Goal: Task Accomplishment & Management: Manage account settings

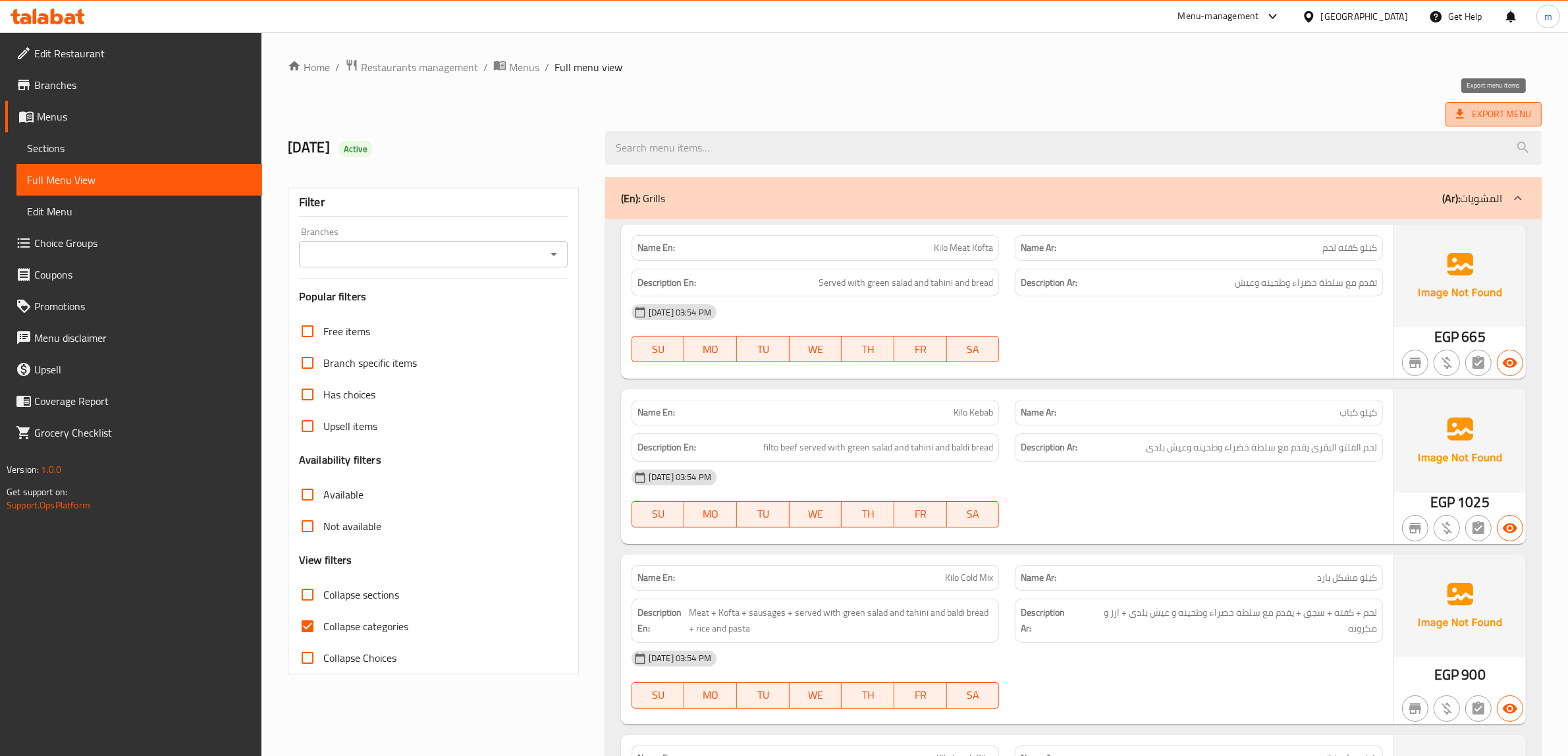
click at [1499, 115] on span "Export Menu" at bounding box center [1494, 114] width 75 height 16
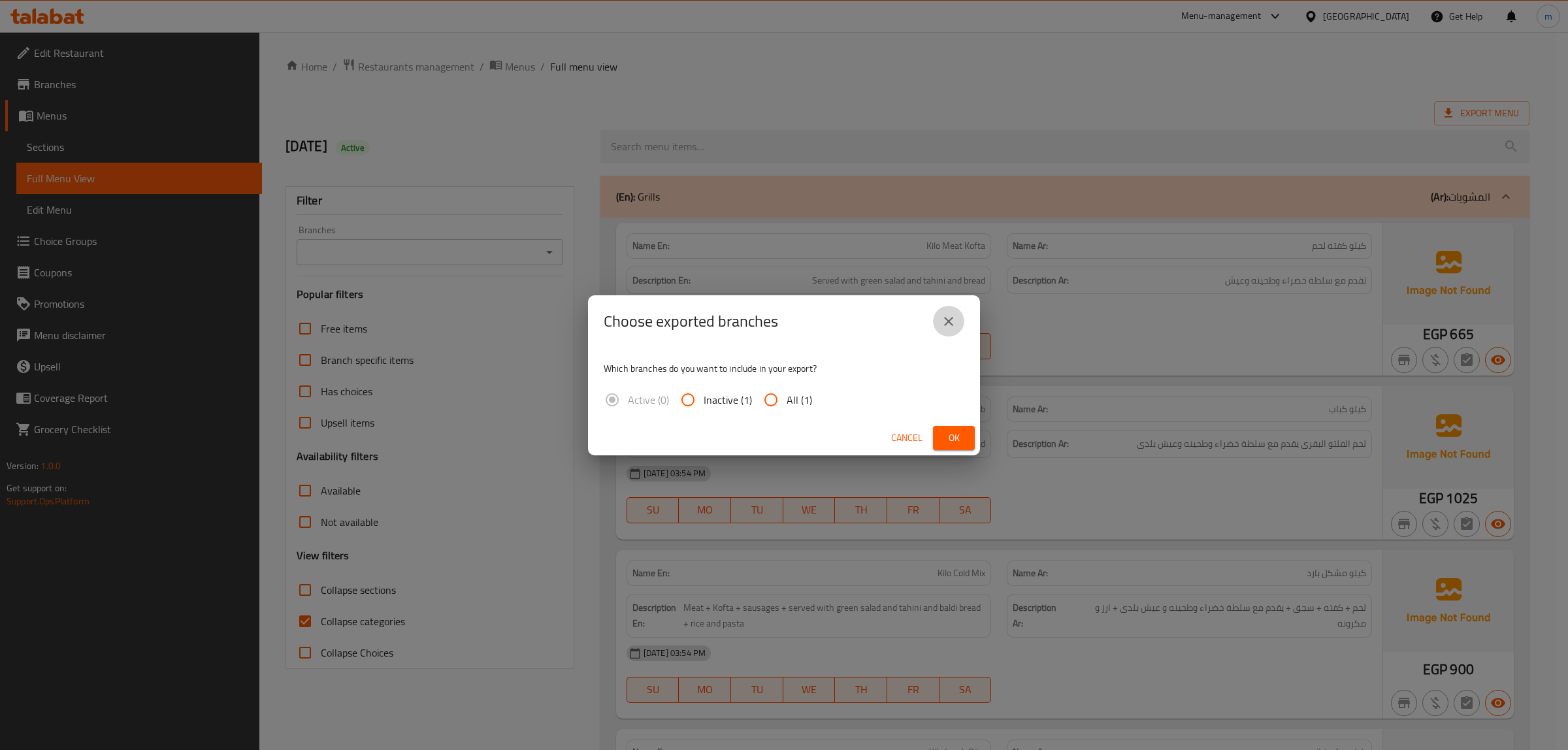
click at [954, 321] on icon "close" at bounding box center [948, 321] width 16 height 16
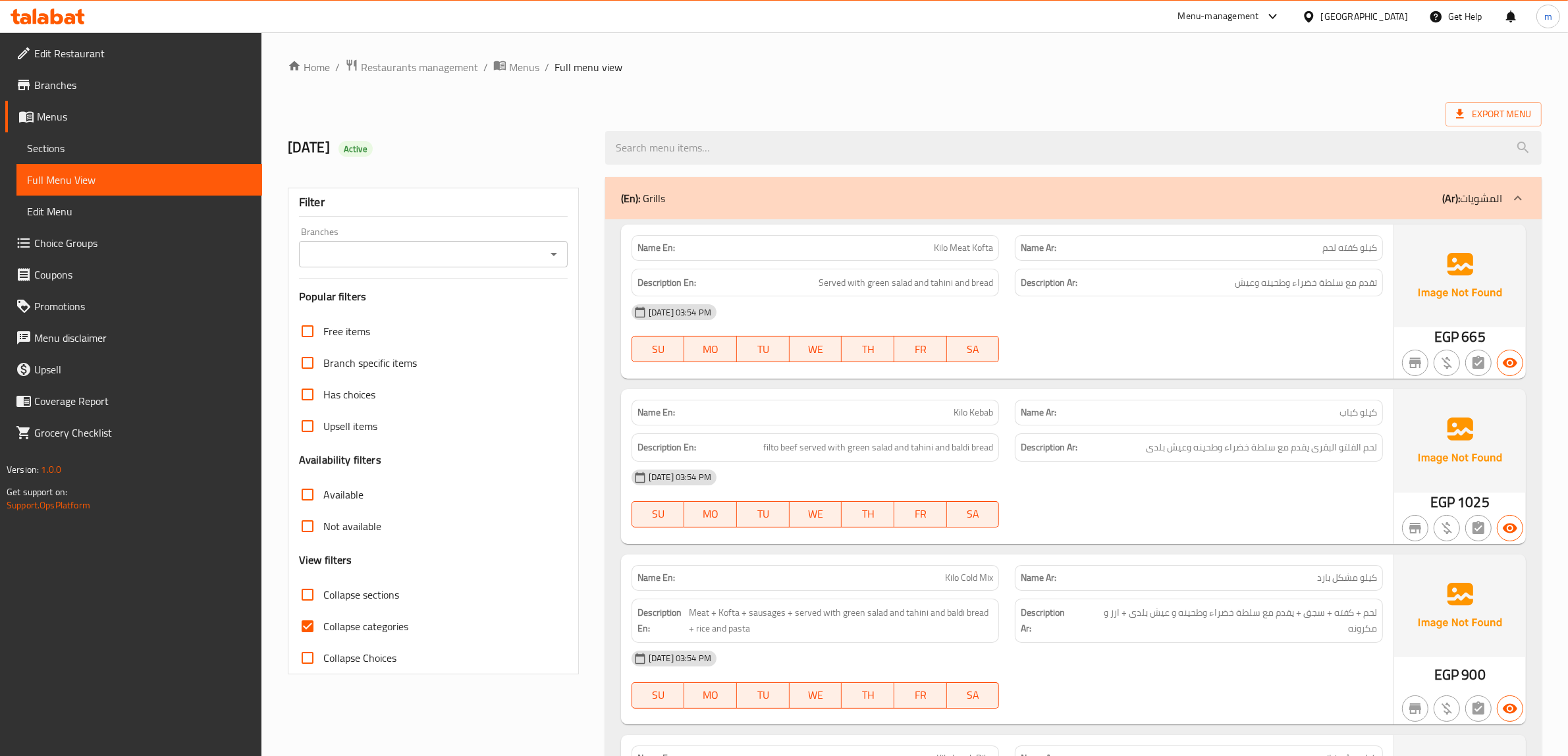
click at [92, 146] on span "Sections" at bounding box center [139, 148] width 225 height 16
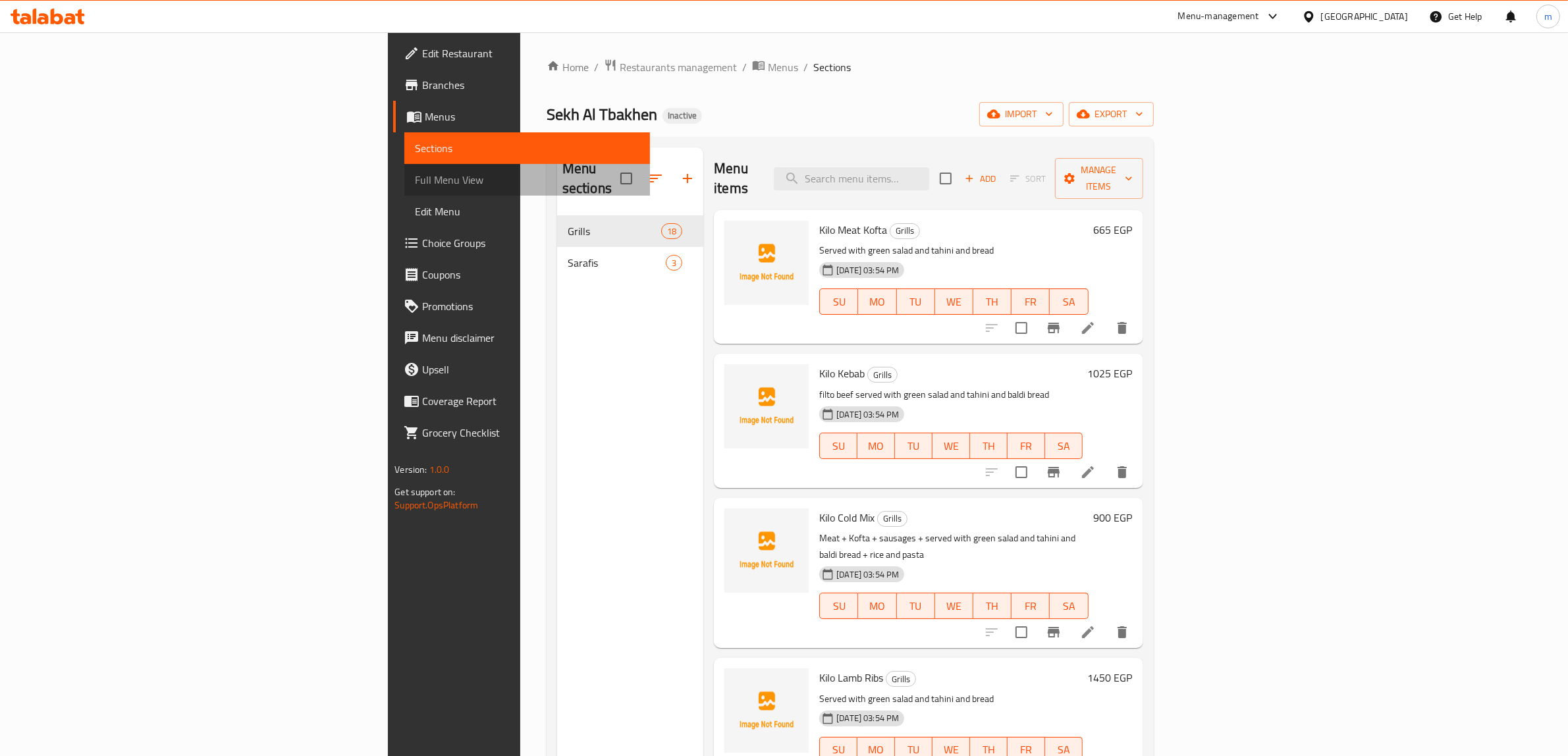
click at [415, 184] on span "Full Menu View" at bounding box center [527, 180] width 225 height 16
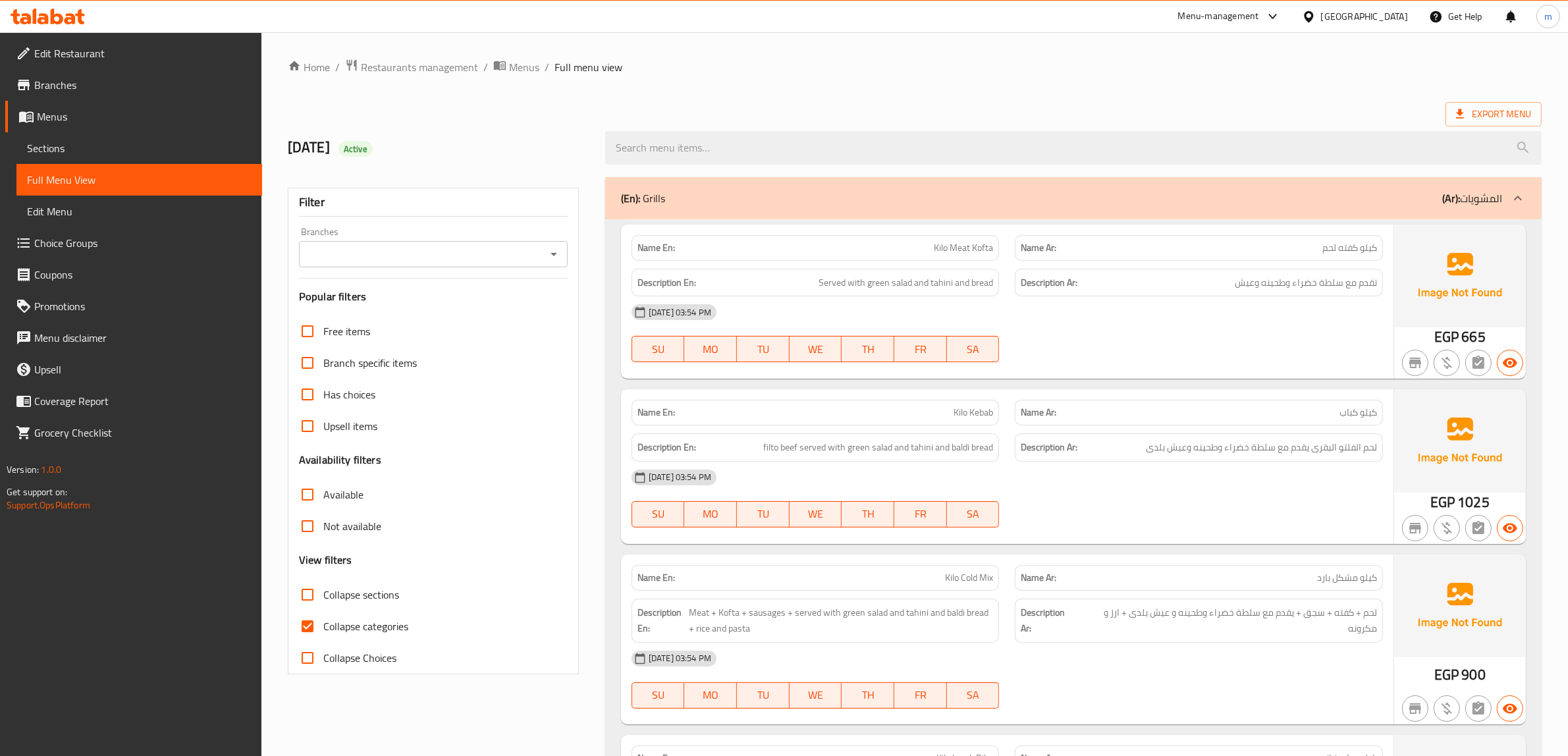
click at [325, 620] on span "Collapse categories" at bounding box center [366, 625] width 85 height 16
click at [324, 620] on input "Collapse categories" at bounding box center [308, 626] width 32 height 32
click at [304, 627] on input "Collapse categories" at bounding box center [308, 626] width 32 height 32
checkbox input "false"
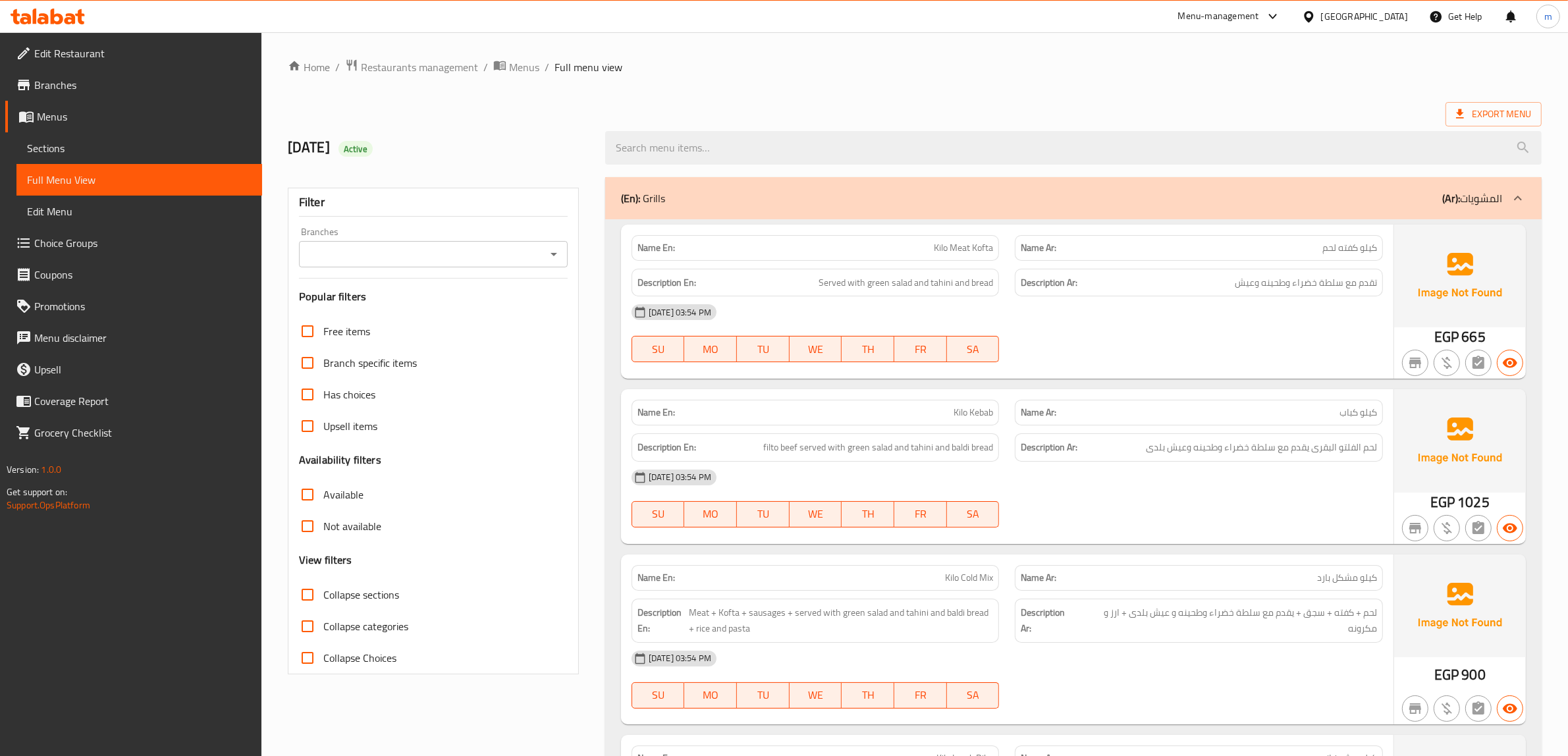
click at [77, 147] on span "Sections" at bounding box center [139, 148] width 225 height 16
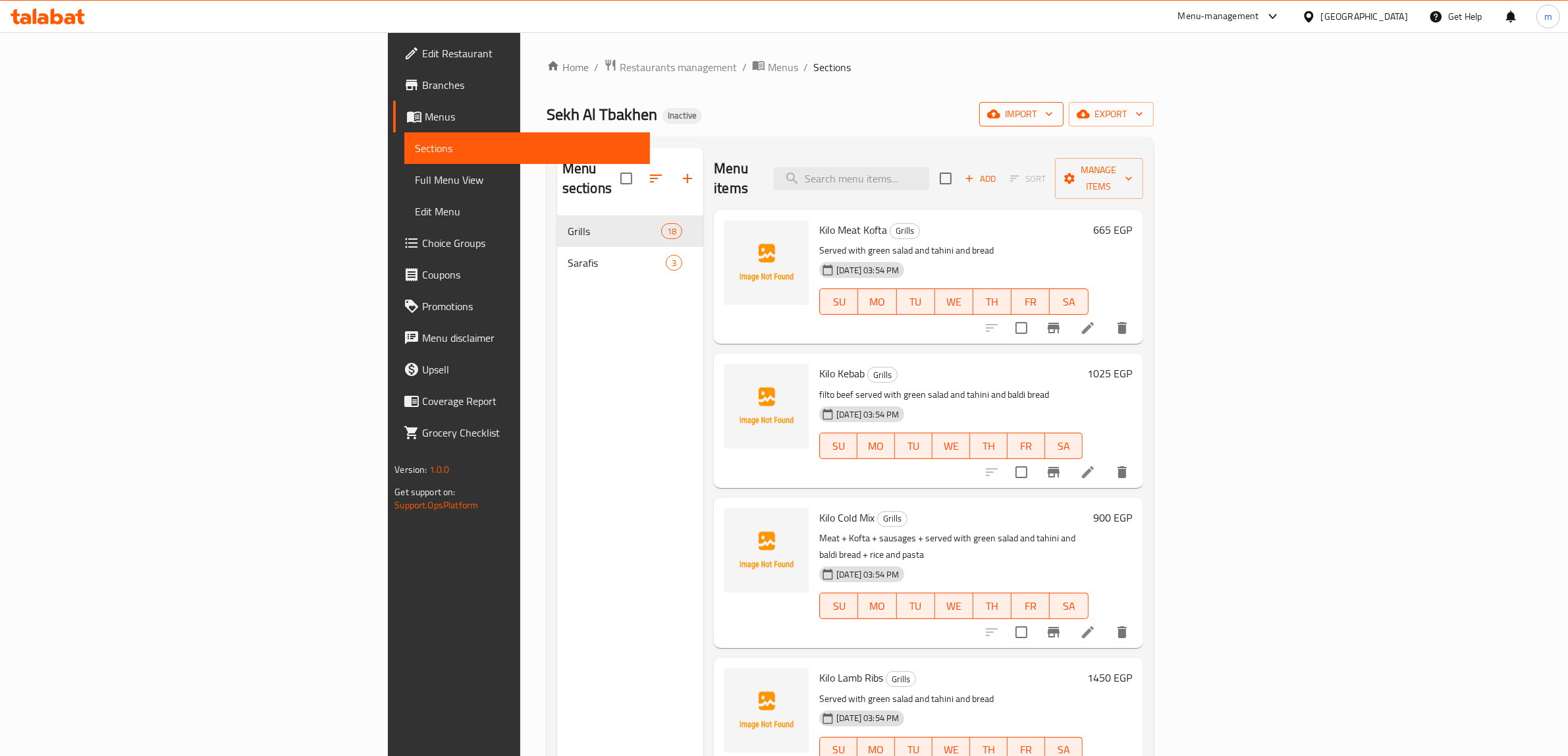
click at [1053, 117] on span "import" at bounding box center [1021, 114] width 63 height 16
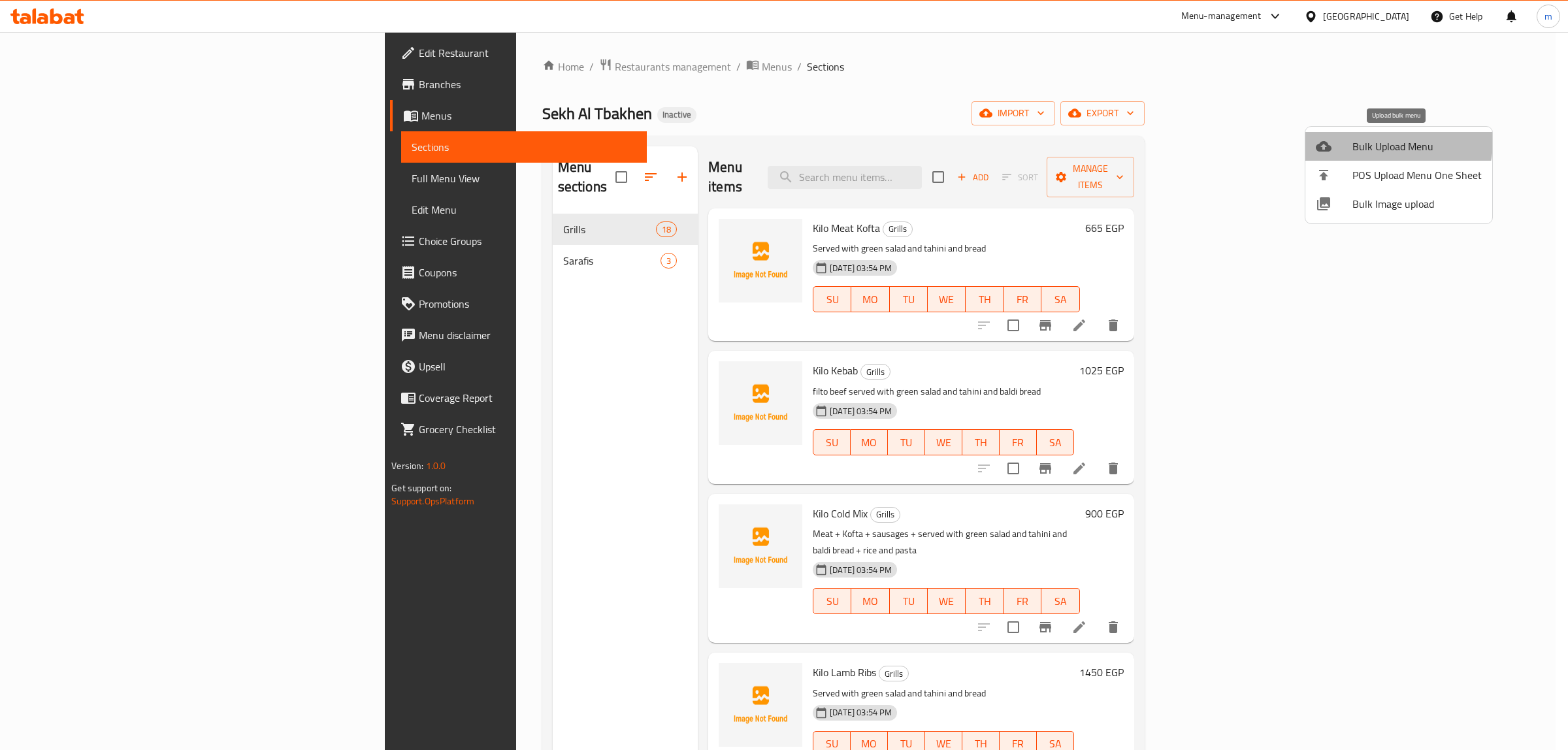
click at [1380, 141] on span "Bulk Upload Menu" at bounding box center [1417, 146] width 130 height 16
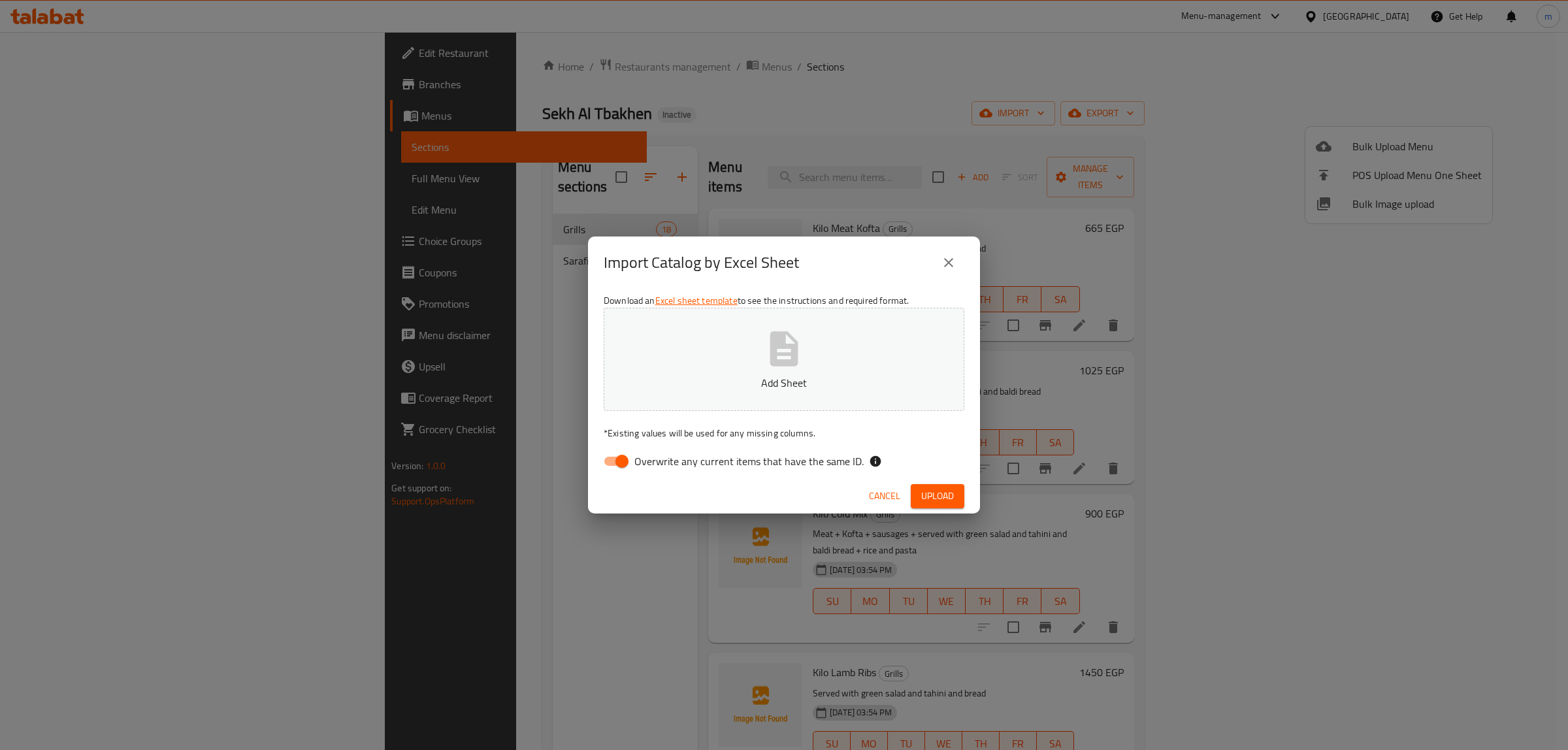
click at [609, 462] on input "Overwrite any current items that have the same ID." at bounding box center [622, 461] width 75 height 25
checkbox input "false"
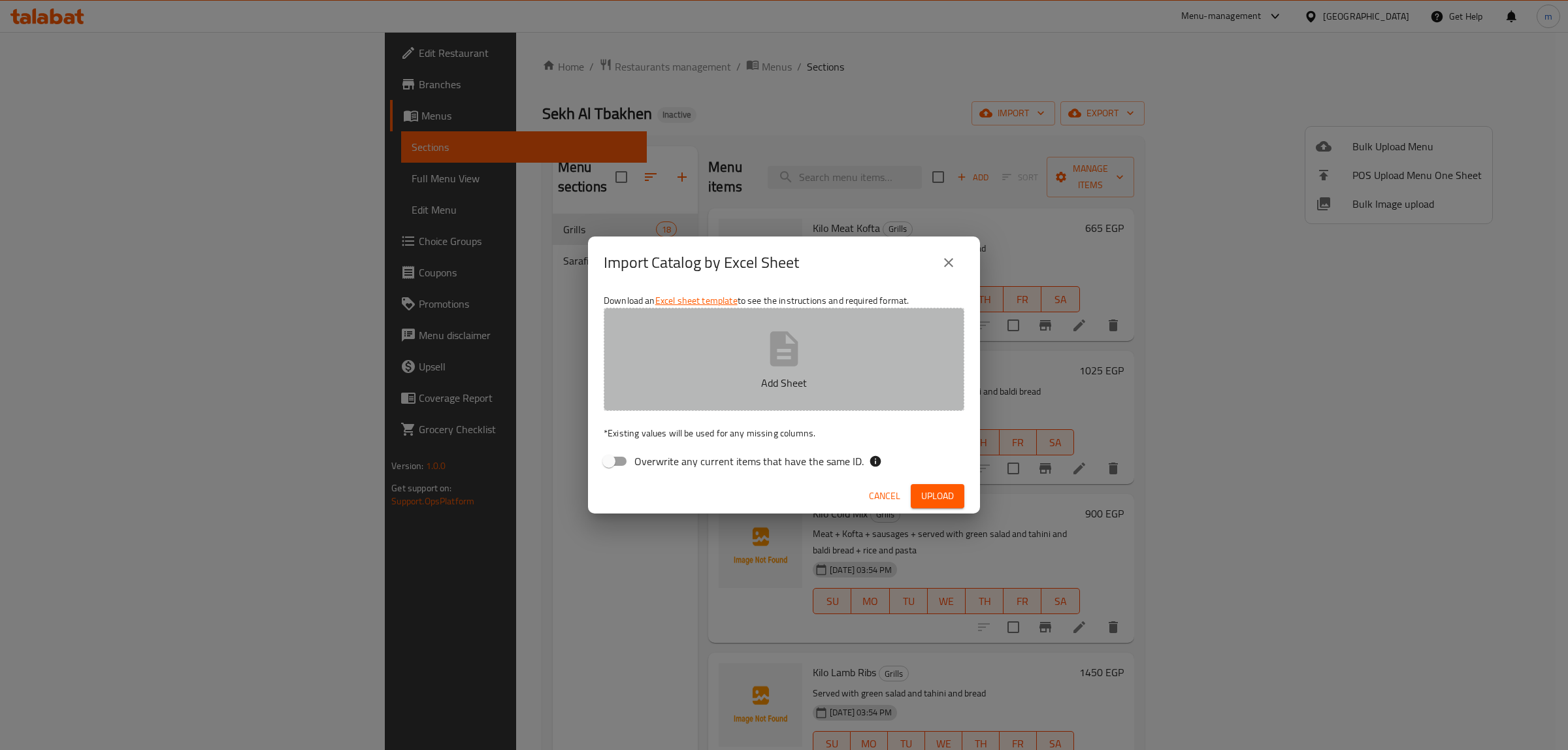
click at [764, 359] on icon "button" at bounding box center [784, 348] width 42 height 42
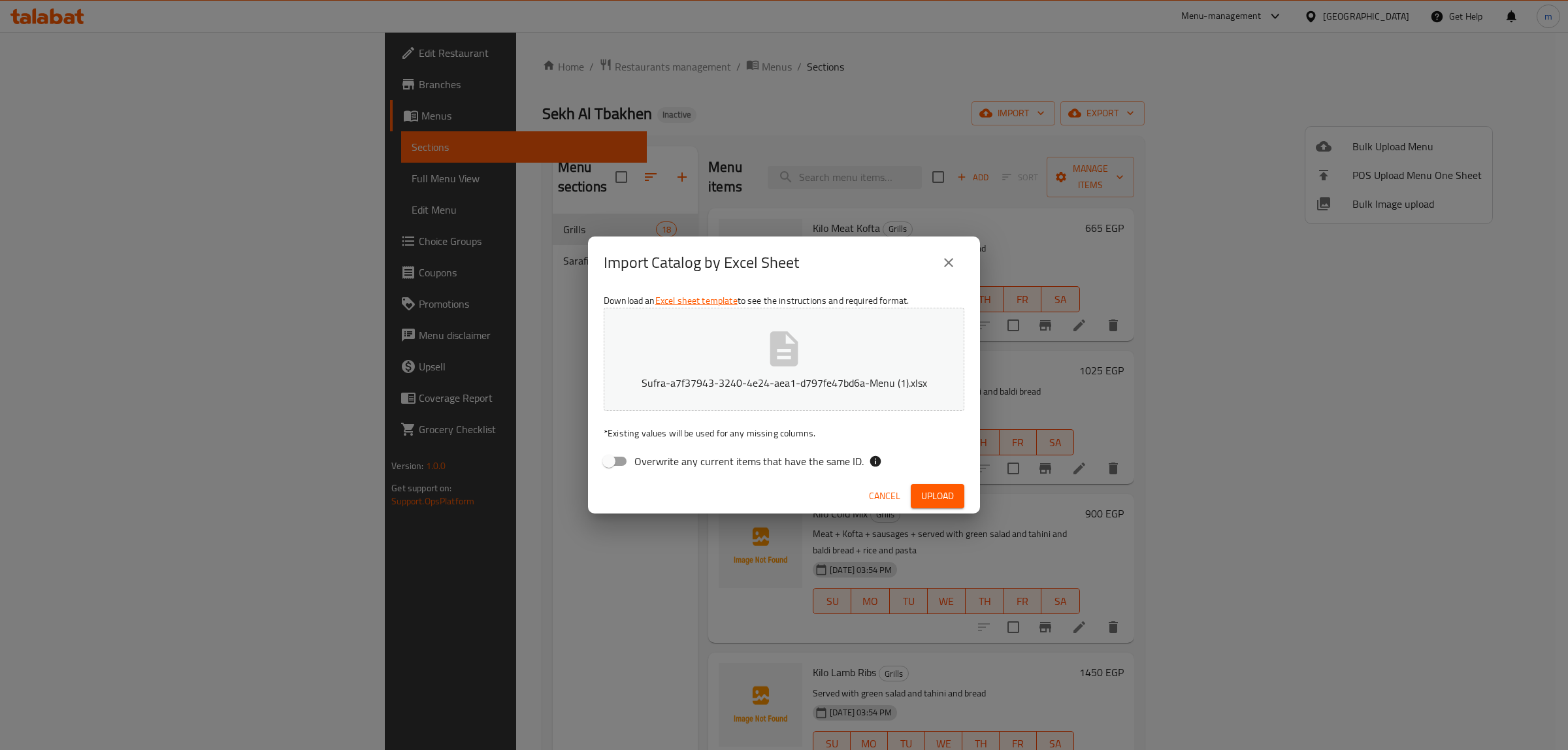
click at [927, 491] on span "Upload" at bounding box center [937, 495] width 33 height 16
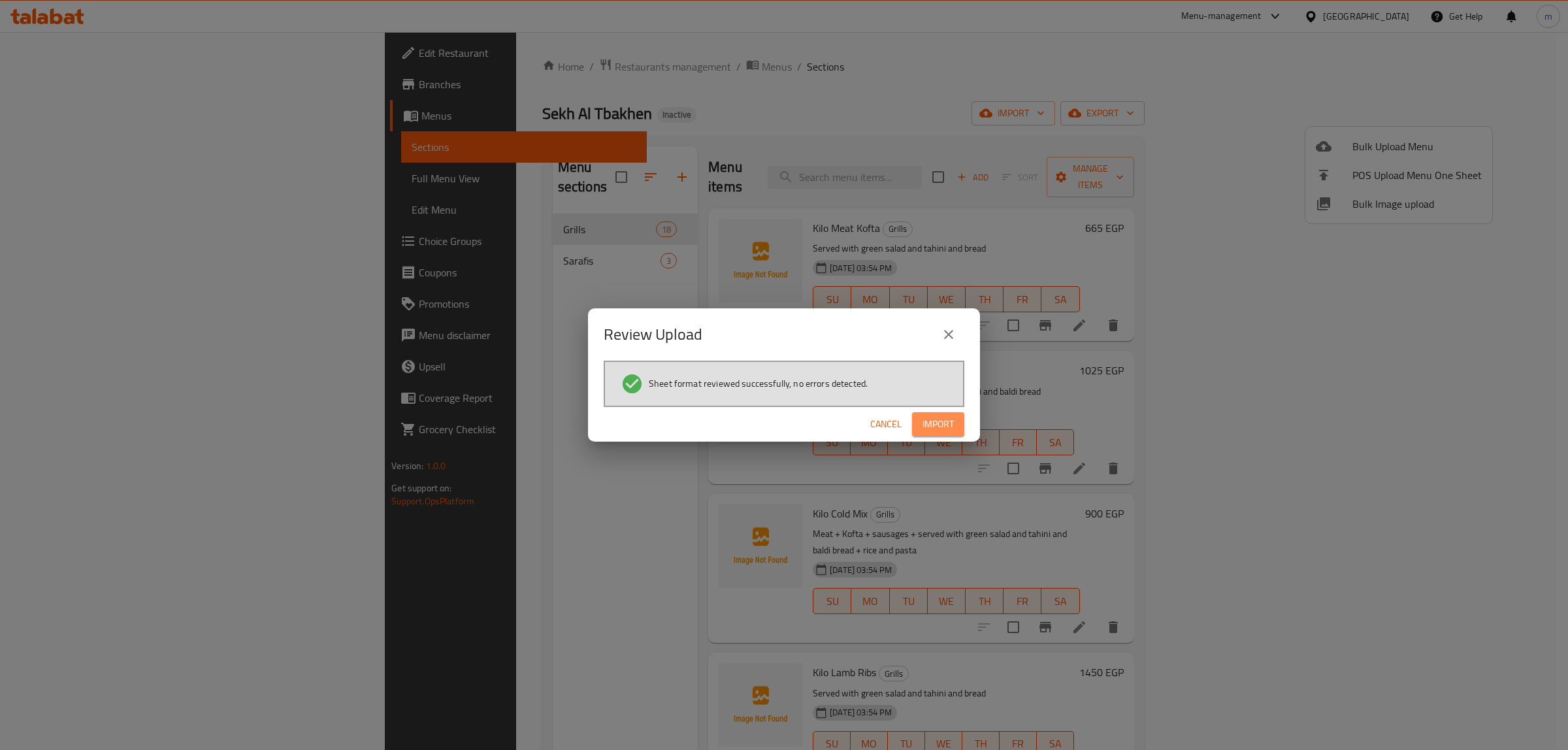
click at [921, 418] on button "Import" at bounding box center [938, 424] width 52 height 24
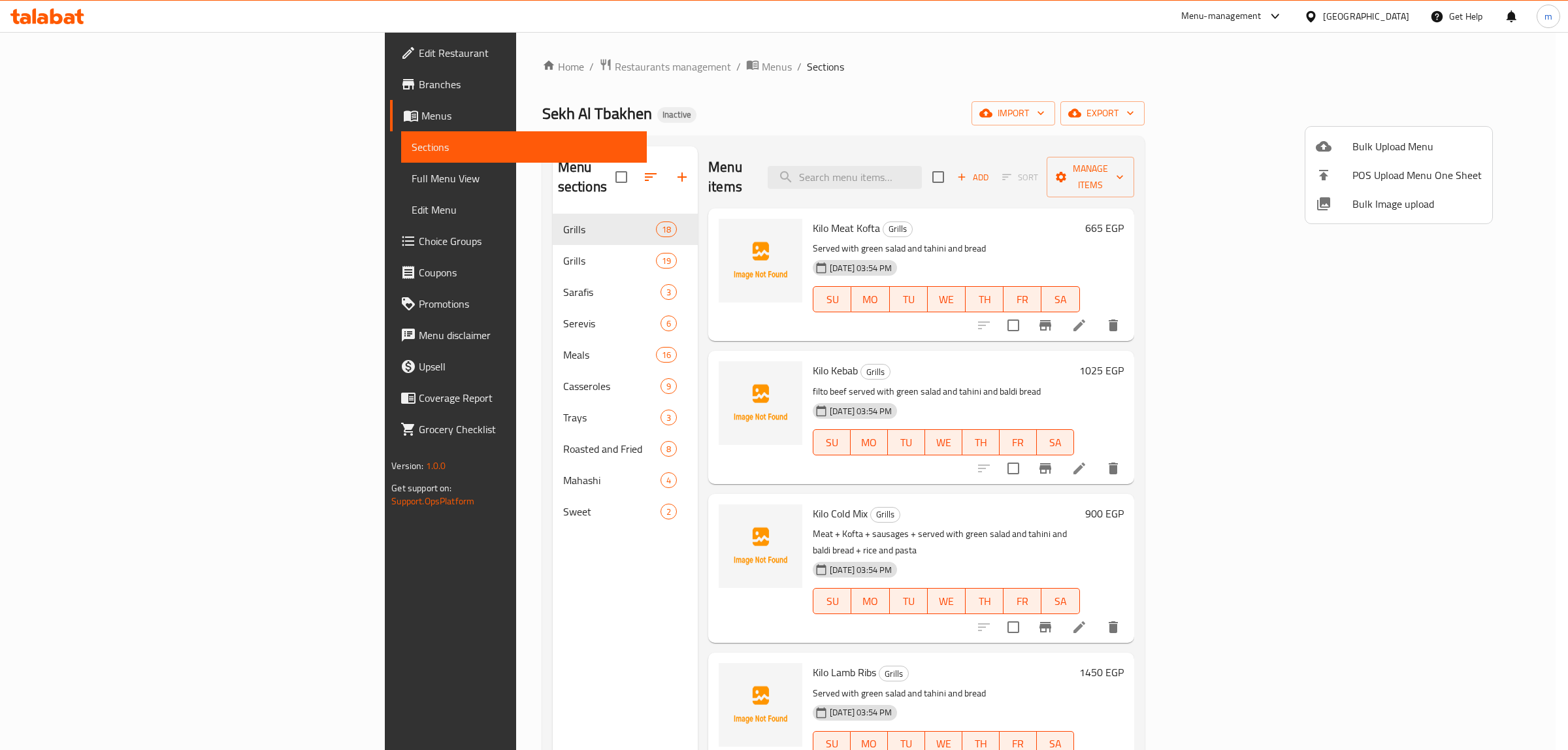
click at [383, 241] on div at bounding box center [784, 375] width 1568 height 750
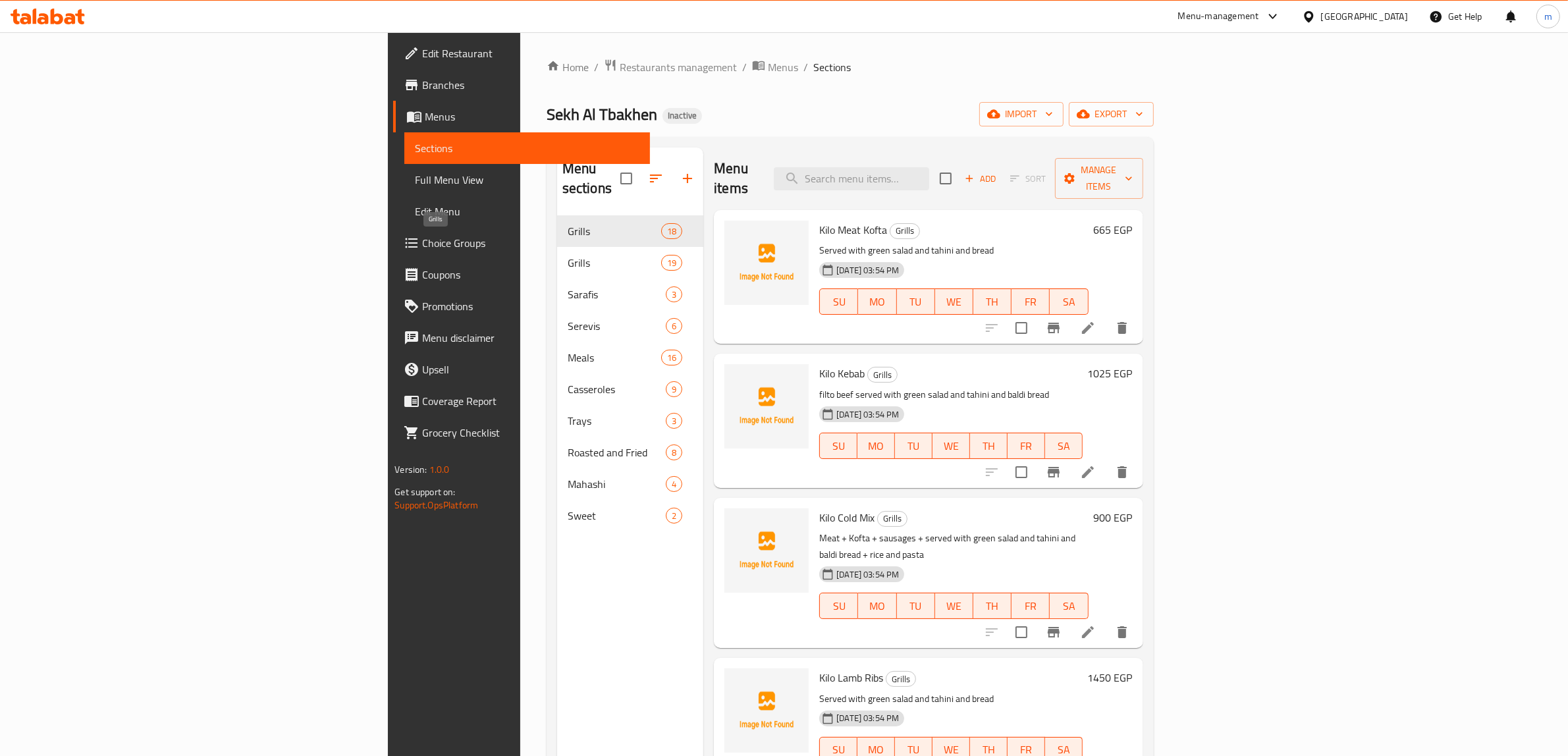
click at [567, 255] on span "Grills" at bounding box center [613, 262] width 93 height 16
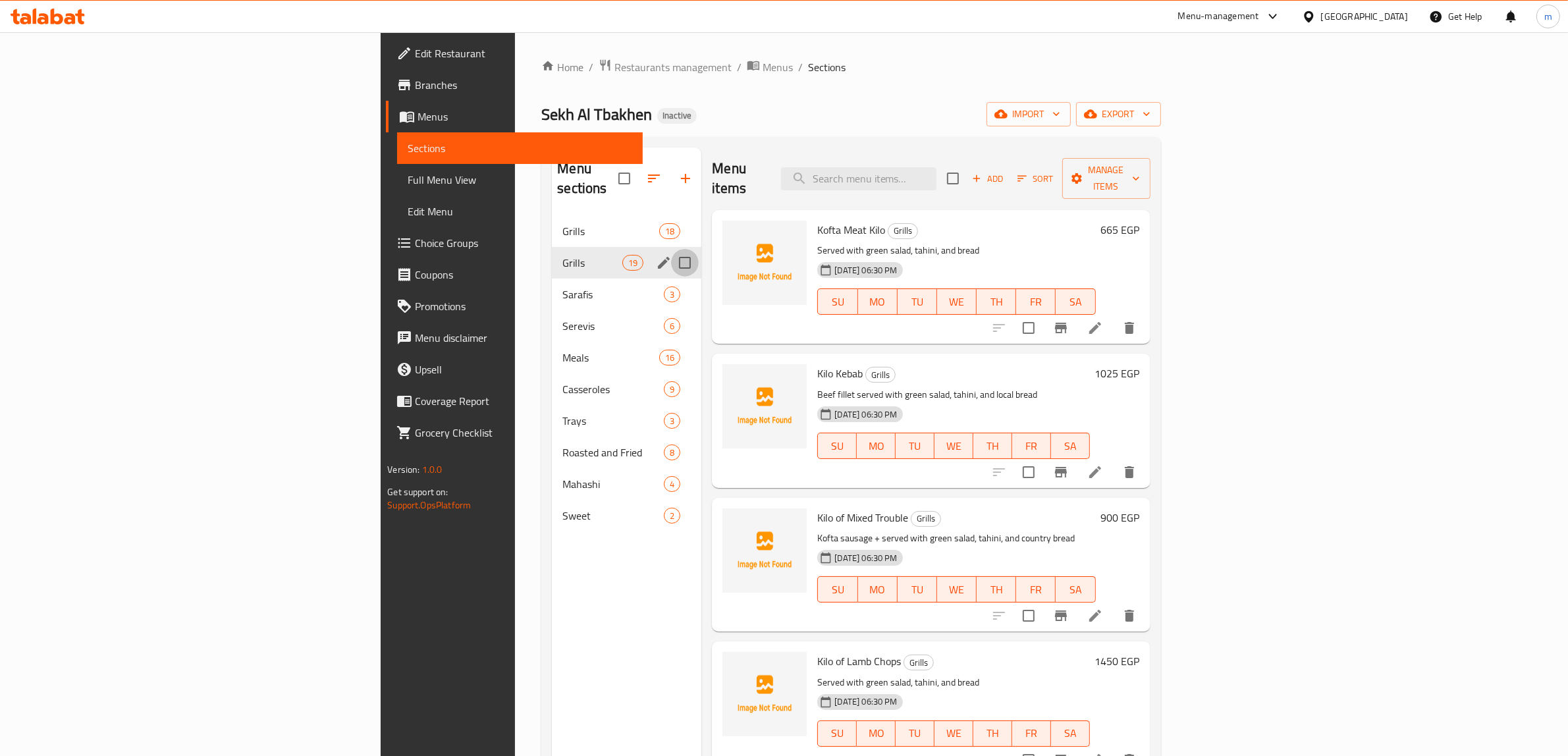
click at [671, 249] on input "Menu sections" at bounding box center [684, 262] width 27 height 27
checkbox input "true"
click at [626, 170] on button "button" at bounding box center [642, 179] width 32 height 32
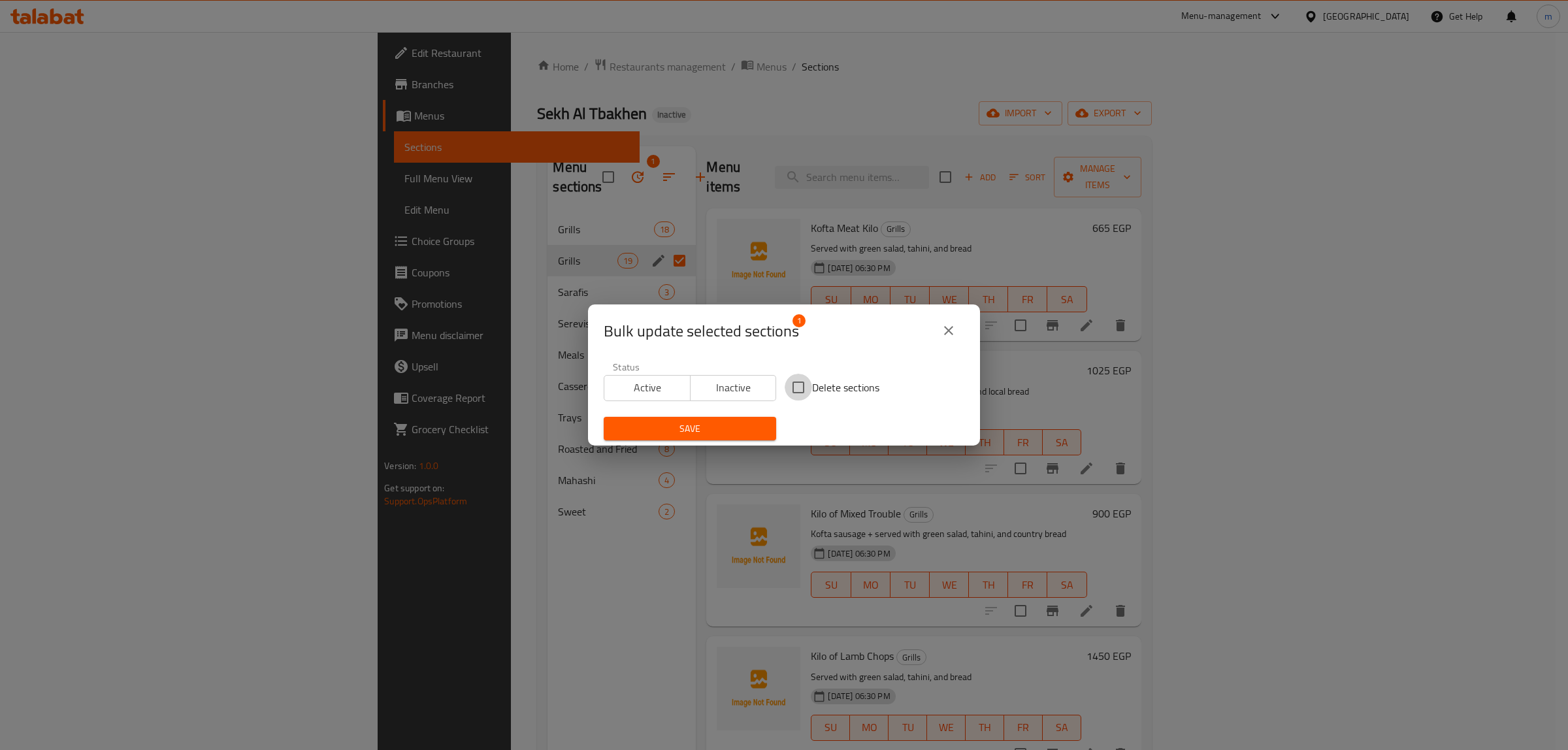
click at [791, 388] on input "Delete sections" at bounding box center [798, 386] width 27 height 27
checkbox input "true"
click at [701, 425] on span "Save" at bounding box center [690, 428] width 151 height 16
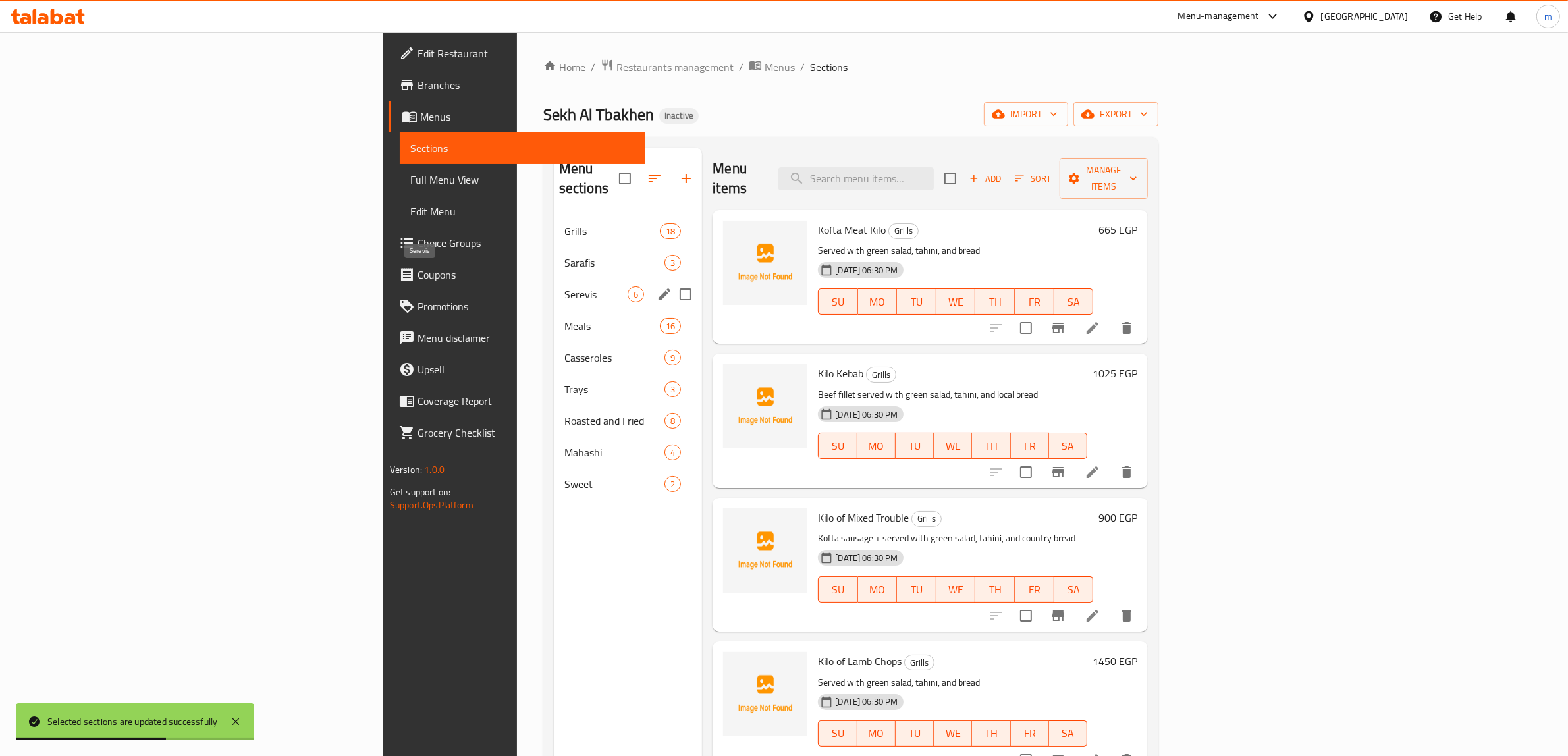
click at [564, 286] on span "Serevis" at bounding box center [595, 293] width 63 height 16
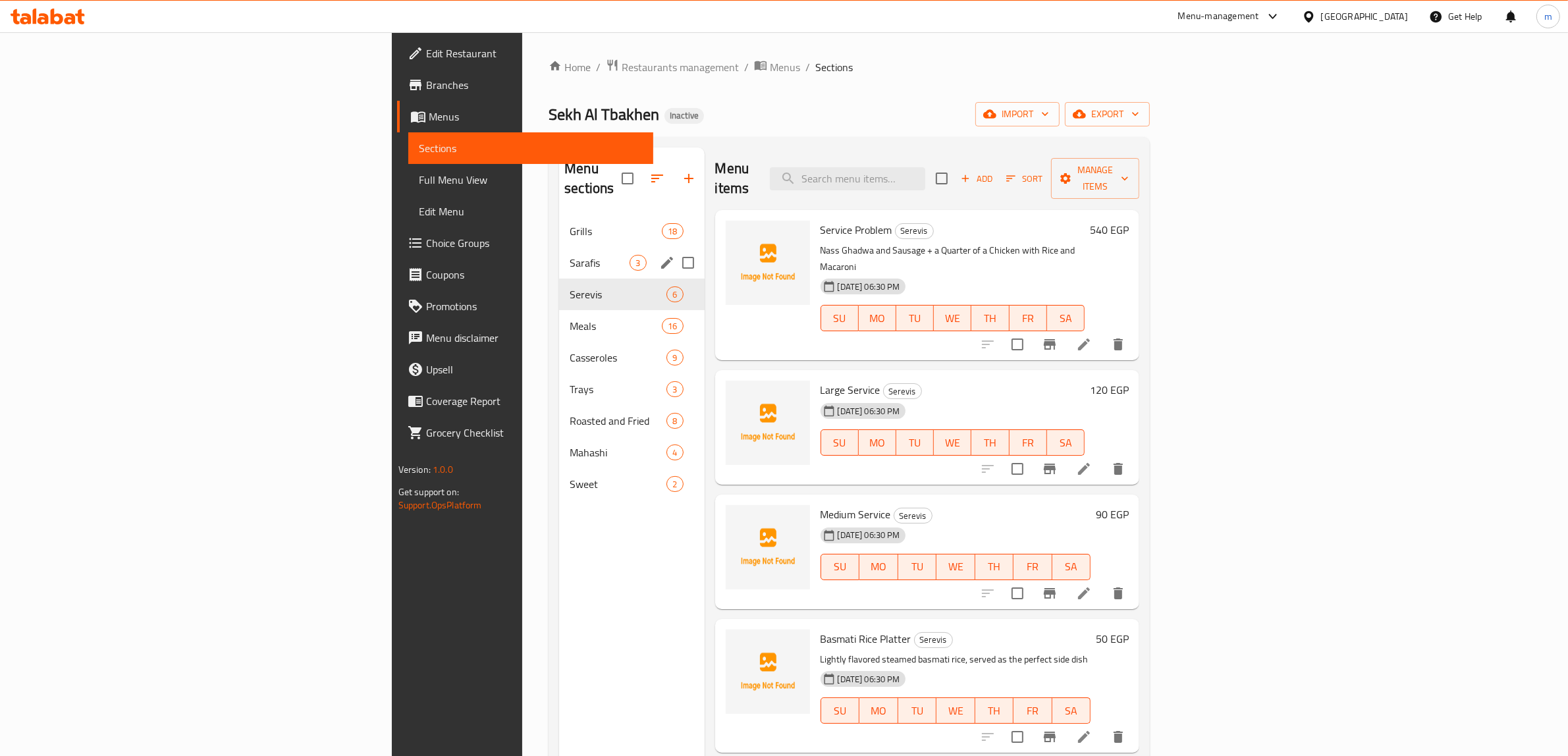
click at [569, 255] on span "Sarafis" at bounding box center [599, 262] width 60 height 16
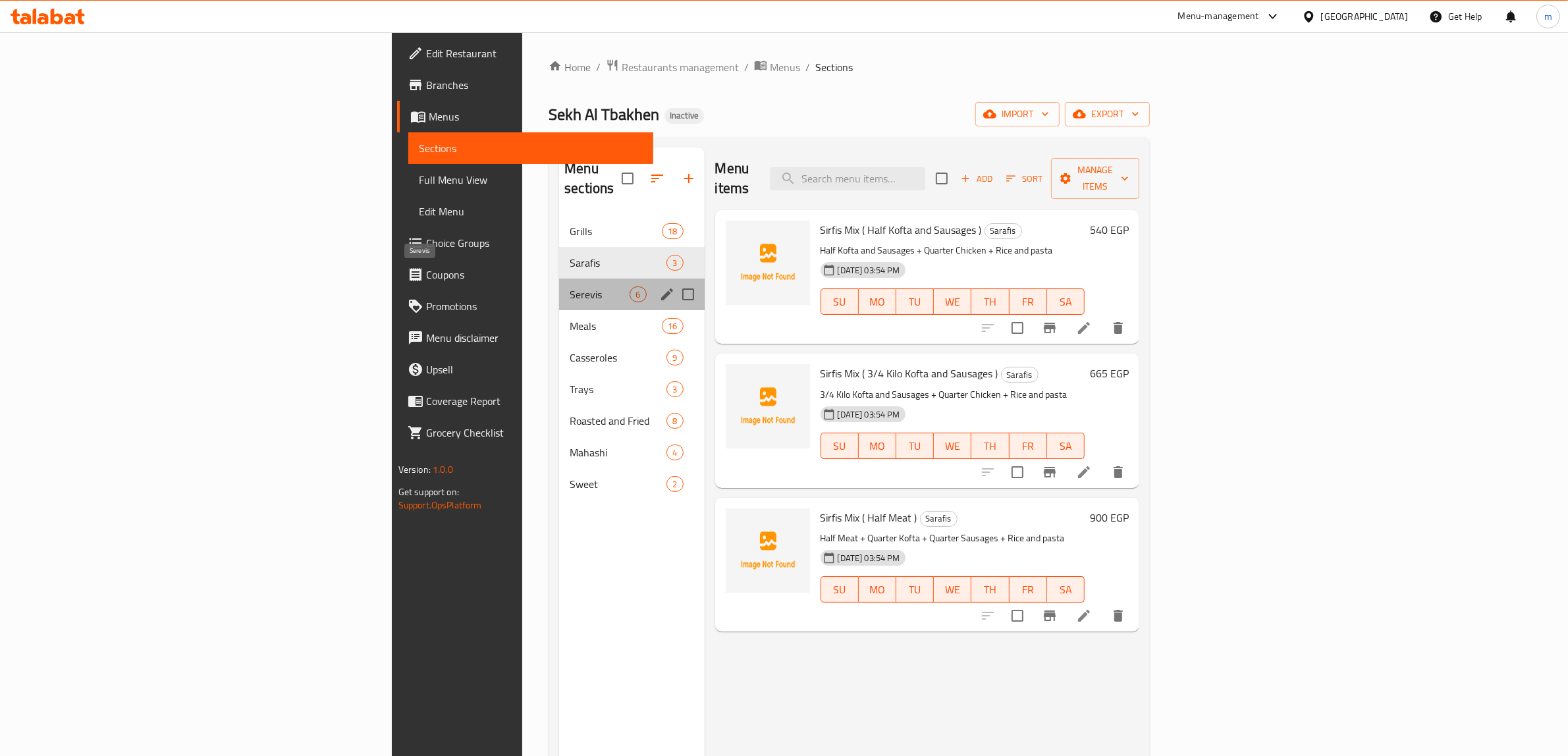
click at [569, 286] on span "Serevis" at bounding box center [599, 293] width 60 height 16
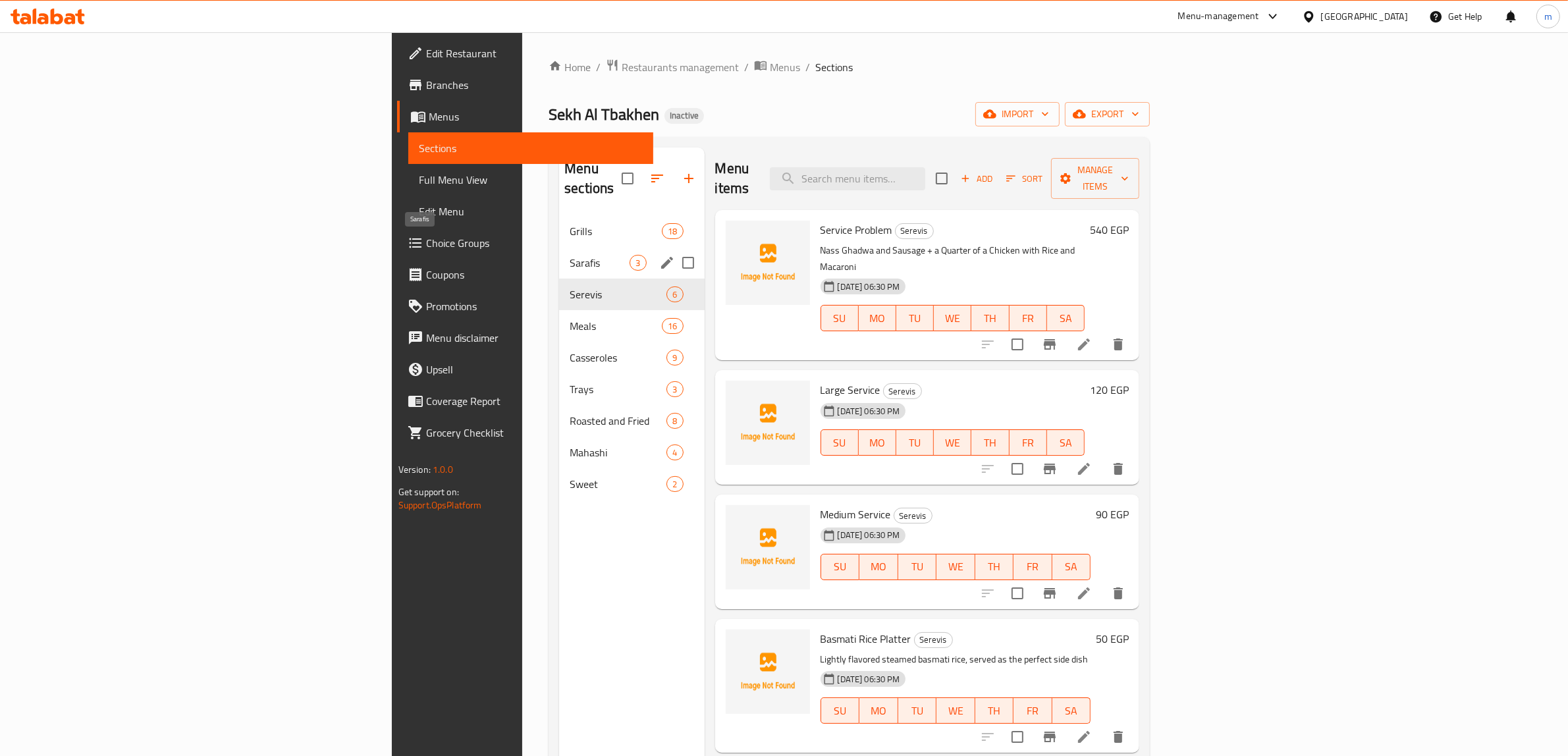
click at [569, 255] on span "Sarafis" at bounding box center [599, 262] width 60 height 16
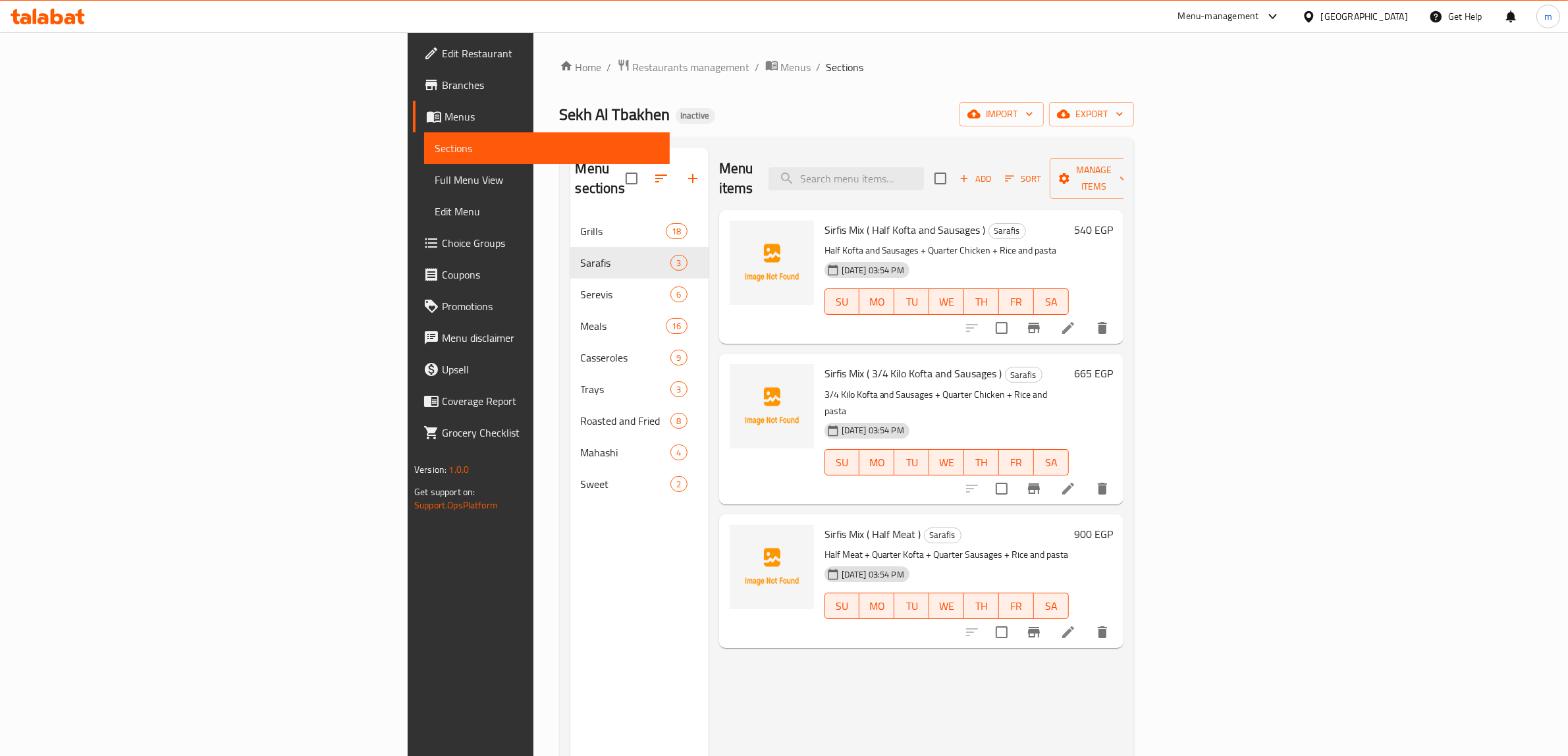
click at [435, 179] on span "Full Menu View" at bounding box center [546, 180] width 225 height 16
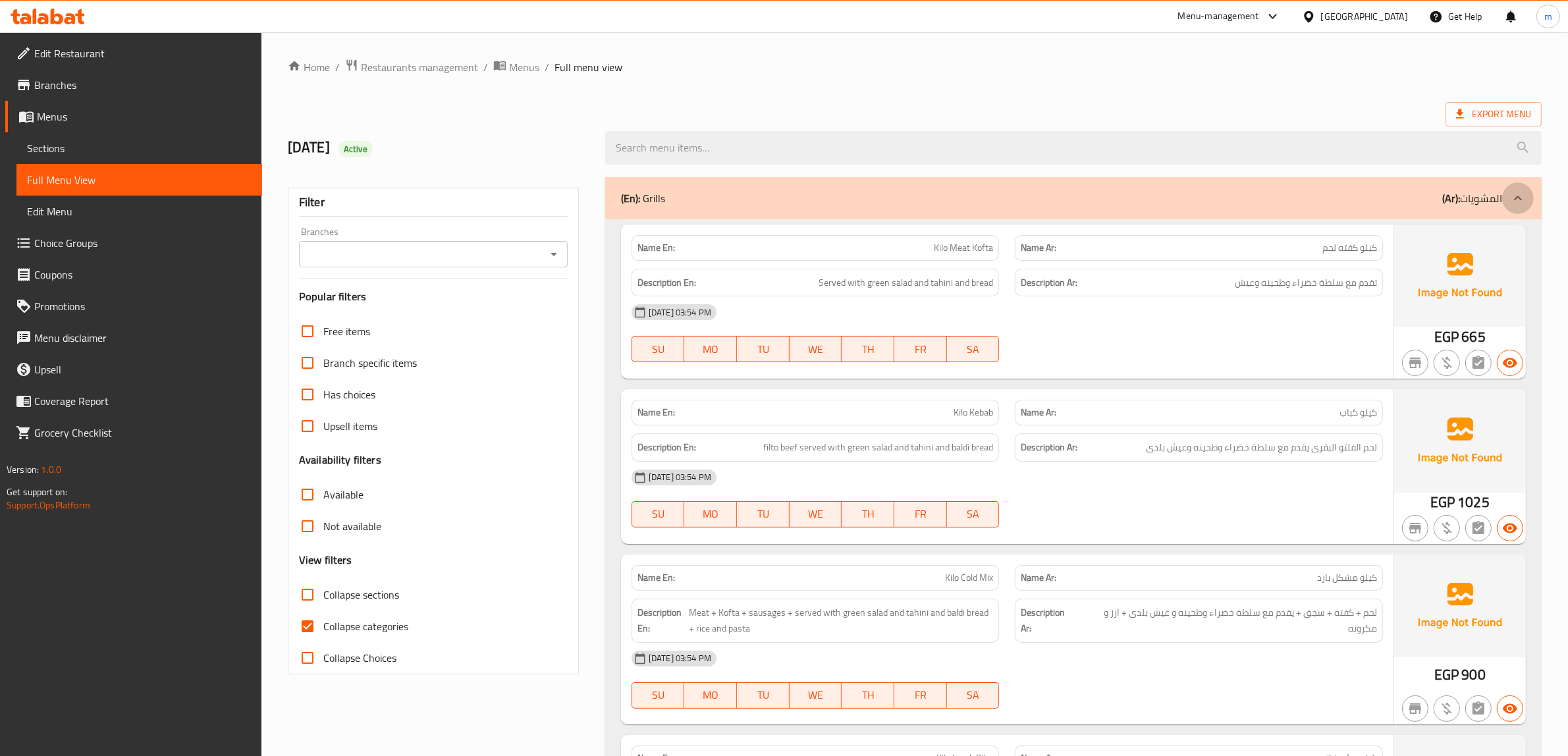
click at [1525, 193] on icon at bounding box center [1517, 197] width 16 height 16
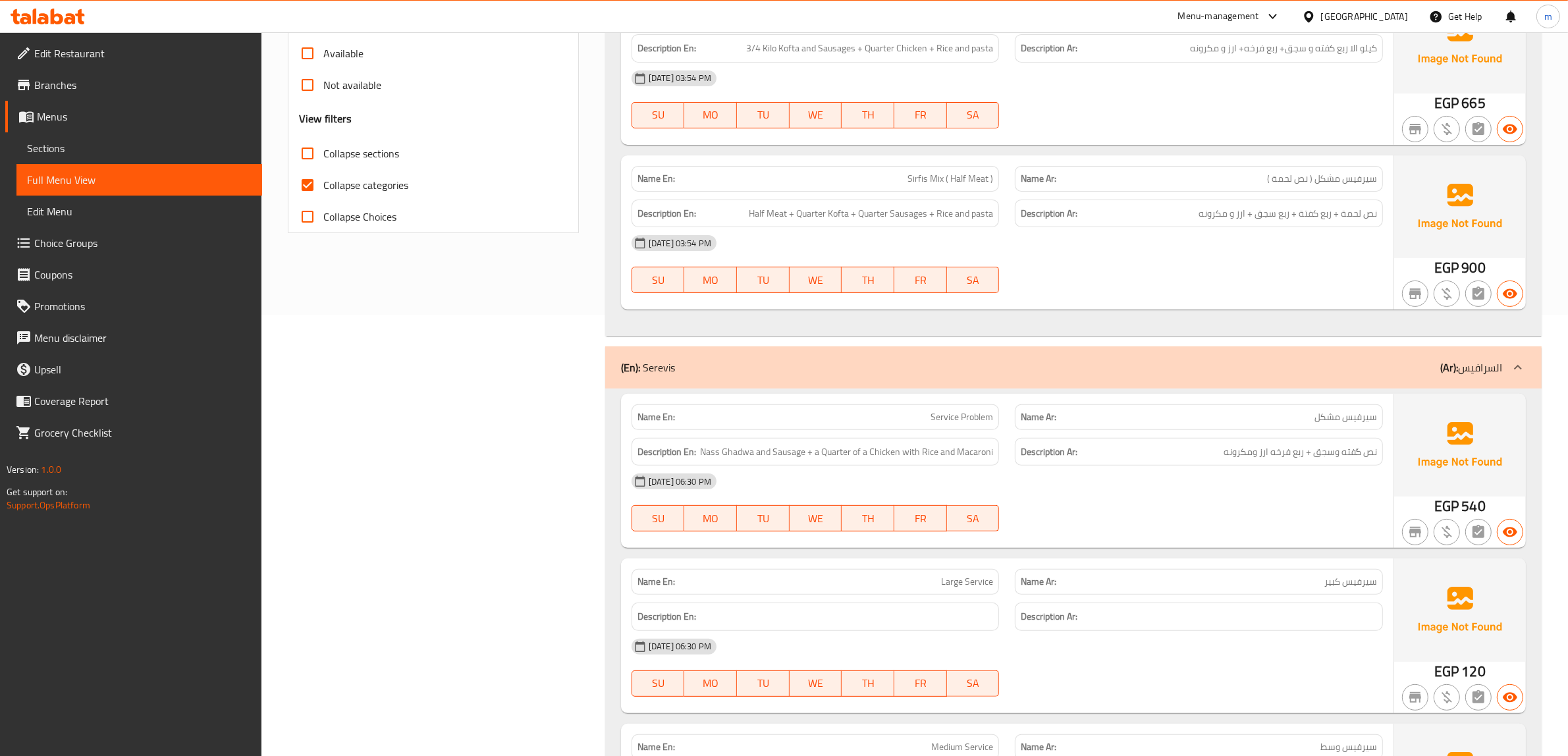
scroll to position [411, 0]
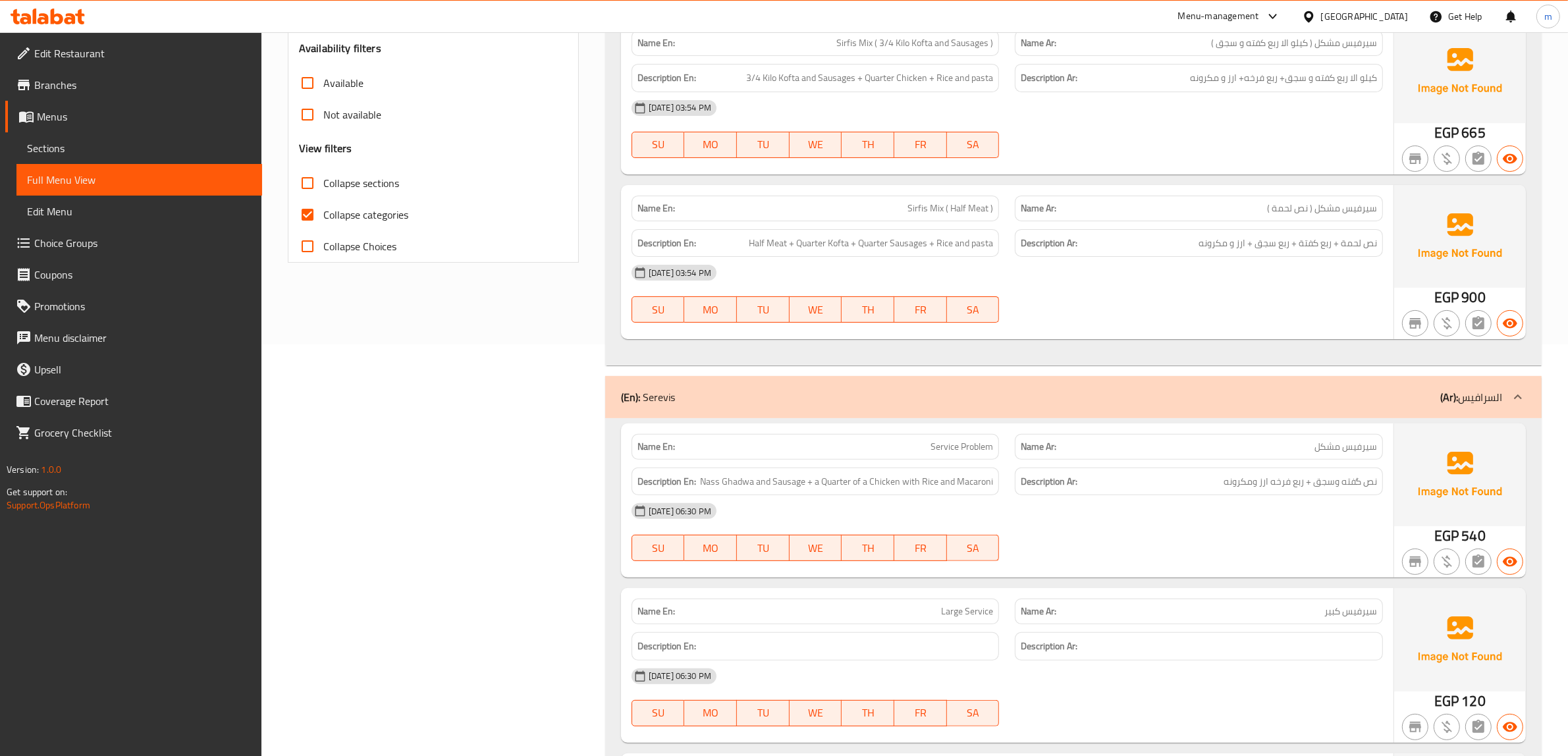
click at [57, 145] on span "Sections" at bounding box center [139, 148] width 225 height 16
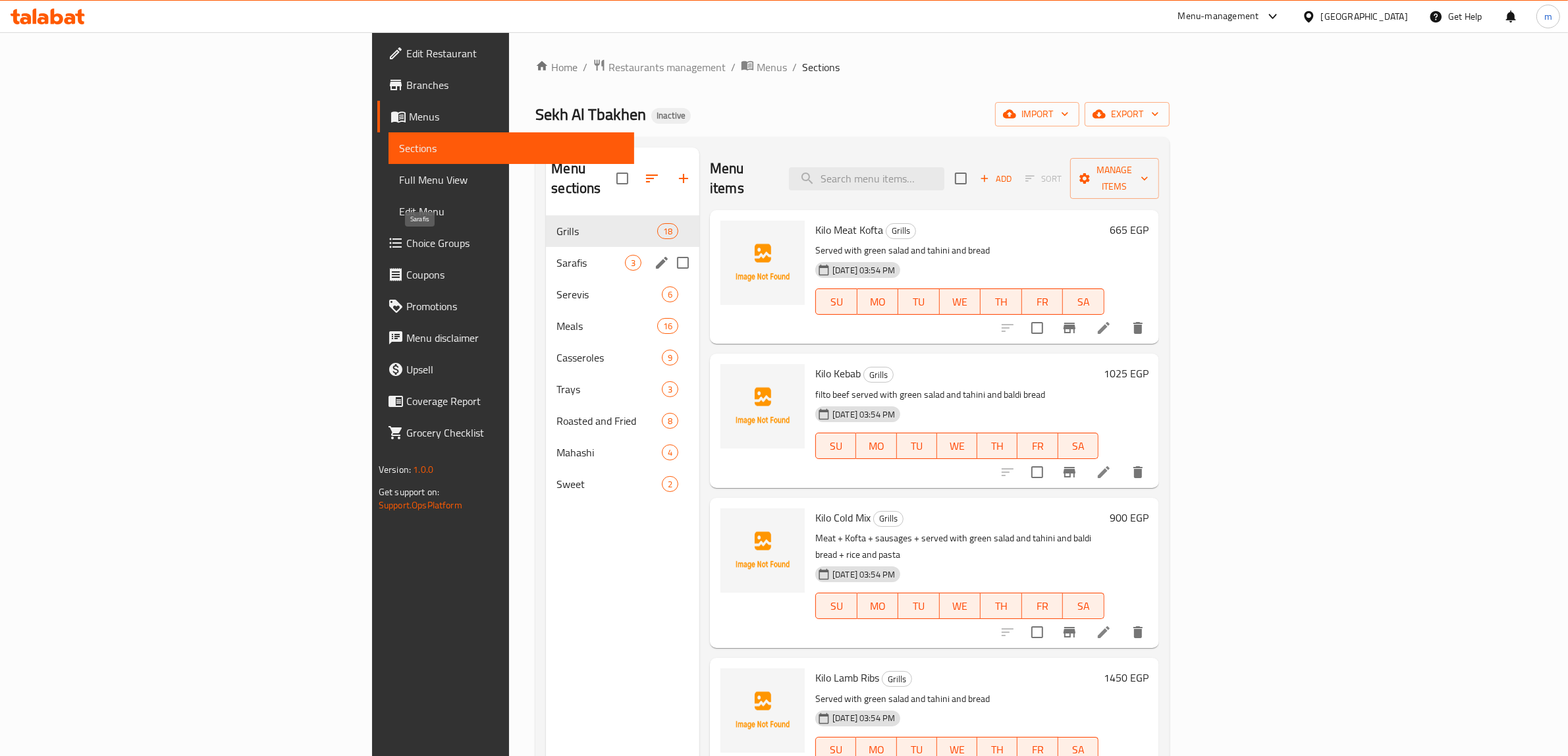
click at [556, 255] on span "Sarafis" at bounding box center [590, 262] width 69 height 16
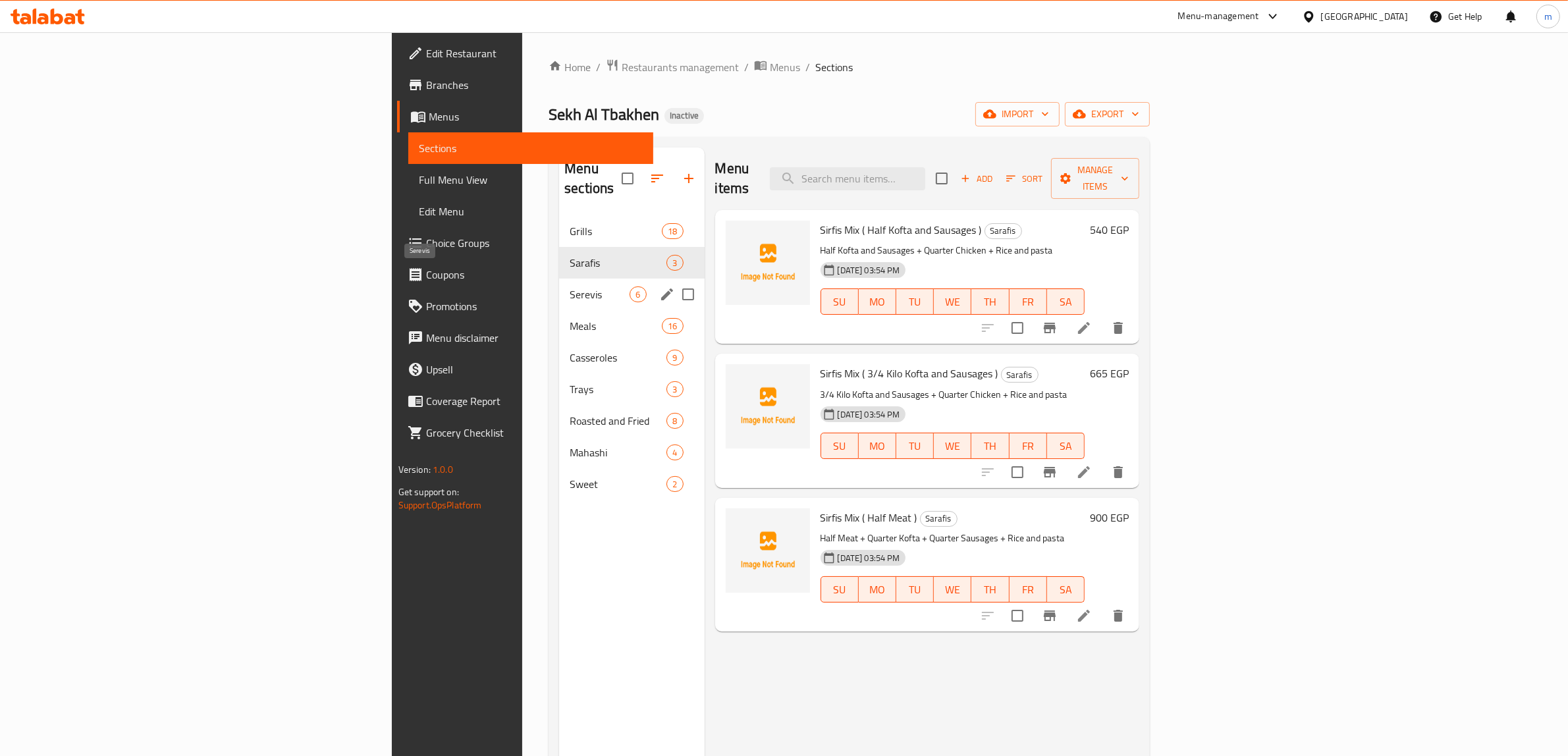
click at [569, 286] on span "Serevis" at bounding box center [599, 293] width 60 height 16
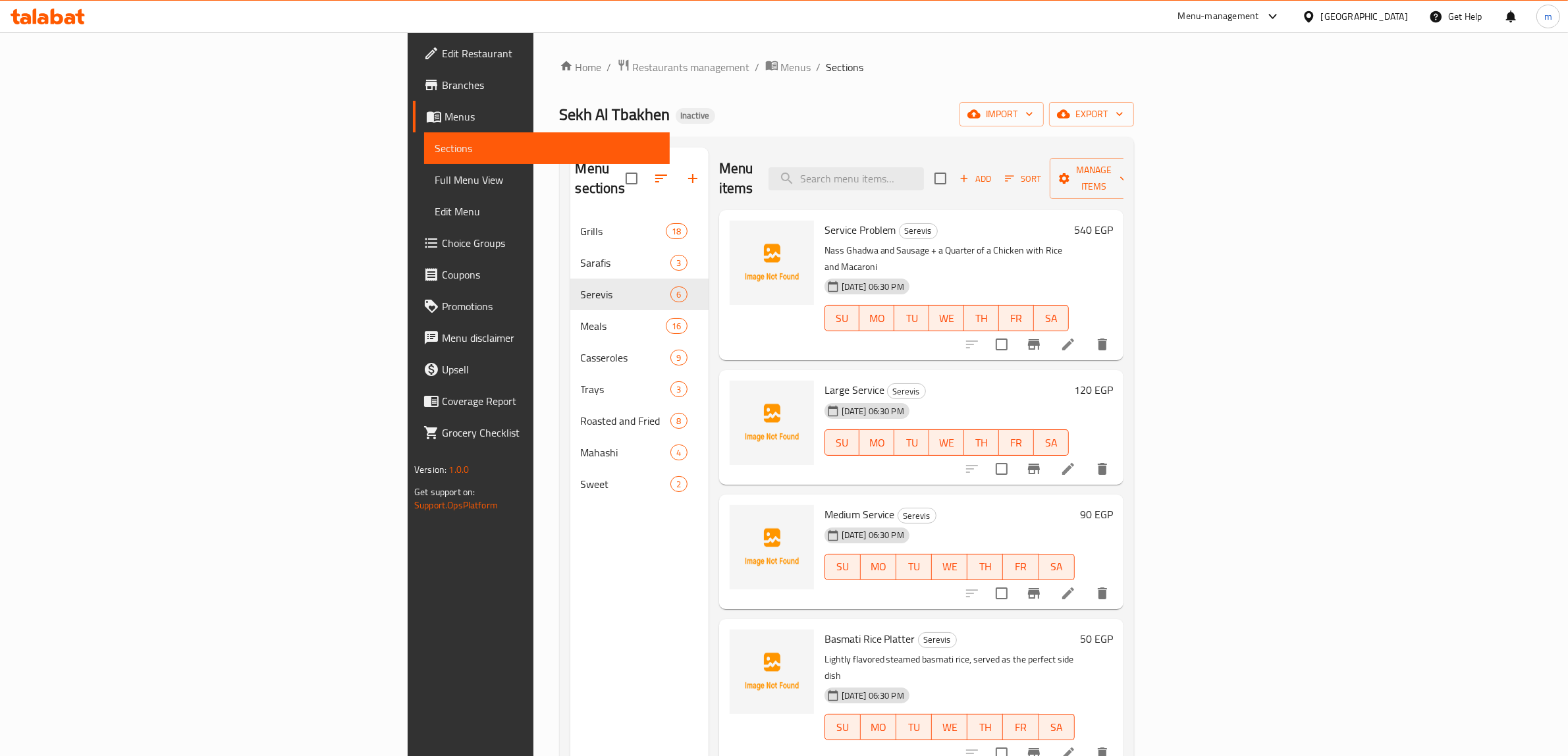
click at [1110, 337] on icon "delete" at bounding box center [1101, 344] width 16 height 16
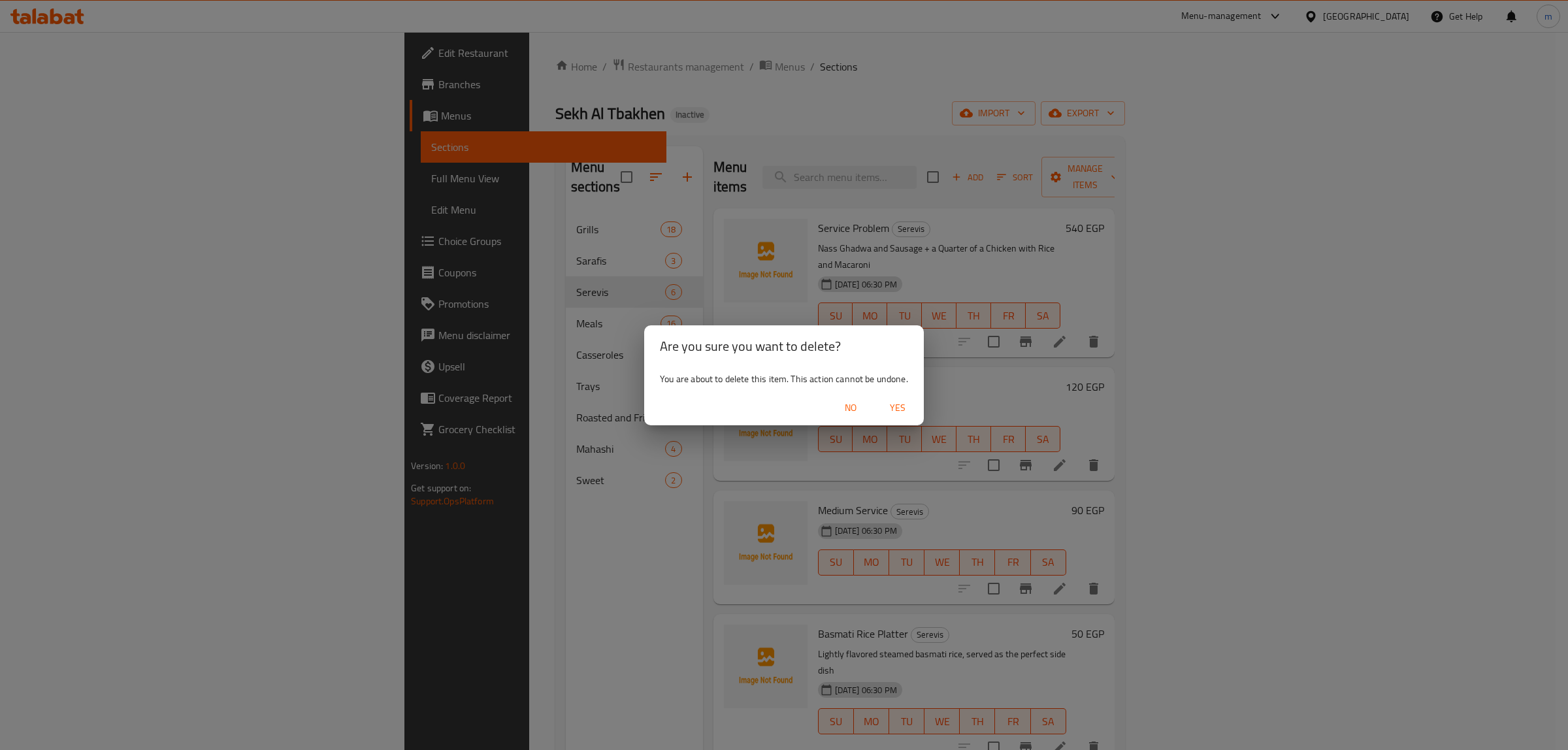
click at [898, 405] on span "Yes" at bounding box center [898, 407] width 32 height 16
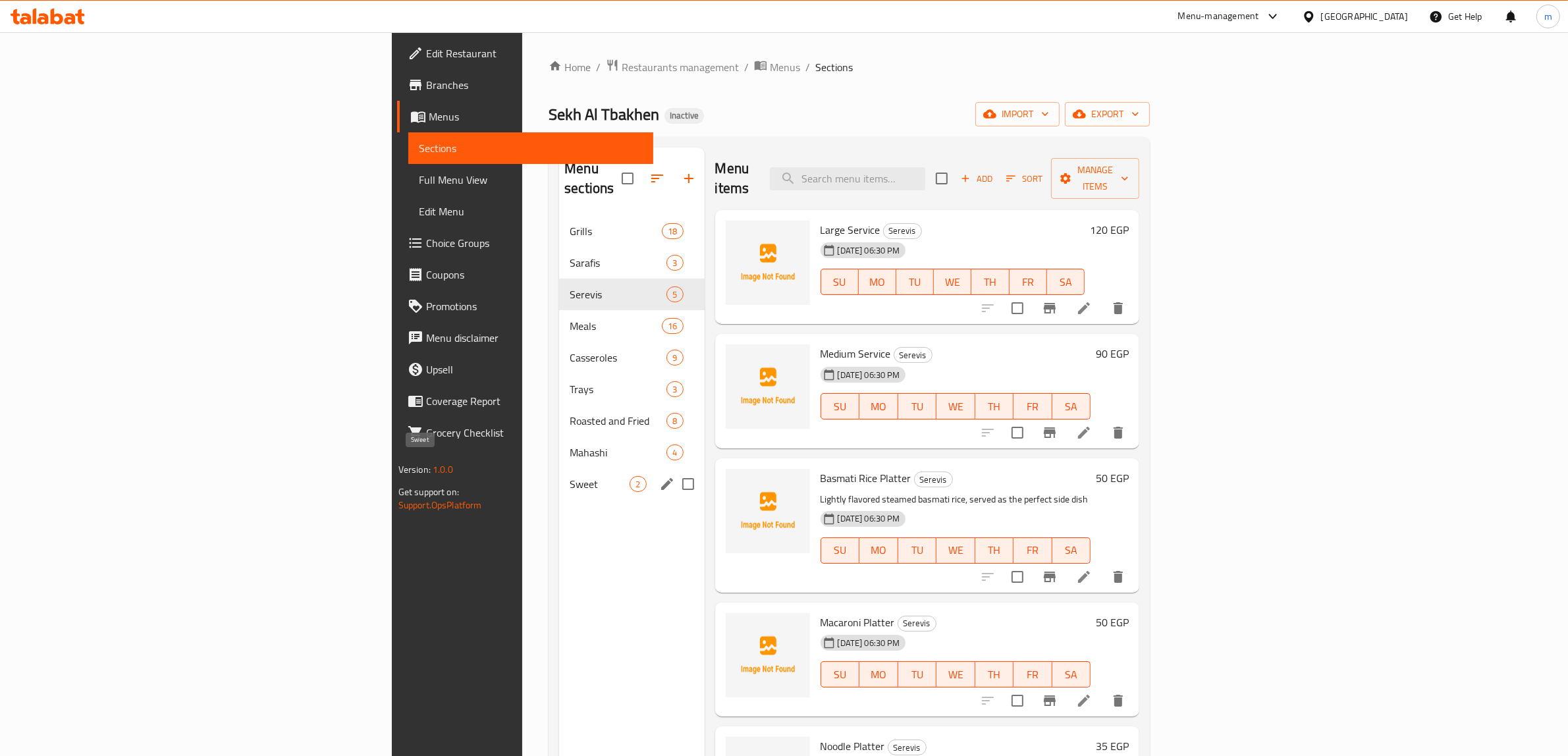
click at [569, 476] on span "Sweet" at bounding box center [599, 483] width 60 height 16
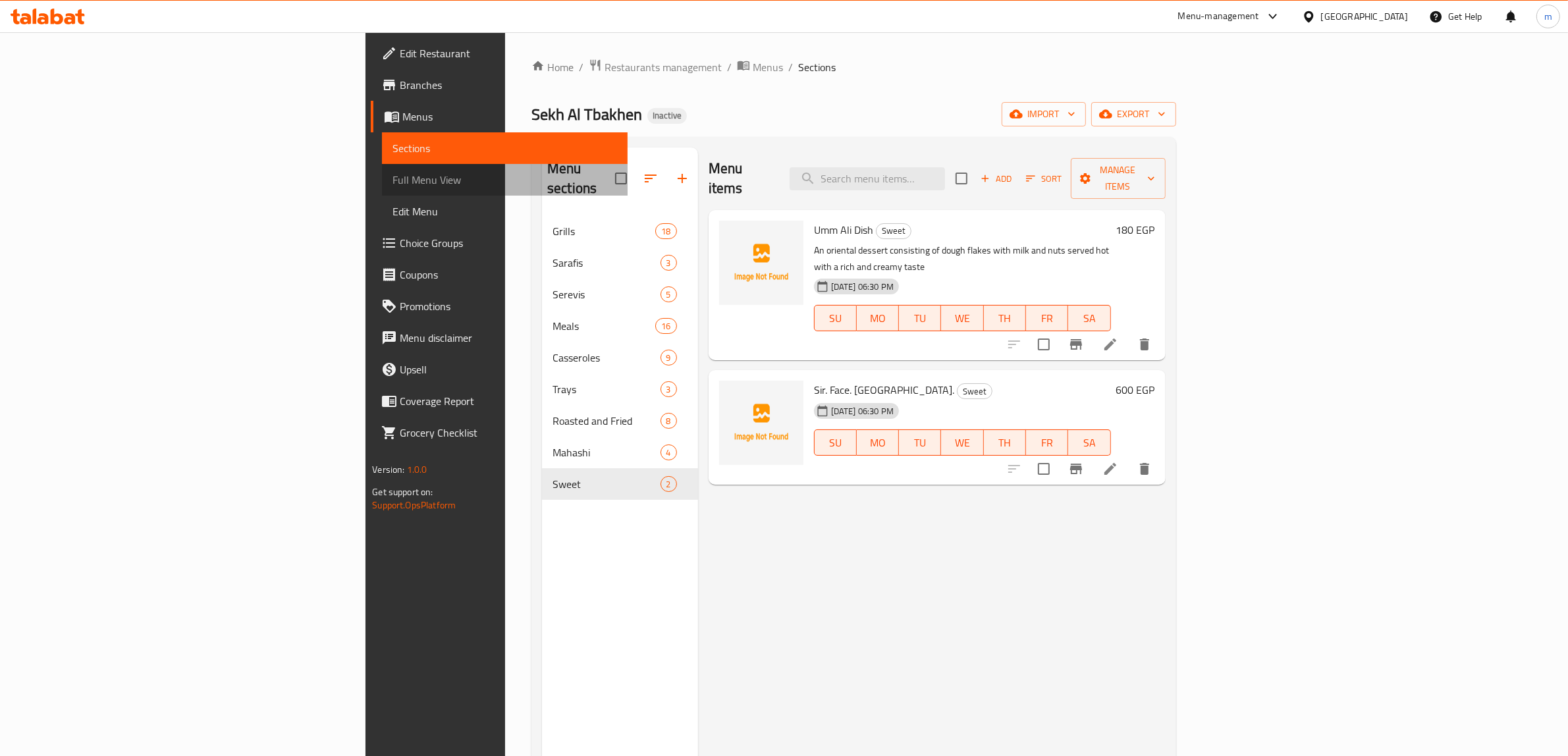
click at [392, 172] on span "Full Menu View" at bounding box center [504, 180] width 225 height 16
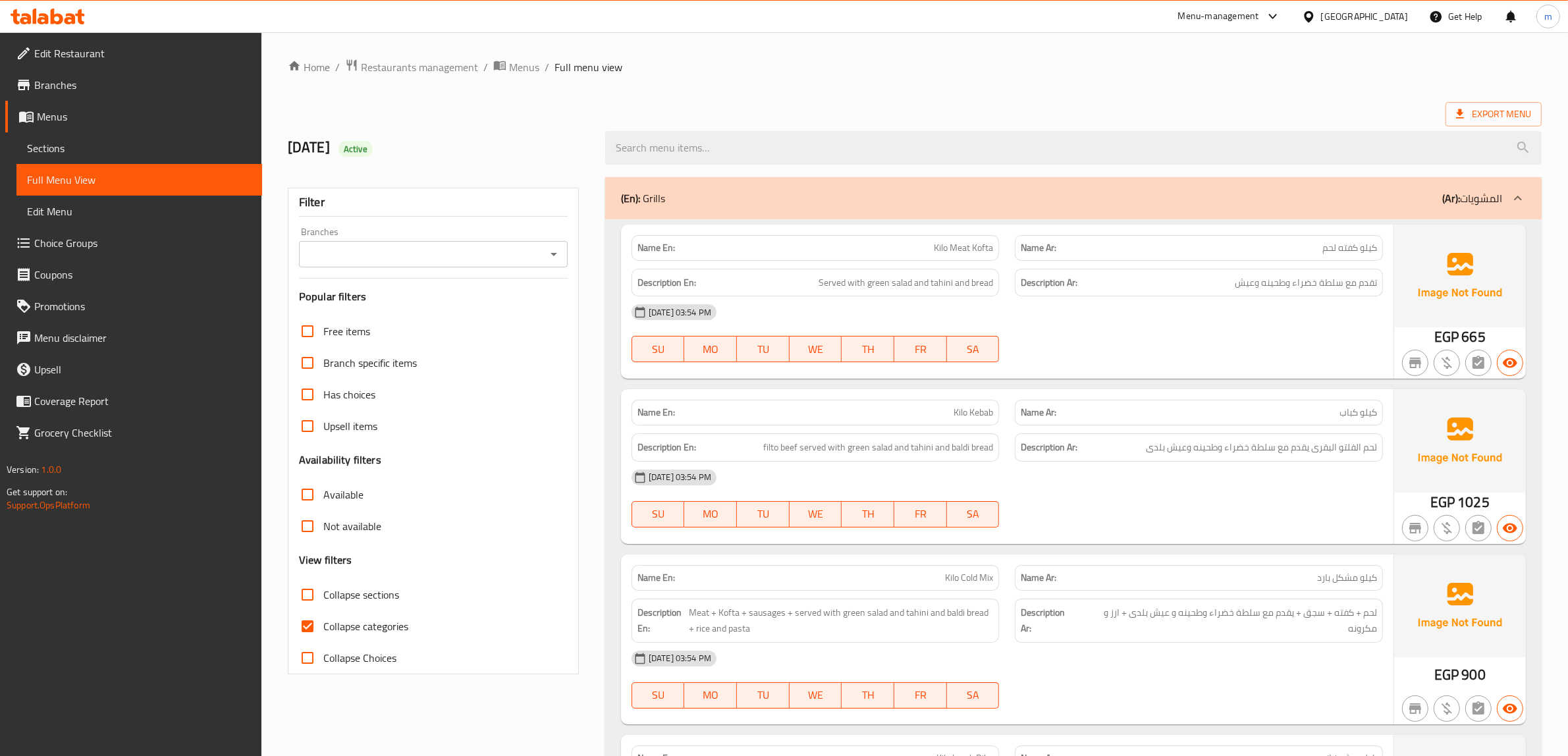
click at [366, 628] on span "Collapse categories" at bounding box center [366, 625] width 85 height 16
click at [324, 628] on input "Collapse categories" at bounding box center [308, 626] width 32 height 32
checkbox input "false"
click at [351, 593] on span "Collapse sections" at bounding box center [361, 594] width 75 height 16
click at [324, 593] on input "Collapse sections" at bounding box center [308, 594] width 32 height 32
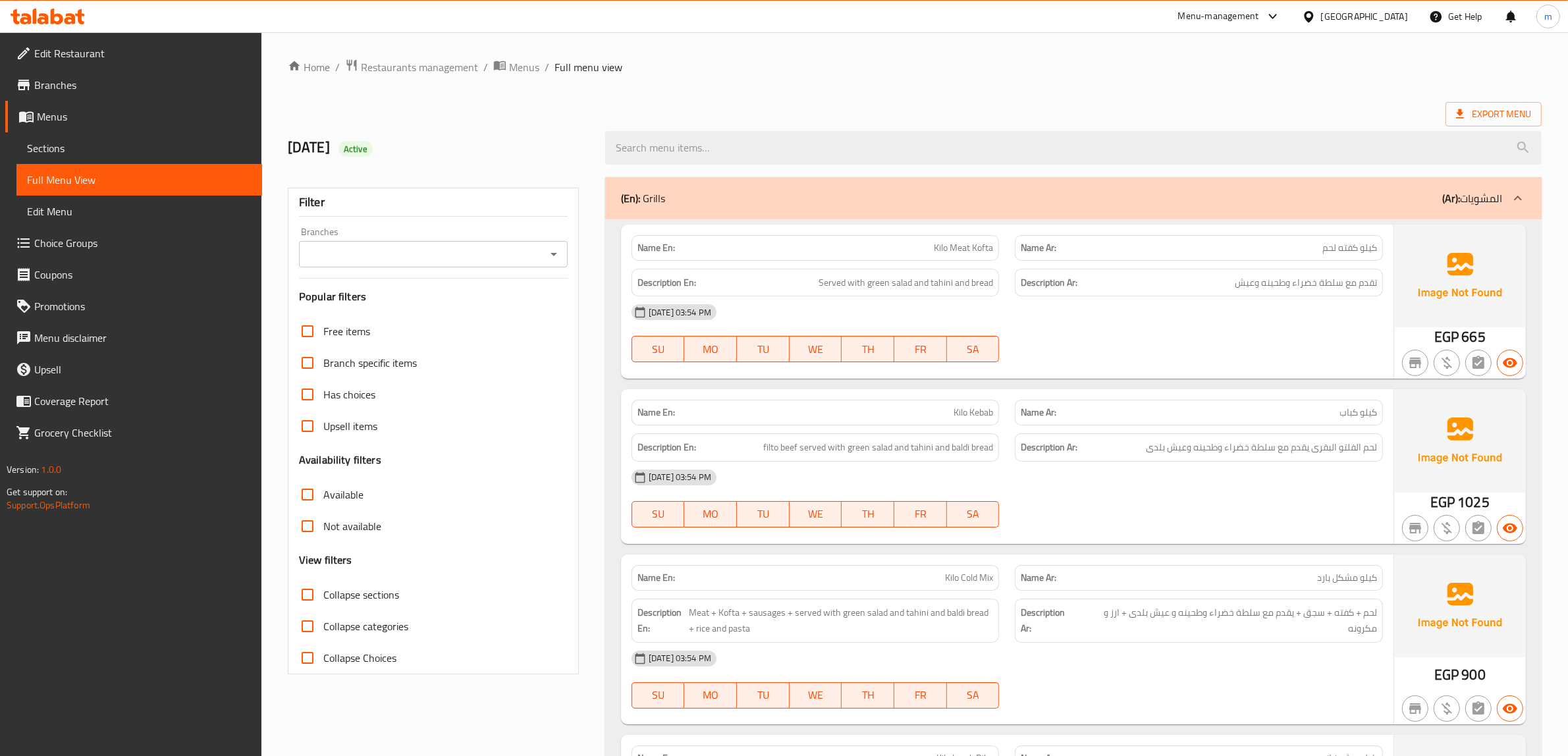
checkbox input "true"
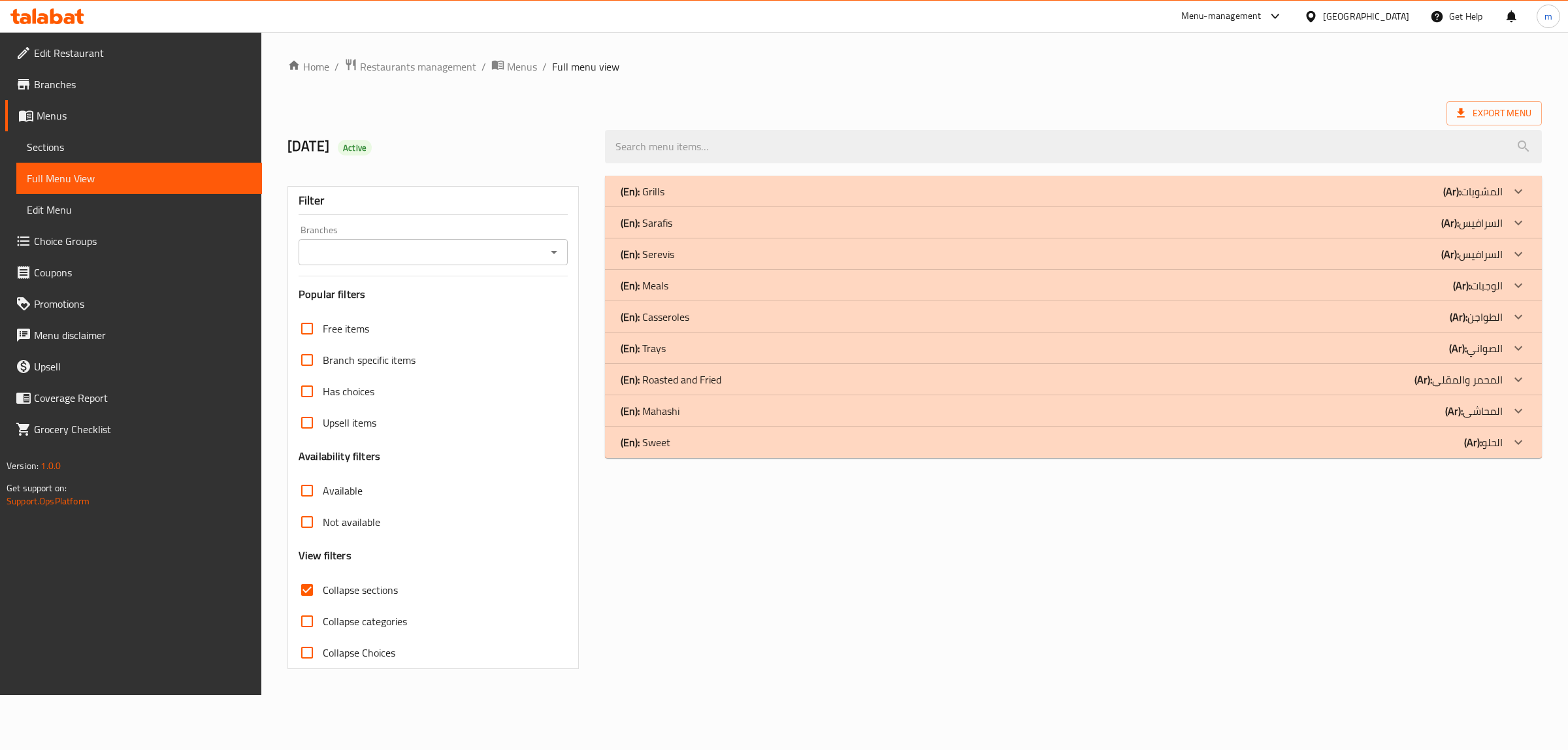
click at [1519, 223] on icon at bounding box center [1518, 222] width 7 height 5
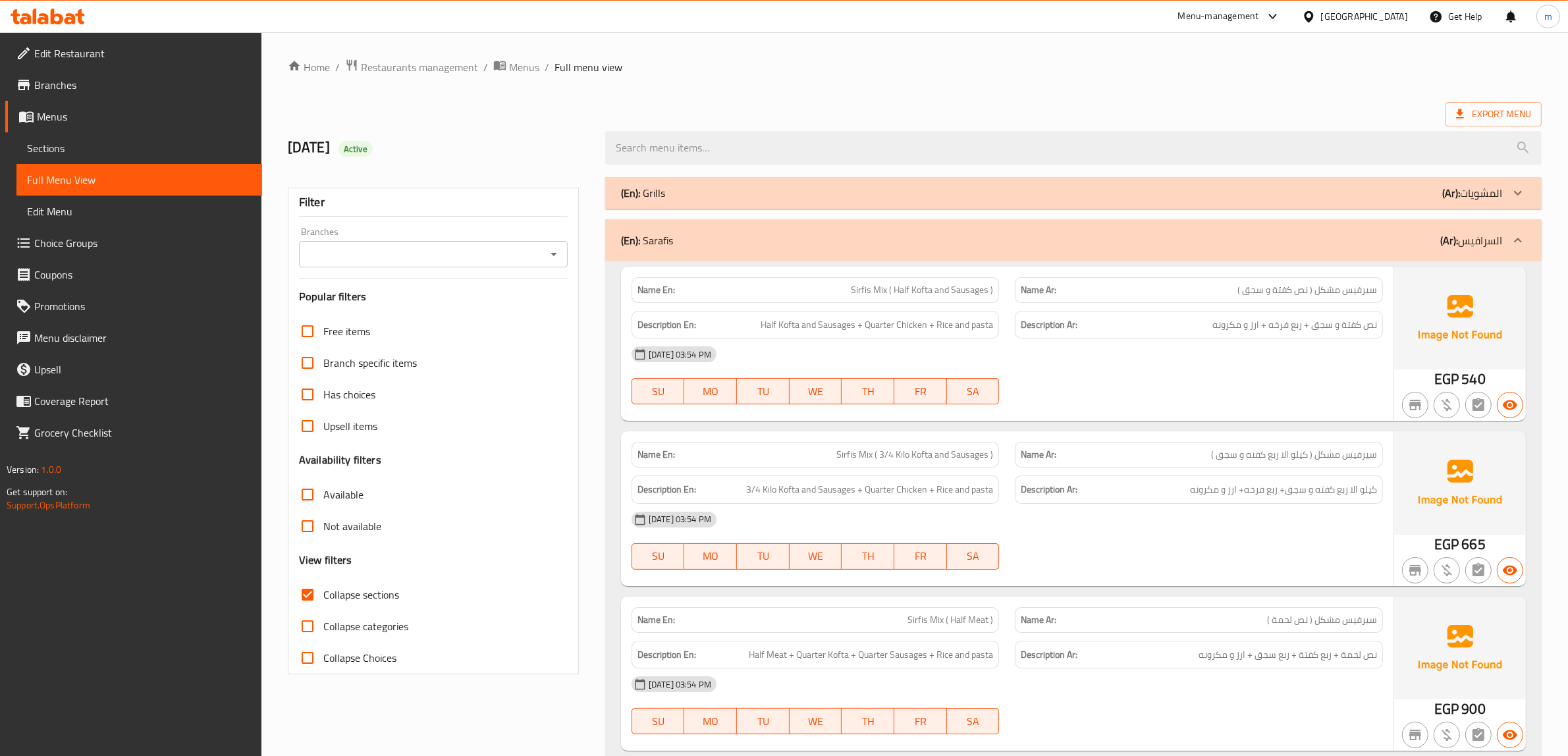
click at [1528, 239] on div at bounding box center [1518, 241] width 32 height 32
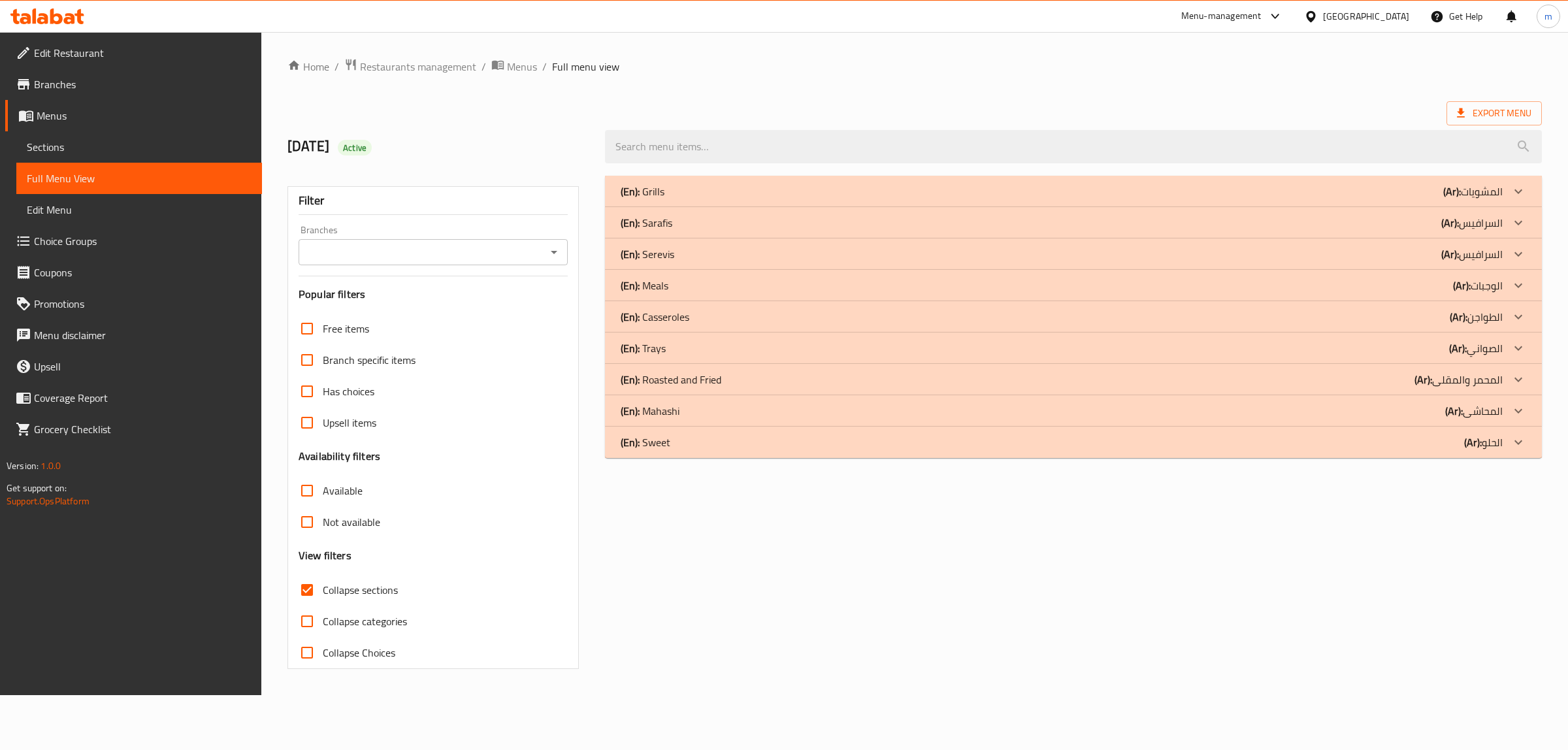
click at [1519, 257] on icon at bounding box center [1518, 254] width 16 height 16
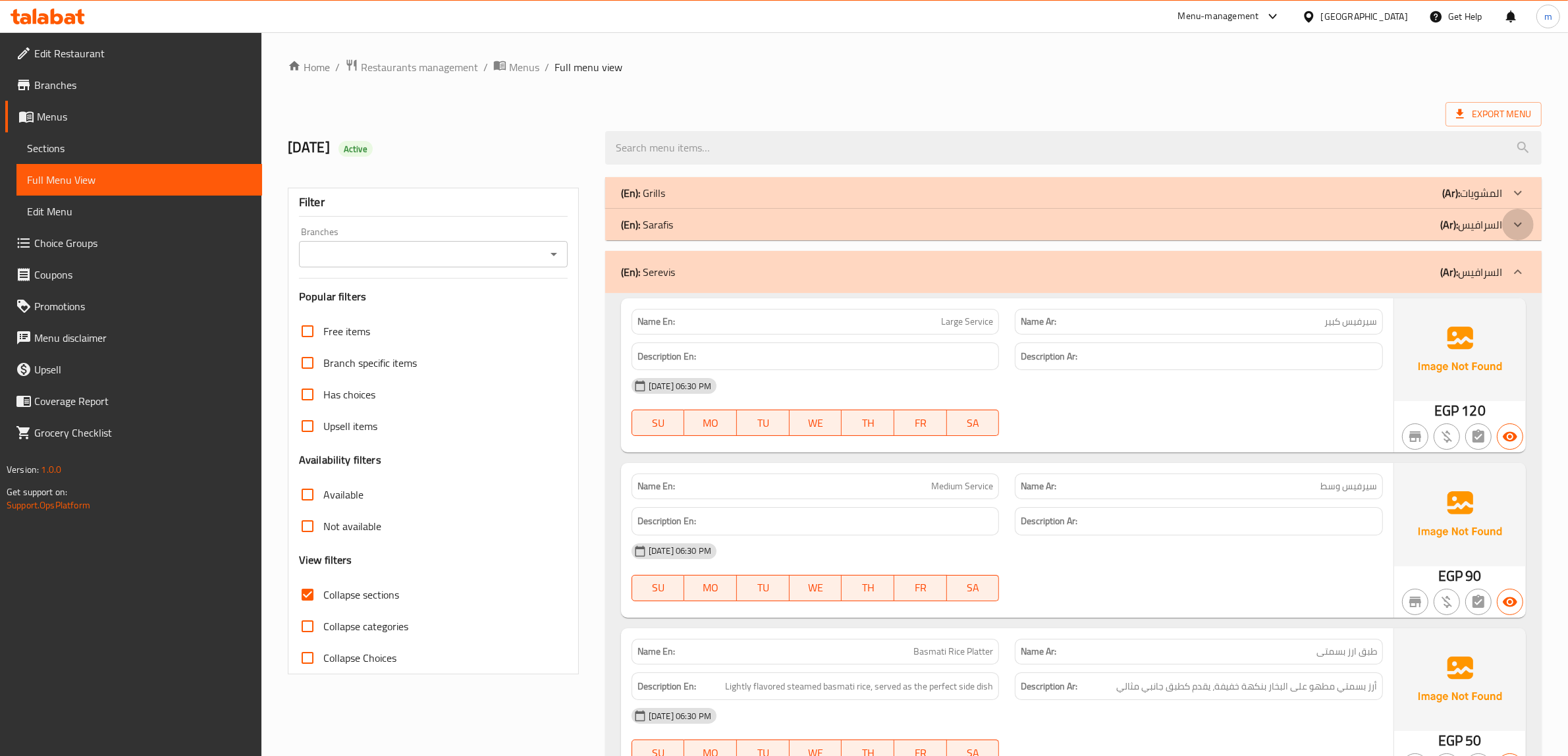
click at [1509, 233] on div at bounding box center [1518, 225] width 32 height 32
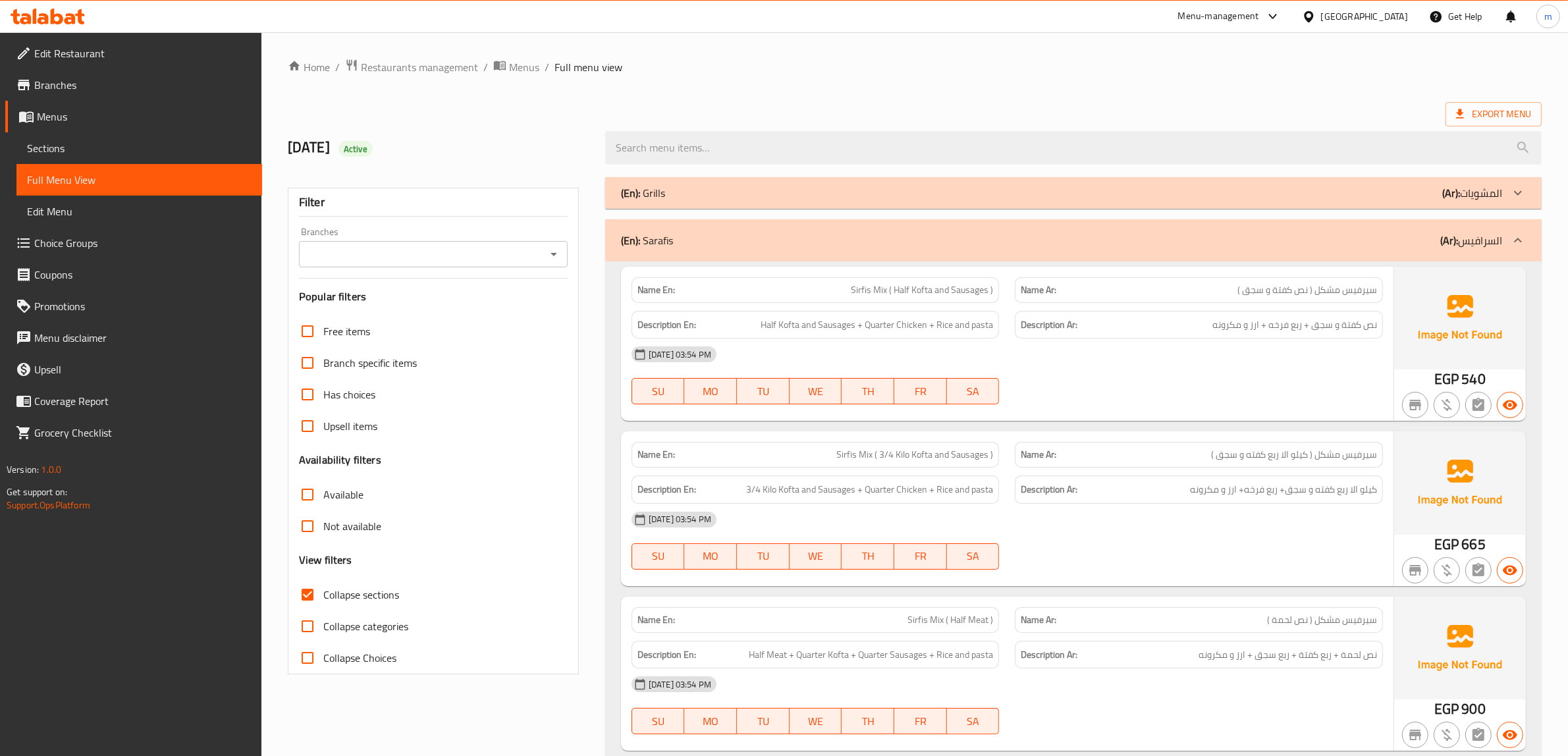
click at [1514, 230] on div at bounding box center [1518, 241] width 32 height 32
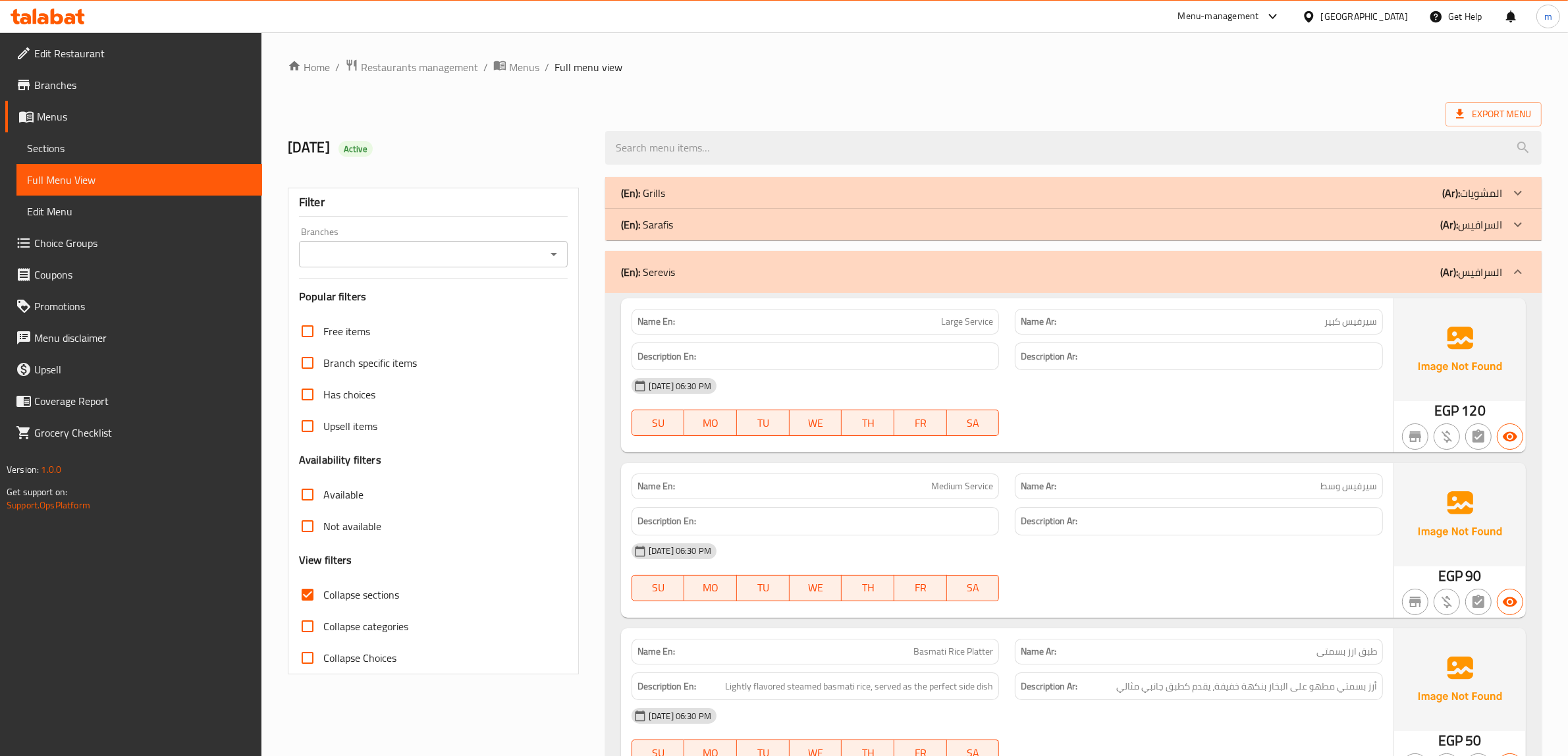
click at [1367, 323] on span "سيرفيس كبير" at bounding box center [1351, 322] width 53 height 14
copy span "سيرفيس"
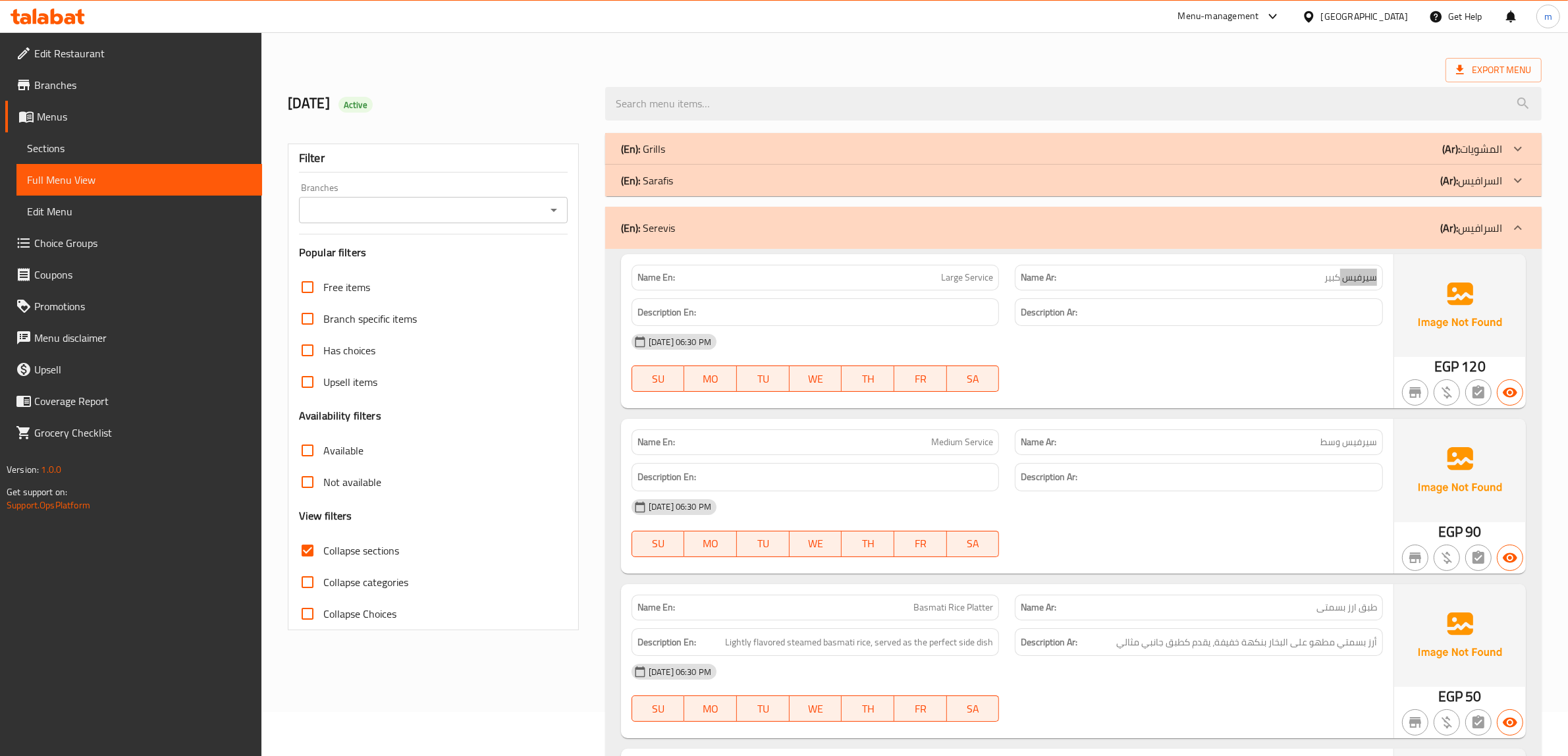
scroll to position [82, 0]
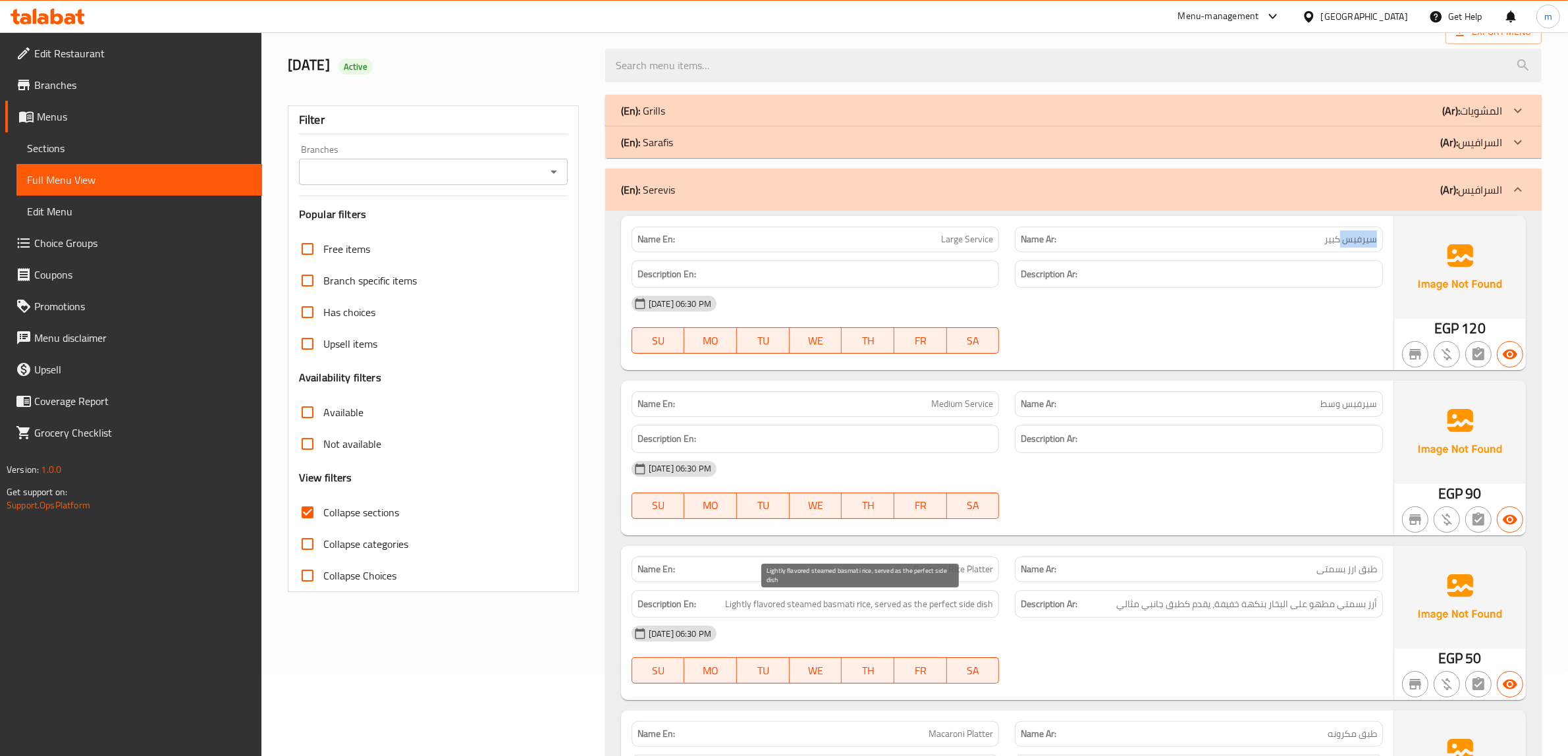
click at [798, 606] on span "Lightly flavored steamed basmati rice, served as the perfect side dish" at bounding box center [859, 603] width 268 height 16
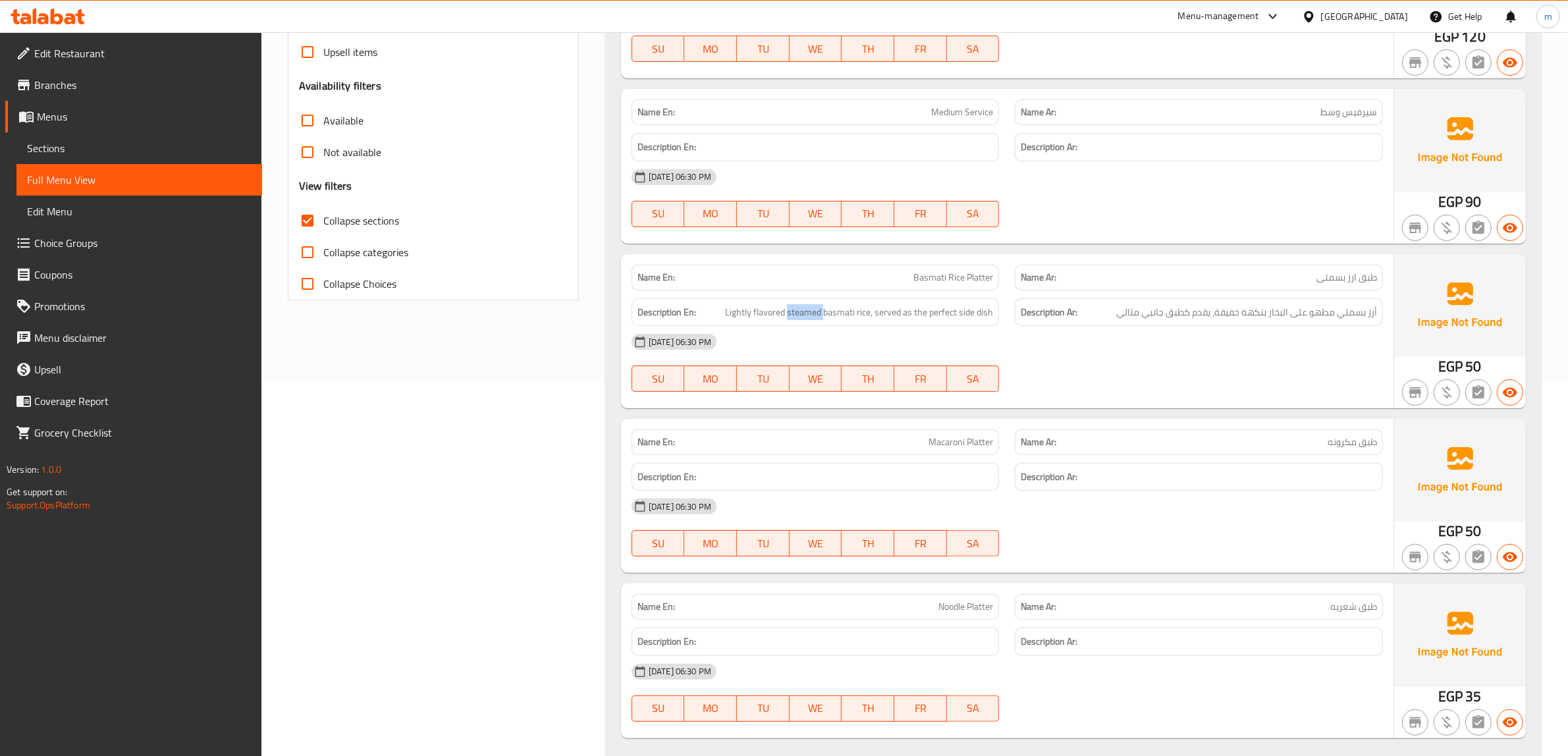
scroll to position [411, 0]
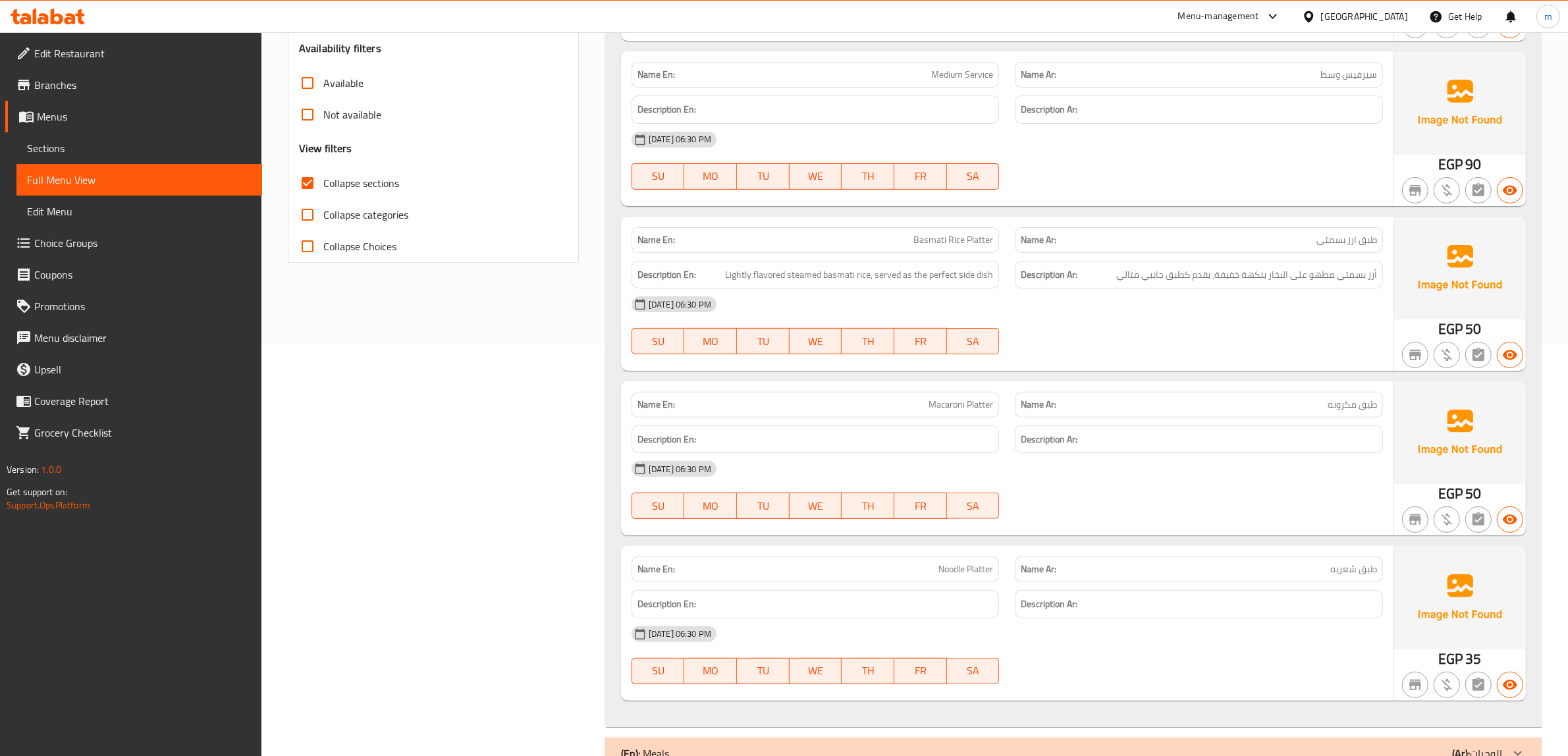
click at [1344, 567] on span "طبق شعريه" at bounding box center [1354, 569] width 47 height 14
copy span "طبق شعريه"
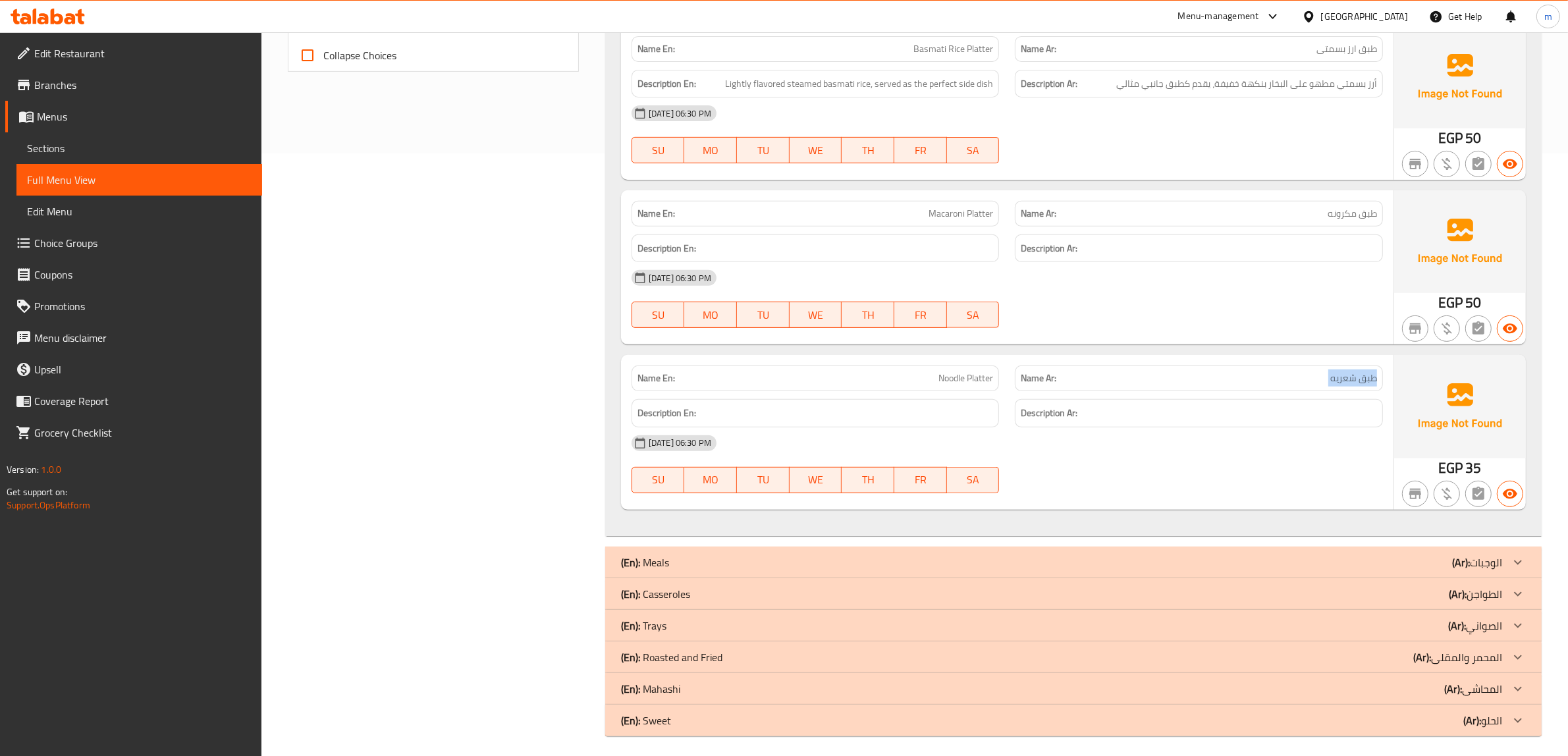
scroll to position [608, 0]
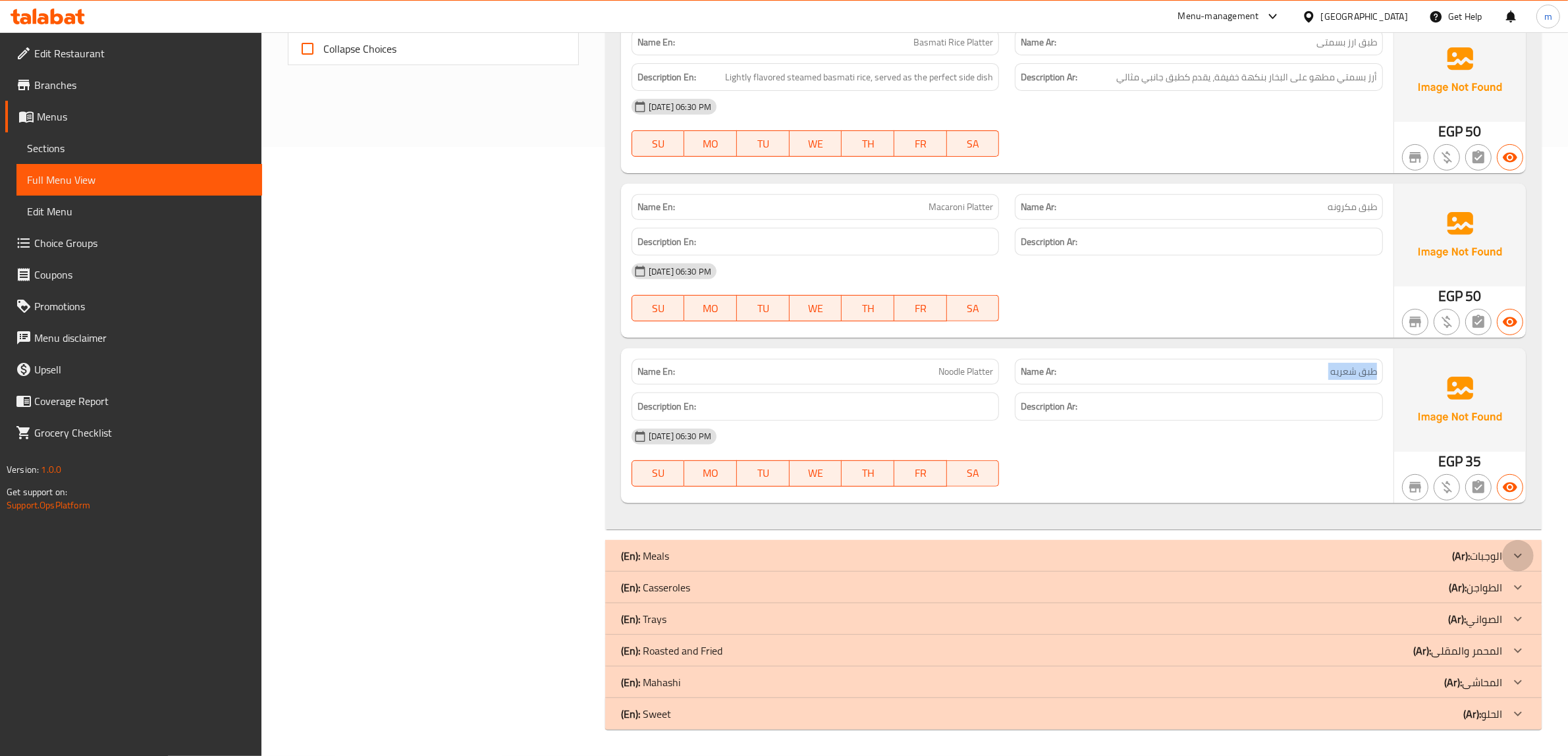
click at [1518, 557] on icon at bounding box center [1517, 555] width 8 height 5
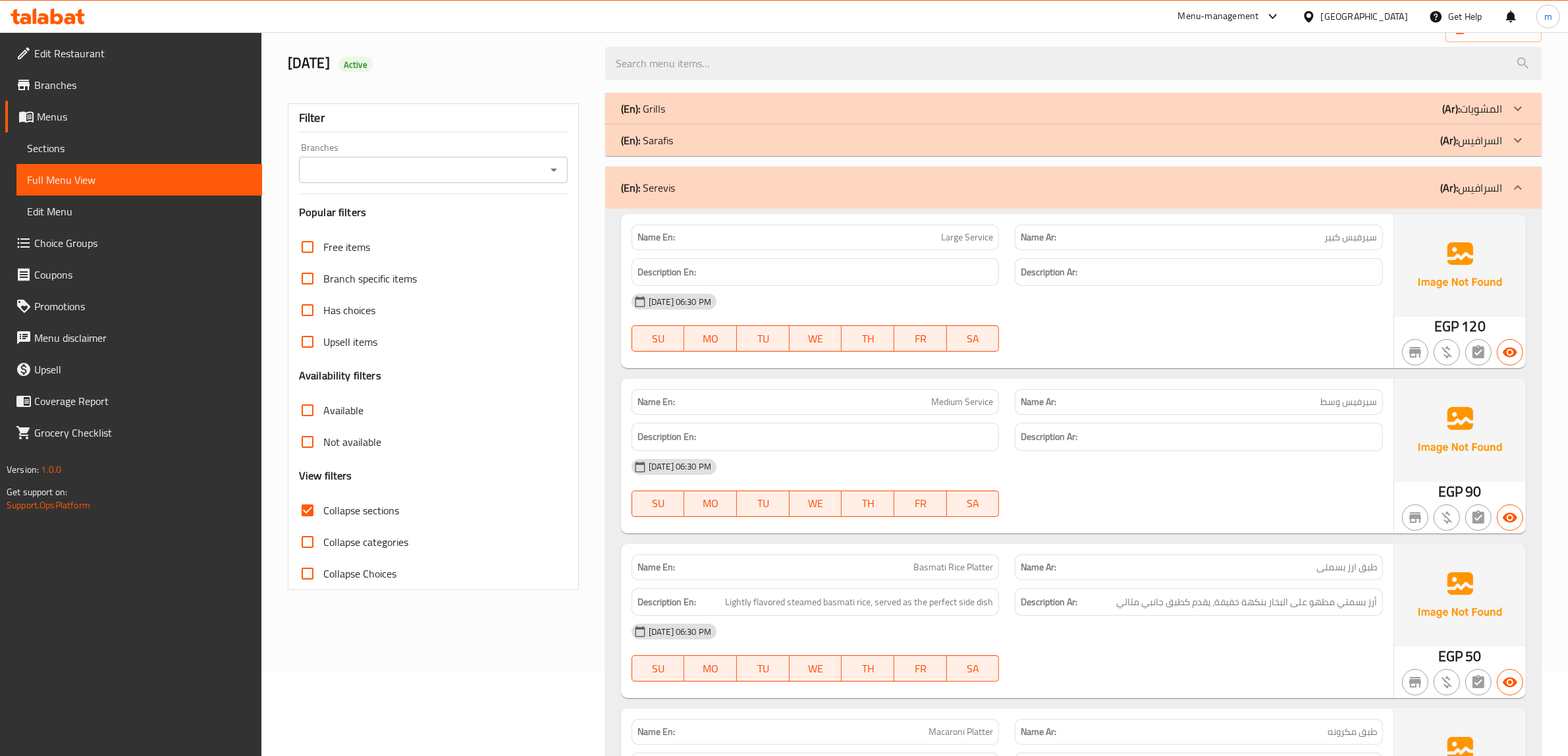
scroll to position [0, 0]
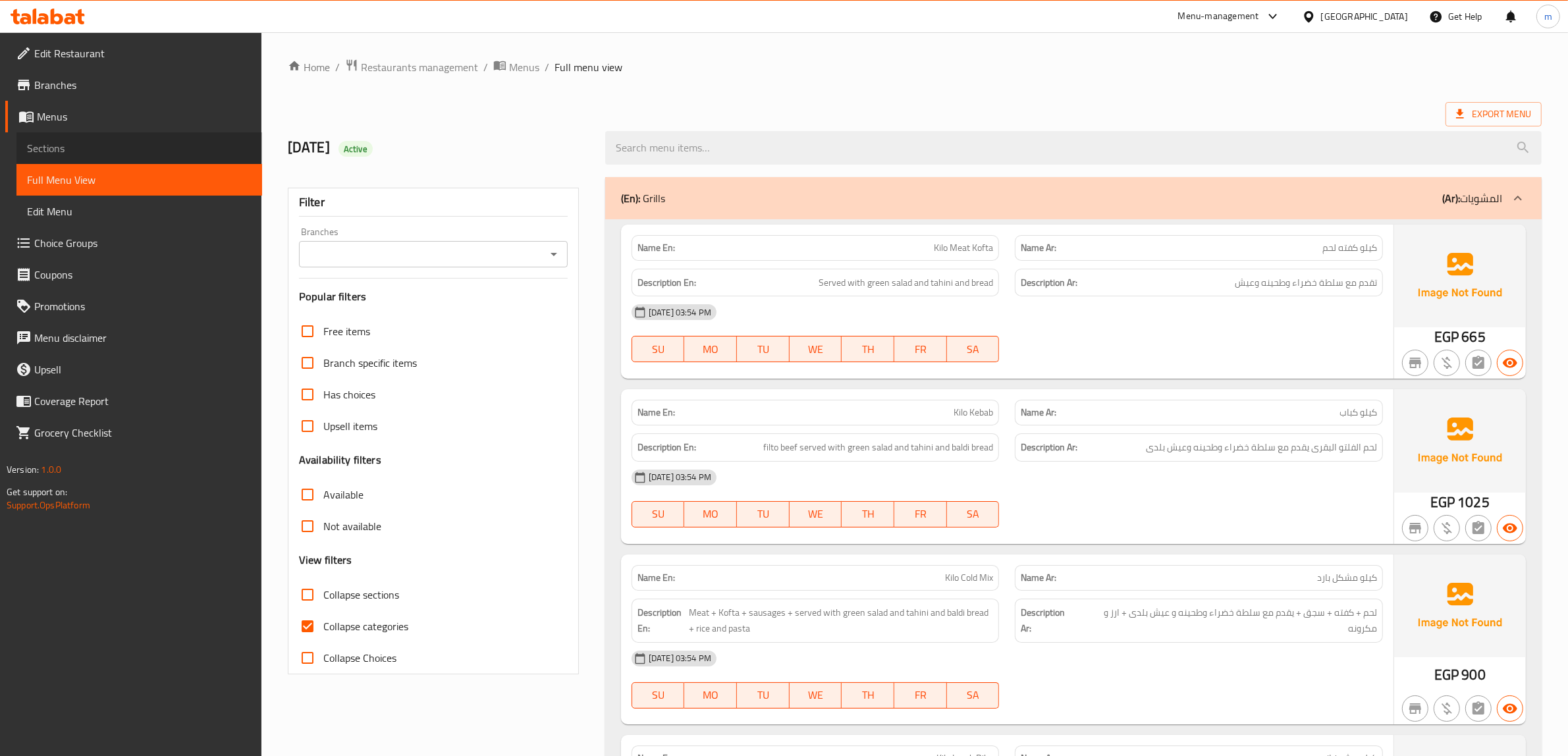
click at [91, 149] on span "Sections" at bounding box center [139, 148] width 225 height 16
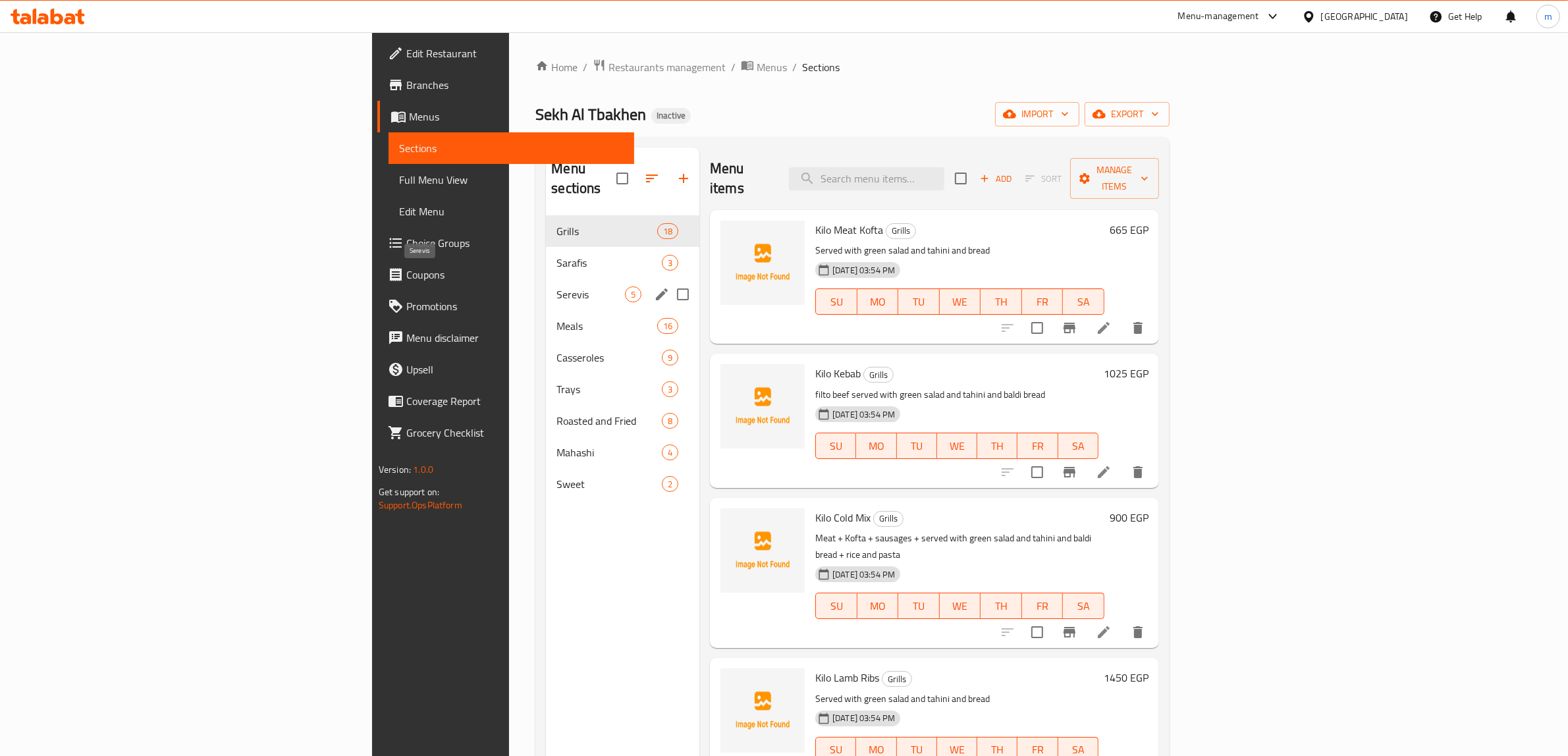
click at [556, 286] on span "Serevis" at bounding box center [590, 293] width 69 height 16
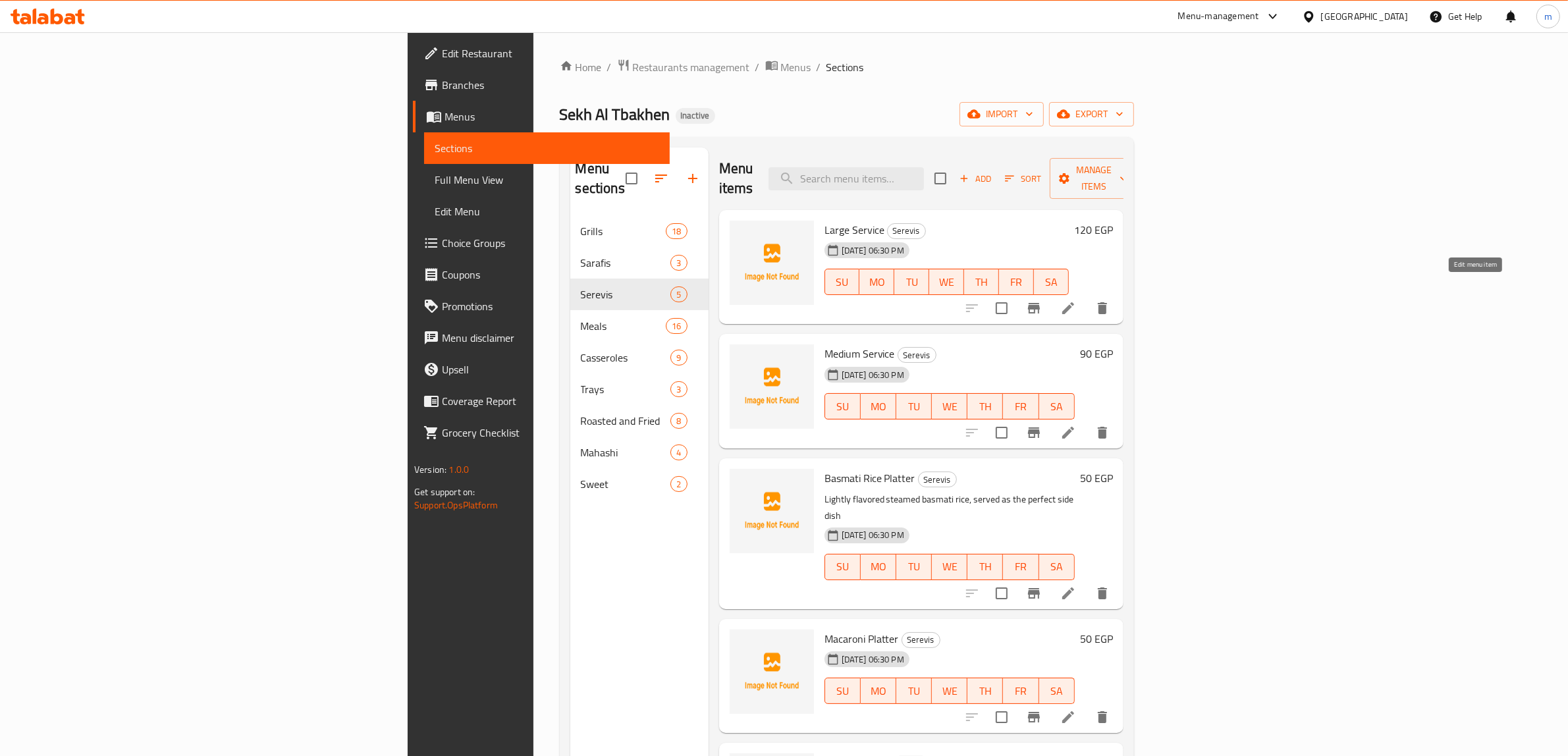
click at [1076, 300] on icon at bounding box center [1068, 307] width 16 height 16
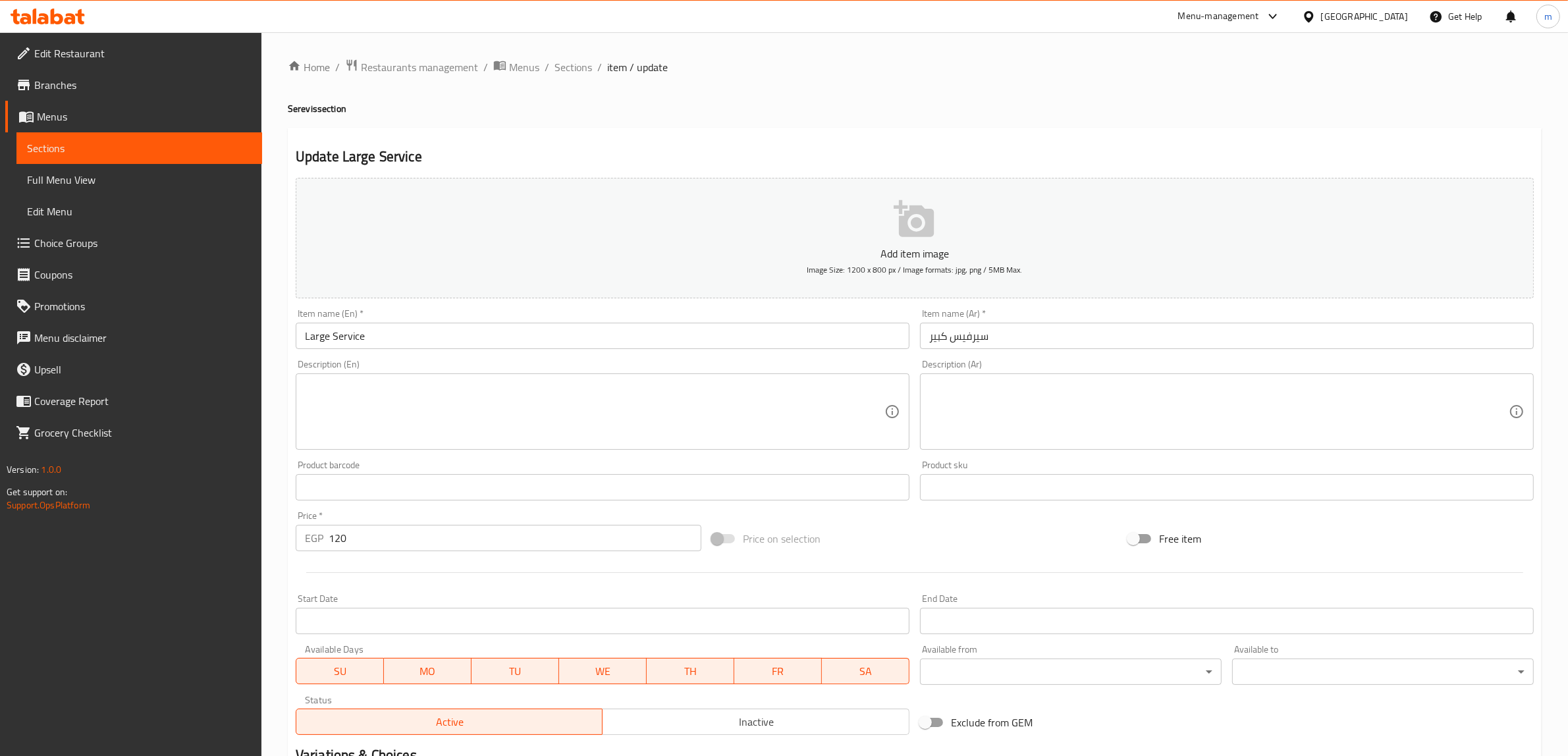
click at [340, 341] on input "Large Service" at bounding box center [602, 336] width 613 height 26
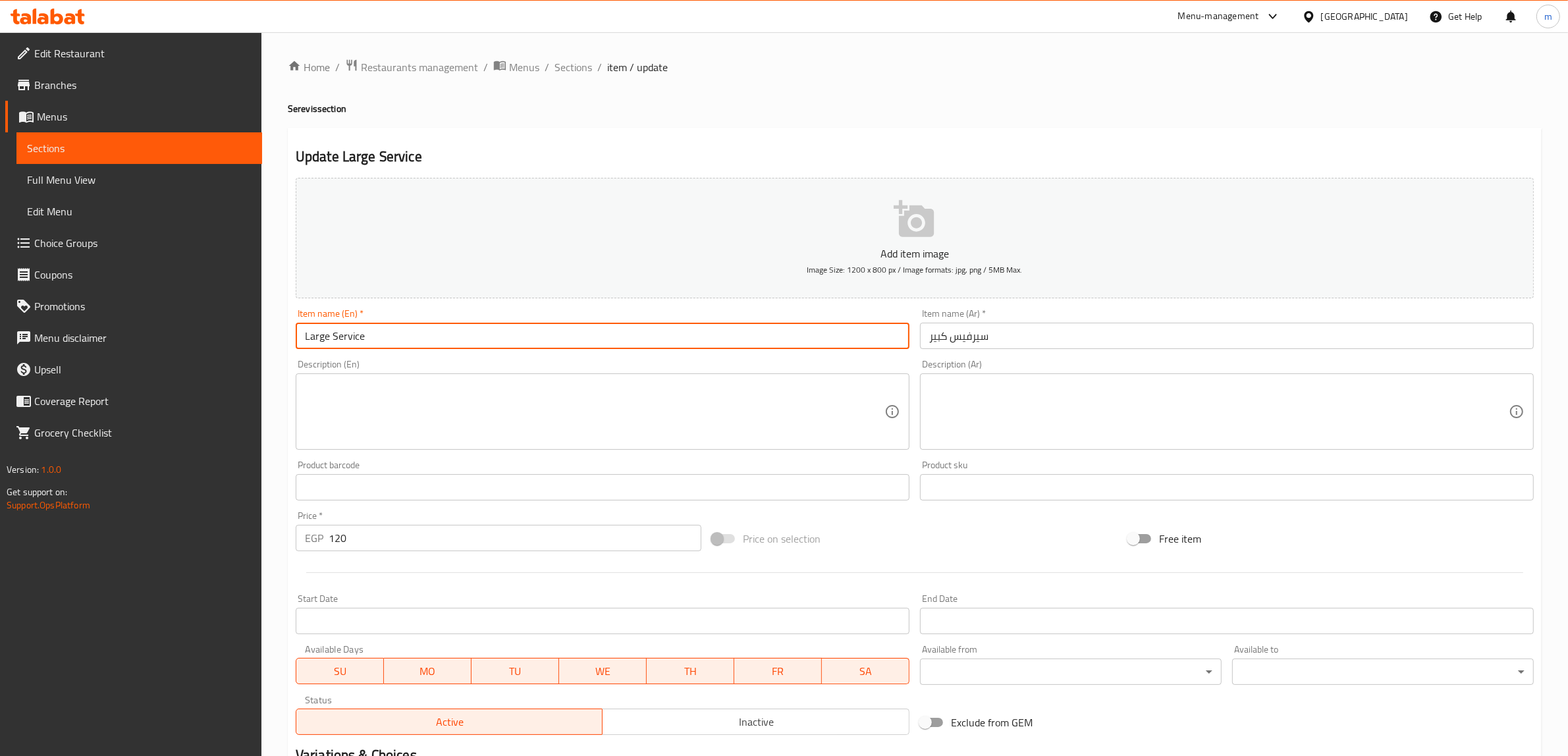
click at [340, 341] on input "Large Service" at bounding box center [602, 336] width 613 height 26
paste input "Platter"
drag, startPoint x: 396, startPoint y: 343, endPoint x: 365, endPoint y: 343, distance: 31.0
click at [365, 343] on input "Large Service Platter" at bounding box center [602, 336] width 613 height 26
type input "Large Service"
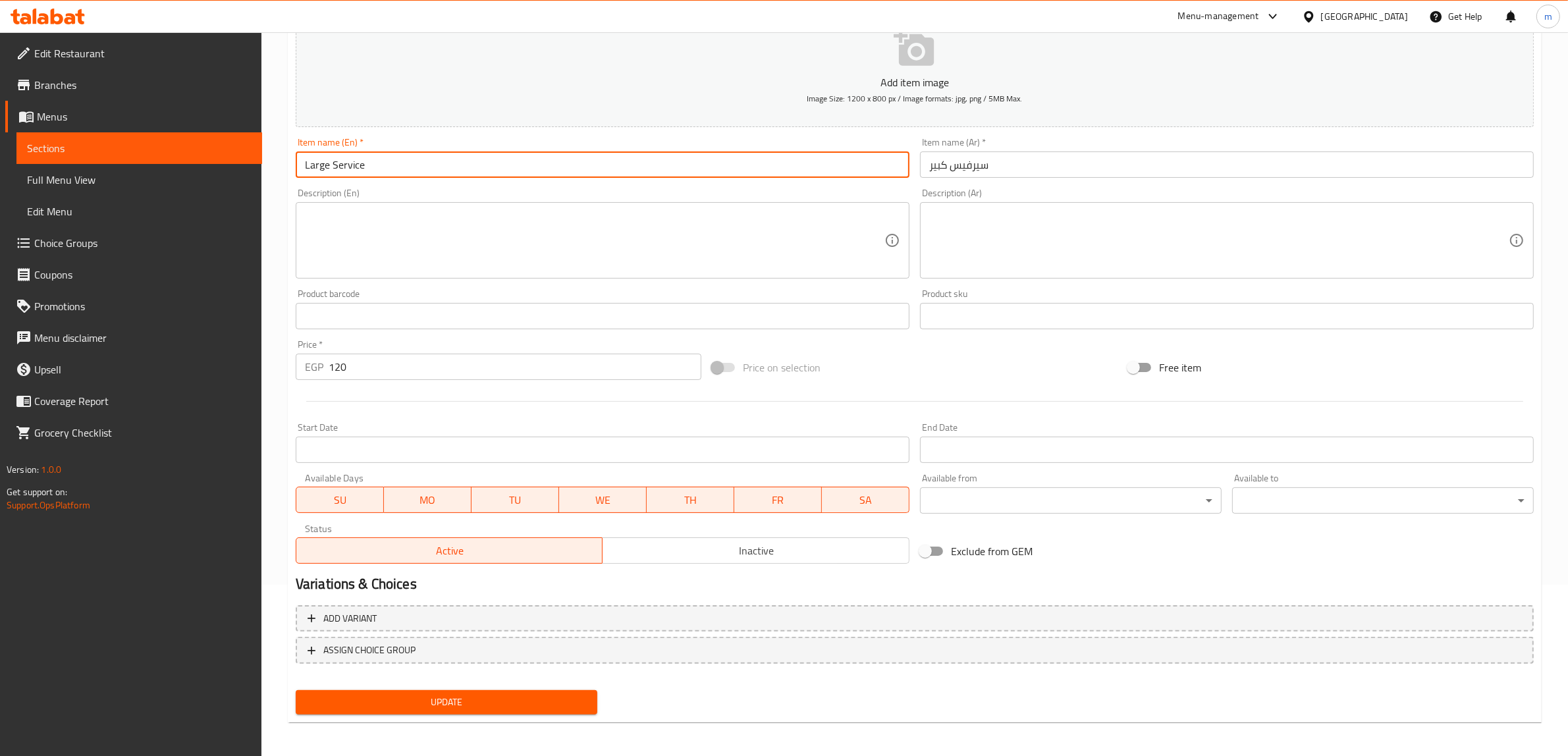
scroll to position [172, 0]
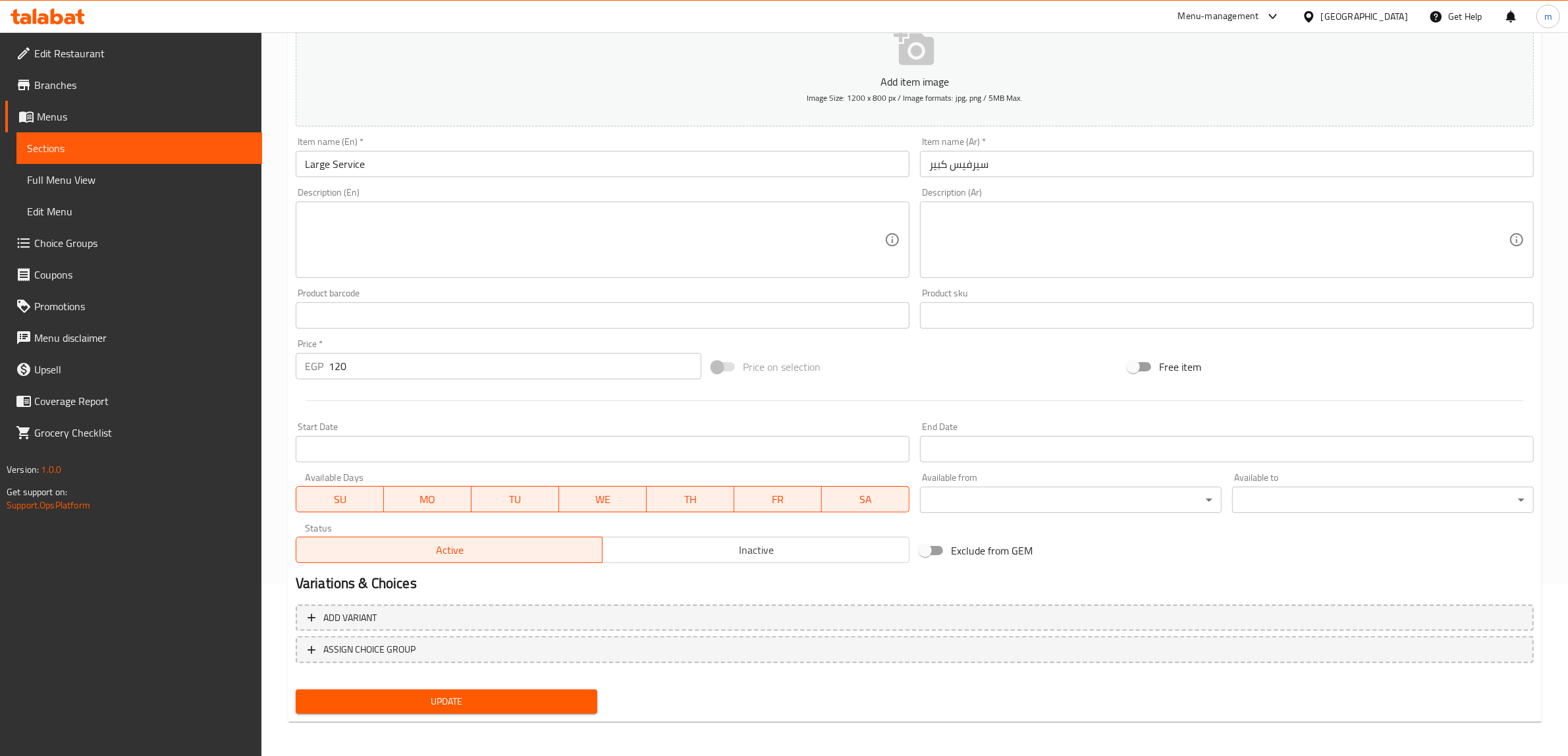
click at [67, 150] on span "Sections" at bounding box center [139, 148] width 225 height 16
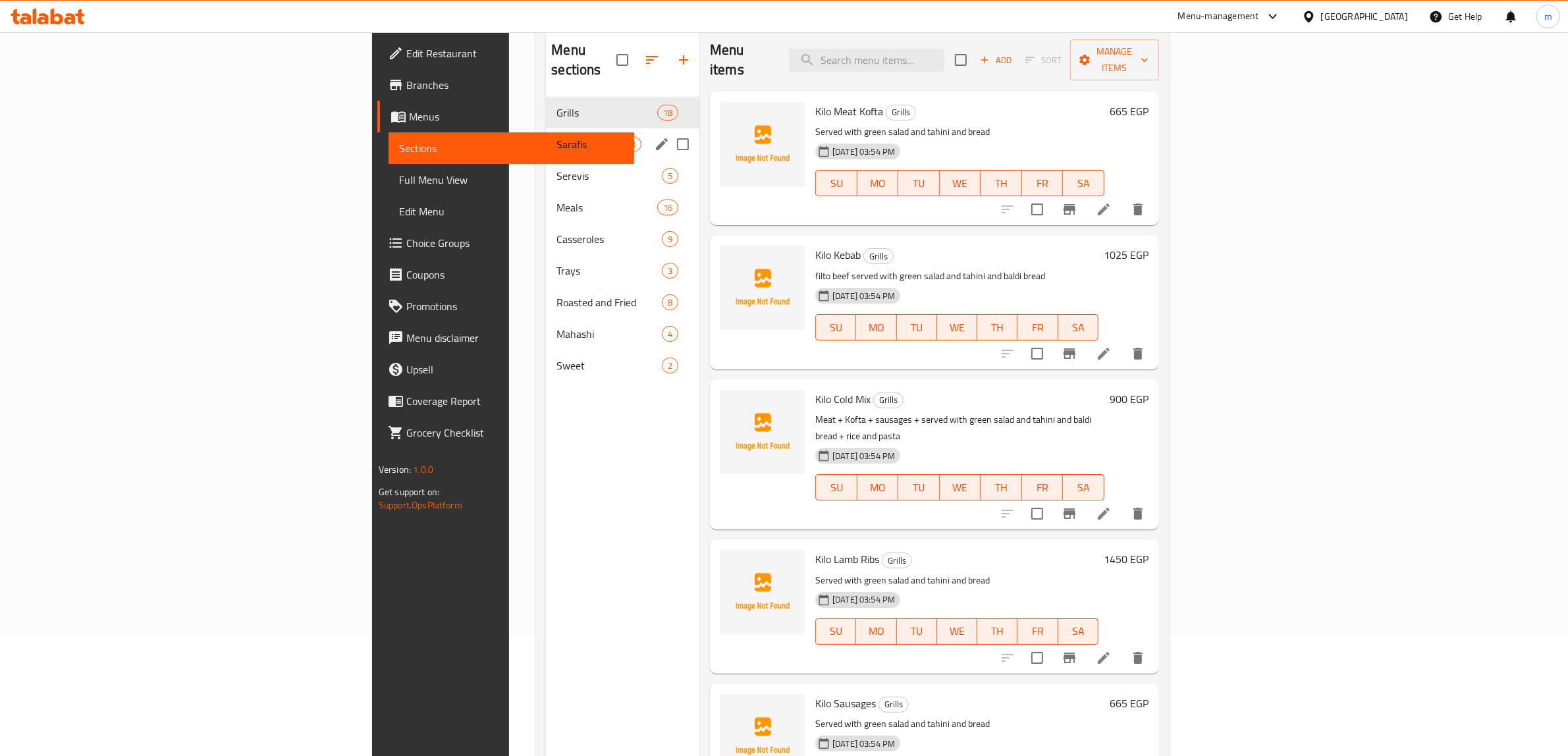
scroll to position [89, 0]
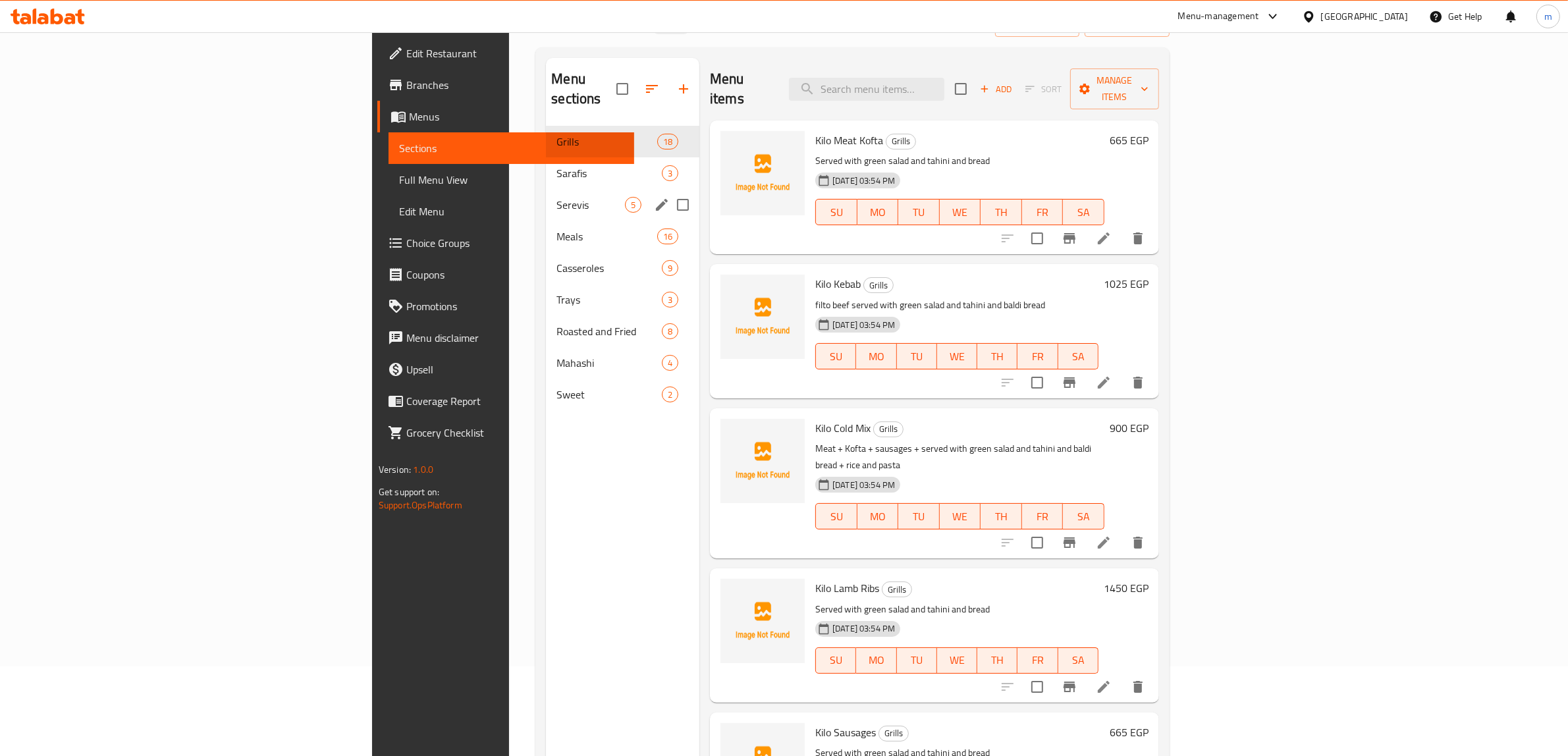
click at [546, 193] on div "Serevis 5" at bounding box center [622, 205] width 153 height 32
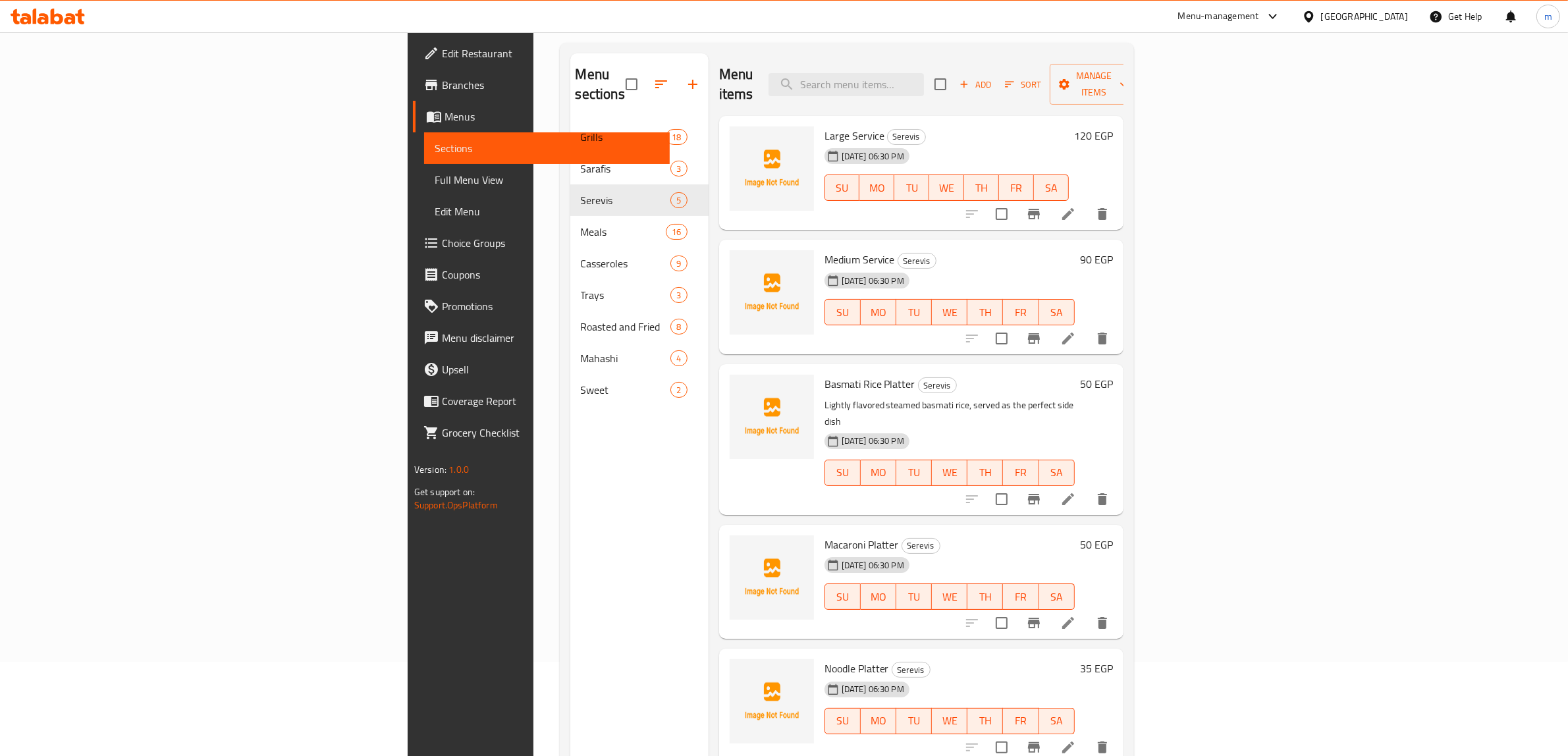
scroll to position [185, 0]
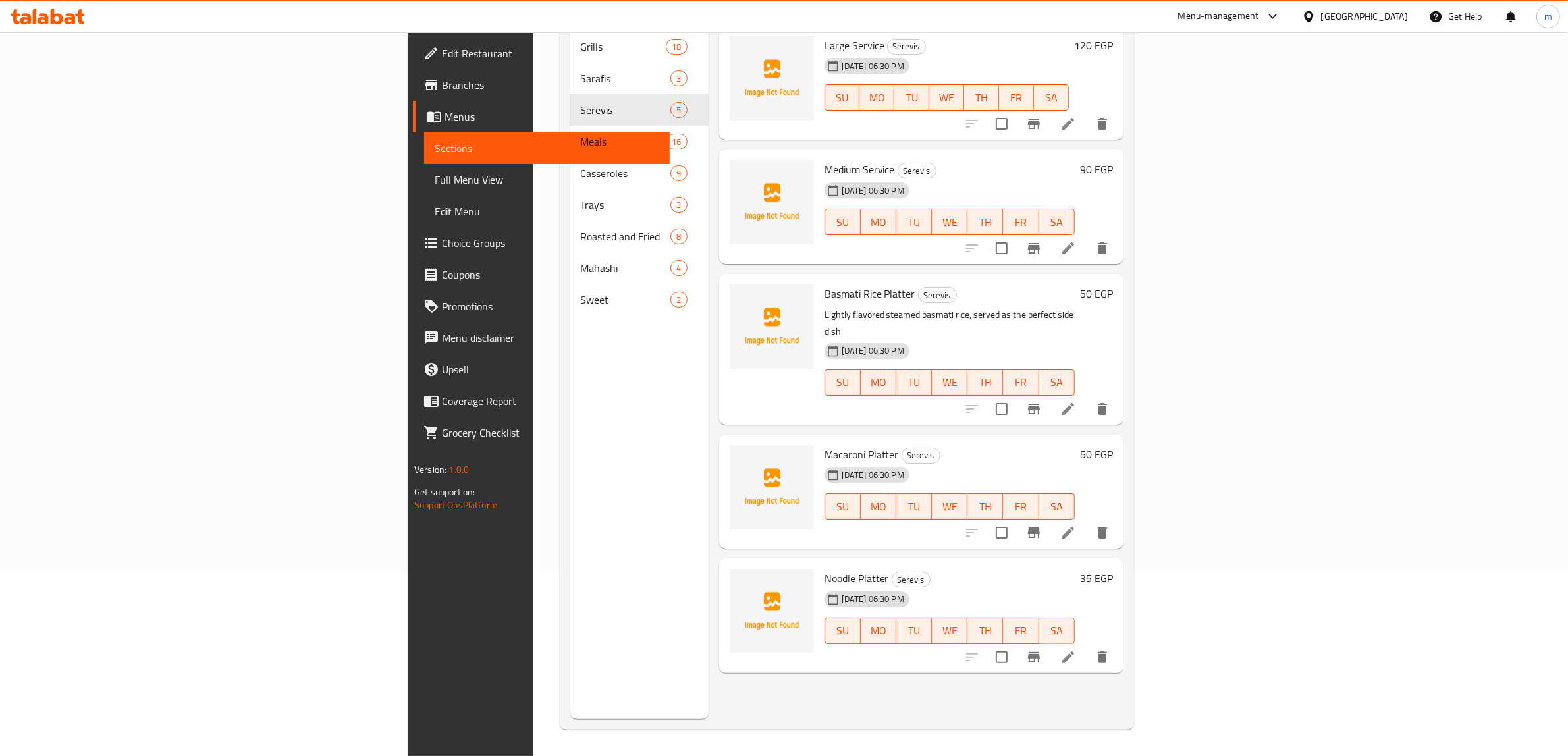
click at [1076, 525] on icon at bounding box center [1068, 532] width 16 height 16
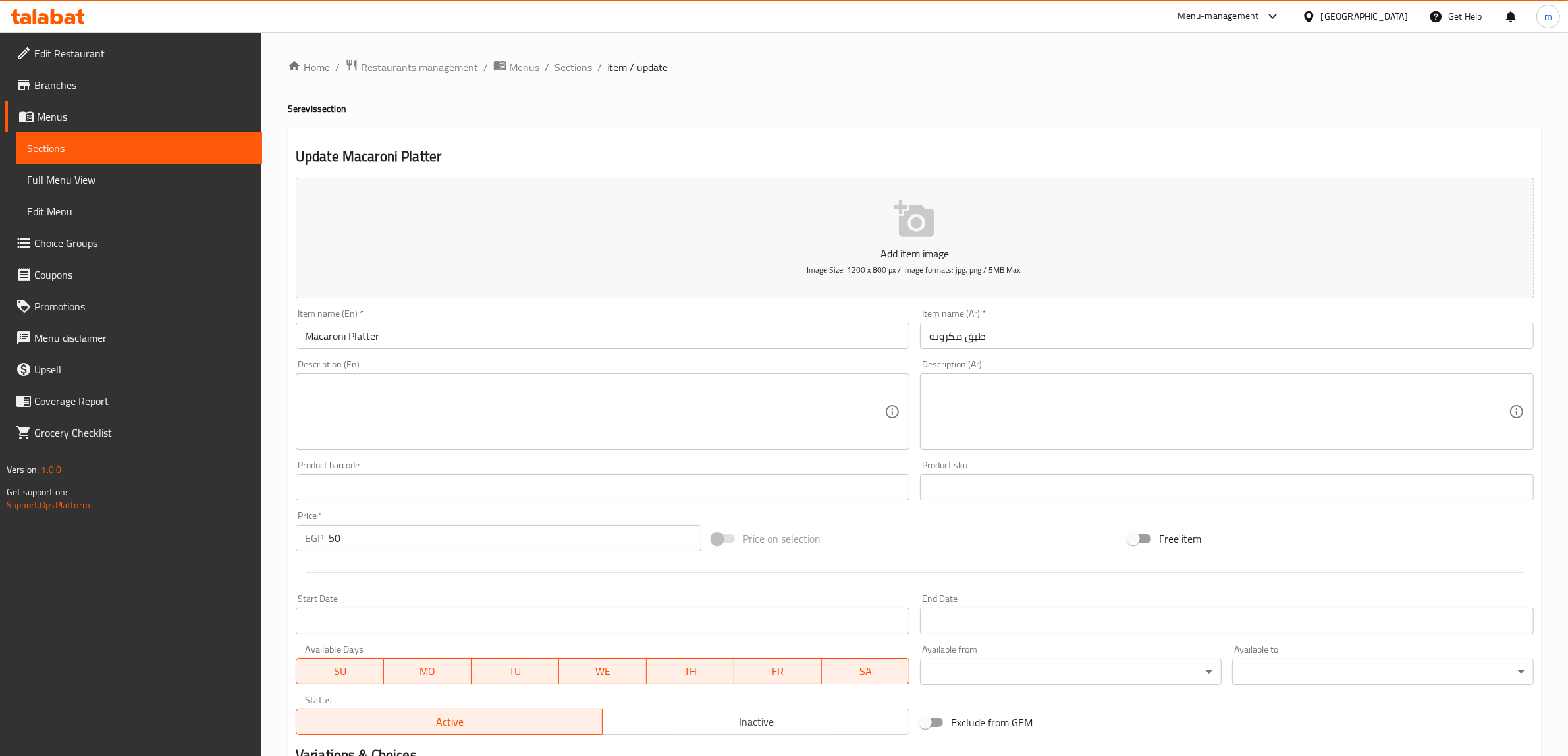
click at [442, 339] on input "Macaroni Platter" at bounding box center [602, 336] width 613 height 26
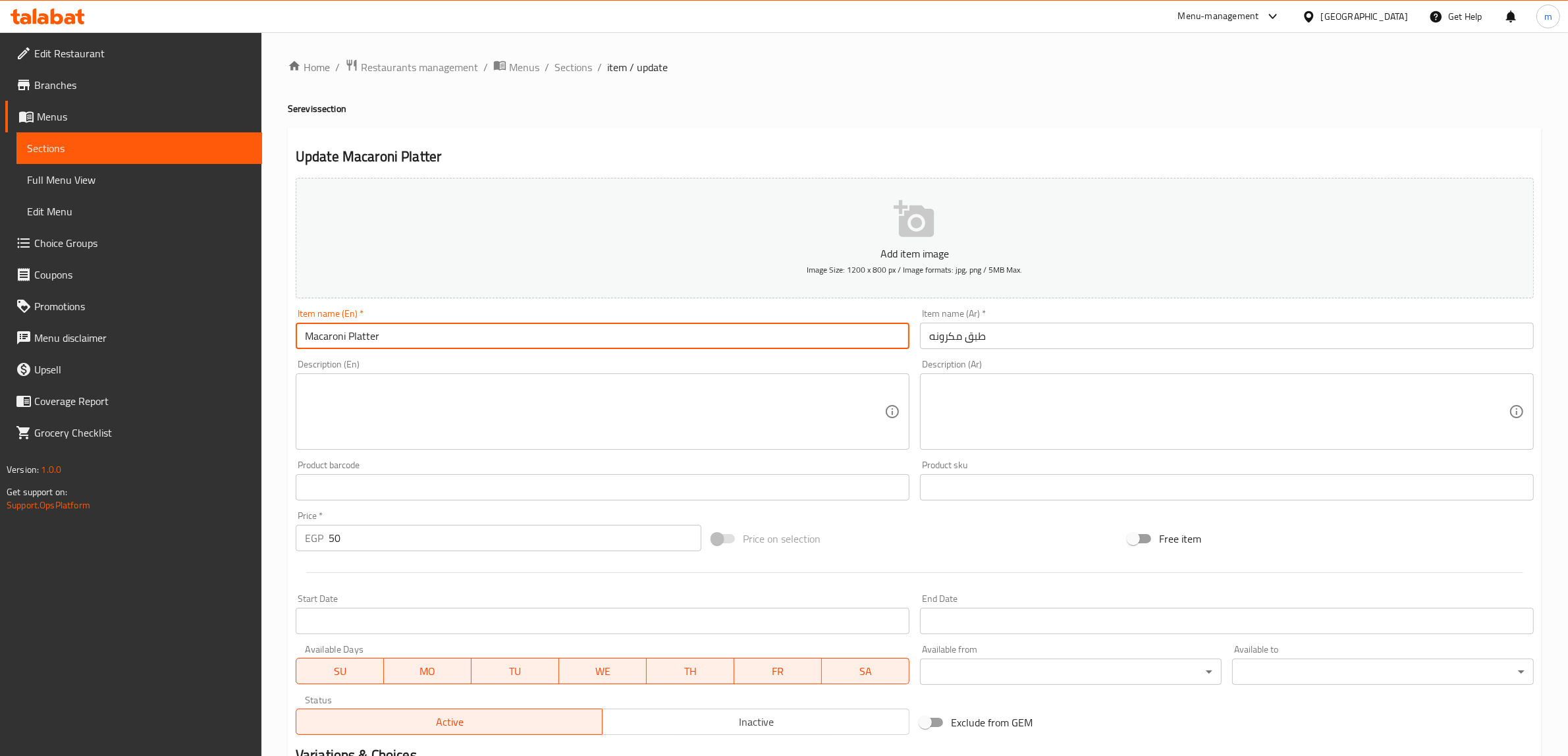
click at [442, 339] on input "Macaroni Platter" at bounding box center [602, 336] width 613 height 26
type input "ح"
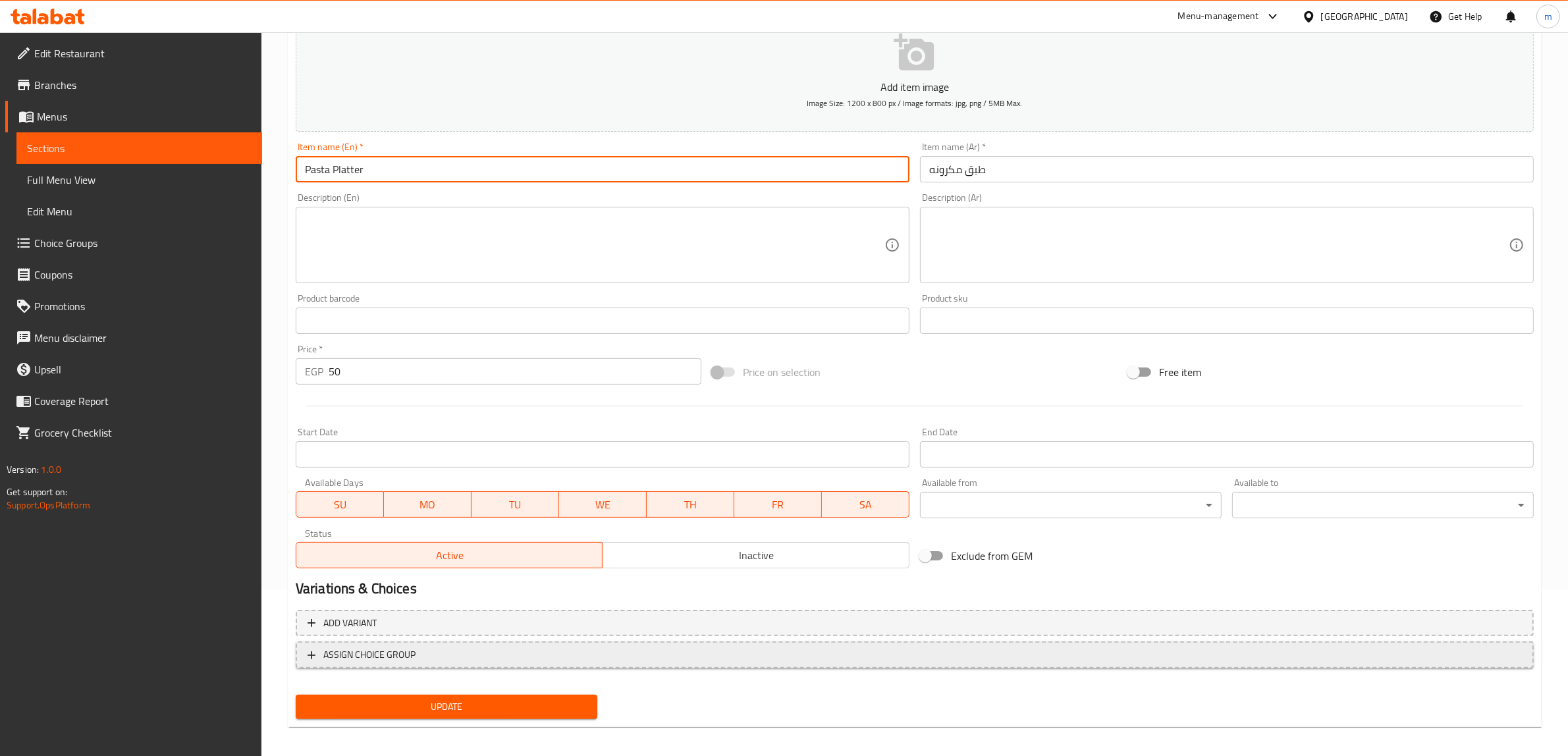
scroll to position [172, 0]
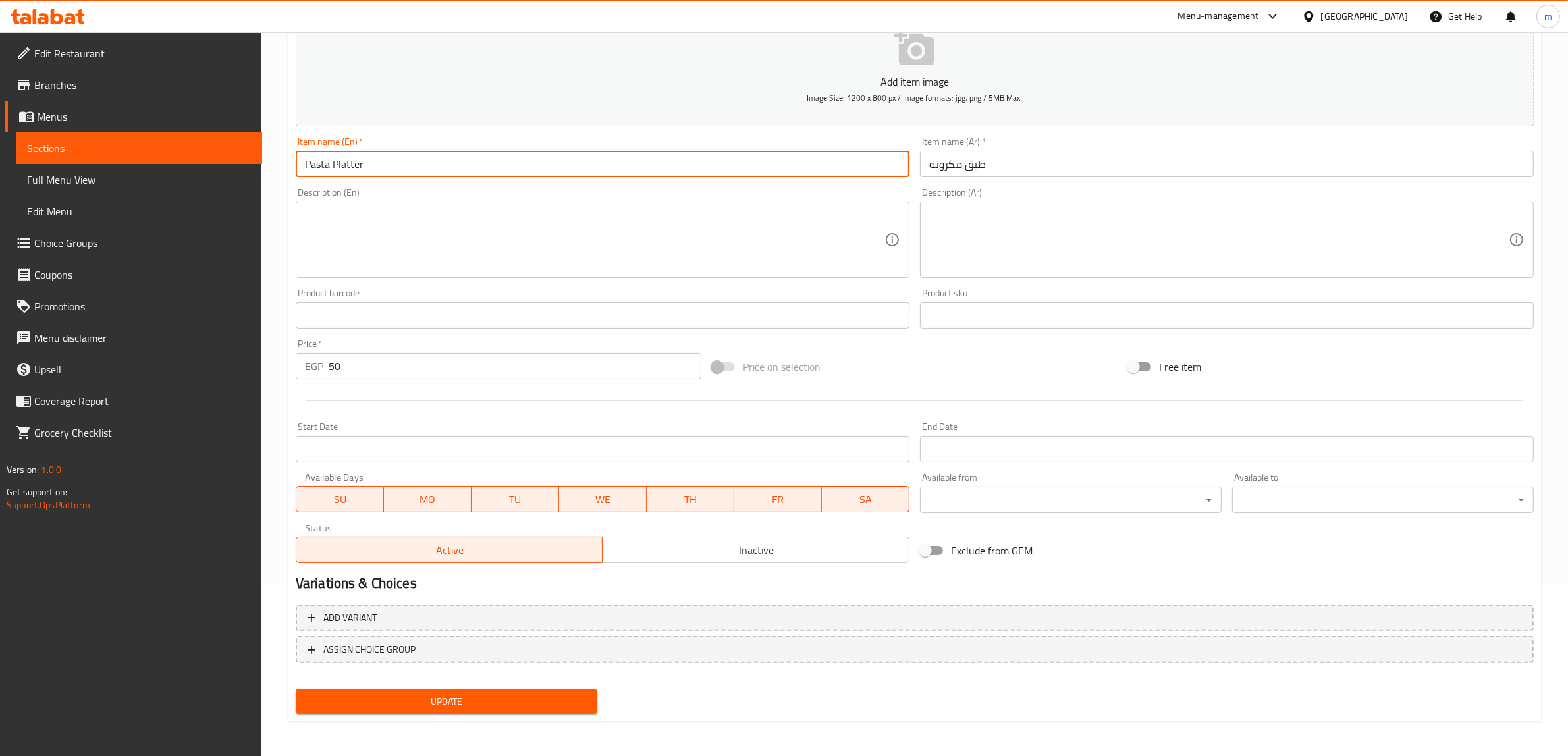
type input "Pasta Platter"
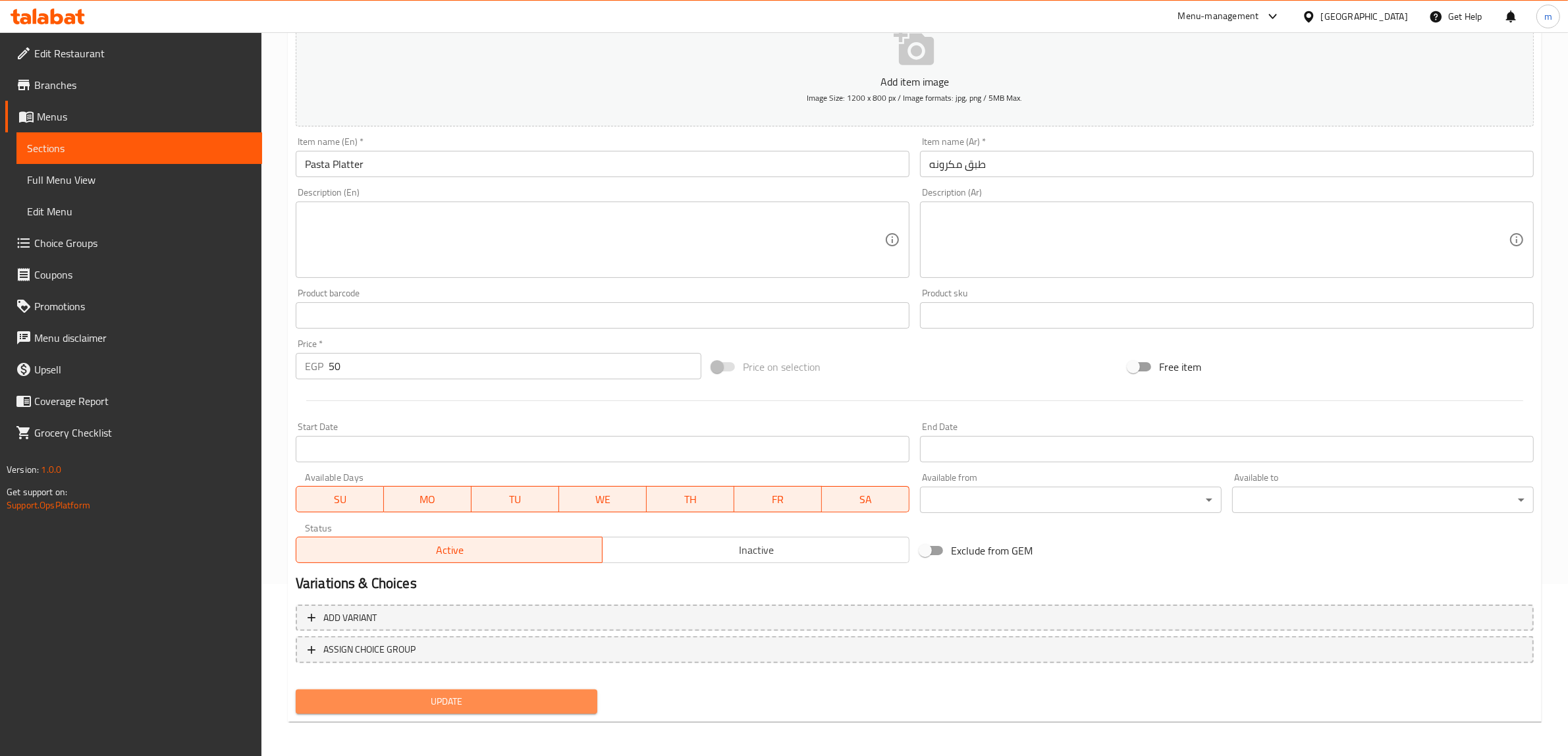
click at [446, 689] on button "Update" at bounding box center [446, 701] width 302 height 24
click at [77, 146] on span "Sections" at bounding box center [139, 148] width 225 height 16
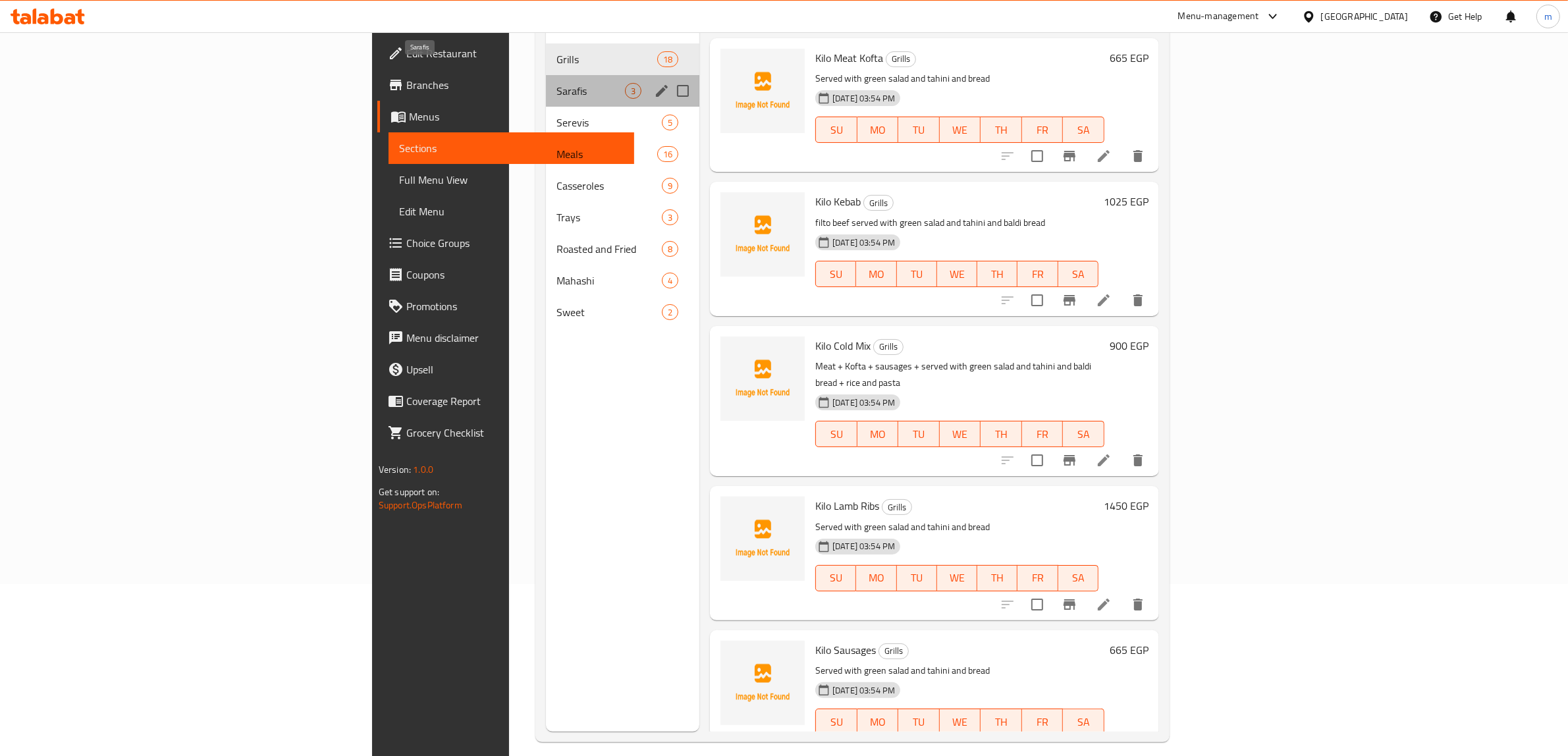
click at [556, 83] on span "Sarafis" at bounding box center [590, 90] width 69 height 16
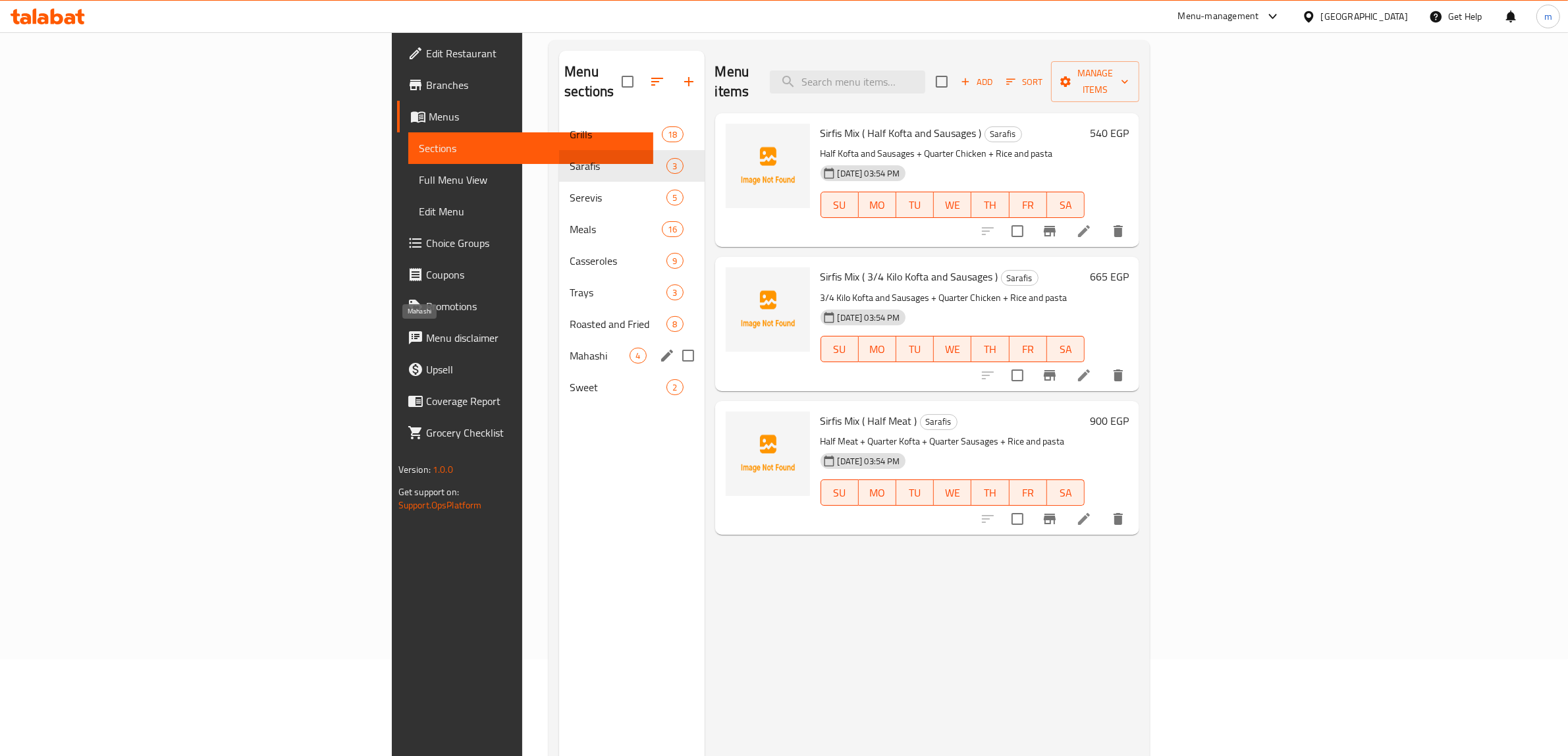
scroll to position [8, 0]
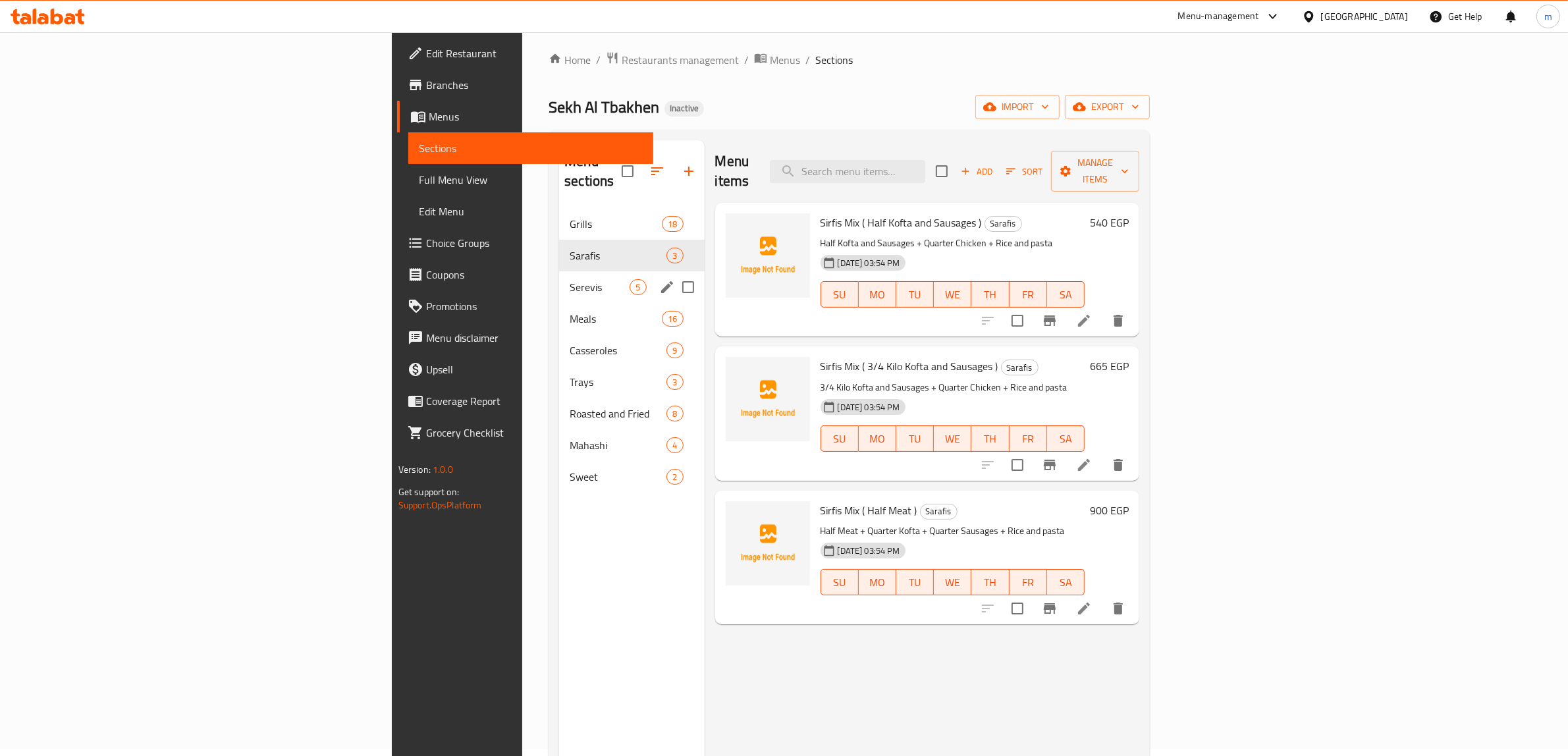
click at [559, 277] on div "Serevis 5" at bounding box center [631, 287] width 145 height 32
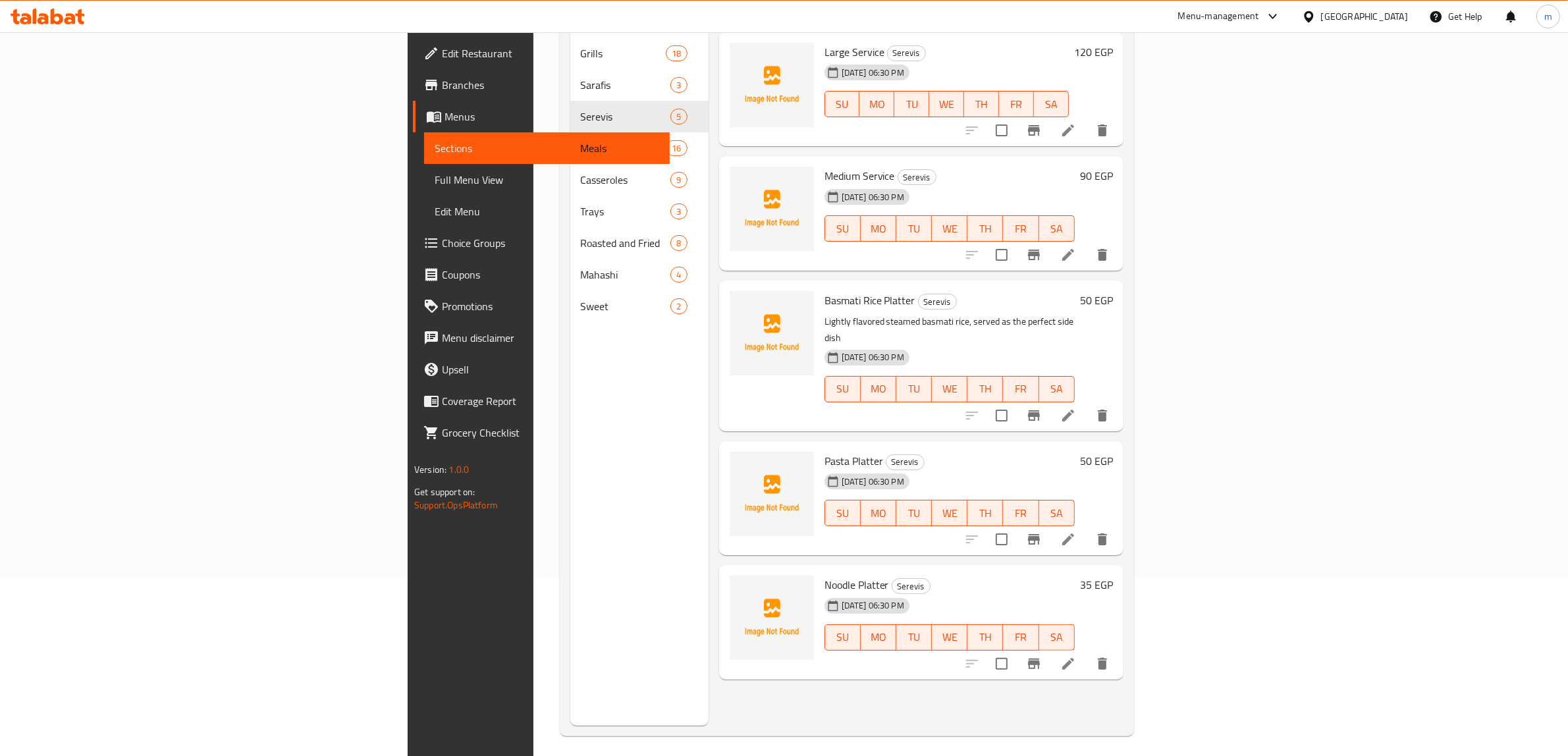
scroll to position [185, 0]
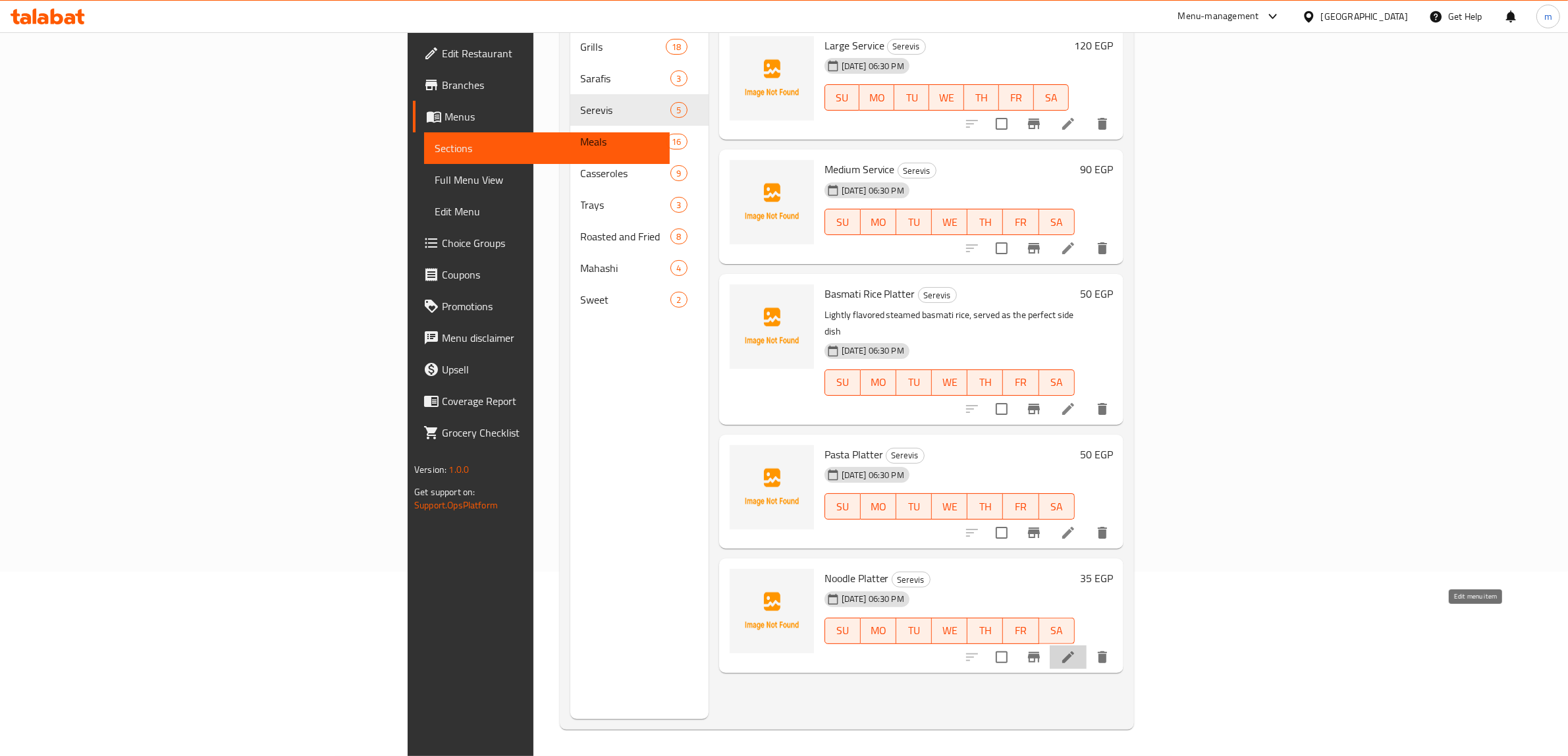
click at [1076, 649] on icon at bounding box center [1068, 656] width 16 height 16
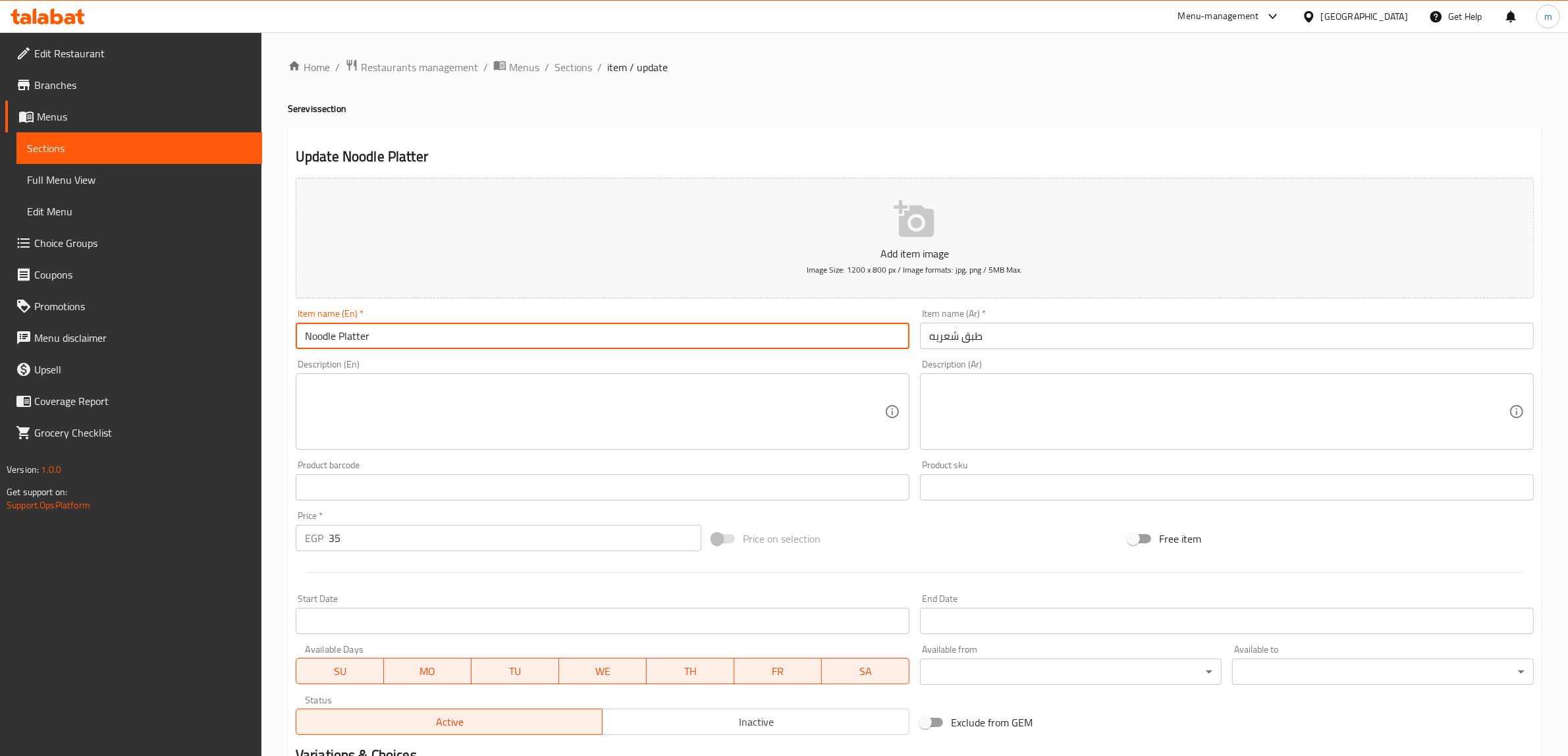
click at [357, 338] on input "Noodle Platter" at bounding box center [602, 336] width 613 height 26
paste input "Vermicelli Rice"
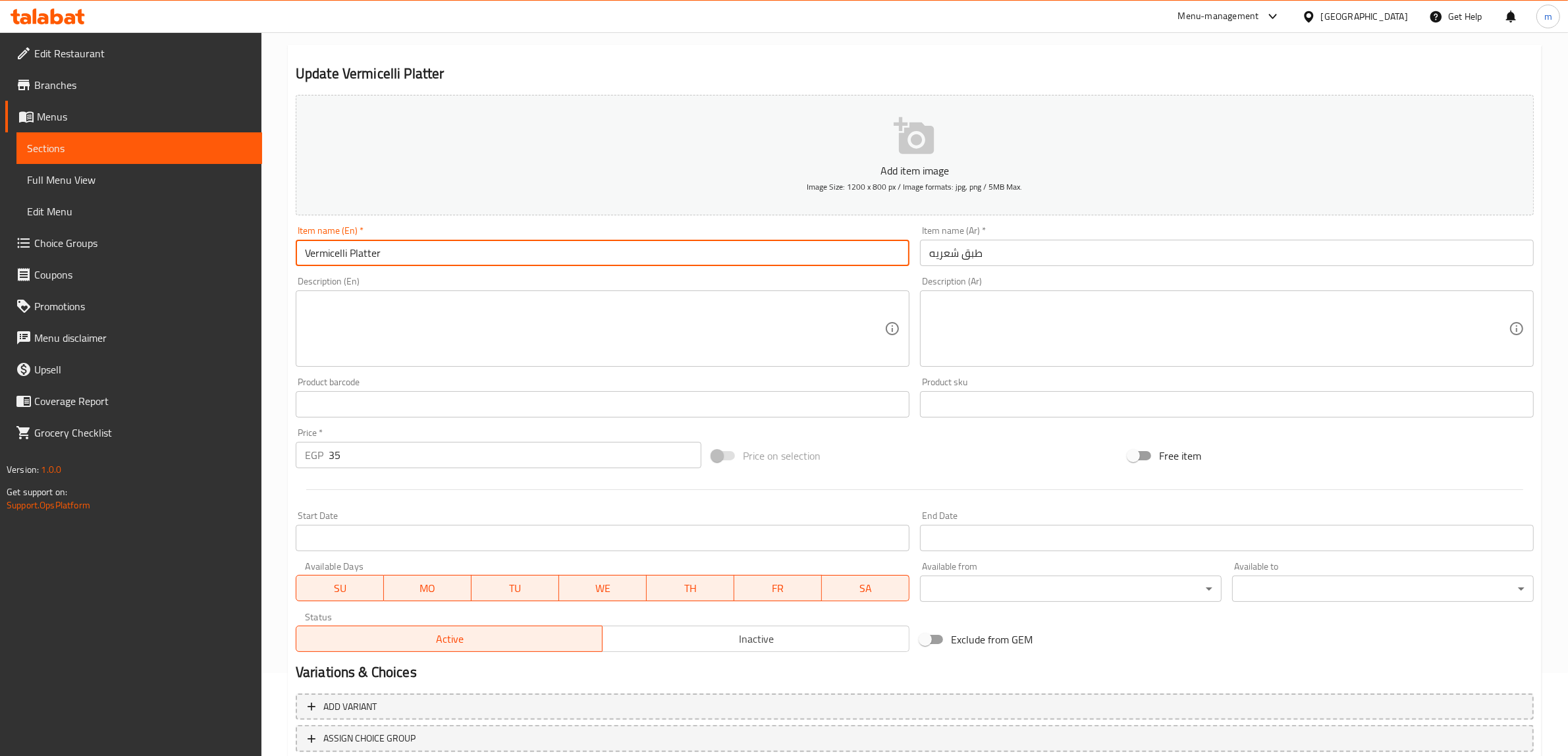
scroll to position [172, 0]
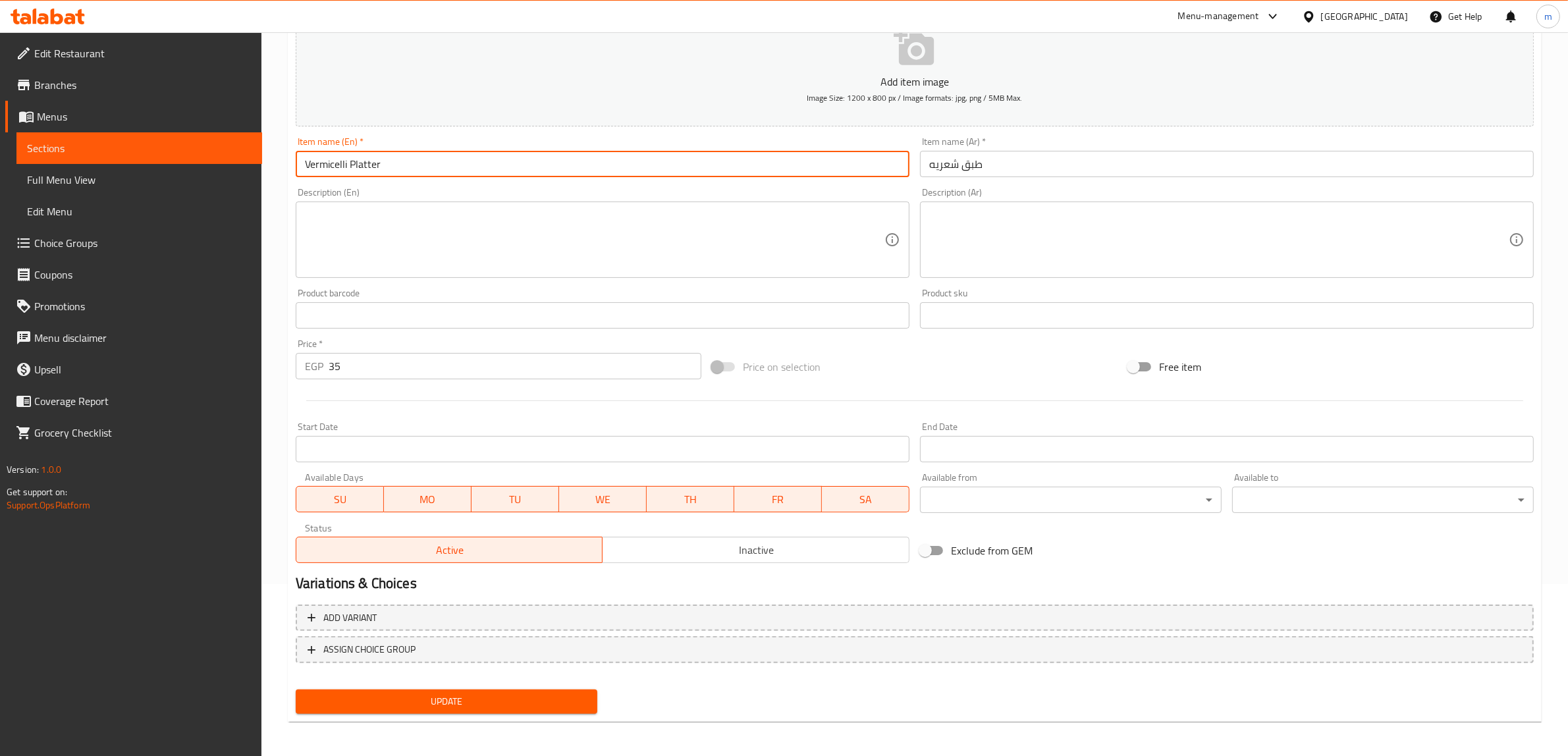
type input "Vermicelli Platter"
click at [501, 700] on span "Update" at bounding box center [446, 701] width 280 height 16
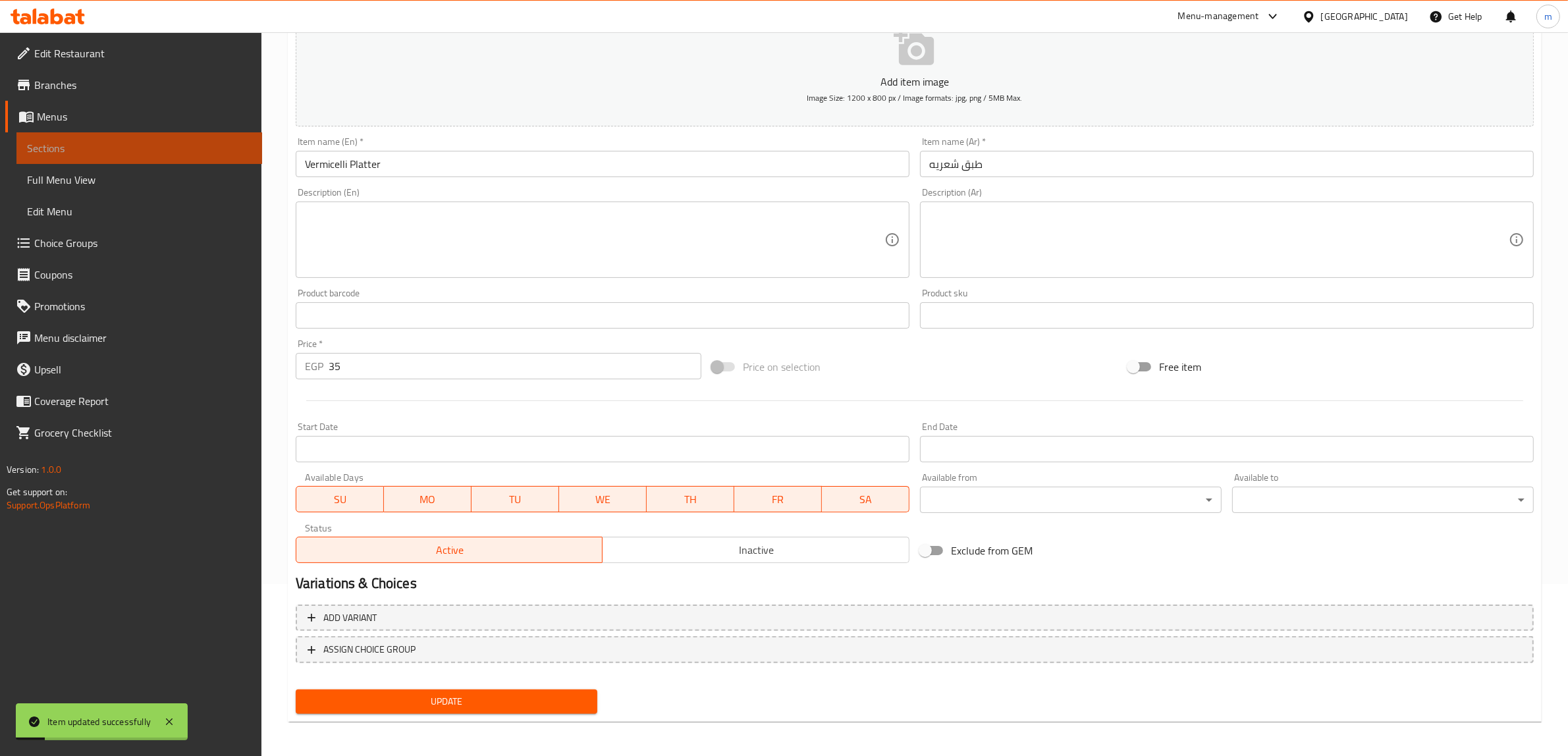
click at [82, 146] on span "Sections" at bounding box center [139, 148] width 225 height 16
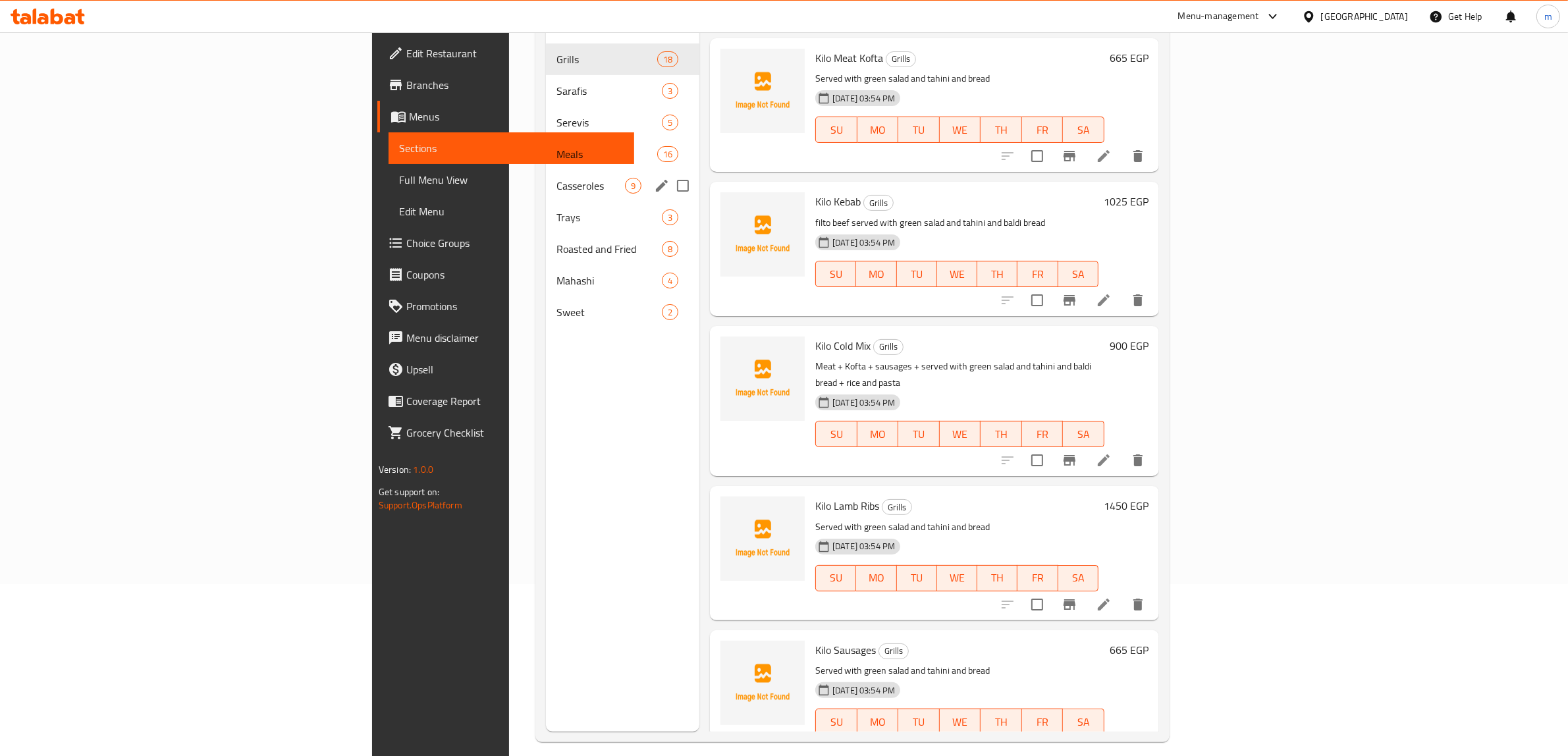
scroll to position [89, 0]
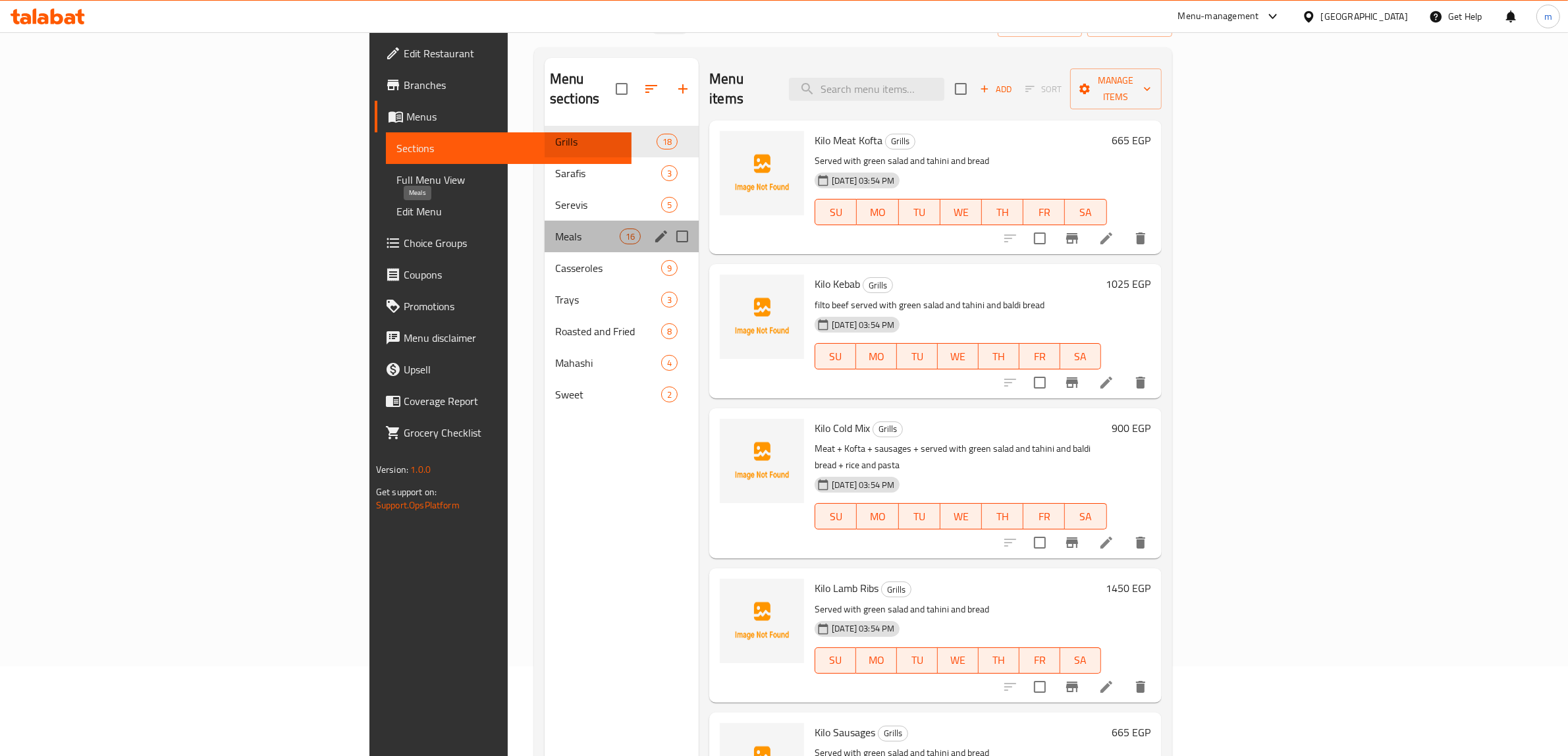
click at [555, 228] on span "Meals" at bounding box center [587, 236] width 65 height 16
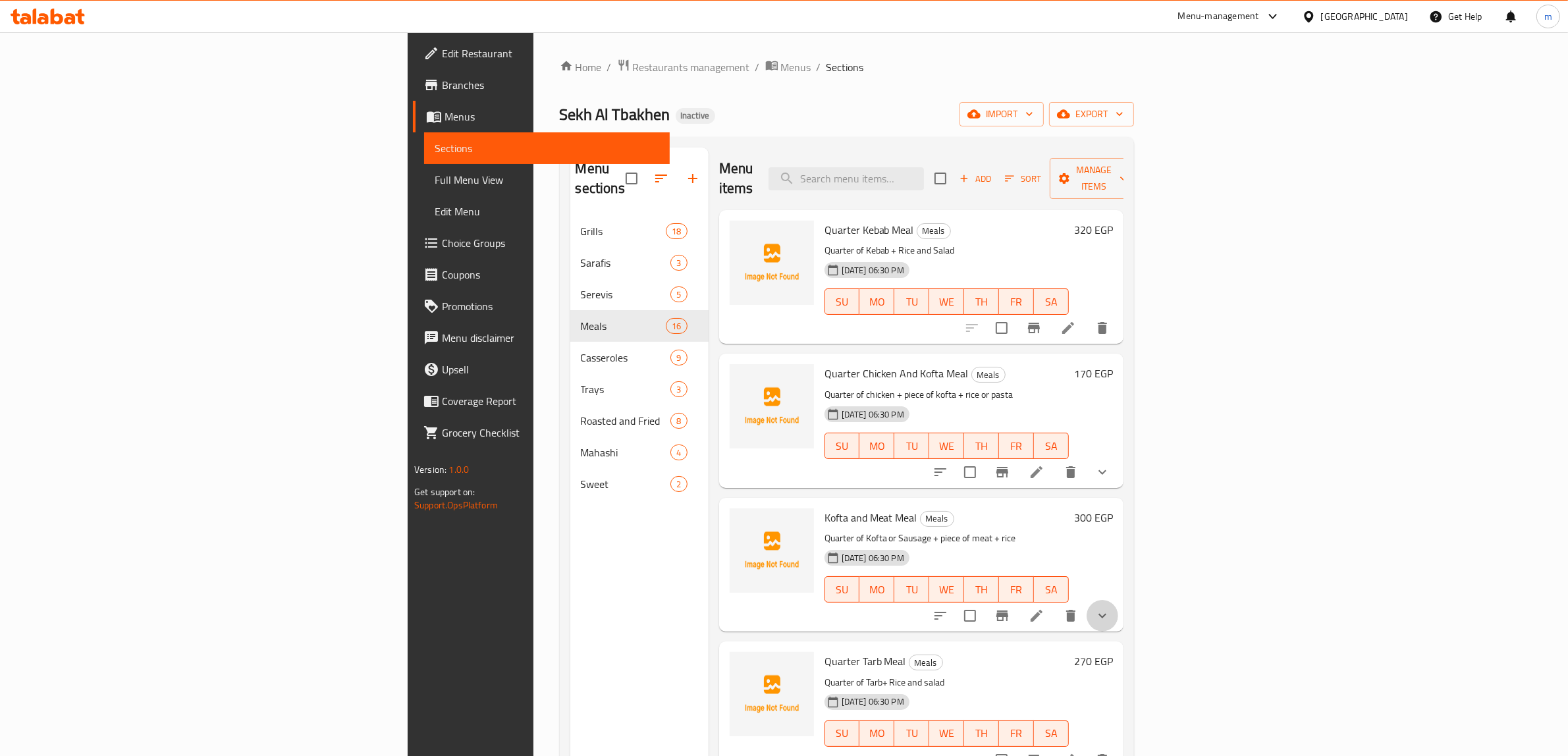
click at [1118, 600] on button "show more" at bounding box center [1102, 616] width 32 height 32
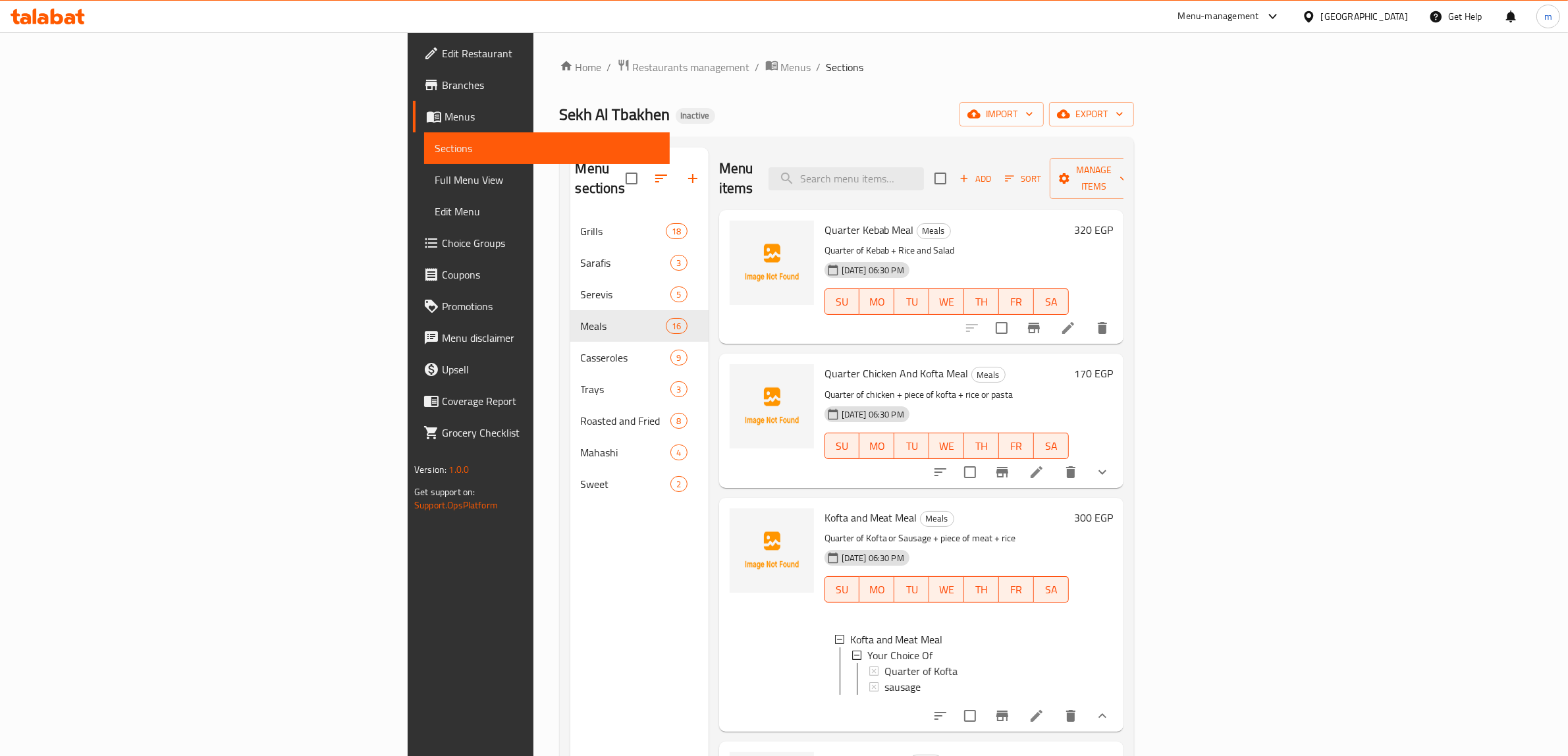
scroll to position [82, 0]
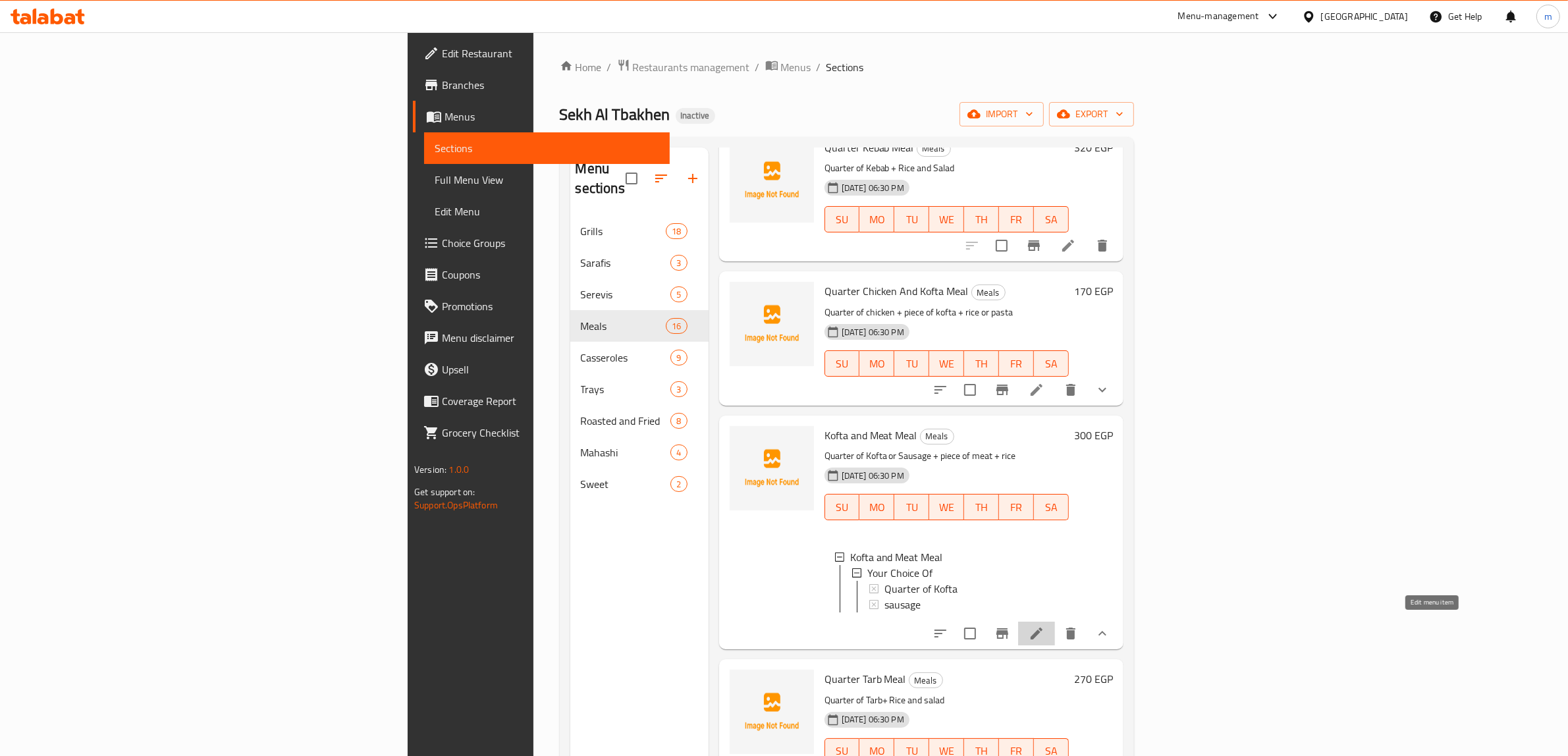
click at [1044, 627] on icon at bounding box center [1036, 633] width 16 height 16
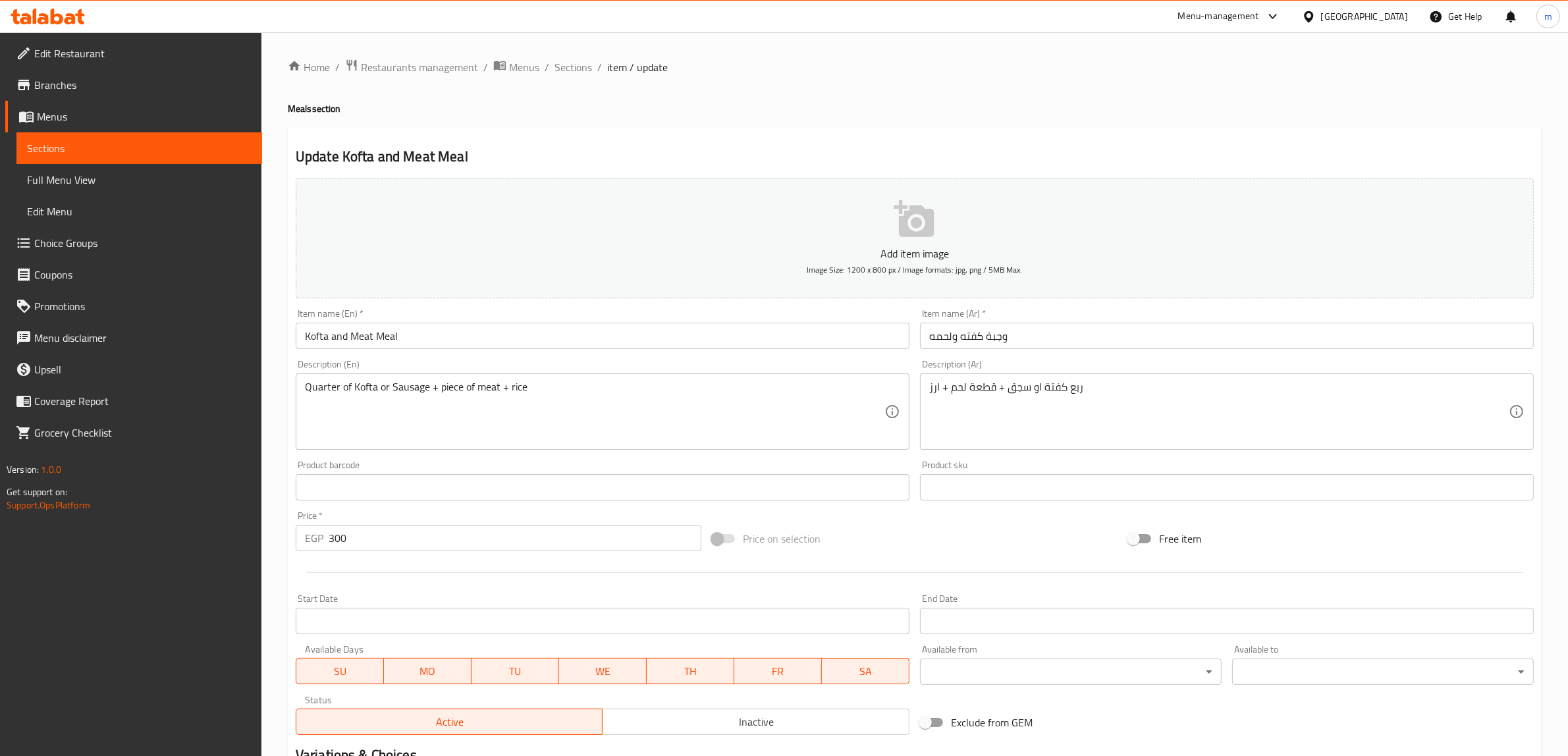
scroll to position [195, 0]
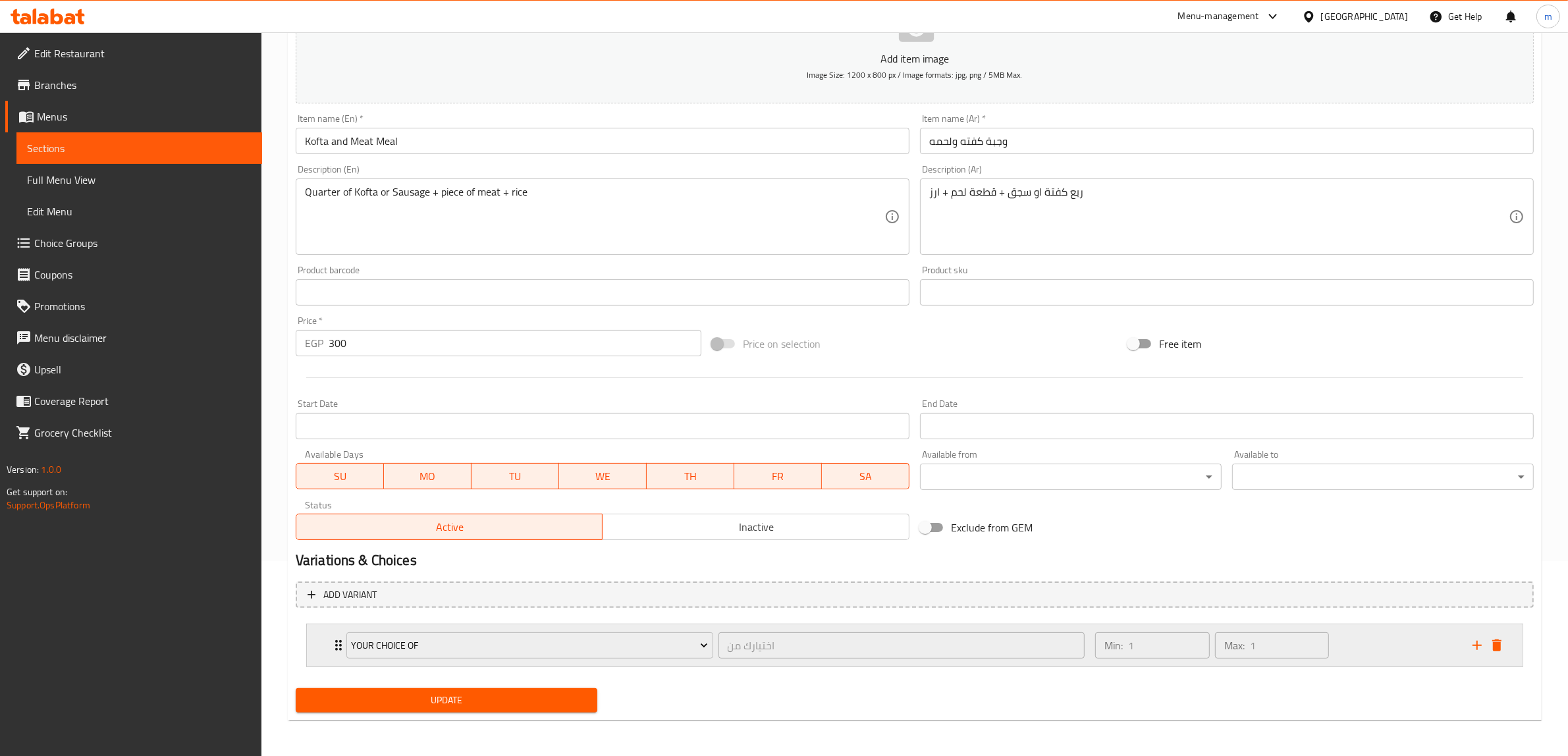
click at [336, 644] on icon "Expand" at bounding box center [338, 644] width 7 height 10
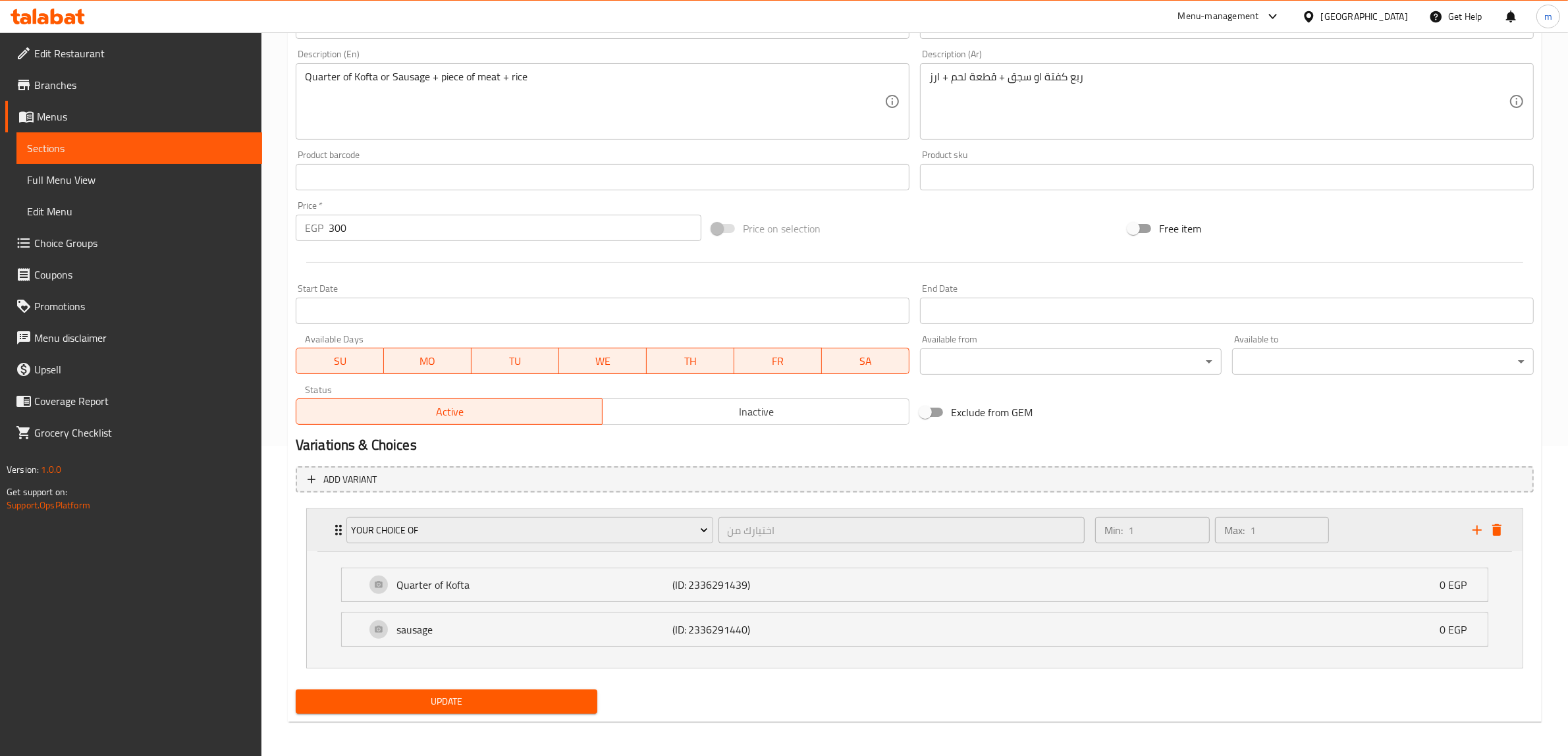
scroll to position [312, 0]
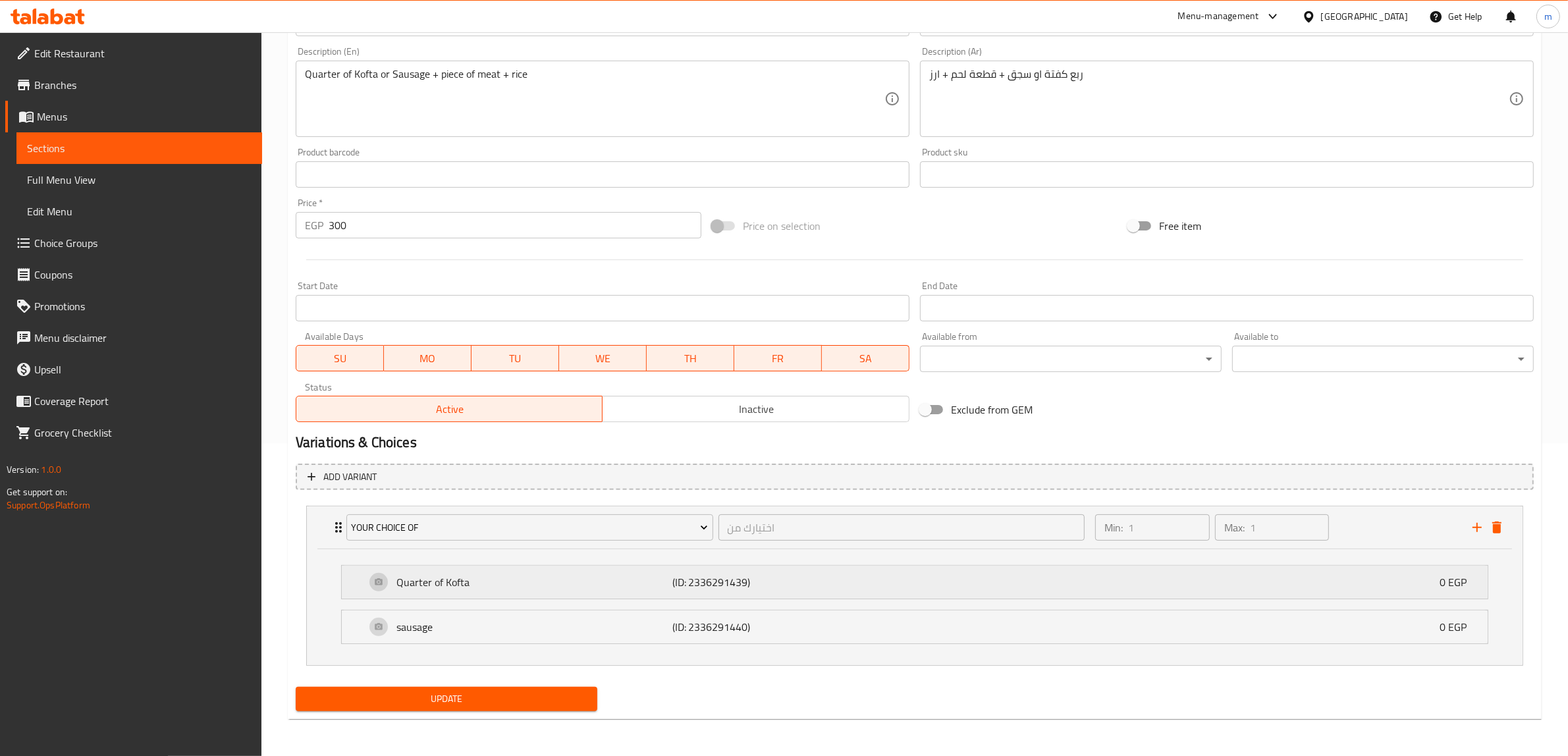
click at [396, 587] on p "Quarter of Kofta" at bounding box center [533, 581] width 276 height 16
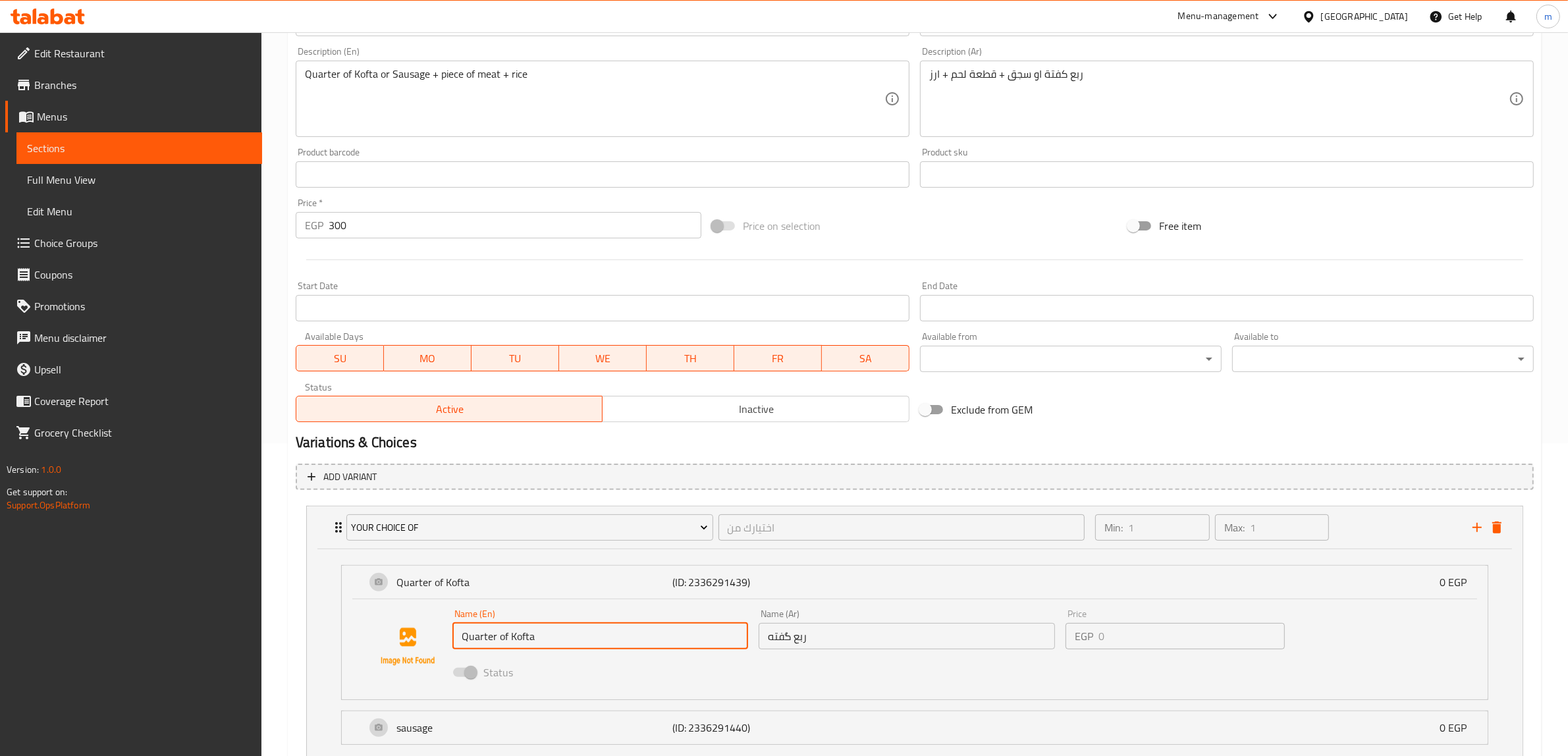
drag, startPoint x: 510, startPoint y: 637, endPoint x: 450, endPoint y: 638, distance: 60.0
click at [450, 638] on div "Name (En) Quarter of Kofta Name (En)" at bounding box center [600, 629] width 307 height 51
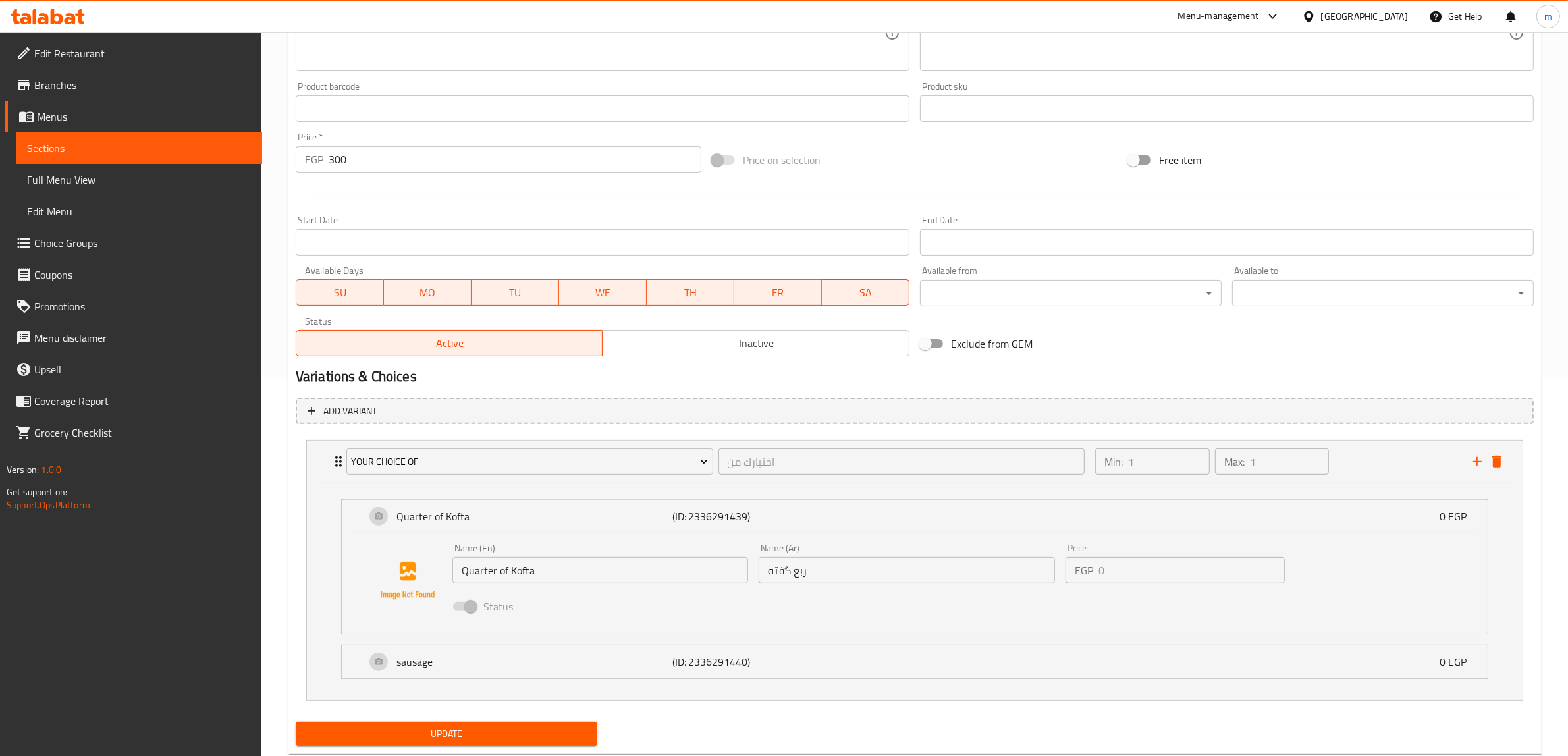
scroll to position [413, 0]
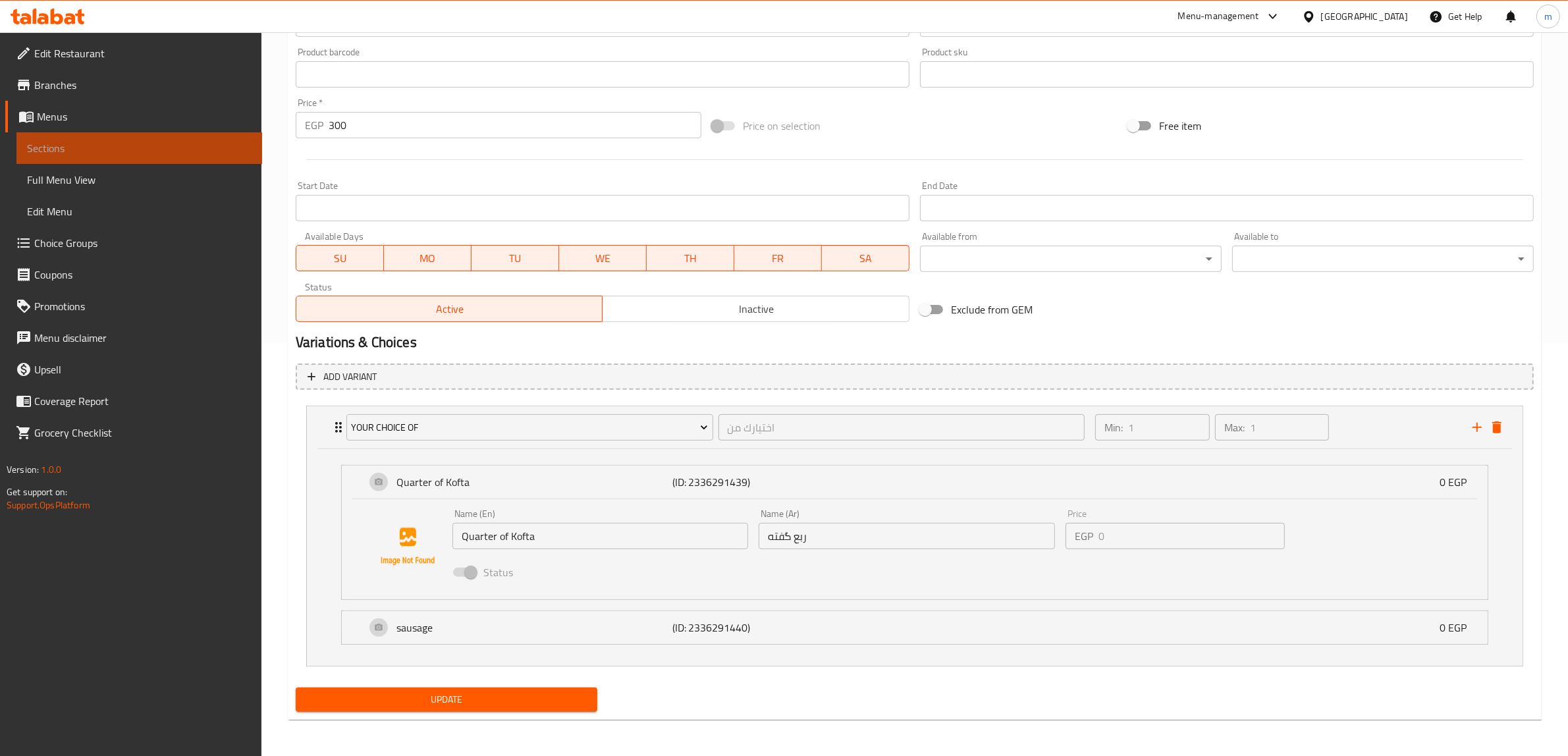
click at [106, 148] on span "Sections" at bounding box center [139, 148] width 225 height 16
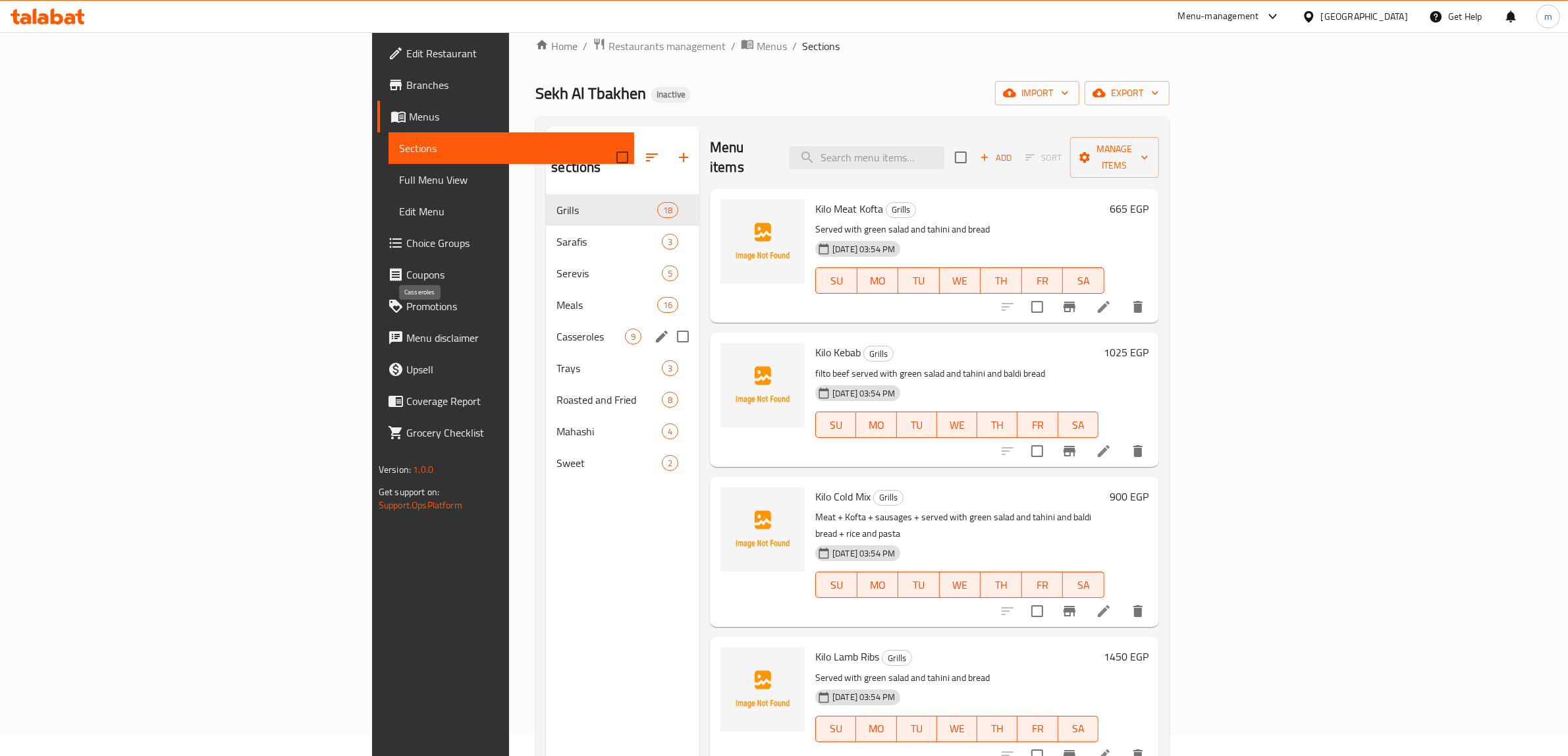
scroll to position [21, 0]
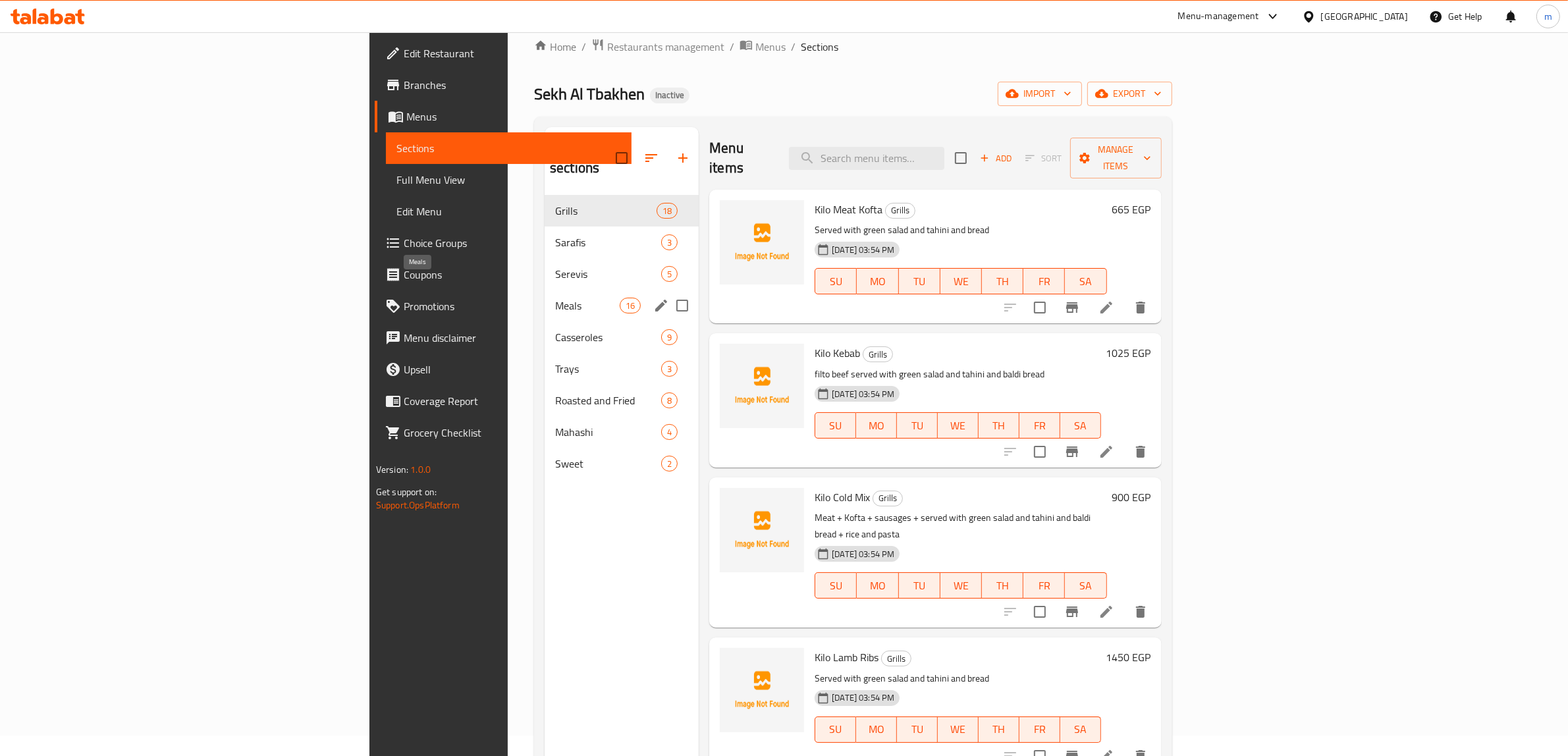
click at [555, 297] on span "Meals" at bounding box center [587, 305] width 65 height 16
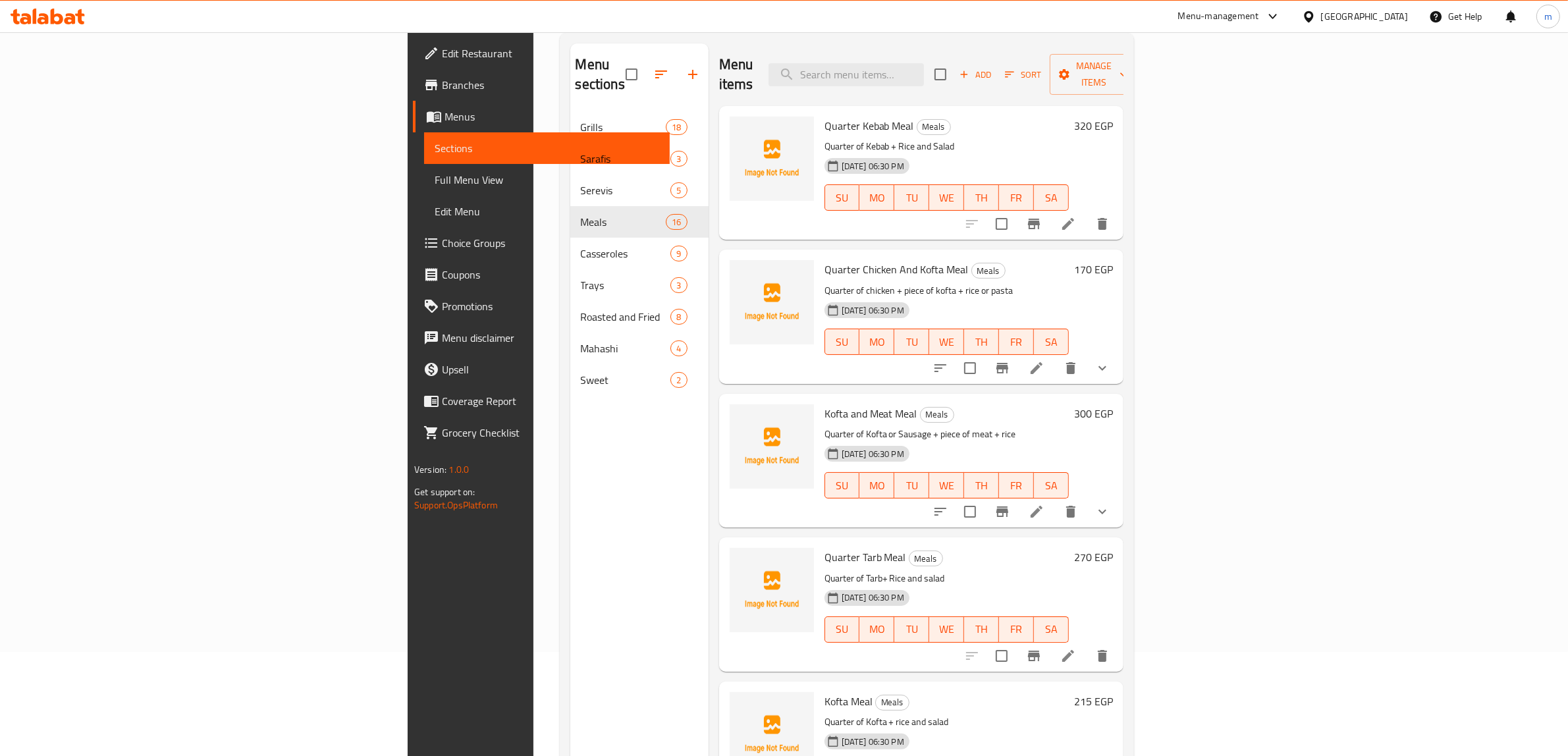
scroll to position [185, 0]
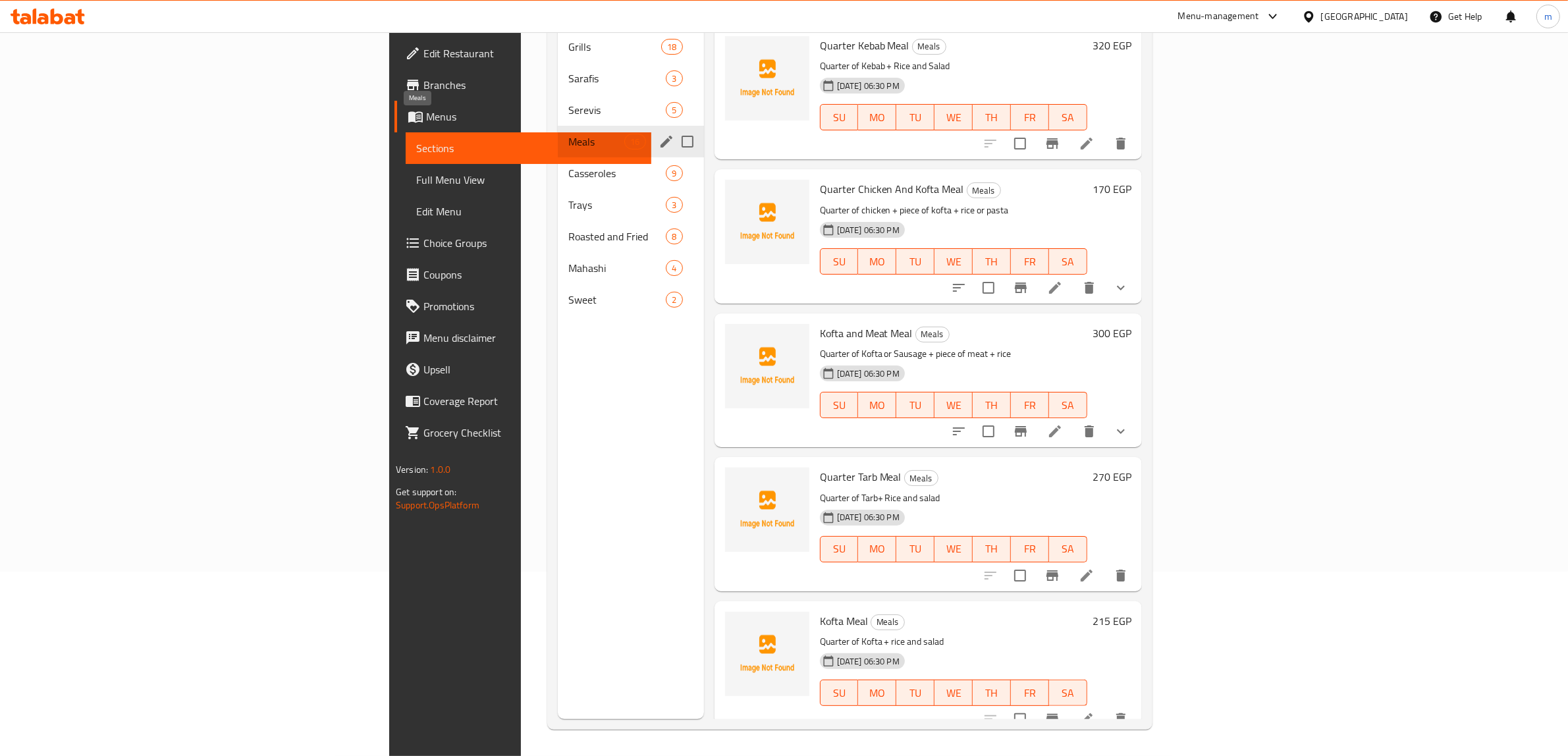
click at [568, 134] on span "Meals" at bounding box center [595, 141] width 55 height 16
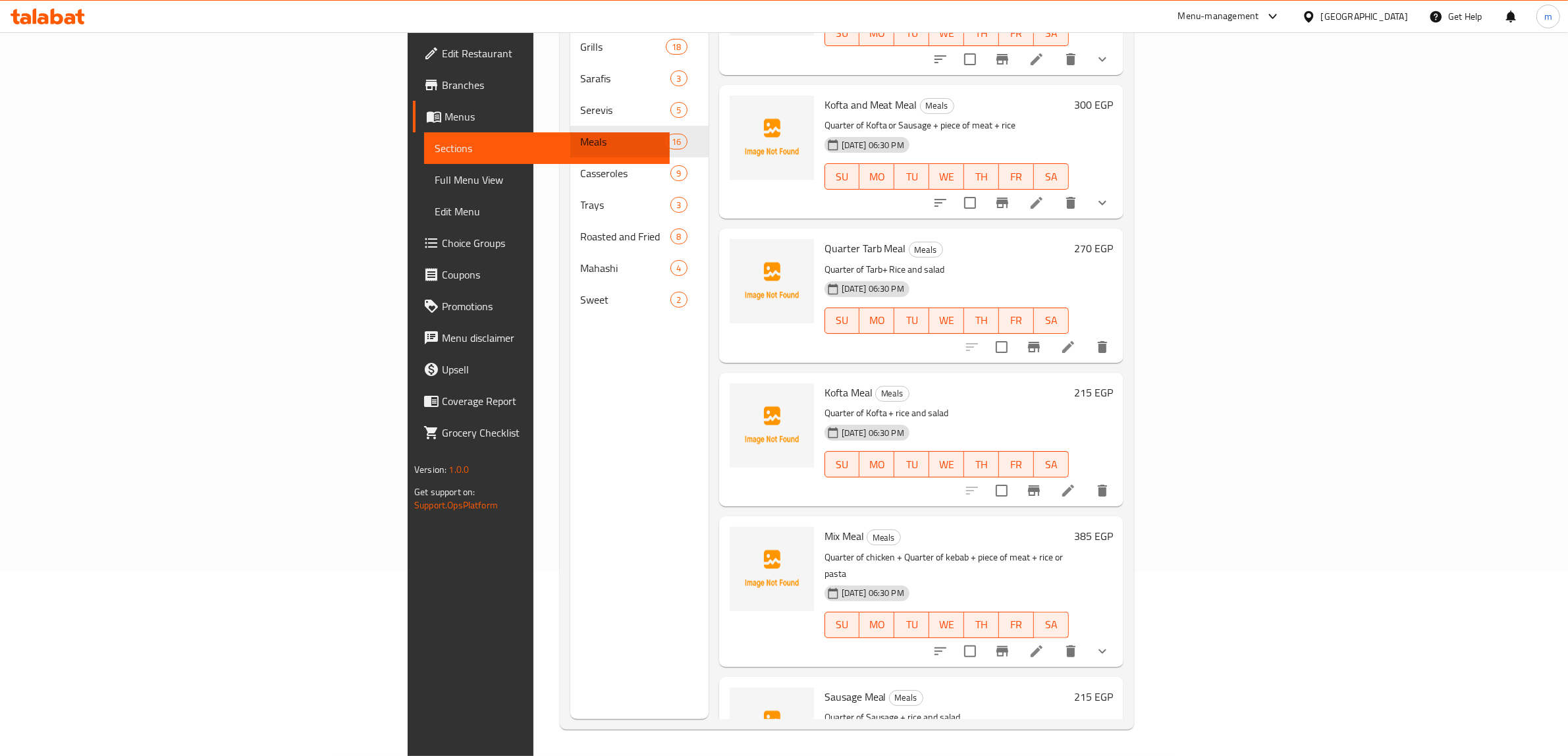
scroll to position [246, 0]
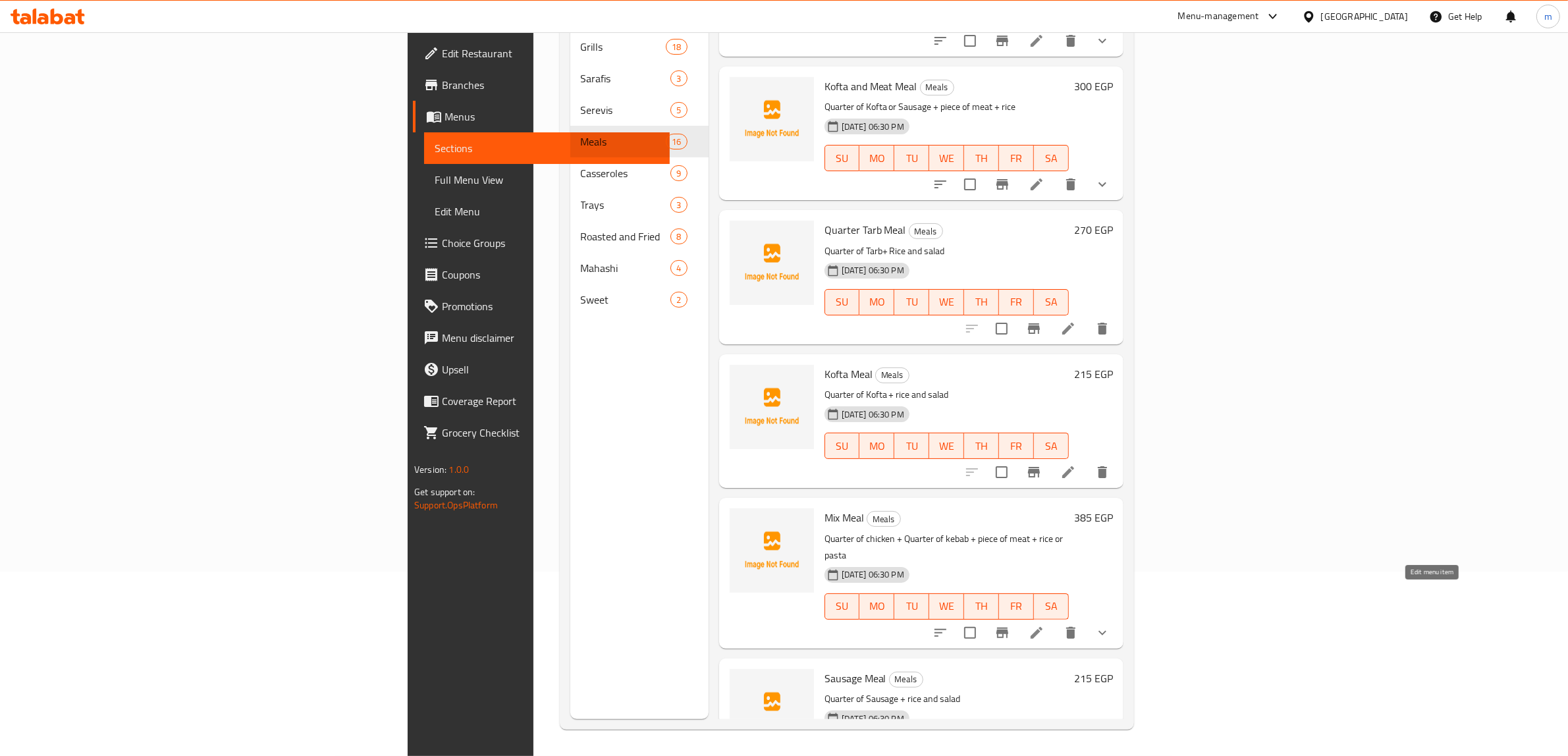
click at [1044, 624] on icon at bounding box center [1036, 632] width 16 height 16
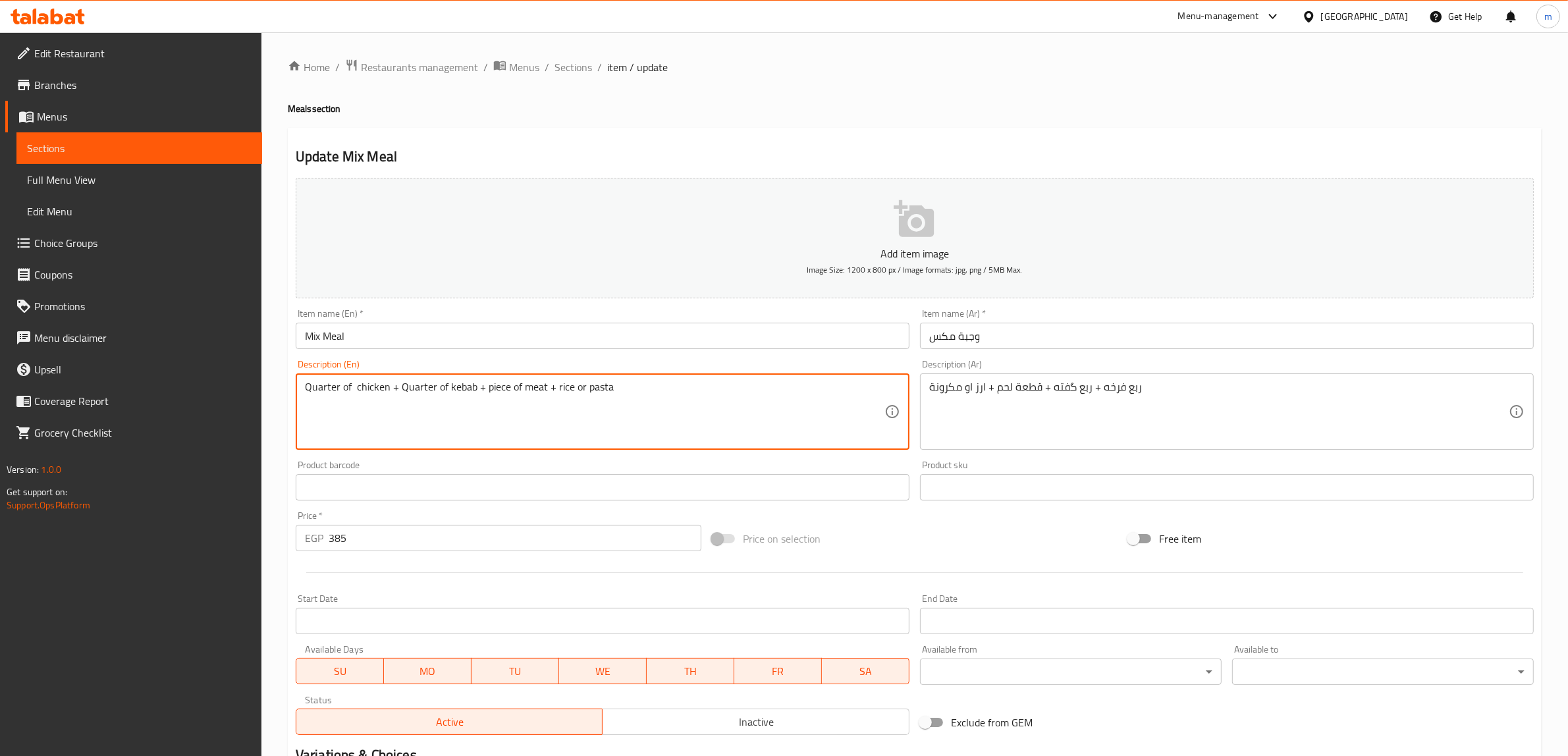
drag, startPoint x: 445, startPoint y: 389, endPoint x: 470, endPoint y: 387, distance: 25.1
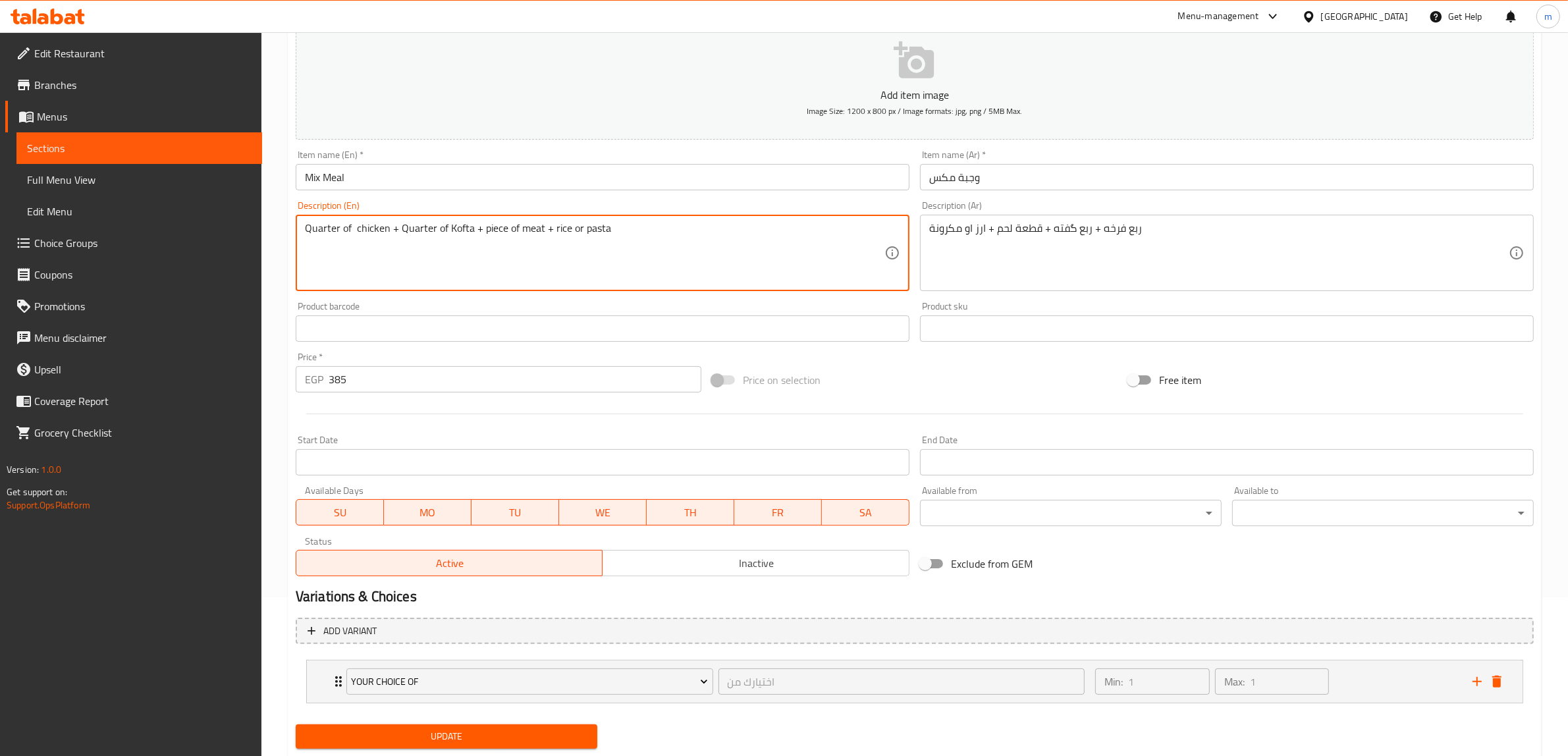
scroll to position [195, 0]
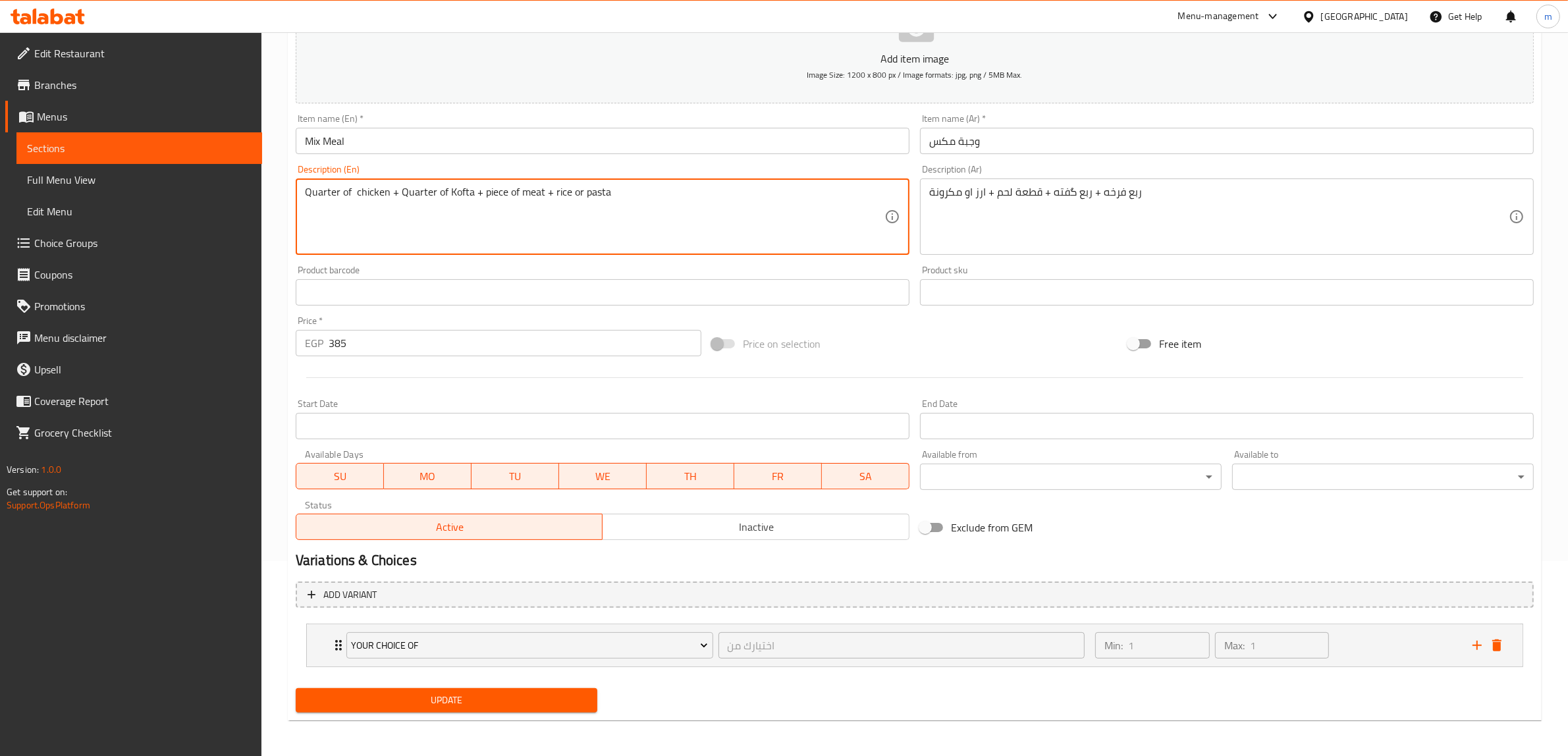
type textarea "Quarter of chicken + Quarter of Kofta + piece of meat + rice or pasta"
click at [471, 695] on span "Update" at bounding box center [446, 700] width 280 height 16
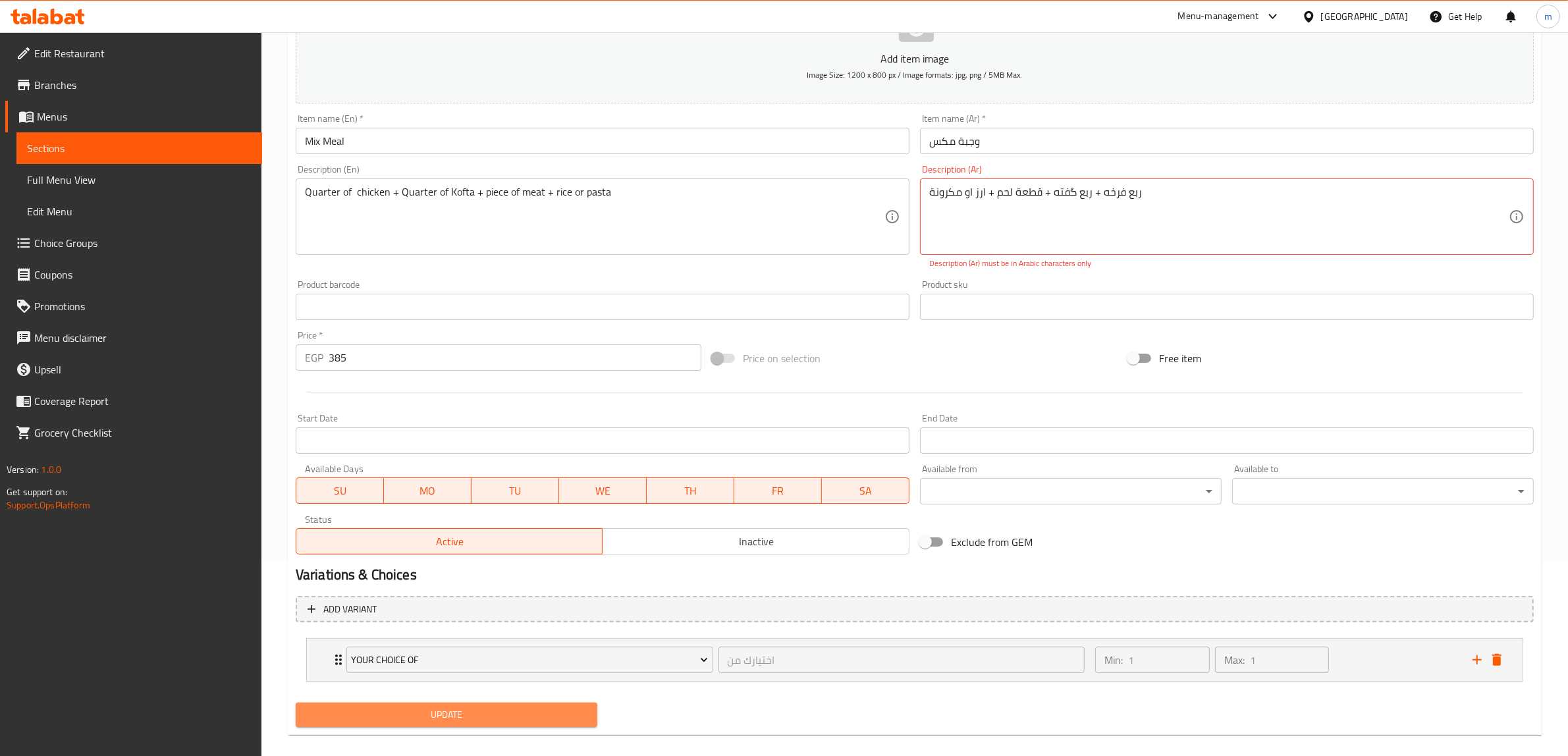
click at [416, 720] on span "Update" at bounding box center [446, 714] width 280 height 16
click at [1073, 196] on textarea "ربع فرخه + ربع گفته + قطعة لحم + ارز او مكرونة" at bounding box center [1219, 216] width 579 height 62
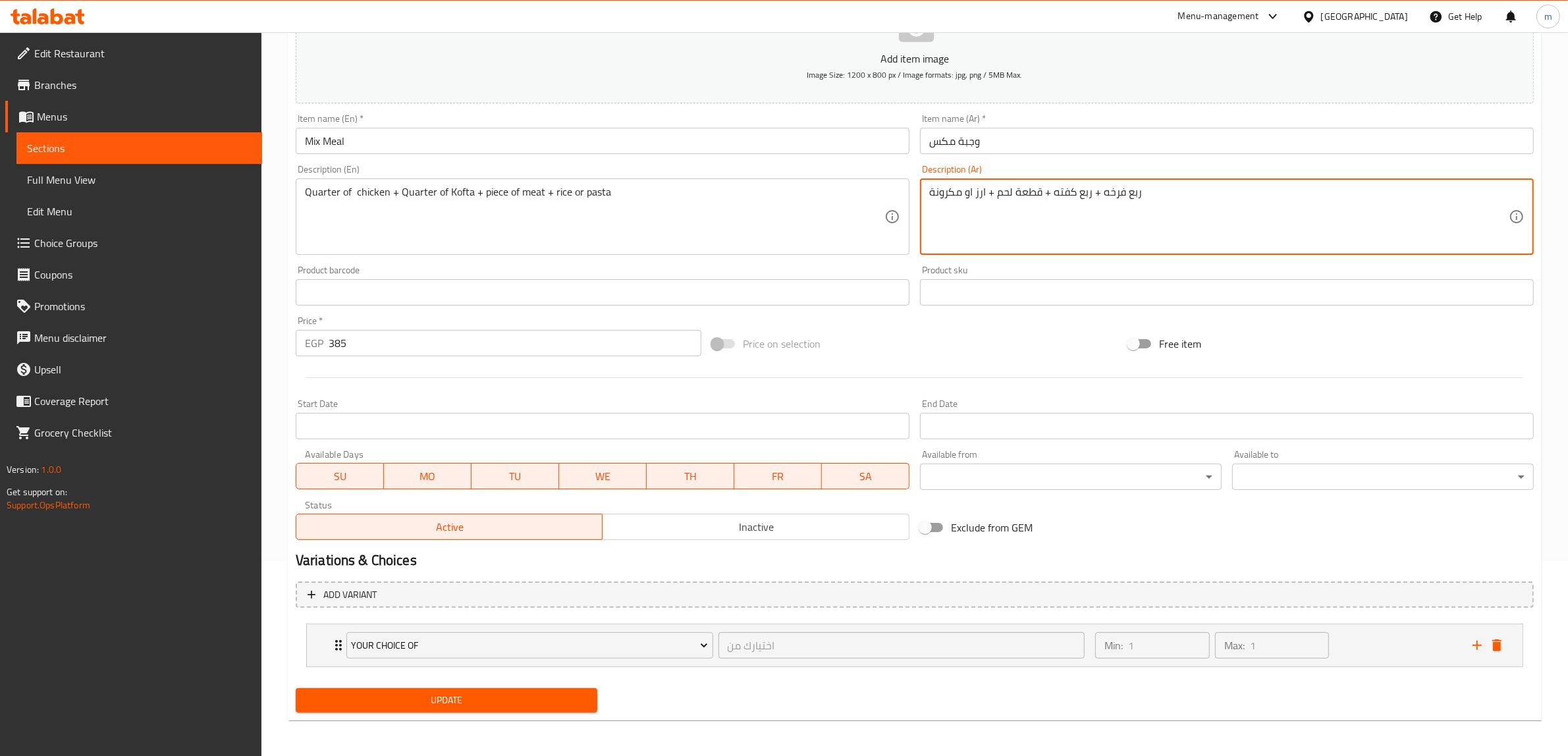
type textarea "ربع فرخه + ربع كفته + قطعة لحم + ارز او مكرونة"
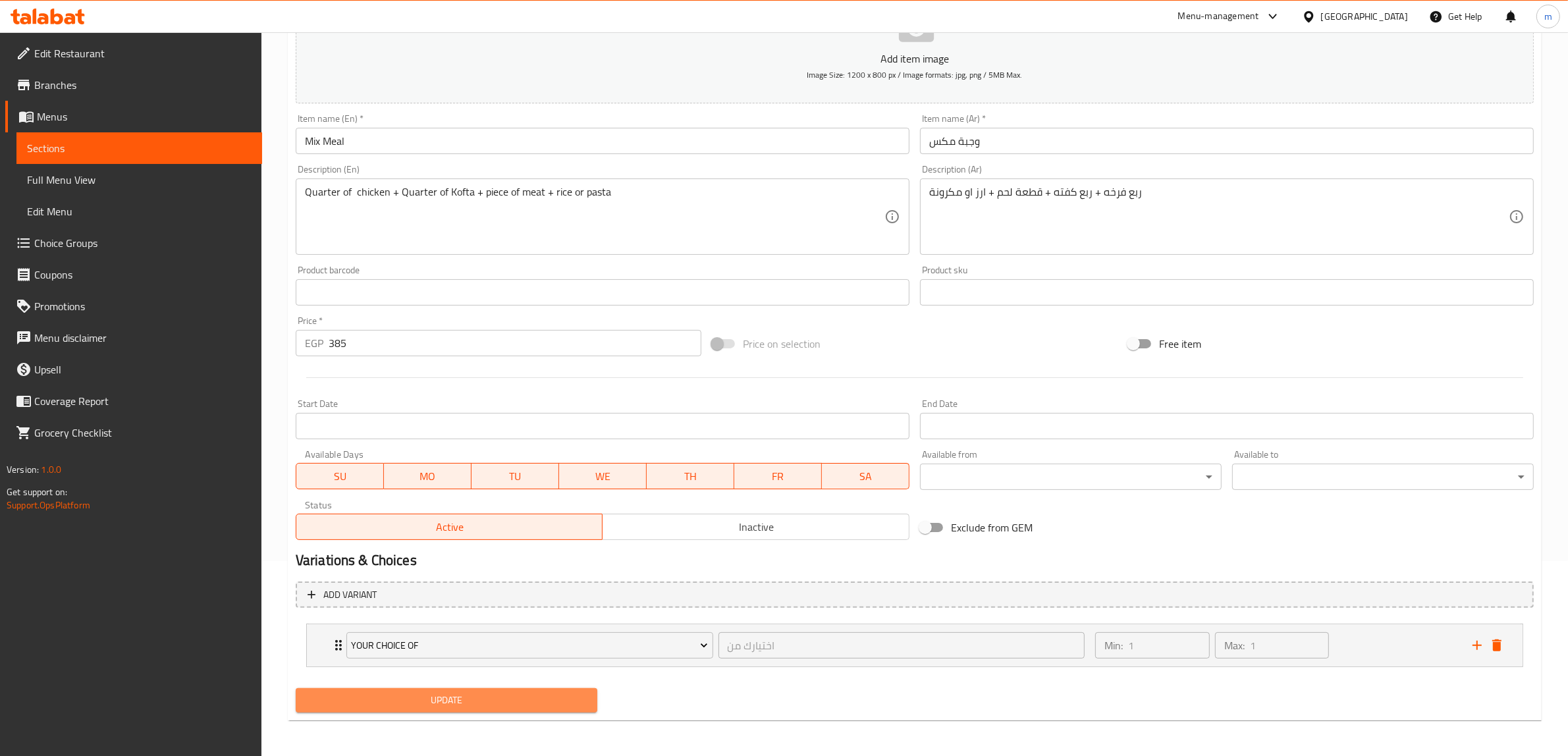
click at [482, 696] on span "Update" at bounding box center [446, 700] width 280 height 16
click at [34, 143] on span "Sections" at bounding box center [139, 148] width 225 height 16
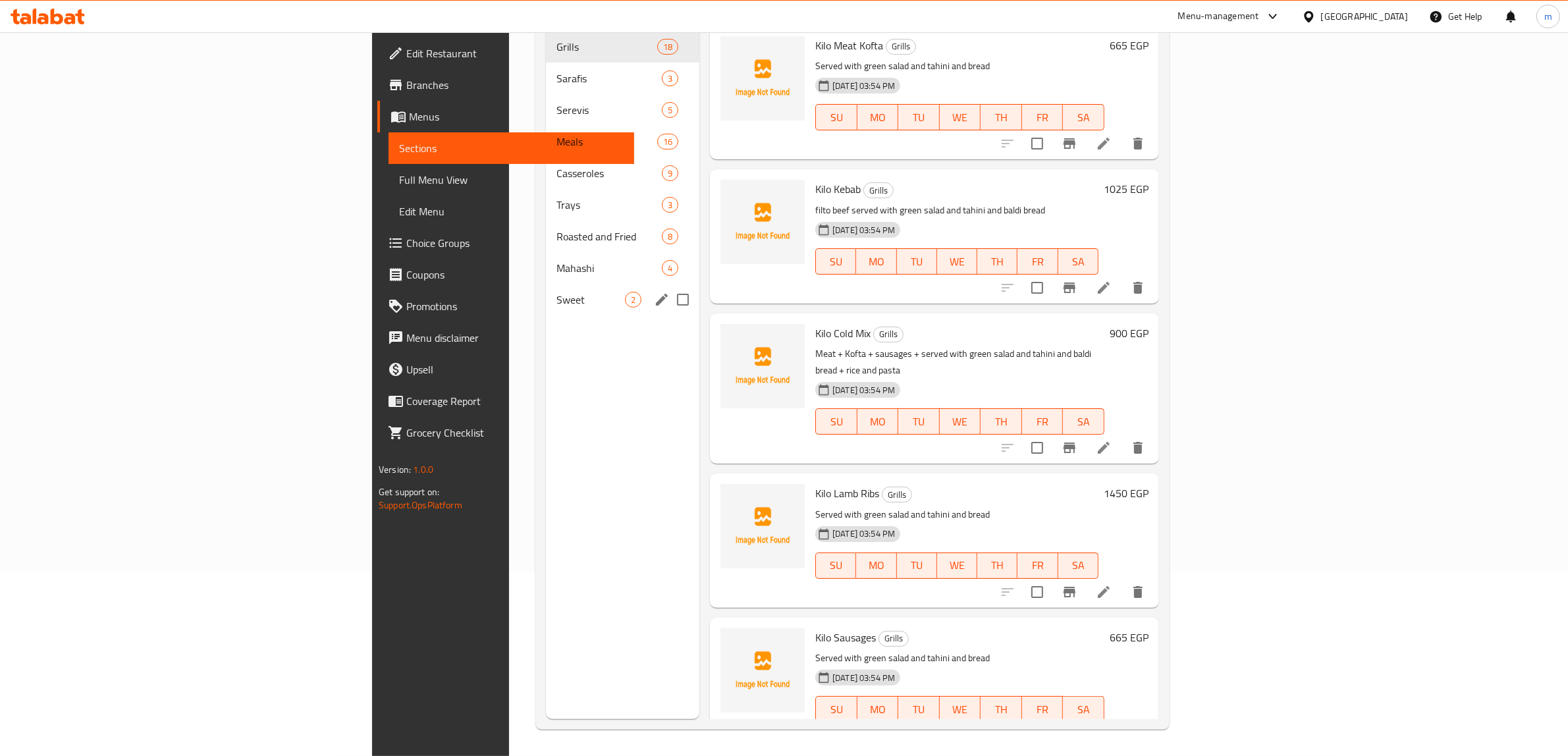
scroll to position [185, 0]
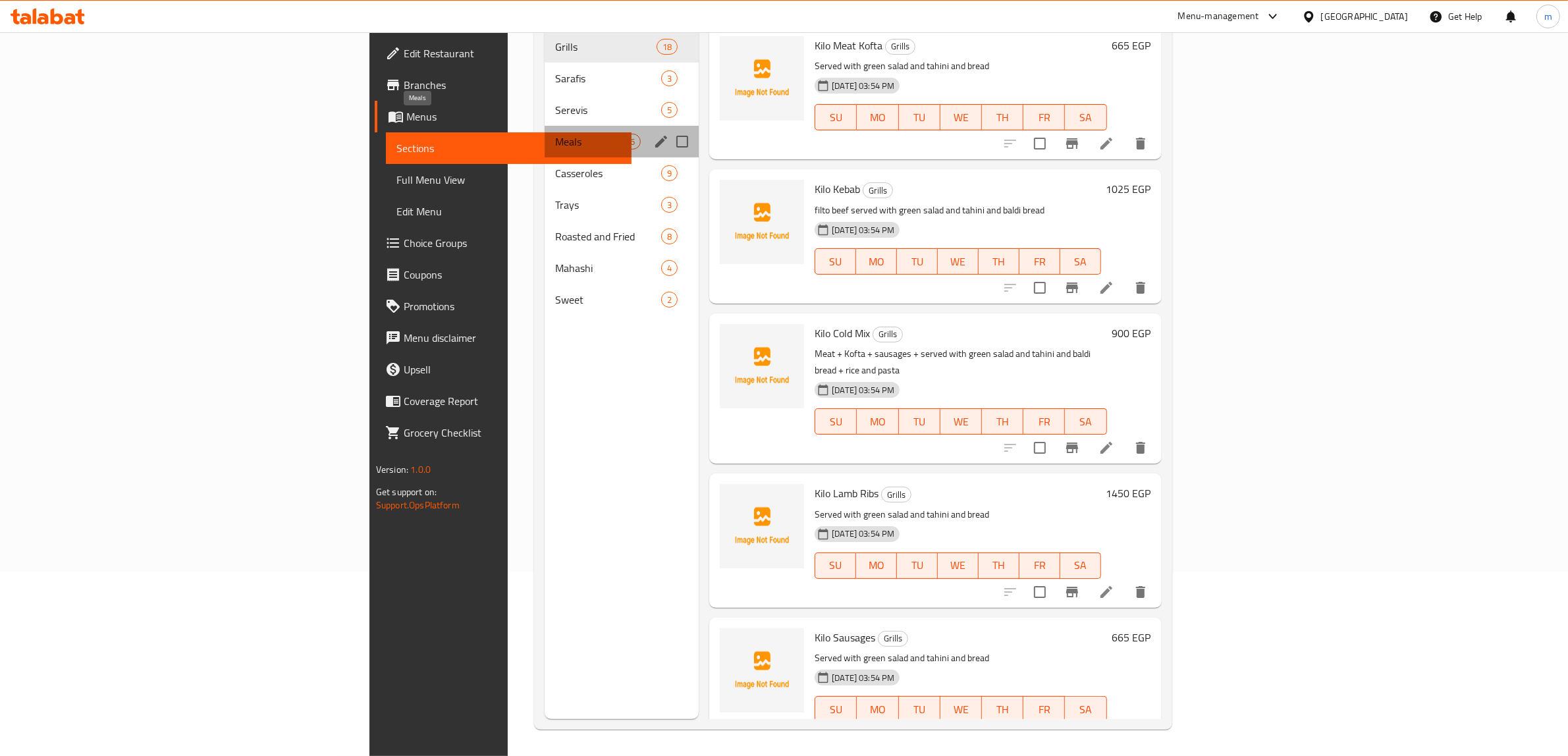
click at [555, 134] on span "Meals" at bounding box center [587, 141] width 65 height 16
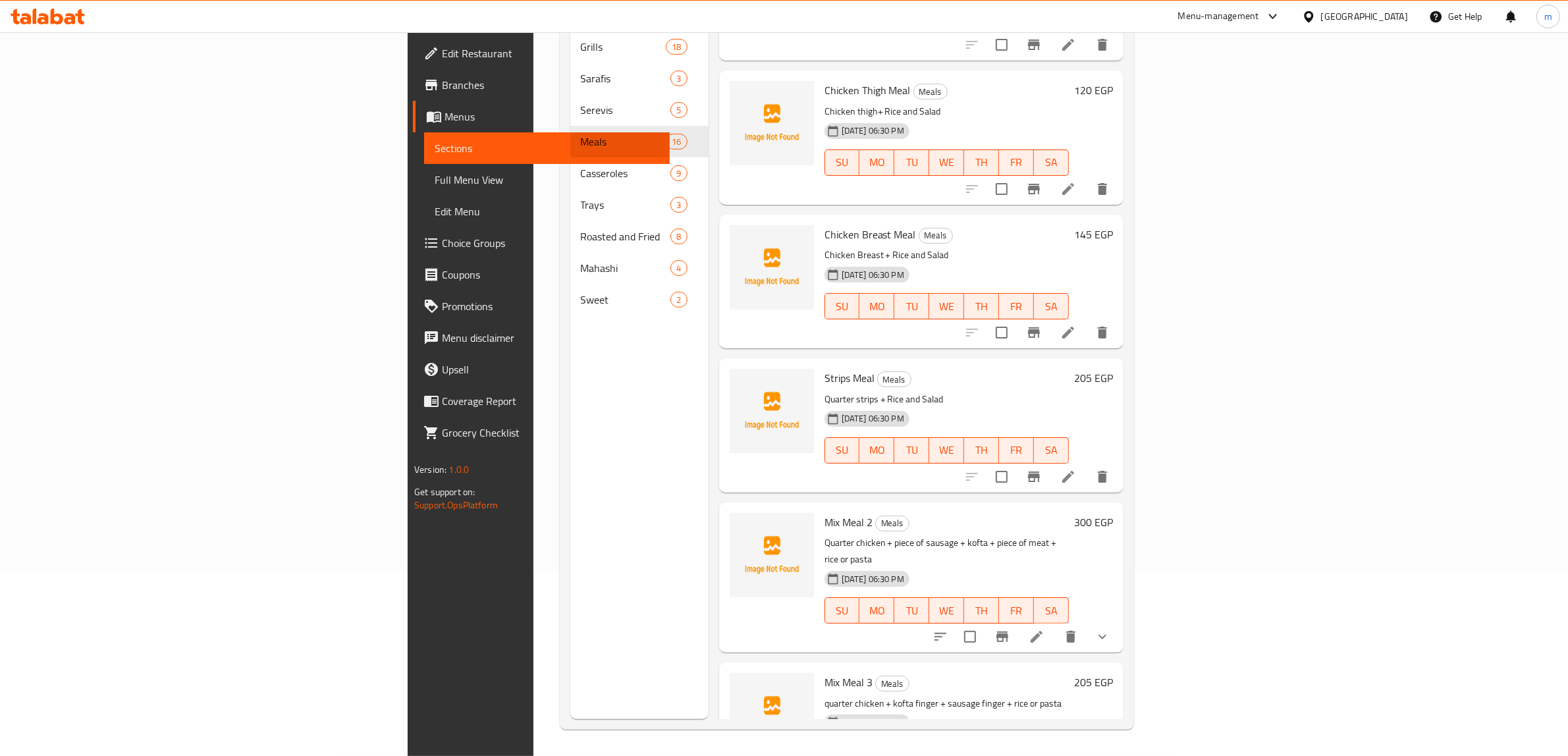
scroll to position [987, 0]
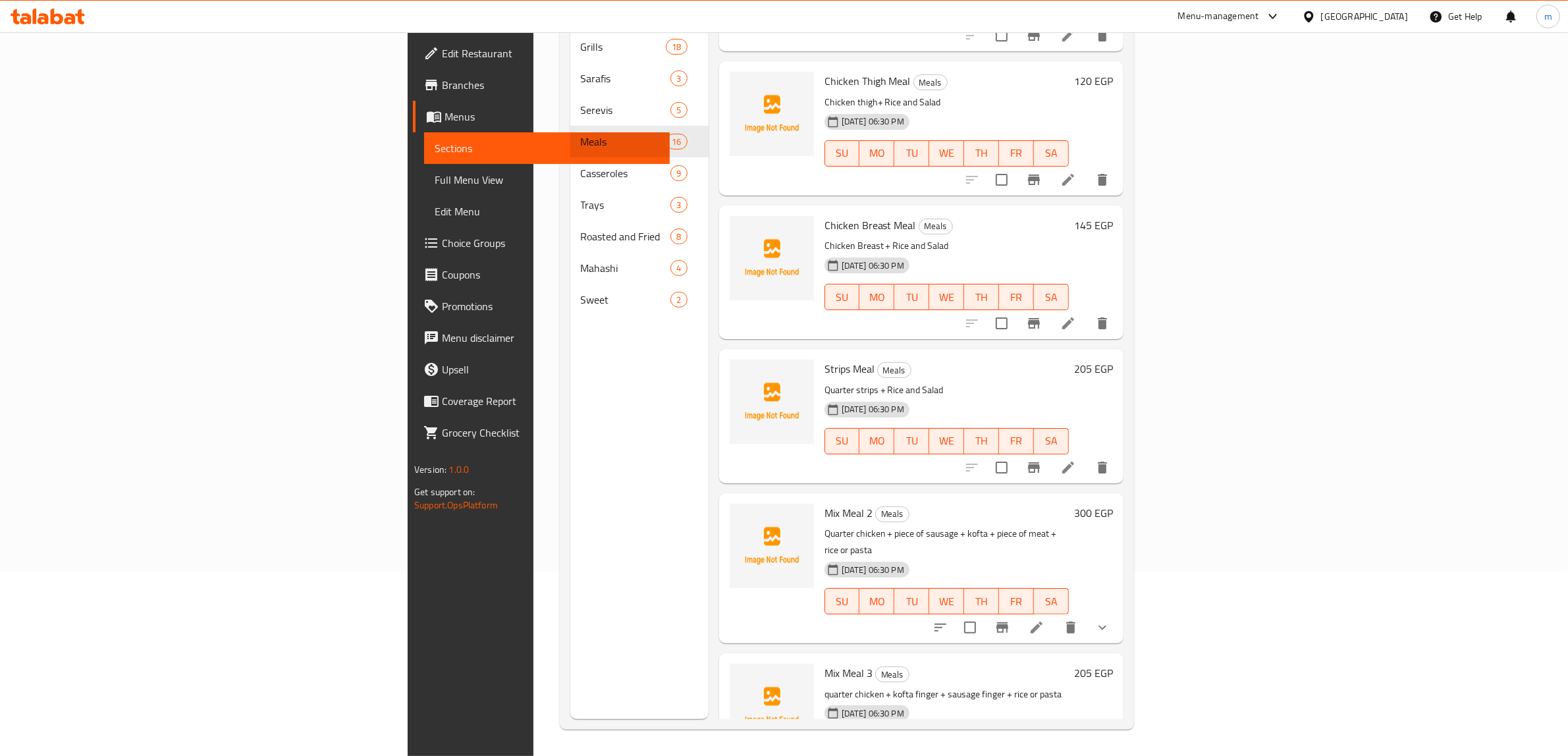
click at [1076, 460] on icon at bounding box center [1068, 467] width 16 height 16
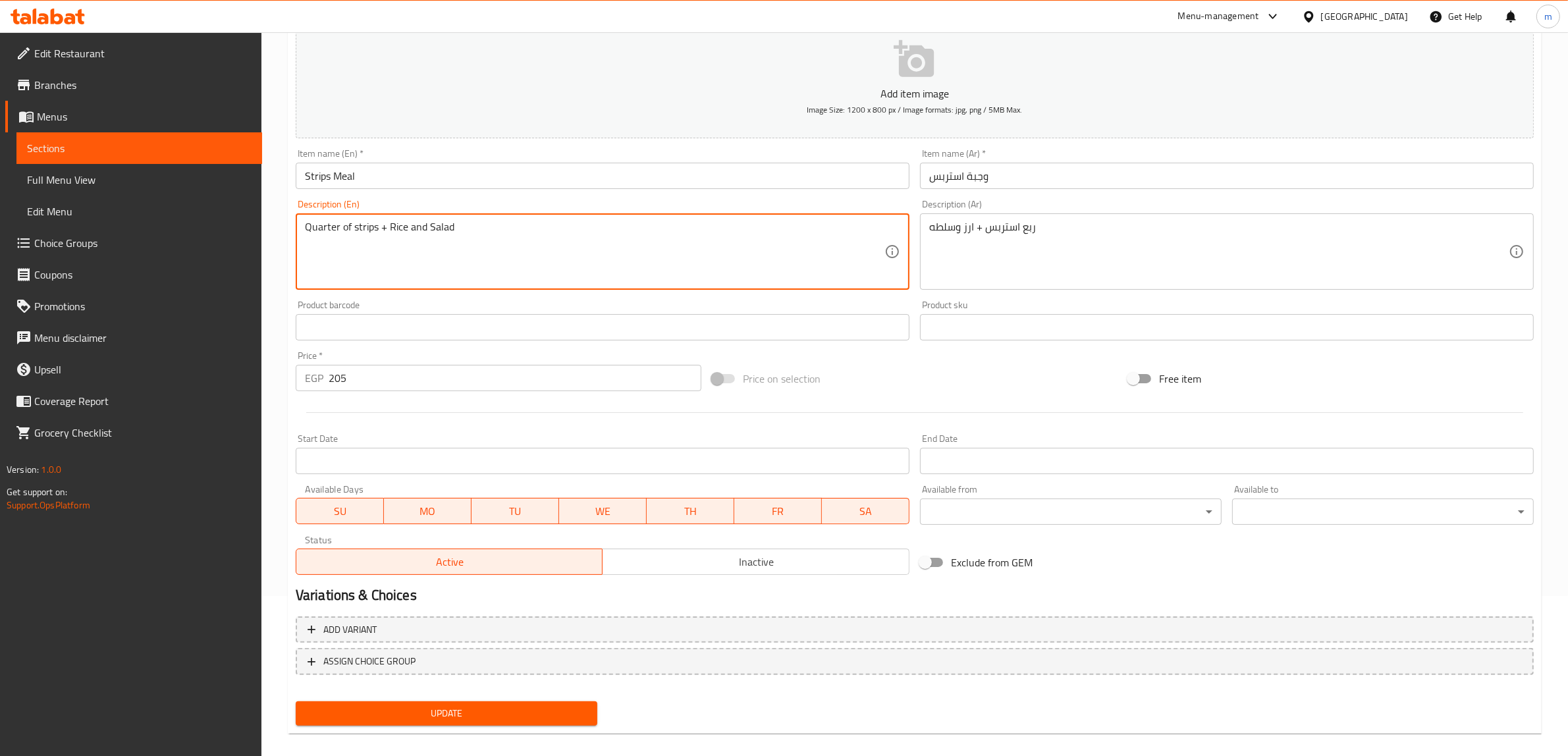
scroll to position [172, 0]
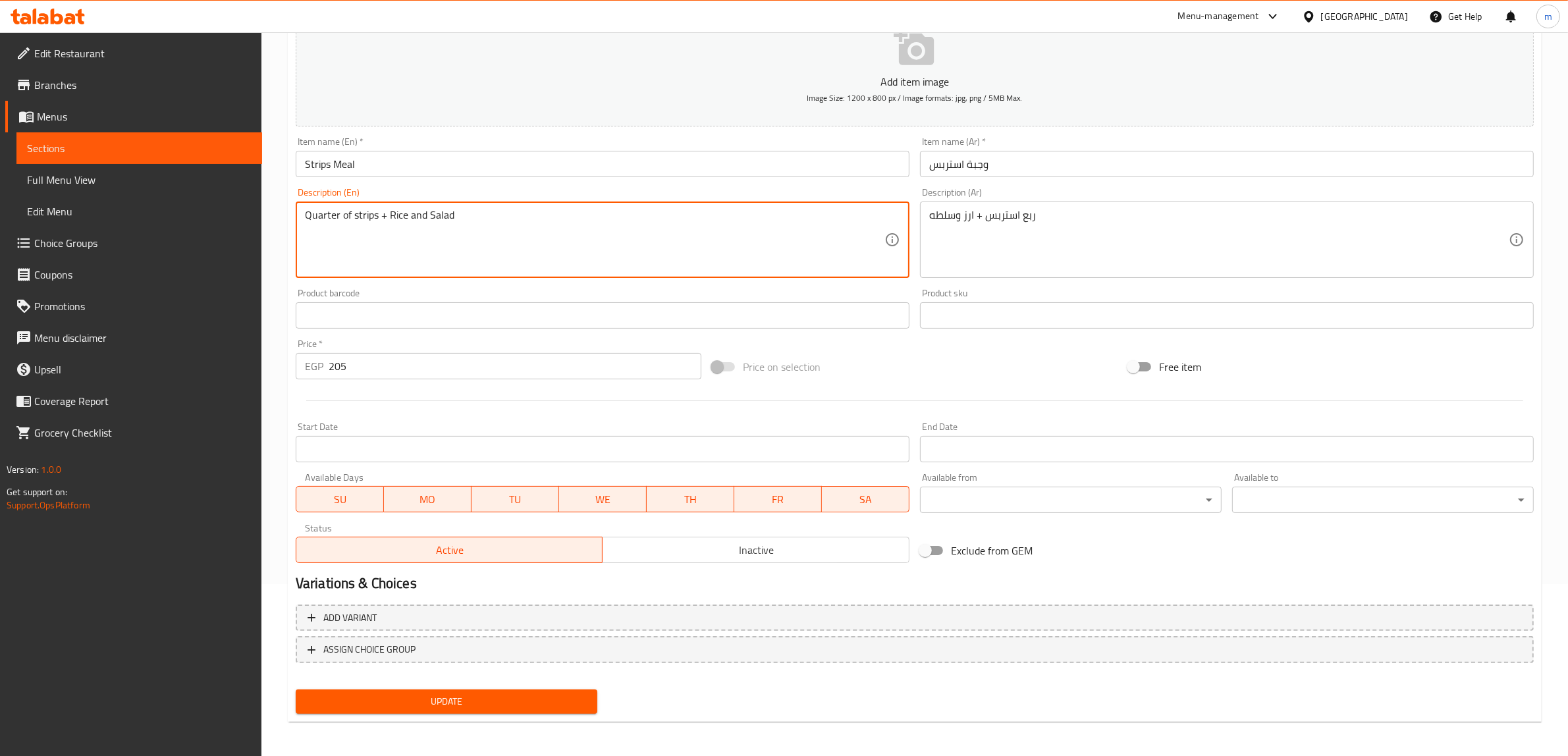
type textarea "Quarter of strips + Rice and Salad"
click at [499, 693] on span "Update" at bounding box center [446, 701] width 280 height 16
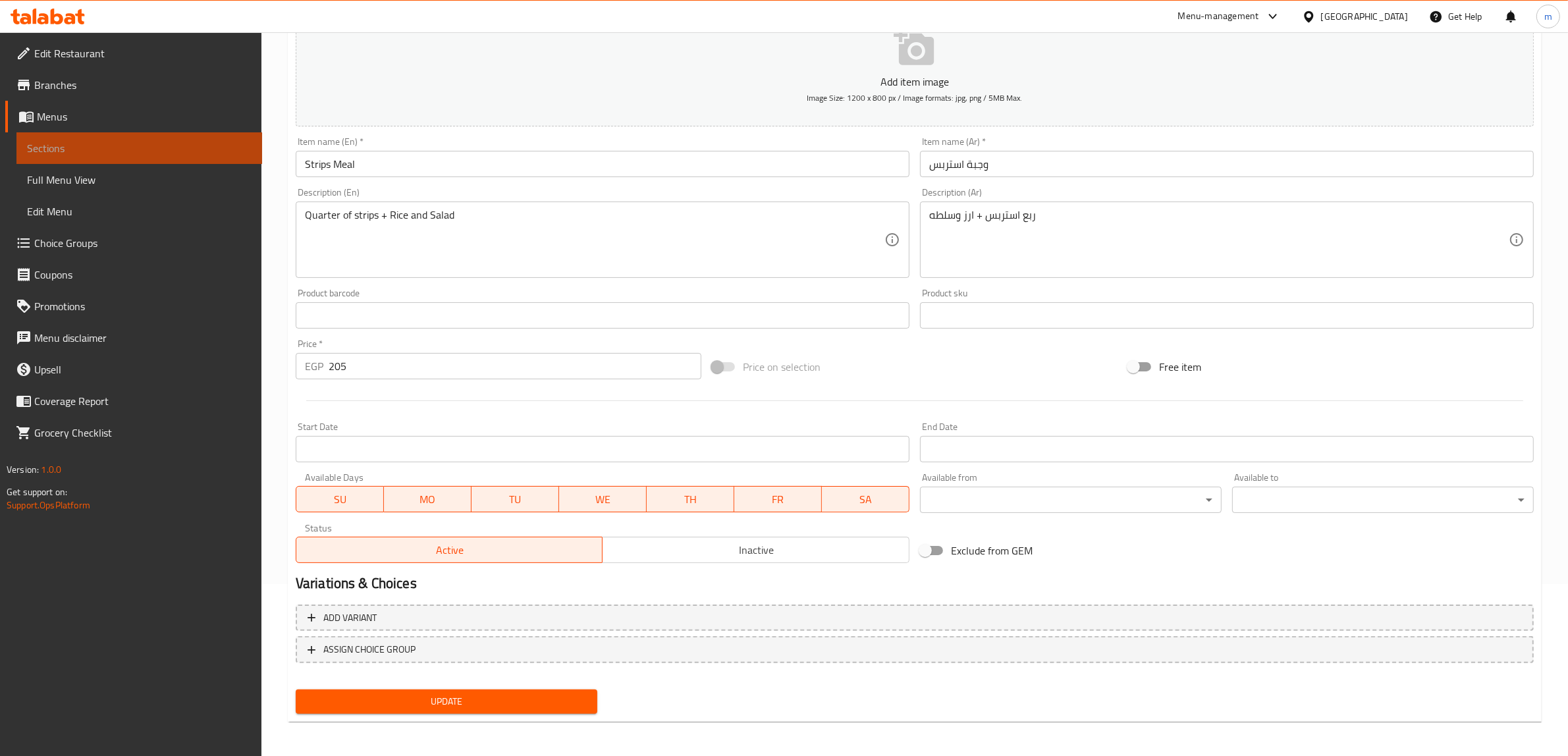
click at [100, 143] on span "Sections" at bounding box center [139, 148] width 225 height 16
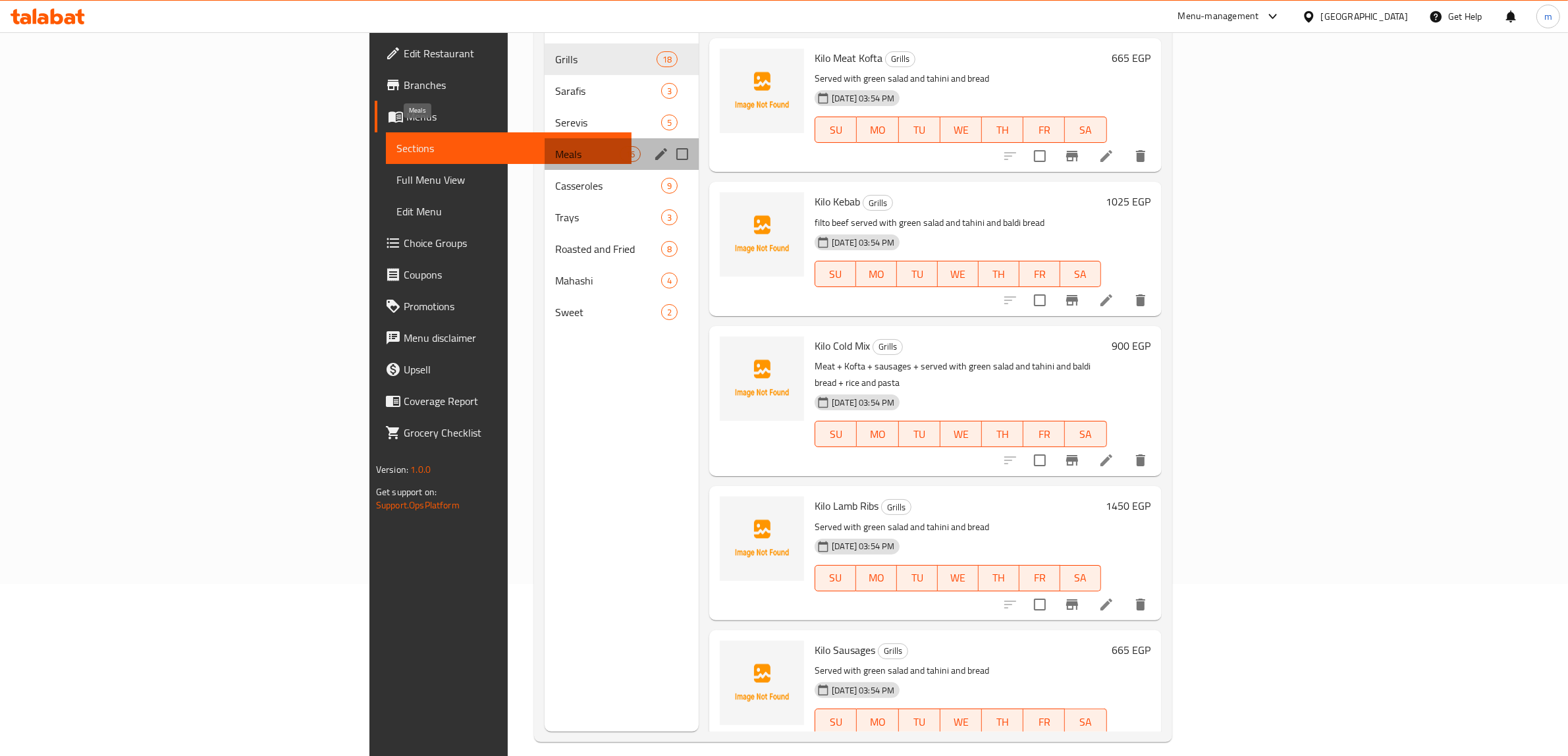
click at [555, 146] on span "Meals" at bounding box center [587, 153] width 65 height 16
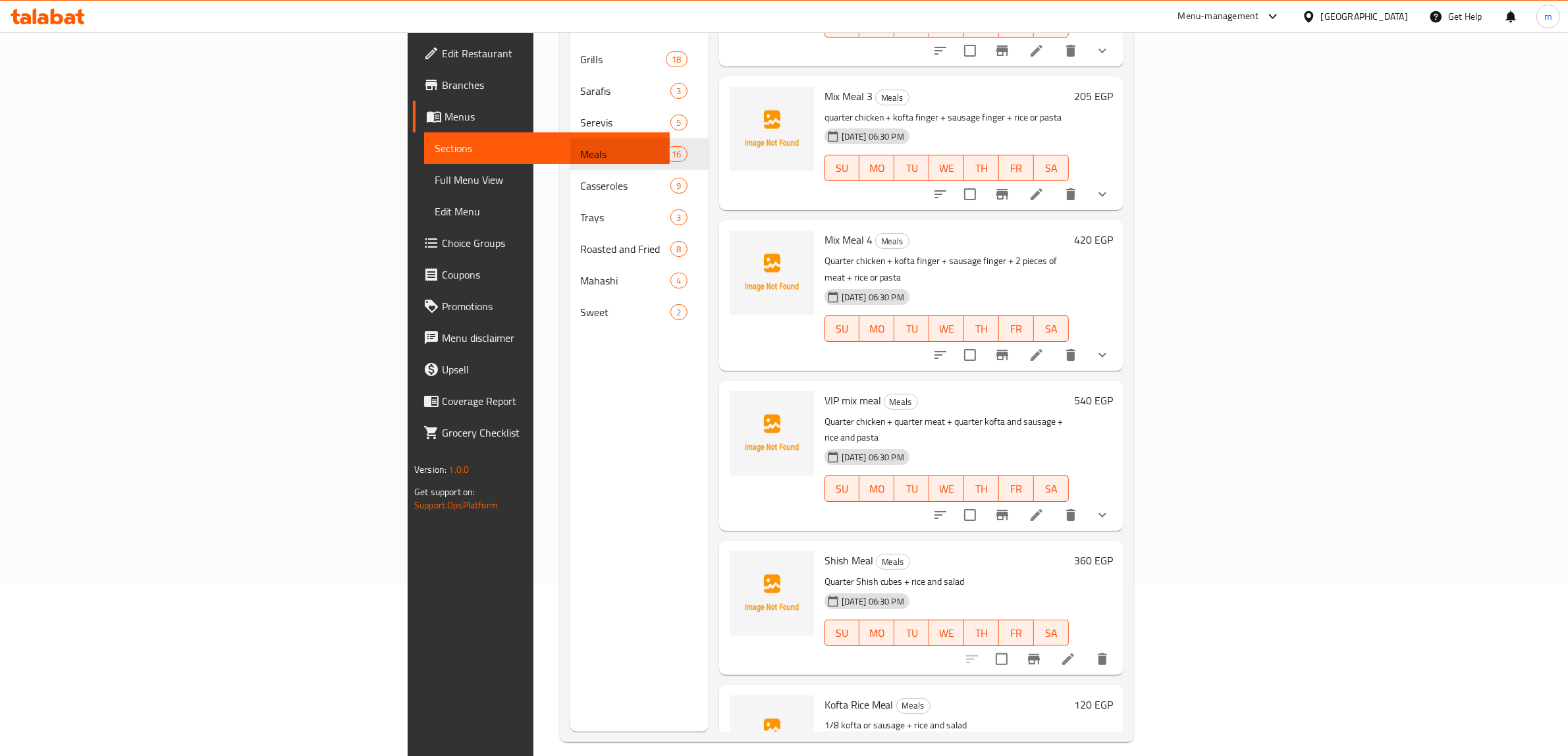
scroll to position [185, 0]
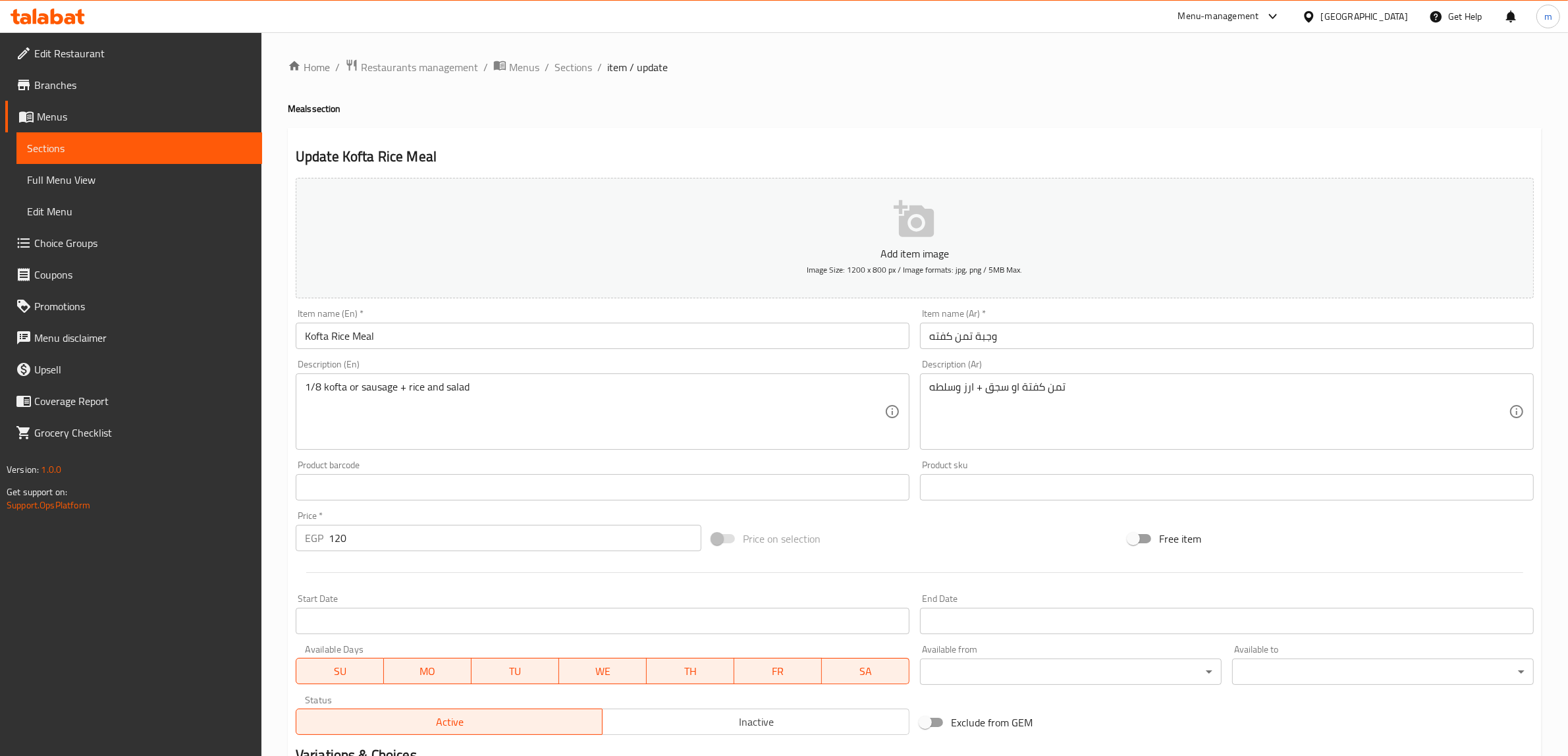
drag, startPoint x: 402, startPoint y: 338, endPoint x: 231, endPoint y: 334, distance: 171.0
click at [231, 334] on div "Edit Restaurant Branches Menus Sections Full Menu View Edit Menu Choice Groups …" at bounding box center [784, 492] width 1568 height 920
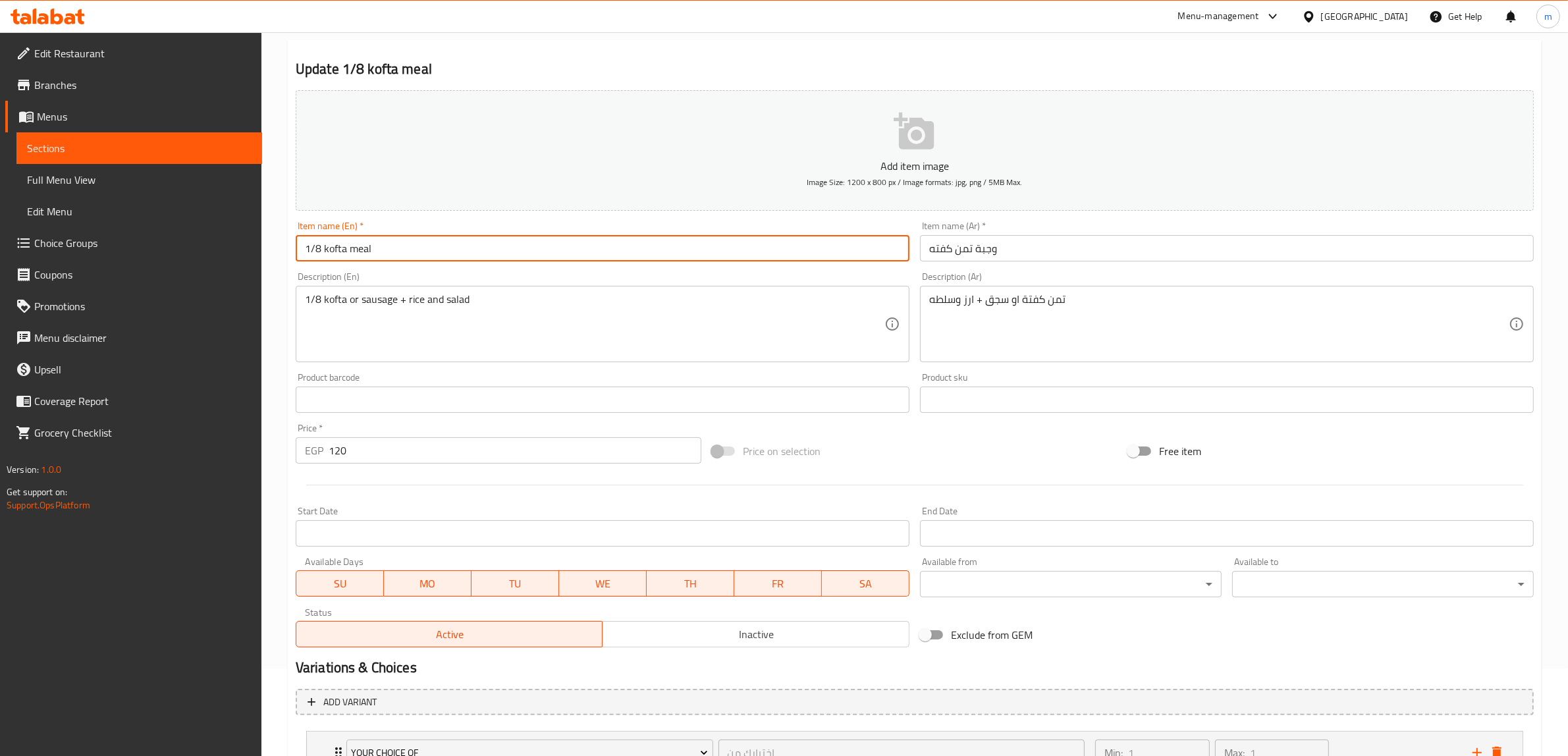
scroll to position [195, 0]
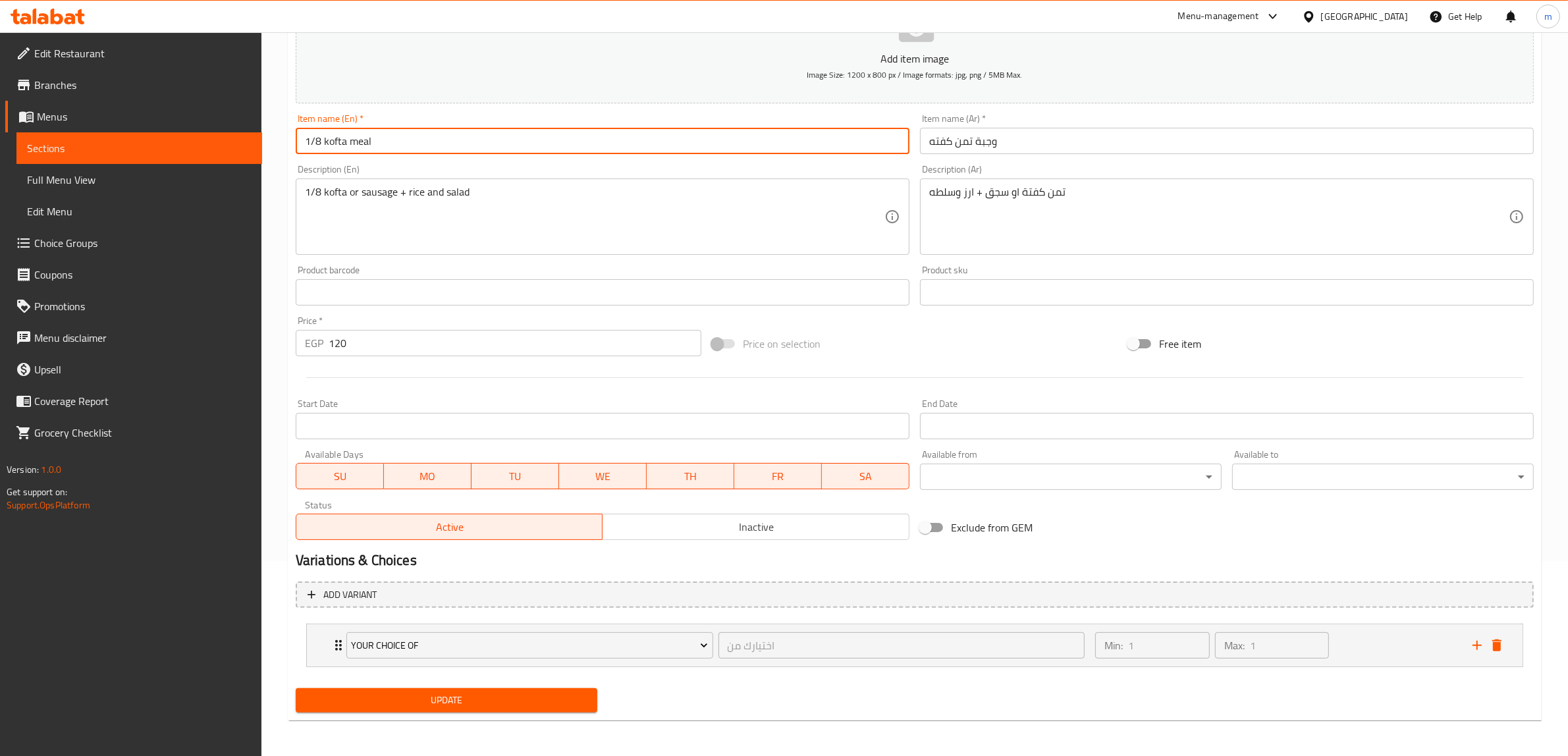
type input "1/8 kofta meal"
click at [492, 701] on span "Update" at bounding box center [446, 700] width 280 height 16
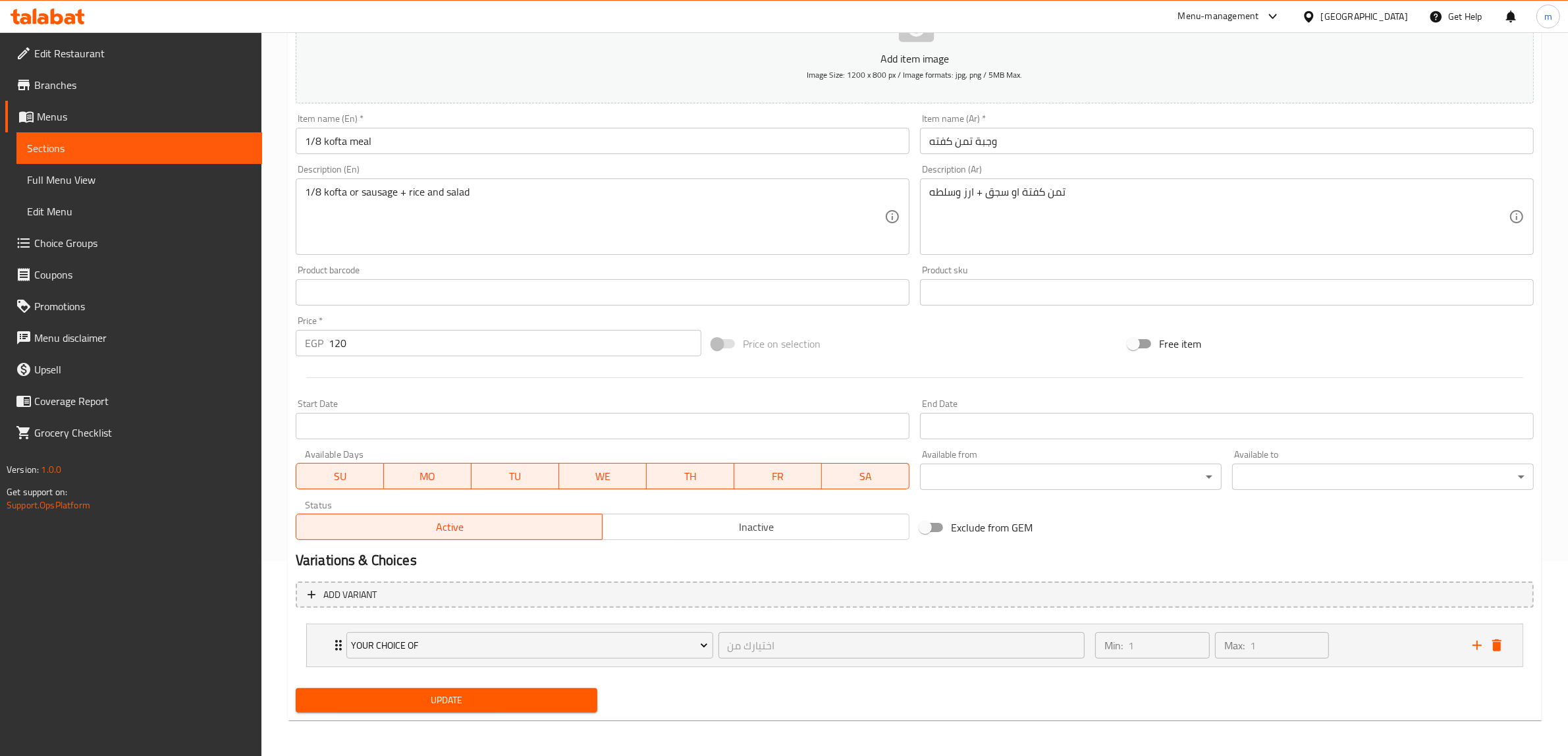
click at [60, 149] on span "Sections" at bounding box center [139, 148] width 225 height 16
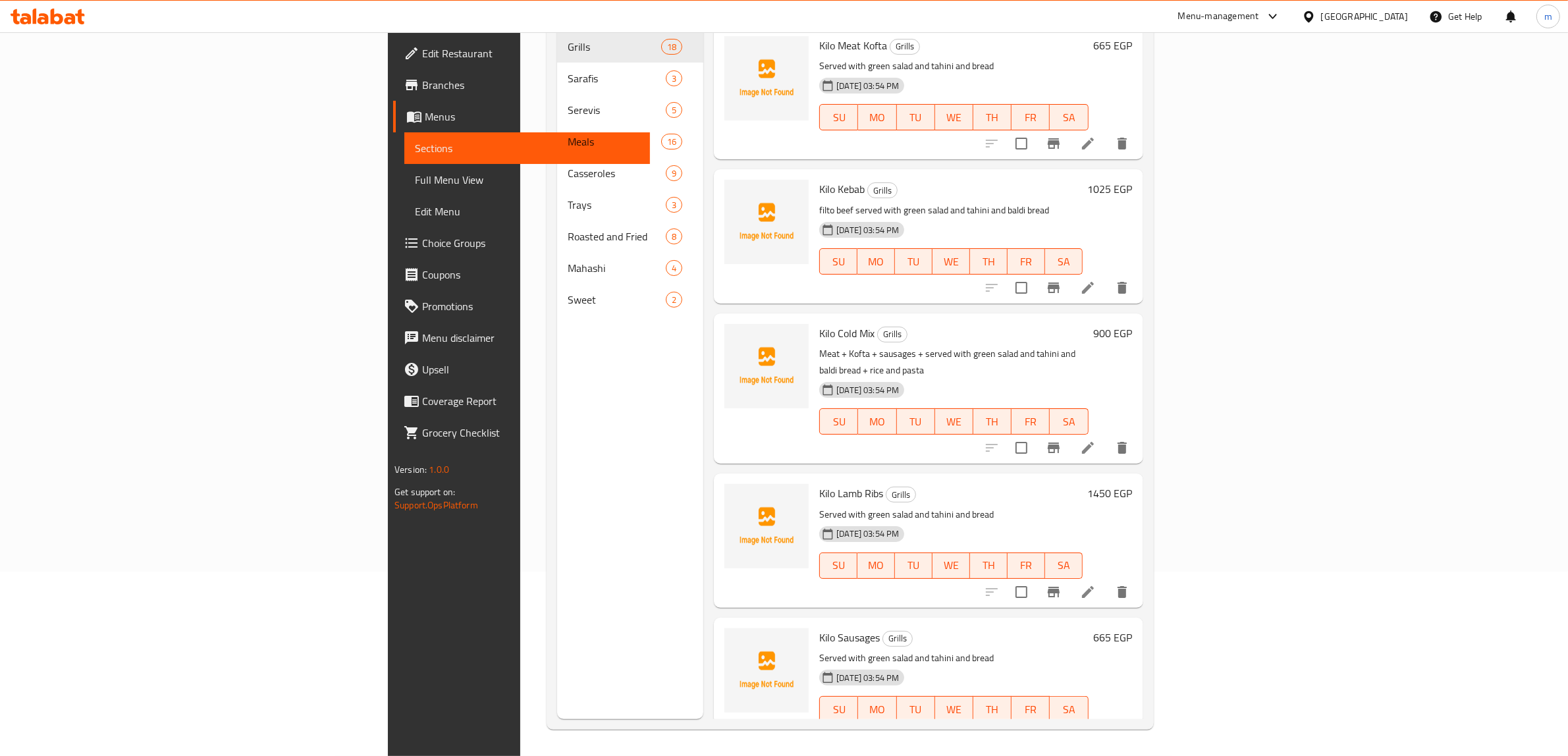
scroll to position [185, 0]
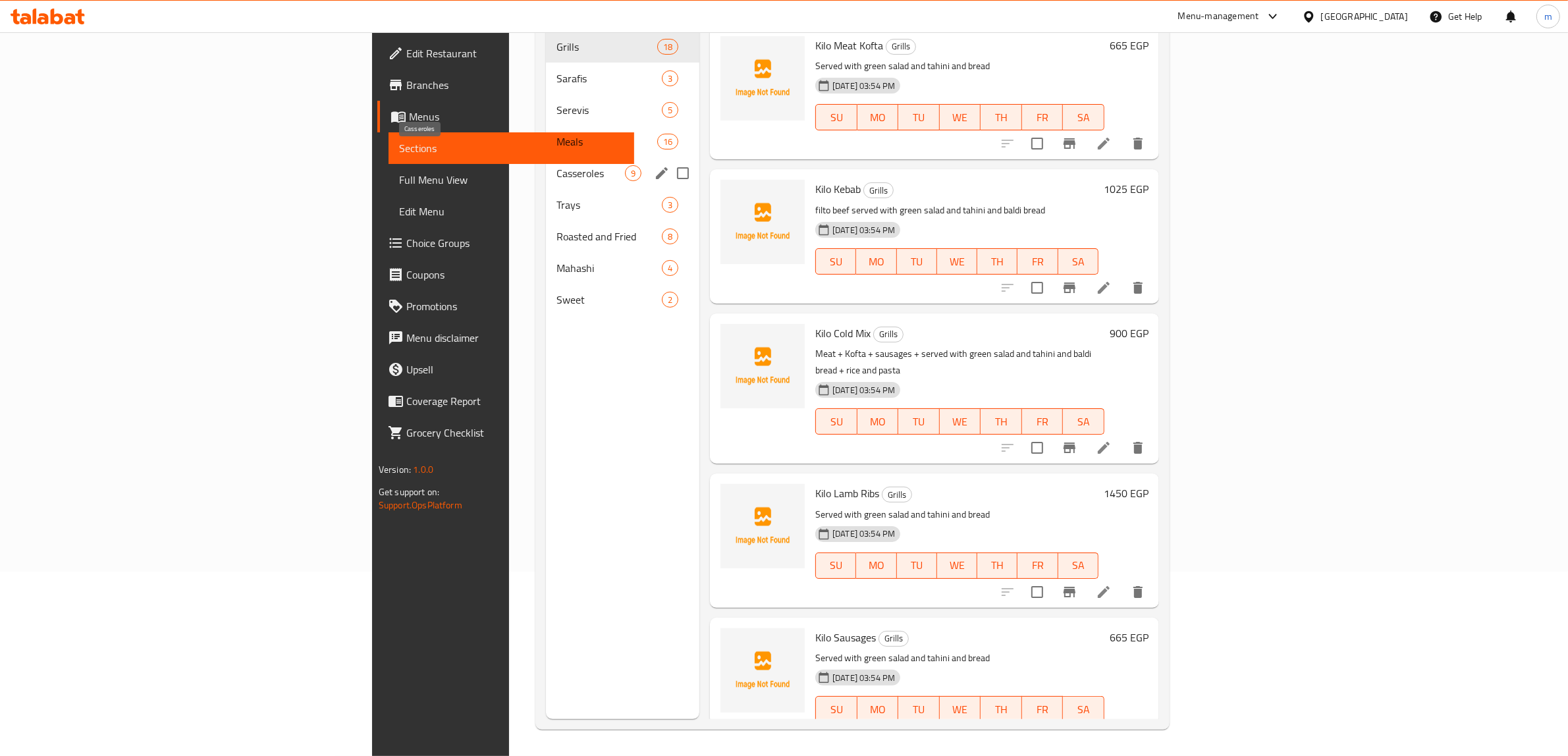
click at [556, 165] on span "Casseroles" at bounding box center [590, 173] width 69 height 16
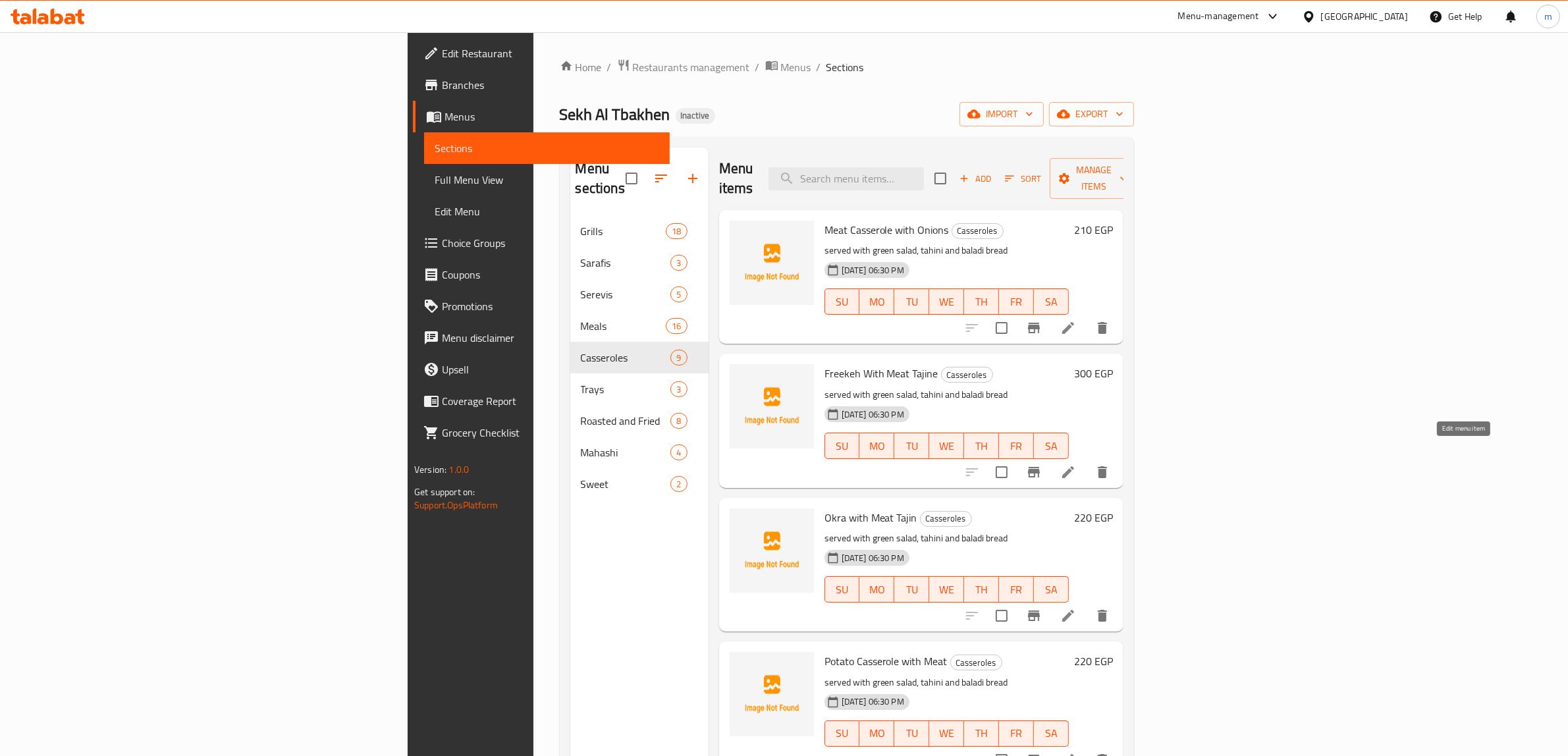
click at [1074, 466] on icon at bounding box center [1068, 472] width 12 height 12
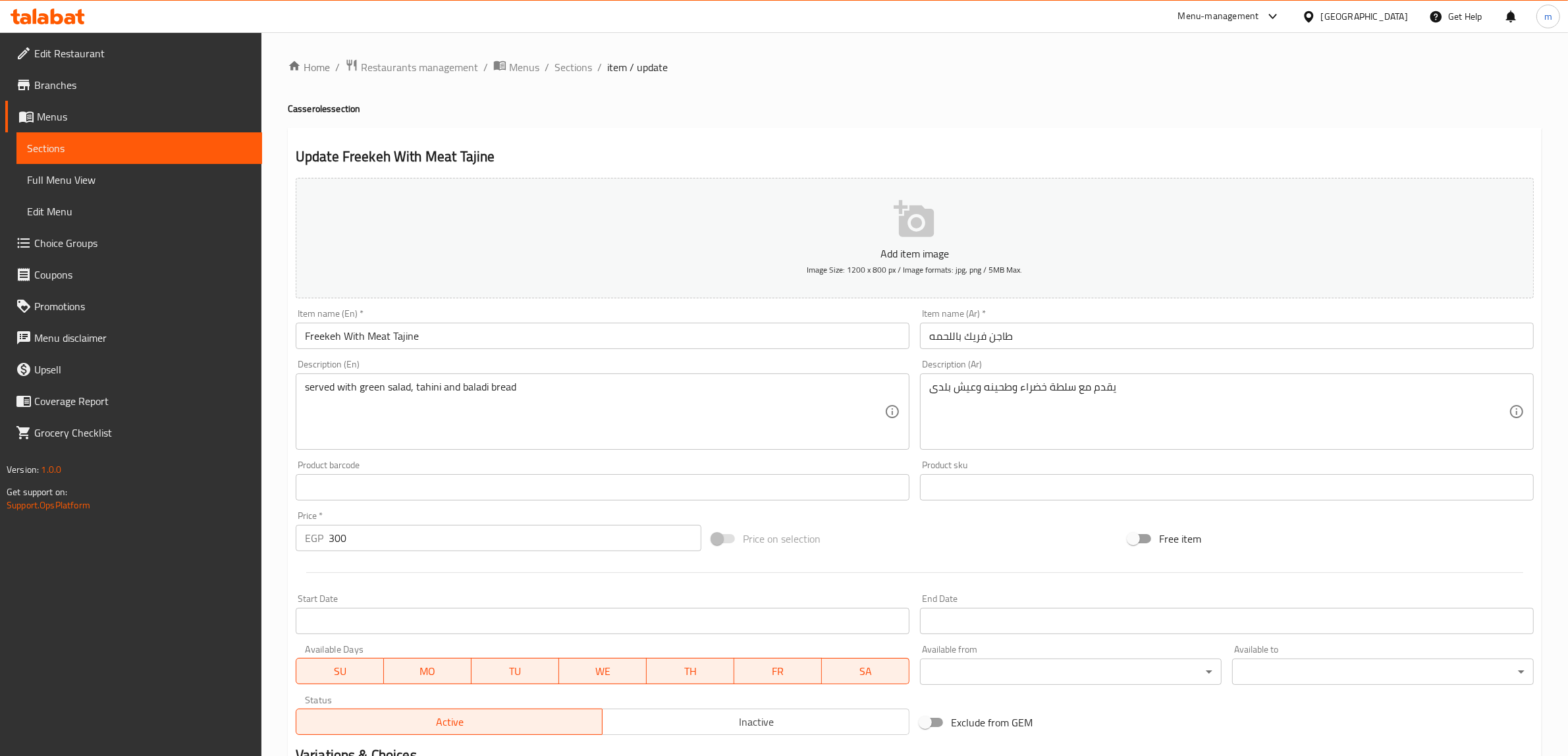
click at [408, 337] on input "Freekeh With Meat Tajine" at bounding box center [602, 336] width 613 height 26
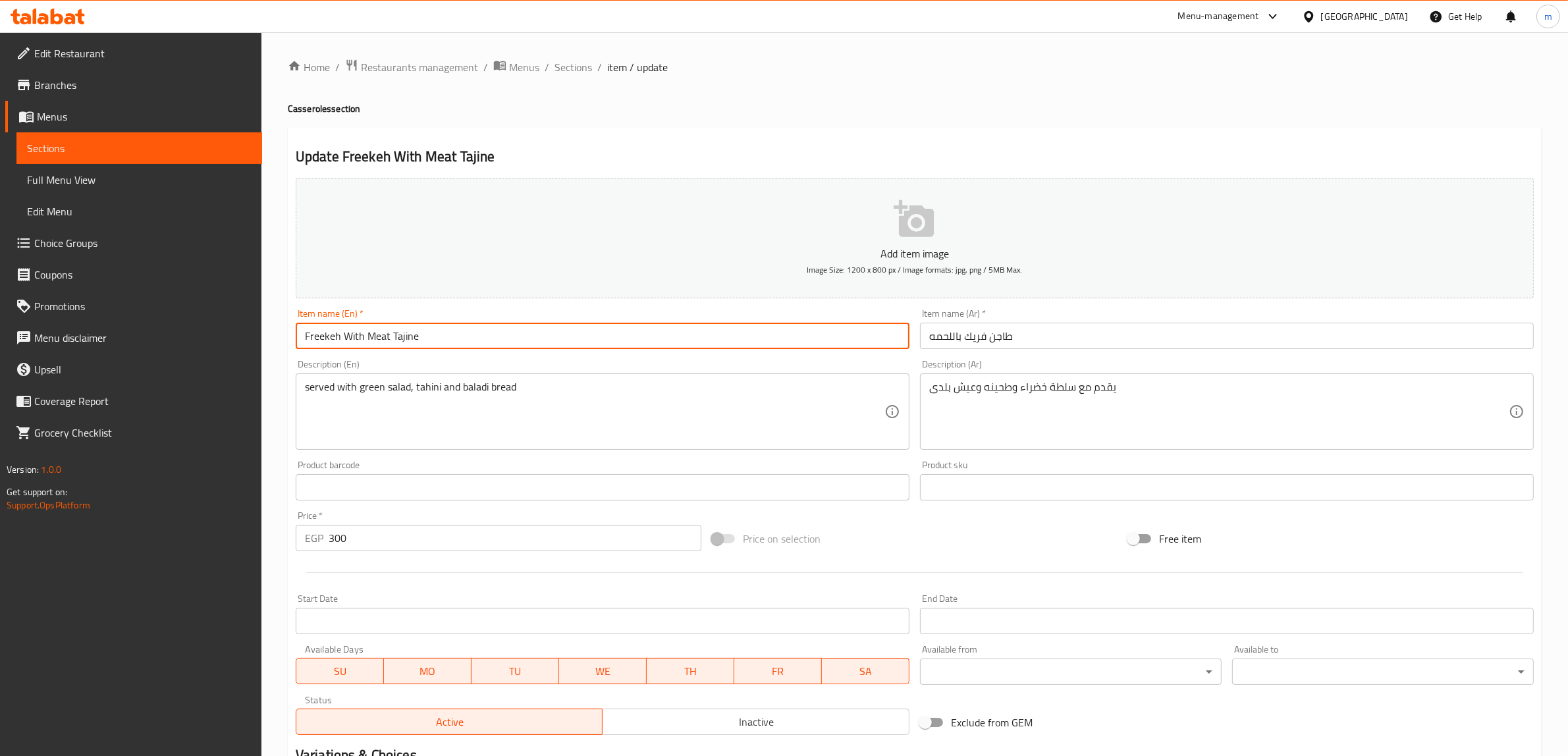
click at [408, 337] on input "Freekeh With Meat Tajine" at bounding box center [602, 336] width 613 height 26
paste input "Casserole"
type input "Freekeh With Meat Casserole"
click at [979, 343] on input "طاجن فريك باللحمه" at bounding box center [1227, 336] width 613 height 26
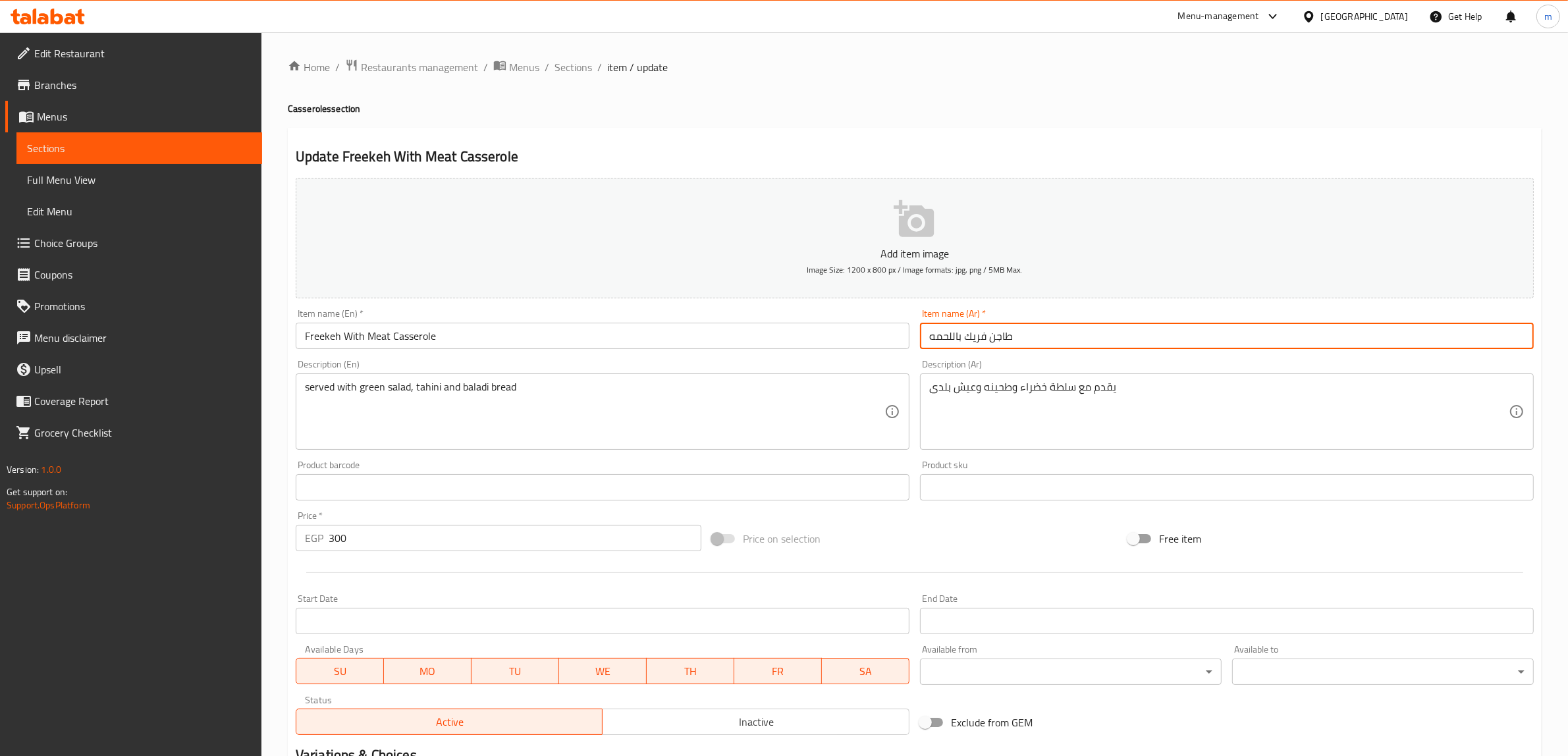
click at [979, 343] on input "طاجن فريك باللحمه" at bounding box center [1227, 336] width 613 height 26
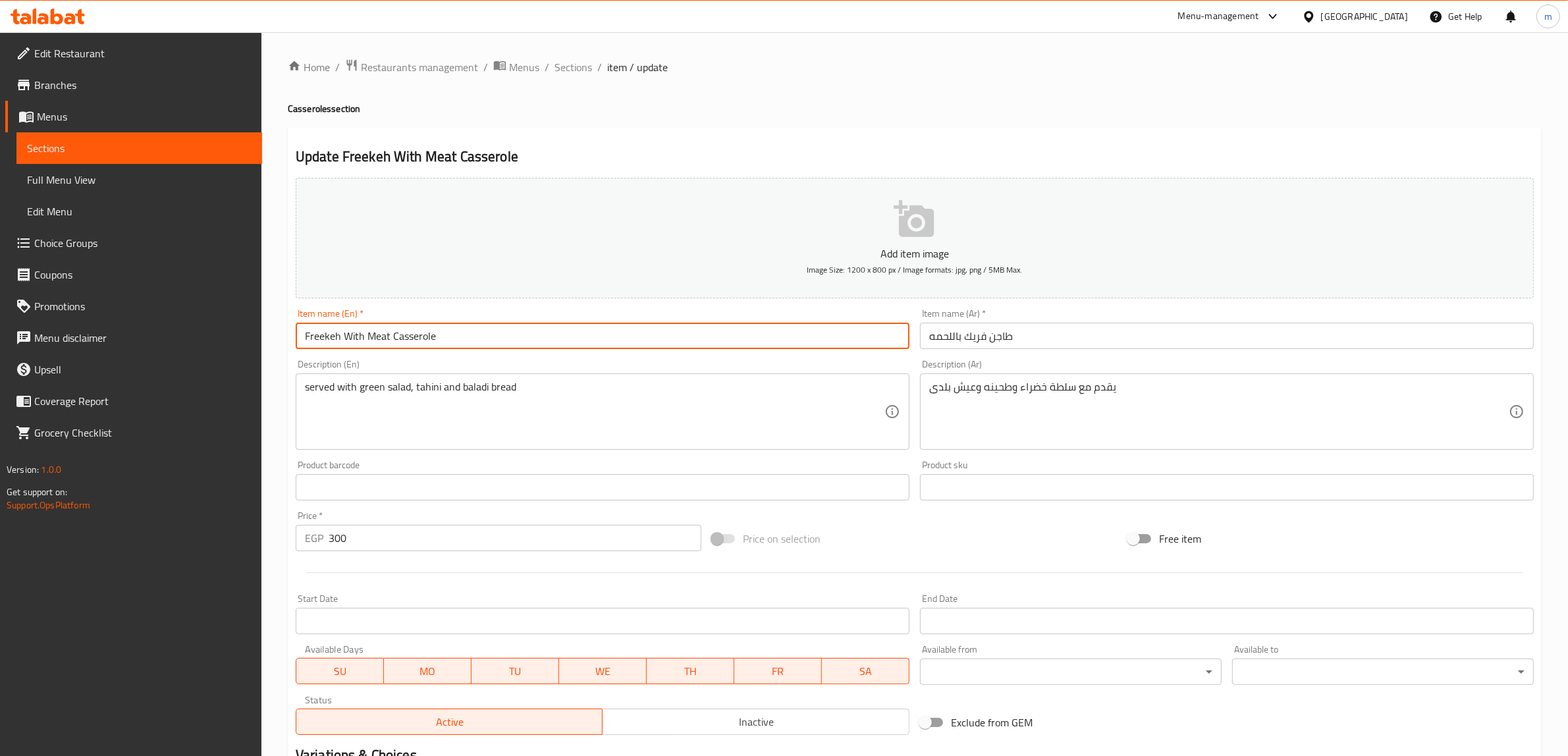
drag, startPoint x: 329, startPoint y: 339, endPoint x: 338, endPoint y: 339, distance: 9.0
click at [338, 339] on input "Freekeh With Meat Casserole" at bounding box center [602, 336] width 613 height 26
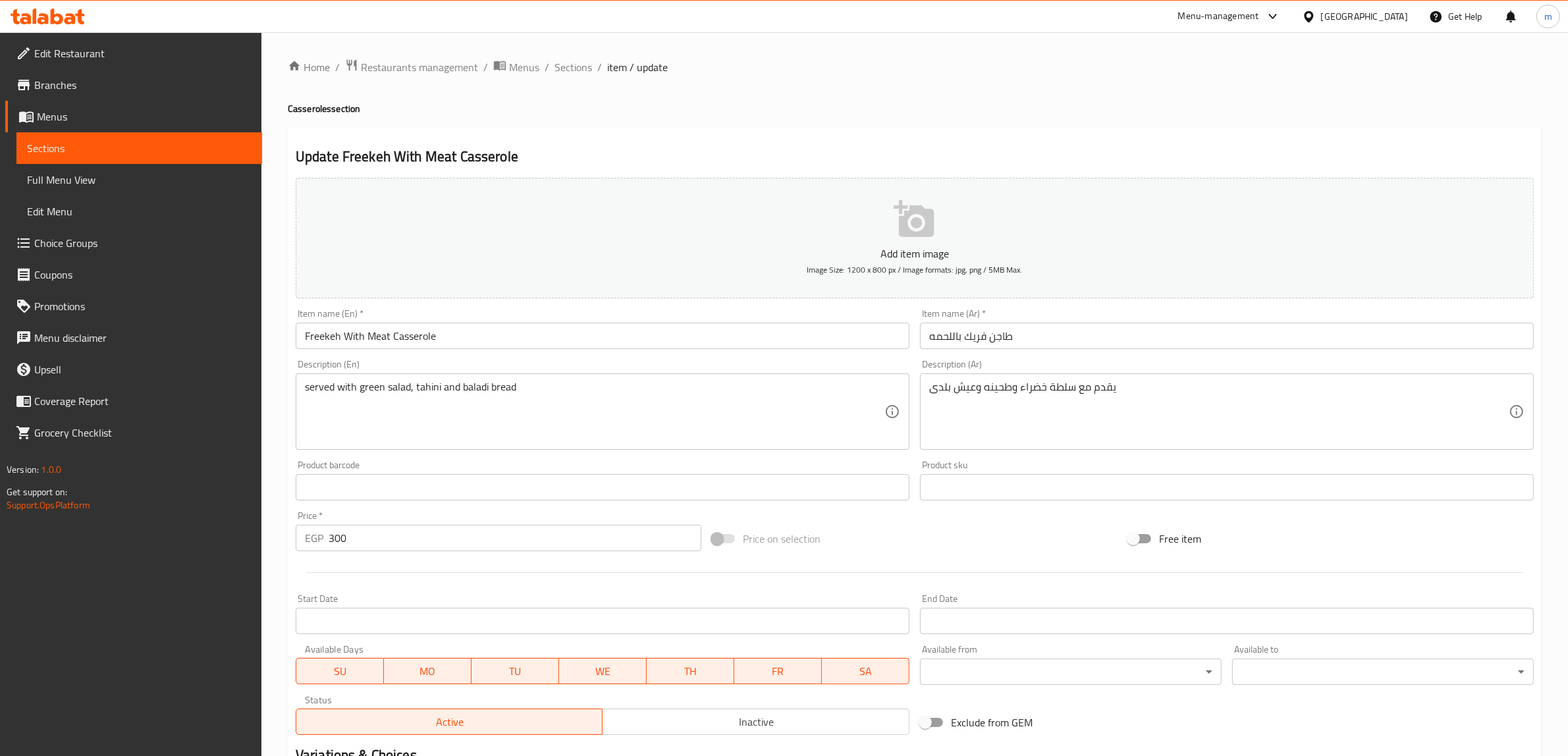
click at [370, 342] on input "Freekeh With Meat Casserole" at bounding box center [602, 336] width 613 height 26
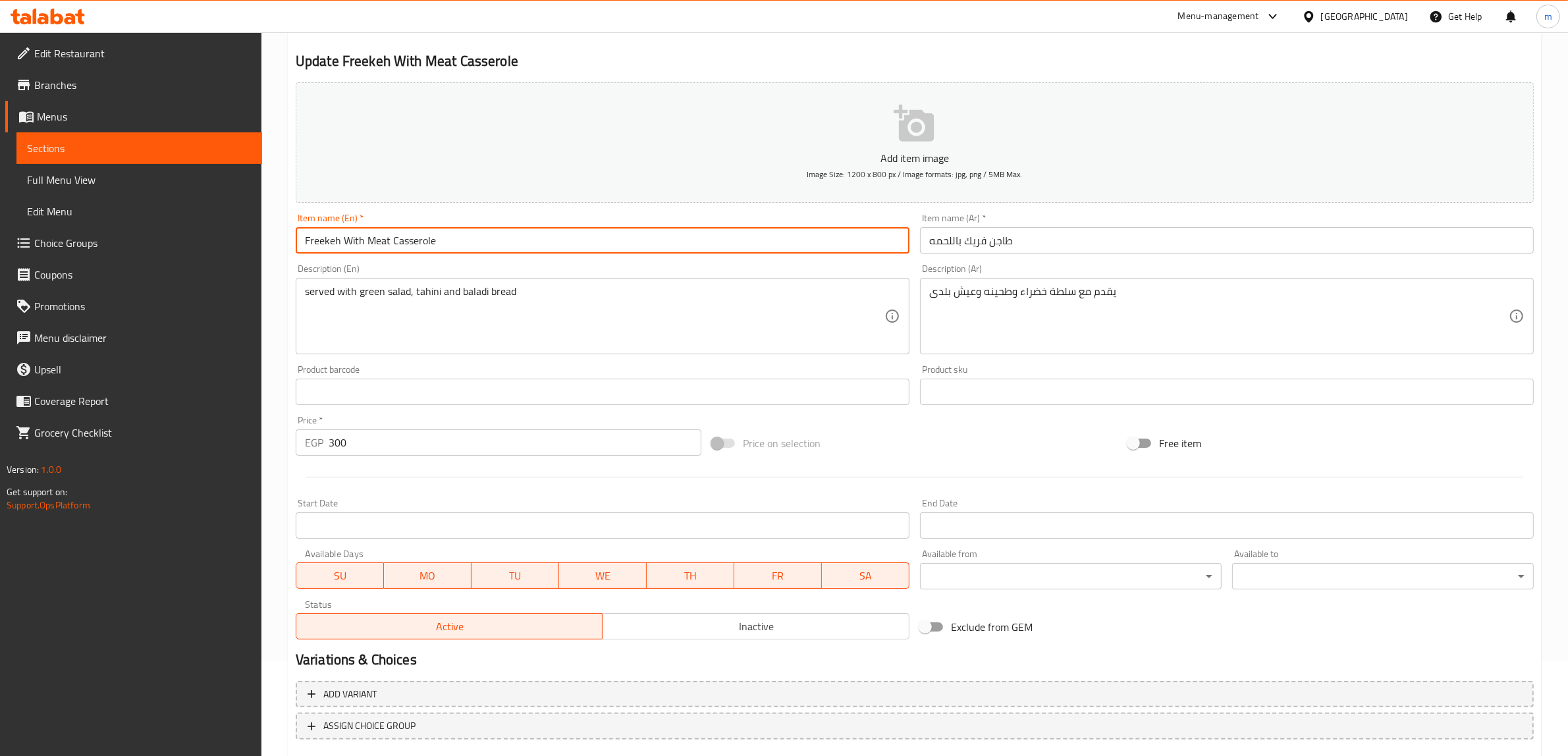
scroll to position [172, 0]
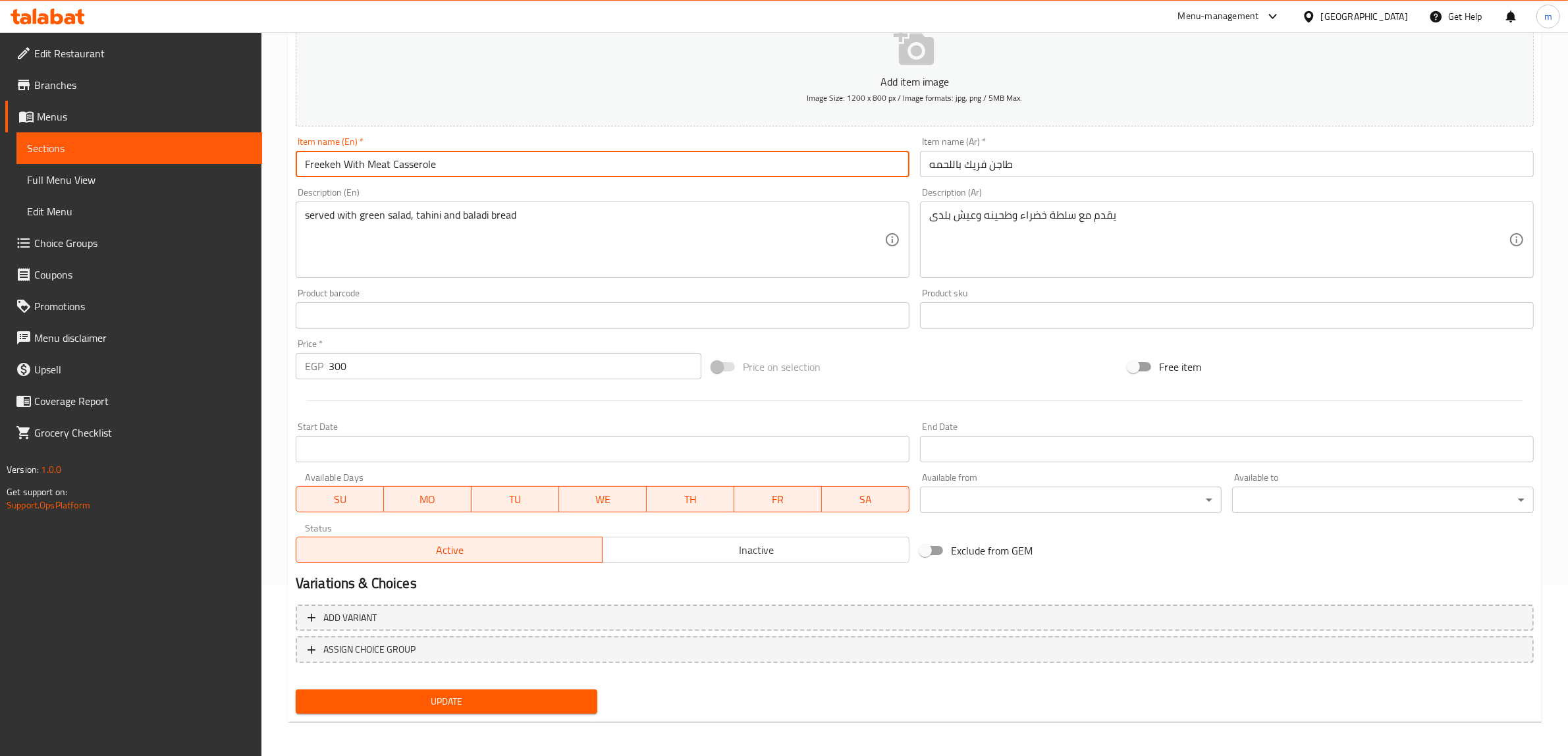
click at [443, 697] on span "Update" at bounding box center [446, 701] width 280 height 16
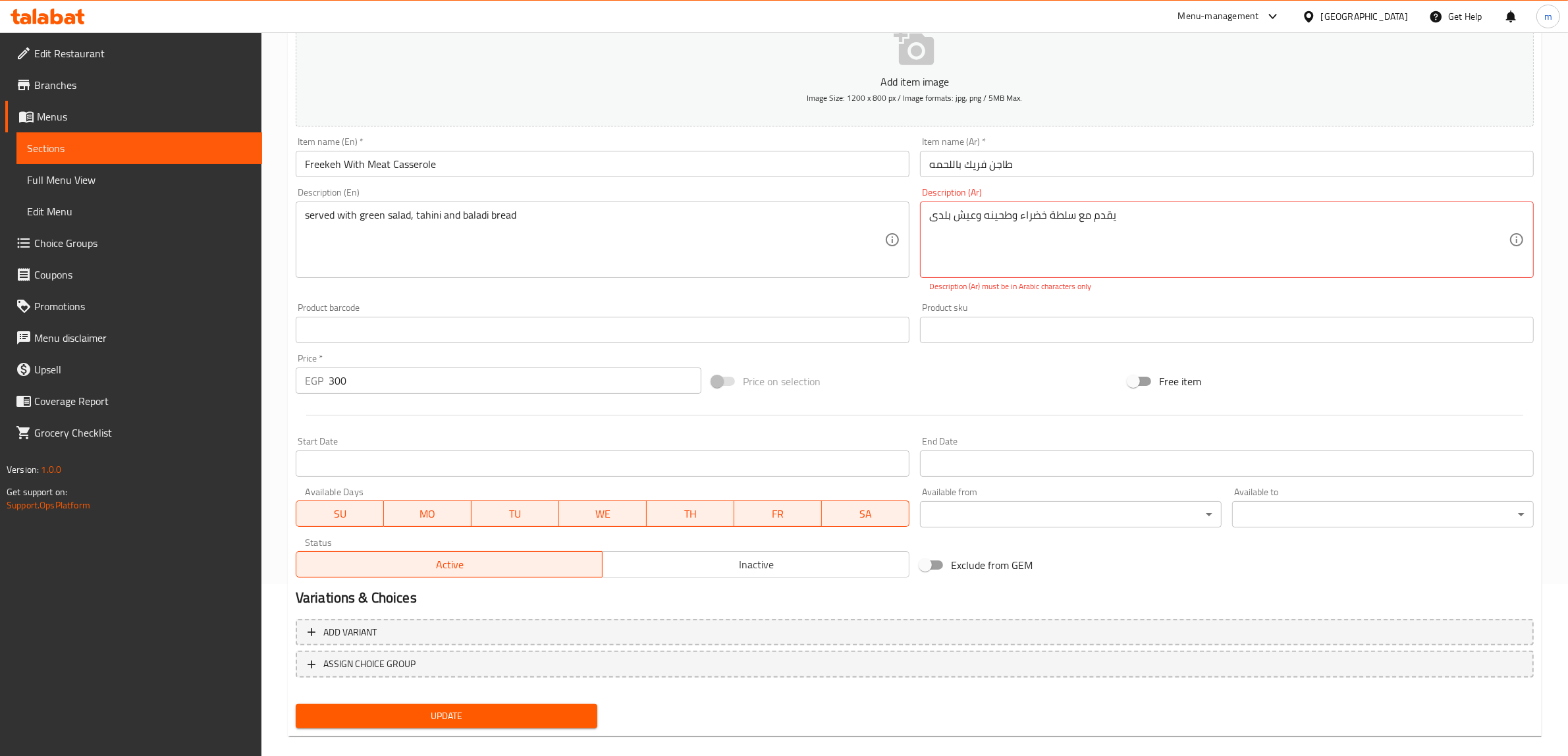
click at [384, 714] on span "Update" at bounding box center [446, 715] width 280 height 16
click at [1015, 221] on textarea "يقدم مع سلطة خضراء وطحينه وعيش بلدی" at bounding box center [1219, 240] width 579 height 62
click at [507, 707] on span "Update" at bounding box center [446, 715] width 280 height 16
click at [951, 244] on textarea "يقدم مع سلطة خضراء وطحينه وعيش بلدی" at bounding box center [1219, 240] width 579 height 62
click at [1041, 213] on textarea "يقدم مع سلطة خضراء وطحينه وعيش بلدی" at bounding box center [1219, 240] width 579 height 62
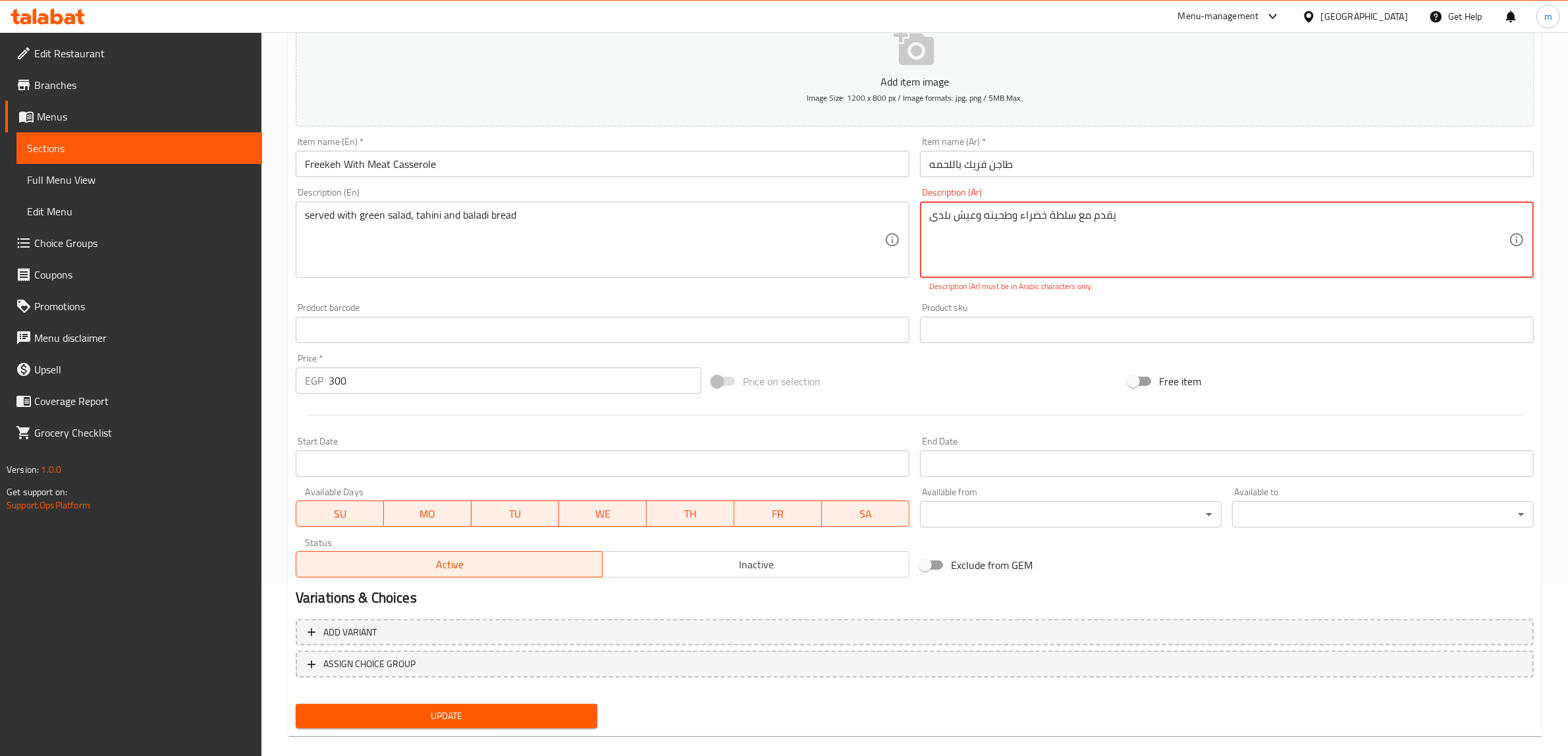
click at [1041, 213] on textarea "يقدم مع سلطة خضراء وطحينه وعيش بلدی" at bounding box center [1219, 240] width 579 height 62
paste textarea
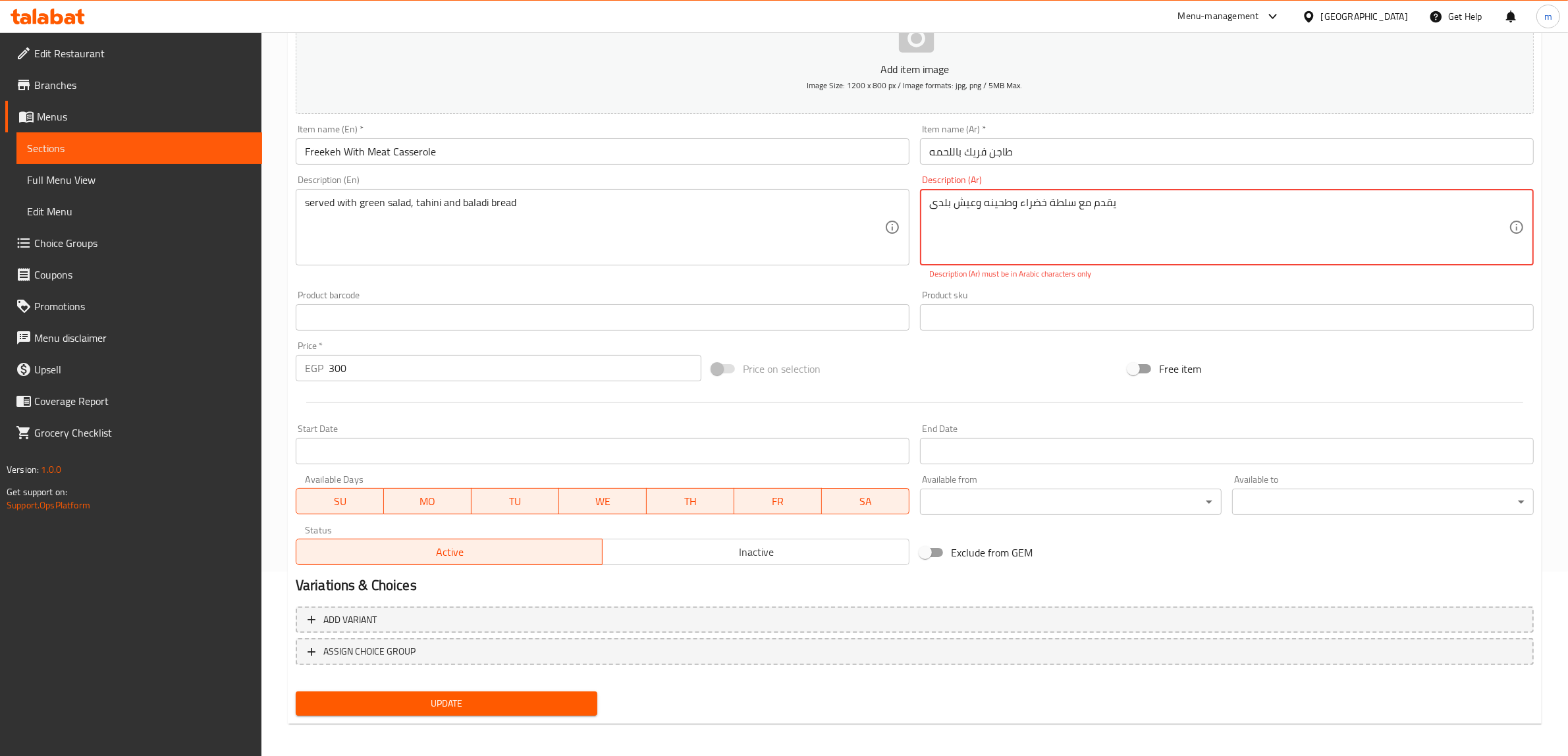
scroll to position [186, 0]
click at [429, 694] on span "Update" at bounding box center [446, 701] width 280 height 16
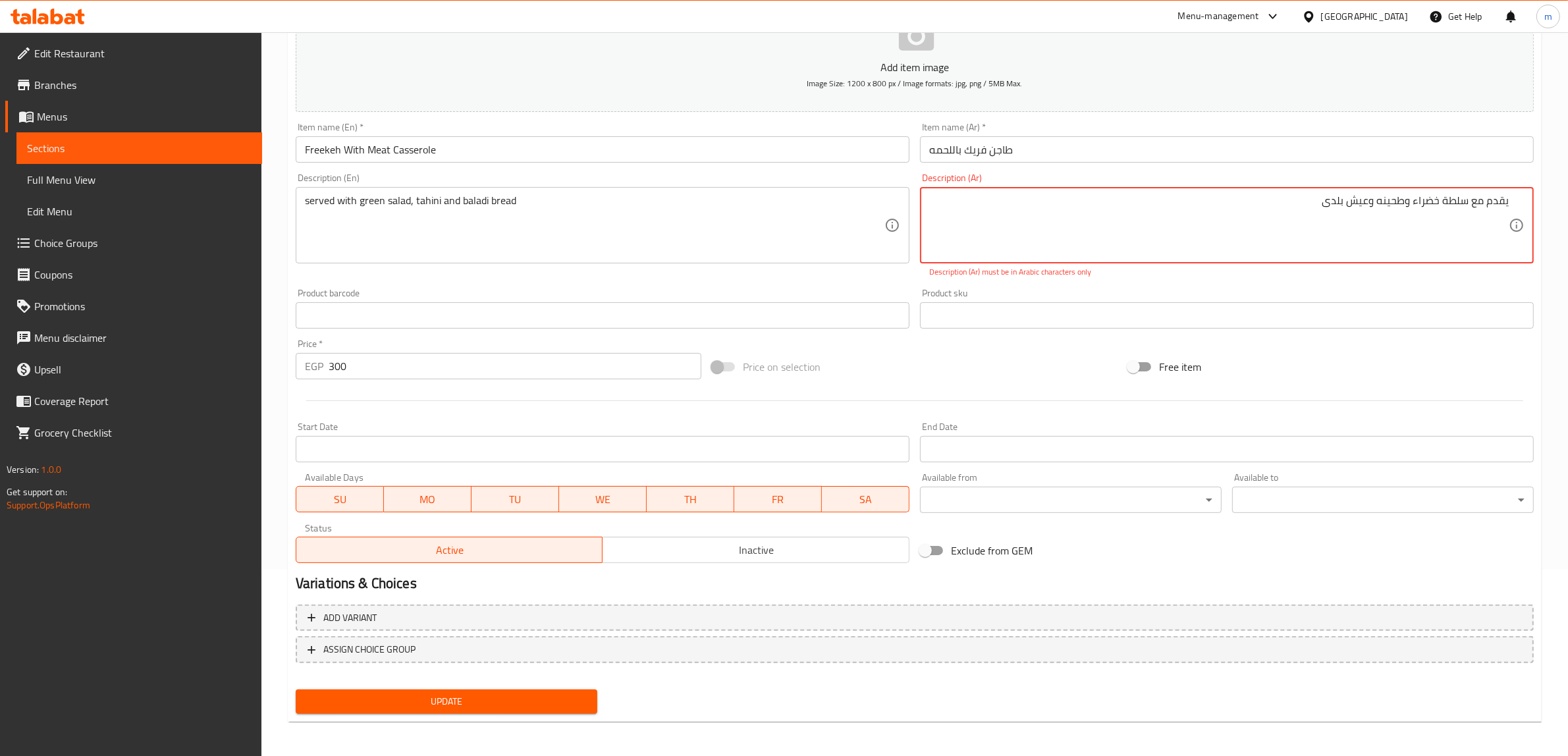
click at [1021, 205] on textarea "يقدم مع سلطة خضراء وطحينه وعيش بلدی" at bounding box center [1219, 225] width 579 height 62
click at [1414, 204] on textarea "يقدم مع سلطة خضراء وطحينه وعيش بلدی" at bounding box center [1219, 225] width 579 height 62
click at [507, 693] on span "Update" at bounding box center [446, 701] width 280 height 16
click at [1307, 198] on textarea "يقدم مع سلطة خضراء وطحينه وعيش بلدی" at bounding box center [1219, 225] width 579 height 62
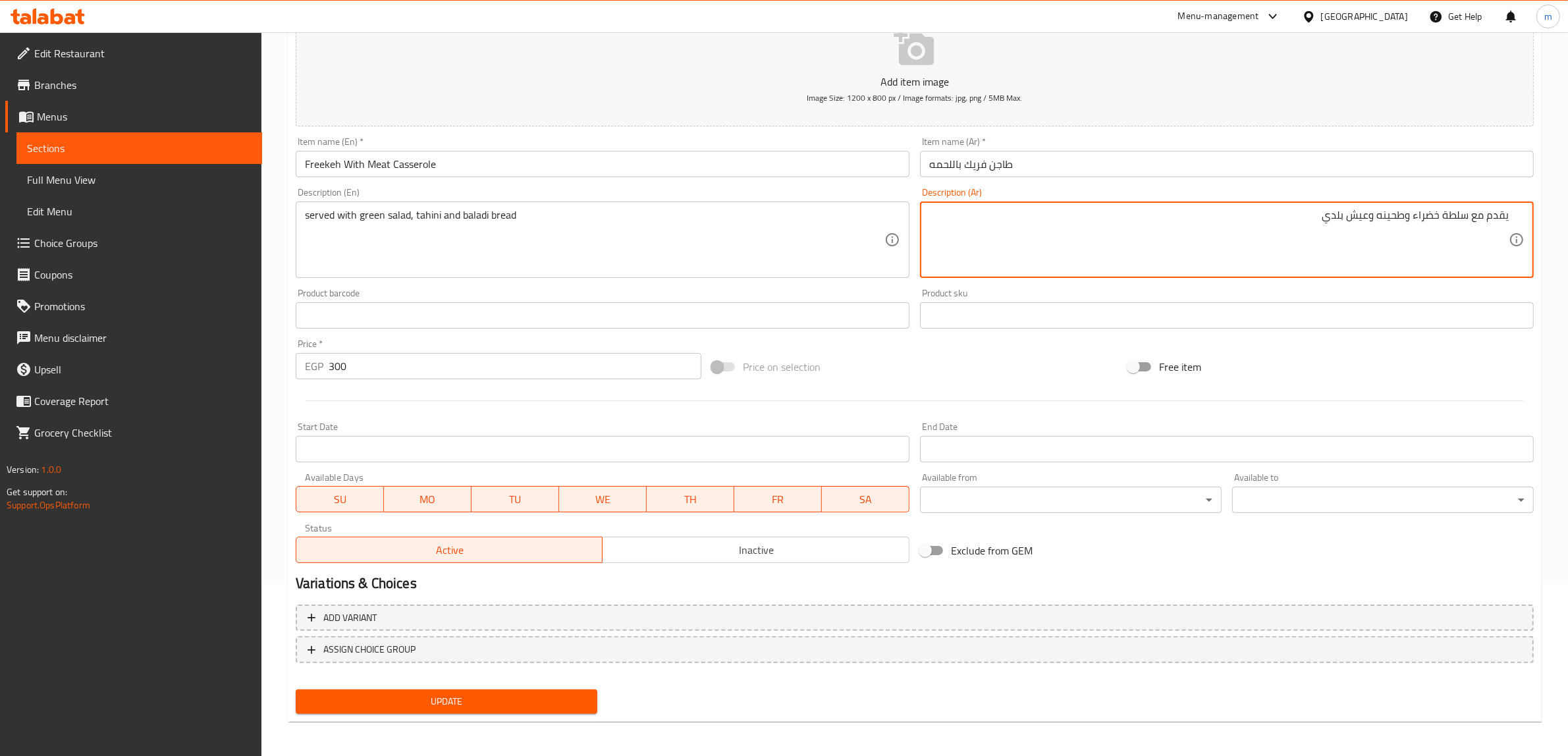
type textarea "يقدم مع سلطة خضراء وطحينه وعيش بلدي"
click at [471, 700] on span "Update" at bounding box center [446, 701] width 280 height 16
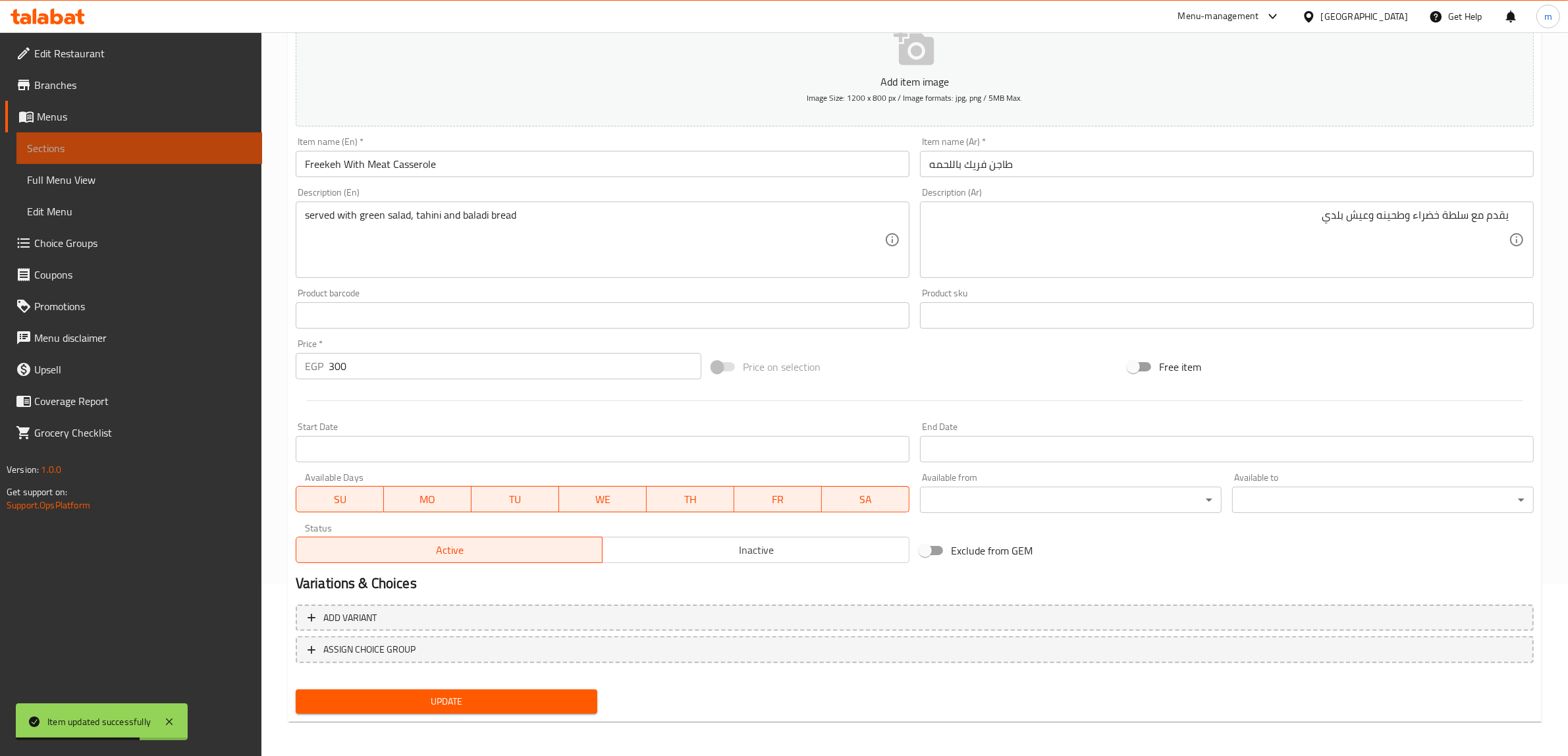
click at [87, 147] on span "Sections" at bounding box center [139, 148] width 225 height 16
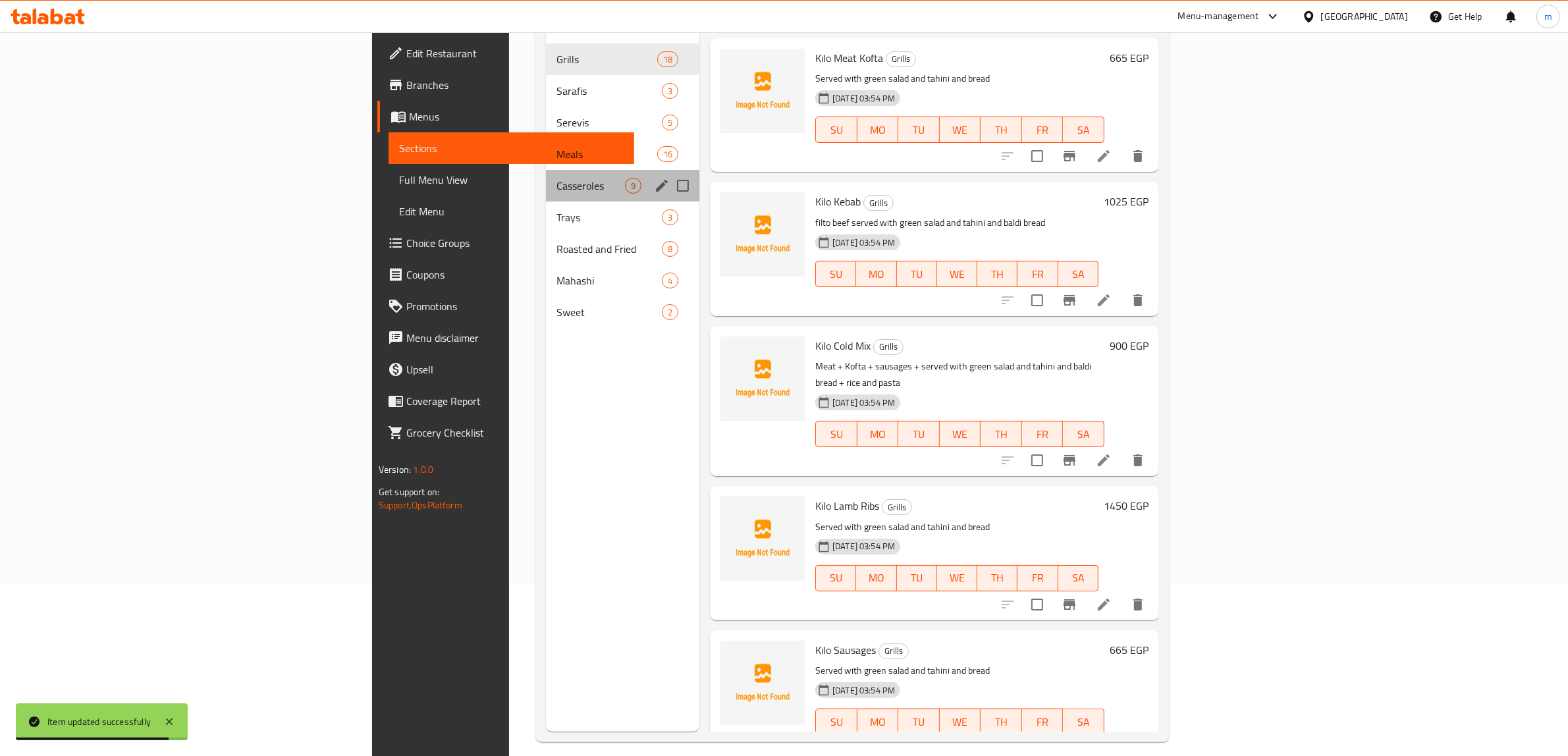
click at [546, 170] on div "Casseroles 9" at bounding box center [622, 186] width 153 height 32
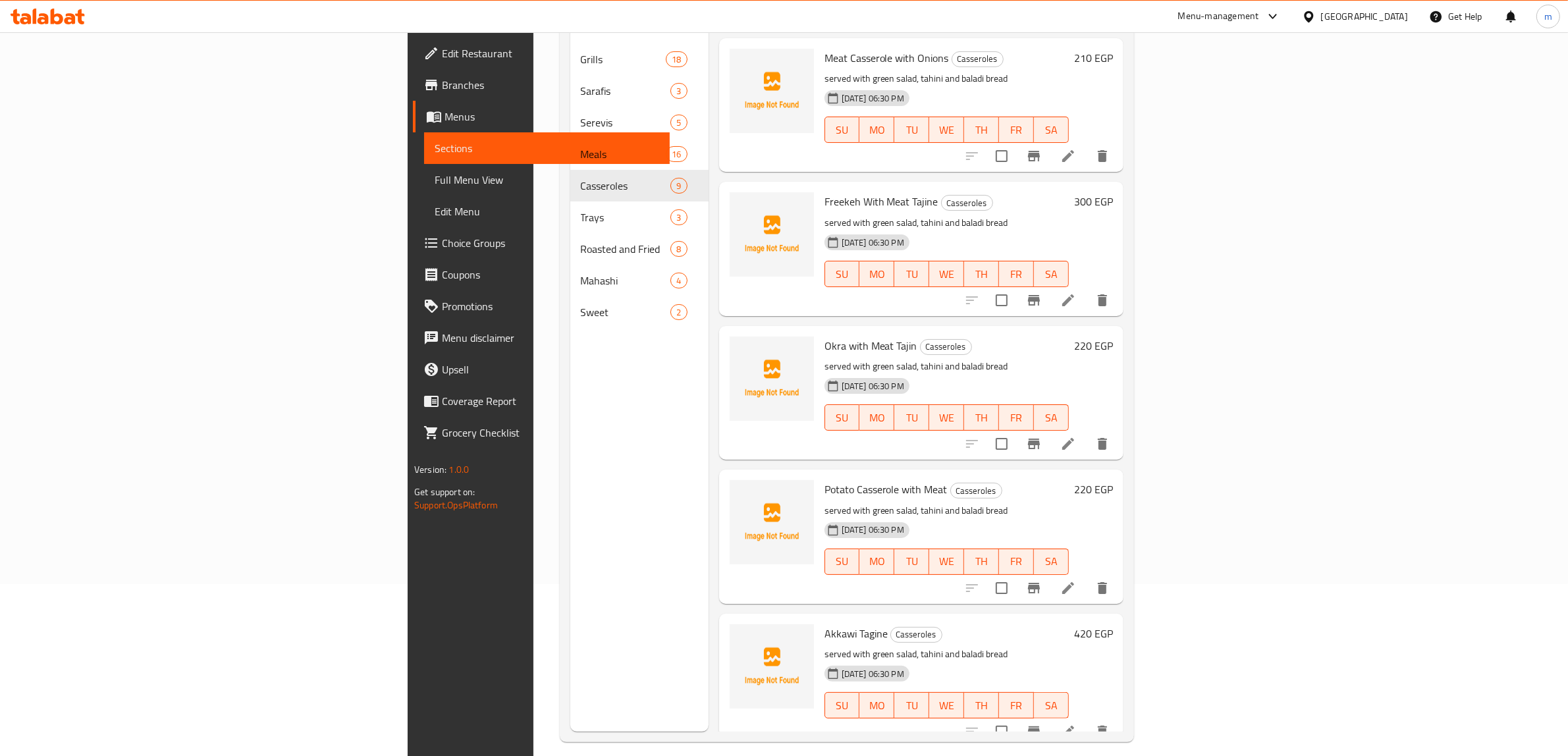
click at [1076, 435] on icon at bounding box center [1068, 443] width 16 height 16
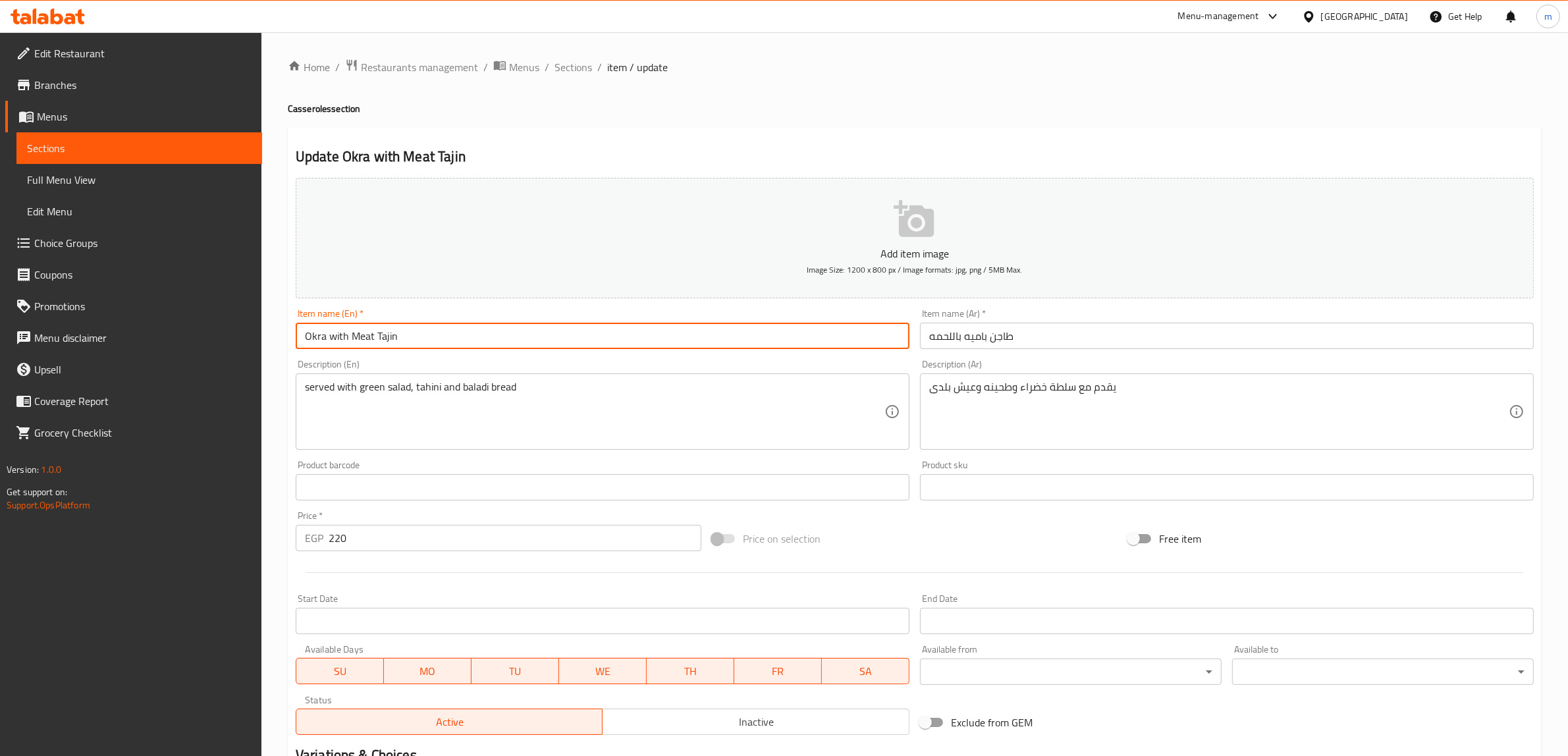
click at [389, 336] on input "Okra with Meat Tajin" at bounding box center [602, 336] width 613 height 26
paste input "يقدم مع سلطة خضراء وطحينه وعيش بلدی"
drag, startPoint x: 517, startPoint y: 339, endPoint x: 376, endPoint y: 342, distance: 141.0
click at [376, 342] on input "Okra with Meat يقدم مع سلطة خضراء وطحينه وعيش بلدی" at bounding box center [602, 336] width 613 height 26
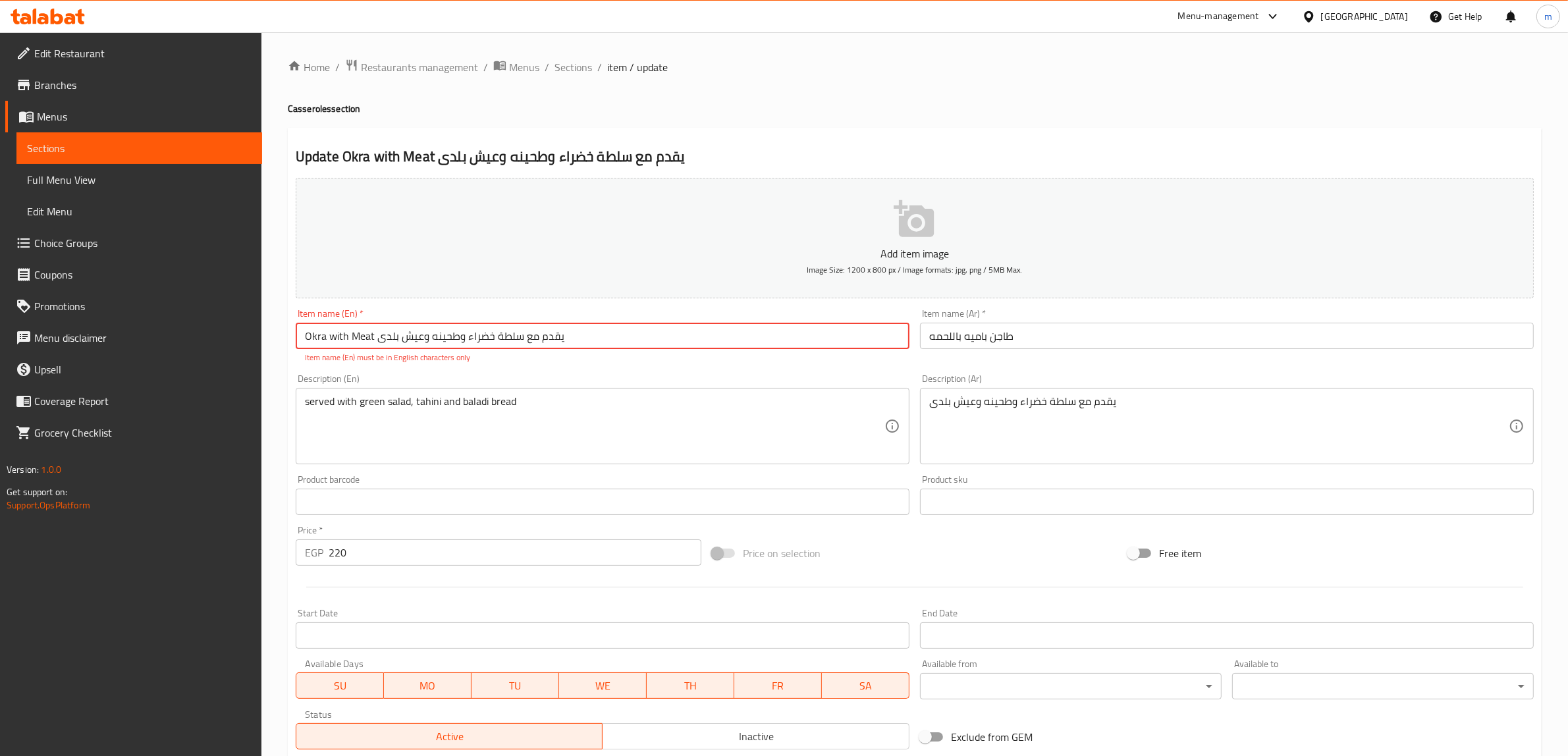
click at [429, 342] on input "Okra with Meat يقدم مع سلطة خضراء وطحينه وعيش بلدی" at bounding box center [602, 336] width 613 height 26
click at [434, 338] on input "Okra with Meat يقدم مع سلطة خضراء وطحينه وعيش بلدی" at bounding box center [602, 336] width 613 height 26
click at [517, 337] on input "Okra with Meat يقدم مع سلطة خضراء وطحينه وعيش بلدی" at bounding box center [602, 336] width 613 height 26
drag, startPoint x: 557, startPoint y: 338, endPoint x: 539, endPoint y: 342, distance: 18.4
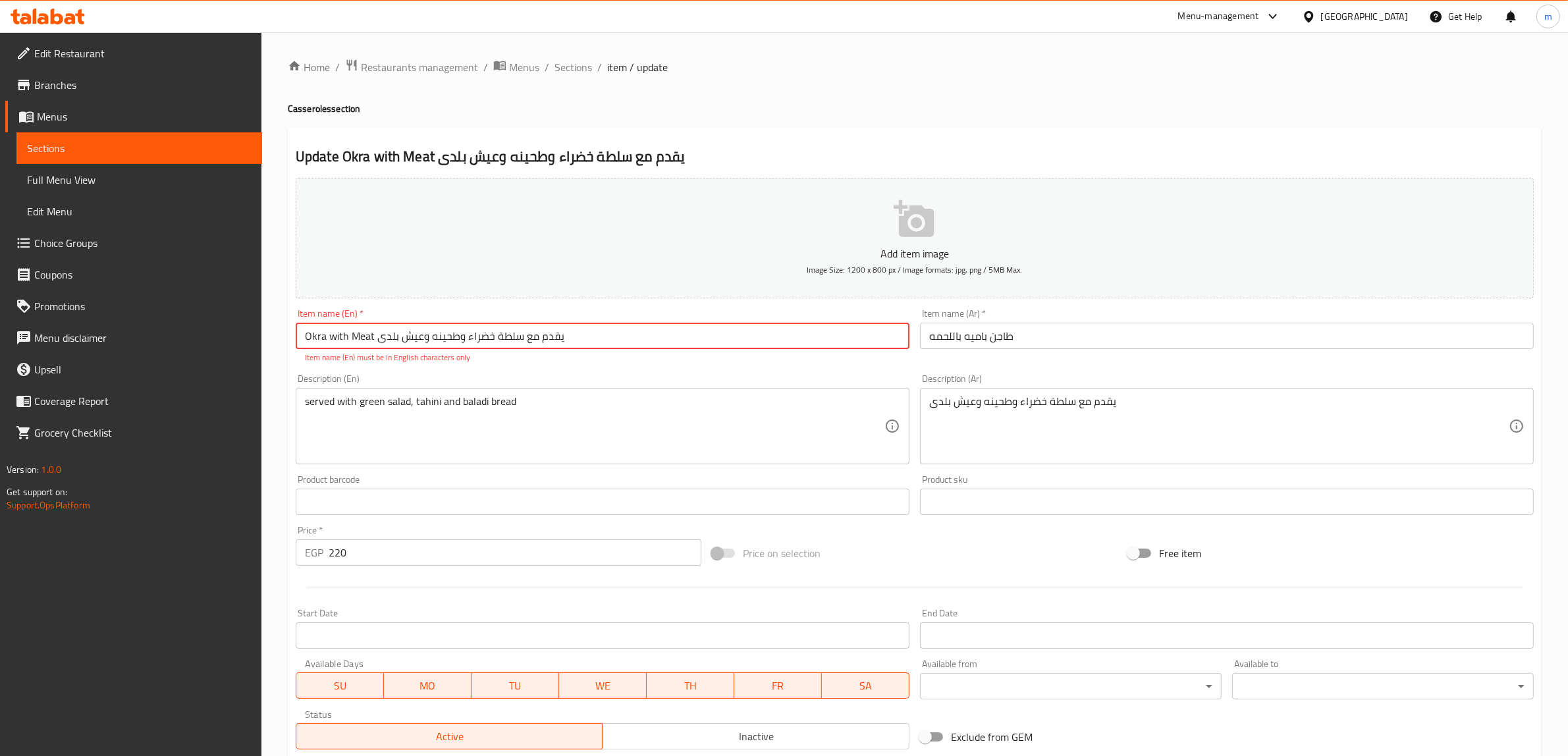
click at [539, 342] on input "Okra with Meat يقدم مع سلطة خضراء وطحينه وعيش بلدی" at bounding box center [602, 336] width 613 height 26
click at [547, 339] on input "Okra with Meat يقدم مع سلطة خضراء وطحينه وعيش بلدی" at bounding box center [602, 336] width 613 height 26
drag, startPoint x: 559, startPoint y: 339, endPoint x: 378, endPoint y: 345, distance: 181.1
click at [378, 345] on input "Okra with Meat يقدم مع سلطة خضراء وطحينه وعيش بلدی" at bounding box center [602, 336] width 613 height 26
paste input "Casserole"
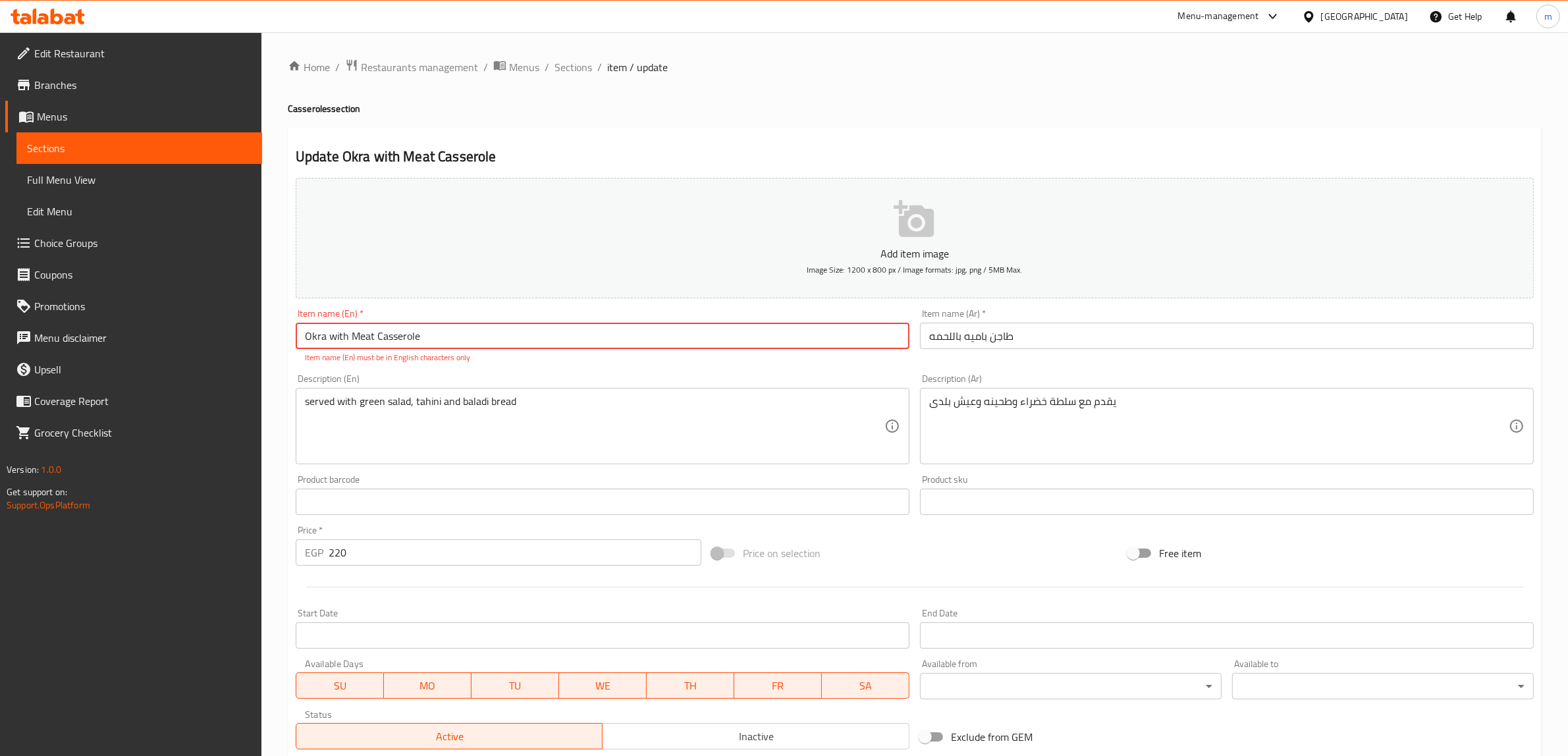
type input "Okra with Meat Casserole"
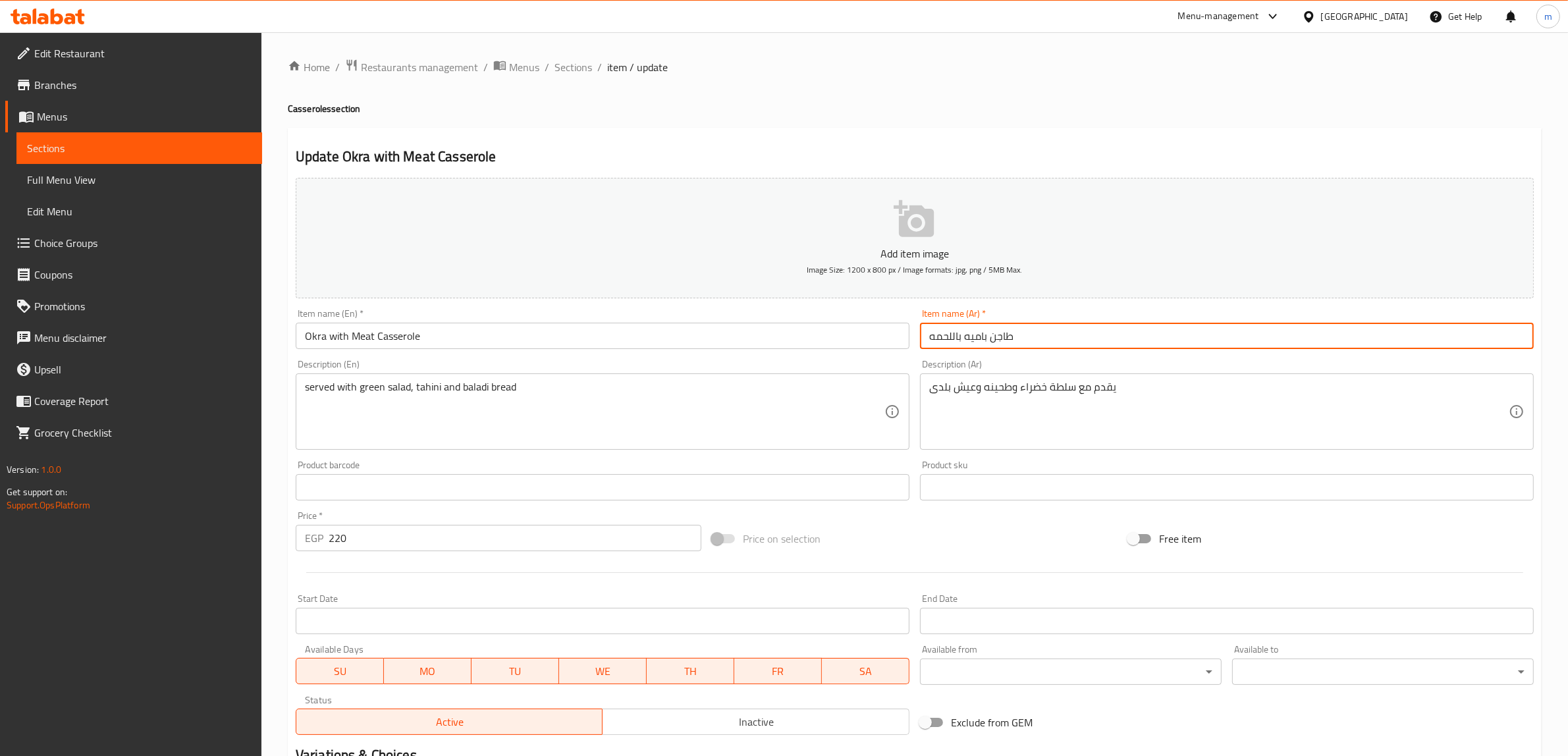
click at [971, 341] on input "طاجن باميه باللحمه" at bounding box center [1227, 336] width 613 height 26
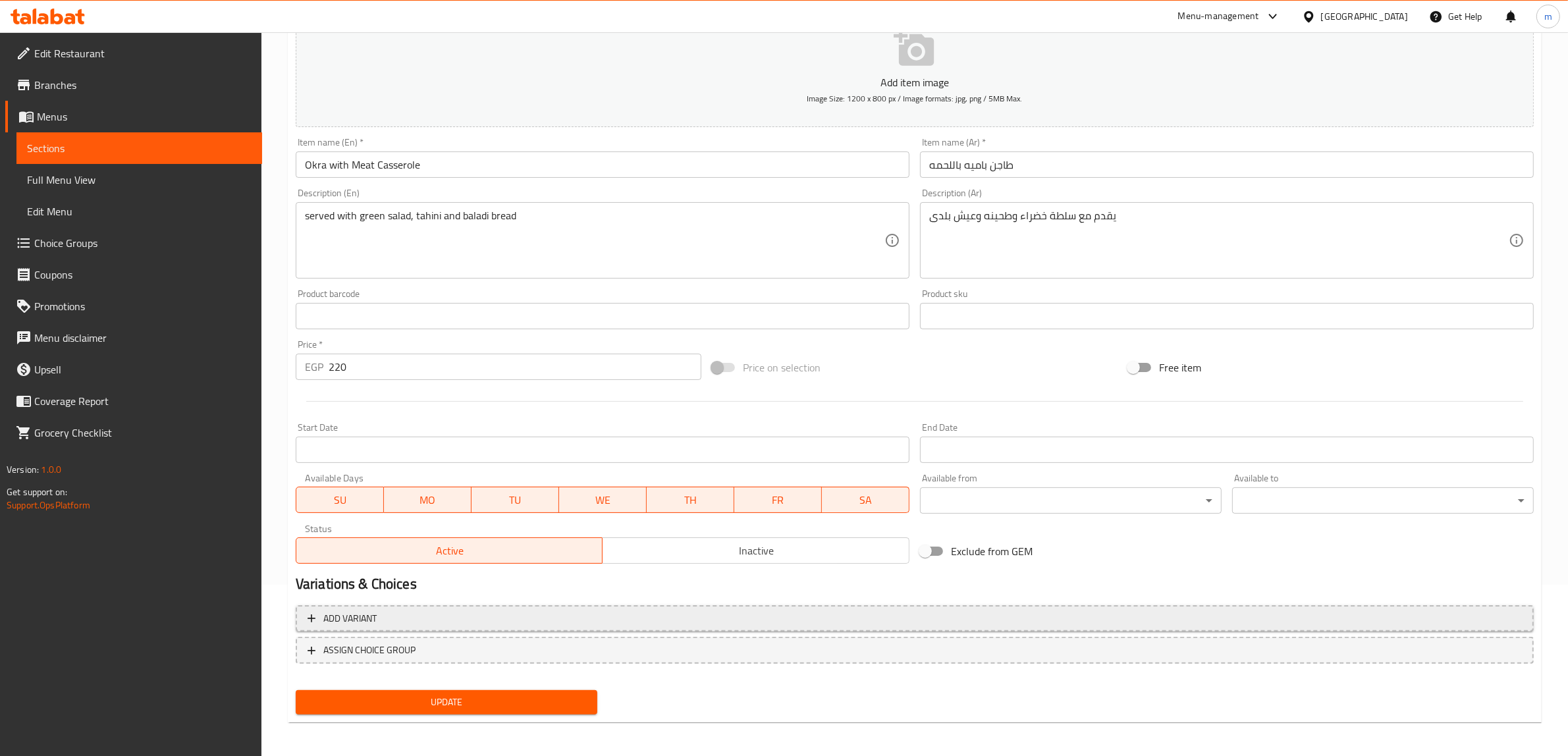
scroll to position [172, 0]
click at [434, 695] on span "Update" at bounding box center [446, 701] width 280 height 16
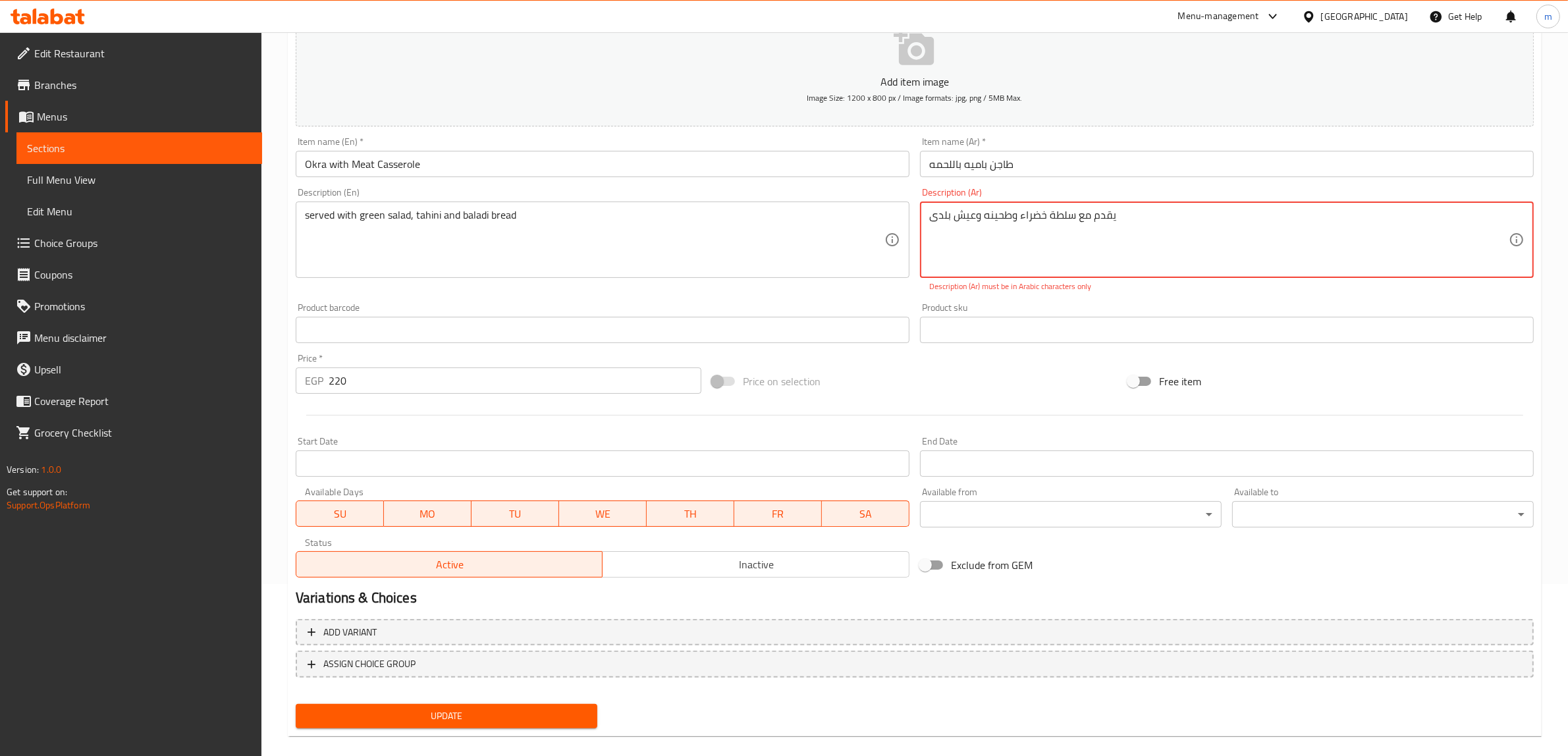
click at [935, 224] on textarea "يقدم مع سلطة خضراء وطحينه وعيش بلدی" at bounding box center [1219, 240] width 579 height 62
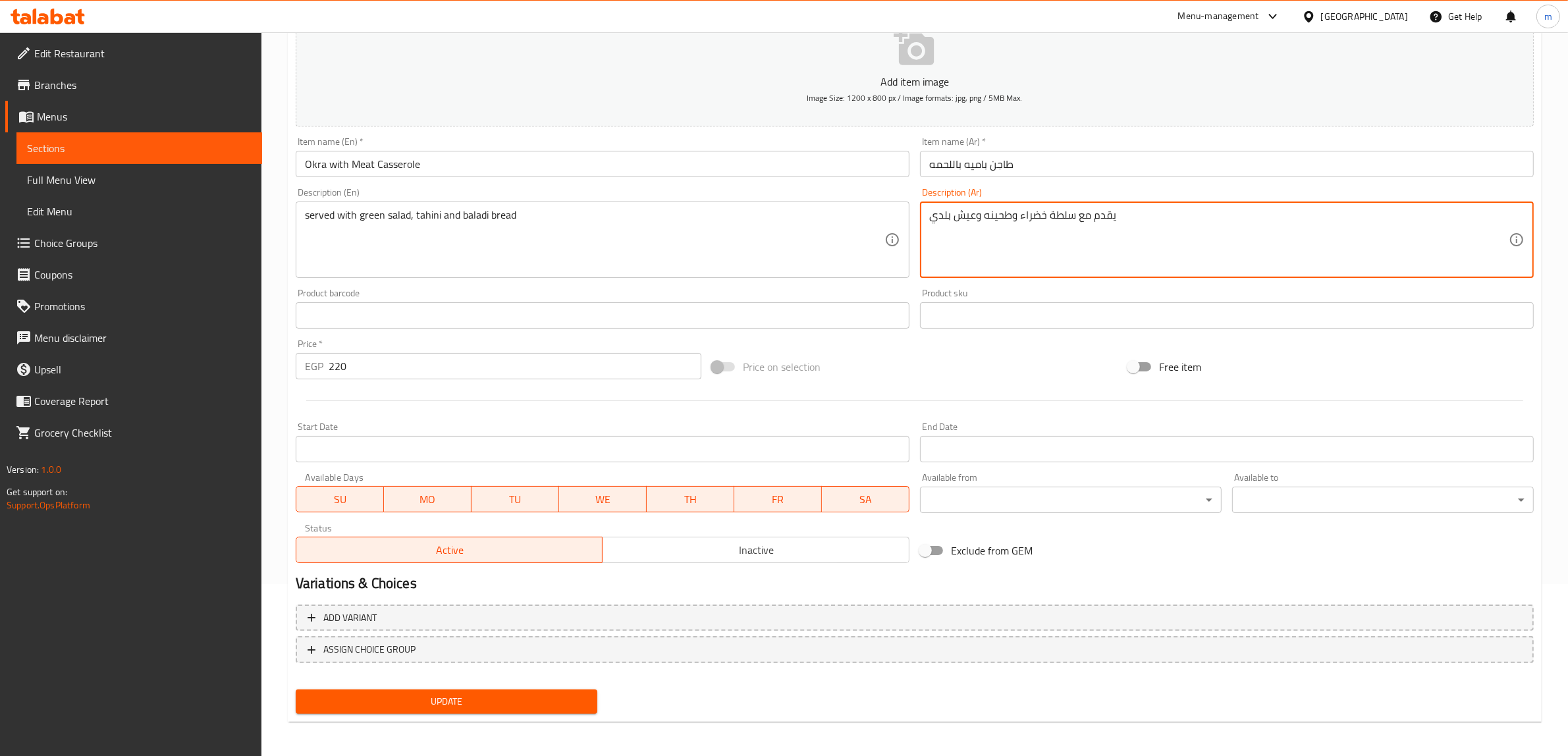
type textarea "يقدم مع سلطة خضراء وطحينه وعيش بلدي"
click at [457, 717] on div "Update" at bounding box center [447, 701] width 312 height 35
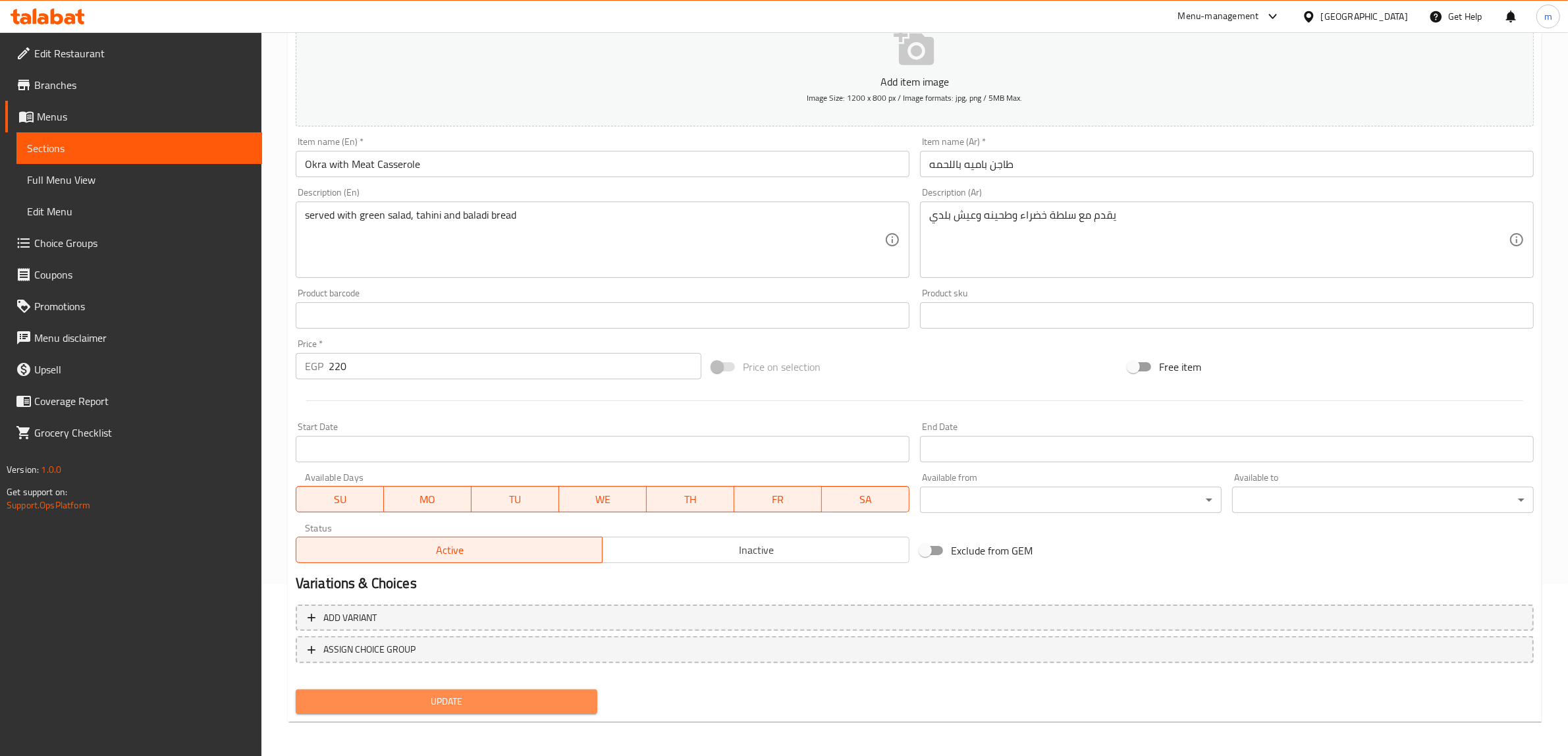
click at [463, 706] on span "Update" at bounding box center [446, 701] width 280 height 16
drag, startPoint x: 71, startPoint y: 143, endPoint x: 126, endPoint y: 168, distance: 60.4
click at [71, 143] on span "Sections" at bounding box center [139, 148] width 225 height 16
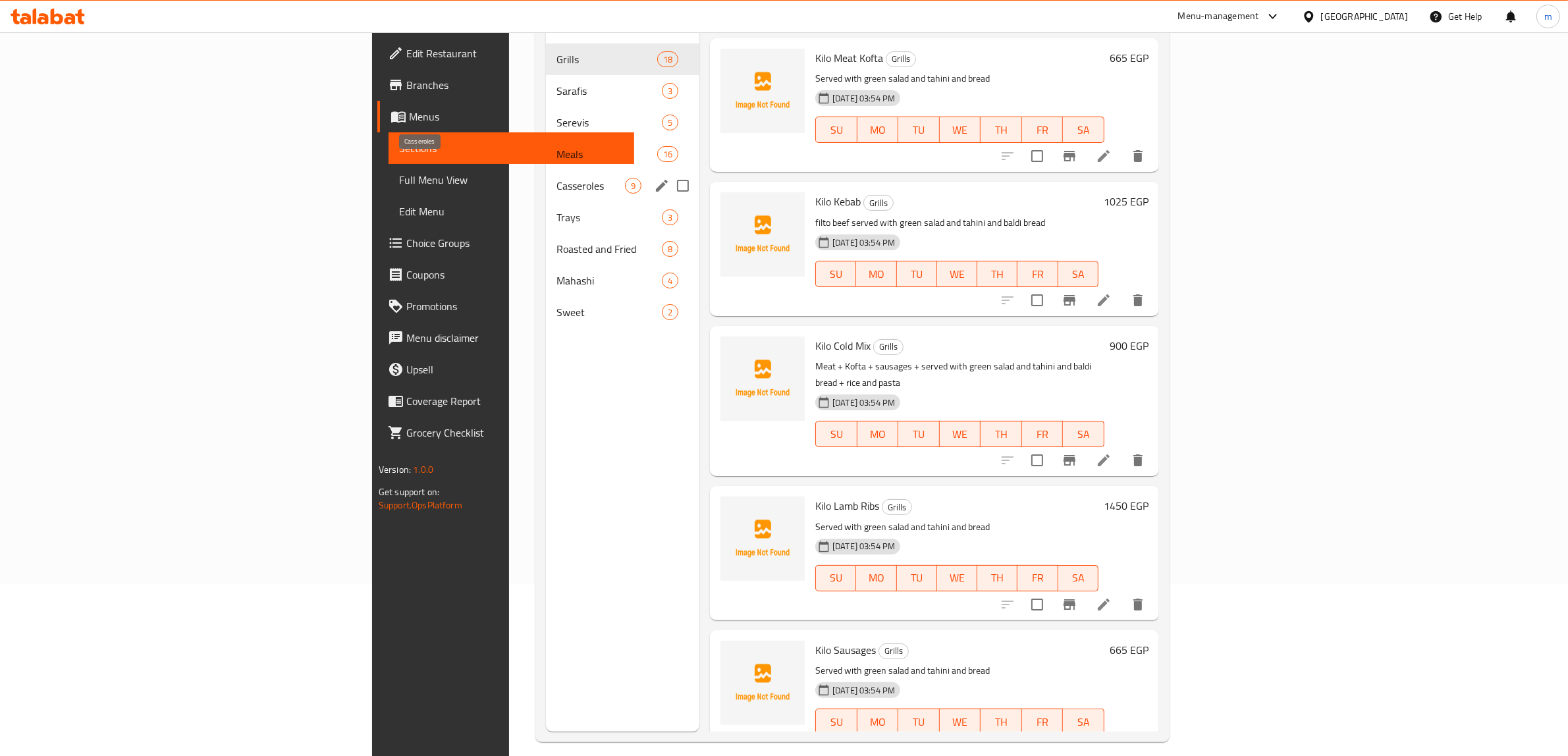
click at [556, 178] on span "Casseroles" at bounding box center [590, 185] width 69 height 16
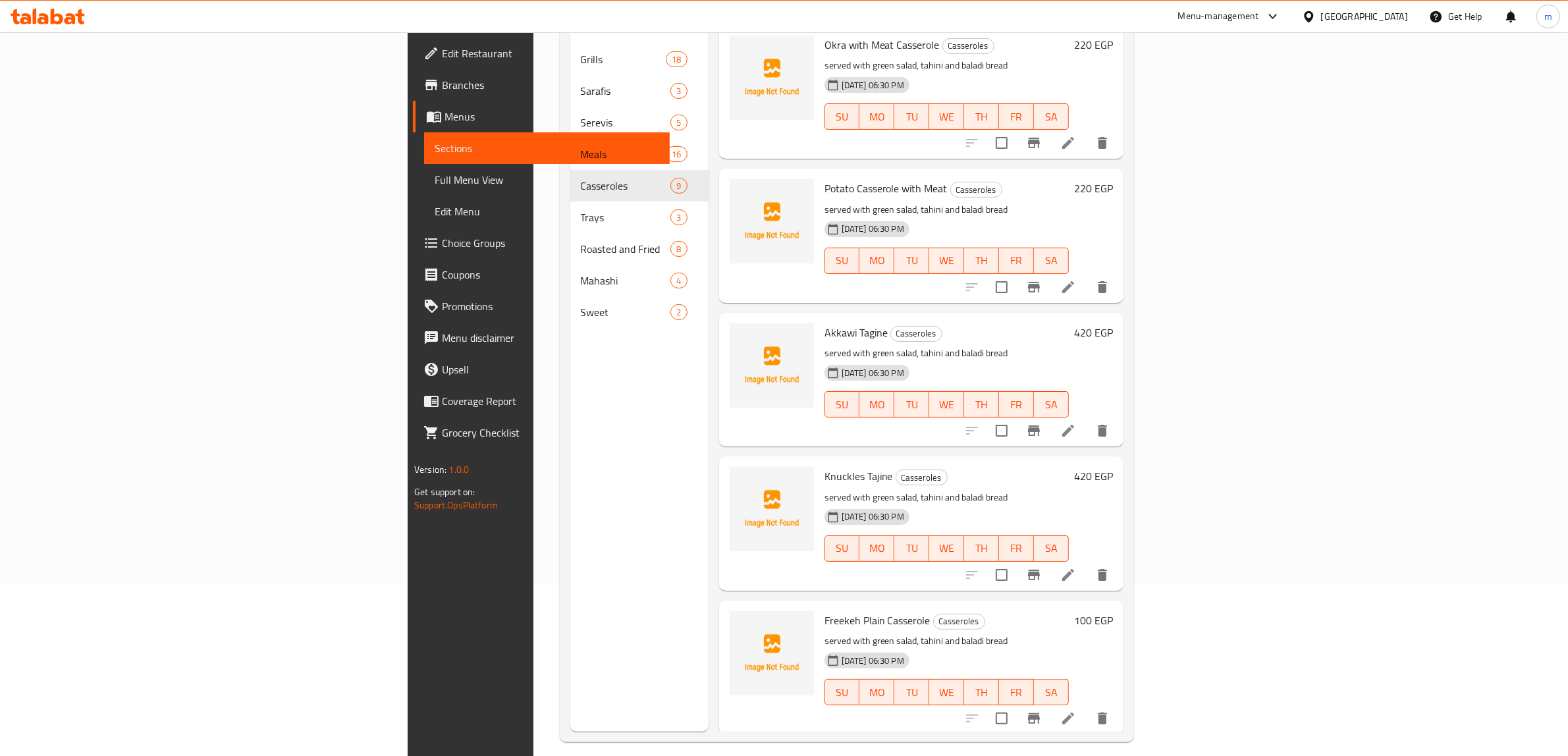
scroll to position [329, 0]
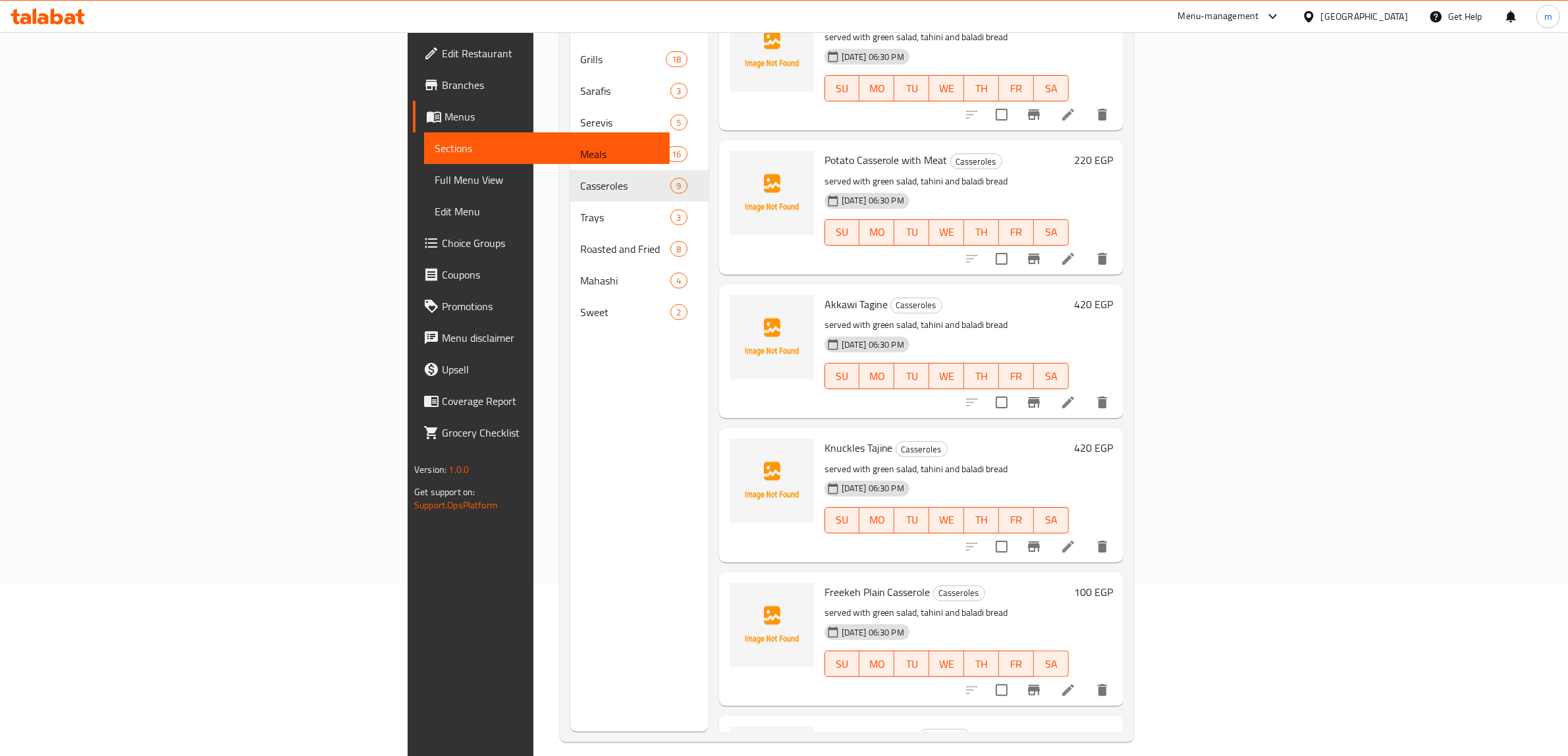
click at [1076, 394] on icon at bounding box center [1068, 402] width 16 height 16
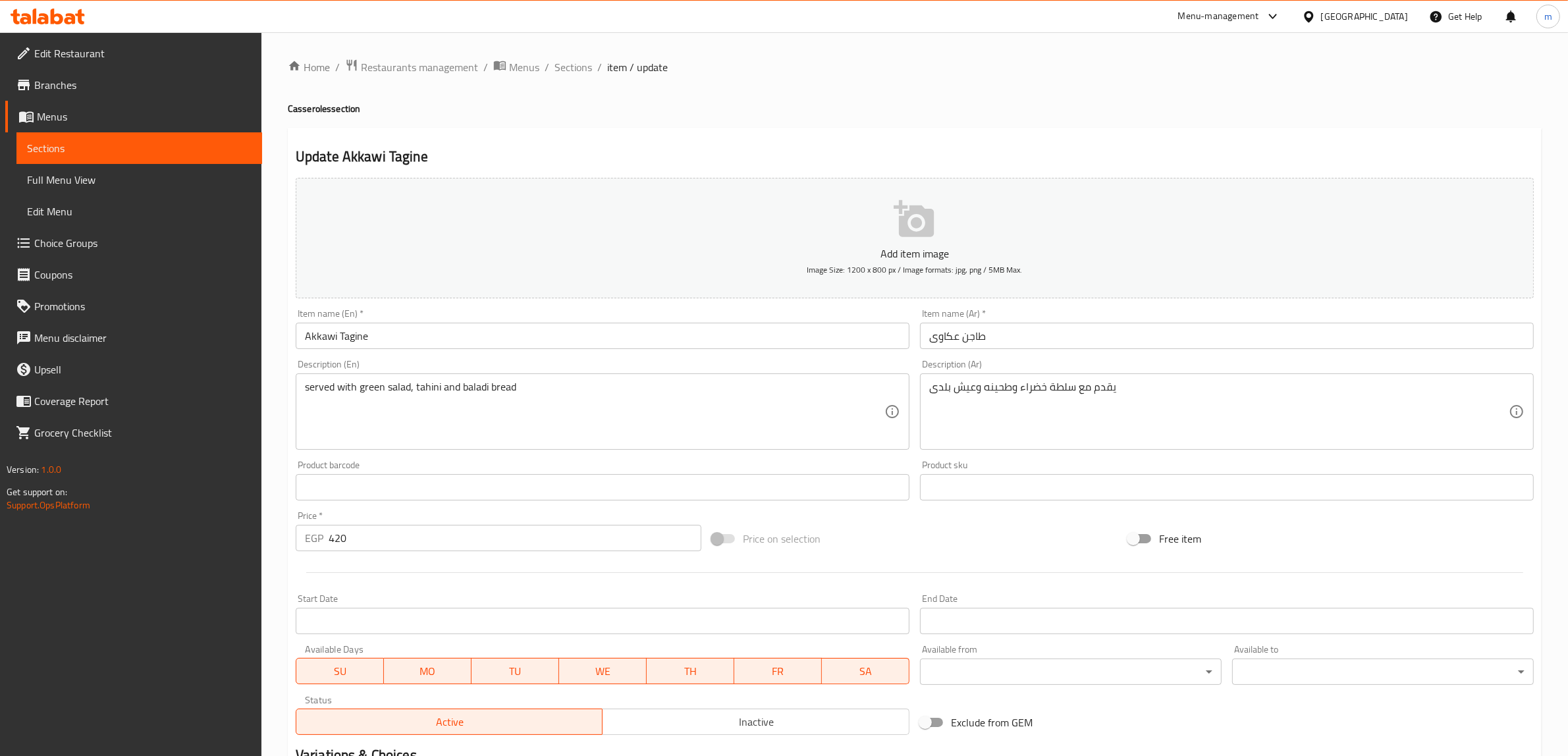
click at [355, 336] on input "Akkawi Tagine" at bounding box center [602, 336] width 613 height 26
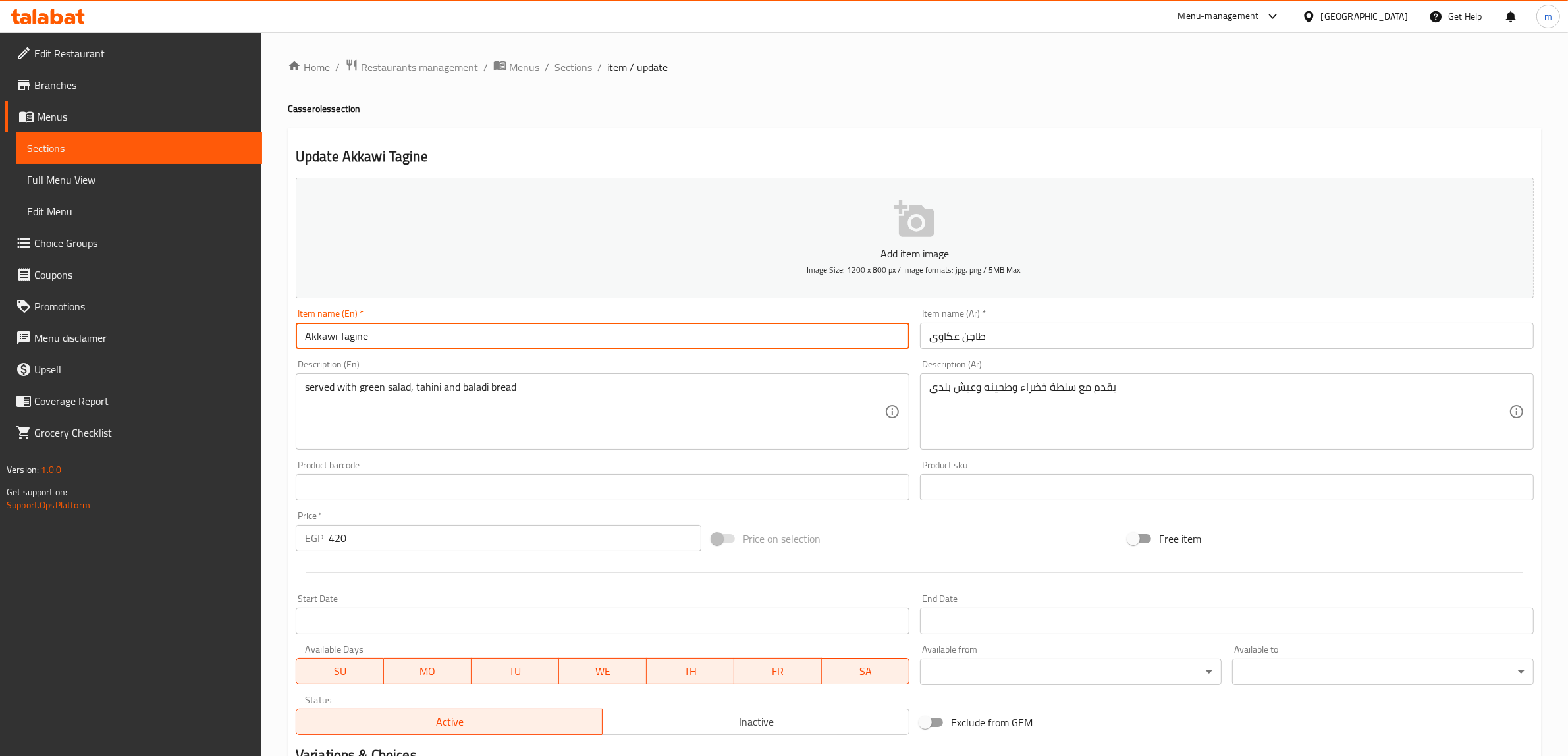
click at [355, 336] on input "Akkawi Tagine" at bounding box center [602, 336] width 613 height 26
paste input "Casserole"
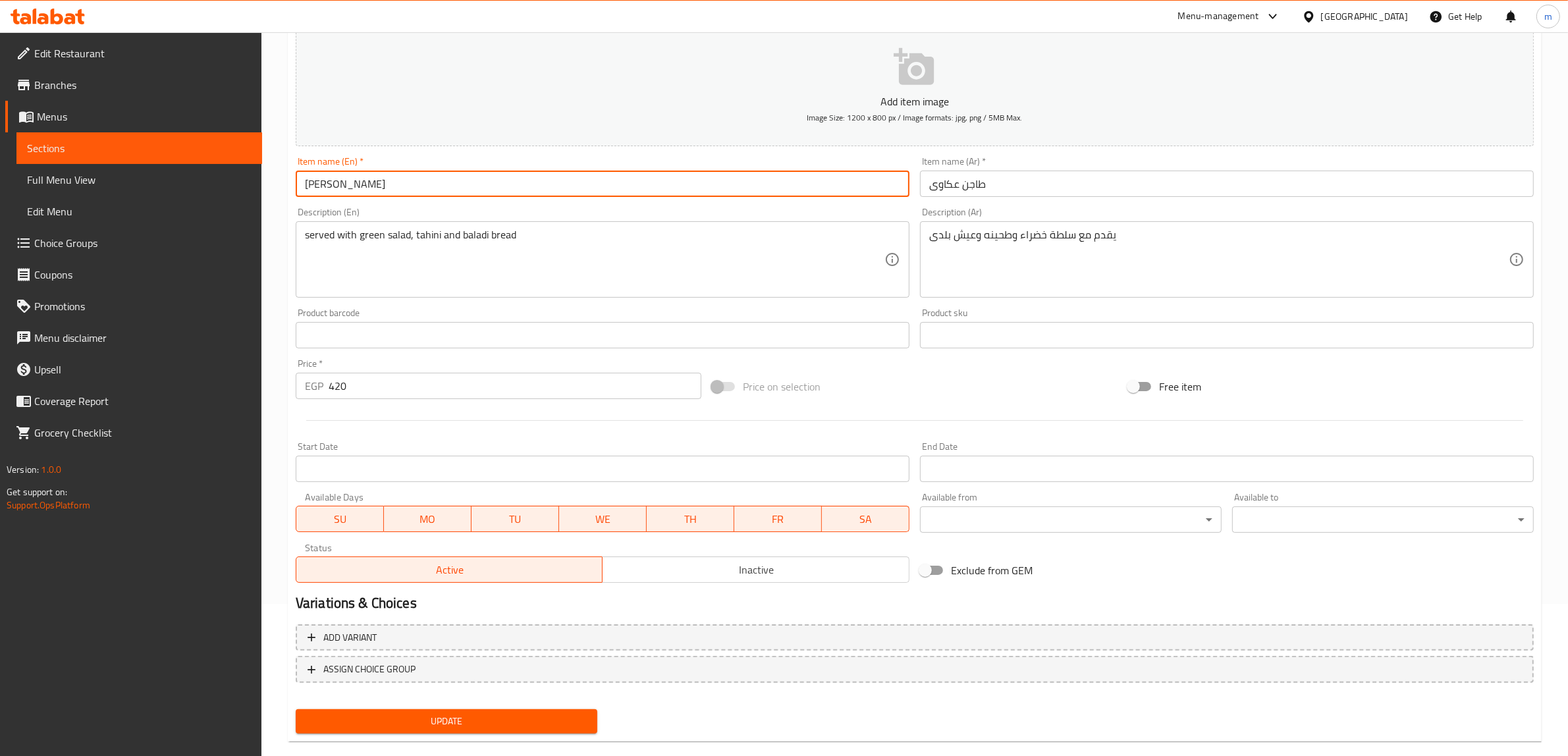
scroll to position [172, 0]
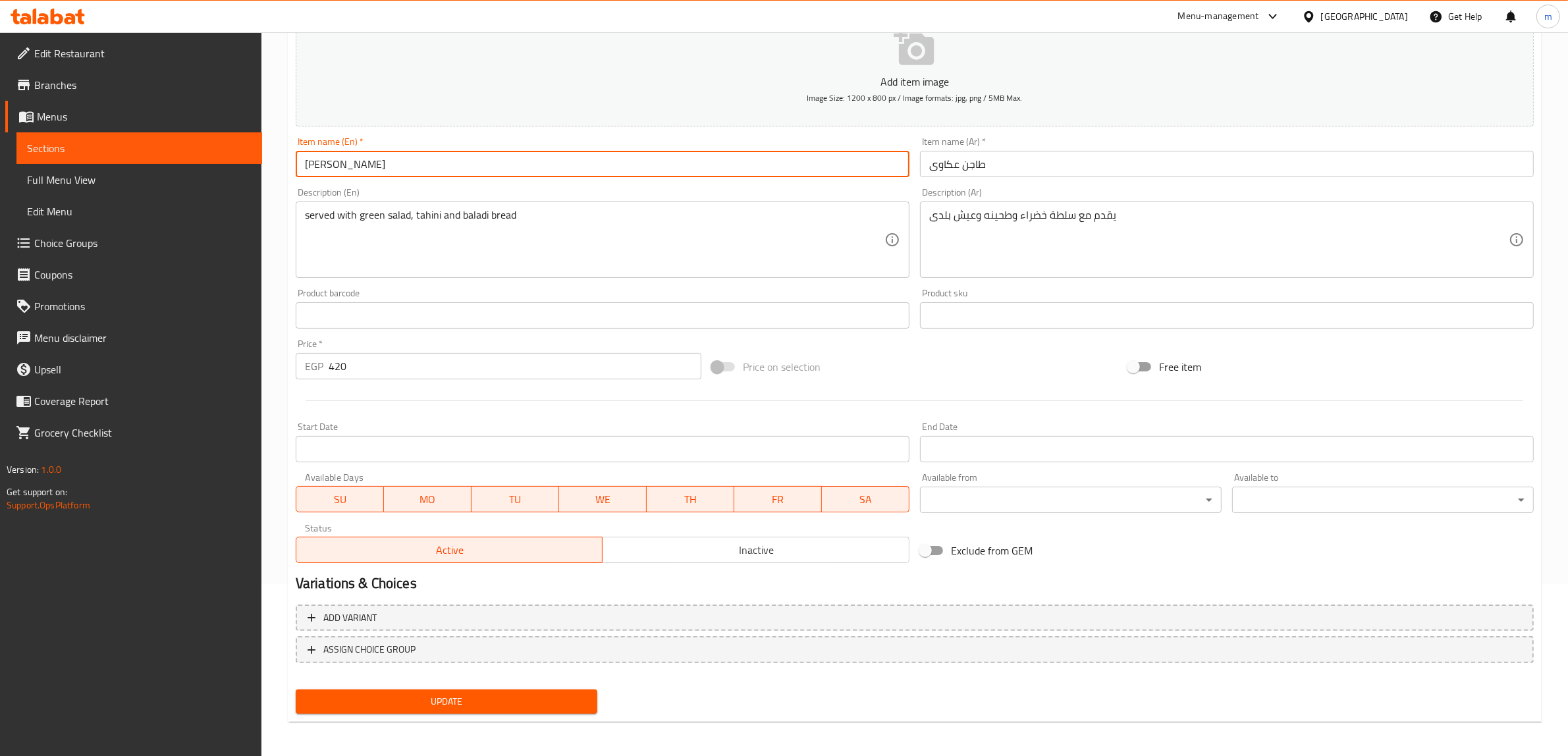
type input "Akkawi Casserole"
click at [514, 698] on span "Update" at bounding box center [446, 701] width 280 height 16
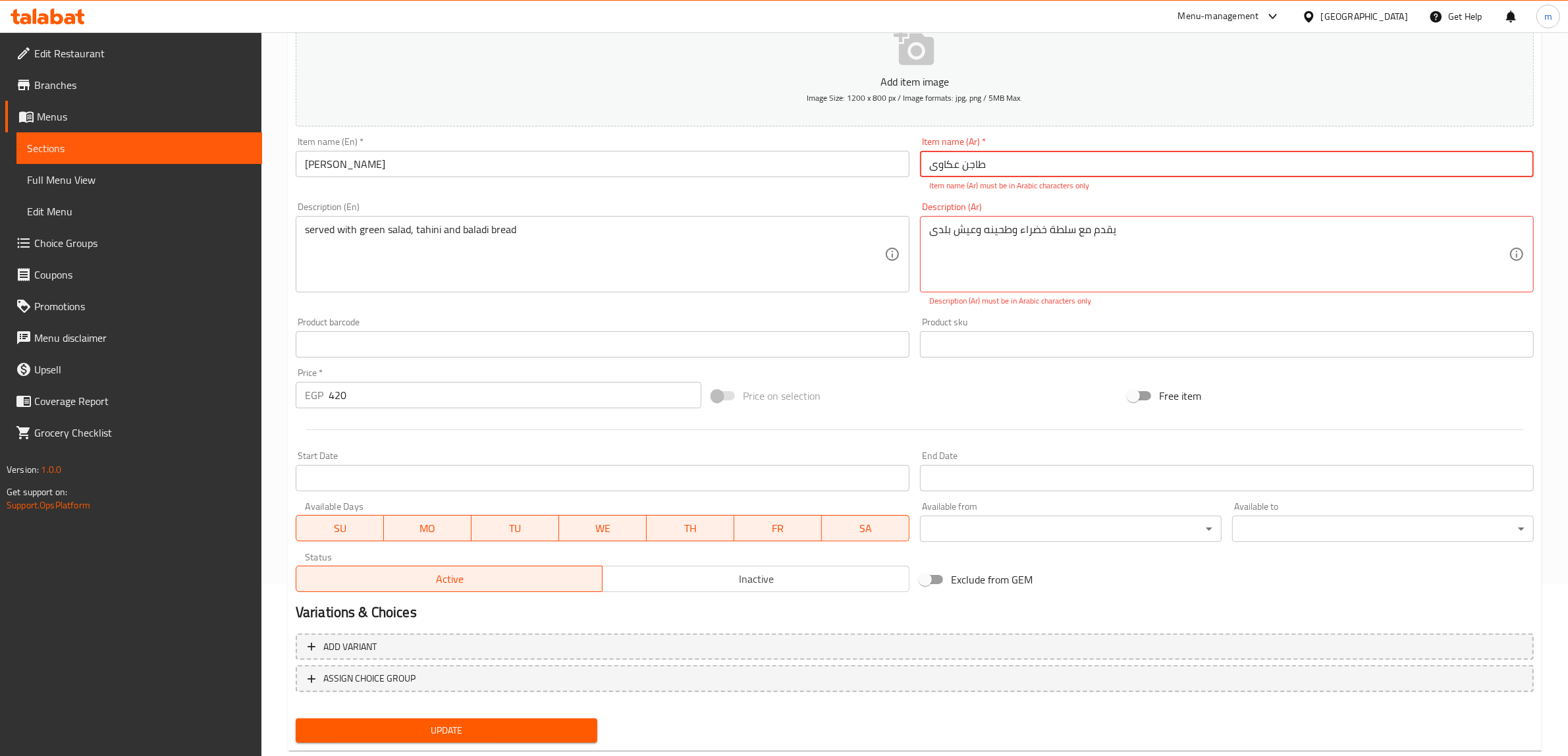
click at [935, 168] on input "طاجن عکاوی" at bounding box center [1227, 164] width 613 height 26
type input "طاجن عکاوي"
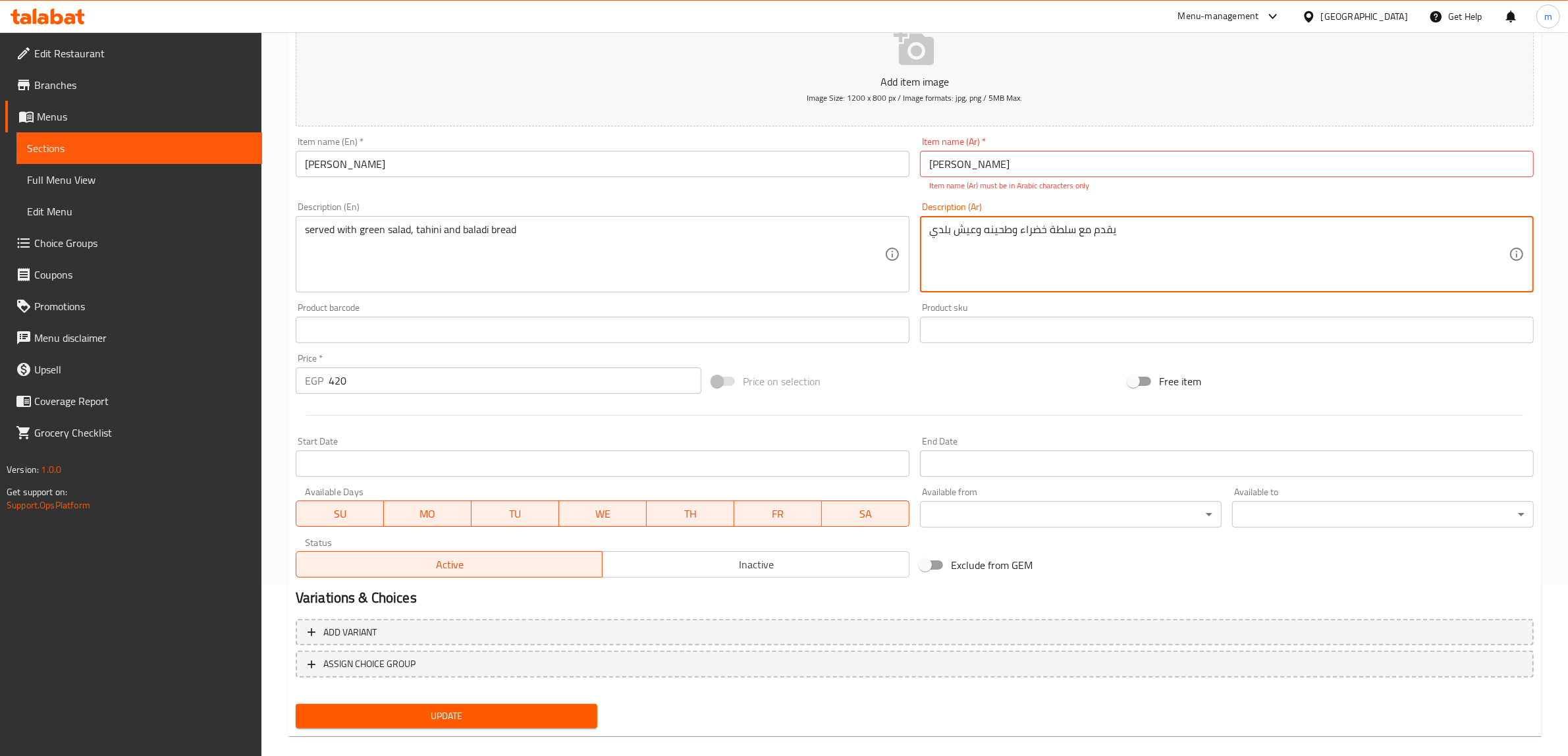
type textarea "يقدم مع سلطة خضراء وطحينه وعيش بلدي"
click at [510, 707] on span "Update" at bounding box center [446, 715] width 280 height 16
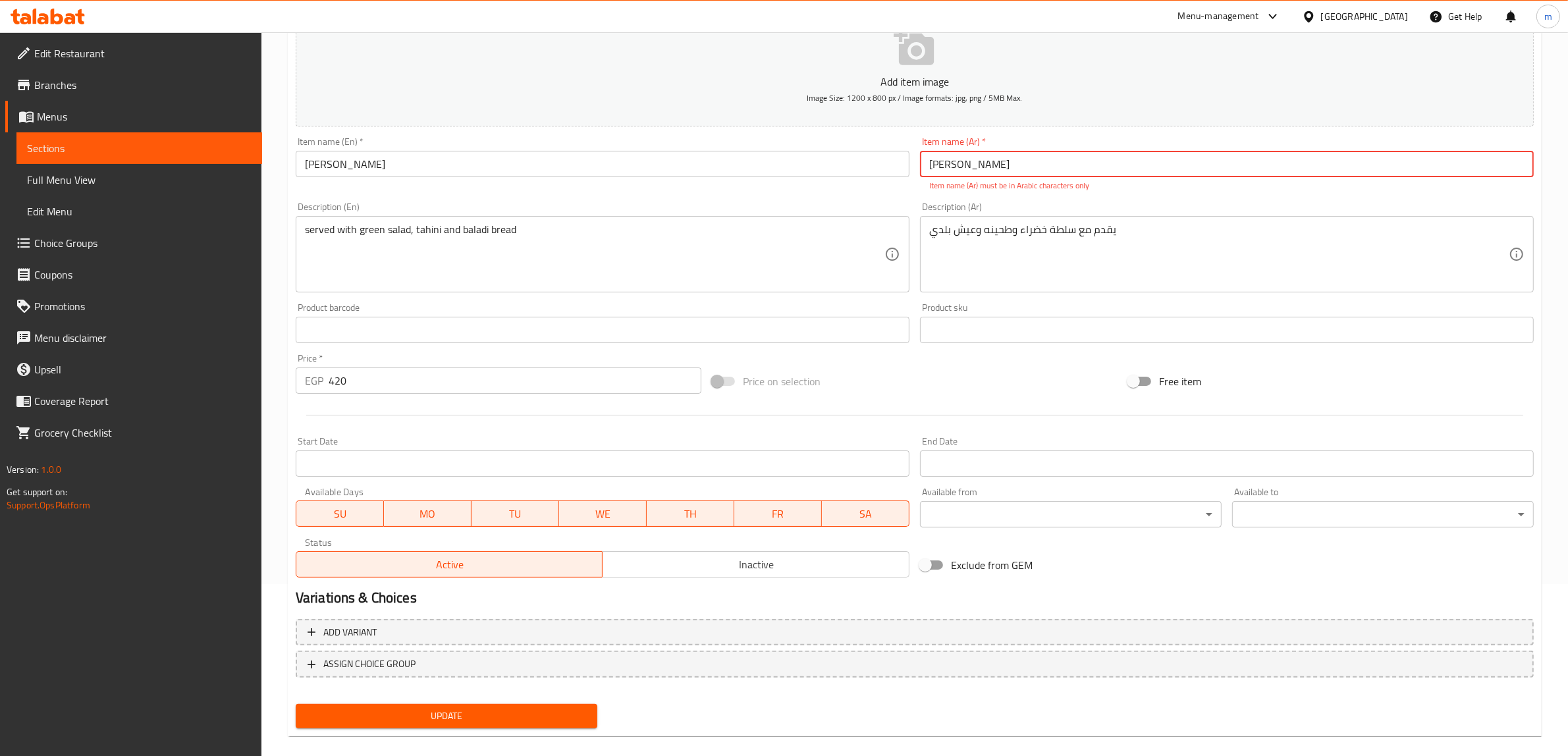
click at [939, 173] on input "طاجن عکاوي" at bounding box center [1227, 164] width 613 height 26
click at [1015, 168] on input "طاجن عکاوي" at bounding box center [1227, 164] width 613 height 26
type input "'"
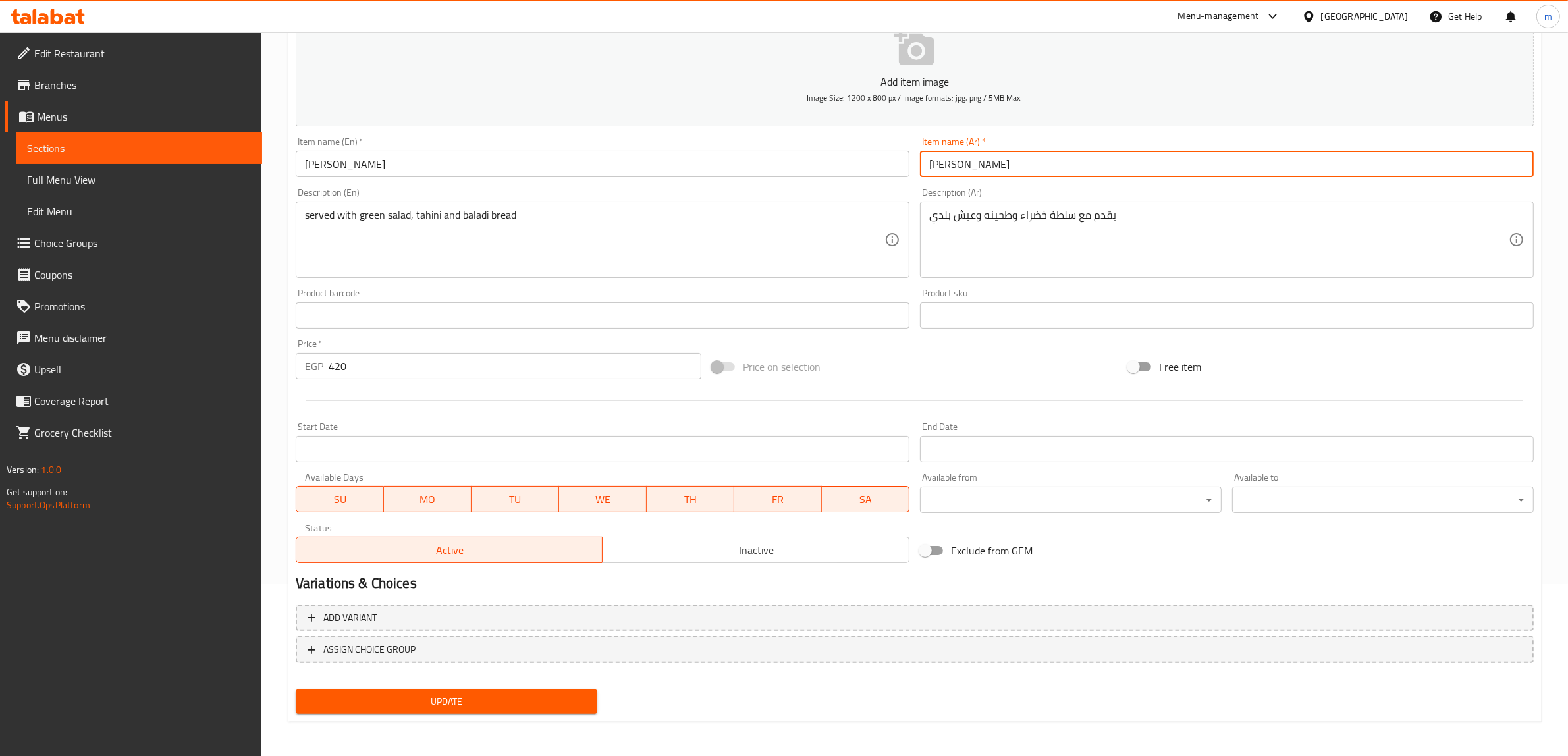
type input "[PERSON_NAME]"
click at [501, 694] on span "Update" at bounding box center [446, 701] width 280 height 16
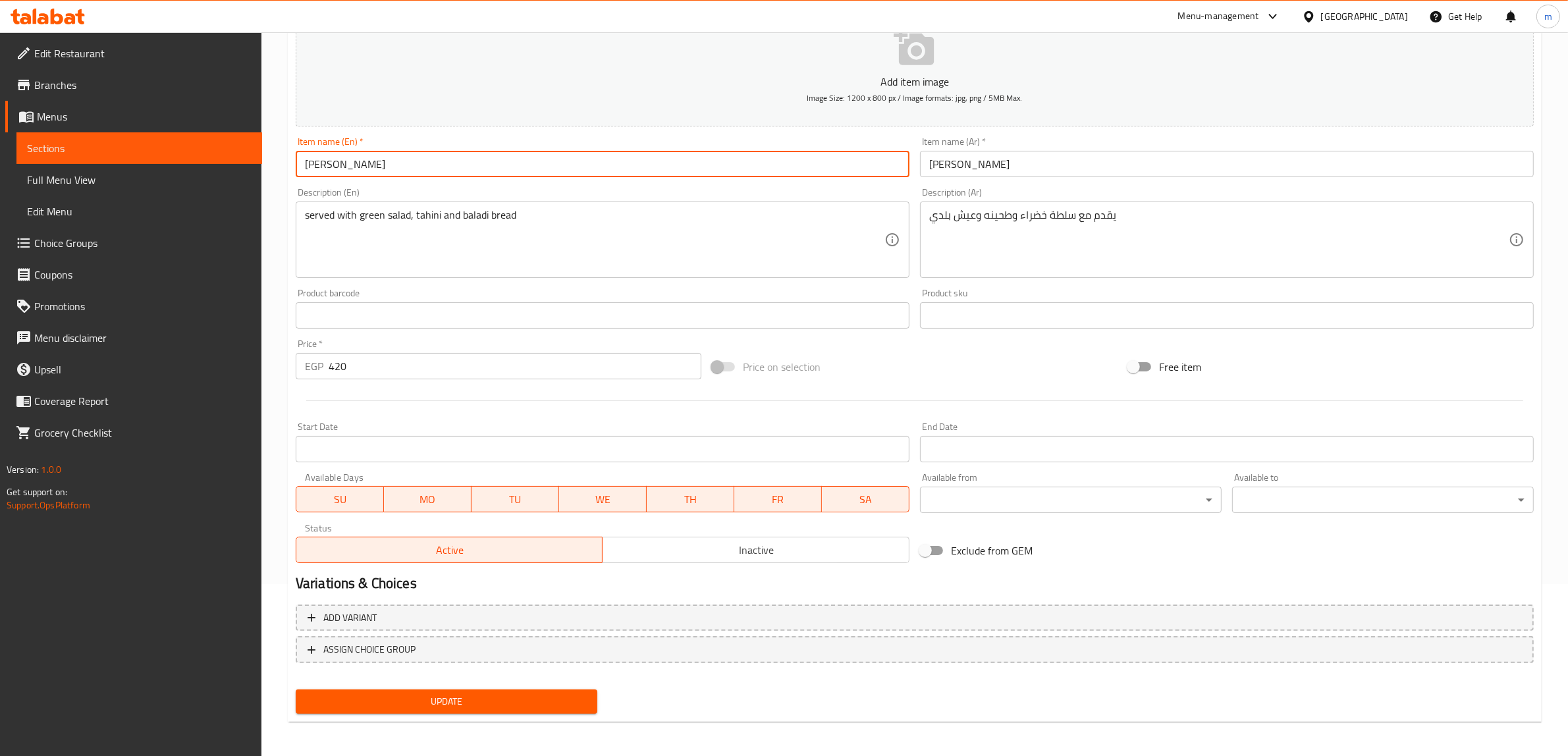
click at [317, 168] on input "Akkawi Casserole" at bounding box center [602, 164] width 613 height 26
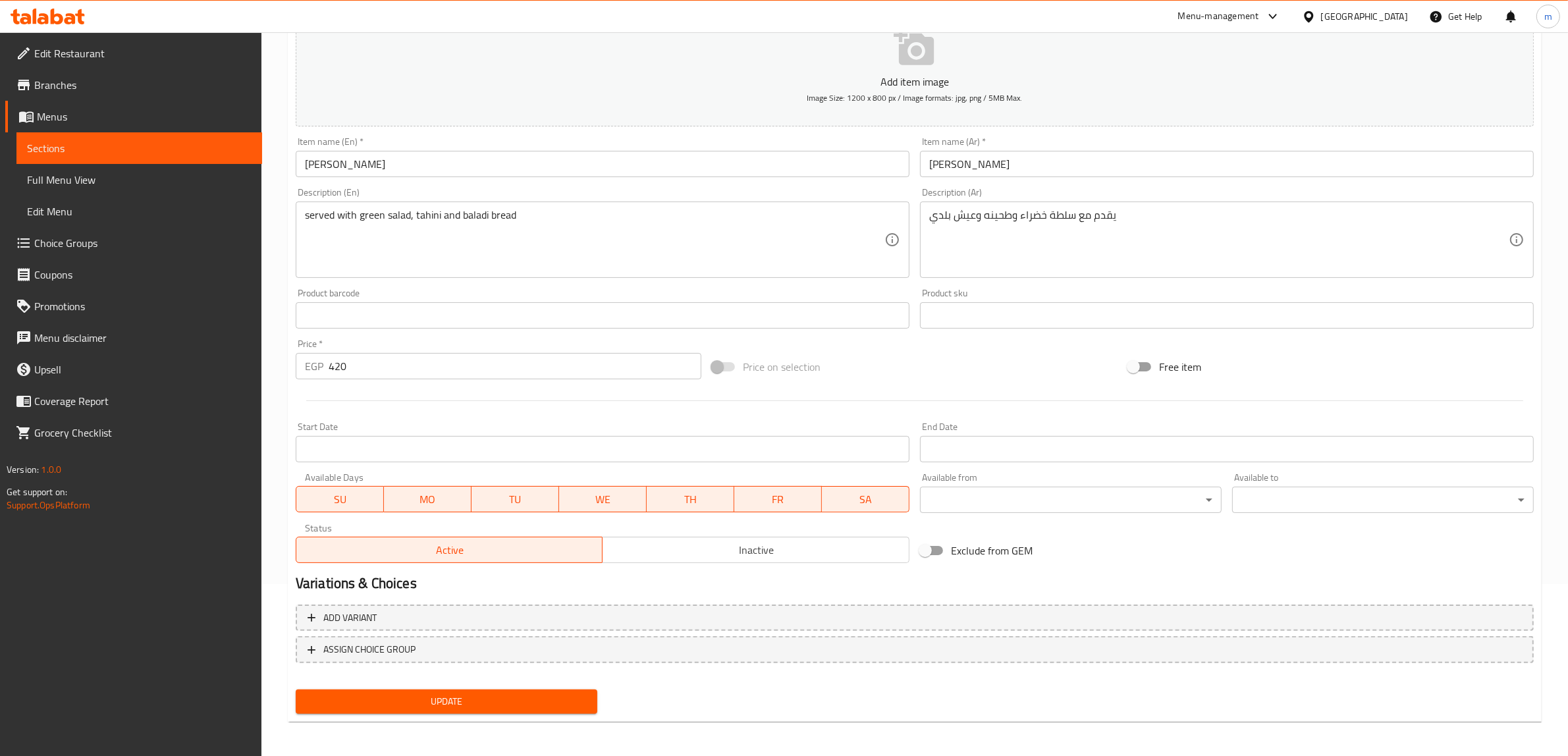
click at [318, 167] on input "Akkawi Casserole" at bounding box center [602, 164] width 613 height 26
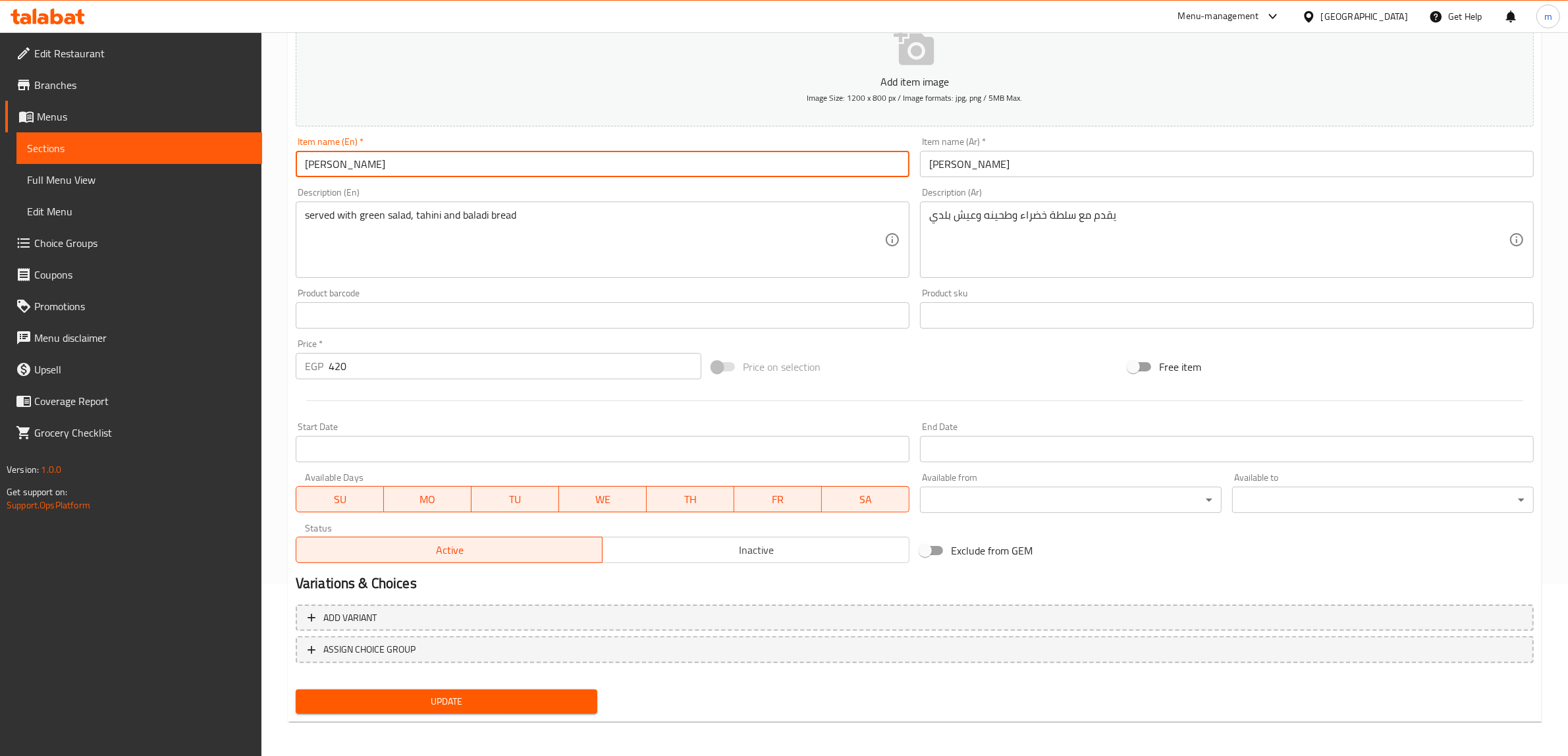
type input "[PERSON_NAME]"
click at [482, 700] on span "Update" at bounding box center [446, 701] width 280 height 16
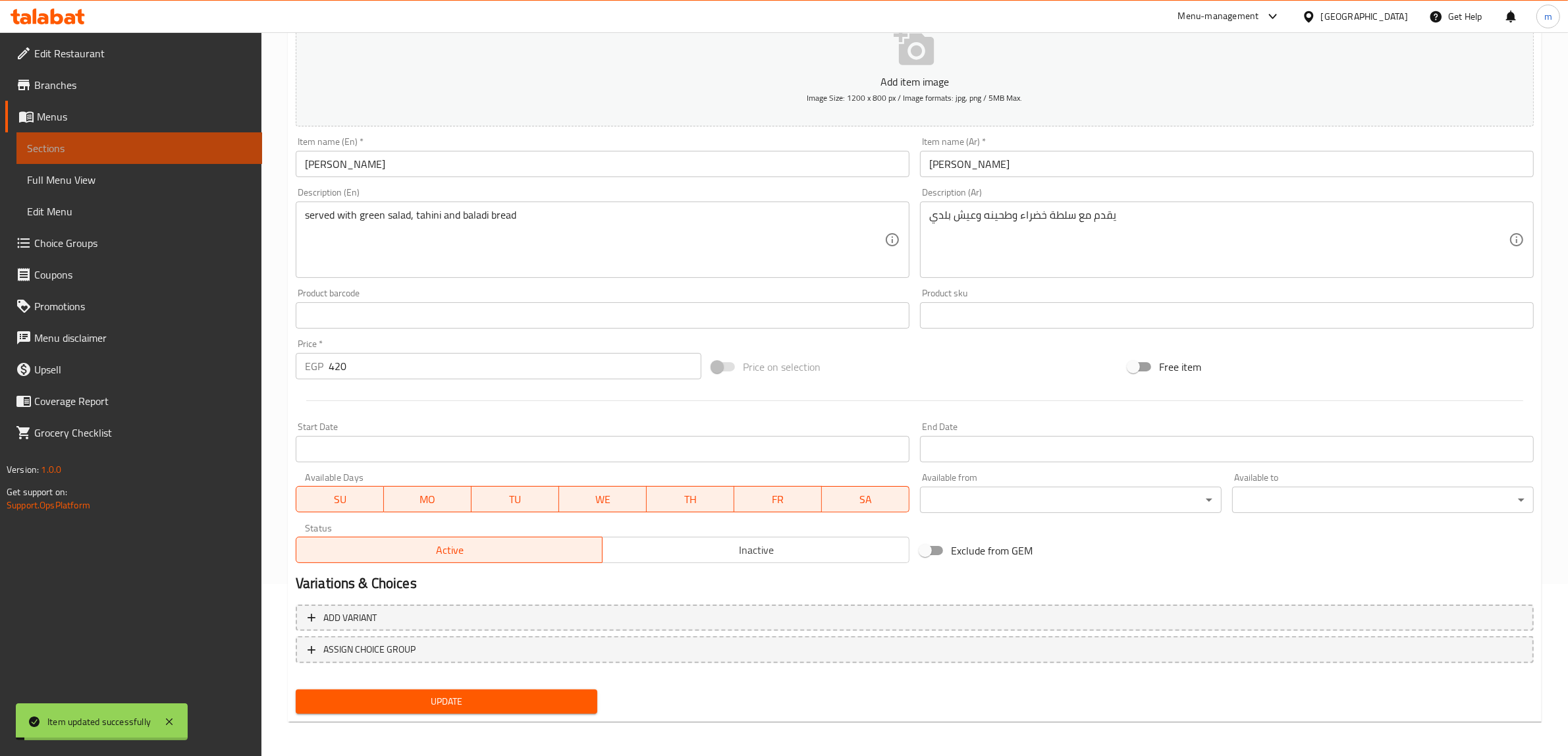
click at [80, 150] on span "Sections" at bounding box center [139, 148] width 225 height 16
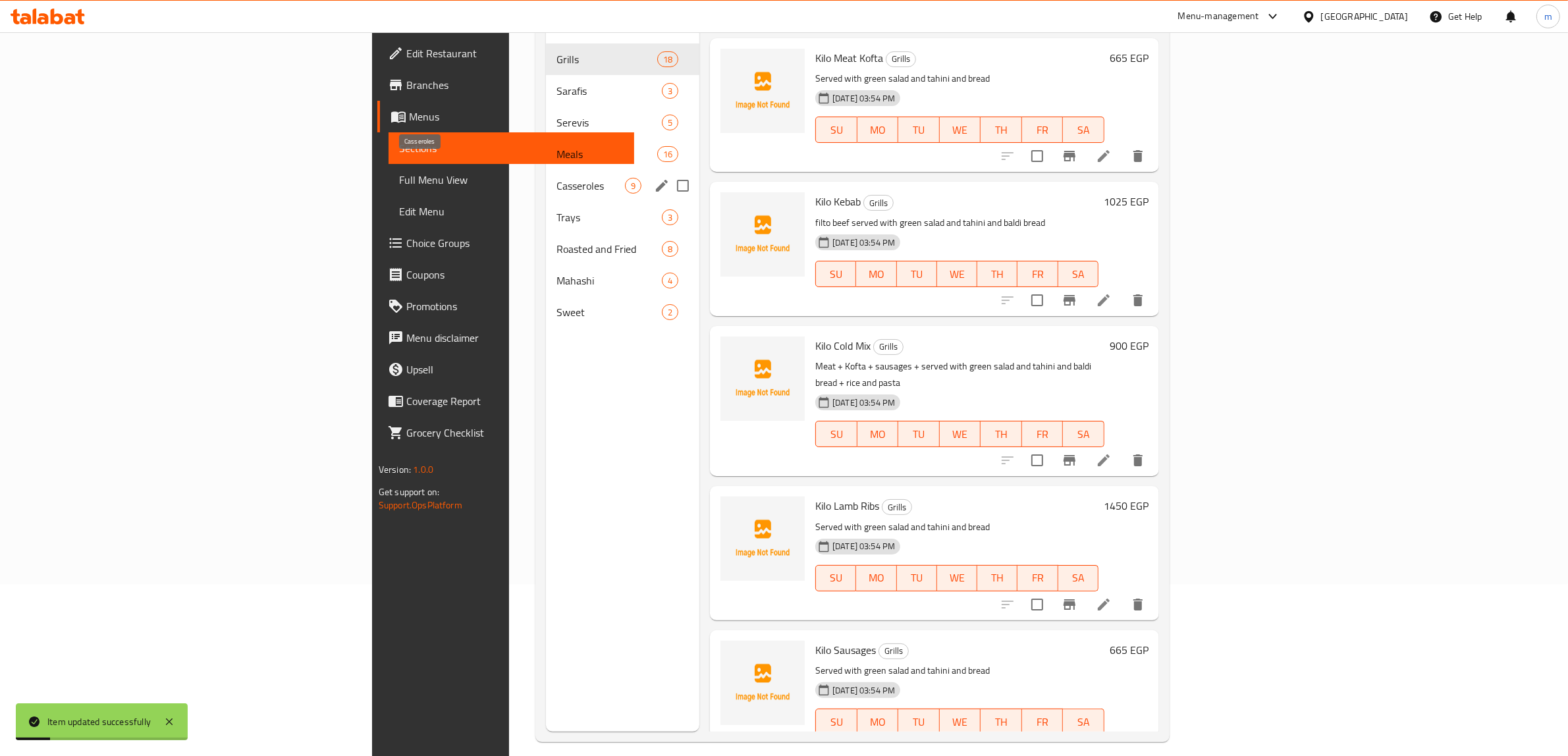
click at [556, 178] on span "Casseroles" at bounding box center [590, 185] width 69 height 16
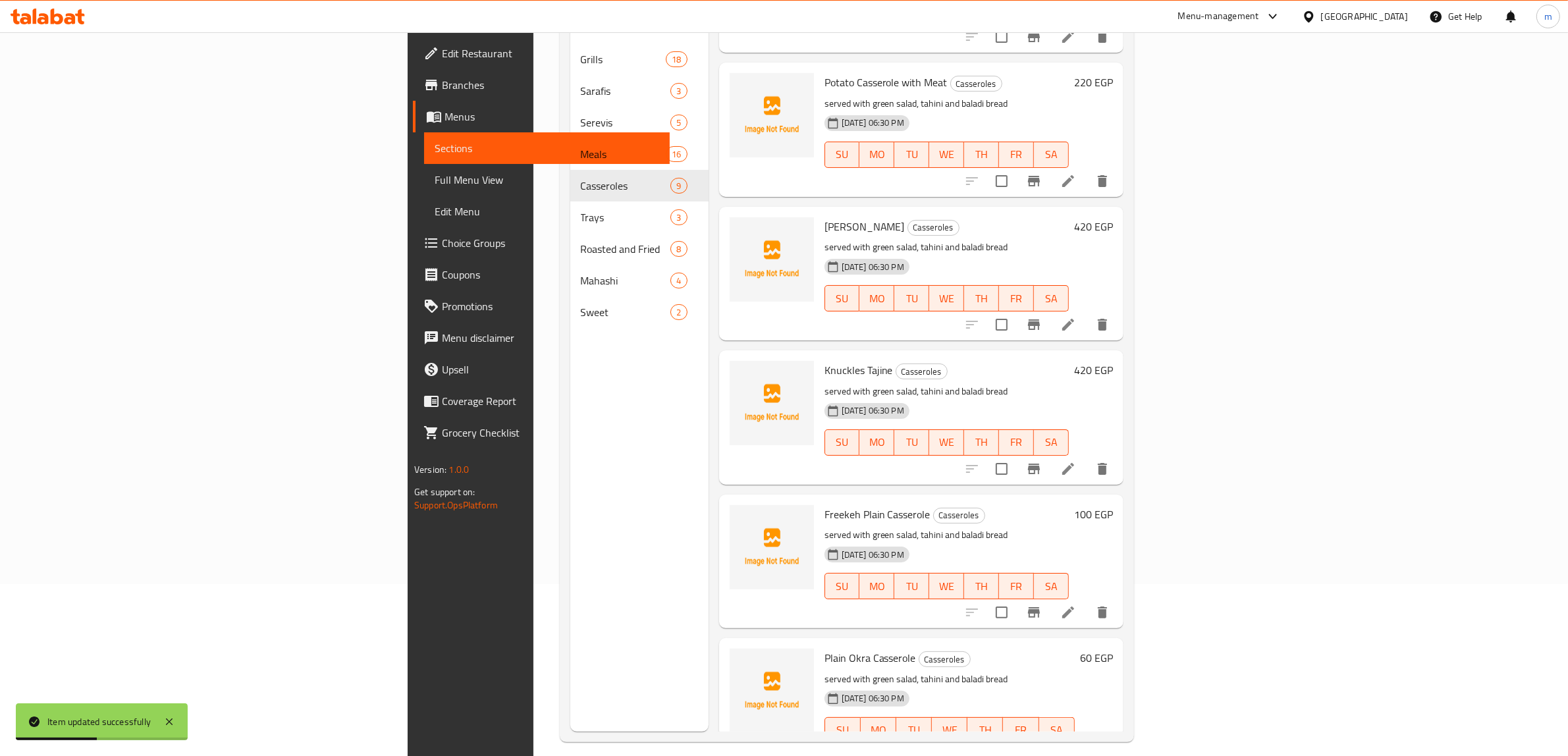
scroll to position [405, 0]
click at [1076, 462] on icon at bounding box center [1068, 469] width 16 height 16
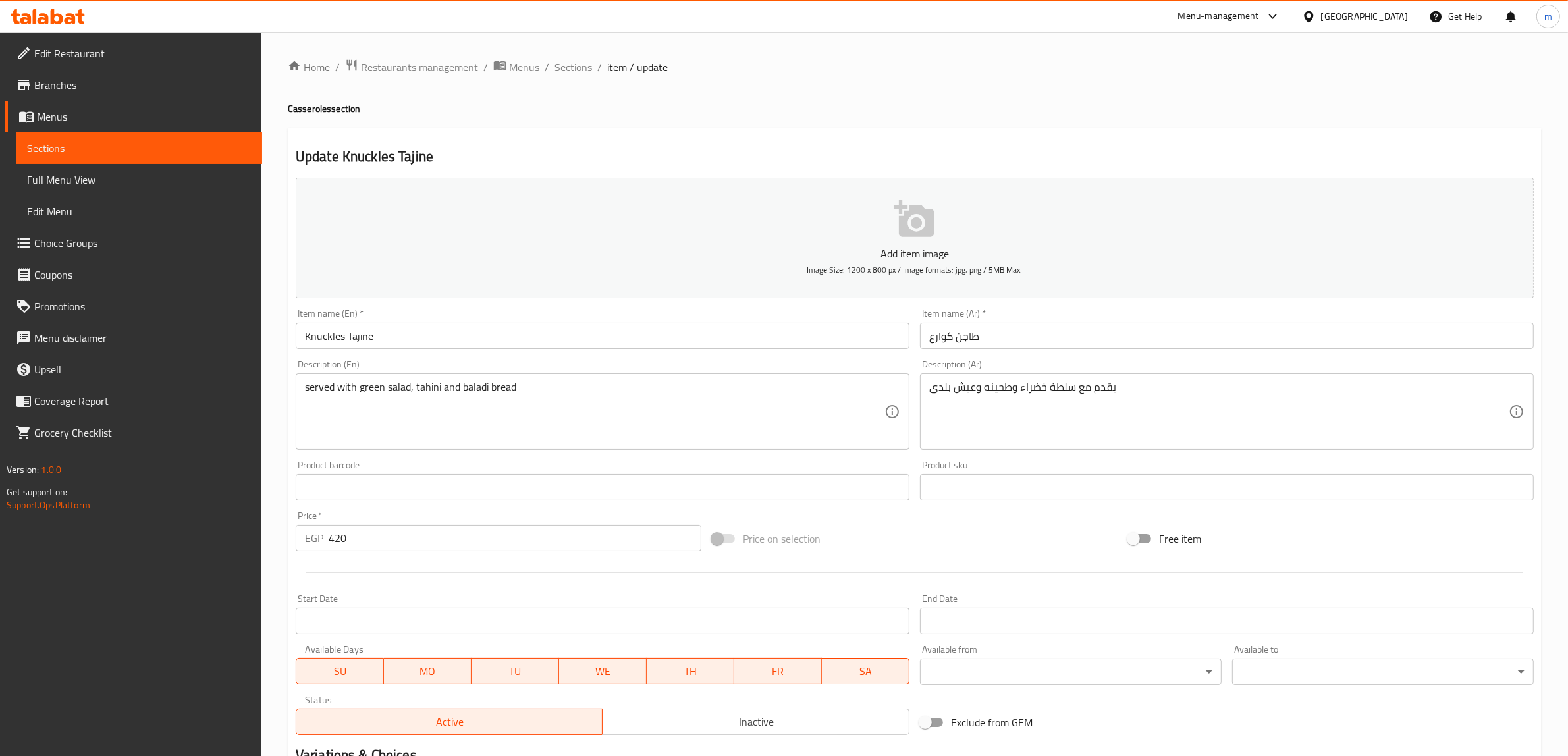
click at [365, 337] on input "Knuckles Tajine" at bounding box center [602, 336] width 613 height 26
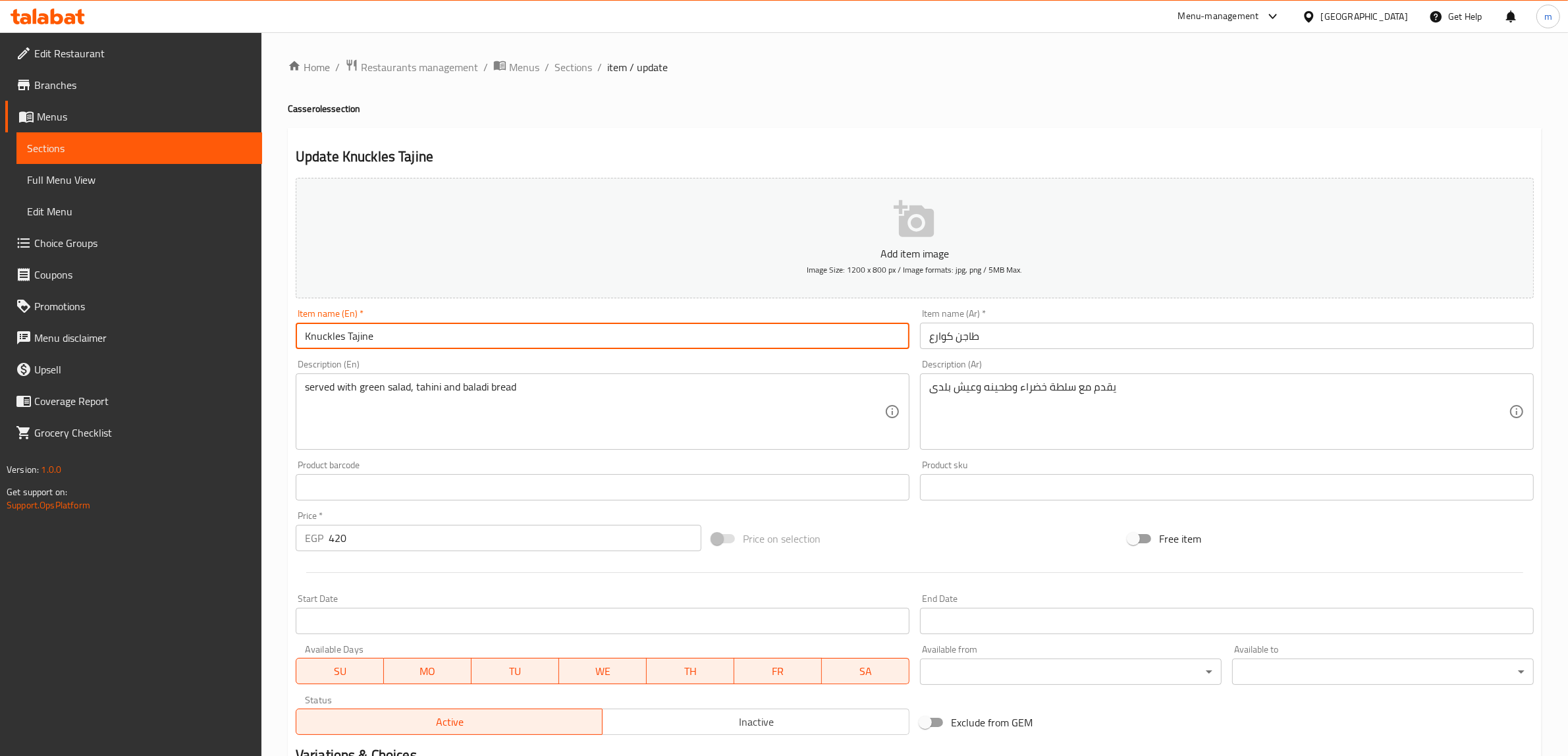
click at [365, 337] on input "Knuckles Tajine" at bounding box center [602, 336] width 613 height 26
paste input "Casserole"
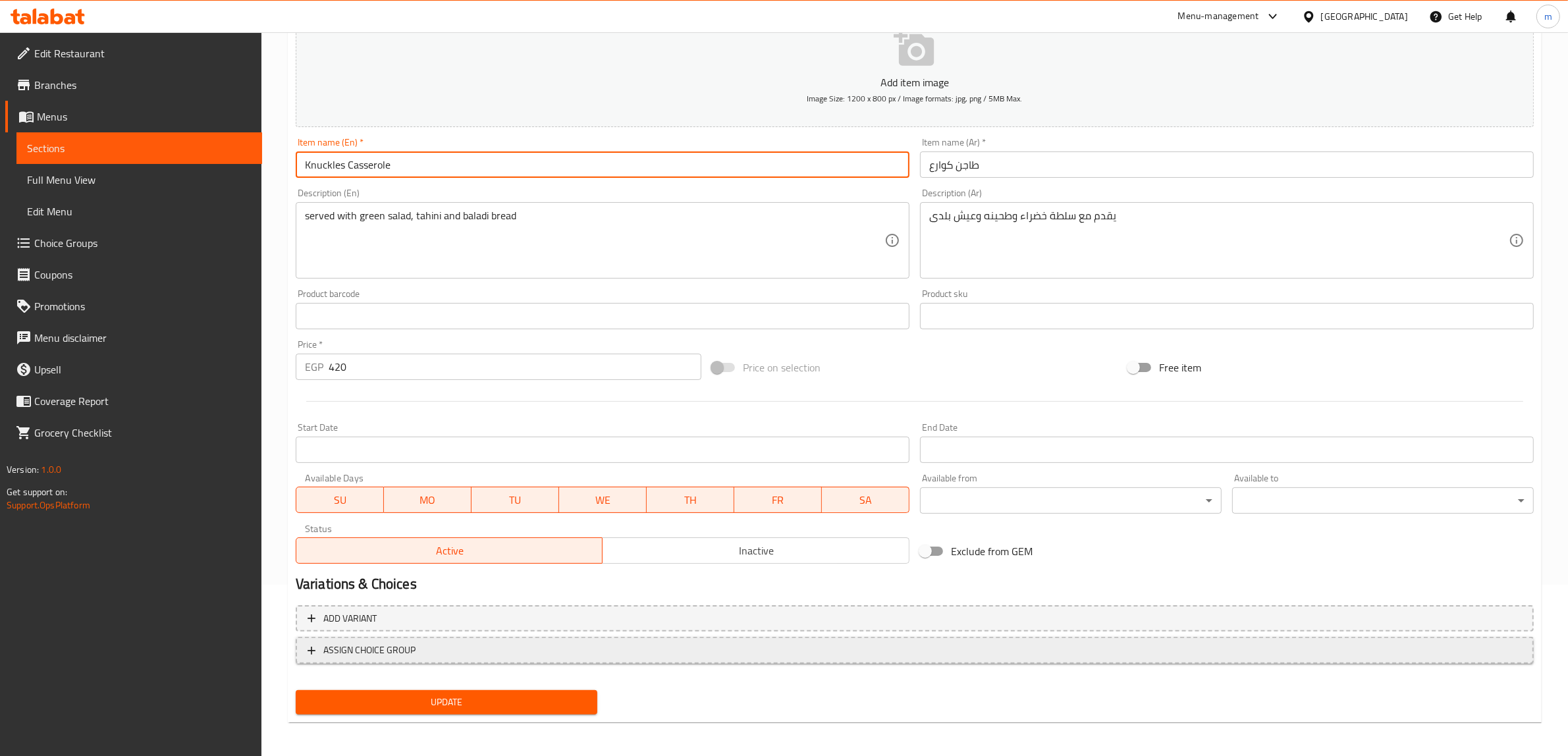
scroll to position [172, 0]
type input "Knuckles Casserole"
click at [533, 702] on span "Update" at bounding box center [446, 701] width 280 height 16
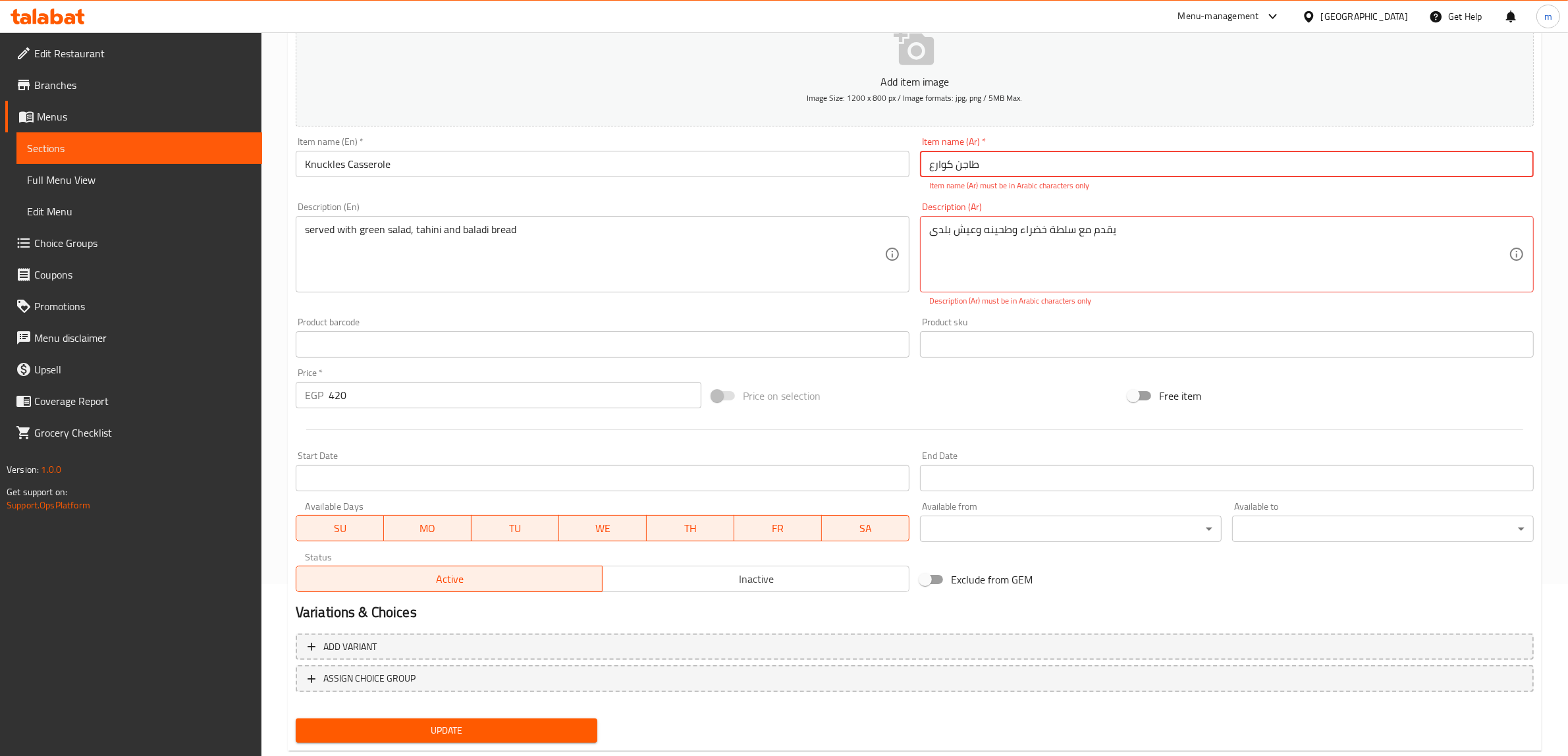
click at [1025, 176] on input "طاجن کوارع" at bounding box center [1227, 164] width 613 height 26
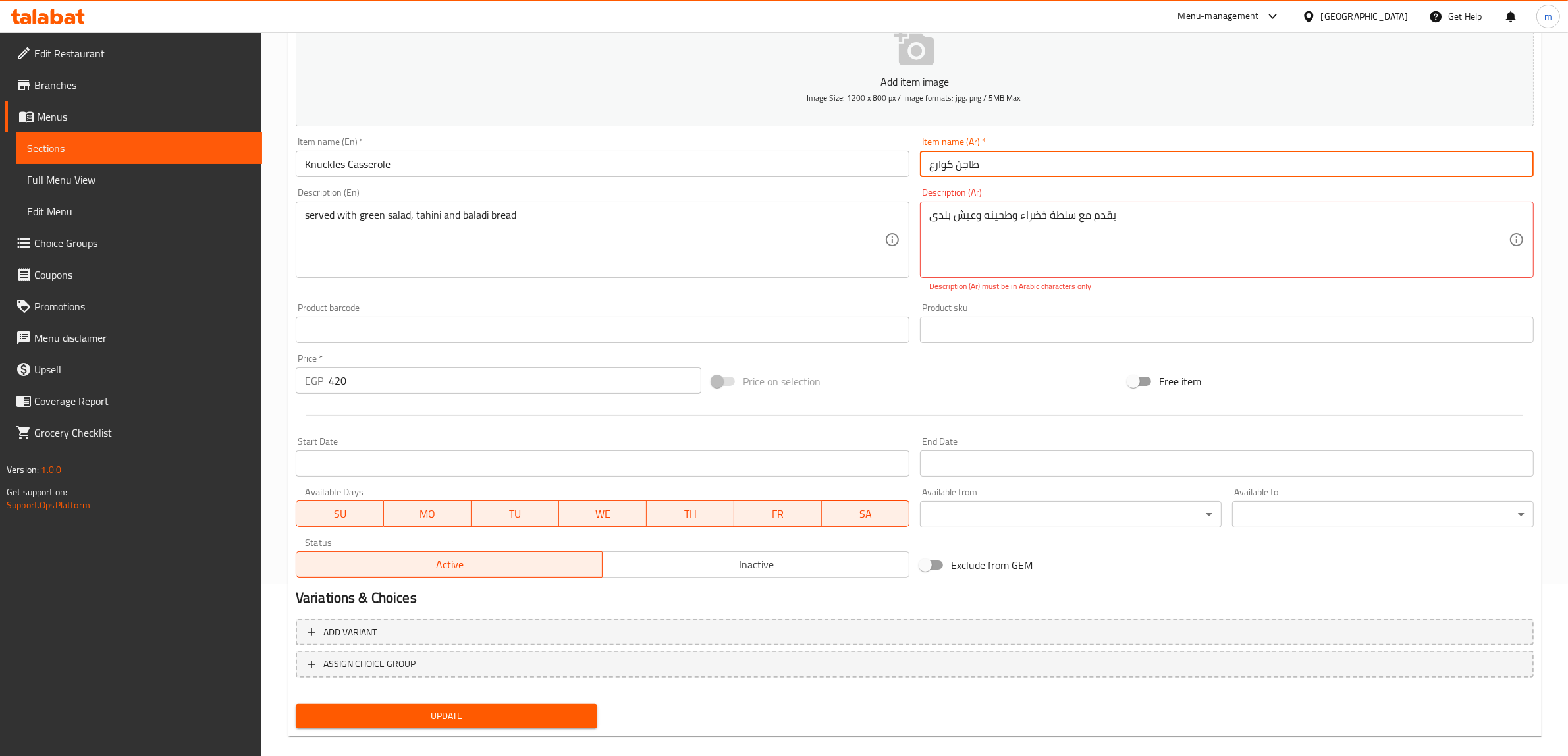
type input "طاجن كوارع"
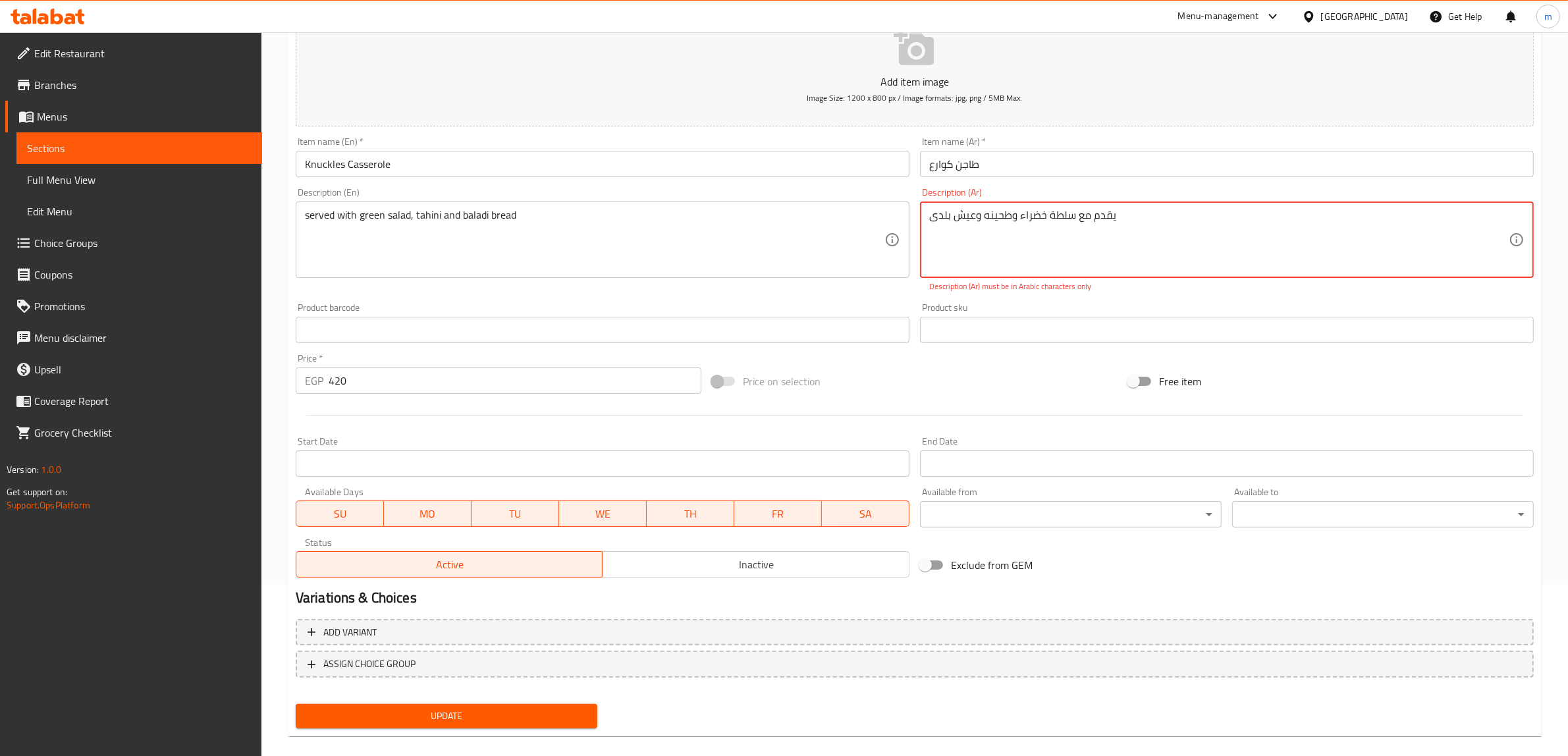
click at [934, 219] on textarea "يقدم مع سلطة خضراء وطحينه وعيش بلدی" at bounding box center [1219, 240] width 579 height 62
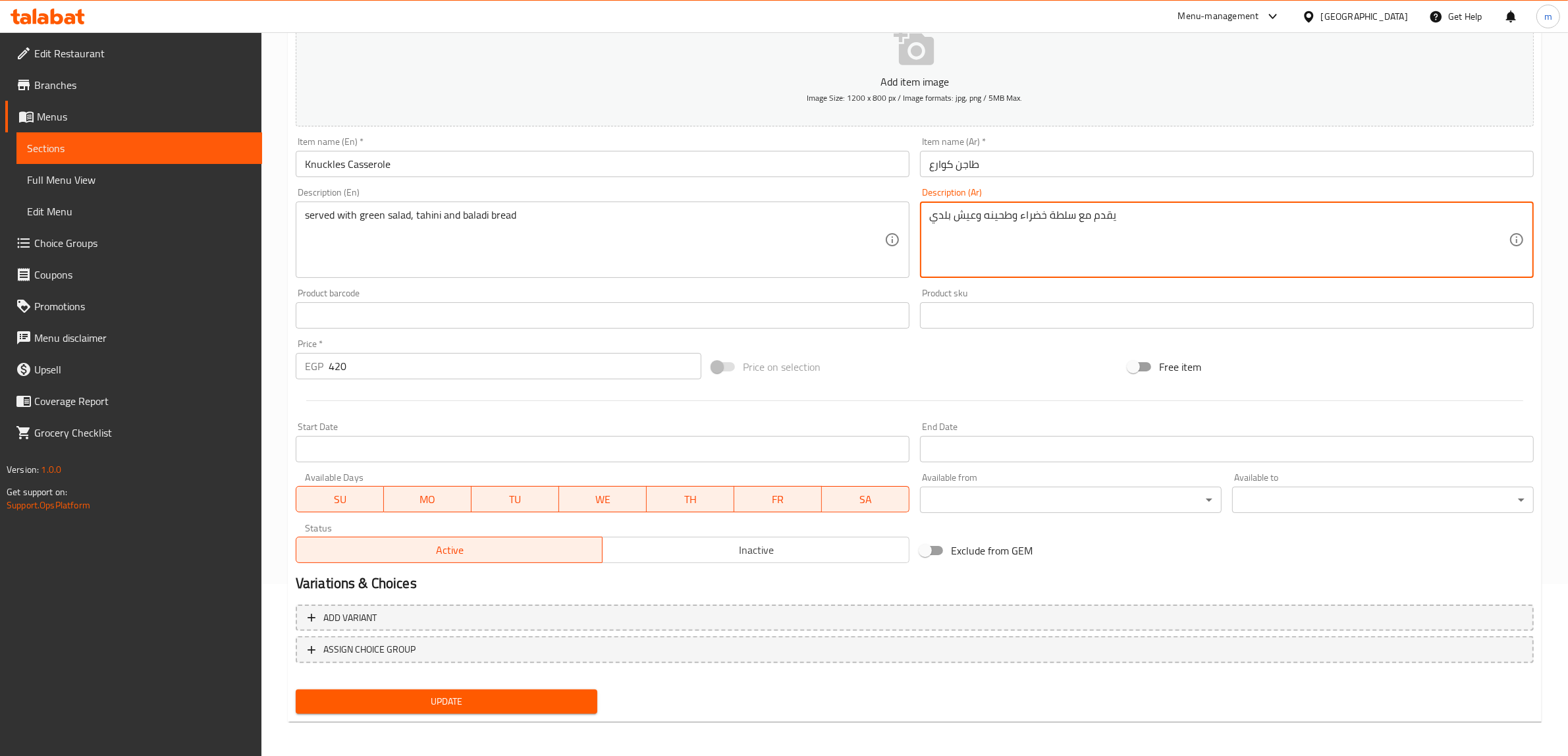
type textarea "يقدم مع سلطة خضراء وطحينه وعيش بلدي"
click at [475, 700] on span "Update" at bounding box center [446, 701] width 280 height 16
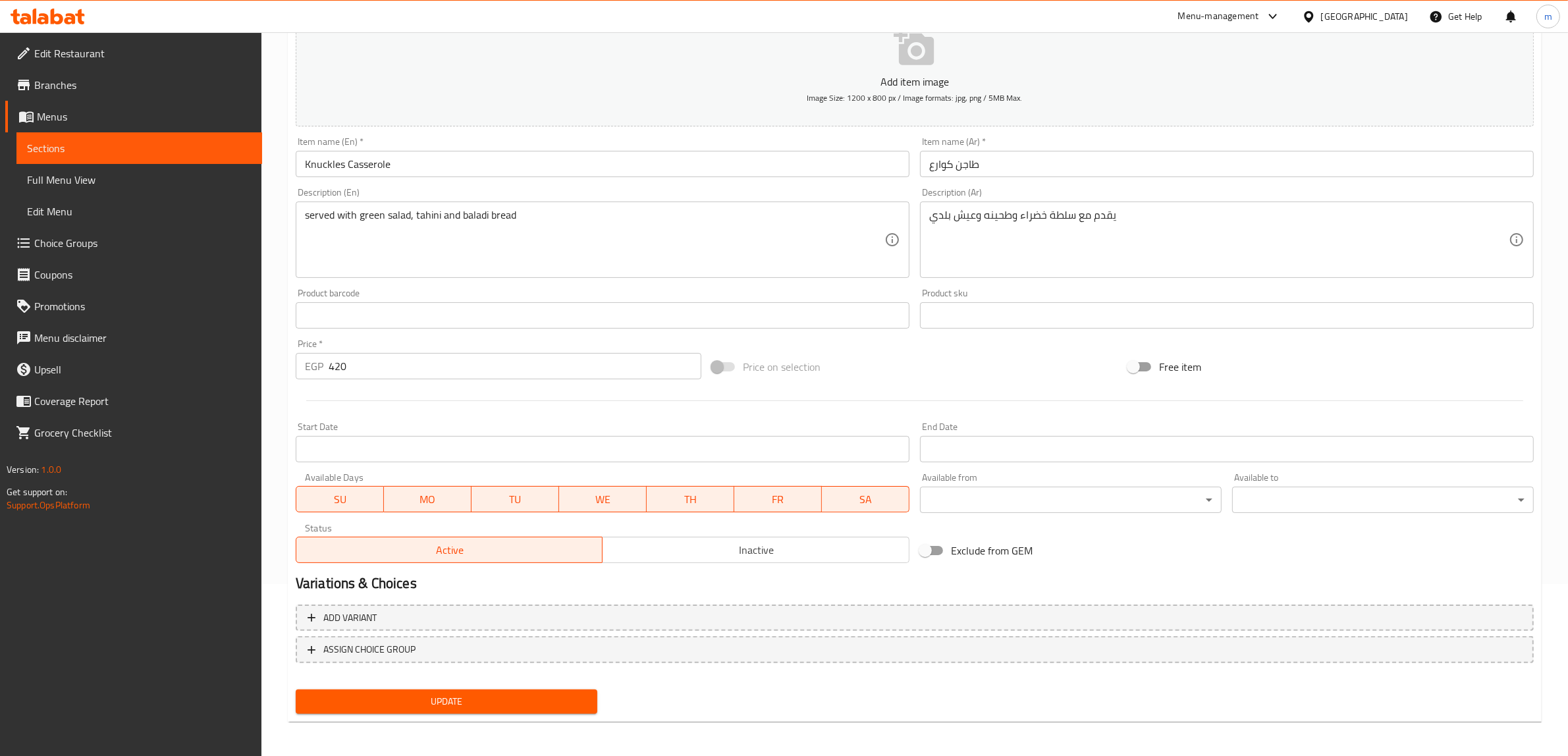
click at [92, 133] on link "Sections" at bounding box center [138, 149] width 245 height 32
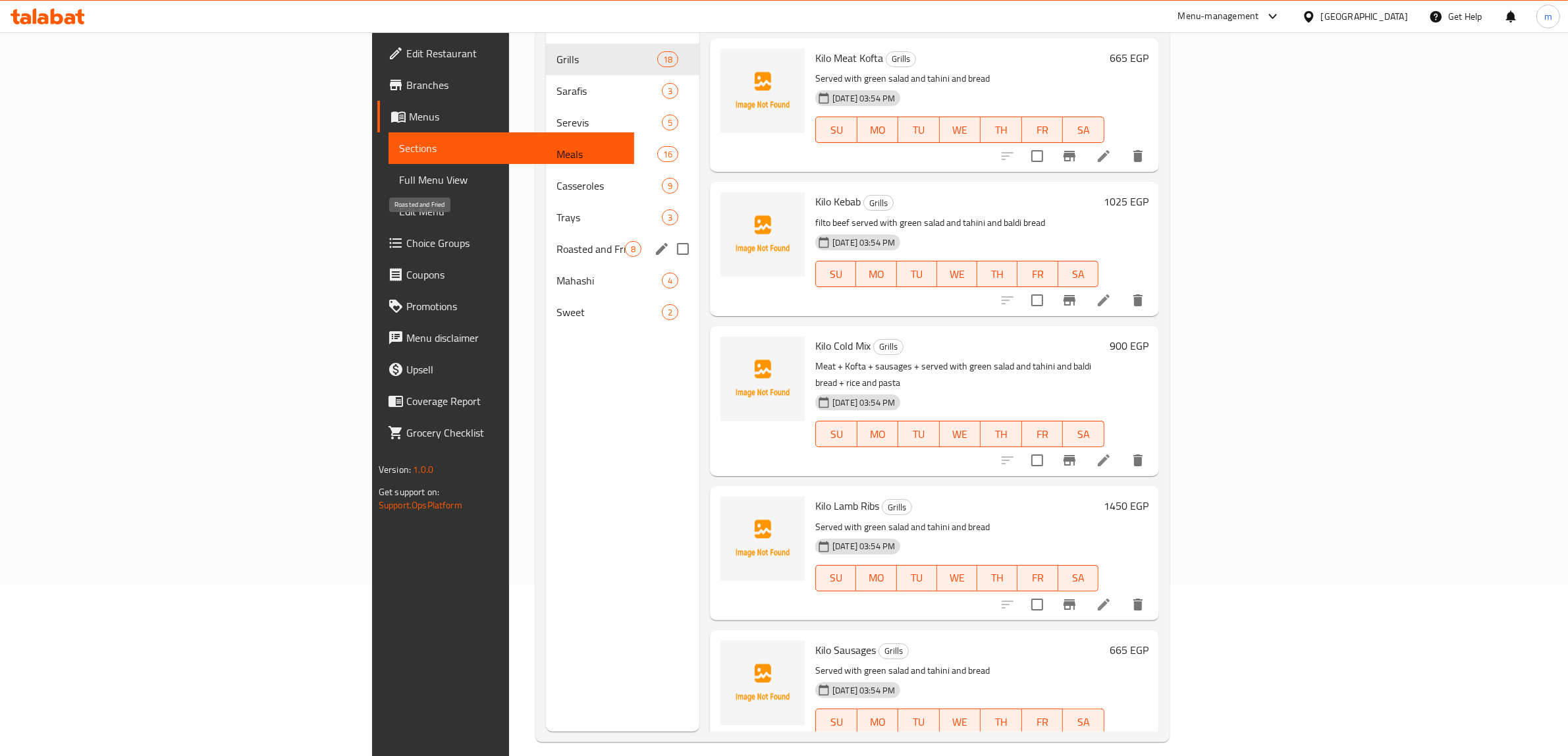
click at [556, 241] on span "Roasted and Fried" at bounding box center [590, 248] width 69 height 16
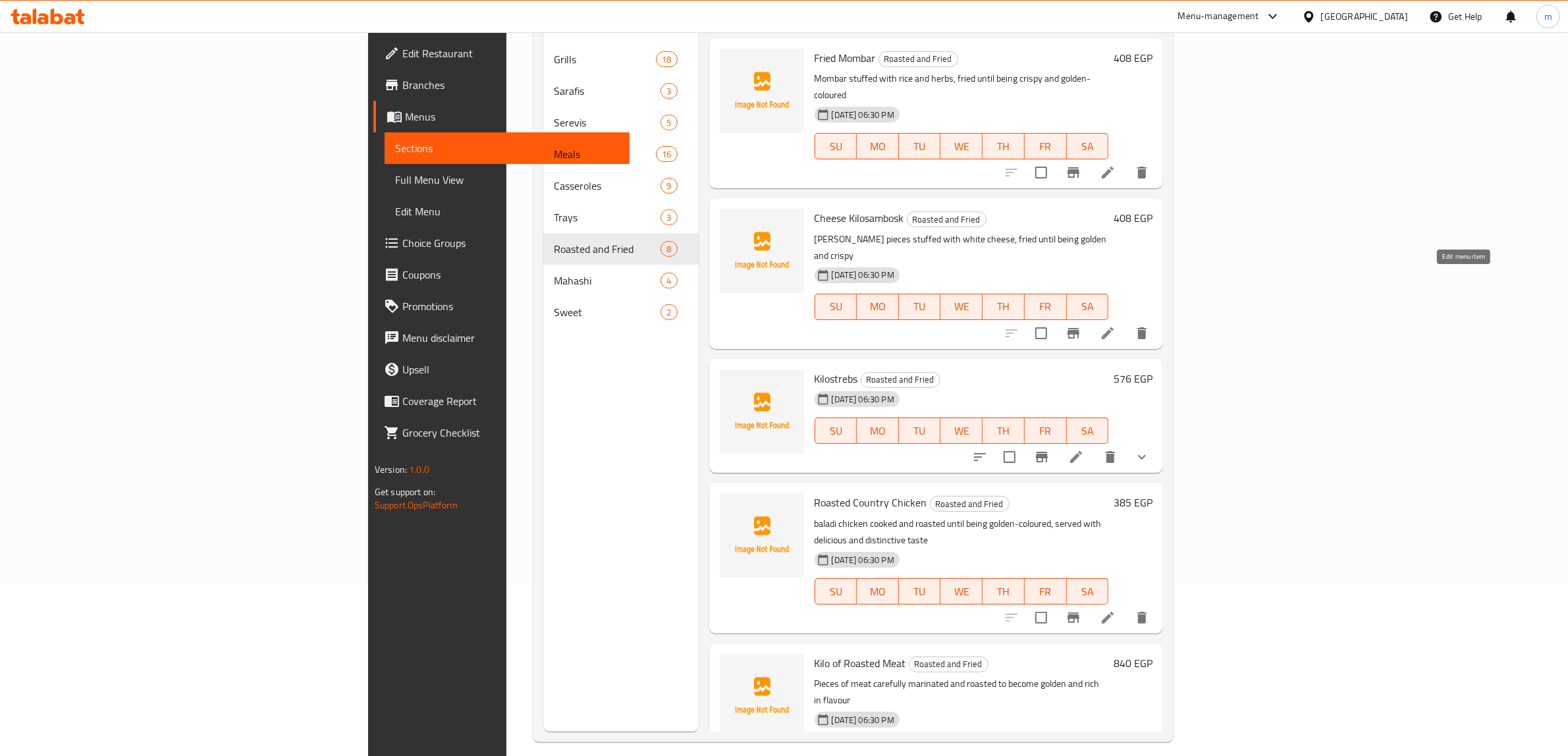
click at [1116, 325] on icon at bounding box center [1107, 333] width 16 height 16
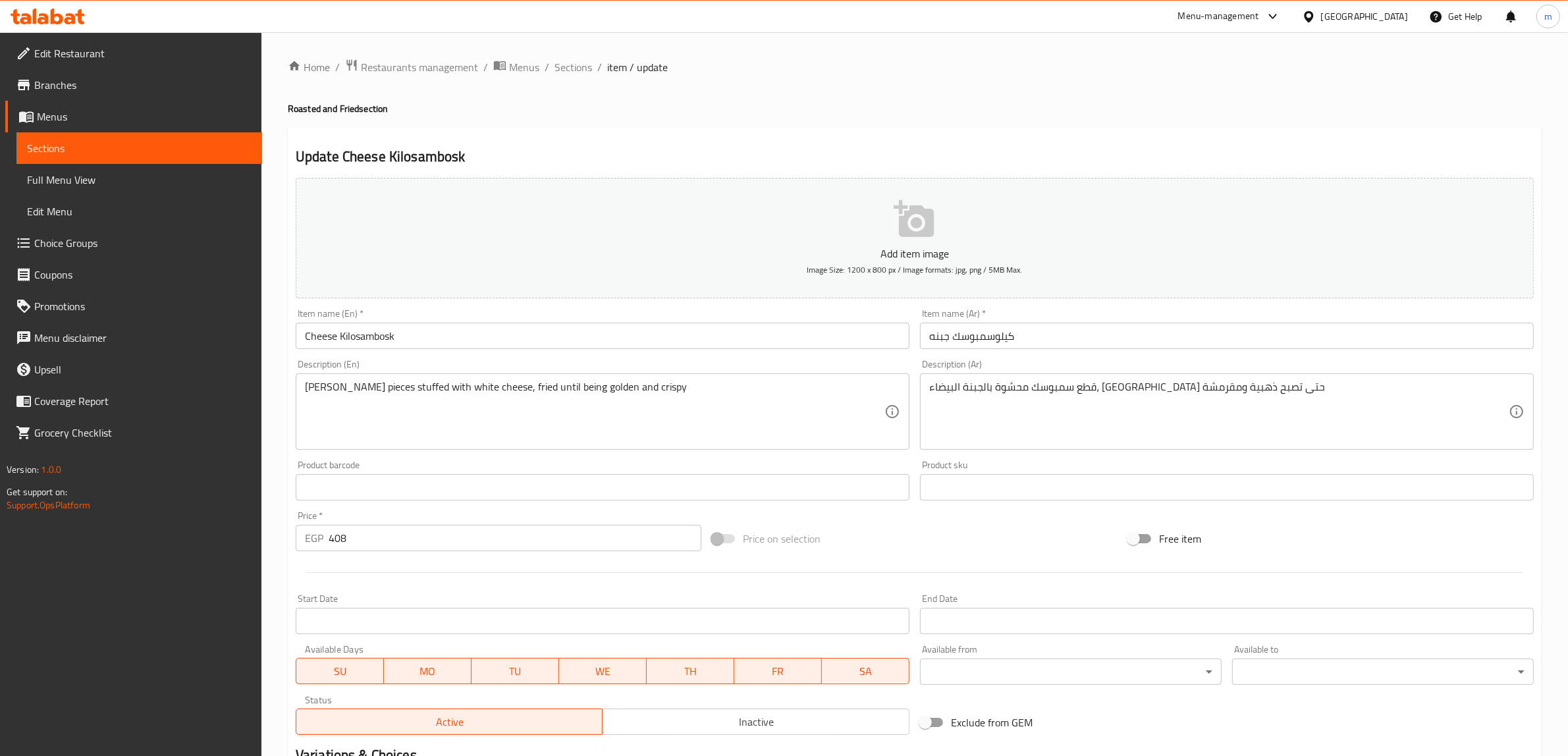
click at [451, 339] on input "Cheese Kilosambosk" at bounding box center [602, 336] width 613 height 26
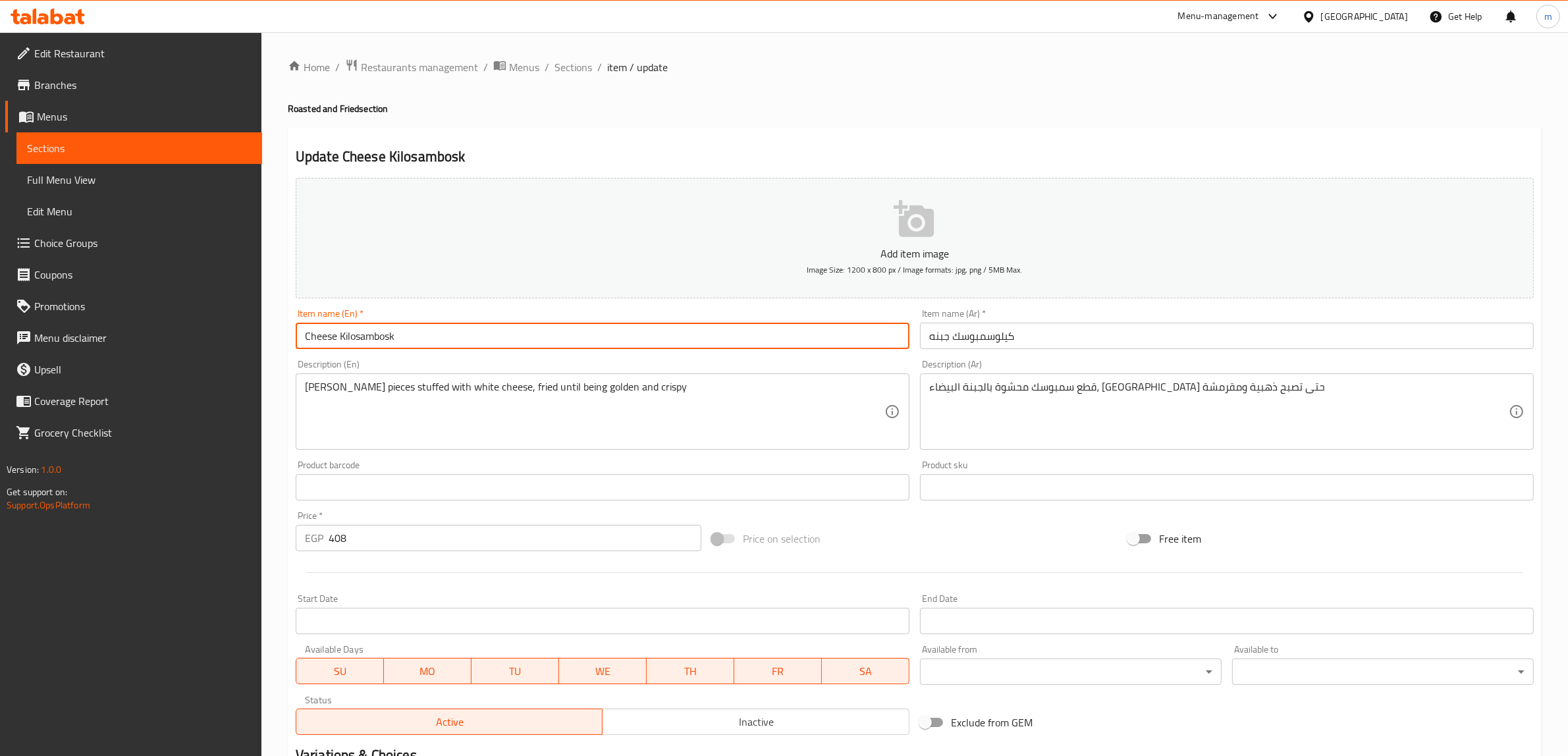
click at [451, 339] on input "Cheese Kilosambosk" at bounding box center [602, 336] width 613 height 26
type input "ن"
click at [345, 330] on input "[PERSON_NAME] Cheese" at bounding box center [602, 336] width 613 height 26
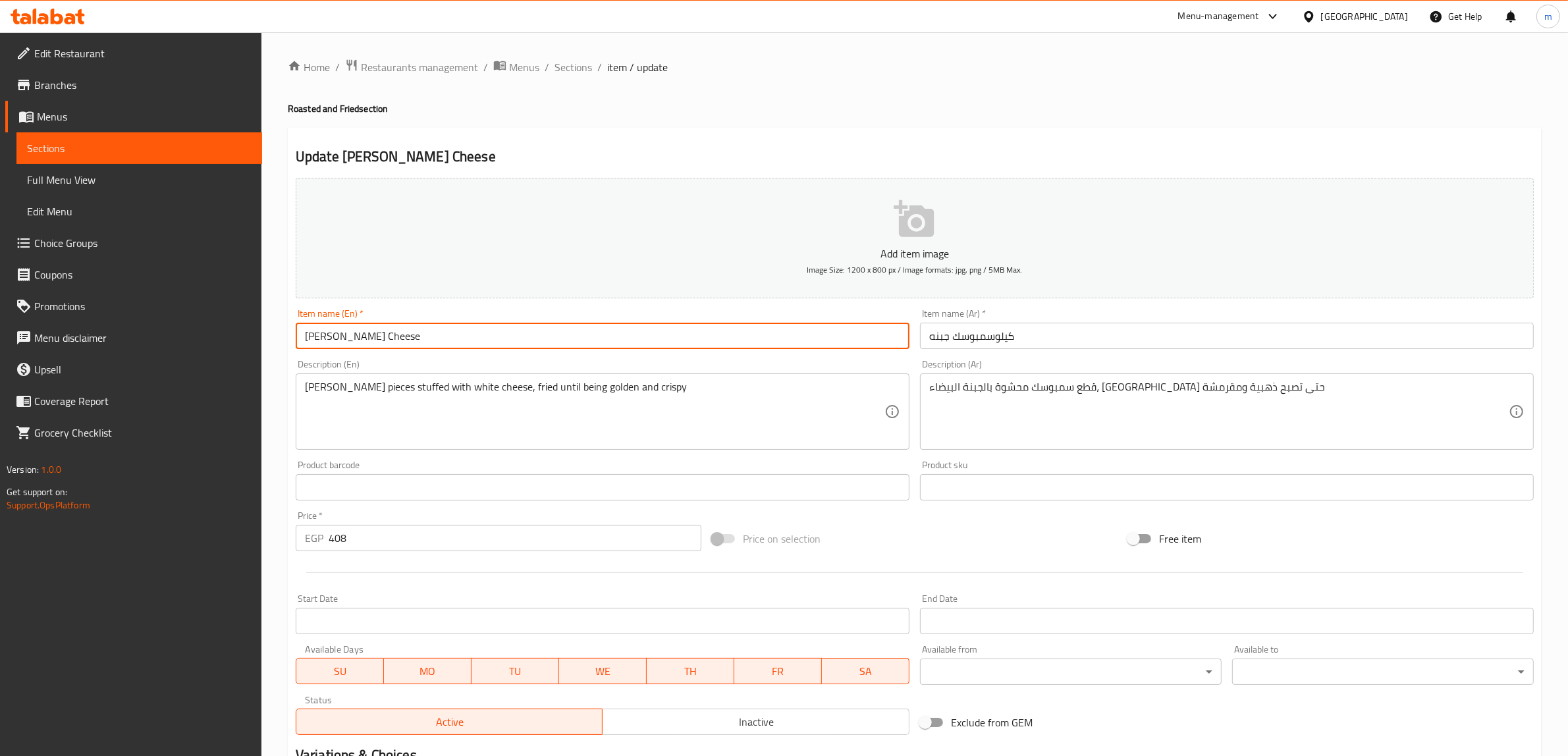
click at [350, 339] on input "[PERSON_NAME] Cheese" at bounding box center [602, 336] width 613 height 26
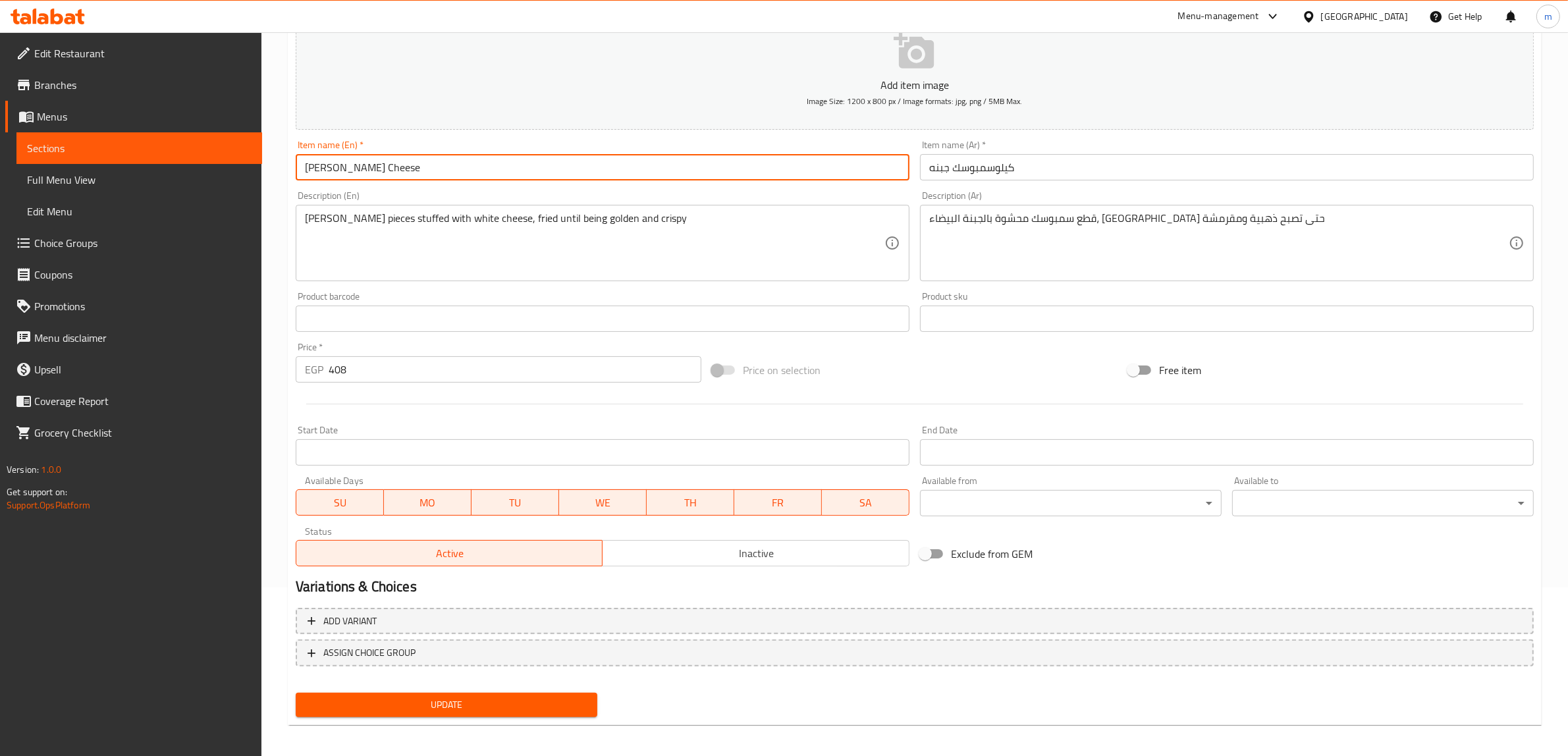
scroll to position [172, 0]
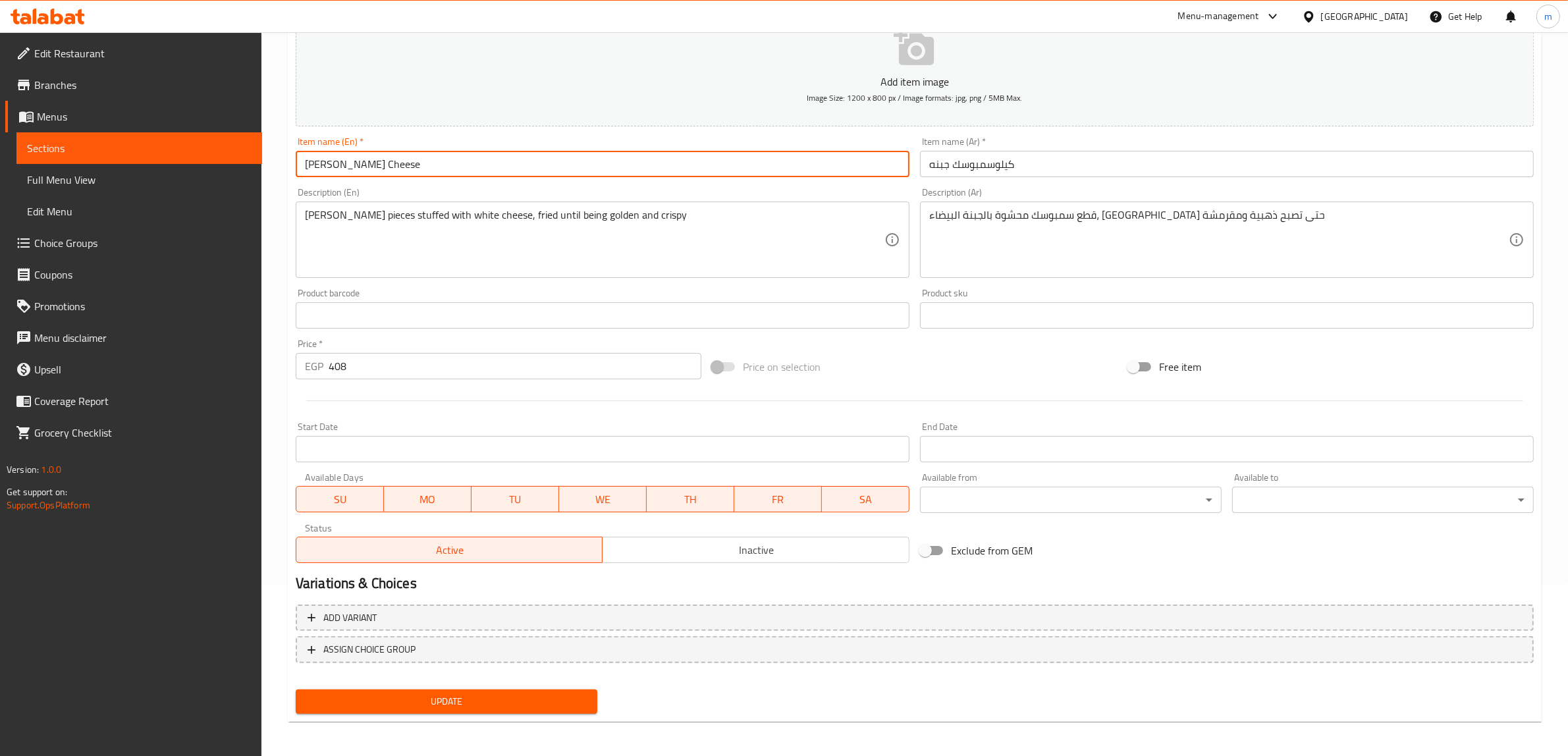
type input "[PERSON_NAME] Cheese"
click at [481, 702] on span "Update" at bounding box center [446, 701] width 280 height 16
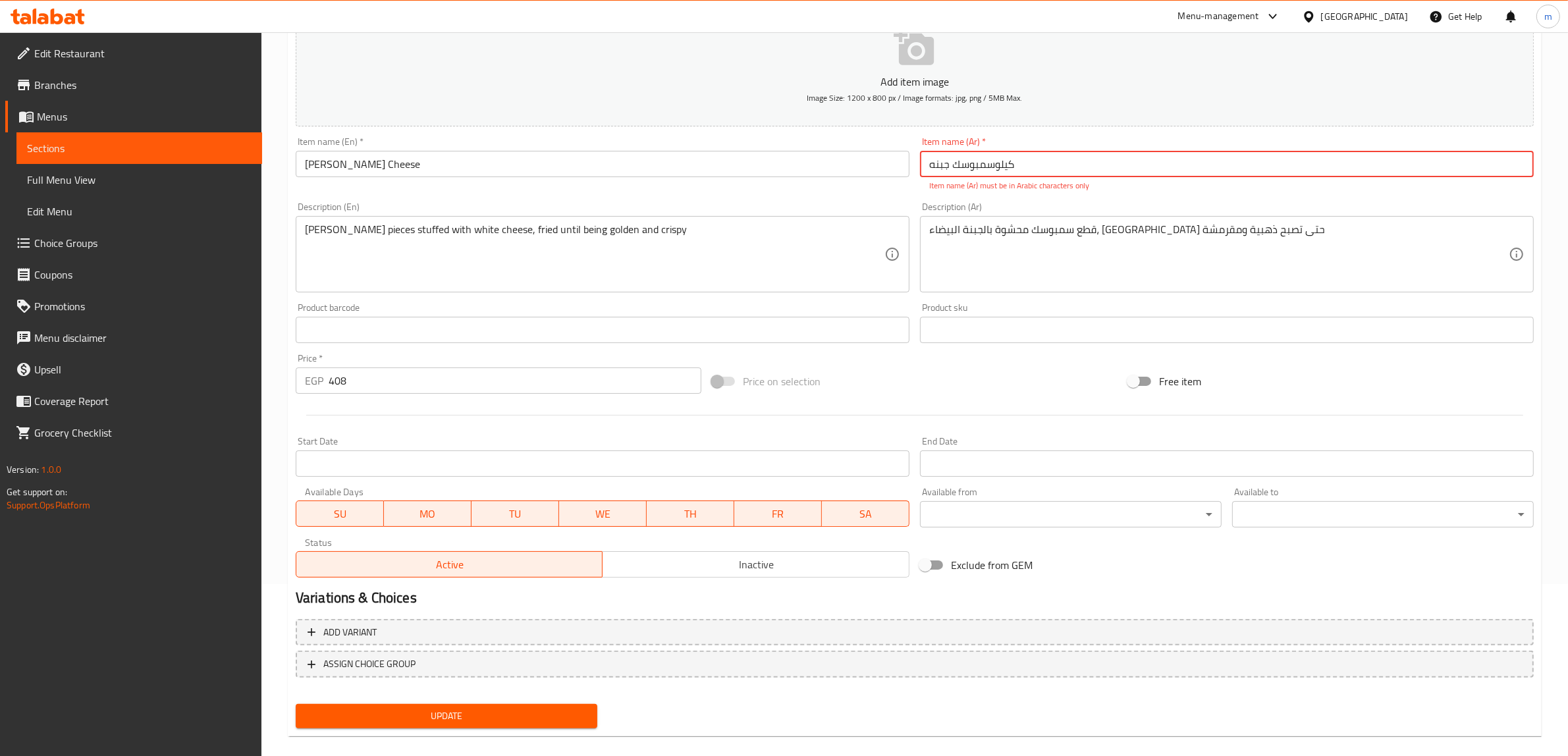
click at [930, 167] on input "کیلوسمبوسك جبنه" at bounding box center [1227, 164] width 613 height 26
click at [929, 171] on input "کیلوسمبوسك جبنه" at bounding box center [1227, 164] width 613 height 26
click at [996, 170] on input "کیلوسمبوسك جبنه" at bounding box center [1227, 164] width 613 height 26
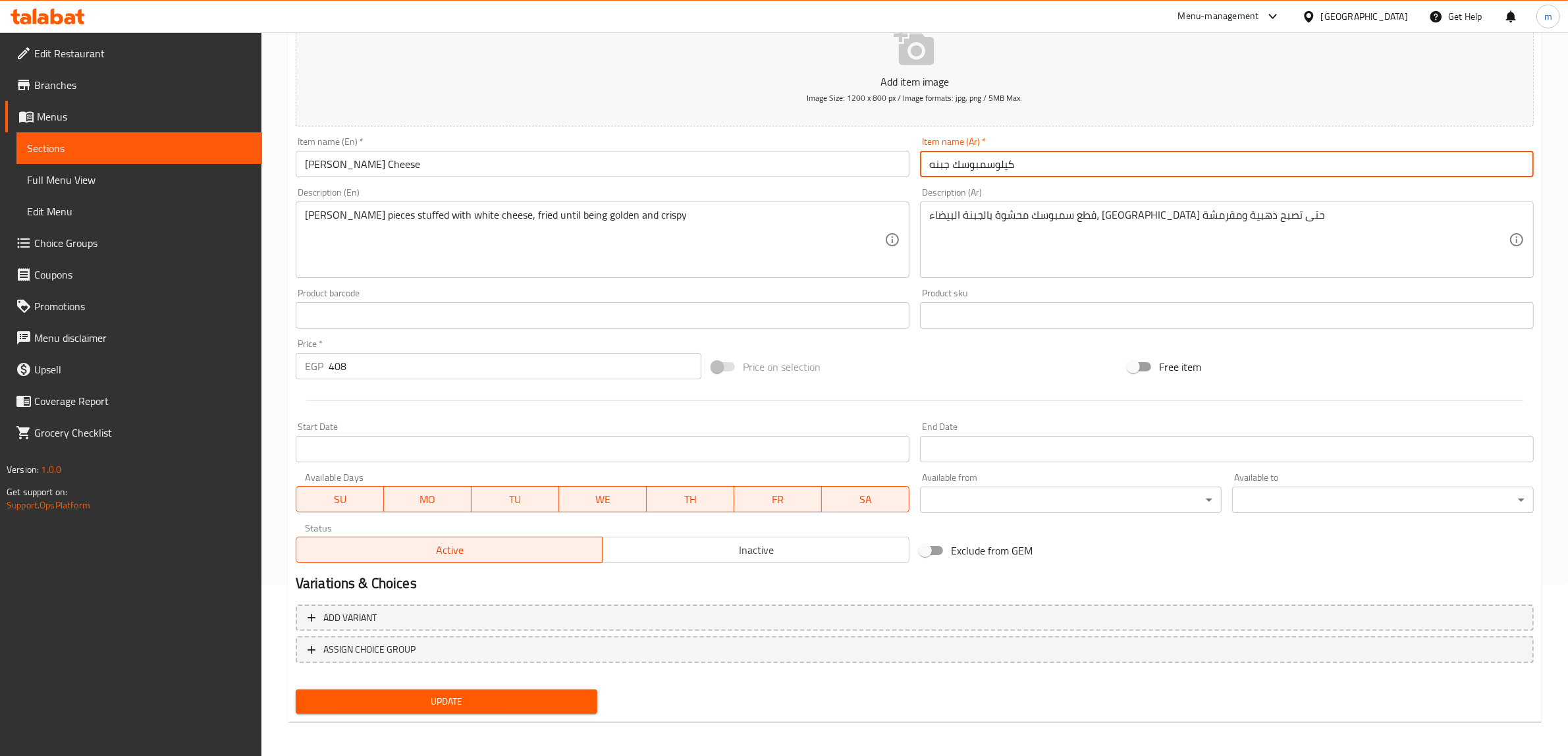
type input "كيلوسمبوسك جبنه"
click at [504, 693] on span "Update" at bounding box center [446, 701] width 280 height 16
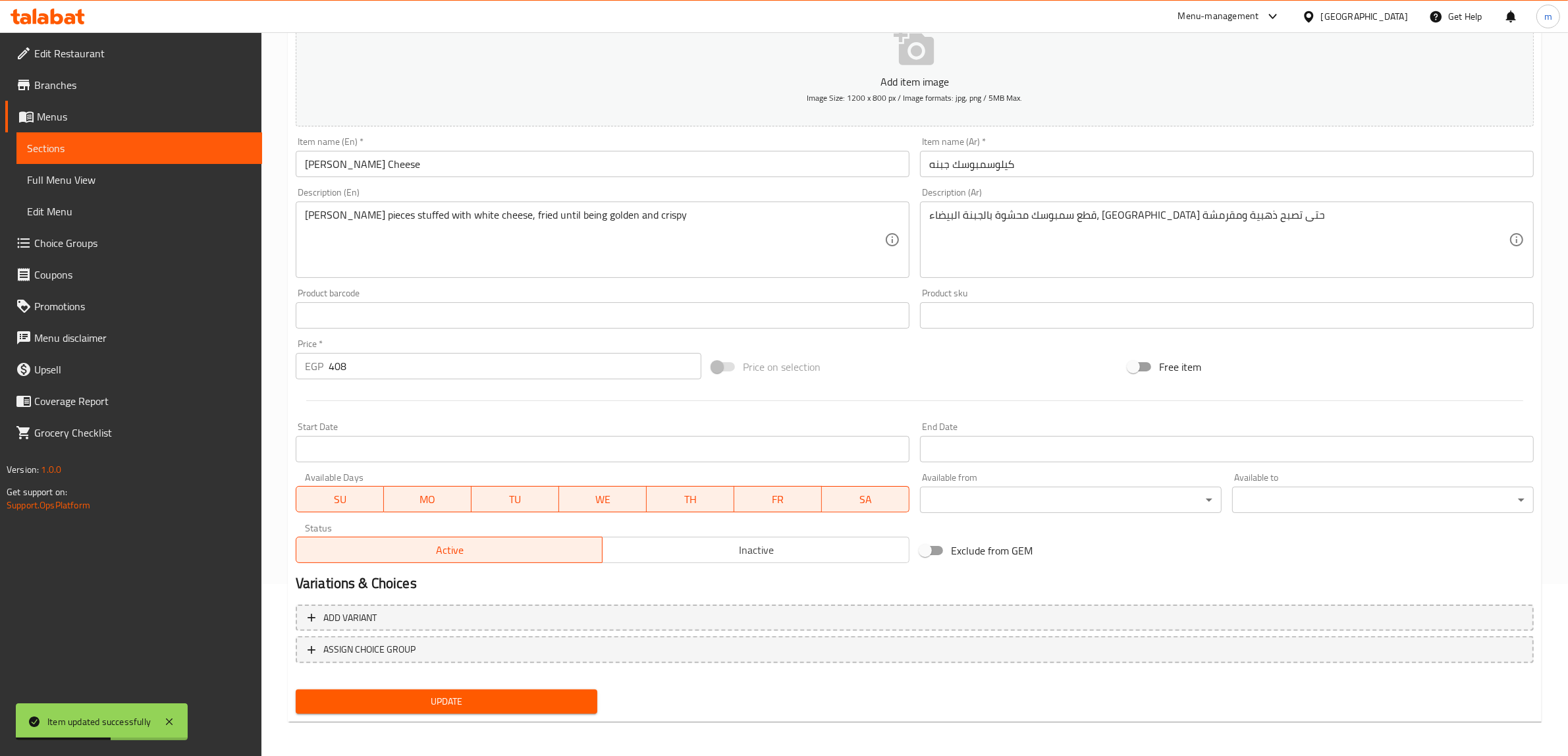
click at [76, 148] on span "Sections" at bounding box center [139, 148] width 225 height 16
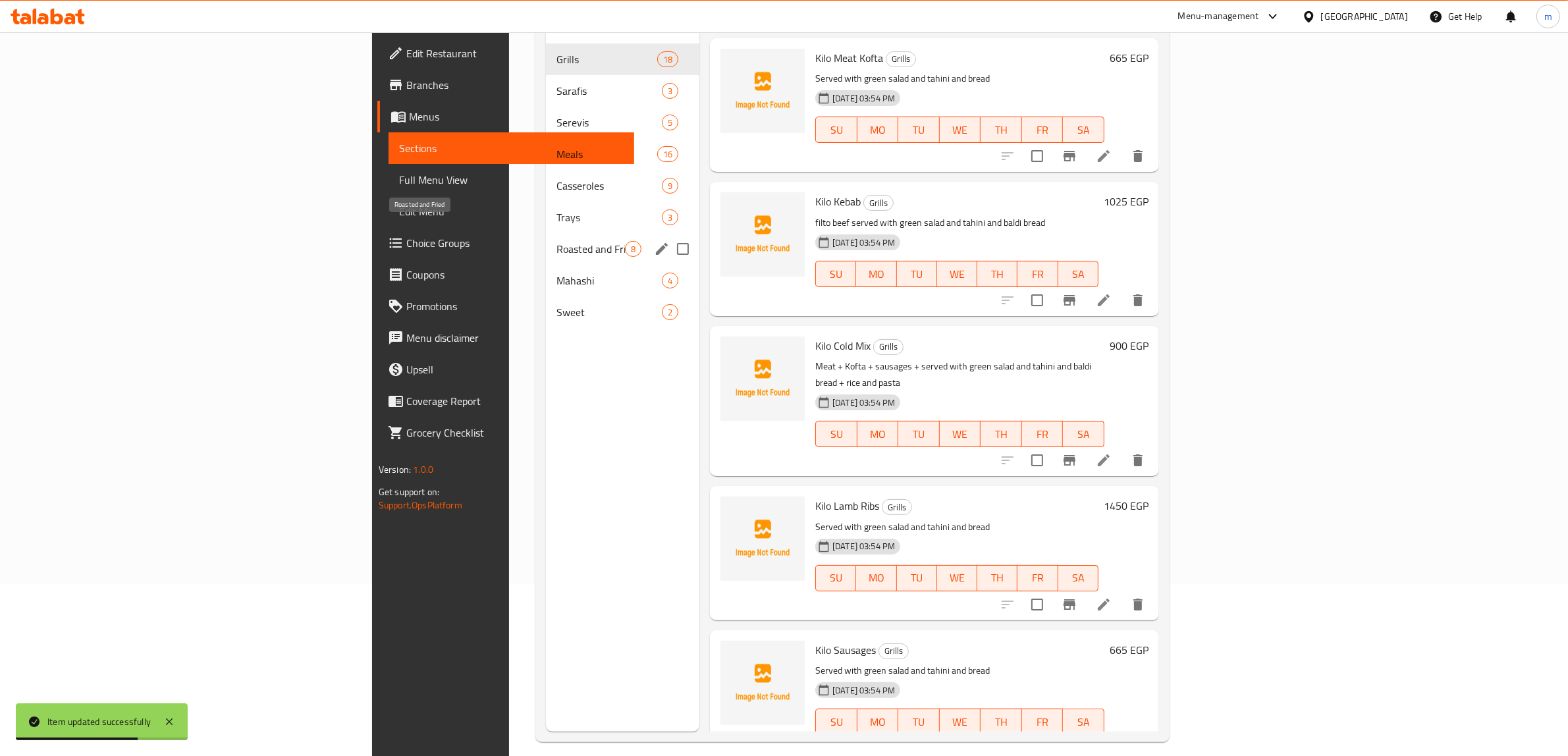
click at [556, 241] on span "Roasted and Fried" at bounding box center [590, 248] width 69 height 16
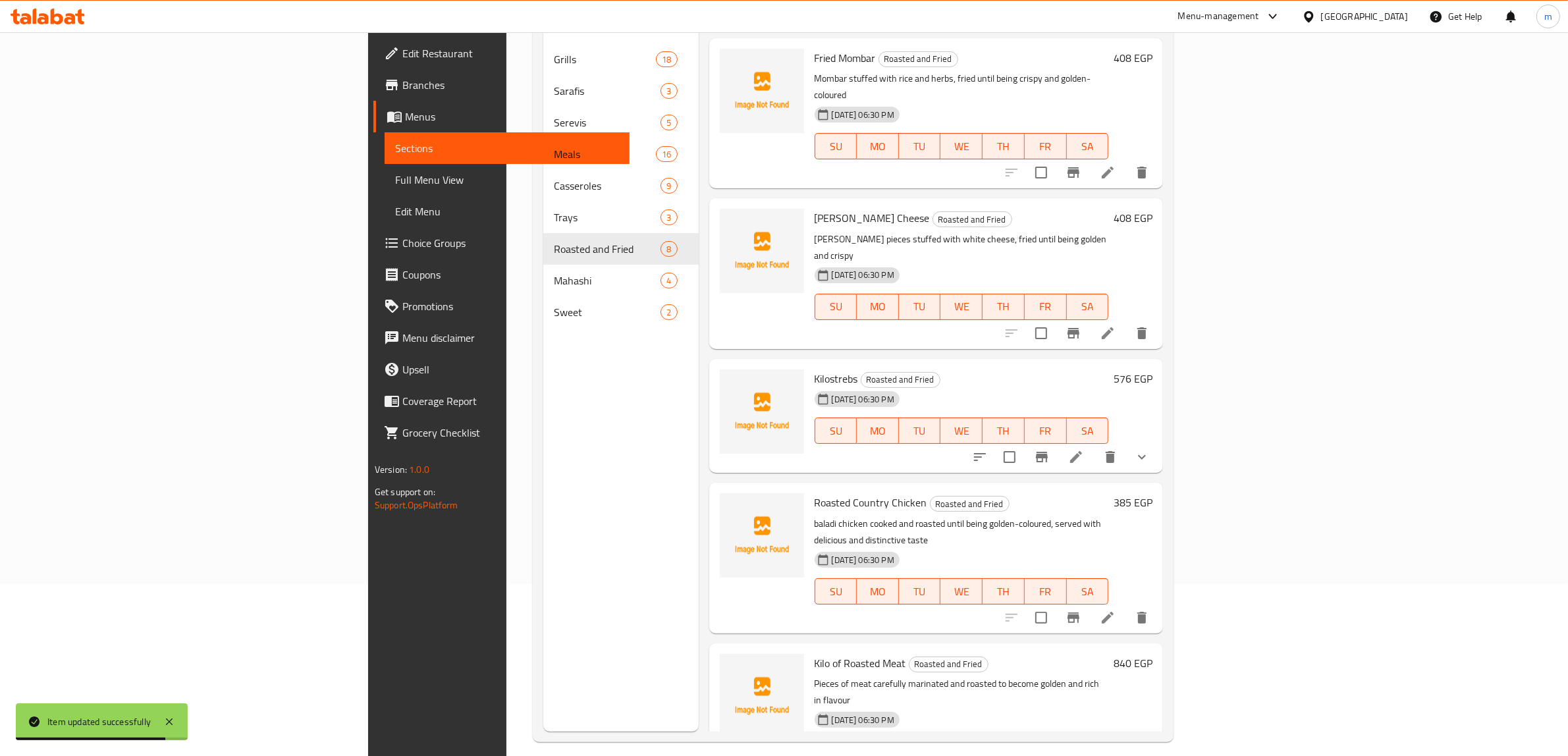
click at [1084, 449] on icon at bounding box center [1075, 456] width 16 height 16
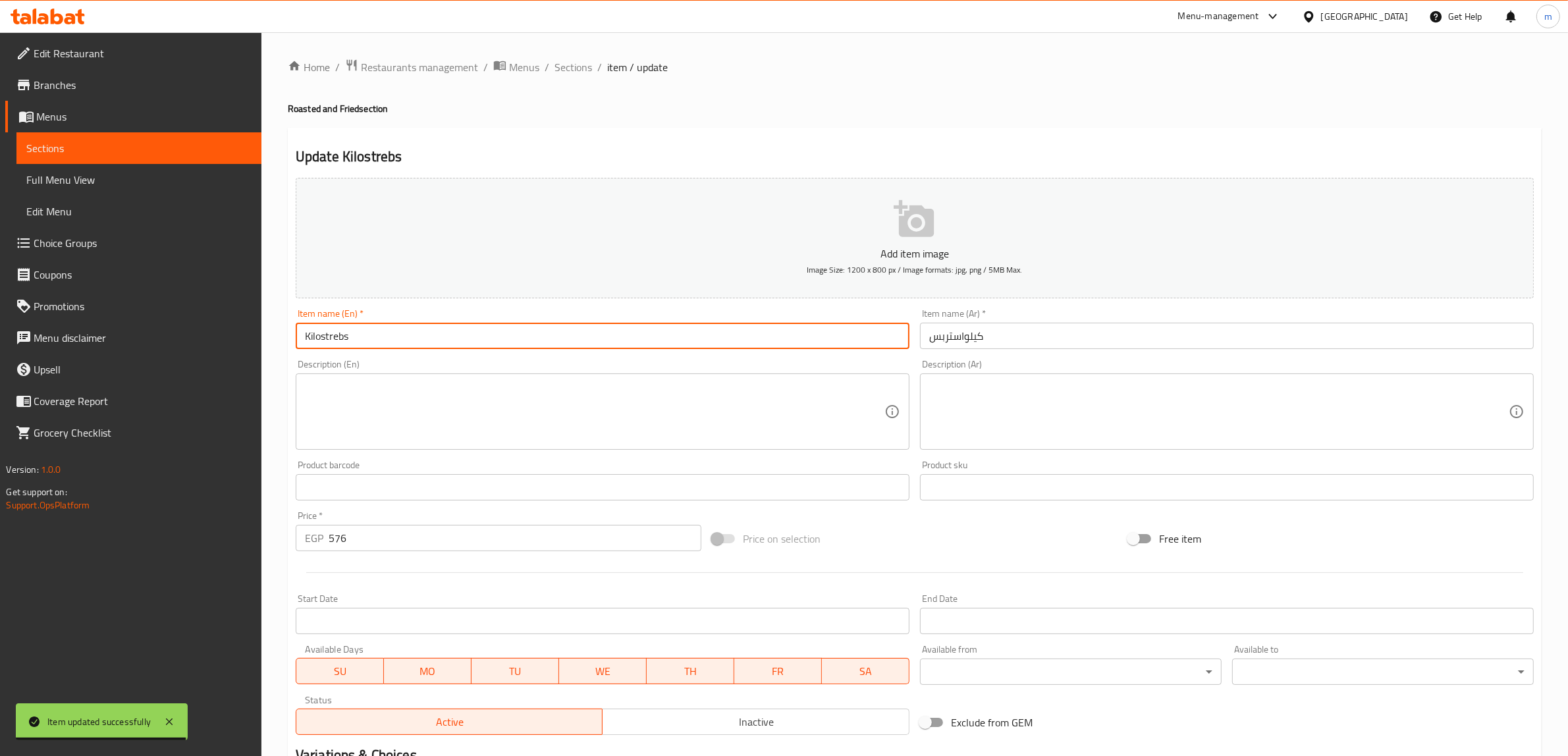
click at [568, 346] on input "Kilostrebs" at bounding box center [602, 336] width 613 height 26
type input "ن"
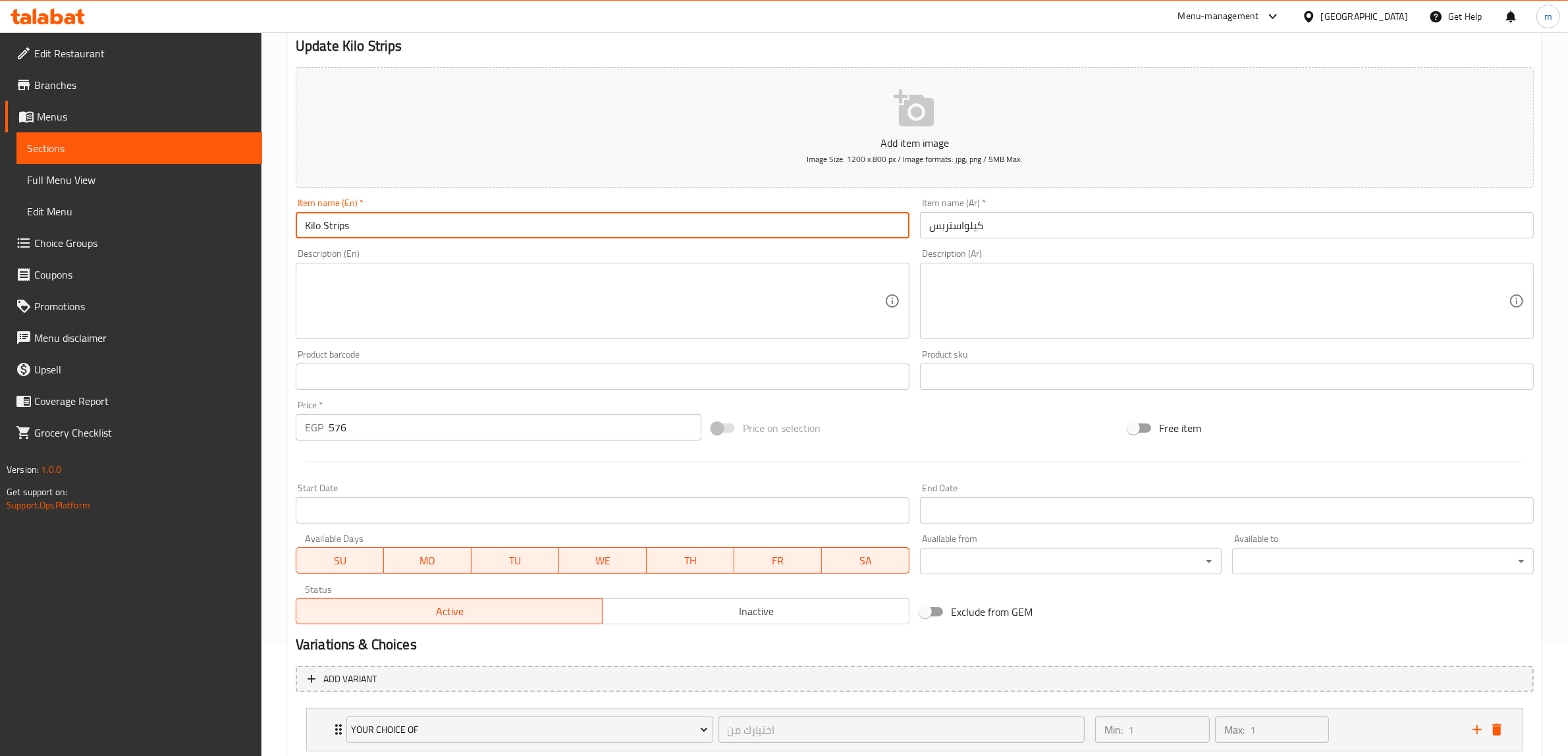
scroll to position [195, 0]
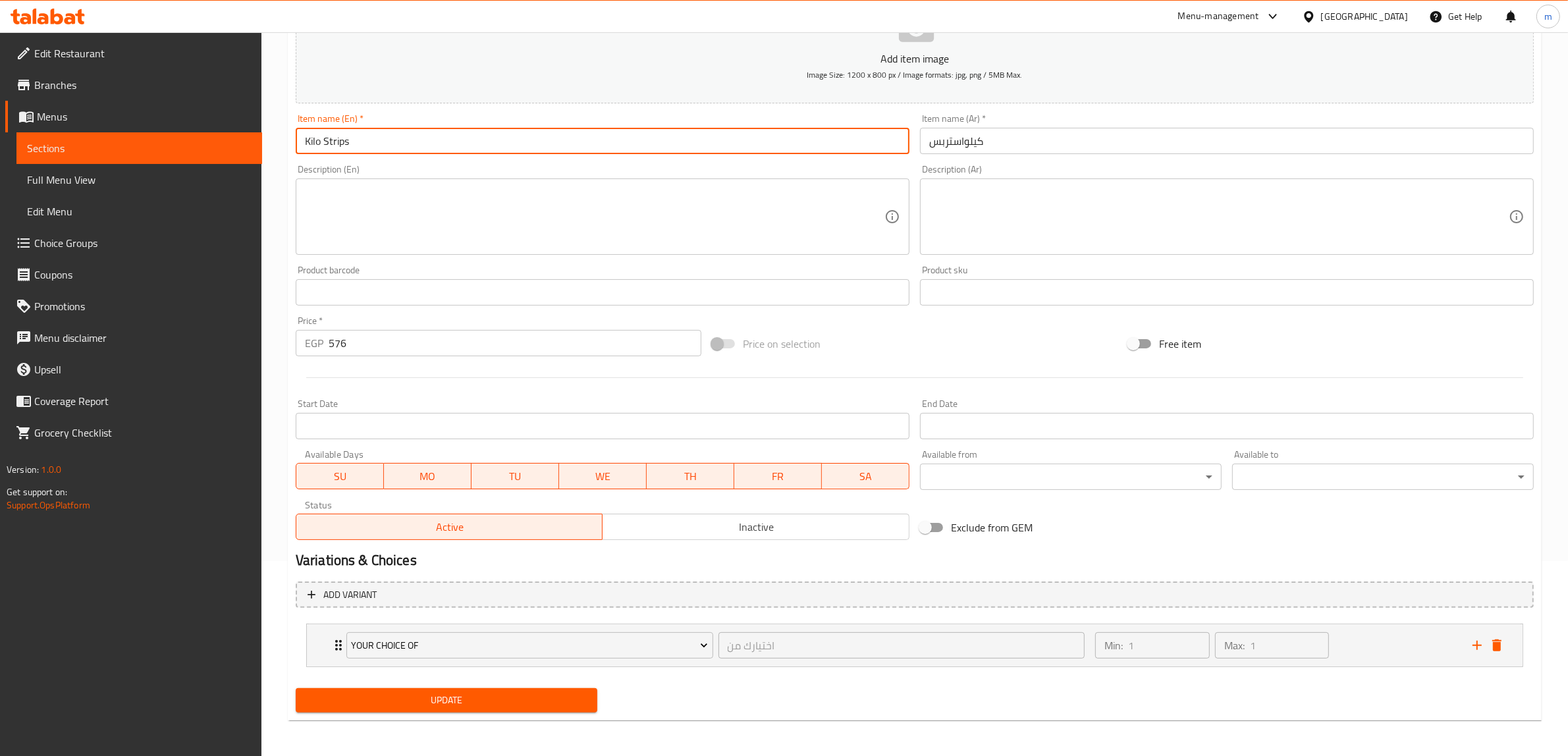
type input "Kilo Strips"
click at [455, 694] on span "Update" at bounding box center [446, 700] width 280 height 16
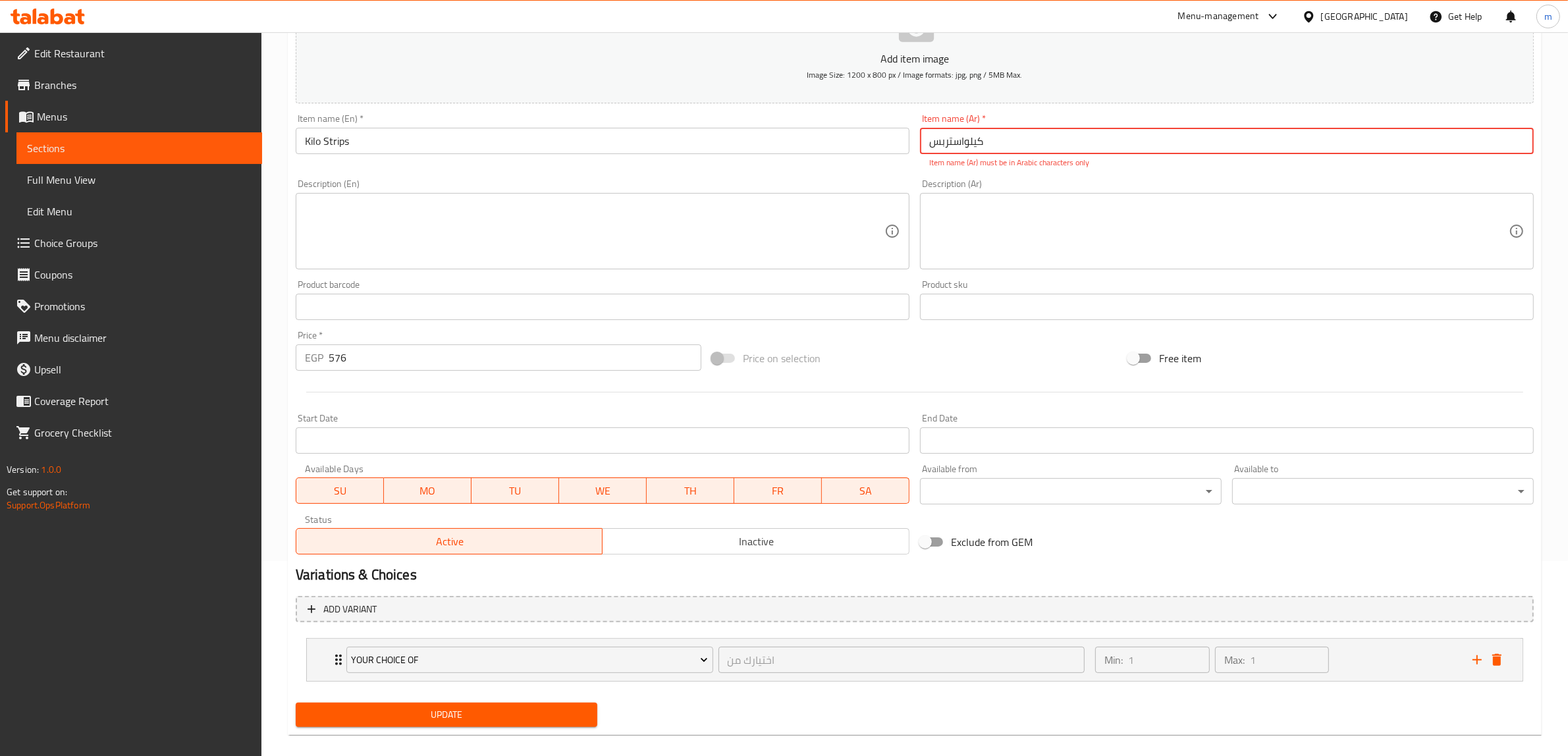
click at [990, 145] on input "کیلواستربس" at bounding box center [1227, 141] width 613 height 26
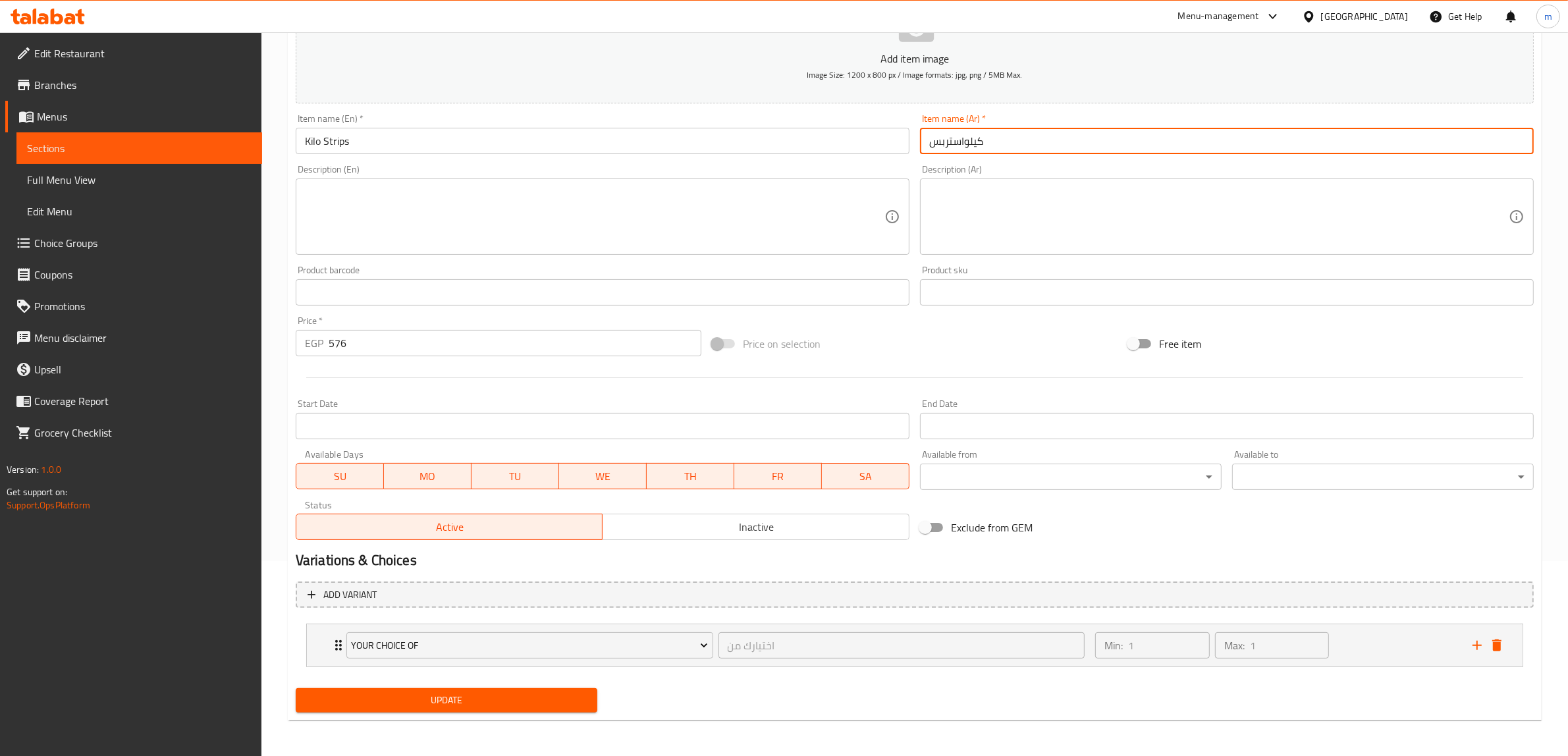
type input "كيلواستربس"
click at [434, 705] on span "Update" at bounding box center [446, 700] width 280 height 16
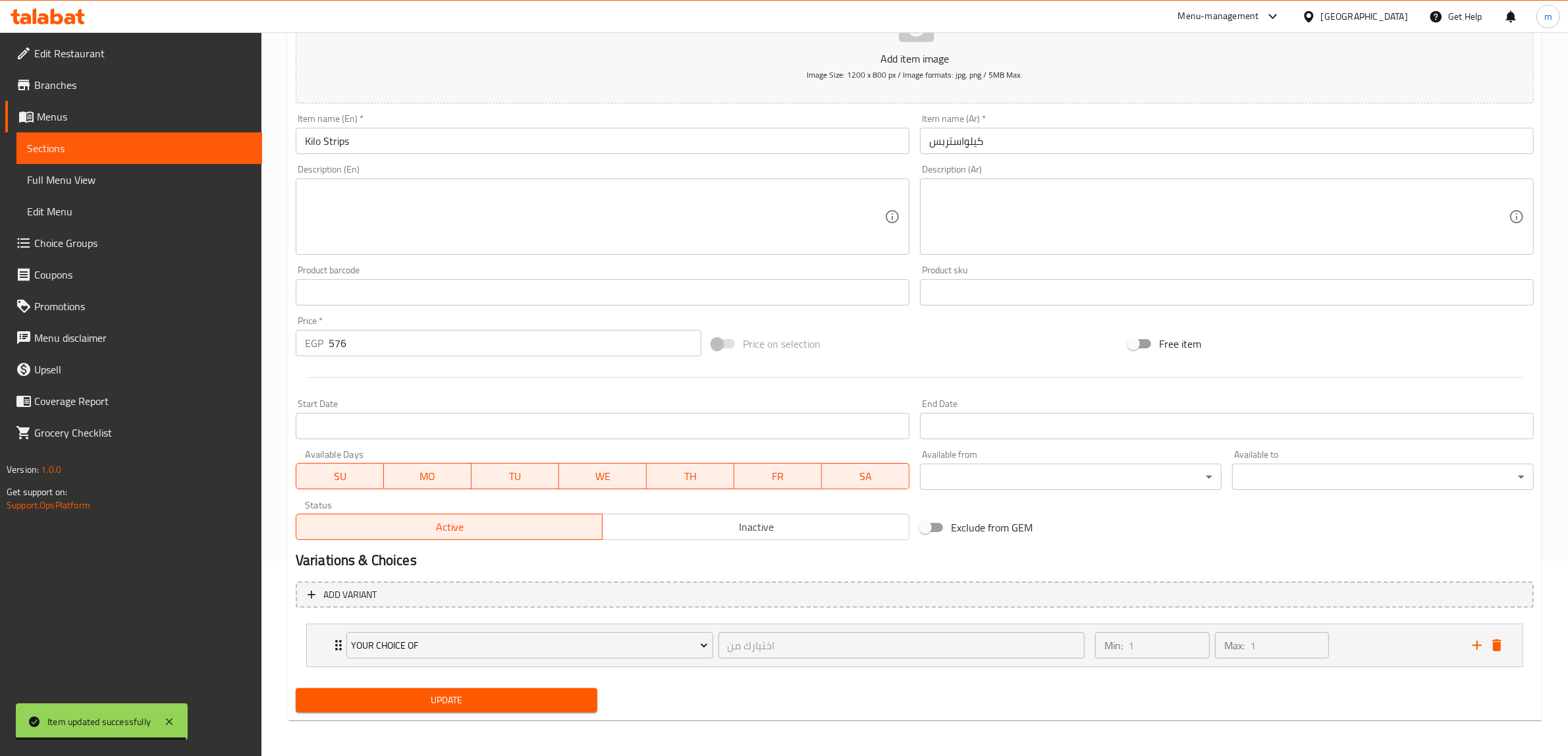
click at [73, 147] on span "Sections" at bounding box center [139, 148] width 225 height 16
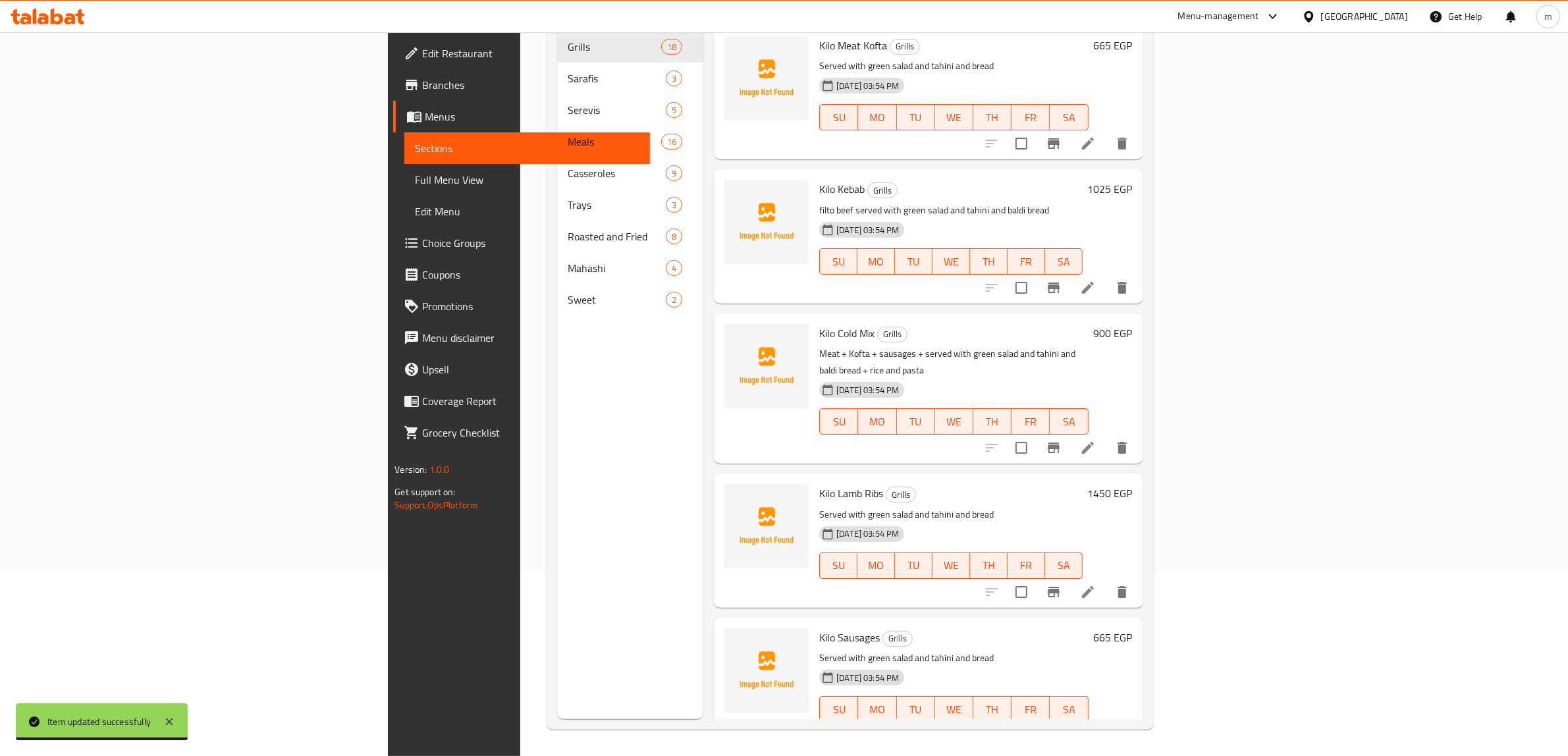
scroll to position [185, 0]
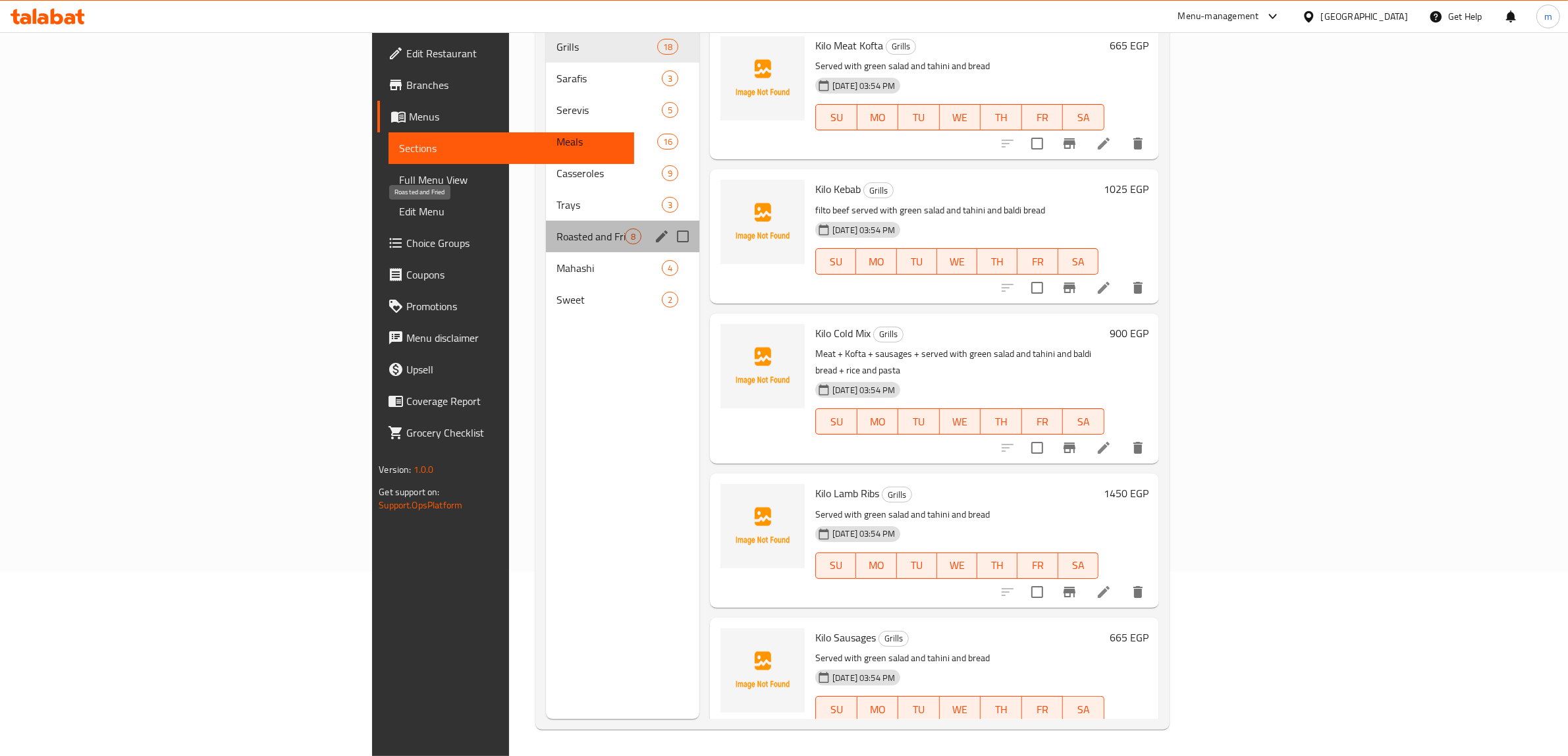
click at [556, 228] on span "Roasted and Fried" at bounding box center [590, 236] width 69 height 16
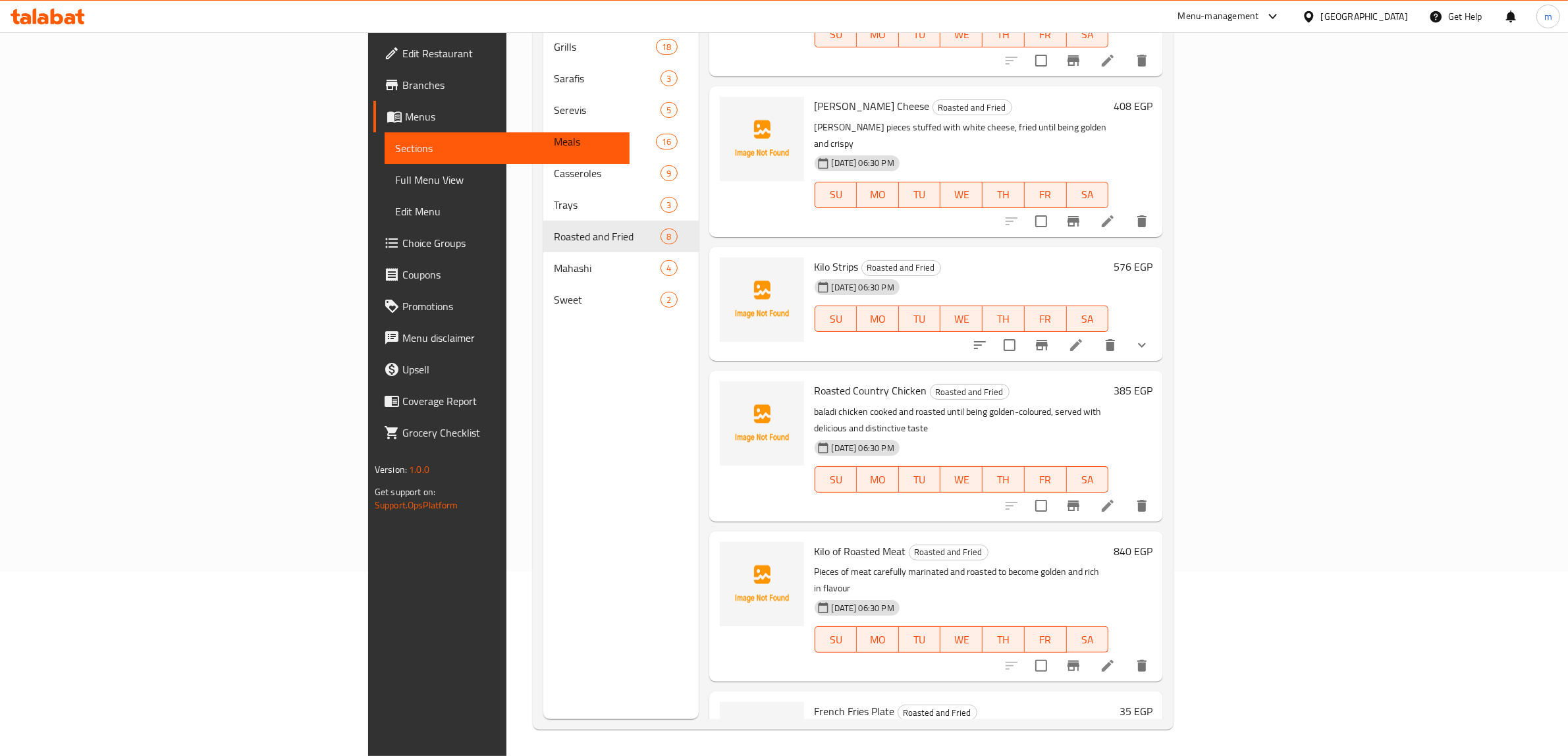
scroll to position [246, 0]
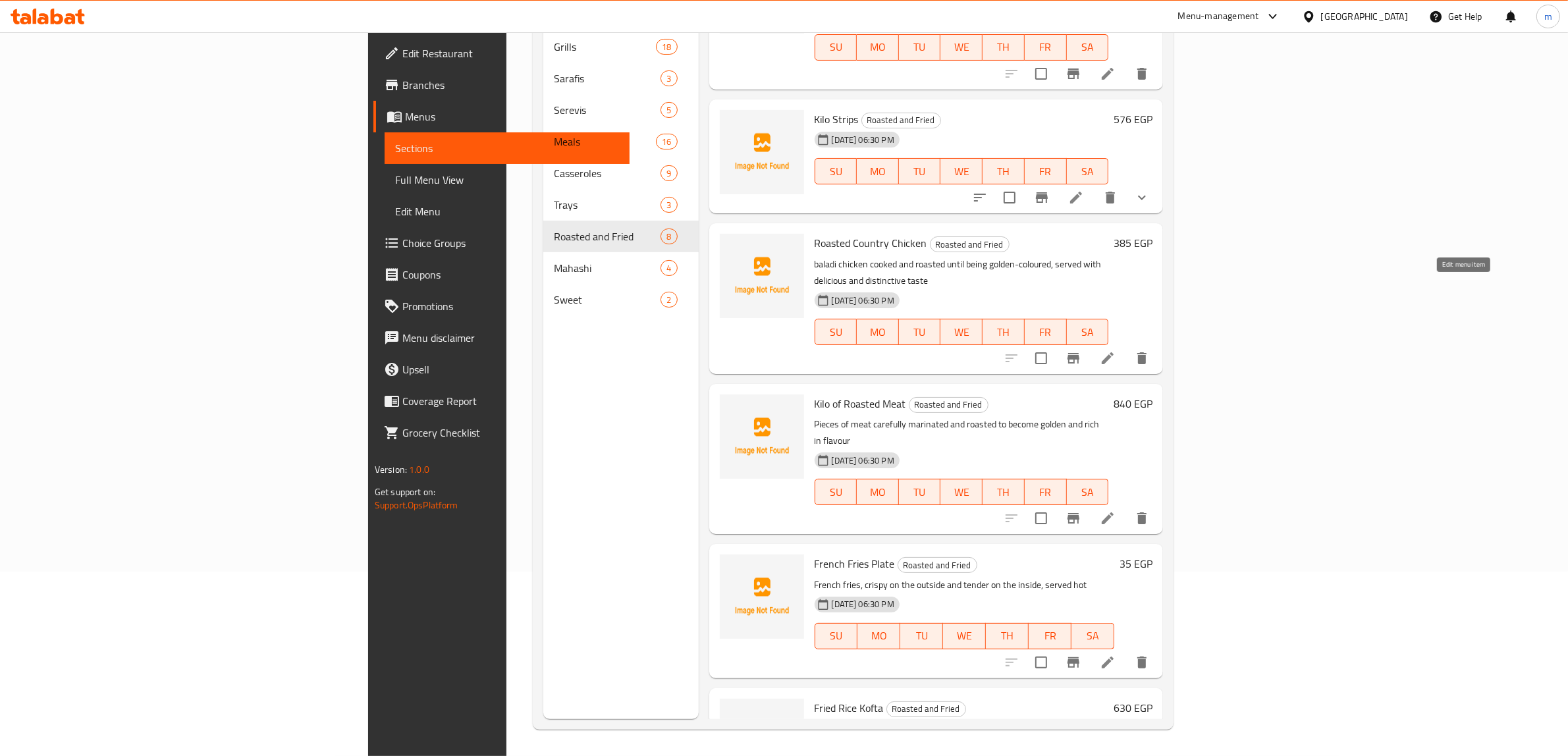
click at [1114, 352] on icon at bounding box center [1107, 357] width 12 height 12
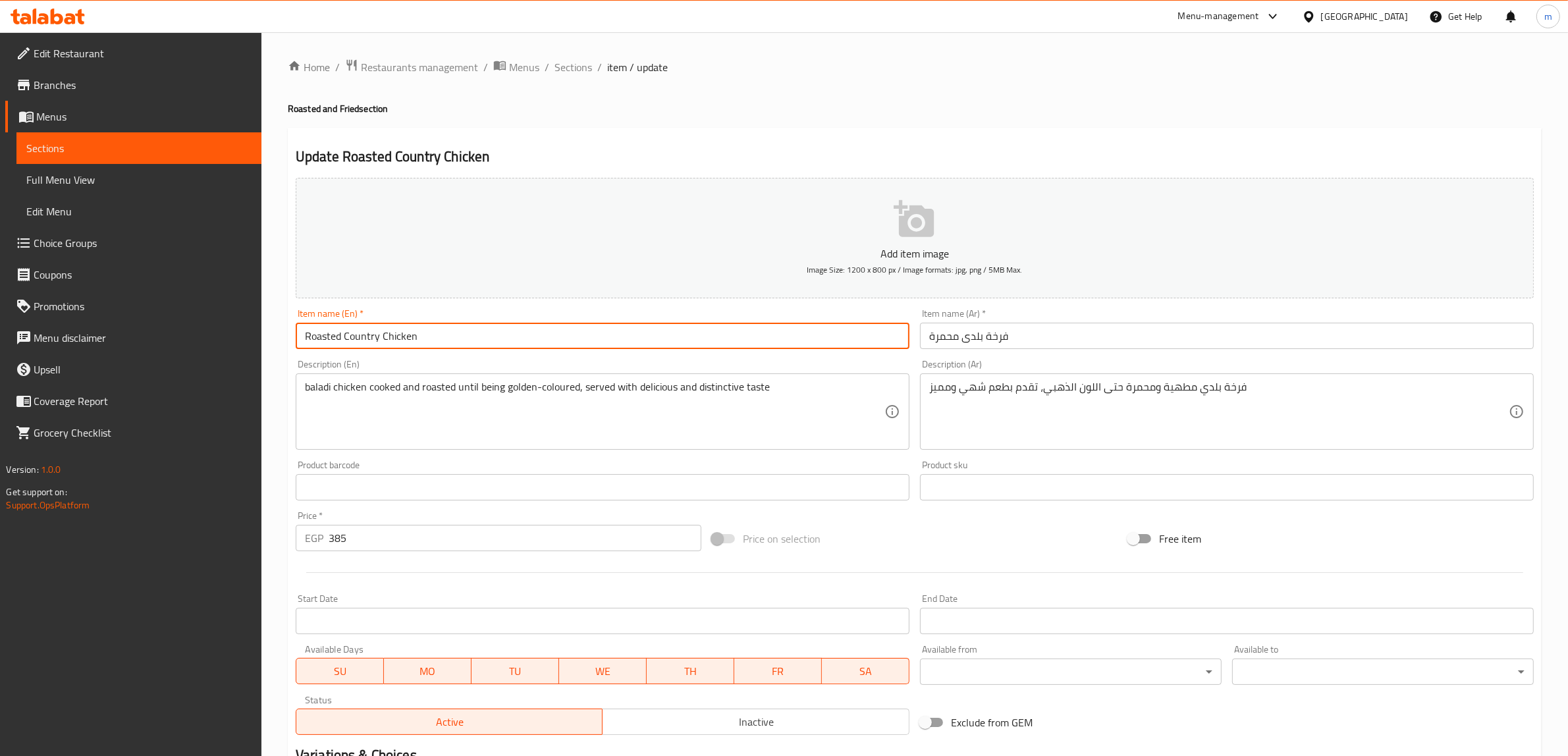
click at [348, 339] on input "Roasted Country Chicken" at bounding box center [602, 336] width 613 height 26
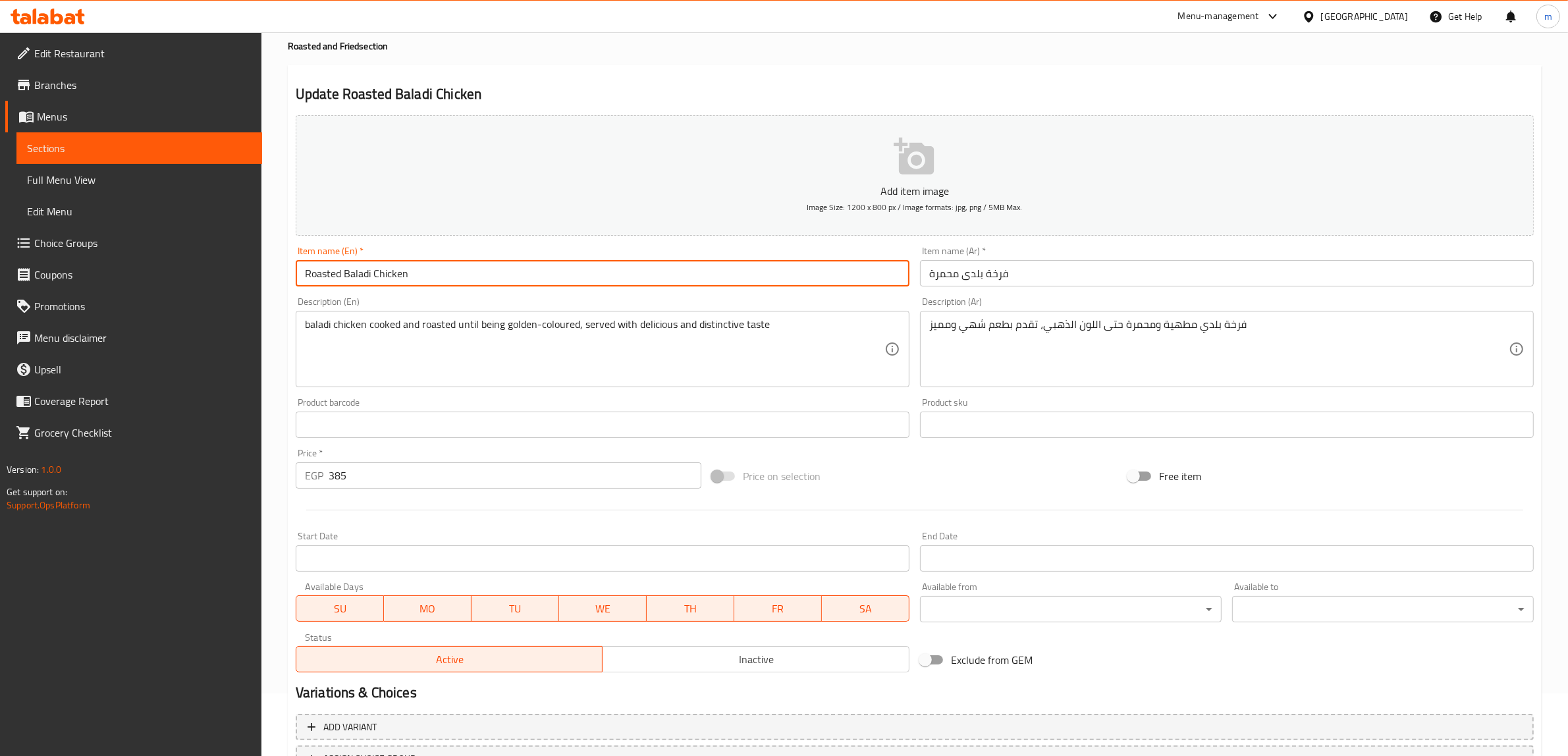
scroll to position [172, 0]
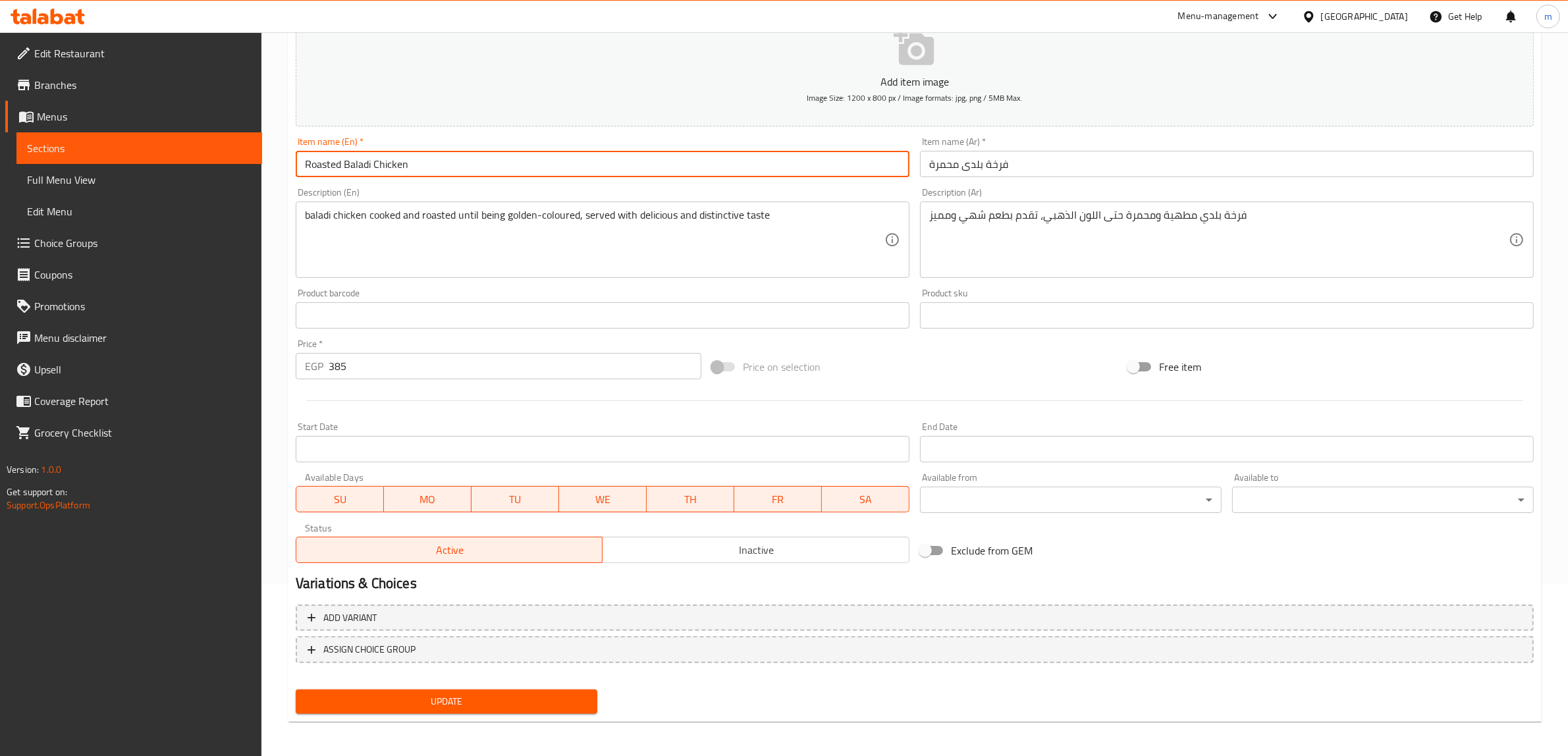
type input "Roasted Baladi Chicken"
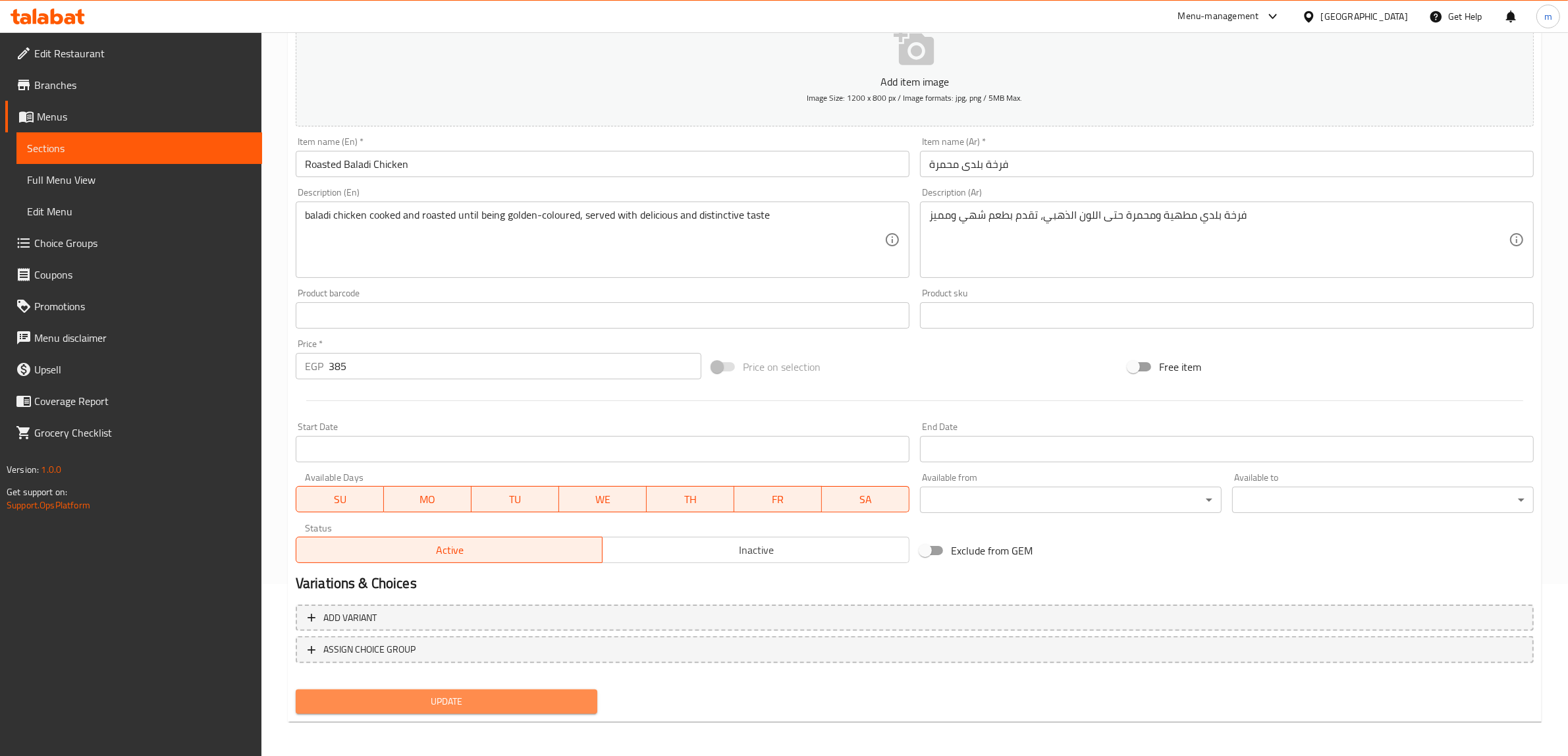
click at [483, 689] on button "Update" at bounding box center [446, 701] width 302 height 24
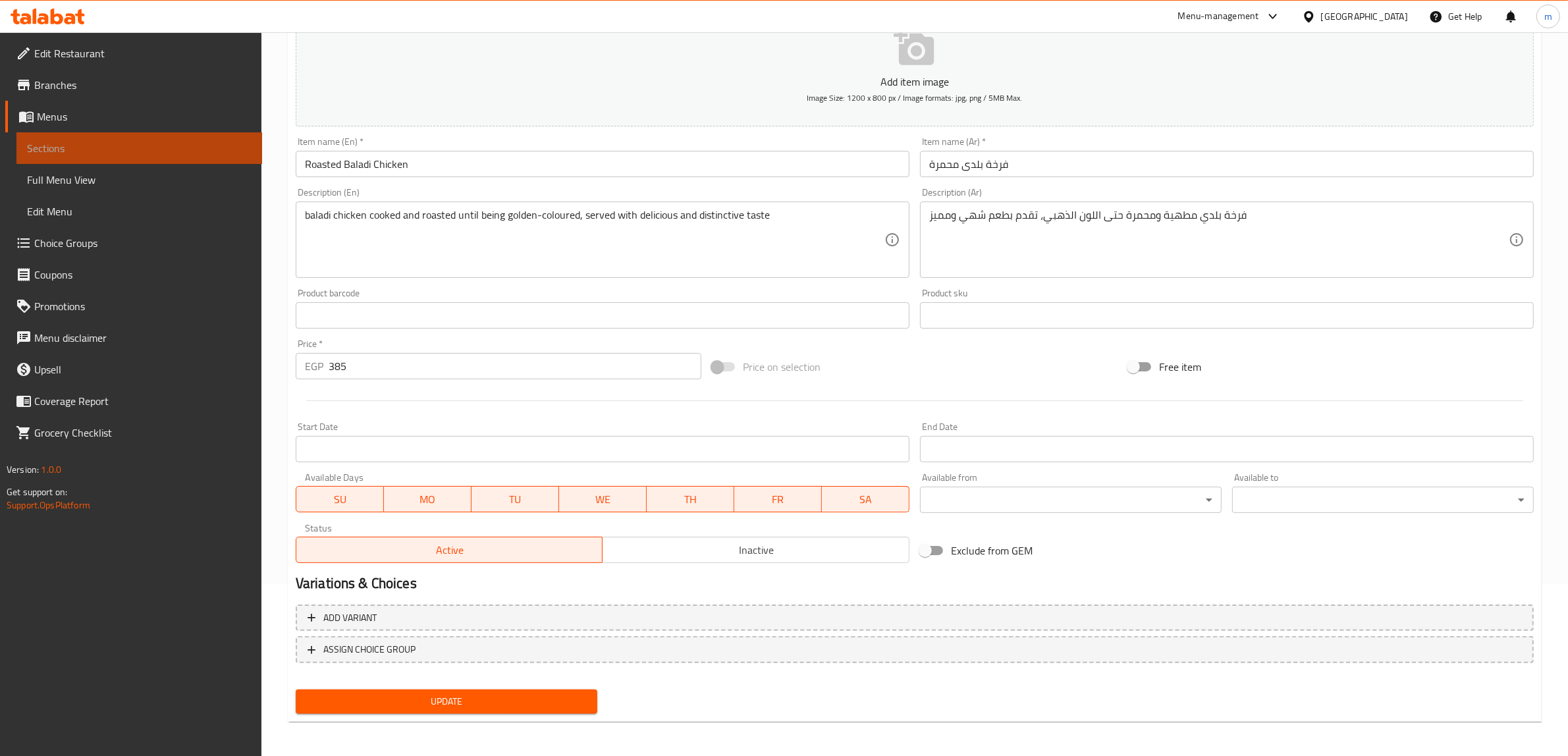
click at [80, 154] on span "Sections" at bounding box center [139, 148] width 225 height 16
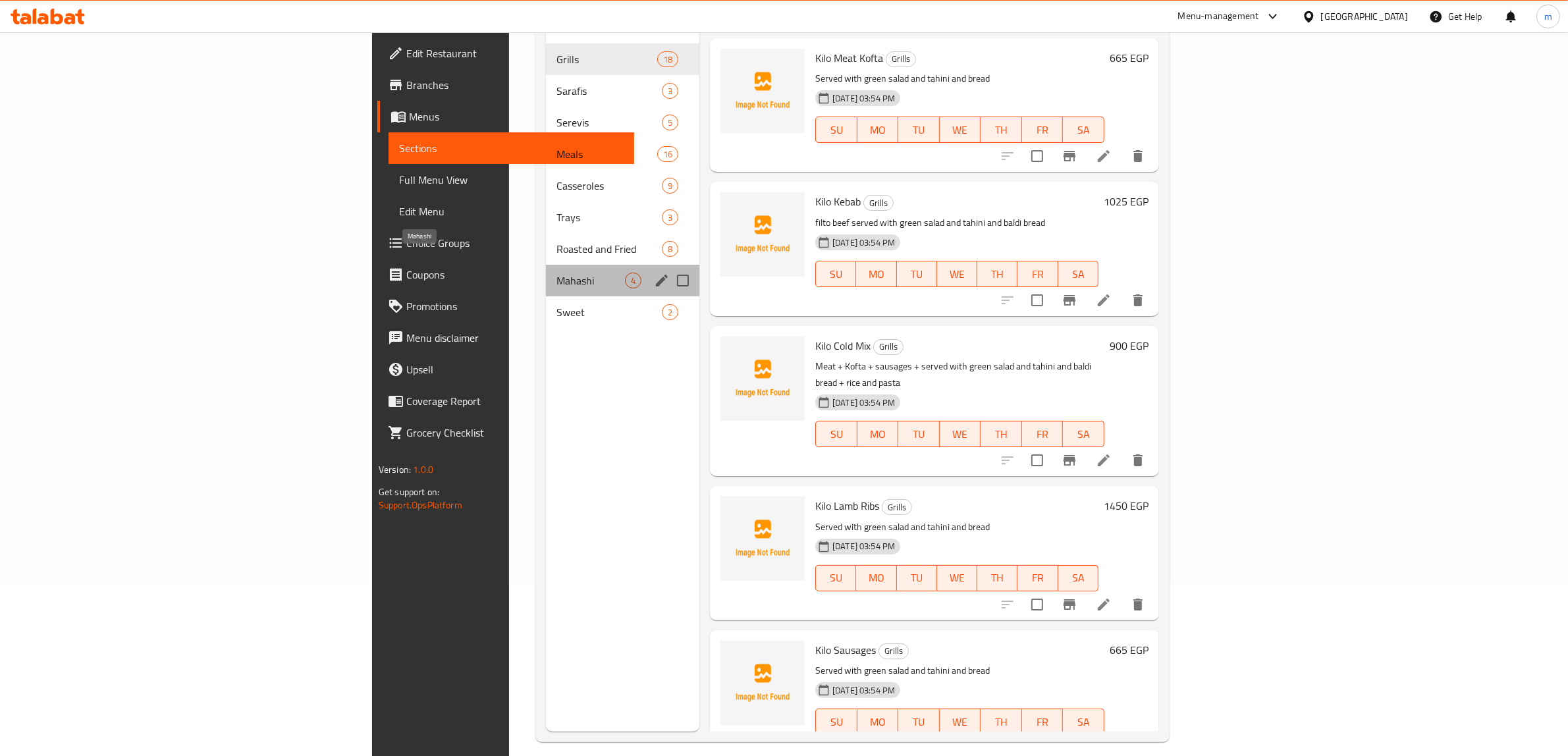
click at [556, 273] on span "Mahashi" at bounding box center [590, 280] width 69 height 16
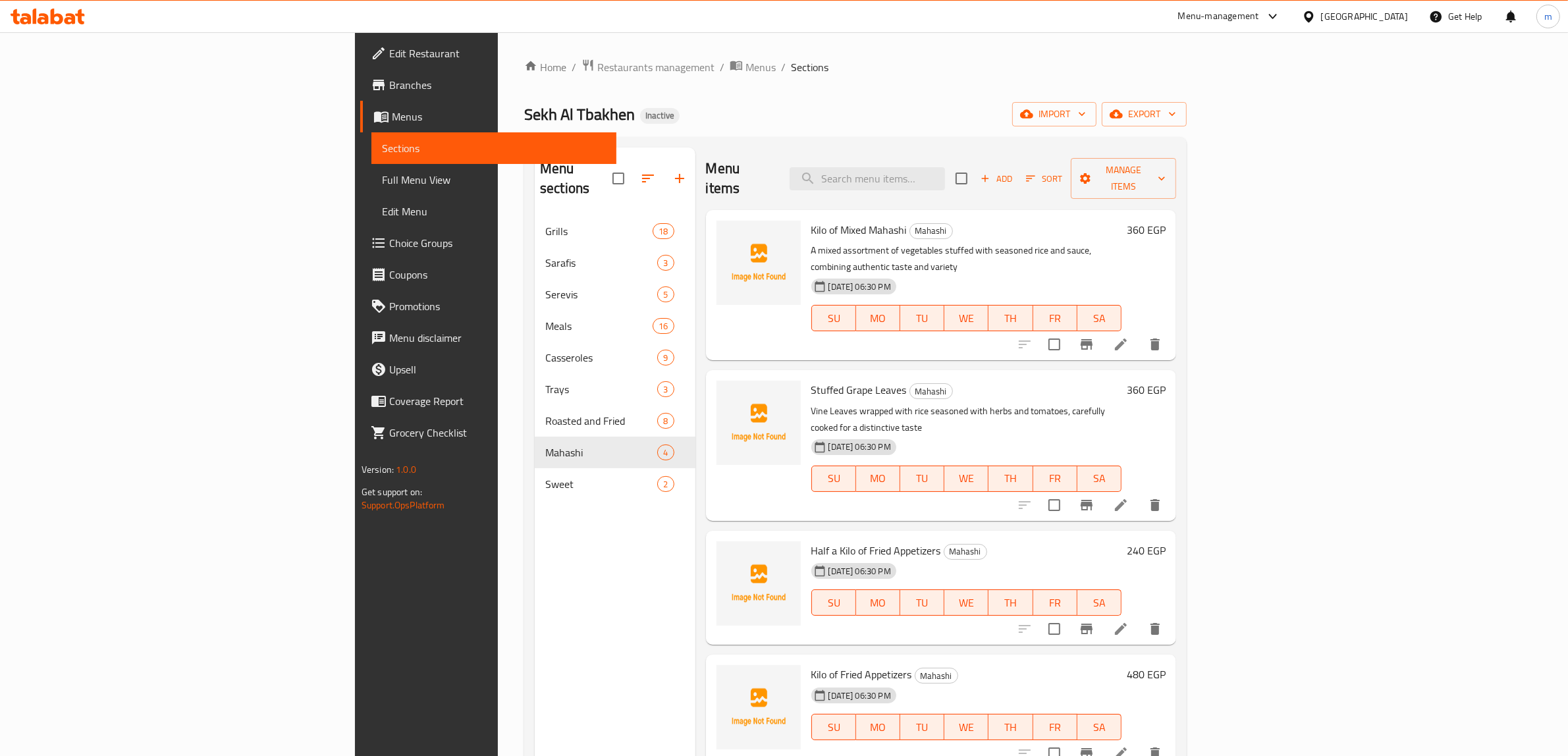
click at [1129, 496] on icon at bounding box center [1120, 504] width 16 height 16
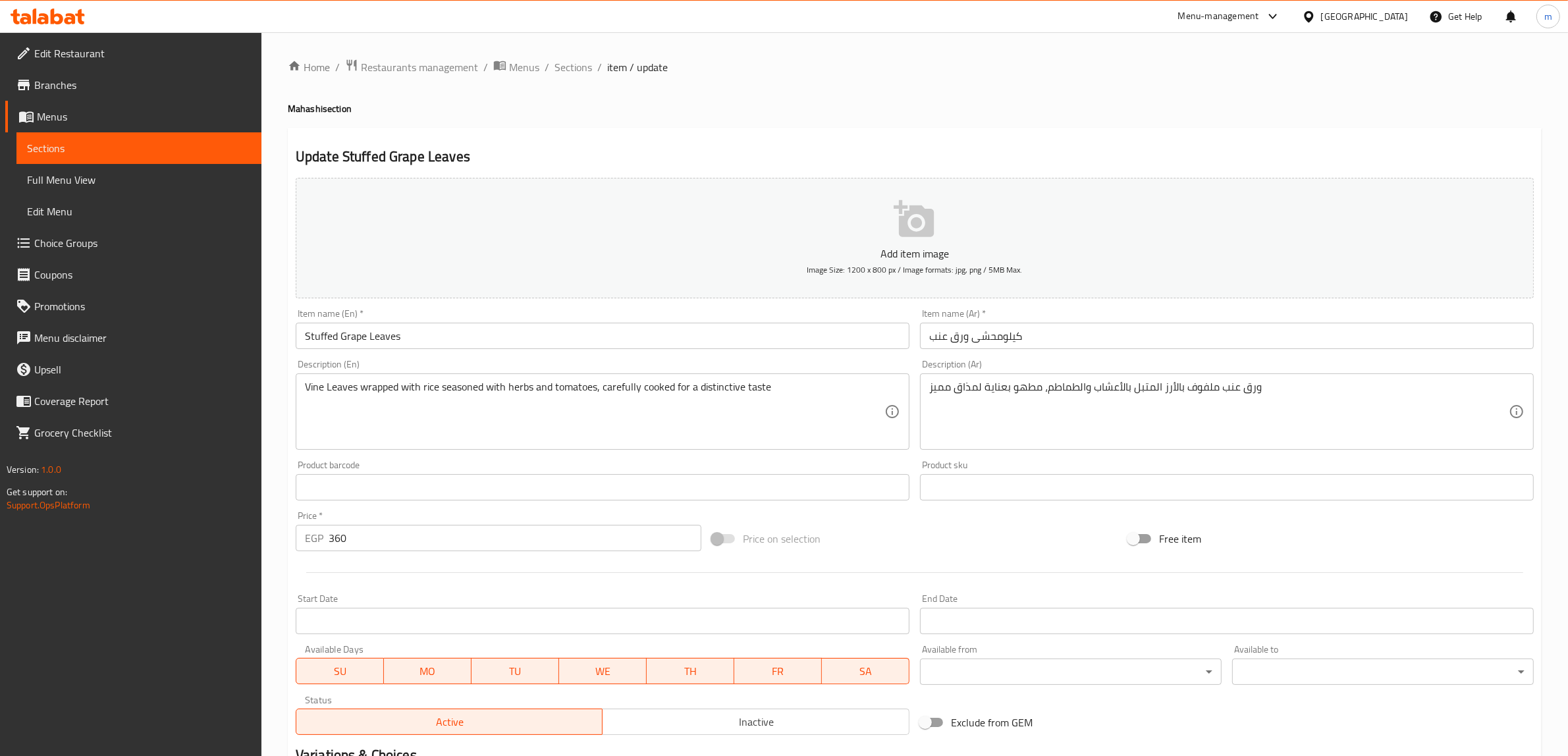
click at [447, 325] on input "Stuffed Grape Leaves" at bounding box center [602, 336] width 613 height 26
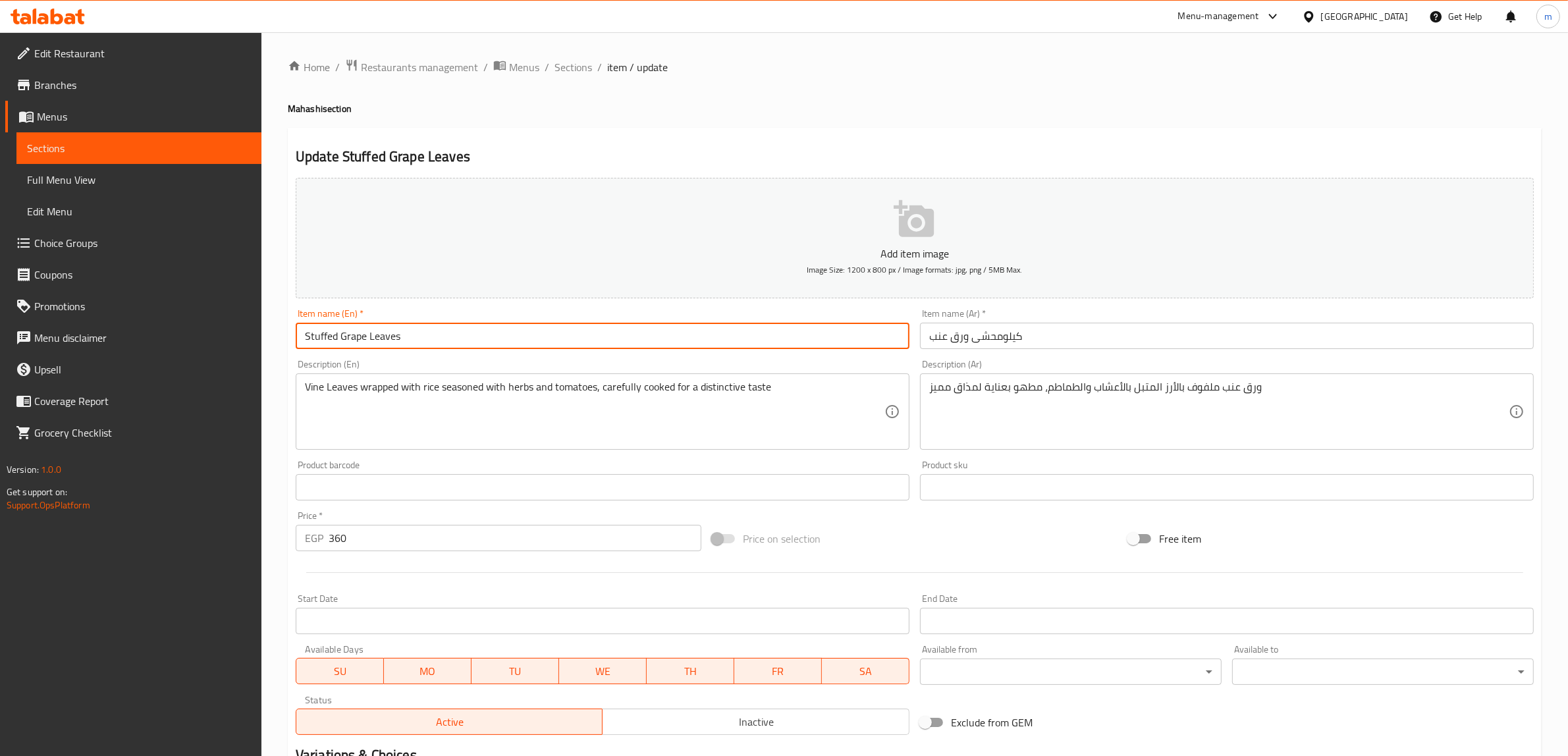
click at [447, 325] on input "Stuffed Grape Leaves" at bounding box center [602, 336] width 613 height 26
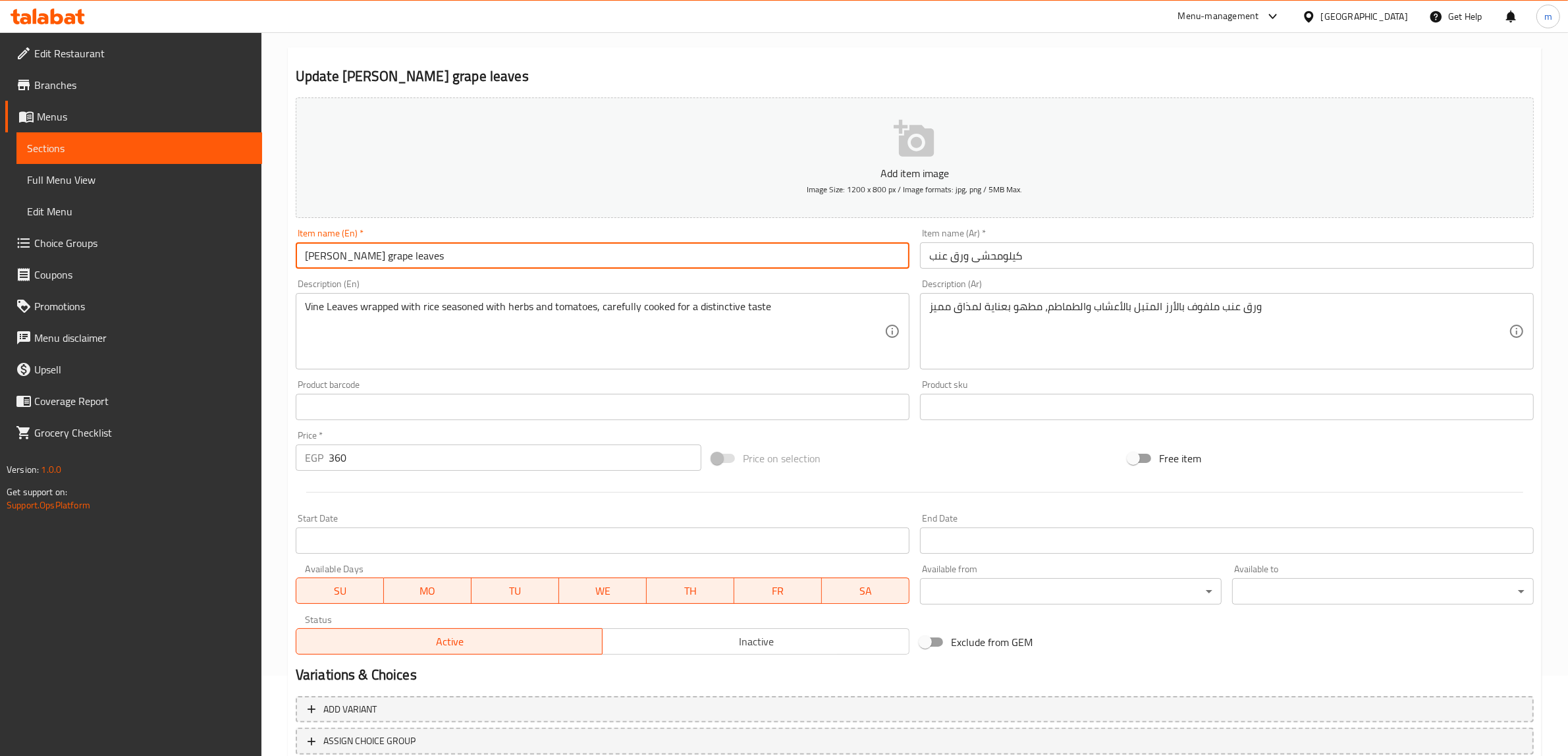
scroll to position [172, 0]
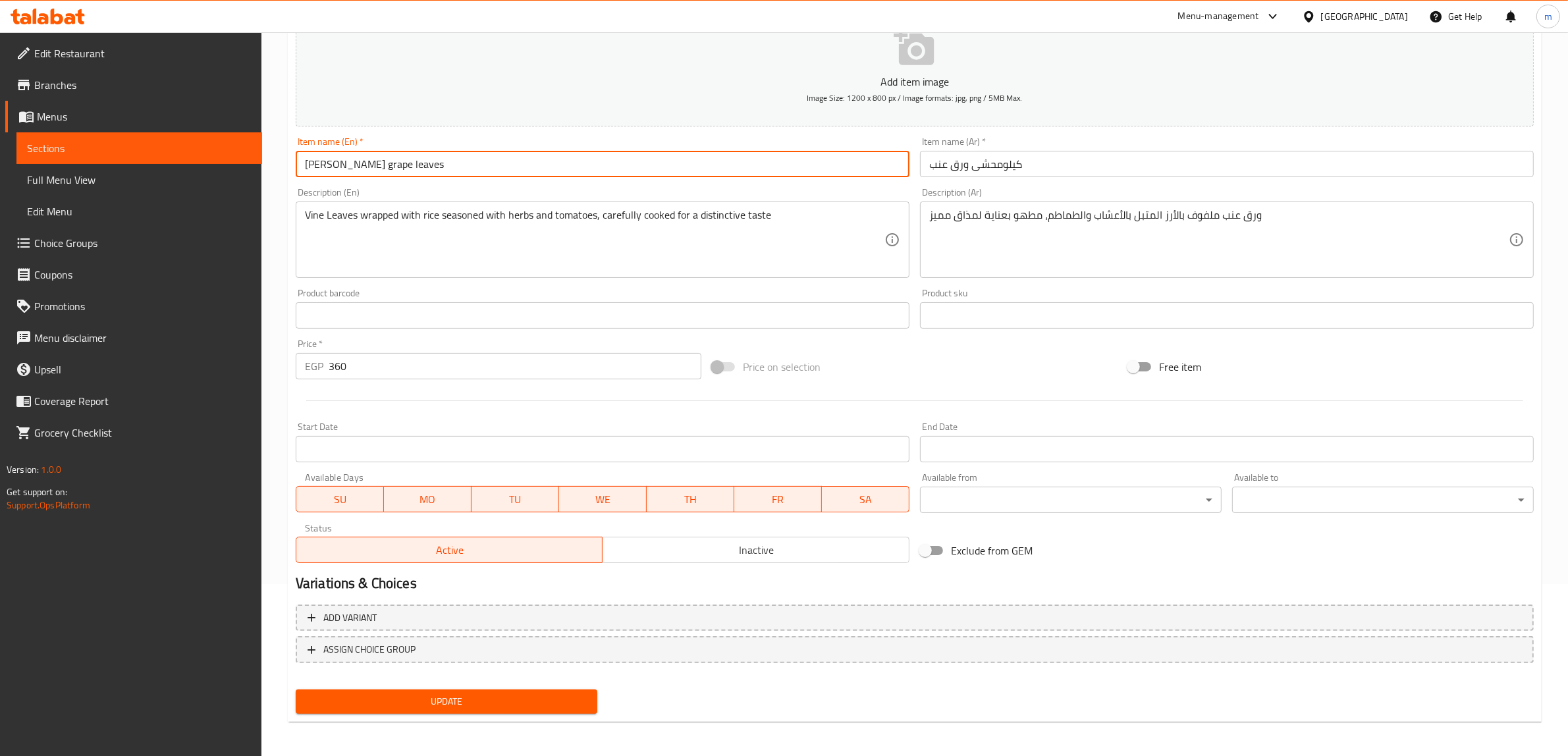
drag, startPoint x: 366, startPoint y: 165, endPoint x: 383, endPoint y: 167, distance: 17.1
click at [383, 167] on input "Kilo Mahashi grape leaves" at bounding box center [602, 164] width 613 height 26
drag, startPoint x: 364, startPoint y: 167, endPoint x: 420, endPoint y: 166, distance: 56.0
click at [420, 166] on input "Kilo Mahashi grape leaves" at bounding box center [602, 164] width 613 height 26
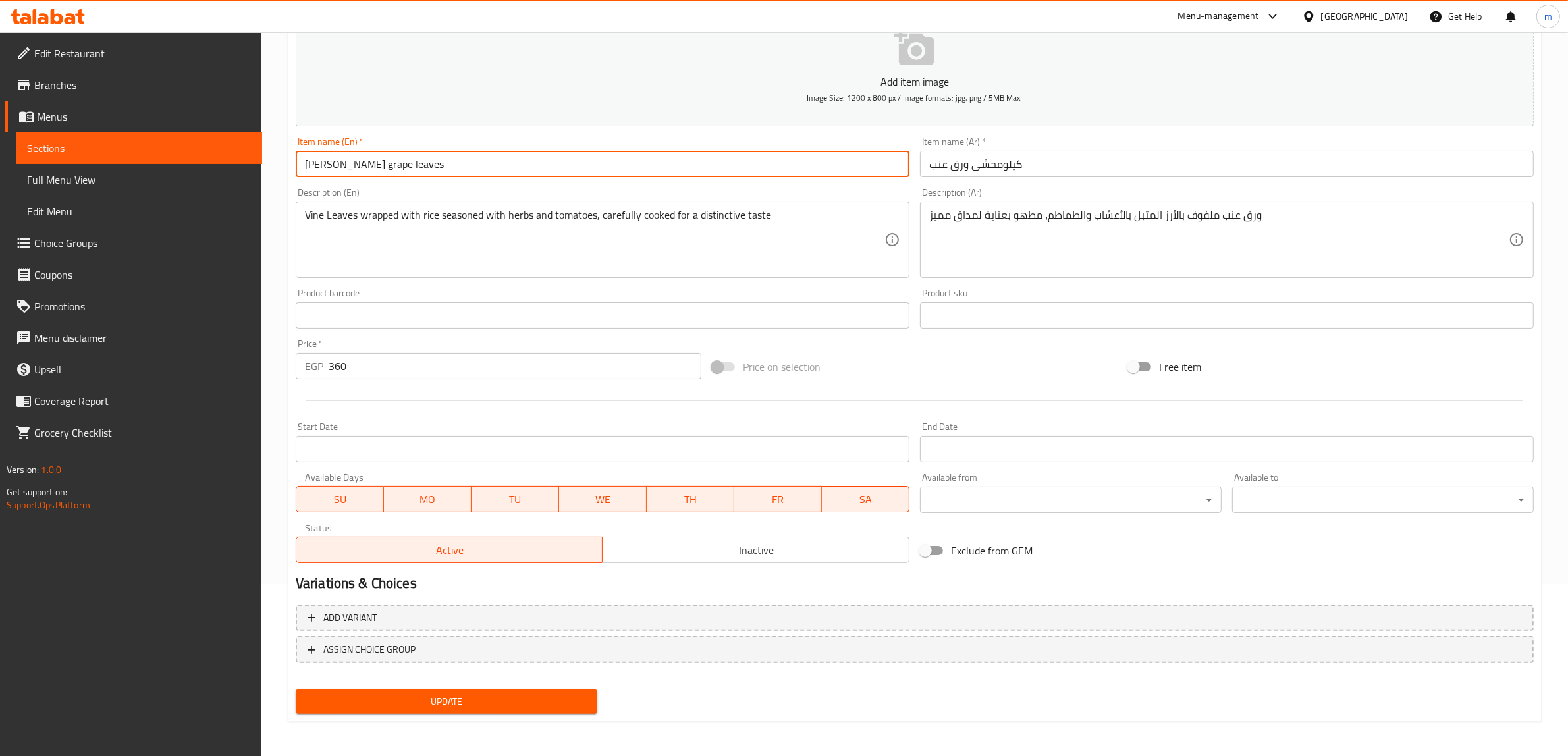
paste input "Vine L"
type input "[PERSON_NAME] Leaves"
click at [479, 700] on span "Update" at bounding box center [446, 701] width 280 height 16
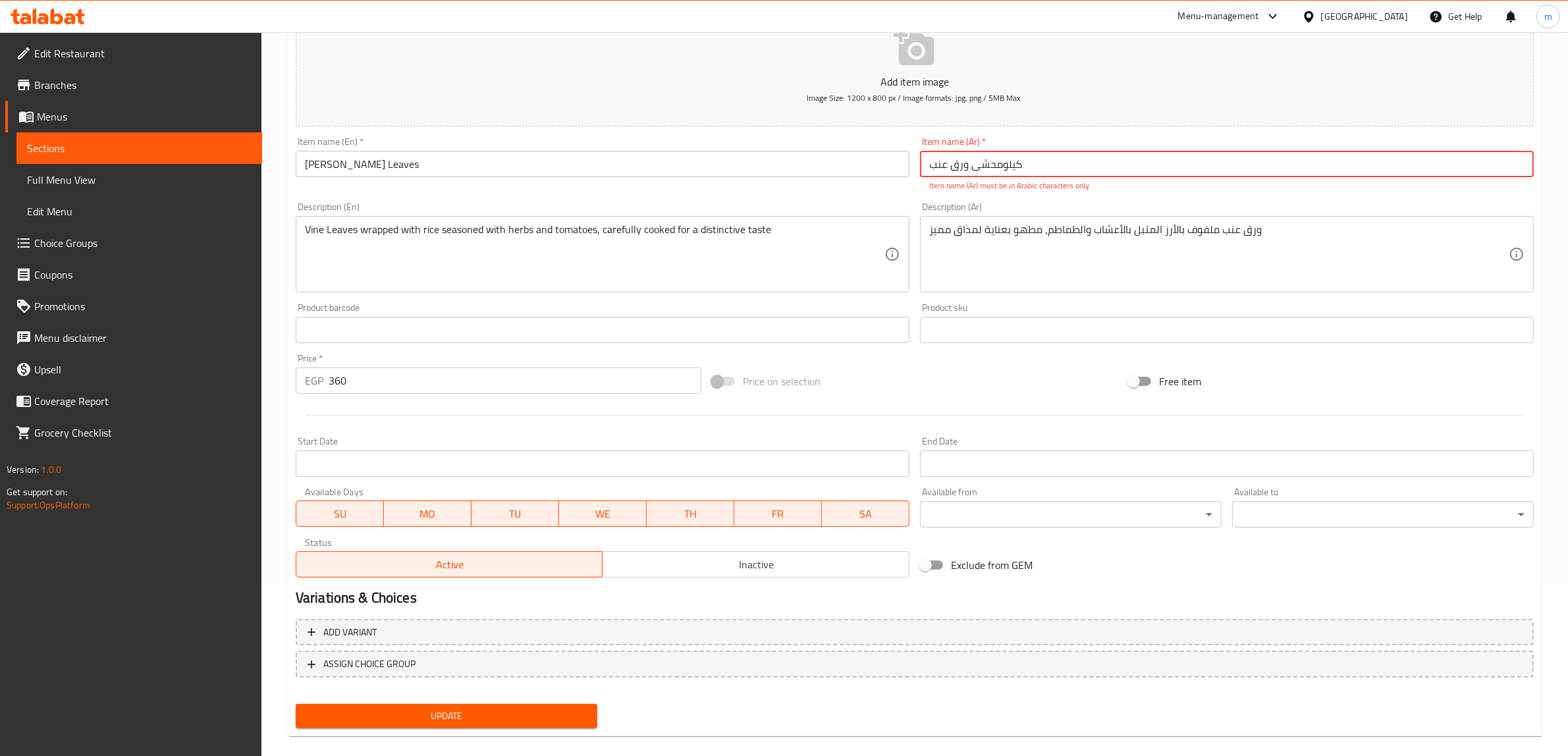
click at [1047, 176] on input "کیلومحشى ورق عنب" at bounding box center [1227, 164] width 613 height 26
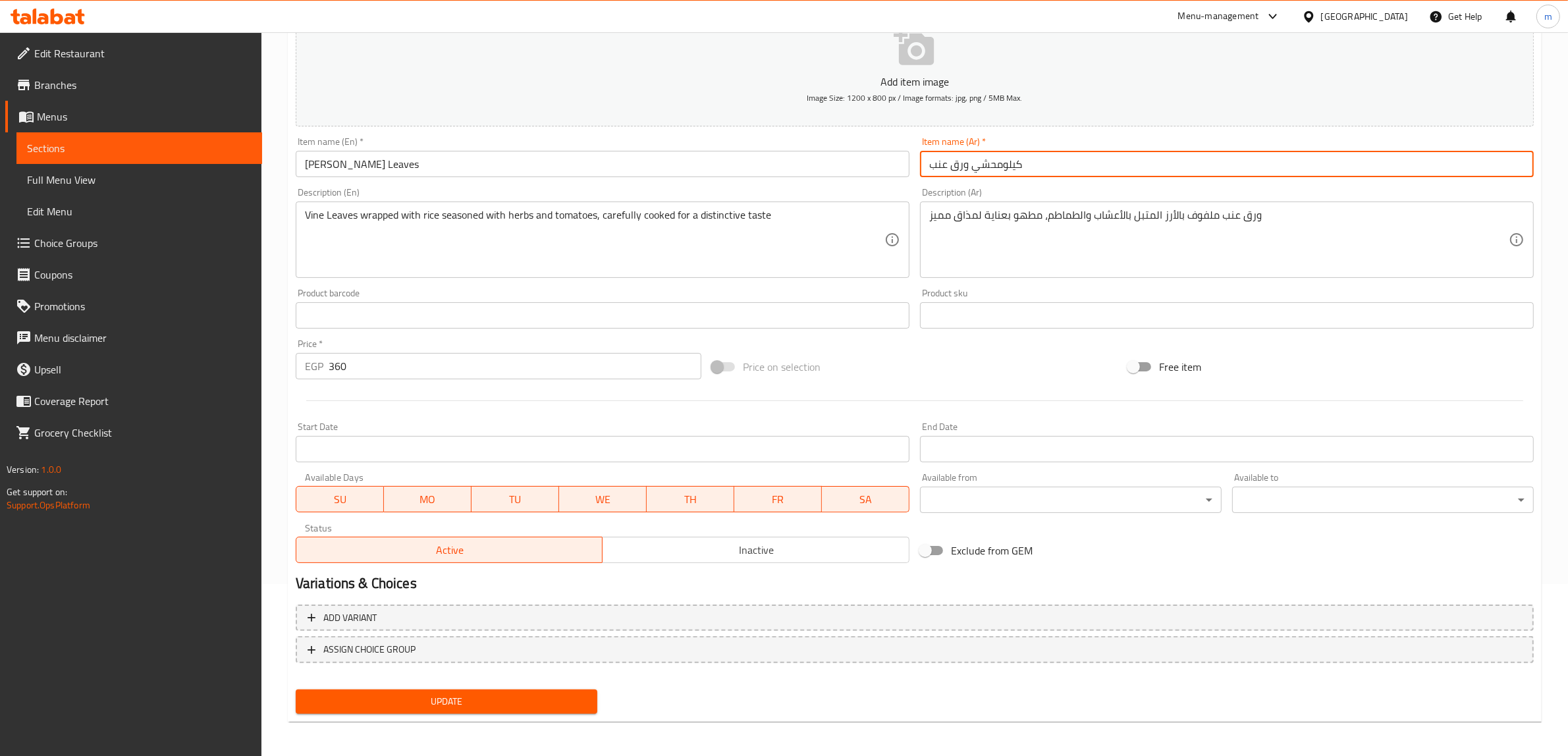
type input "كيلومحشي ورق عنب"
click at [473, 697] on span "Update" at bounding box center [446, 701] width 280 height 16
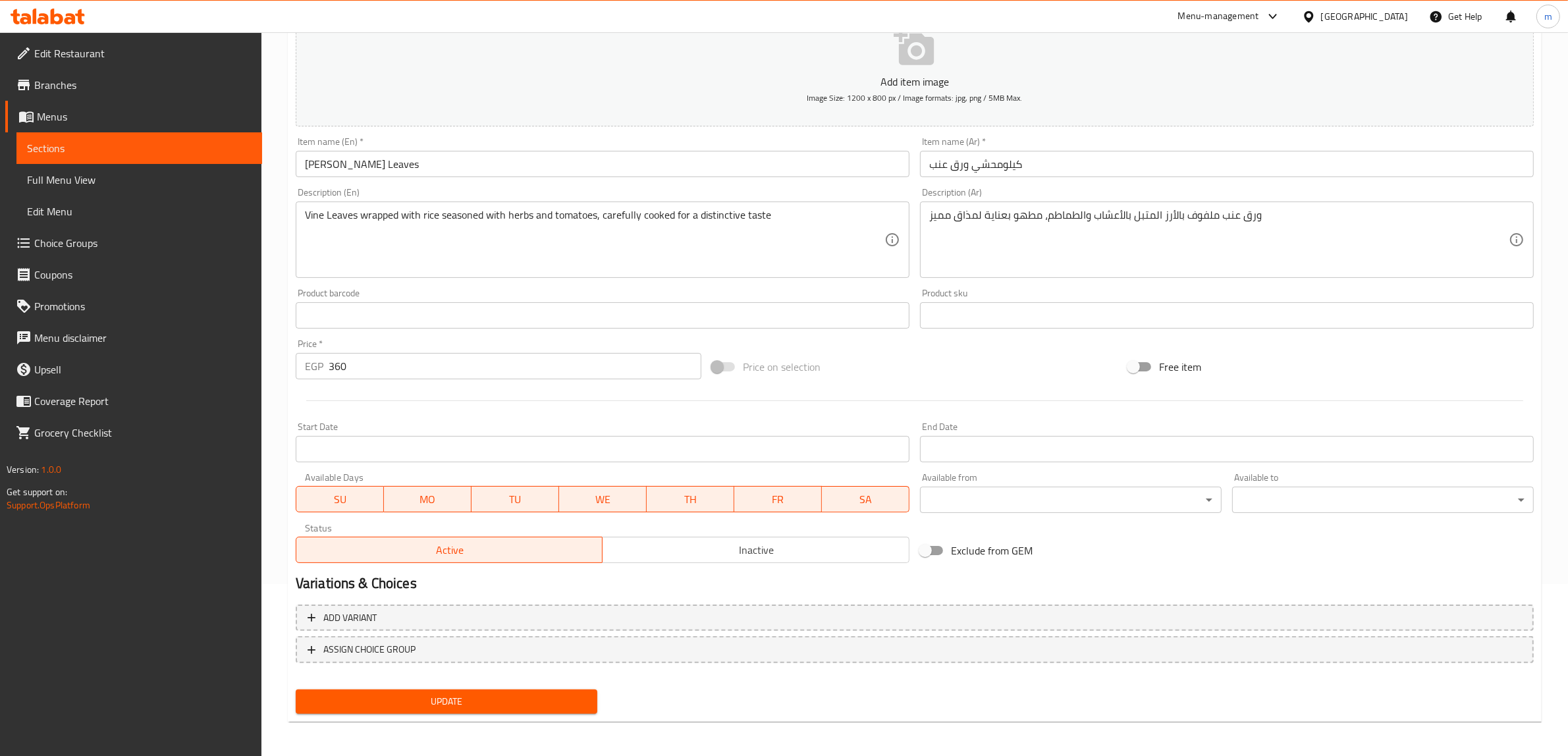
drag, startPoint x: 126, startPoint y: 151, endPoint x: 166, endPoint y: 174, distance: 46.1
click at [126, 151] on span "Sections" at bounding box center [139, 148] width 225 height 16
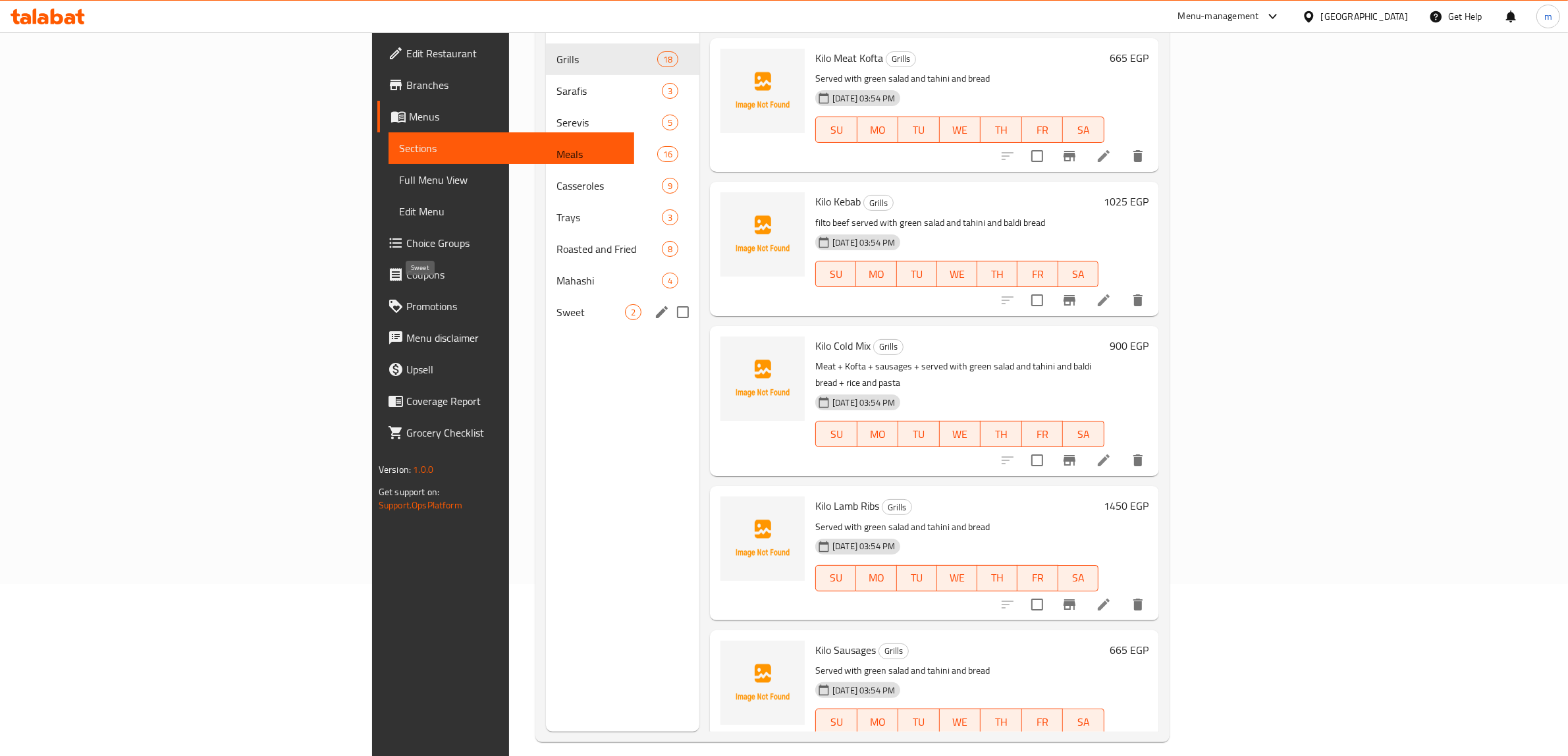
click at [556, 273] on span "Mahashi" at bounding box center [609, 280] width 105 height 16
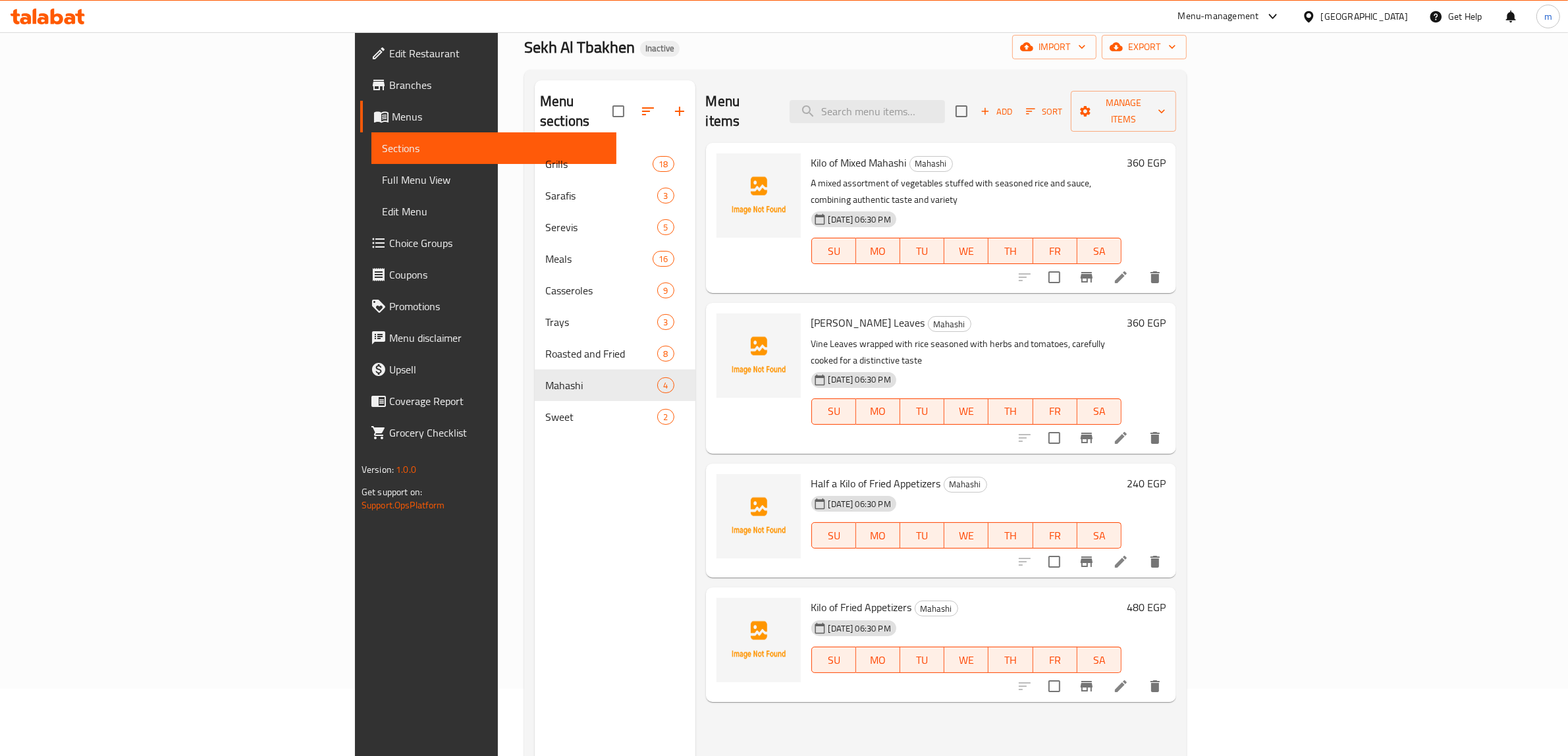
scroll to position [185, 0]
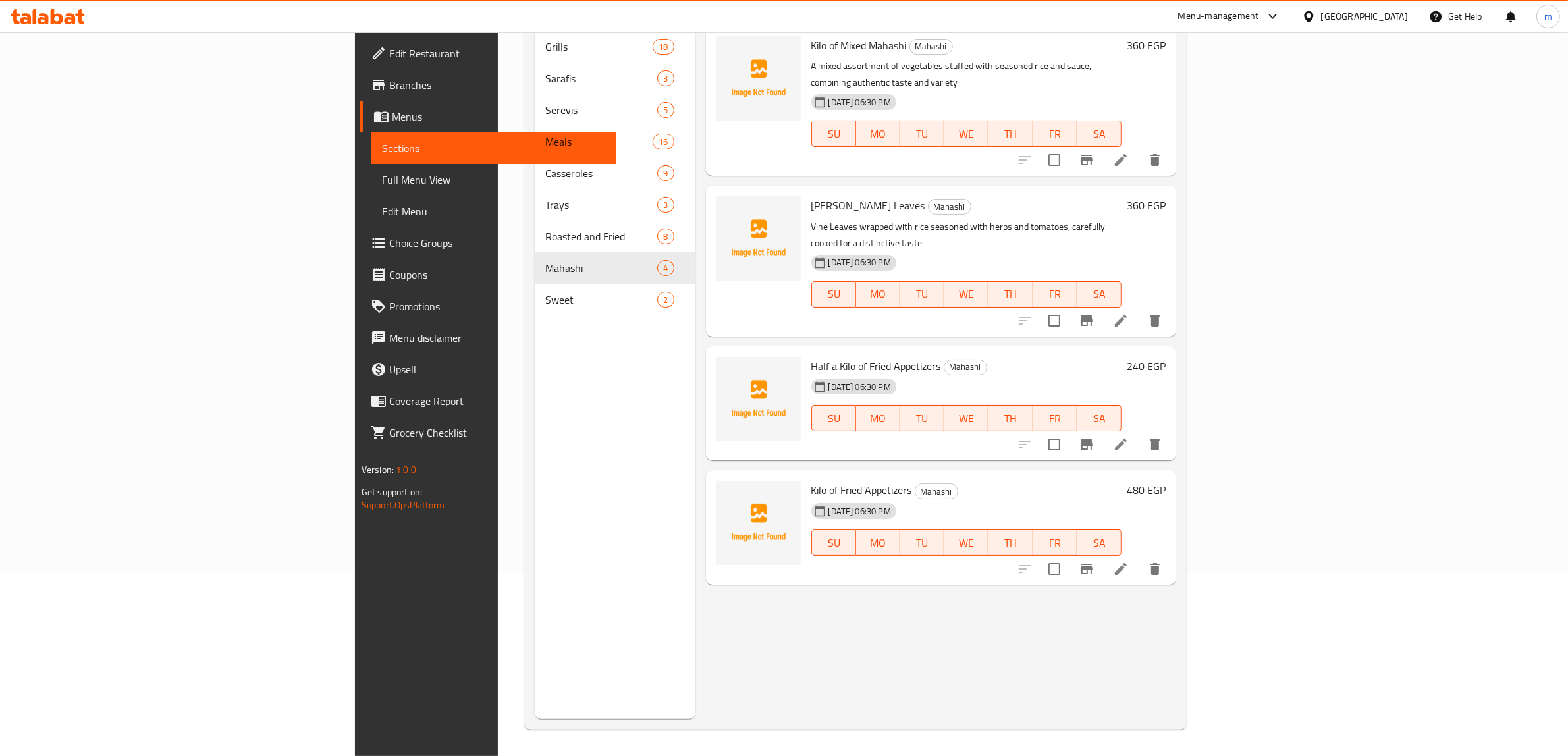
click at [1129, 436] on icon at bounding box center [1120, 444] width 16 height 16
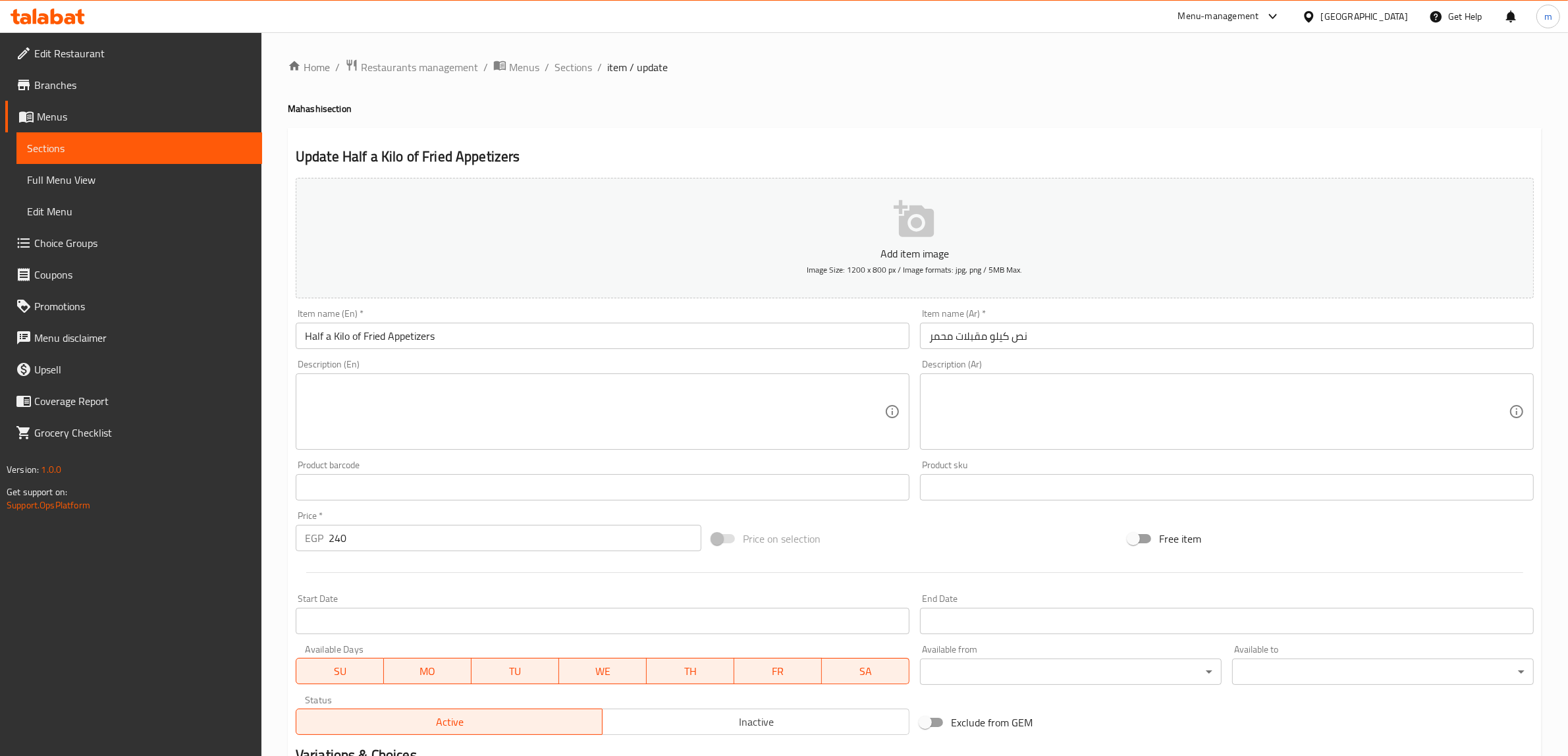
click at [366, 337] on input "Half a Kilo of Fried Appetizers" at bounding box center [602, 336] width 613 height 26
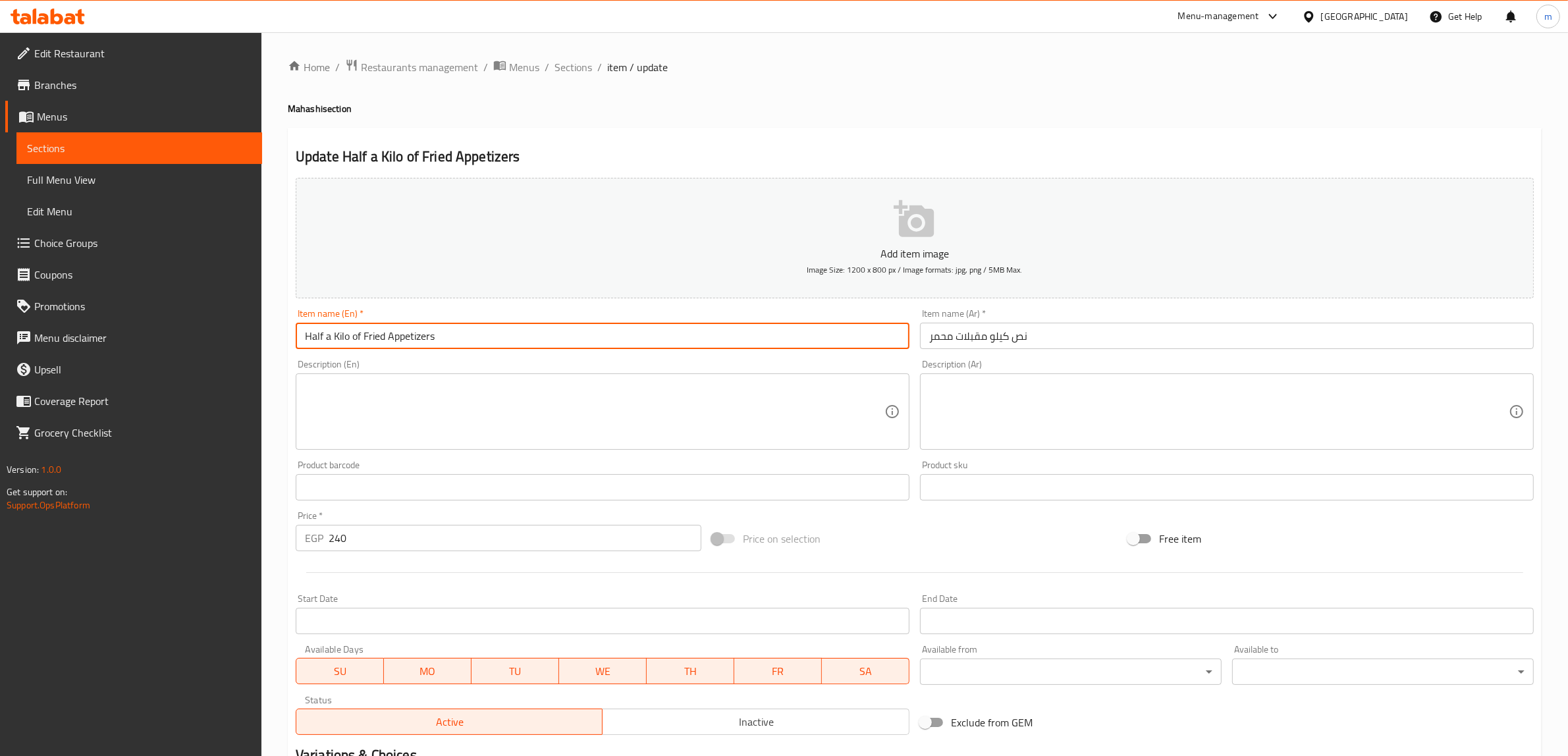
click at [366, 337] on input "Half a Kilo of Fried Appetizers" at bounding box center [602, 336] width 613 height 26
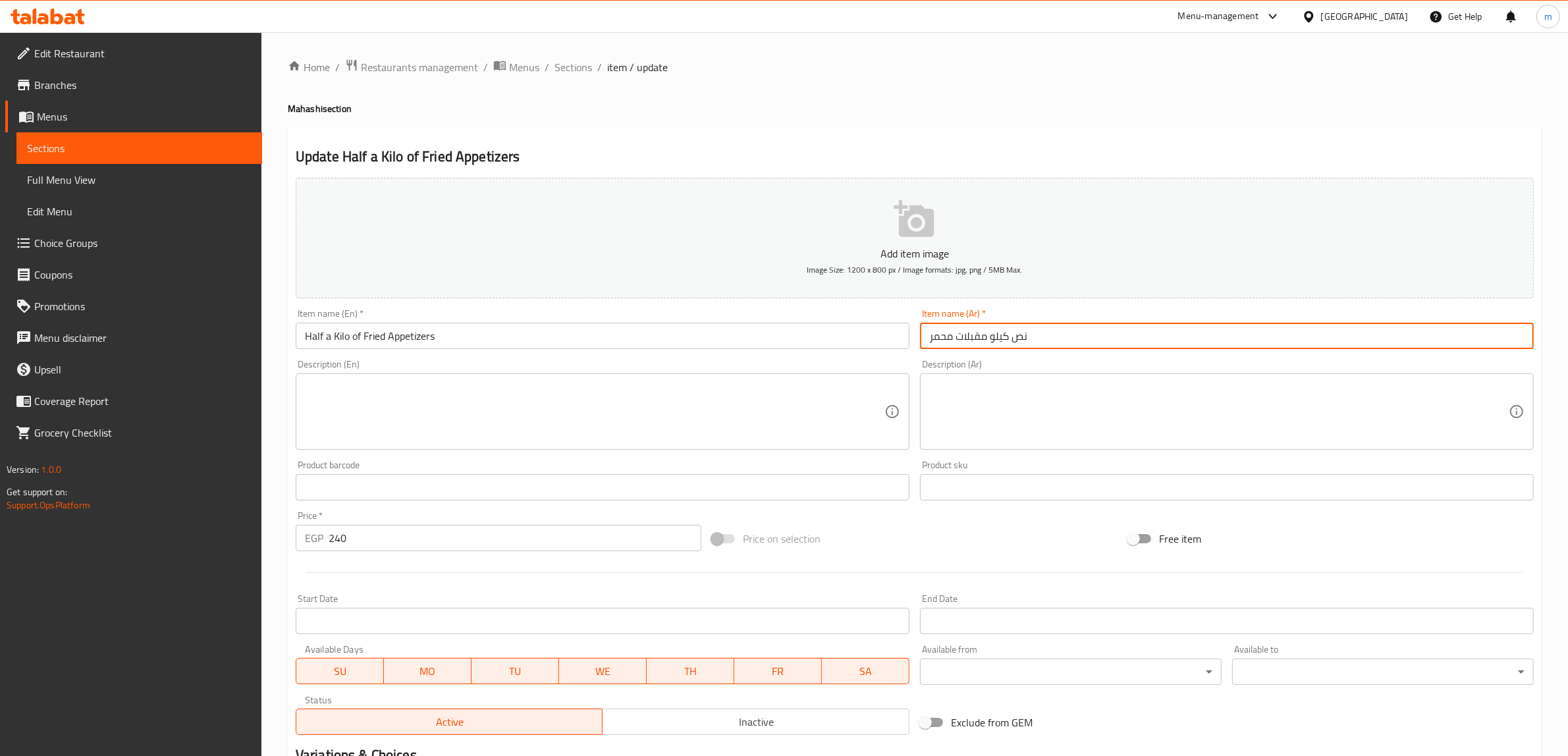
click at [989, 335] on input "نص كيلو مقبلات محمر" at bounding box center [1227, 336] width 613 height 26
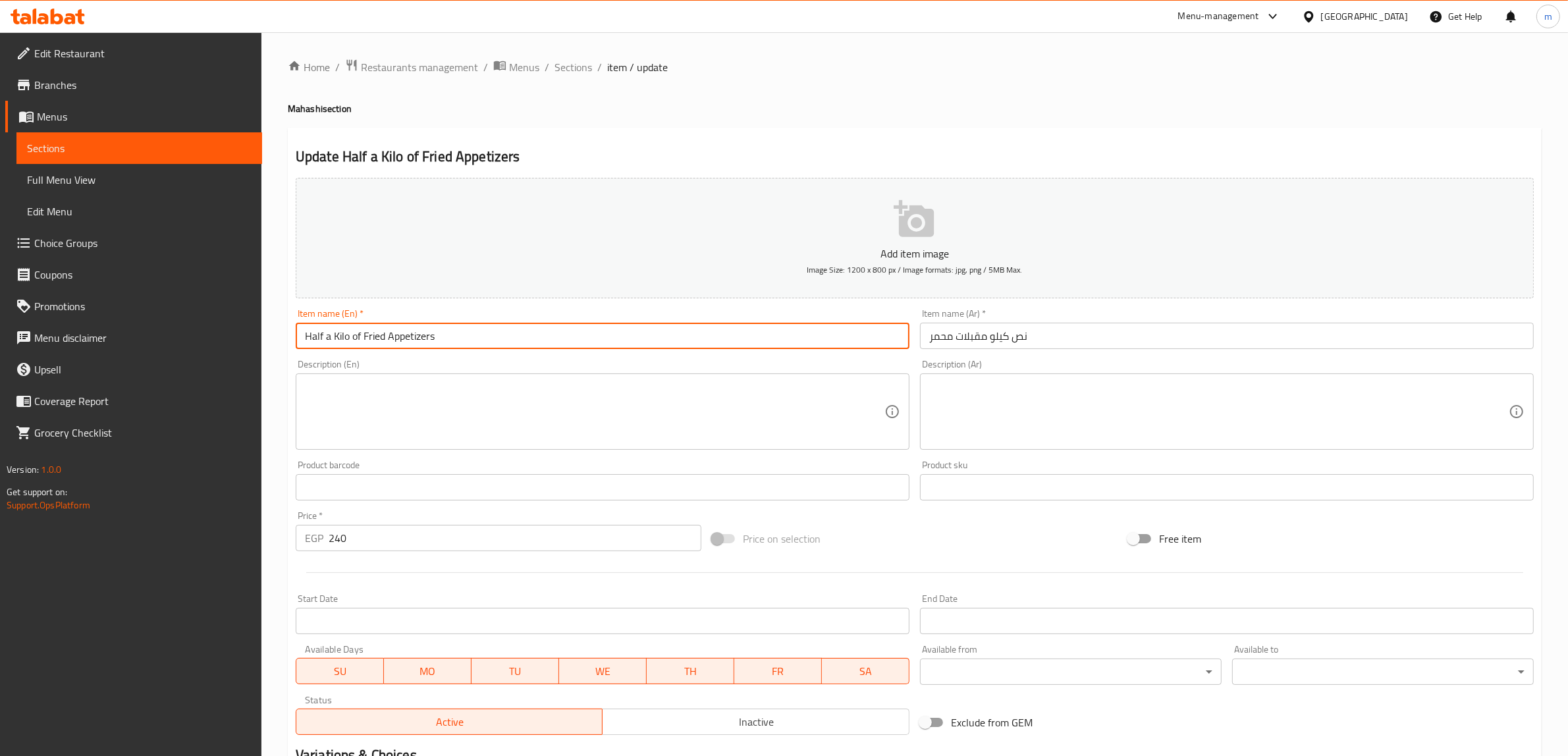
drag, startPoint x: 357, startPoint y: 338, endPoint x: 369, endPoint y: 350, distance: 17.0
click at [357, 338] on input "Half a Kilo of Fried Appetizers" at bounding box center [602, 336] width 613 height 26
click at [359, 342] on input "Half a Kilo of Fried Appetizers" at bounding box center [602, 336] width 613 height 26
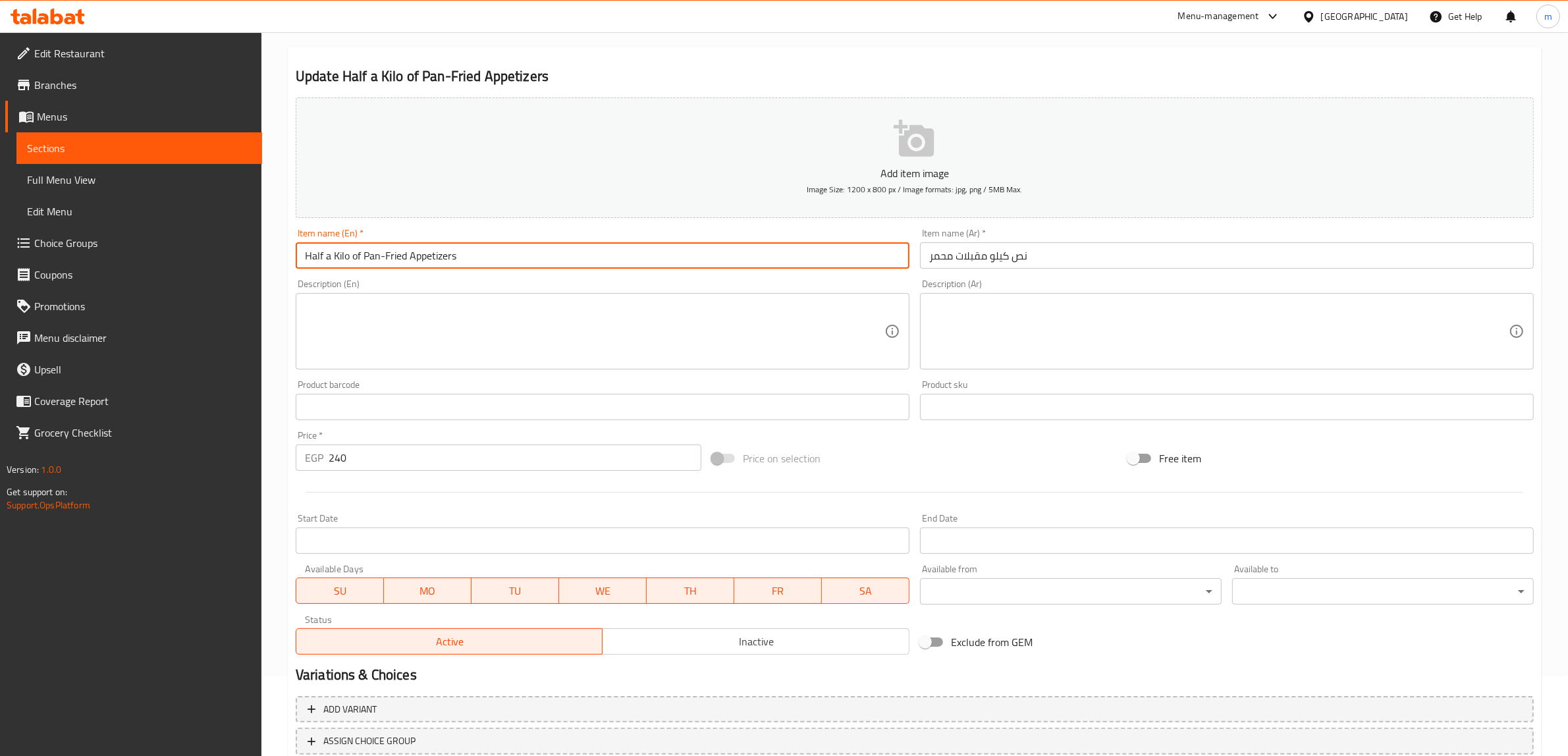
scroll to position [172, 0]
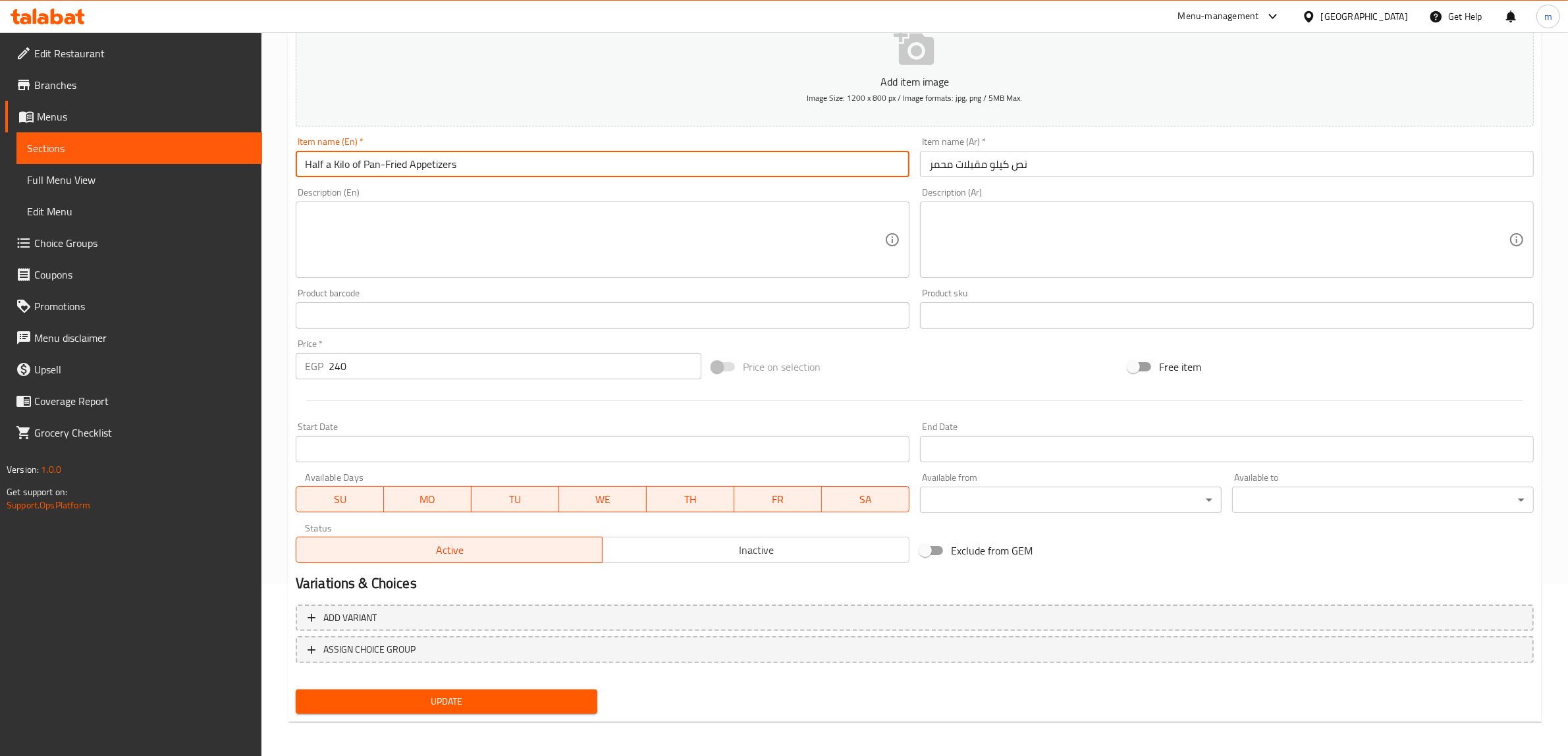
type input "Half a Kilo of Pan-Fried Appetizers"
click at [446, 695] on span "Update" at bounding box center [446, 701] width 280 height 16
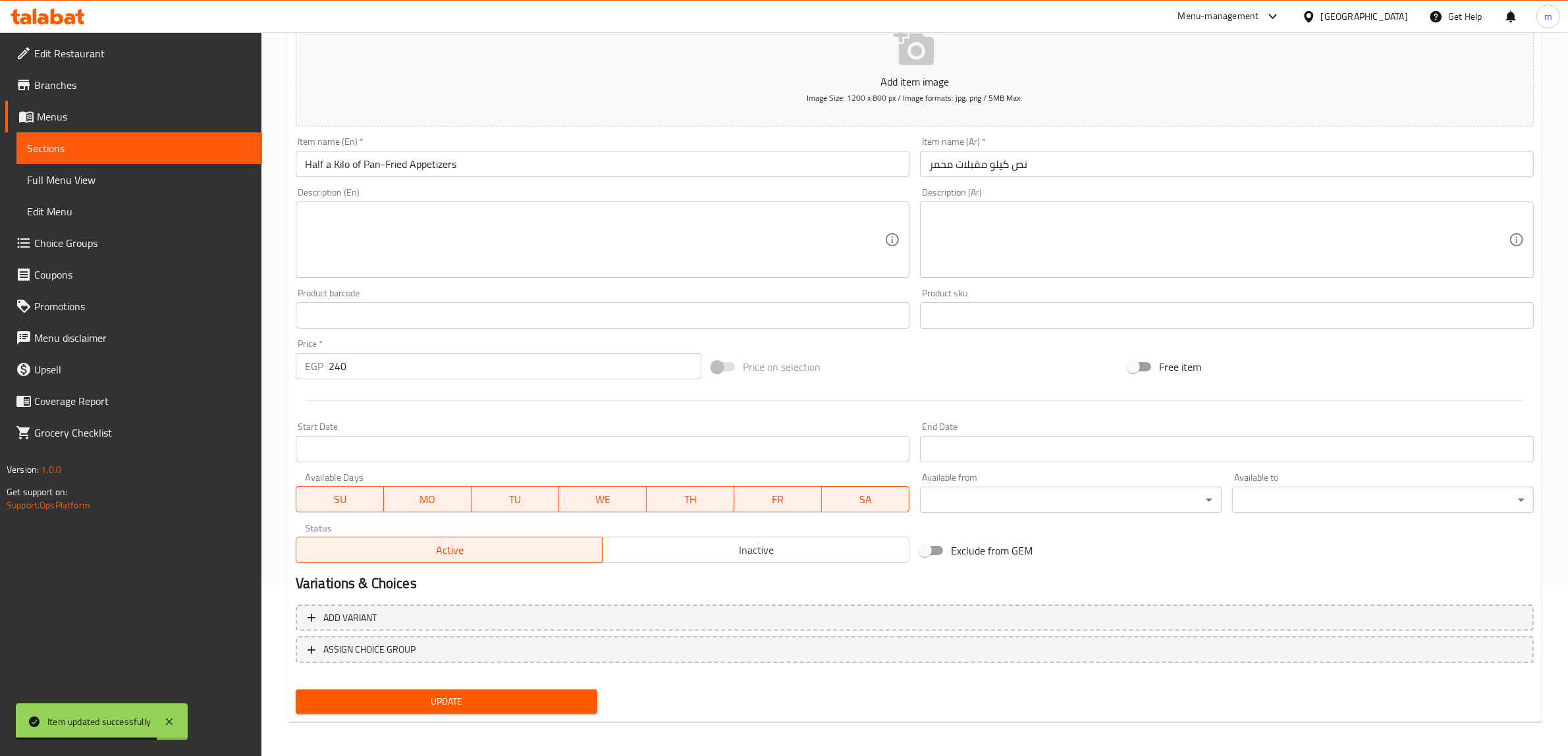
click at [109, 145] on span "Sections" at bounding box center [139, 148] width 225 height 16
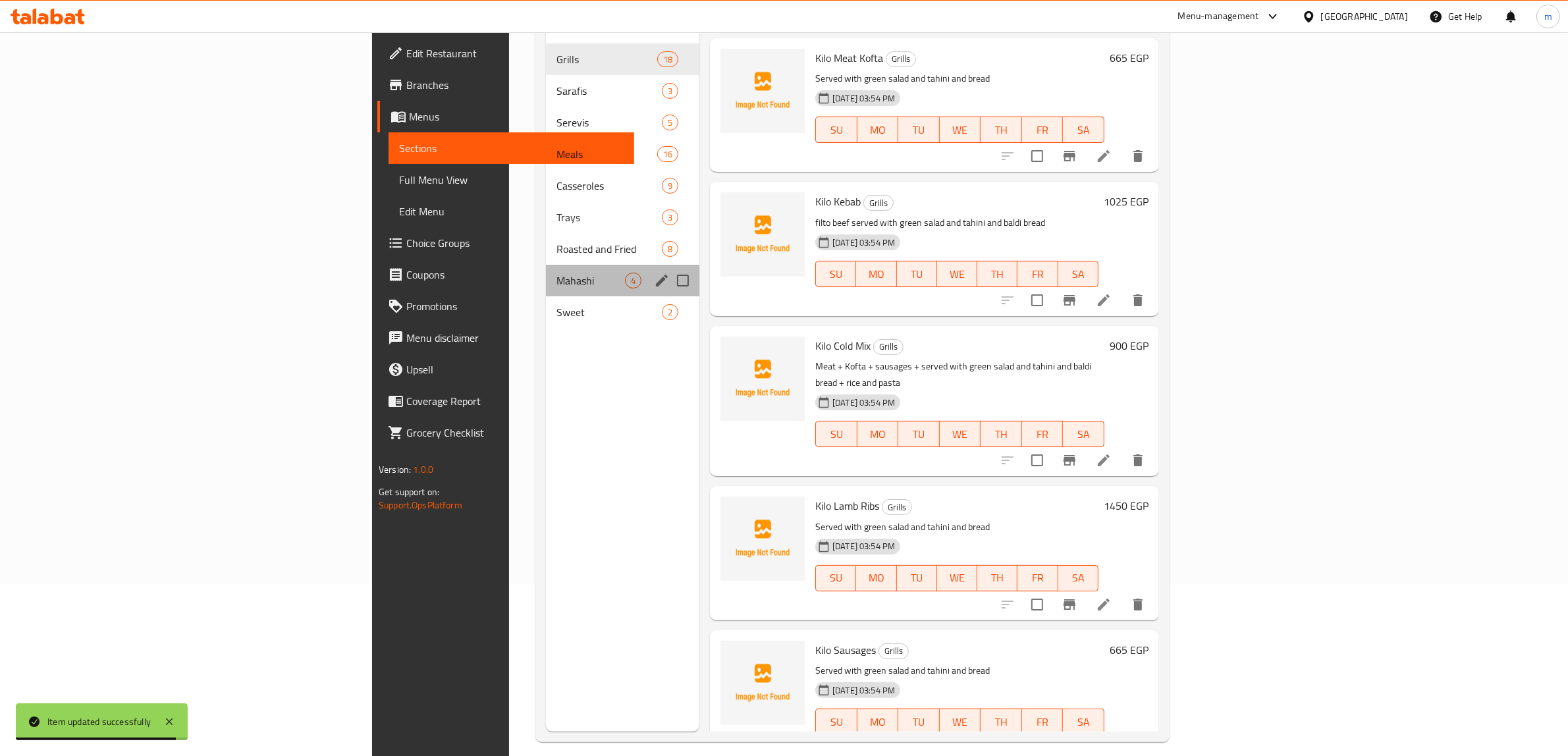
click at [546, 264] on div "Mahashi 4" at bounding box center [622, 280] width 153 height 32
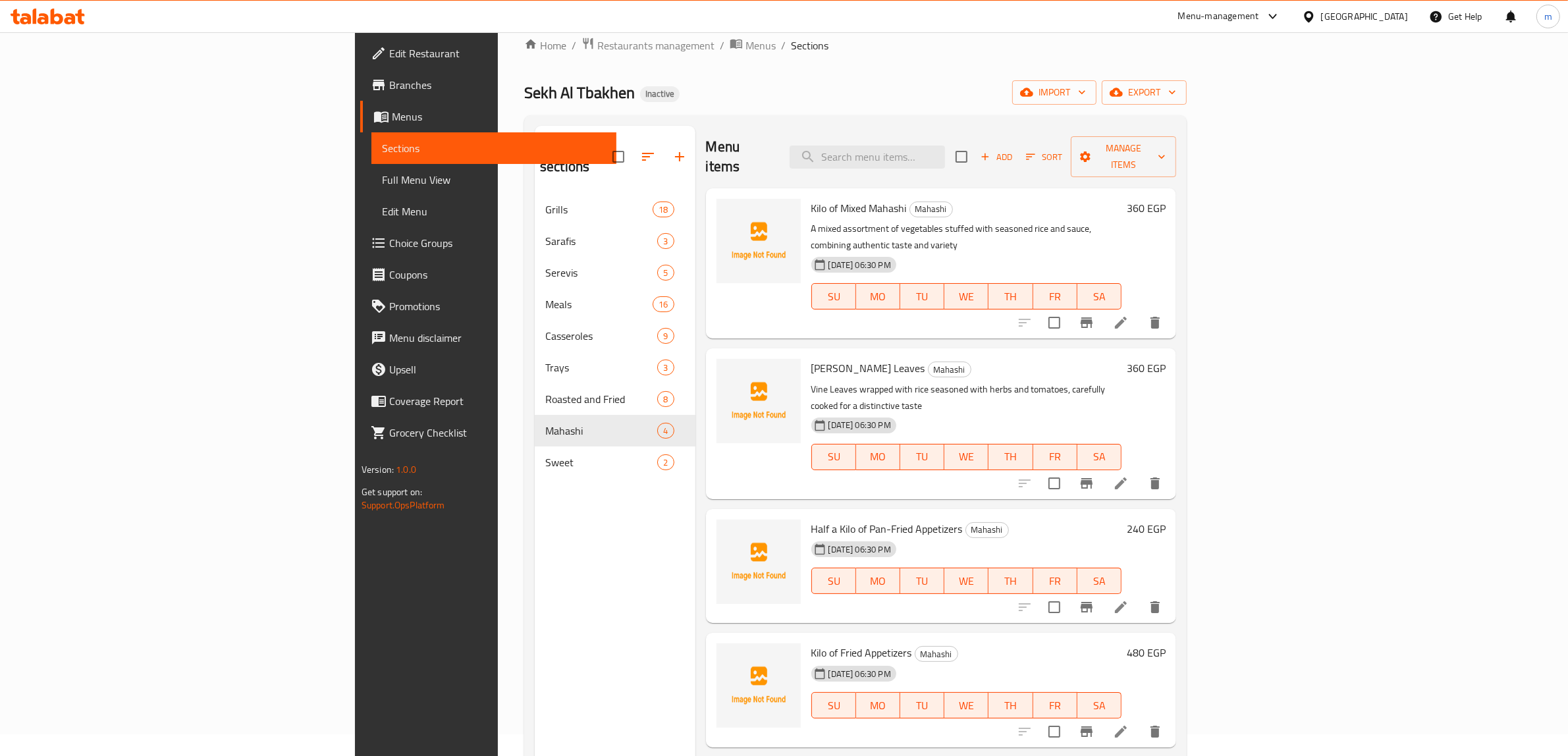
scroll to position [21, 0]
click at [1127, 727] on icon at bounding box center [1120, 732] width 12 height 12
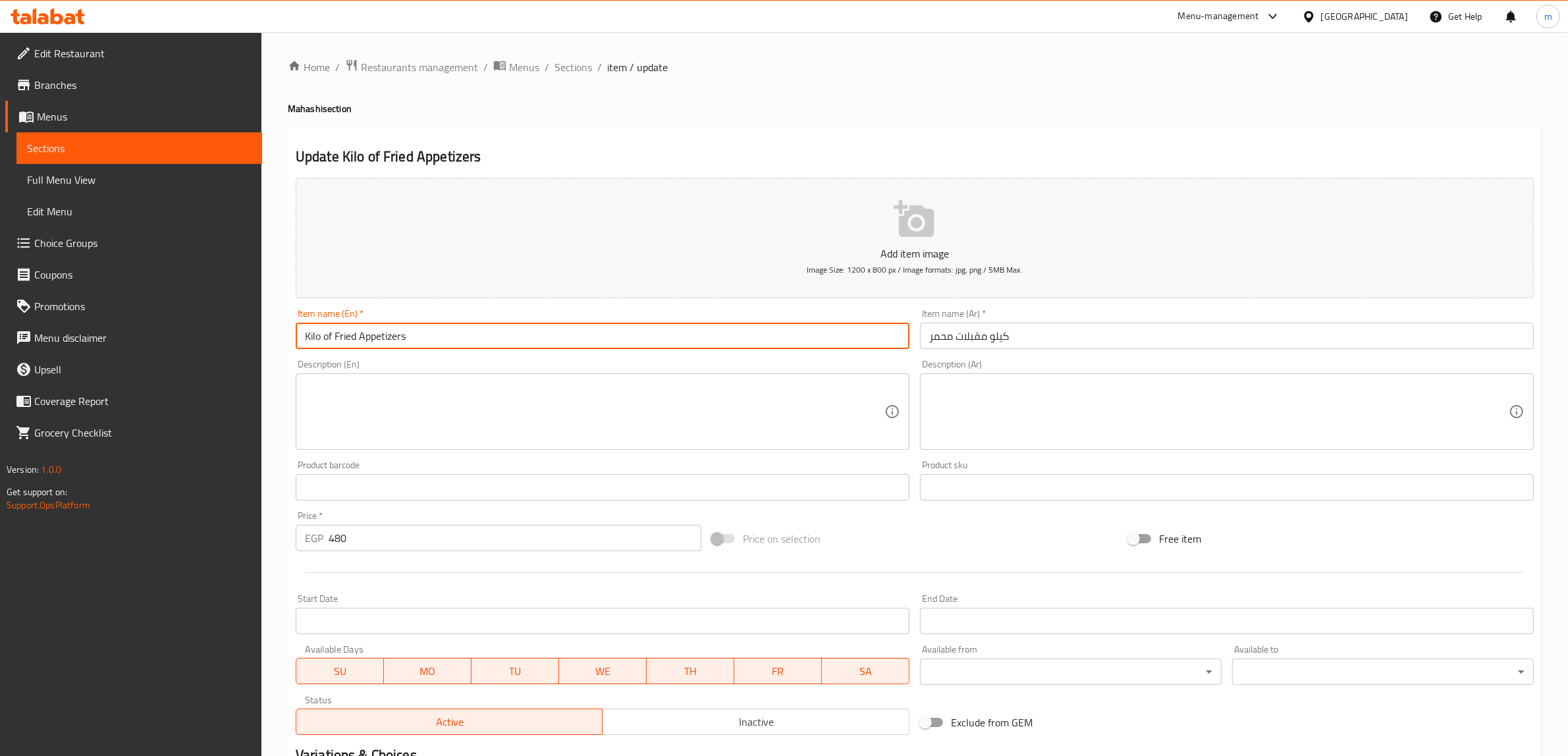
click at [334, 339] on input "Kilo of Fried Appetizers" at bounding box center [602, 336] width 613 height 26
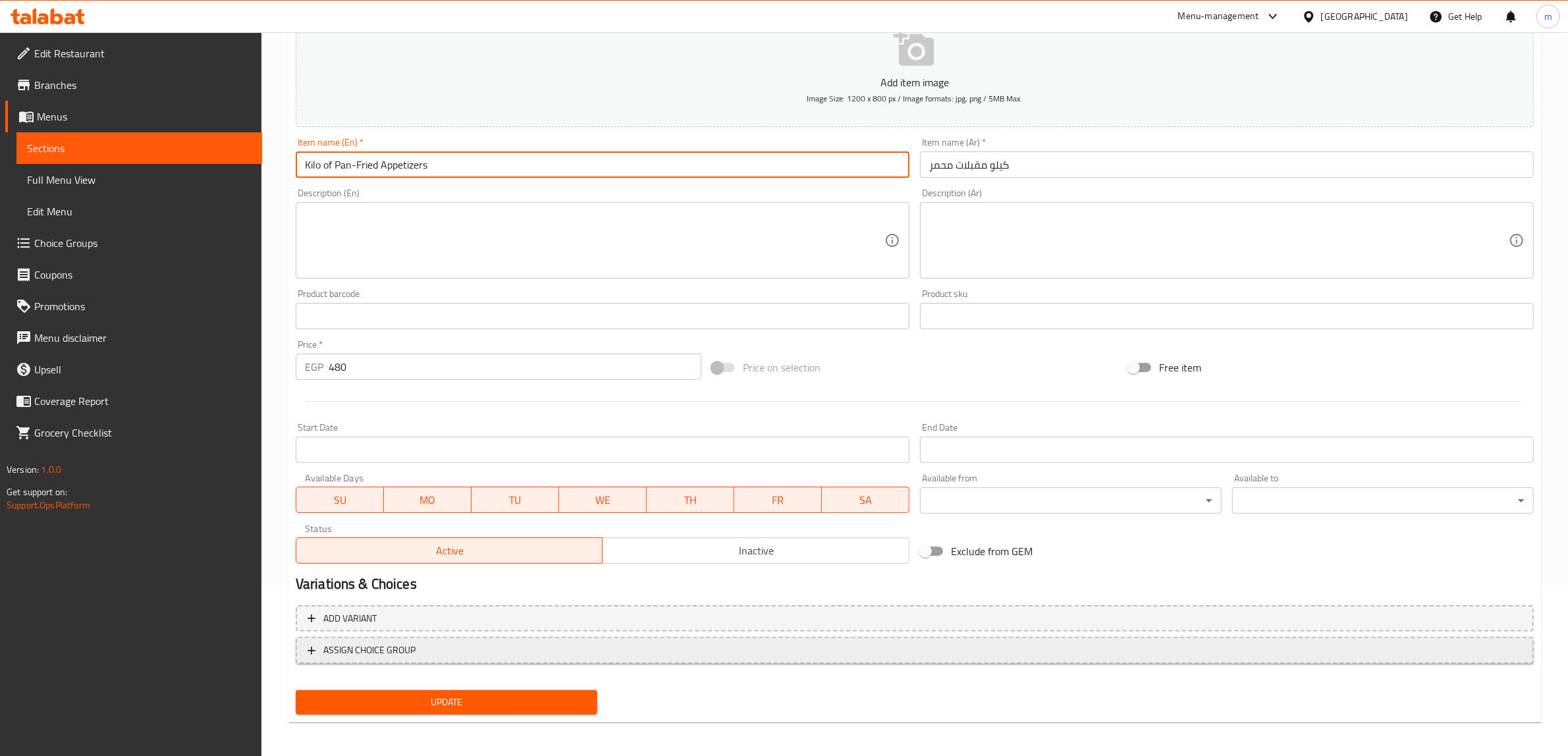
scroll to position [172, 0]
type input "Kilo of Pan-Fried Appetizers"
click at [530, 689] on div "Update" at bounding box center [447, 701] width 312 height 35
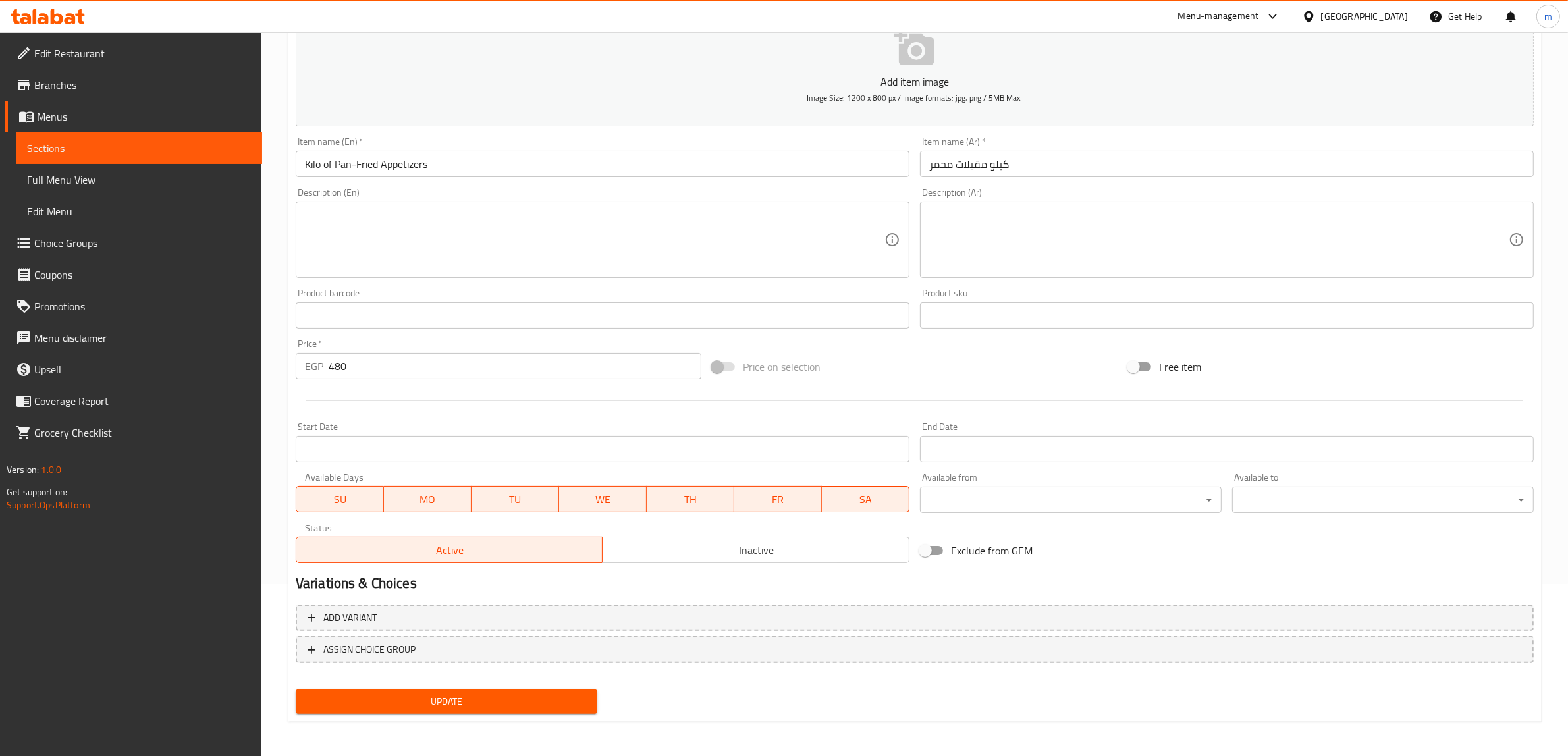
click at [531, 690] on button "Update" at bounding box center [446, 701] width 302 height 24
drag, startPoint x: 111, startPoint y: 139, endPoint x: 172, endPoint y: 168, distance: 67.5
click at [111, 139] on link "Sections" at bounding box center [138, 149] width 245 height 32
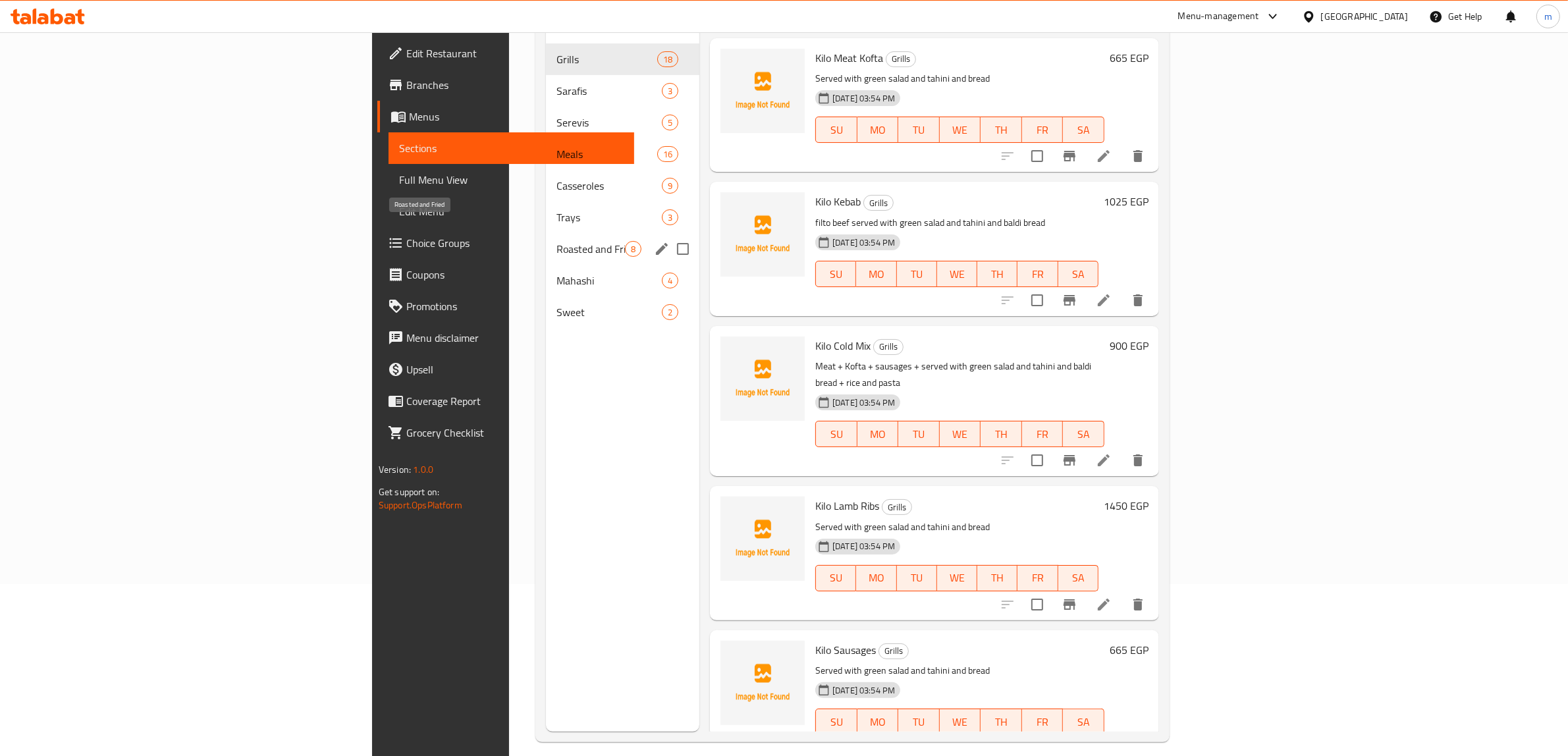
click at [556, 241] on span "Roasted and Fried" at bounding box center [590, 248] width 69 height 16
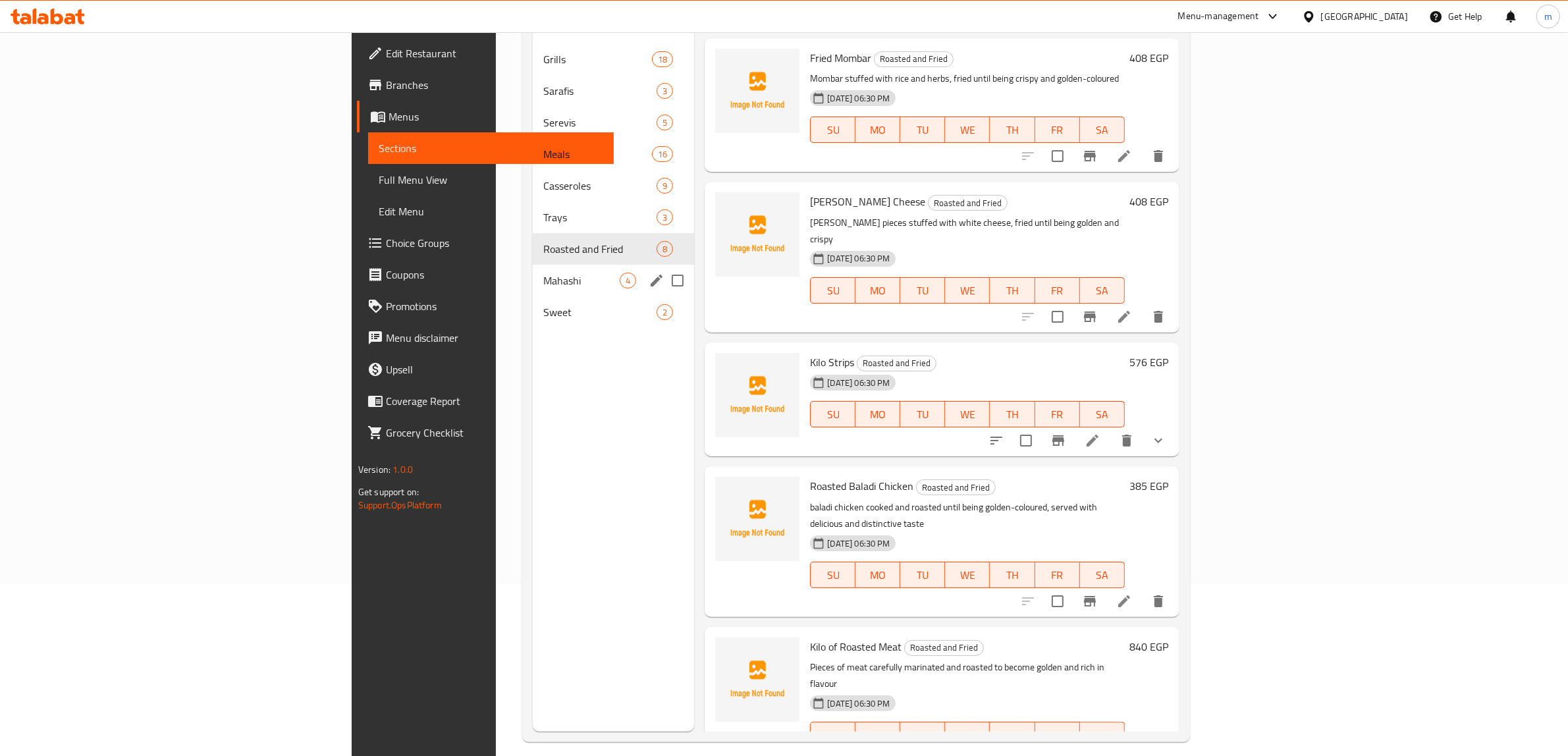
click at [532, 264] on div "Mahashi 4" at bounding box center [612, 280] width 161 height 32
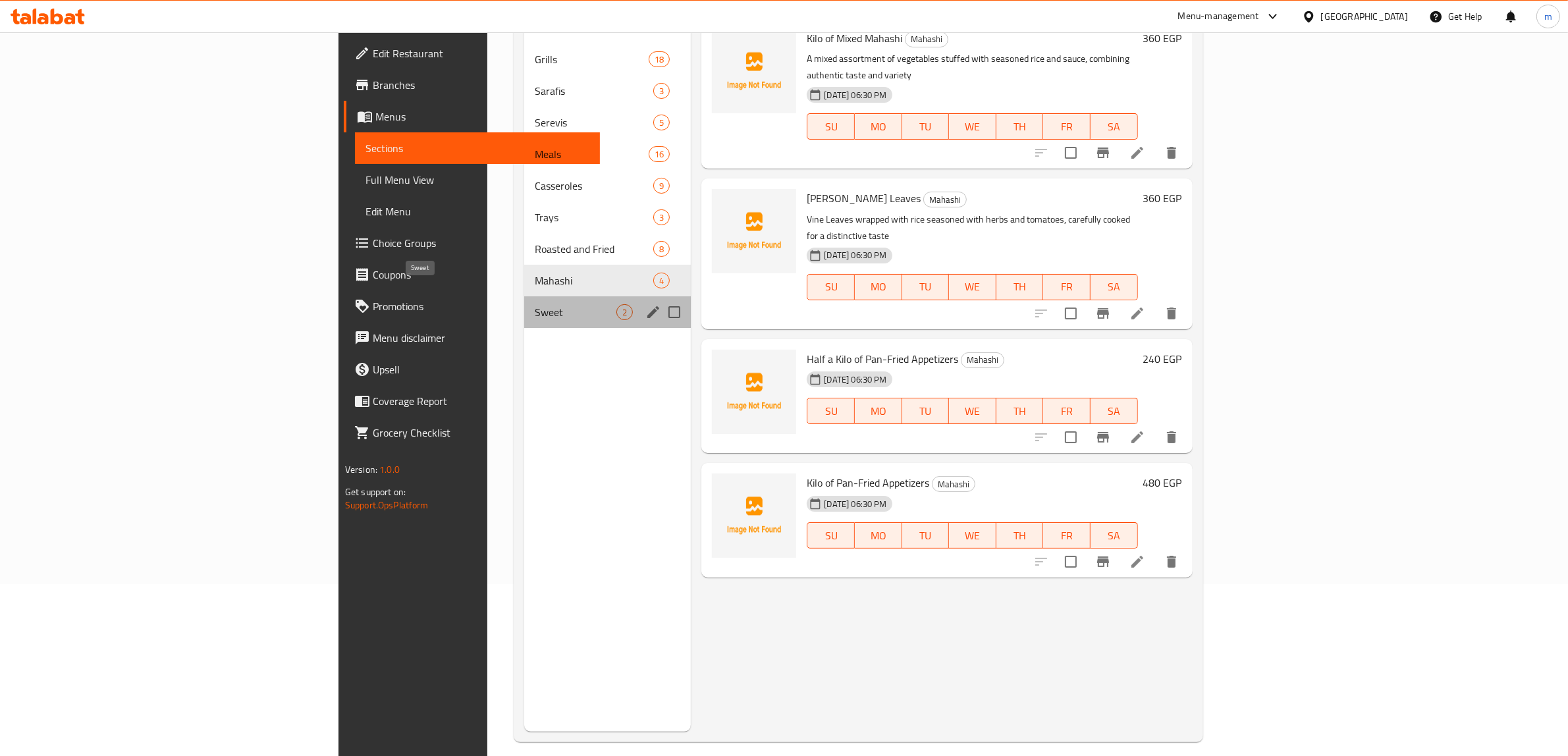
click at [534, 304] on span "Sweet" at bounding box center [575, 311] width 82 height 16
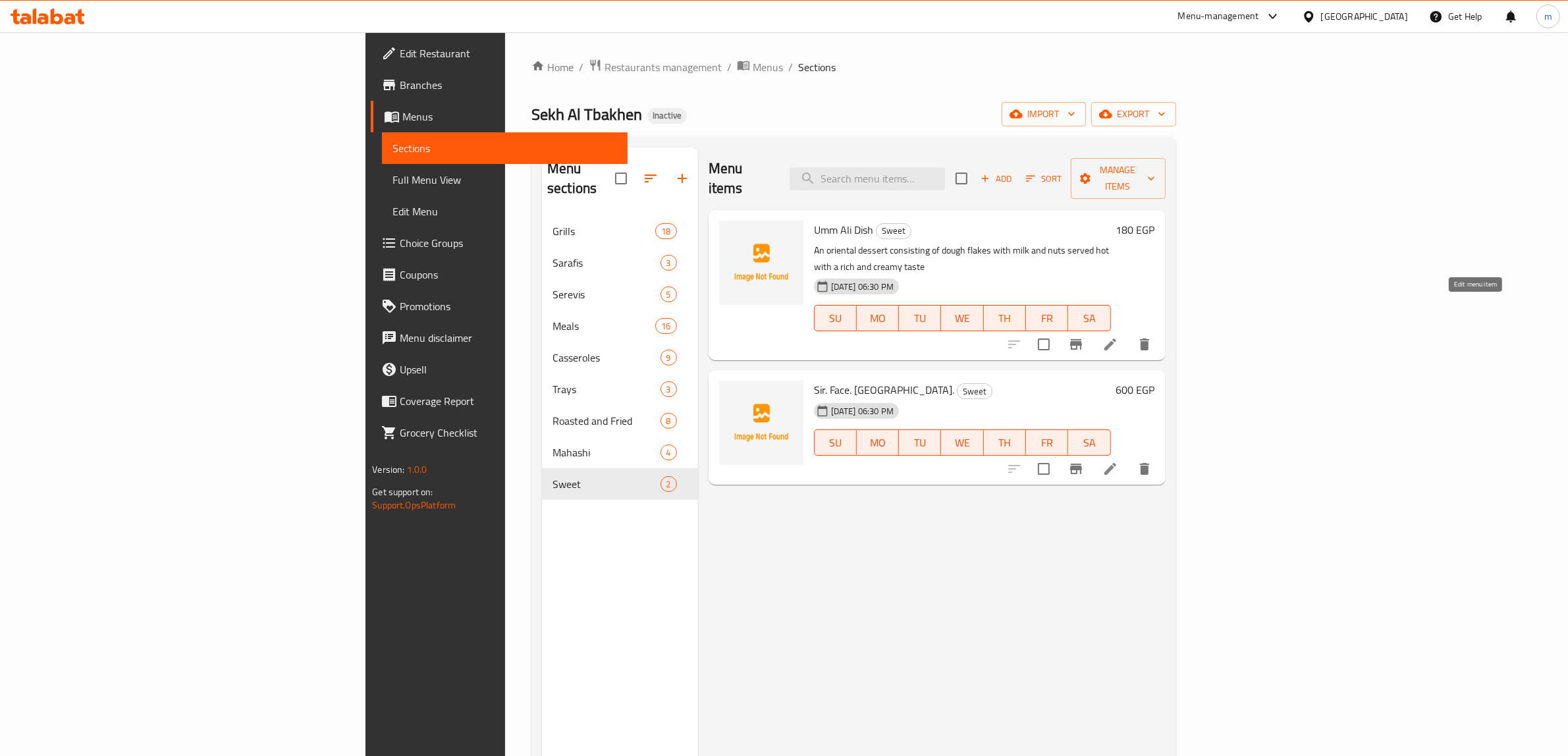
click at [1116, 339] on icon at bounding box center [1110, 344] width 12 height 12
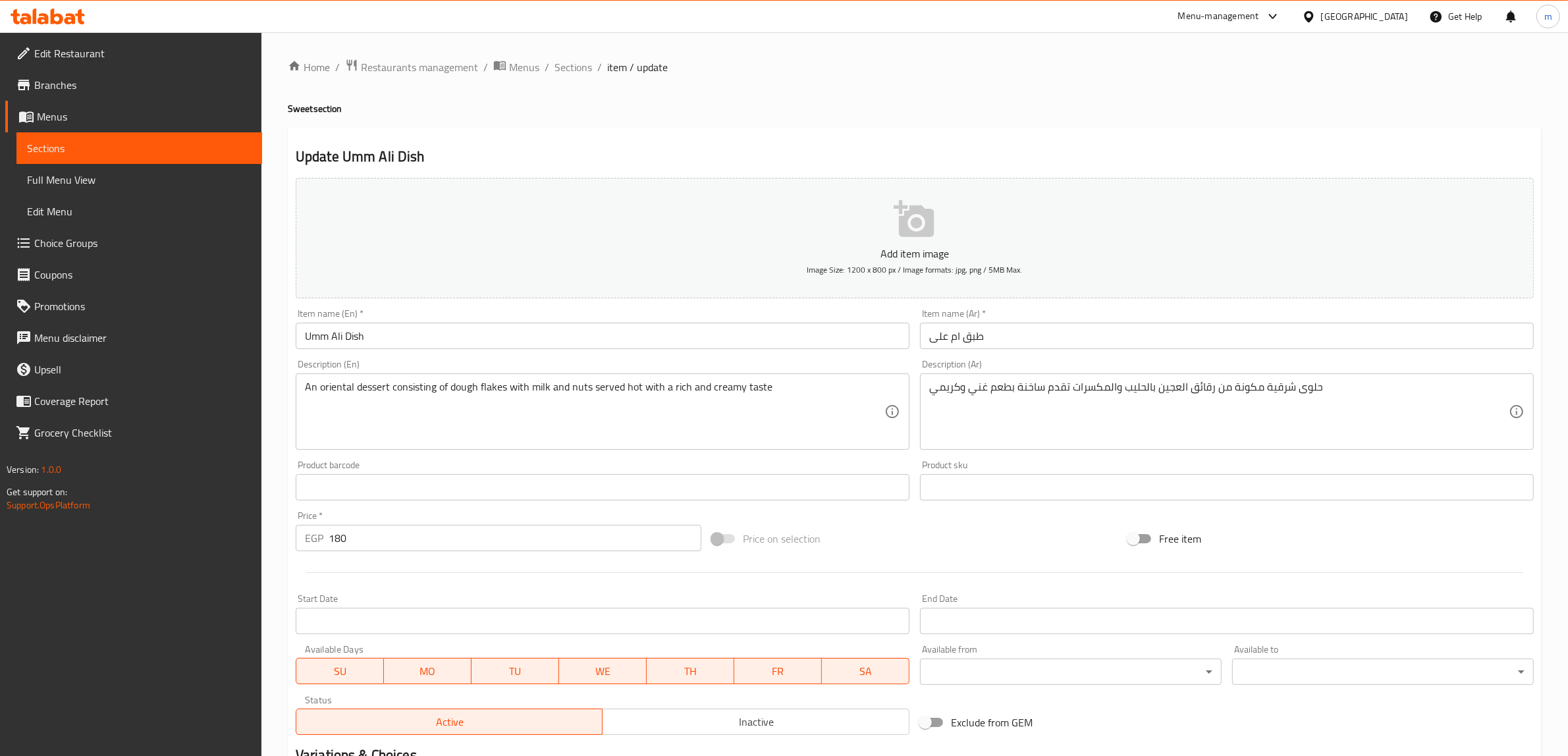
click at [360, 339] on input "Umm Ali Dish" at bounding box center [602, 336] width 613 height 26
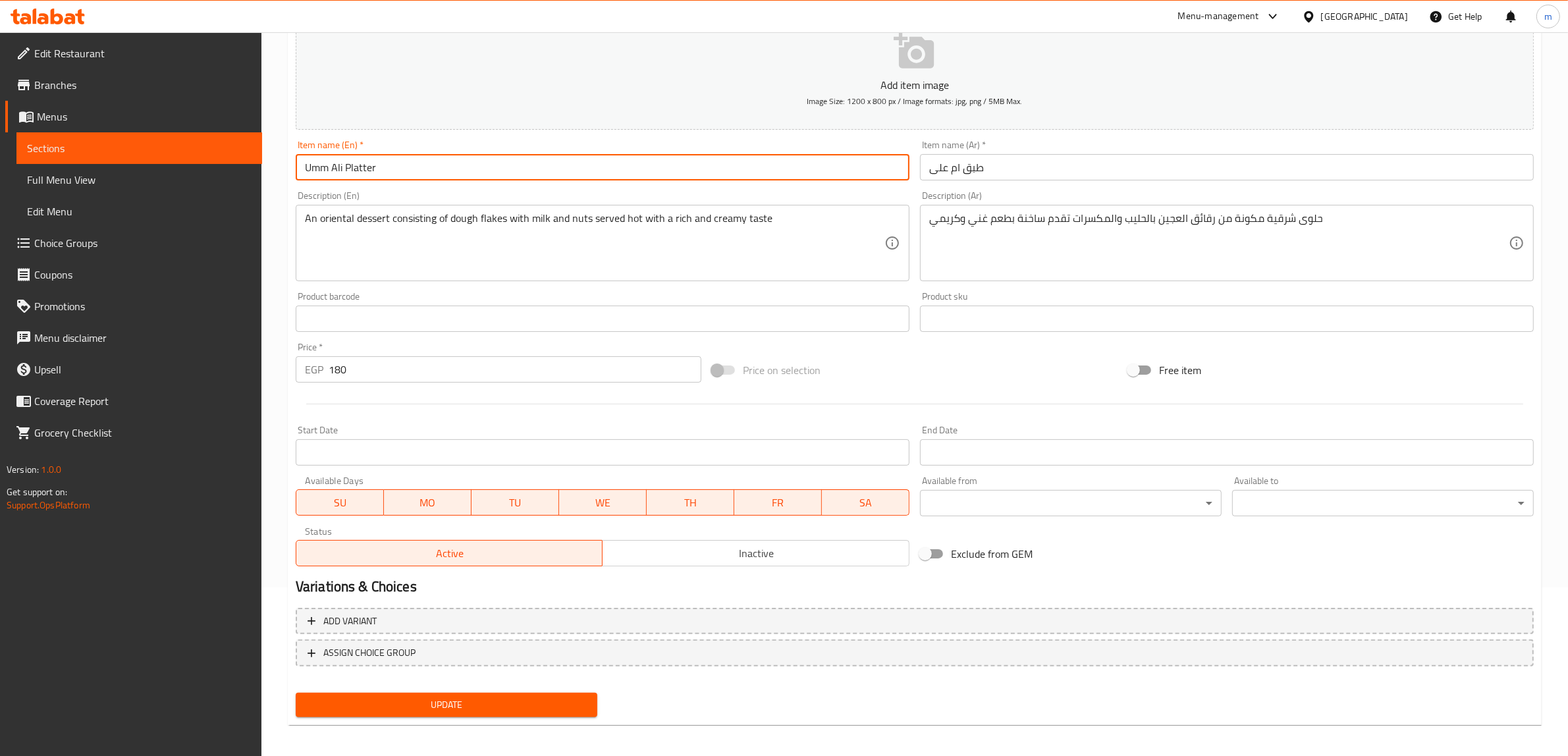
scroll to position [172, 0]
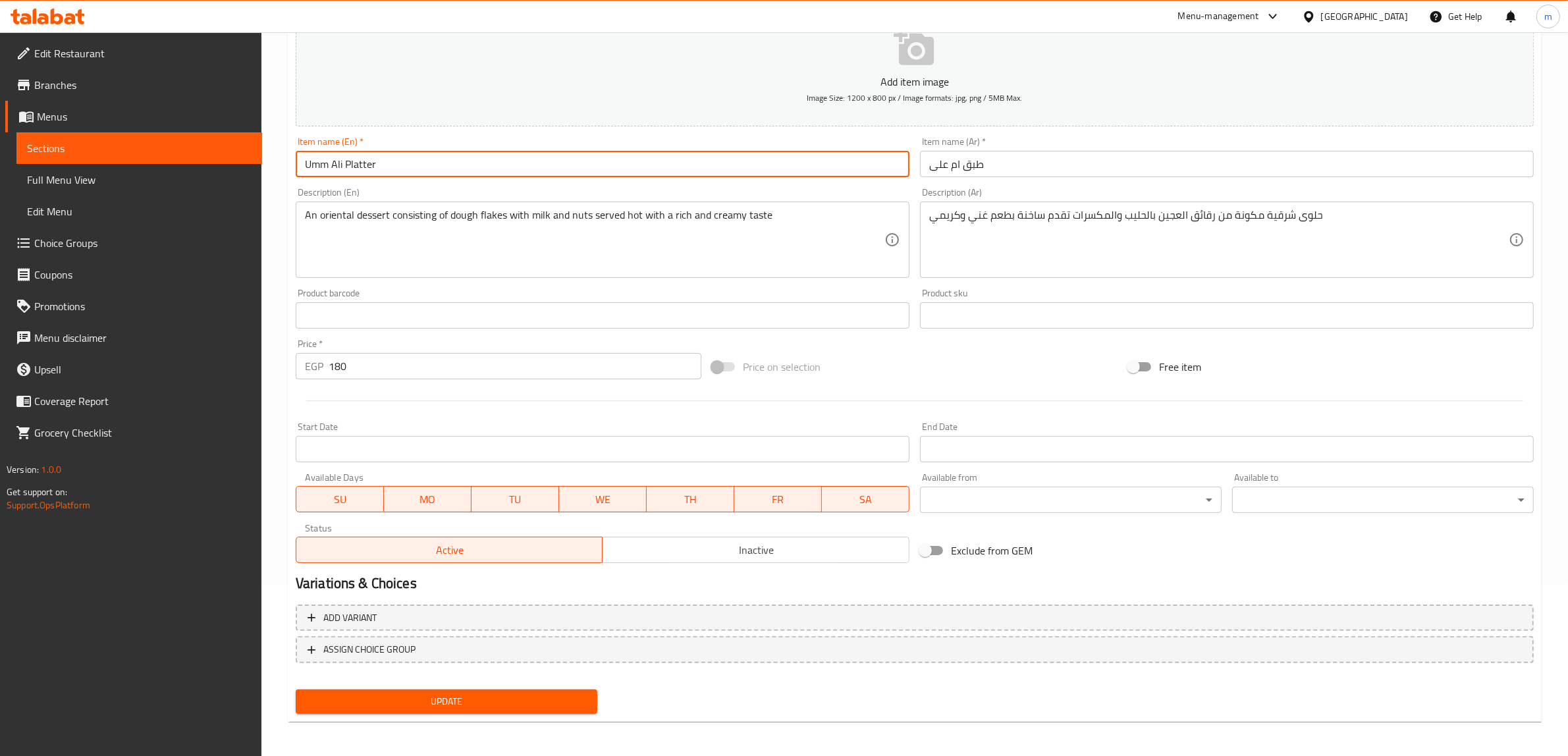
type input "Umm Ali Platter"
click at [495, 705] on span "Update" at bounding box center [446, 701] width 280 height 16
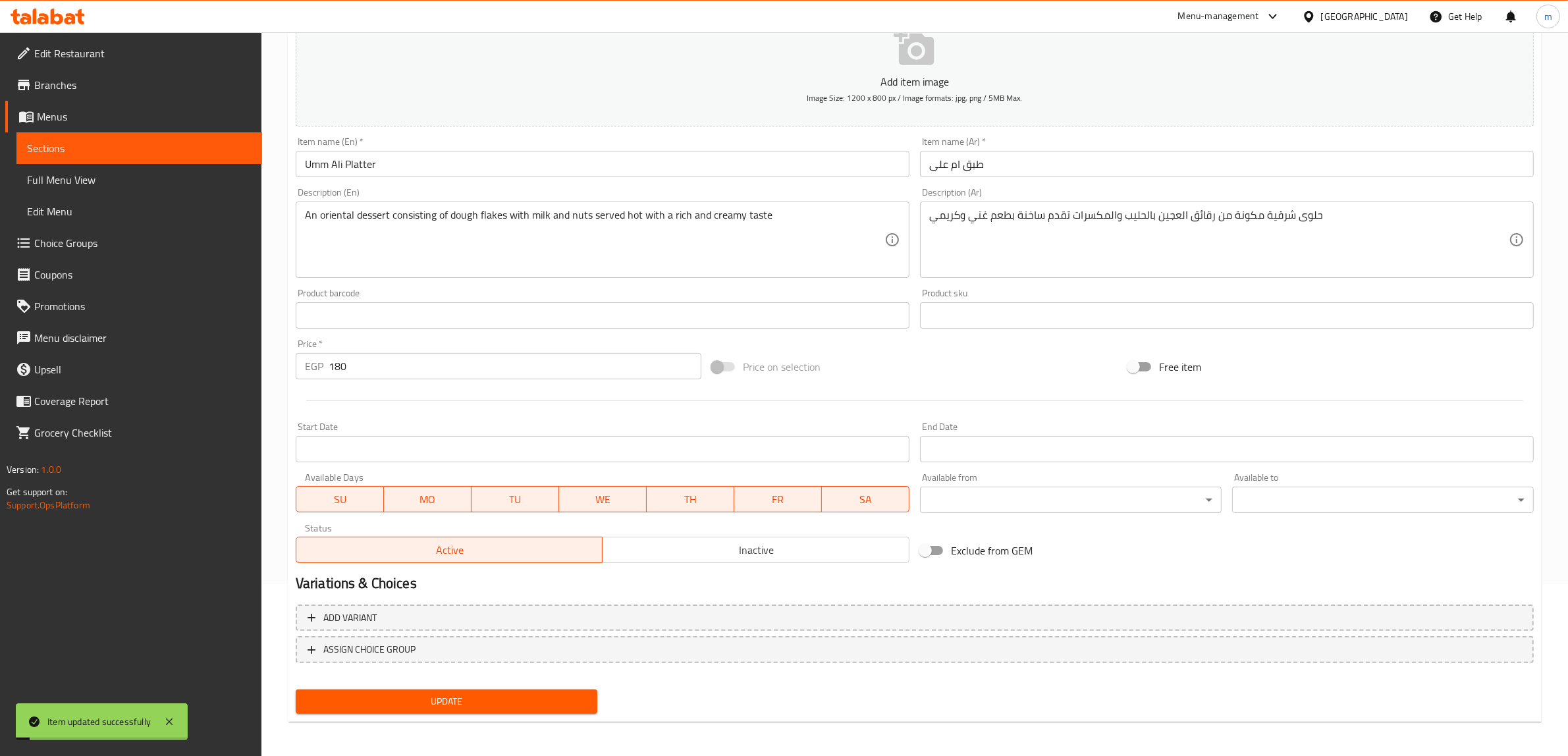
click at [131, 152] on span "Sections" at bounding box center [139, 148] width 225 height 16
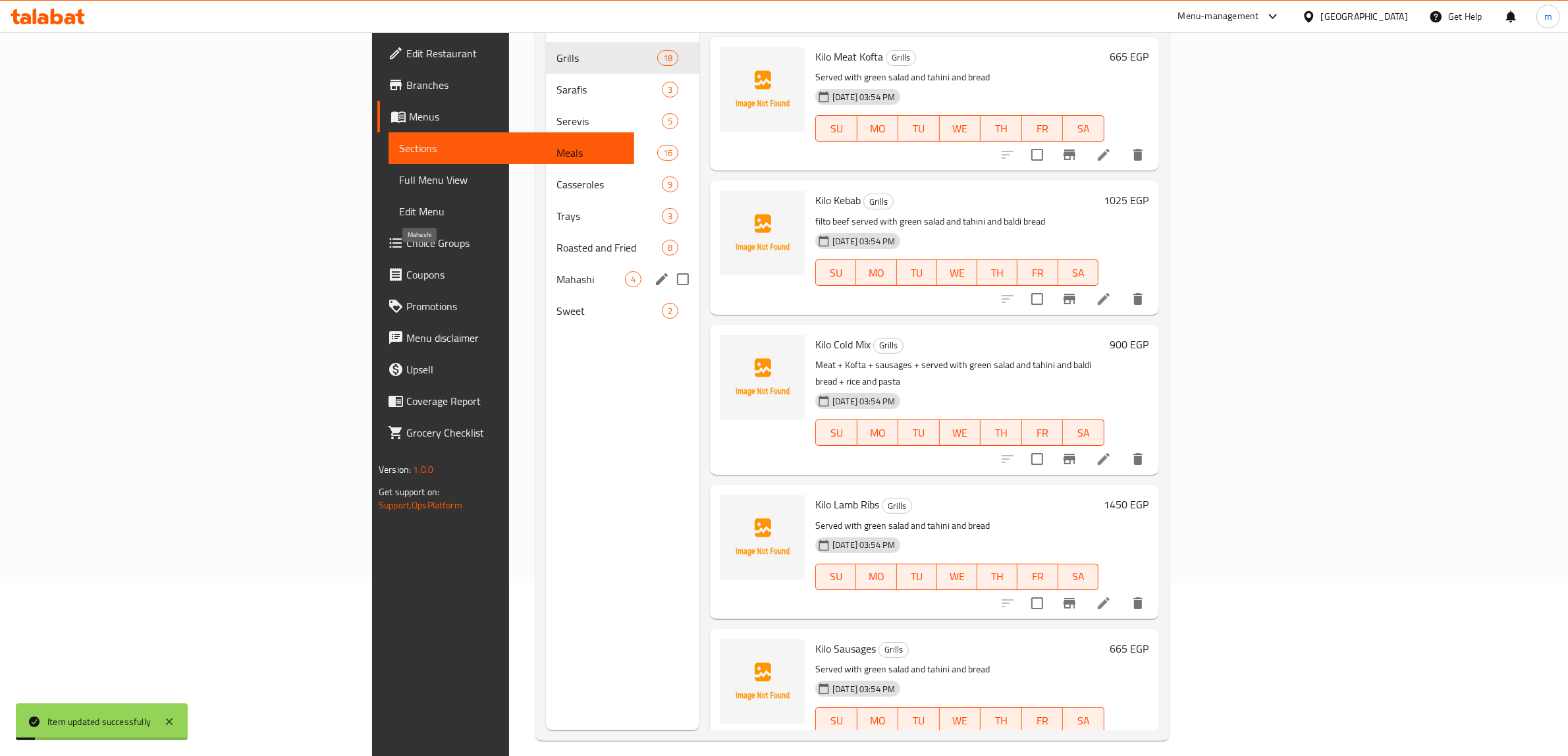
scroll to position [185, 0]
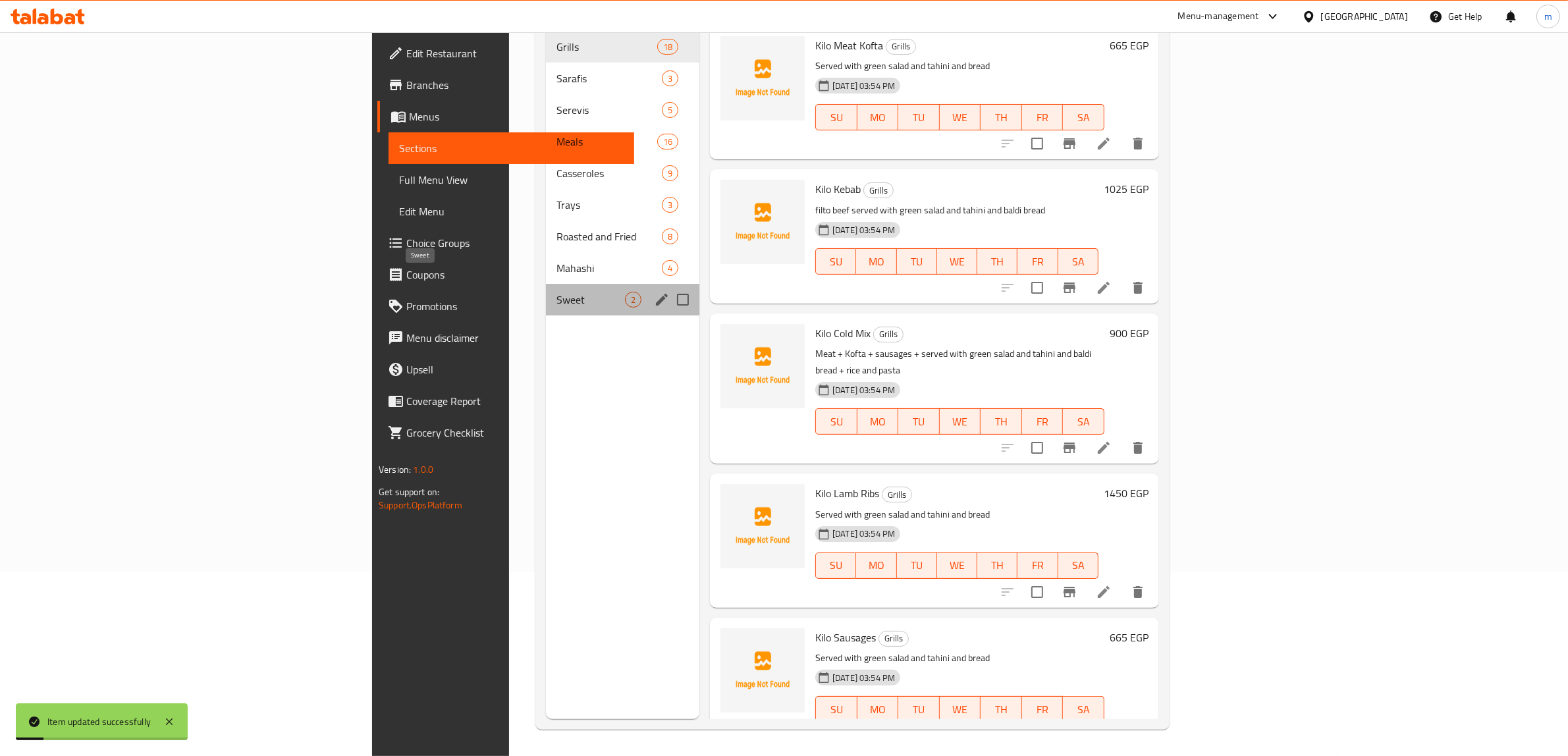
click at [556, 291] on span "Sweet" at bounding box center [590, 299] width 69 height 16
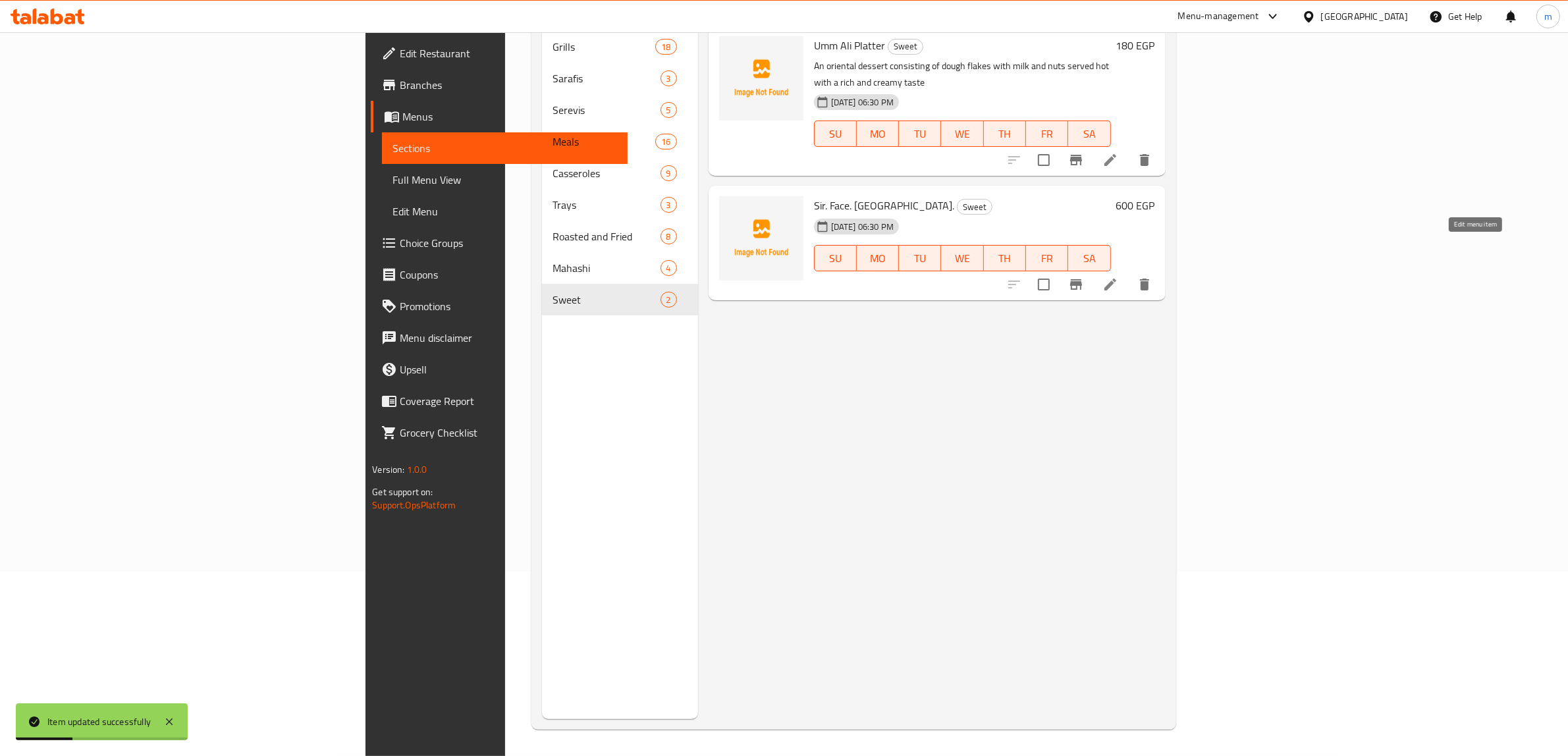
click at [1116, 278] on icon at bounding box center [1110, 284] width 12 height 12
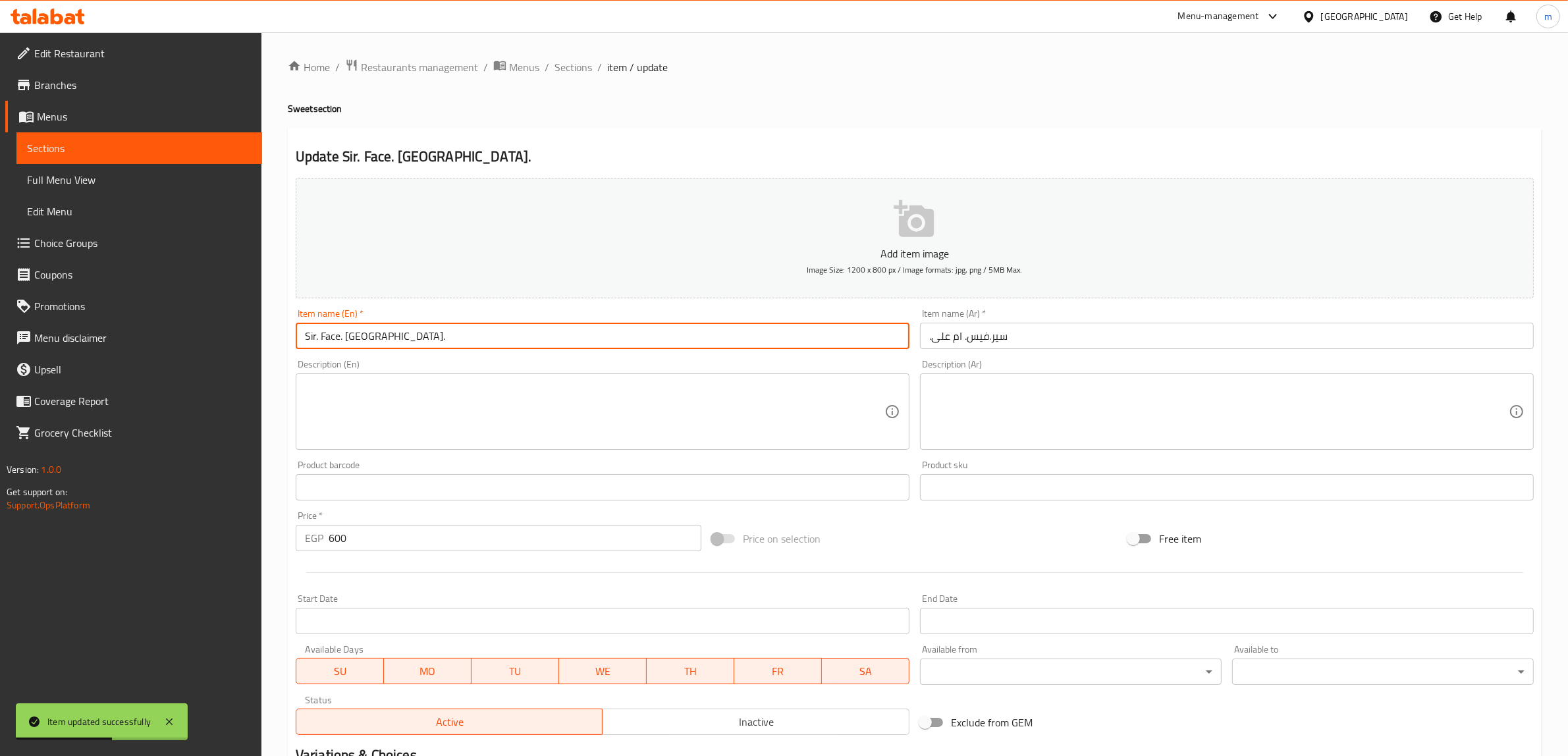
drag, startPoint x: 342, startPoint y: 340, endPoint x: 183, endPoint y: 332, distance: 159.2
click at [183, 332] on div "Edit Restaurant Branches Menus Sections Full Menu View Edit Menu Choice Groups …" at bounding box center [784, 480] width 1568 height 898
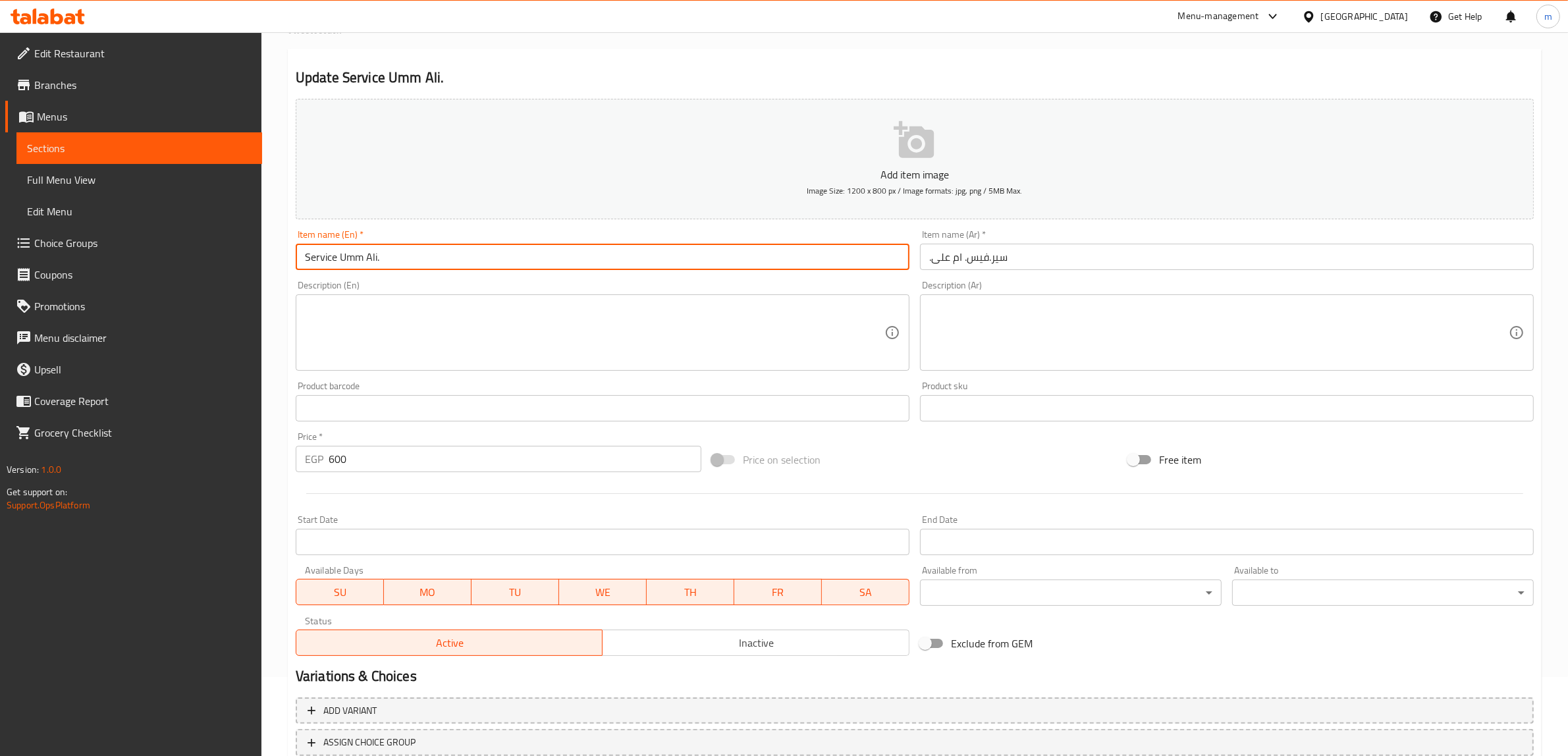
scroll to position [172, 0]
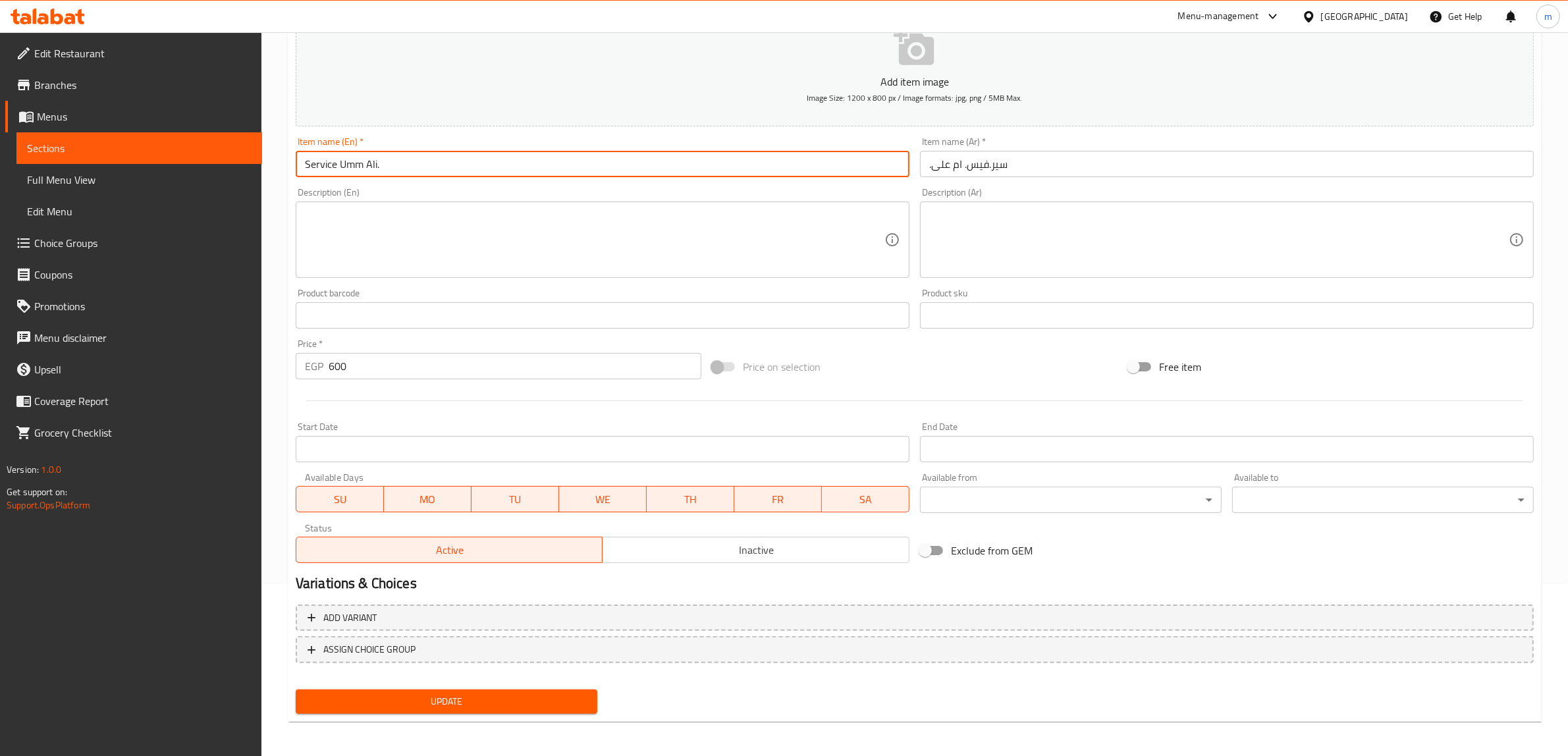
type input "Service Umm Ali."
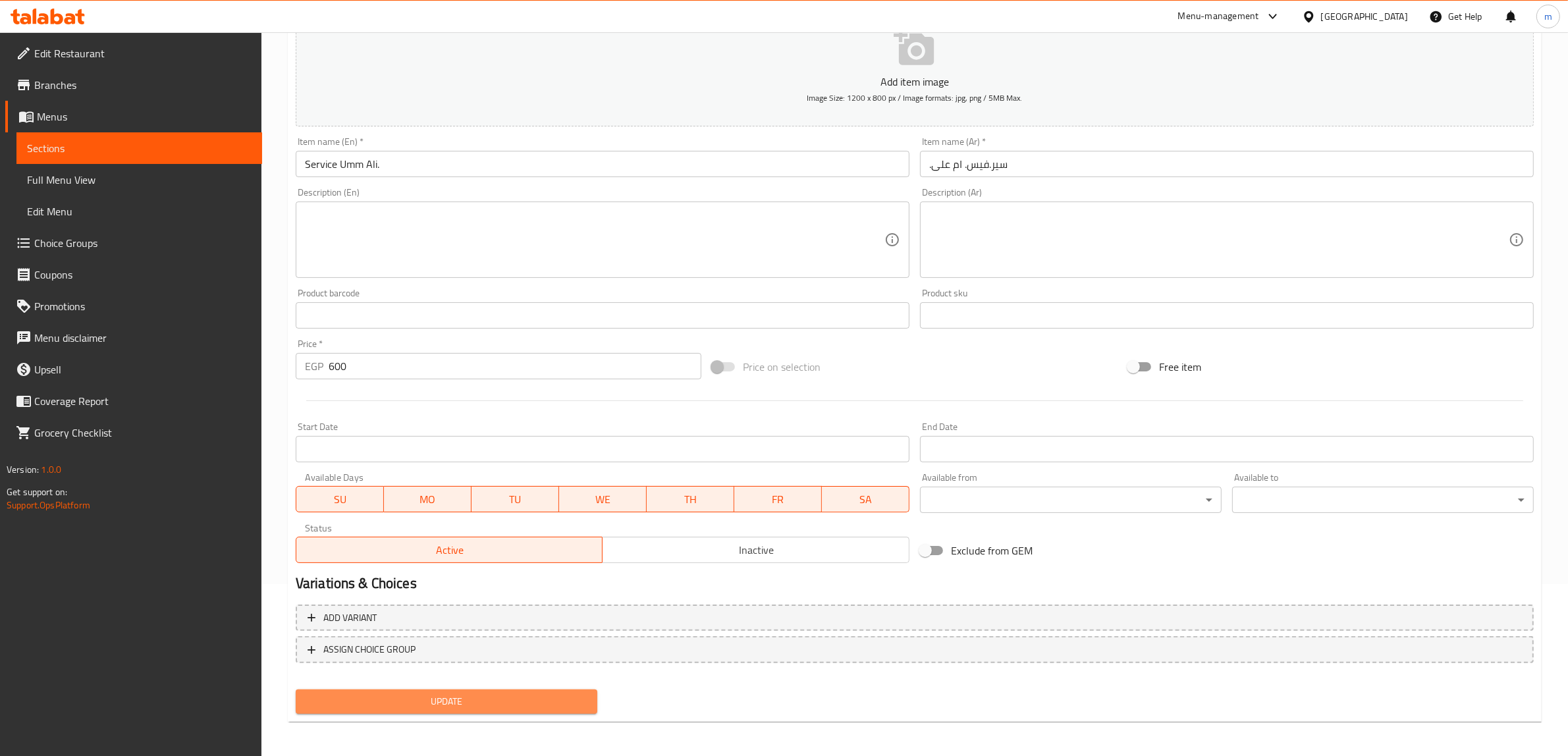
click at [491, 702] on span "Update" at bounding box center [446, 701] width 280 height 16
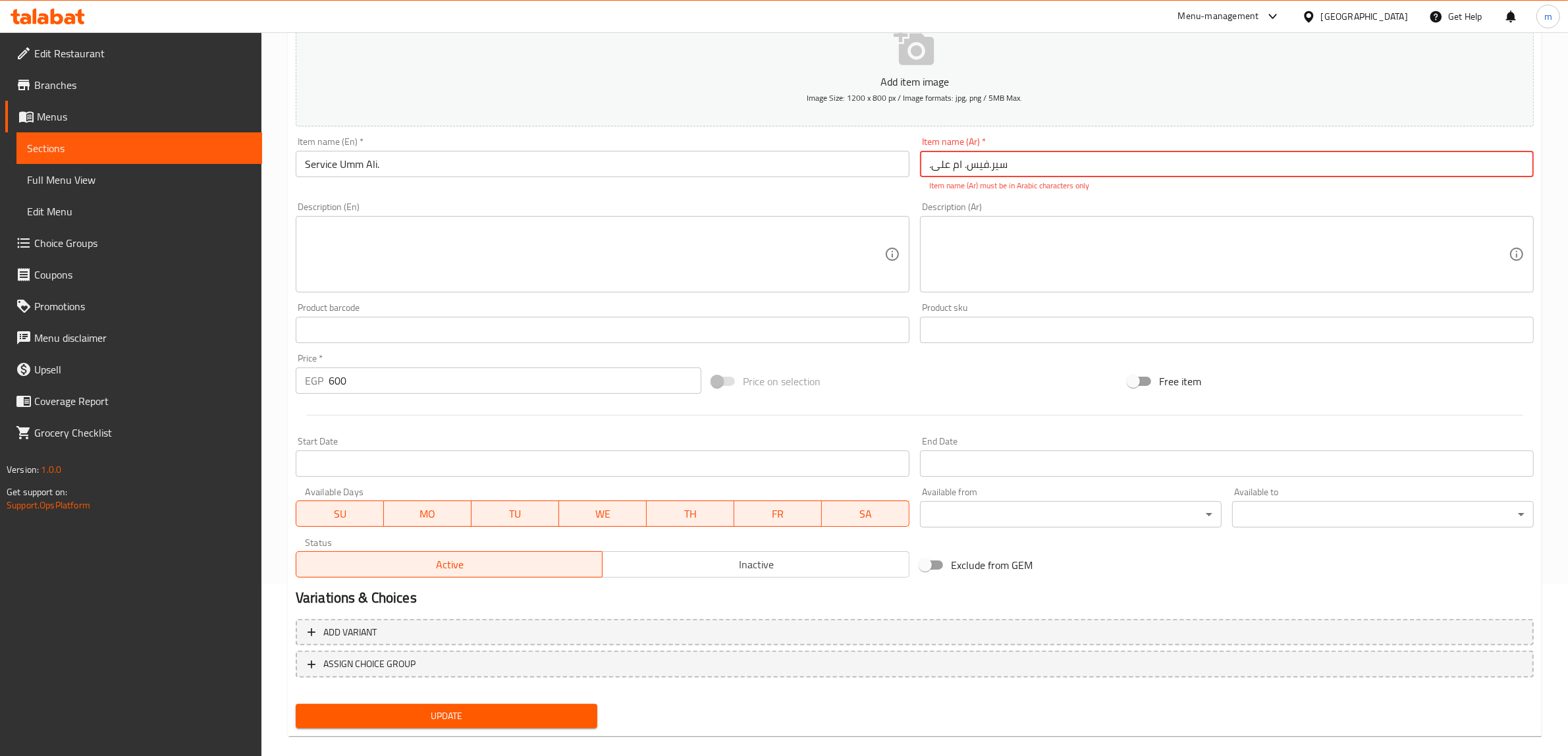
drag, startPoint x: 1012, startPoint y: 169, endPoint x: 886, endPoint y: 159, distance: 126.4
click at [886, 159] on div "Add item image Image Size: 1200 x 800 px / Image formats: jpg, png / 5MB Max. I…" at bounding box center [914, 291] width 1248 height 582
click at [1039, 162] on input "سیر۔فیس۔ ام علی۔" at bounding box center [1227, 164] width 613 height 26
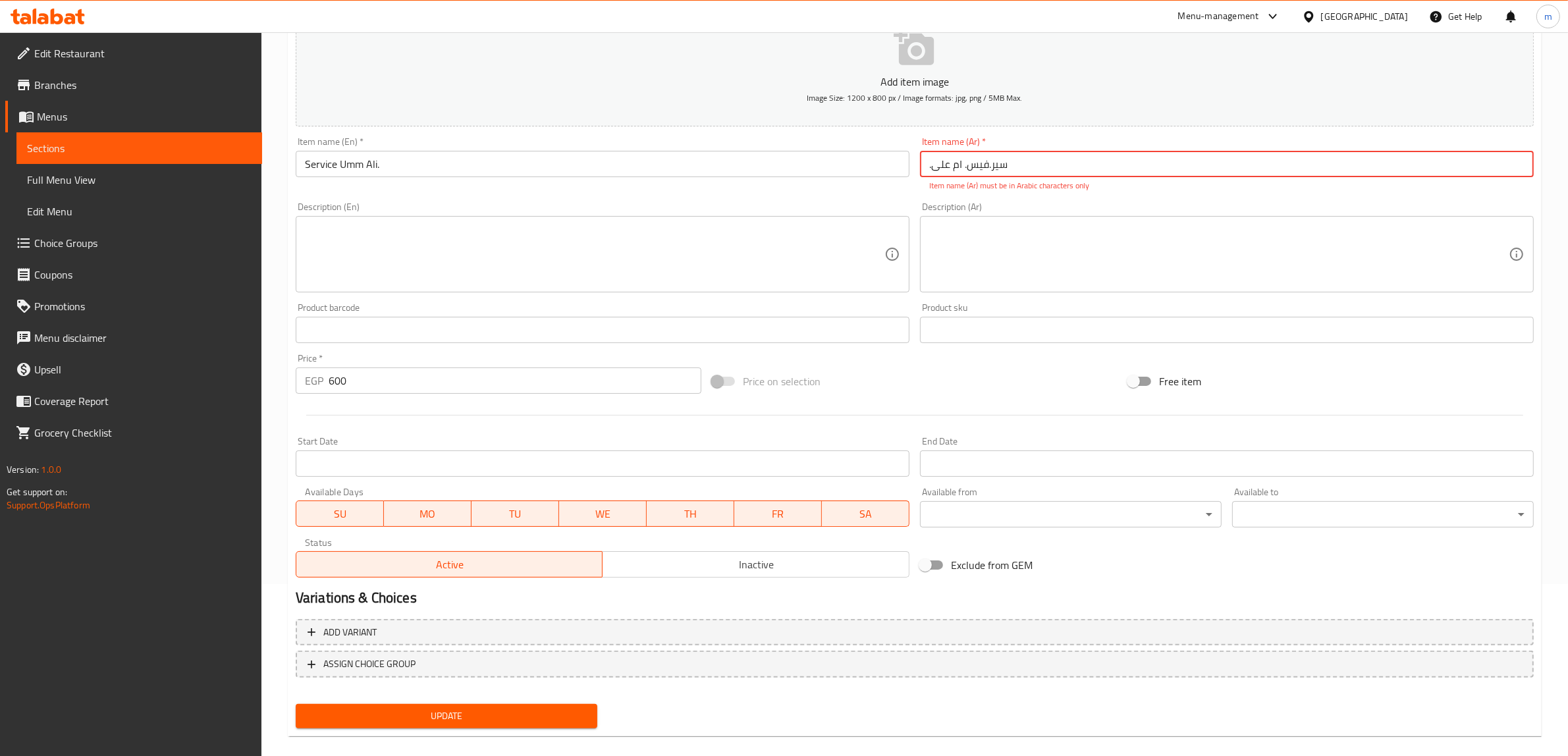
click at [499, 711] on span "Update" at bounding box center [446, 715] width 280 height 16
click at [993, 172] on input "سیر۔فیس۔ ام علی۔" at bounding box center [1227, 164] width 613 height 26
click at [995, 150] on div "Item name (Ar)   * سیر۔فیس۔ ام علی۔ Item name (Ar) * Item name (Ar) must be in …" at bounding box center [1227, 165] width 613 height 55
click at [991, 169] on input "سیر۔فیس۔ ام علی۔" at bounding box center [1227, 164] width 613 height 26
click at [1008, 173] on input "سیر-=فیس۔ ام عل" at bounding box center [1227, 164] width 613 height 26
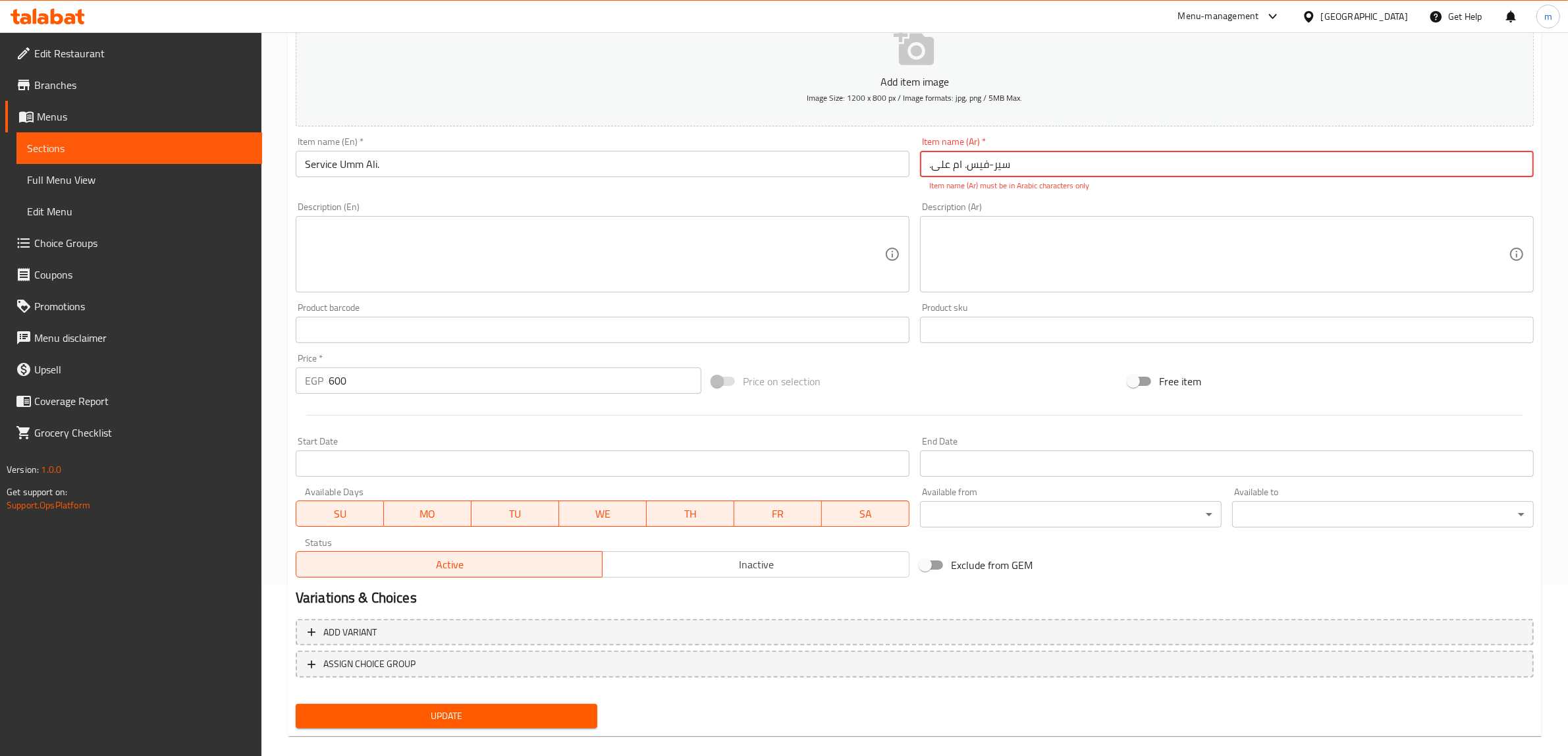
click at [965, 170] on input "سیر-فیس۔ ام علی۔" at bounding box center [1227, 164] width 613 height 26
click at [930, 172] on input "سیر-فیس- ام علی۔" at bounding box center [1227, 164] width 613 height 26
click at [990, 172] on input "سیر-فیس- ام علی-" at bounding box center [1227, 164] width 613 height 26
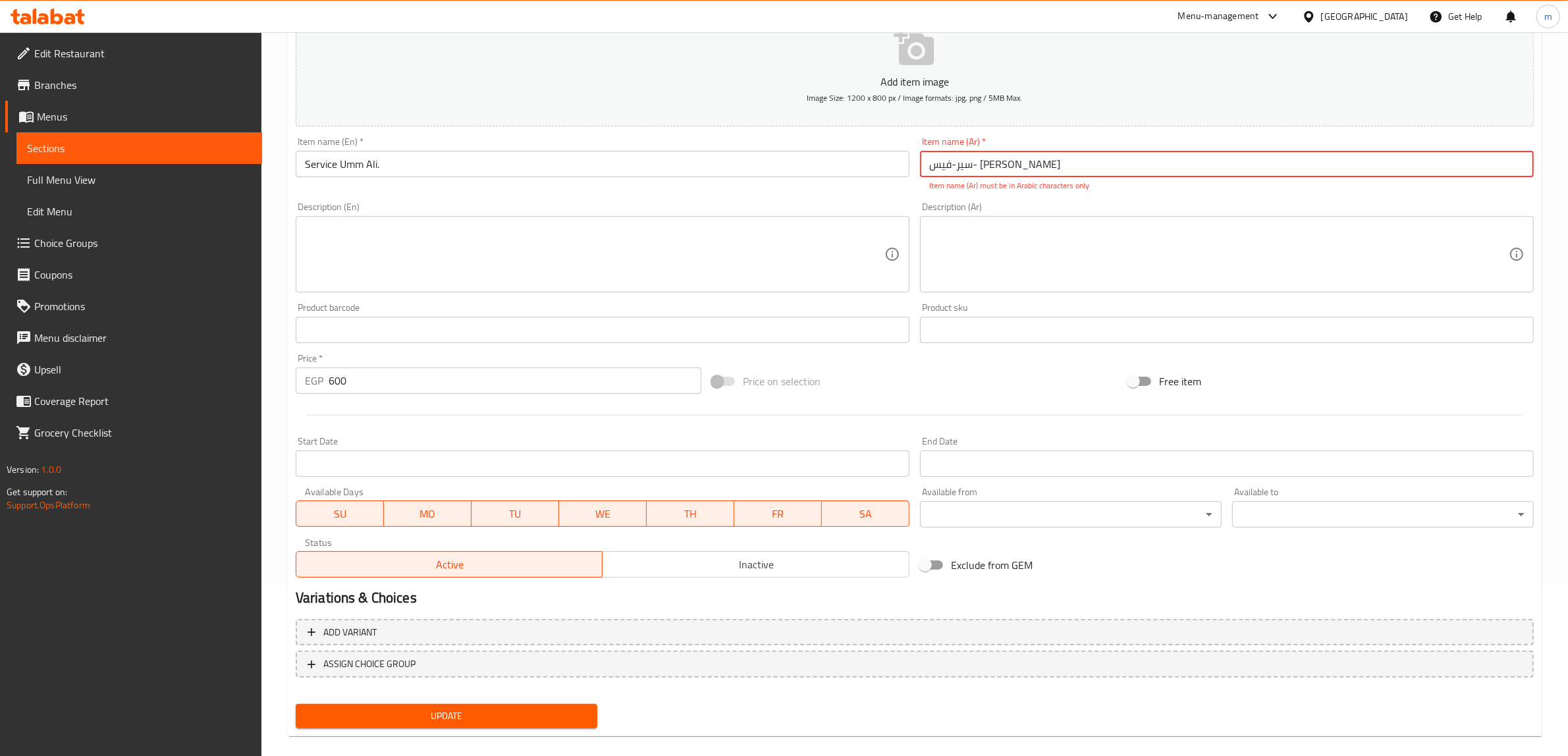
click at [1027, 168] on input "سیر-فیس- ام علی-" at bounding box center [1227, 164] width 613 height 26
click at [426, 715] on span "Update" at bounding box center [446, 715] width 280 height 16
click at [1351, 174] on input "سیر-فیس- ام علی-" at bounding box center [1227, 164] width 613 height 26
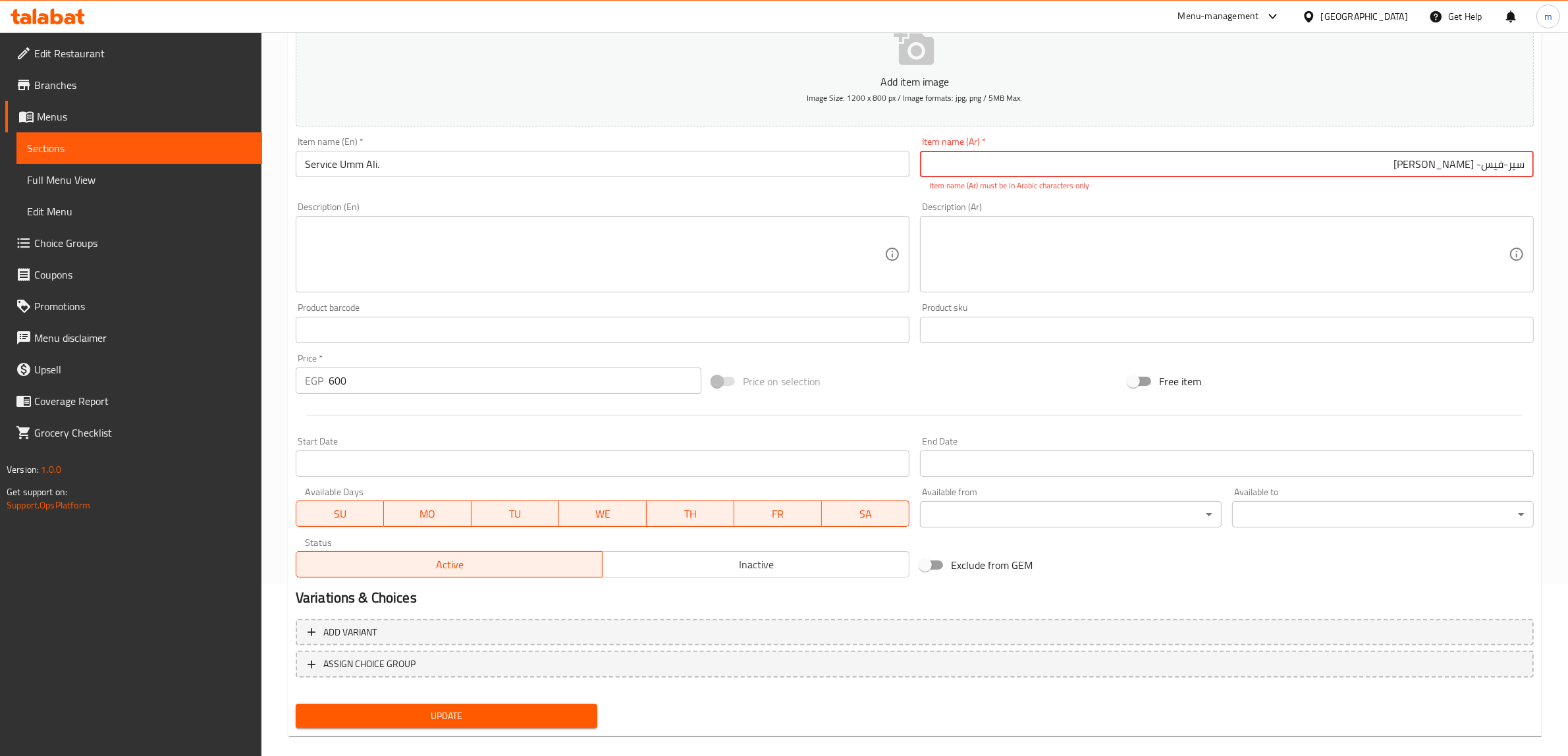
type input "S"
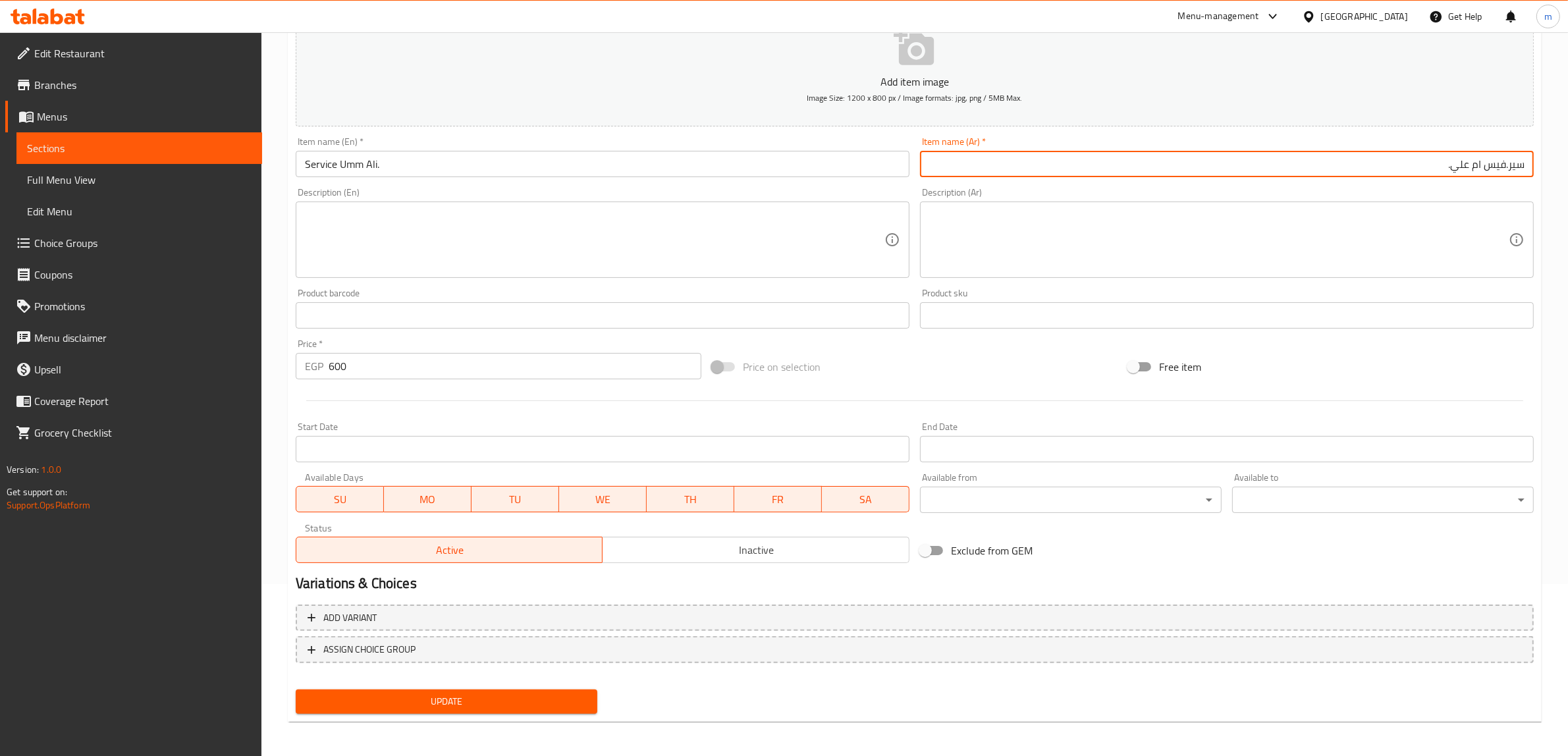
type input "سير.فيس ام علي."
click at [433, 693] on span "Update" at bounding box center [446, 701] width 280 height 16
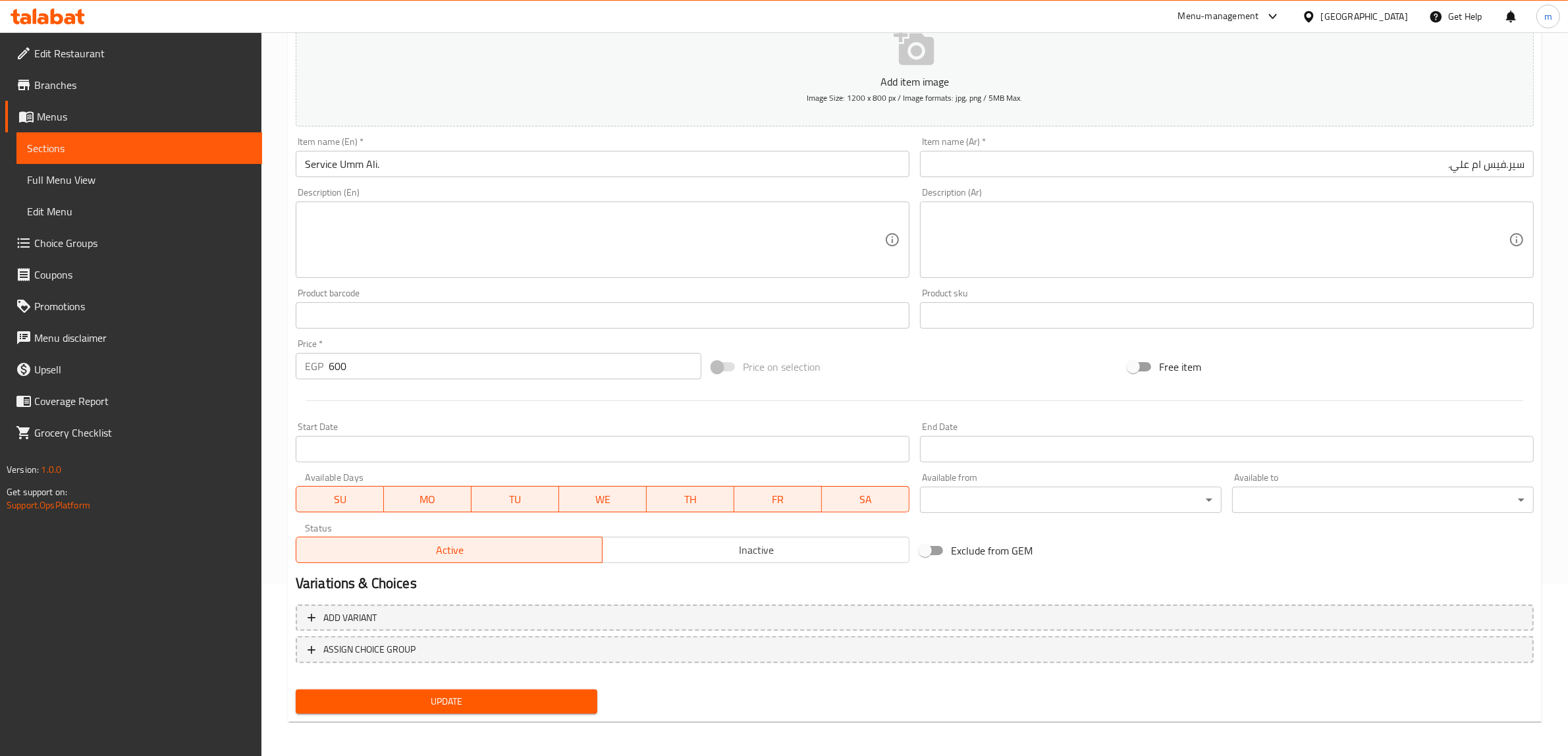
click at [106, 151] on span "Sections" at bounding box center [139, 148] width 225 height 16
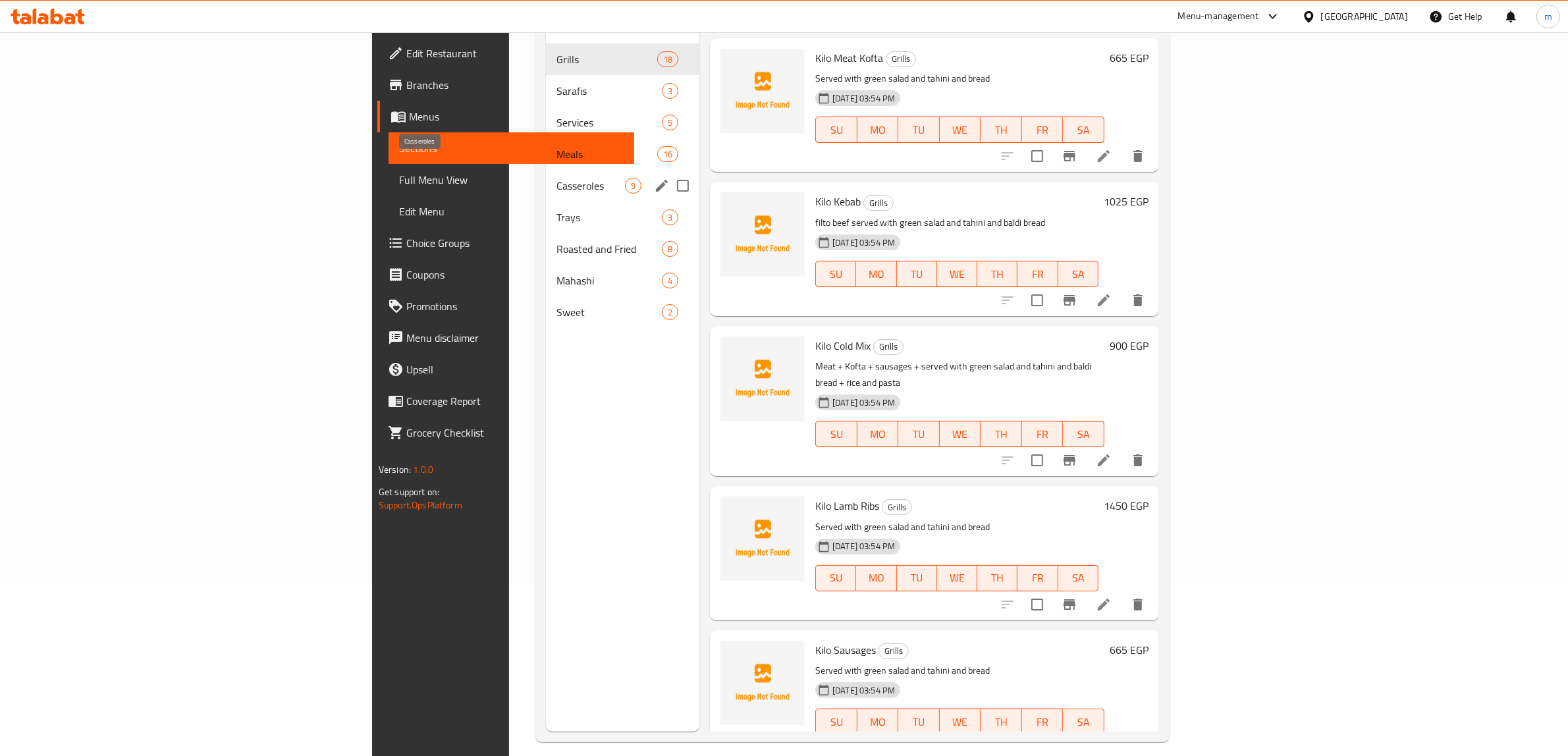
click at [556, 178] on span "Casseroles" at bounding box center [590, 185] width 69 height 16
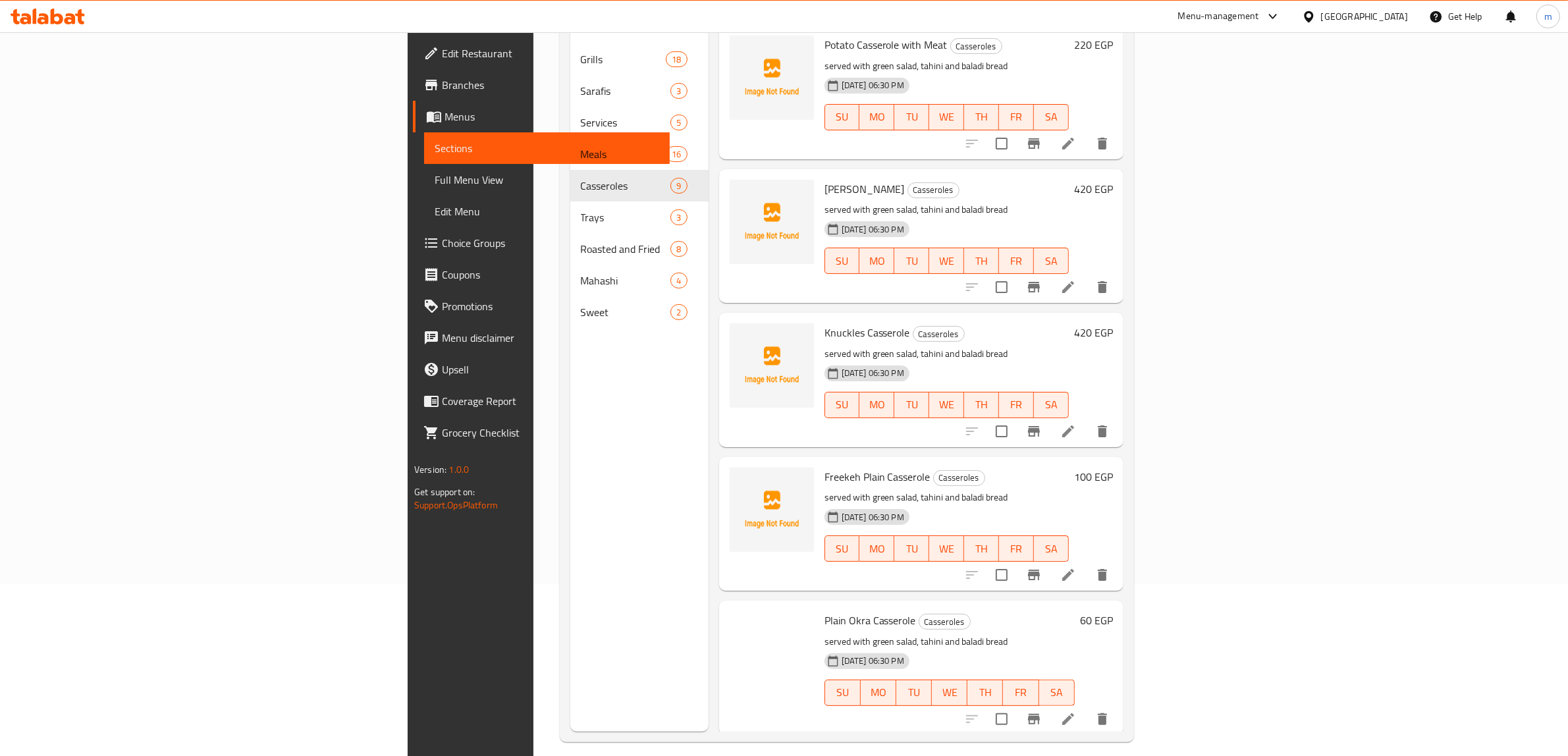
scroll to position [570, 0]
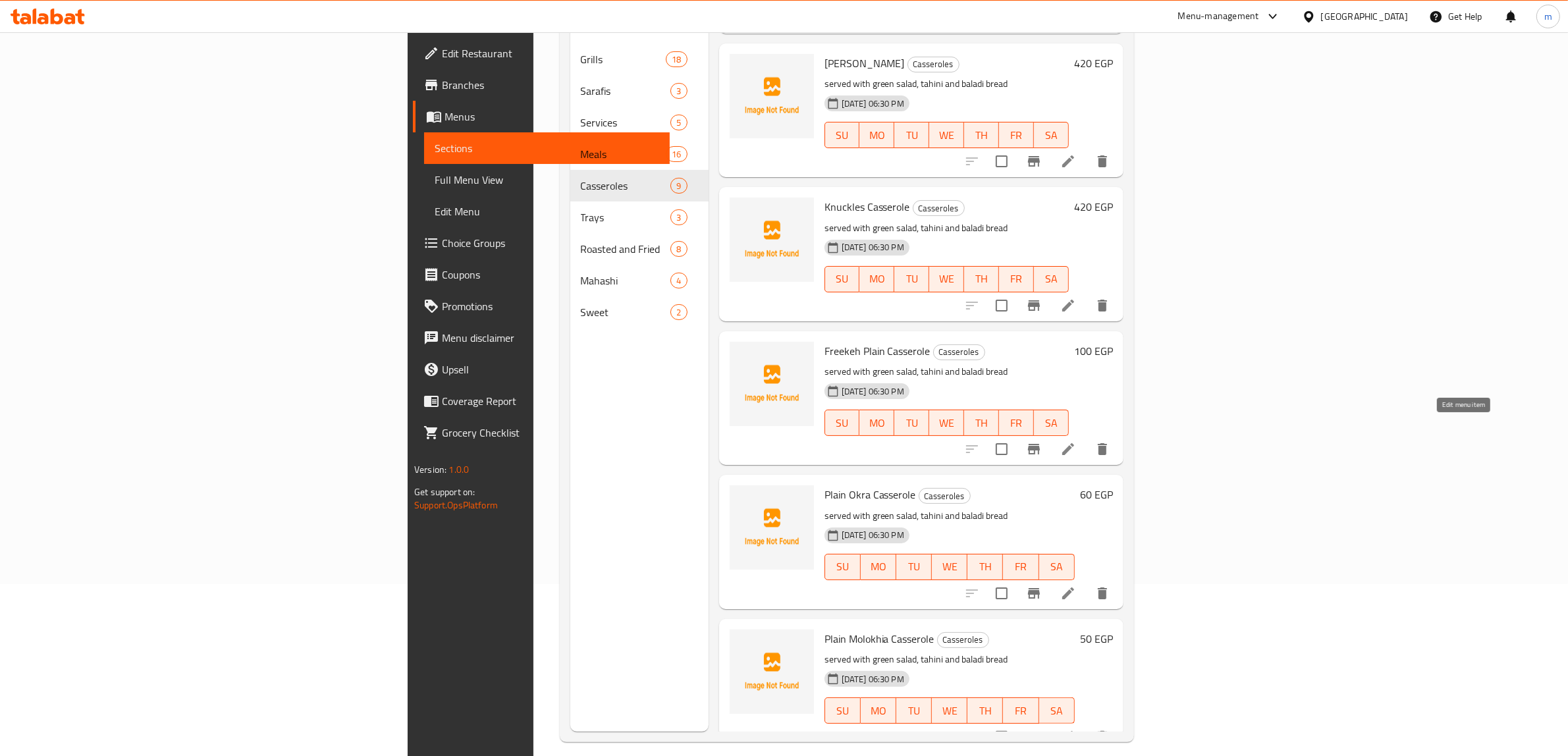
click at [1074, 443] on icon at bounding box center [1068, 449] width 12 height 12
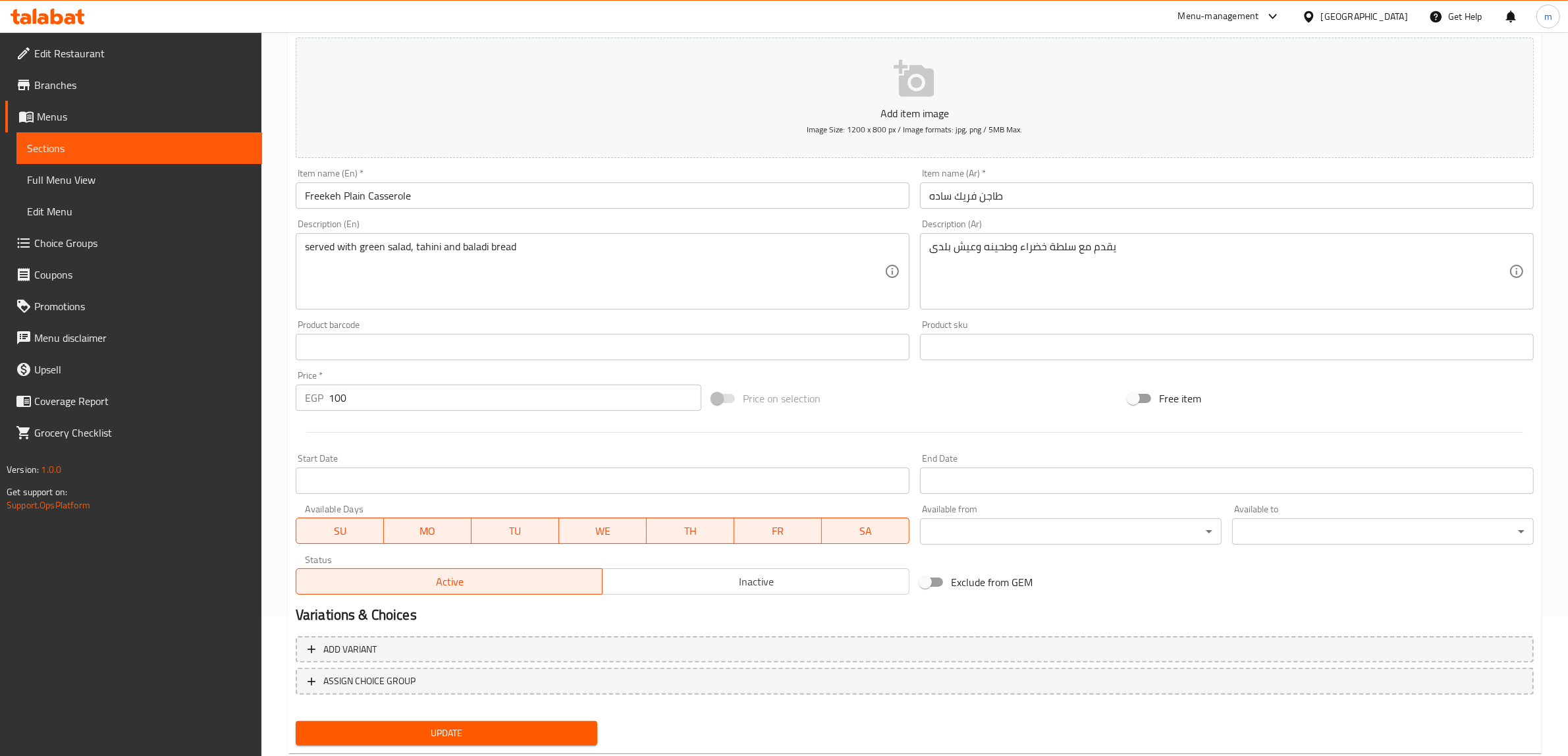
scroll to position [172, 0]
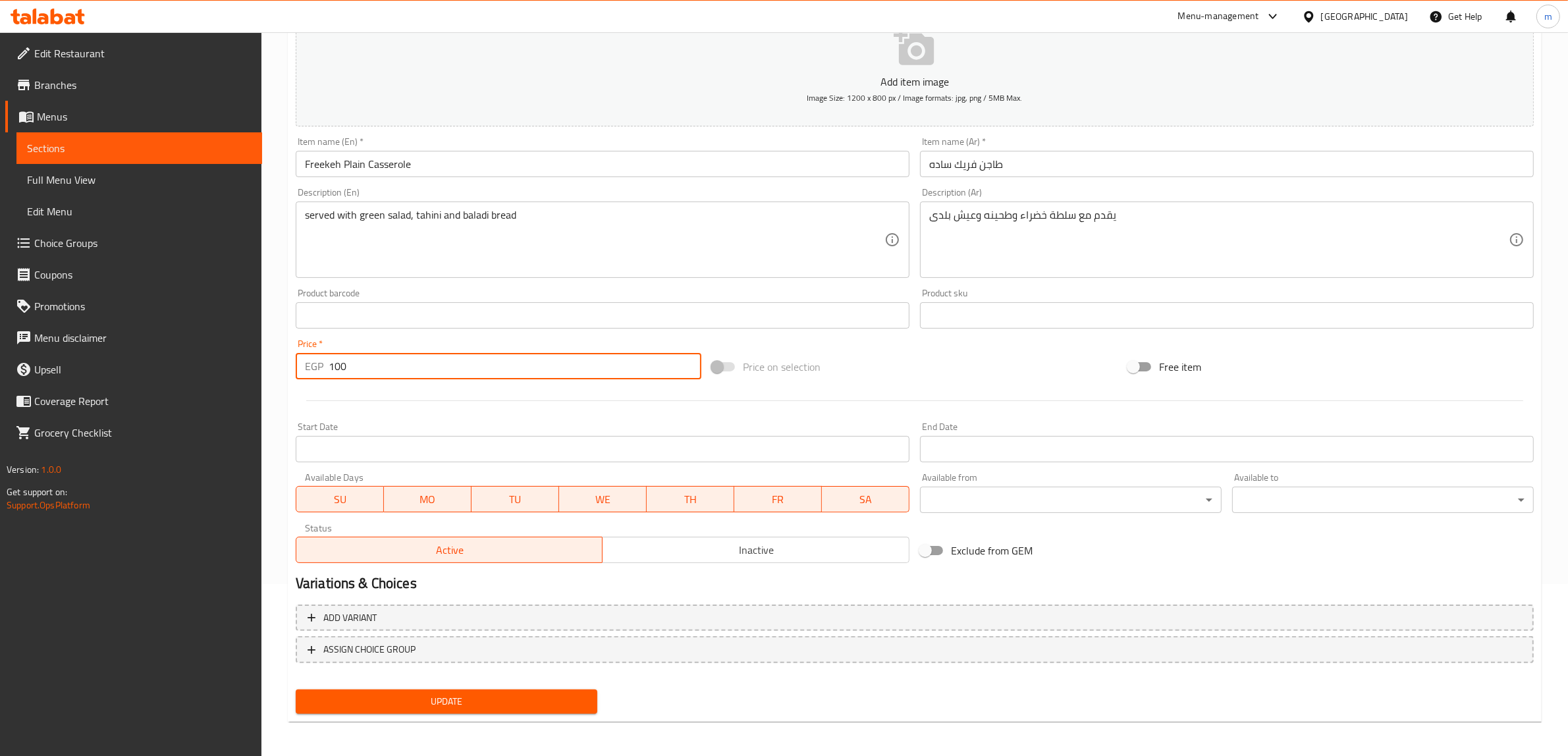
drag, startPoint x: 357, startPoint y: 366, endPoint x: 332, endPoint y: 369, distance: 25.2
click at [332, 369] on input "100" at bounding box center [515, 366] width 372 height 26
type input "155"
click at [439, 699] on span "Update" at bounding box center [446, 701] width 280 height 16
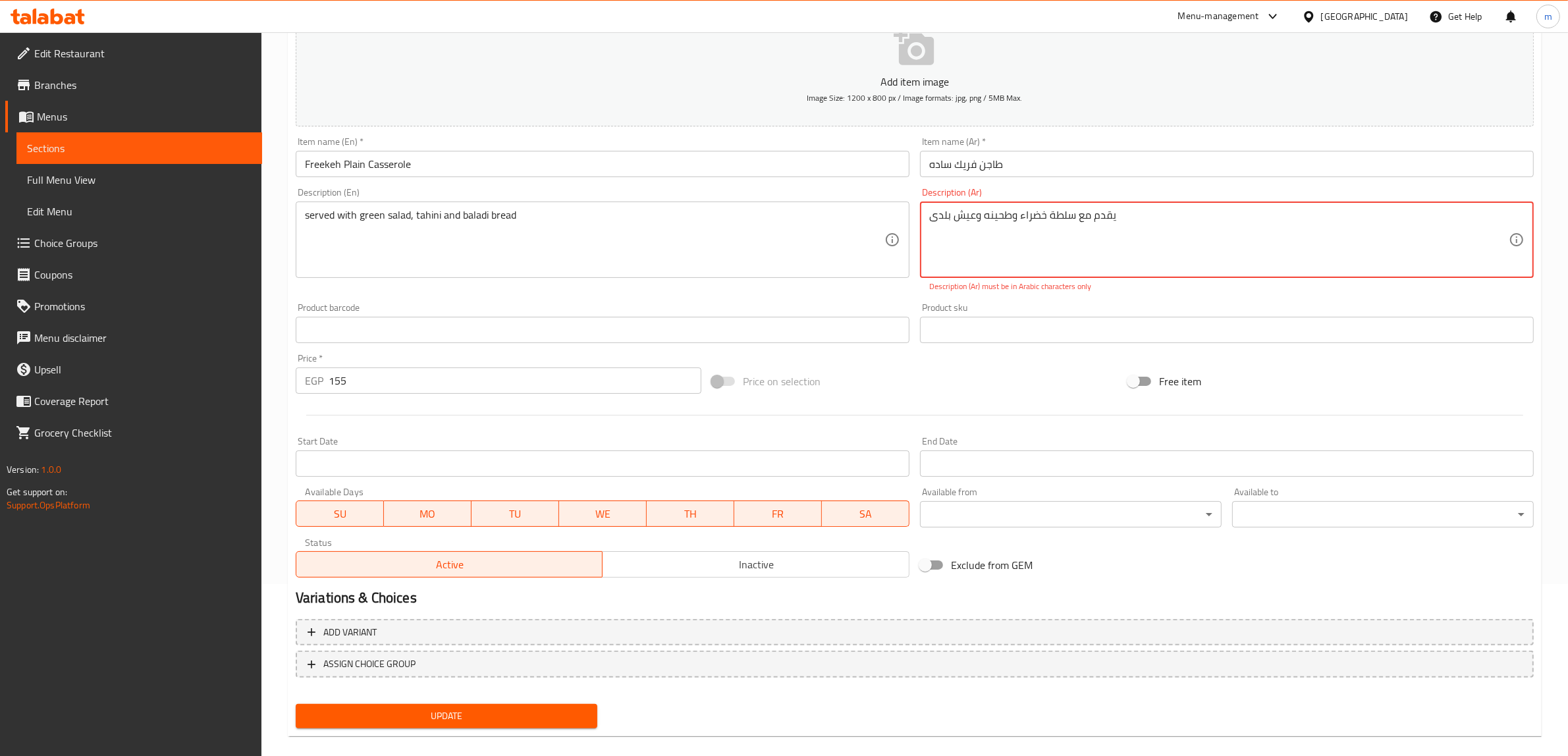
click at [1048, 225] on textarea "يقدم مع سلطة خضراء وطحينه وعيش بلدی" at bounding box center [1219, 240] width 579 height 62
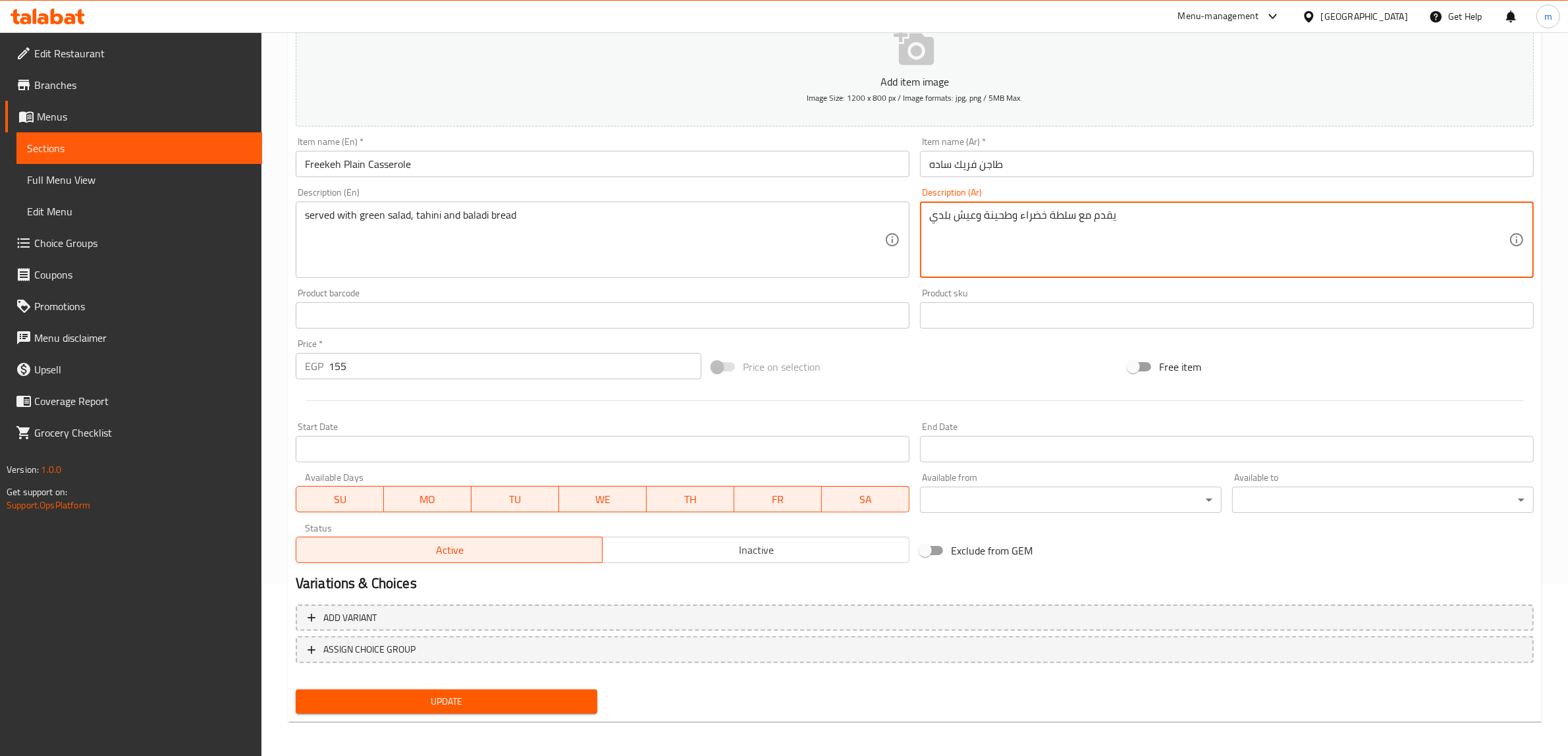
type textarea "يقدم مع سلطة خضراء وطحينة وعيش بلدي"
click at [463, 695] on span "Update" at bounding box center [446, 701] width 280 height 16
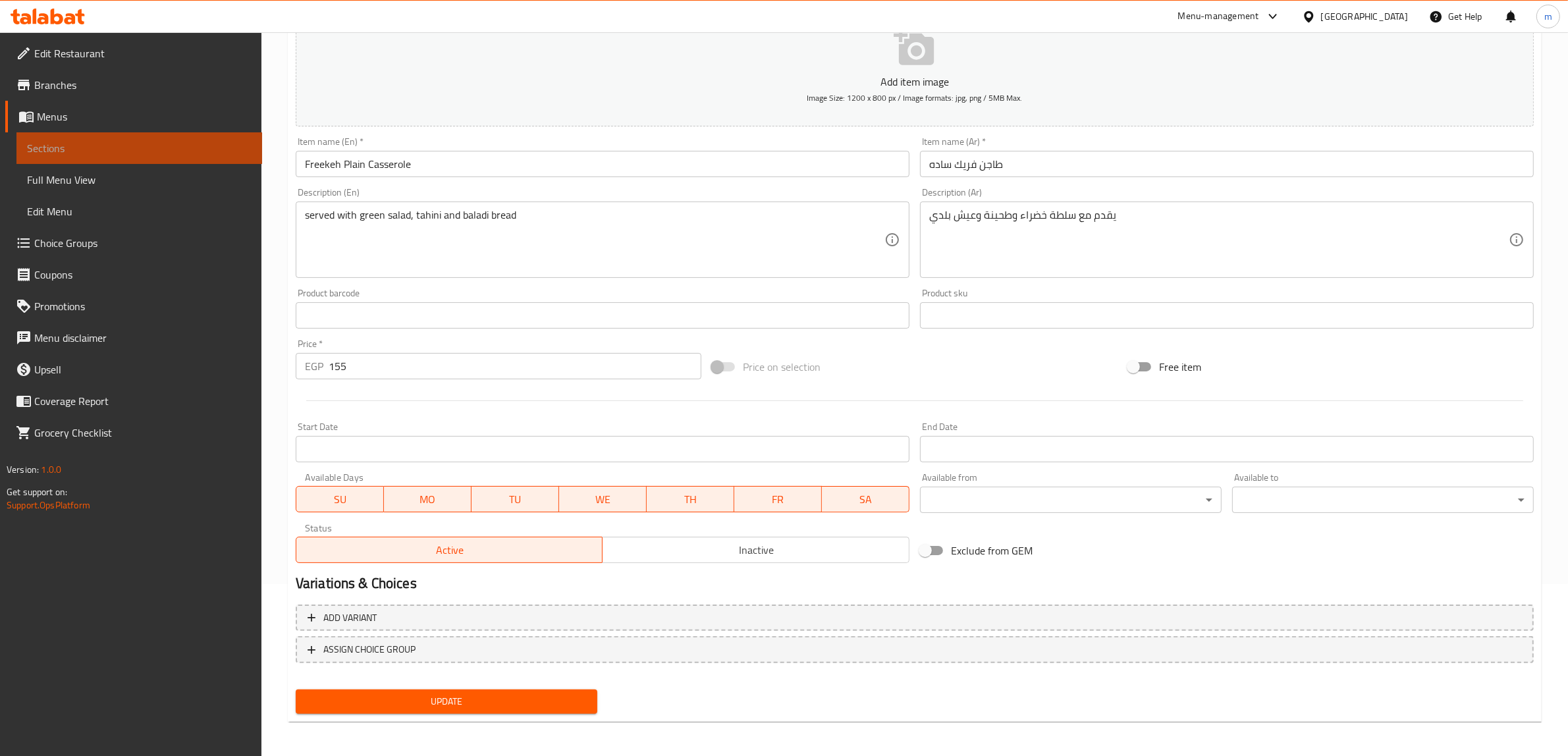
click at [82, 140] on span "Sections" at bounding box center [139, 148] width 225 height 16
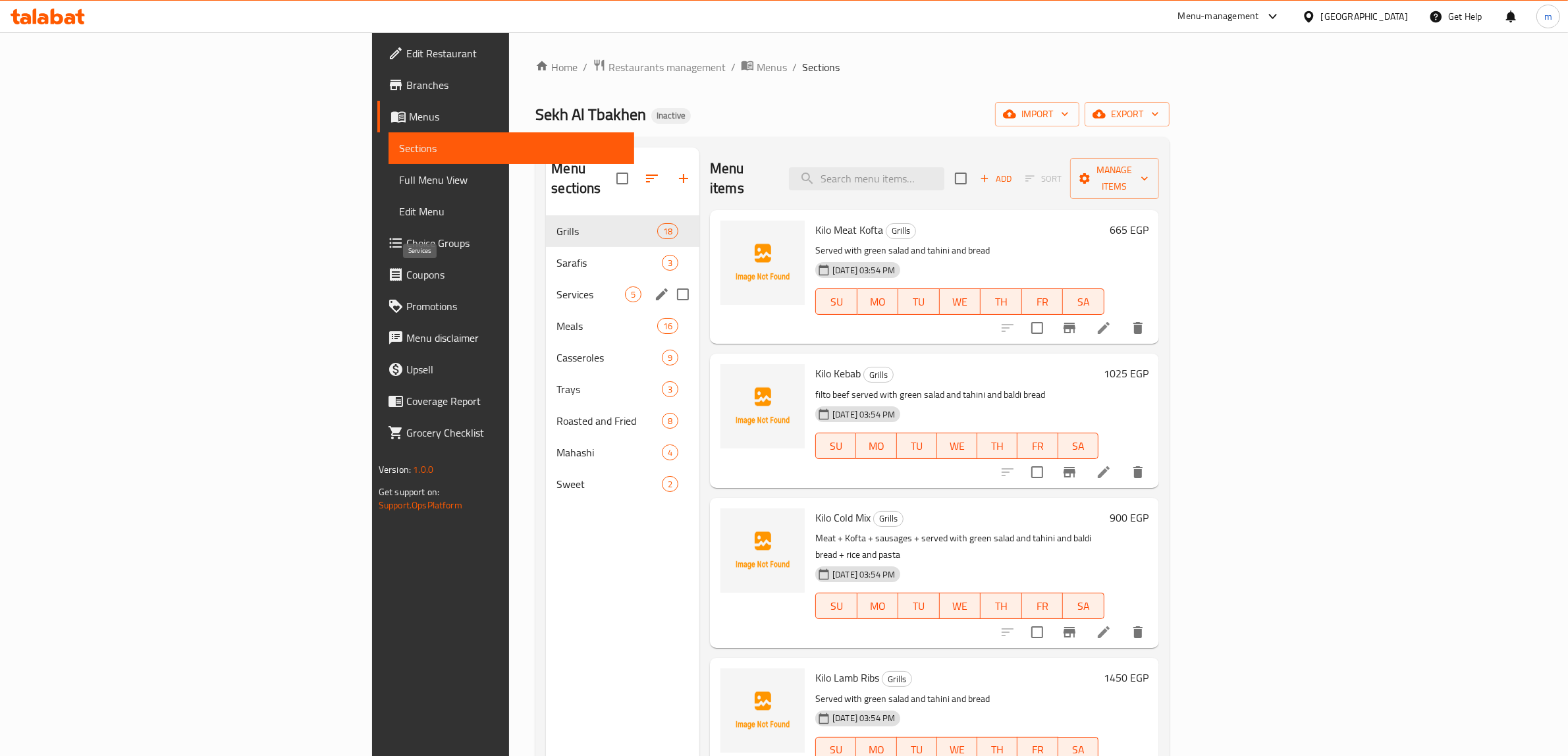
click at [556, 286] on span "Services" at bounding box center [590, 293] width 69 height 16
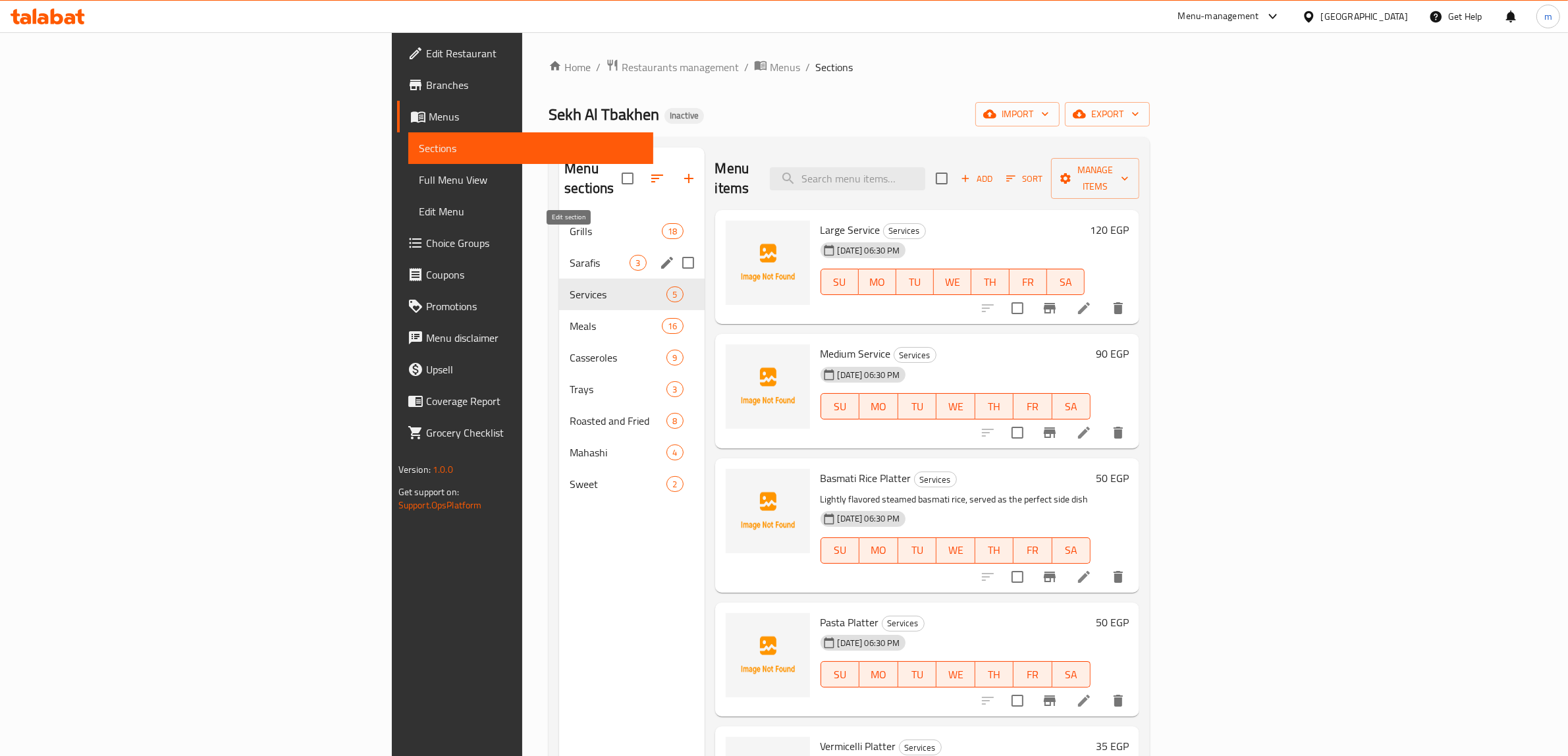
click at [661, 257] on icon "edit" at bounding box center [667, 262] width 12 height 12
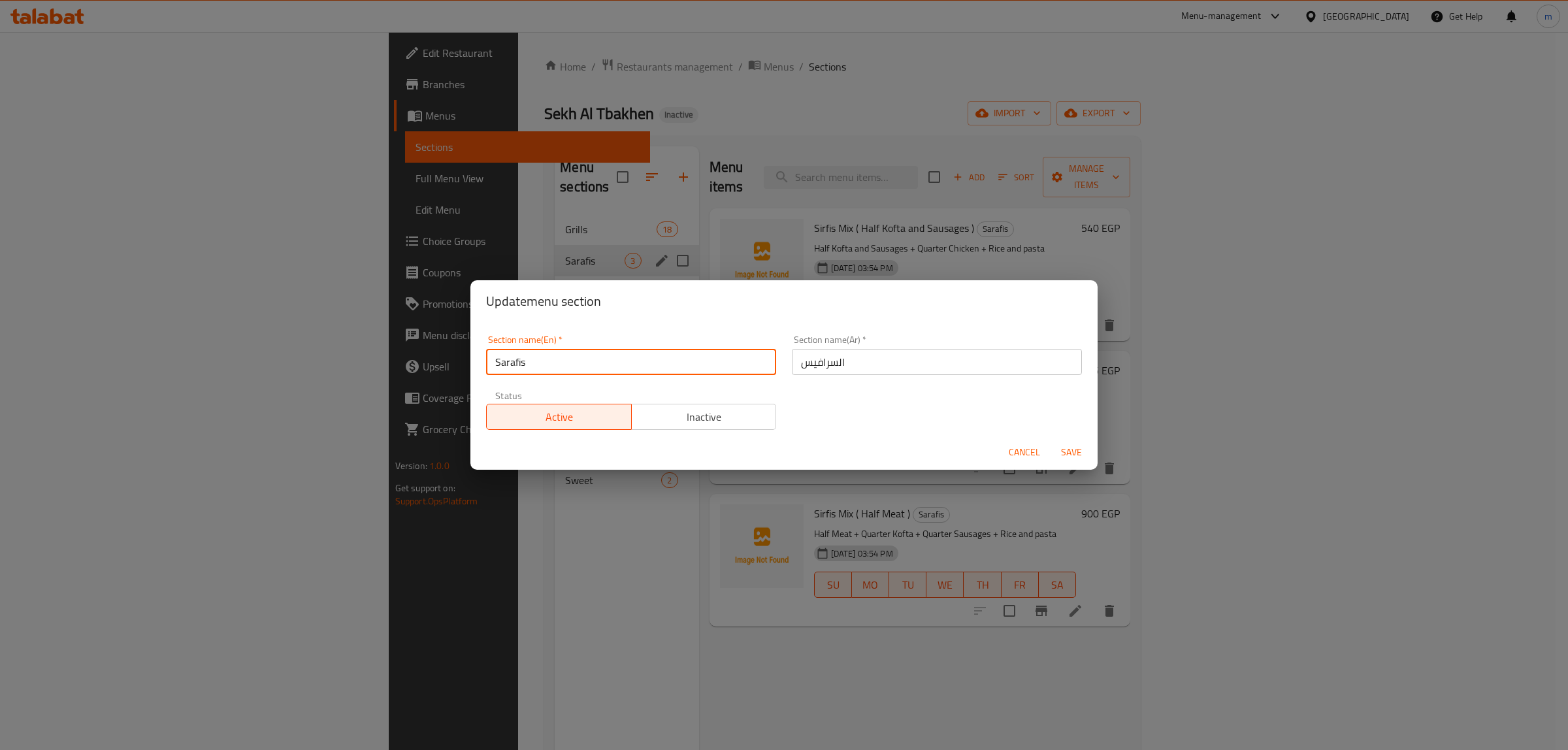
drag, startPoint x: 550, startPoint y: 368, endPoint x: 455, endPoint y: 371, distance: 95.0
click at [455, 371] on div "Update menu section Section name(En)   * Sarafis Section name(En) * Section nam…" at bounding box center [784, 375] width 1568 height 750
click at [593, 360] on input "Sarafis" at bounding box center [631, 362] width 290 height 26
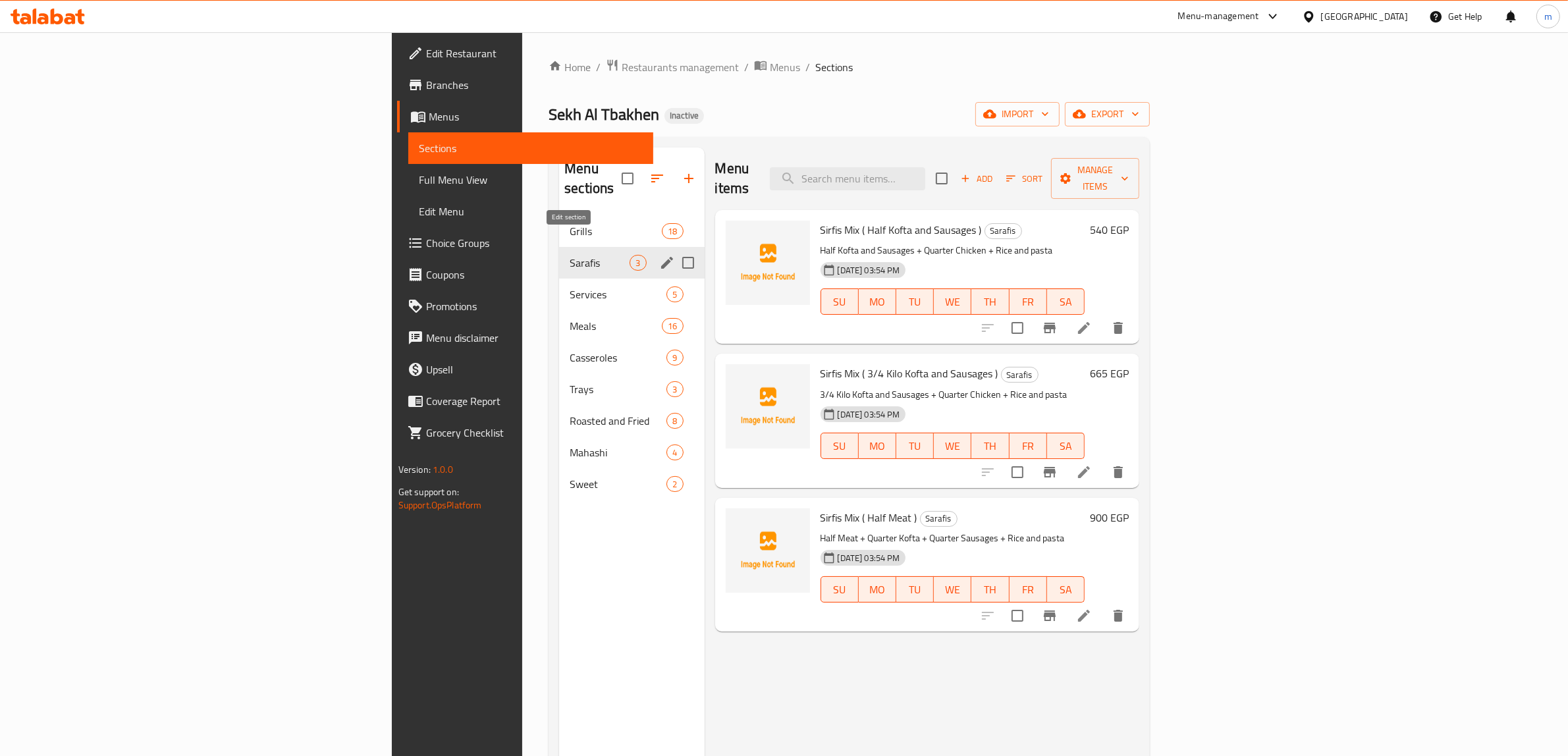
click at [657, 253] on button "edit" at bounding box center [667, 262] width 20 height 20
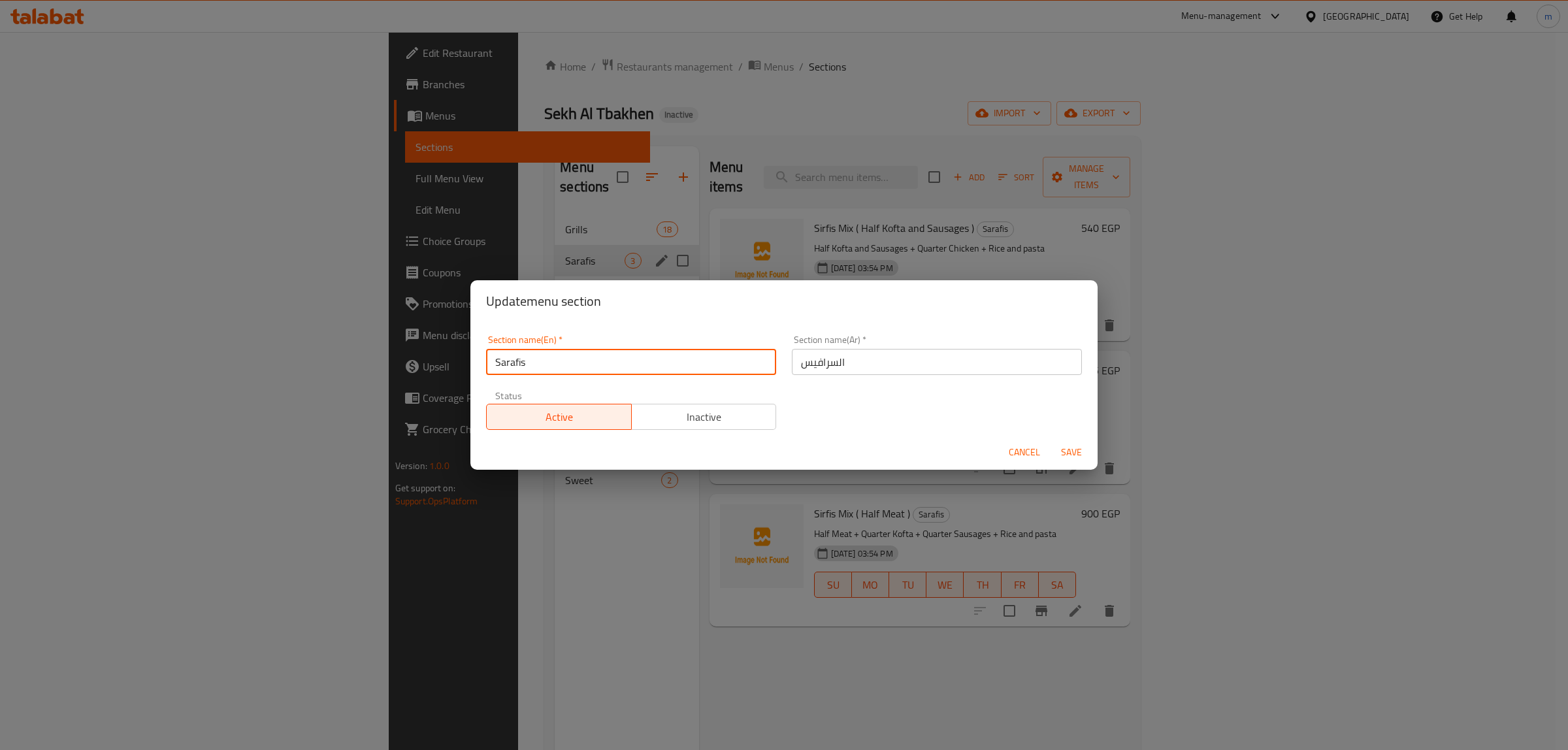
click at [580, 357] on input "Sarafis" at bounding box center [631, 362] width 290 height 26
click at [517, 536] on div "Update menu section Section name(En)   * Sarafis Section name(En) * Section nam…" at bounding box center [784, 375] width 1568 height 750
click at [1015, 445] on span "Cancel" at bounding box center [1025, 451] width 32 height 16
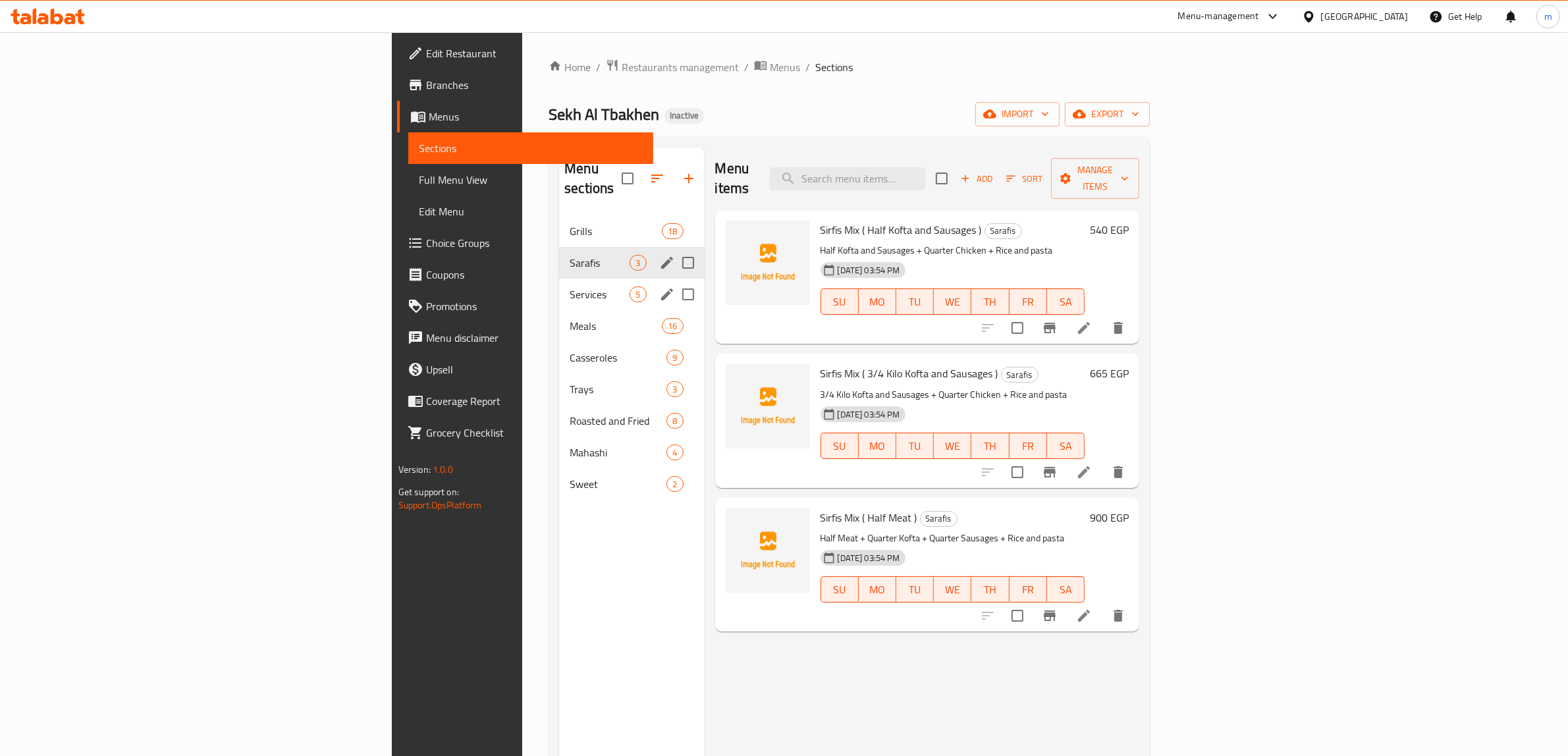
click at [569, 286] on span "Services" at bounding box center [599, 293] width 60 height 16
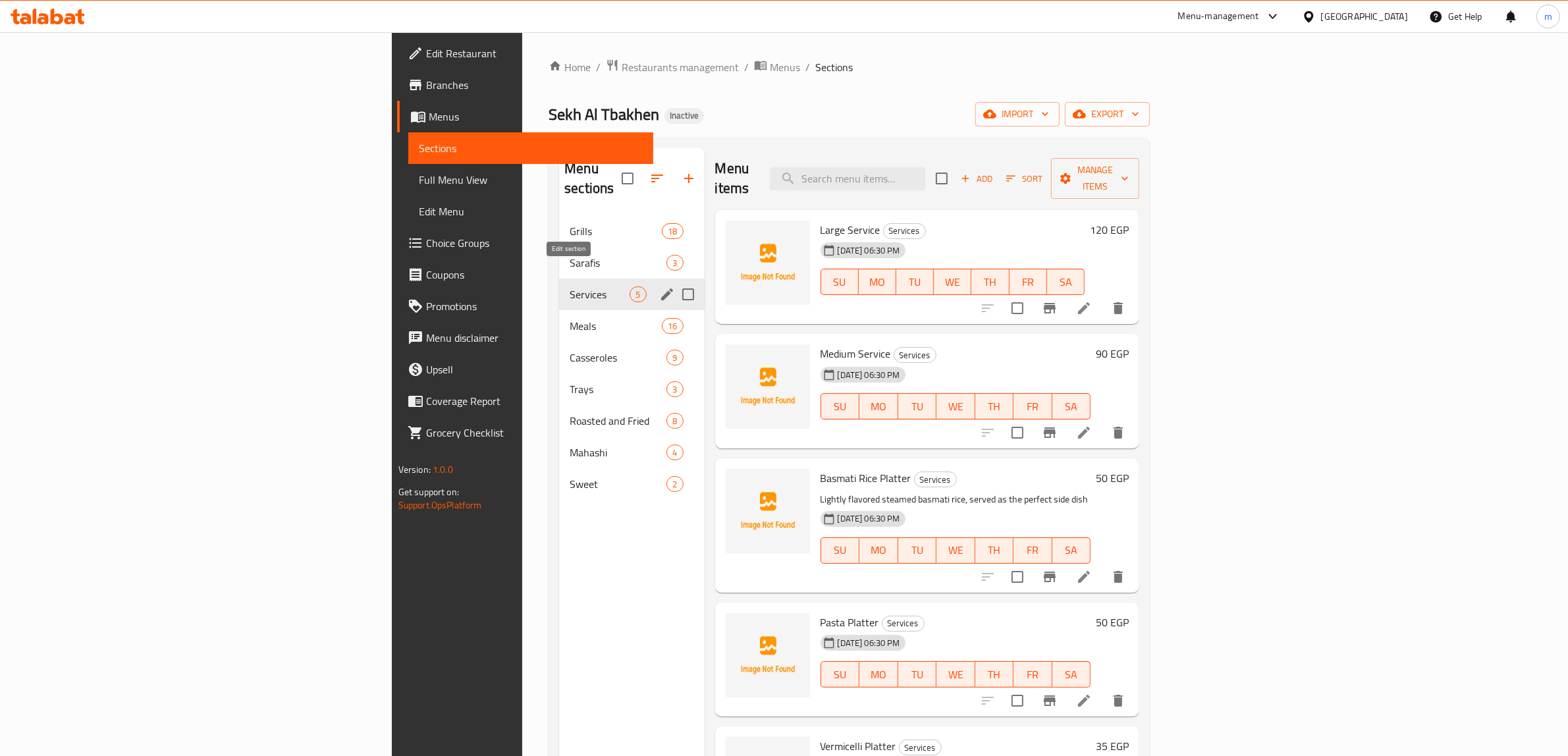
click at [661, 289] on icon "edit" at bounding box center [667, 294] width 12 height 12
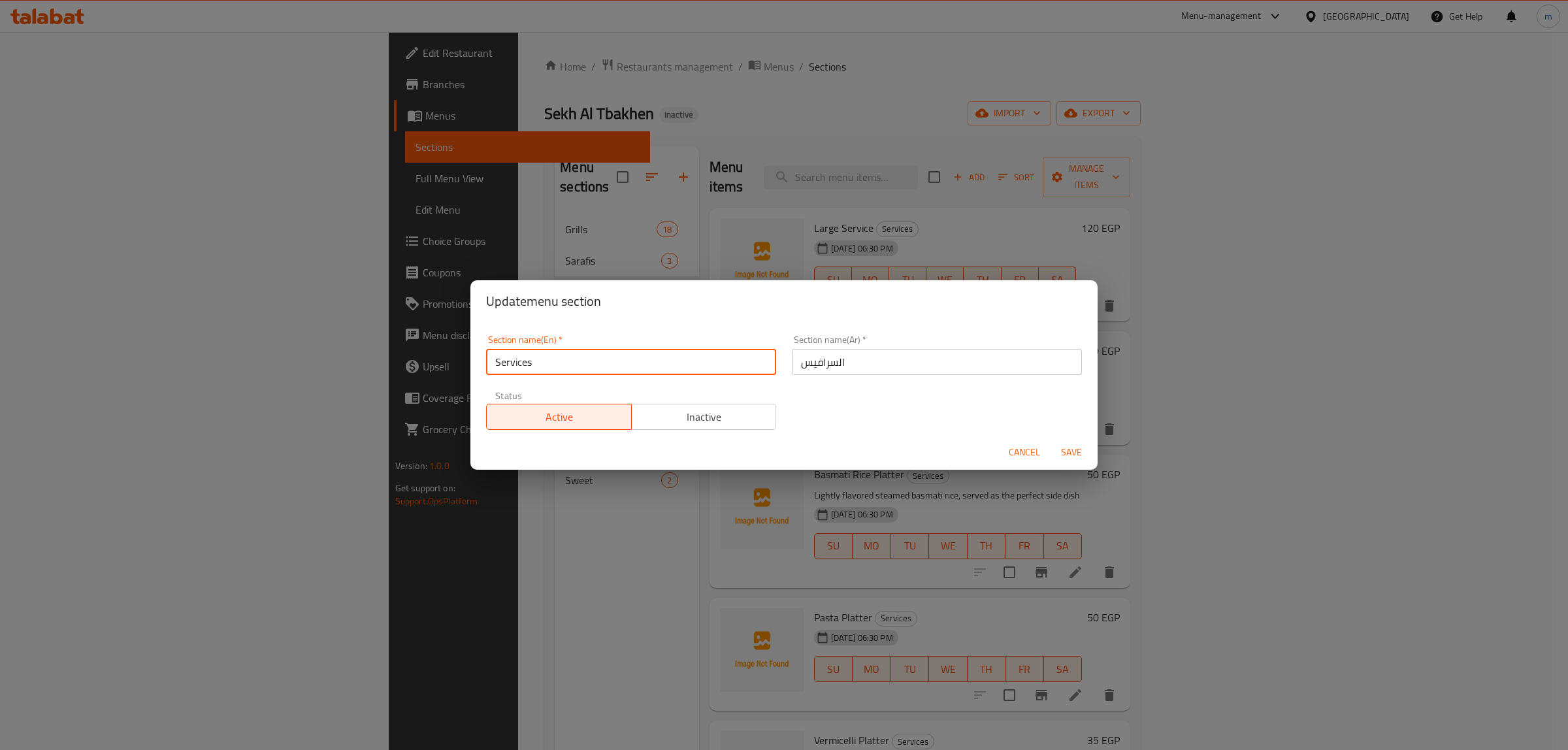
click at [664, 358] on input "Services" at bounding box center [631, 362] width 290 height 26
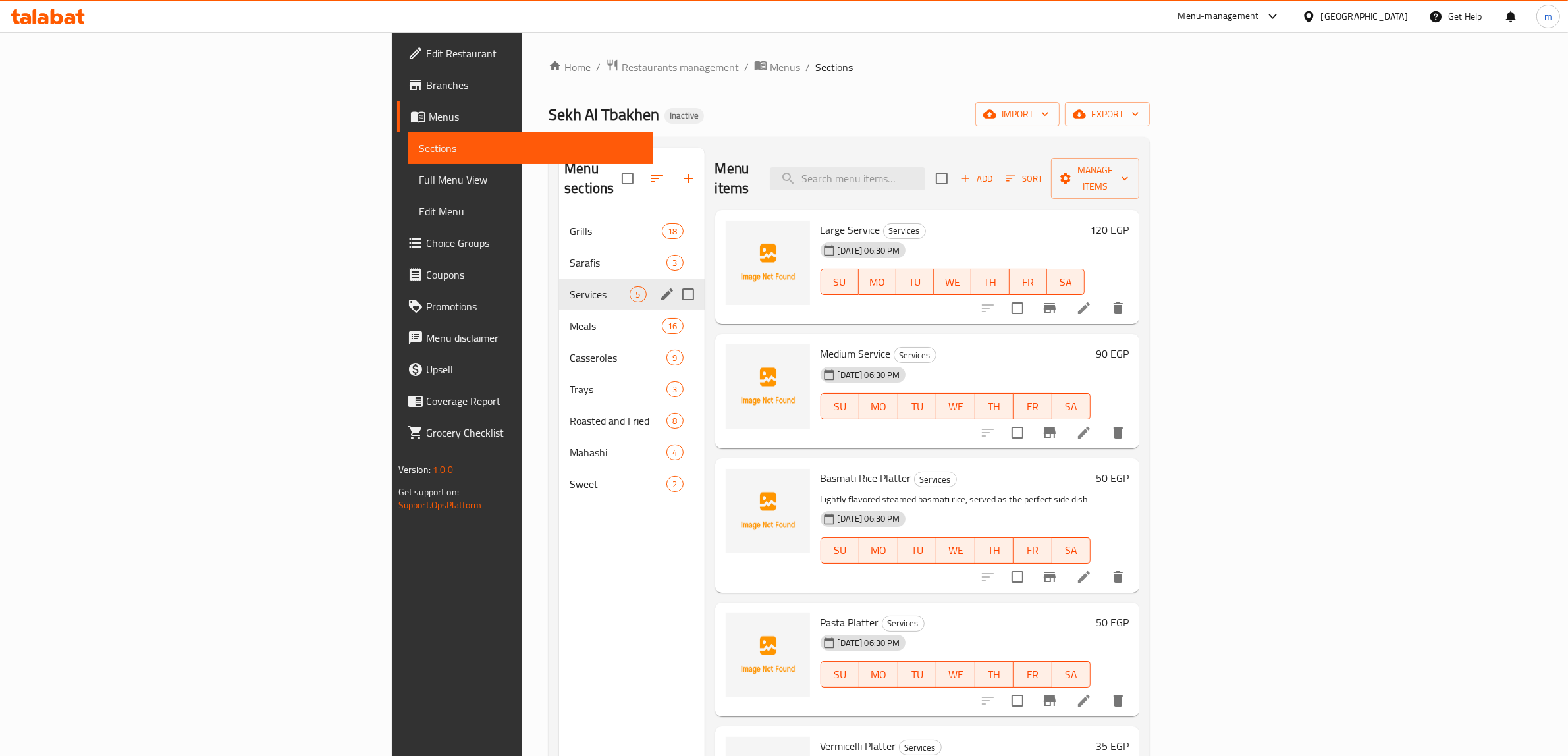
click at [659, 286] on icon "edit" at bounding box center [667, 293] width 16 height 16
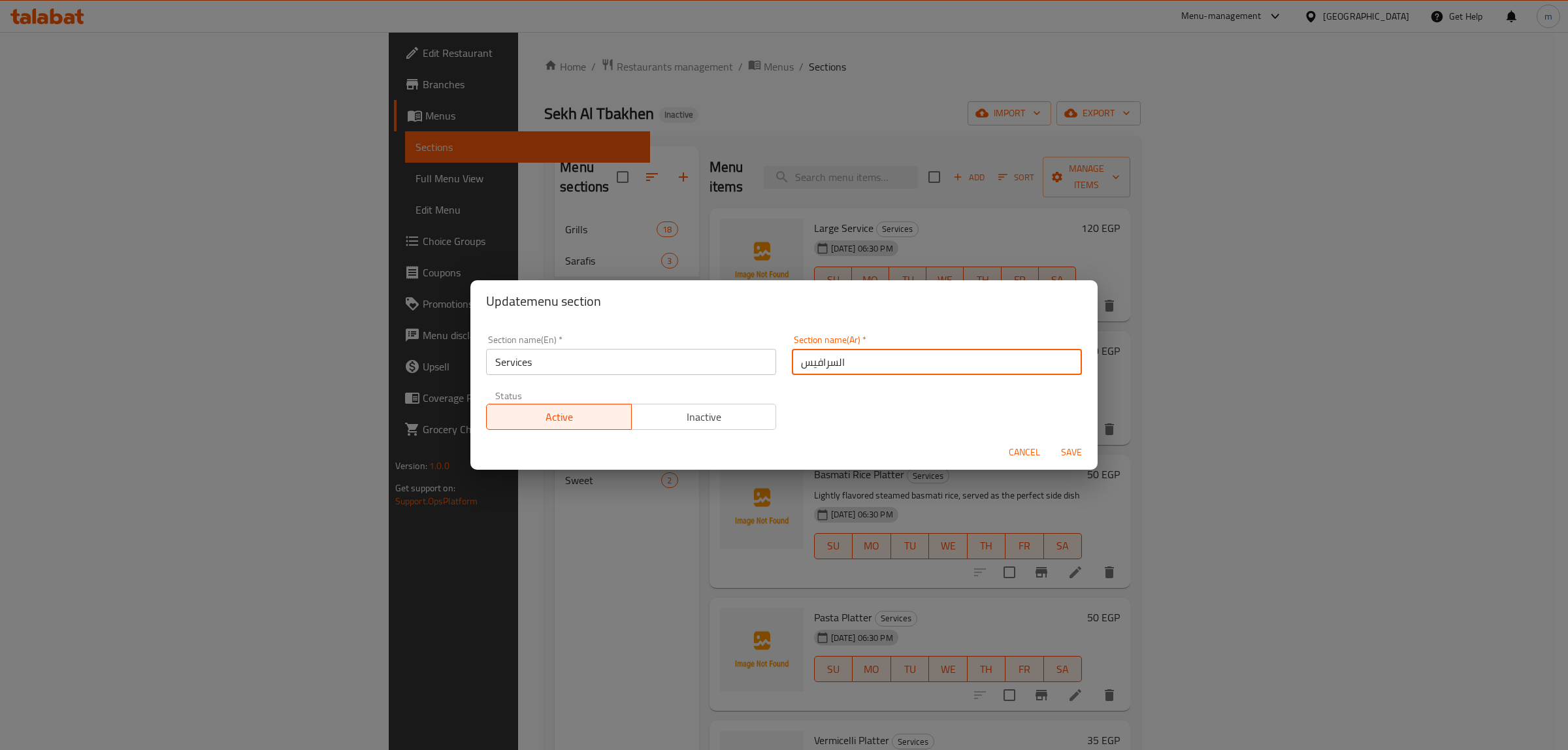
click at [874, 354] on input "السرافيس" at bounding box center [936, 362] width 290 height 26
type input "سرافيس صواني"
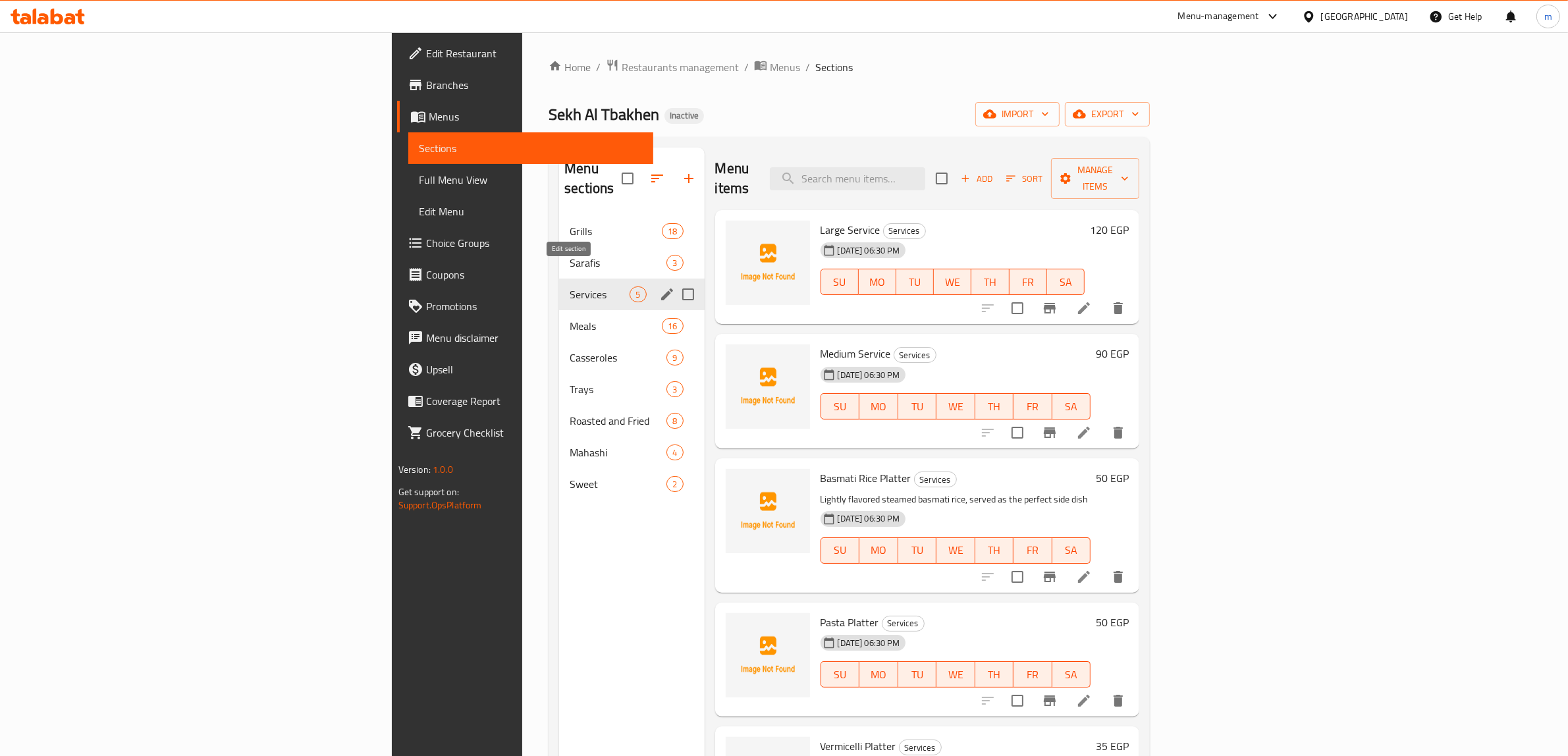
click at [659, 286] on icon "edit" at bounding box center [667, 293] width 16 height 16
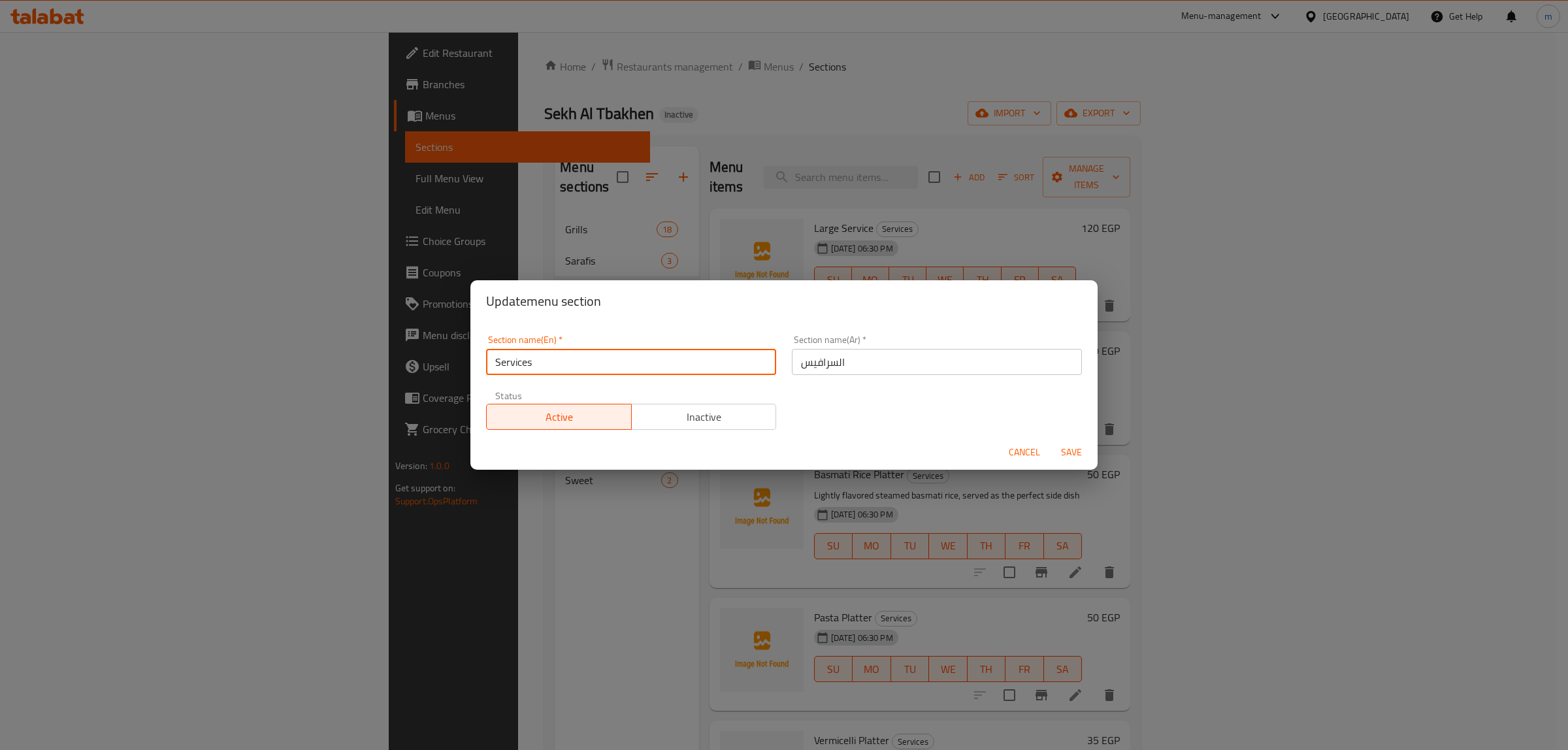
click at [570, 366] on input "Services" at bounding box center [631, 362] width 290 height 26
click at [495, 359] on input "Services" at bounding box center [631, 362] width 290 height 26
paste input "Trays"
type input "Trays Services"
click at [881, 365] on input "السرافيس" at bounding box center [936, 362] width 290 height 26
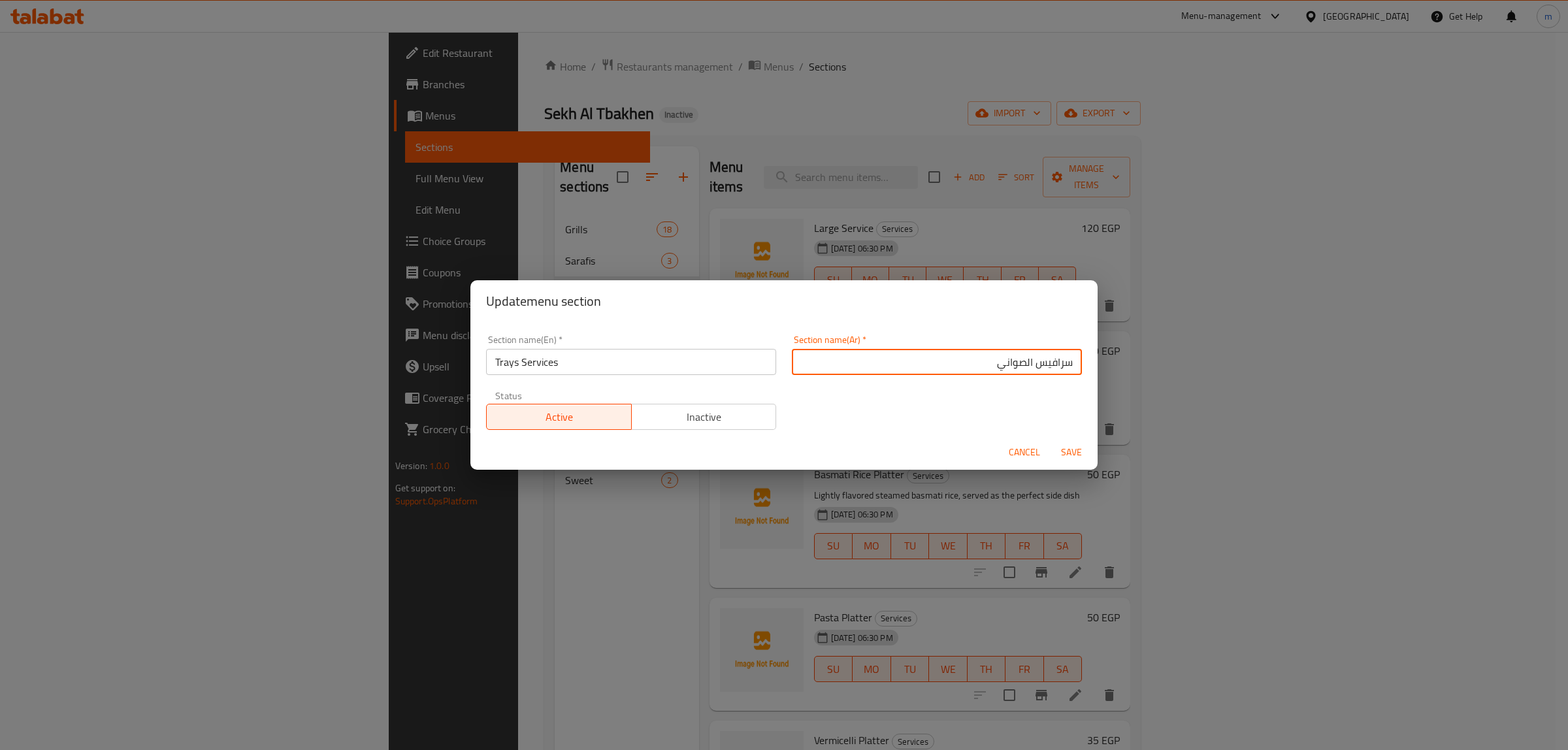
type input "سرافيس الصواني"
click at [1072, 446] on span "Save" at bounding box center [1071, 451] width 32 height 16
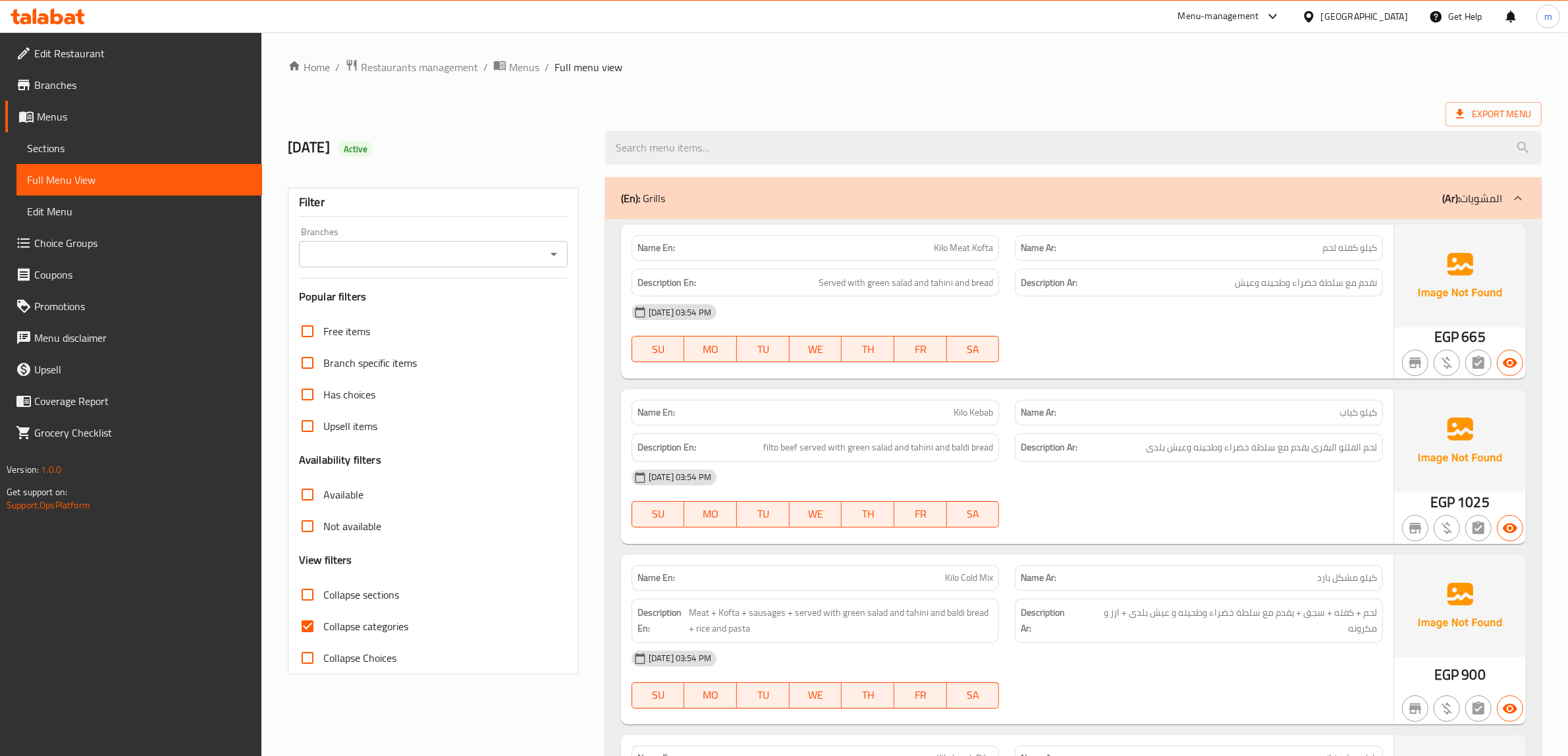
click at [74, 248] on span "Choice Groups" at bounding box center [142, 243] width 217 height 16
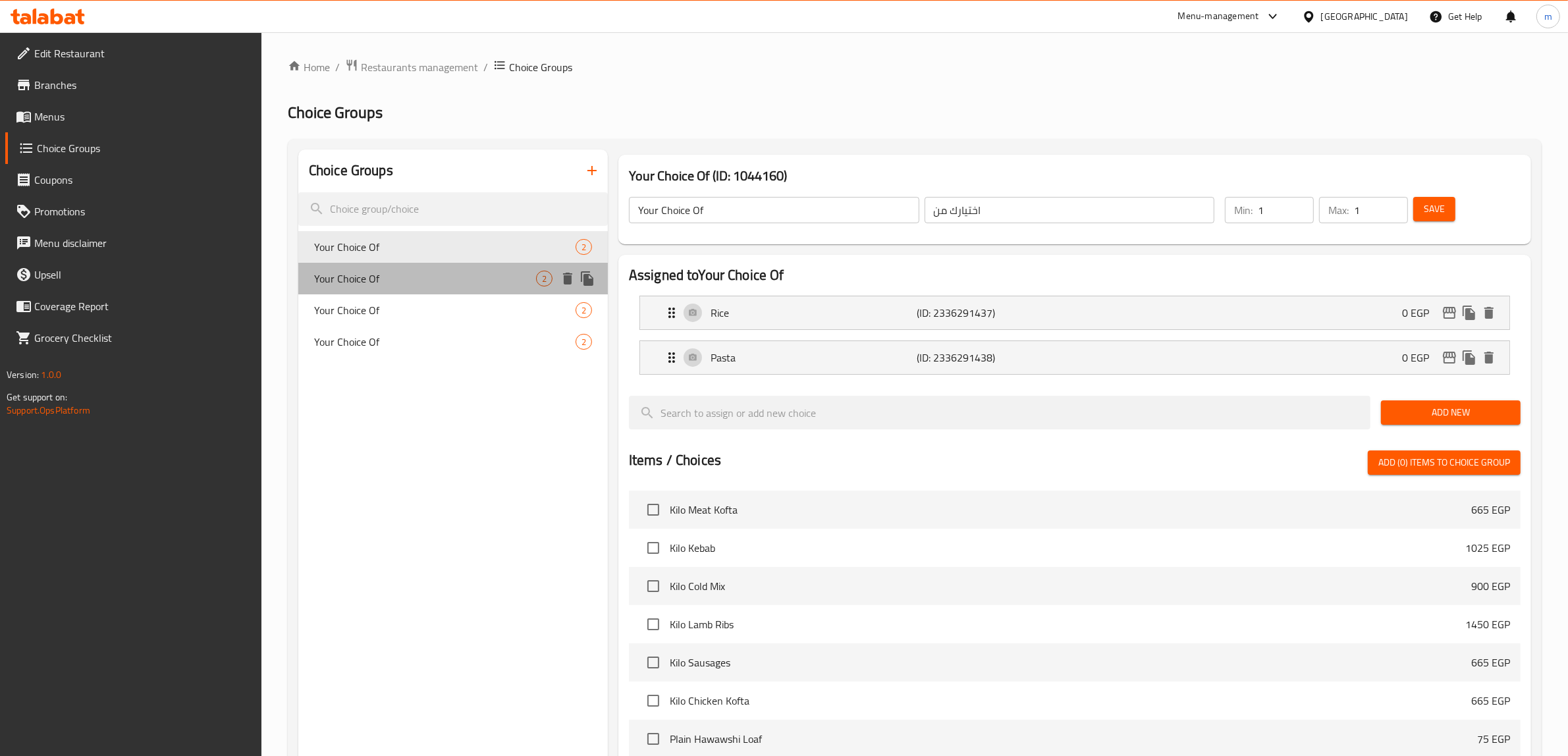
click at [455, 287] on div "Your Choice Of 2" at bounding box center [452, 278] width 309 height 32
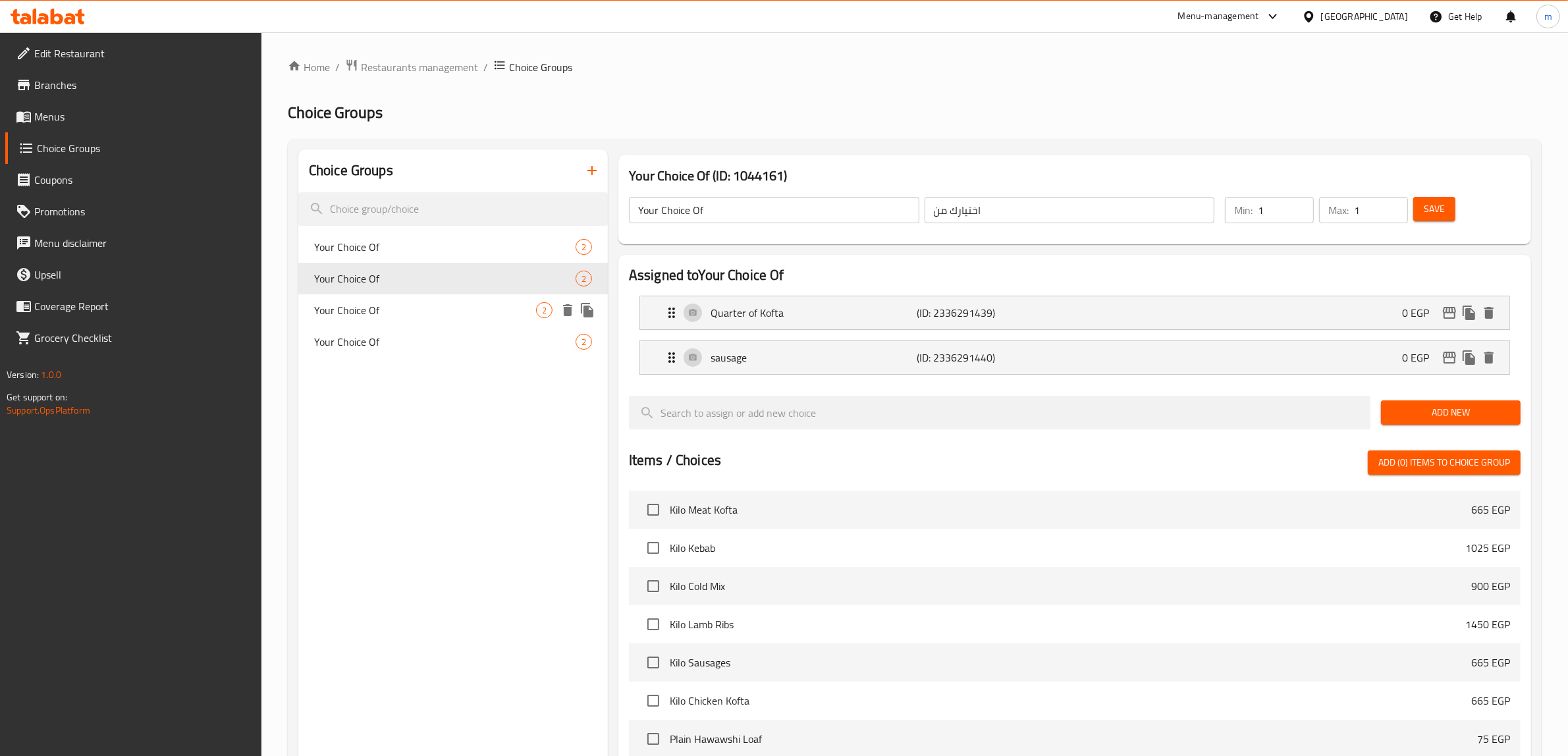
click at [453, 307] on span "Your Choice Of" at bounding box center [425, 309] width 222 height 16
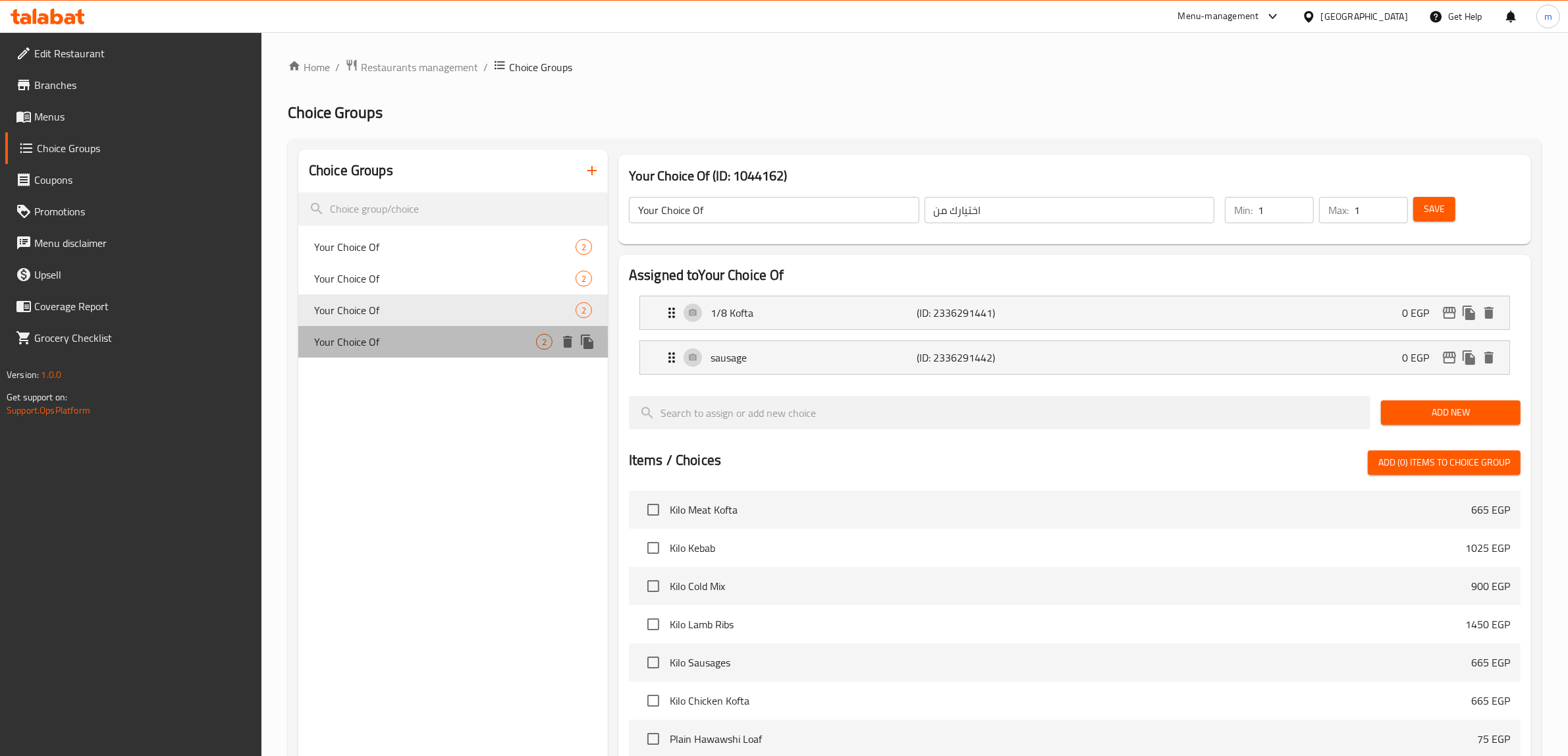
click at [451, 329] on div "Your Choice Of 2" at bounding box center [452, 341] width 309 height 32
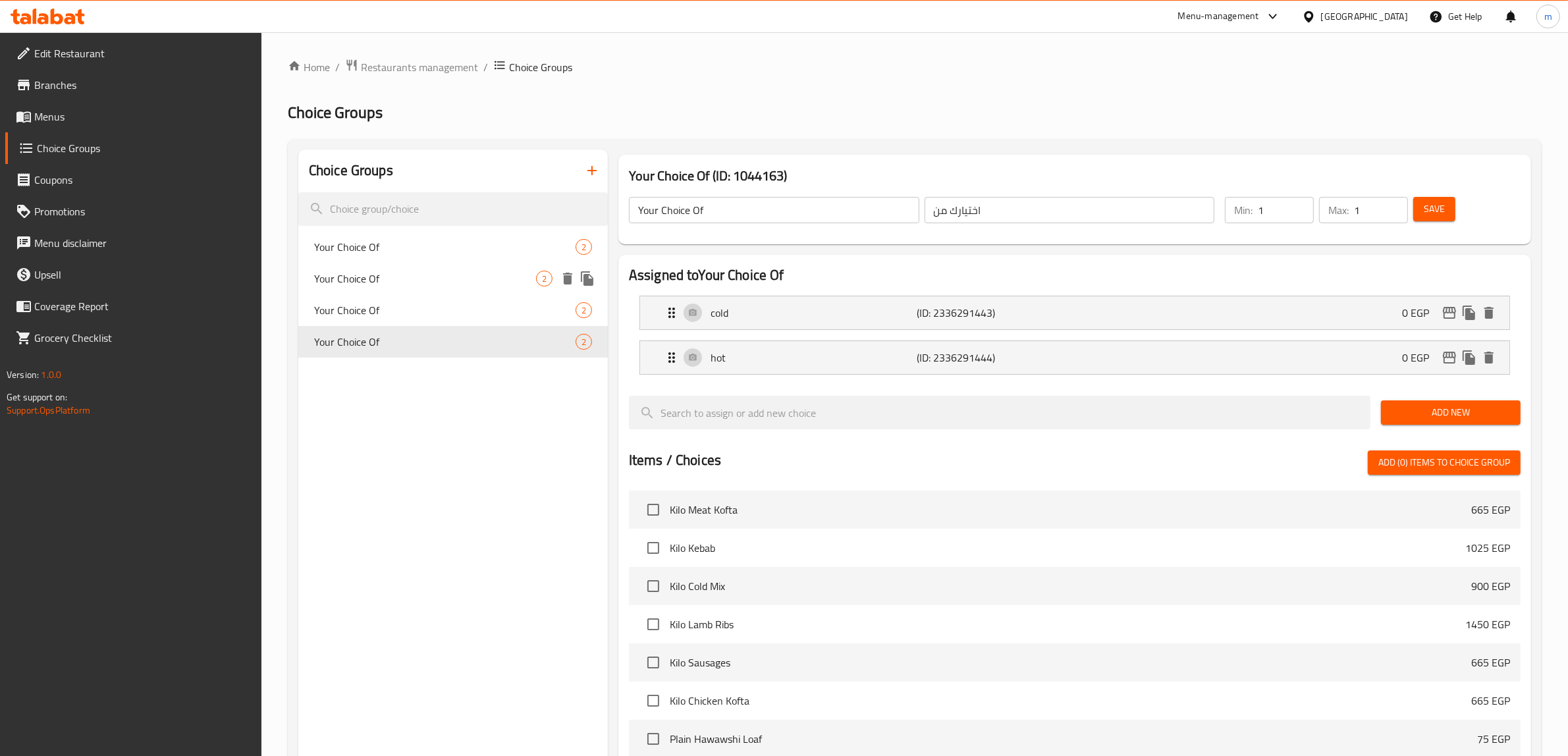
click at [455, 280] on span "Your Choice Of" at bounding box center [425, 278] width 222 height 16
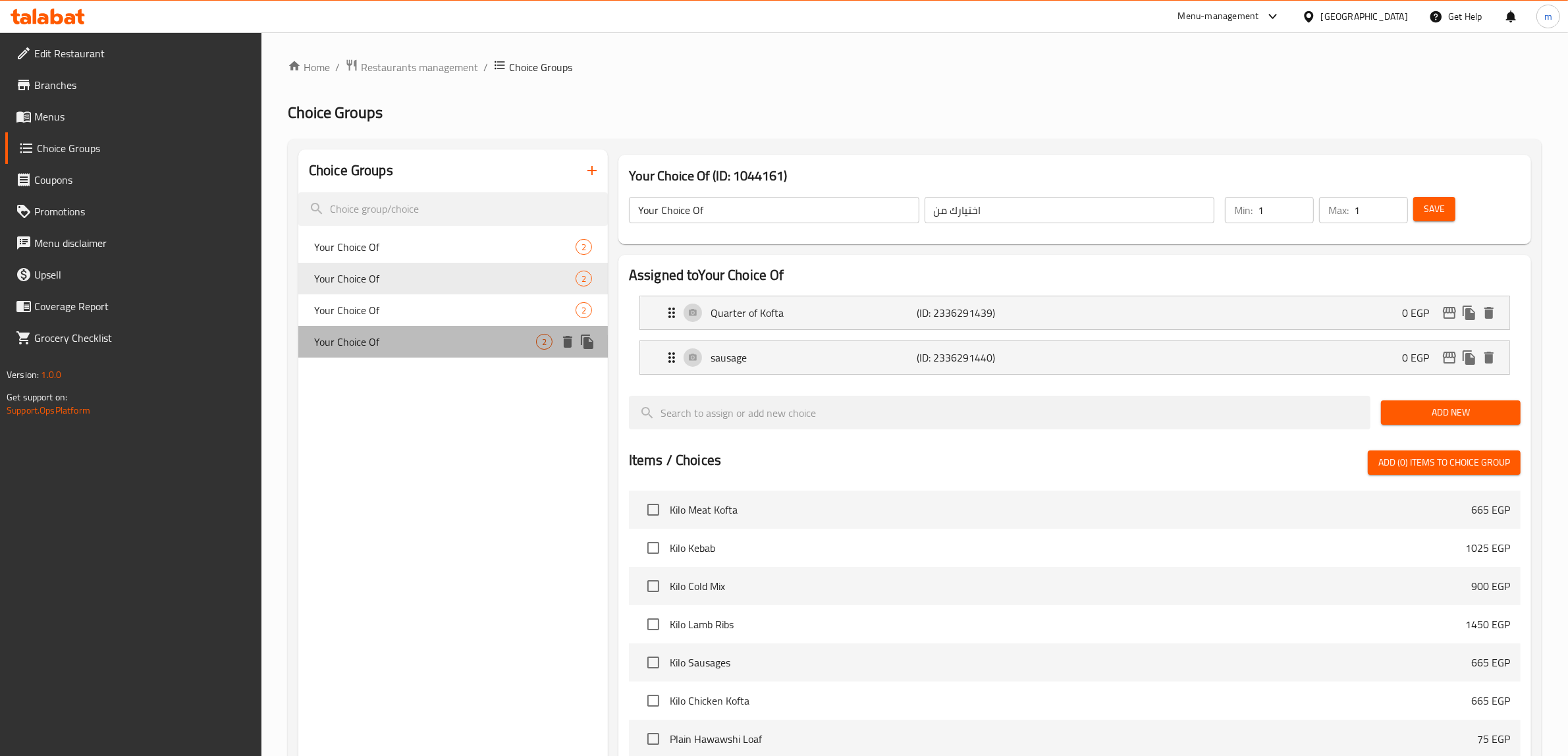
click at [422, 348] on span "Your Choice Of" at bounding box center [425, 341] width 222 height 16
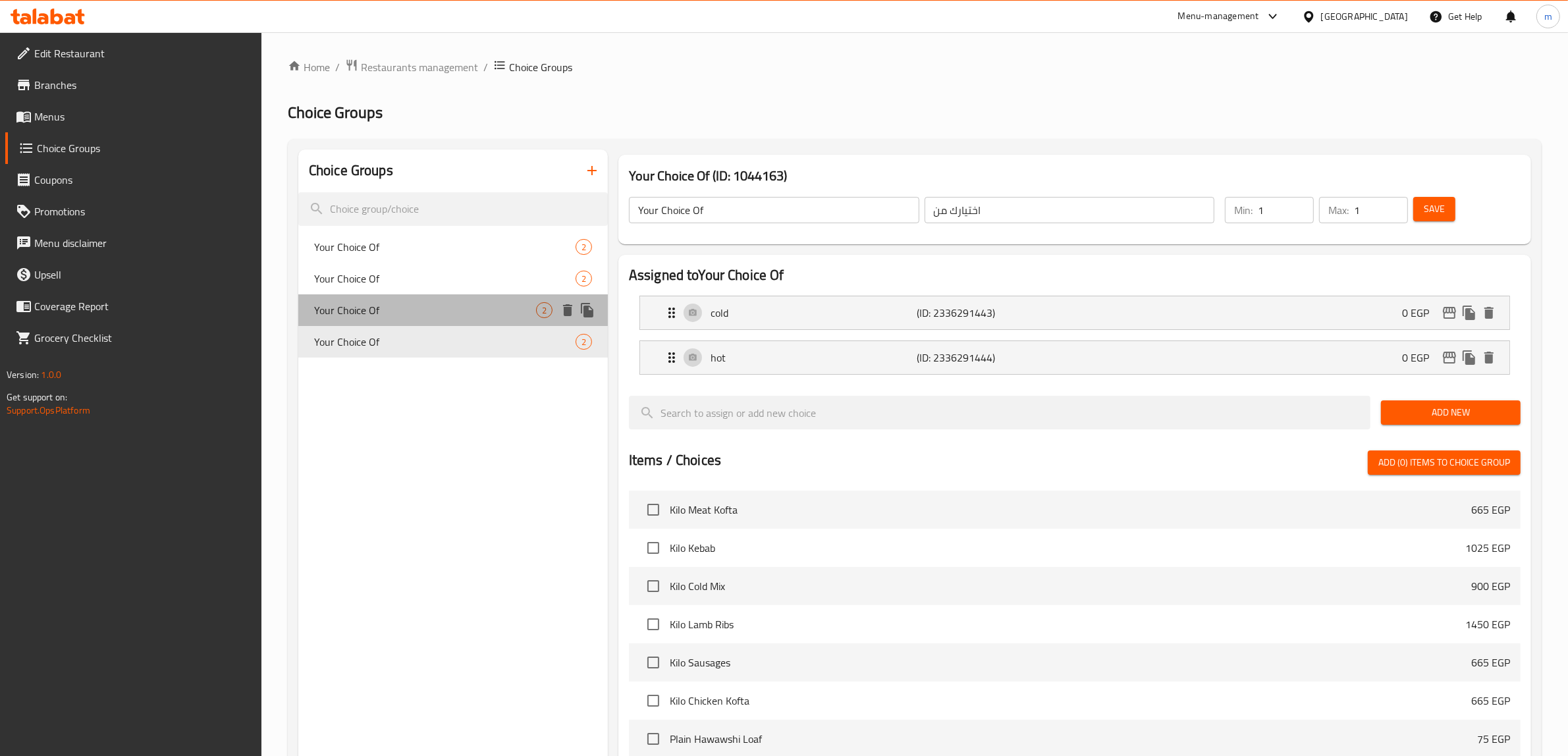
click at [421, 310] on span "Your Choice Of" at bounding box center [425, 309] width 222 height 16
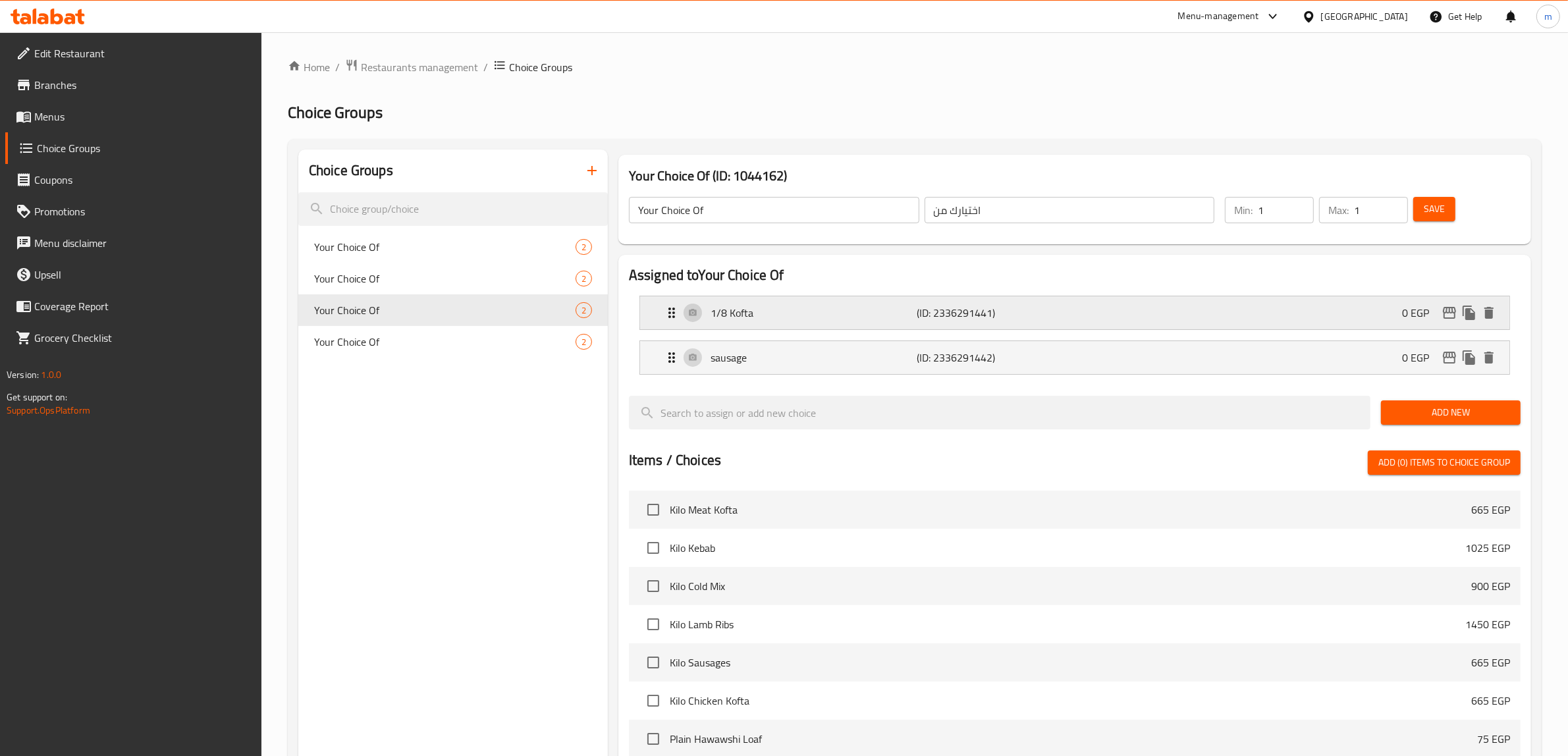
click at [664, 315] on icon "Expand" at bounding box center [672, 312] width 16 height 16
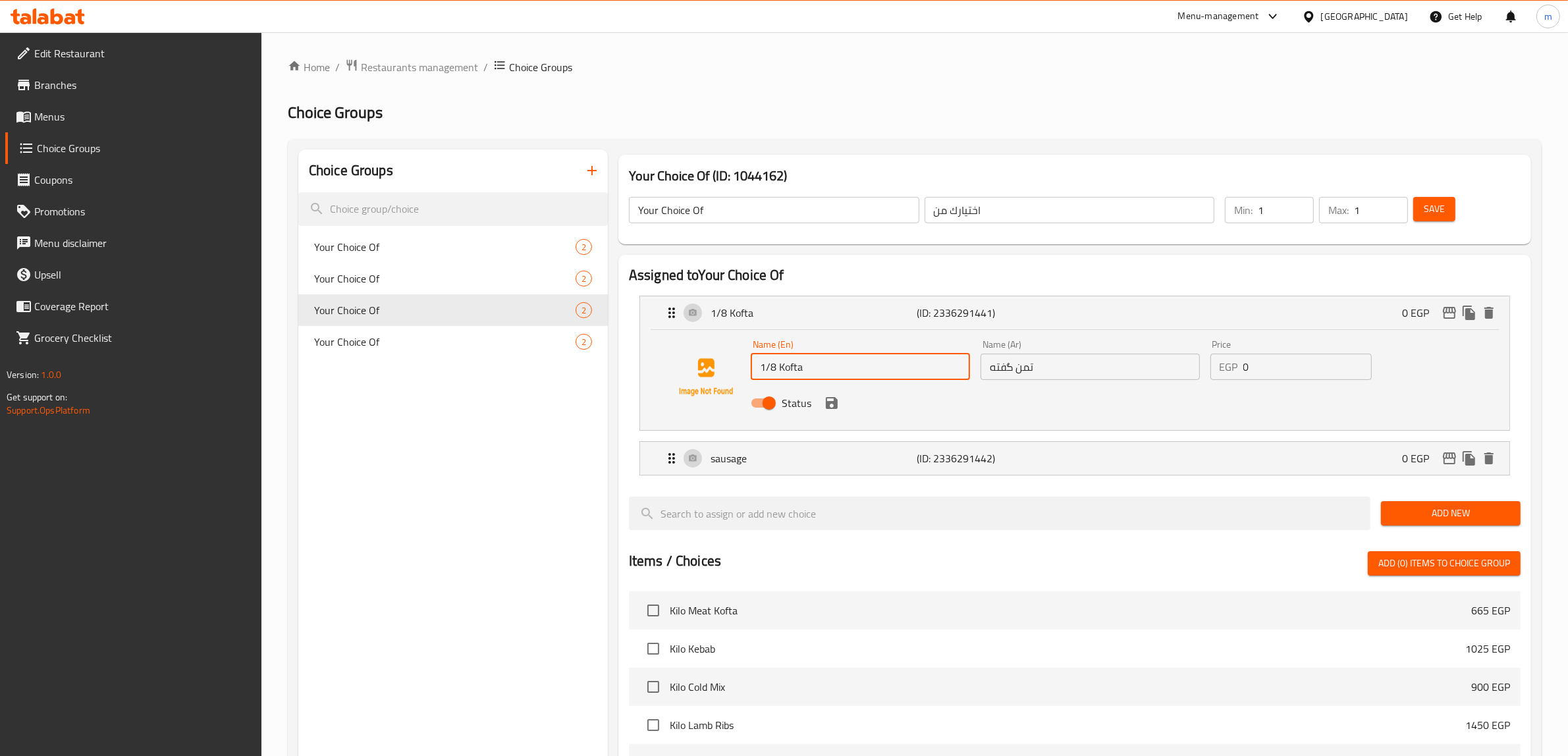
drag, startPoint x: 778, startPoint y: 368, endPoint x: 728, endPoint y: 371, distance: 50.1
click at [728, 371] on div "Name (En) 1/8 Kofta Name (En) Name (Ar) تمن گفته Name (Ar) Price EGP 0 Price St…" at bounding box center [1074, 376] width 827 height 89
type input "Kofta"
drag, startPoint x: 1036, startPoint y: 371, endPoint x: 1012, endPoint y: 375, distance: 24.3
click at [1012, 375] on input "تمن گفته" at bounding box center [1089, 367] width 219 height 26
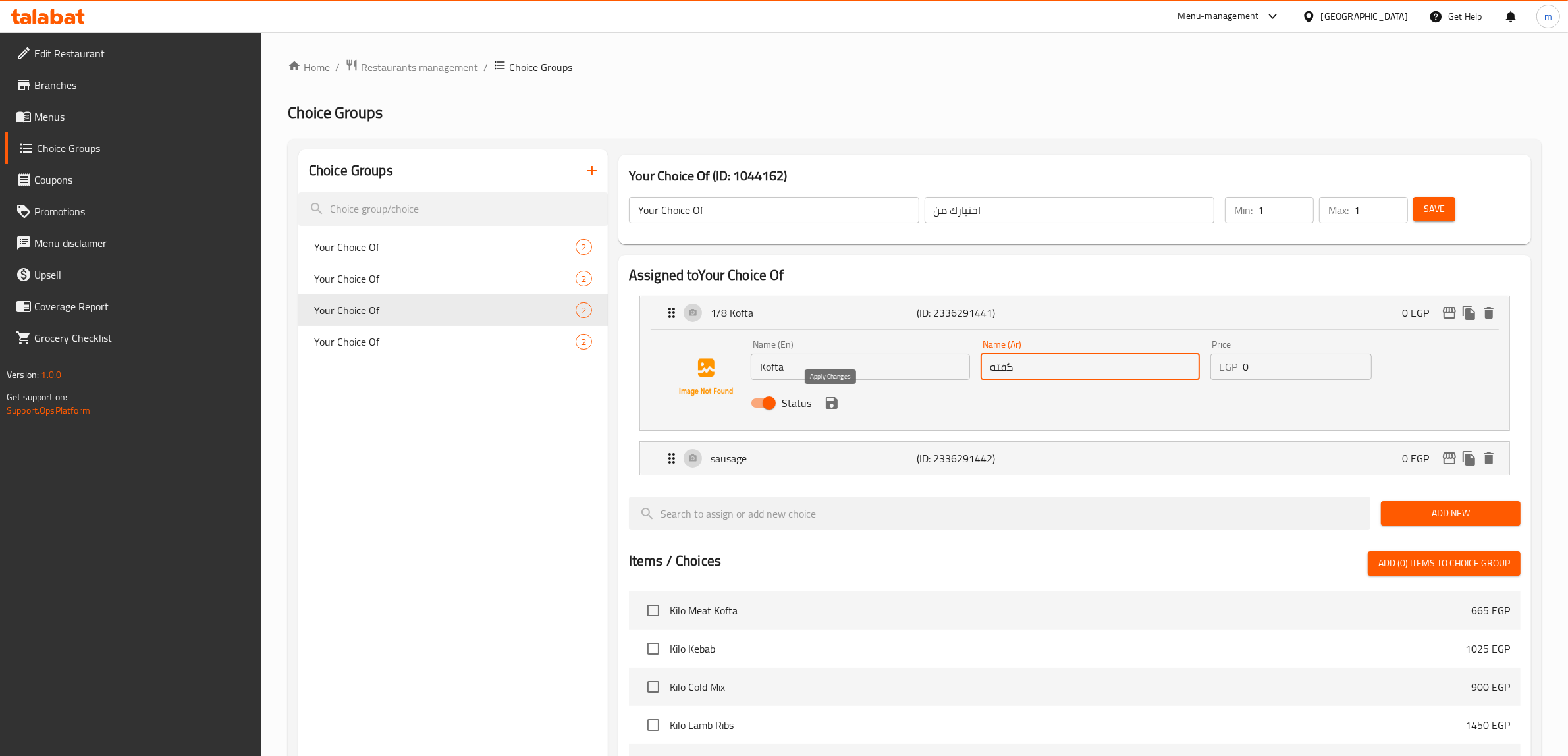
click at [835, 406] on icon "save" at bounding box center [832, 402] width 12 height 12
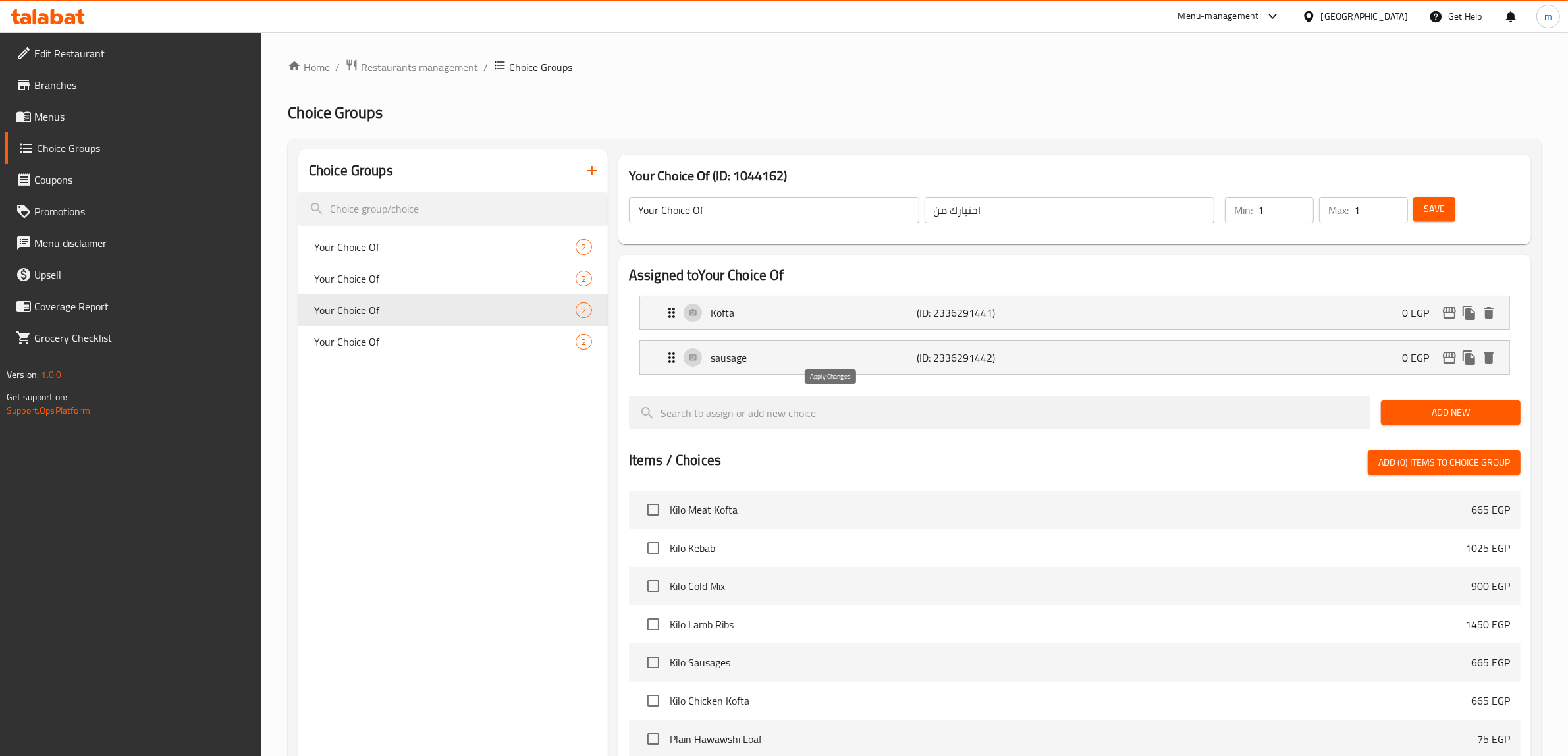
type input "گفته"
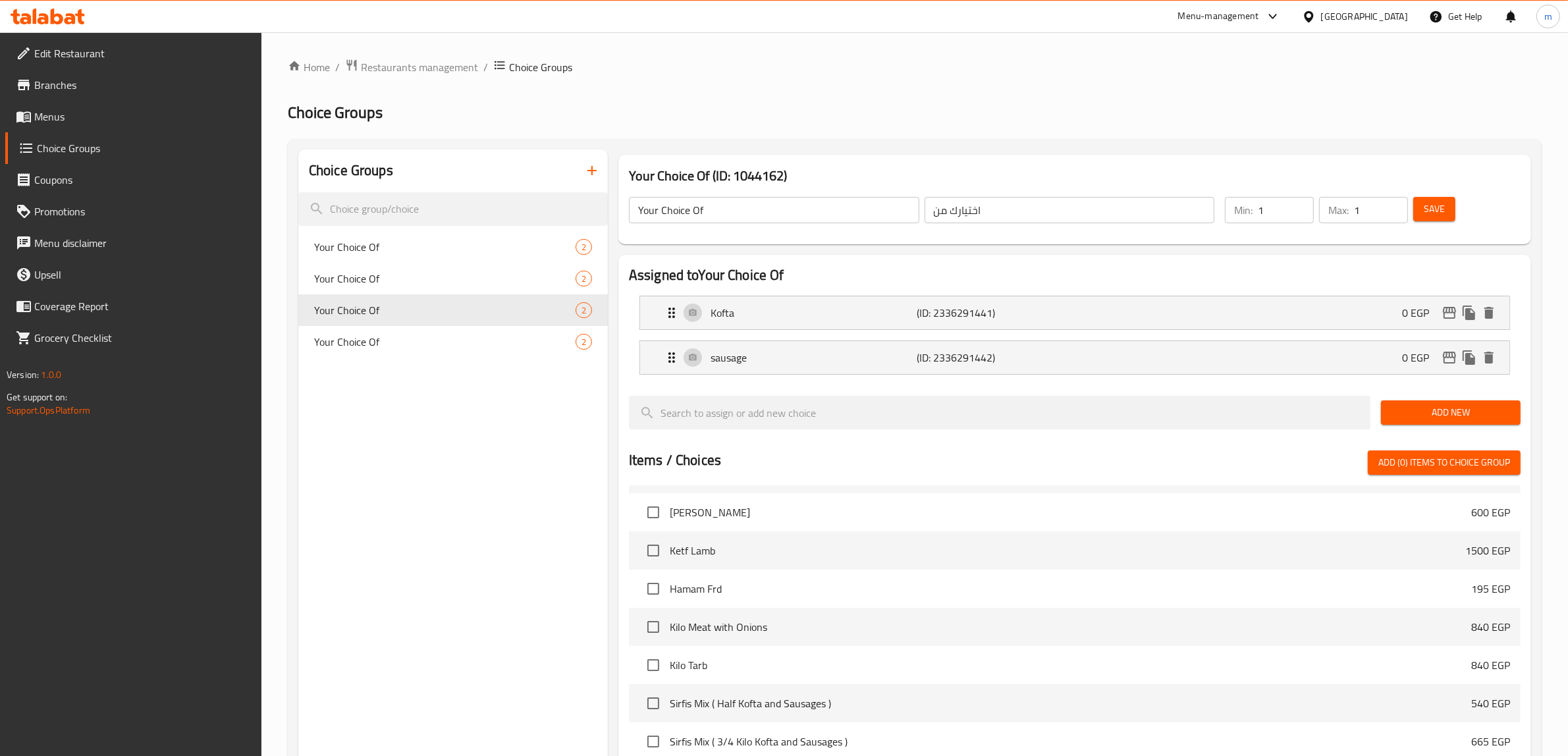
click at [1440, 215] on span "Save" at bounding box center [1433, 208] width 21 height 16
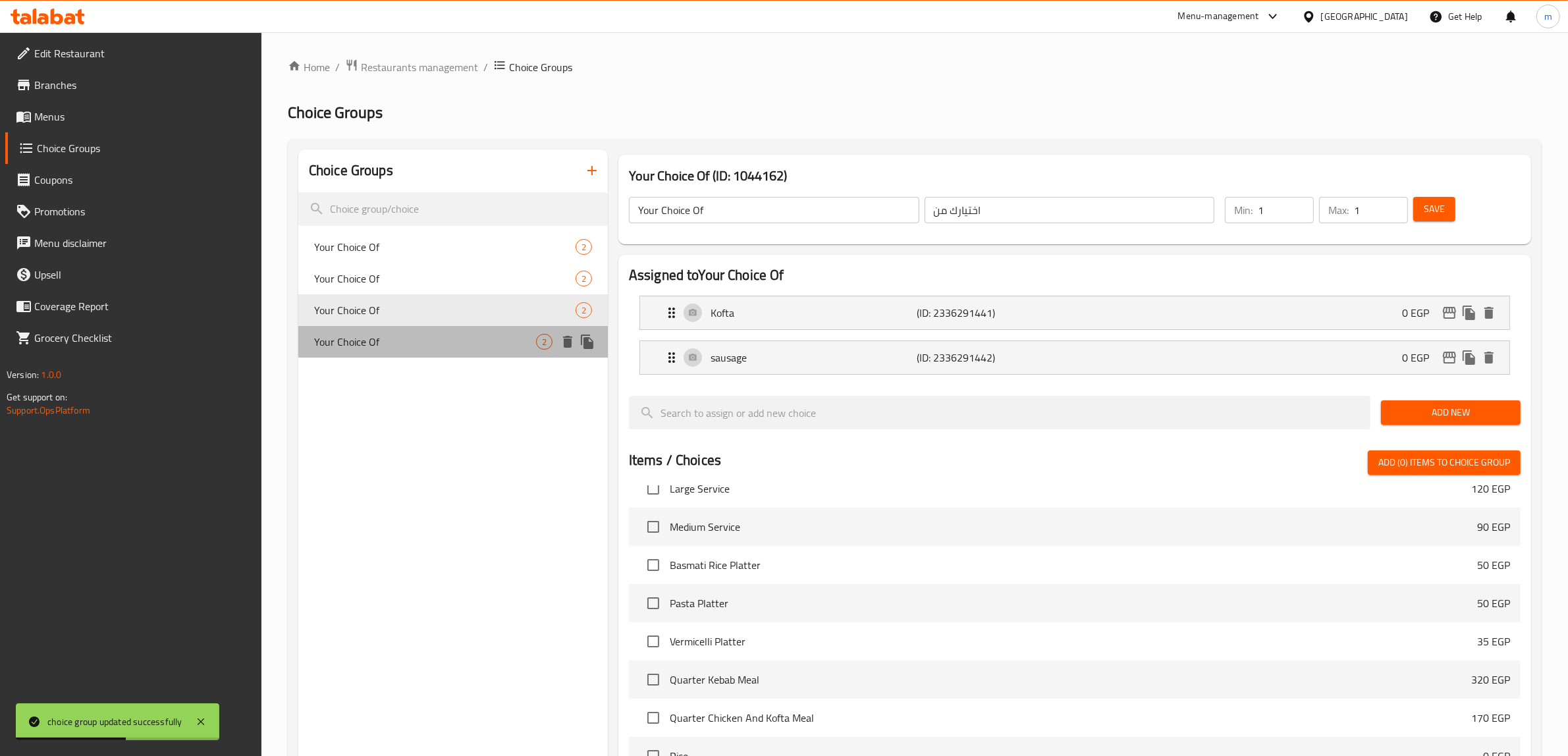
click at [465, 351] on div "Your Choice Of 2" at bounding box center [452, 341] width 309 height 32
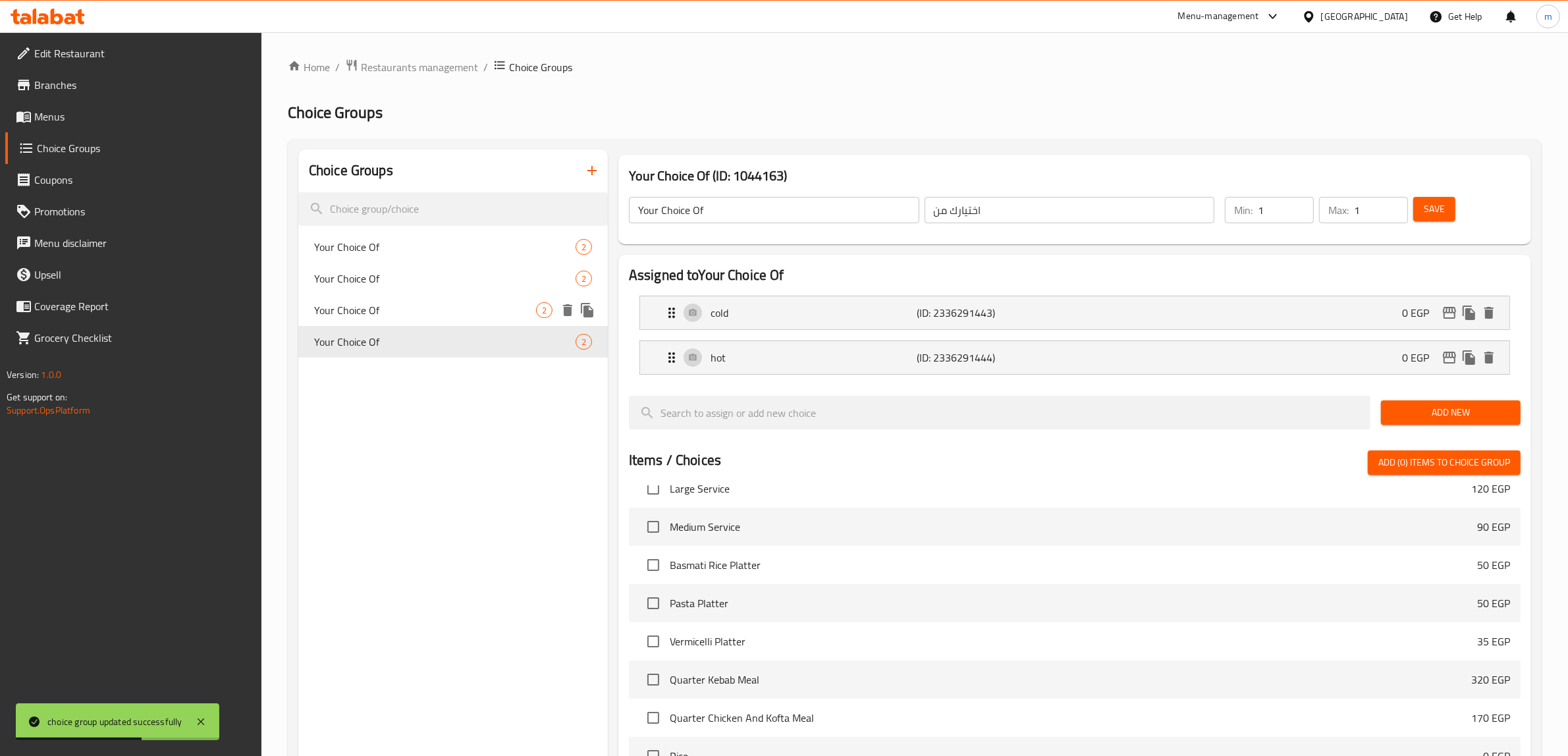
click at [468, 300] on div "Your Choice Of 2" at bounding box center [452, 310] width 309 height 32
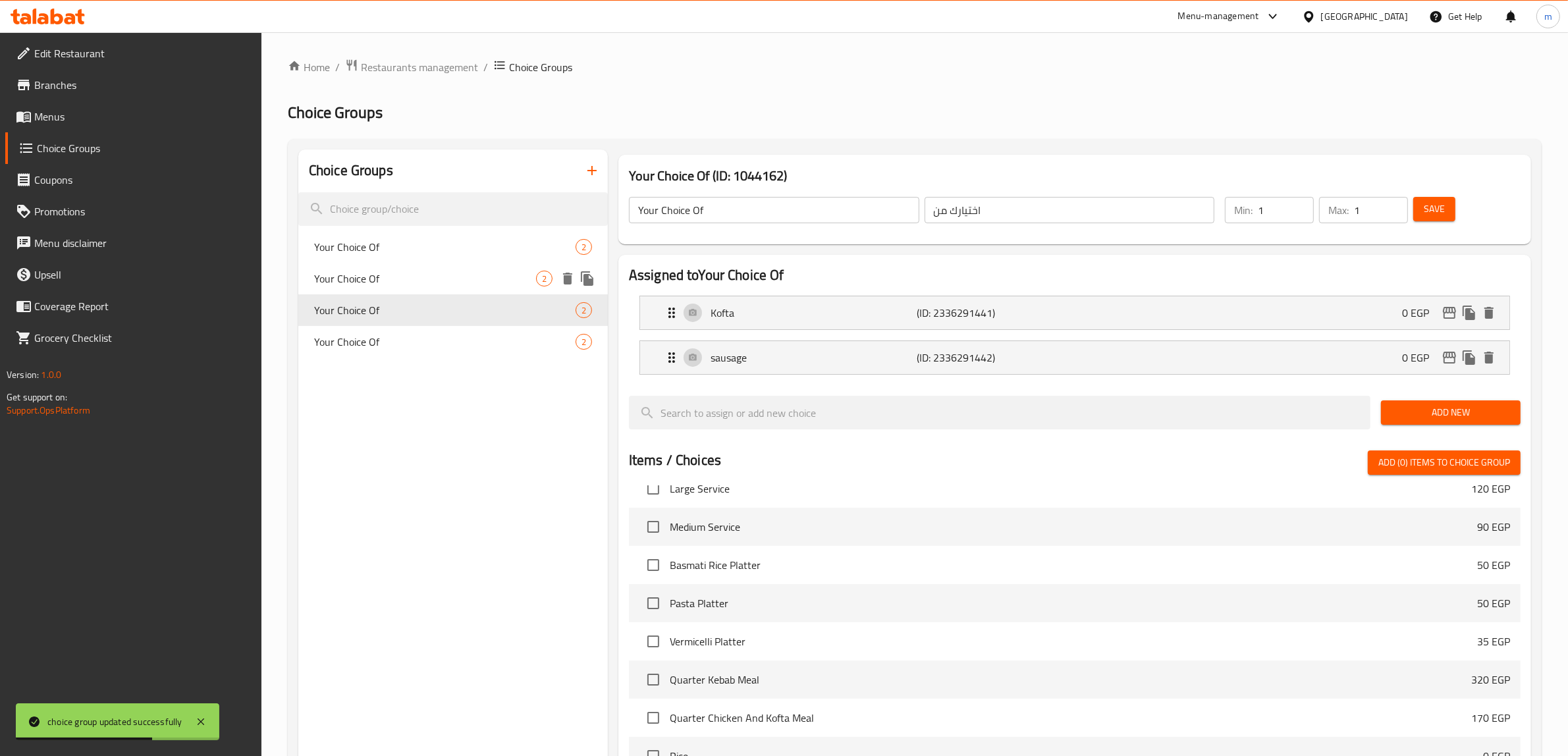
click at [474, 284] on span "Your Choice Of" at bounding box center [425, 278] width 222 height 16
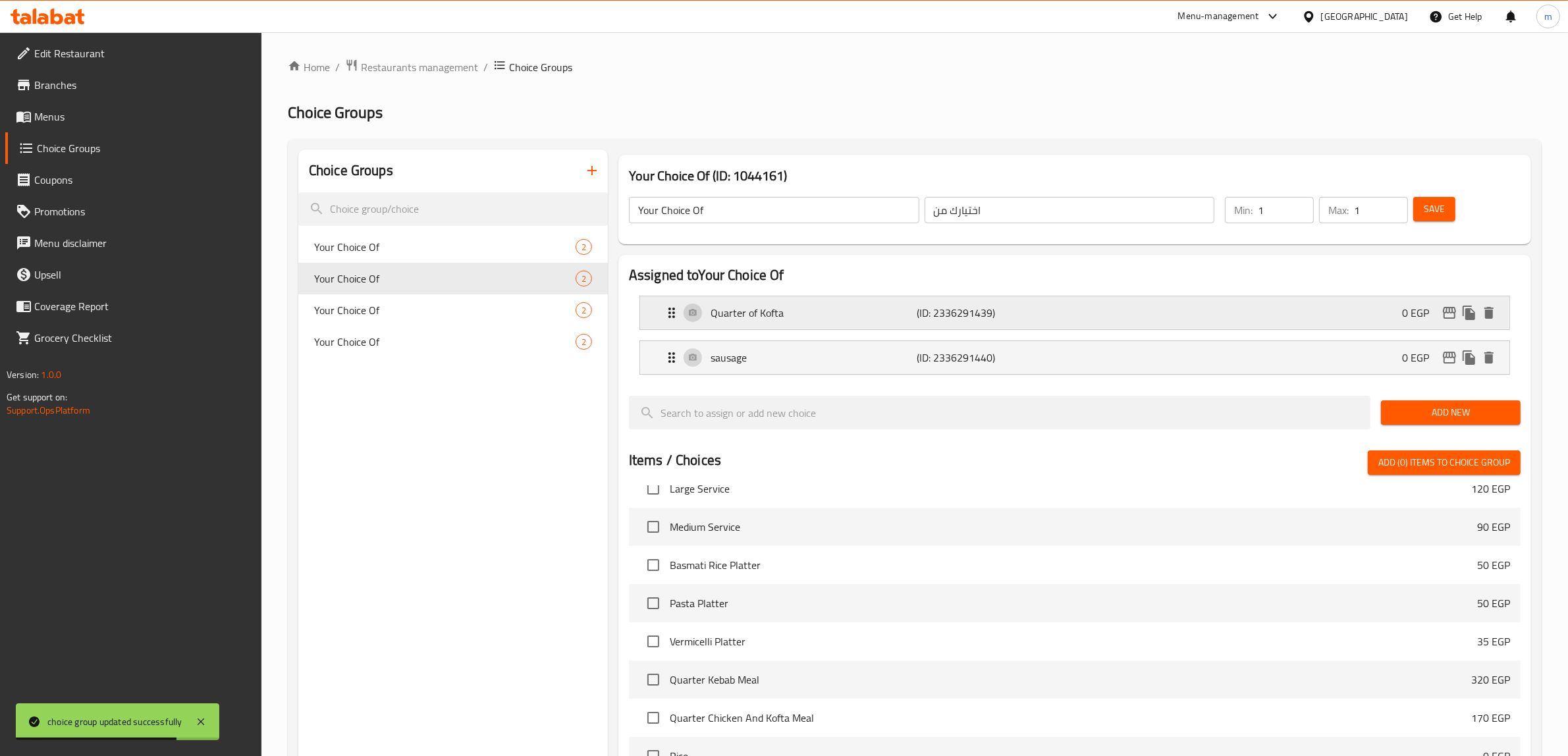
click at [672, 311] on icon "Expand" at bounding box center [672, 312] width 16 height 16
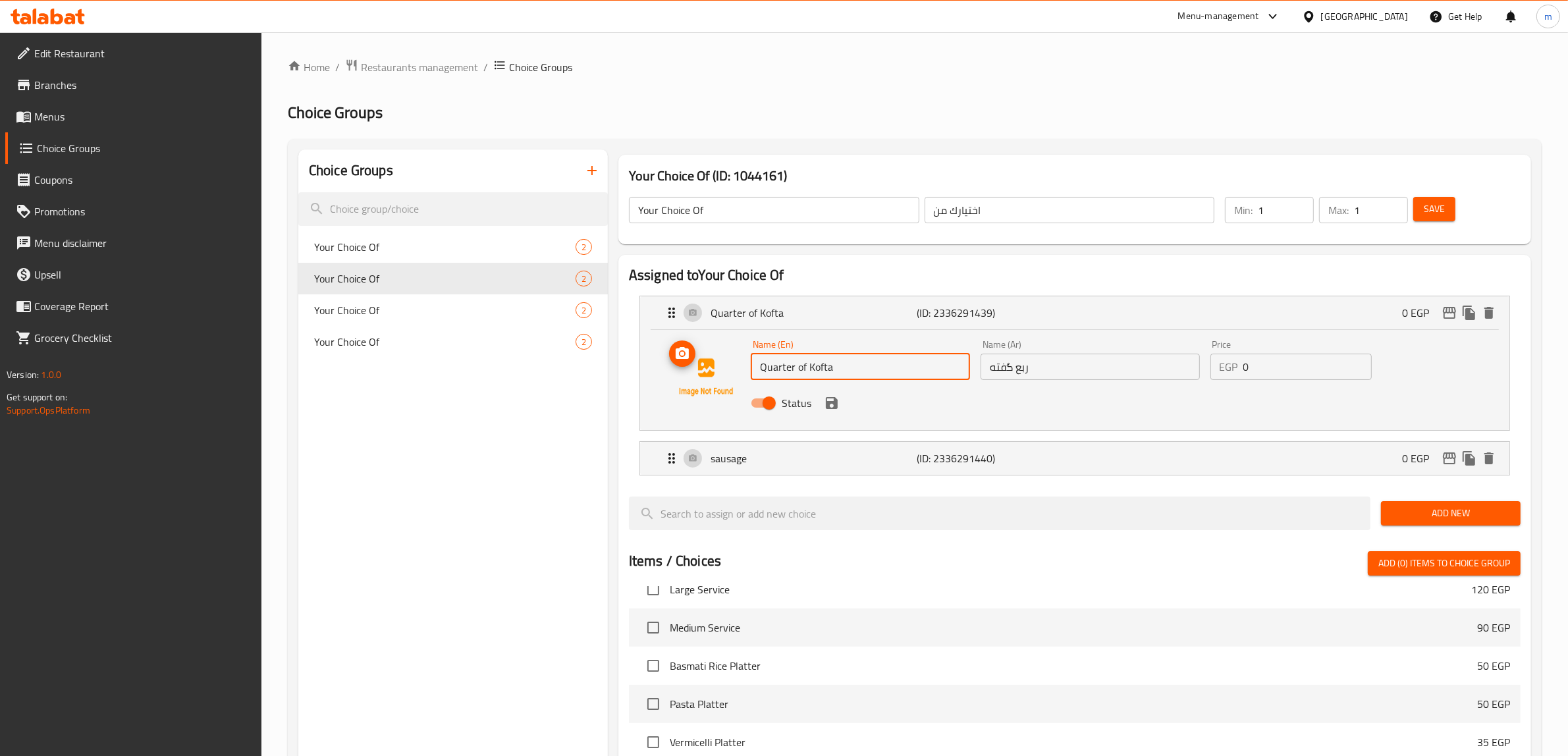
drag, startPoint x: 805, startPoint y: 369, endPoint x: 723, endPoint y: 377, distance: 82.4
click at [723, 377] on div "Name (En) Quarter of Kofta Name (En) Name (Ar) ربع گفته Name (Ar) Price EGP 0 P…" at bounding box center [1074, 376] width 827 height 89
type input "Kofta"
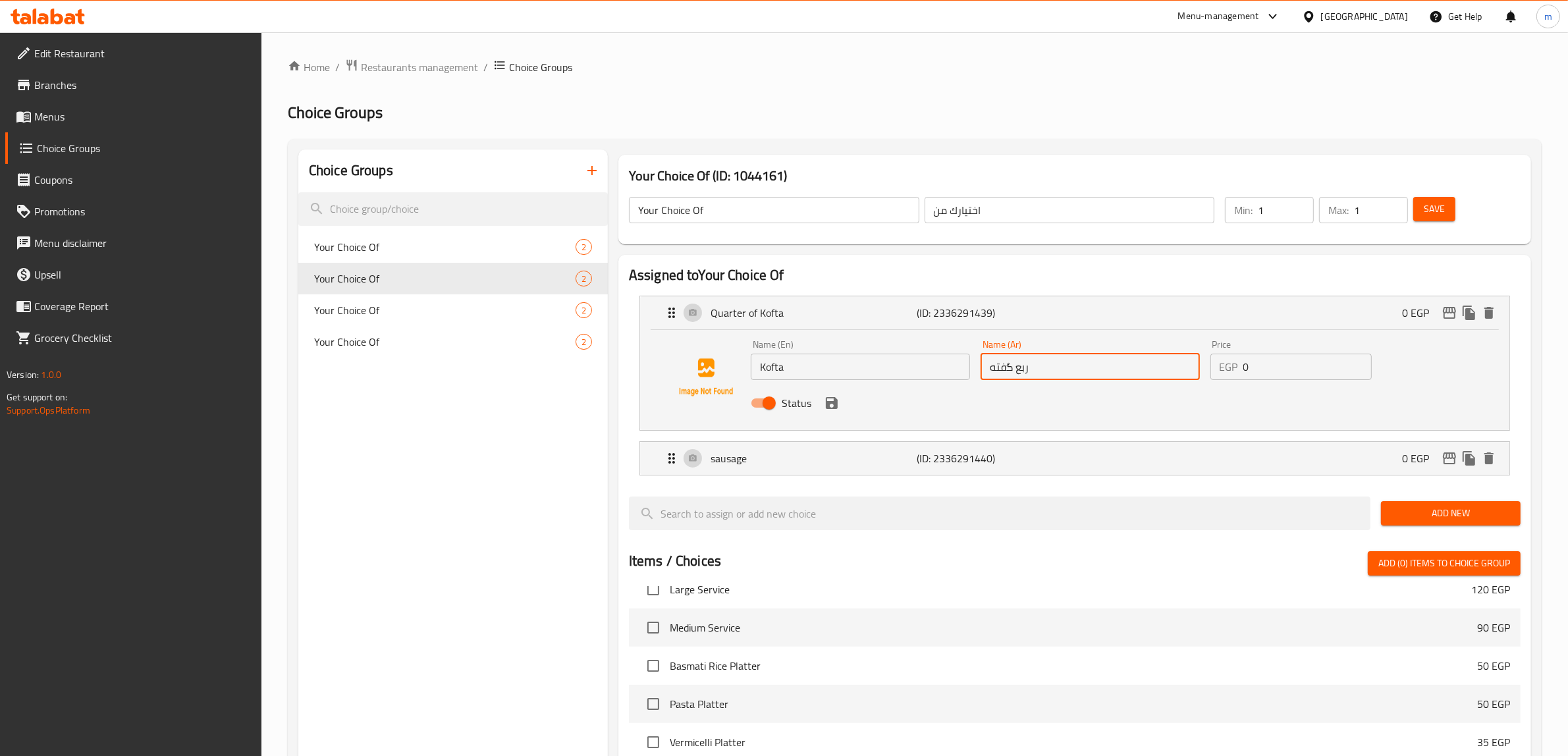
drag, startPoint x: 1026, startPoint y: 370, endPoint x: 1012, endPoint y: 375, distance: 14.9
click at [1012, 375] on input "ربع گفته" at bounding box center [1089, 367] width 219 height 26
click at [831, 407] on icon "save" at bounding box center [832, 402] width 16 height 16
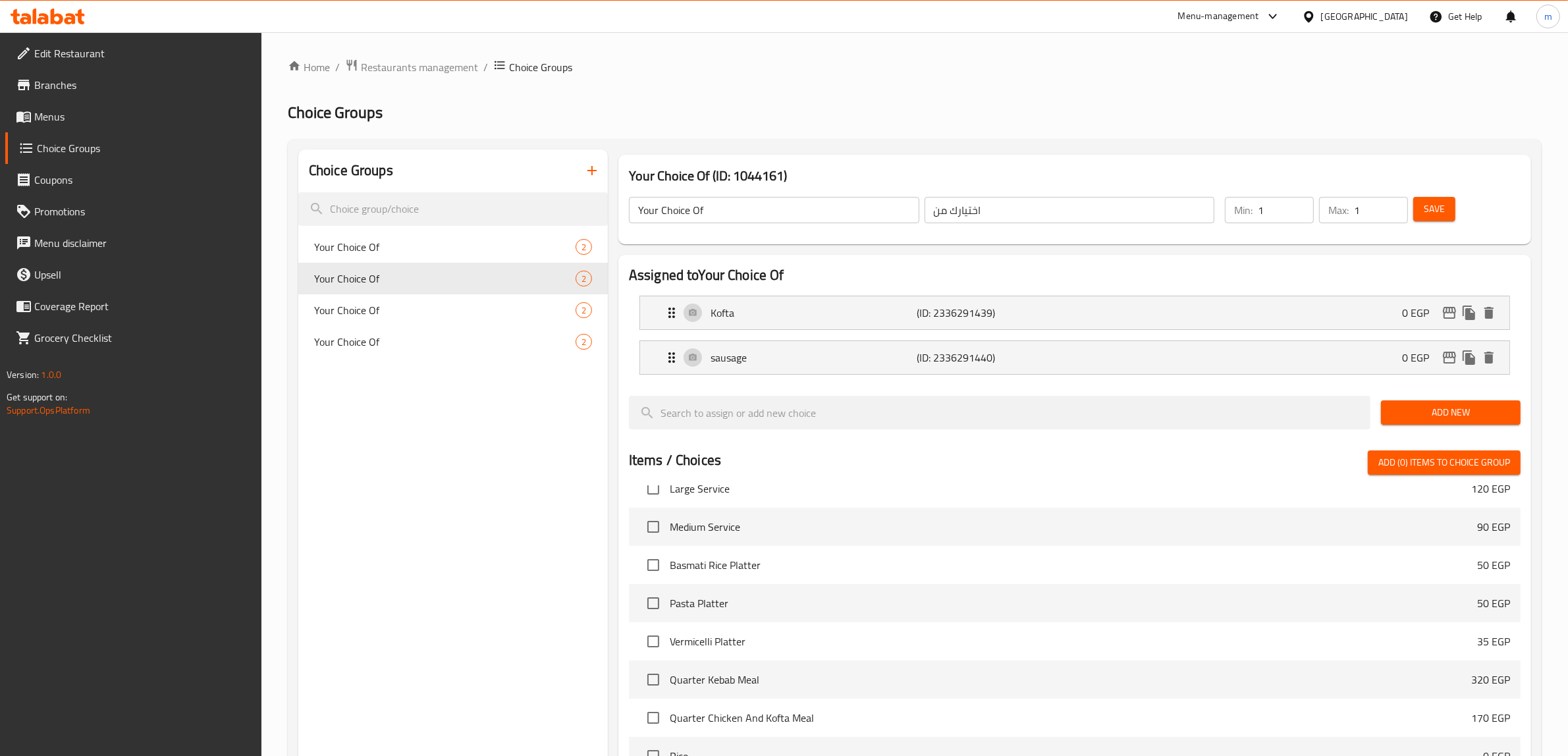
type input "گفته"
click at [1447, 211] on button "Save" at bounding box center [1433, 209] width 42 height 24
click at [376, 243] on span "Your Choice Of" at bounding box center [425, 246] width 222 height 16
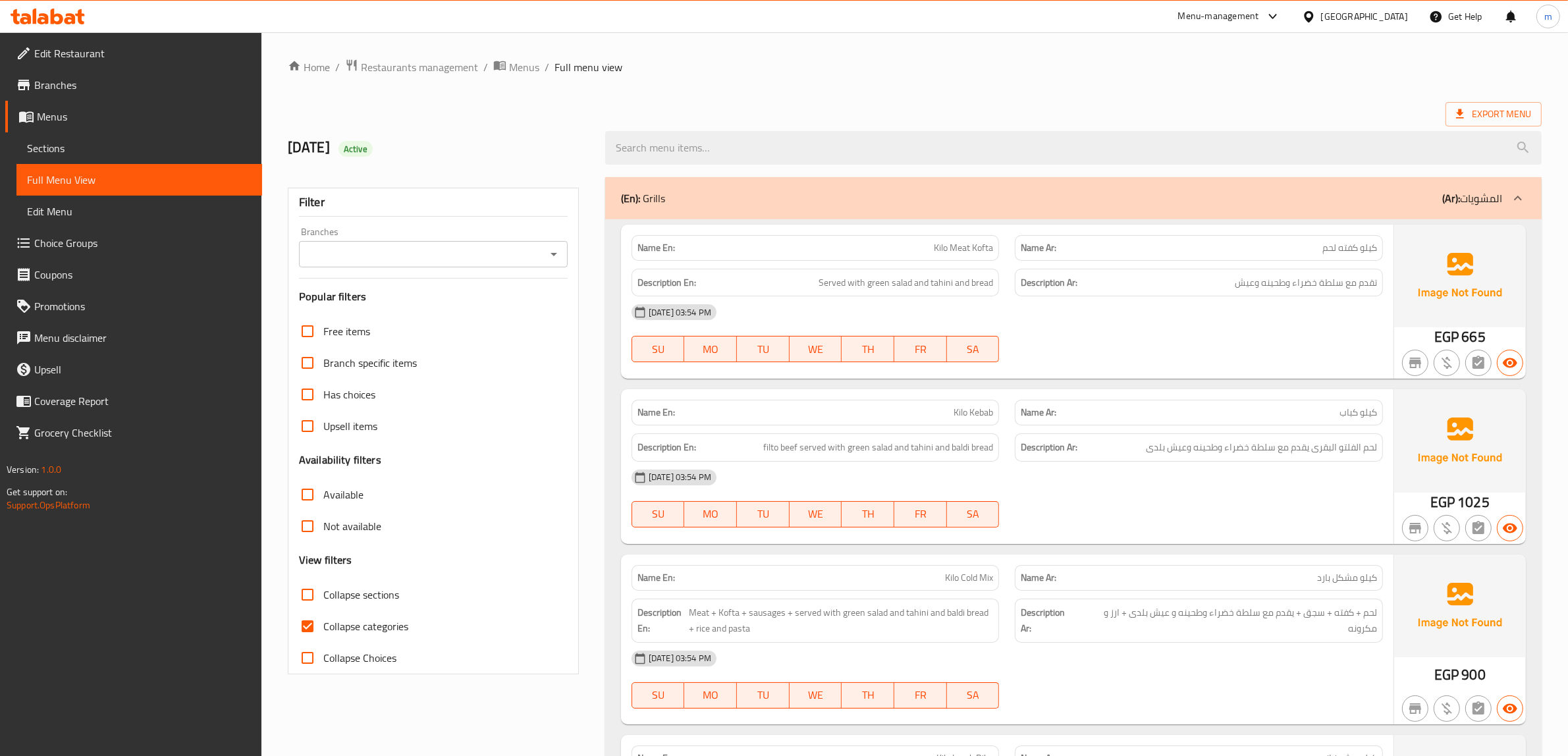
click at [306, 624] on input "Collapse categories" at bounding box center [308, 626] width 32 height 32
checkbox input "false"
click at [1519, 197] on icon at bounding box center [1517, 197] width 16 height 16
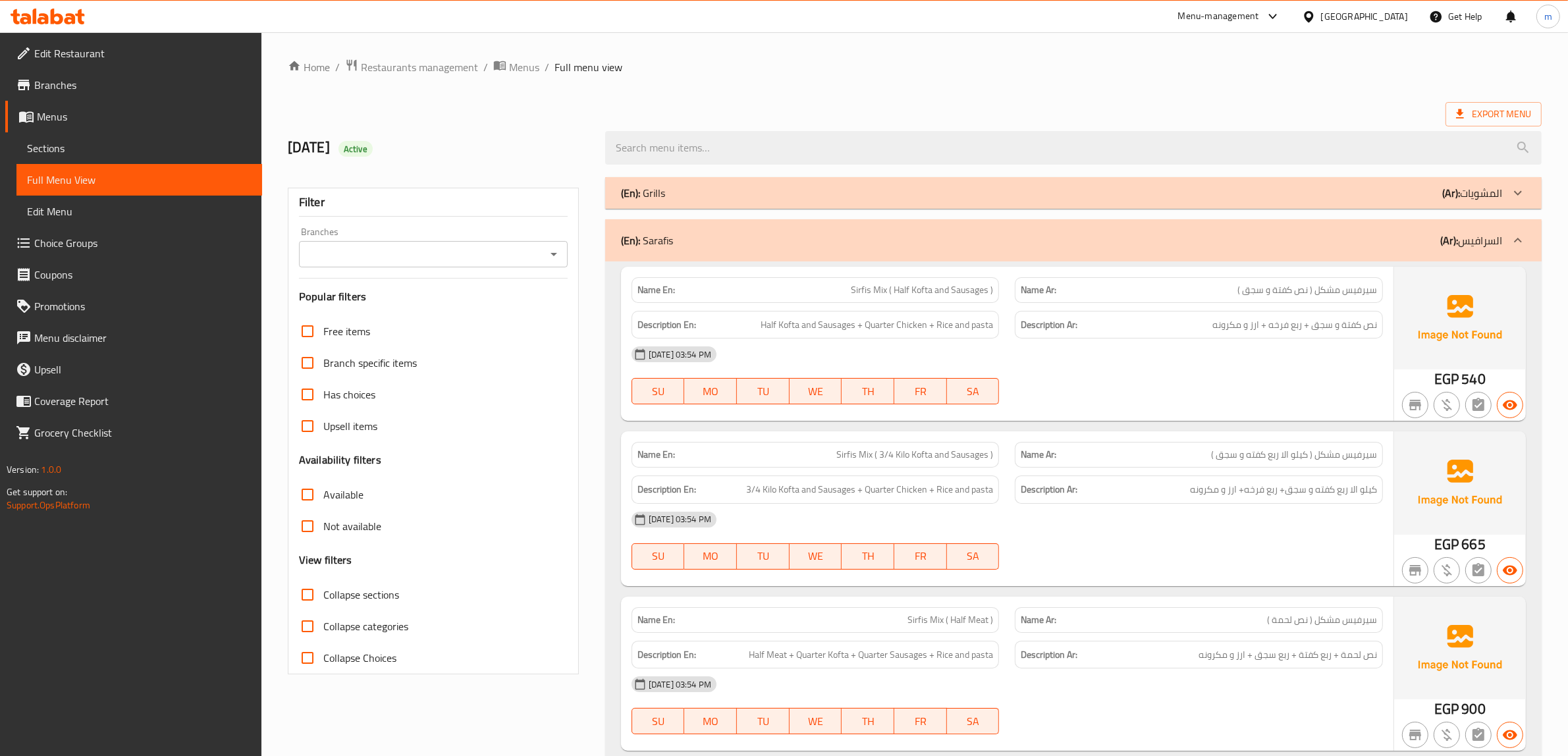
click at [1514, 242] on icon at bounding box center [1517, 240] width 8 height 5
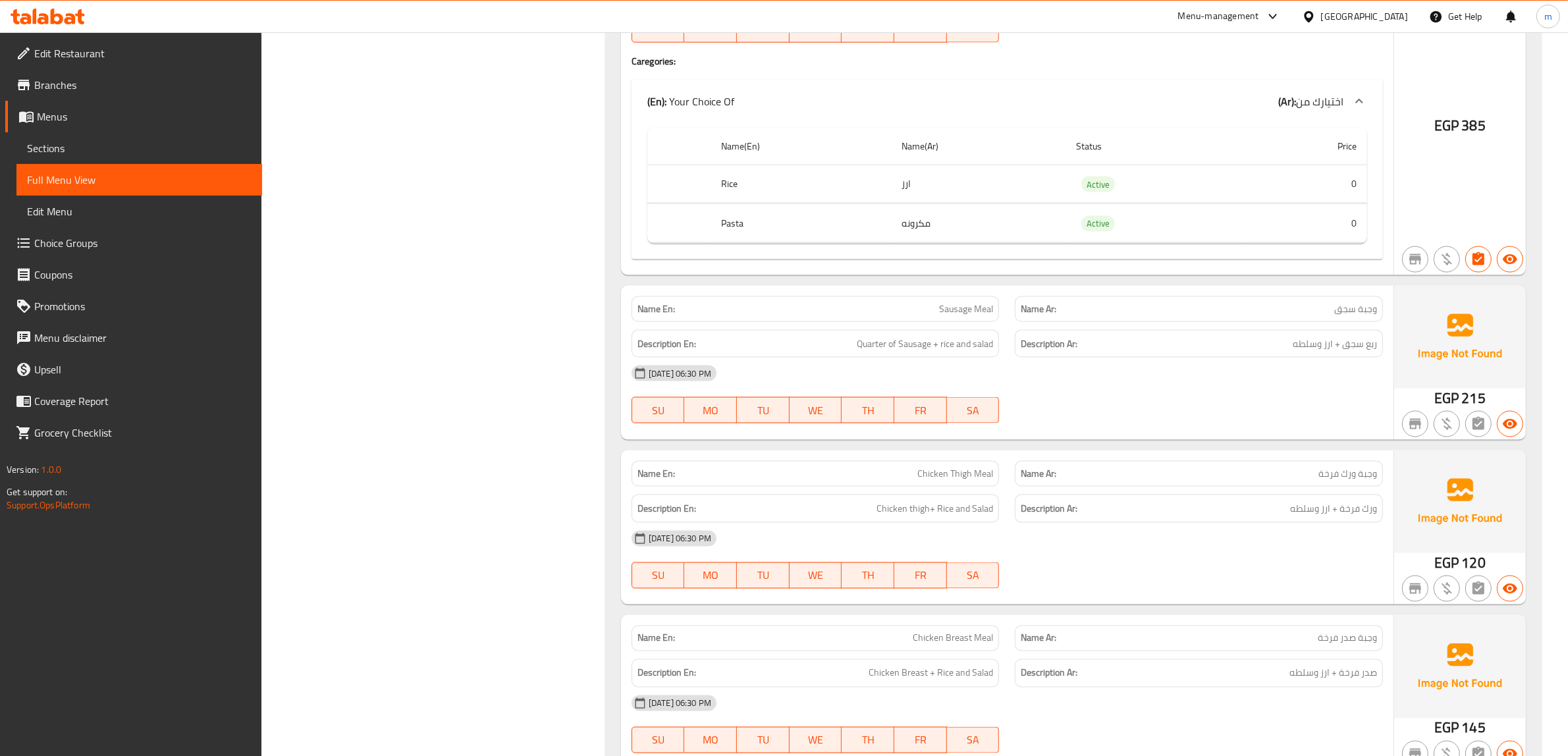
scroll to position [2715, 0]
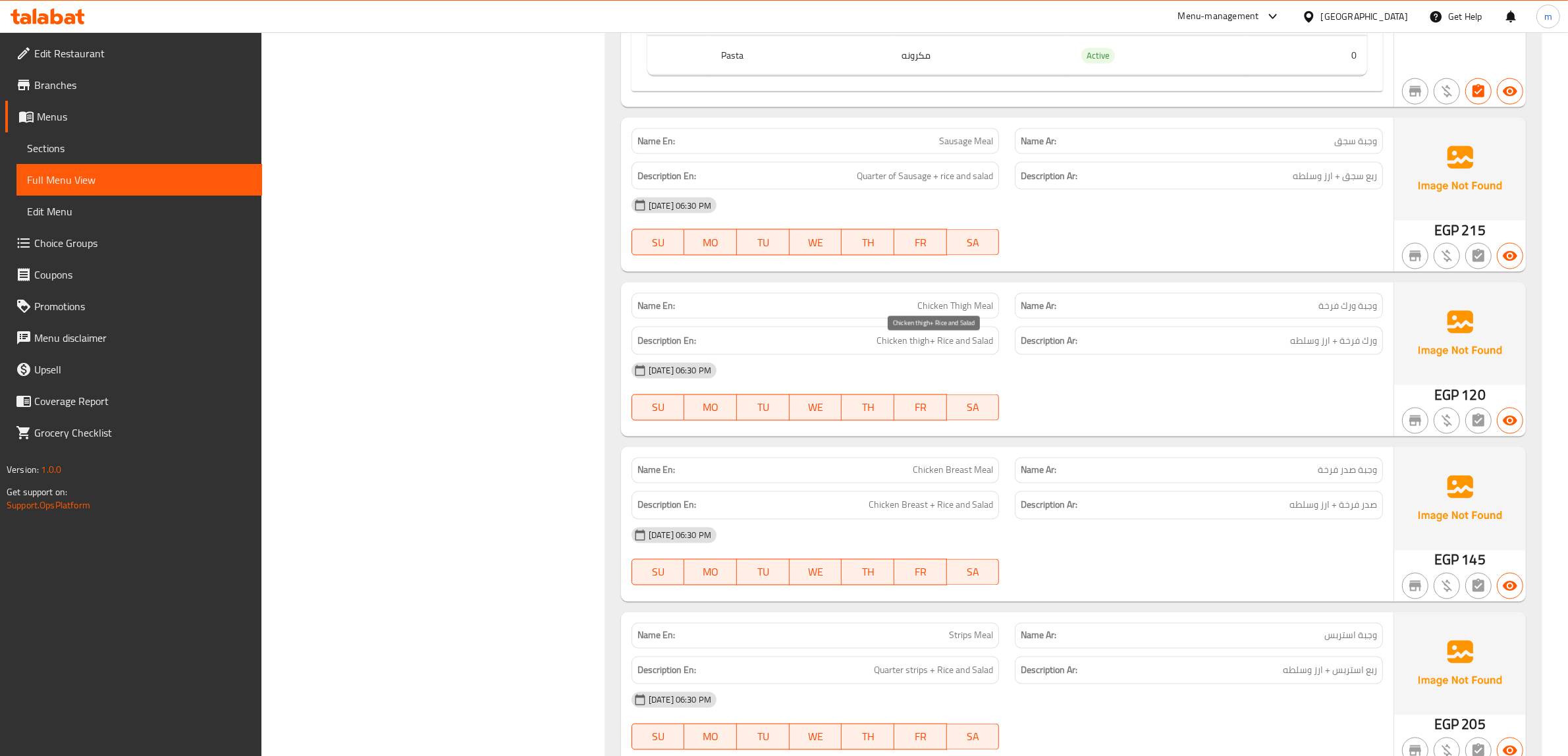
click at [968, 348] on span "Chicken thigh+ Rice and Salad" at bounding box center [935, 339] width 117 height 16
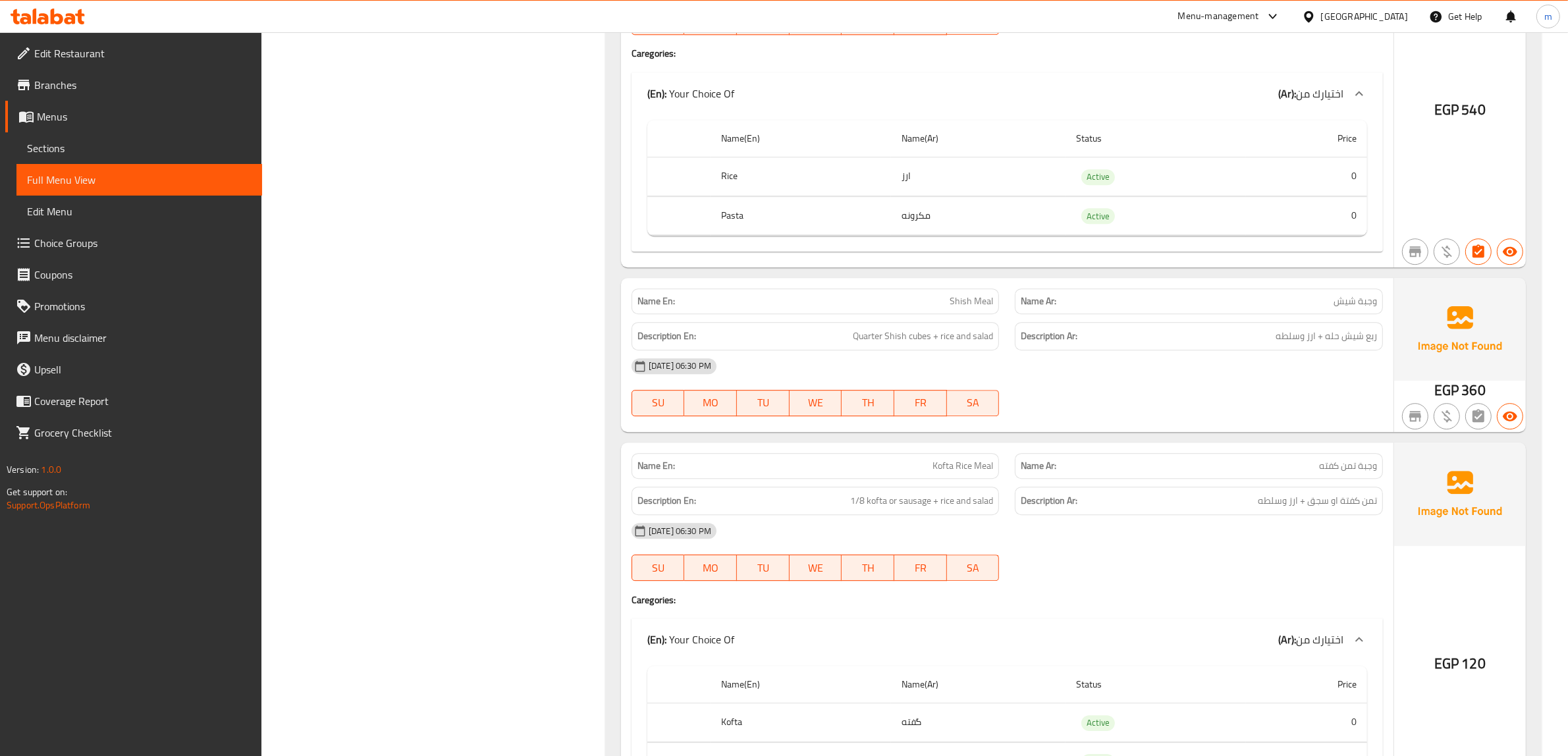
scroll to position [4772, 0]
click at [913, 338] on span "Quarter Shish cubes + rice and salad" at bounding box center [922, 333] width 140 height 16
copy span "cubes"
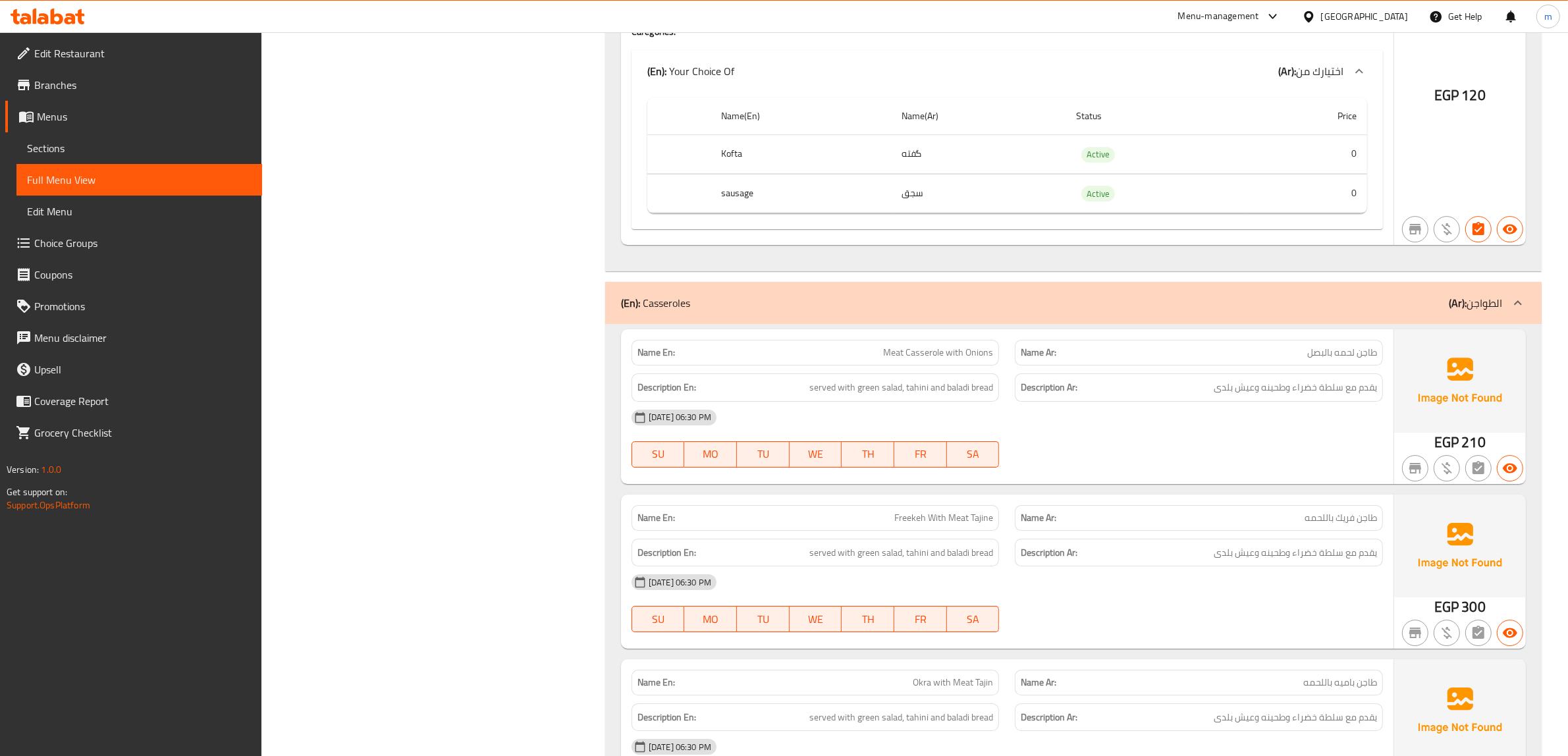
scroll to position [5347, 0]
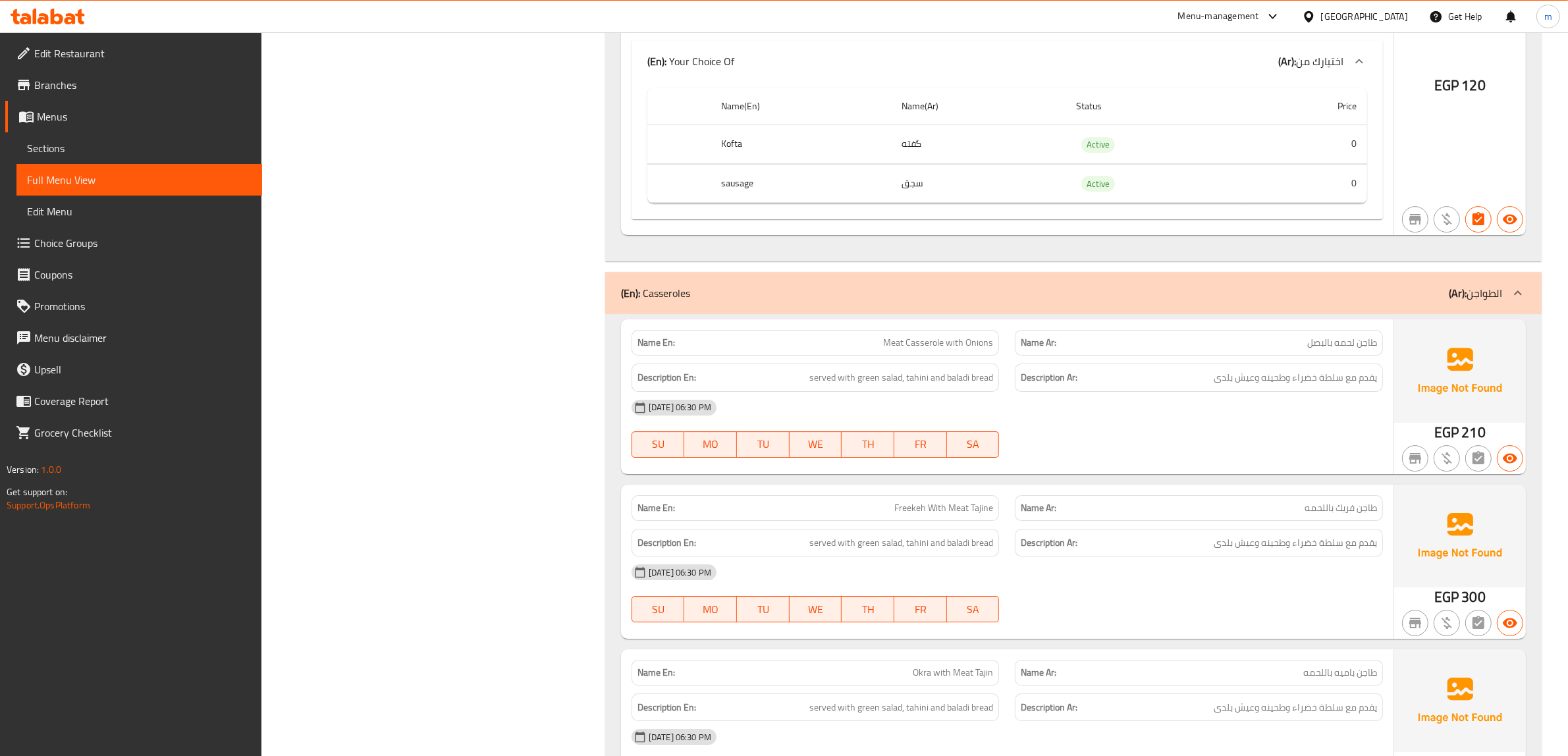
click at [914, 345] on span "Meat Casserole with Onions" at bounding box center [938, 342] width 110 height 14
click at [1359, 341] on span "طاجن لحمه بالبصل" at bounding box center [1341, 342] width 70 height 14
click at [895, 329] on div "Name En: Meat Casserole with Onions" at bounding box center [816, 342] width 384 height 41
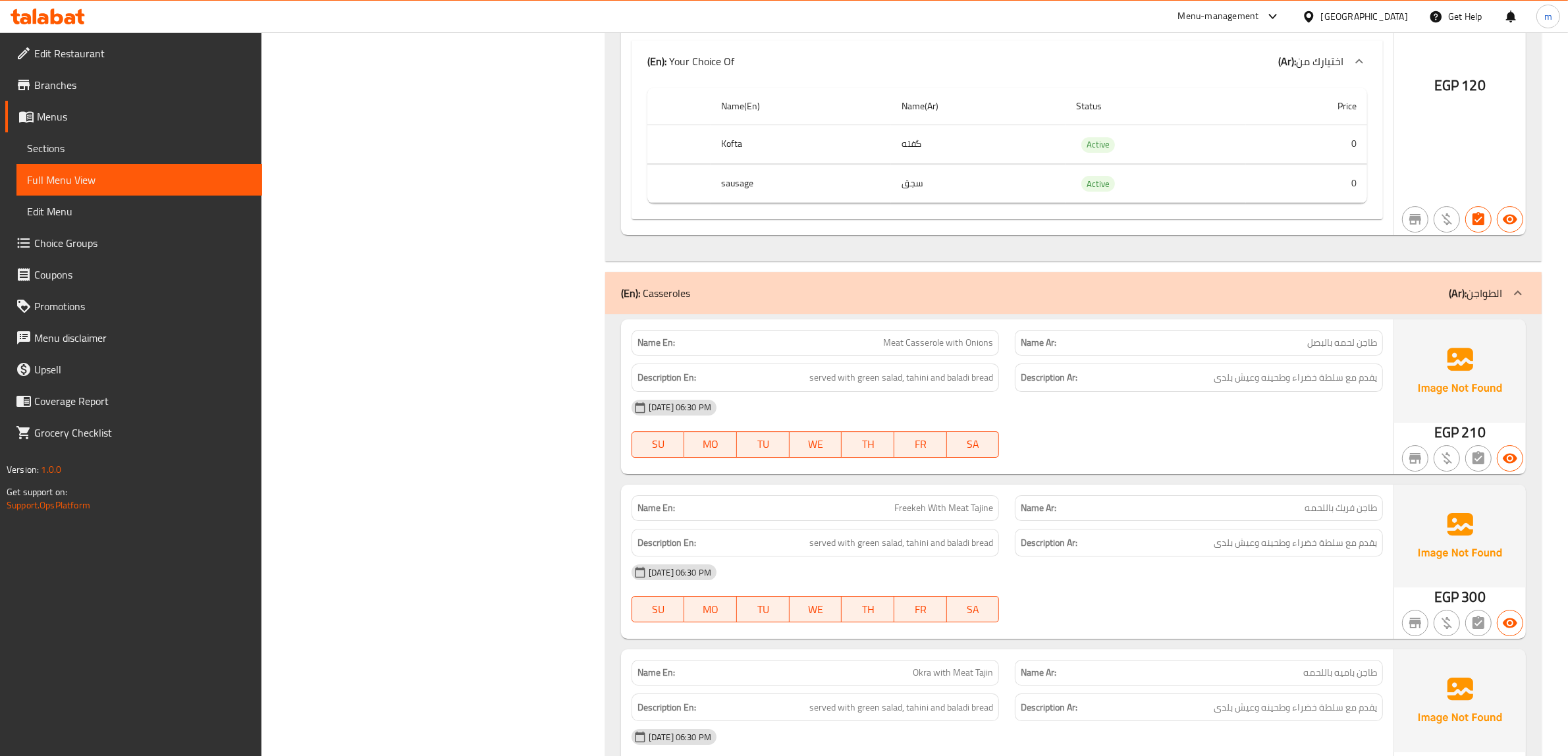
click at [922, 339] on span "Meat Casserole with Onions" at bounding box center [938, 342] width 110 height 14
click at [974, 509] on span "Freekeh With Meat Tajine" at bounding box center [943, 508] width 99 height 14
click at [926, 348] on span "Meat Casserole with Onions" at bounding box center [938, 342] width 110 height 14
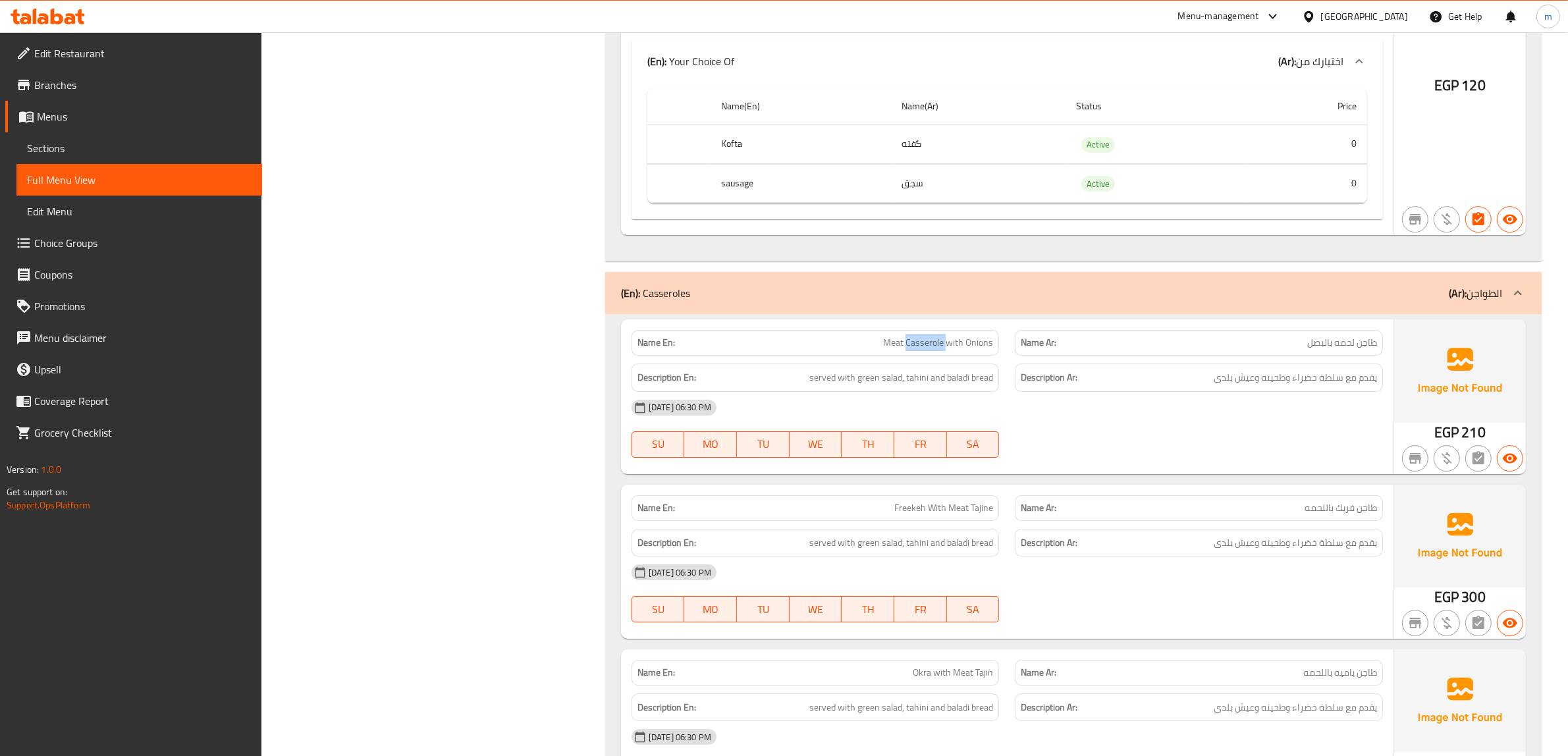
click at [926, 348] on span "Meat Casserole with Onions" at bounding box center [938, 342] width 110 height 14
copy span "Casserole"
click at [1305, 382] on span "يقدم مع سلطة خضراء وطحينه وعيش بلدی" at bounding box center [1295, 377] width 164 height 16
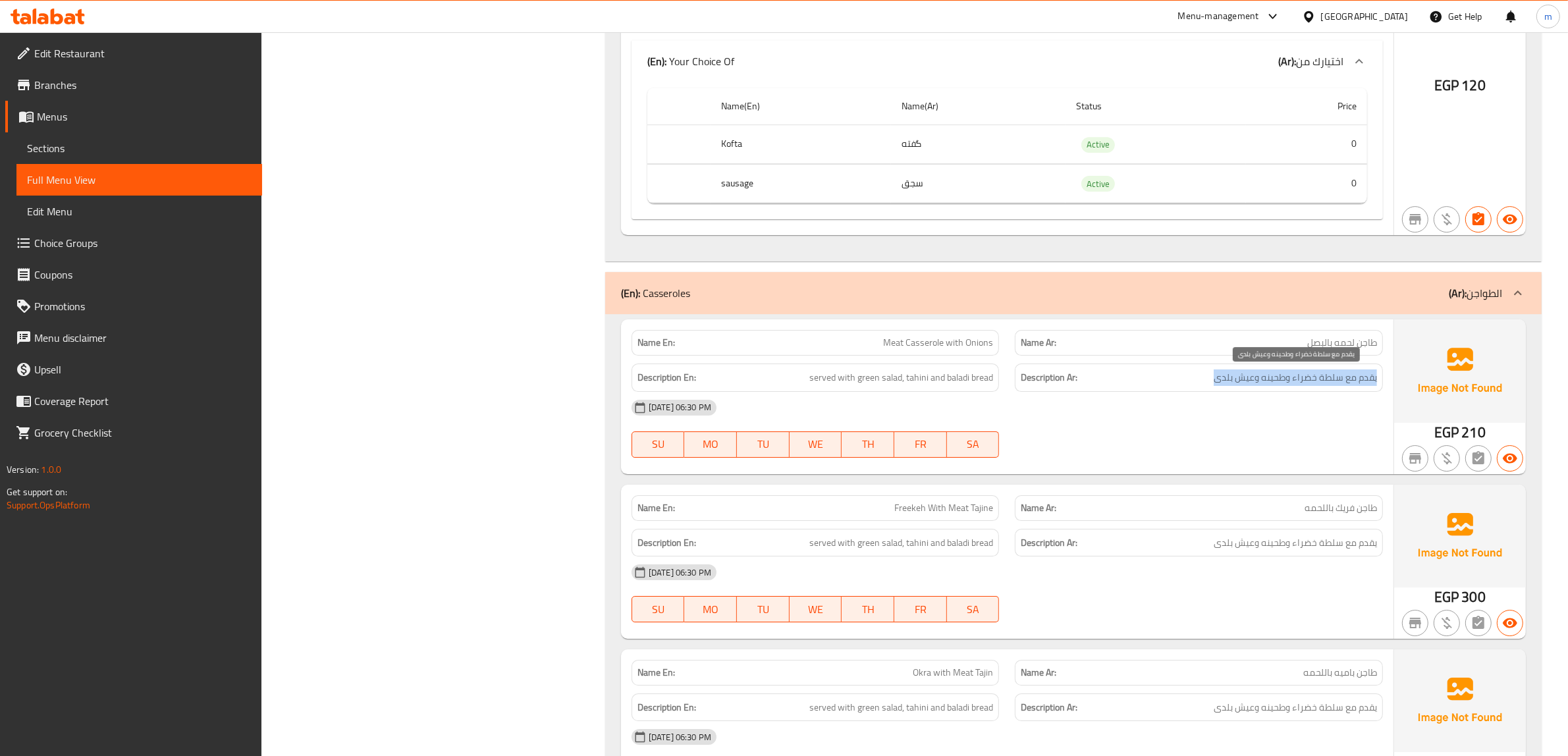
copy div "يقدم مع سلطة خضراء وطحينه وعيش بلدی"
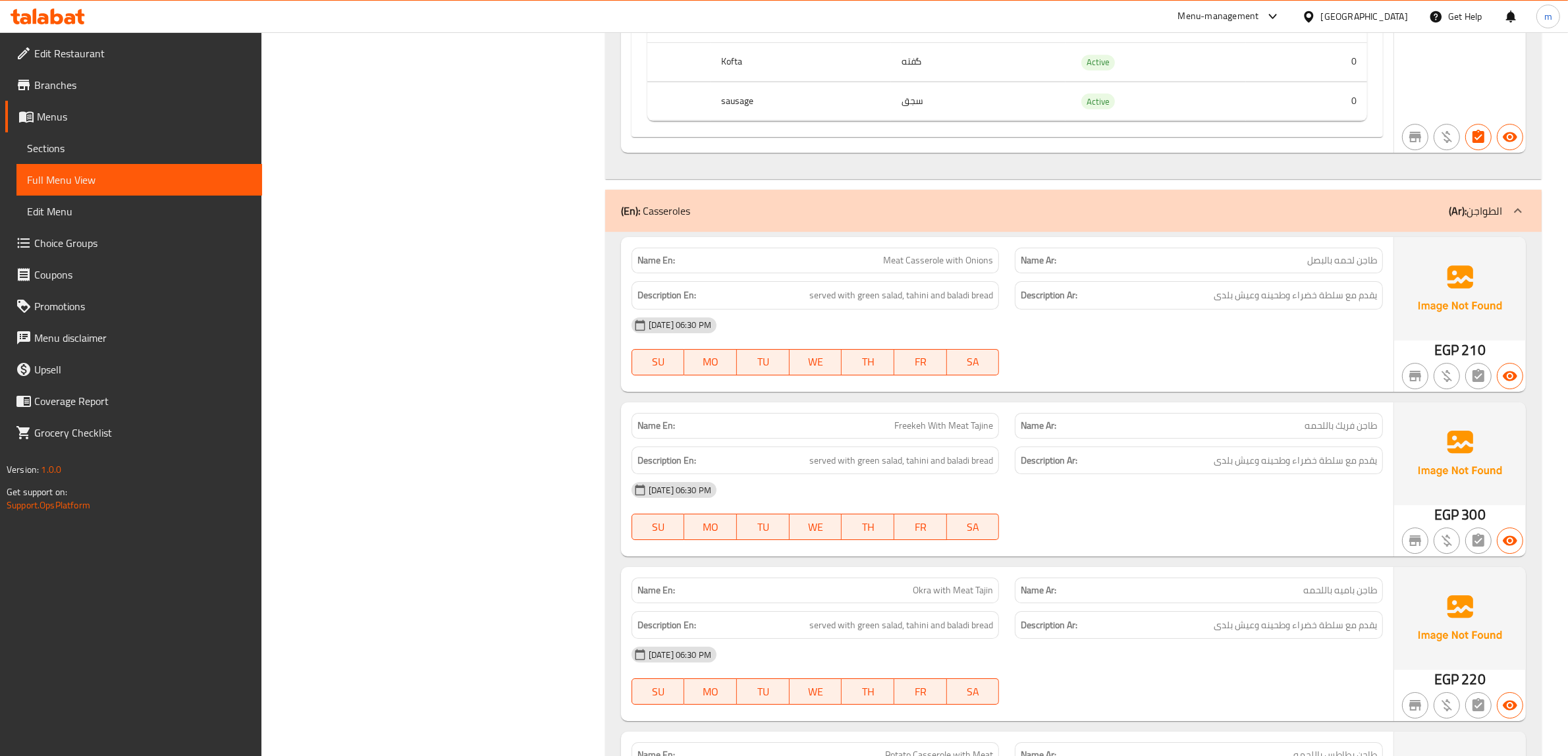
click at [927, 264] on span "Meat Casserole with Onions" at bounding box center [938, 260] width 110 height 14
copy span "Casserole"
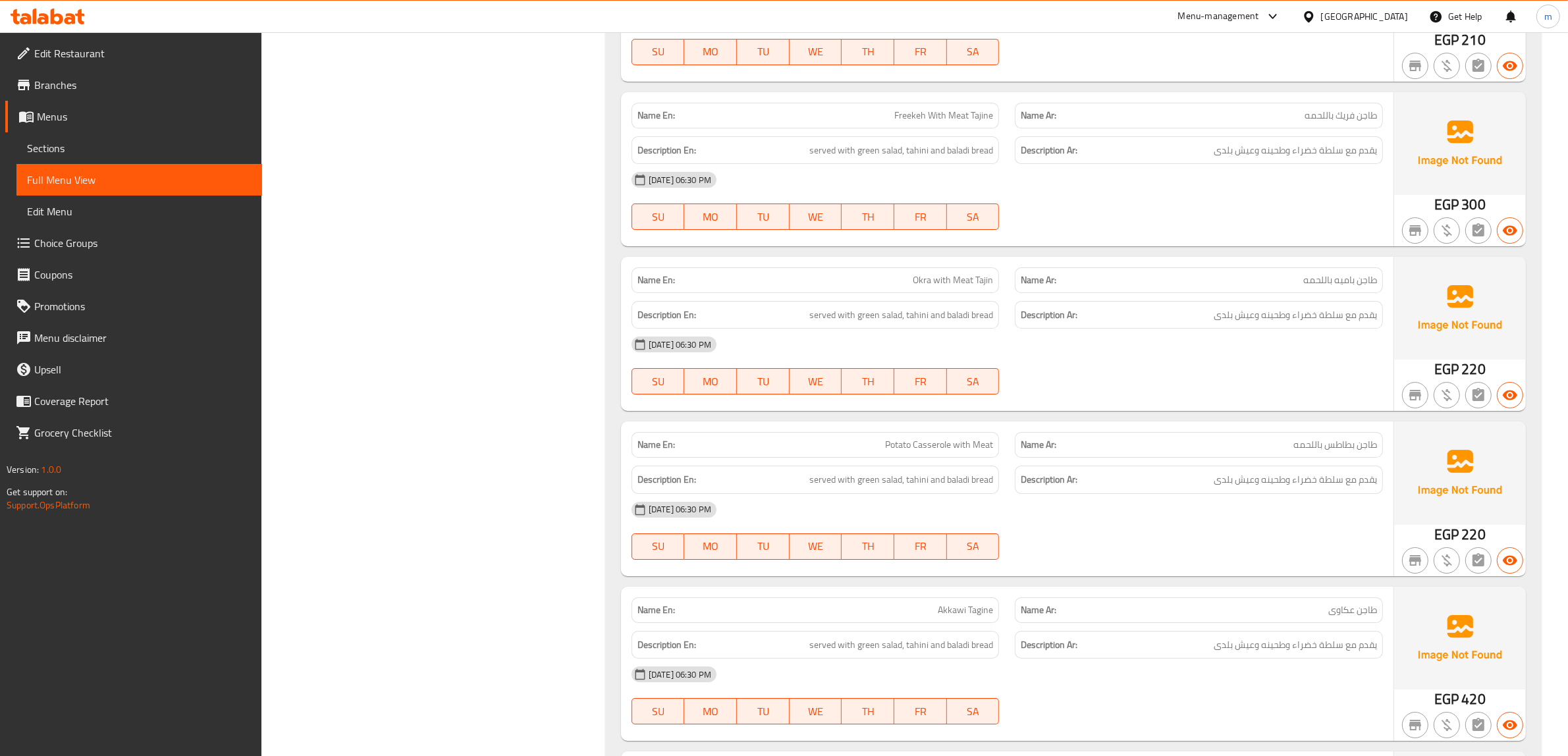
scroll to position [5759, 0]
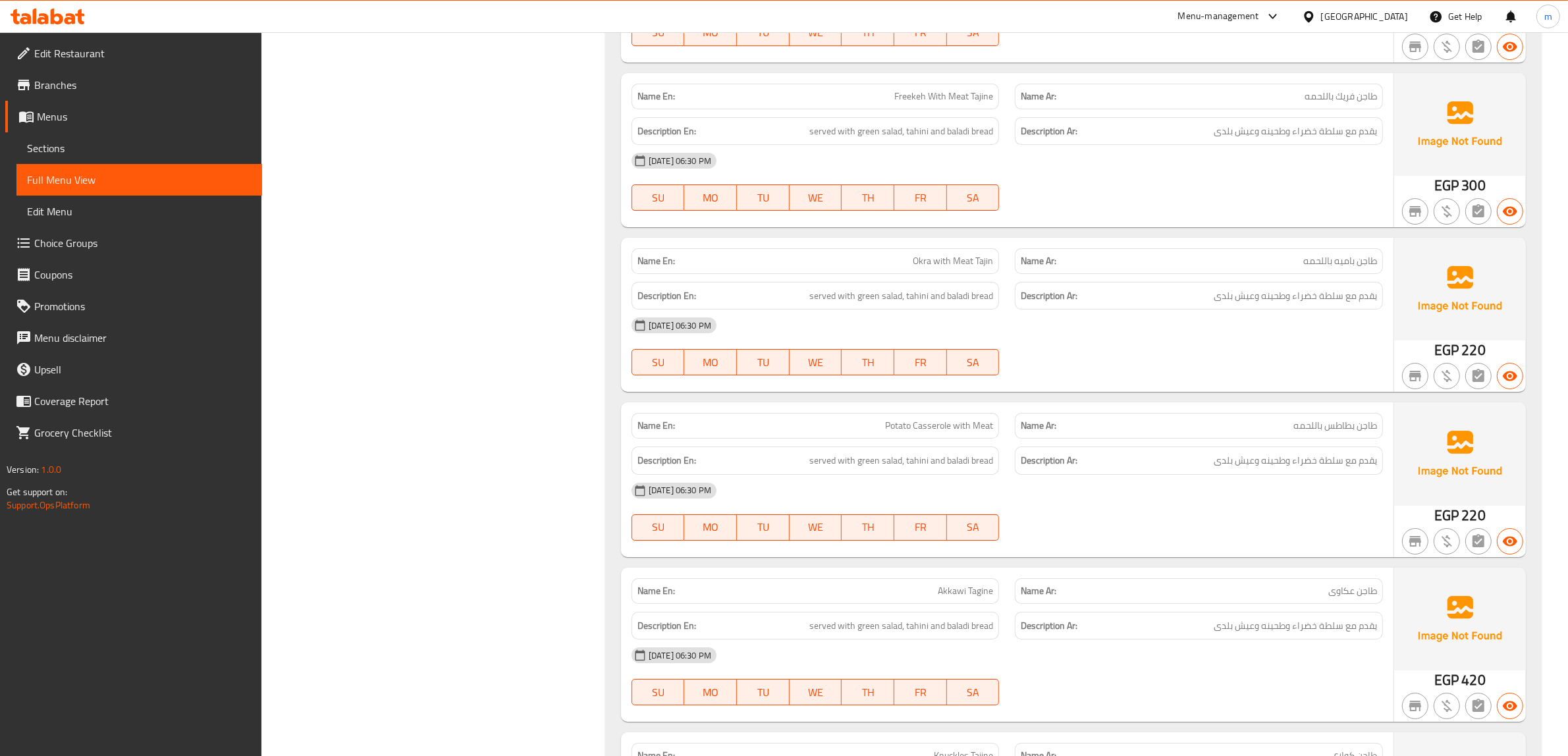
click at [1346, 430] on span "طاجن بطاطس باللحمه" at bounding box center [1335, 425] width 84 height 14
copy span "بطاطس"
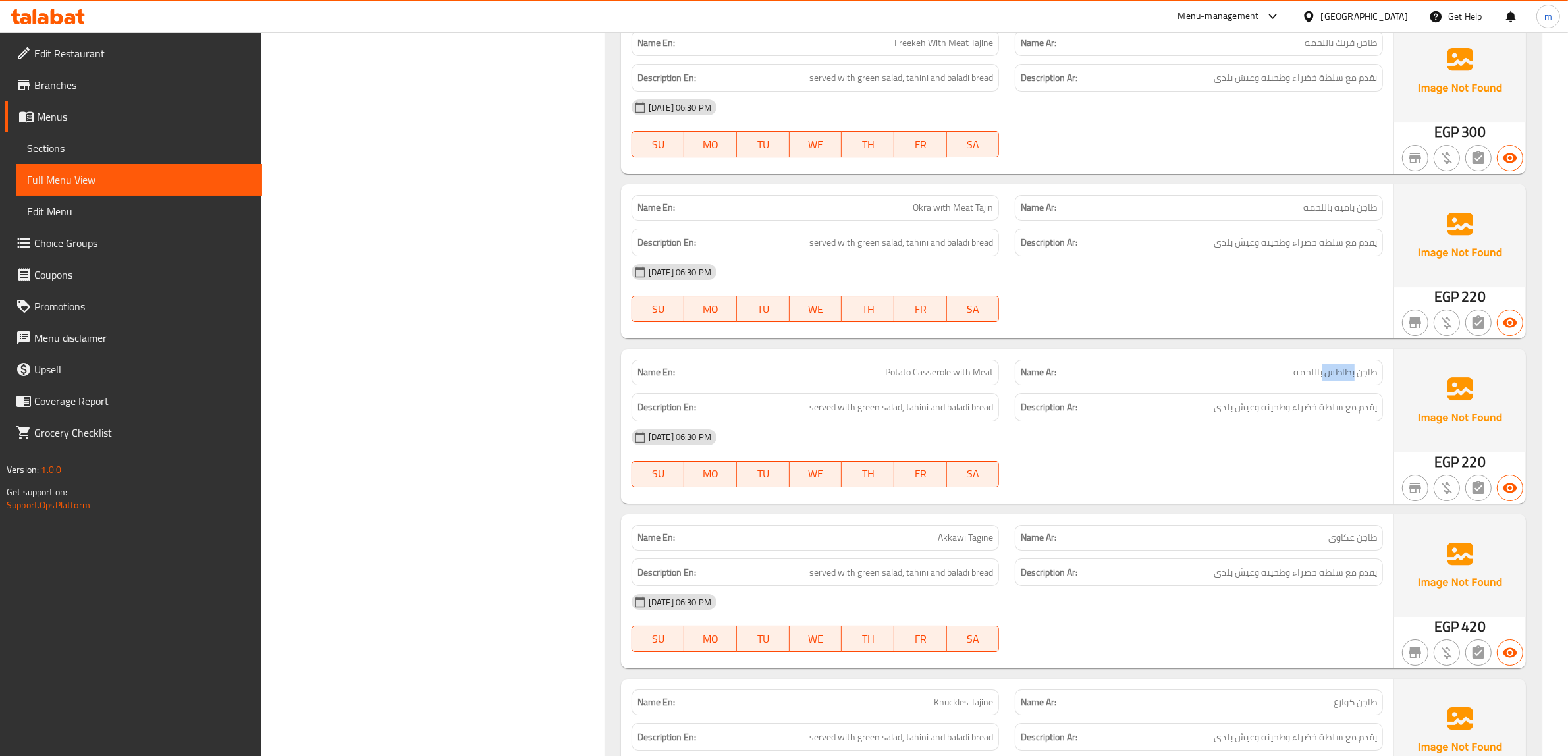
scroll to position [5841, 0]
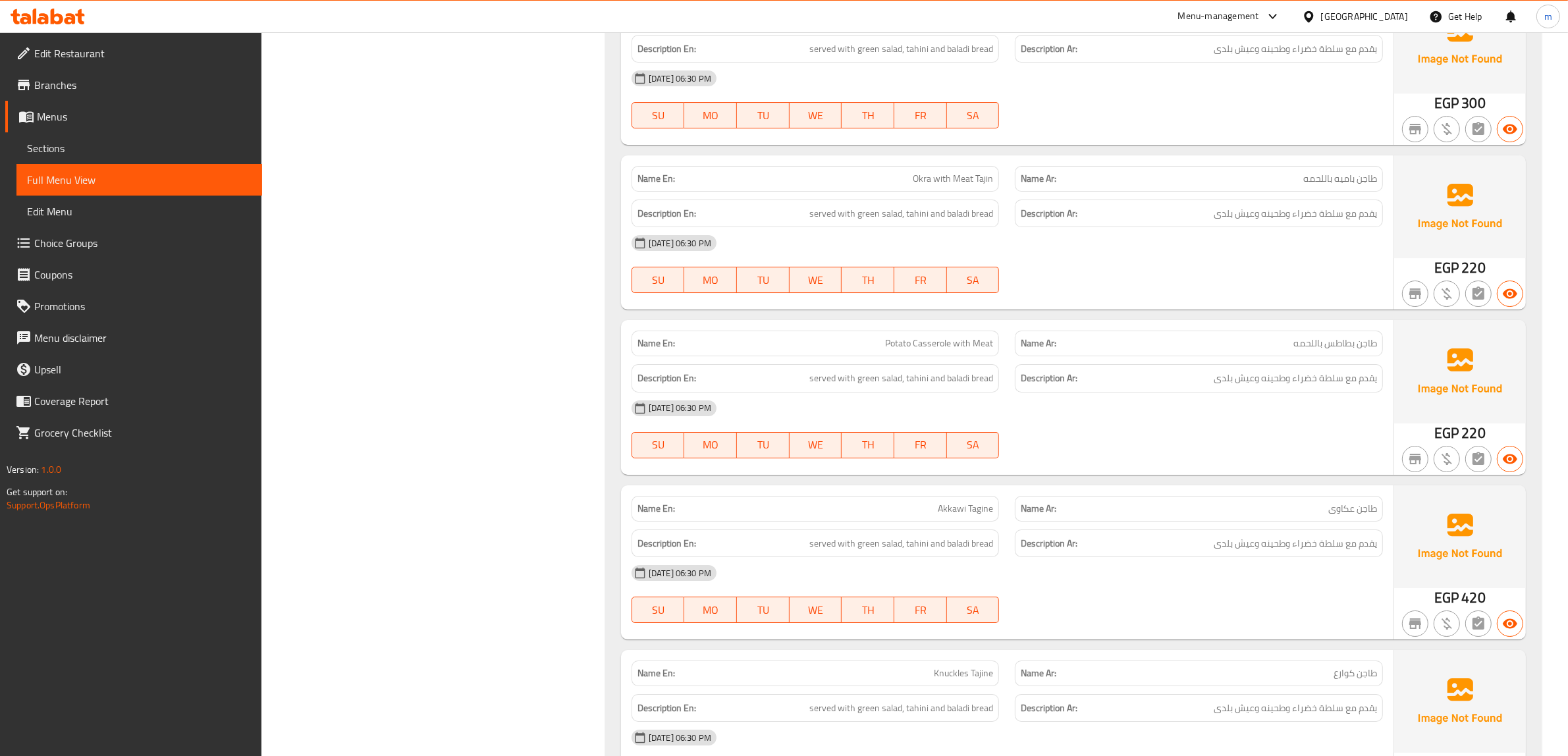
click at [1341, 512] on span "طاجن عکاوی" at bounding box center [1353, 508] width 49 height 14
copy span "عکاوی"
click at [940, 348] on span "Potato Casserole with Meat" at bounding box center [939, 343] width 108 height 14
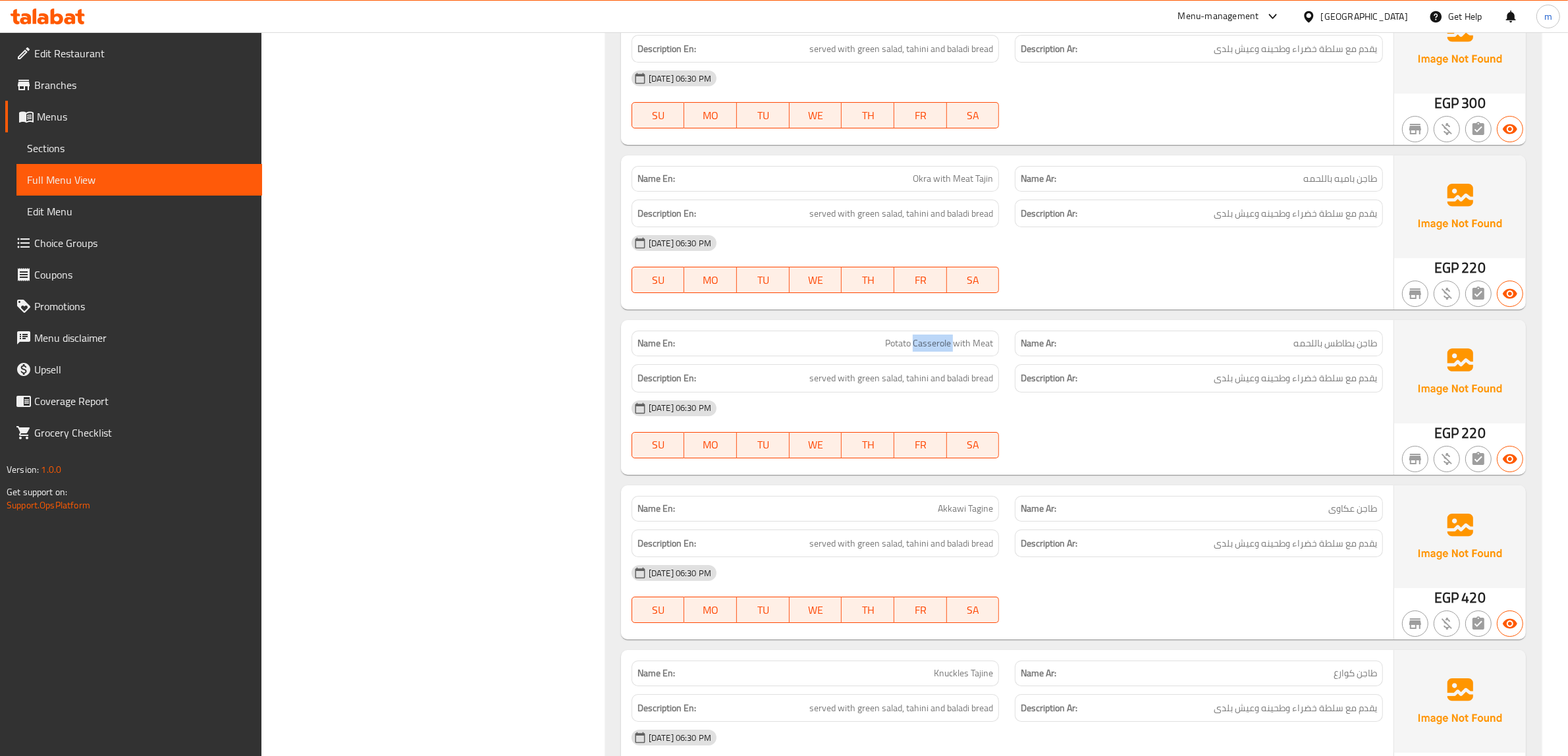
copy span "Casserole"
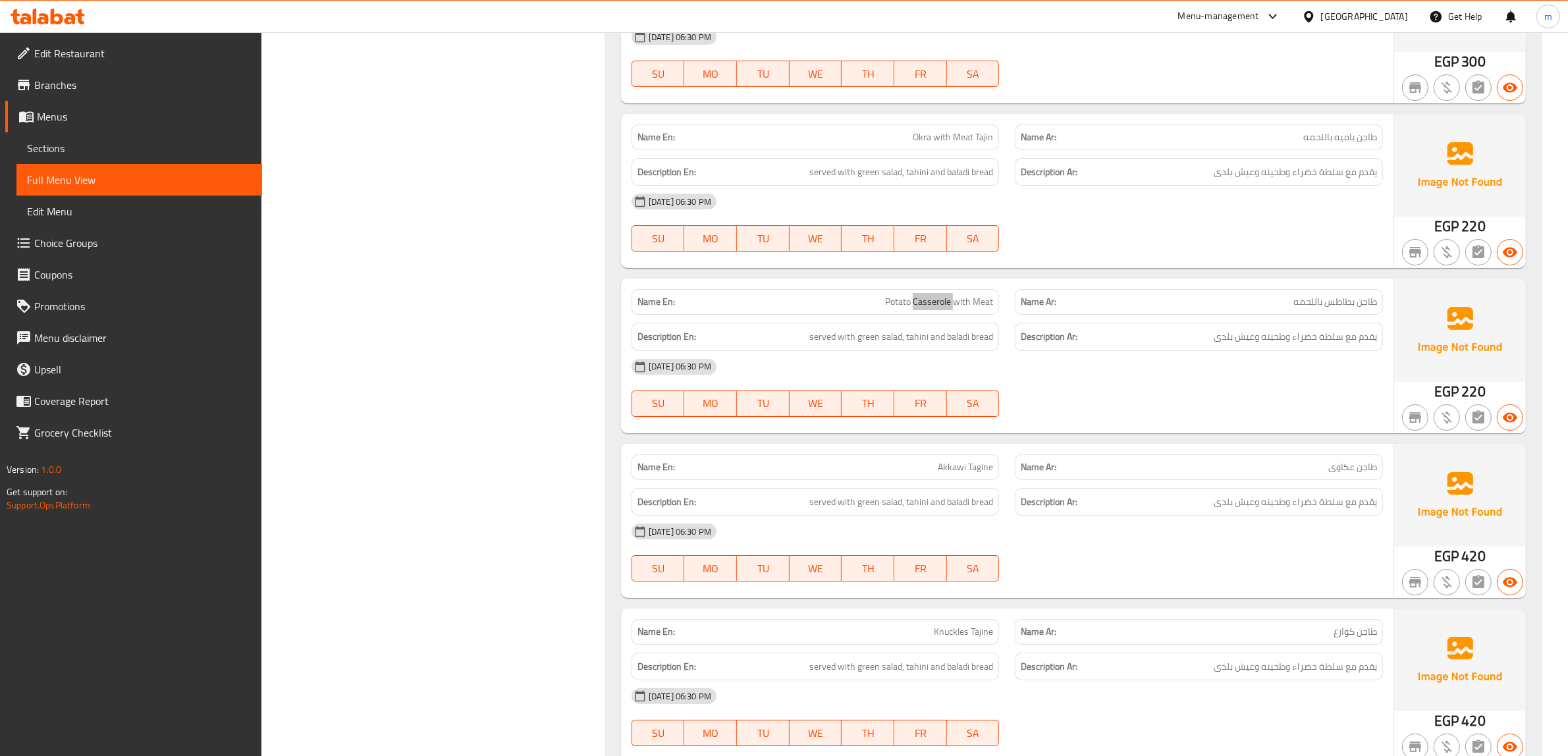
scroll to position [5924, 0]
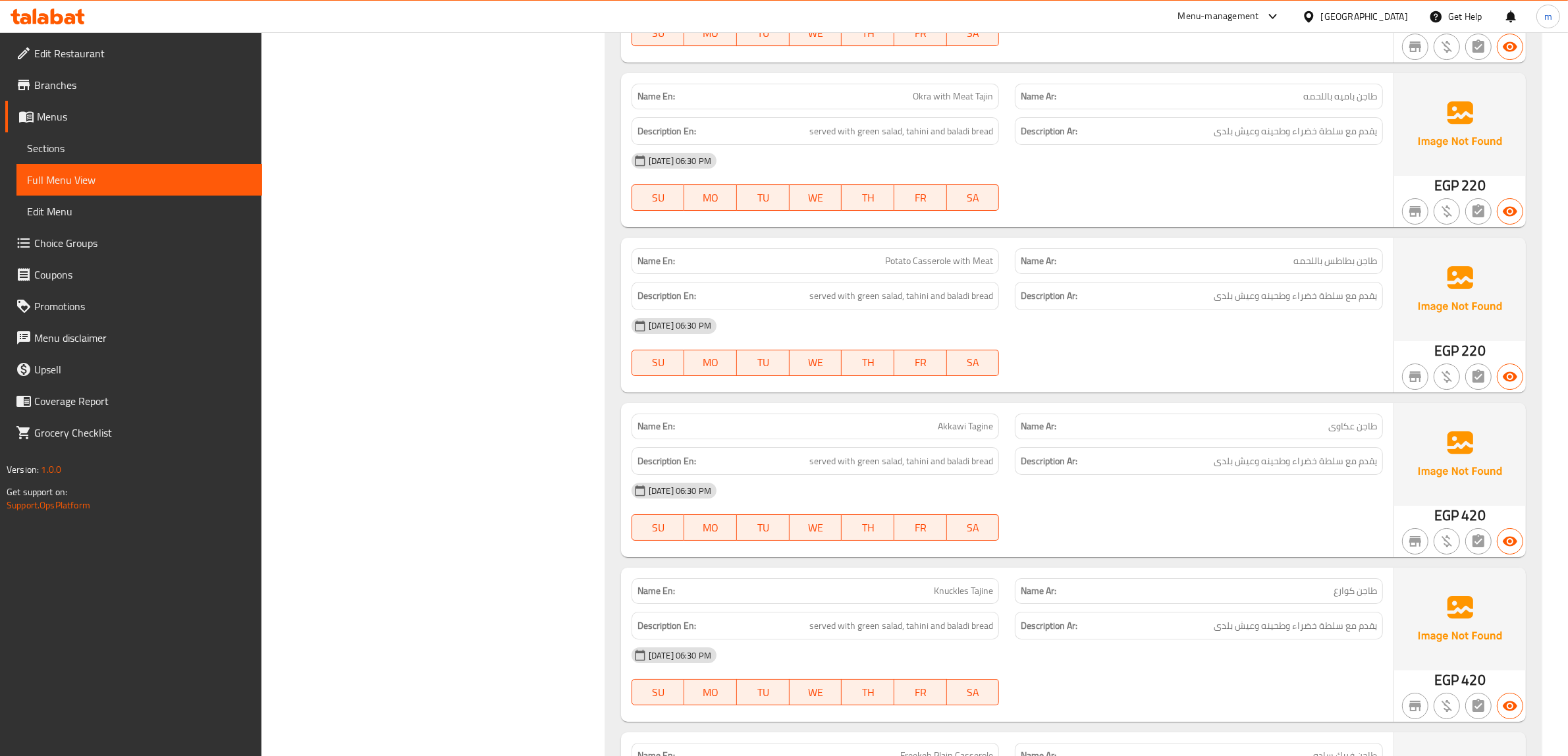
click at [1338, 589] on span "طاجن کوارع" at bounding box center [1354, 591] width 43 height 14
copy span "کوارع"
click at [949, 592] on span "Knuckles Tajine" at bounding box center [963, 591] width 59 height 14
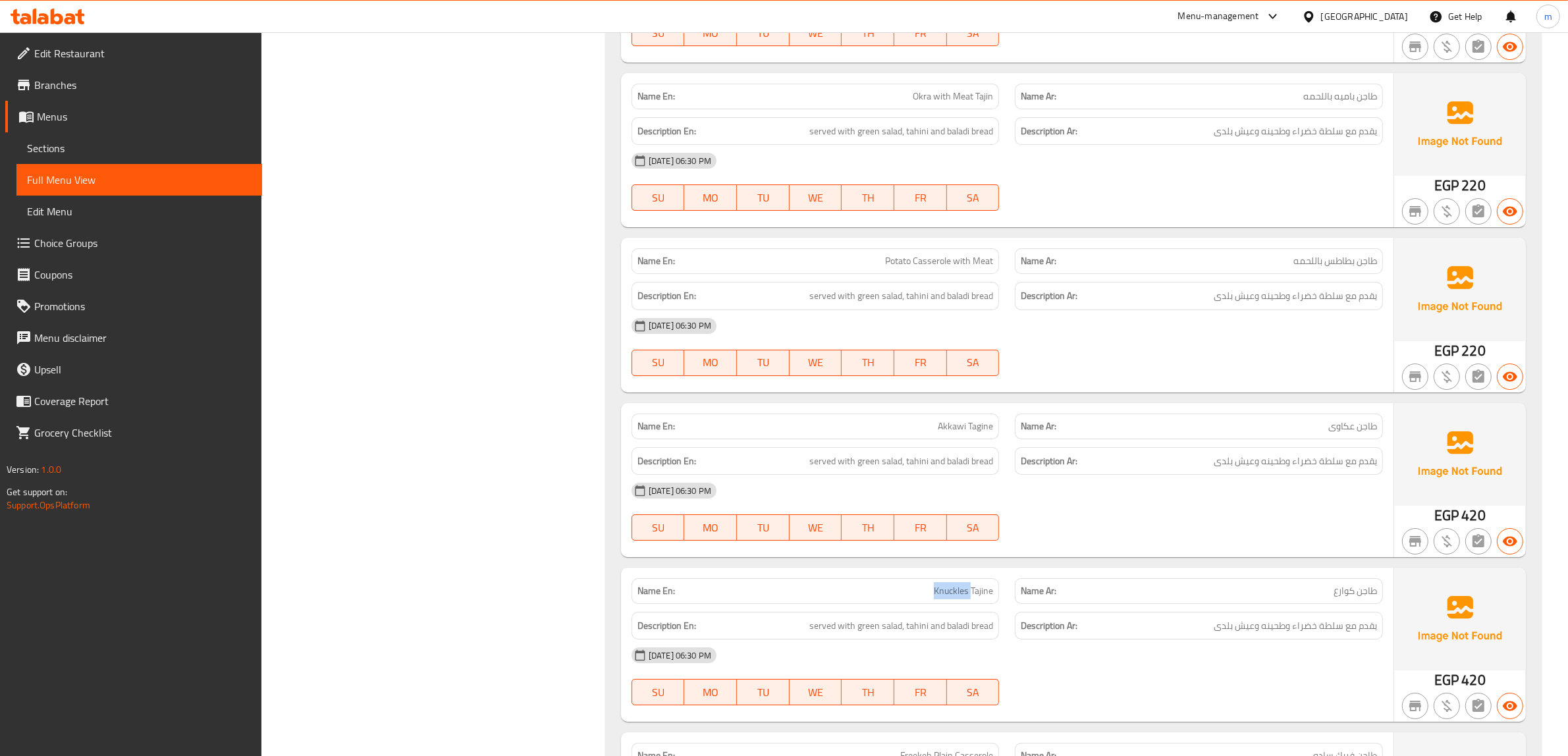
copy span "Knuckles"
click at [937, 258] on span "Potato Casserole with Meat" at bounding box center [939, 260] width 108 height 14
copy span "Casserole"
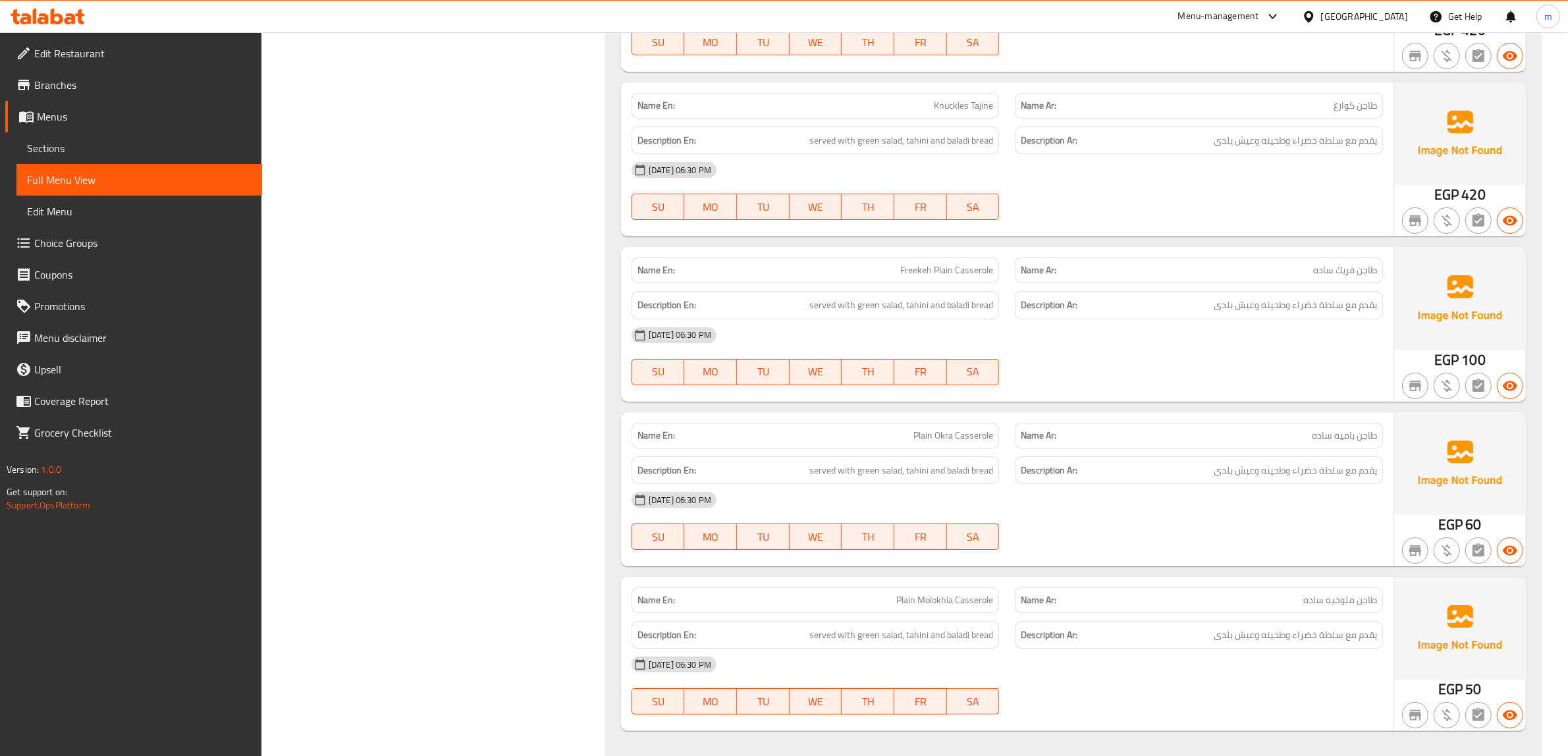
scroll to position [6499, 0]
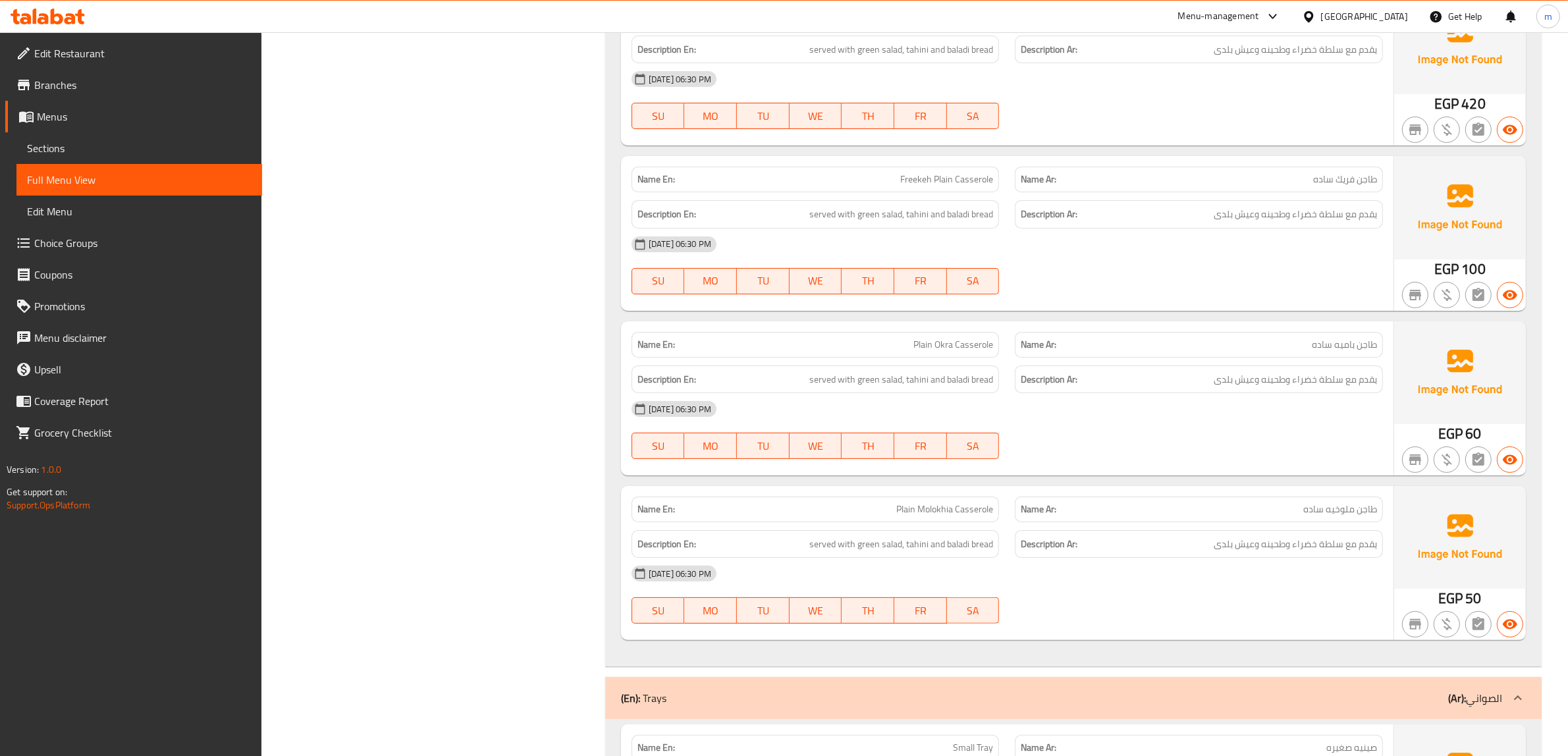
click at [1343, 513] on span "طاجن ملوخيه ساده" at bounding box center [1339, 509] width 73 height 14
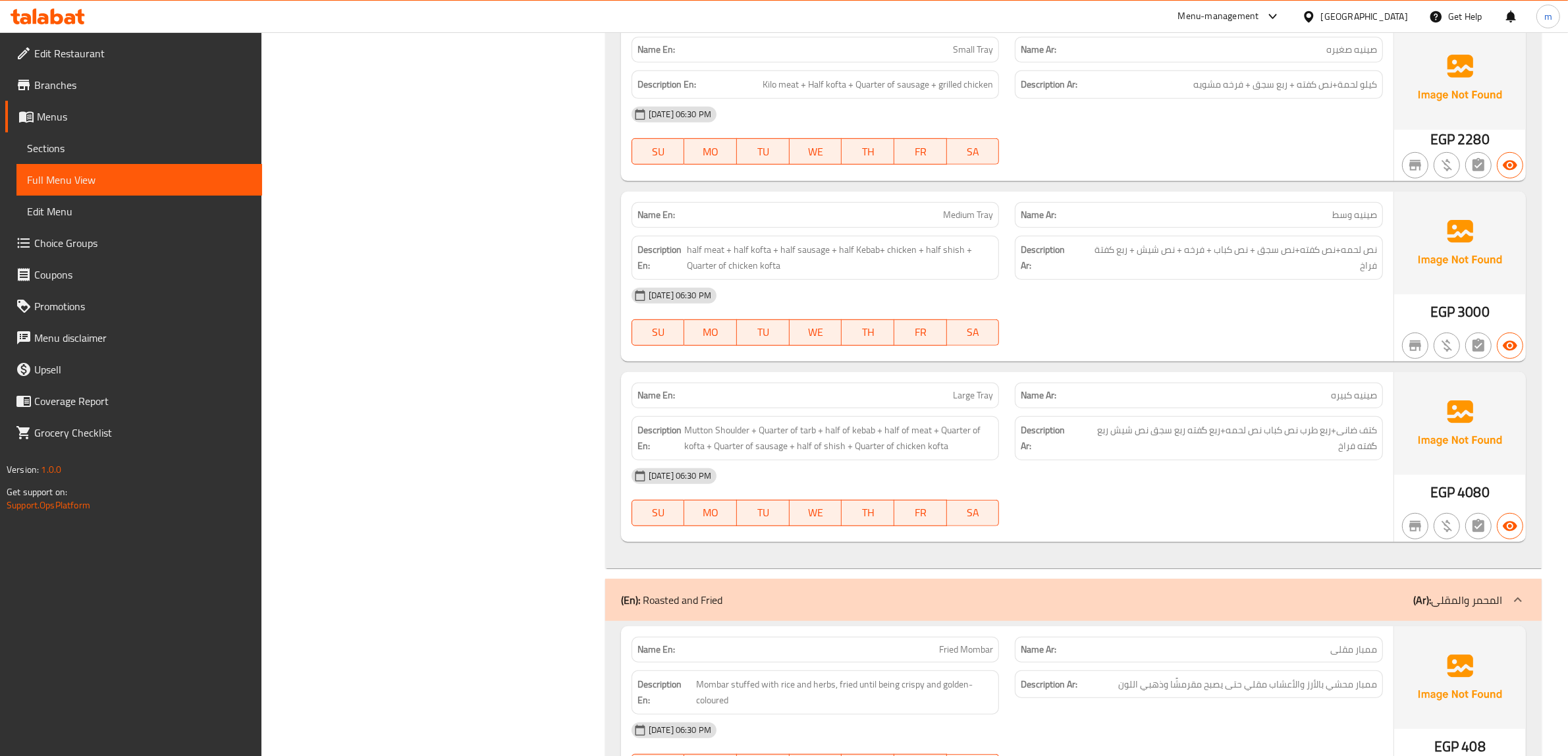
scroll to position [7279, 0]
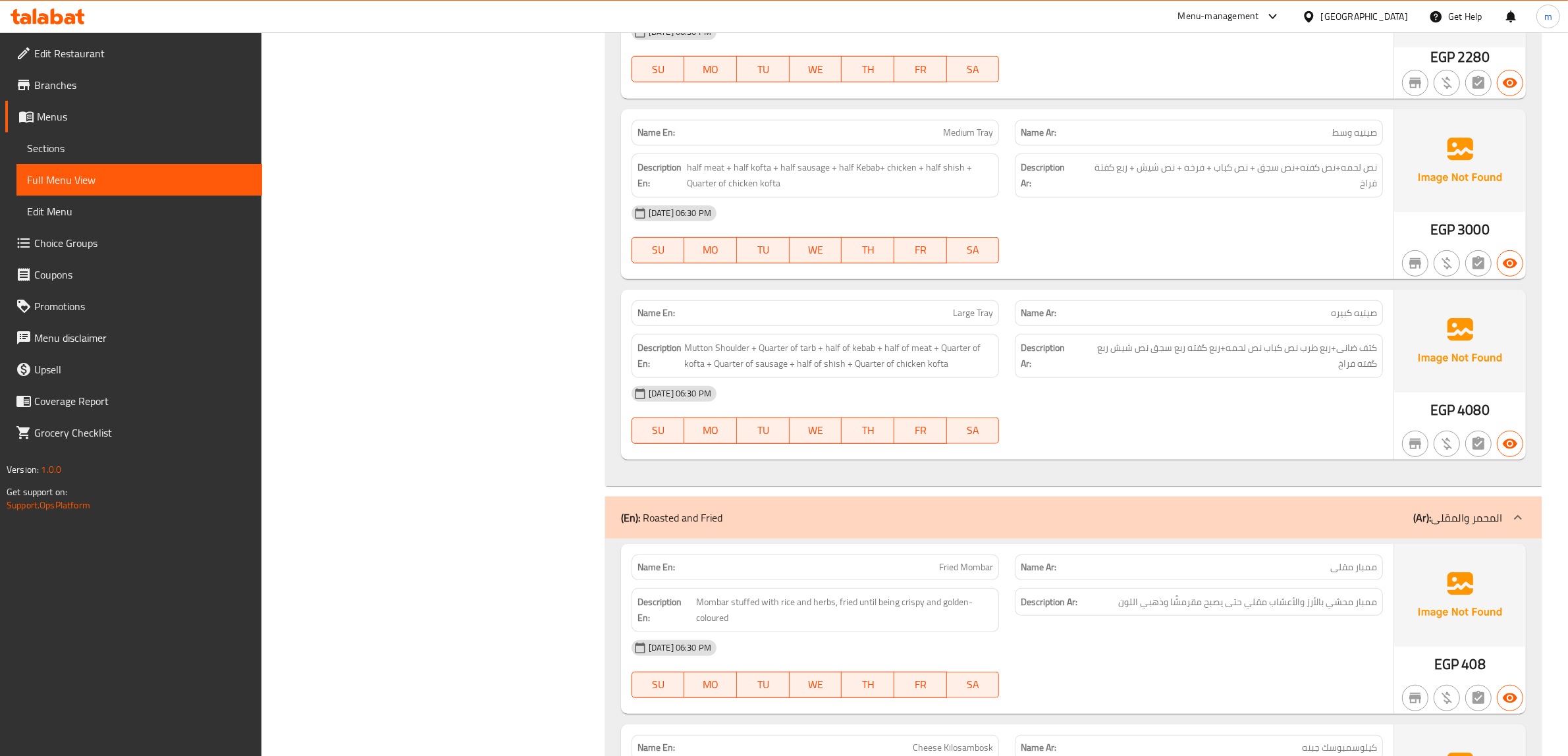
click at [659, 515] on p "(En): Roasted and Fried" at bounding box center [672, 517] width 102 height 16
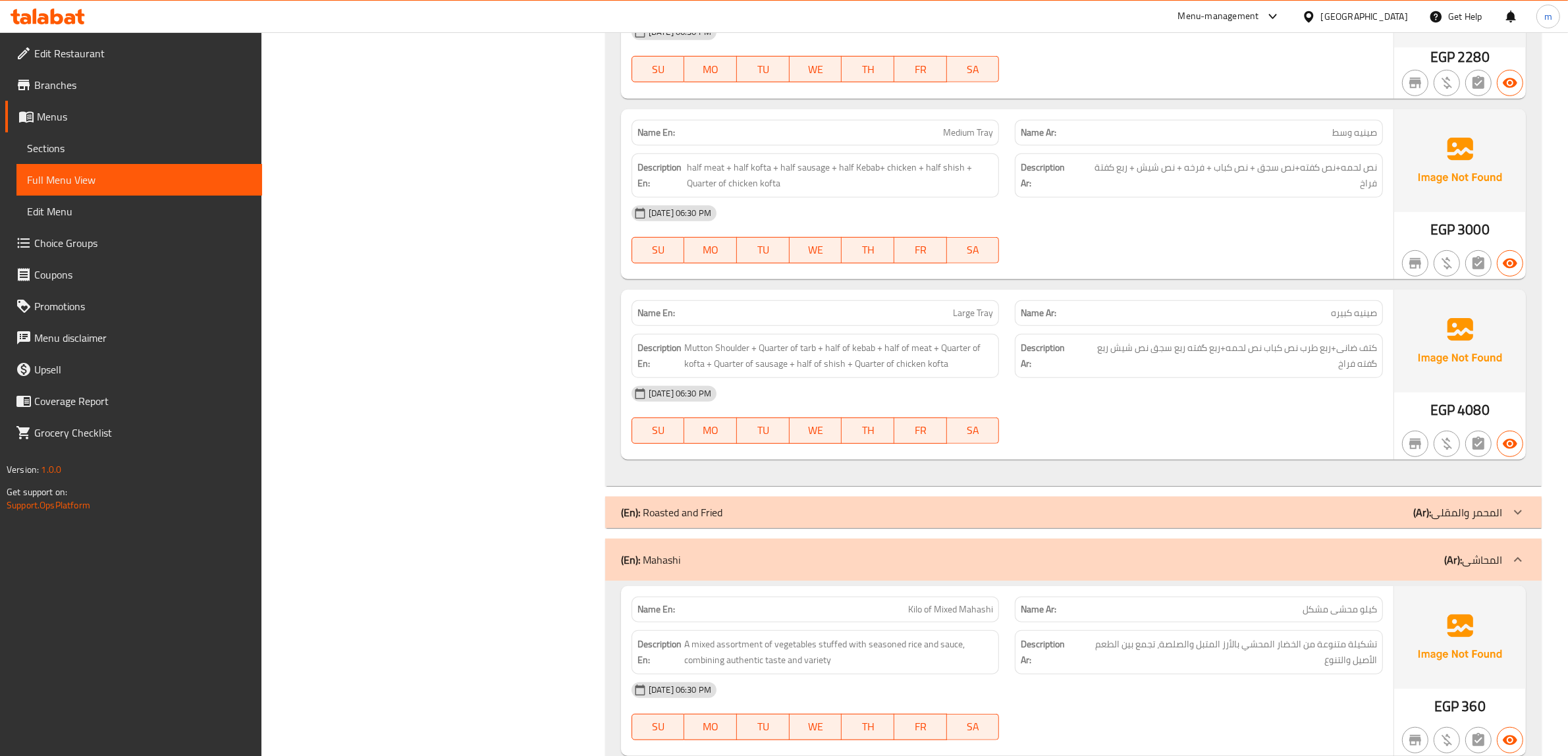
click at [936, 500] on div "(En): Roasted and Fried (Ar): المحمر والمقلى" at bounding box center [1072, 512] width 936 height 32
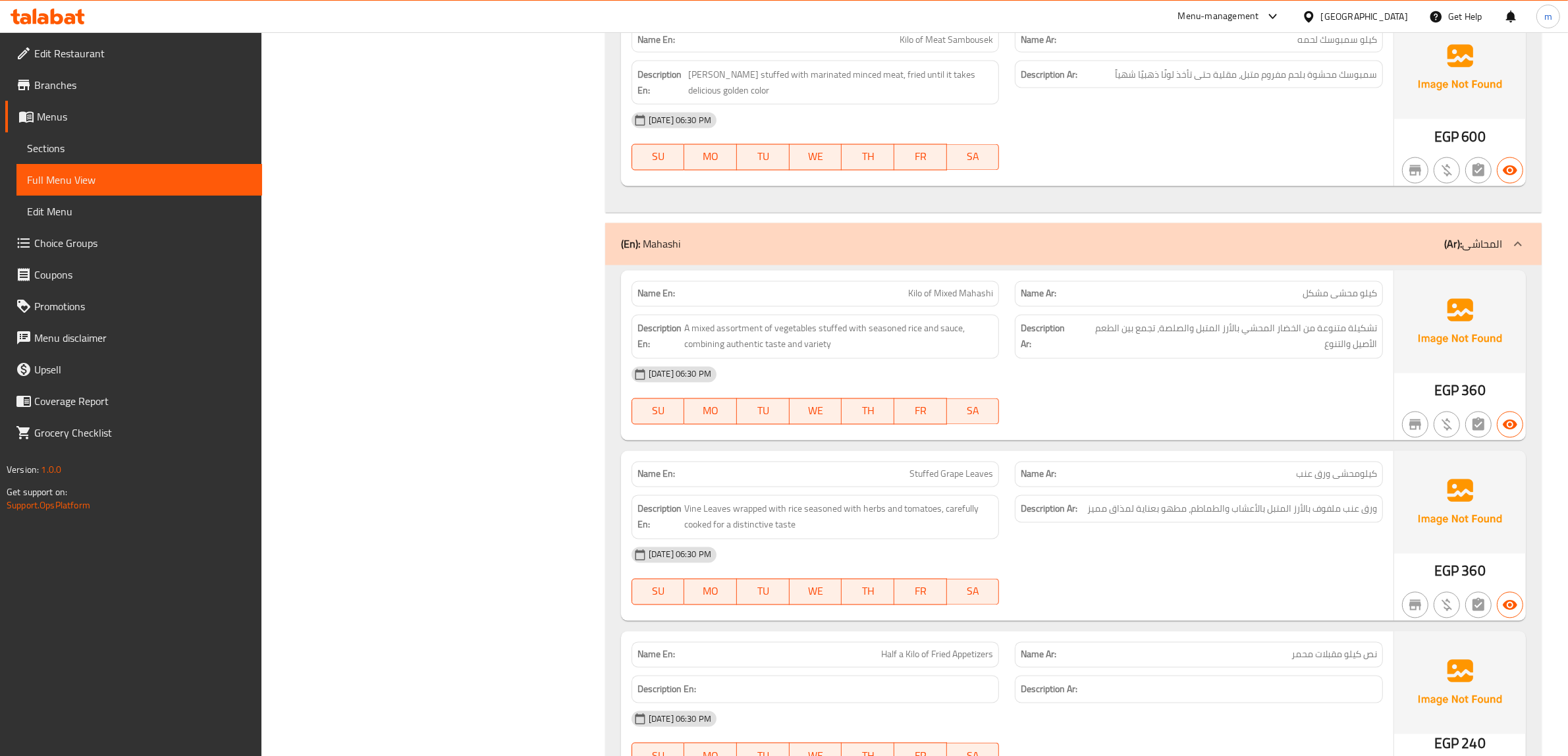
scroll to position [9336, 0]
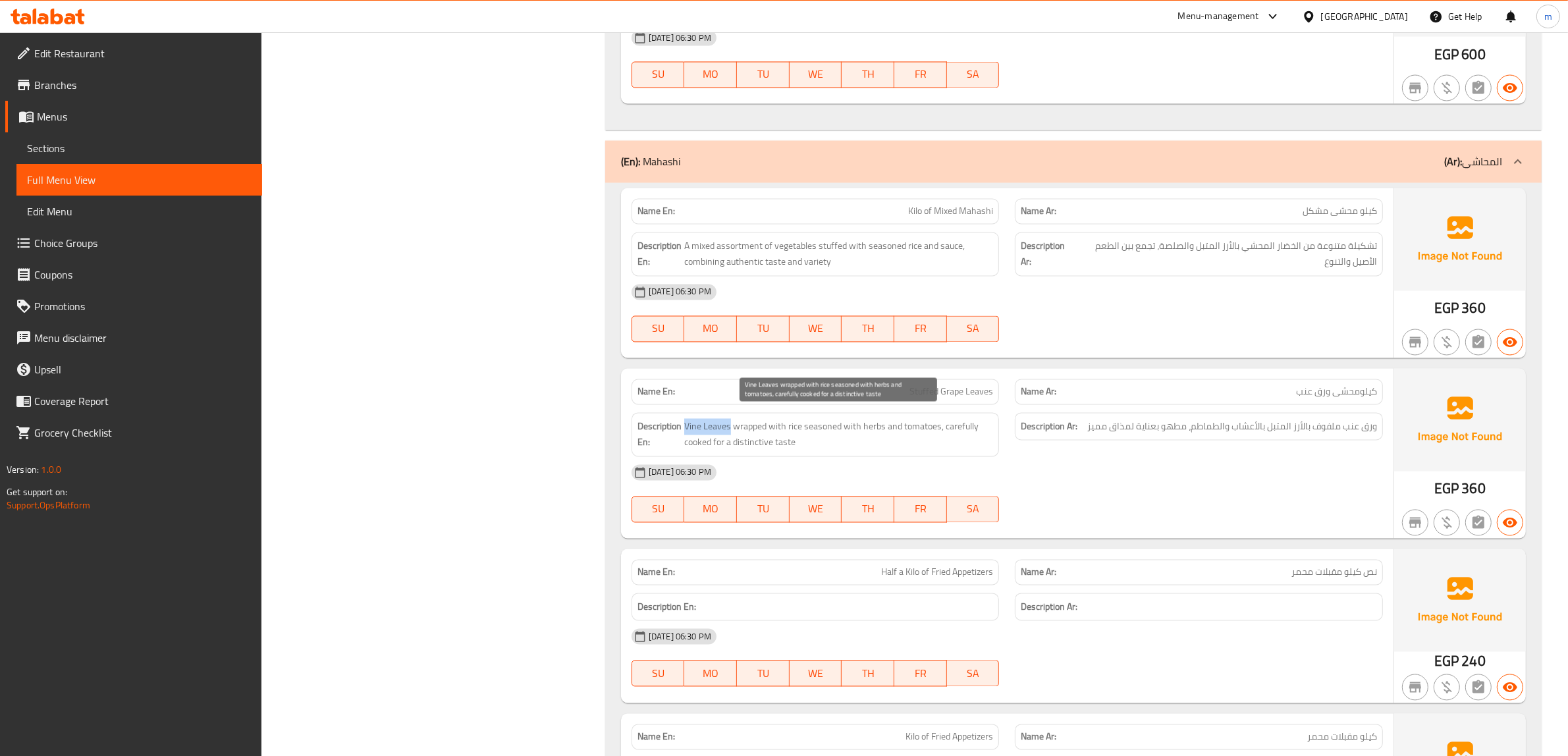
drag, startPoint x: 686, startPoint y: 421, endPoint x: 728, endPoint y: 422, distance: 42.0
click at [728, 422] on span "Vine Leaves wrapped with rice seasoned with herbs and tomatoes, carefully cooke…" at bounding box center [838, 434] width 309 height 32
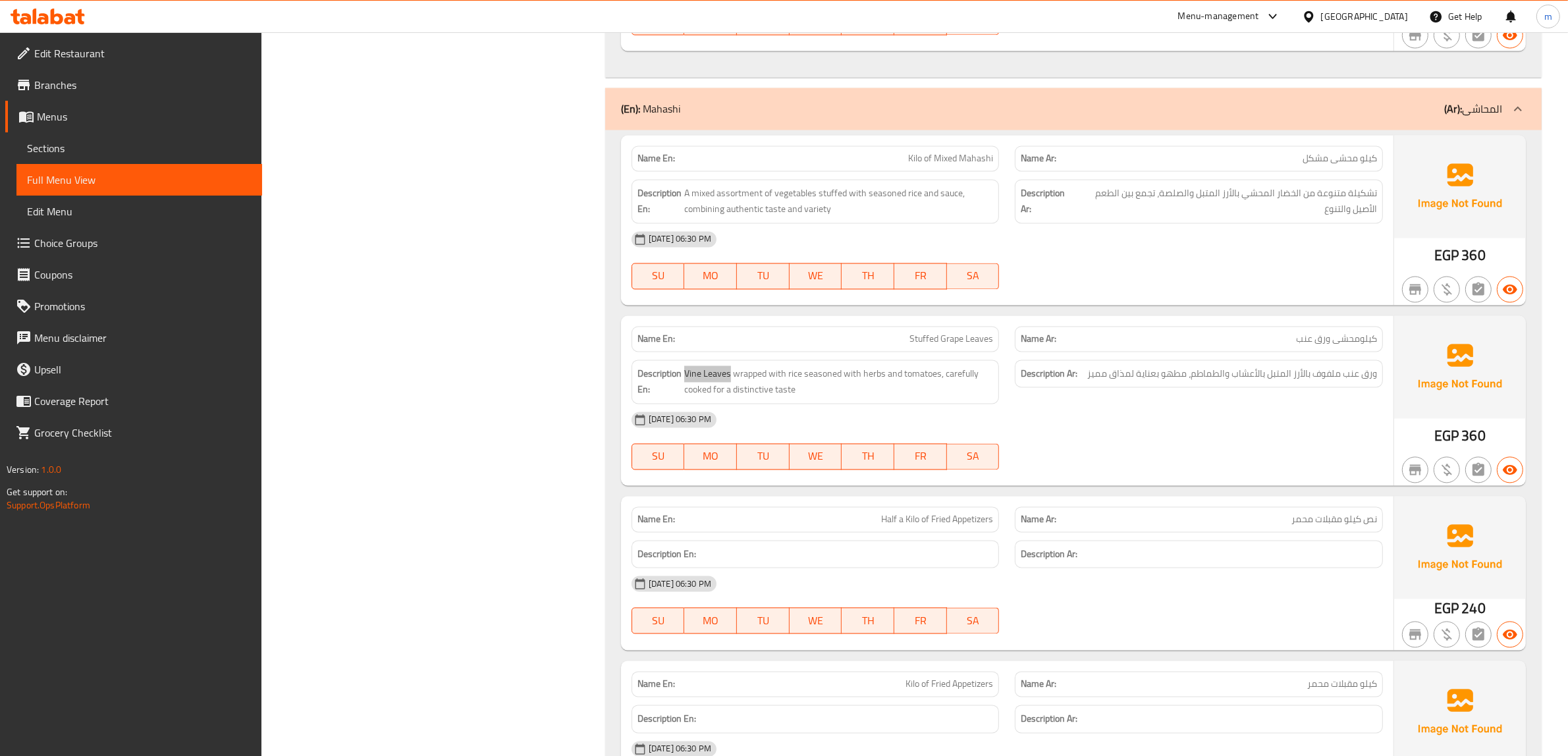
scroll to position [9418, 0]
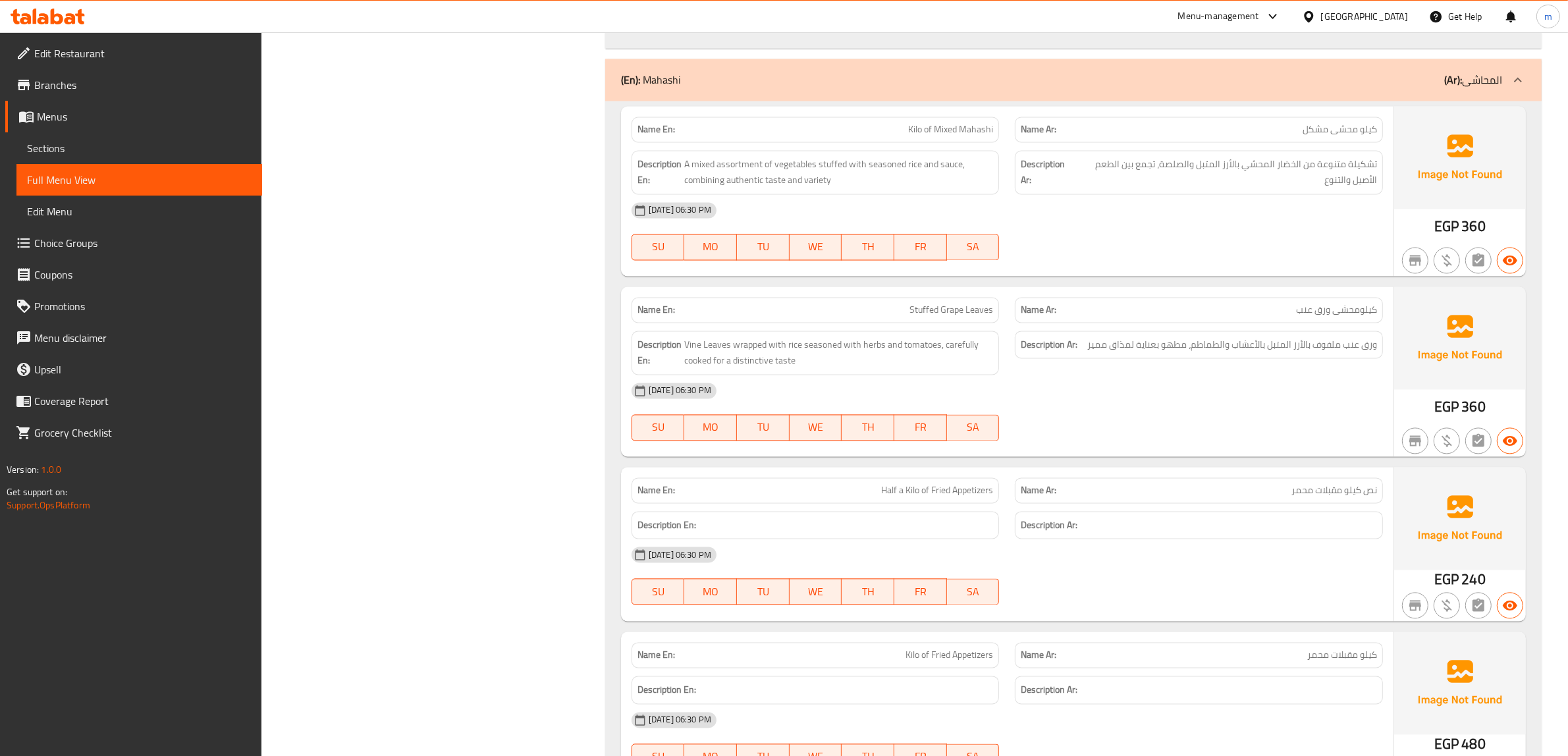
click at [1292, 485] on span "نص كيلو مقبلات محمر" at bounding box center [1334, 490] width 86 height 14
click at [923, 483] on span "Half a Kilo of Fried Appetizers" at bounding box center [937, 490] width 112 height 14
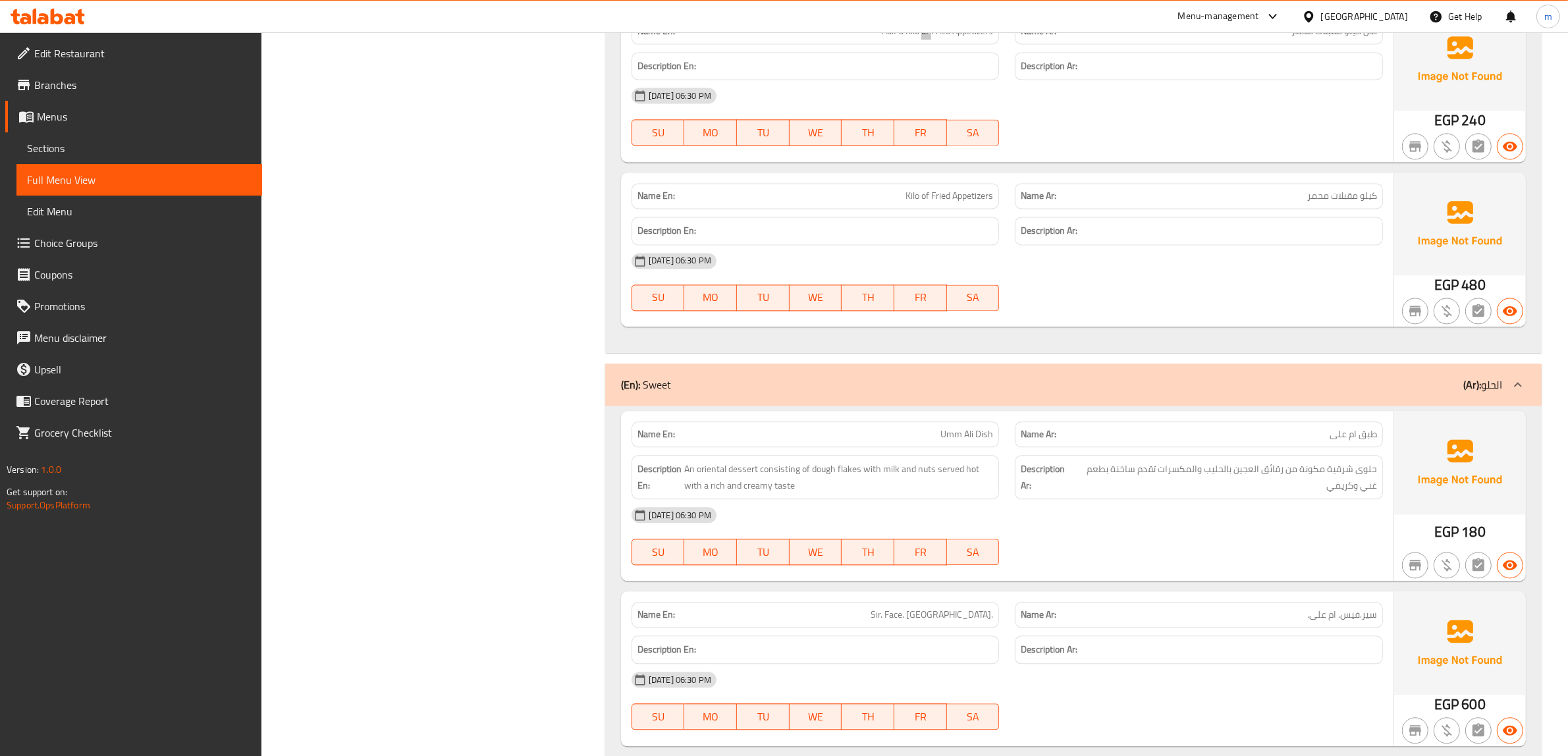
scroll to position [9912, 0]
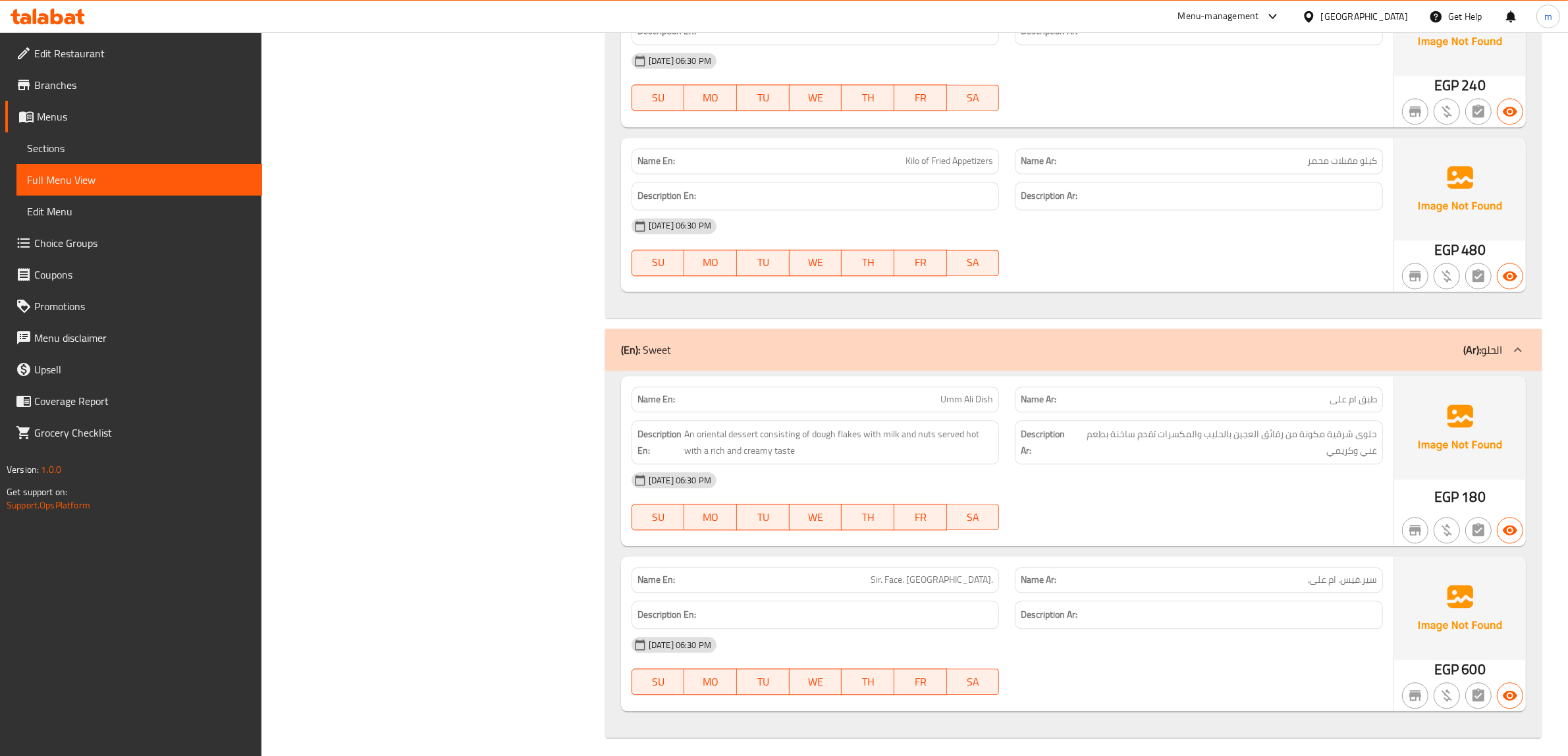
click at [1351, 393] on span "طبق ام على" at bounding box center [1353, 399] width 47 height 14
click at [1334, 392] on span "طبق ام على" at bounding box center [1353, 399] width 47 height 14
click at [1356, 395] on span "طبق ام على" at bounding box center [1353, 399] width 47 height 14
click at [1366, 392] on span "طبق ام على" at bounding box center [1353, 399] width 47 height 14
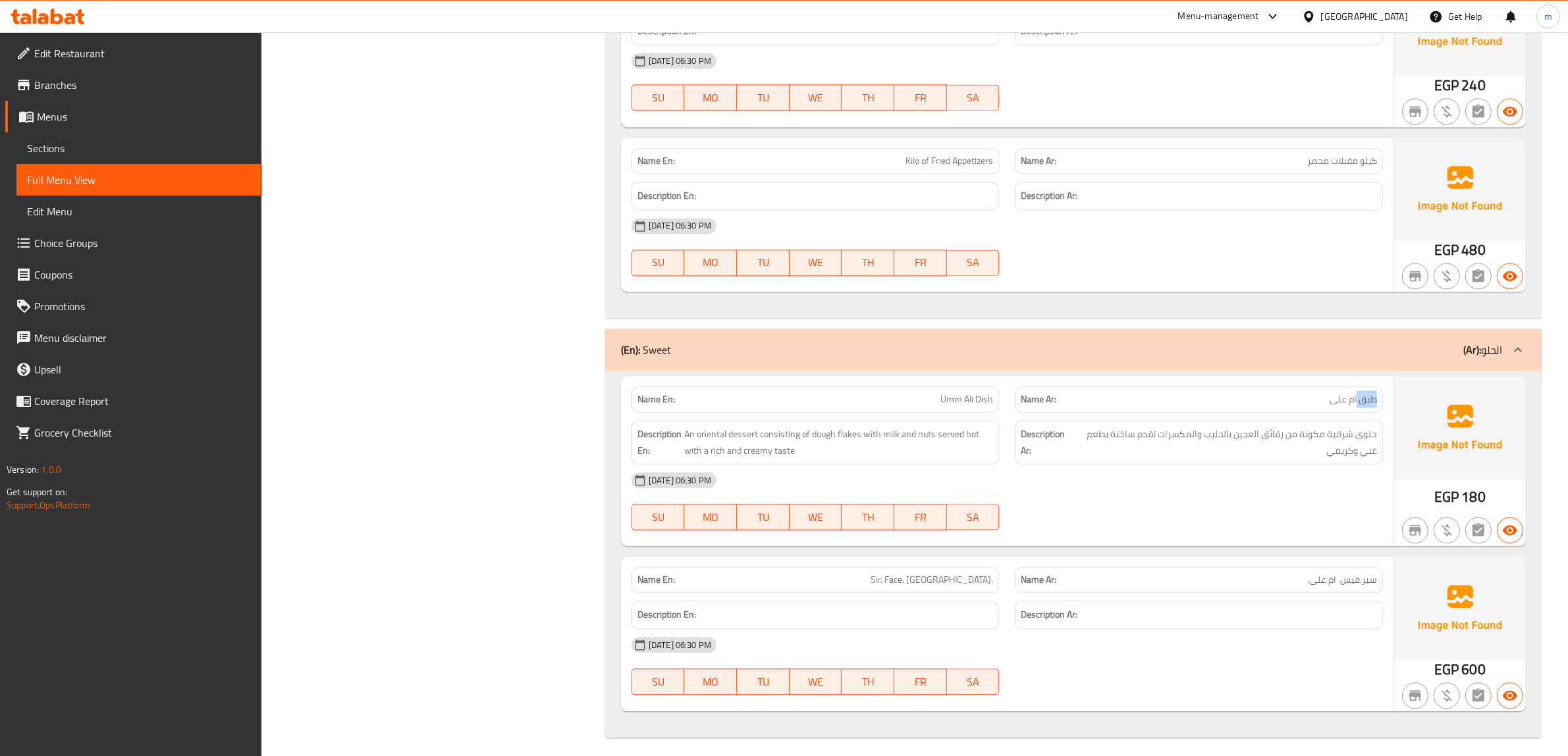
click at [1366, 392] on span "طبق ام على" at bounding box center [1353, 399] width 47 height 14
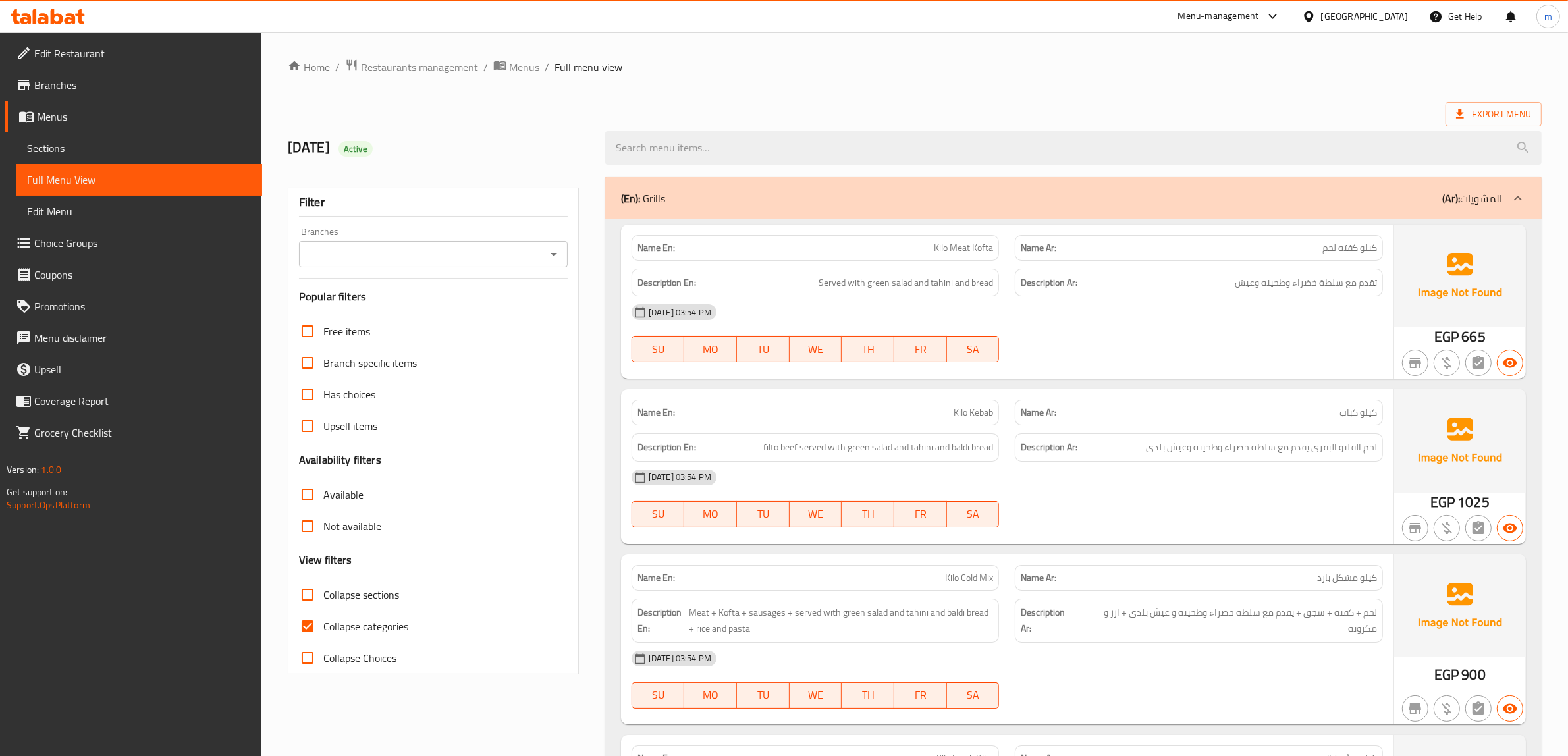
click at [304, 626] on input "Collapse categories" at bounding box center [308, 626] width 32 height 32
checkbox input "false"
click at [59, 156] on span "Sections" at bounding box center [139, 148] width 225 height 16
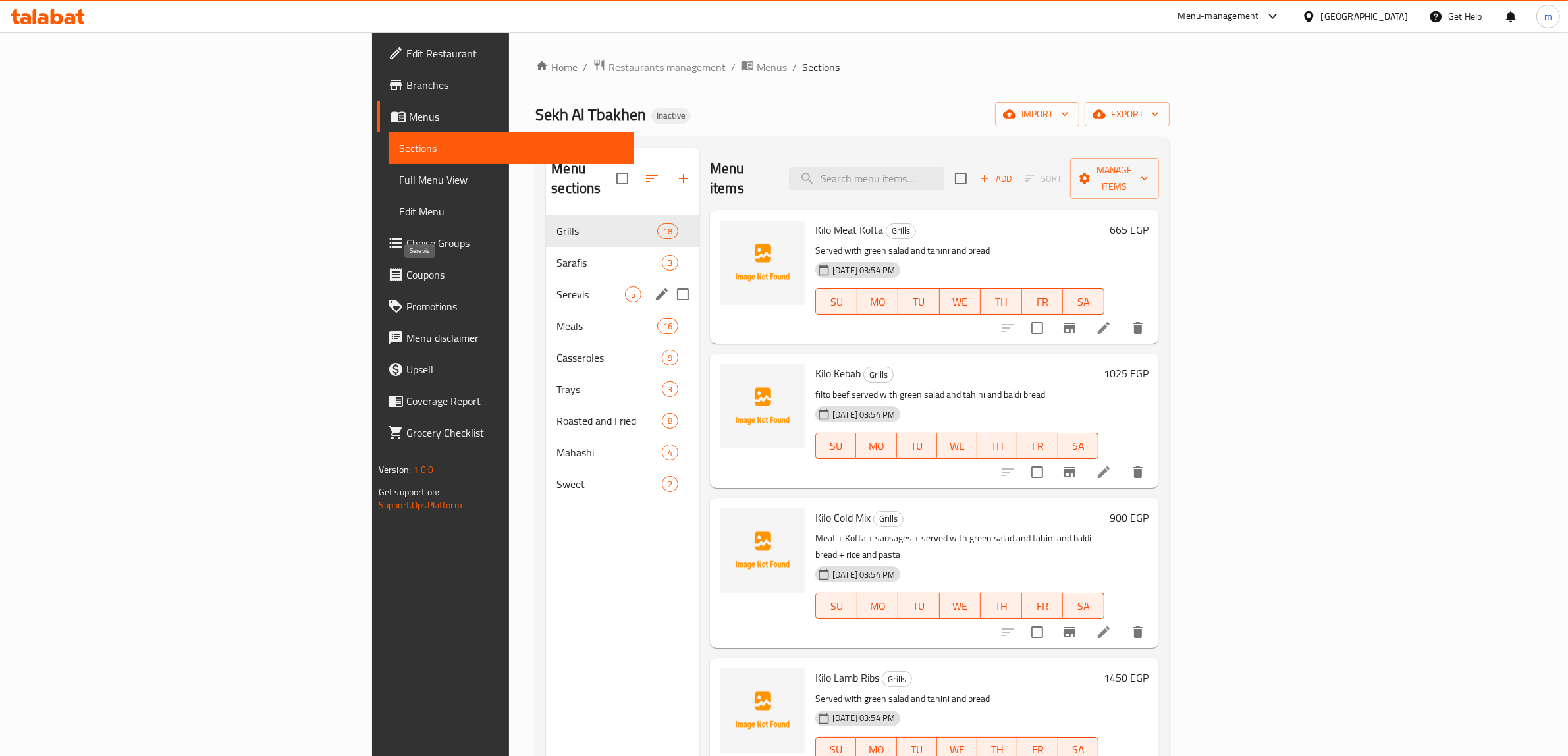
click at [556, 286] on span "Serevis" at bounding box center [590, 293] width 69 height 16
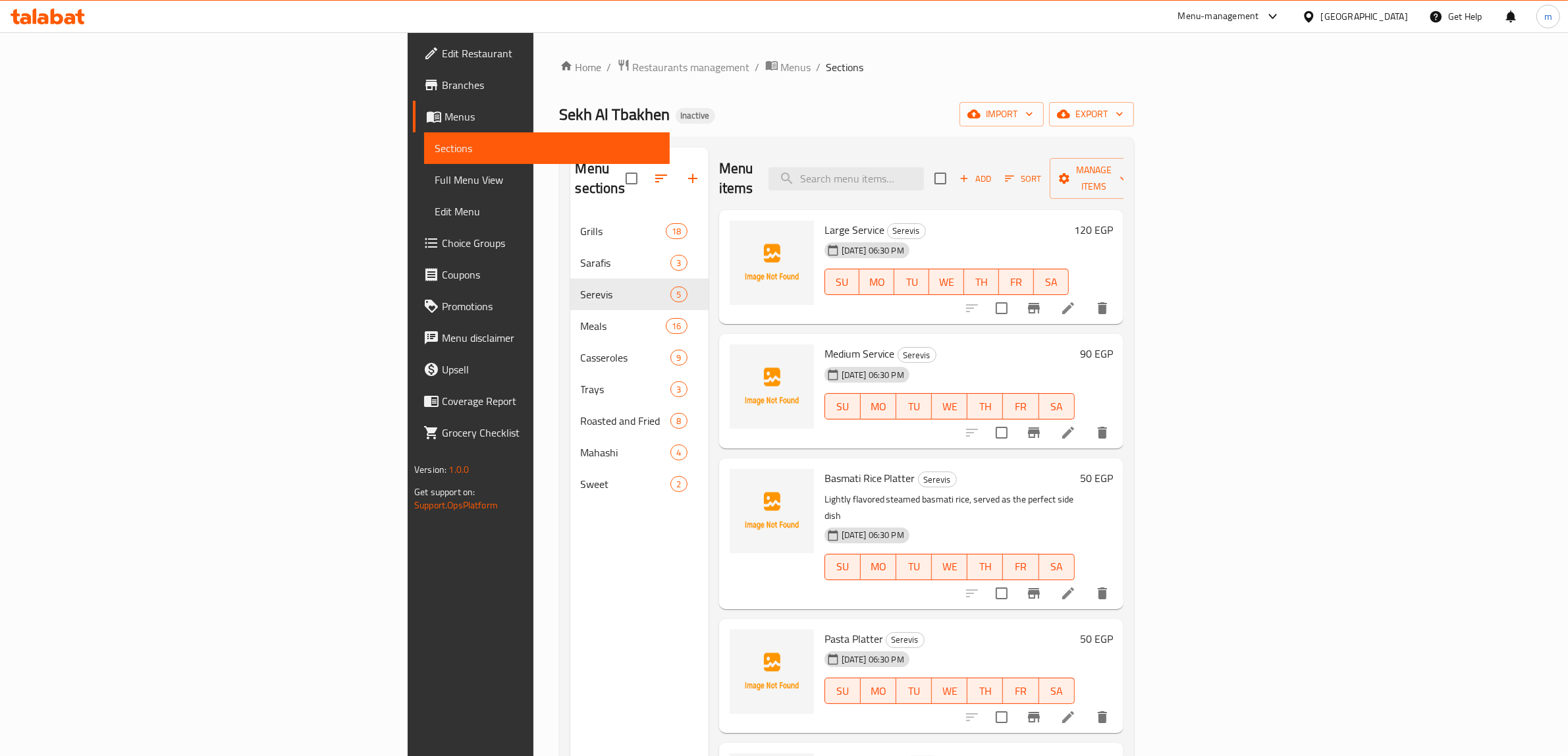
click at [824, 220] on span "Large Service" at bounding box center [854, 229] width 60 height 20
copy h6 "Service"
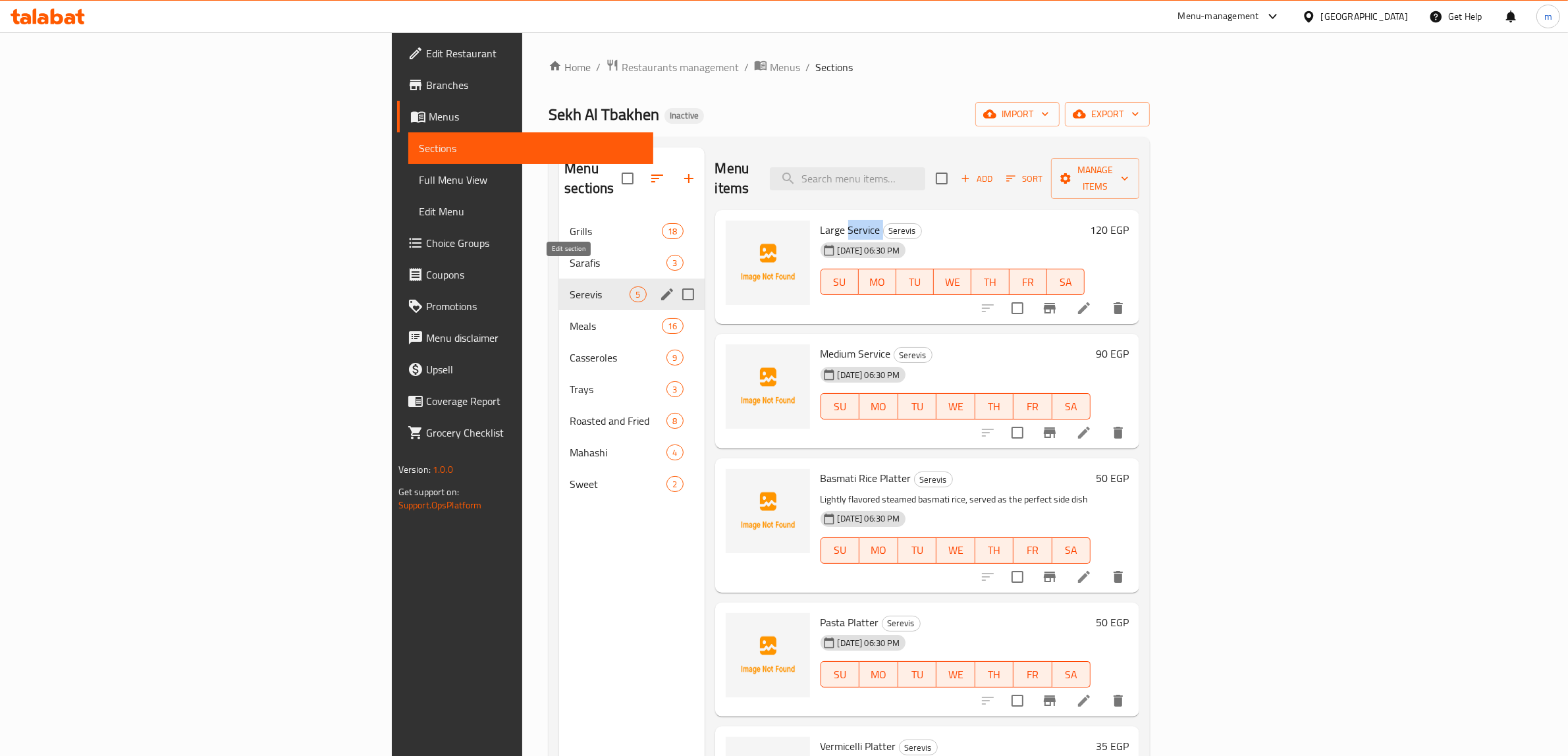
click at [659, 286] on icon "edit" at bounding box center [667, 293] width 16 height 16
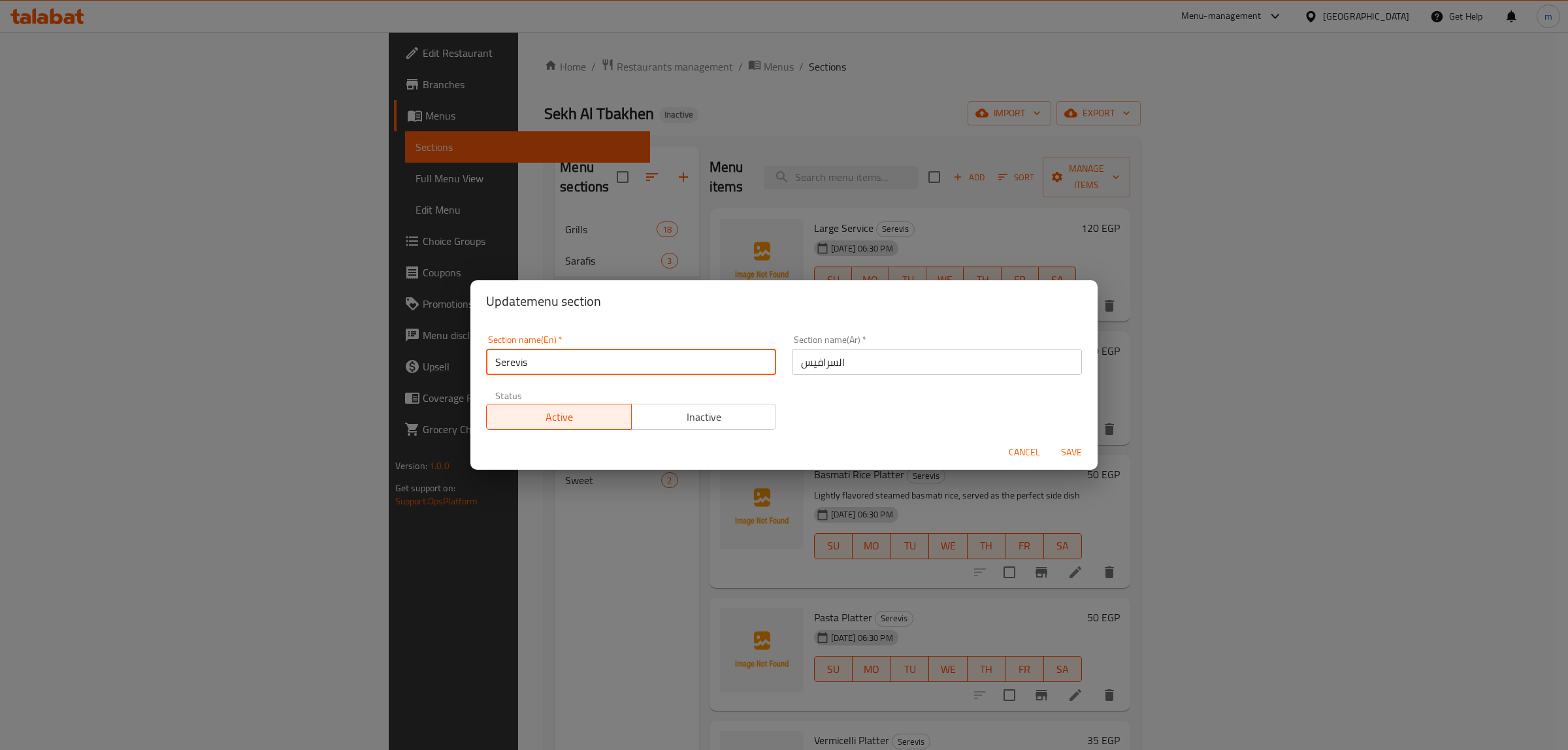
click at [567, 367] on input "Serevis" at bounding box center [631, 362] width 290 height 26
paste input "vice"
type input "Services"
click at [1071, 458] on span "Save" at bounding box center [1071, 451] width 32 height 16
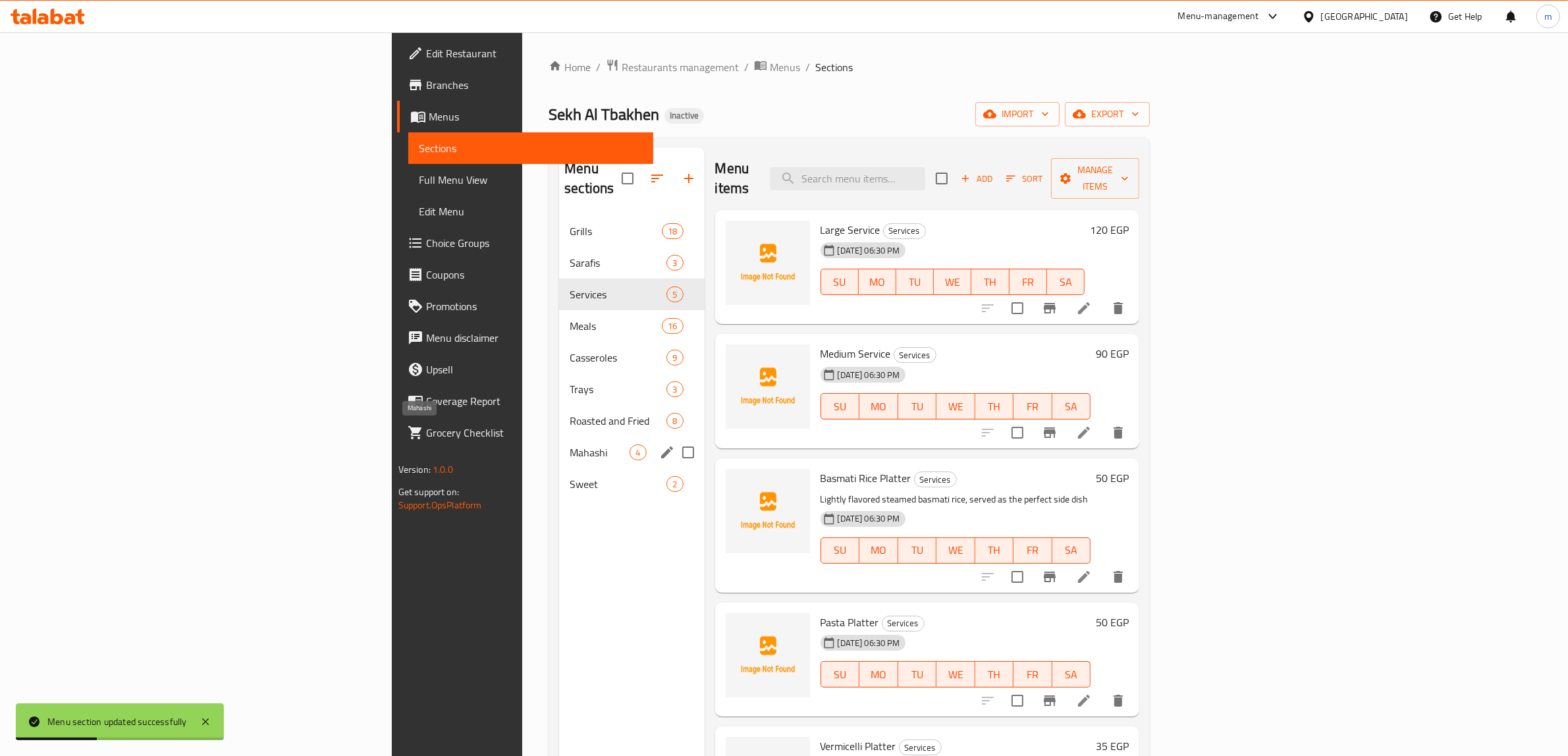
click at [569, 444] on span "Mahashi" at bounding box center [599, 451] width 60 height 16
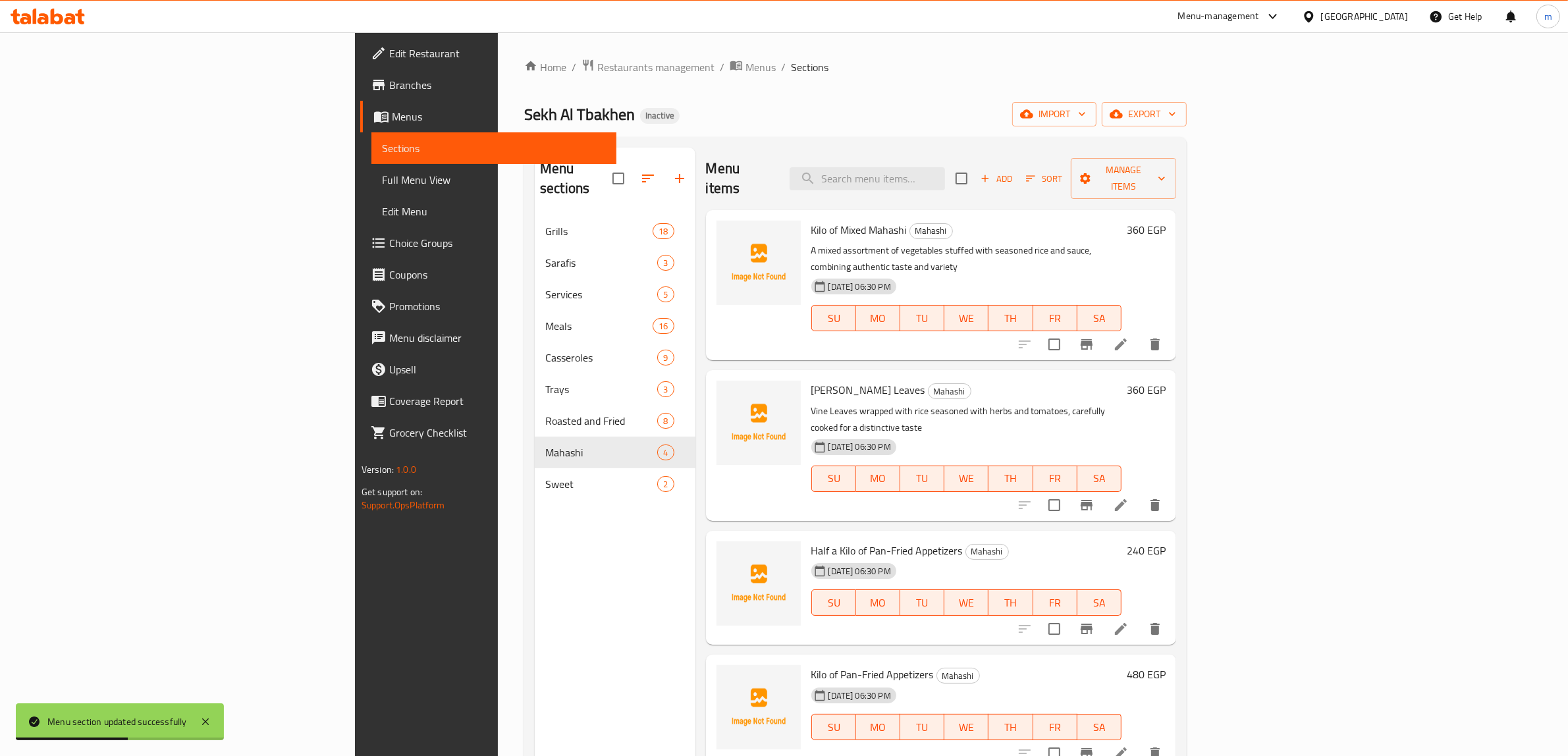
click at [382, 187] on span "Full Menu View" at bounding box center [494, 180] width 225 height 16
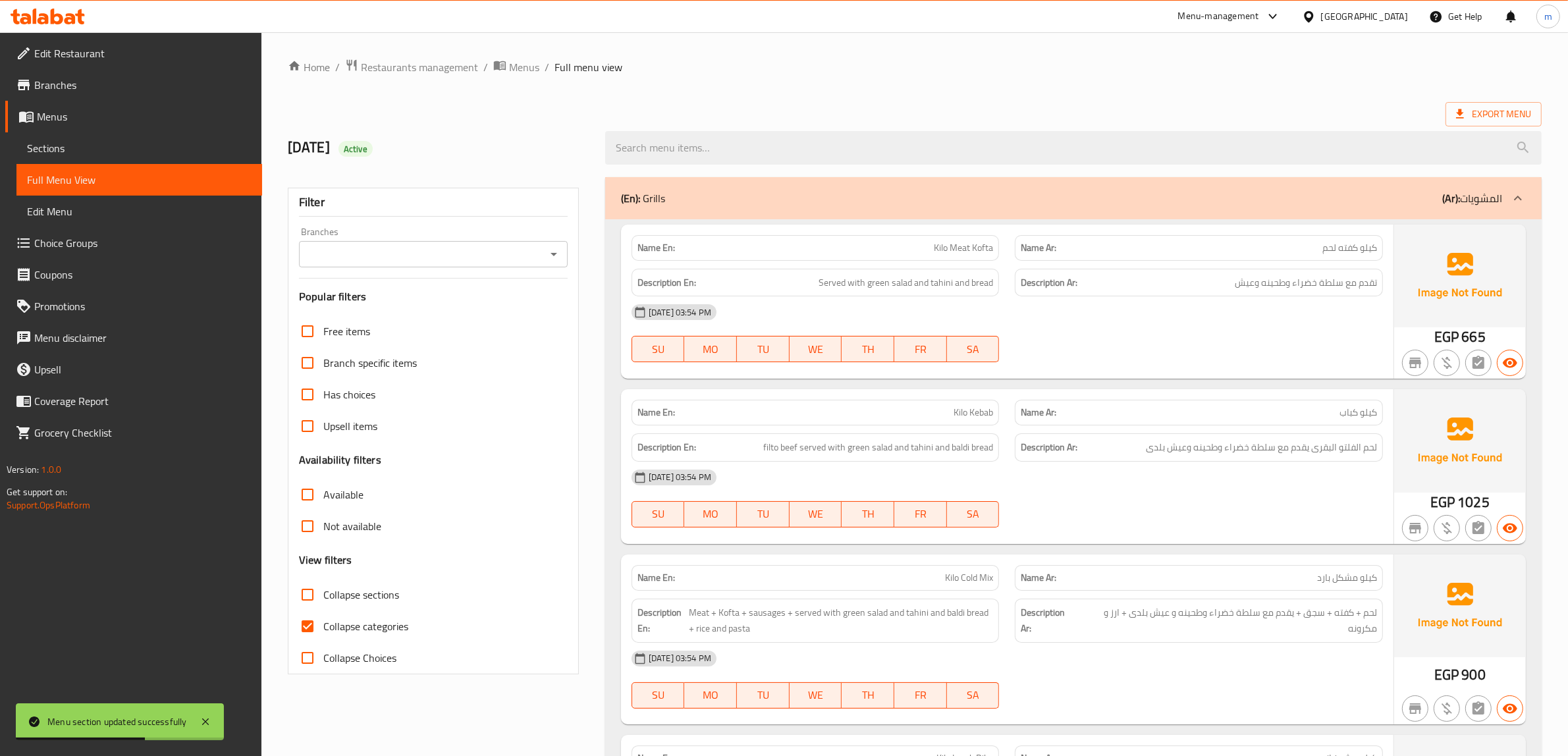
click at [343, 621] on span "Collapse categories" at bounding box center [366, 625] width 85 height 16
click at [324, 621] on input "Collapse categories" at bounding box center [308, 626] width 32 height 32
checkbox input "false"
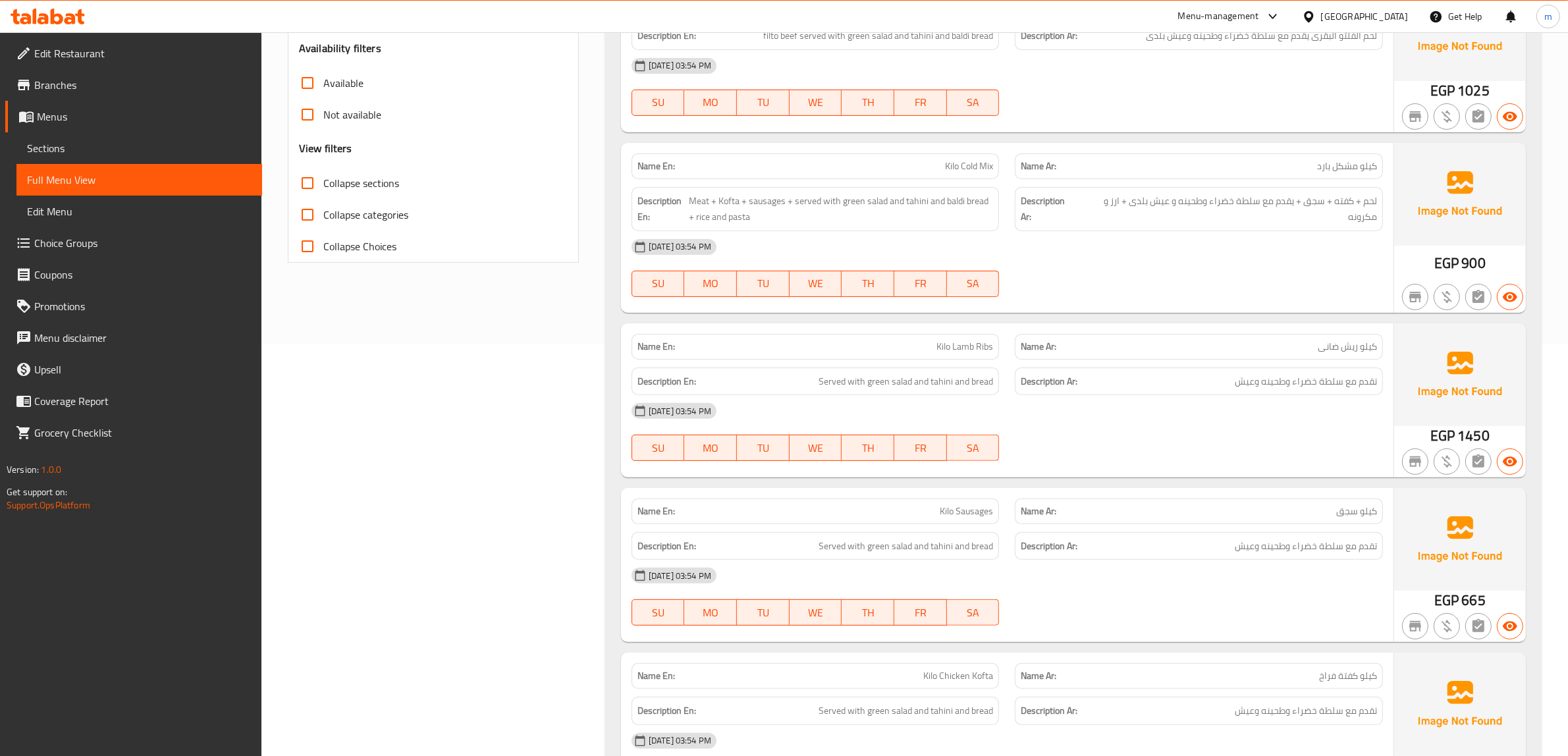
scroll to position [82, 0]
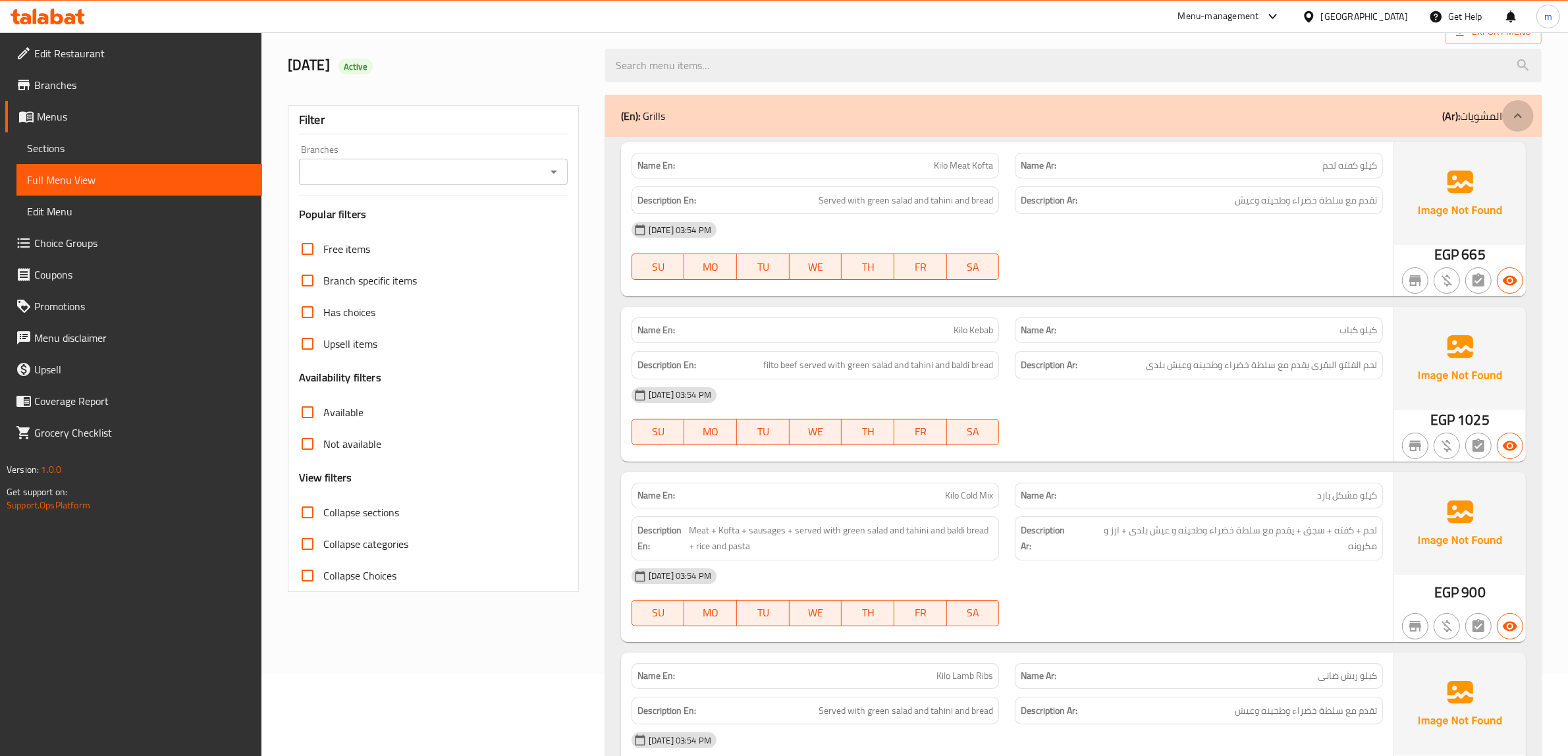
click at [1526, 109] on div at bounding box center [1518, 116] width 32 height 32
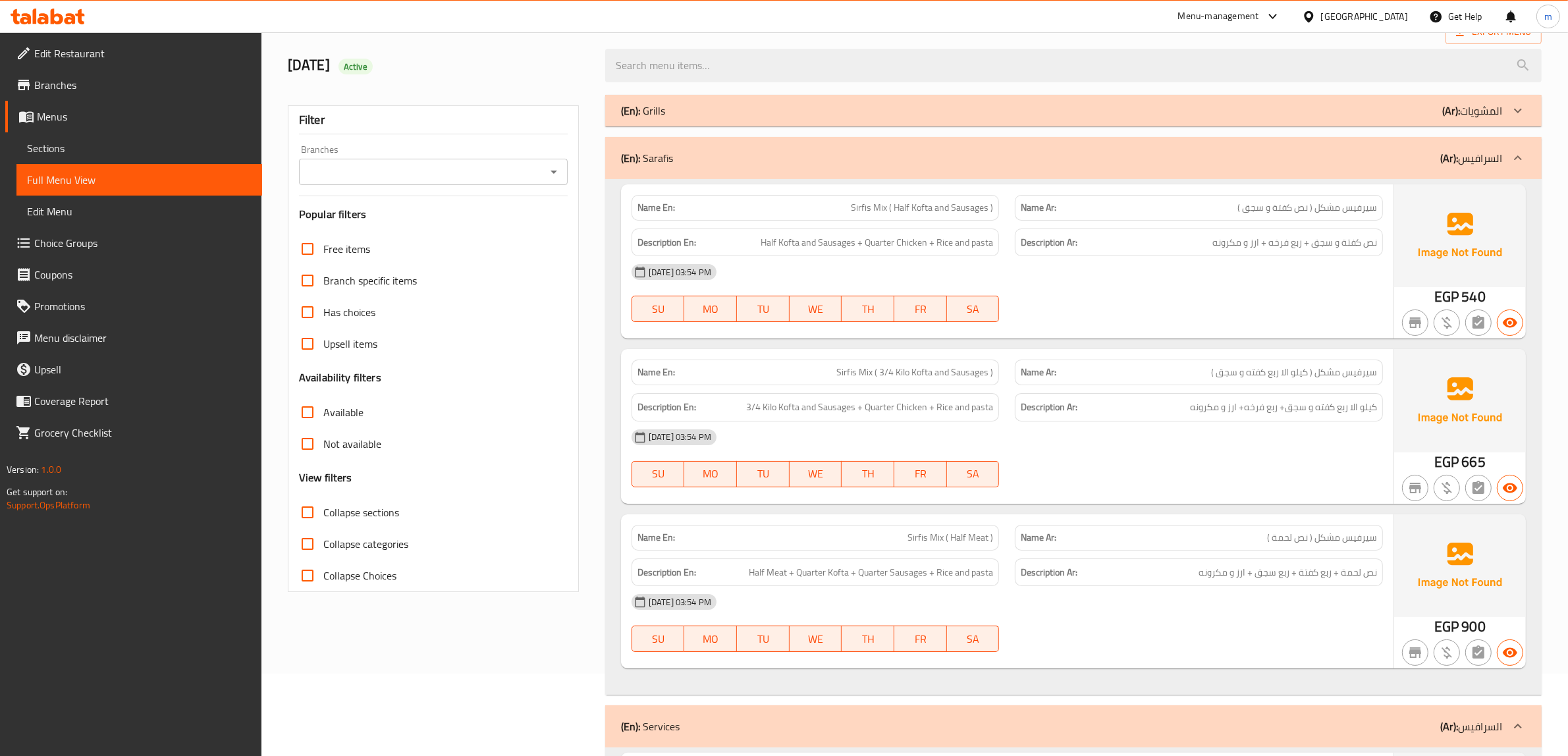
click at [1526, 165] on div at bounding box center [1518, 158] width 32 height 32
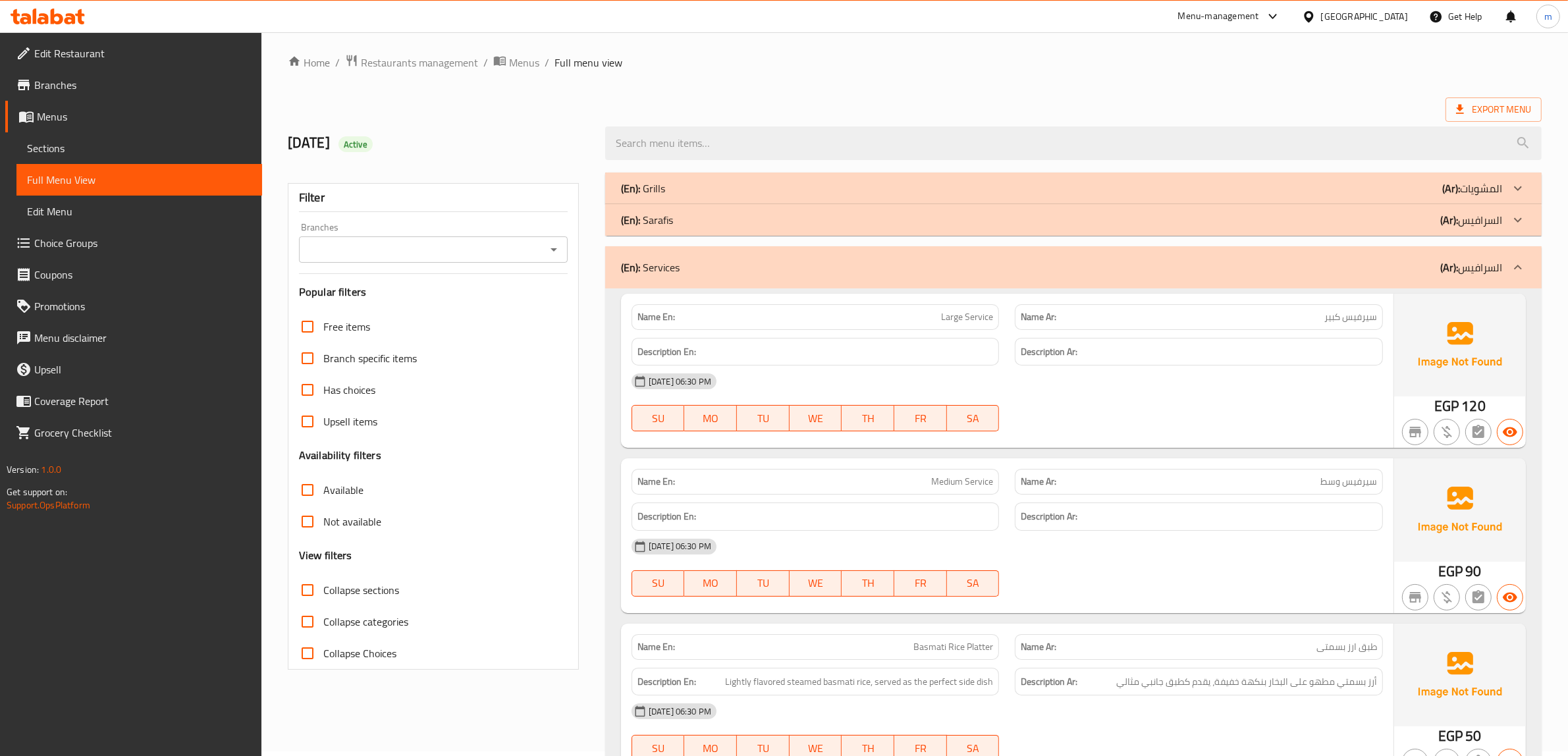
scroll to position [0, 0]
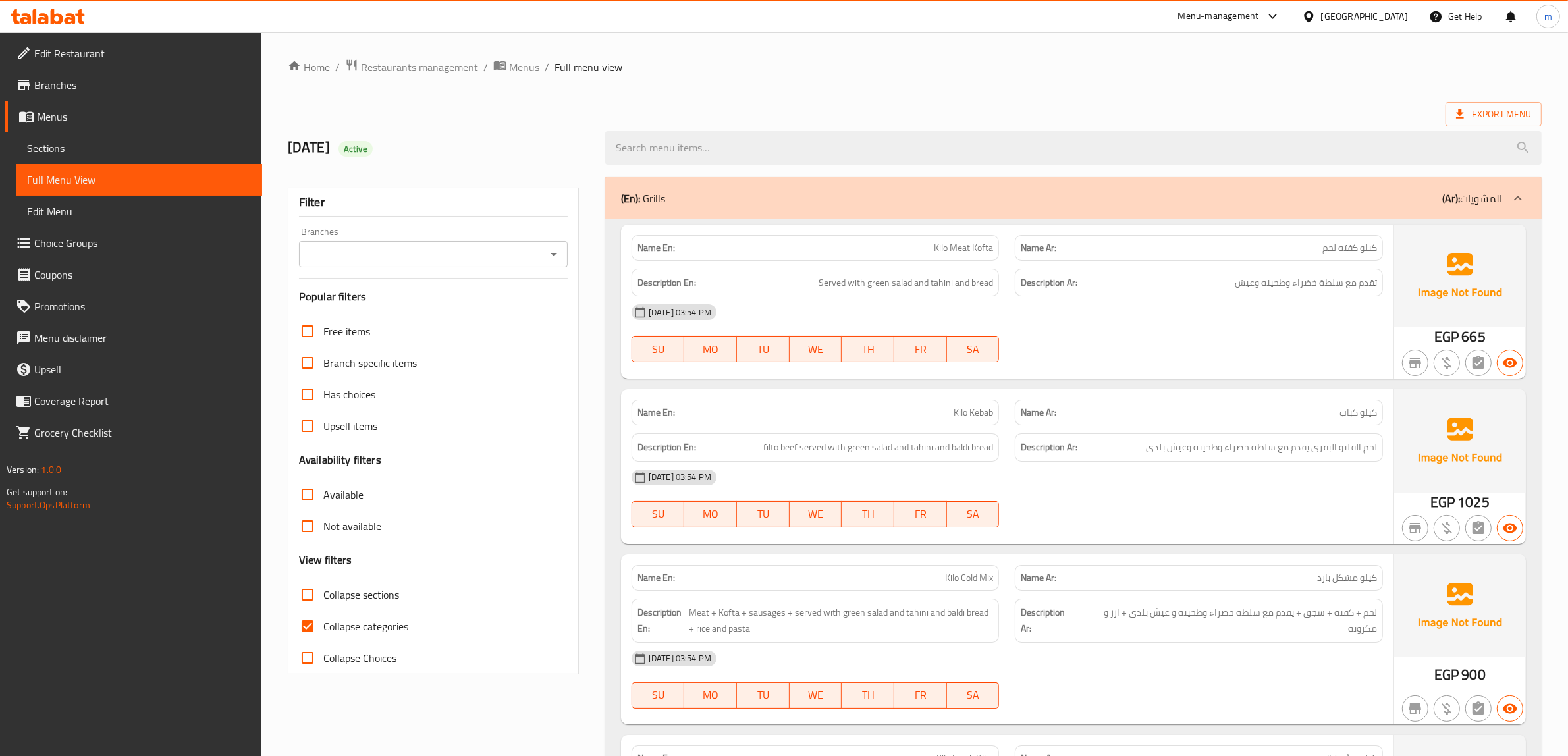
click at [309, 635] on input "Collapse categories" at bounding box center [308, 626] width 32 height 32
checkbox input "false"
click at [1515, 203] on icon at bounding box center [1517, 197] width 16 height 16
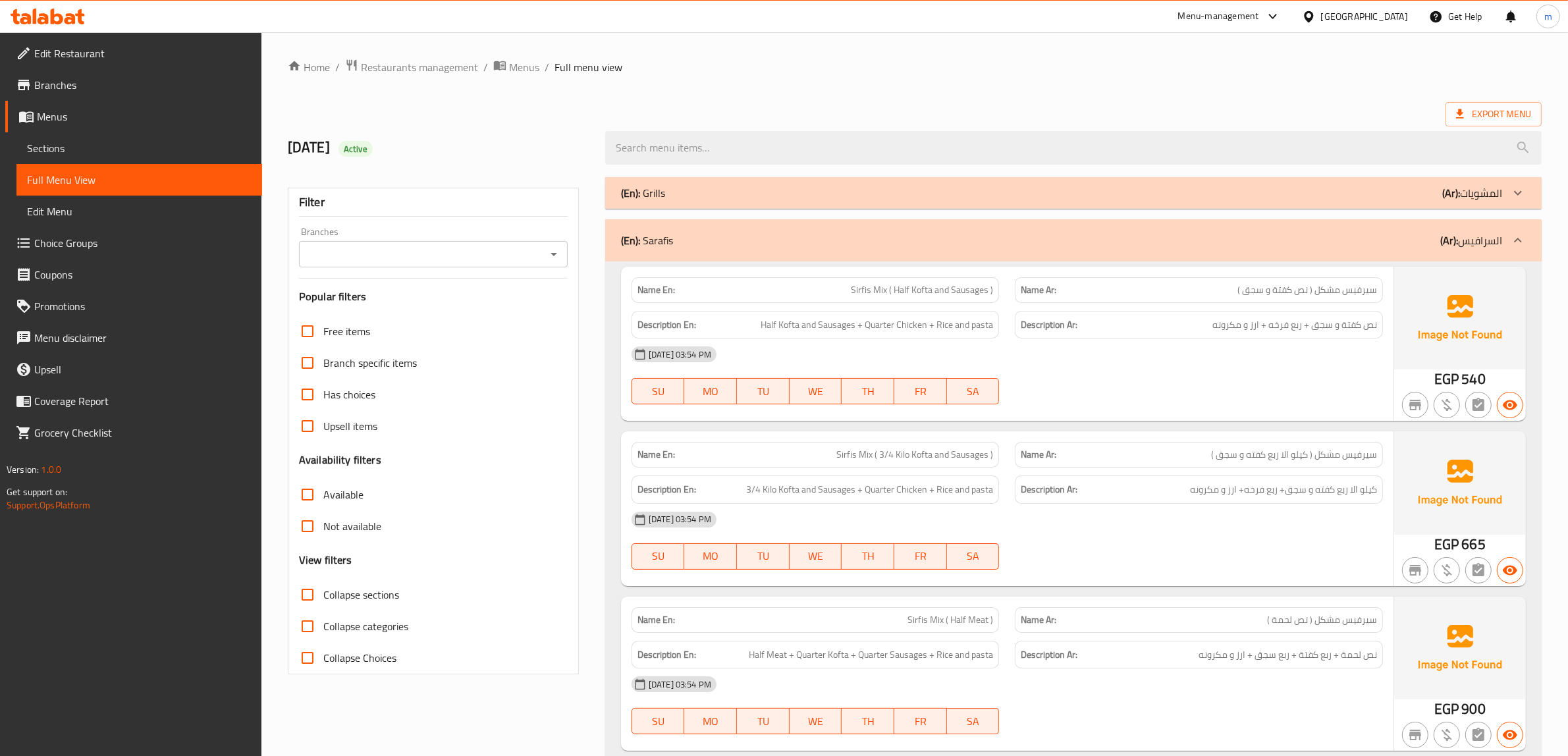
click at [1515, 243] on icon at bounding box center [1517, 240] width 16 height 16
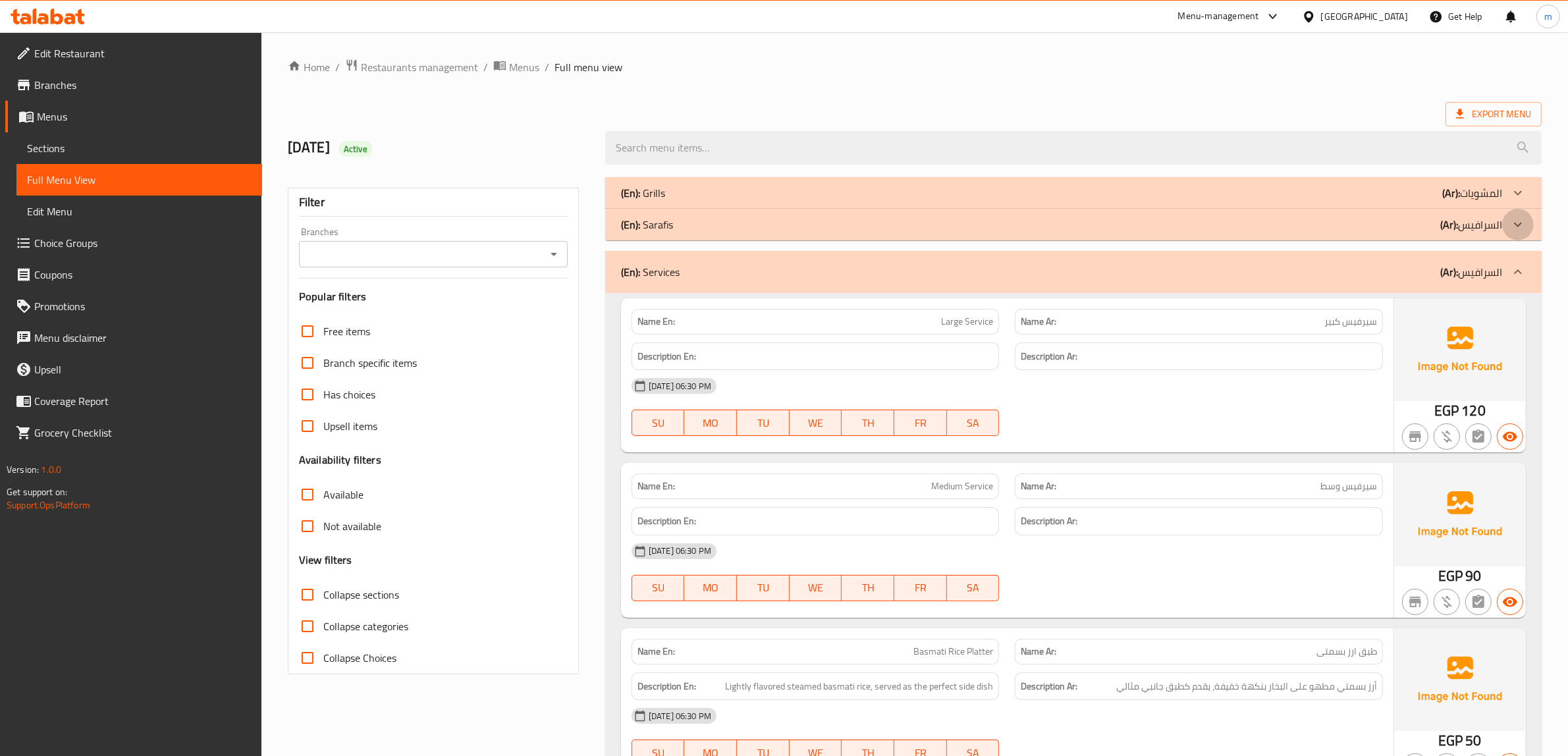
click at [1518, 218] on icon at bounding box center [1517, 224] width 16 height 16
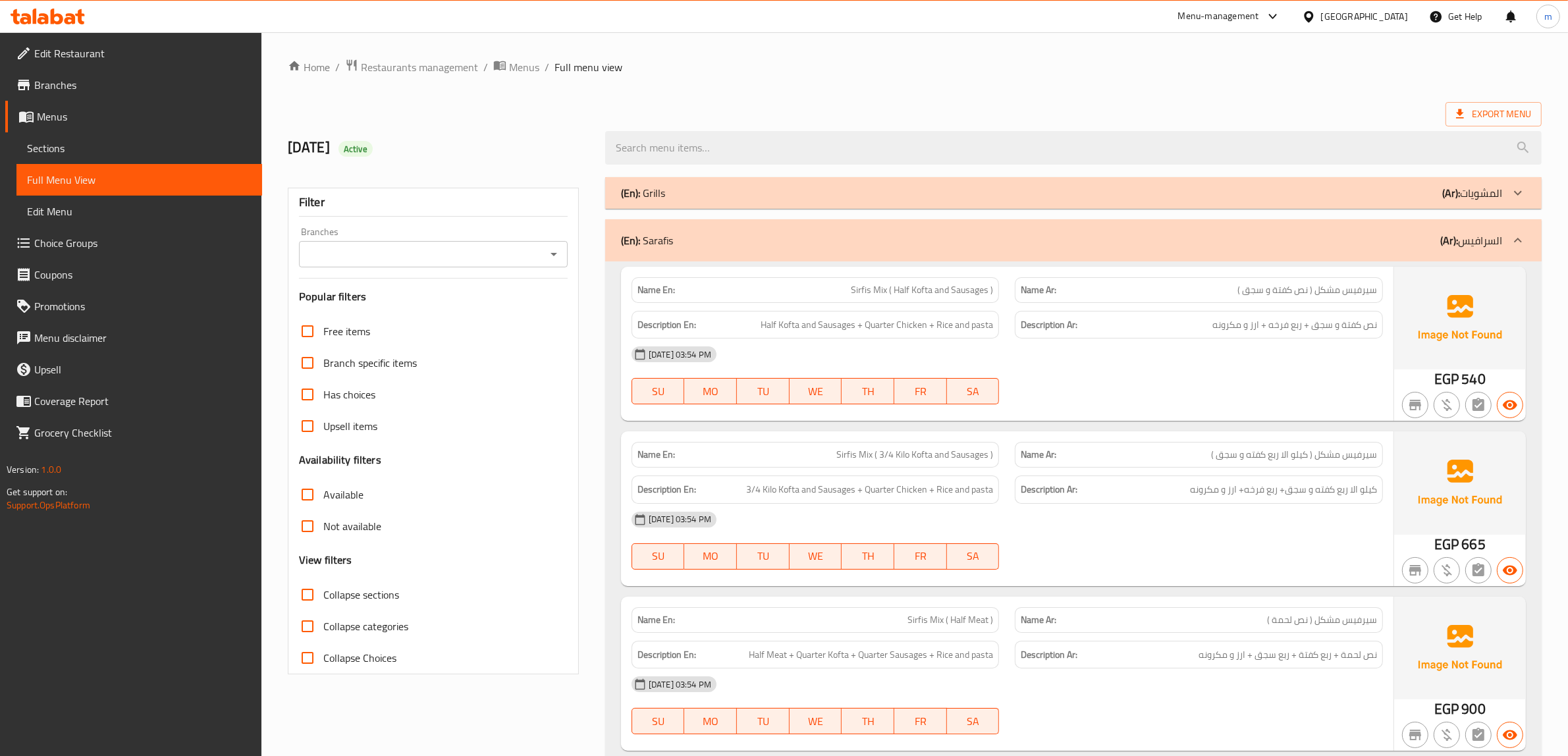
click at [1522, 195] on icon at bounding box center [1517, 193] width 16 height 16
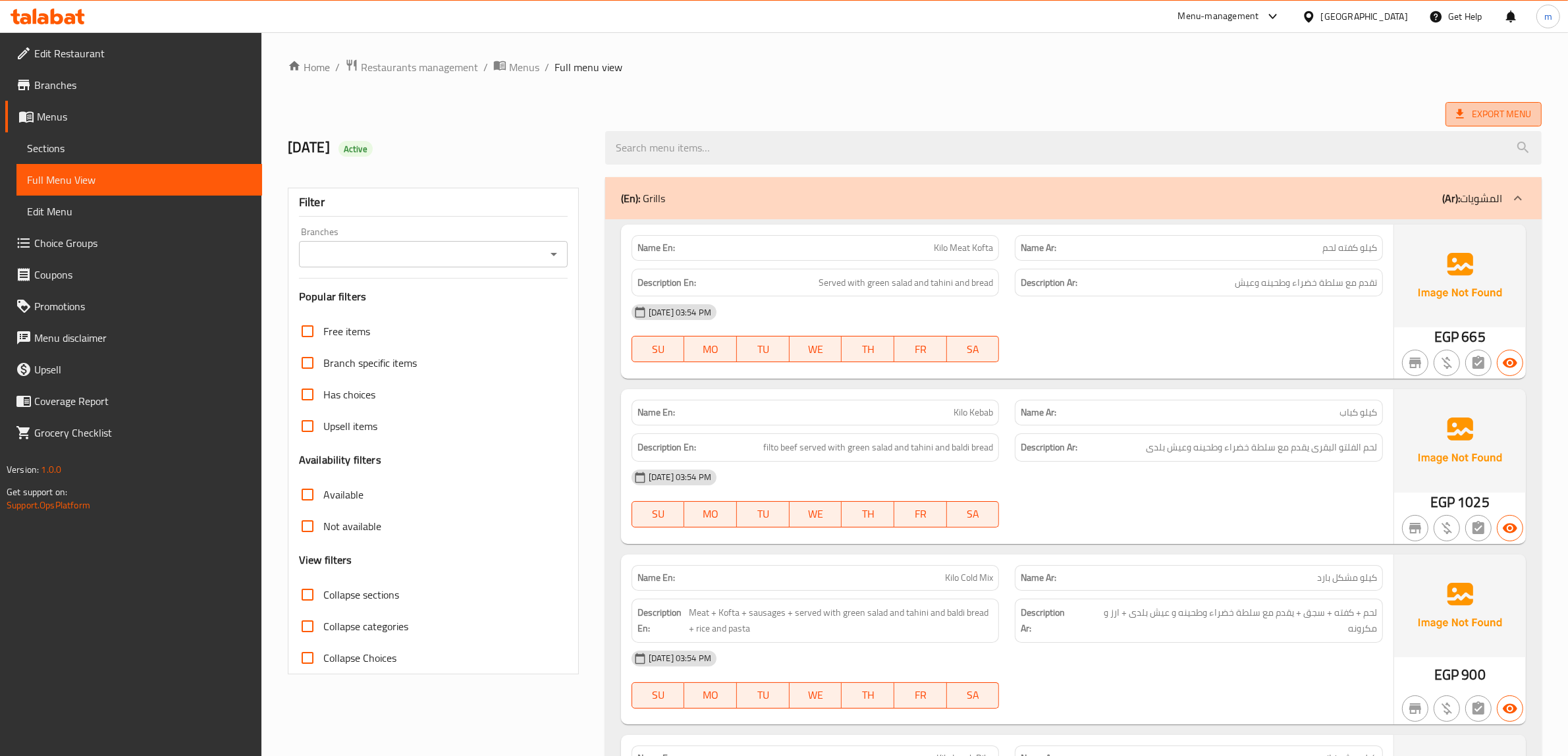
click at [1515, 106] on span "Export Menu" at bounding box center [1494, 114] width 75 height 16
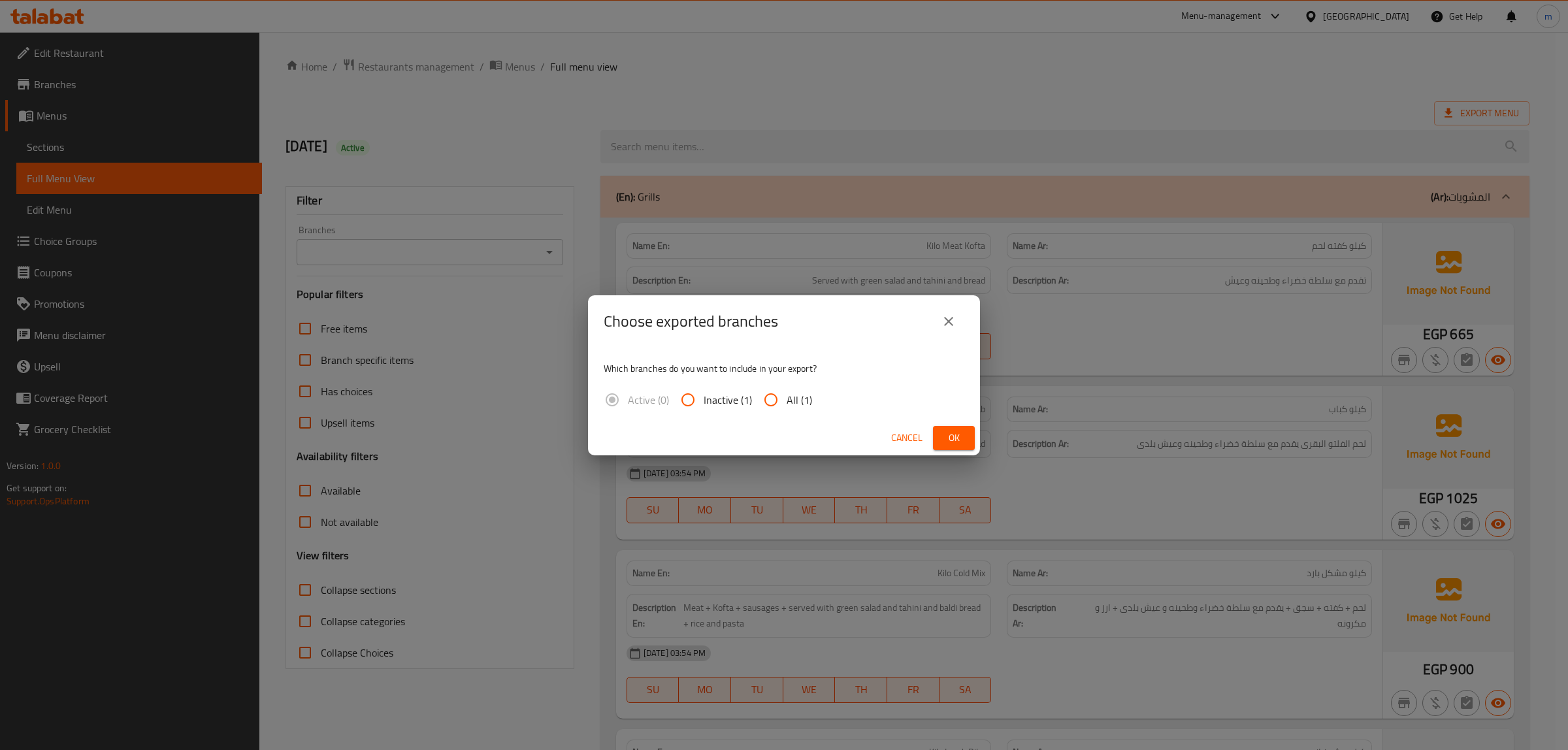
click at [752, 406] on div "Active (0) Inactive (1) All (1)" at bounding box center [713, 400] width 218 height 32
click at [777, 403] on input "All (1)" at bounding box center [771, 400] width 32 height 32
radio input "true"
click at [948, 435] on span "Ok" at bounding box center [954, 438] width 21 height 16
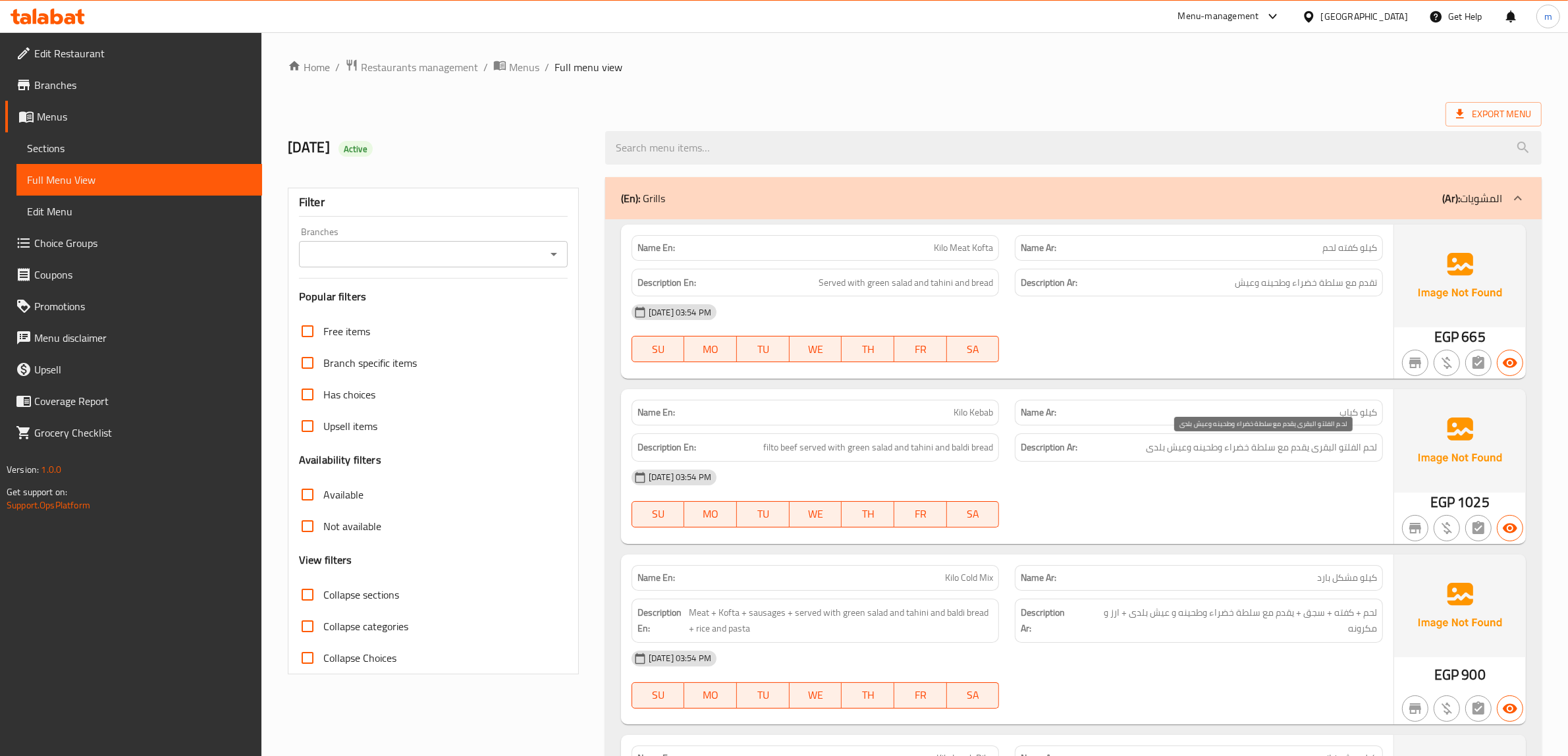
click at [1322, 451] on span "لحم الفلتو البقرى يقدم مع سلطة خضراء وطحينه وعيش بلدى" at bounding box center [1261, 447] width 231 height 16
click at [1526, 201] on div at bounding box center [1518, 198] width 32 height 32
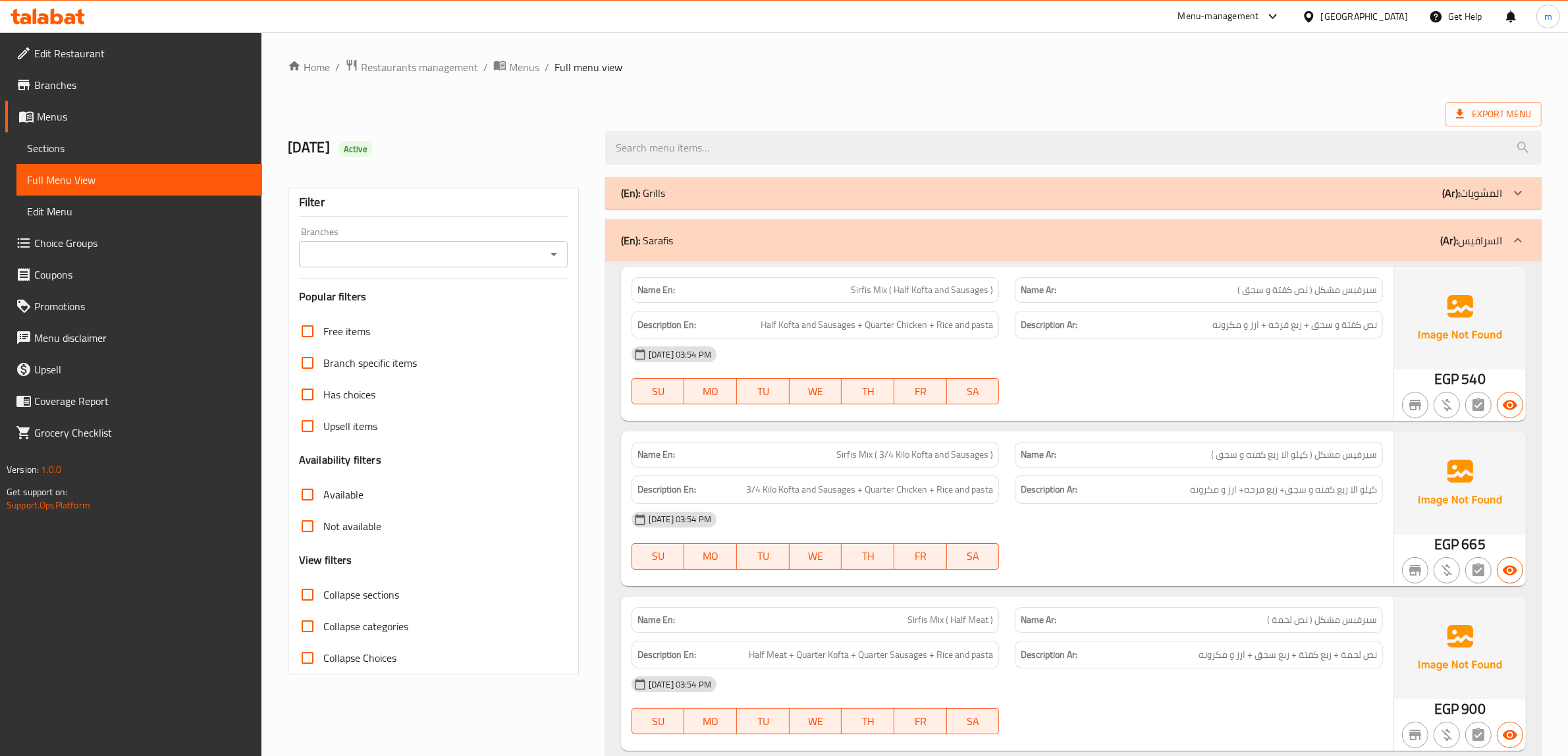
click at [1514, 244] on icon at bounding box center [1517, 240] width 16 height 16
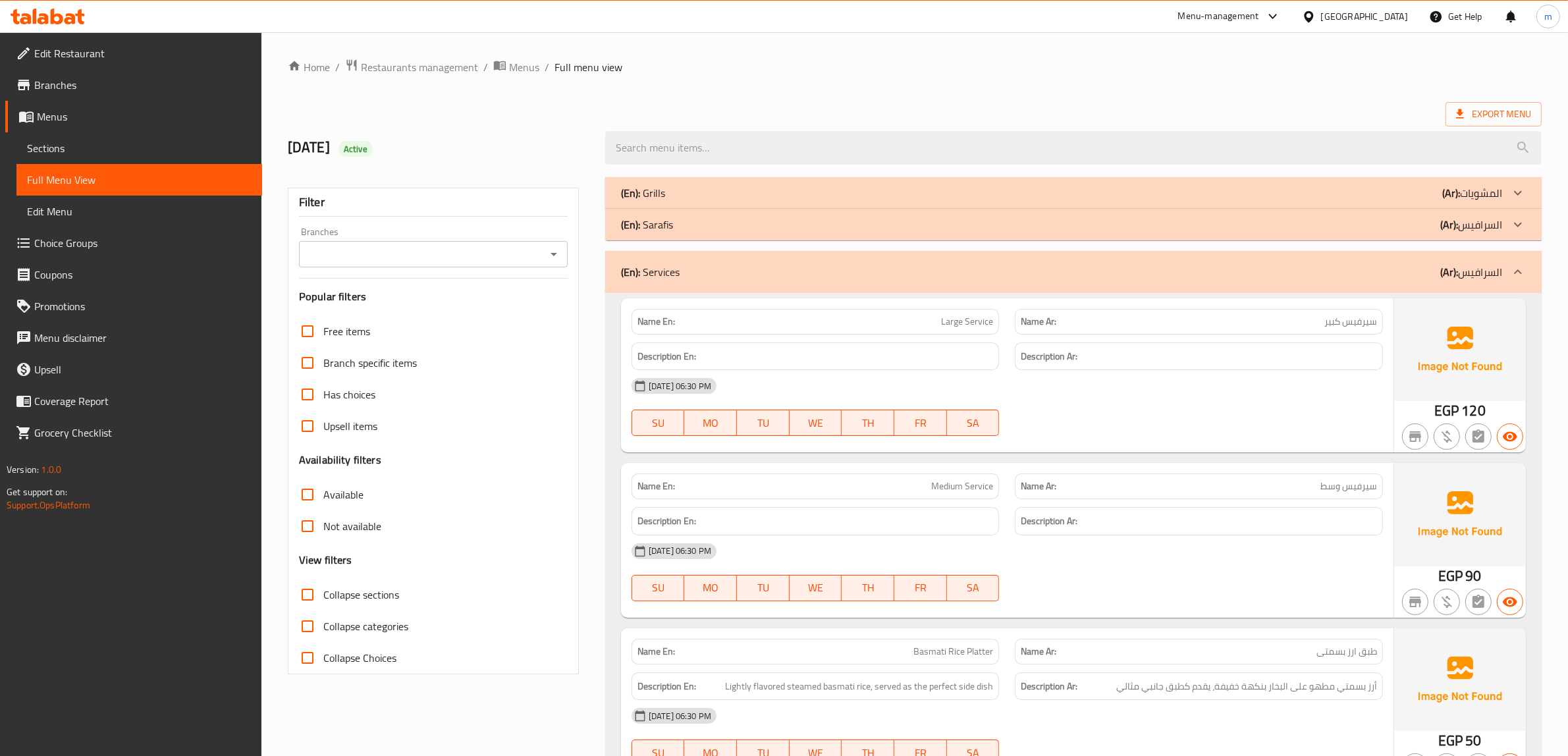
click at [1368, 323] on span "سيرفيس كبير" at bounding box center [1351, 322] width 53 height 14
copy span "سيرفيس كبير"
click at [1357, 484] on span "سيرفيس وسط" at bounding box center [1348, 486] width 56 height 14
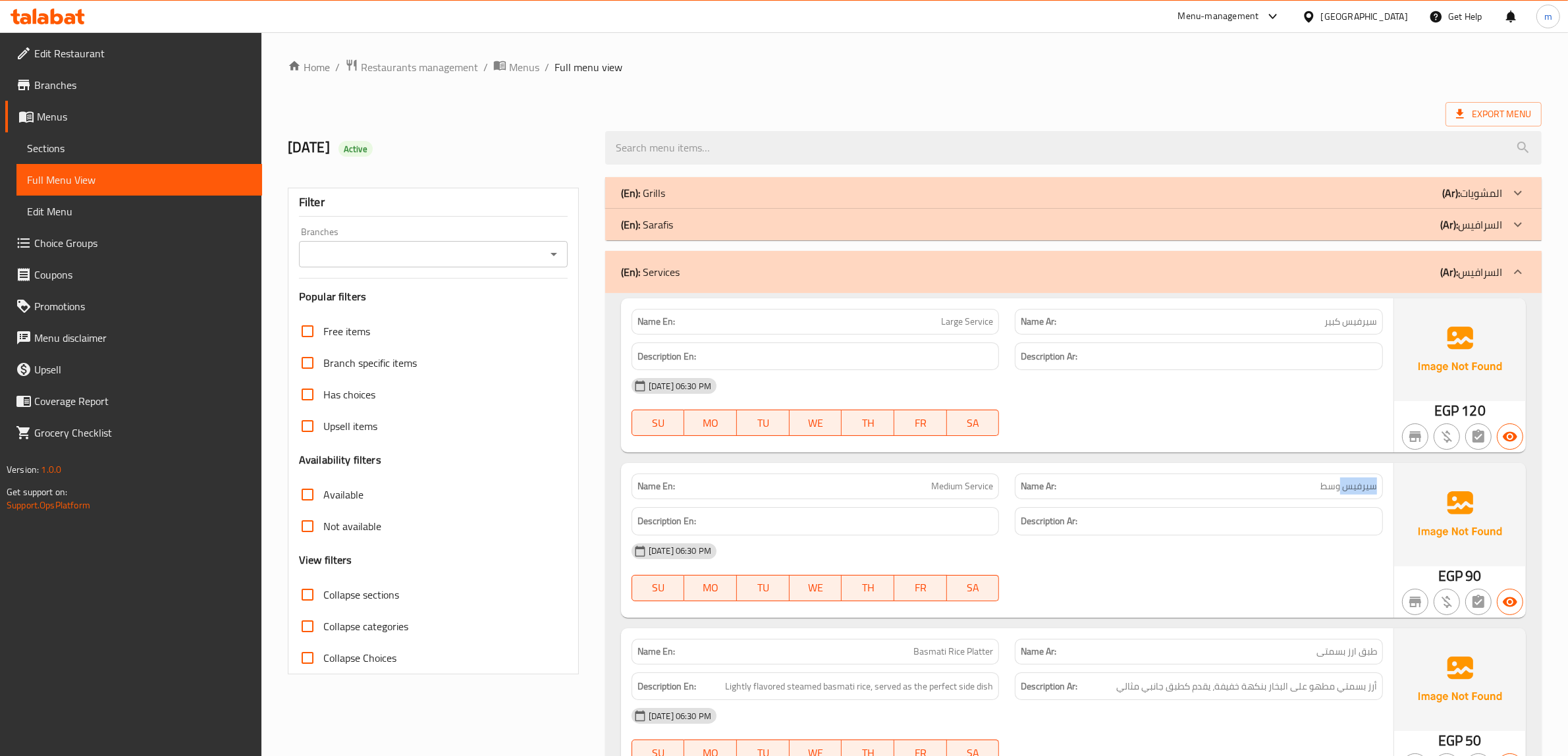
click at [1357, 484] on span "سيرفيس وسط" at bounding box center [1348, 486] width 56 height 14
copy span "سيرفيس وسط"
click at [1241, 517] on h6 "Description Ar:" at bounding box center [1198, 520] width 356 height 16
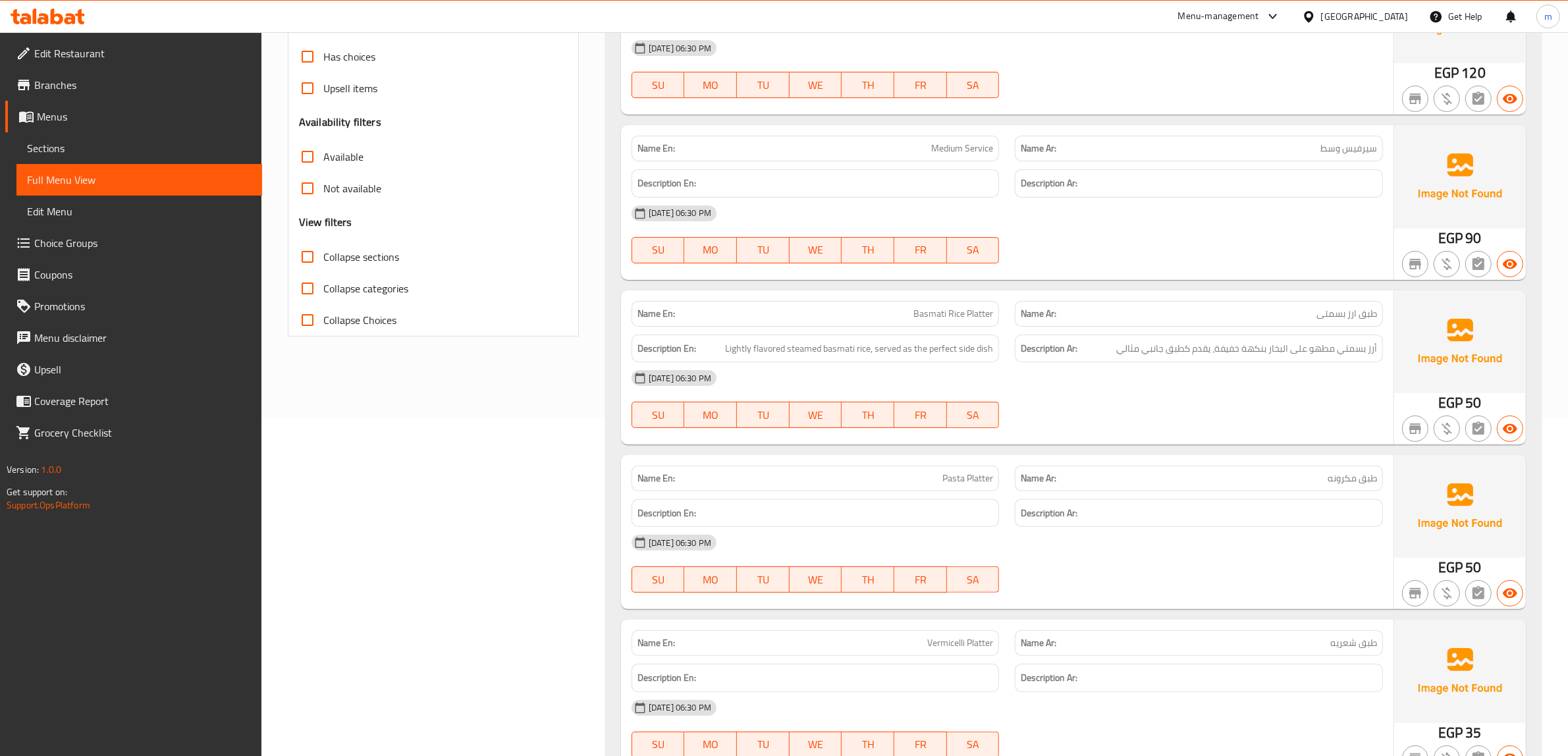
scroll to position [411, 0]
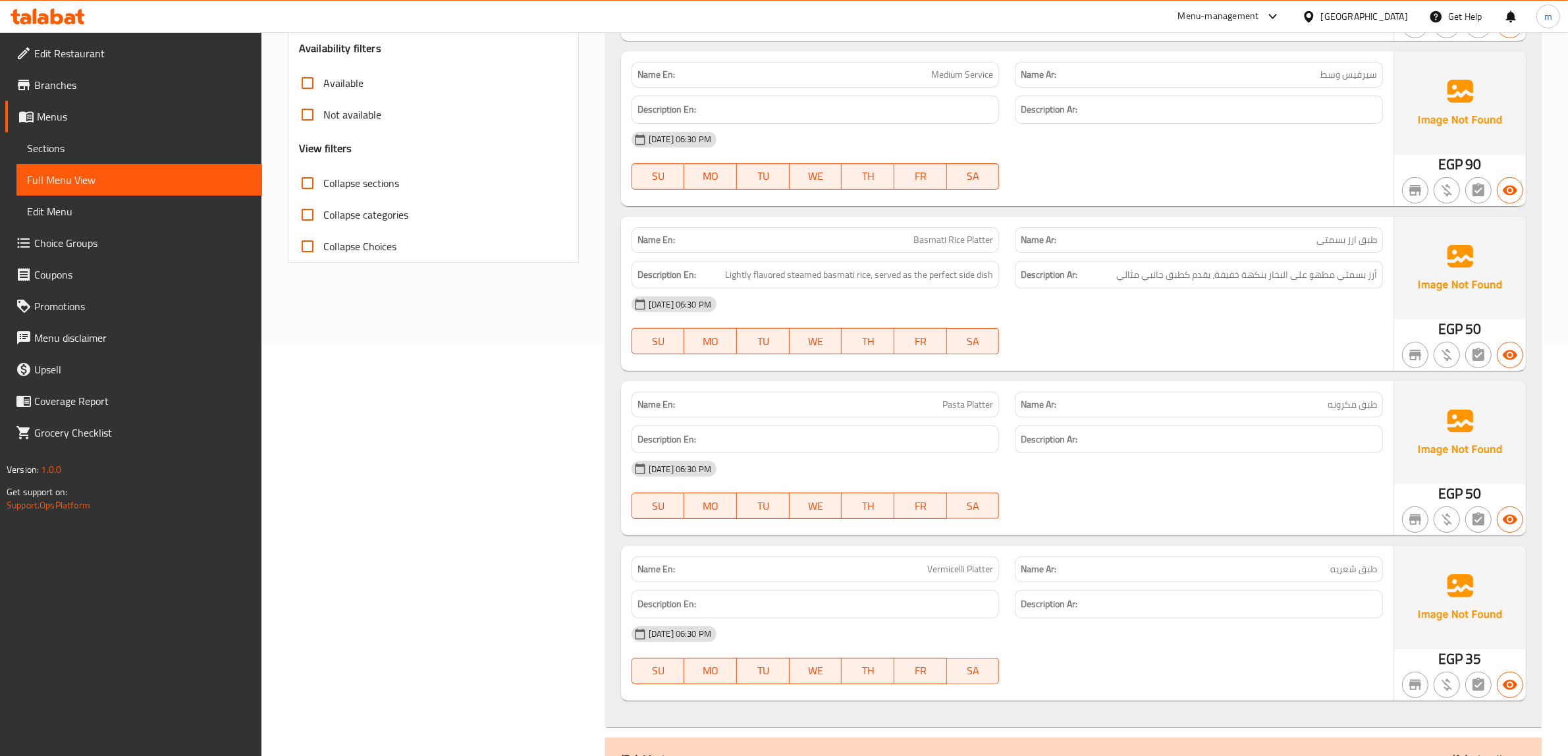
click at [1259, 586] on div "Description Ar:" at bounding box center [1198, 604] width 384 height 44
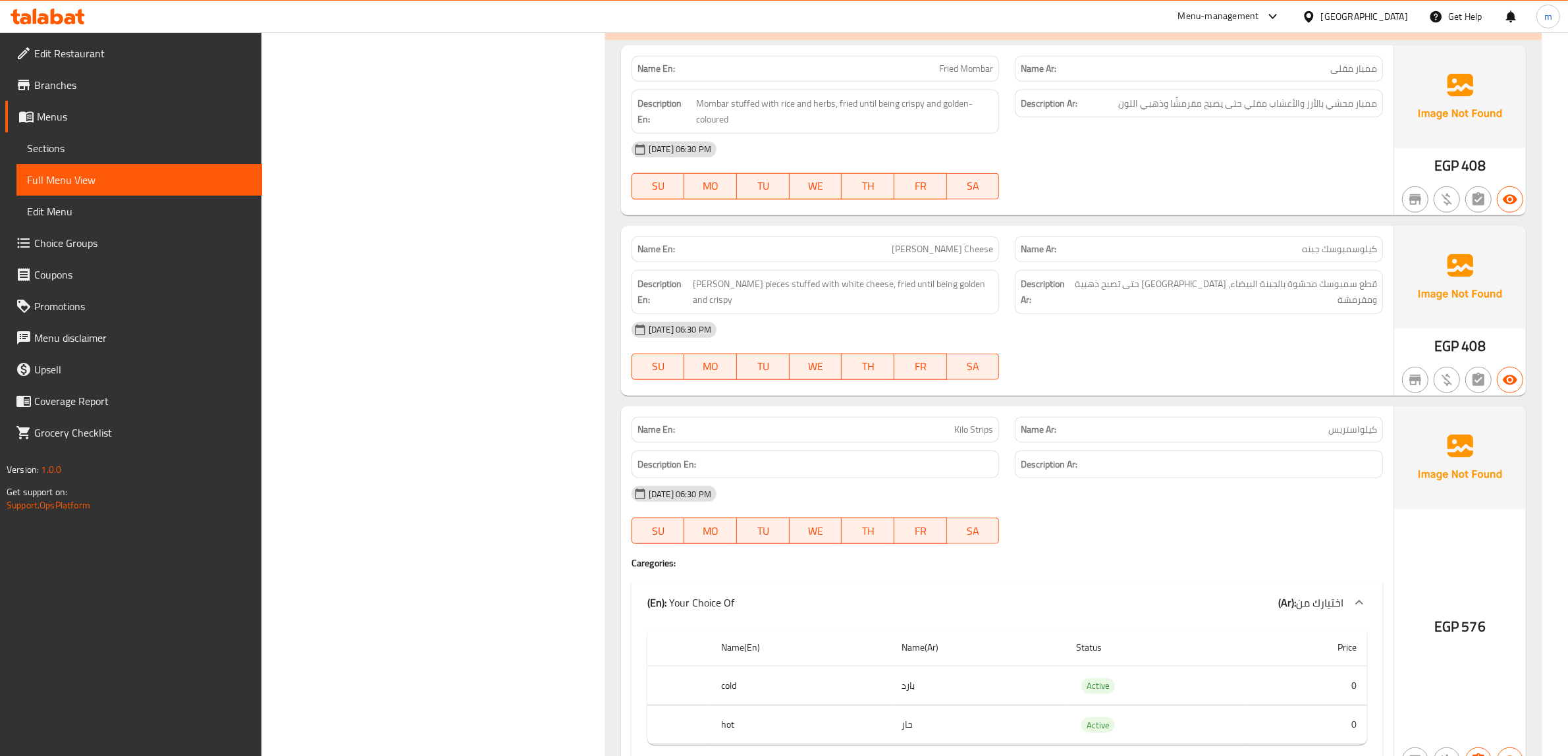
scroll to position [7816, 0]
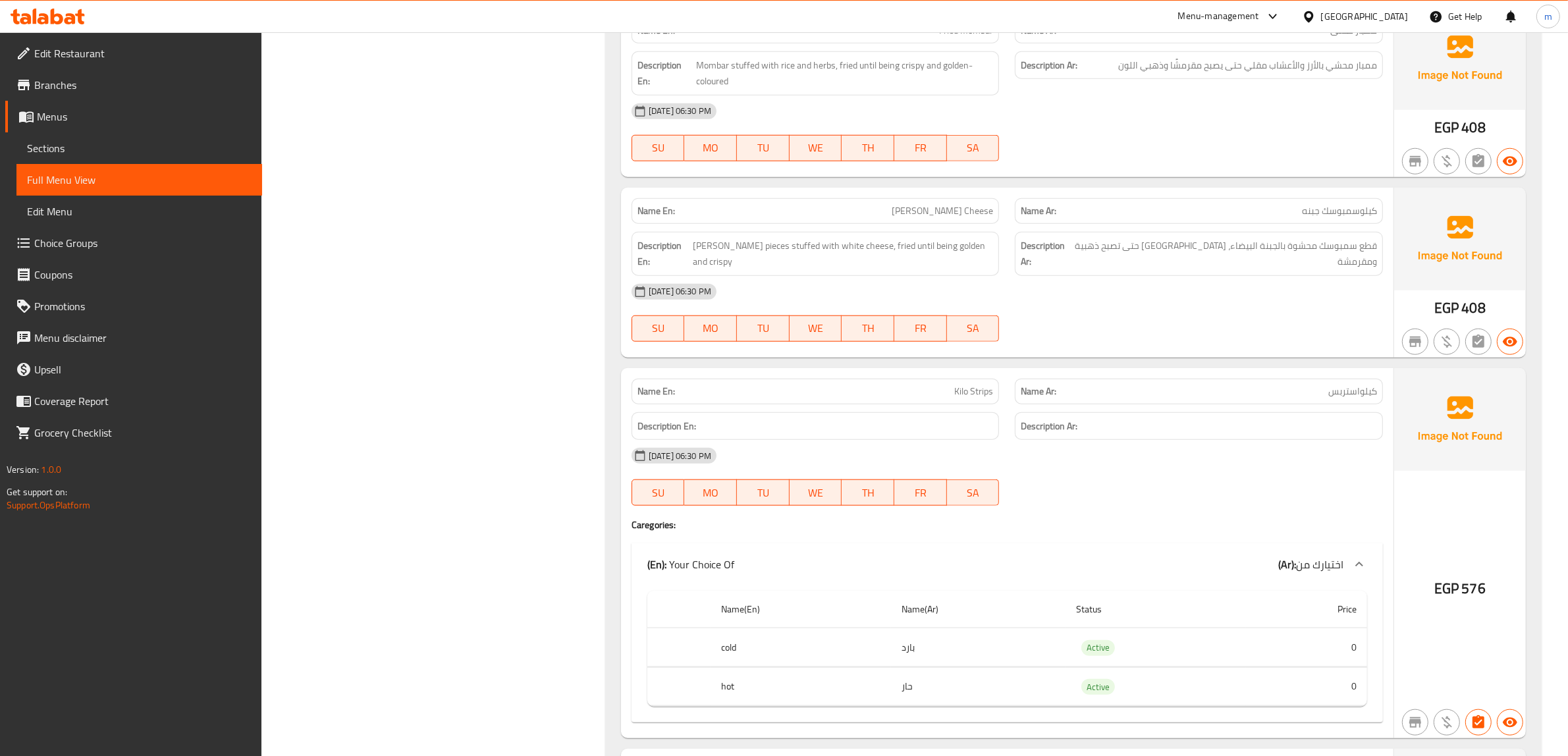
click at [1234, 476] on div "11-10-2025 06:30 PM SU MO TU WE TH FR SA" at bounding box center [1006, 477] width 767 height 73
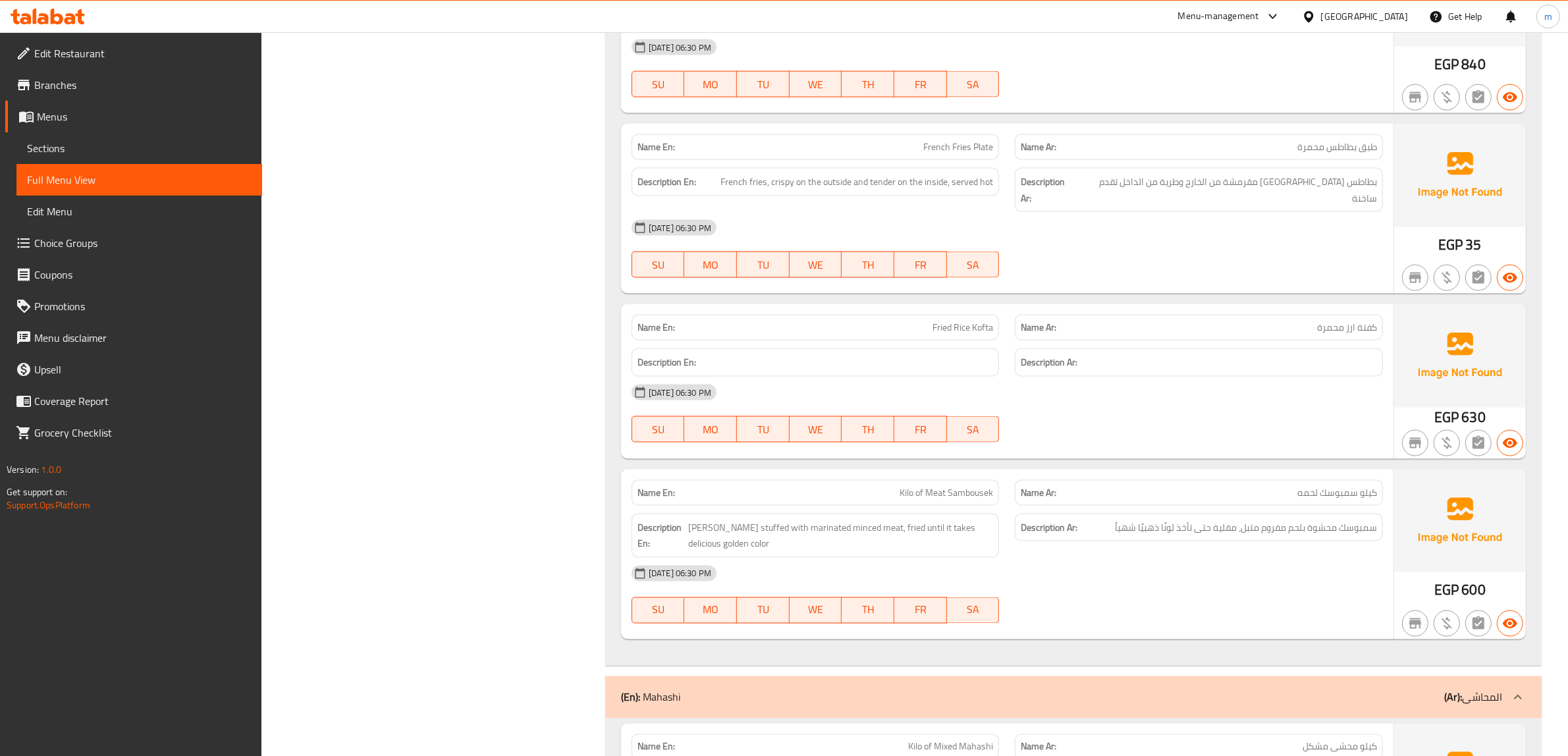
scroll to position [8803, 0]
click at [1255, 416] on div "11-10-2025 06:30 PM SU MO TU WE TH FR SA" at bounding box center [1006, 411] width 767 height 73
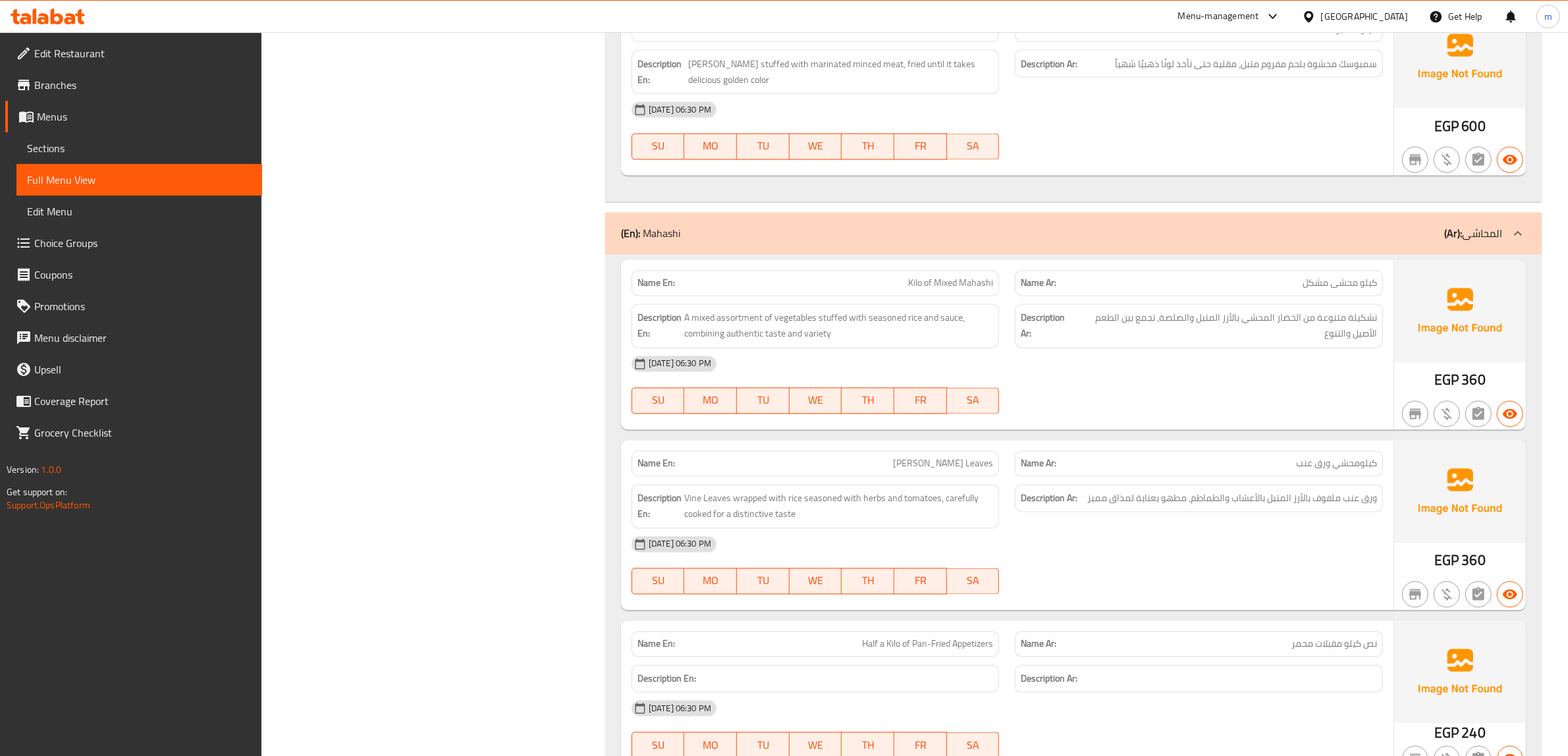
scroll to position [9543, 0]
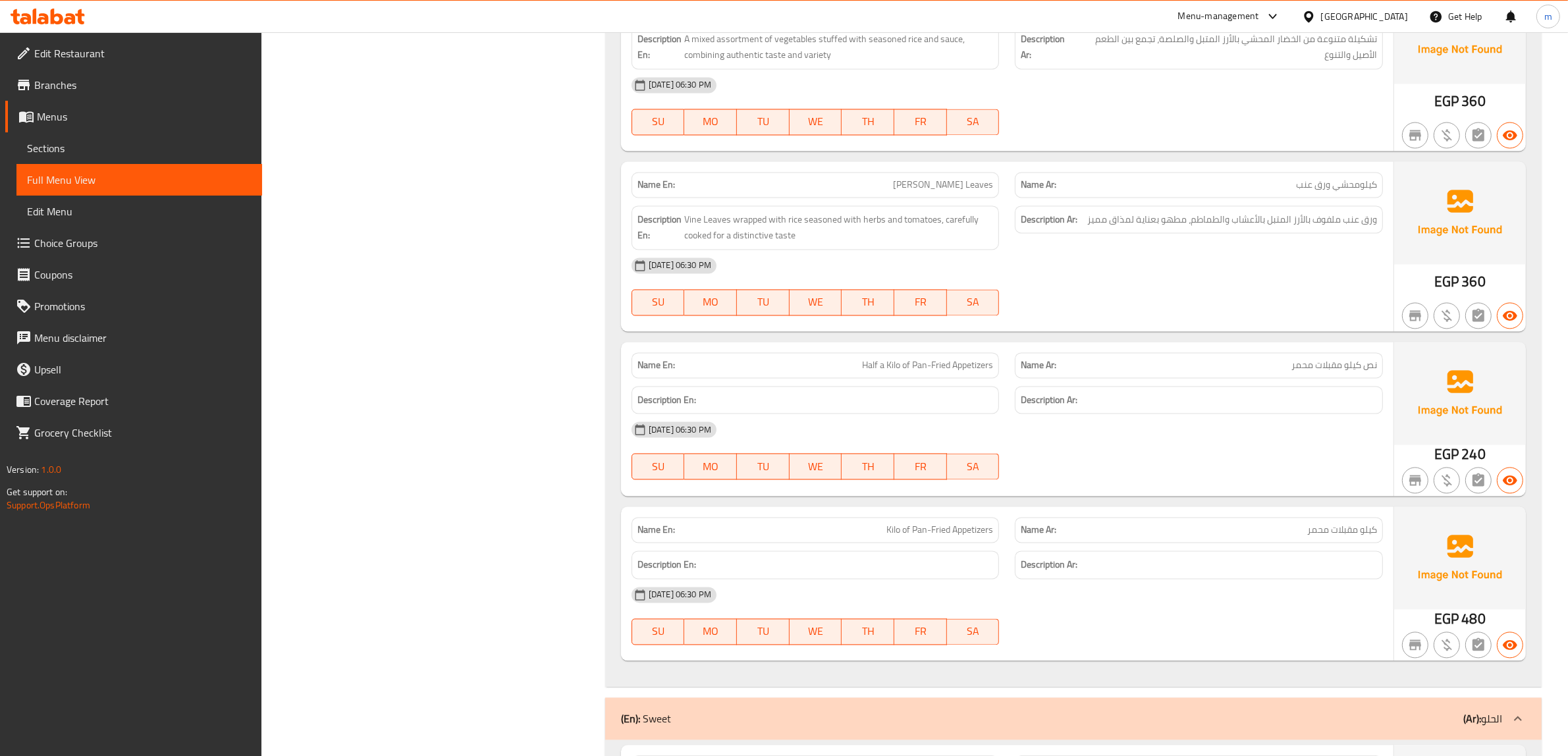
click at [1314, 556] on h6 "Description Ar:" at bounding box center [1198, 563] width 356 height 16
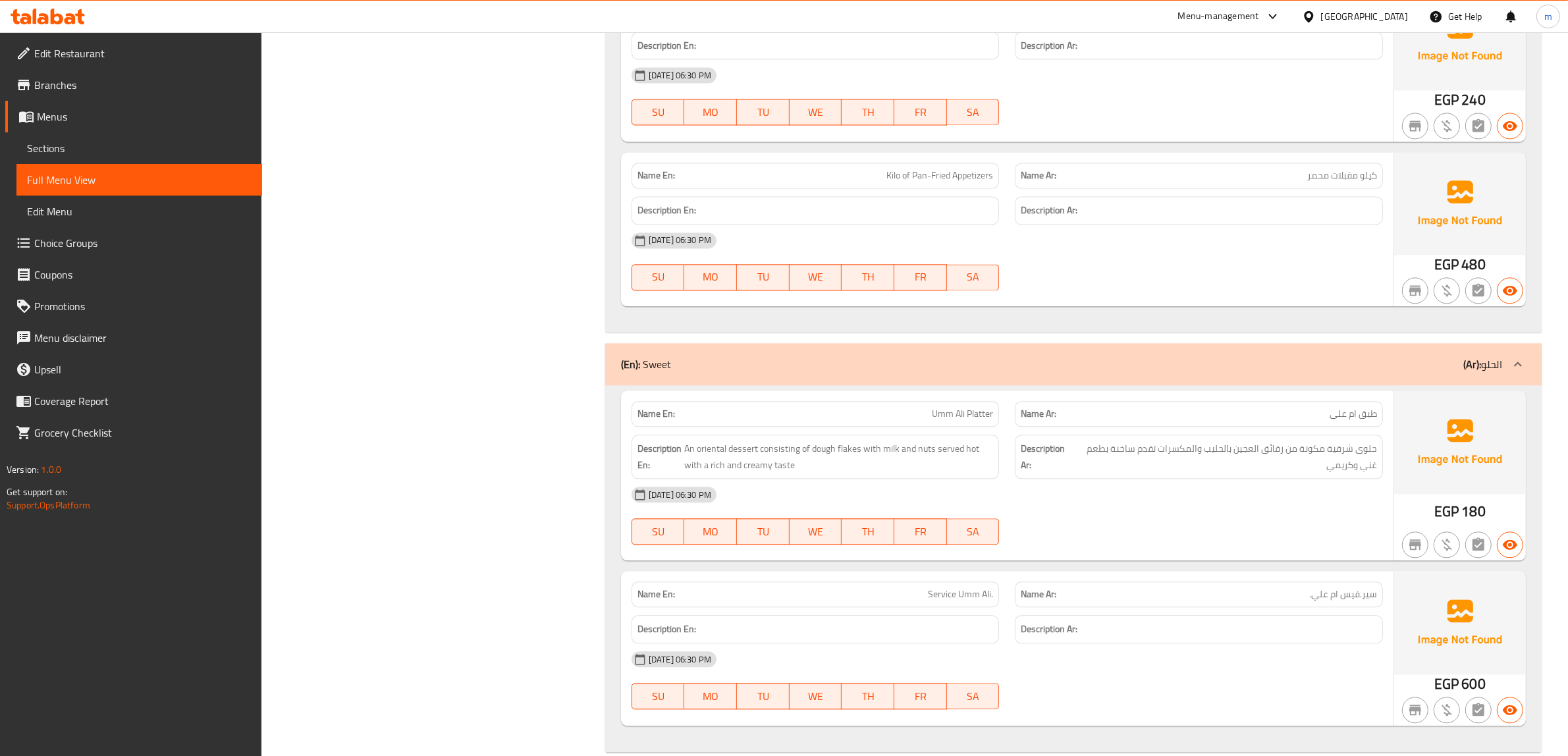
scroll to position [9912, 0]
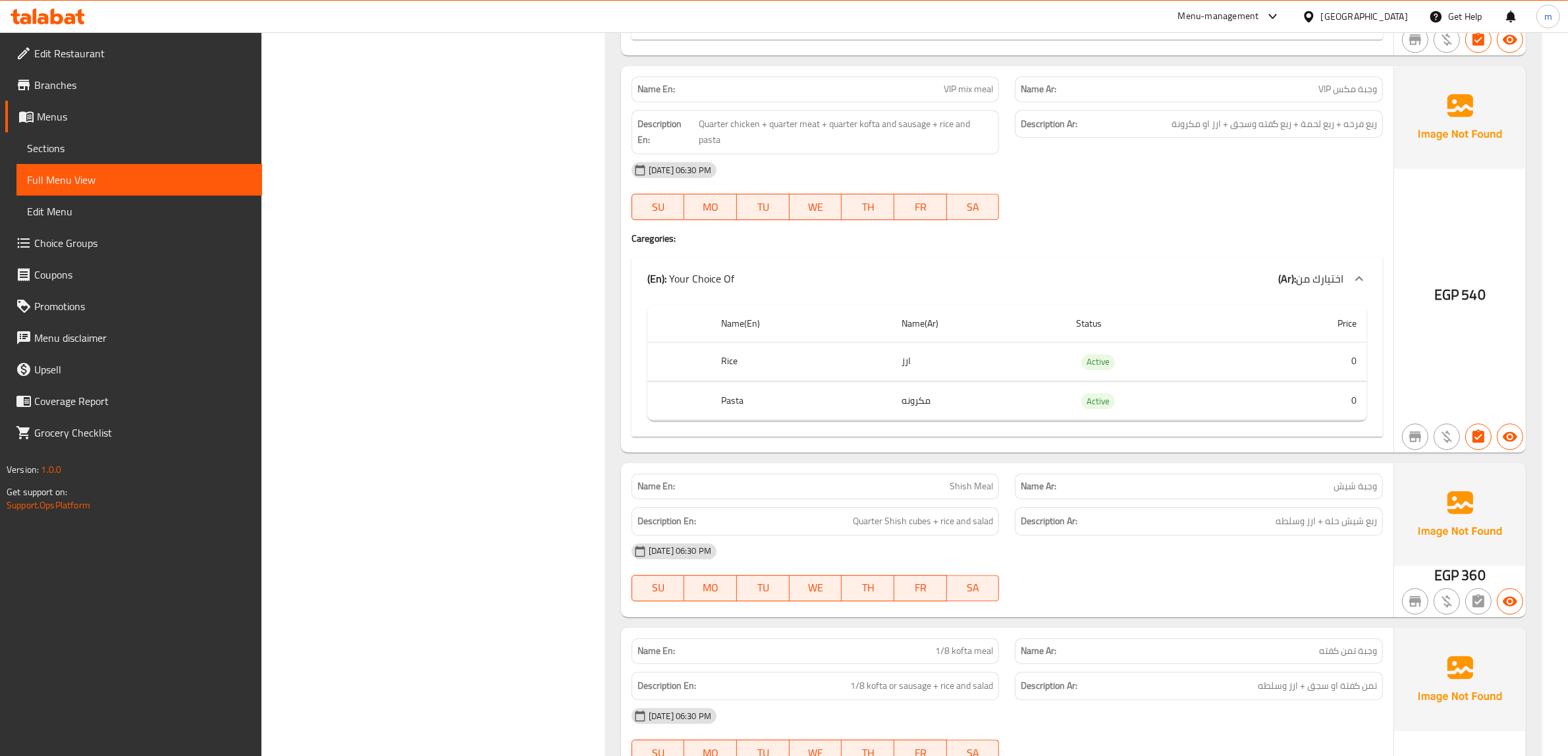
scroll to position [4400, 0]
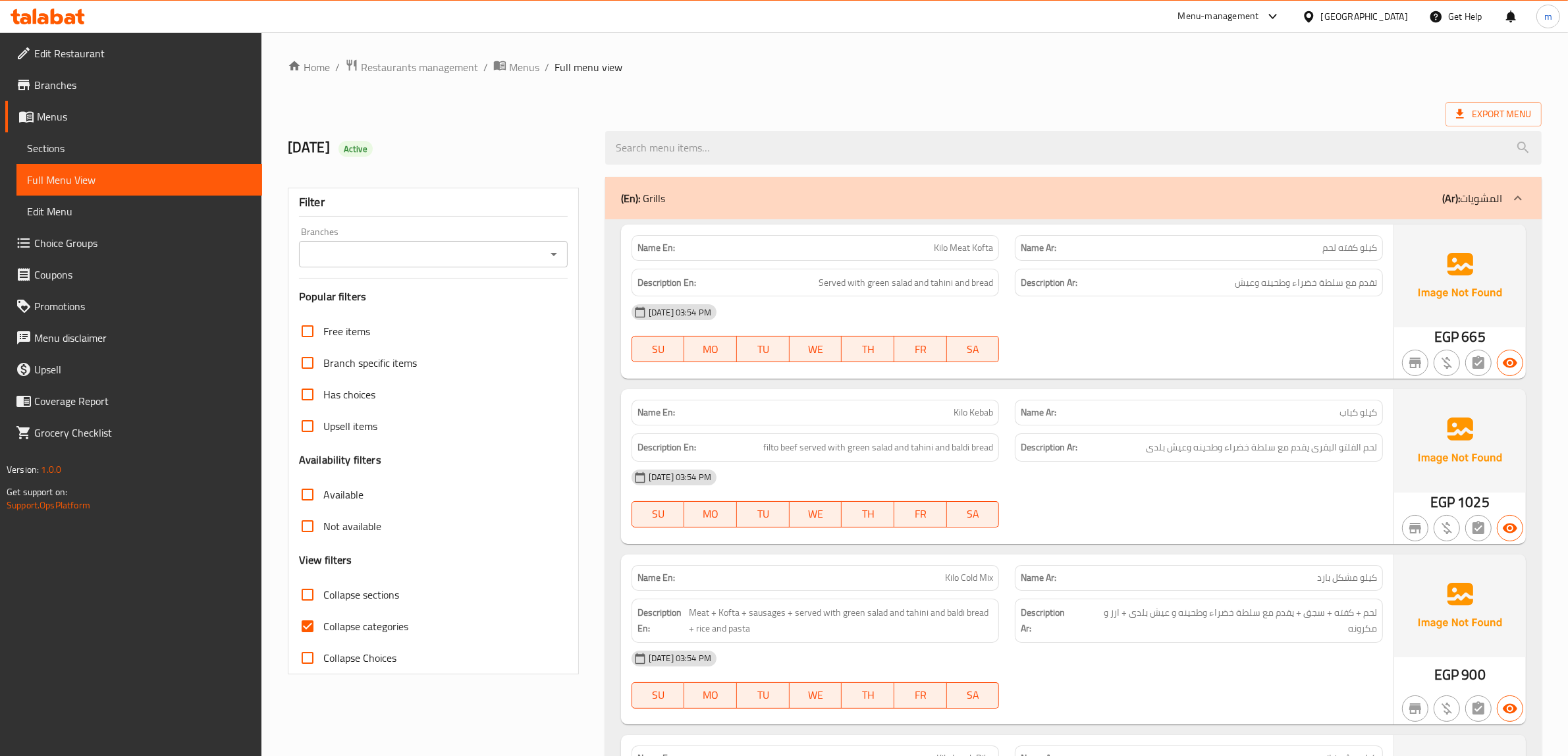
drag, startPoint x: 304, startPoint y: 626, endPoint x: 354, endPoint y: 597, distance: 57.8
click at [304, 626] on input "Collapse categories" at bounding box center [308, 626] width 32 height 32
checkbox input "false"
click at [1173, 242] on p "Name Ar: كيلو كفته لحم" at bounding box center [1198, 247] width 356 height 14
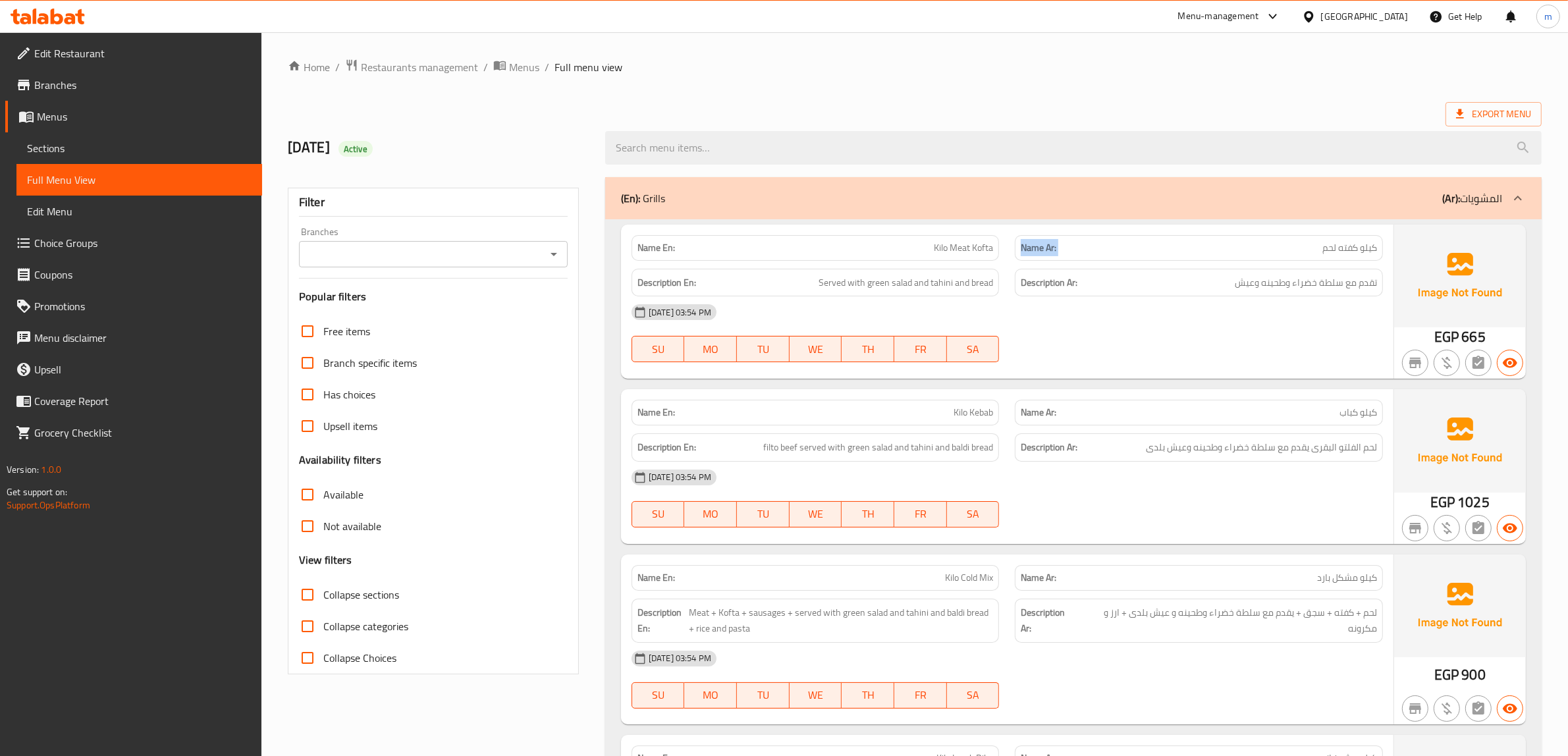
click at [1173, 242] on p "Name Ar: كيلو كفته لحم" at bounding box center [1198, 247] width 356 height 14
click at [1251, 251] on p "Name Ar: كيلو كفته لحم" at bounding box center [1198, 247] width 356 height 14
click at [1264, 244] on p "Name Ar: كيلو كفته لحم" at bounding box center [1198, 247] width 356 height 14
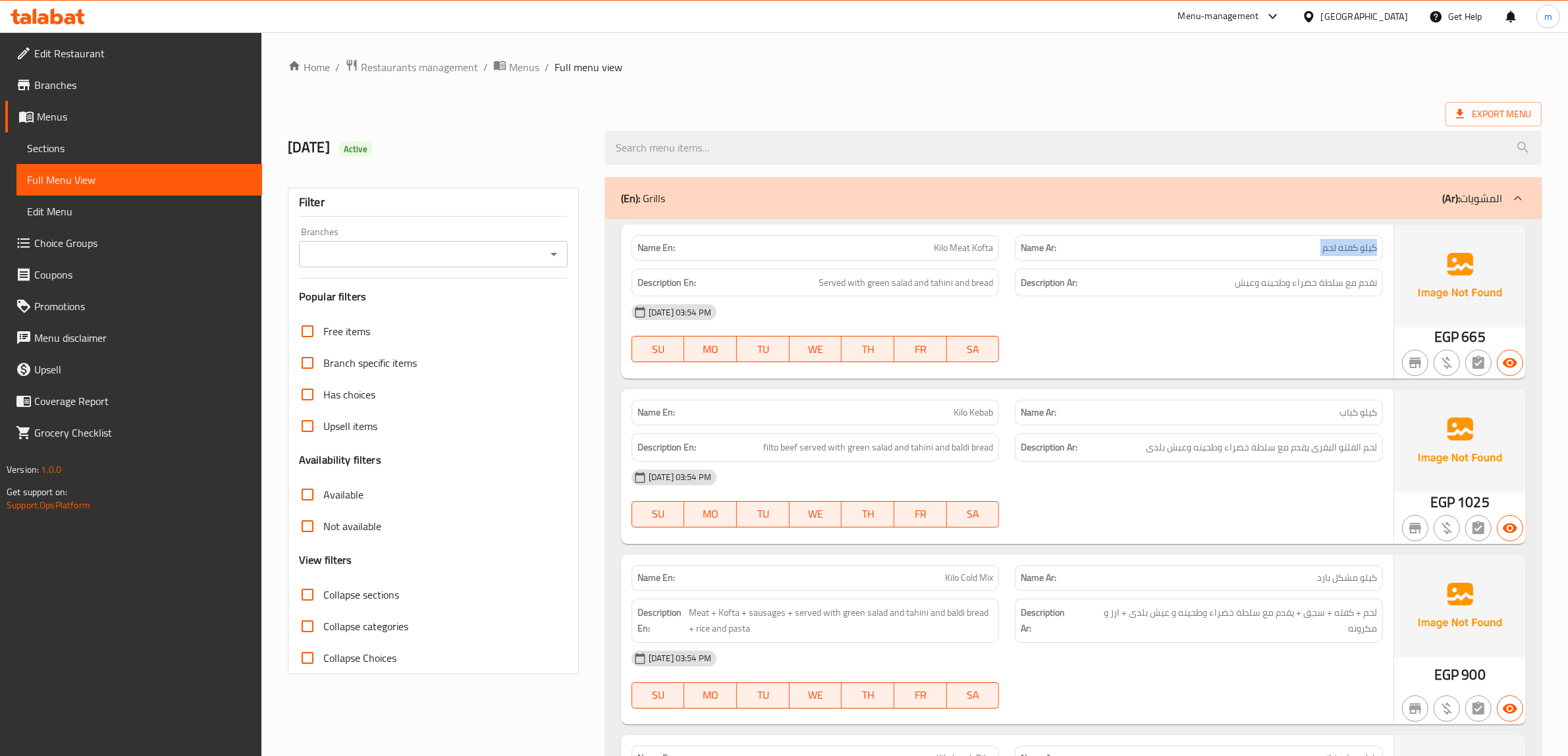
click at [1354, 249] on span "كيلو كفته لحم" at bounding box center [1349, 247] width 55 height 14
click at [1188, 343] on div "[DATE] 03:54 PM SU MO TU WE TH FR SA" at bounding box center [1006, 333] width 767 height 73
click at [1114, 287] on h6 "Description Ar: تقدم مع سلطة خضراء وطحينه وعيش" at bounding box center [1198, 282] width 356 height 16
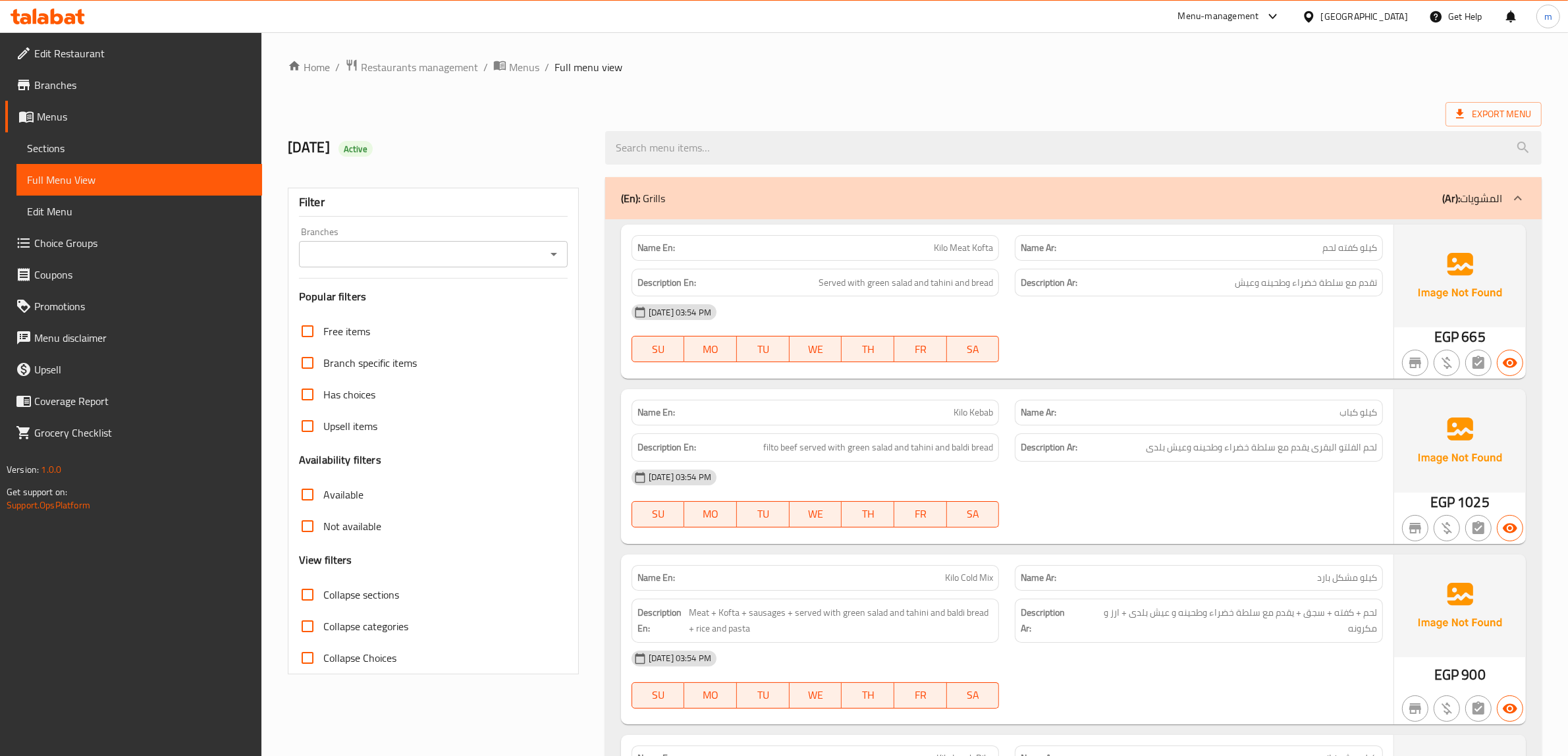
click at [1285, 300] on div "[DATE] 03:54 PM" at bounding box center [1006, 312] width 767 height 32
click at [1289, 288] on span "تقدم مع سلطة خضراء وطحينه وعيش" at bounding box center [1305, 282] width 142 height 16
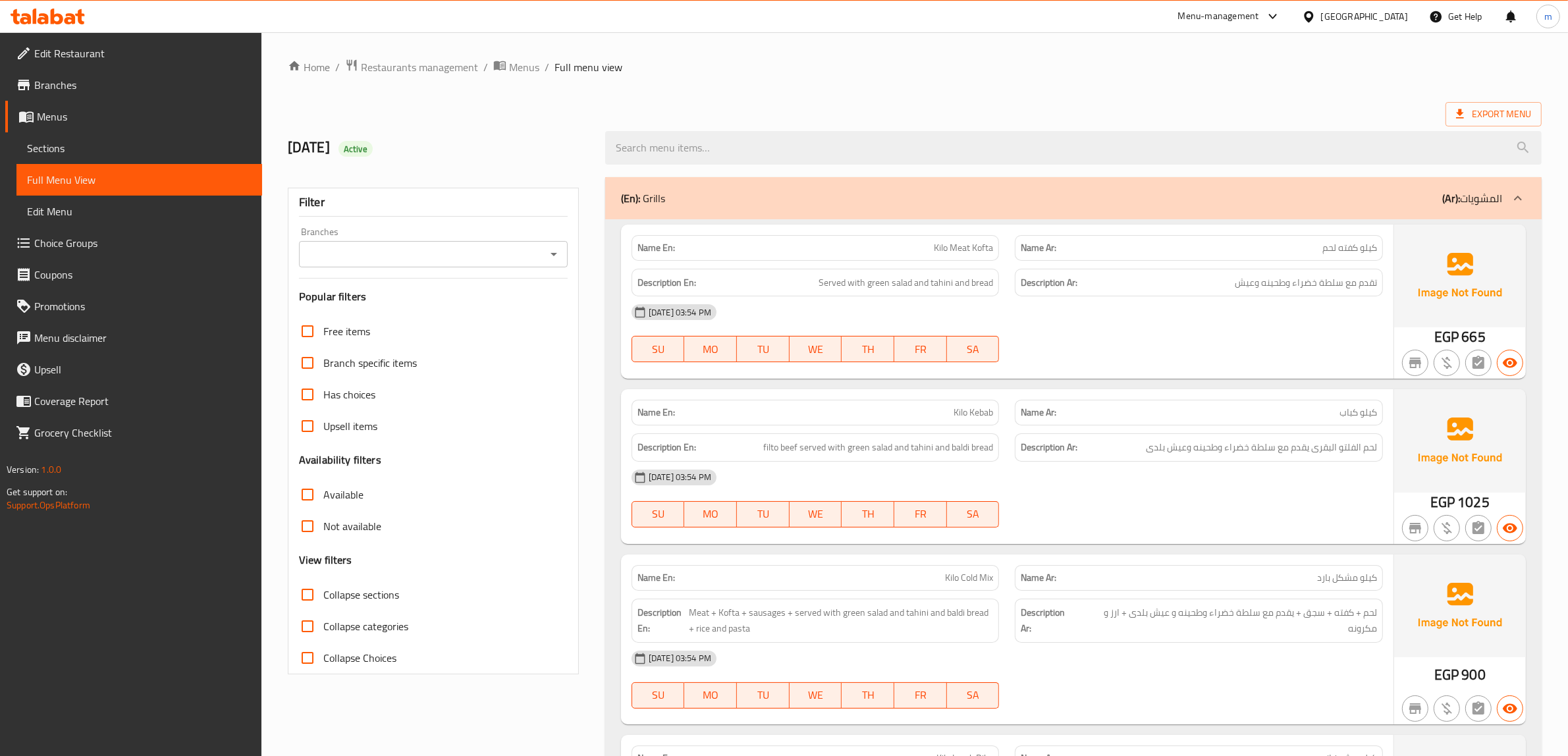
click at [1295, 326] on div "[DATE] 03:54 PM" at bounding box center [1006, 312] width 767 height 32
click at [1517, 189] on div at bounding box center [1518, 198] width 32 height 32
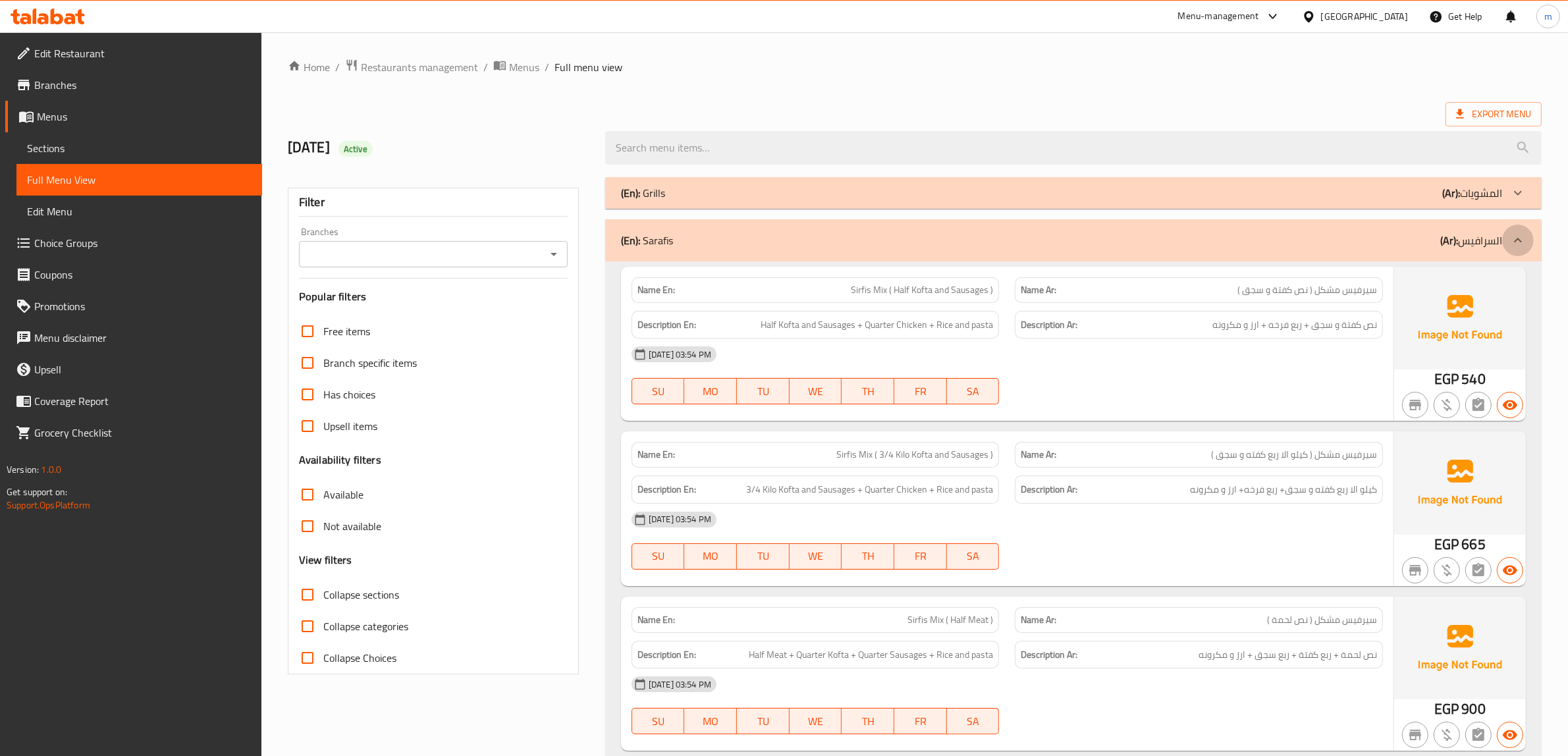
click at [1521, 244] on icon at bounding box center [1517, 240] width 16 height 16
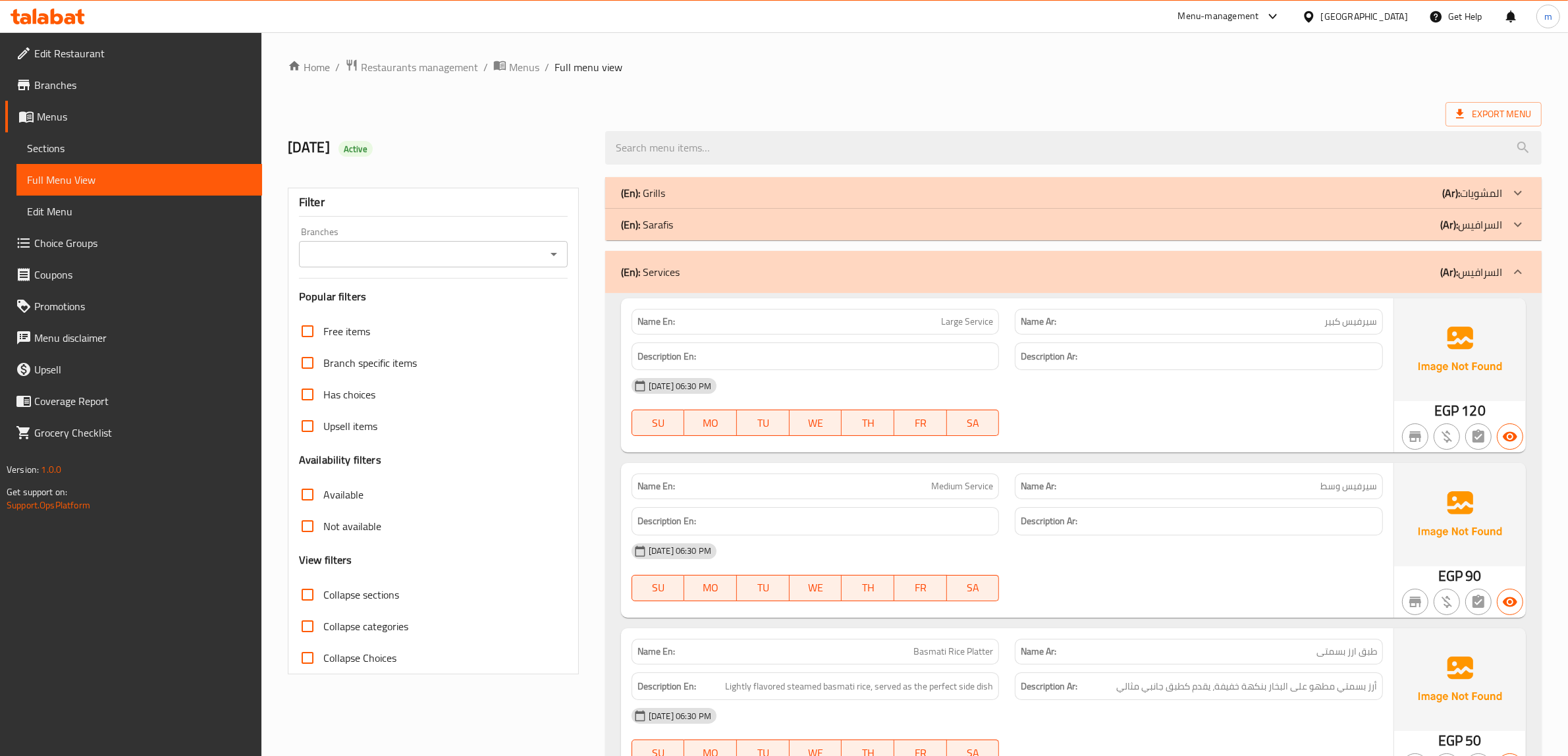
drag, startPoint x: 1502, startPoint y: 271, endPoint x: 1440, endPoint y: 283, distance: 63.2
click at [1440, 283] on div "(En): Services (Ar): السرافيس" at bounding box center [1072, 272] width 936 height 42
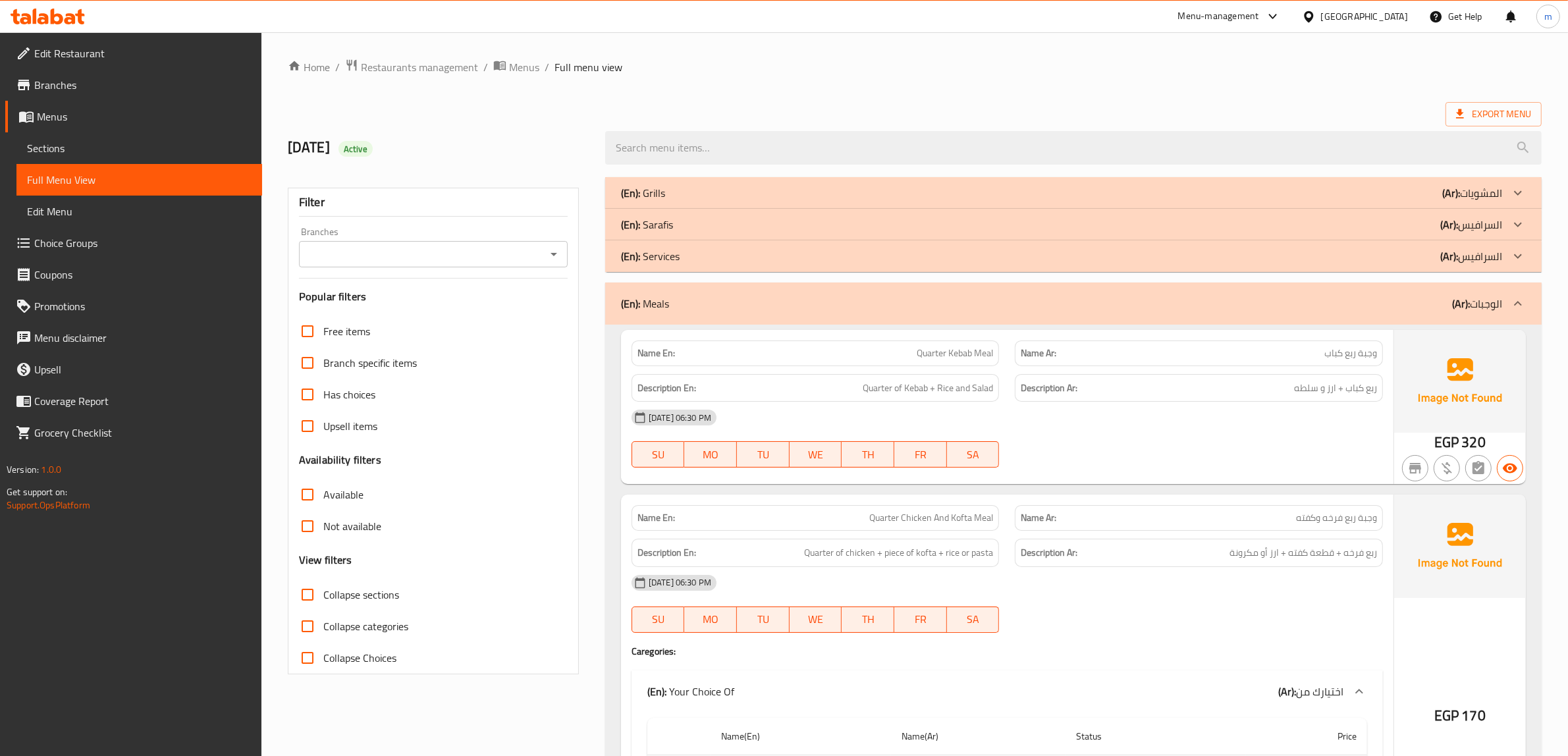
drag, startPoint x: 1486, startPoint y: 281, endPoint x: 1486, endPoint y: 271, distance: 10.0
drag, startPoint x: 1463, startPoint y: 259, endPoint x: 1442, endPoint y: 257, distance: 21.1
click at [1503, 263] on div "(En): Services (Ar): السرافيس" at bounding box center [1072, 256] width 936 height 32
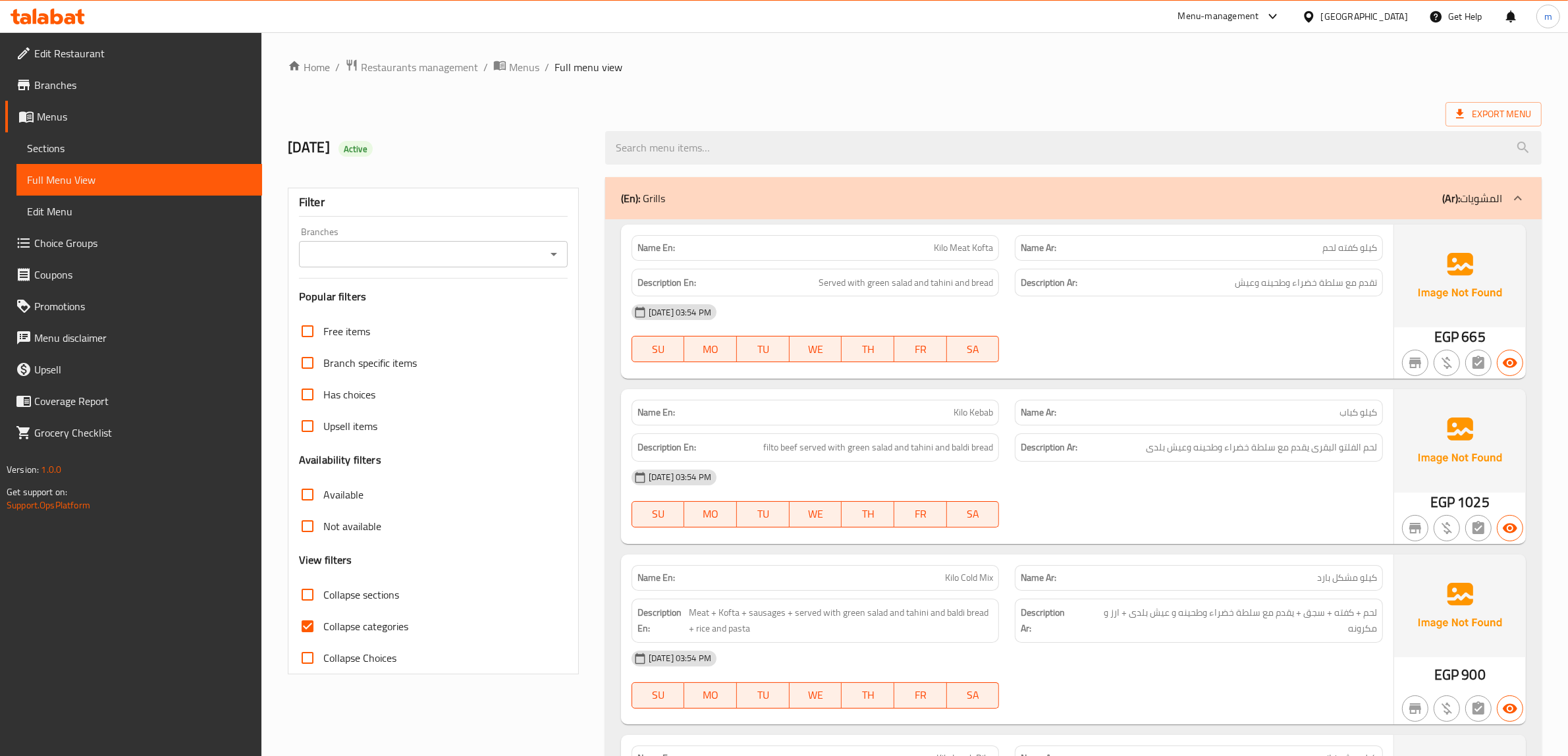
click at [1501, 190] on p "(Ar): المشويات" at bounding box center [1472, 197] width 60 height 16
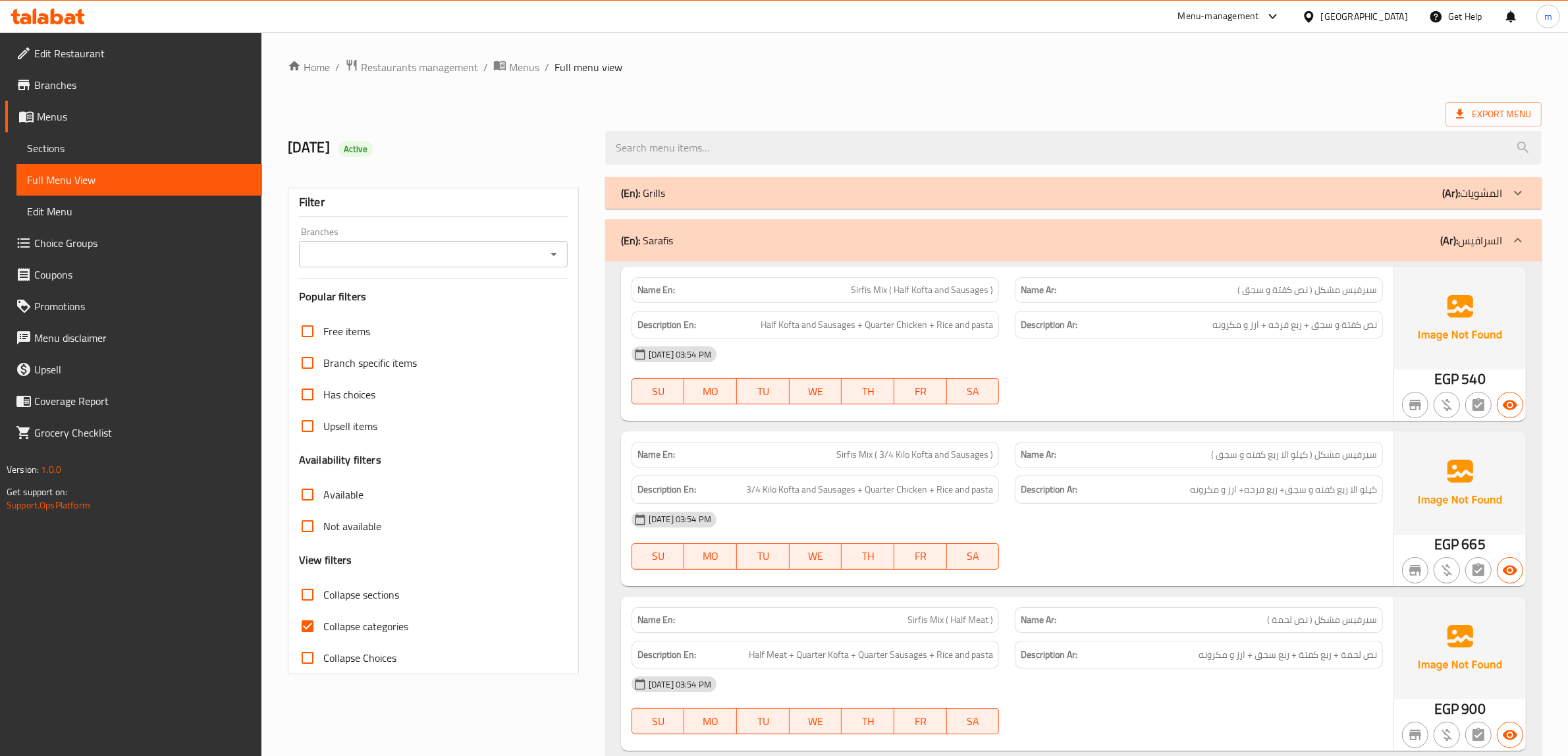
click at [1526, 244] on div at bounding box center [1518, 241] width 32 height 32
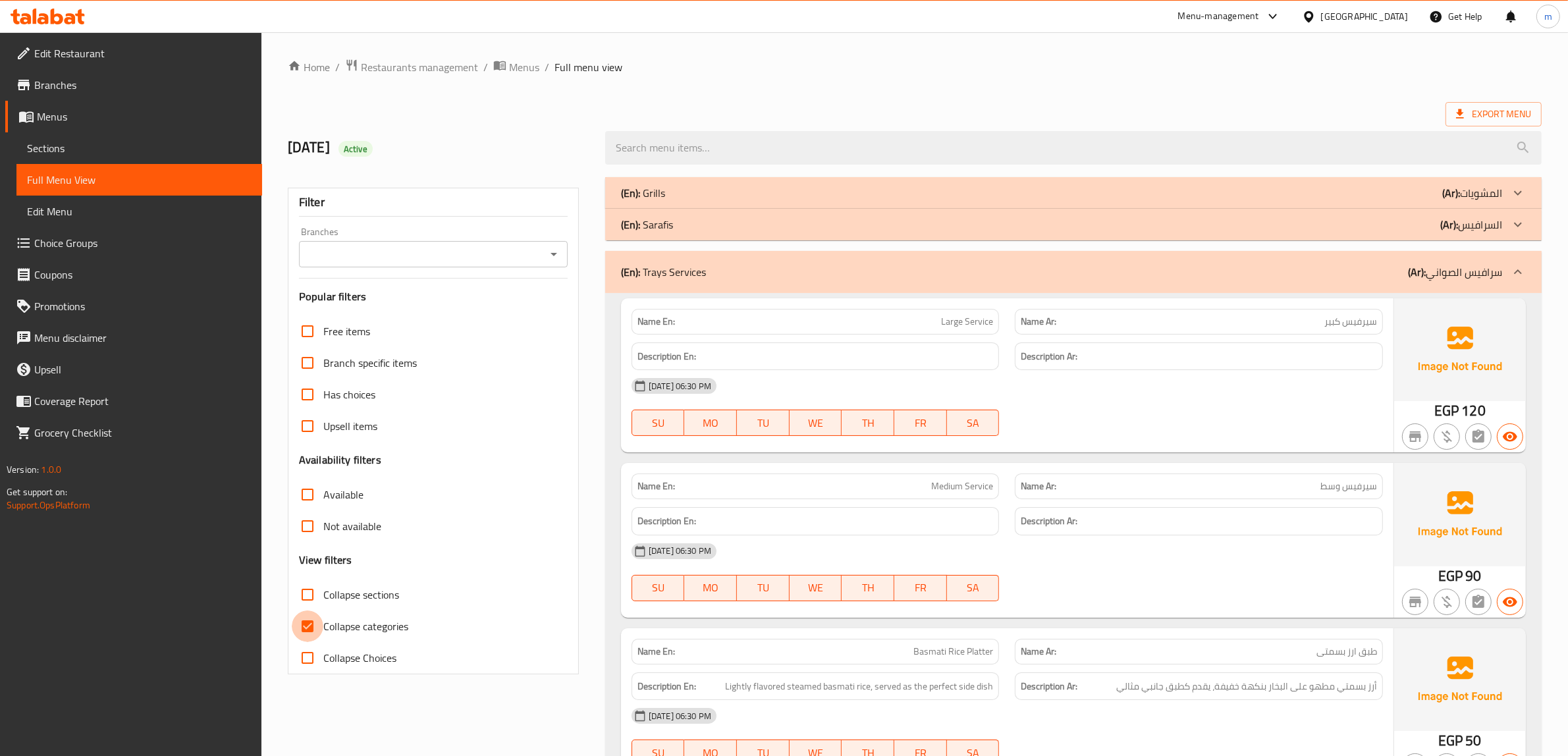
click at [308, 632] on input "Collapse categories" at bounding box center [308, 626] width 32 height 32
checkbox input "false"
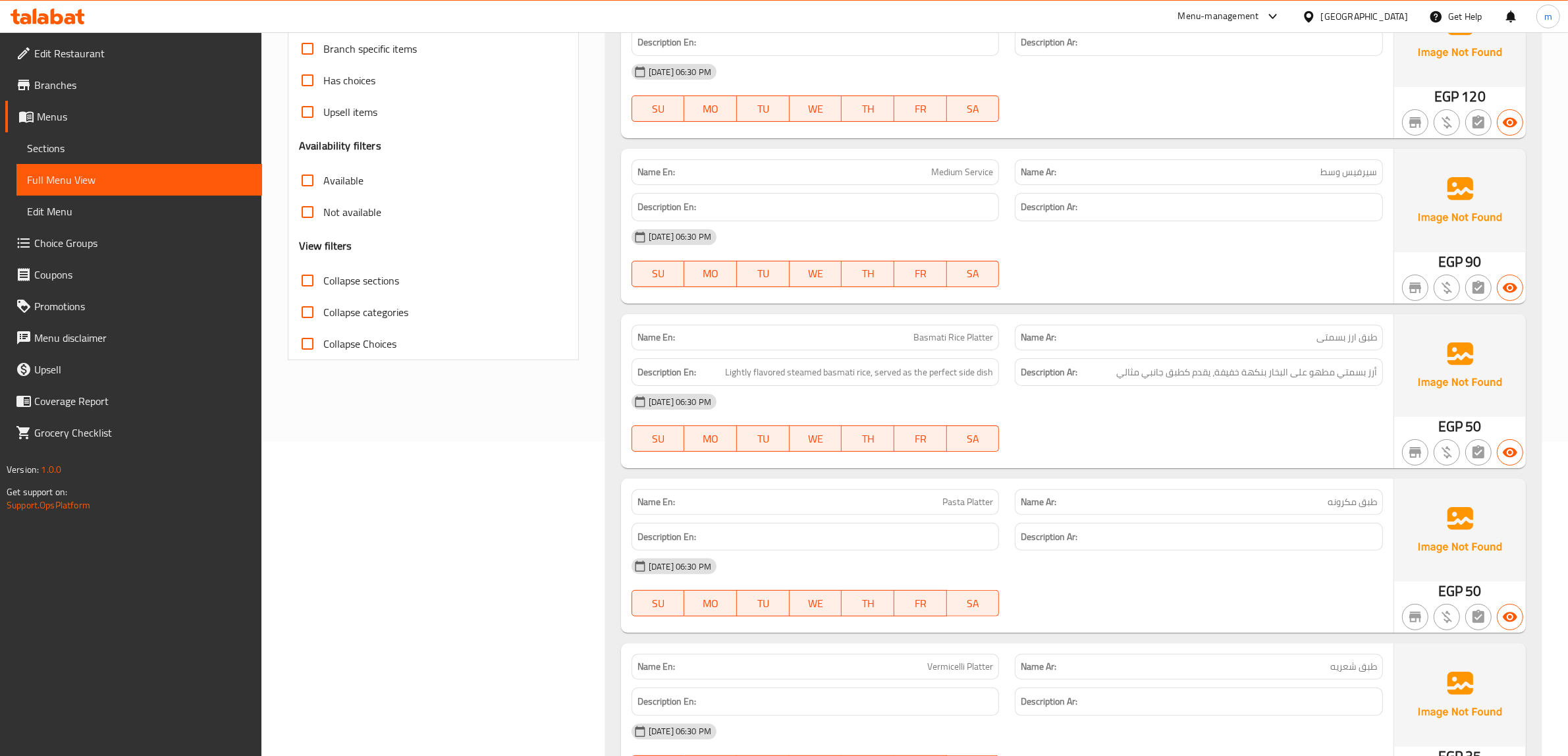
scroll to position [329, 0]
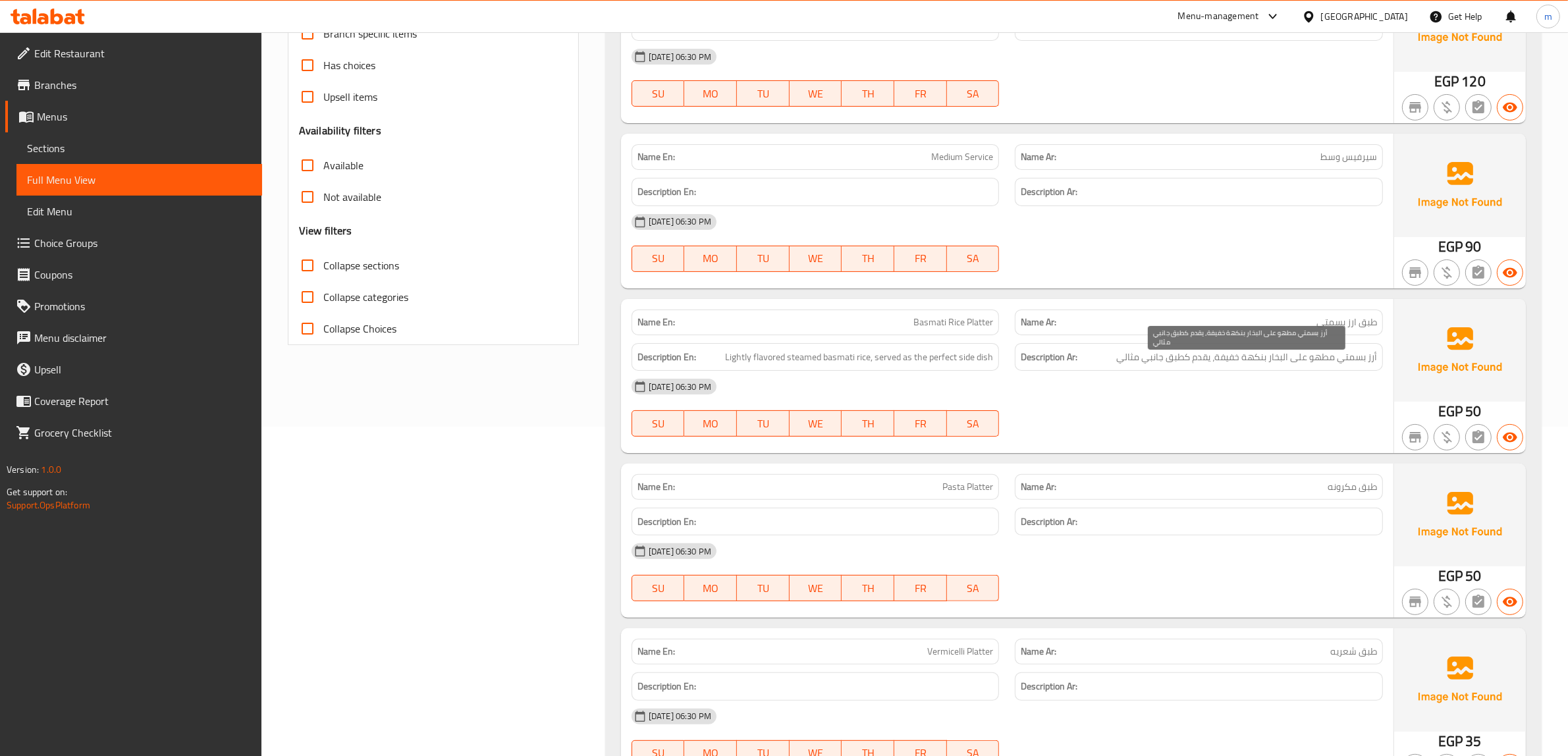
click at [1313, 370] on div "[DATE] 06:30 PM" at bounding box center [1006, 386] width 767 height 32
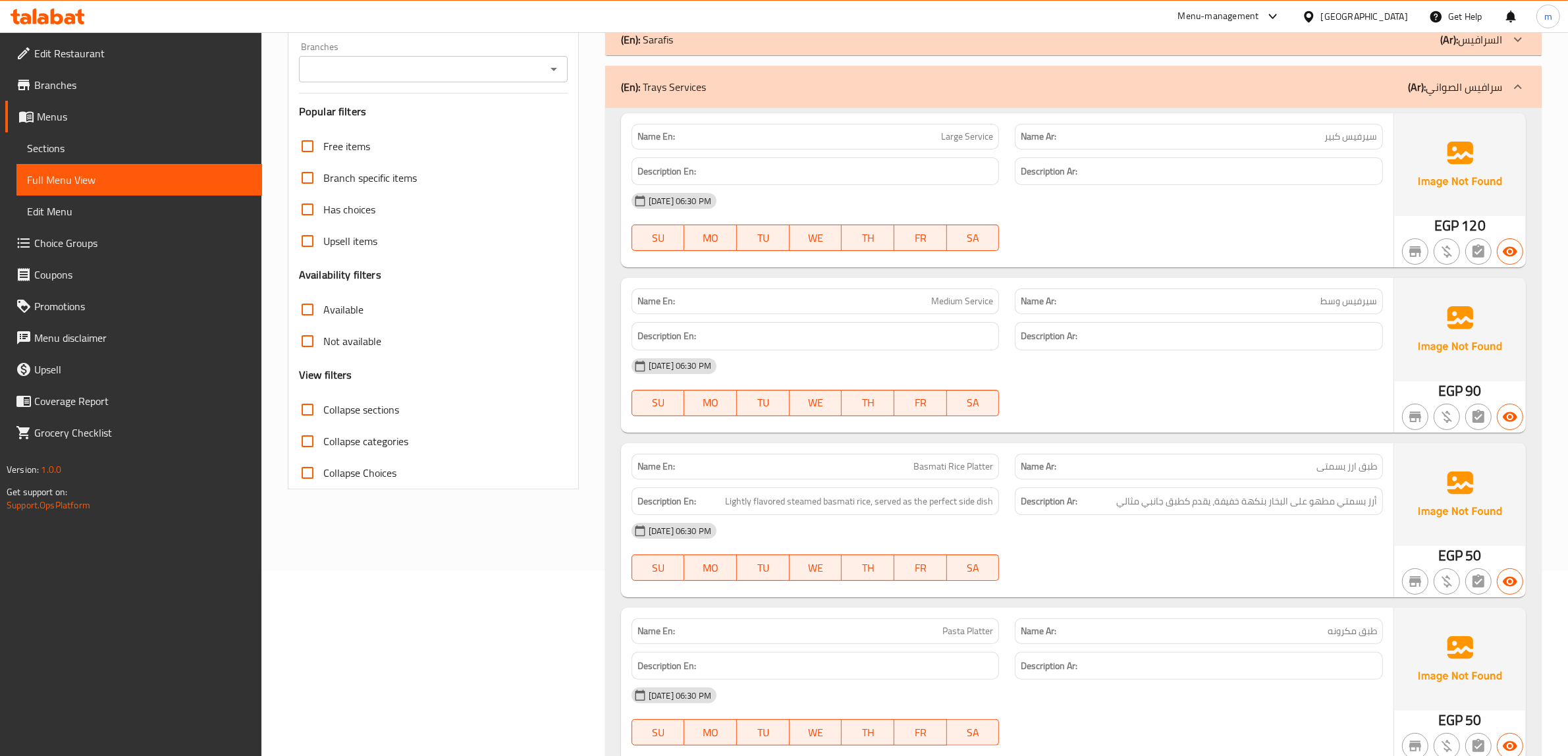
scroll to position [165, 0]
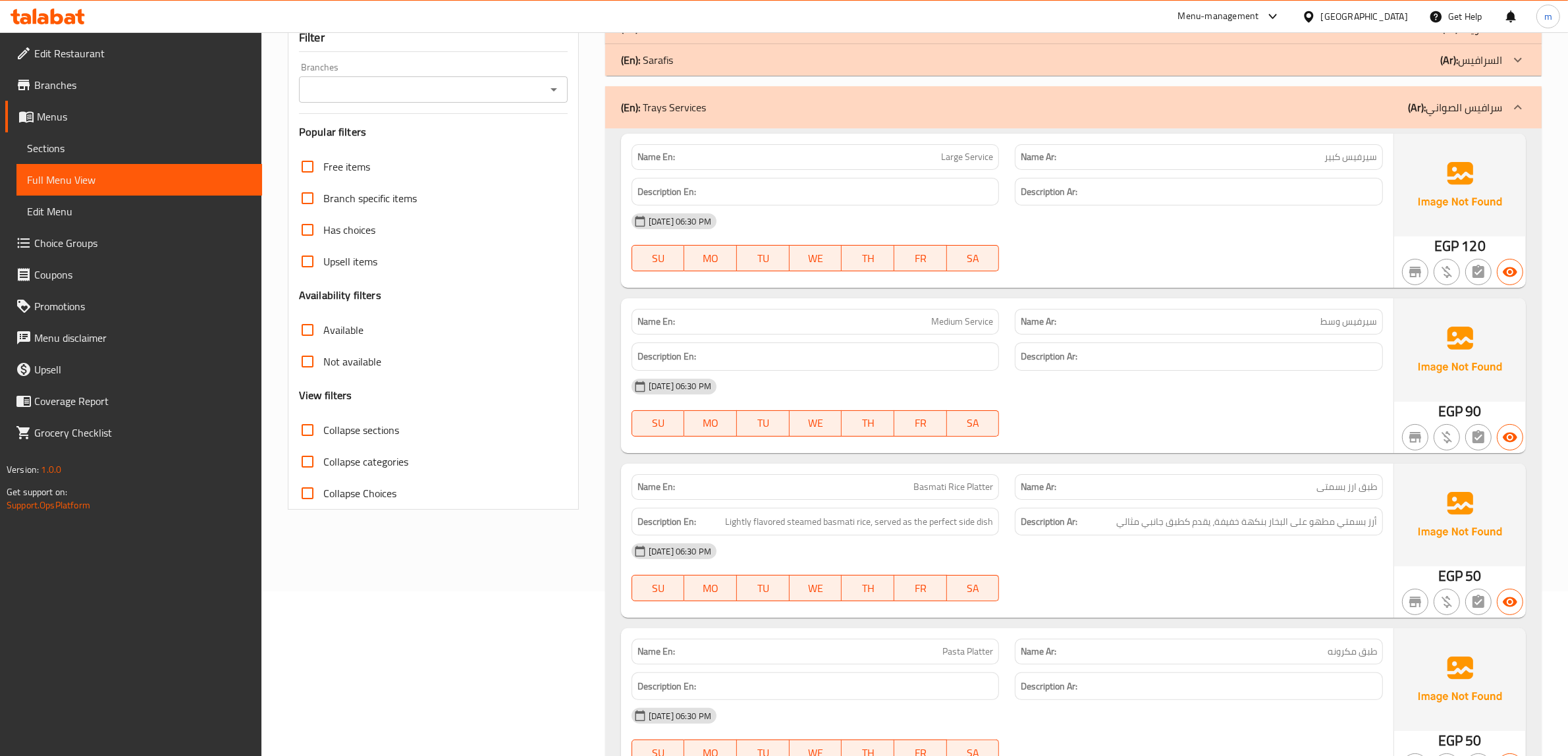
click at [1196, 259] on div "11-10-2025 06:30 PM SU MO TU WE TH FR SA" at bounding box center [1006, 242] width 767 height 73
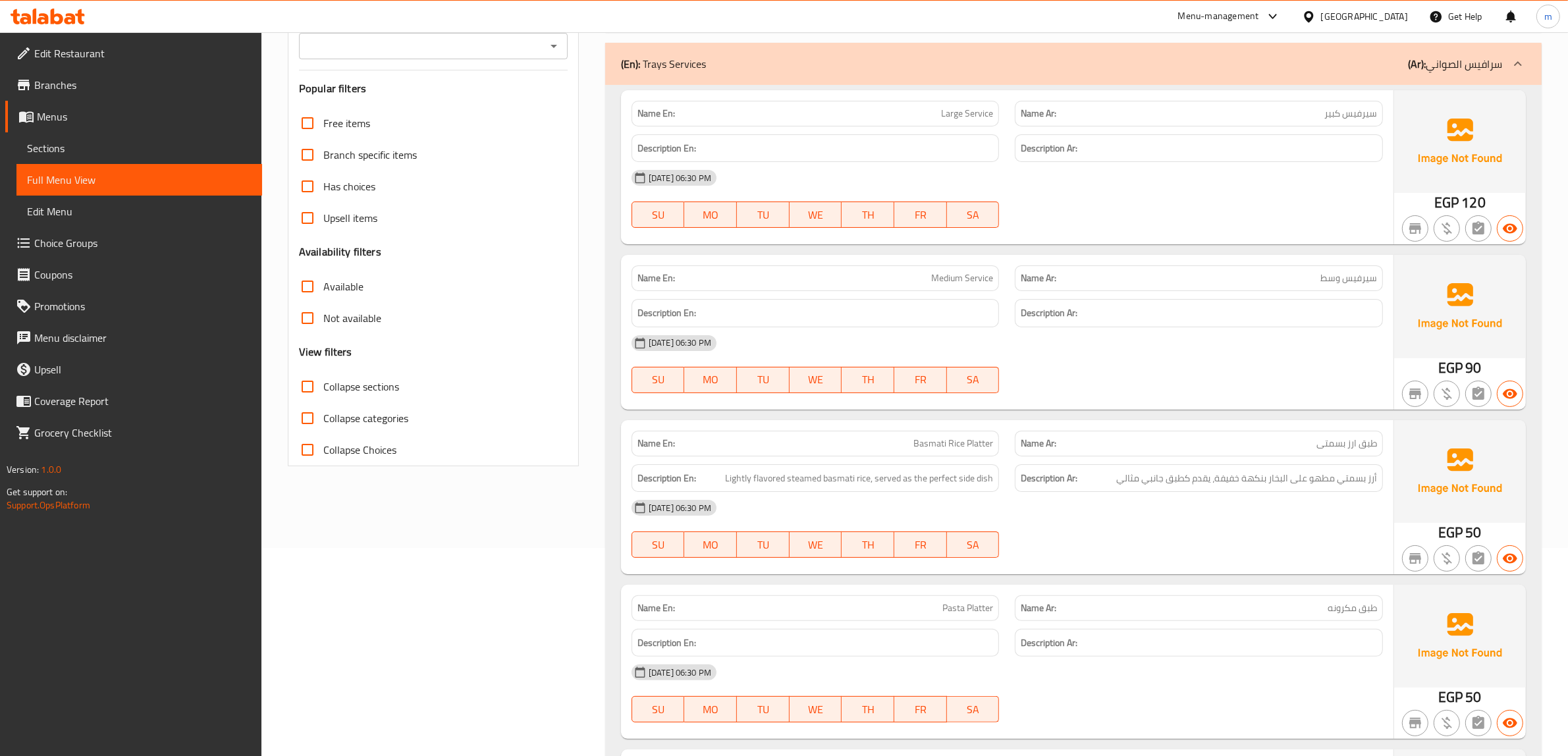
scroll to position [246, 0]
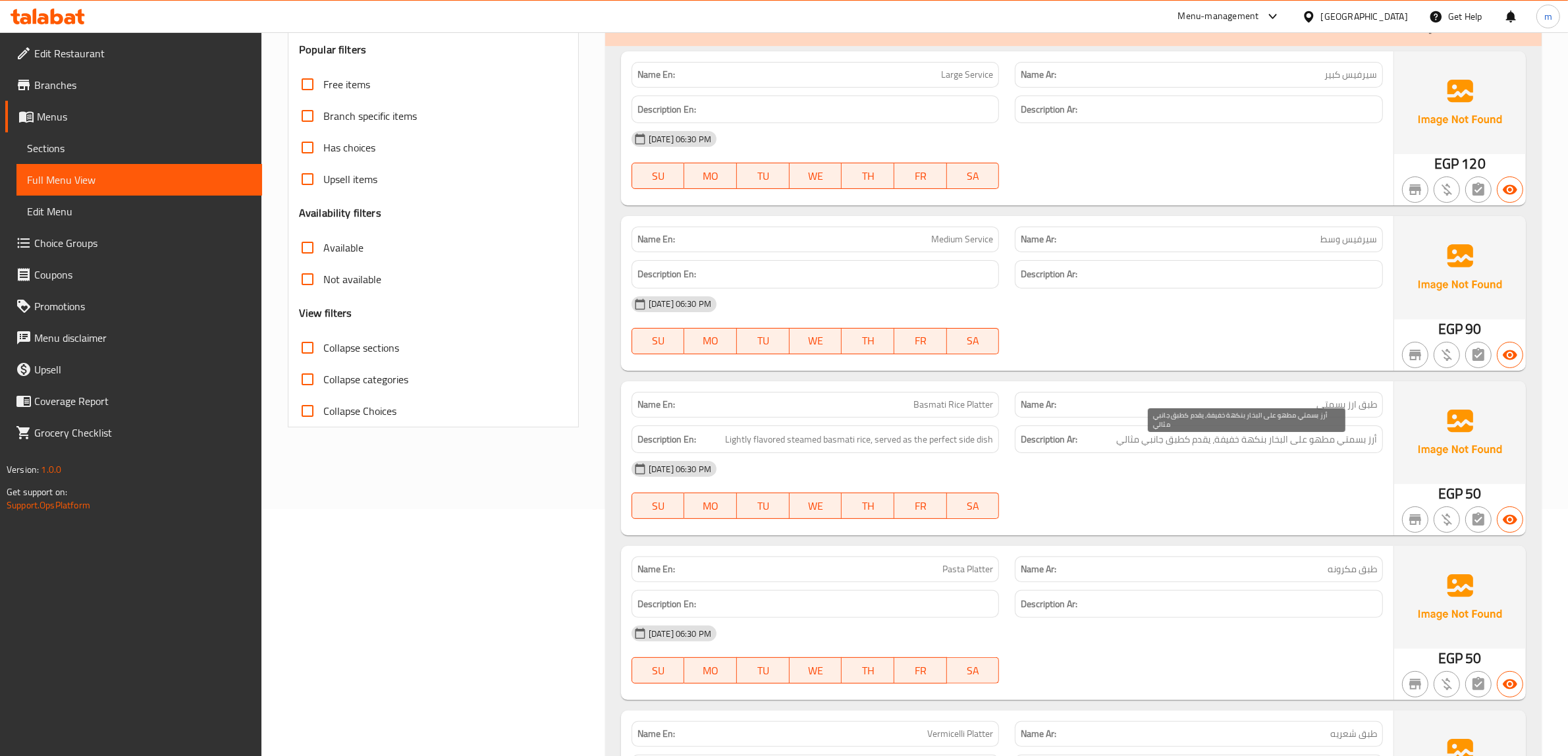
click at [1331, 446] on span "أرز بسمتي مطهو على البخار بنكهة خفيفة، يقدم كطبق جانبي مثالي" at bounding box center [1245, 438] width 261 height 16
click at [1269, 479] on div "[DATE] 06:30 PM" at bounding box center [1006, 469] width 767 height 32
click at [1298, 465] on div "[DATE] 06:30 PM" at bounding box center [1006, 469] width 767 height 32
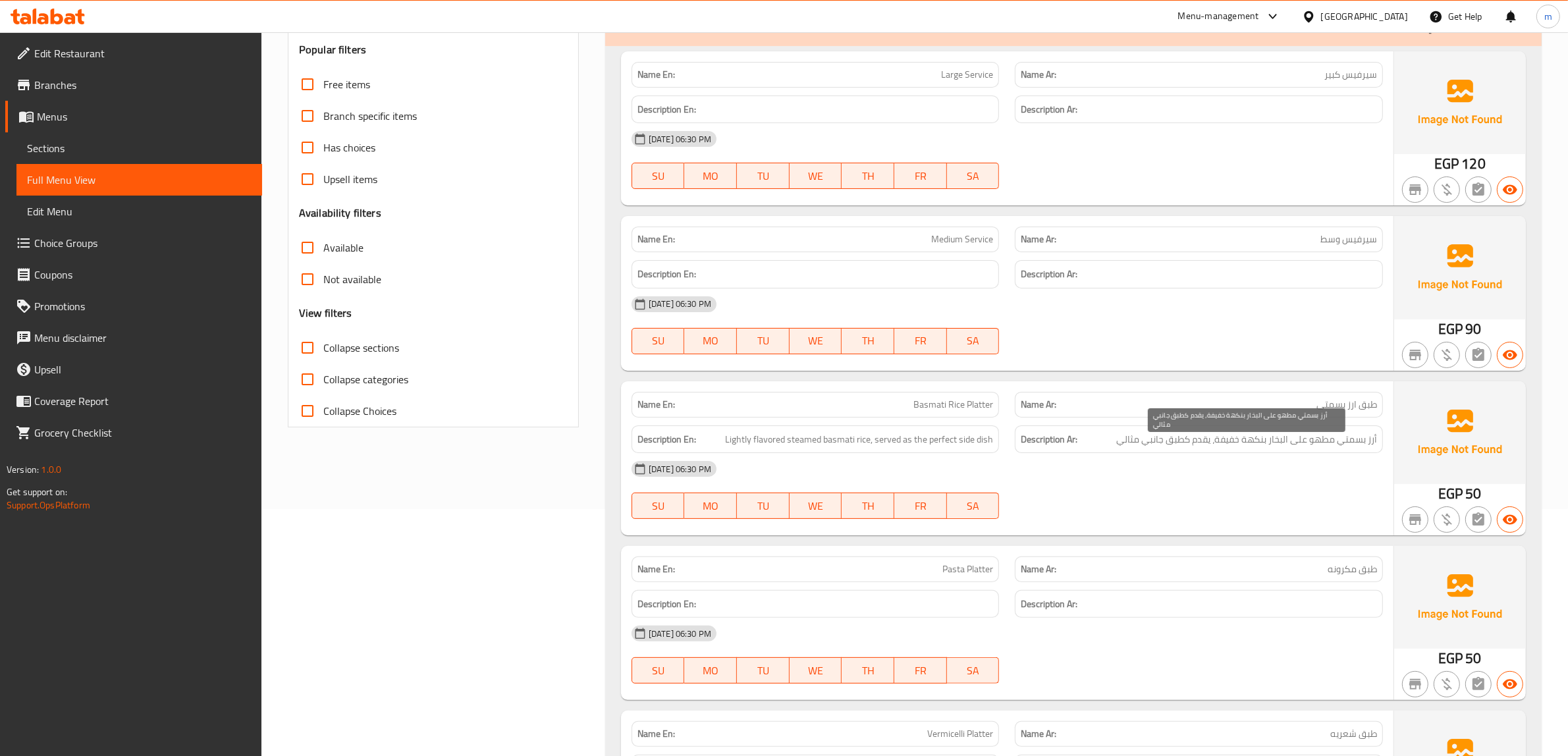
click at [1273, 442] on span "أرز بسمتي مطهو على البخار بنكهة خفيفة، يقدم كطبق جانبي مثالي" at bounding box center [1245, 438] width 261 height 16
drag, startPoint x: 1282, startPoint y: 492, endPoint x: 1278, endPoint y: 474, distance: 18.4
click at [1282, 493] on div "11-10-2025 06:30 PM SU MO TU WE TH FR SA" at bounding box center [1006, 490] width 767 height 73
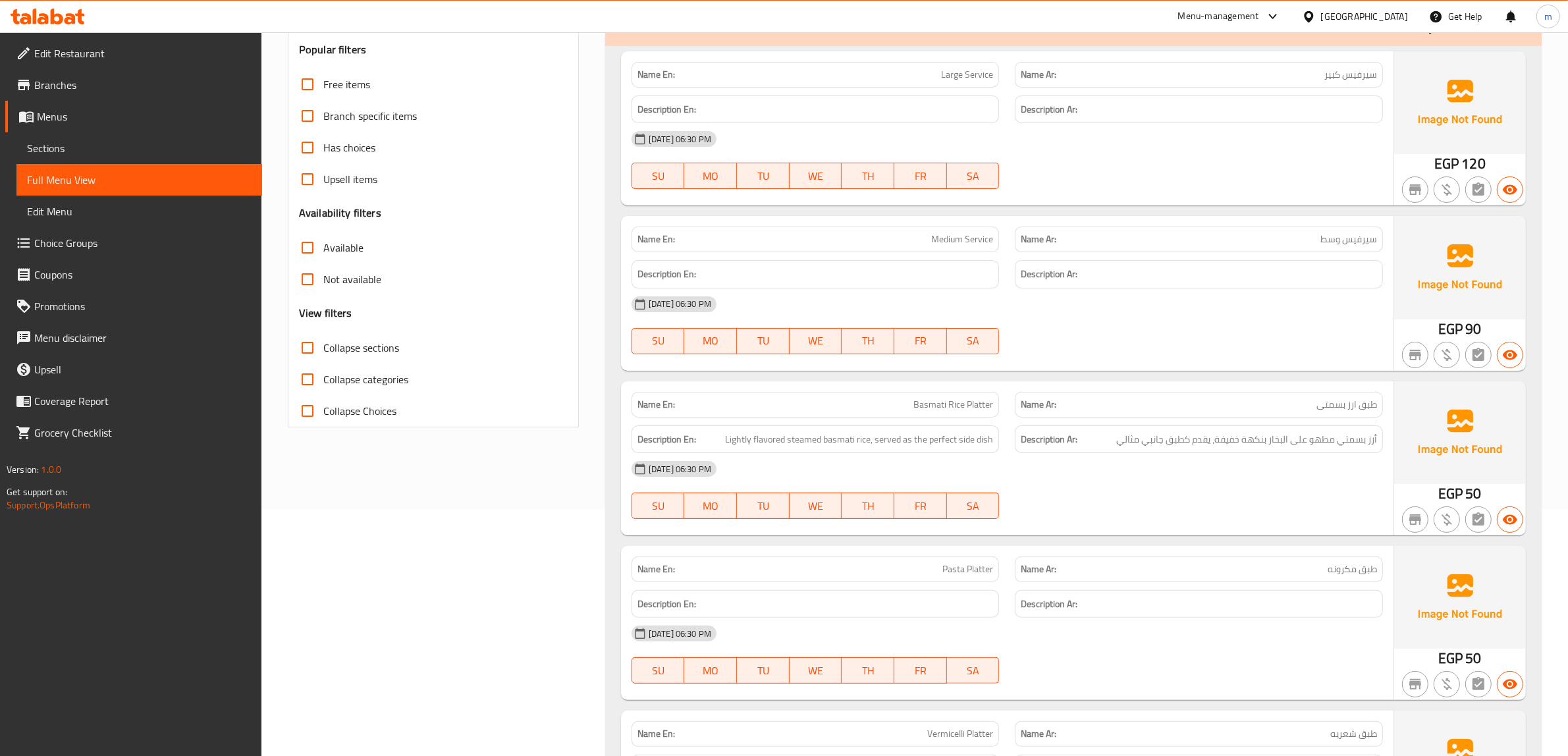
click at [1278, 449] on div "Description Ar: أرز بسمتي مطهو على البخار بنكهة خفيفة، يقدم كطبق جانبي مثالي" at bounding box center [1198, 439] width 368 height 28
click at [1210, 472] on div "[DATE] 06:30 PM" at bounding box center [1006, 469] width 767 height 32
click at [869, 450] on div "Description En: Lightly flavored steamed basmati rice, served as the perfect si…" at bounding box center [815, 439] width 368 height 28
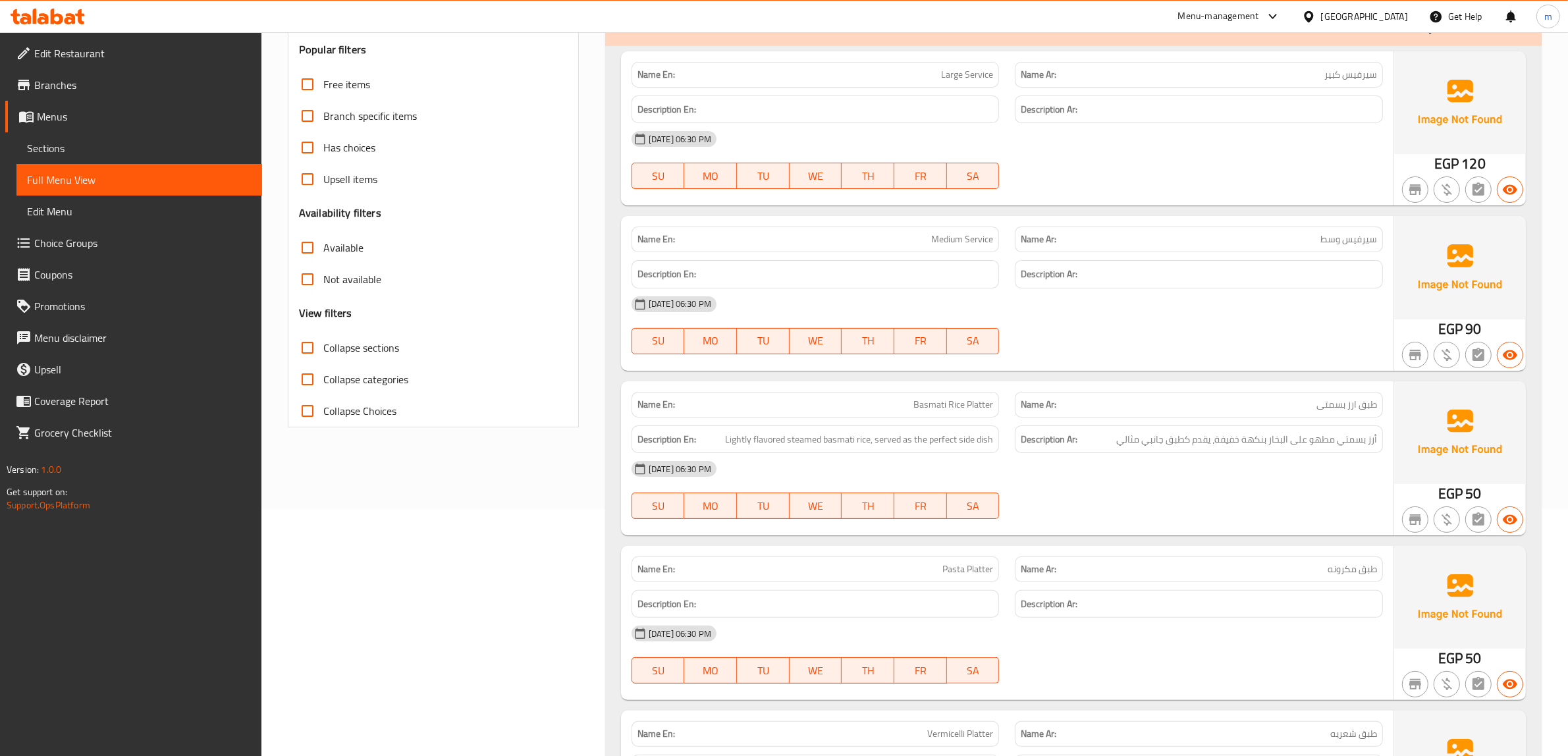
click at [847, 449] on div "Description En: Lightly flavored steamed basmati rice, served as the perfect si…" at bounding box center [815, 439] width 368 height 28
click at [809, 446] on span "Lightly flavored steamed basmati rice, served as the perfect side dish" at bounding box center [859, 438] width 268 height 16
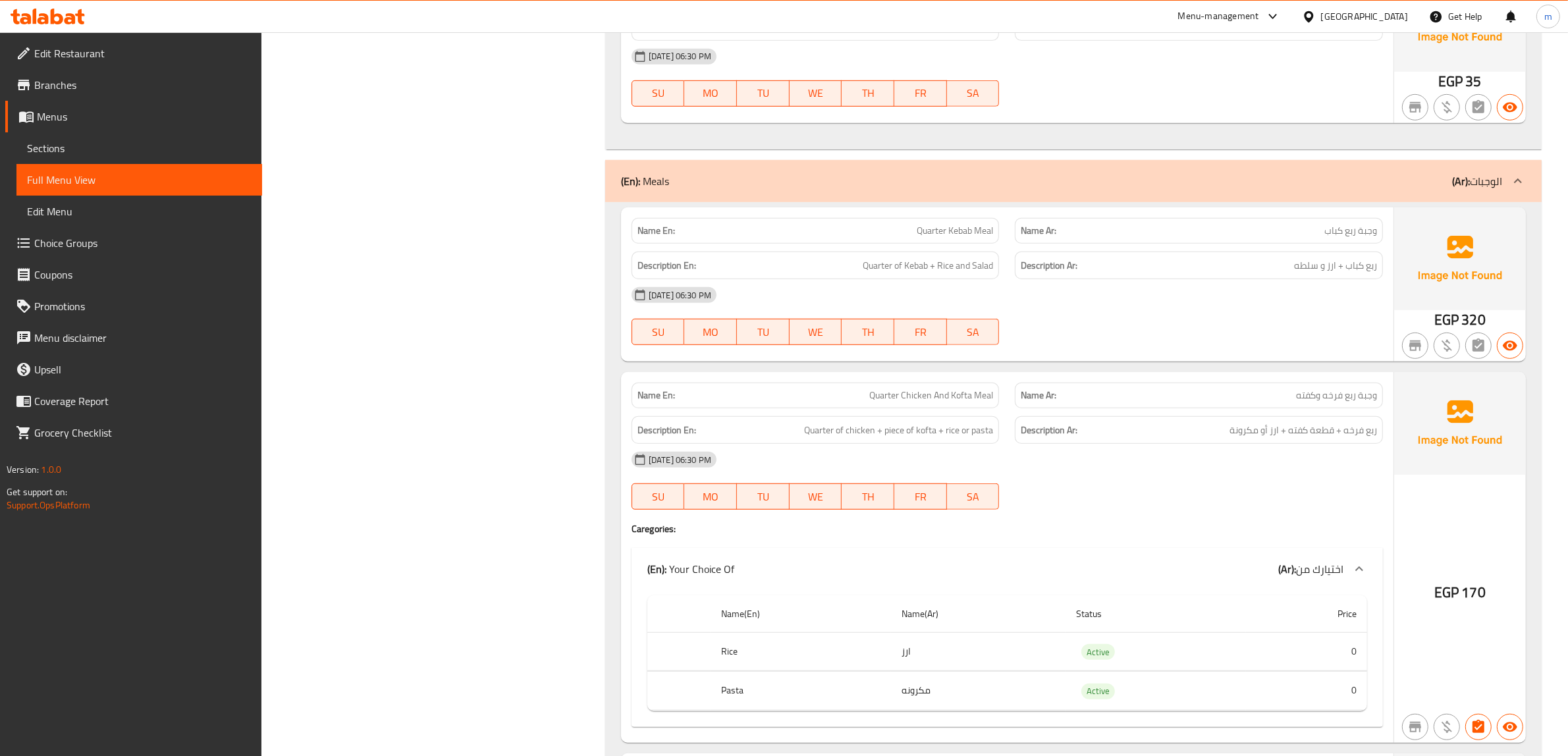
scroll to position [987, 0]
click at [1148, 305] on div "[DATE] 06:30 PM" at bounding box center [1006, 296] width 767 height 32
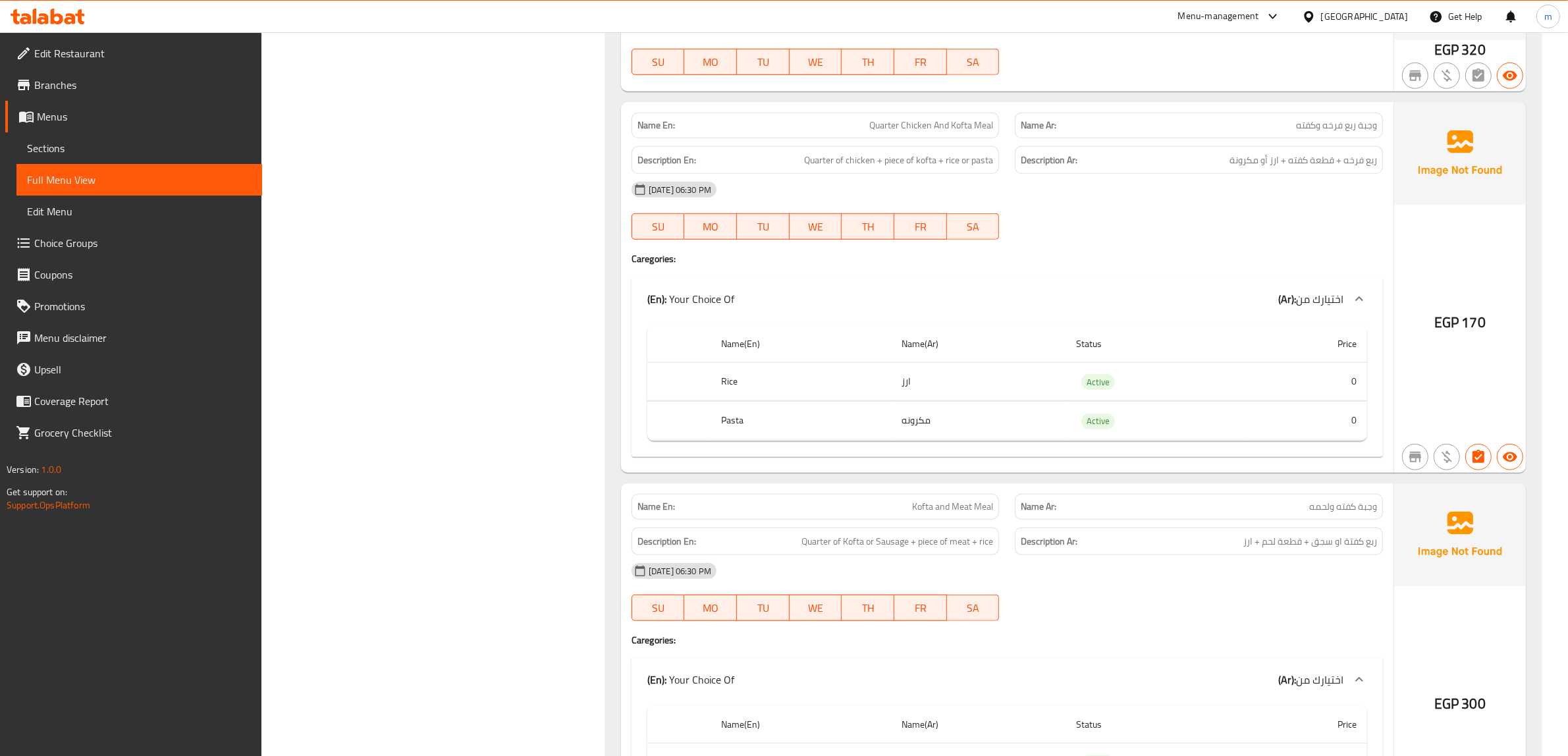
scroll to position [1234, 0]
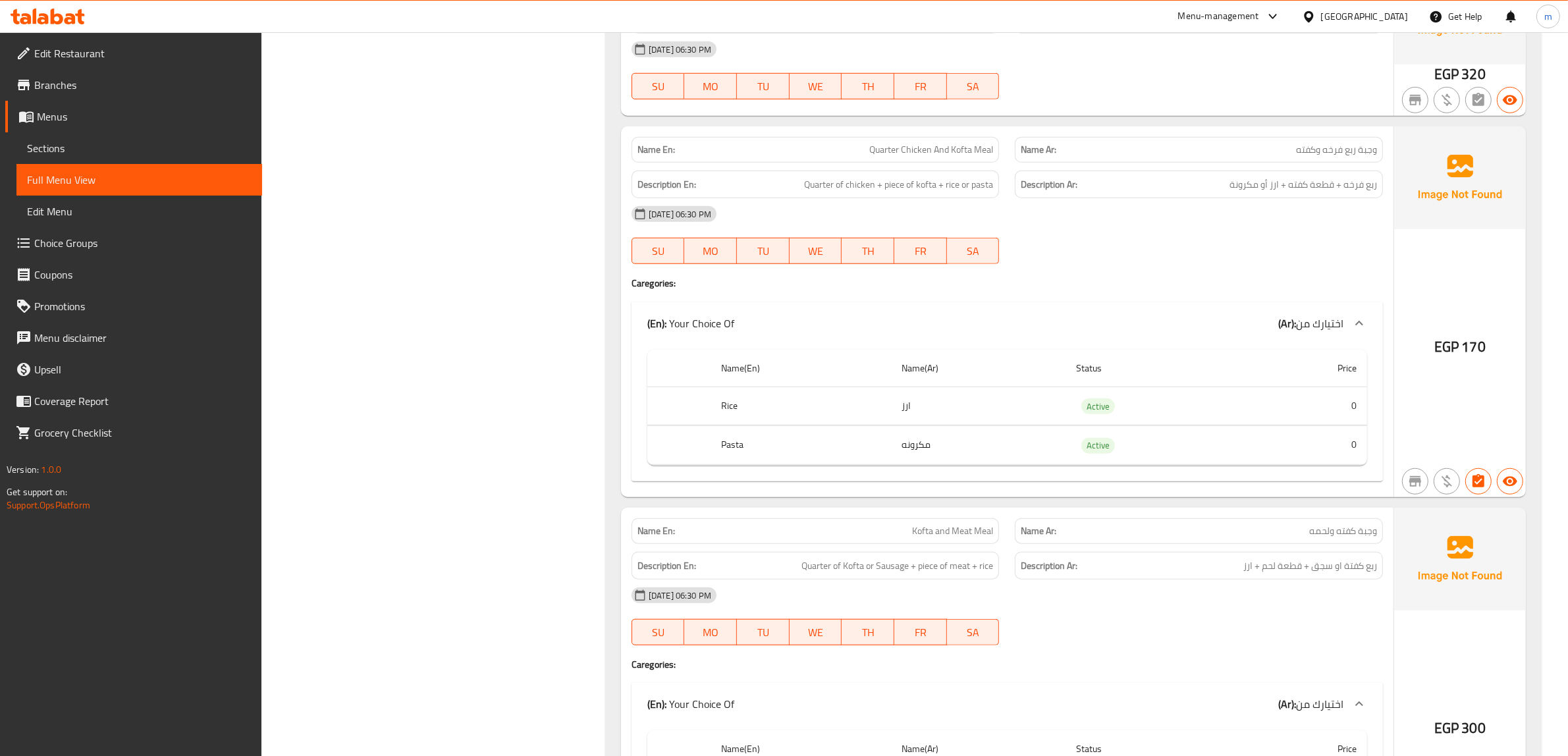
click at [926, 143] on span "Quarter Chicken And Kofta Meal" at bounding box center [931, 150] width 124 height 14
copy span "Chicken"
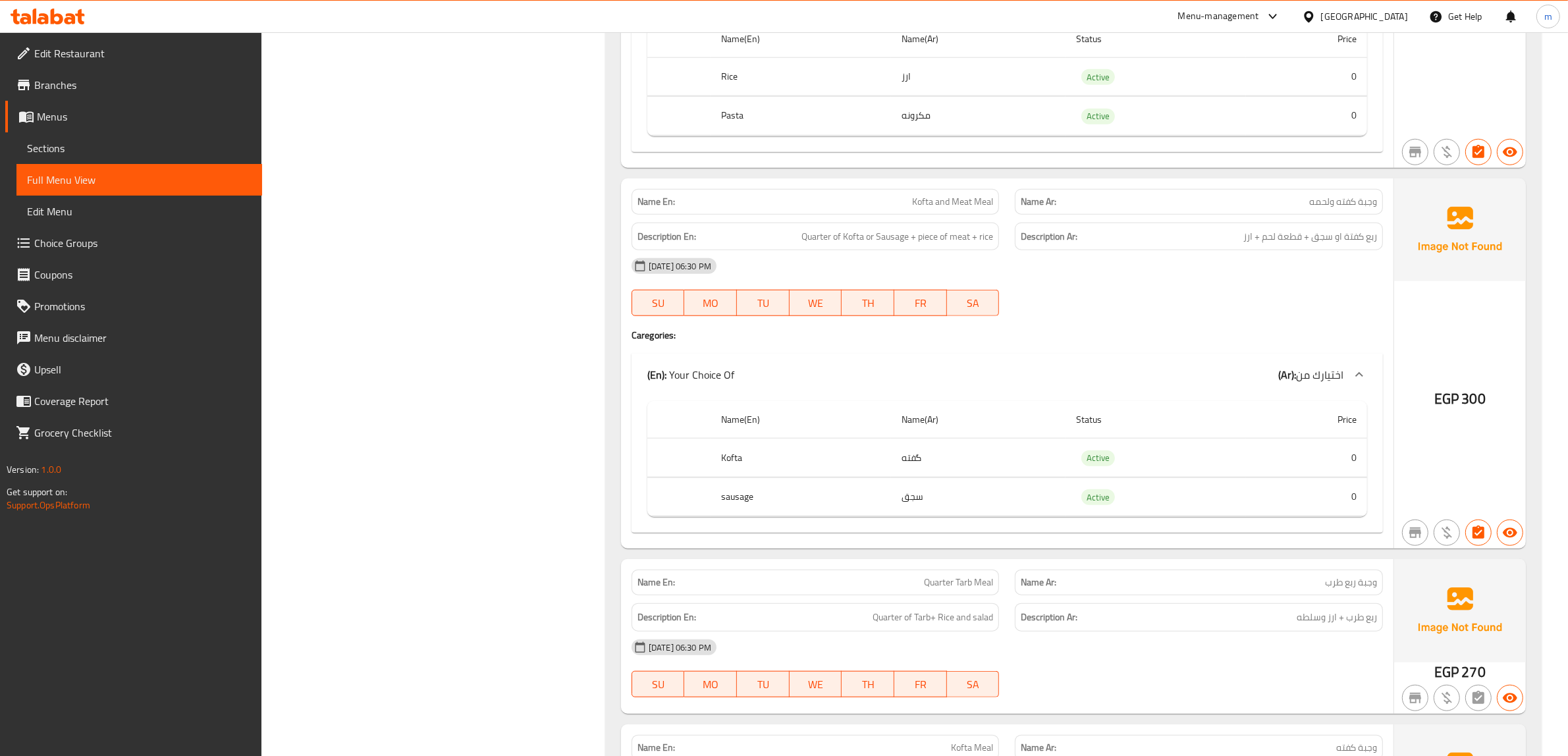
scroll to position [1152, 0]
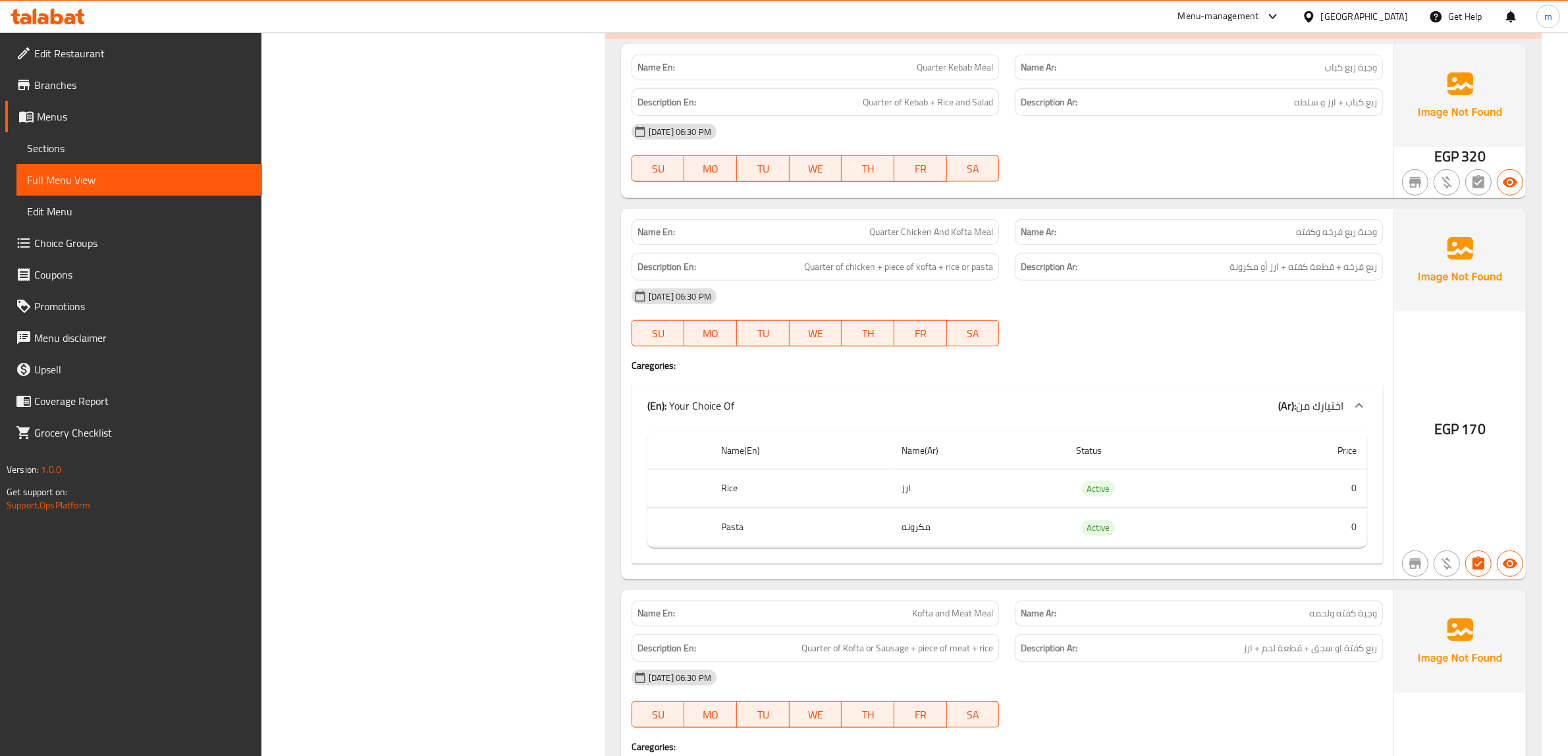
click at [1065, 353] on div at bounding box center [1198, 346] width 384 height 16
click at [1226, 310] on div "[DATE] 06:30 PM" at bounding box center [1006, 296] width 767 height 32
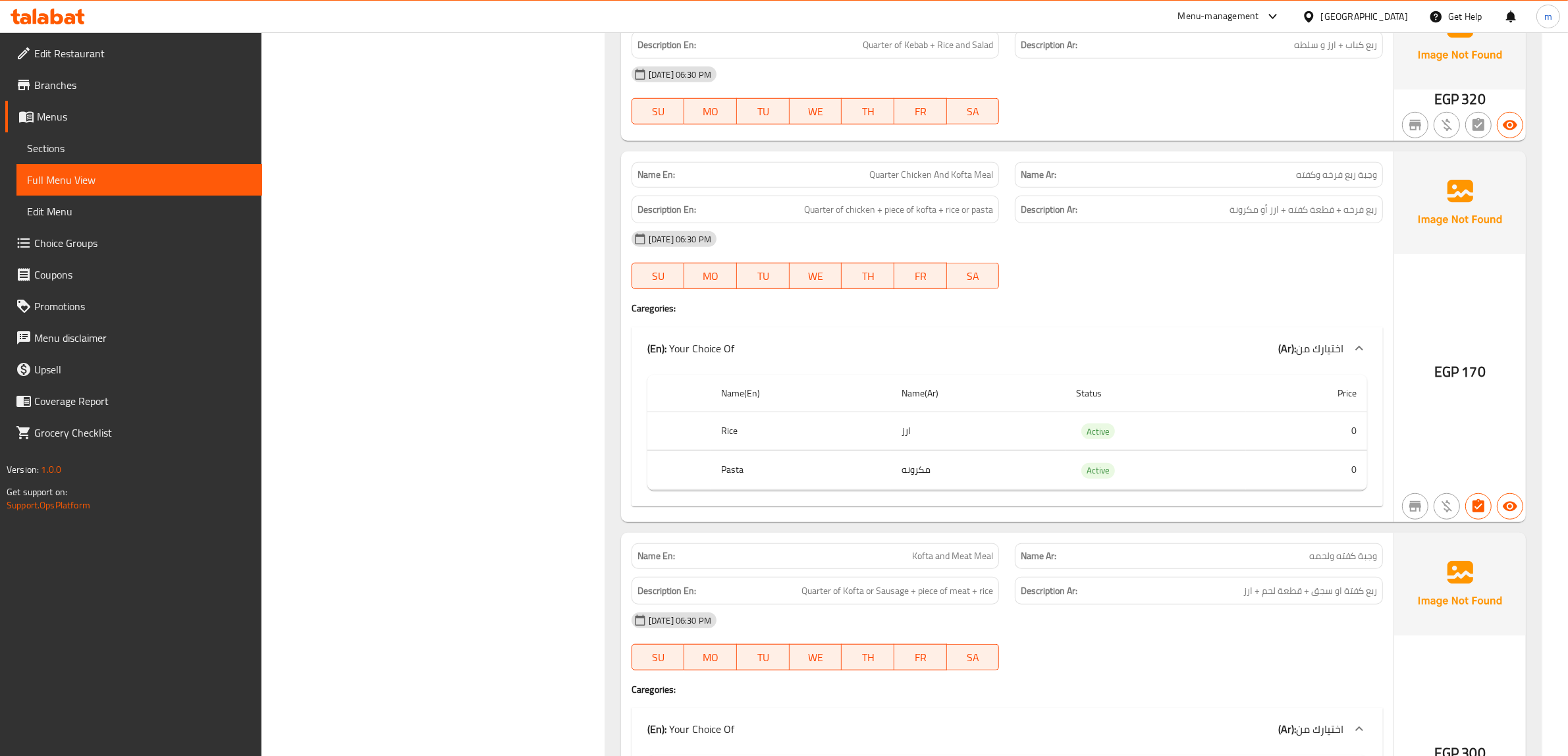
scroll to position [1234, 0]
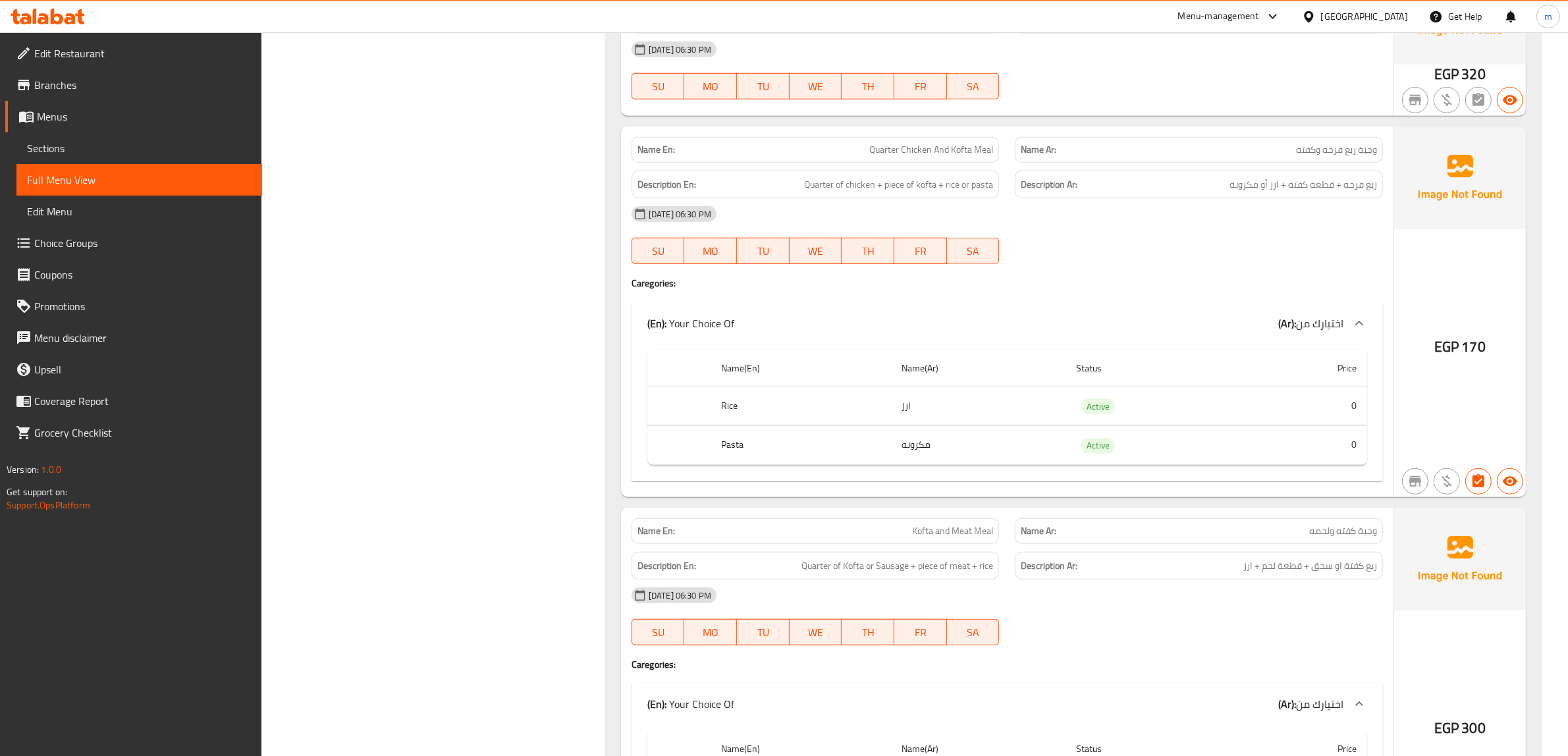
click at [1163, 264] on div at bounding box center [1198, 263] width 384 height 16
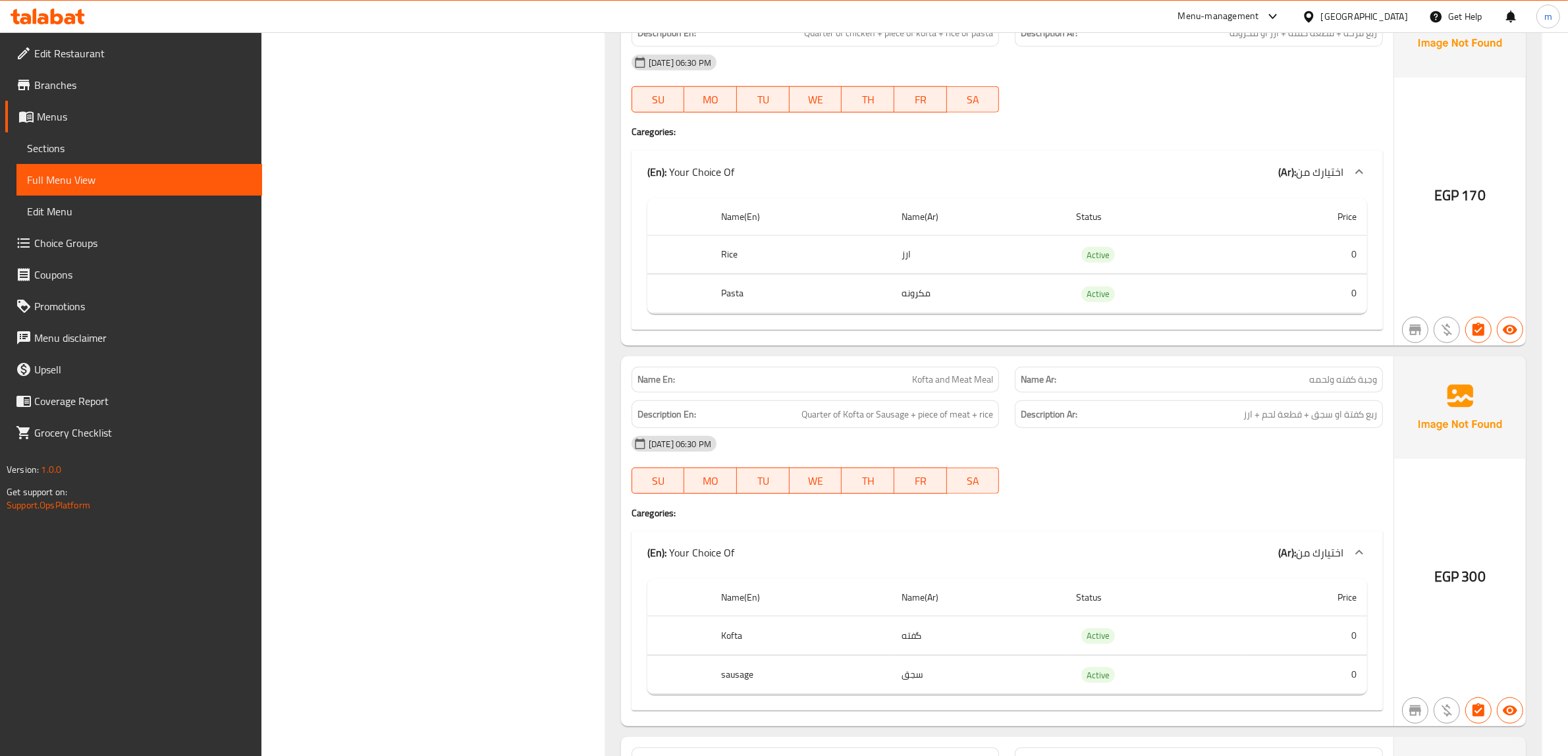
scroll to position [1481, 0]
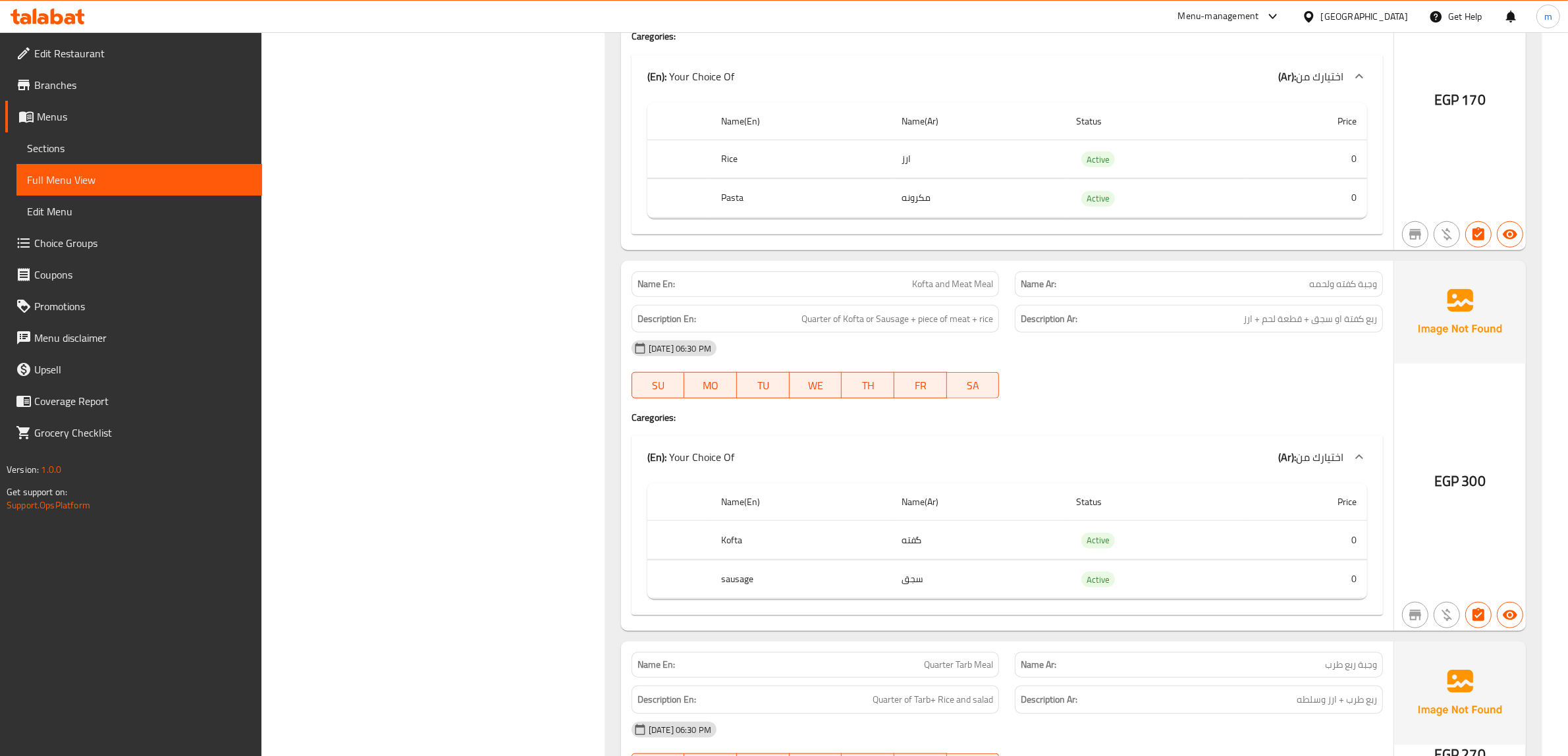
click at [1140, 364] on div "[DATE] 06:30 PM" at bounding box center [1006, 348] width 767 height 32
click at [952, 291] on span "Kofta and Meat Meal" at bounding box center [952, 284] width 81 height 14
copy span "Kofta and Meat Meal"
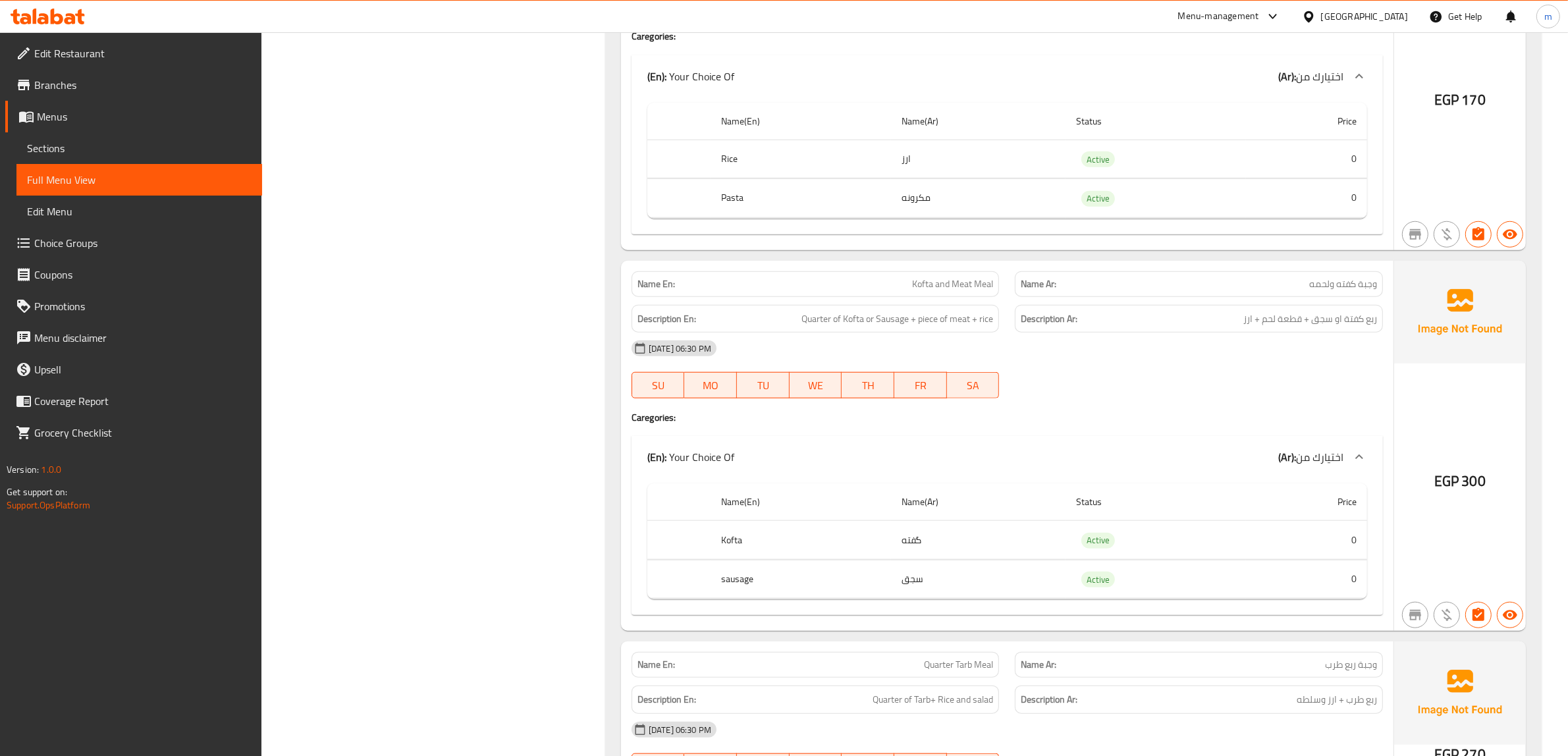
click at [1149, 406] on div at bounding box center [1198, 398] width 384 height 16
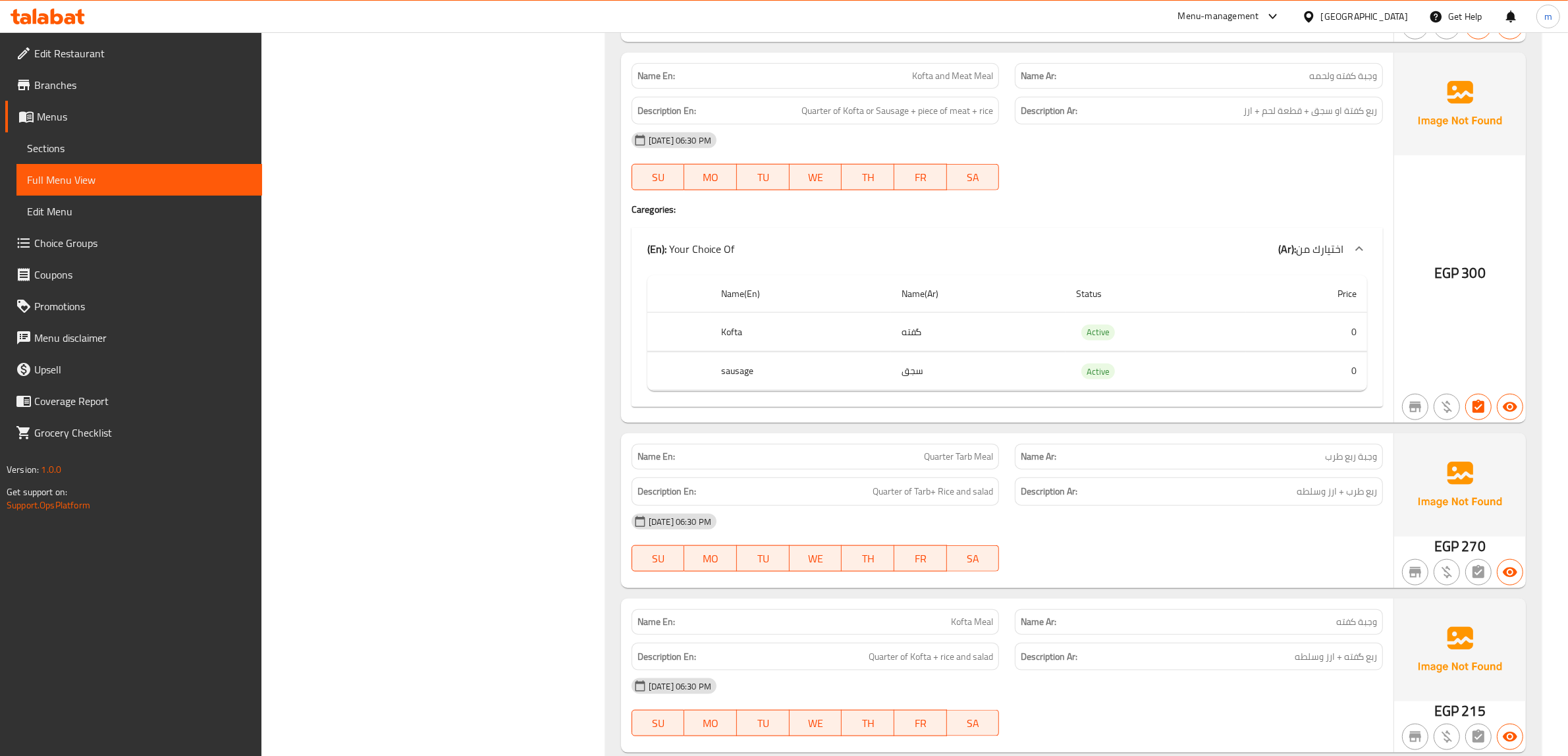
scroll to position [1727, 0]
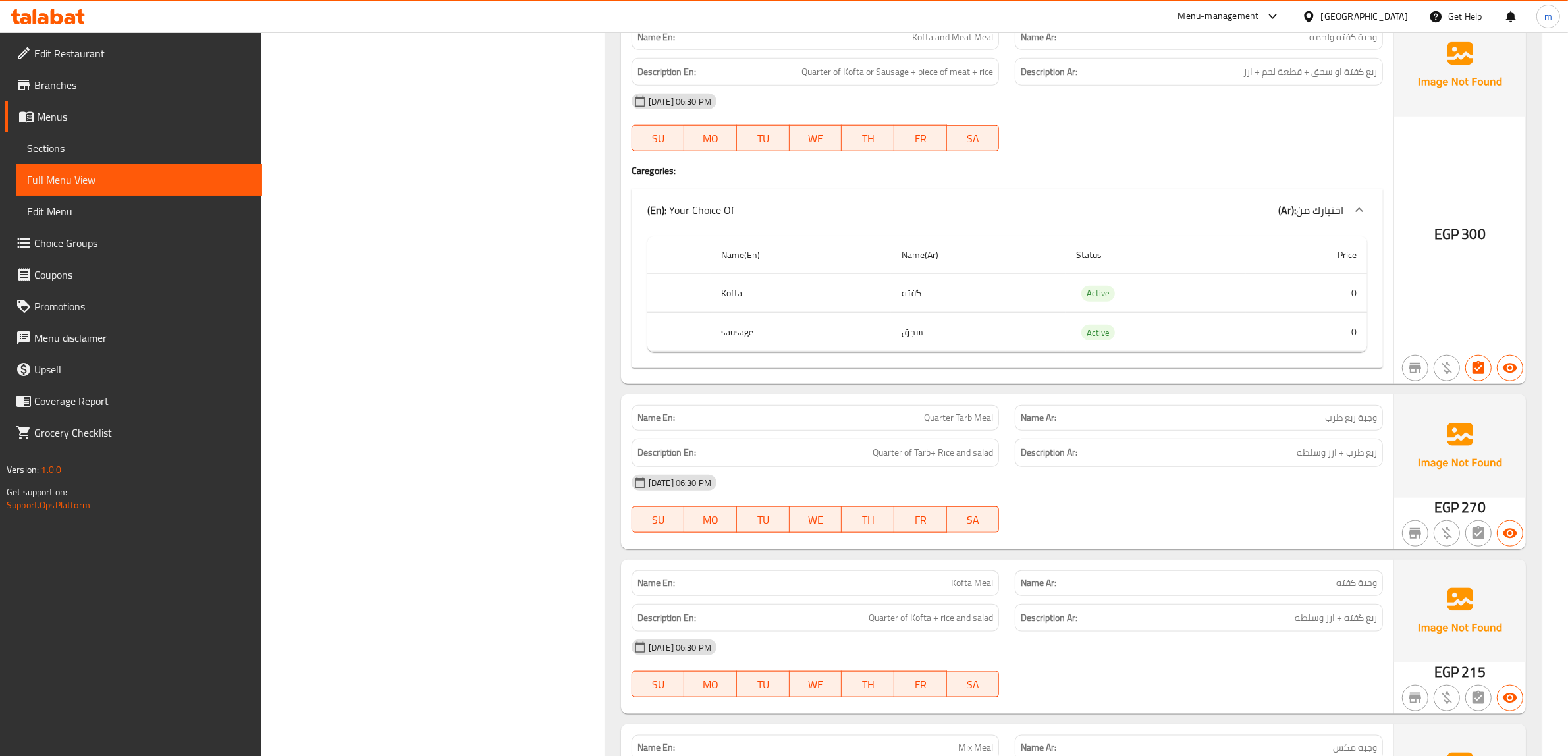
click at [1185, 495] on div "[DATE] 06:30 PM" at bounding box center [1006, 482] width 767 height 32
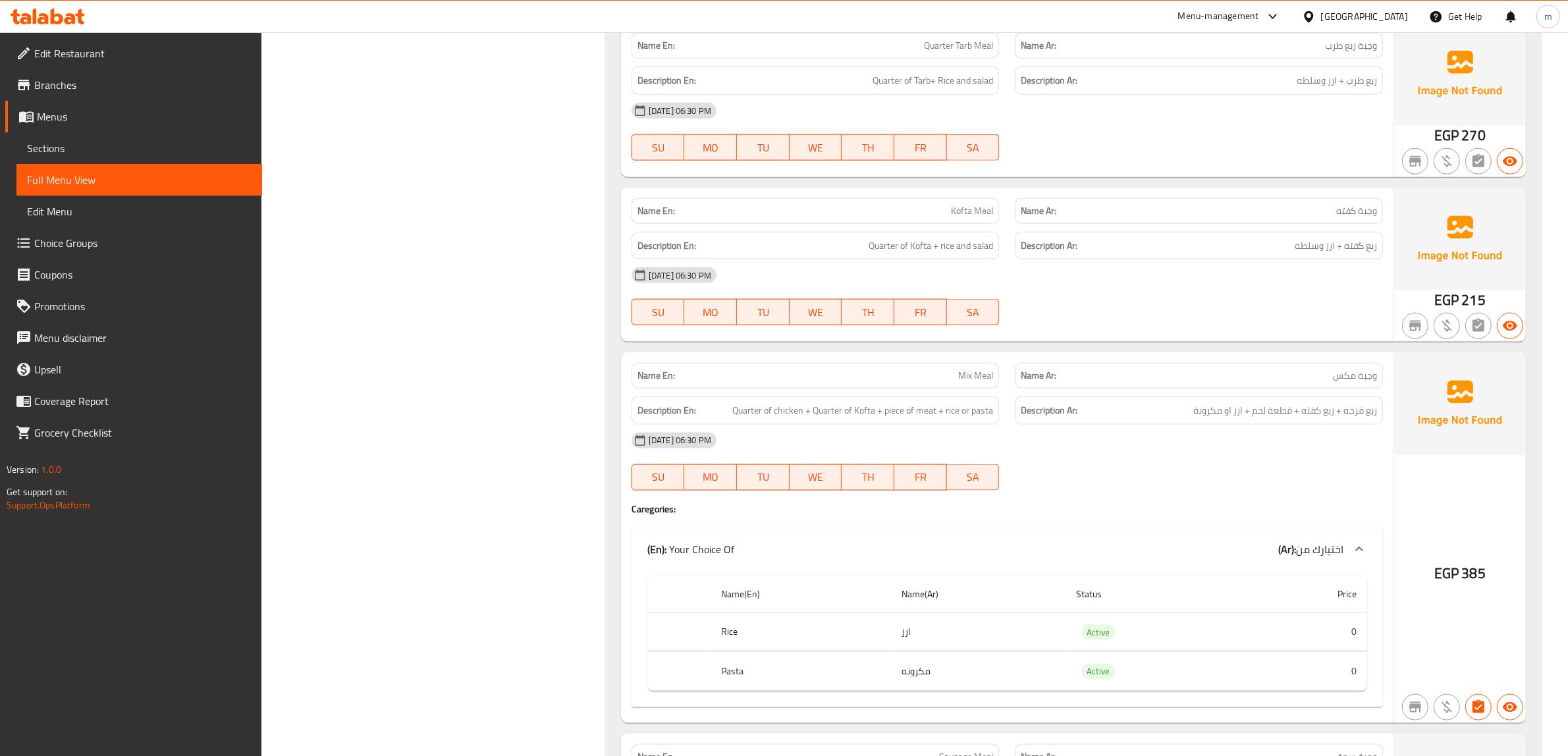
scroll to position [2221, 0]
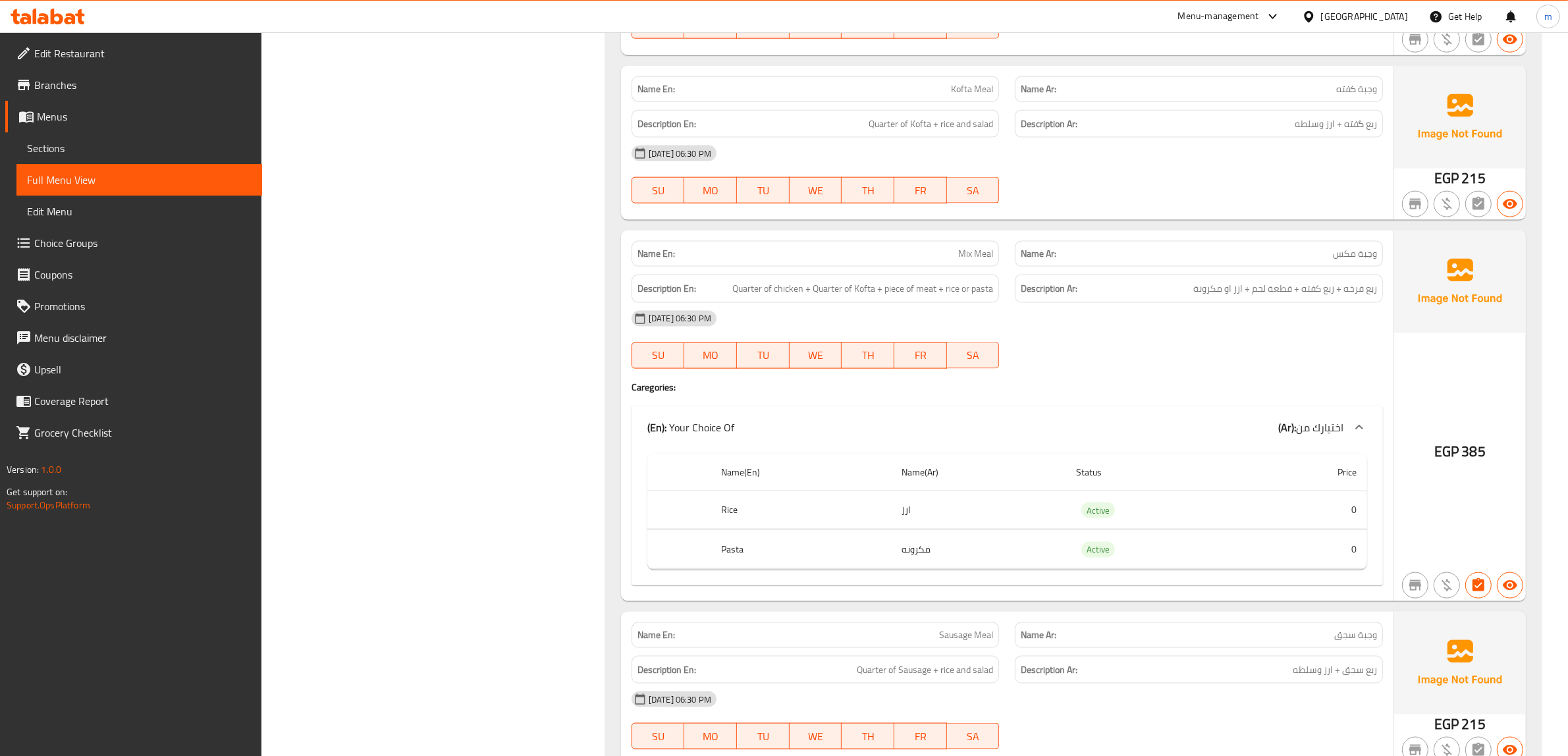
click at [966, 266] on div "Name En: Mix Meal" at bounding box center [815, 253] width 368 height 25
copy span "Mix Meal"
click at [1107, 372] on div at bounding box center [1198, 369] width 384 height 16
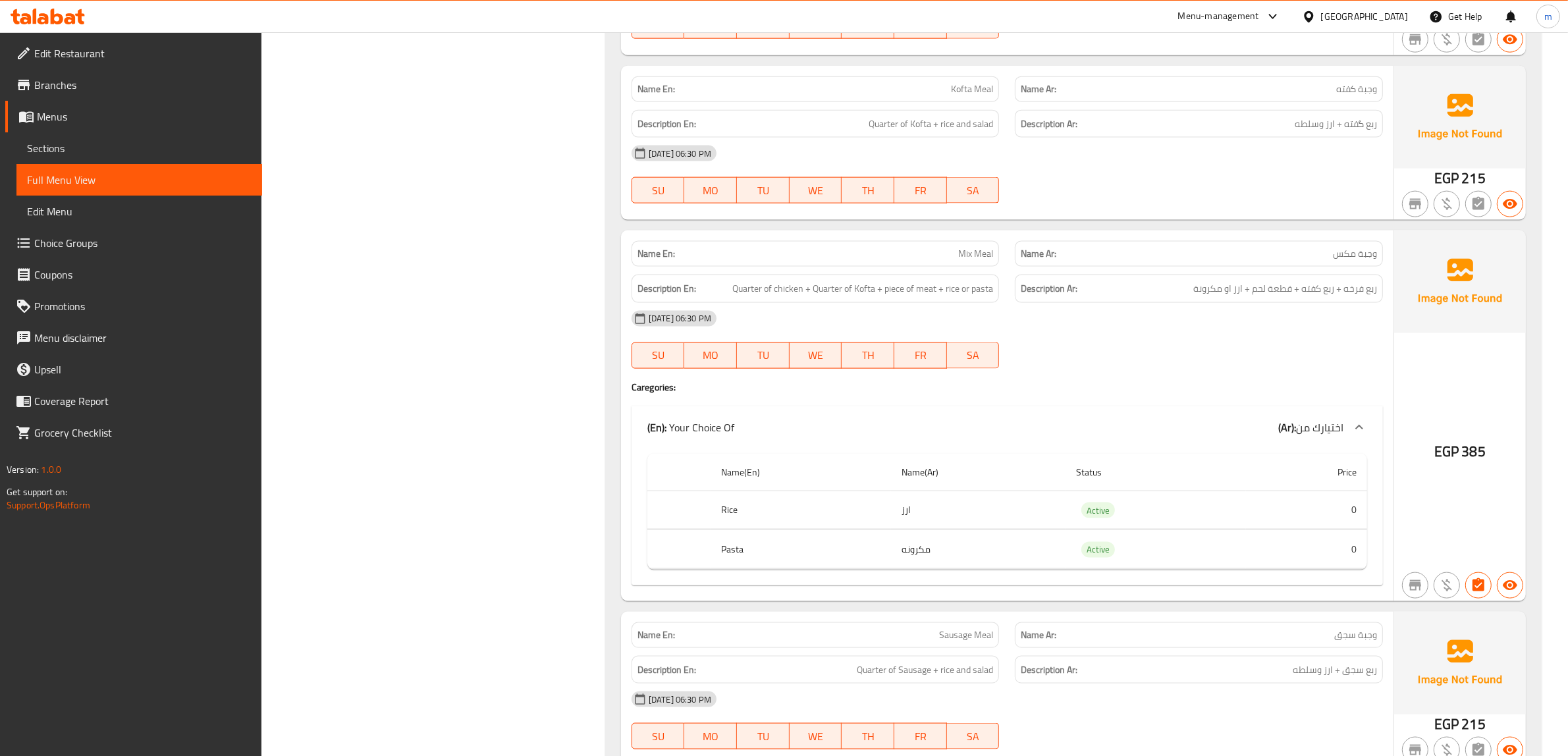
click at [1150, 402] on div "Name En: Mix Meal Name Ar: وجبة مكس Description En: Quarter of chicken + Quarte…" at bounding box center [1006, 416] width 772 height 370
click at [1114, 376] on div at bounding box center [1198, 369] width 384 height 16
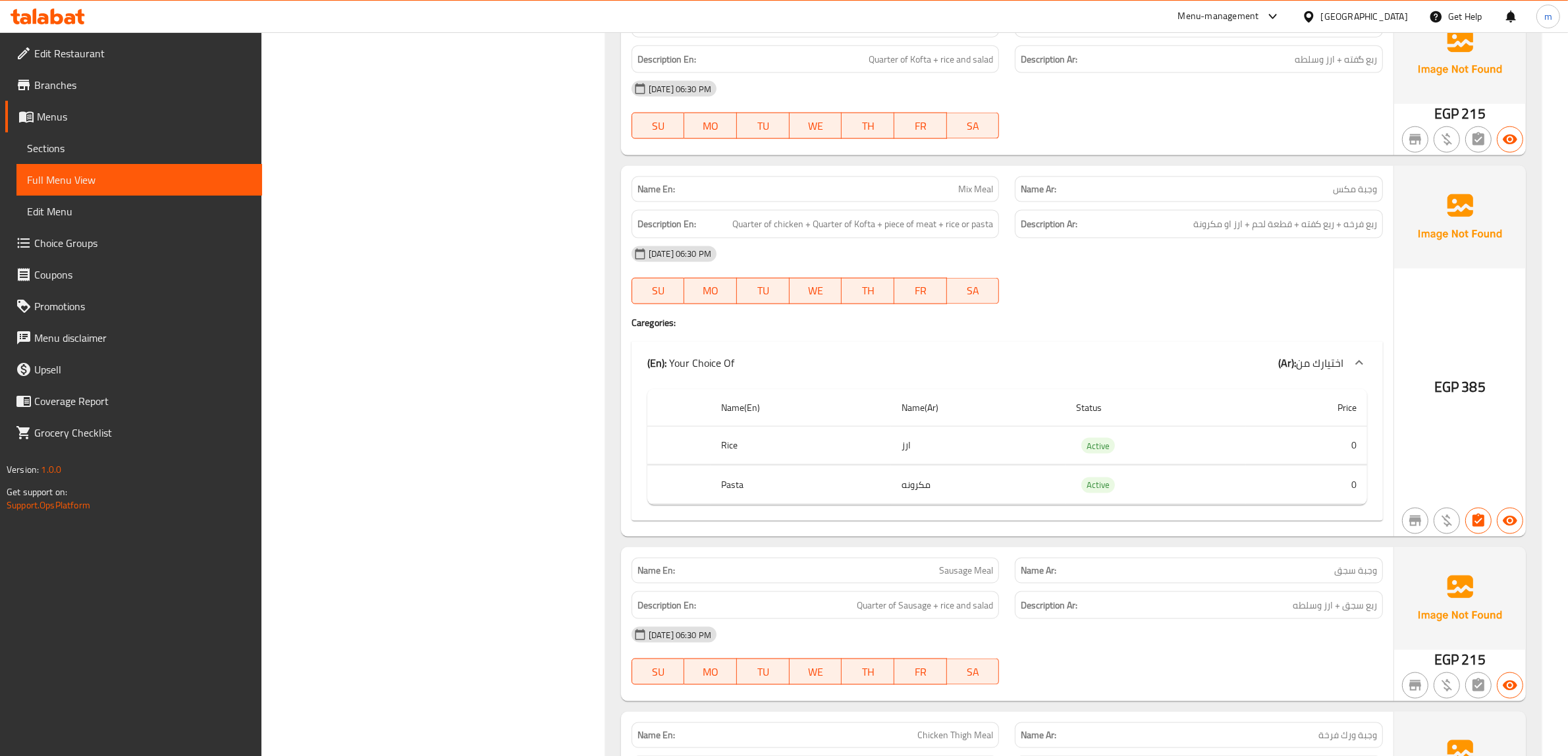
scroll to position [2386, 0]
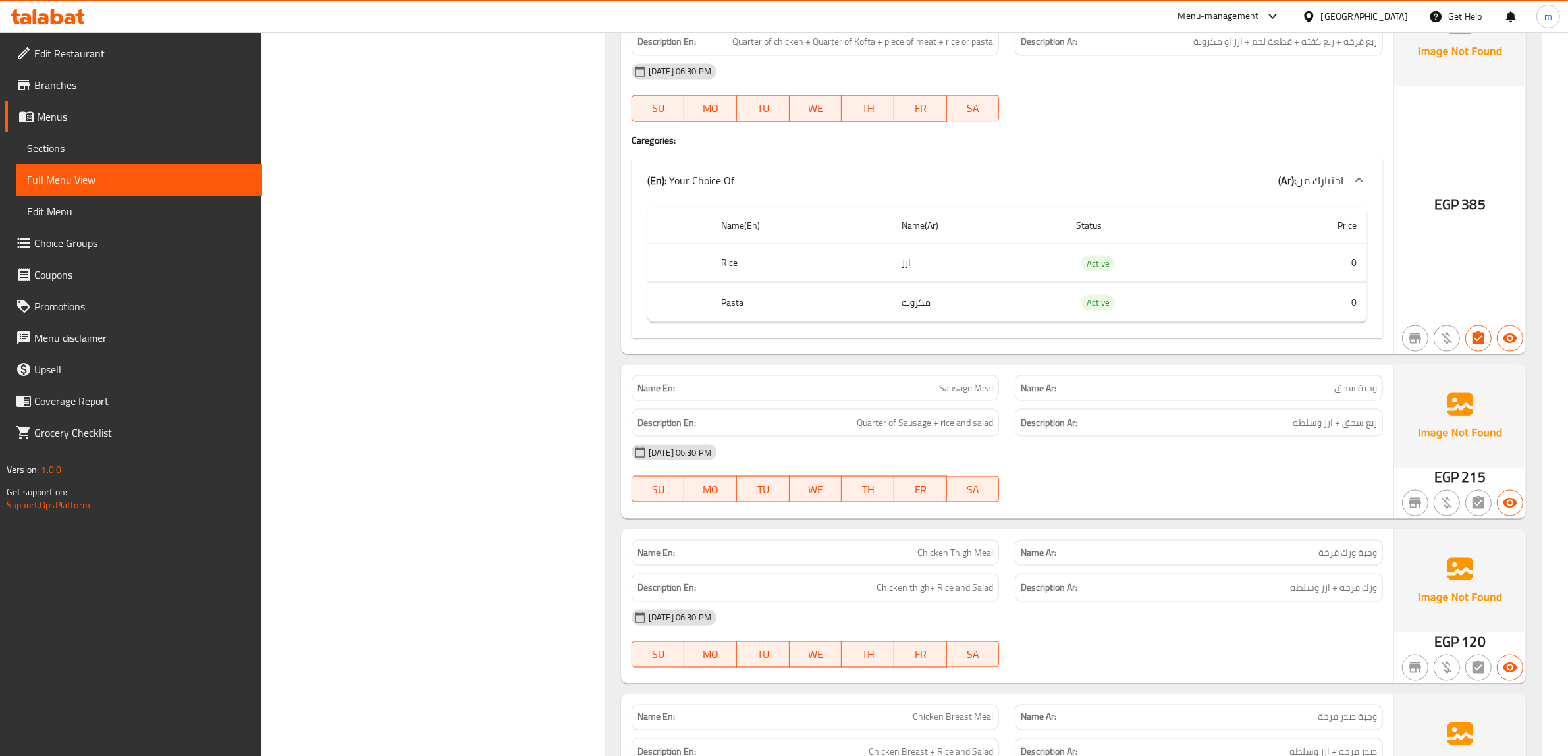
click at [1171, 430] on h6 "Description Ar: ربع سجق + ارز وسلطه" at bounding box center [1198, 422] width 356 height 16
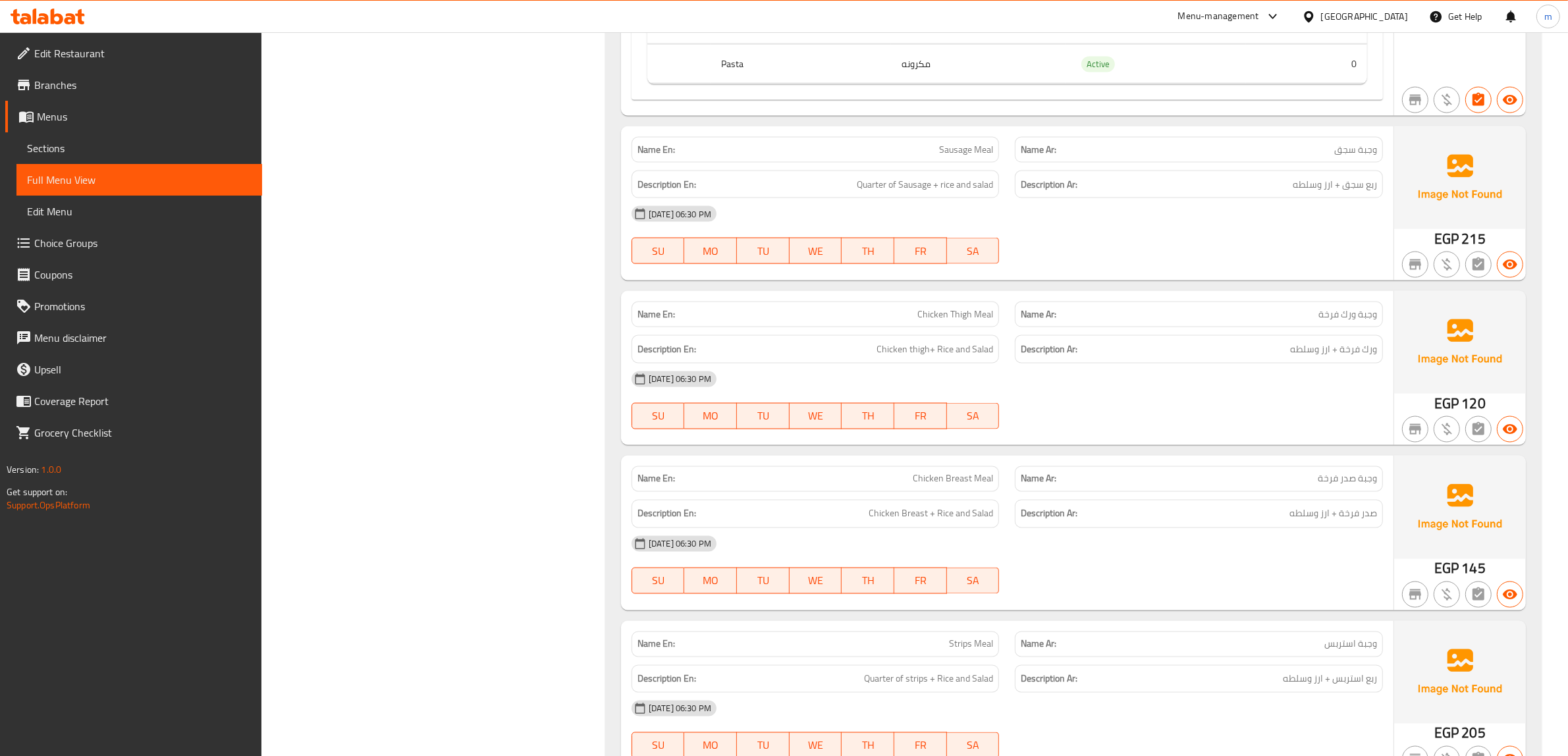
scroll to position [2797, 0]
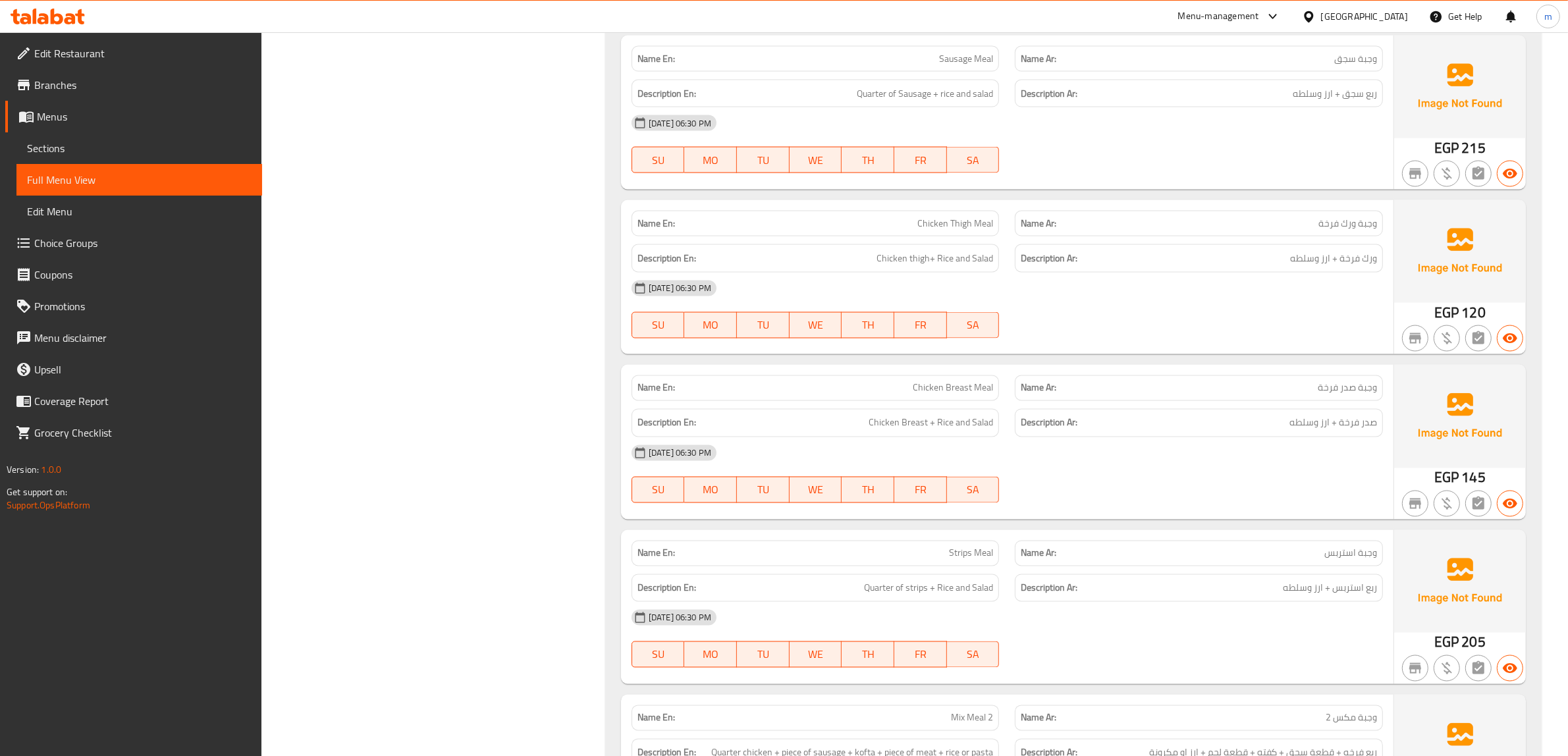
click at [1175, 339] on div at bounding box center [1198, 338] width 384 height 16
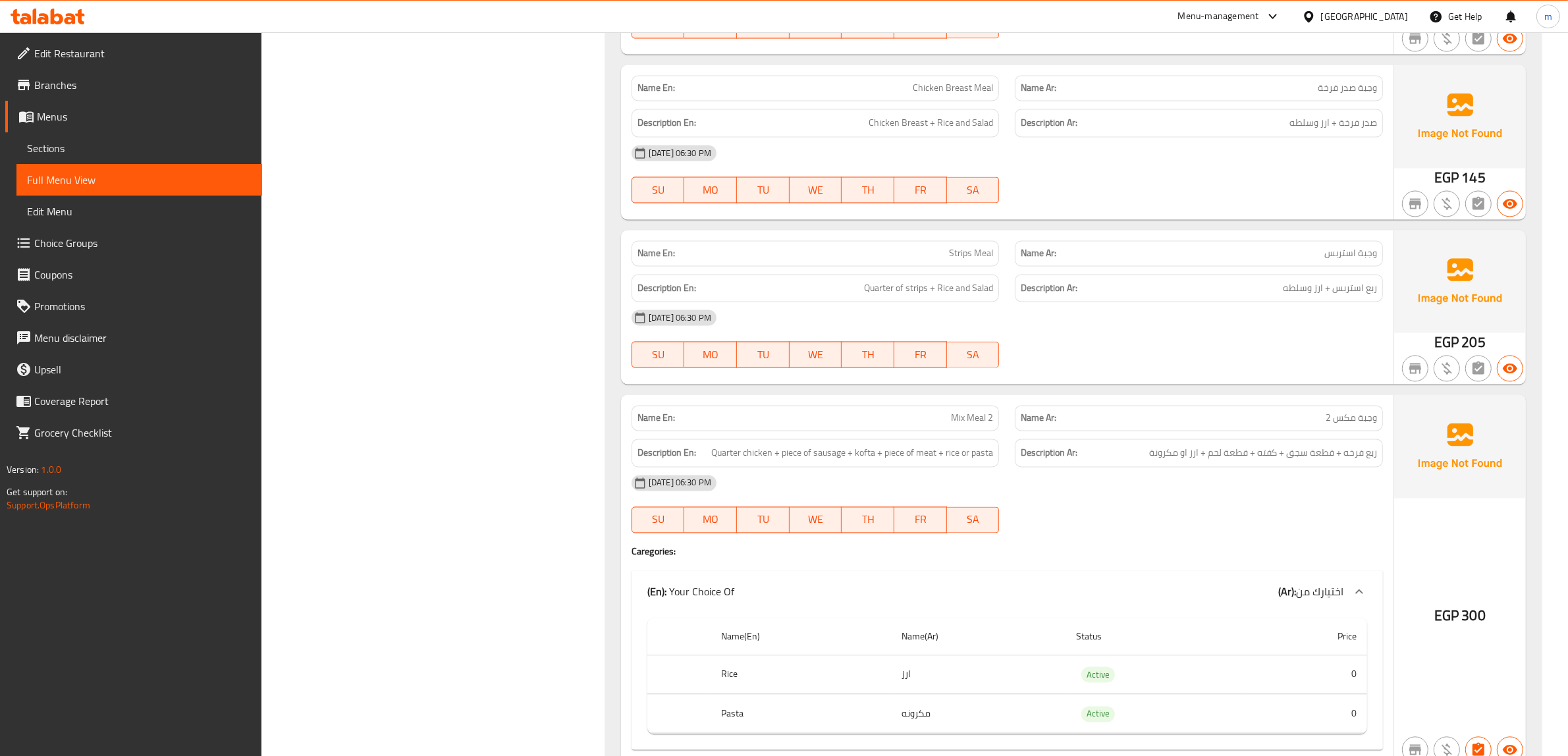
scroll to position [3126, 0]
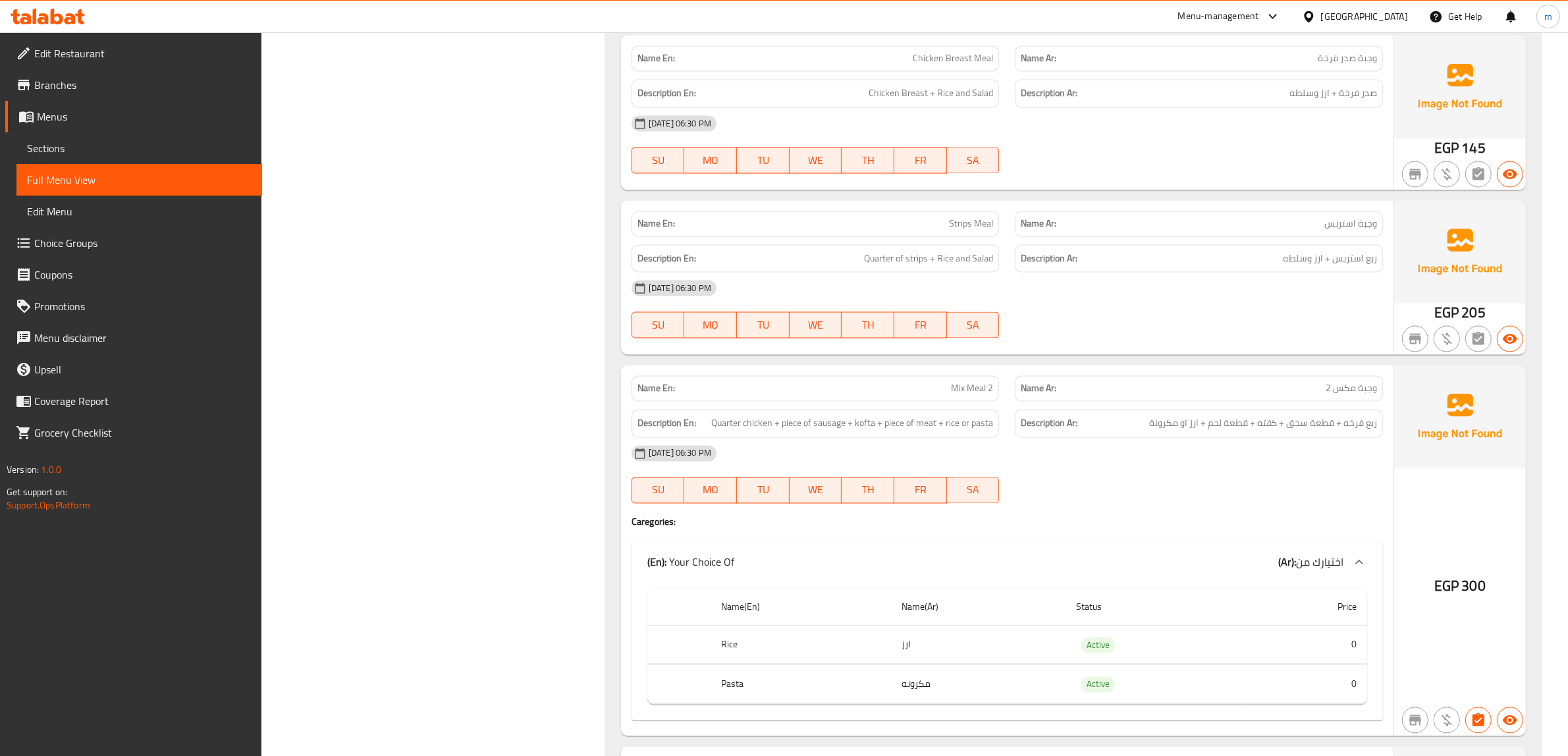
click at [1193, 316] on div "[DATE] 06:30 PM SU MO TU WE TH FR SA" at bounding box center [1006, 309] width 767 height 73
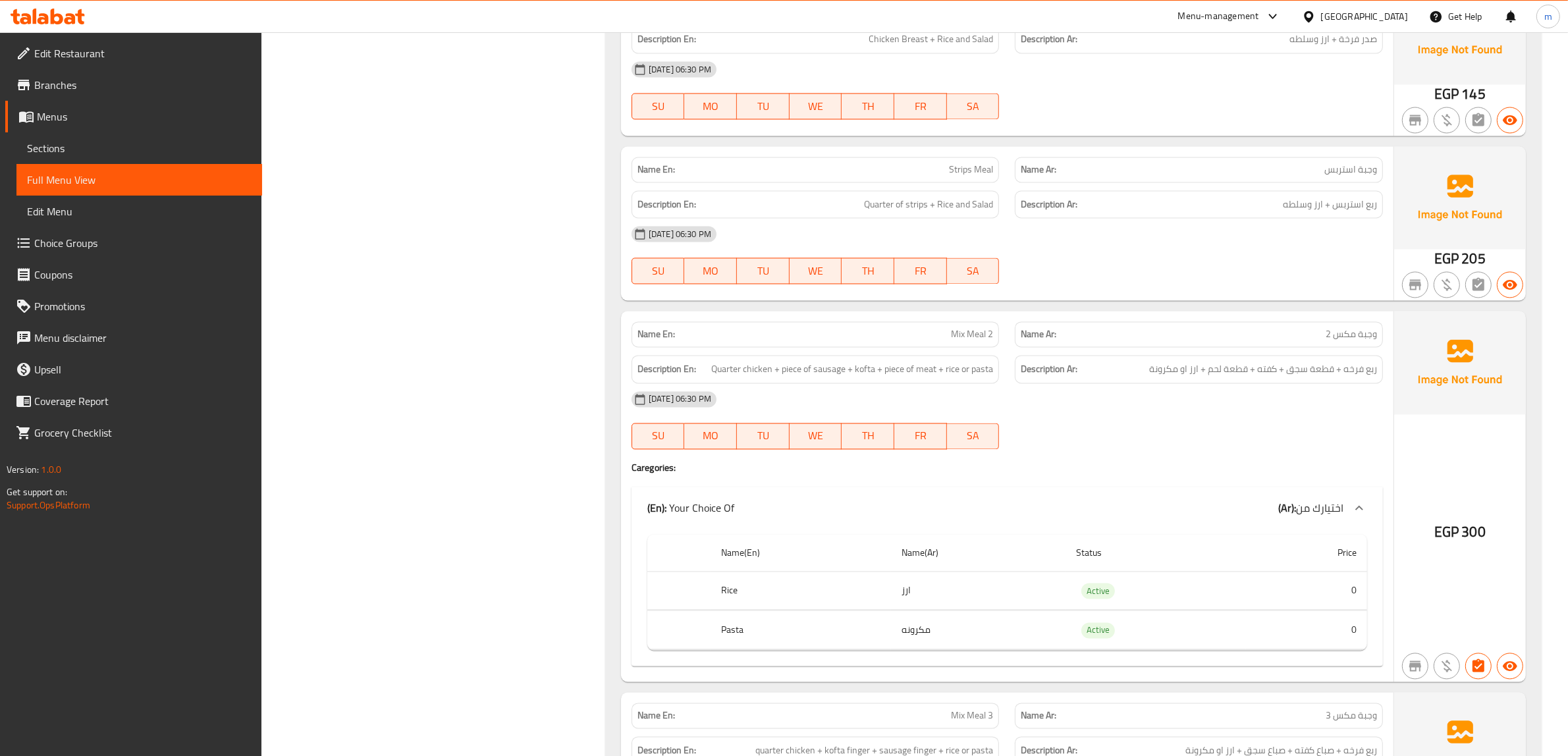
scroll to position [3291, 0]
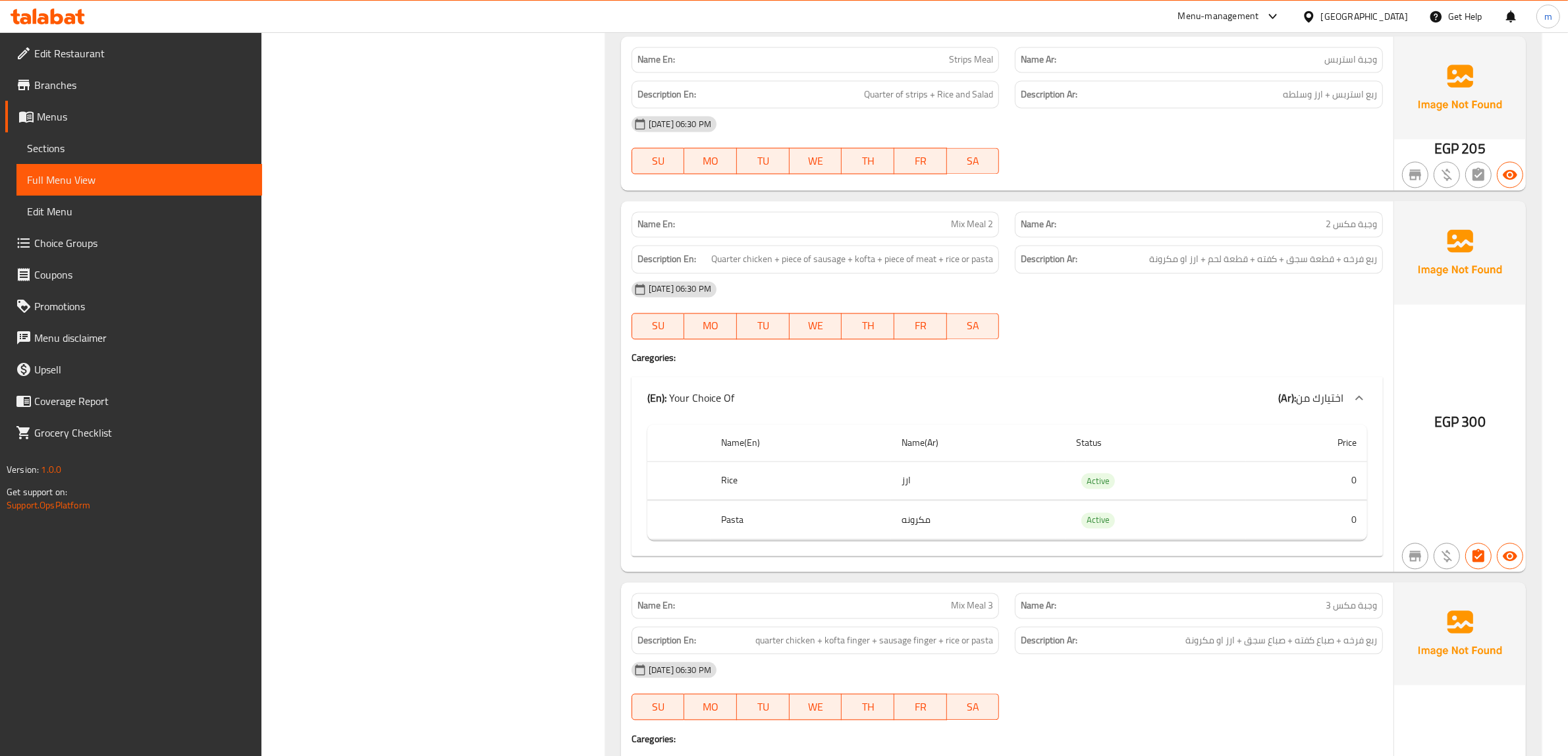
click at [1158, 315] on div "[DATE] 06:30 PM SU MO TU WE TH FR SA" at bounding box center [1006, 309] width 767 height 73
click at [965, 231] on span "Mix Meal 2" at bounding box center [972, 224] width 42 height 14
copy span "Mix Meal 2"
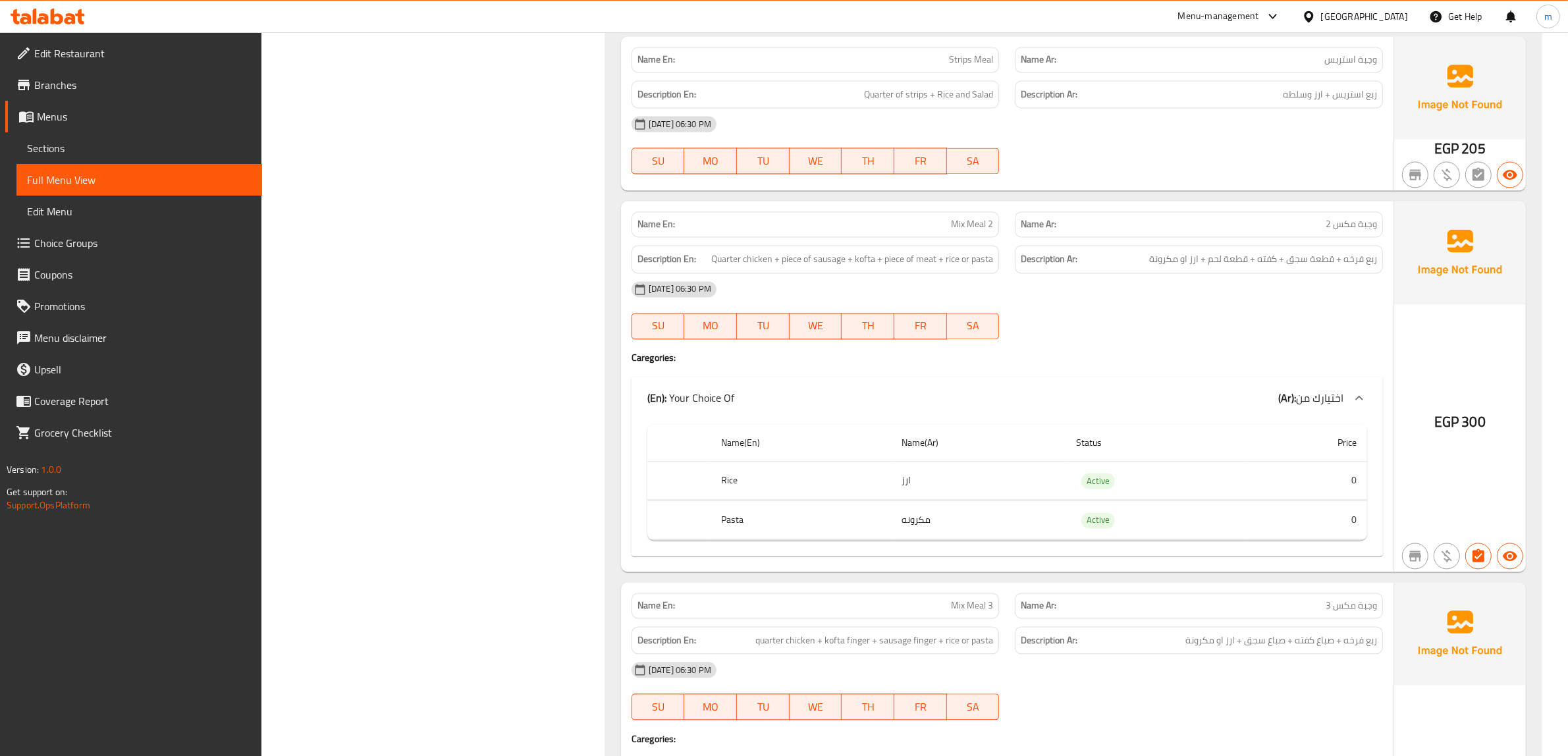
click at [1114, 372] on div "Name En: Mix Meal 2 Name Ar: وجبة مكس 2 Description En: Quarter chicken + piece…" at bounding box center [1006, 386] width 772 height 370
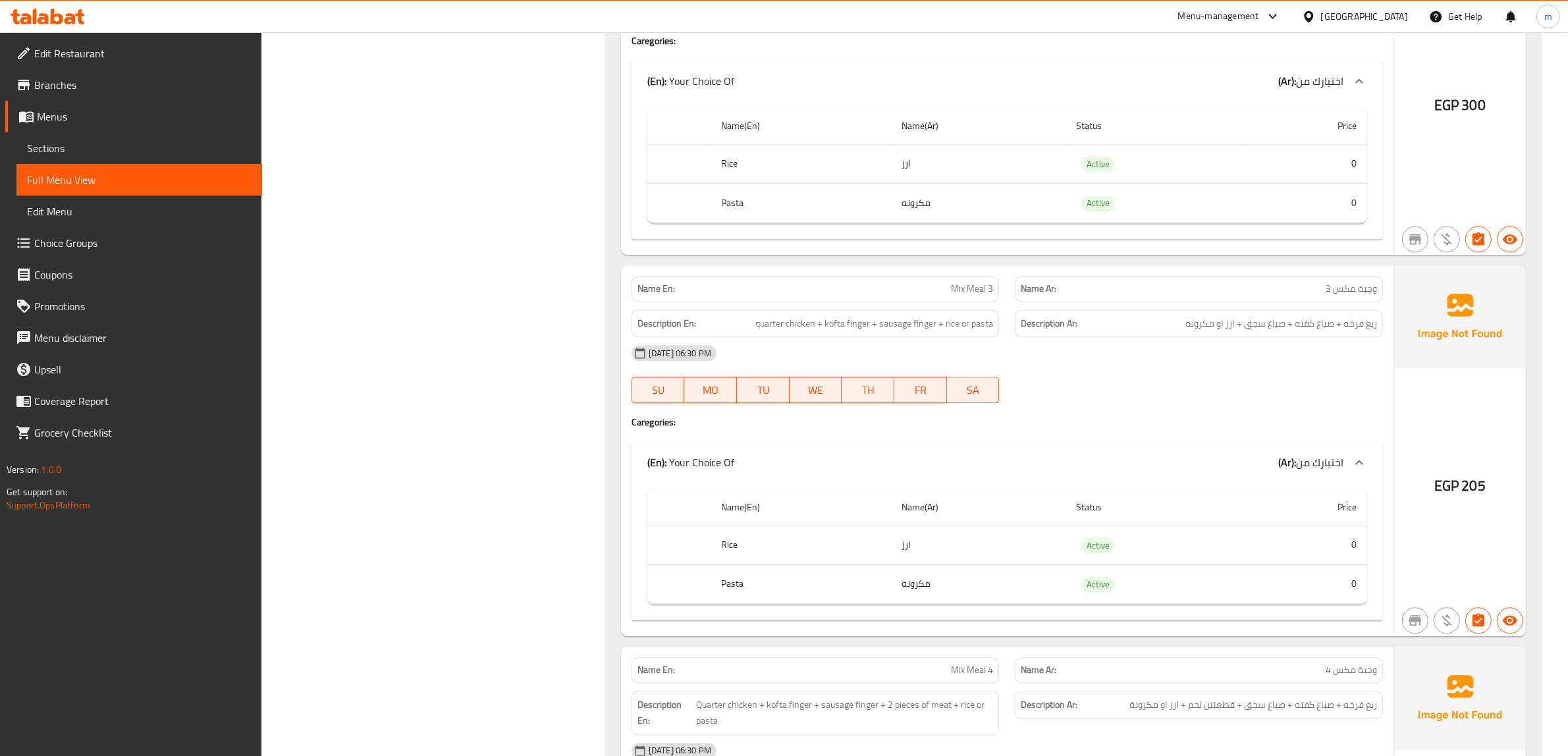
scroll to position [3620, 0]
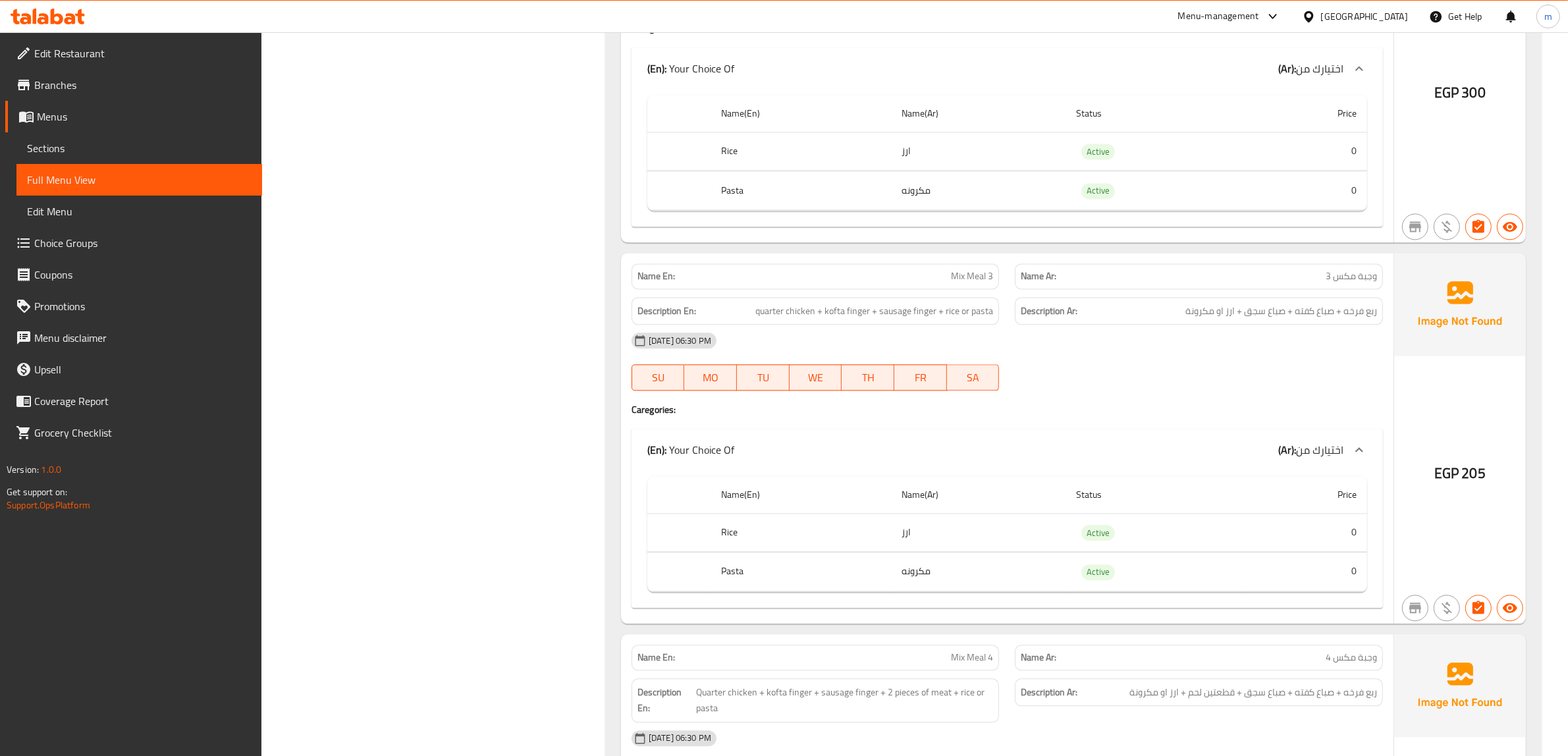
click at [1171, 408] on div "Name En: Mix Meal 3 Name Ar: وجبة مكس 3 Description En: quarter chicken + kofta…" at bounding box center [1006, 438] width 772 height 370
click at [1081, 379] on div "[DATE] 06:30 PM SU MO TU WE TH FR SA" at bounding box center [1006, 361] width 767 height 73
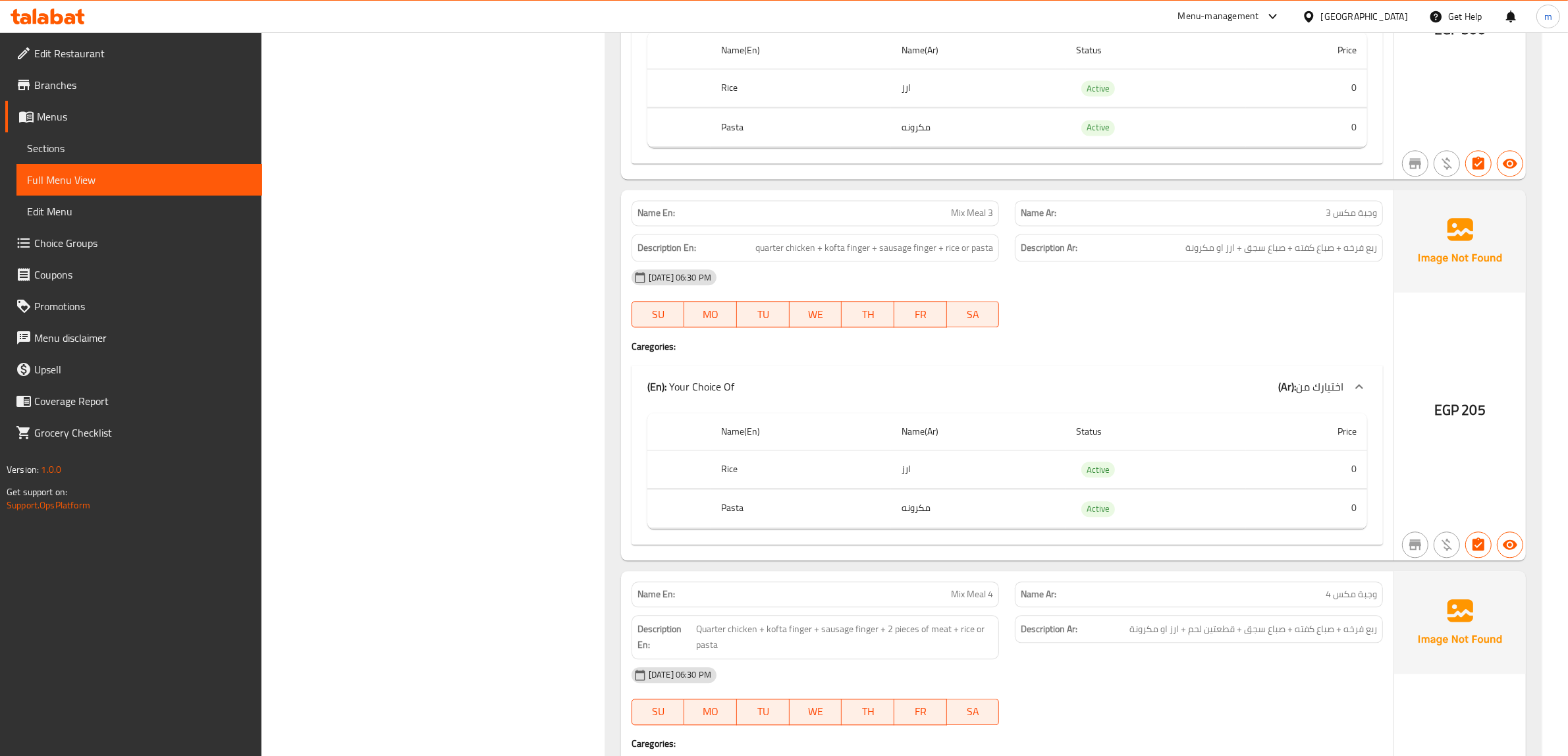
scroll to position [3702, 0]
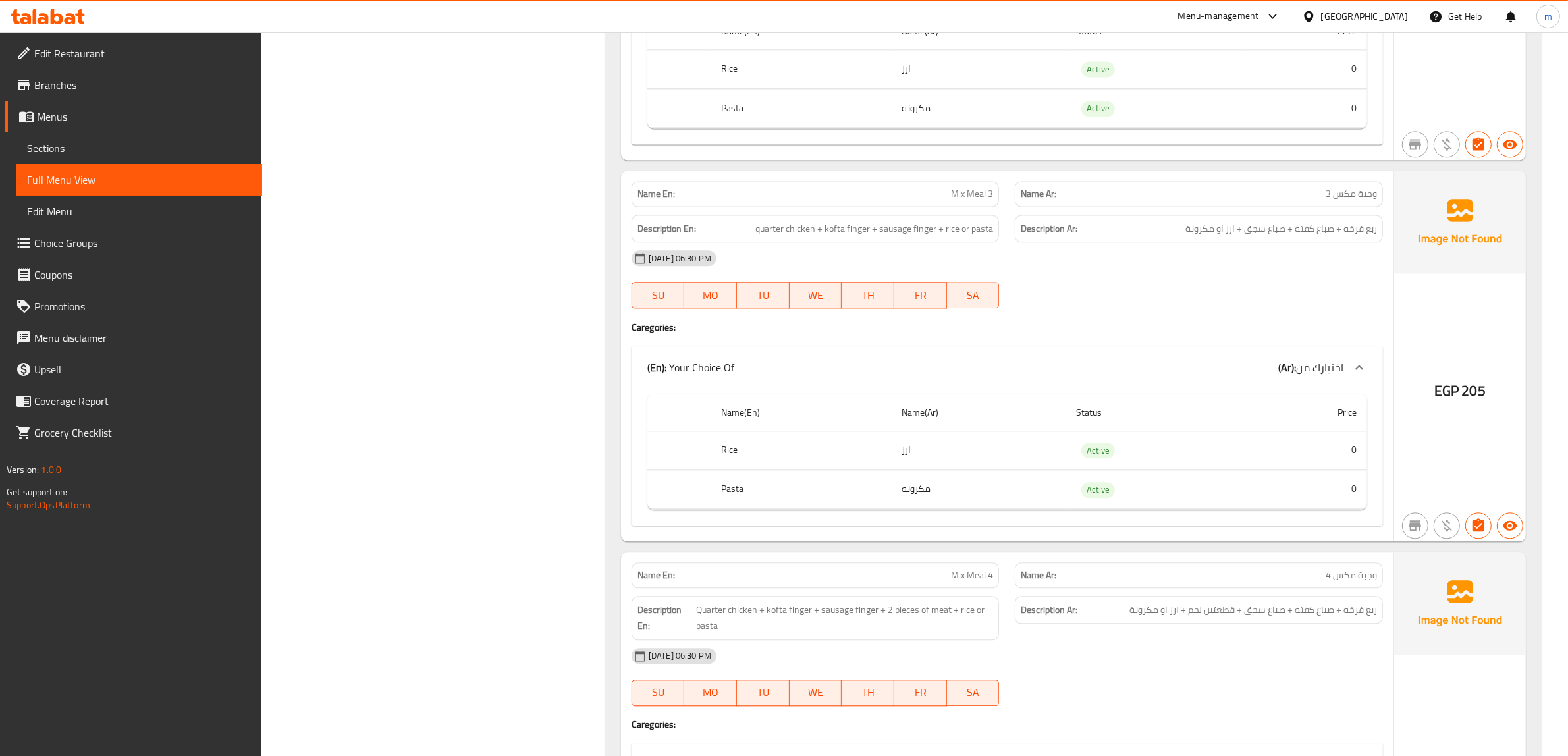
click at [1086, 316] on div at bounding box center [1198, 307] width 384 height 16
drag, startPoint x: 1026, startPoint y: 303, endPoint x: 587, endPoint y: 279, distance: 439.7
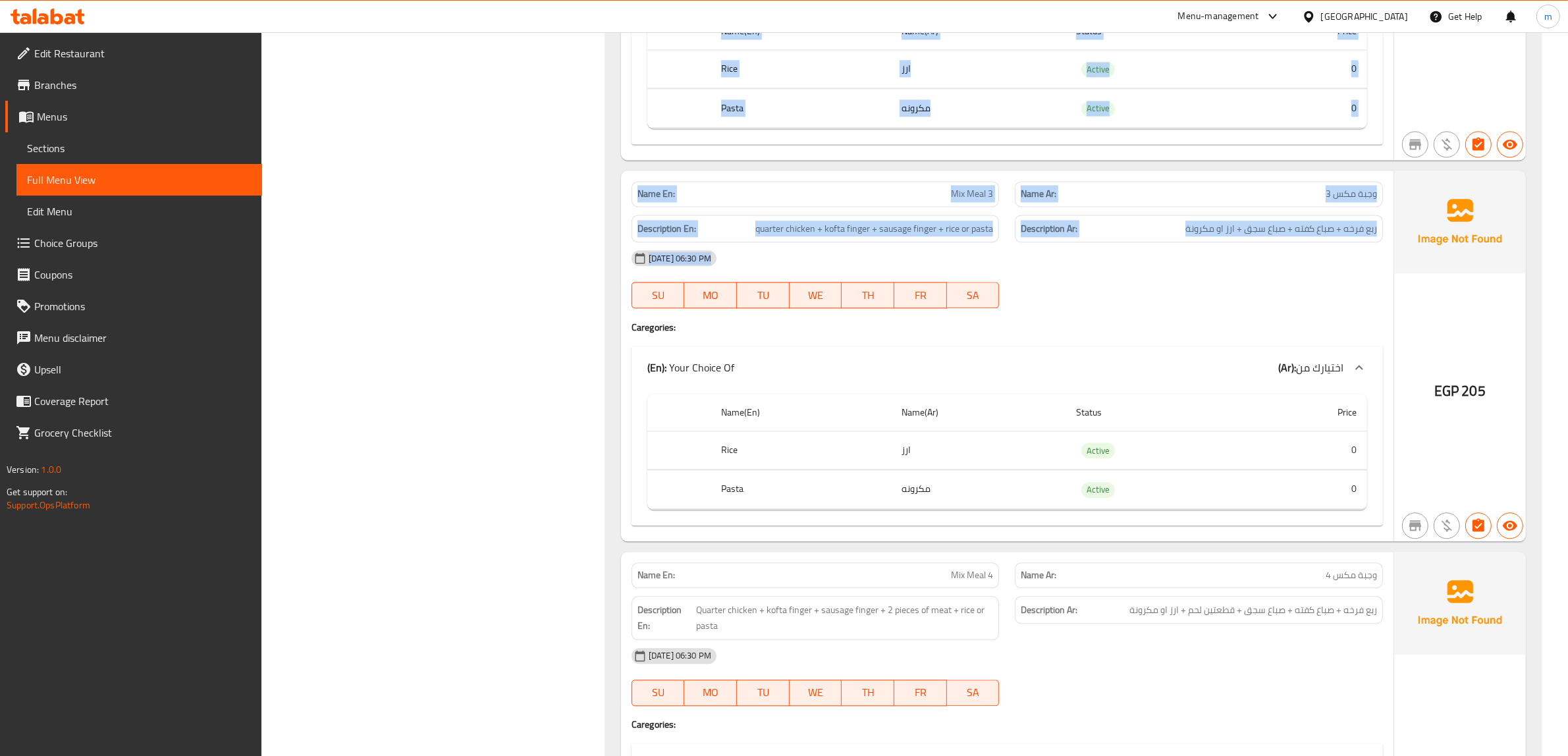
click at [1183, 313] on div at bounding box center [1198, 307] width 384 height 16
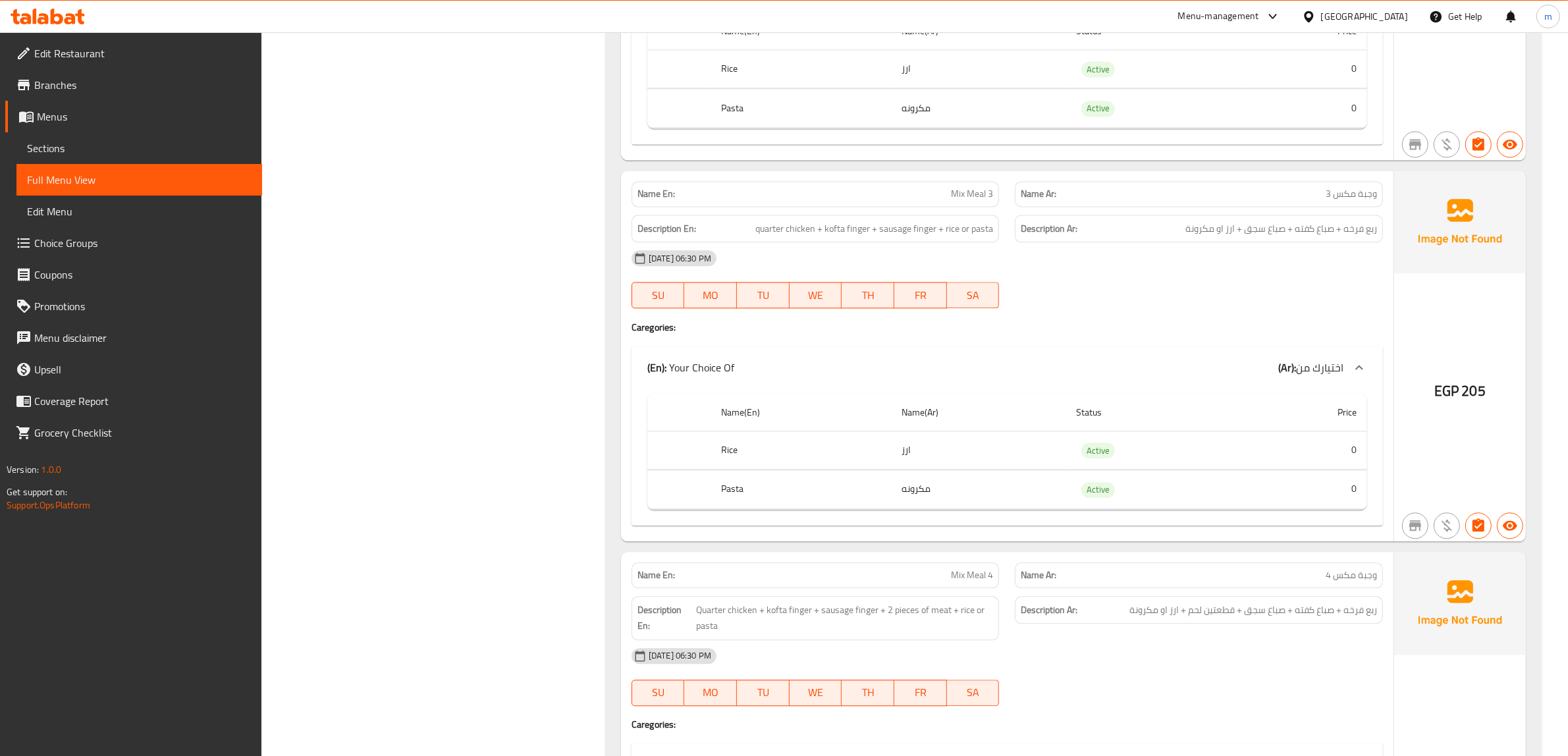
click at [1179, 271] on div "[DATE] 06:30 PM" at bounding box center [1006, 259] width 767 height 32
drag, startPoint x: 1183, startPoint y: 245, endPoint x: 1386, endPoint y: 234, distance: 203.3
click at [1386, 234] on div "Description Ar: ربع فرخه + صباع كفته + صباع سجق + ارز او مكرونة" at bounding box center [1198, 228] width 384 height 44
click at [1343, 266] on div "[DATE] 06:30 PM" at bounding box center [1006, 259] width 767 height 32
click at [1282, 316] on div at bounding box center [1198, 307] width 384 height 16
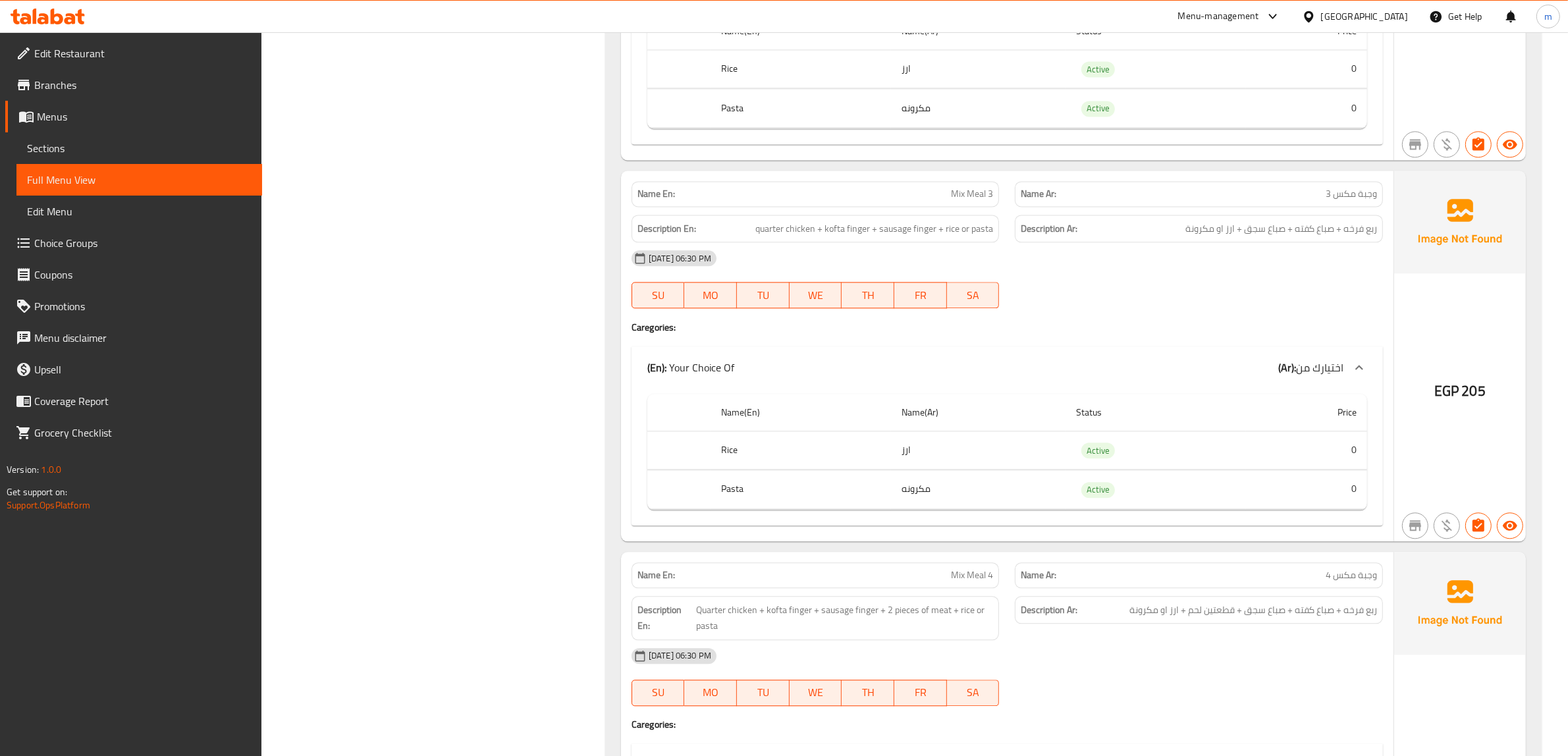
click at [1249, 274] on div "[DATE] 06:30 PM" at bounding box center [1006, 259] width 767 height 32
click at [1034, 303] on div "[DATE] 06:30 PM SU MO TU WE TH FR SA" at bounding box center [1006, 279] width 767 height 73
click at [1104, 297] on div "[DATE] 06:30 PM SU MO TU WE TH FR SA" at bounding box center [1006, 279] width 767 height 73
drag, startPoint x: 856, startPoint y: 239, endPoint x: 870, endPoint y: 239, distance: 14.0
click at [870, 237] on span "quarter chicken + kofta finger + sausage finger + rice or pasta" at bounding box center [874, 228] width 238 height 16
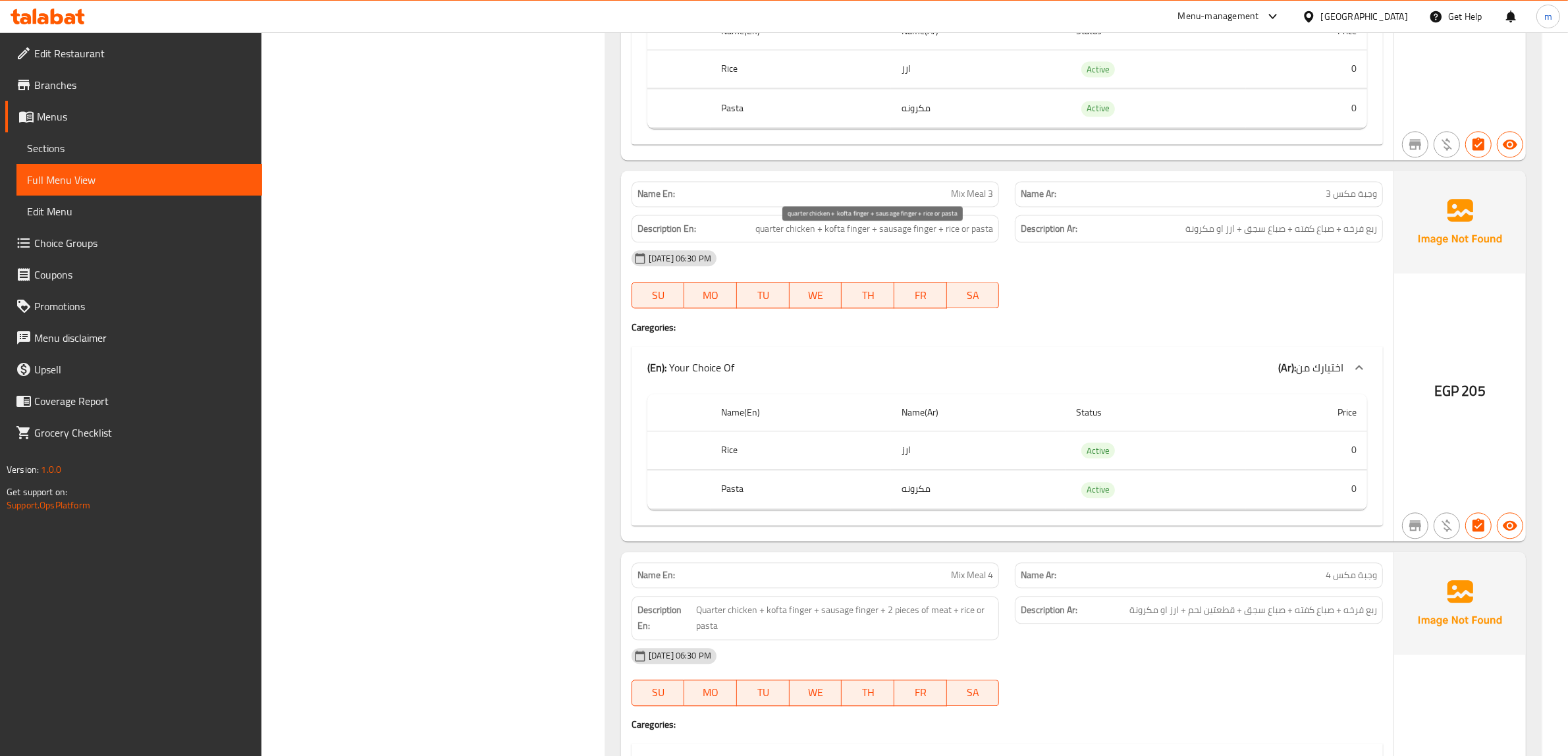
click at [849, 237] on span "quarter chicken + kofta finger + sausage finger + rice or pasta" at bounding box center [874, 228] width 238 height 16
drag, startPoint x: 848, startPoint y: 238, endPoint x: 859, endPoint y: 239, distance: 11.0
click at [859, 237] on span "quarter chicken + kofta finger + sausage finger + rice or pasta" at bounding box center [874, 228] width 238 height 16
click at [1172, 301] on div "[DATE] 06:30 PM SU MO TU WE TH FR SA" at bounding box center [1006, 279] width 767 height 73
click at [1258, 231] on span "ربع فرخه + صباع كفته + صباع سجق + ارز او مكرونة" at bounding box center [1281, 228] width 192 height 16
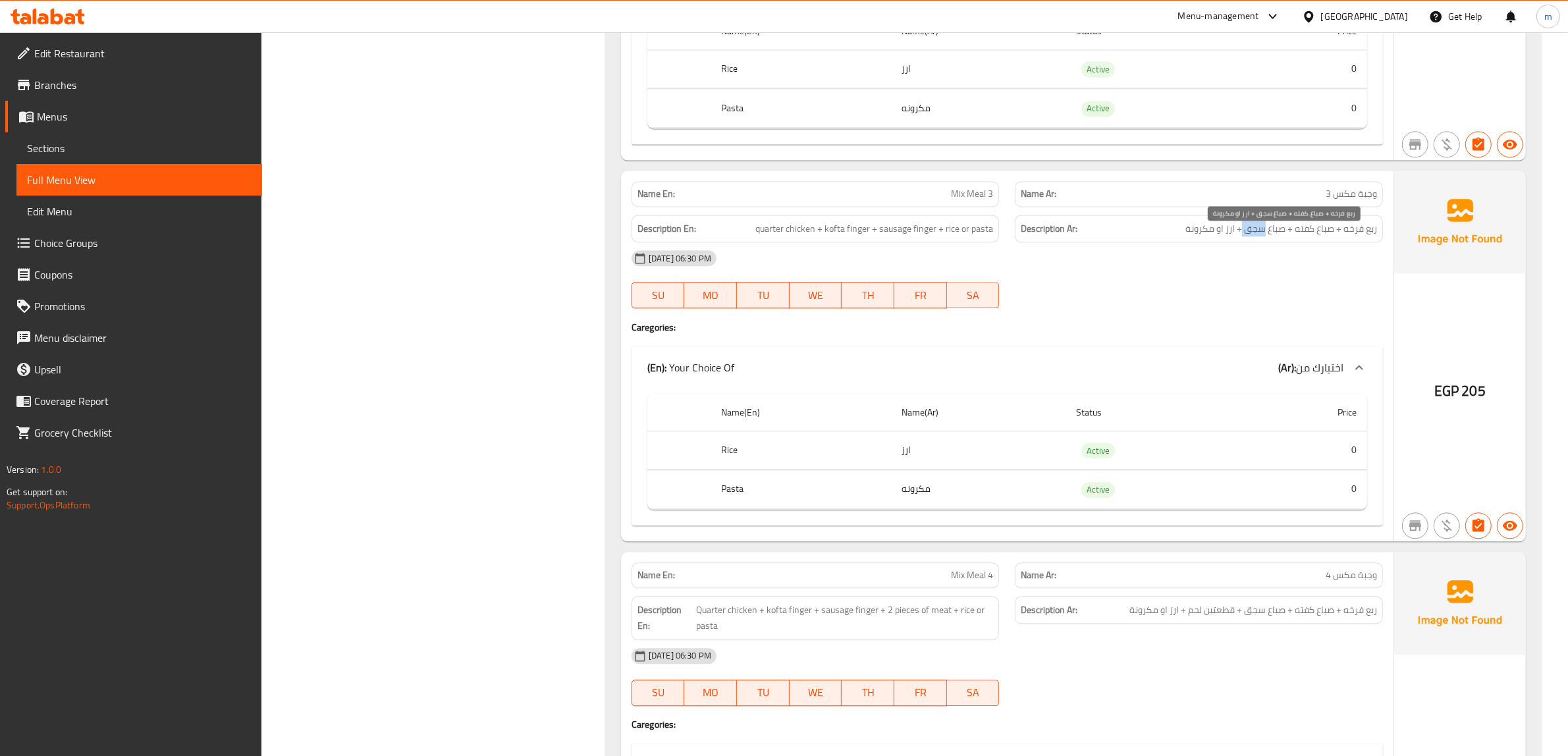
click at [1259, 231] on span "ربع فرخه + صباع كفته + صباع سجق + ارز او مكرونة" at bounding box center [1281, 228] width 192 height 16
click at [1271, 237] on span "ربع فرخه + صباع كفته + صباع سجق + ارز او مكرونة" at bounding box center [1281, 228] width 192 height 16
click at [1288, 237] on span "ربع فرخه + صباع كفته + صباع سجق + ارز او مكرونة" at bounding box center [1281, 228] width 192 height 16
drag, startPoint x: 1285, startPoint y: 240, endPoint x: 1245, endPoint y: 249, distance: 41.0
click at [1245, 243] on div "Description Ar: ربع فرخه + صباع كفته + صباع سجق + ارز او مكرونة" at bounding box center [1198, 228] width 368 height 28
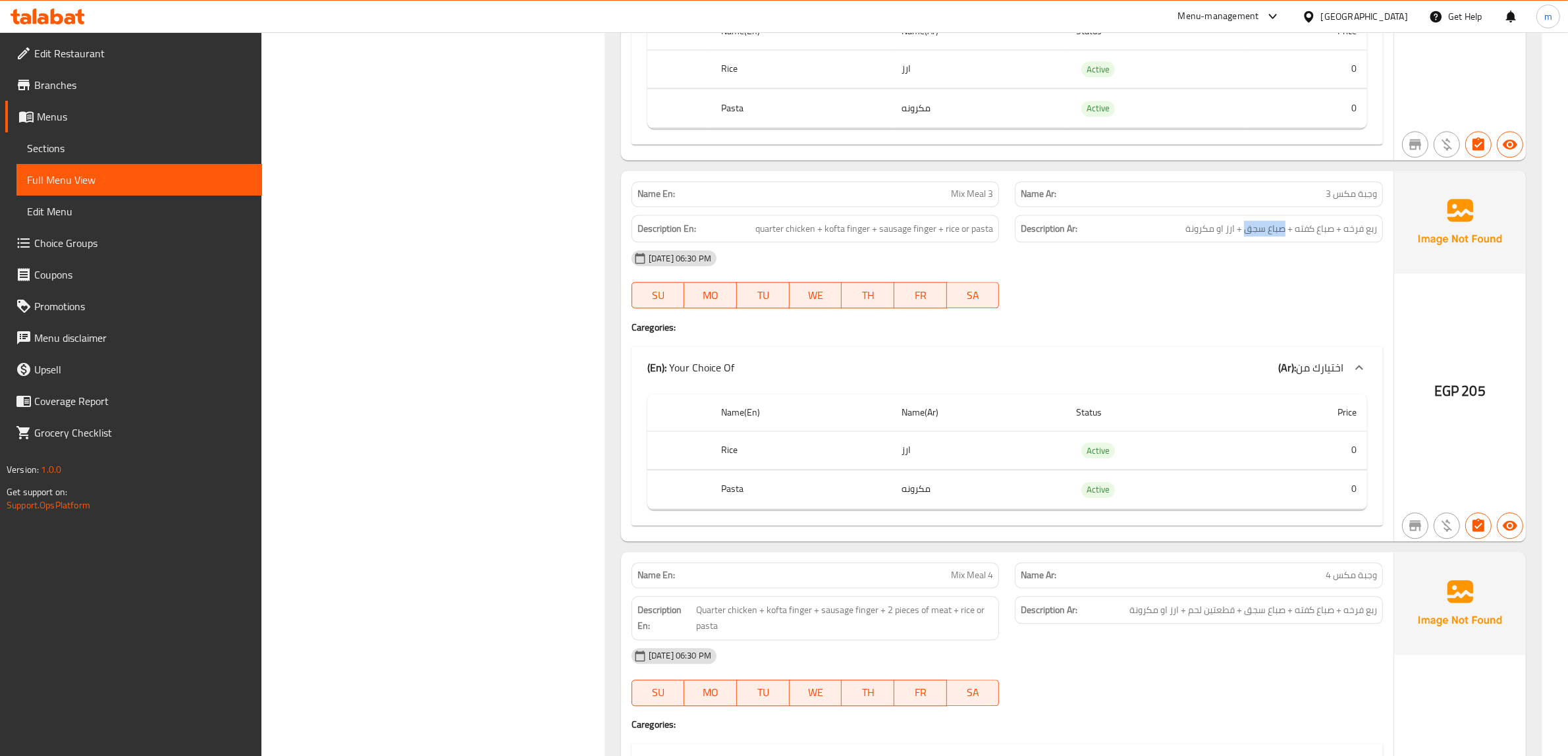
click at [1251, 237] on span "ربع فرخه + صباع كفته + صباع سجق + ارز او مكرونة" at bounding box center [1281, 228] width 192 height 16
drag, startPoint x: 1245, startPoint y: 245, endPoint x: 1284, endPoint y: 245, distance: 39.0
click at [1284, 243] on div "Description Ar: ربع فرخه + صباع كفته + صباع سجق + ارز او مكرونة" at bounding box center [1198, 228] width 368 height 28
click at [845, 243] on div "Description En: quarter chicken + kofta finger + sausage finger + rice or pasta" at bounding box center [815, 228] width 368 height 28
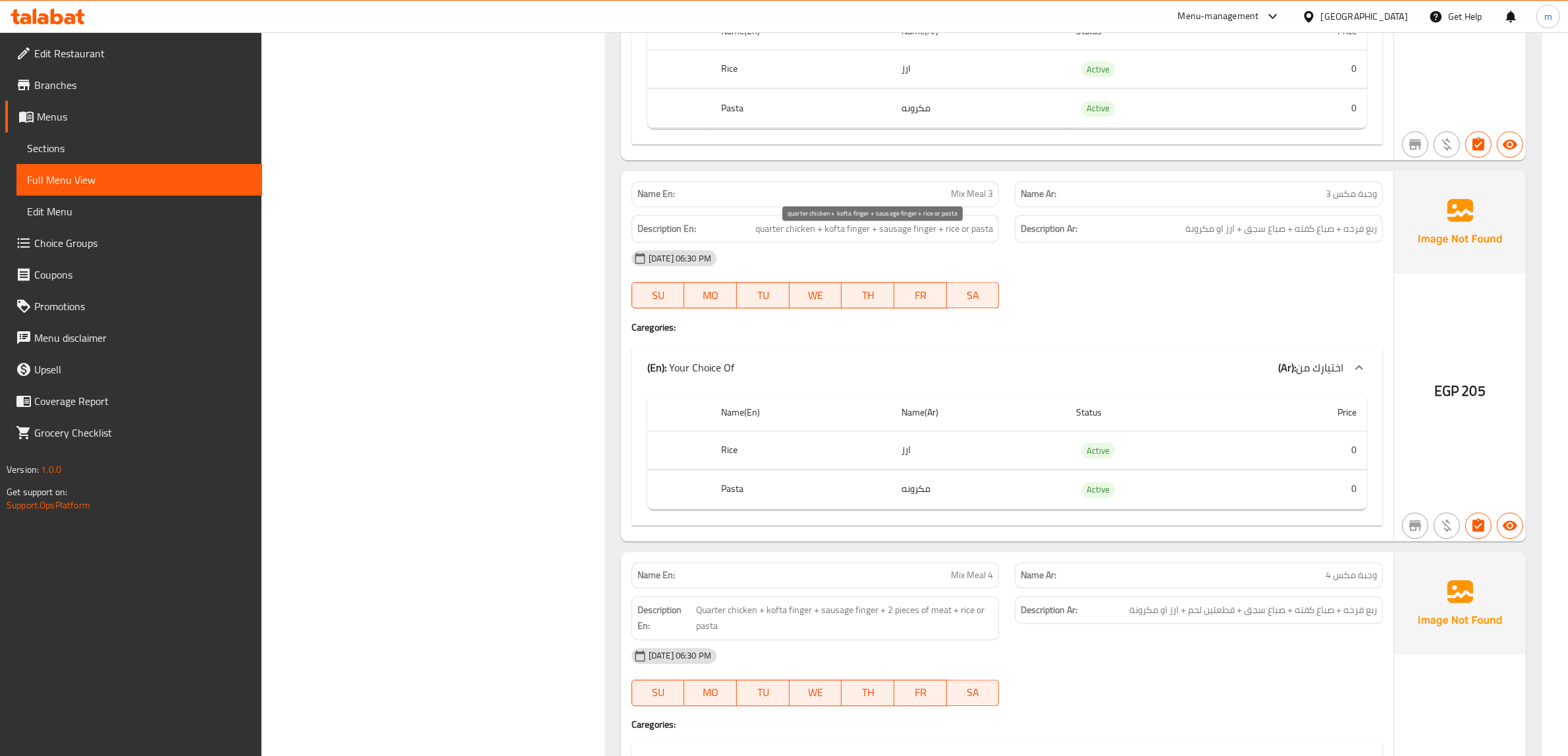
click at [850, 237] on span "quarter chicken + kofta finger + sausage finger + rice or pasta" at bounding box center [874, 228] width 238 height 16
click at [923, 191] on div "Name En: Mix Meal 3" at bounding box center [815, 193] width 368 height 25
click at [927, 199] on p "Name En: Mix Meal 3" at bounding box center [816, 194] width 356 height 14
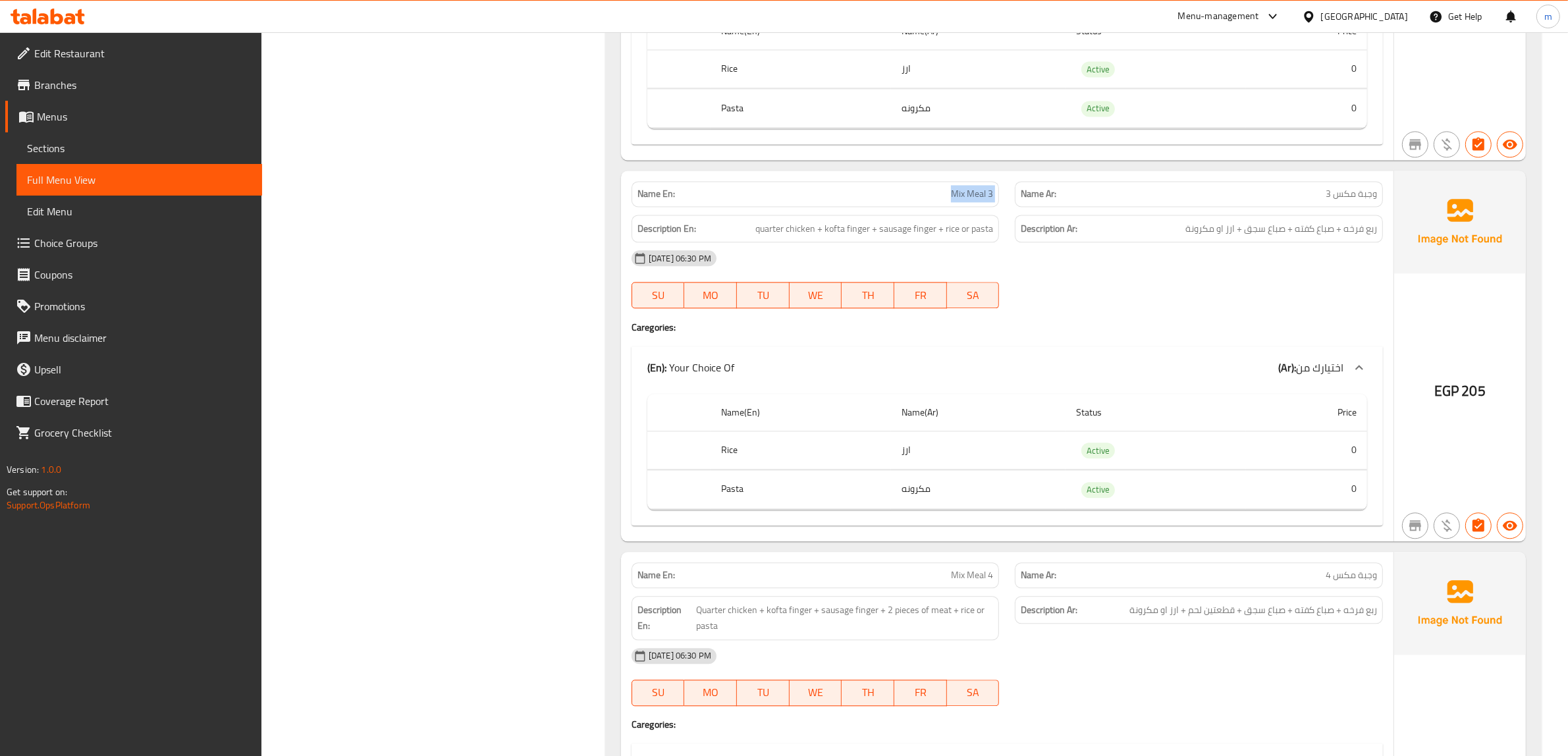
click at [927, 199] on p "Name En: Mix Meal 3" at bounding box center [816, 194] width 356 height 14
click at [989, 192] on div "Name En: Mix Meal 3" at bounding box center [815, 193] width 368 height 25
click at [968, 200] on span "Mix Meal 3" at bounding box center [972, 194] width 42 height 14
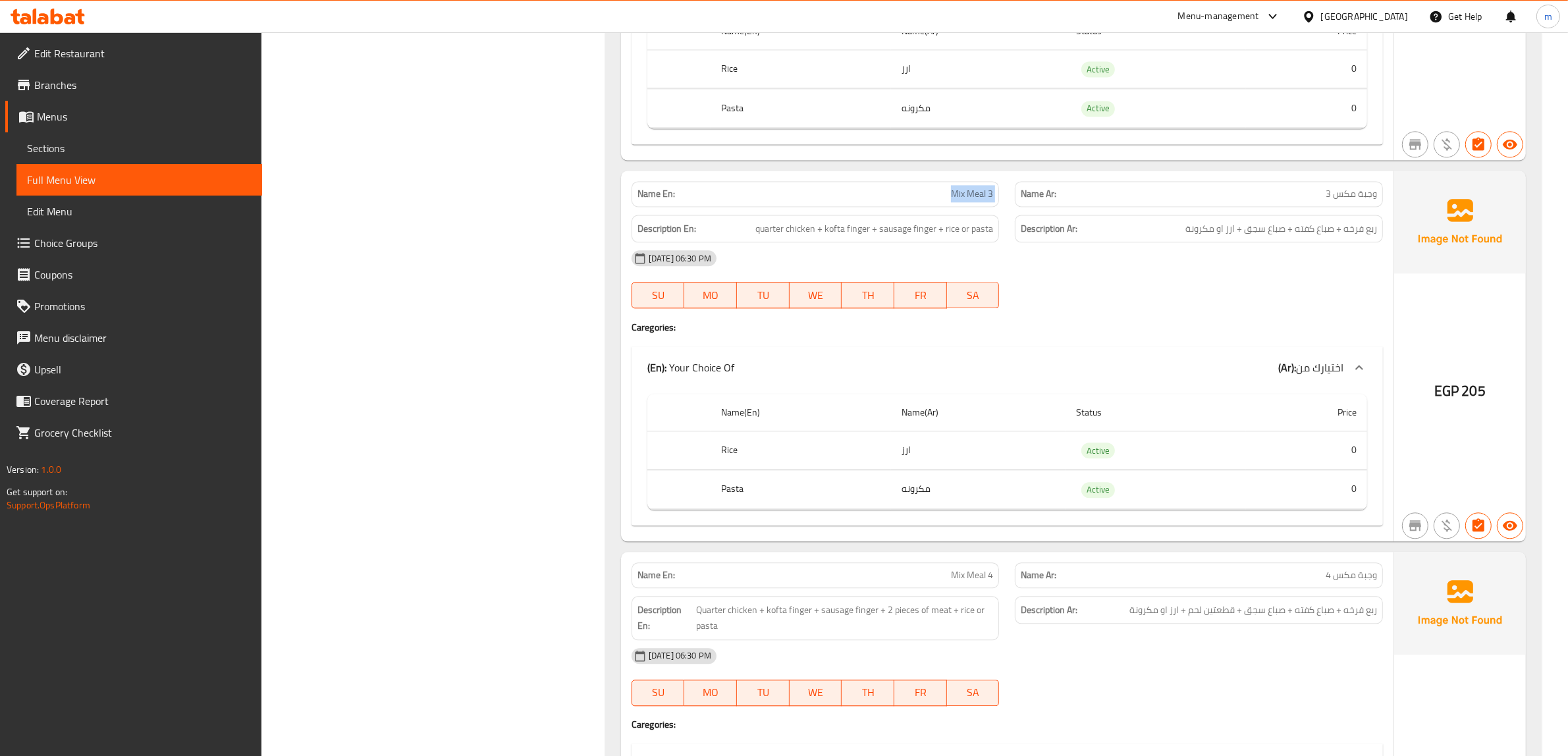
copy span "Mix Meal 3"
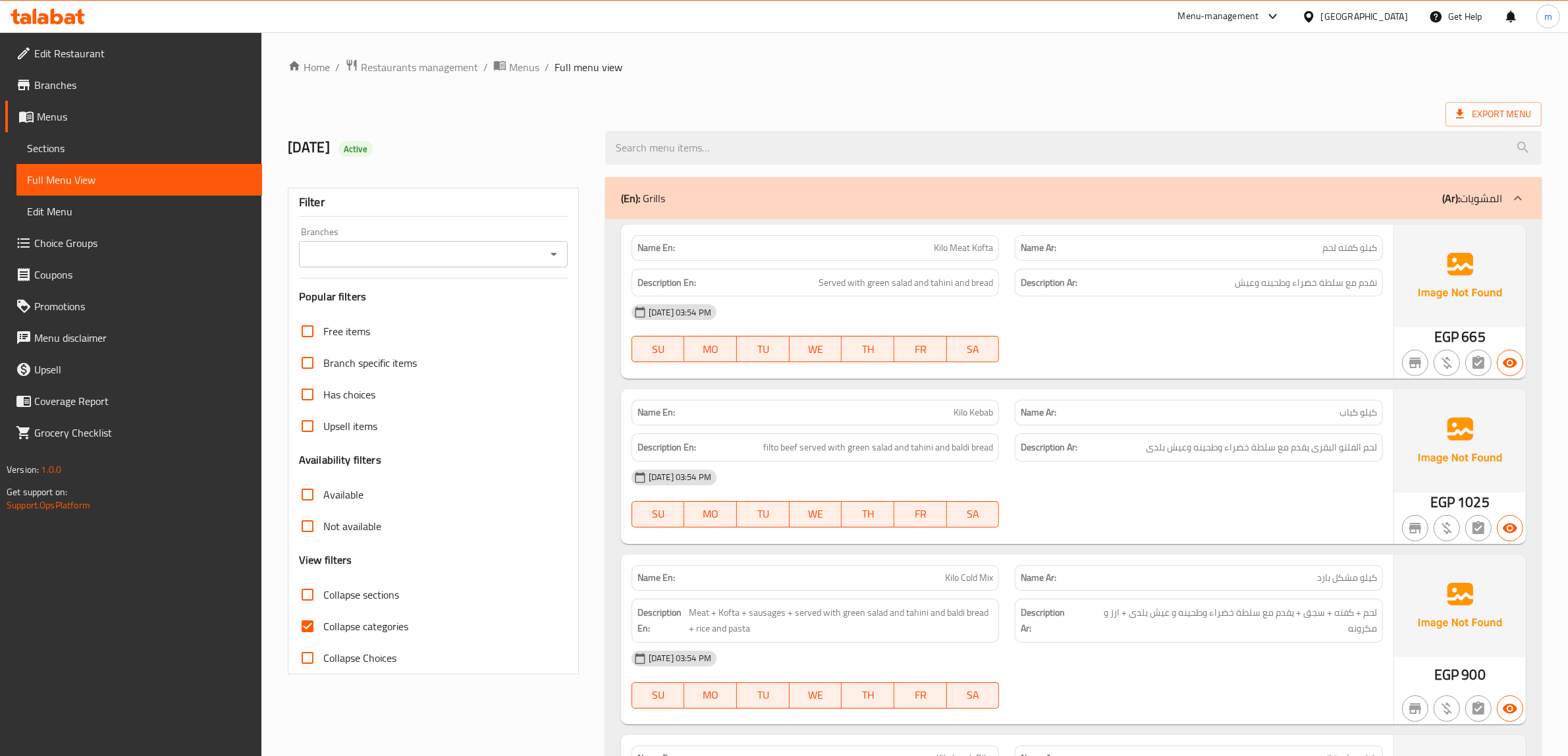
click at [113, 118] on span "Menus" at bounding box center [144, 116] width 214 height 16
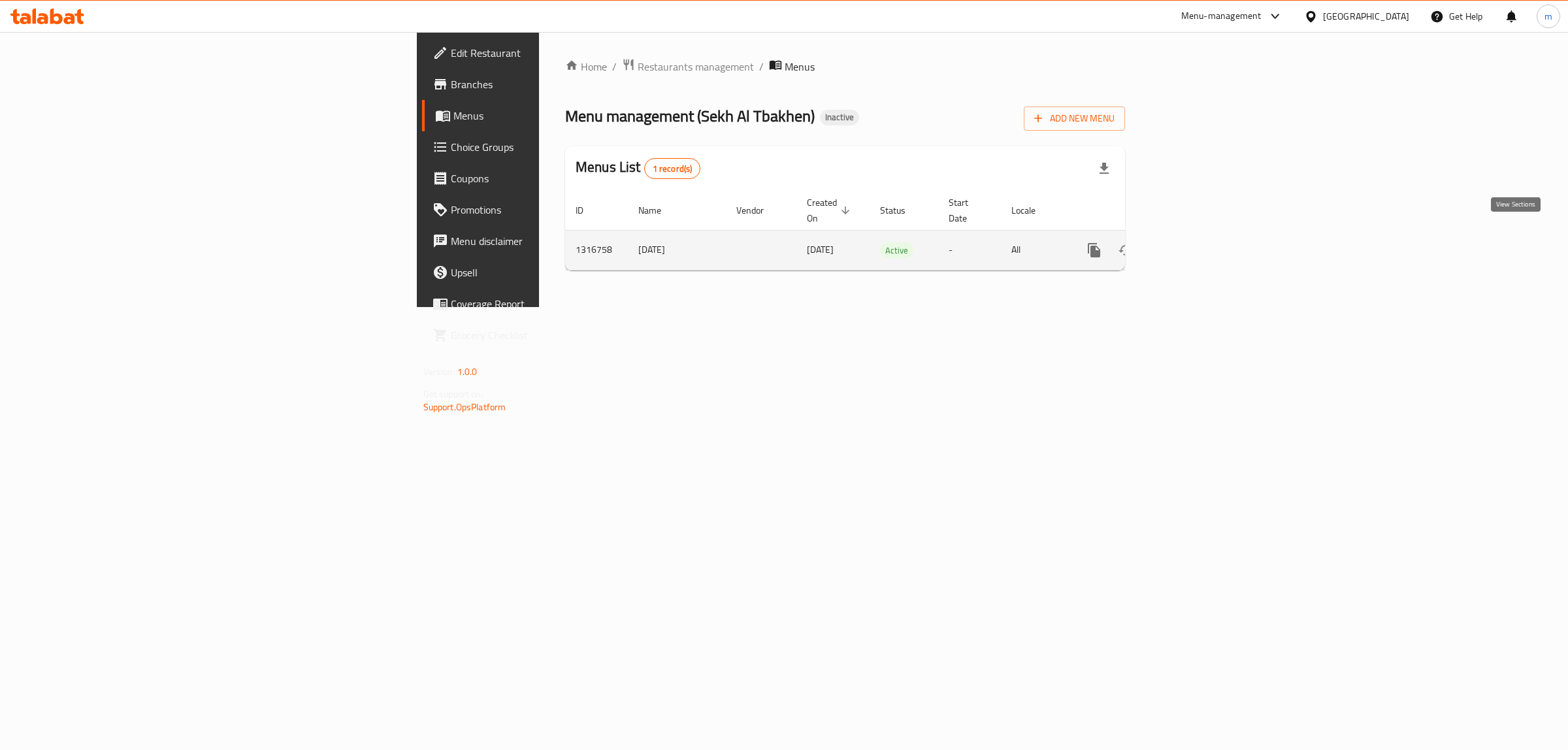
click at [1197, 243] on icon "enhanced table" at bounding box center [1188, 250] width 16 height 16
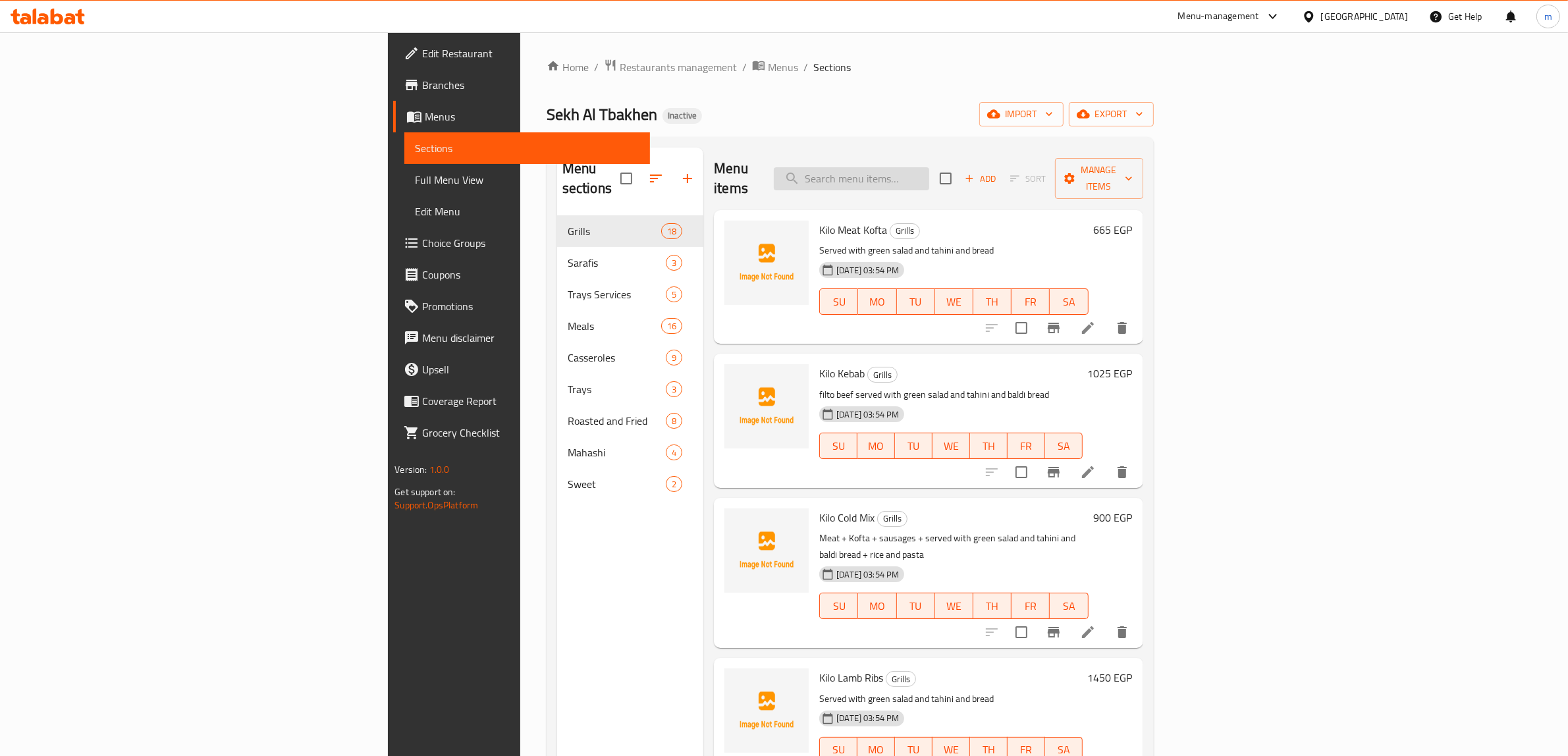
drag, startPoint x: 950, startPoint y: 146, endPoint x: 982, endPoint y: 169, distance: 39.4
click at [950, 146] on div "Menu sections Grills 18 Sarafis 3 Trays Services 5 Meals 16 Casseroles 9 Trays …" at bounding box center [849, 526] width 607 height 777
click at [929, 169] on input "search" at bounding box center [850, 179] width 155 height 23
paste input "Quarter Chicken And Kofta Meal"
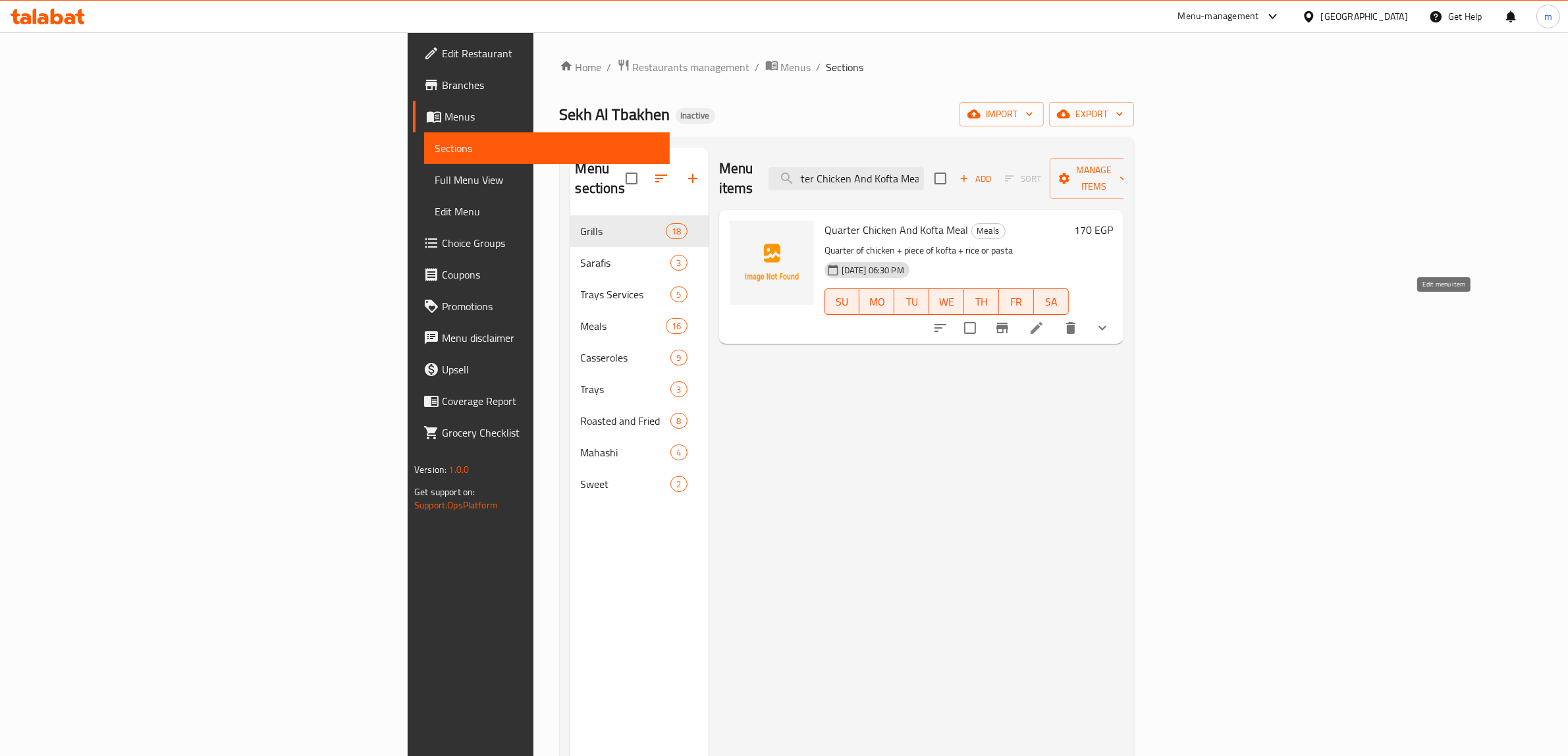
type input "Quarter Chicken And Kofta Meal"
click at [1044, 320] on icon at bounding box center [1036, 327] width 16 height 16
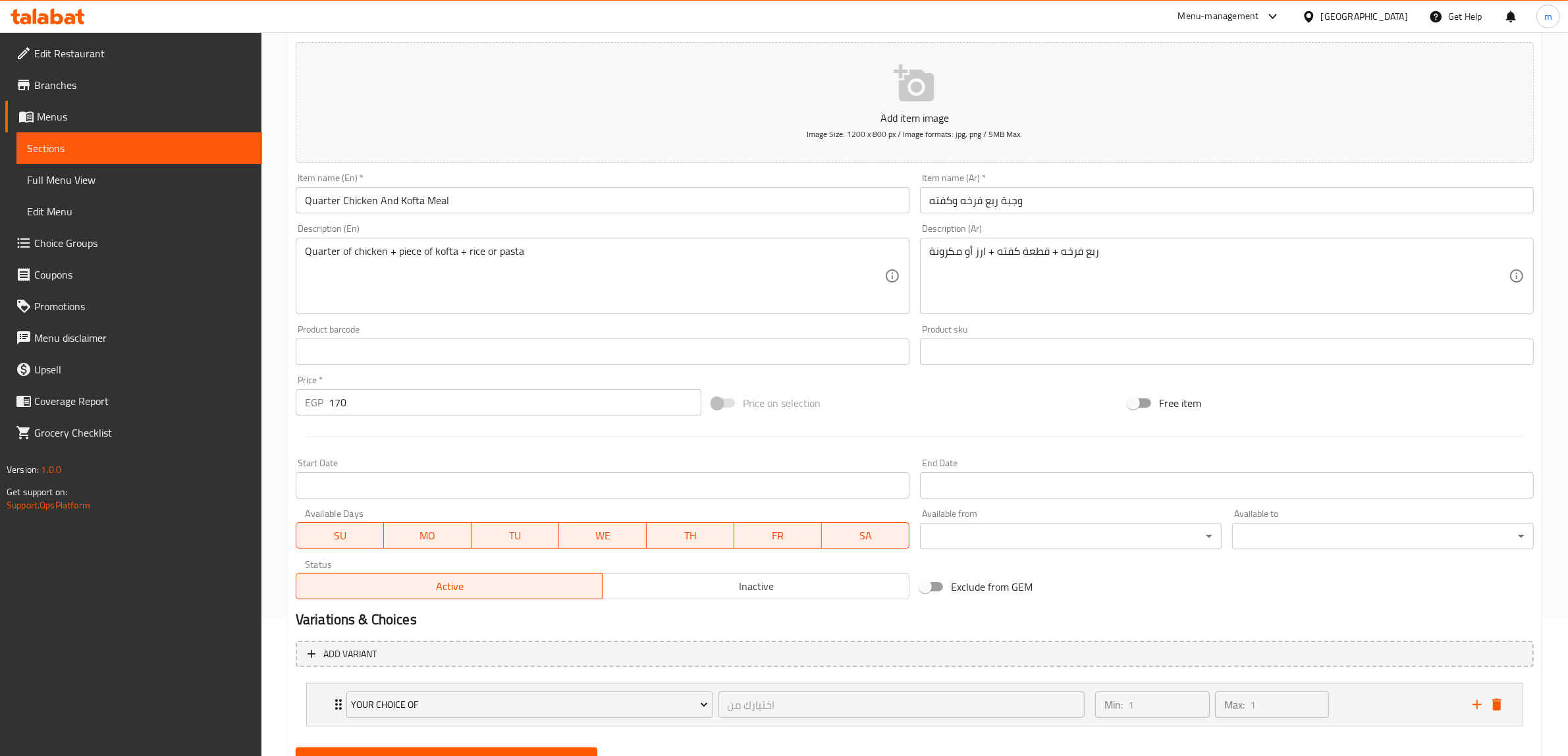
scroll to position [195, 0]
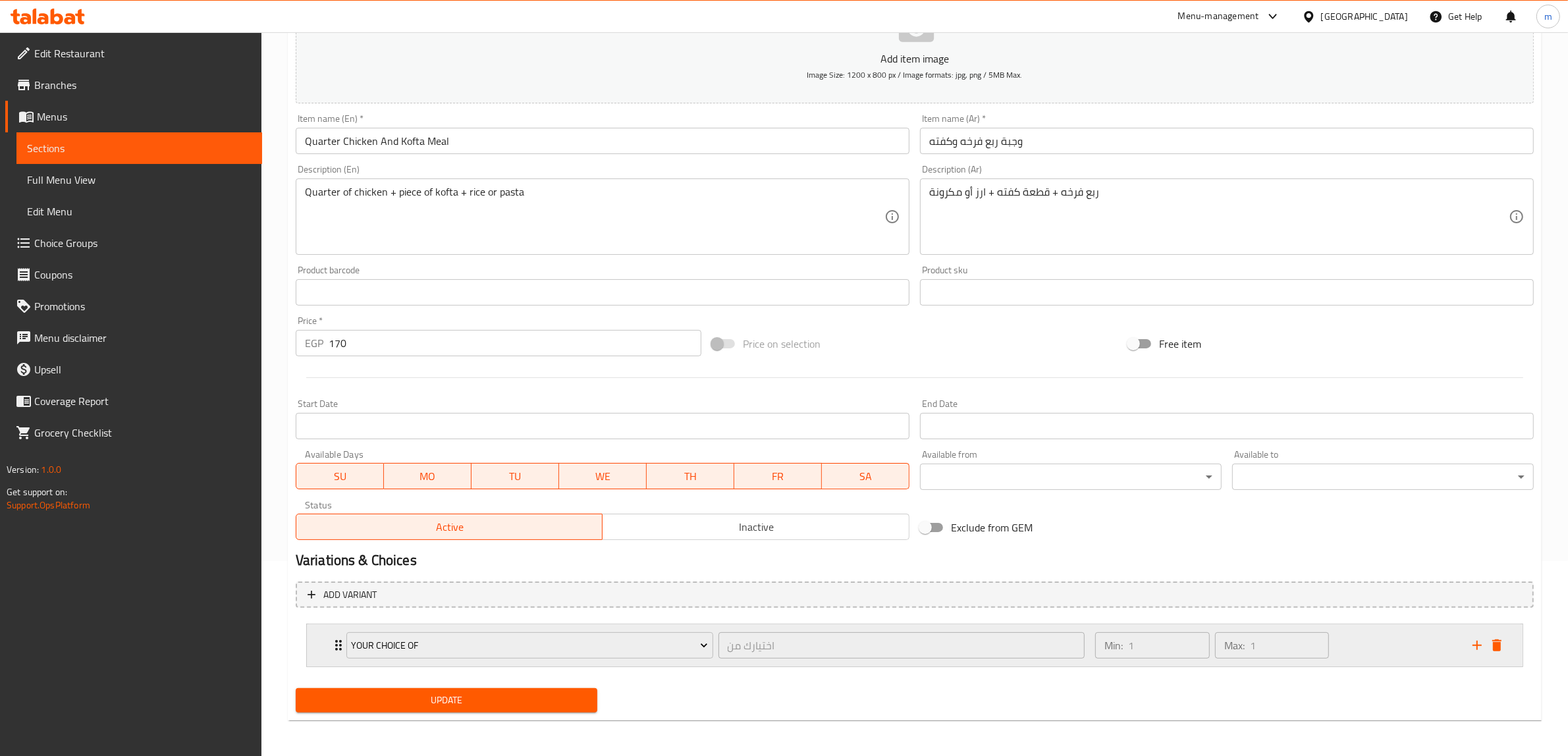
click at [1384, 639] on div "Min: 1 ​ Max: 1 ​" at bounding box center [1275, 645] width 377 height 42
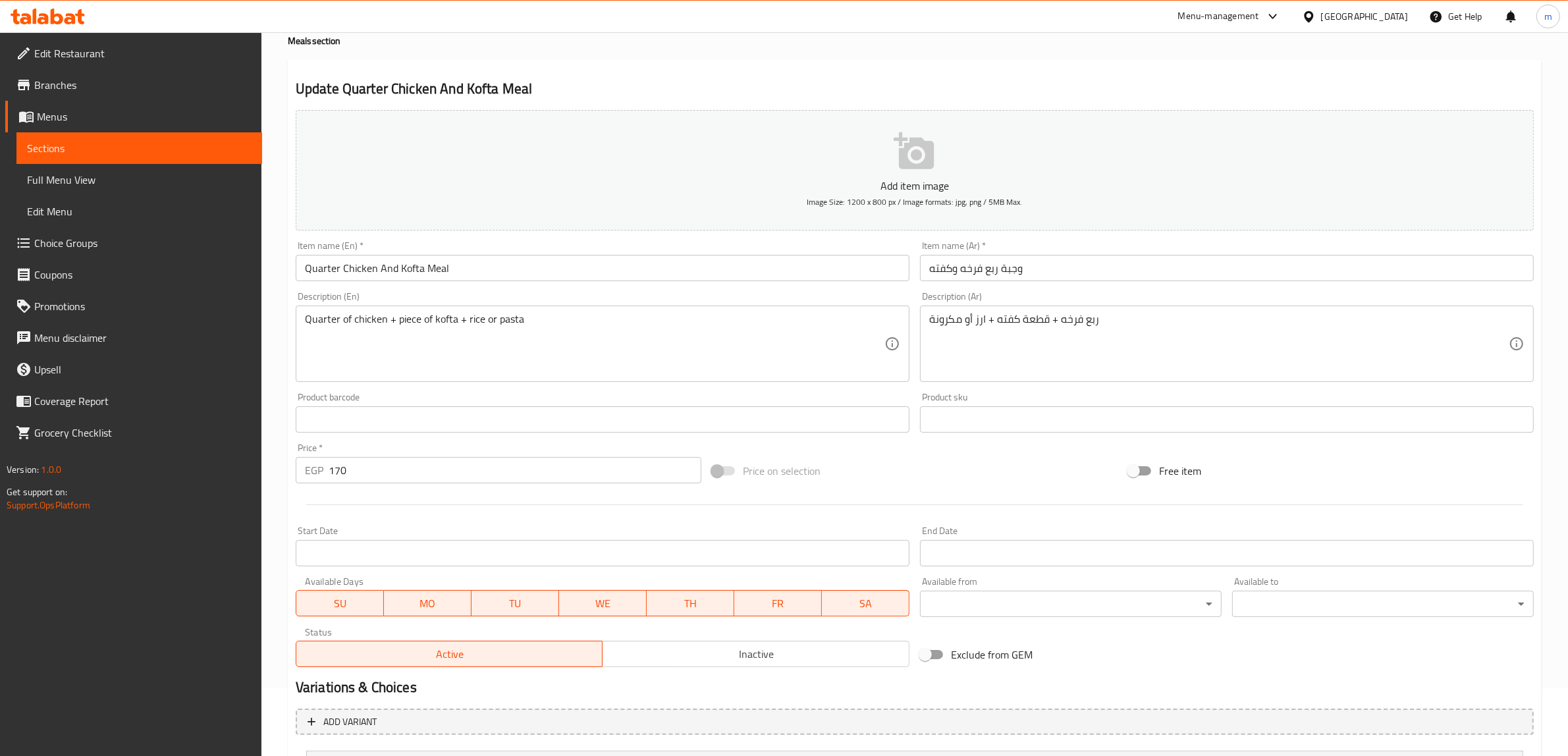
scroll to position [0, 0]
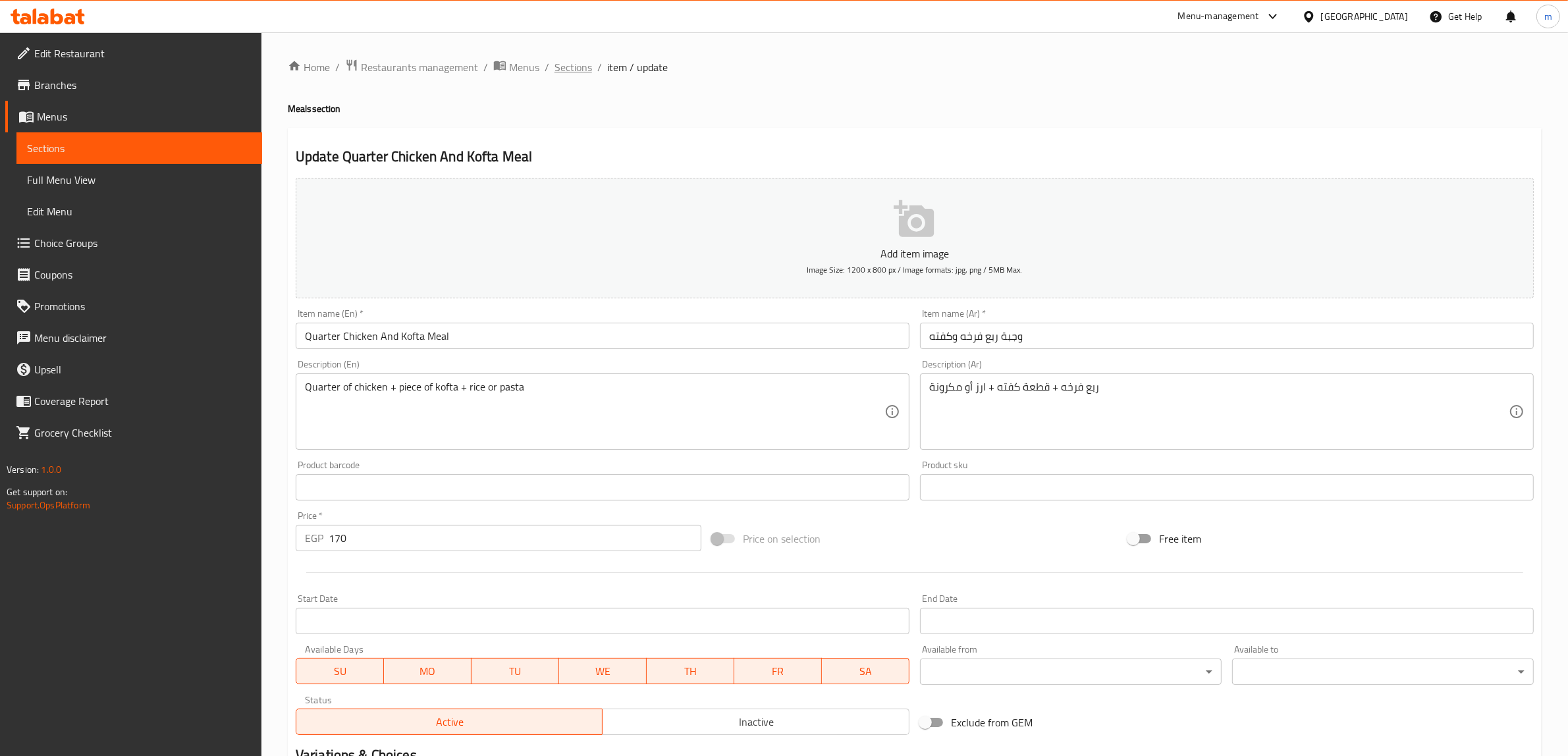
click at [557, 69] on span "Sections" at bounding box center [573, 67] width 38 height 16
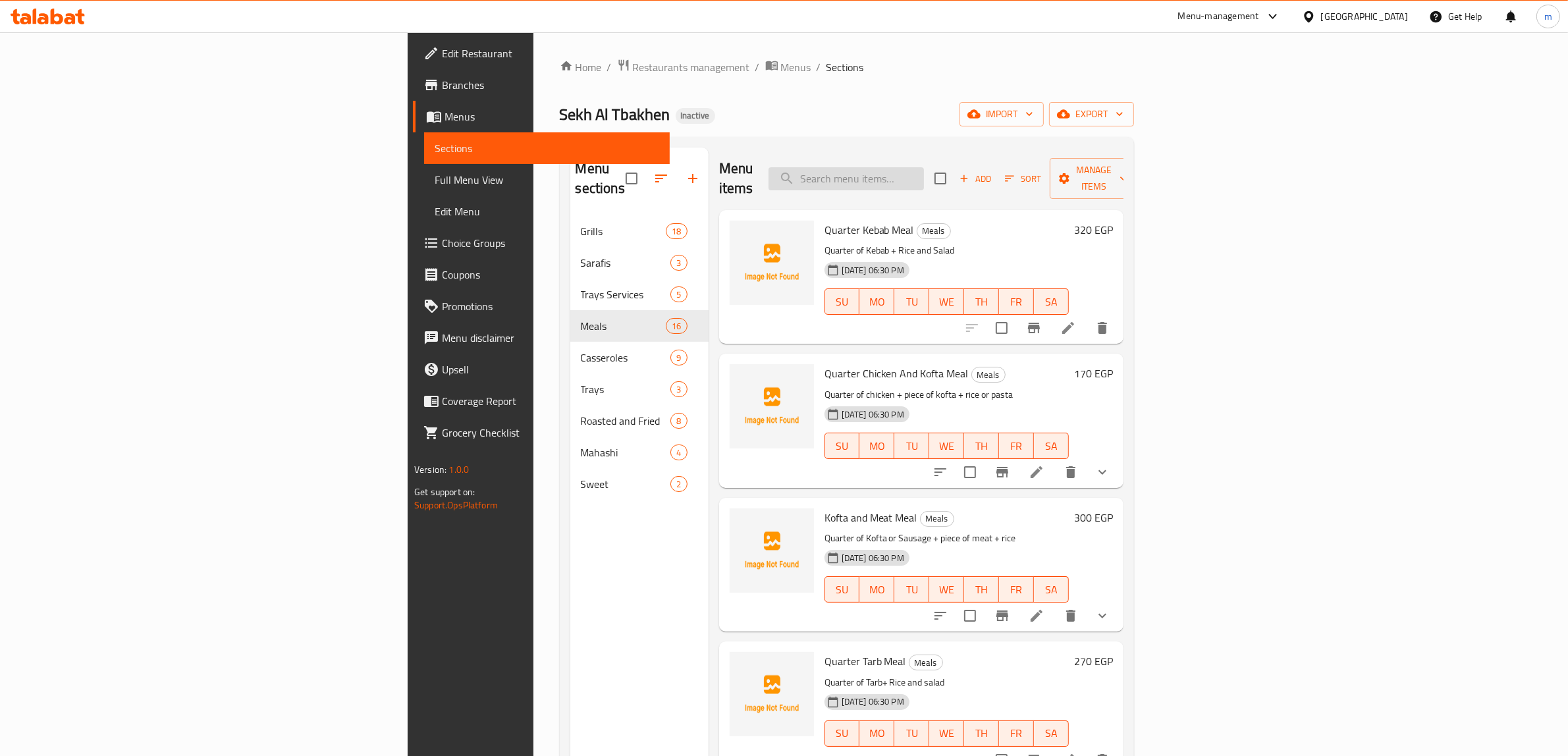
drag, startPoint x: 978, startPoint y: 186, endPoint x: 990, endPoint y: 170, distance: 20.0
click at [990, 172] on div "Menu items Add Sort Manage items" at bounding box center [921, 179] width 404 height 62
click at [924, 168] on input "search" at bounding box center [846, 179] width 155 height 23
paste input "Kofta and Meat Meal"
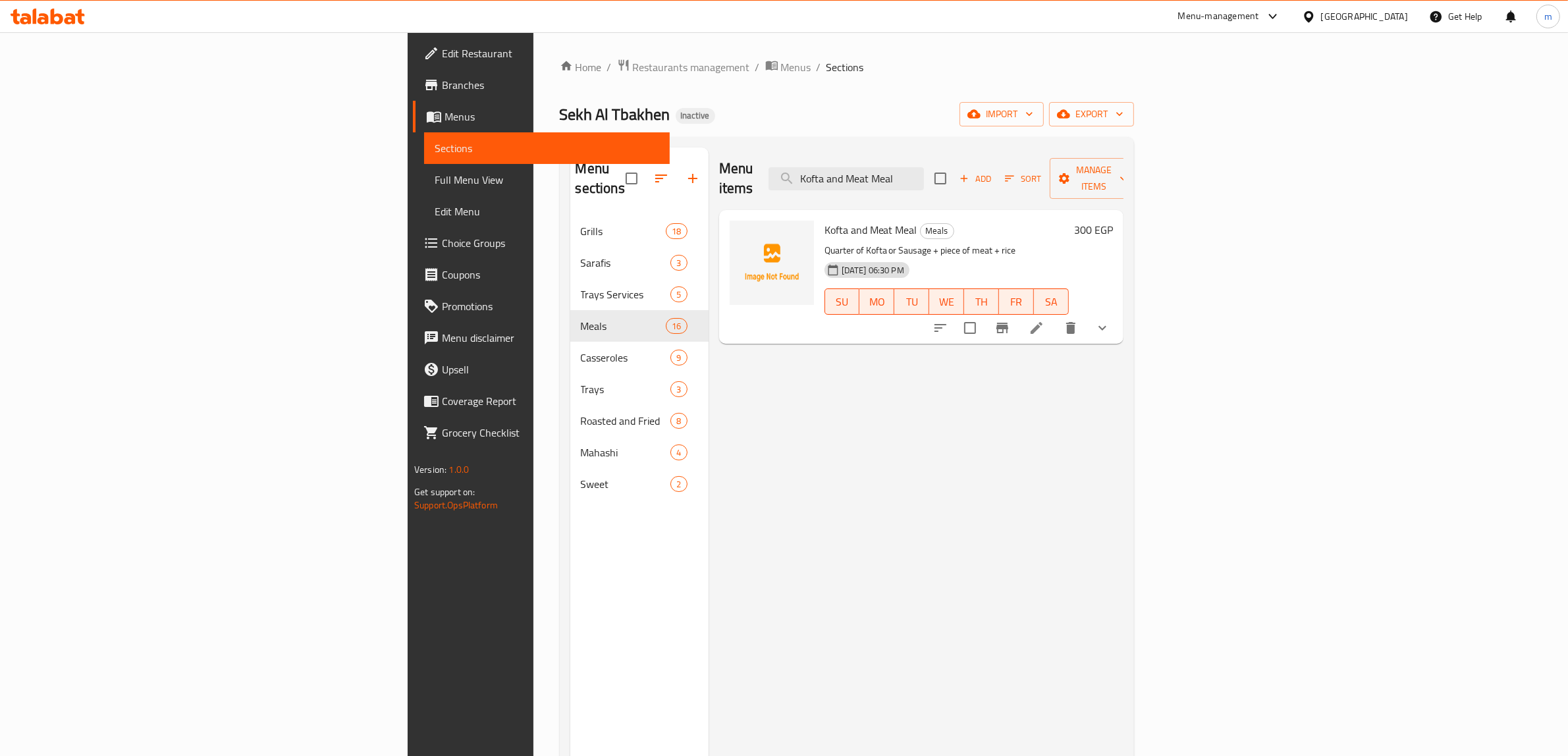
type input "Kofta and Meat Meal"
click at [1054, 318] on li at bounding box center [1036, 327] width 37 height 24
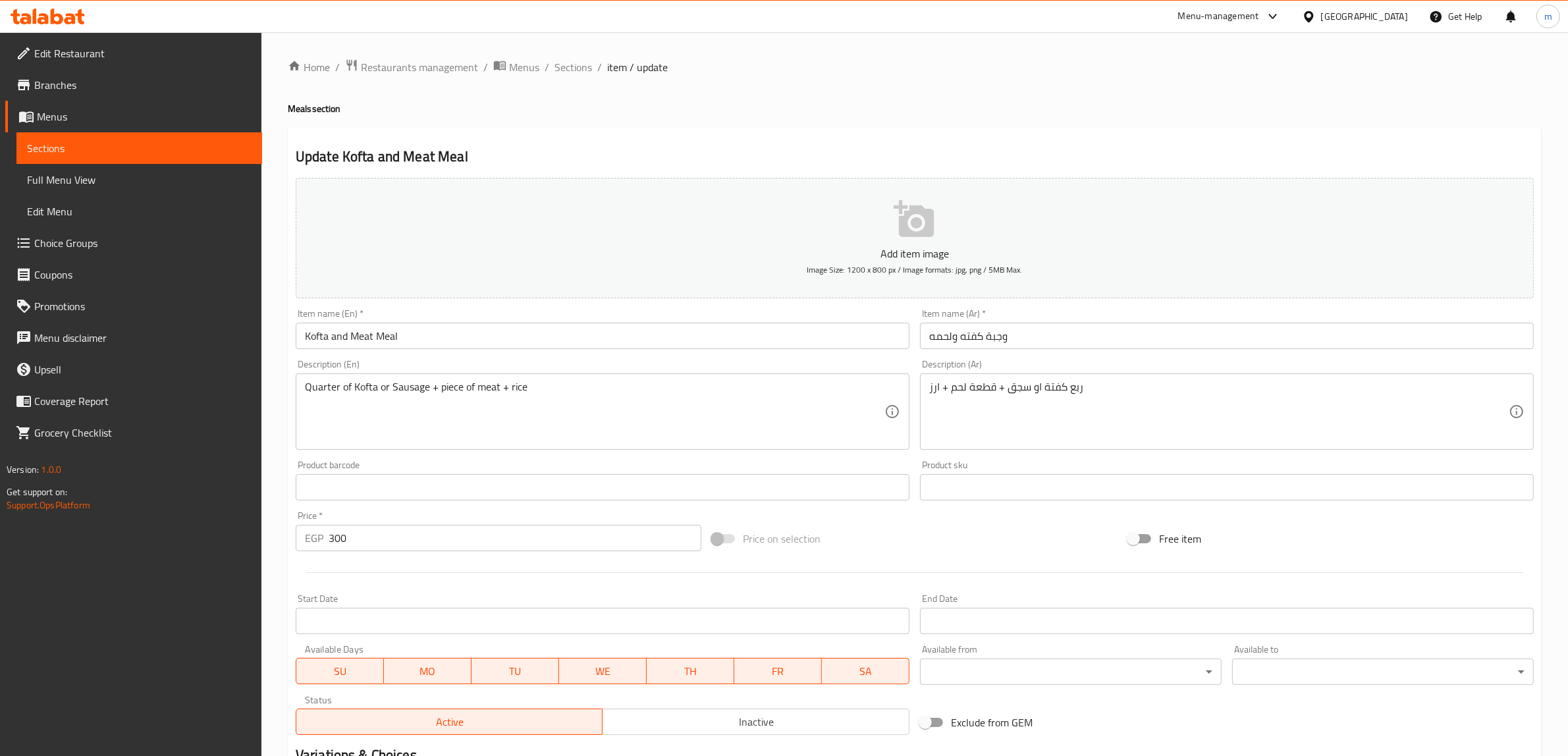
click at [575, 66] on span "Sections" at bounding box center [573, 67] width 38 height 16
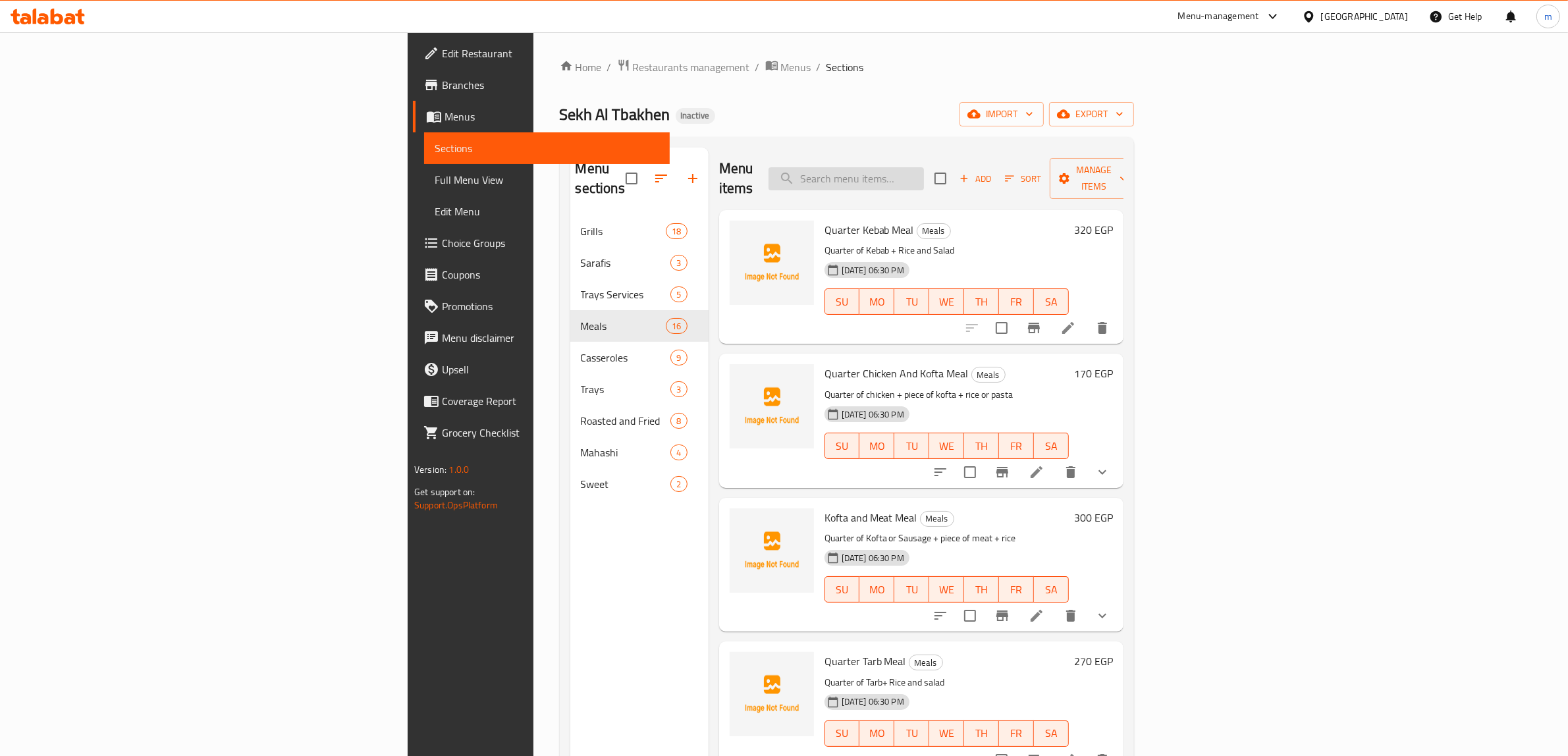
click at [924, 167] on input "search" at bounding box center [846, 179] width 155 height 23
paste input "Mix Meal"
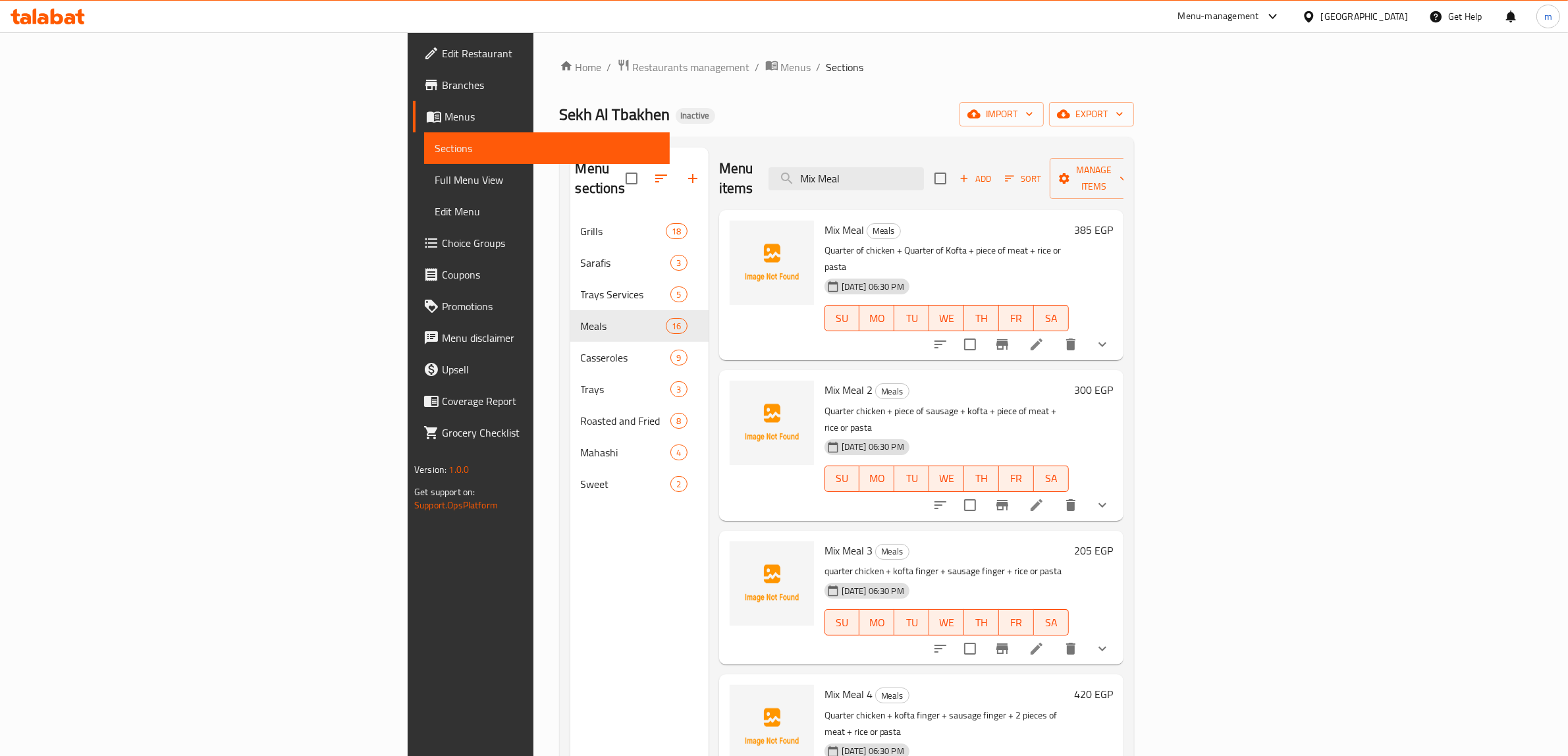
type input "Mix Meal"
click at [1044, 337] on icon at bounding box center [1036, 344] width 16 height 16
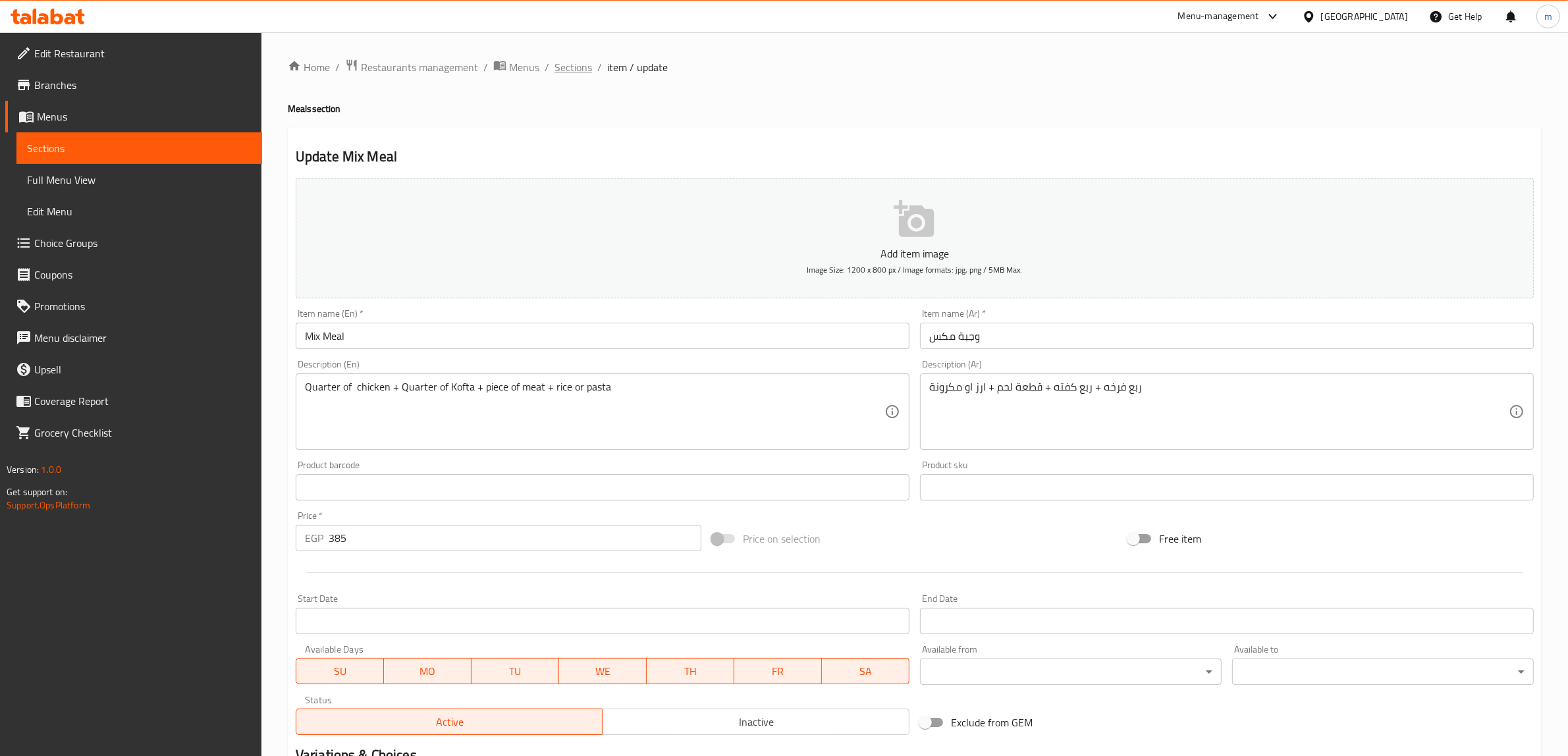
click at [583, 73] on span "Sections" at bounding box center [573, 67] width 38 height 16
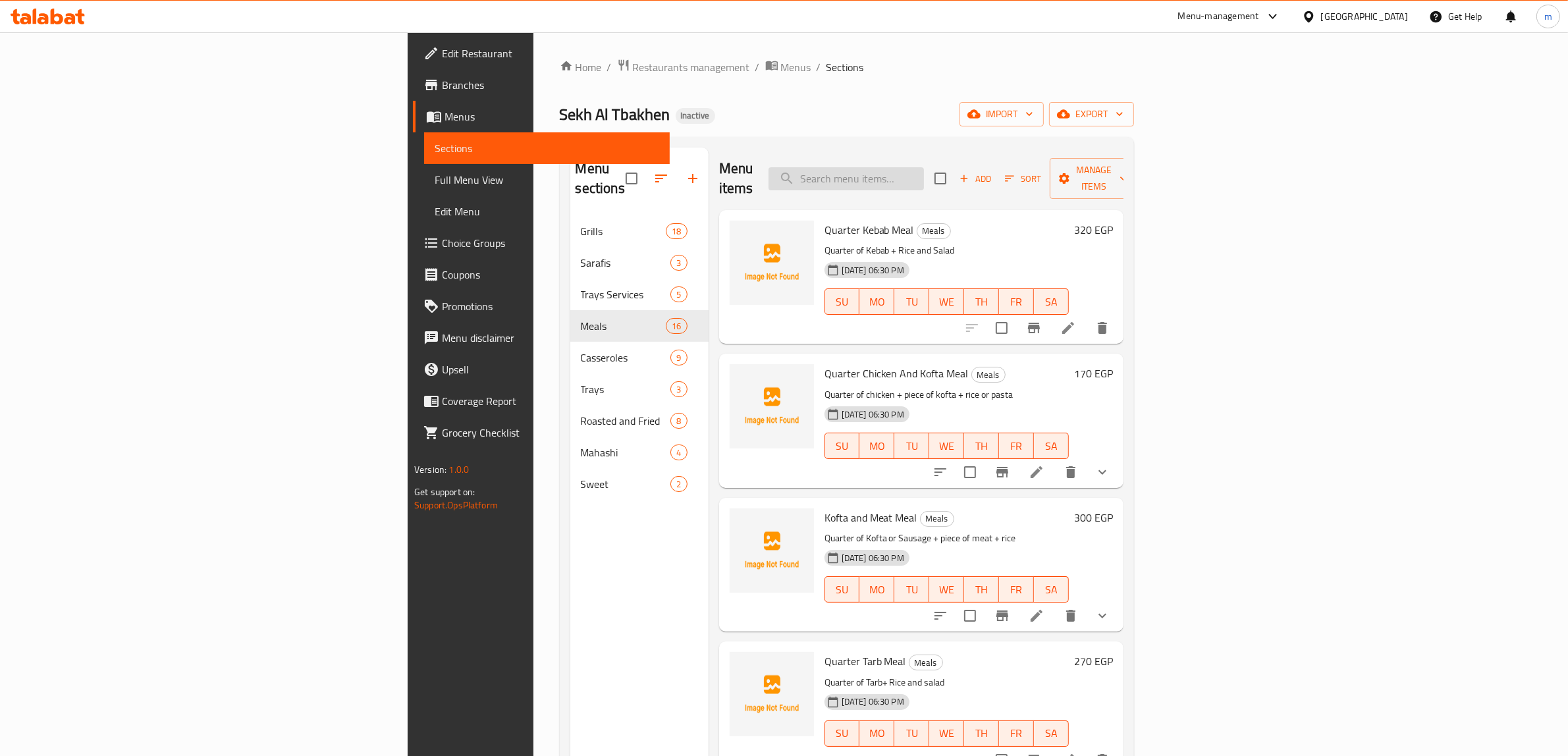
click at [924, 176] on input "search" at bounding box center [846, 179] width 155 height 23
paste input "Mix Meal"
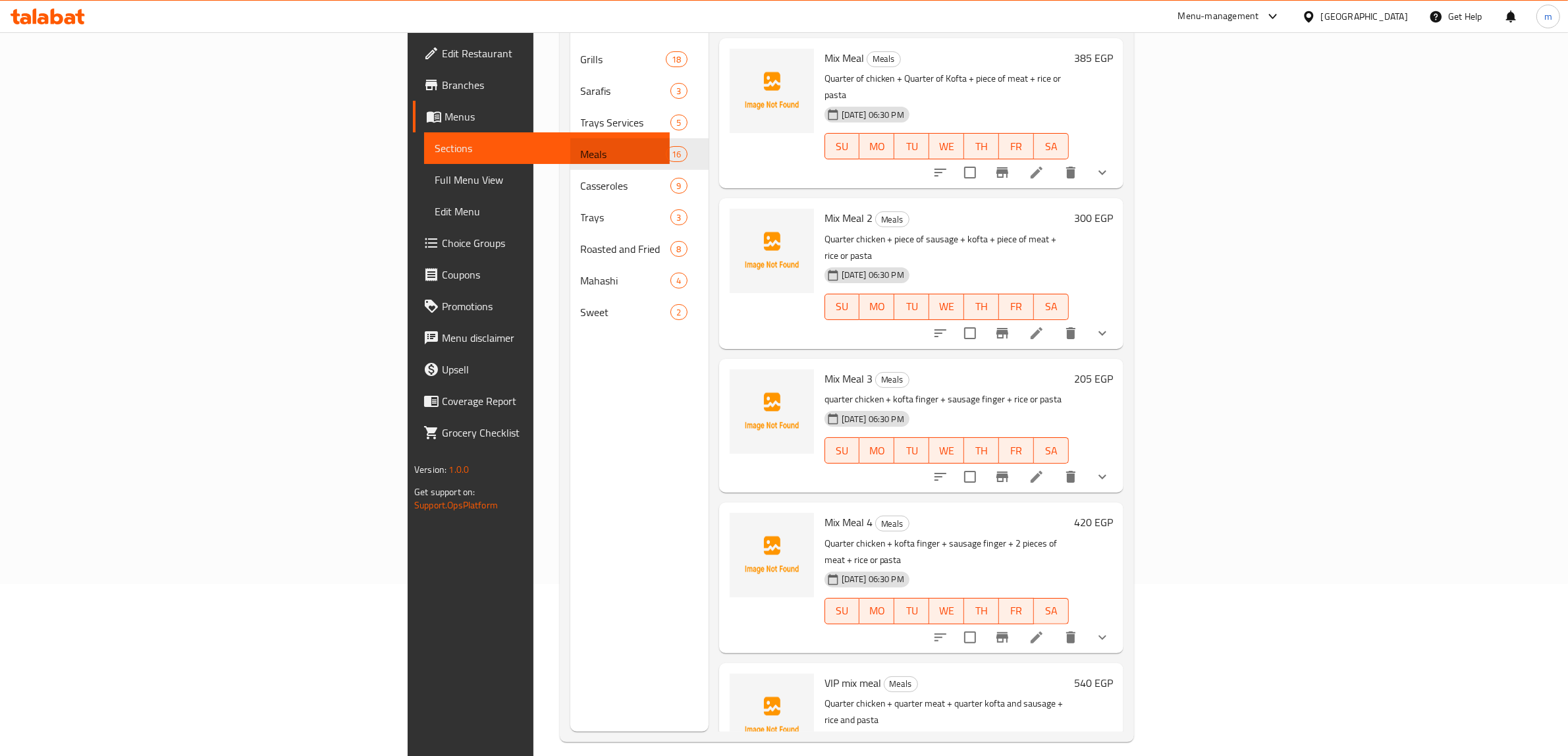
scroll to position [185, 0]
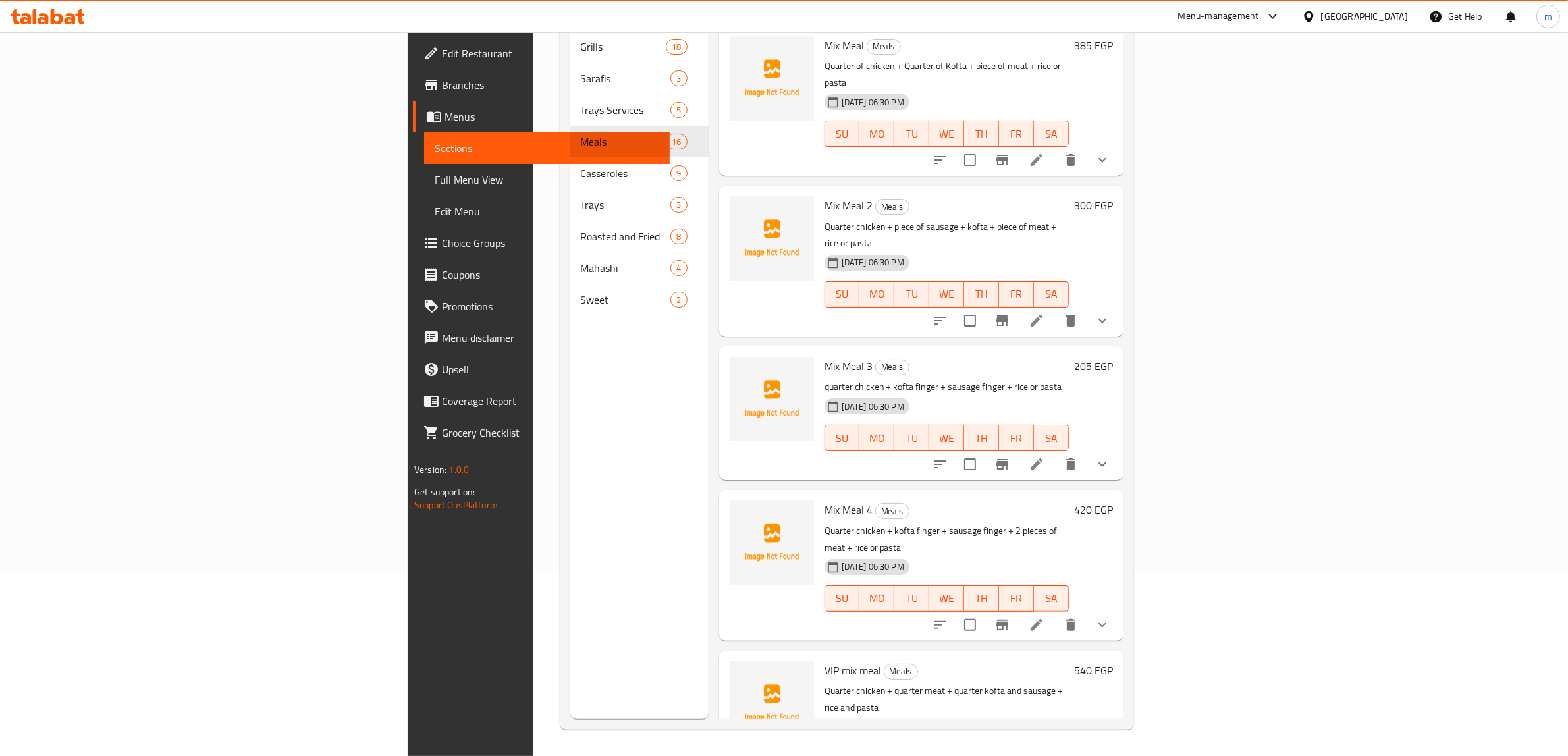
type input "Mix Meal"
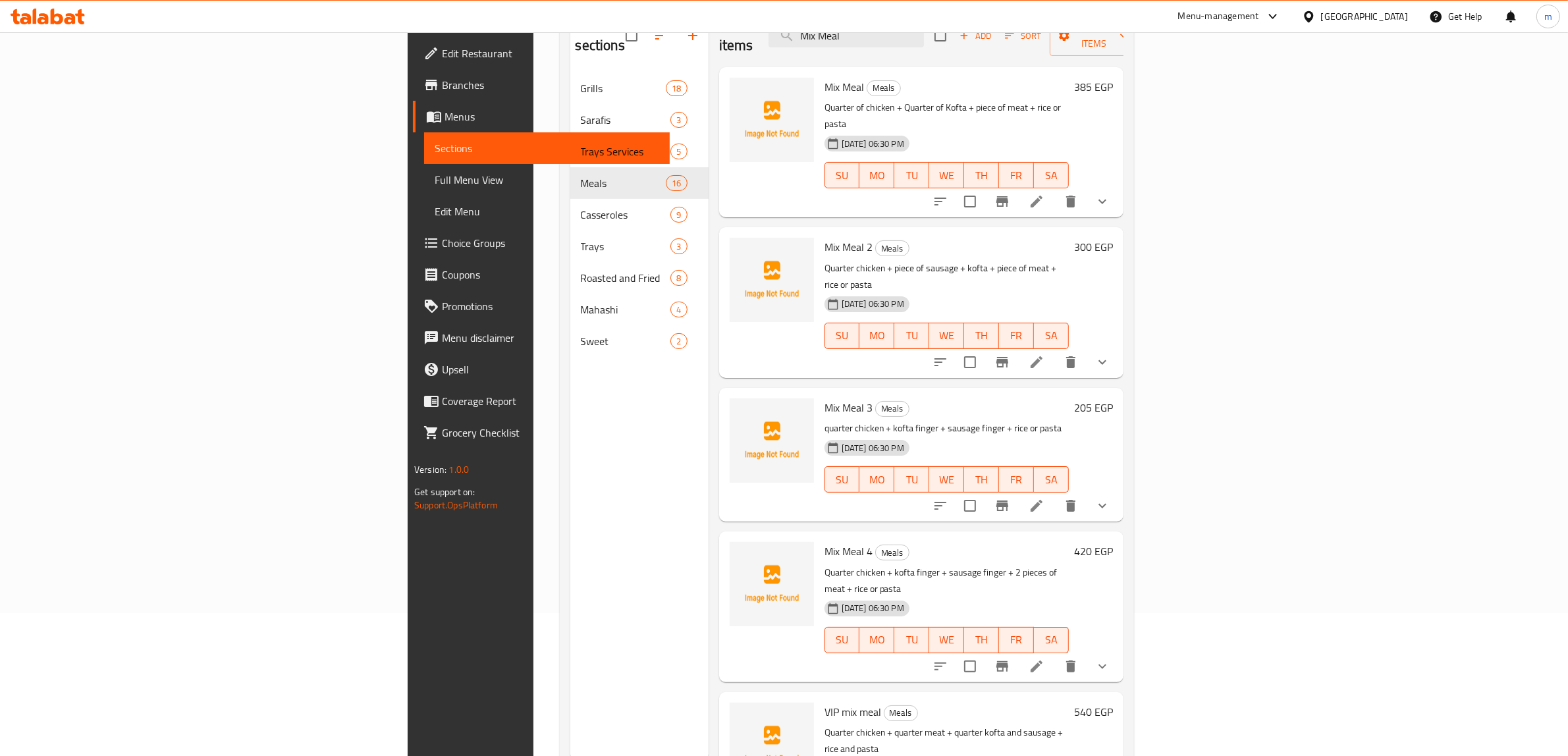
scroll to position [0, 0]
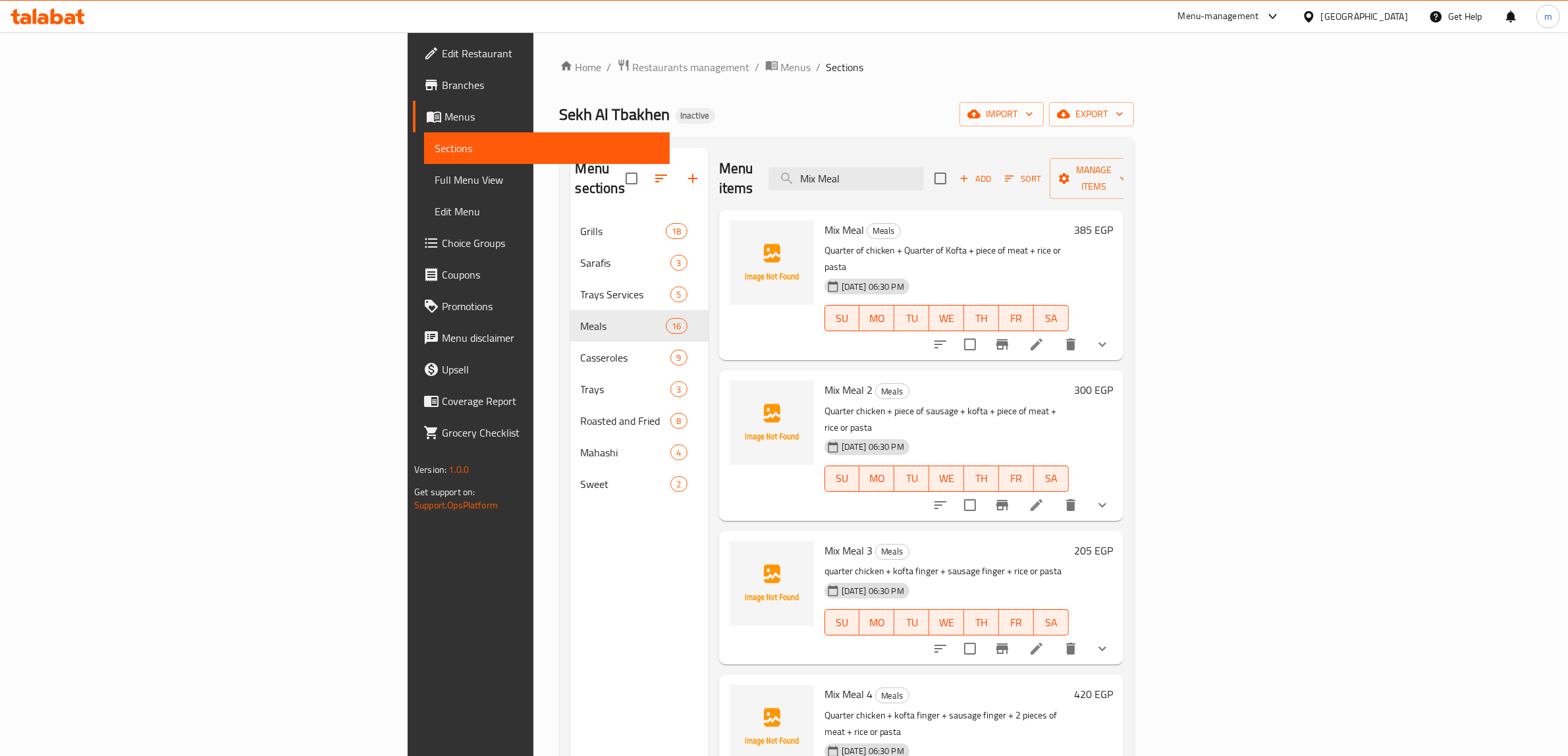
click at [1054, 332] on li at bounding box center [1036, 343] width 37 height 24
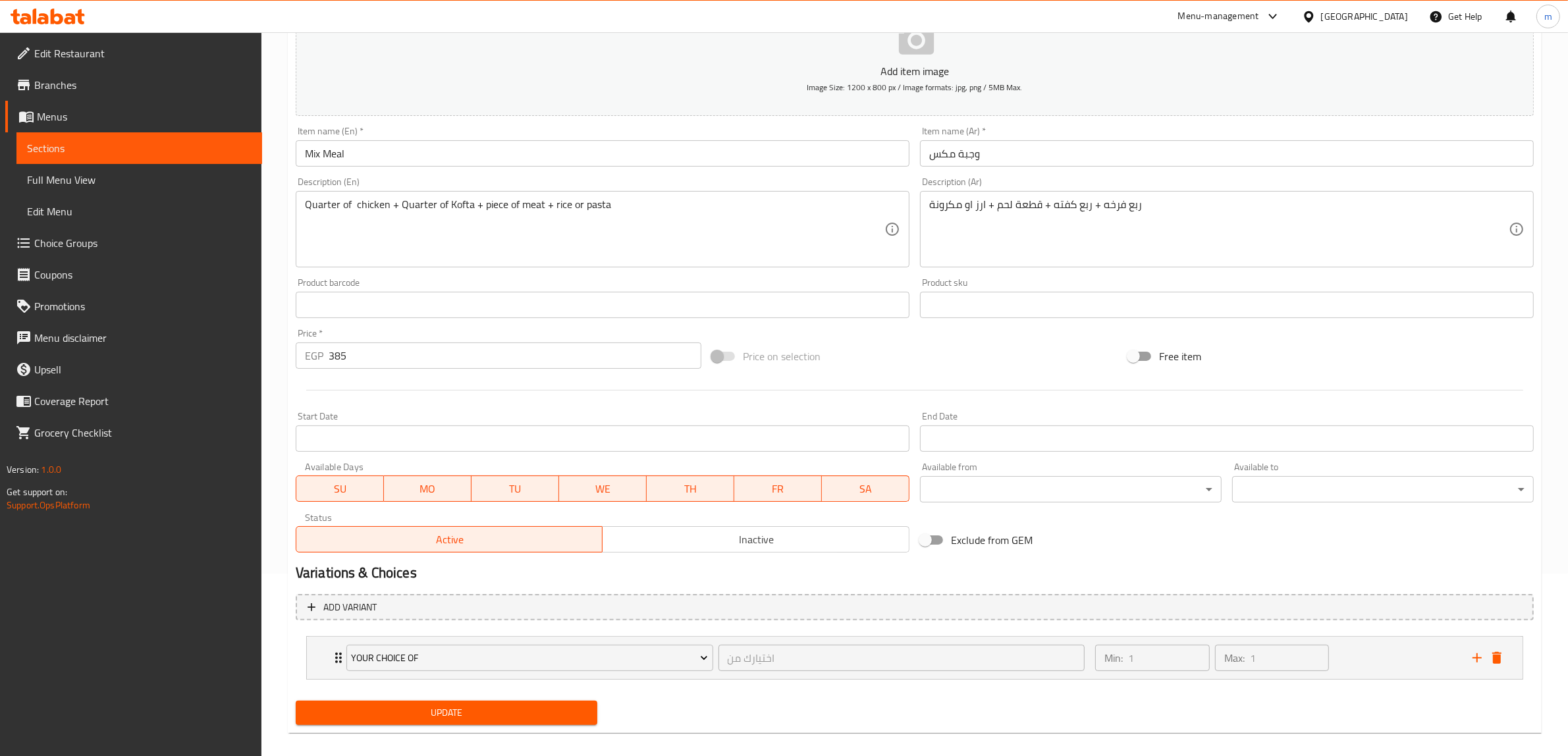
scroll to position [195, 0]
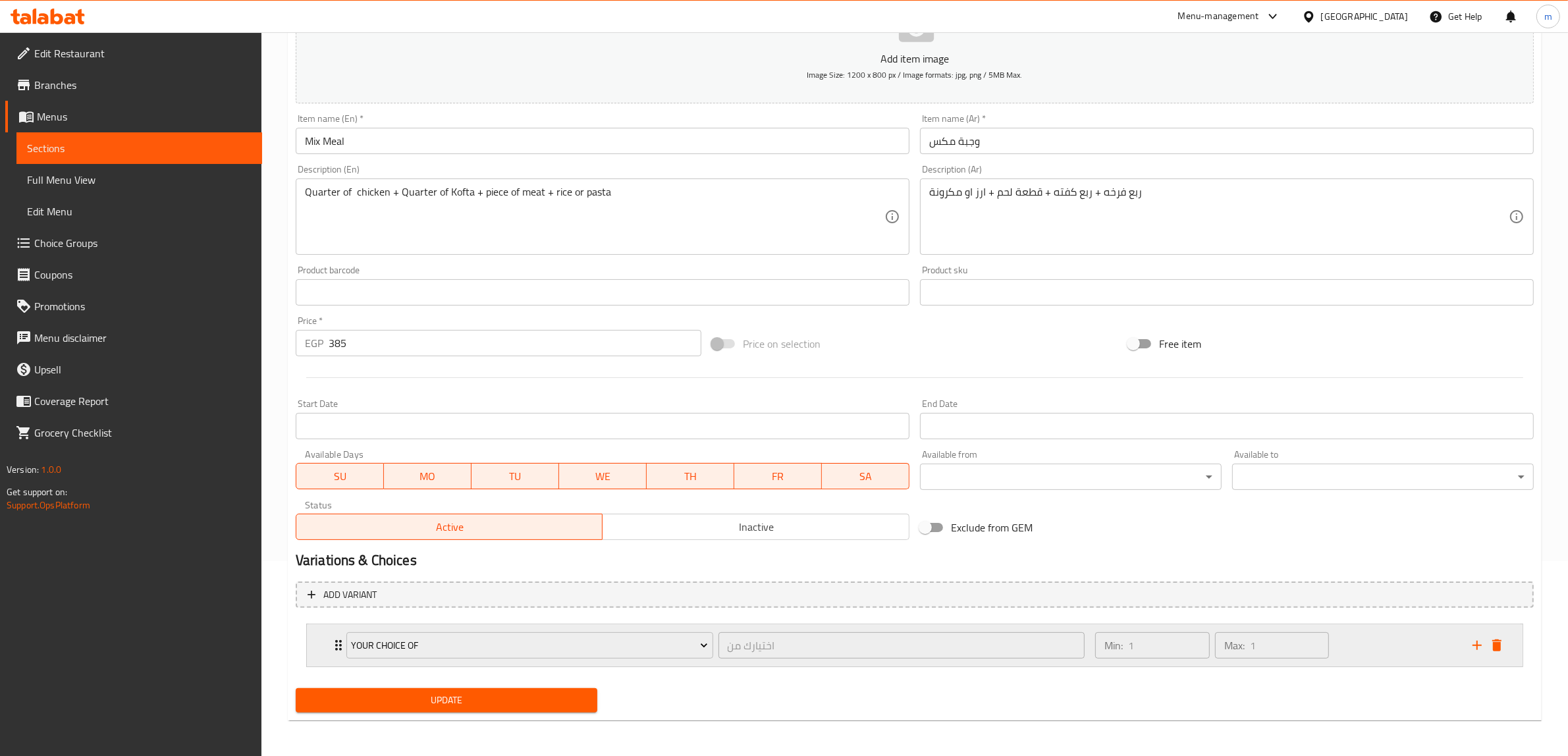
click at [1357, 655] on div "Min: 1 ​ Max: 1 ​" at bounding box center [1275, 645] width 377 height 42
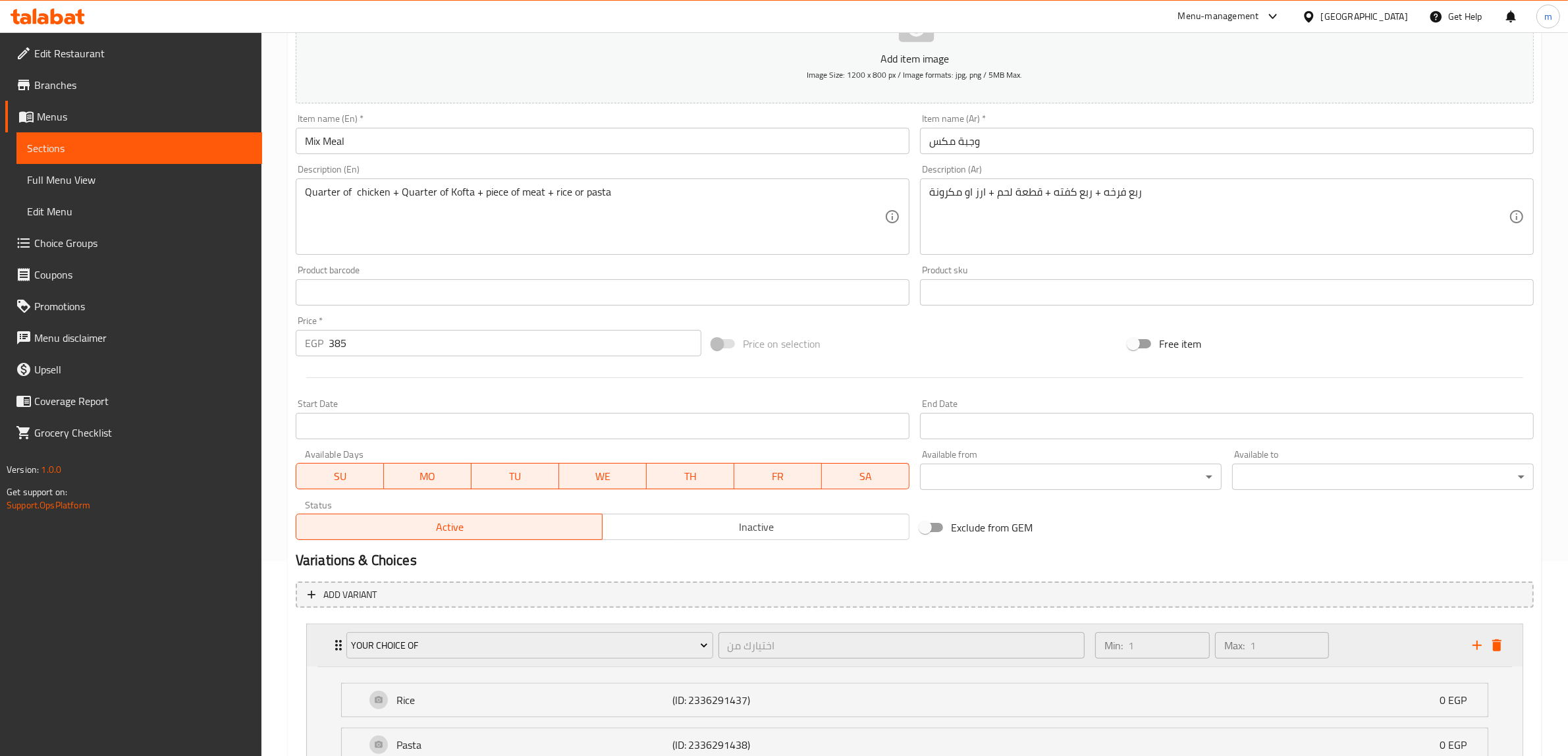
click at [1377, 646] on div "Min: 1 ​ Max: 1 ​" at bounding box center [1275, 645] width 377 height 42
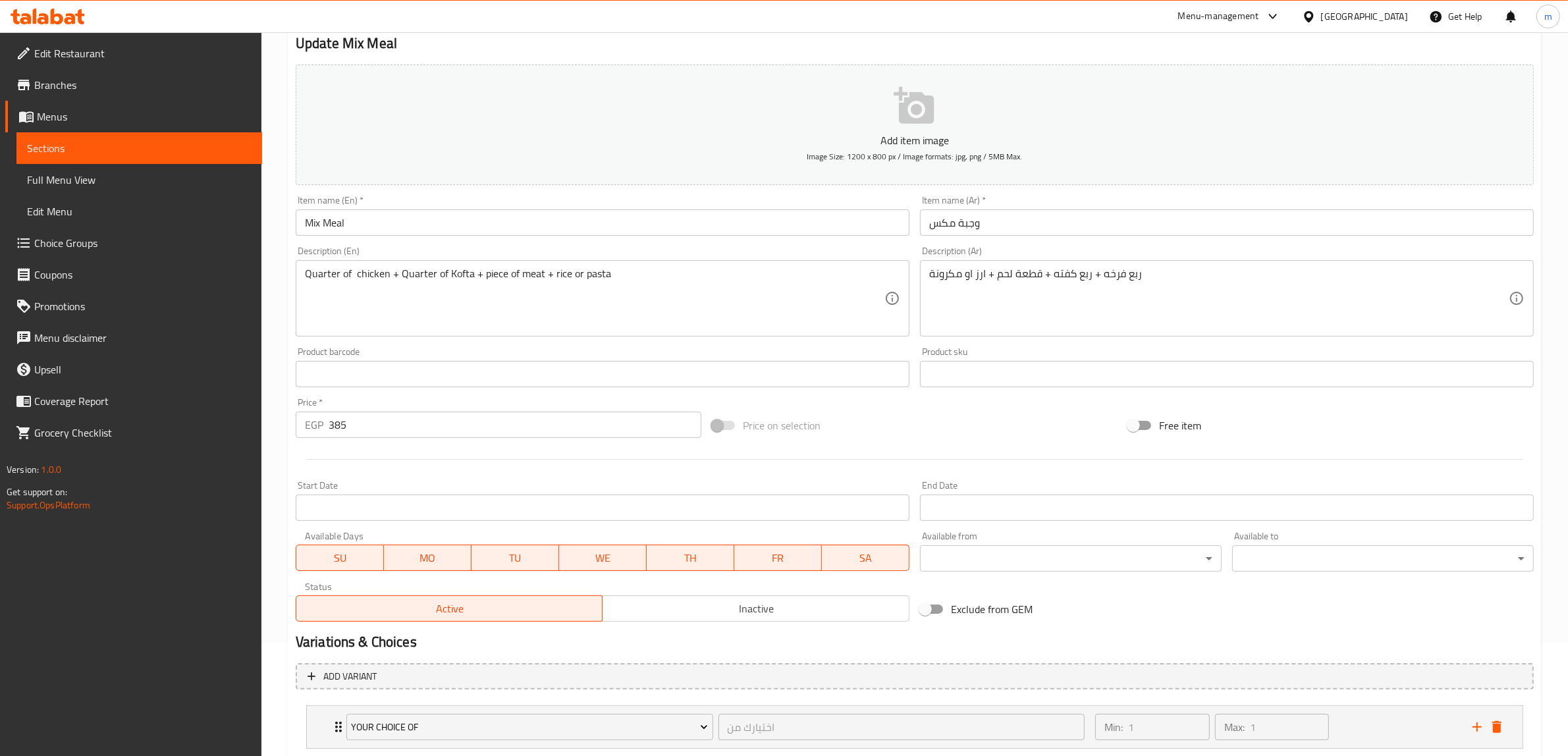
scroll to position [0, 0]
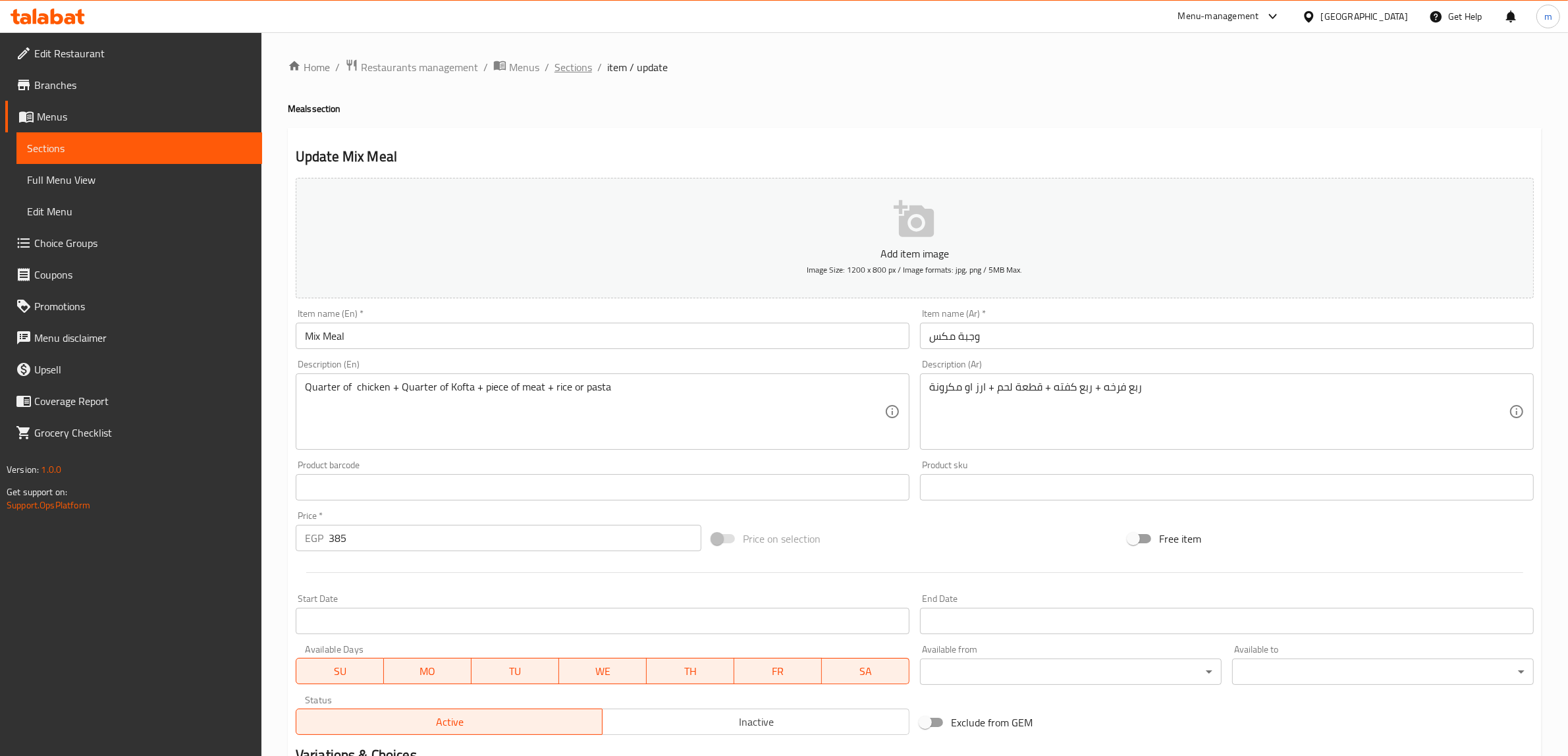
click at [567, 67] on span "Sections" at bounding box center [573, 67] width 38 height 16
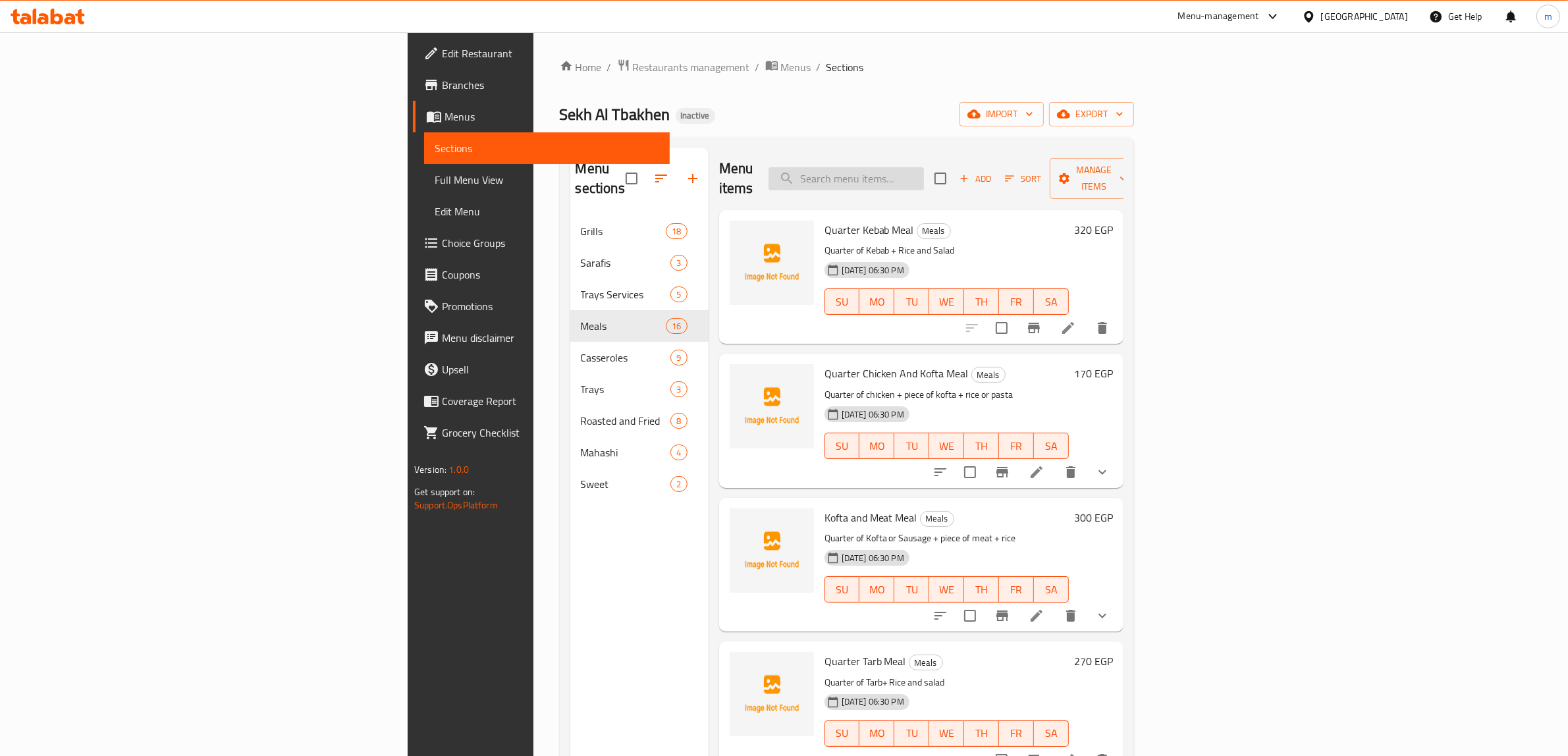
click at [924, 173] on input "search" at bounding box center [846, 179] width 155 height 23
paste input "Mix Meal 2"
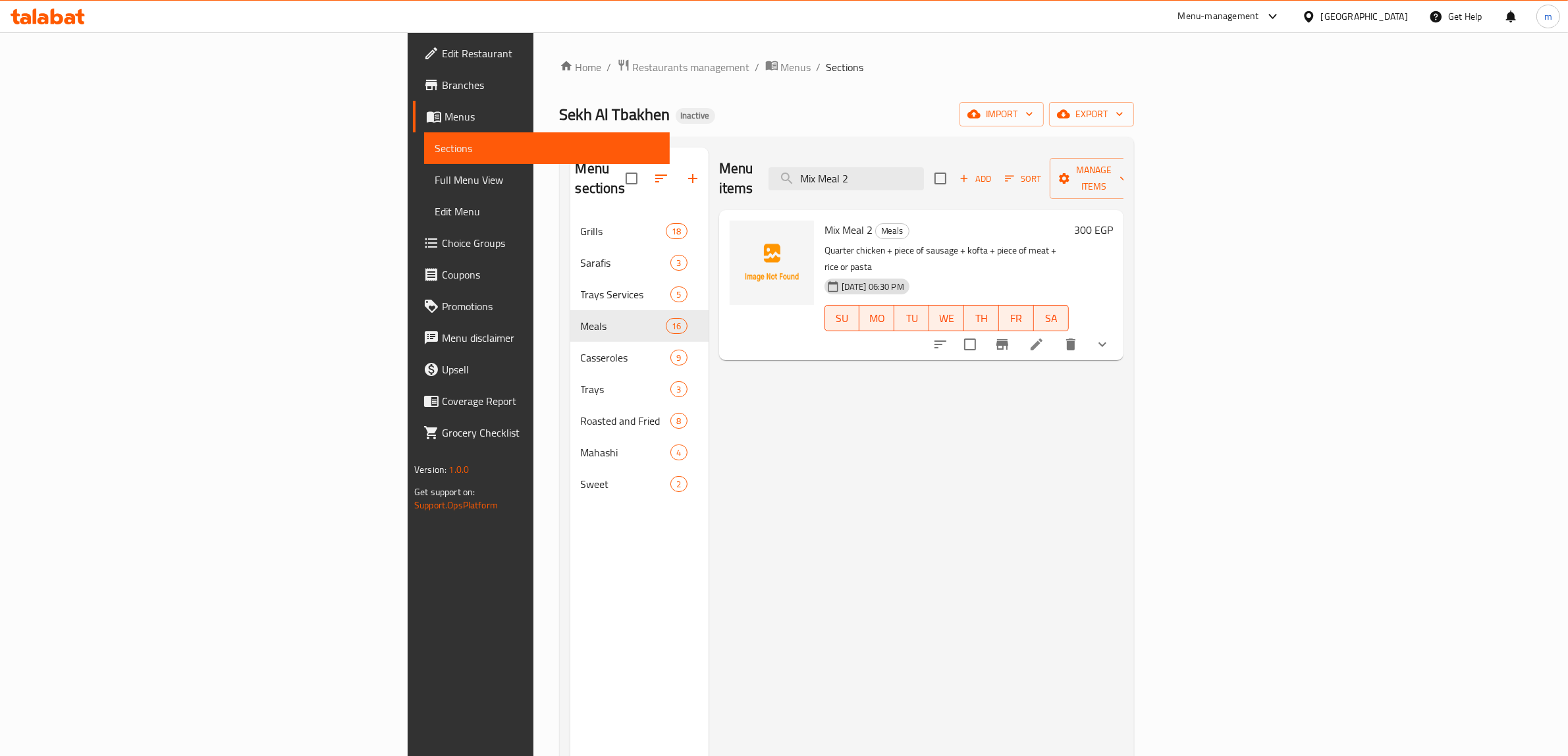
type input "Mix Meal 2"
click at [1044, 337] on icon at bounding box center [1036, 344] width 16 height 16
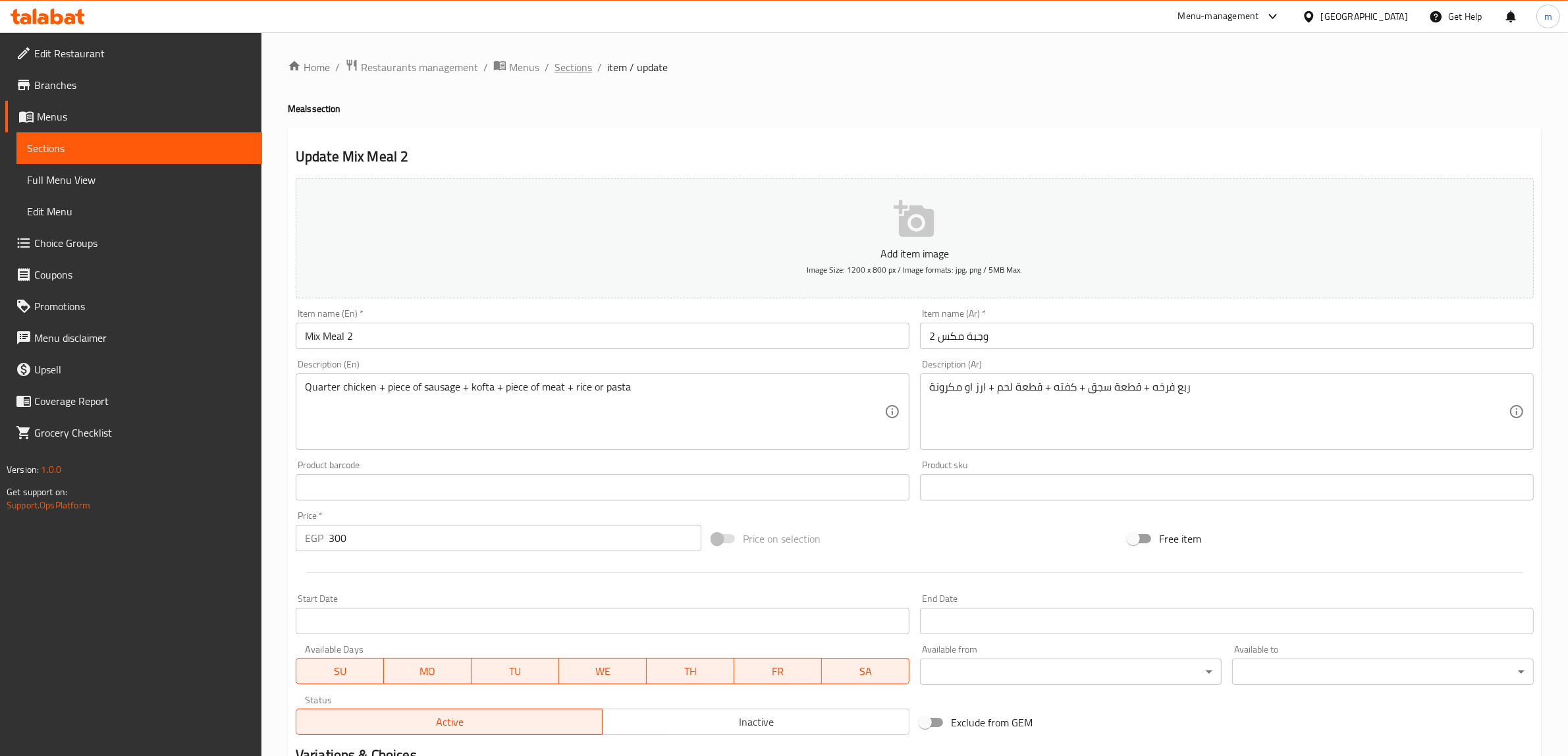
click at [567, 71] on span "Sections" at bounding box center [573, 67] width 38 height 16
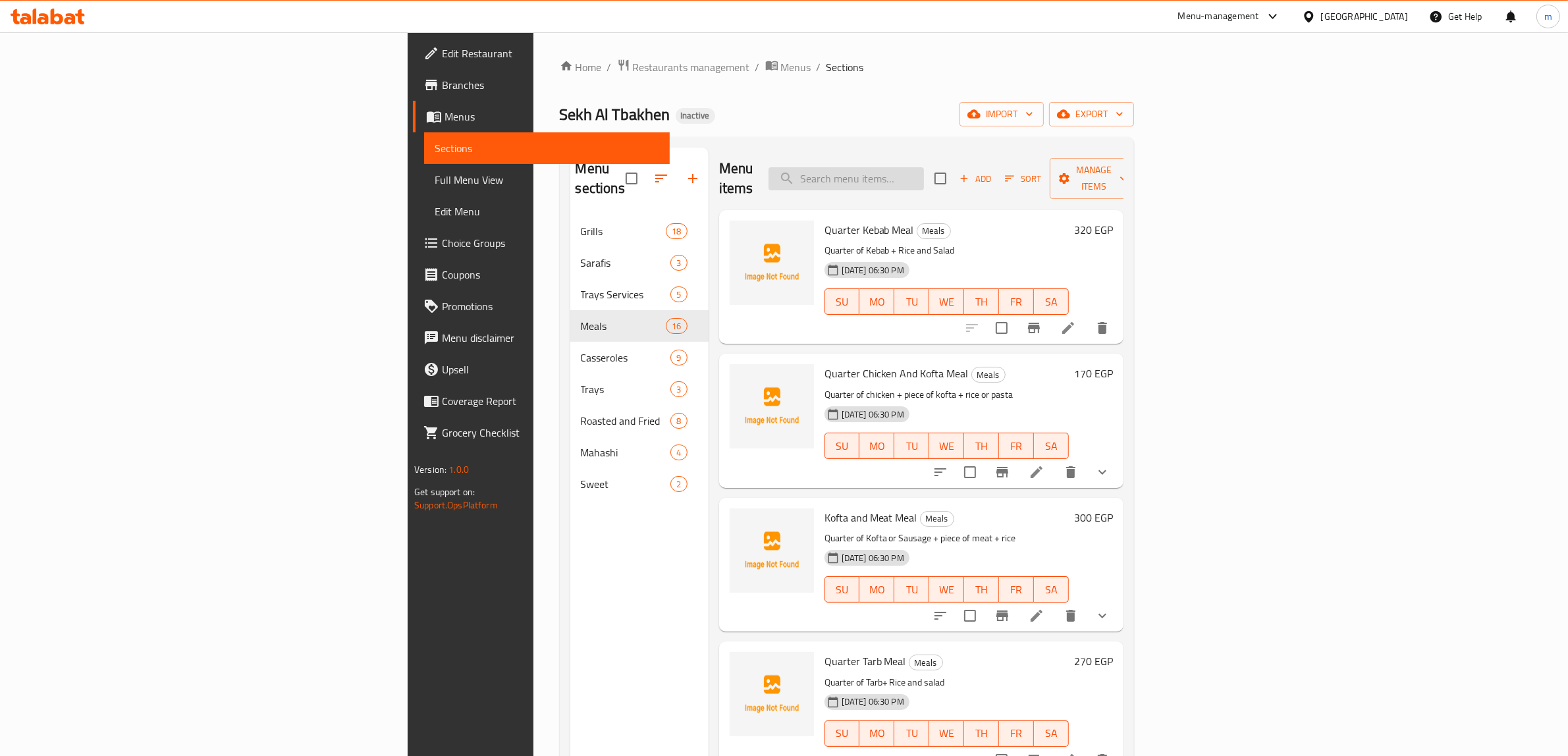
click at [924, 167] on input "search" at bounding box center [846, 179] width 155 height 23
paste input "Mix Meal 3"
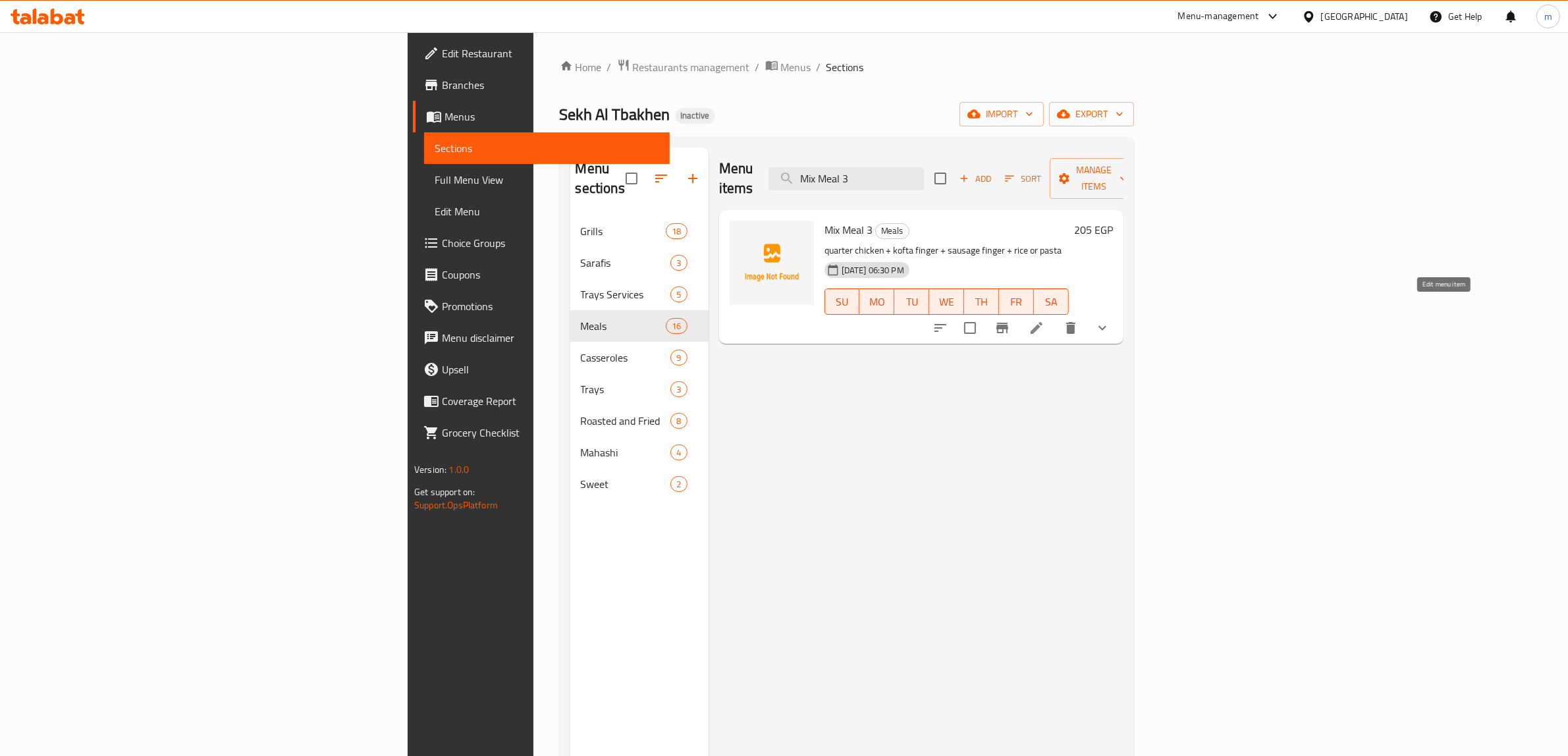
type input "Mix Meal 3"
click at [1044, 320] on icon at bounding box center [1036, 327] width 16 height 16
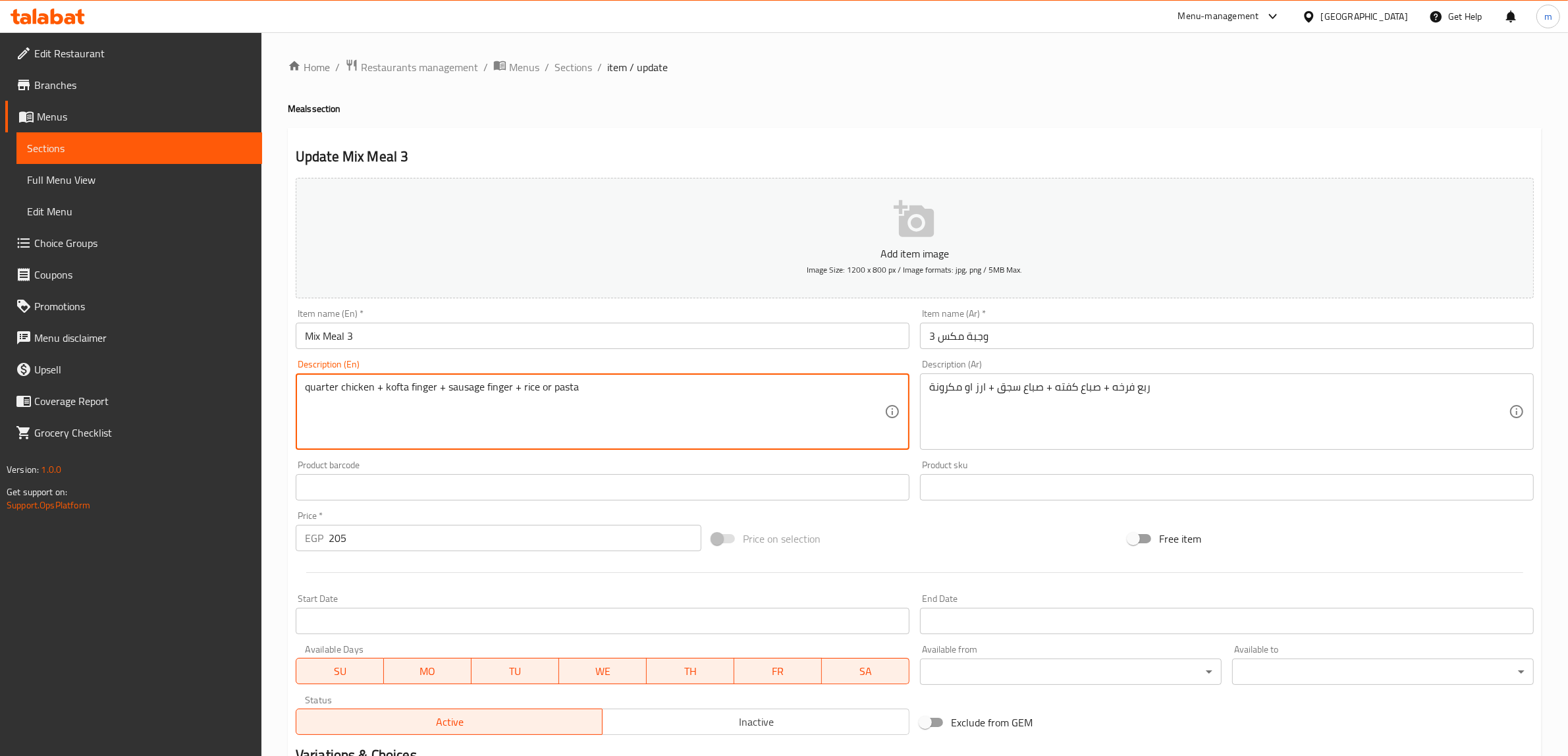
drag, startPoint x: 510, startPoint y: 386, endPoint x: 483, endPoint y: 396, distance: 28.8
drag, startPoint x: 504, startPoint y: 384, endPoint x: 485, endPoint y: 402, distance: 26.2
click at [485, 402] on textarea "quarter chicken + kofta finger + sausage stick + rice or pasta" at bounding box center [594, 412] width 579 height 62
click at [494, 409] on textarea "quarter chicken + kofta finger + sausage stick + rice or pasta" at bounding box center [594, 412] width 579 height 62
click at [496, 388] on textarea "quarter chicken + kofta finger + sausage stick + rice or pasta" at bounding box center [594, 412] width 579 height 62
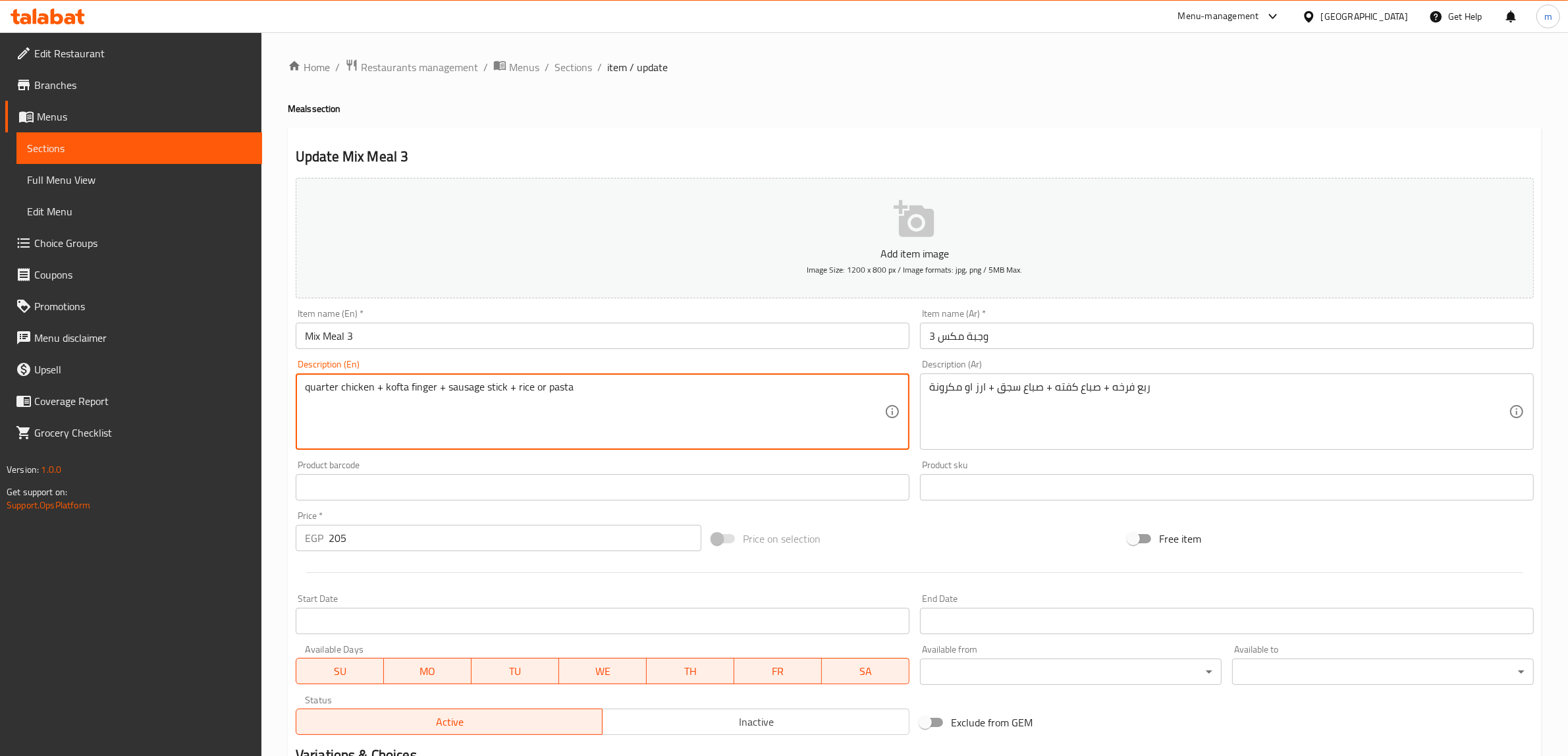
click at [496, 388] on textarea "quarter chicken + kofta finger + sausage stick + rice or pasta" at bounding box center [594, 412] width 579 height 62
paste textarea
drag, startPoint x: 504, startPoint y: 386, endPoint x: 447, endPoint y: 402, distance: 59.2
click at [447, 402] on textarea "quarter chicken + kofta finger + sausage stick + rice or pasta" at bounding box center [594, 412] width 579 height 62
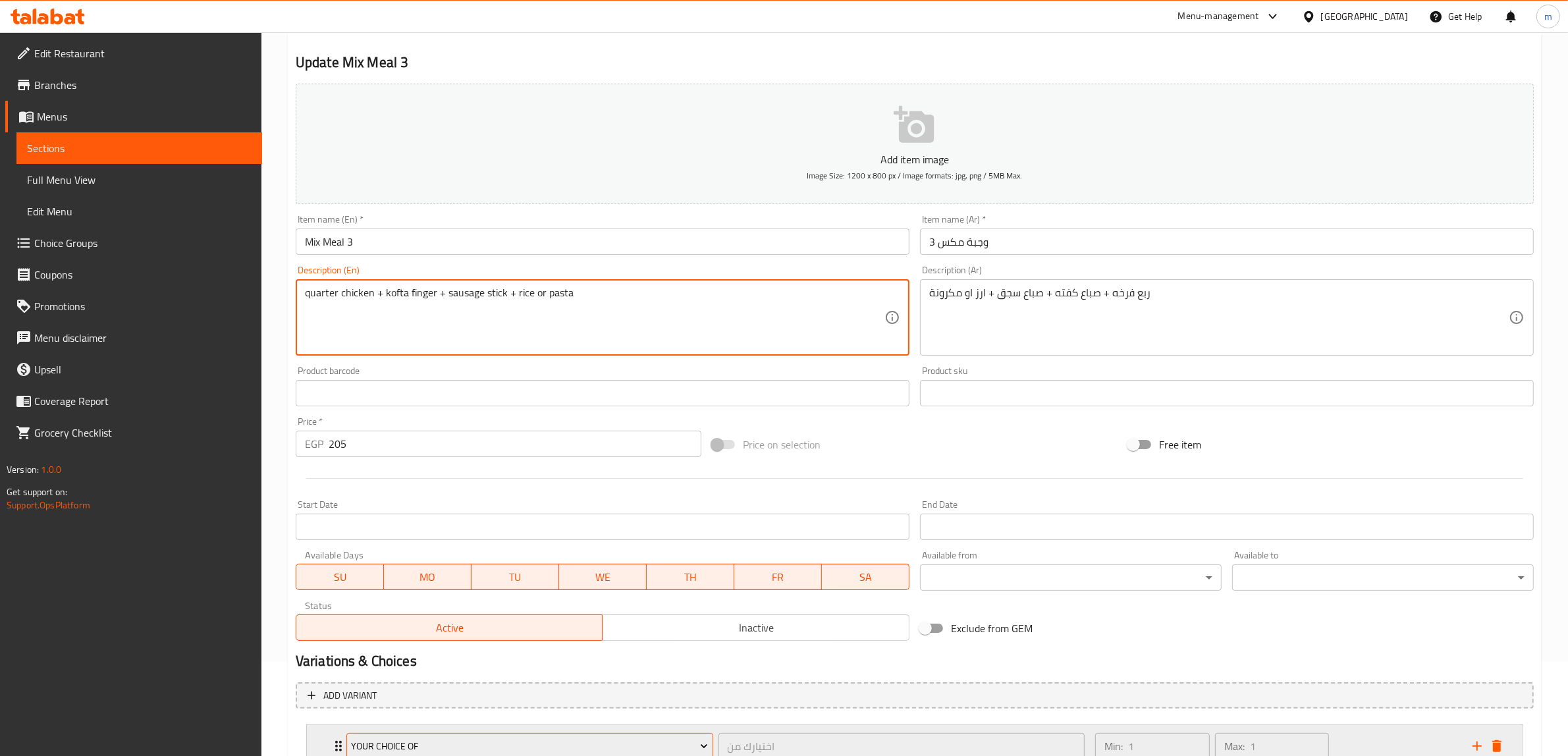
scroll to position [195, 0]
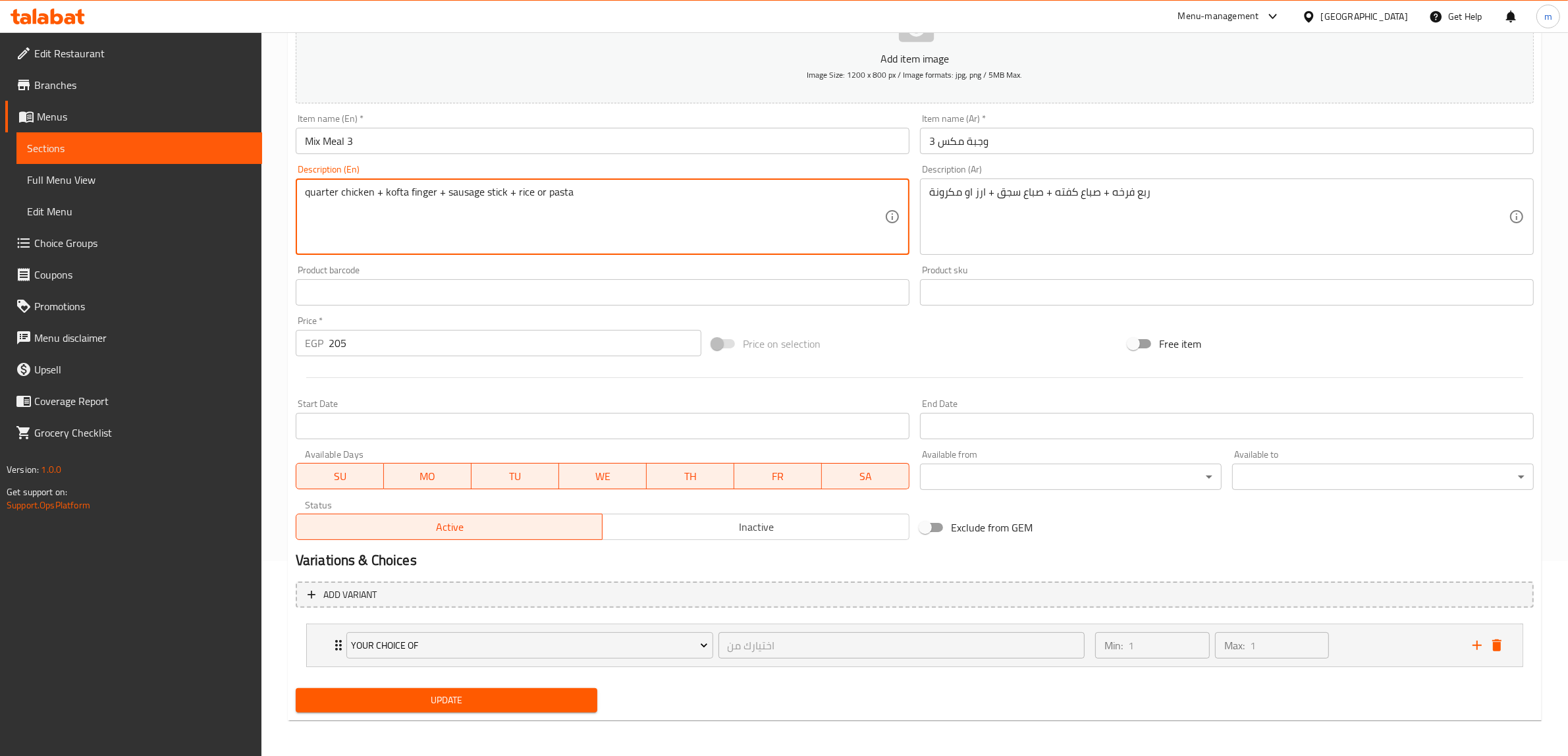
click at [448, 699] on span "Update" at bounding box center [446, 700] width 280 height 16
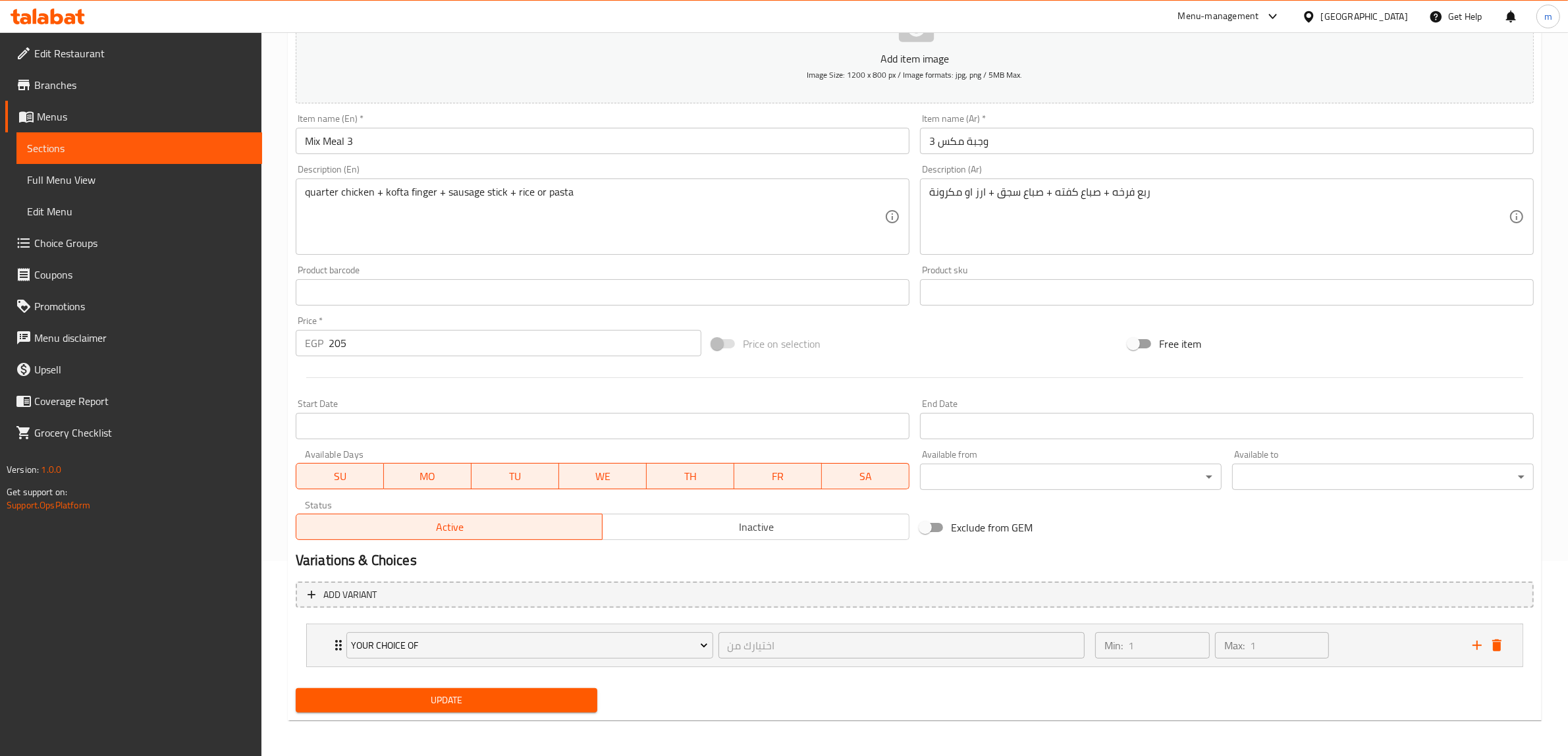
click at [470, 706] on span "Update" at bounding box center [446, 700] width 280 height 16
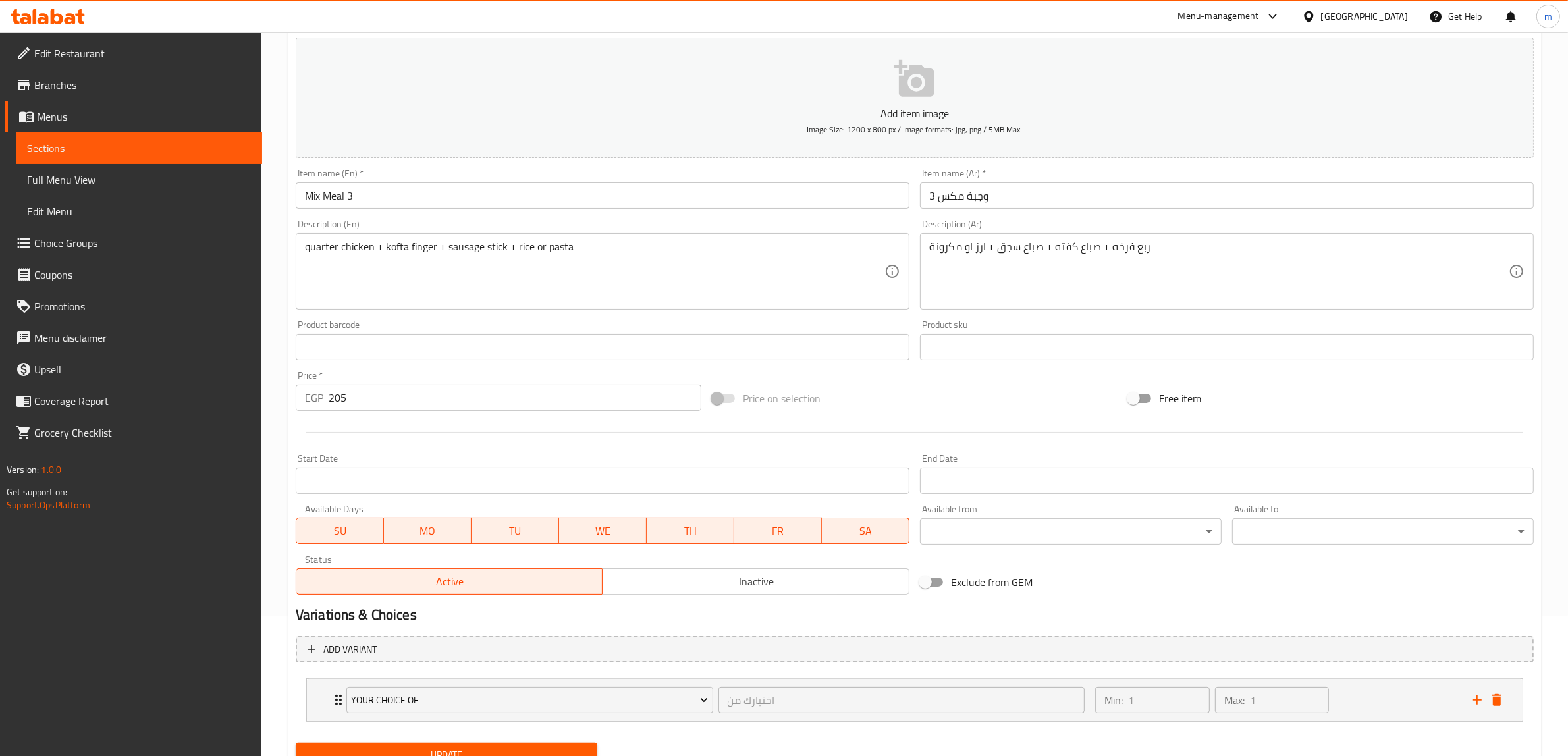
scroll to position [0, 0]
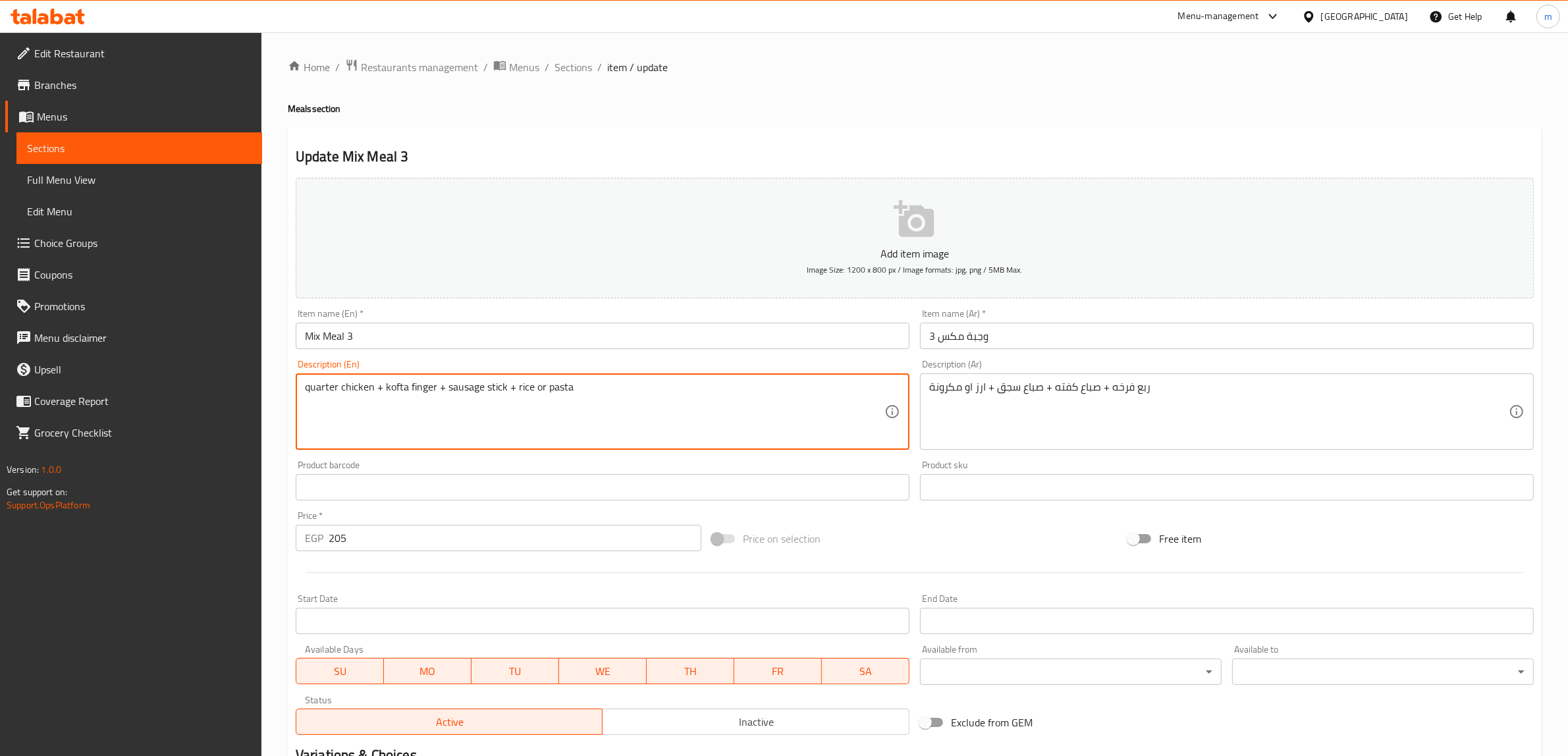
drag, startPoint x: 485, startPoint y: 389, endPoint x: 502, endPoint y: 393, distance: 17.5
click at [502, 393] on textarea "quarter chicken + kofta finger + sausage stick + rice or pasta" at bounding box center [594, 412] width 579 height 62
drag, startPoint x: 409, startPoint y: 387, endPoint x: 434, endPoint y: 397, distance: 26.9
click at [434, 397] on textarea "quarter chicken + kofta finger + sausage stick + rice or pasta" at bounding box center [594, 412] width 579 height 62
paste textarea "stick"
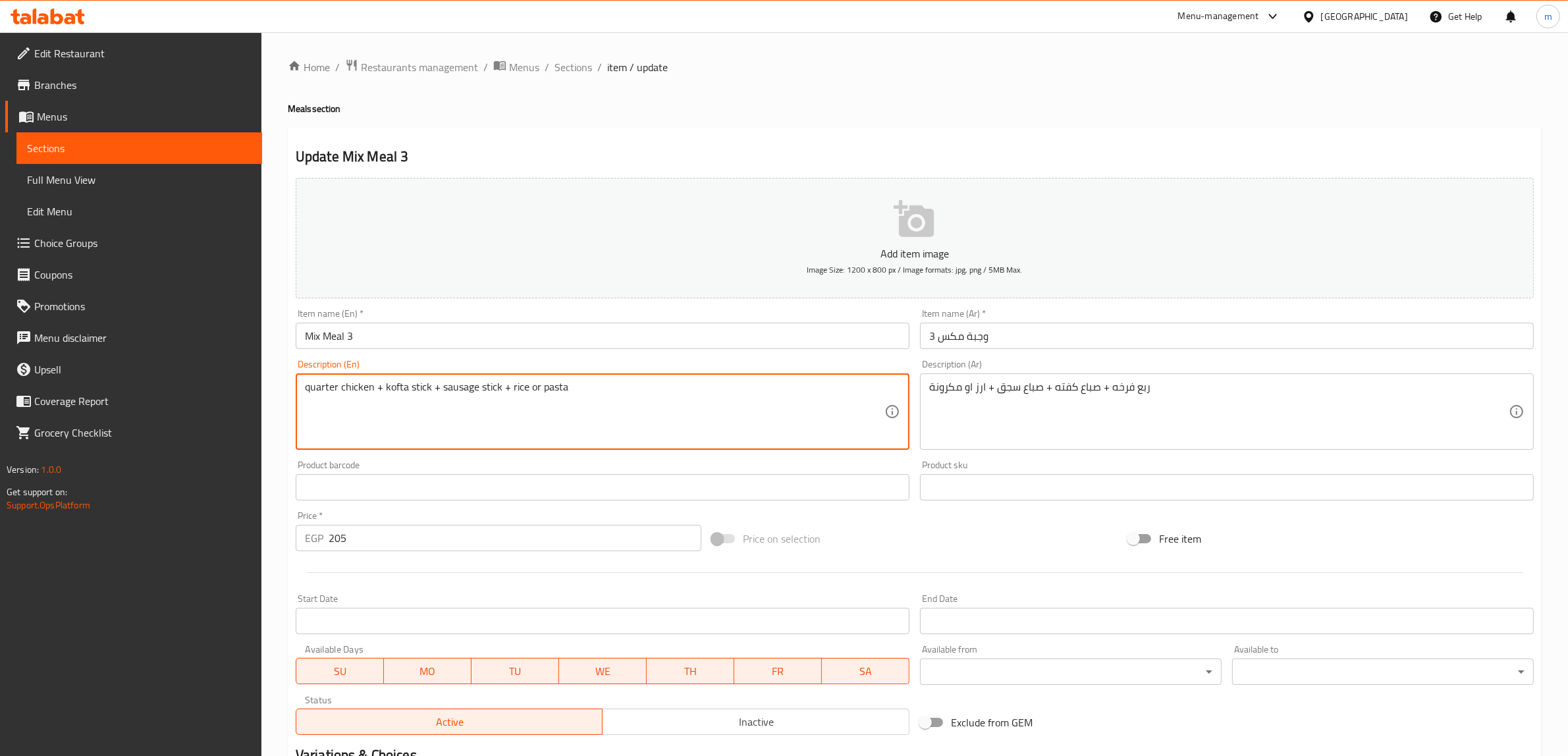
scroll to position [195, 0]
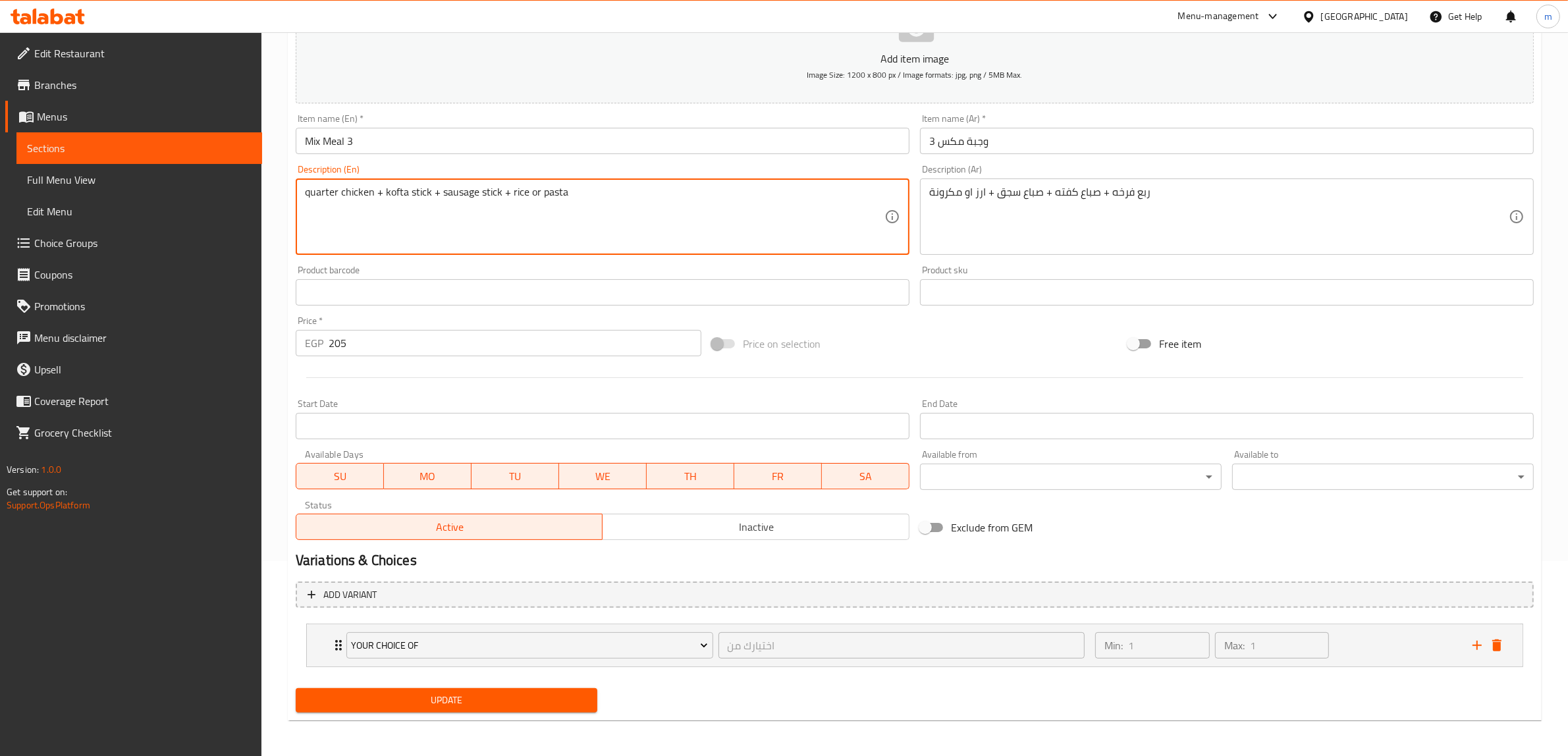
type textarea "quarter chicken + kofta stick + sausage stick + rice or pasta"
click at [484, 698] on span "Update" at bounding box center [446, 700] width 280 height 16
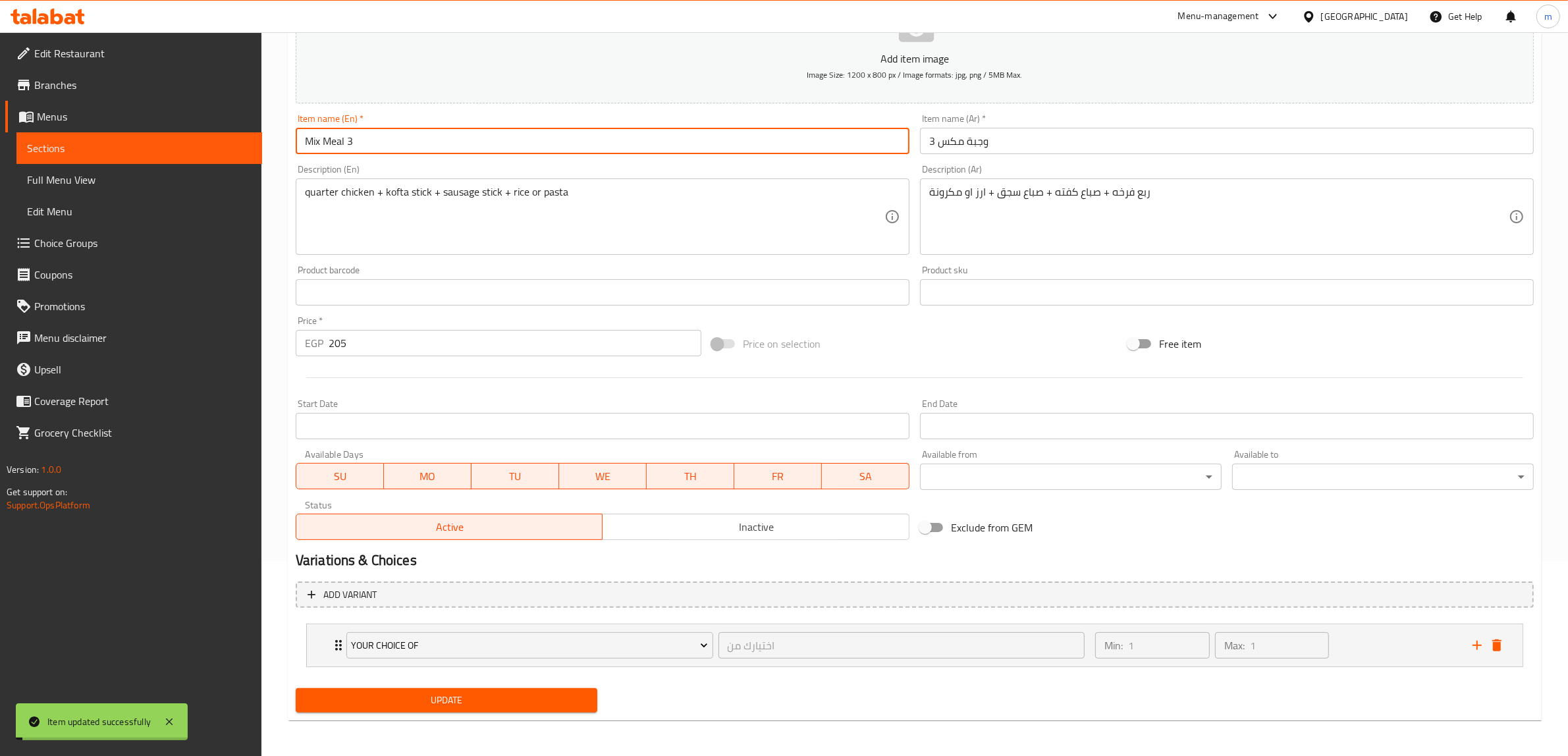
click at [330, 137] on input "Mix Meal 3" at bounding box center [602, 141] width 613 height 26
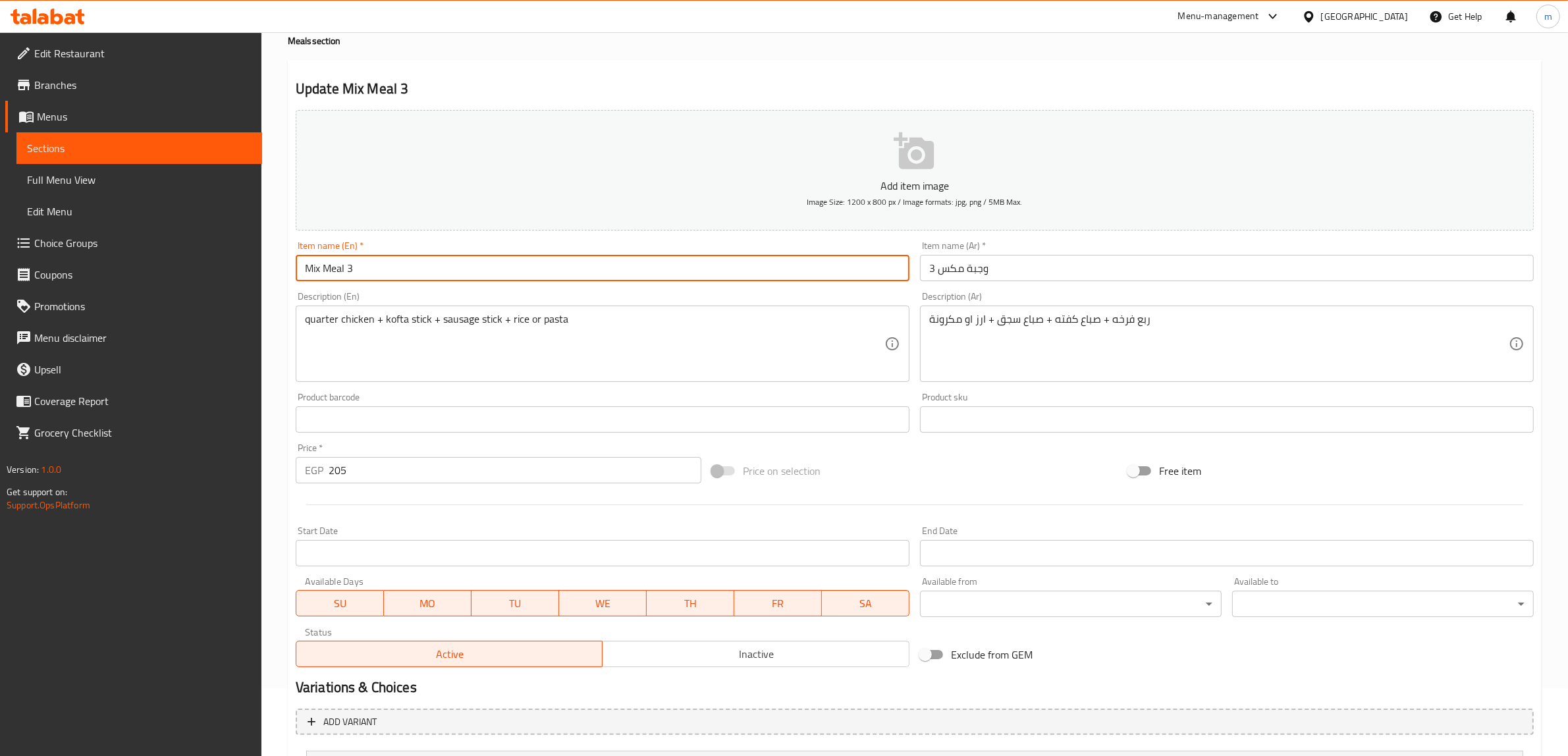
scroll to position [0, 0]
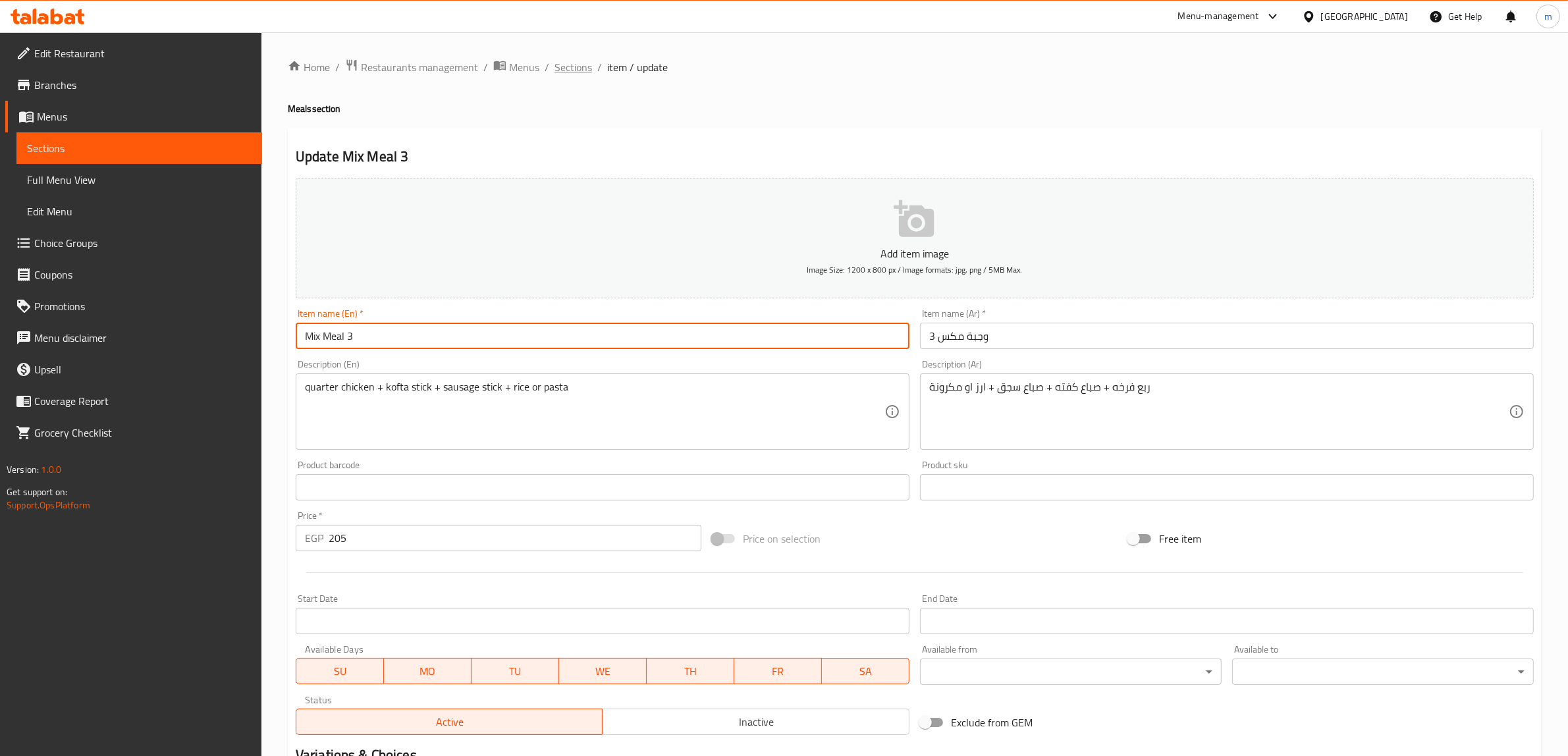
click at [583, 59] on span "Sections" at bounding box center [573, 67] width 38 height 16
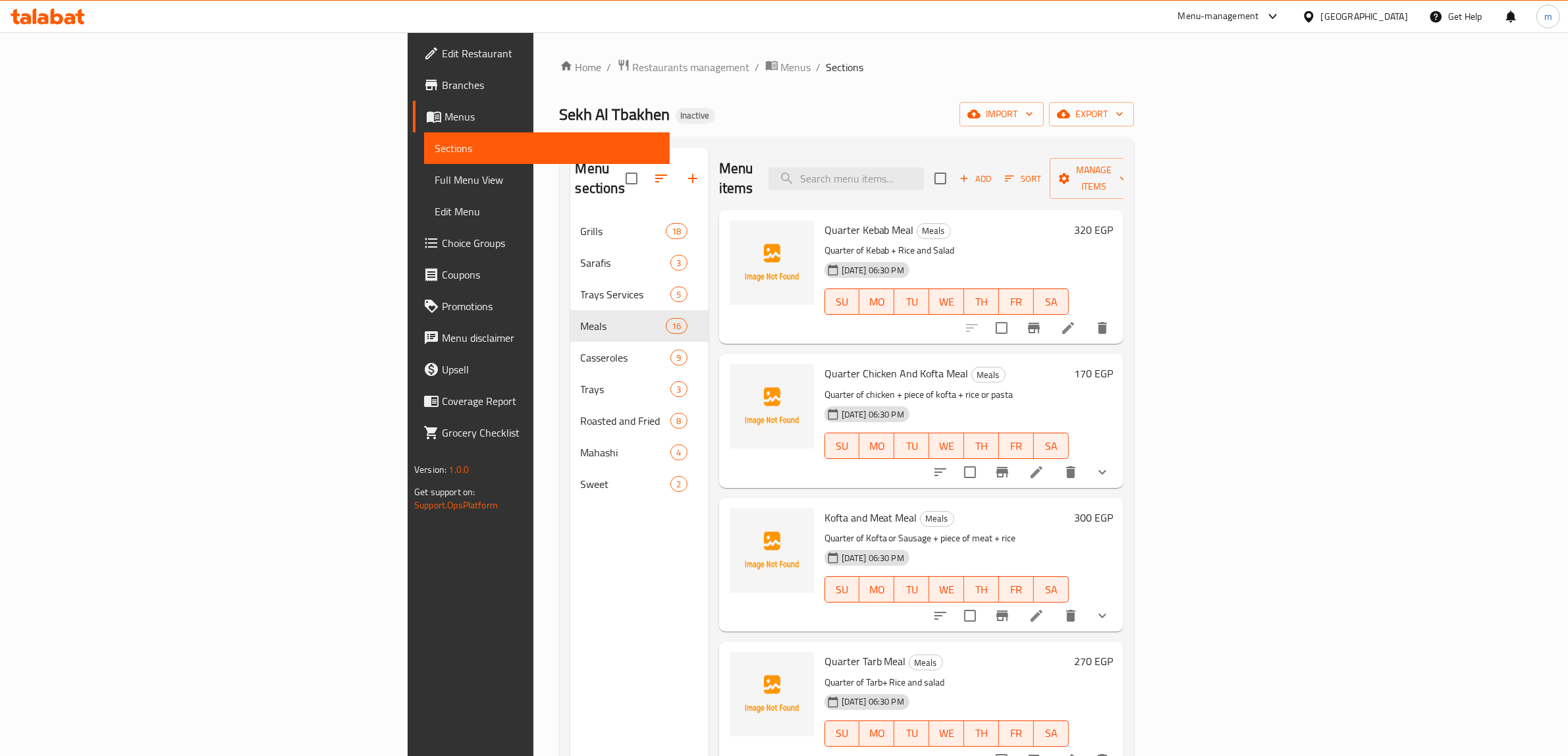
click at [994, 210] on div "Quarter Kebab Meal Meals Quarter of Kebab + Rice and Salad 11-10-2025 06:30 PM …" at bounding box center [921, 276] width 404 height 134
click at [924, 172] on input "search" at bounding box center [846, 179] width 155 height 23
paste input "Mix Meal 4"
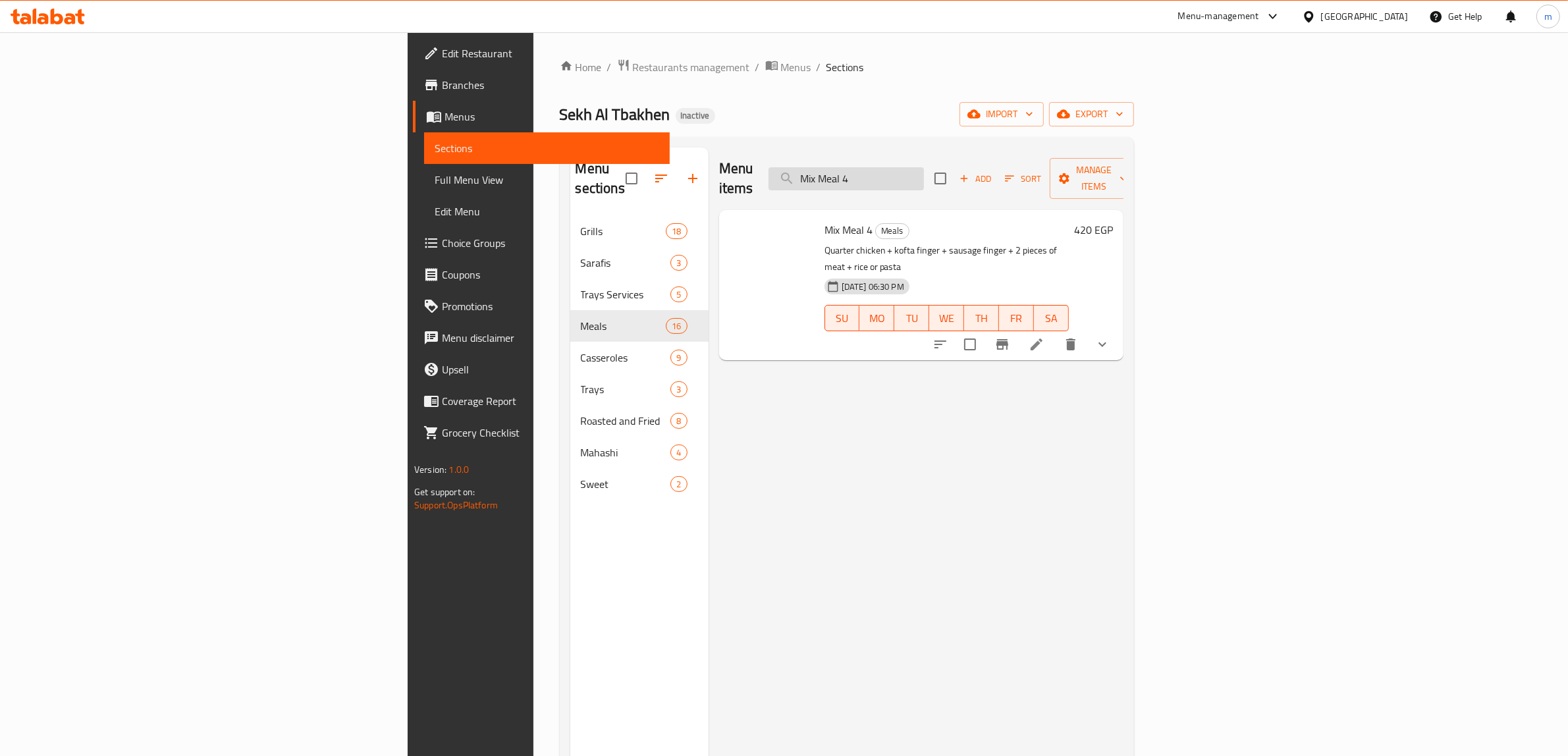
type input "Mix Meal 4"
click at [1054, 332] on li at bounding box center [1036, 343] width 37 height 24
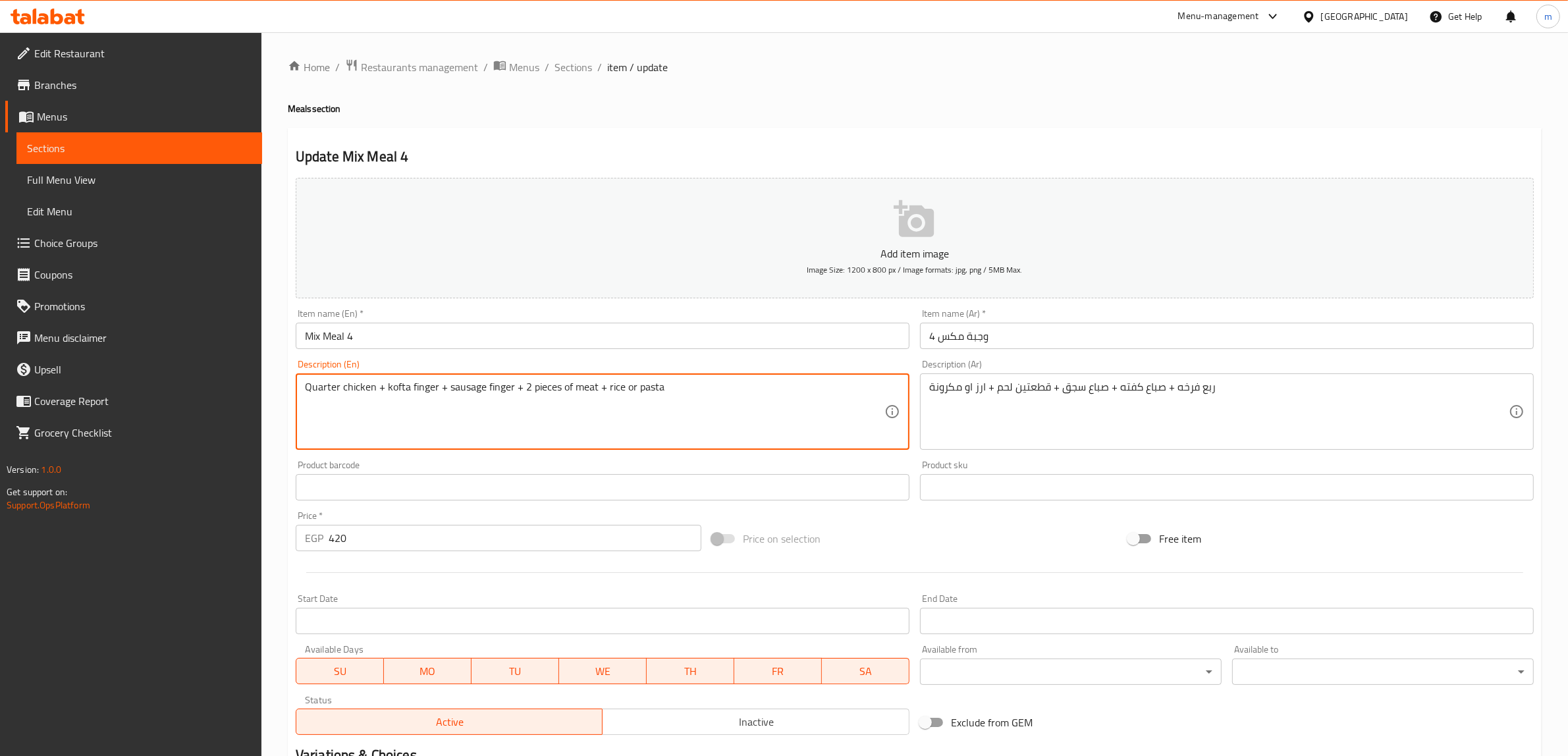
click at [420, 389] on textarea "Quarter chicken + kofta finger + sausage finger + 2 pieces of meat + rice or pa…" at bounding box center [594, 412] width 579 height 62
drag, startPoint x: 431, startPoint y: 386, endPoint x: 410, endPoint y: 409, distance: 31.1
click at [410, 409] on textarea "Quarter chicken + kofta stick+ sausage finger + 2 pieces of meat + rice or pasta" at bounding box center [594, 412] width 579 height 62
paste textarea
drag, startPoint x: 504, startPoint y: 386, endPoint x: 480, endPoint y: 398, distance: 26.8
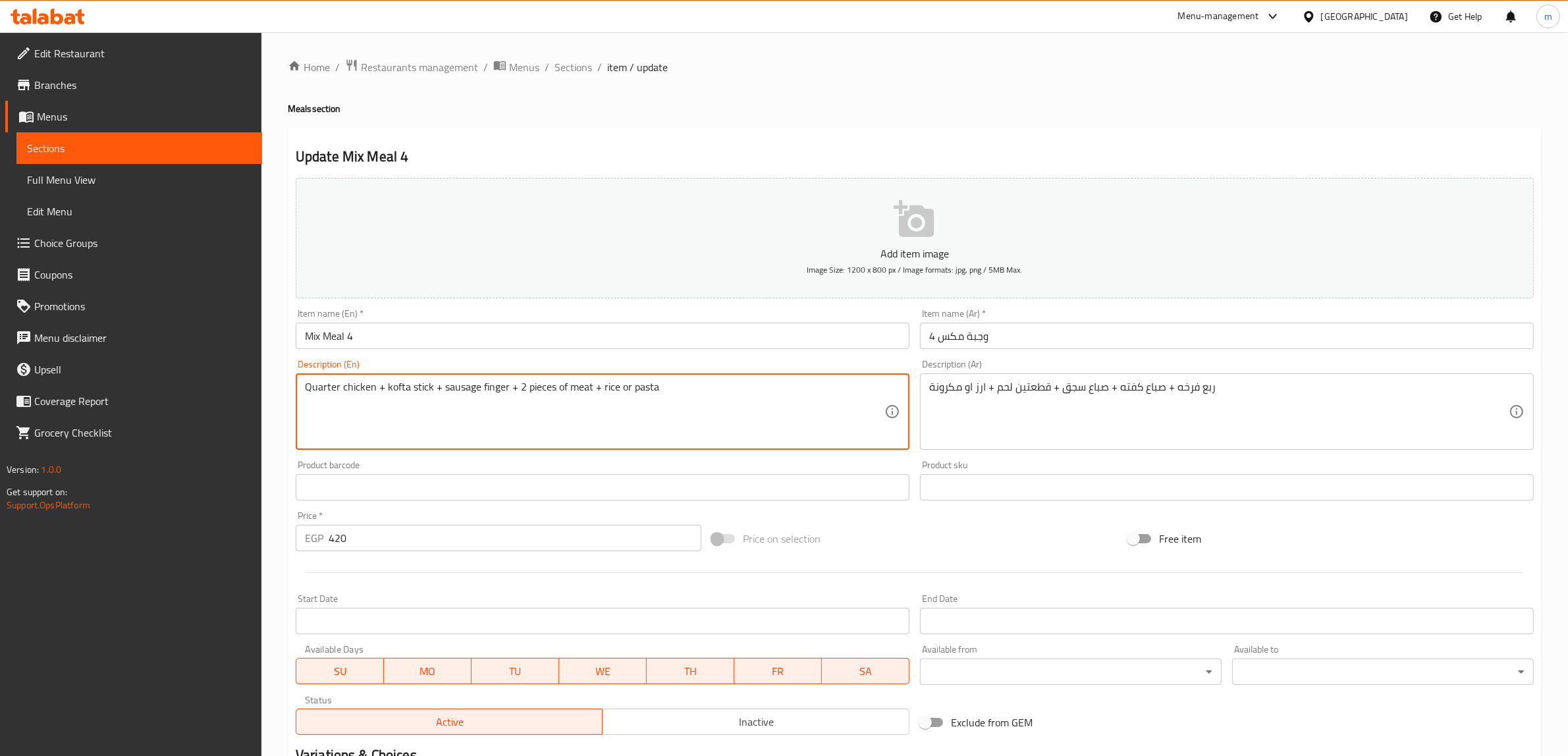
click at [480, 398] on textarea "Quarter chicken + kofta stick + sausage finger + 2 pieces of meat + rice or pas…" at bounding box center [594, 412] width 579 height 62
paste textarea "stick"
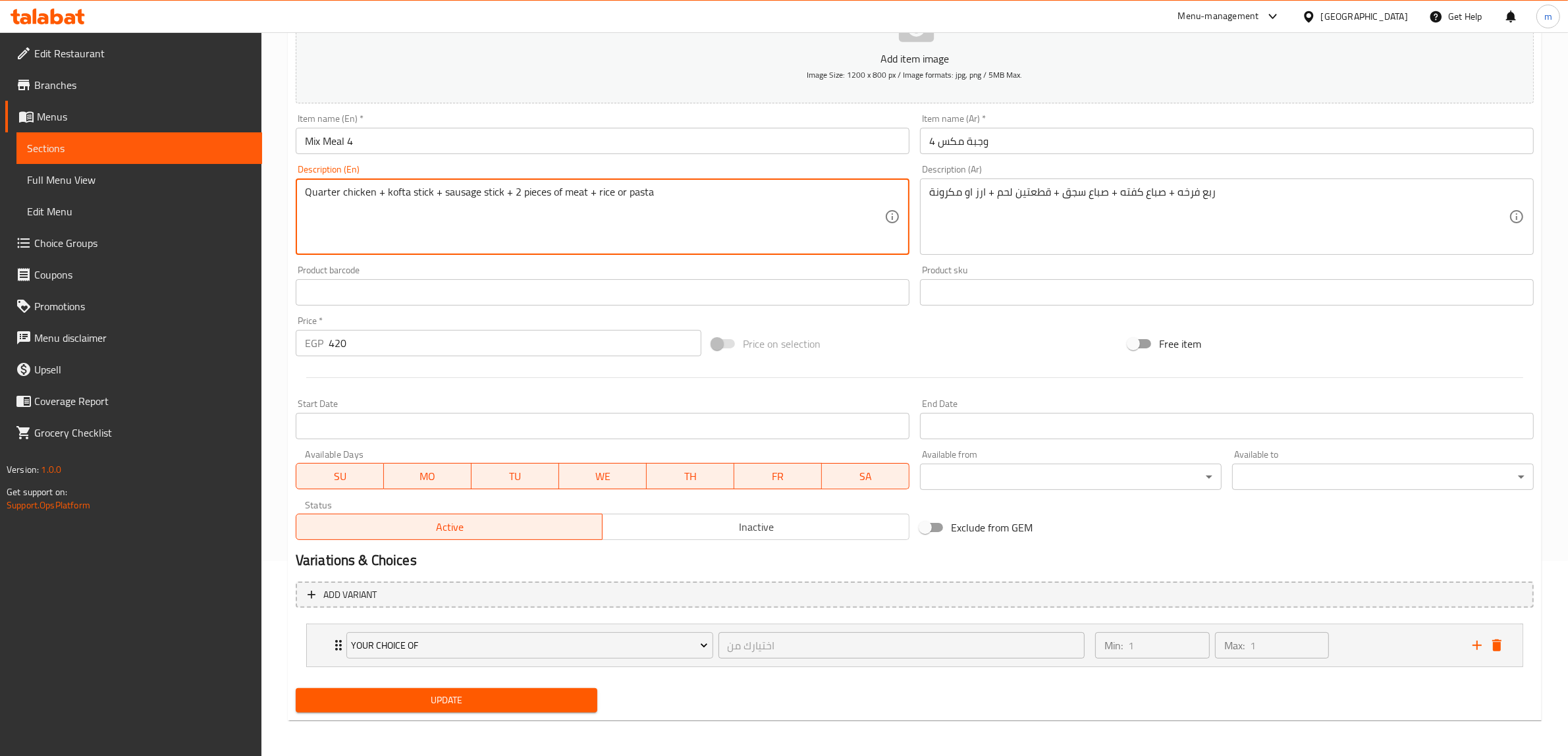
type textarea "Quarter chicken + kofta stick + sausage stick + 2 pieces of meat + rice or pasta"
click at [517, 685] on div "Update" at bounding box center [447, 700] width 312 height 35
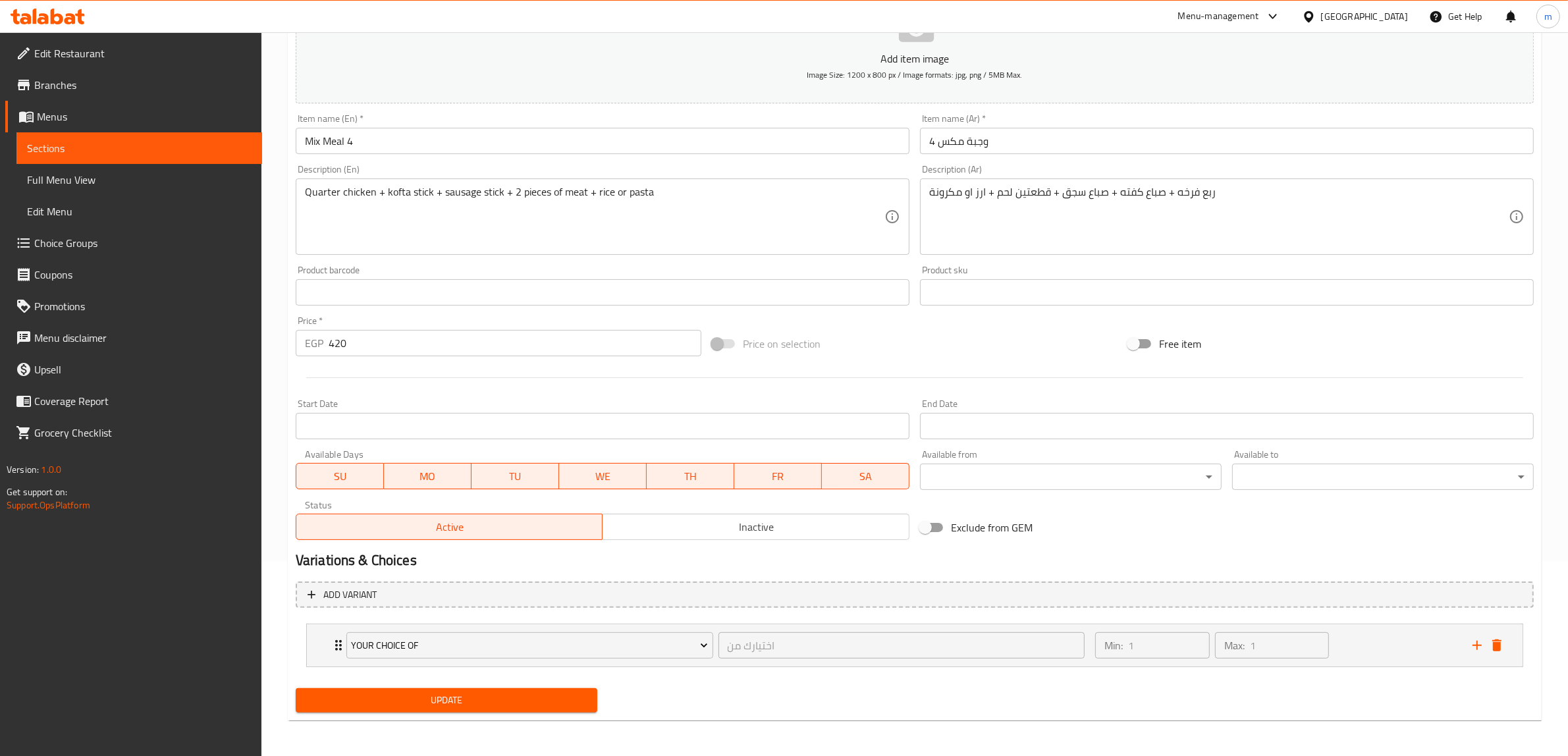
click at [515, 693] on span "Update" at bounding box center [446, 700] width 280 height 16
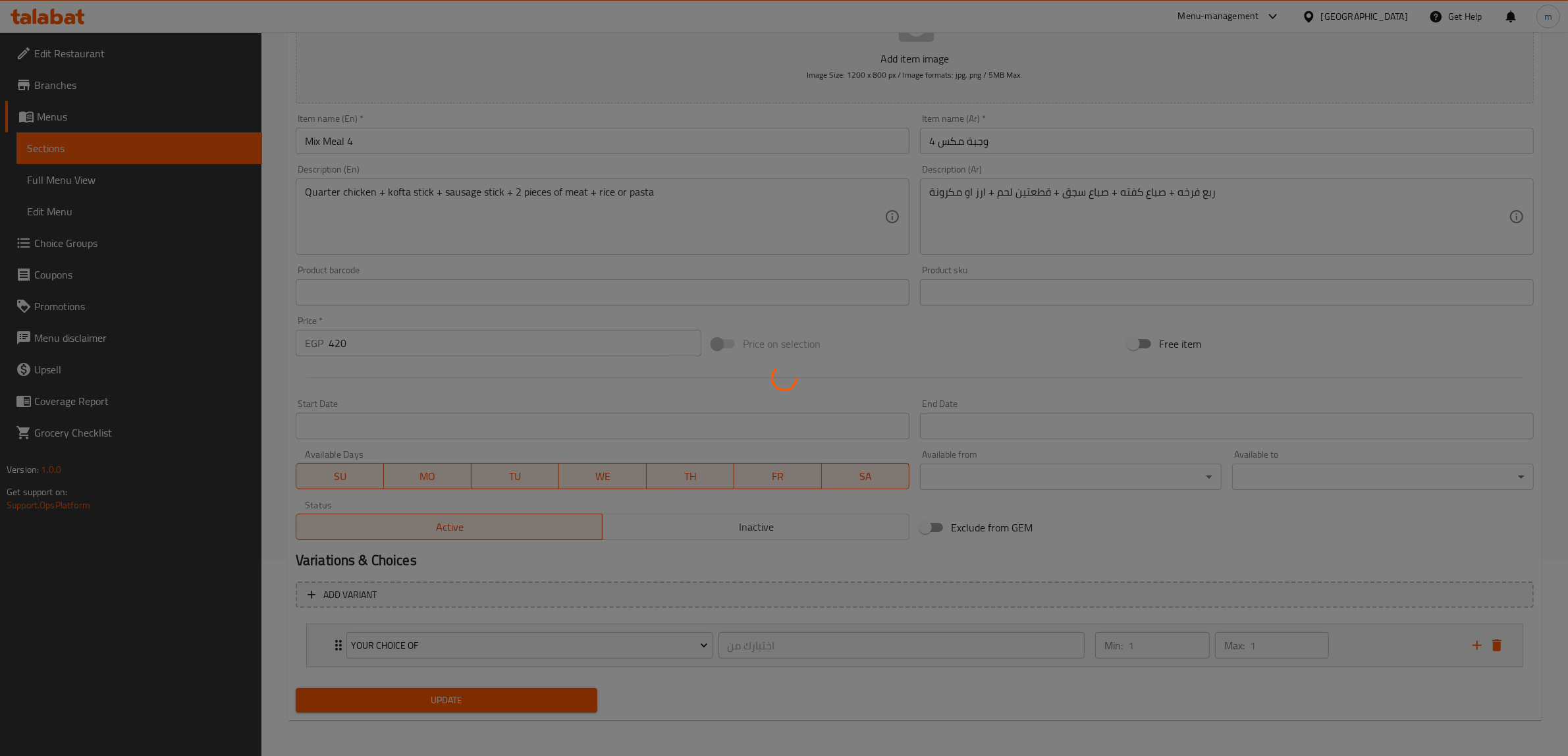
scroll to position [0, 0]
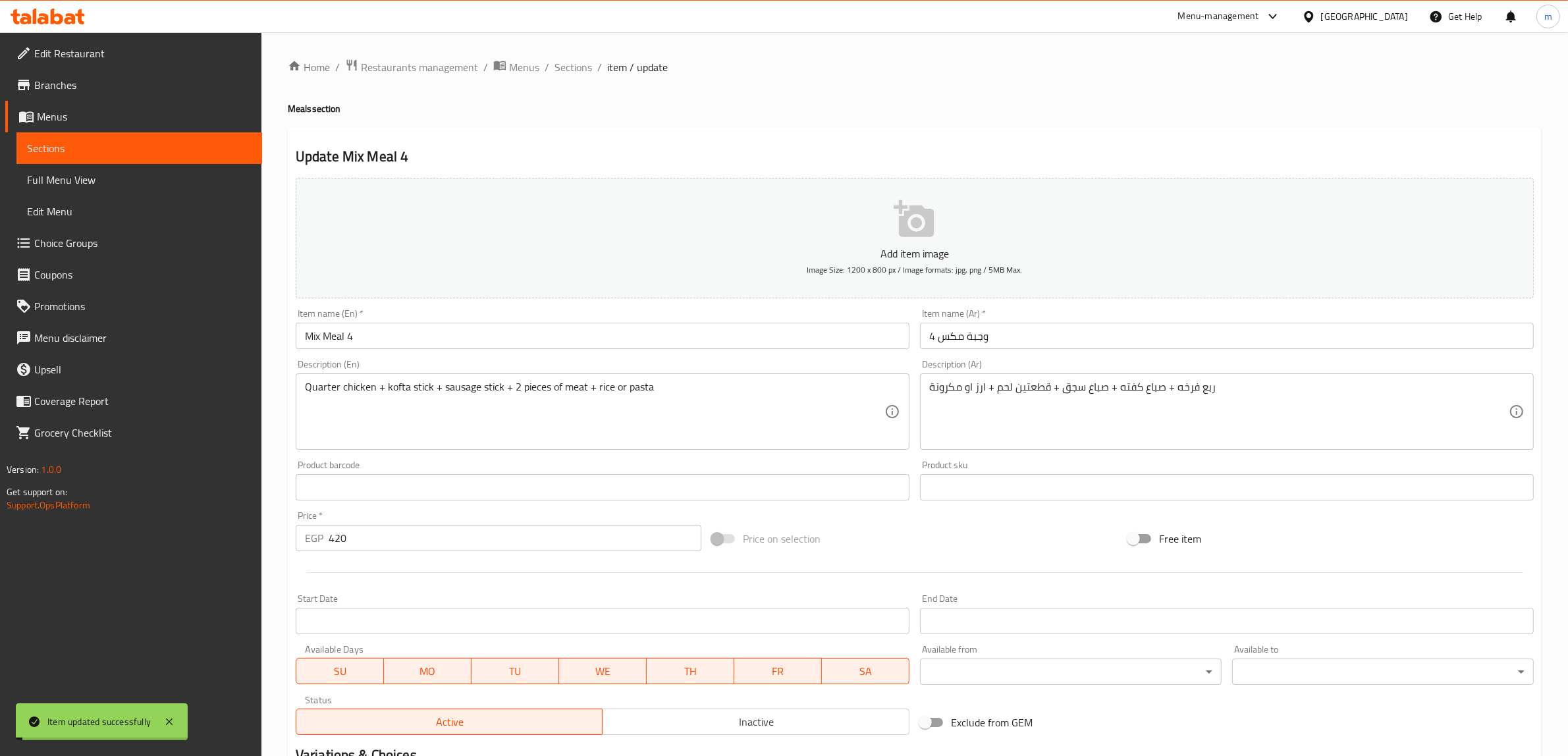
click at [397, 343] on input "Mix Meal 4" at bounding box center [602, 336] width 613 height 26
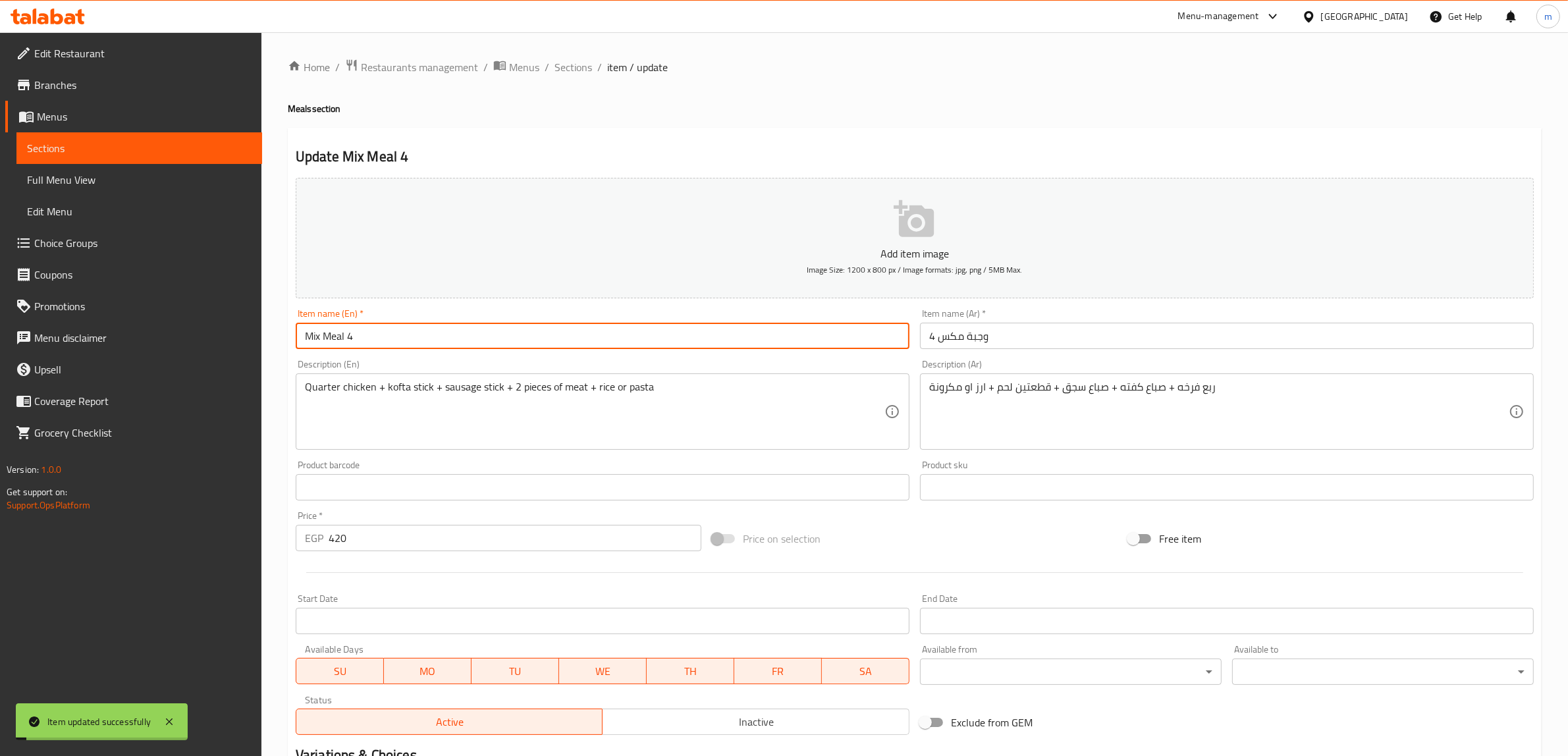
click at [397, 343] on input "Mix Meal 4" at bounding box center [602, 336] width 613 height 26
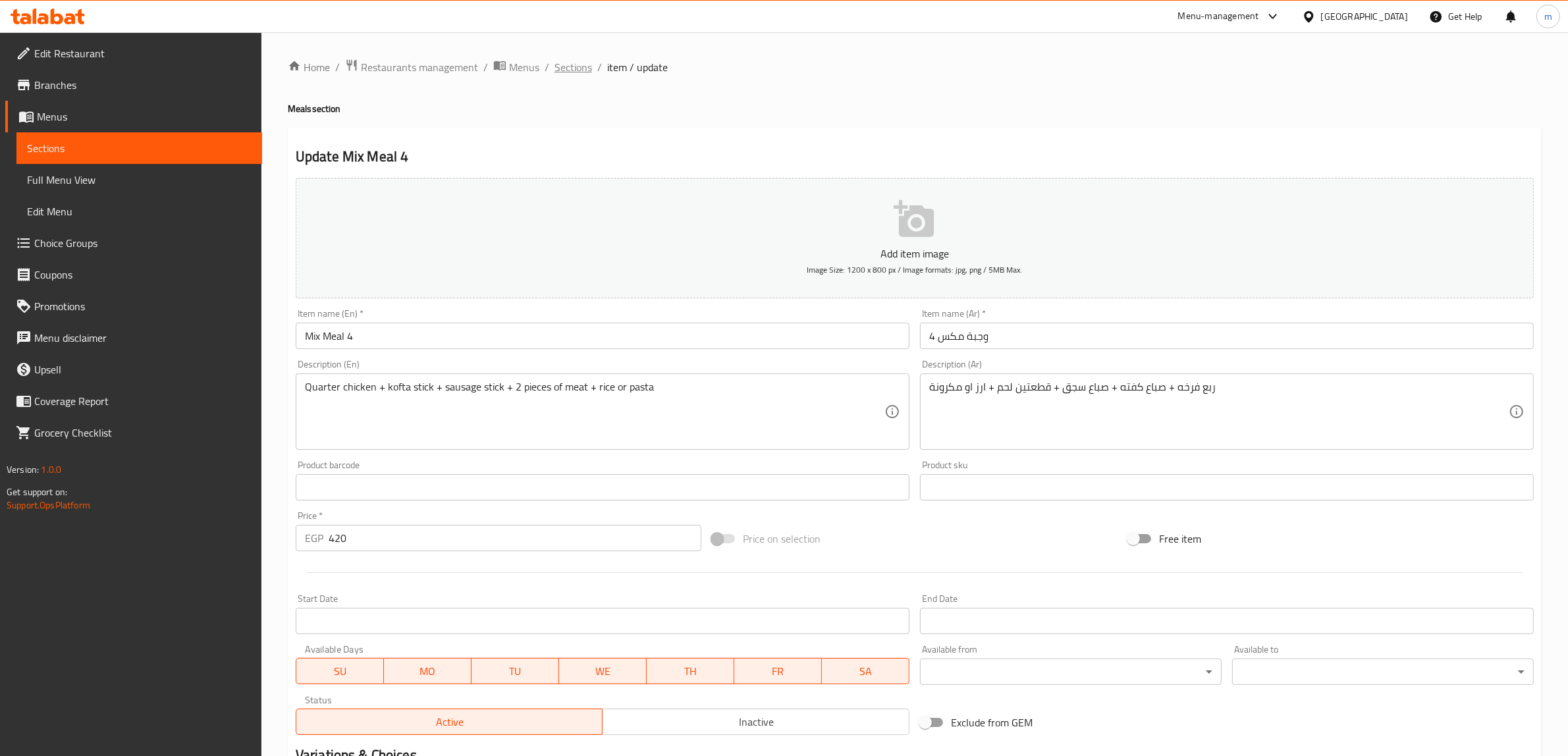
click at [567, 70] on span "Sections" at bounding box center [573, 67] width 38 height 16
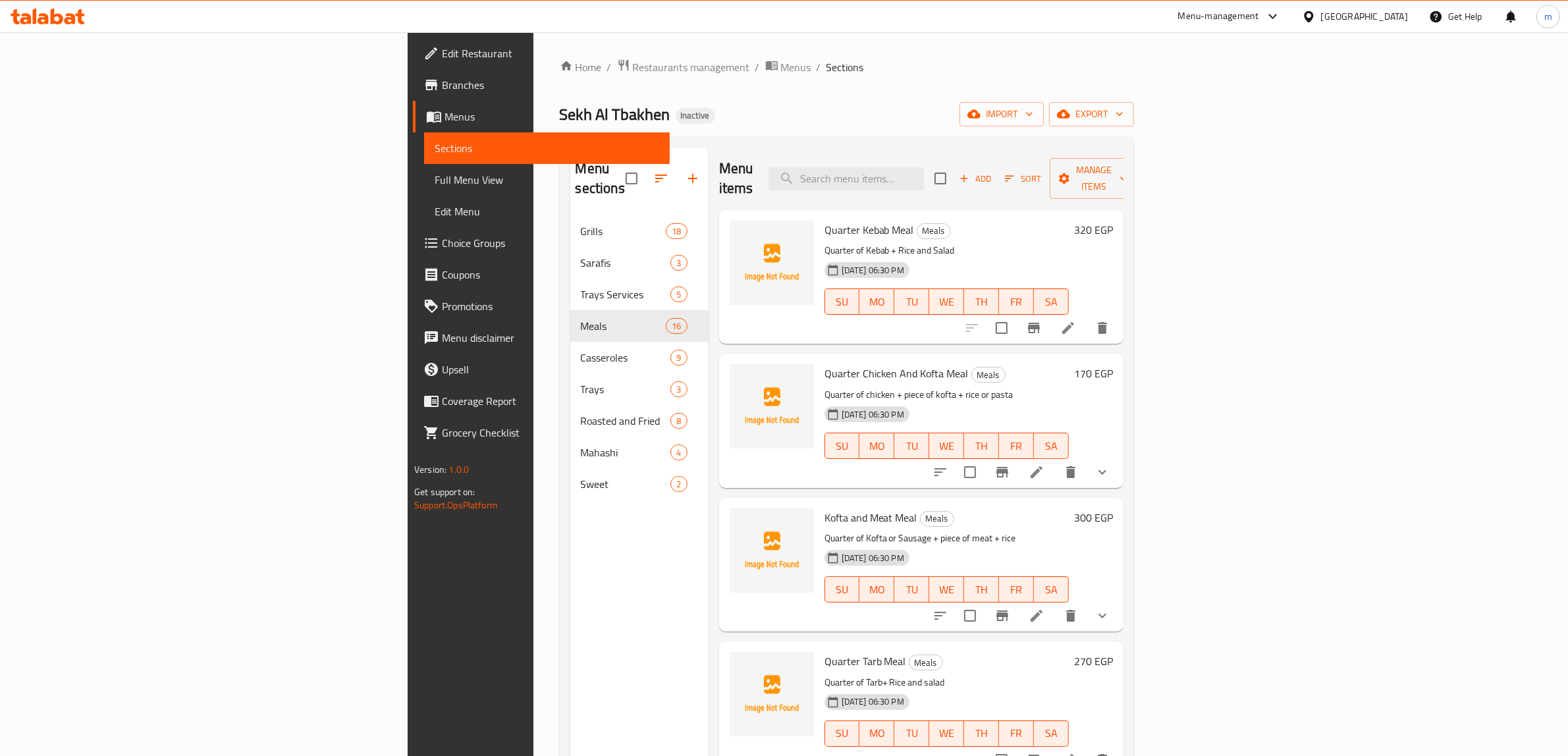
click at [763, 125] on div "Sekh Al Tbakhen Inactive import export" at bounding box center [847, 114] width 574 height 24
click at [924, 168] on input "search" at bounding box center [846, 179] width 155 height 23
paste input "VIP mix meal"
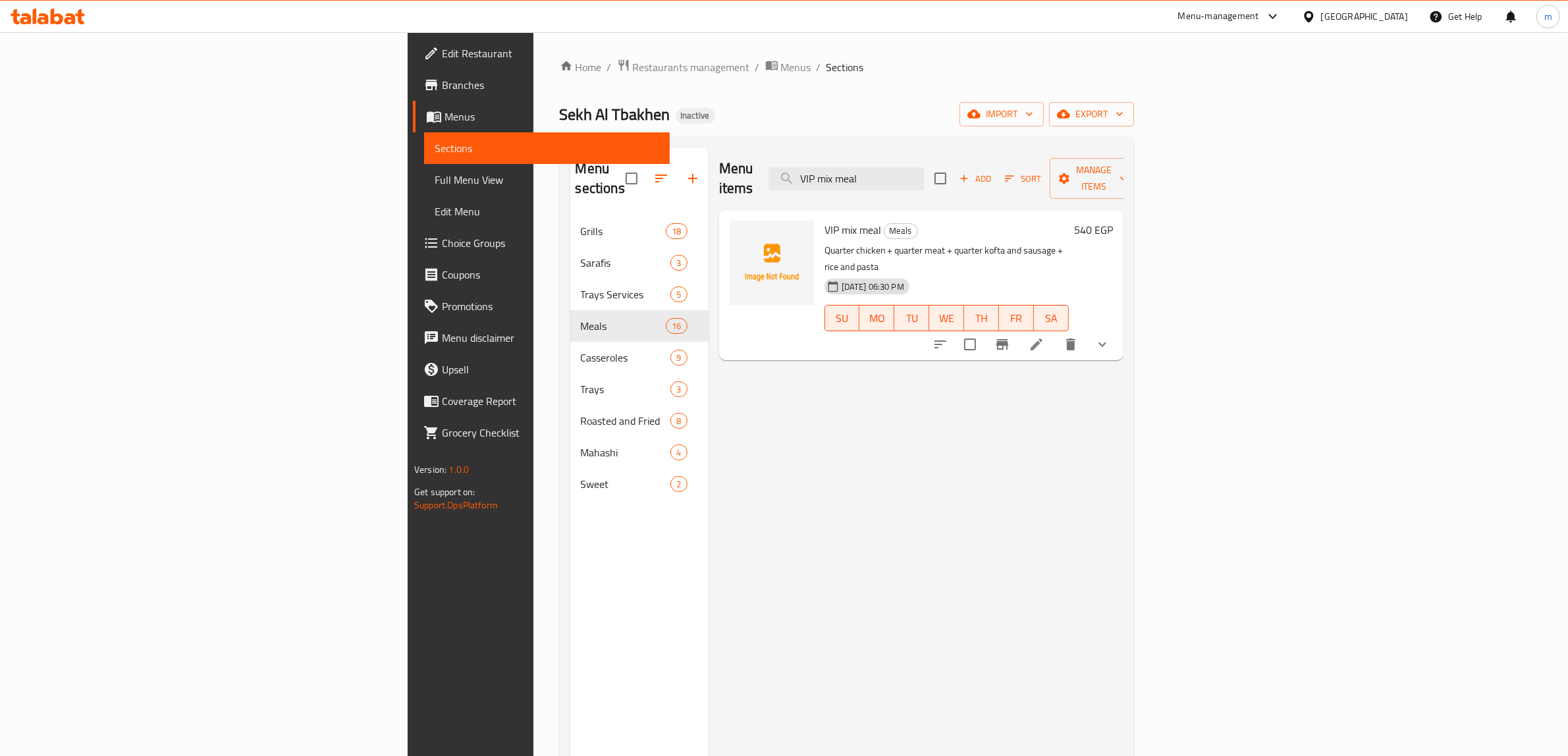
type input "VIP mix meal"
click at [1054, 332] on li at bounding box center [1036, 343] width 37 height 24
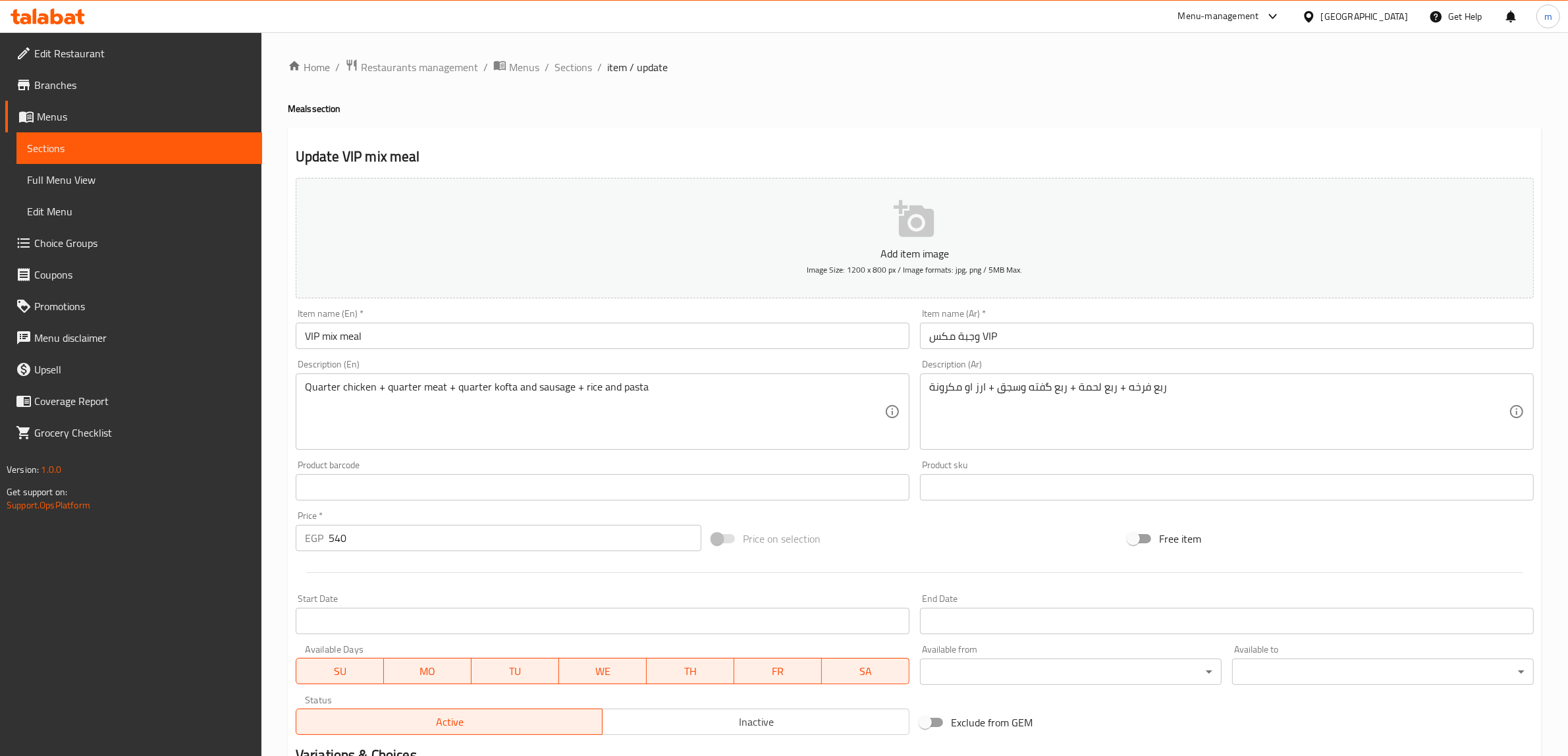
click at [1021, 343] on input "وجبة مكس VIP" at bounding box center [1227, 336] width 613 height 26
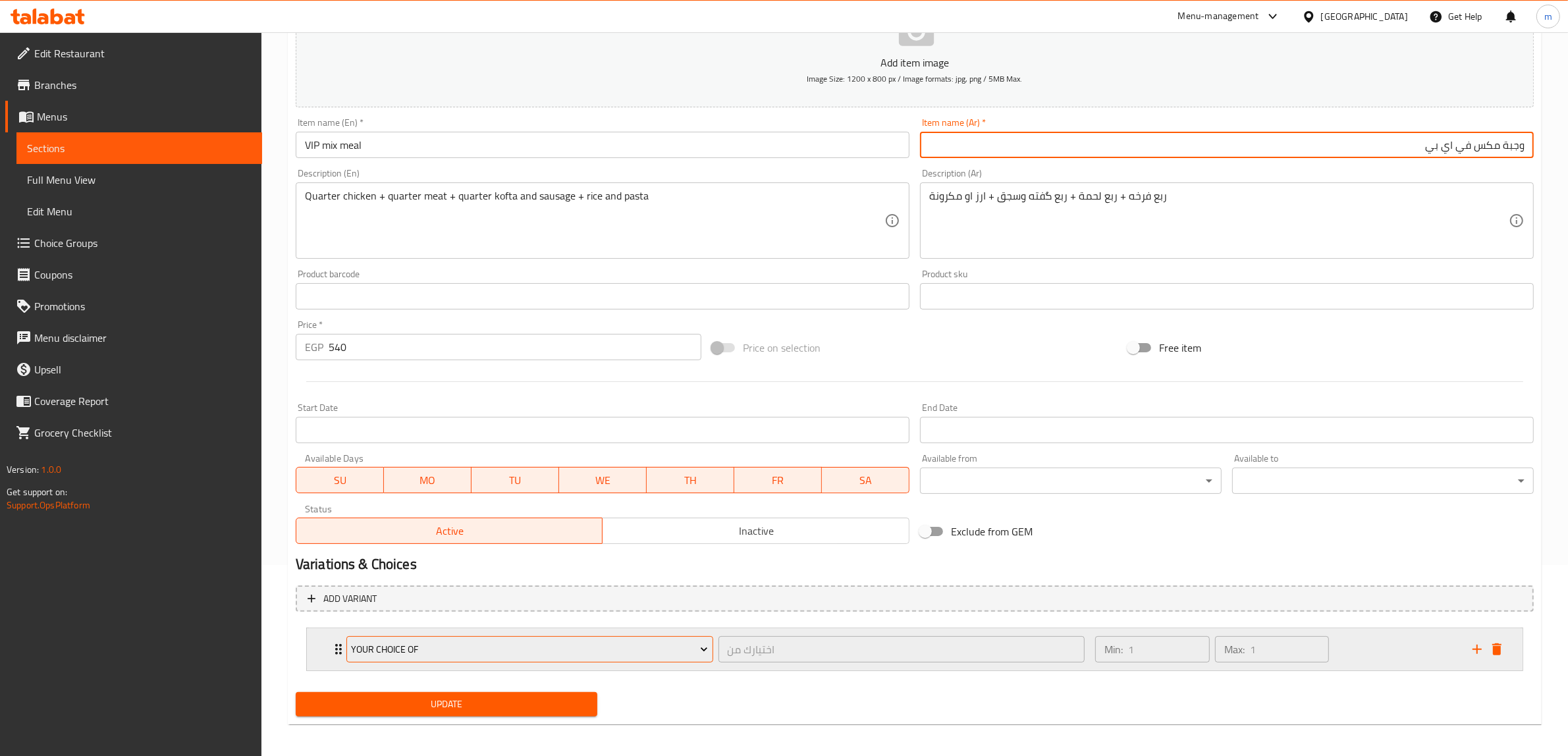
scroll to position [195, 0]
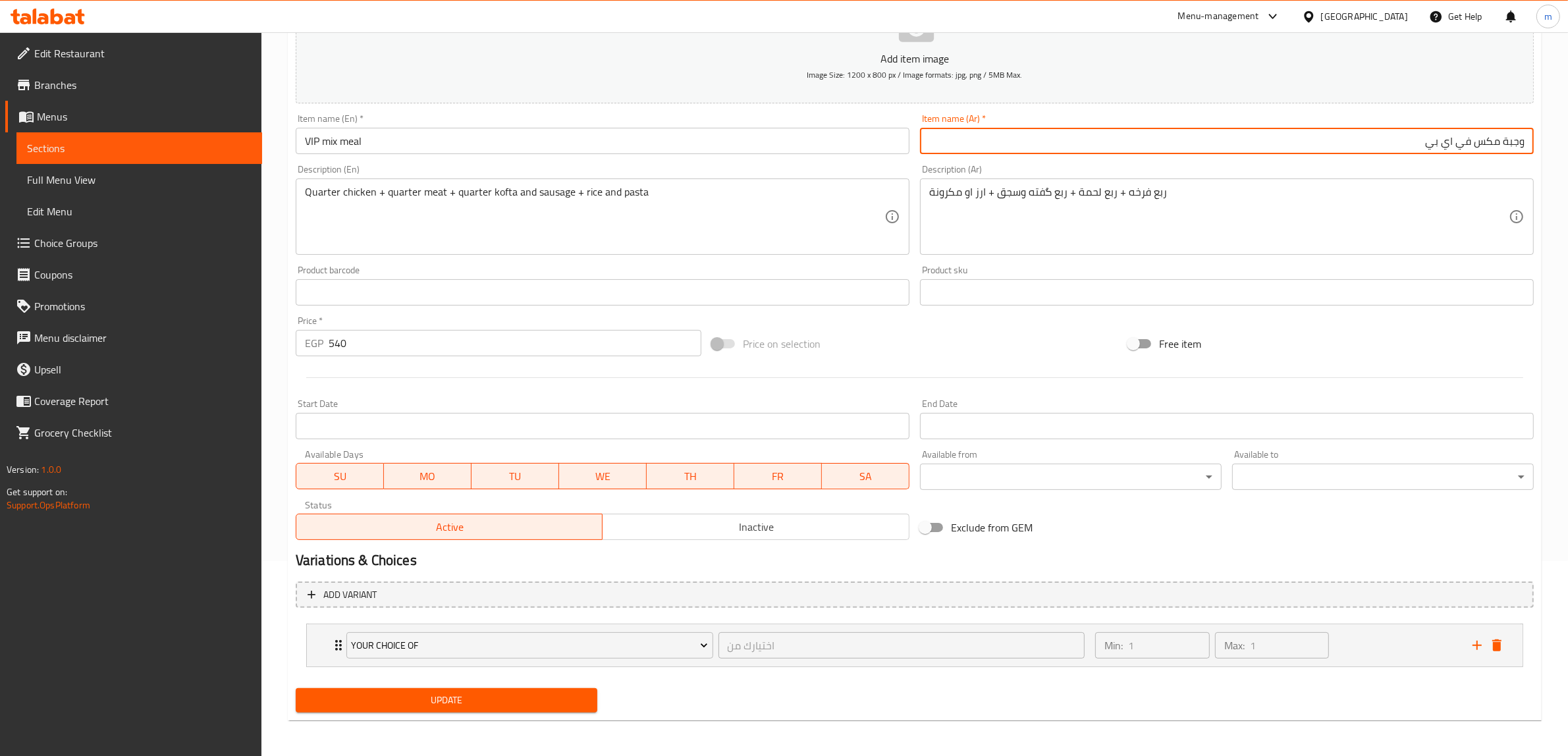
type input "وجبة مكس في اي بي"
click at [495, 696] on span "Update" at bounding box center [446, 700] width 280 height 16
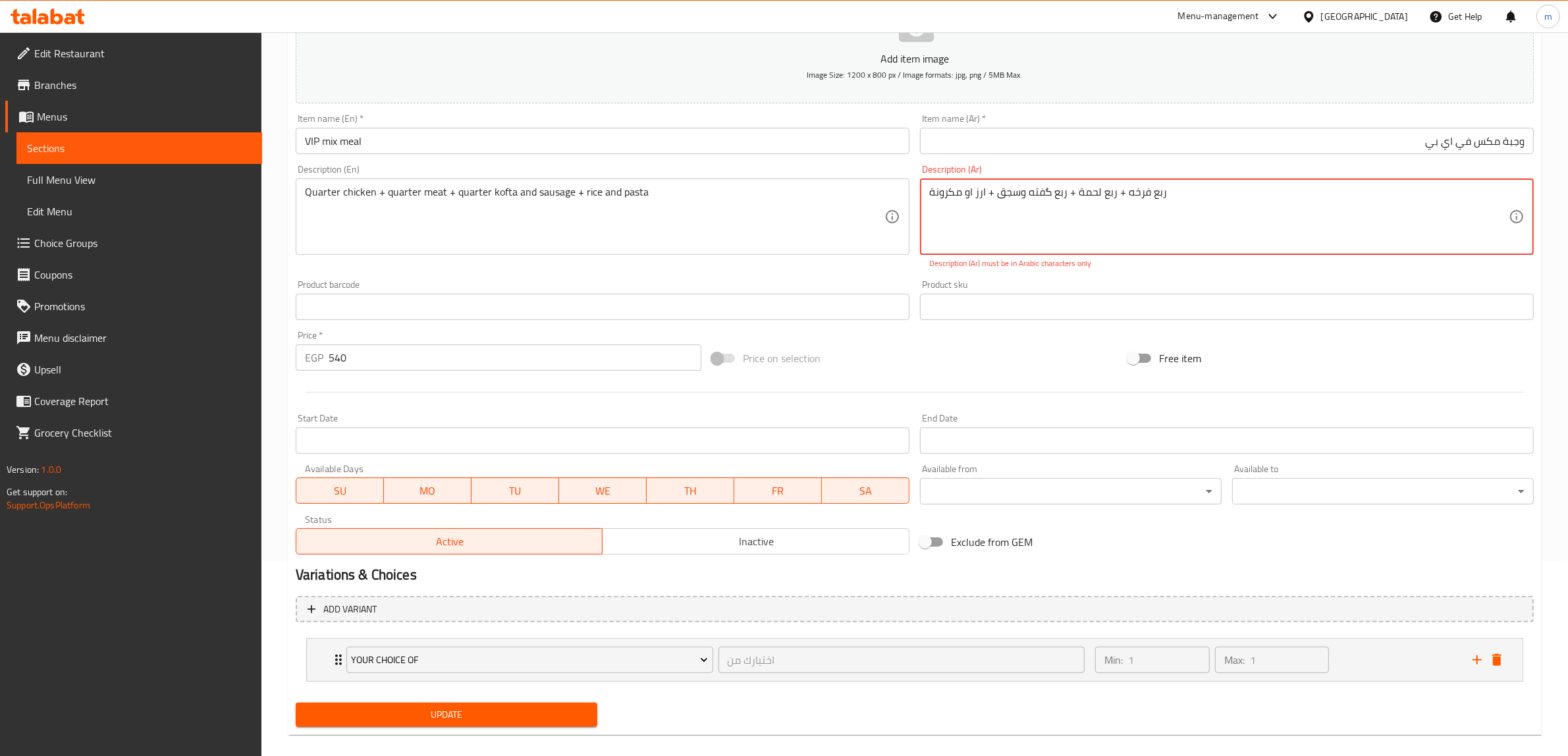
drag, startPoint x: 1044, startPoint y: 195, endPoint x: 1050, endPoint y: 198, distance: 6.7
click at [1050, 198] on textarea "ربع فرخه + ربع لحمة + ربع گفته وسجق + ارز او مكرونة" at bounding box center [1219, 216] width 579 height 62
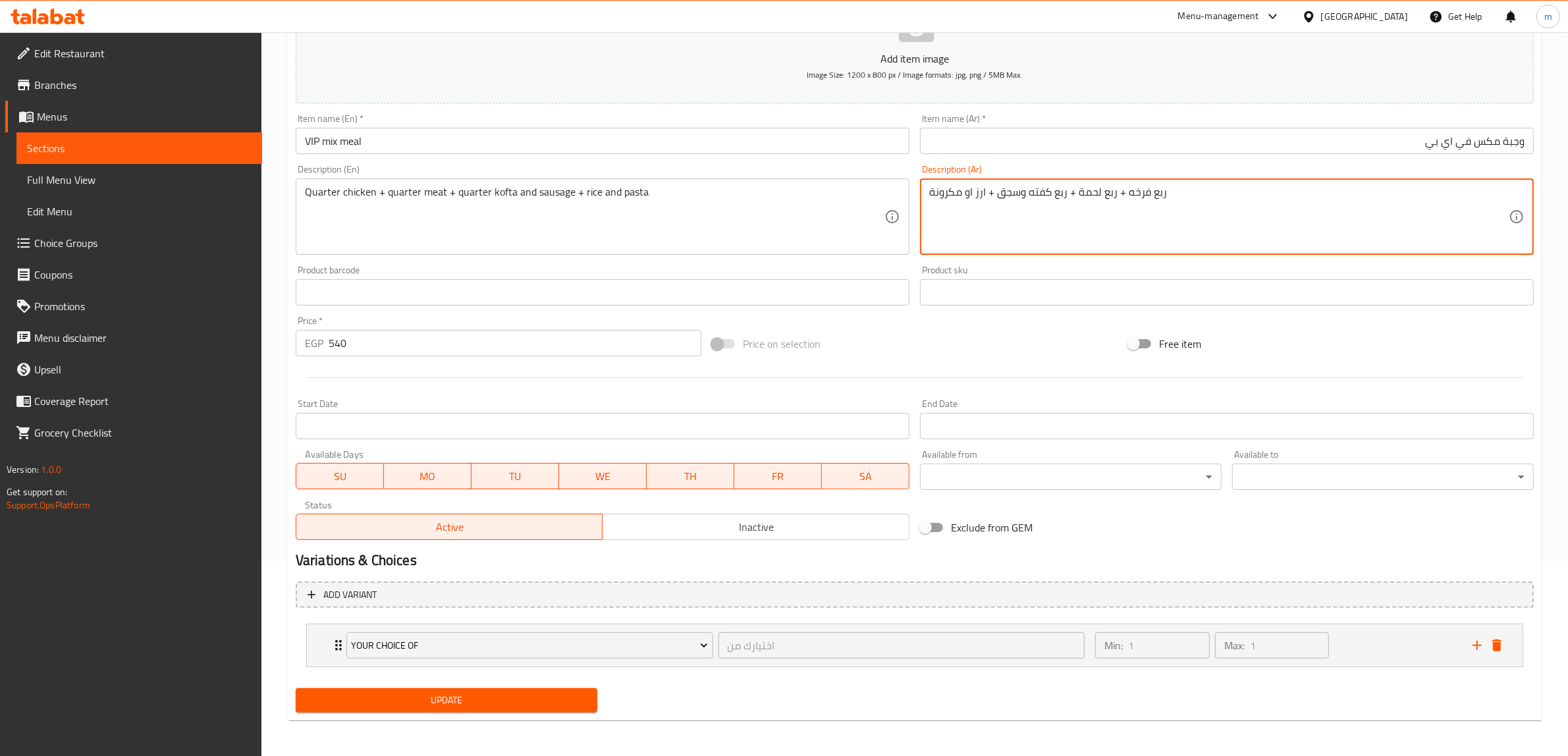
type textarea "ربع فرخه + ربع لحمة + ربع كفته وسجق + ارز او مكرونة"
click at [498, 694] on span "Update" at bounding box center [446, 700] width 280 height 16
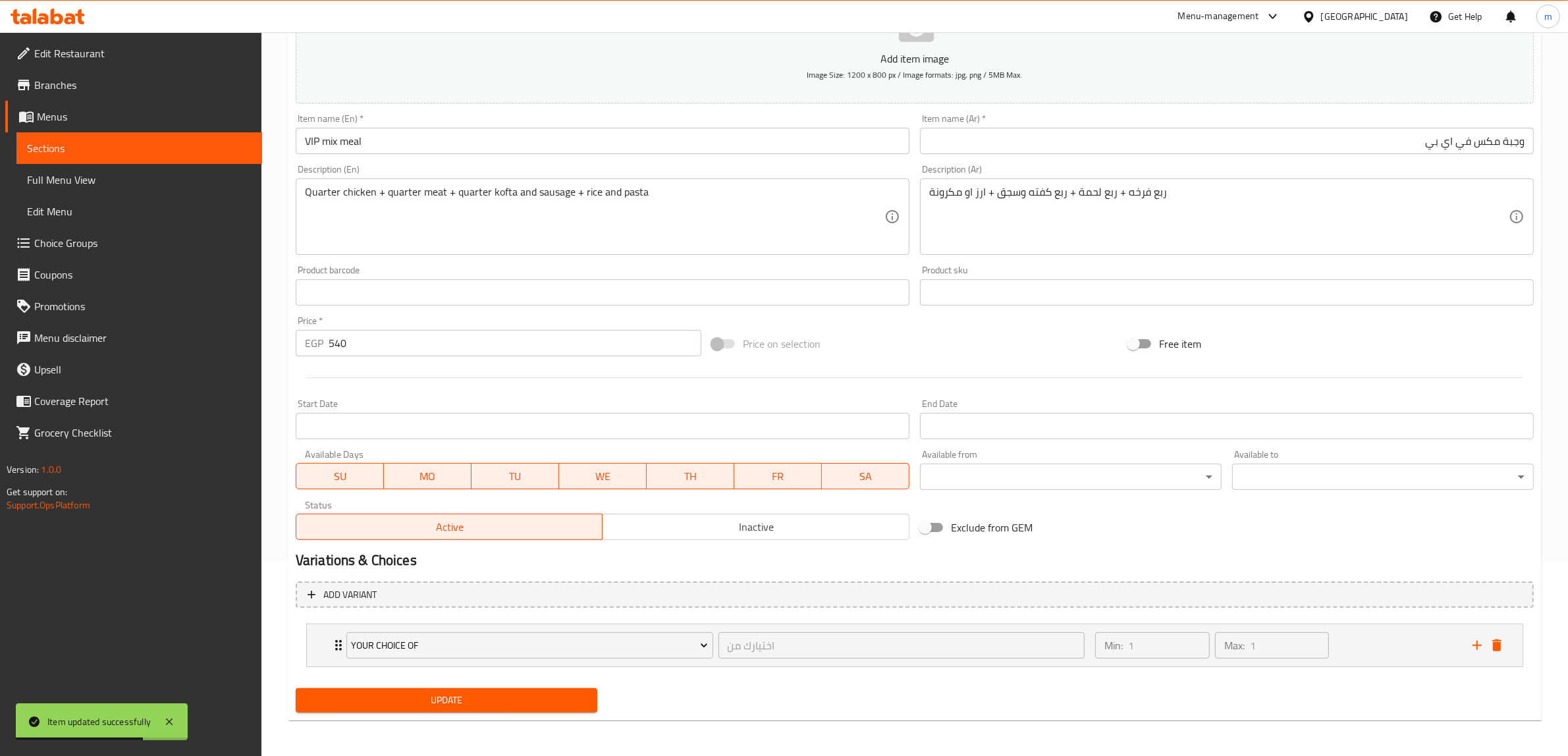
click at [461, 128] on input "VIP mix meal" at bounding box center [602, 141] width 613 height 26
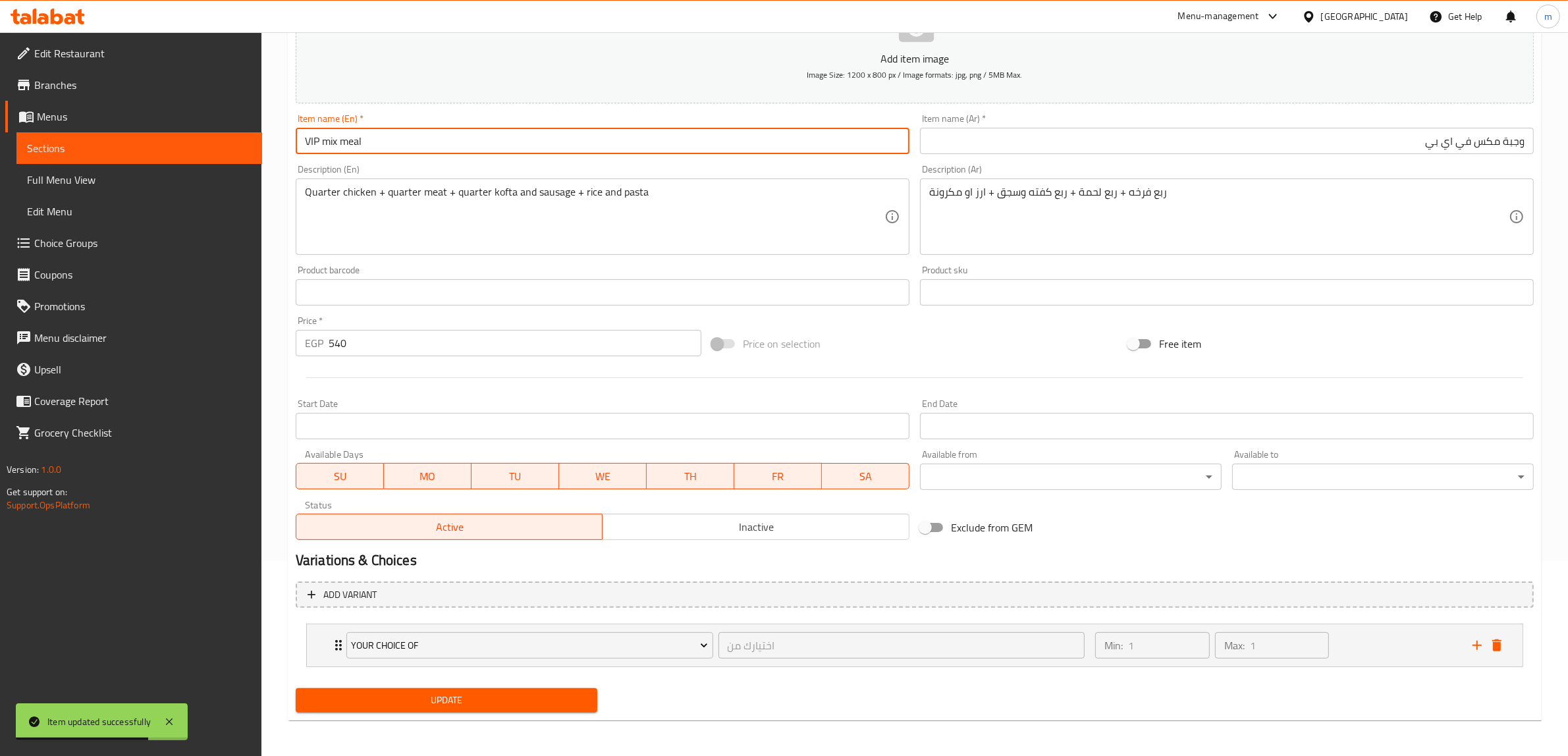
click at [461, 128] on input "VIP mix meal" at bounding box center [602, 141] width 613 height 26
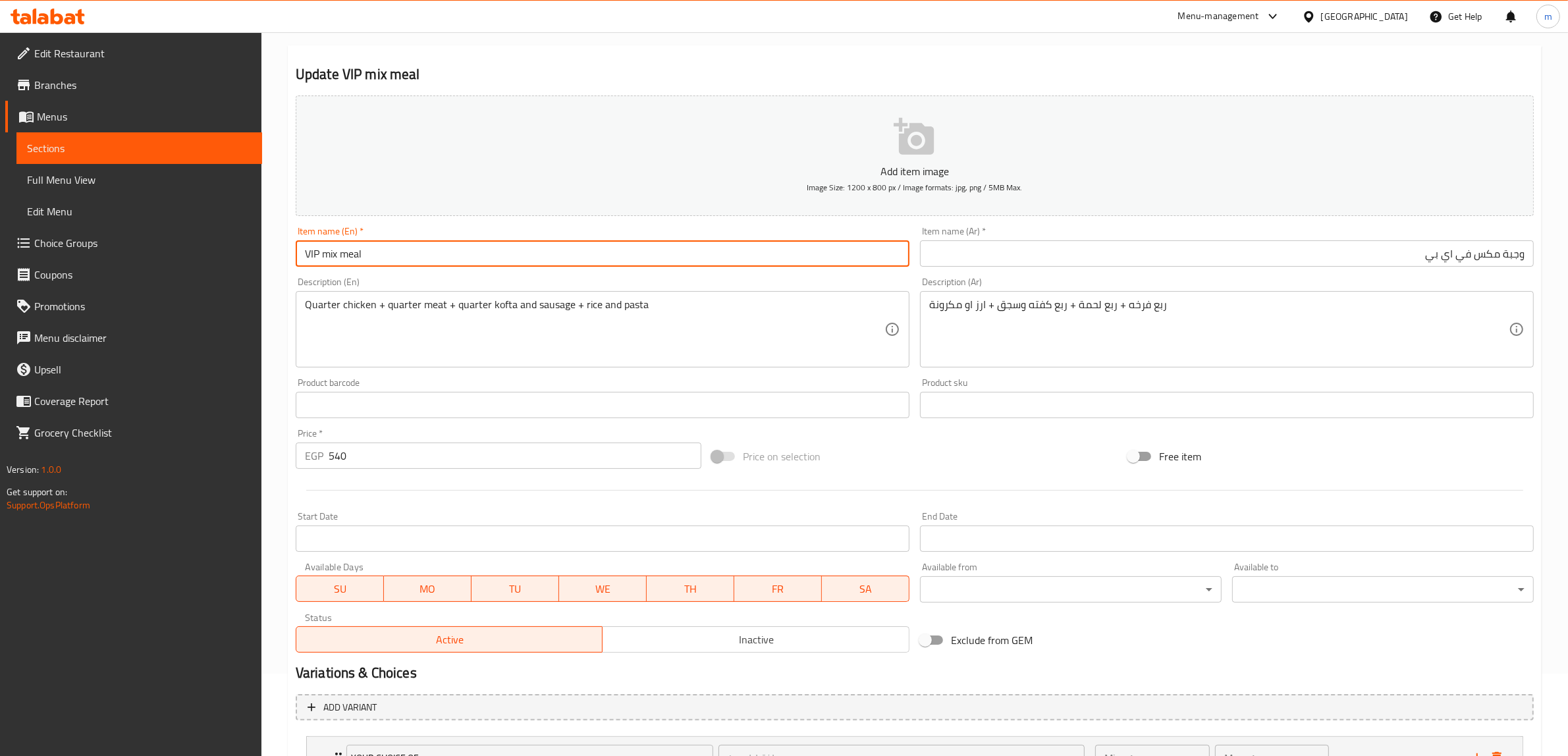
scroll to position [0, 0]
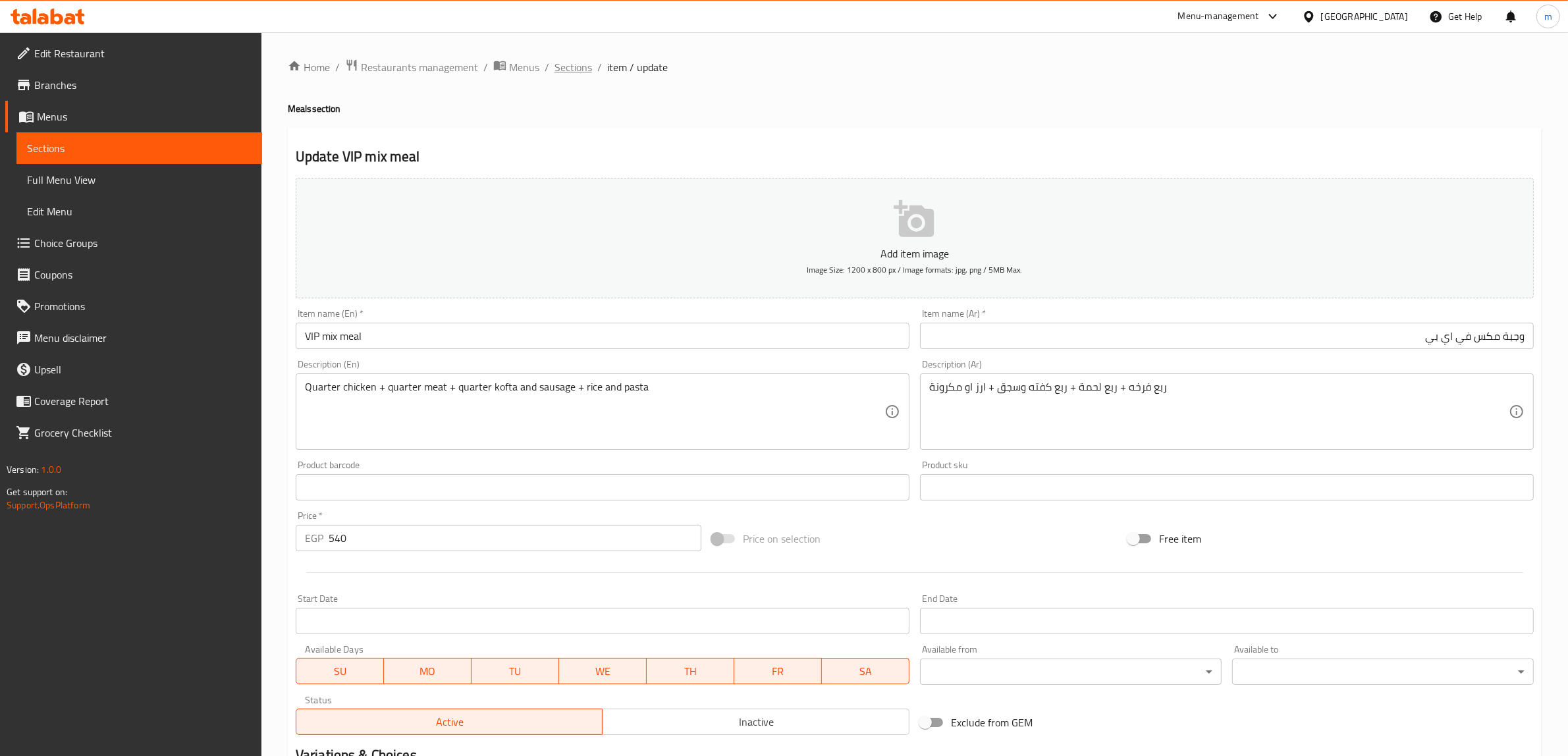
click at [580, 67] on span "Sections" at bounding box center [573, 67] width 38 height 16
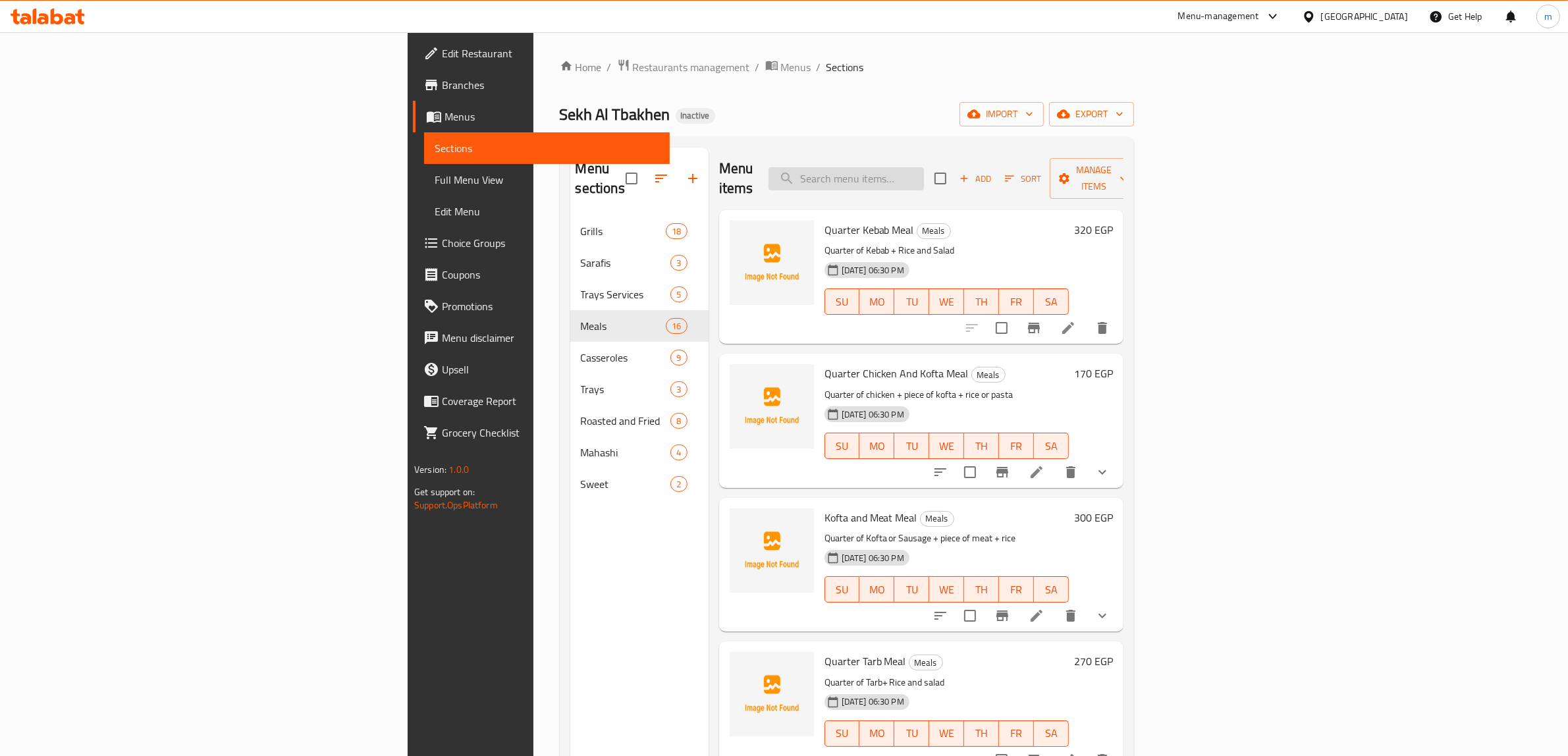
click at [924, 167] on input "search" at bounding box center [846, 179] width 155 height 23
paste input "1/8 kofta meal"
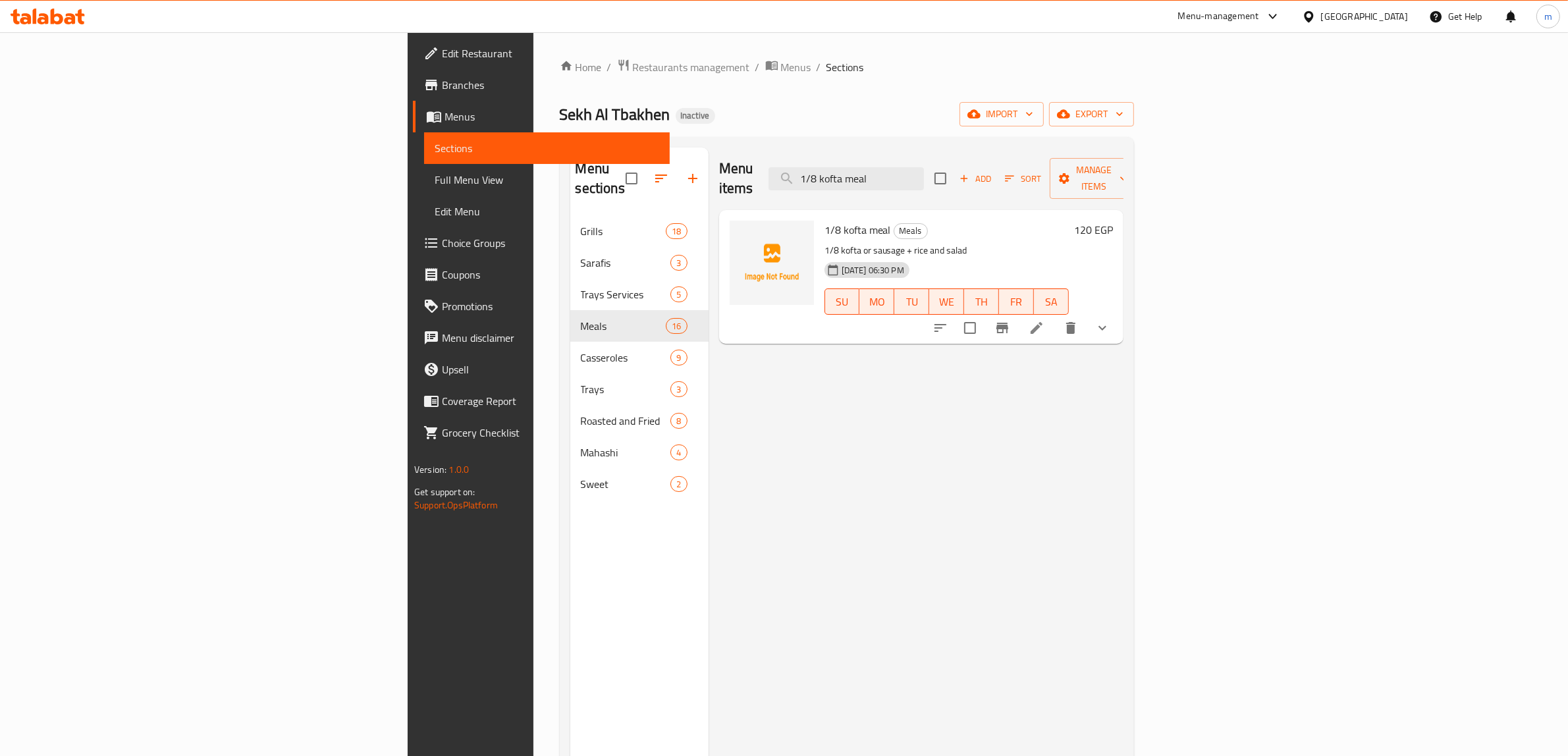
type input "1/8 kofta meal"
click at [1044, 320] on icon at bounding box center [1036, 327] width 16 height 16
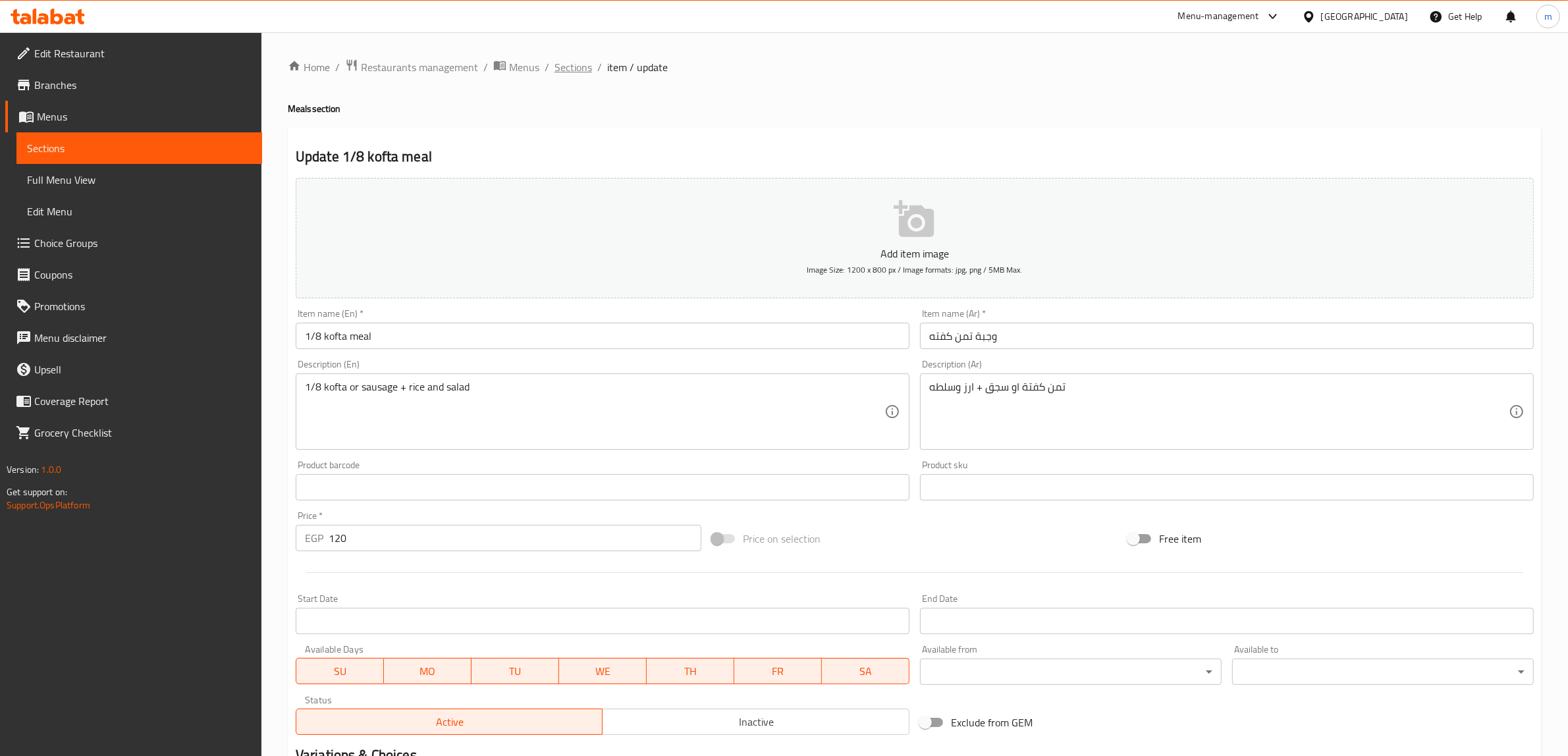
click at [564, 64] on span "Sections" at bounding box center [573, 67] width 38 height 16
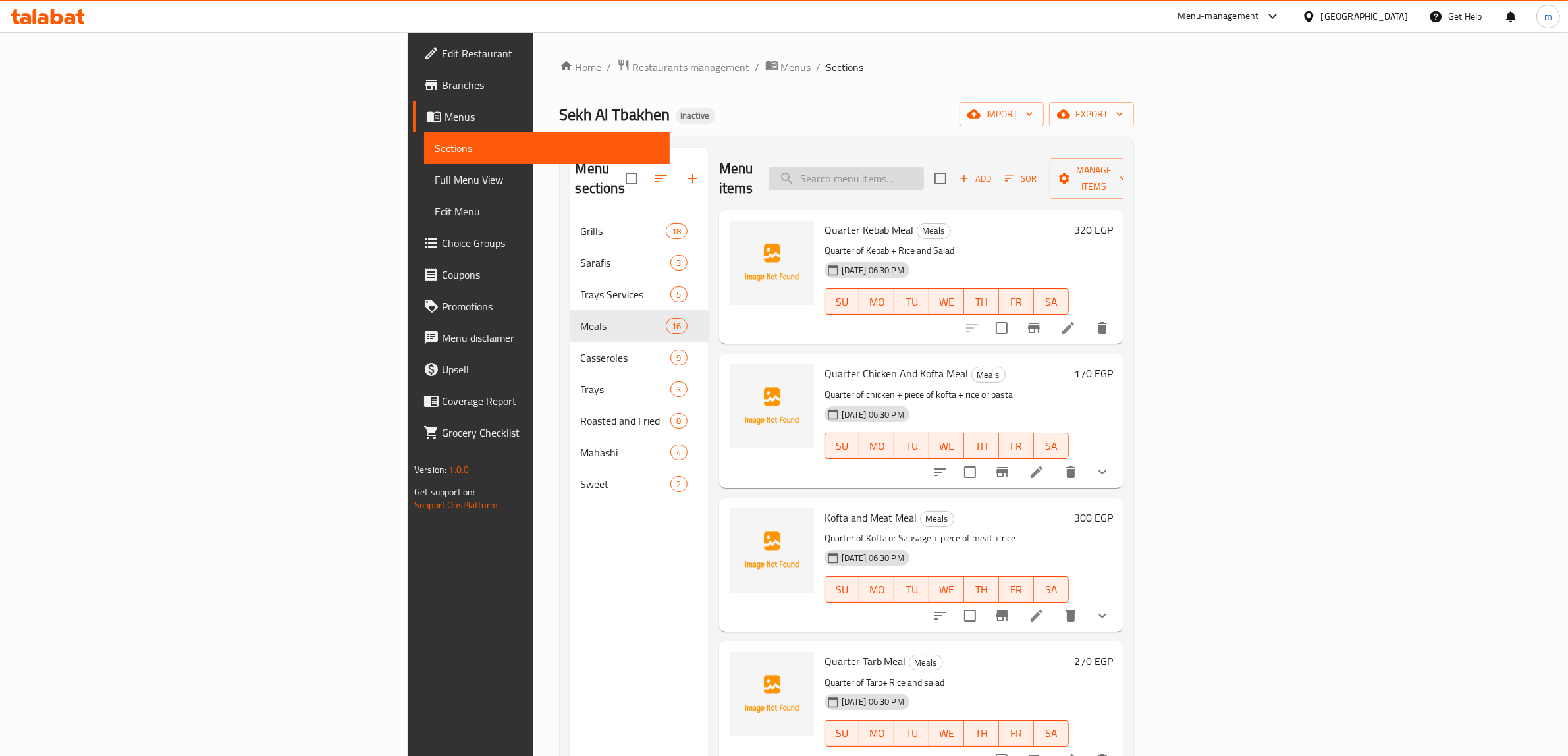
click at [924, 171] on input "search" at bounding box center [846, 179] width 155 height 23
paste input "Large Tray"
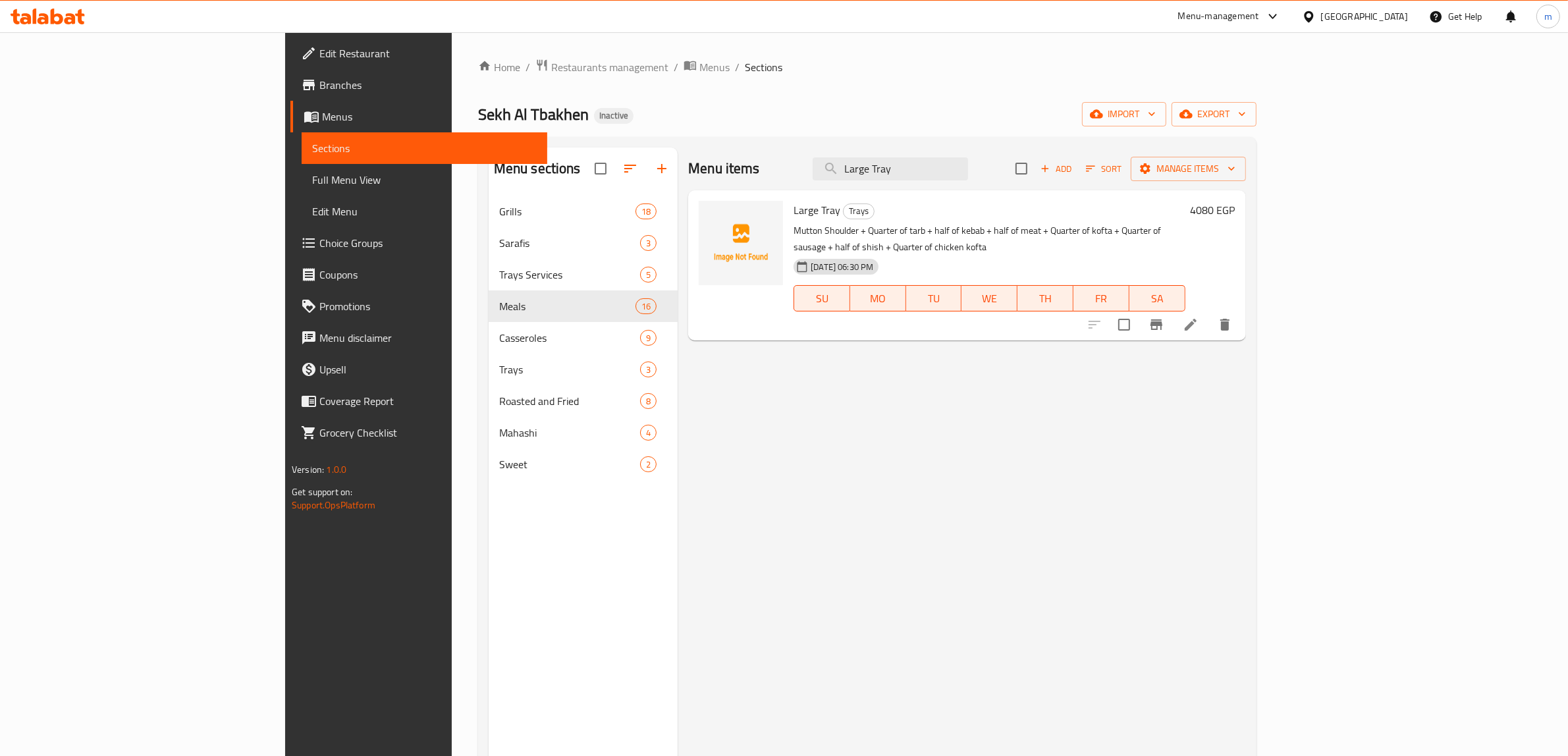
type input "Large Tray"
click at [1209, 317] on li at bounding box center [1190, 323] width 37 height 24
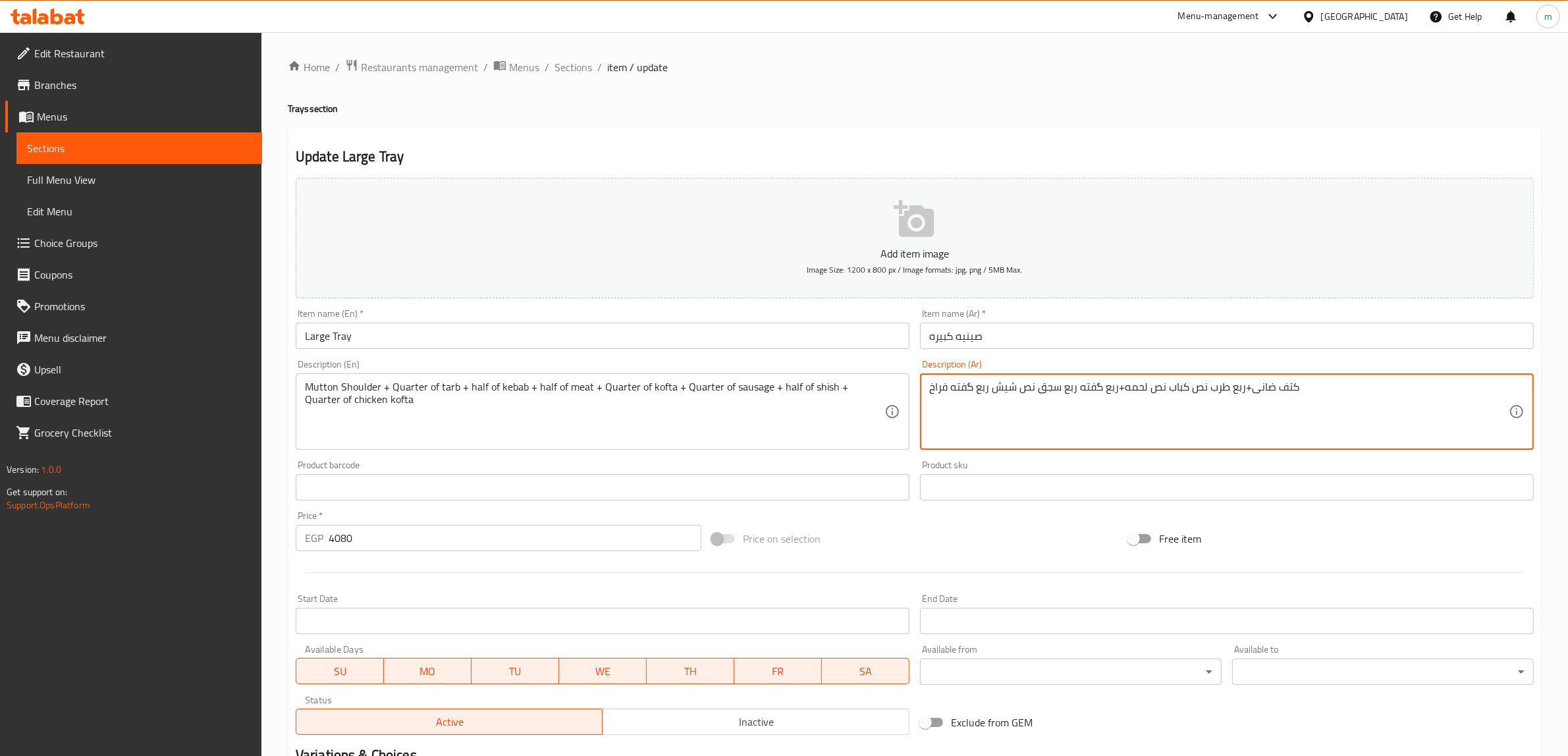
paste textarea "+"
click at [1213, 387] on textarea "کتف ضانی+ربع طرب+ نص كباب نص لحمه+ربع گفته ربع سجق نص شیش ربع گفته فراخ" at bounding box center [1219, 412] width 579 height 62
click at [1170, 390] on textarea "کتف ضانی+ربع طرب + نص كباب نص لحمه+ربع گفته ربع سجق نص شیش ربع گفته فراخ" at bounding box center [1219, 412] width 579 height 62
click at [1166, 390] on textarea "کتف ضانی+ربع طرب + نص كباب نص لحمه+ربع گفته ربع سجق نص شیش ربع گفته فراخ" at bounding box center [1219, 412] width 579 height 62
paste textarea "+"
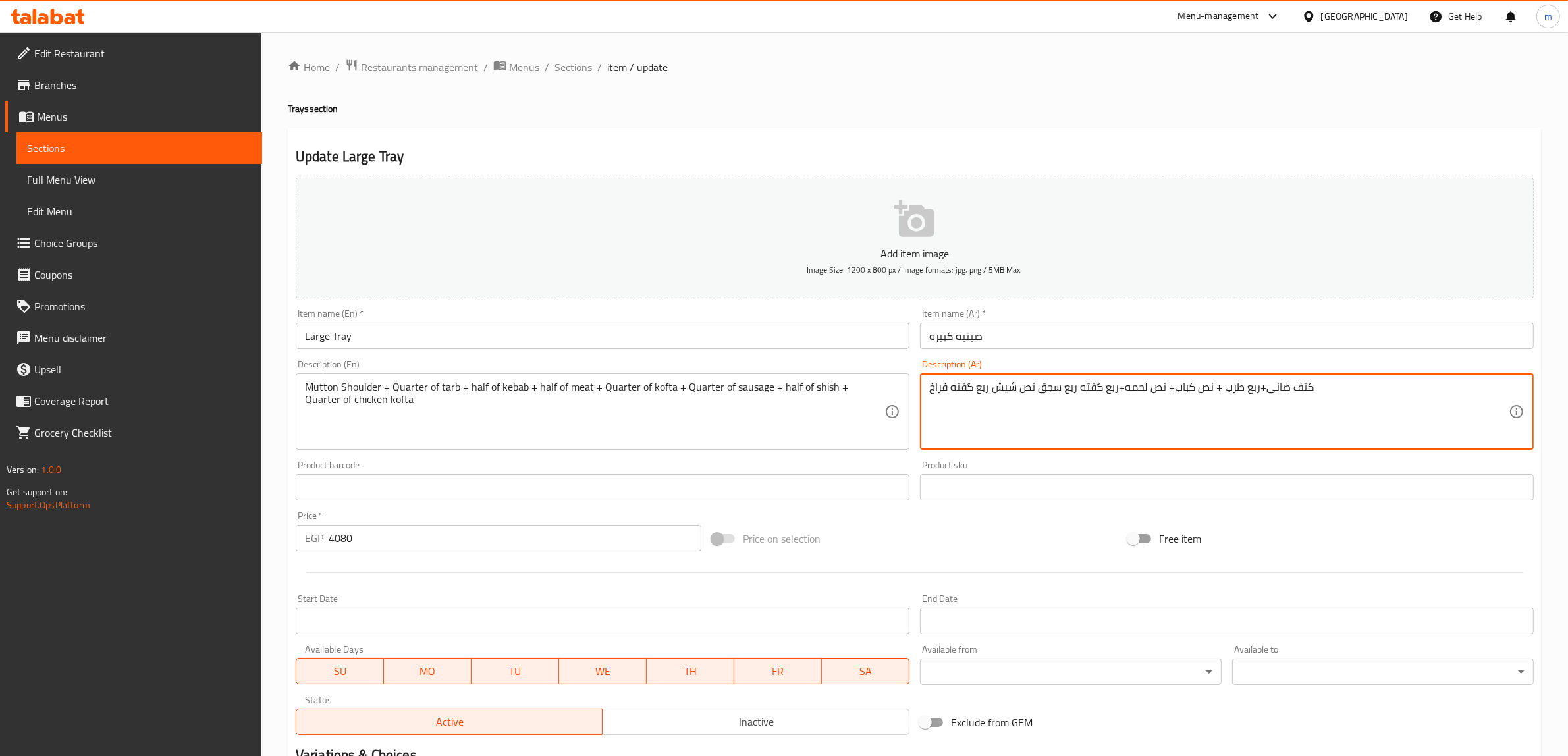
click at [1172, 393] on textarea "کتف ضانی+ربع طرب + نص كباب+ نص لحمه+ربع گفته ربع سجق نص شیش ربع گفته فراخ" at bounding box center [1219, 412] width 579 height 62
click at [1117, 386] on textarea "کتف ضانی+ربع طرب + نص كباب + نص لحمه+ربع گفته ربع سجق نص شیش ربع گفته فراخ" at bounding box center [1219, 412] width 579 height 62
click at [1126, 389] on textarea "کتف ضانی+ربع طرب + نص كباب + نص لحمه+ ربع گفته ربع سجق نص شیش ربع گفته فراخ" at bounding box center [1219, 412] width 579 height 62
click at [1122, 394] on textarea "کتف ضانی+ربع طرب + نص كباب + نص لحمه + ربع گفته ربع سجق نص شیش ربع گفته فراخ" at bounding box center [1219, 412] width 579 height 62
click at [1117, 396] on textarea "کتف ضانی+ربع طرب + نص كباب + نص لحمه + ربع گفته ربع سجق نص شیش ربع گفته فراخ" at bounding box center [1219, 412] width 579 height 62
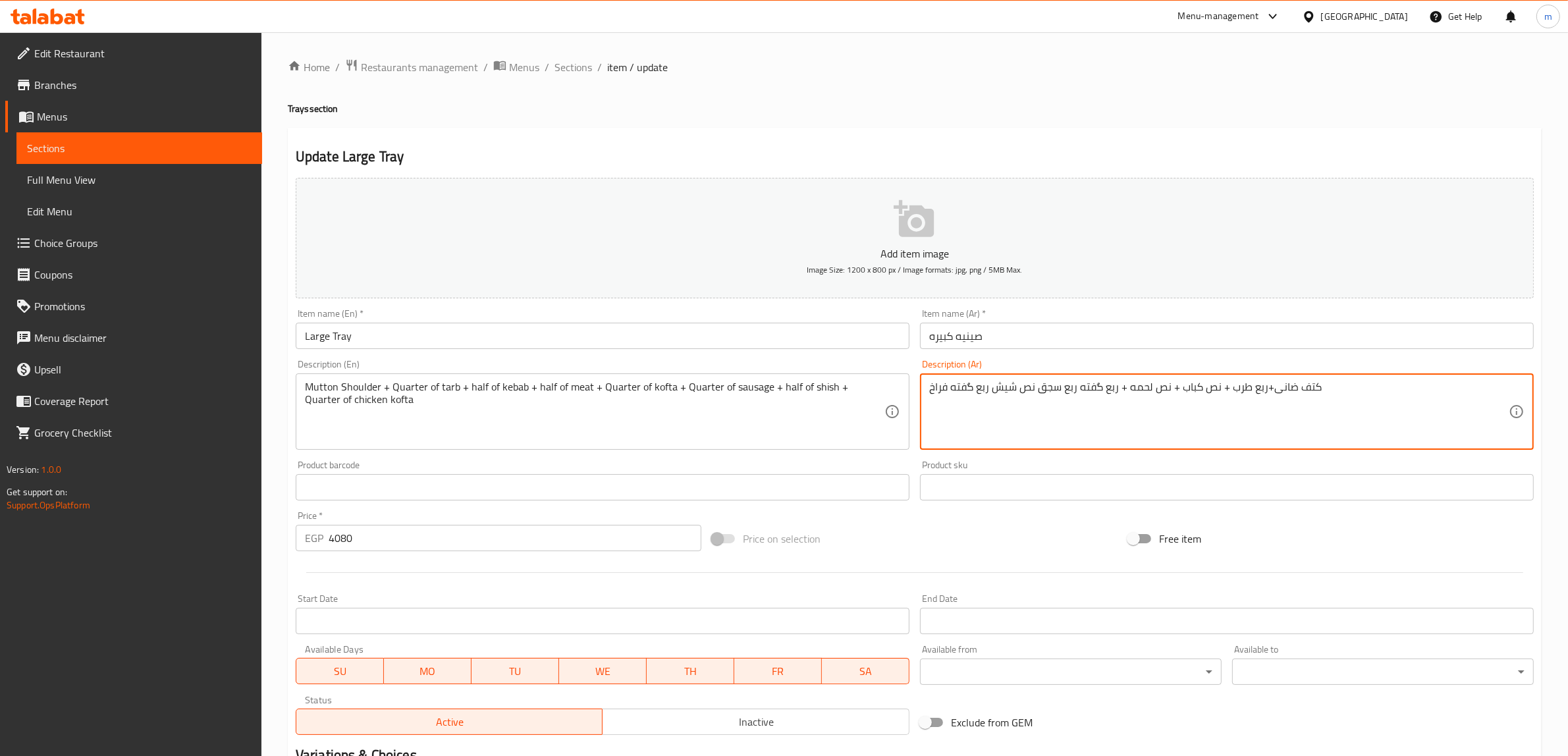
drag, startPoint x: 1076, startPoint y: 385, endPoint x: 1074, endPoint y: 426, distance: 41.0
click at [1077, 385] on textarea "کتف ضانی+ربع طرب + نص كباب + نص لحمه + ربع گفته ربع سجق نص شیش ربع گفته فراخ" at bounding box center [1219, 412] width 579 height 62
paste textarea "+"
click at [1036, 389] on textarea "کتف ضانی+ربع طرب + نص كباب + نص لحمه + ربع گفته + ربع سجق نص شیش ربع گفته فراخ" at bounding box center [1219, 412] width 579 height 62
paste textarea "+"
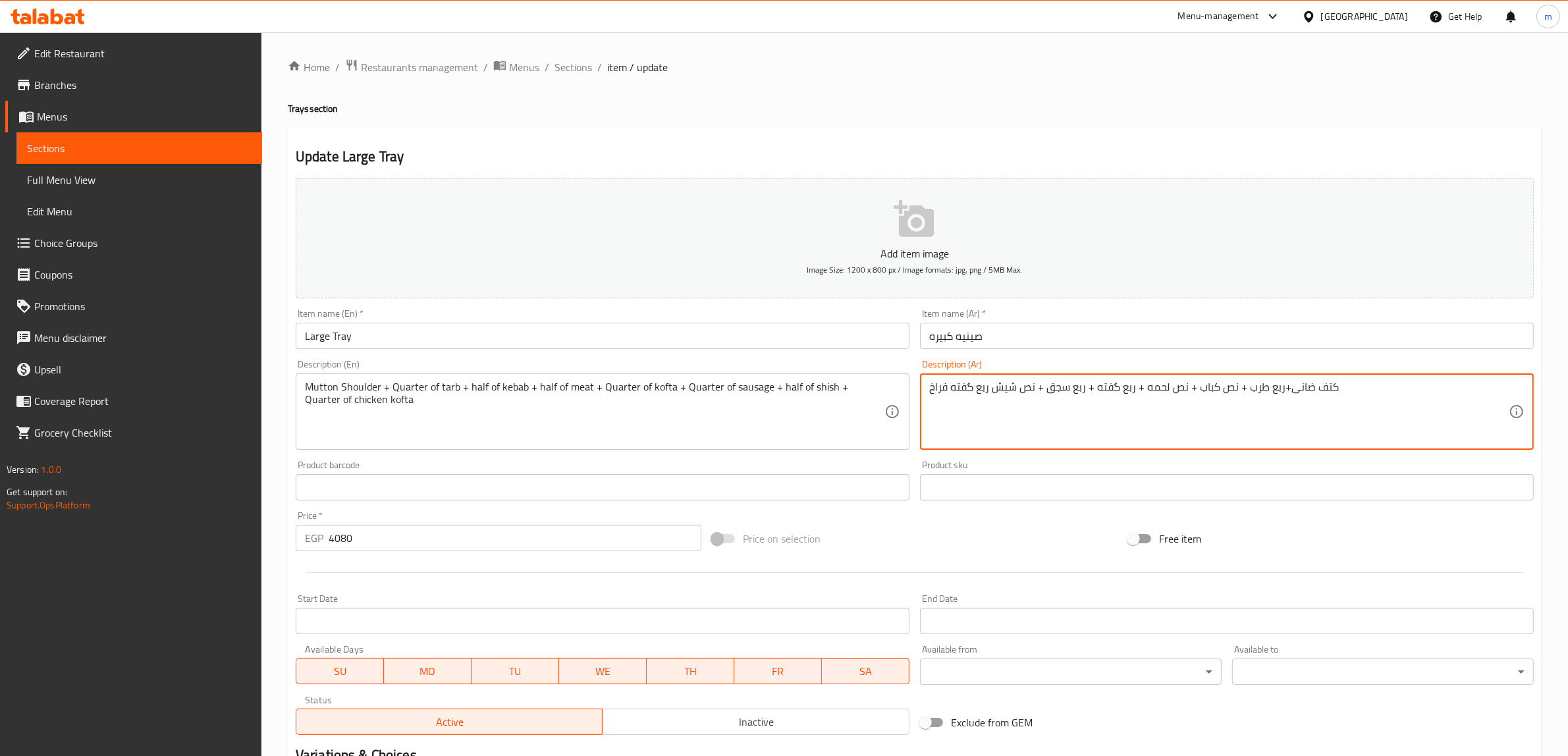
click at [993, 382] on textarea "کتف ضانی+ربع طرب + نص كباب + نص لحمه + ربع گفته + ربع سجق + نص شیش ربع گفته فراخ" at bounding box center [1219, 412] width 579 height 62
paste textarea "+"
click at [998, 390] on textarea "کتف ضانی+ربع طرب + نص كباب + نص لحمه + ربع گفته + ربع سجق + نص شیش+ ربع گفته فر…" at bounding box center [1219, 412] width 579 height 62
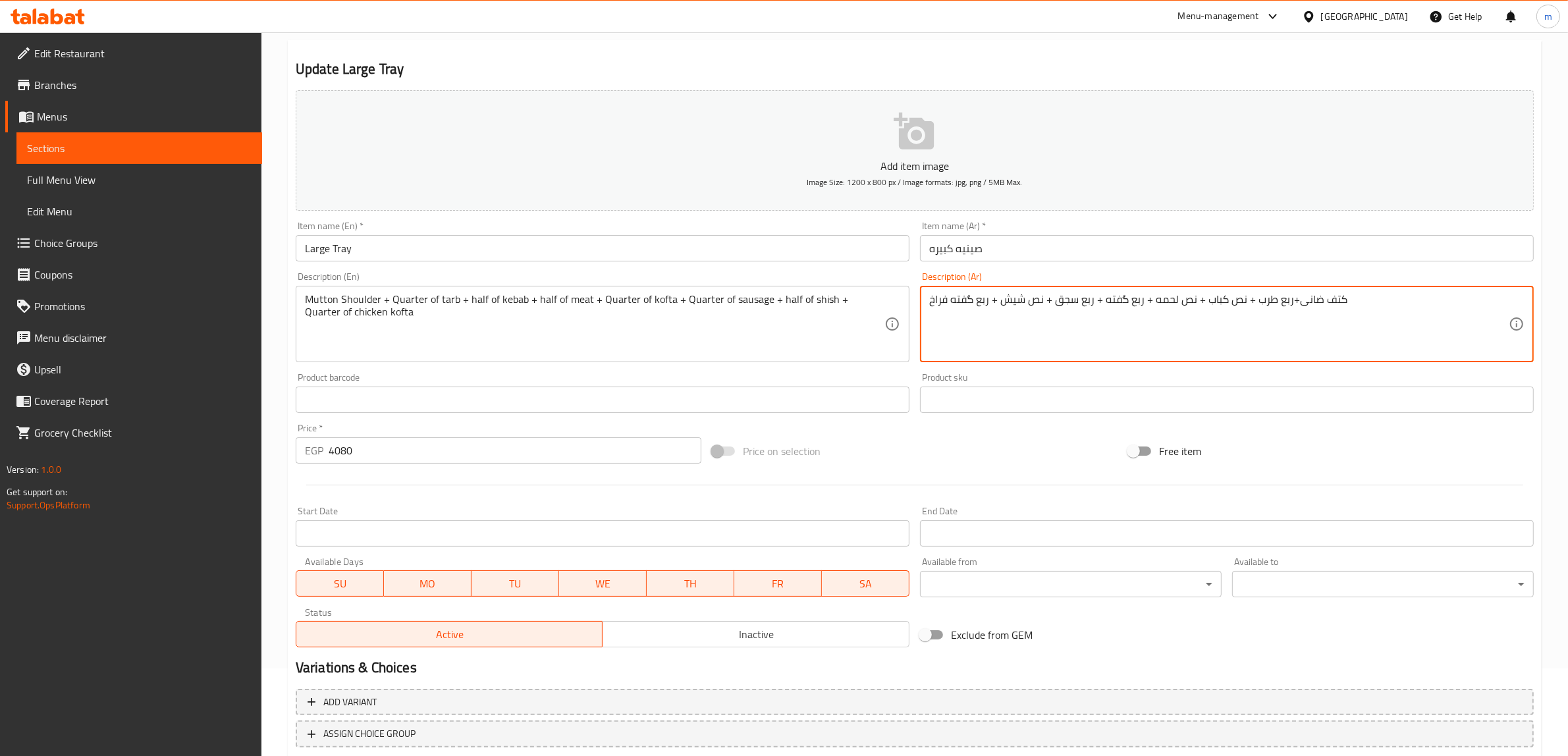
scroll to position [172, 0]
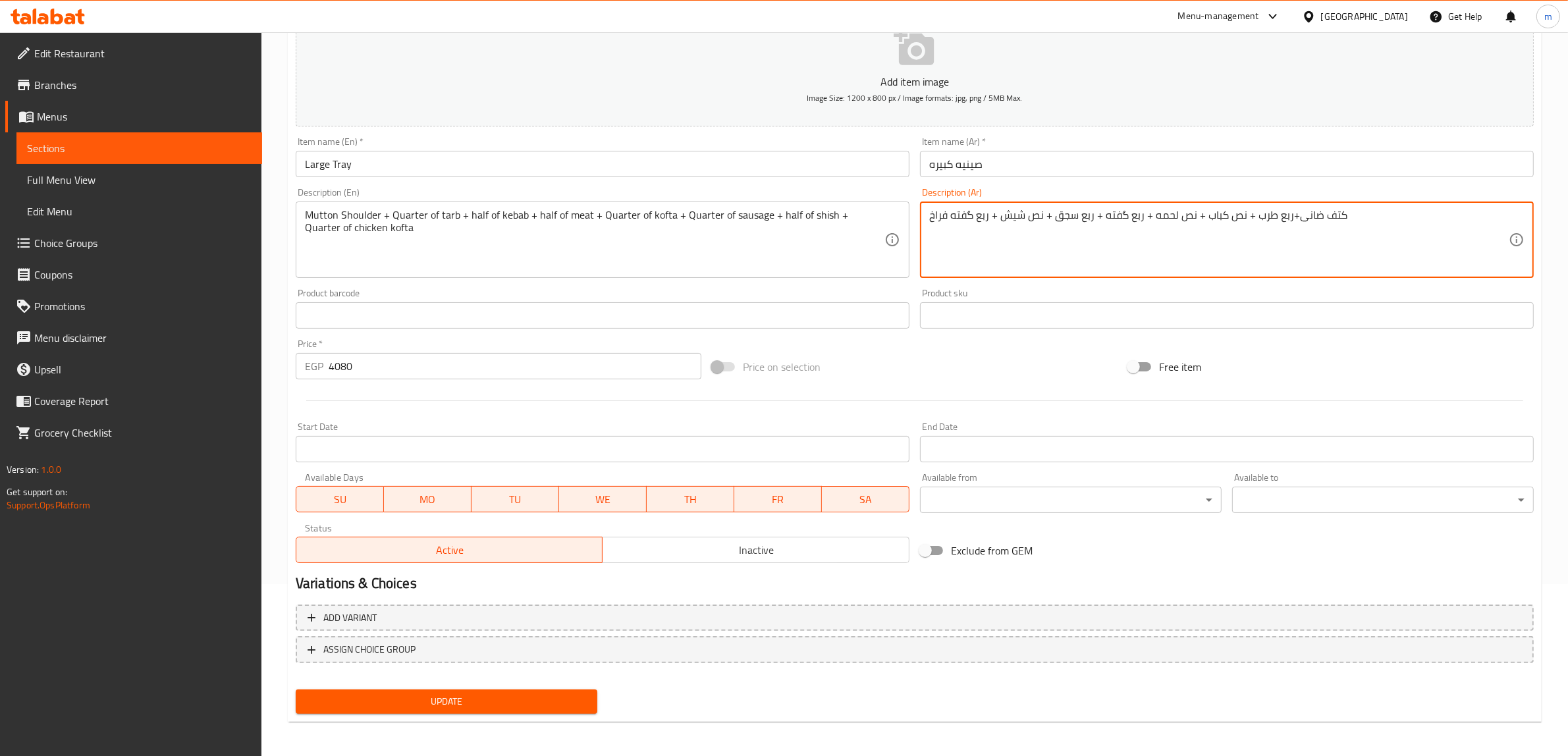
click at [482, 703] on button "Update" at bounding box center [446, 701] width 302 height 24
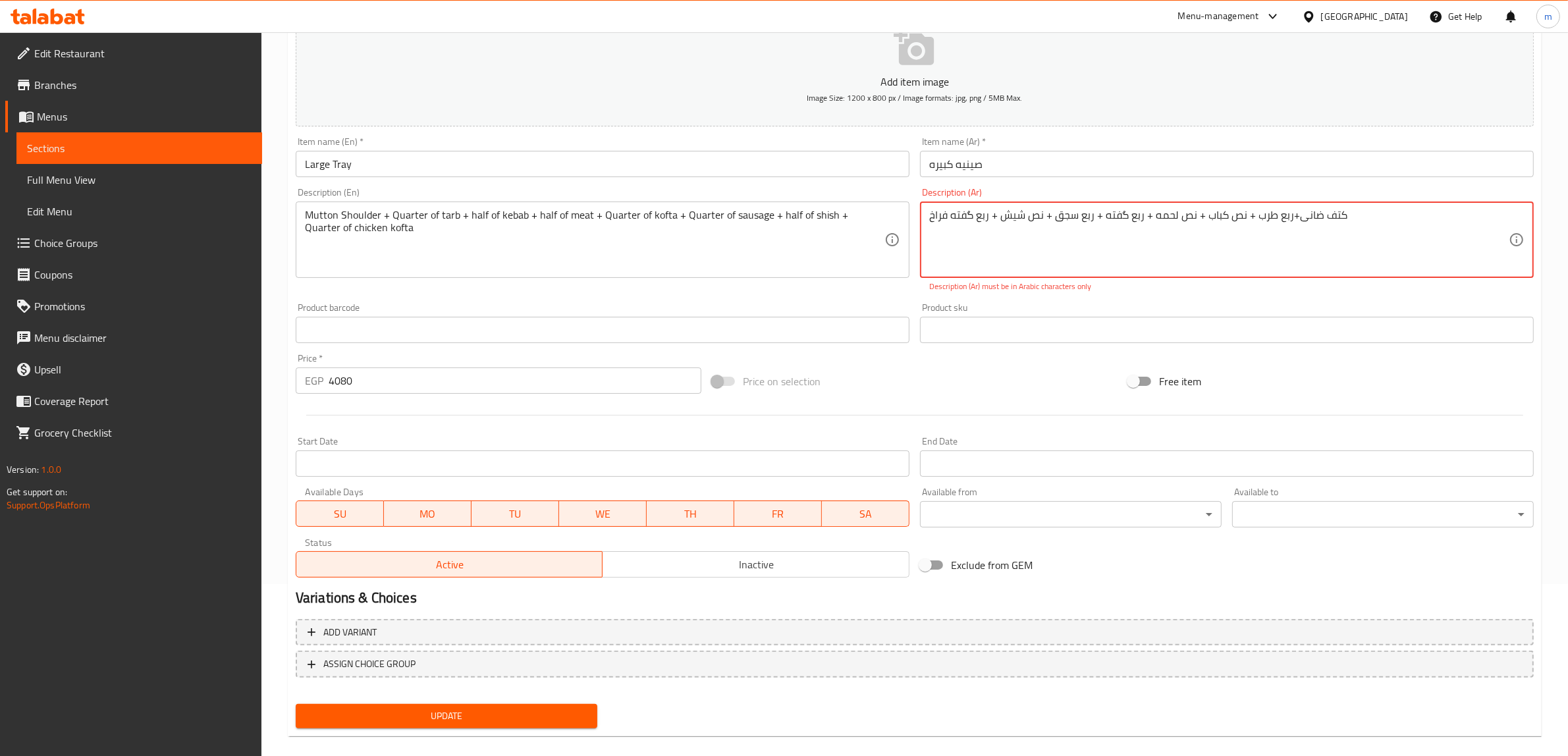
click at [462, 721] on span "Update" at bounding box center [446, 715] width 280 height 16
click at [969, 222] on textarea "کتف ضانی+ربع طرب + نص كباب + نص لحمه + ربع گفته + ربع سجق + نص شیش + ربع گفته ف…" at bounding box center [1219, 240] width 579 height 62
drag, startPoint x: 973, startPoint y: 217, endPoint x: 969, endPoint y: 224, distance: 8.1
click at [969, 224] on textarea "کتف ضانی+ربع طرب + نص كباب + نص لحمه + ربع گفته + ربع سجق + نص شیش + ربع كفته ف…" at bounding box center [1219, 240] width 579 height 62
click at [1125, 220] on textarea "کتف ضانی+ربع طرب + نص كباب + نص لحمه + ربع گفته + ربع سجق + نص شیش + ربع كفته ف…" at bounding box center [1219, 240] width 579 height 62
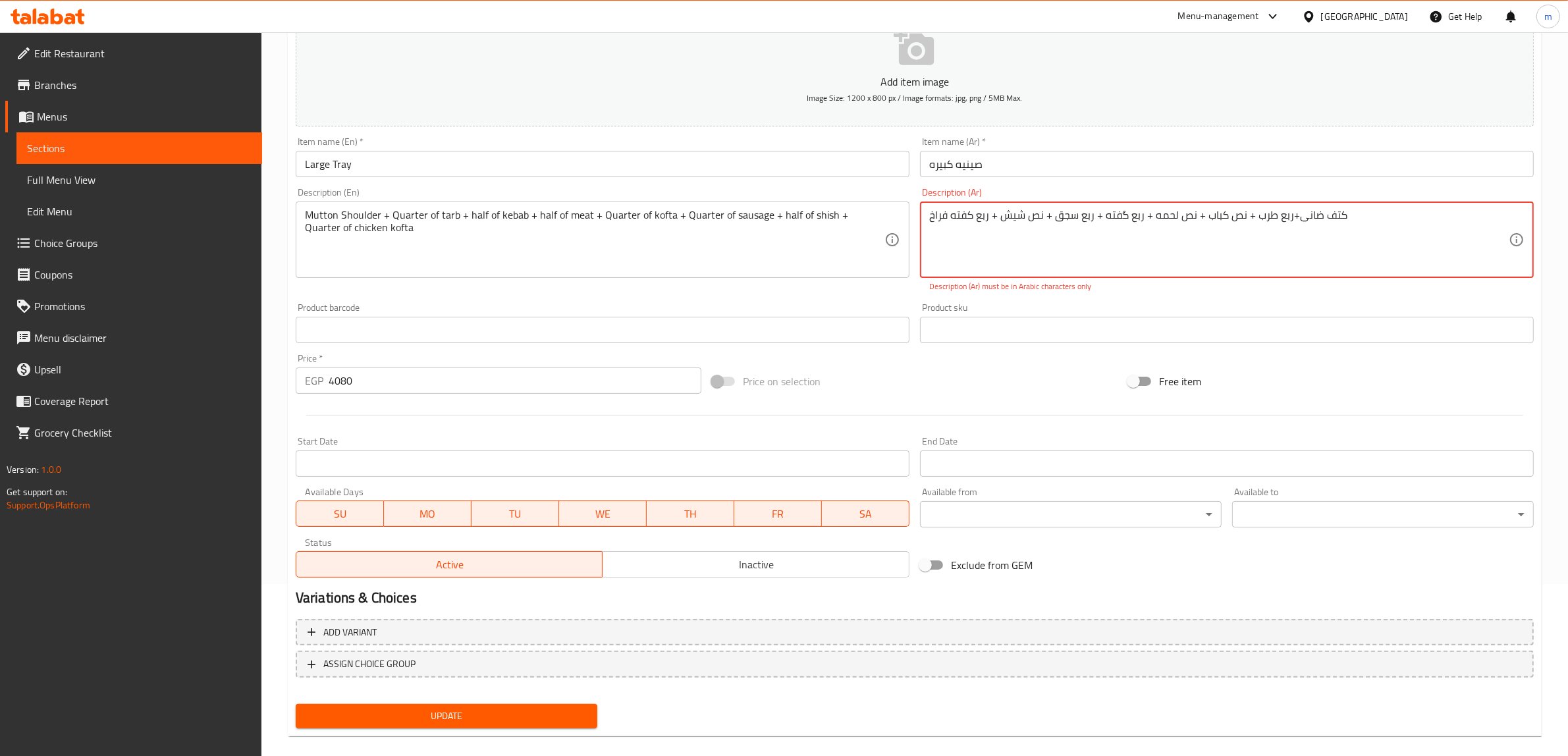
paste textarea "ك"
click at [519, 717] on span "Update" at bounding box center [446, 715] width 280 height 16
click at [510, 720] on span "Update" at bounding box center [446, 715] width 280 height 16
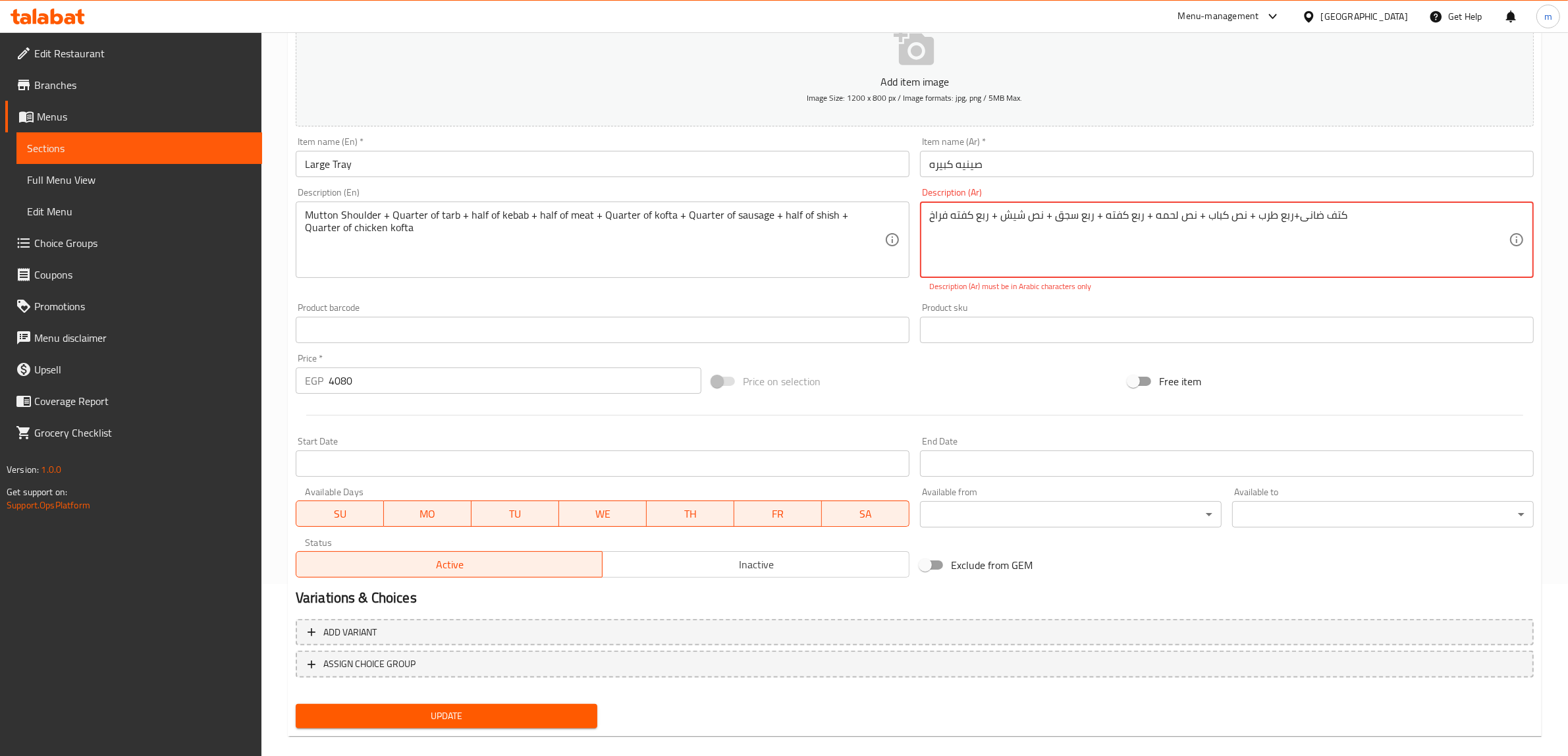
click at [510, 720] on span "Update" at bounding box center [446, 715] width 280 height 16
click at [1133, 225] on textarea "کتف ضانی+ربع طرب + نص كباب + نص لحمه + ربع كفته + ربع سجق + نص شیش + ربع كفته ف…" at bounding box center [1219, 240] width 579 height 62
click at [1222, 218] on textarea "کتف ضانی+ربع طرب + نص كباب + نص لحمه + ربع كفته + ربع سجق + نص شیش + ربع كفته ف…" at bounding box center [1219, 240] width 579 height 62
click at [1311, 218] on textarea "کتف ضانی+ربع طرب + نص كباب + نص لحمه + ربع كفته + ربع سجق + نص شیش + ربع كفته ف…" at bounding box center [1219, 240] width 579 height 62
click at [1363, 214] on textarea "کتف ضانی+ربع طرب + نص كباب + نص لحمه + ربع كفته + ربع سجق + نص شیش + ربع كفته ف…" at bounding box center [1219, 240] width 579 height 62
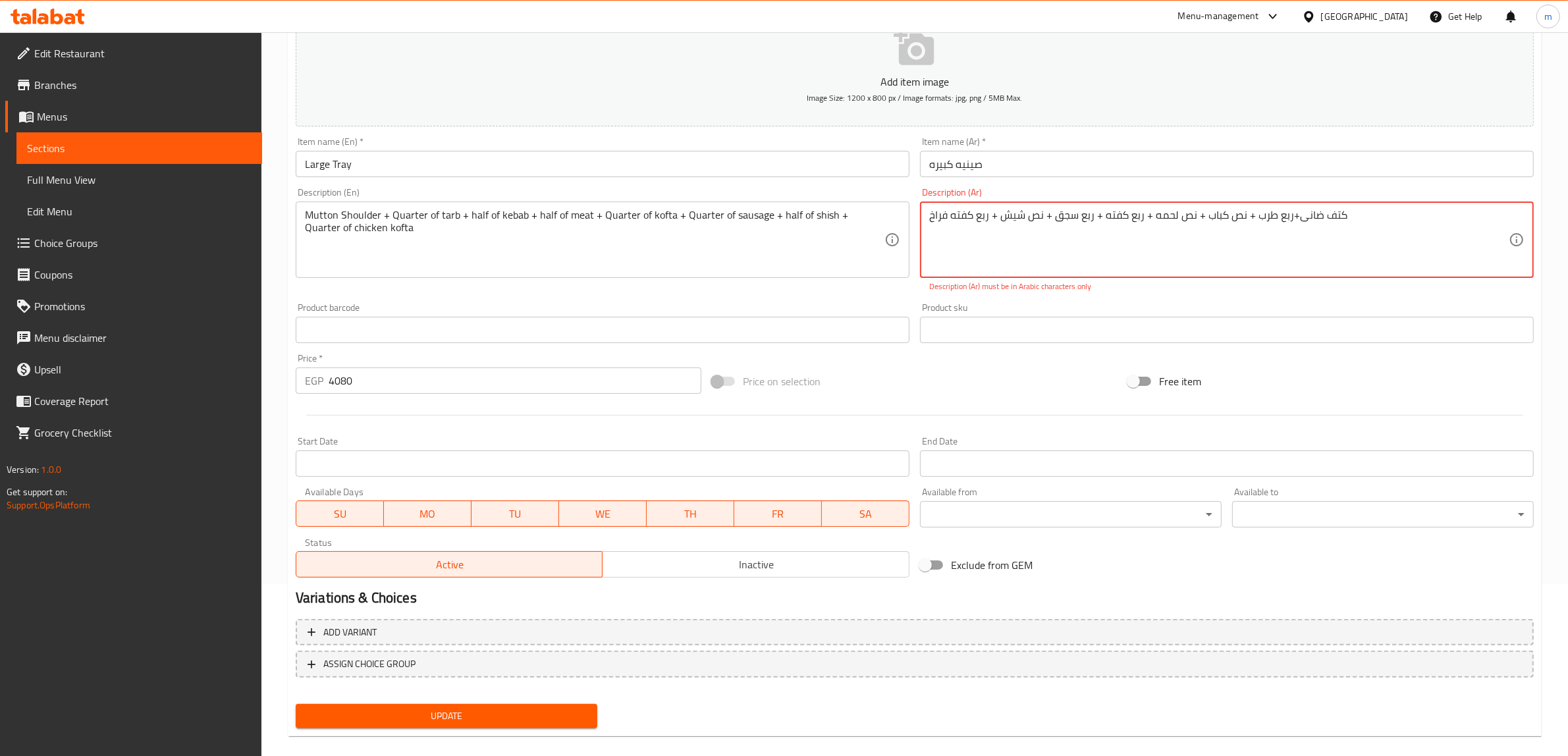
click at [1119, 217] on textarea "کتف ضانی+ربع طرب + نص كباب + نص لحمه + ربع كفته + ربع سجق + نص شیش + ربع كفته ف…" at bounding box center [1219, 240] width 579 height 62
click at [966, 218] on textarea "كتف ضانی+ربع طرب + نص كباب + نص لحمه + ربع كفته + ربع سجق + نص شیش + ربع كفته ف…" at bounding box center [1219, 240] width 579 height 62
click at [472, 710] on span "Update" at bounding box center [446, 715] width 280 height 16
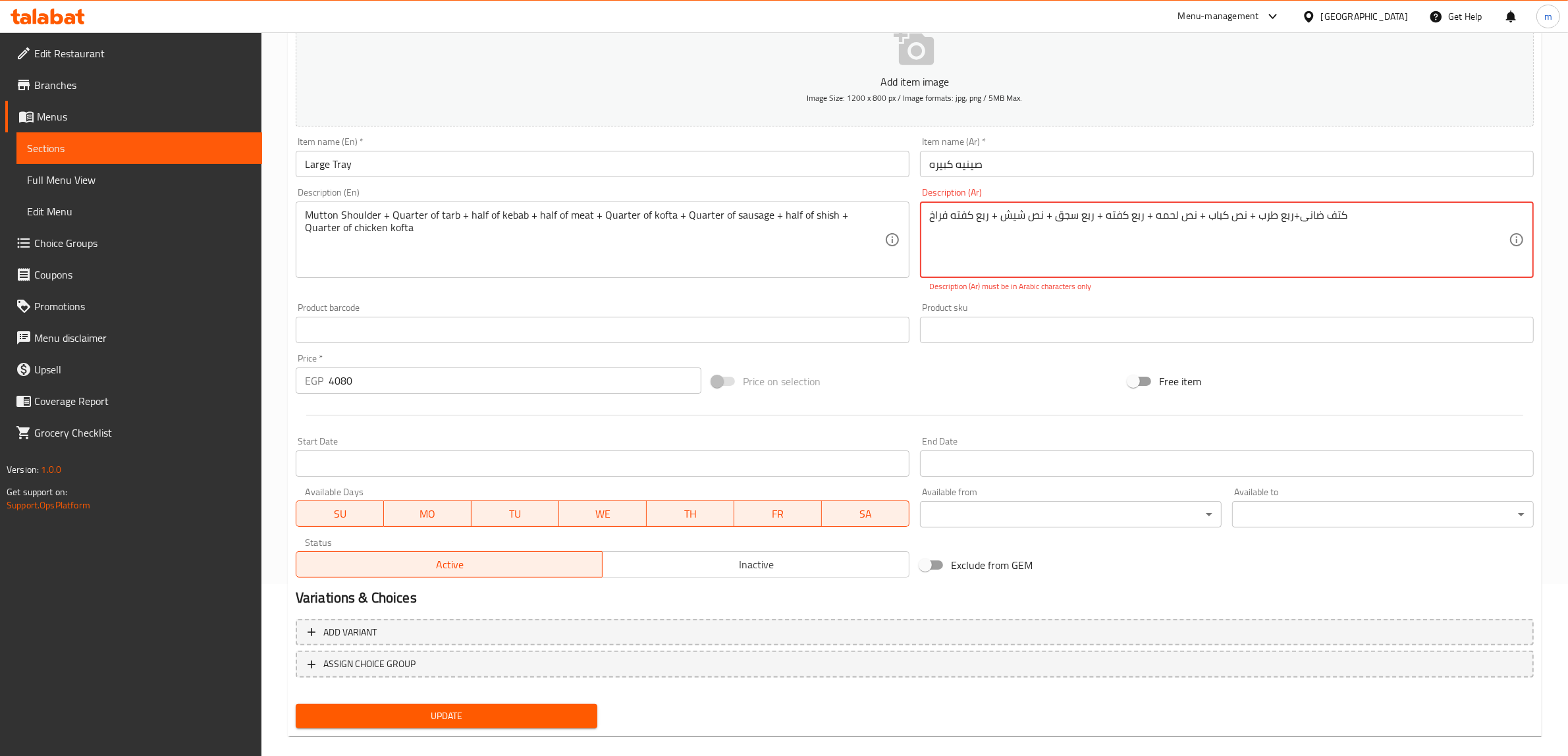
click at [472, 710] on span "Update" at bounding box center [446, 715] width 280 height 16
click at [1067, 214] on textarea "كتف ضانی+ربع طرب + نص كباب + نص لحمه + ربع كفته + ربع سجق + نص شیش + ربع كفته ف…" at bounding box center [1219, 240] width 579 height 62
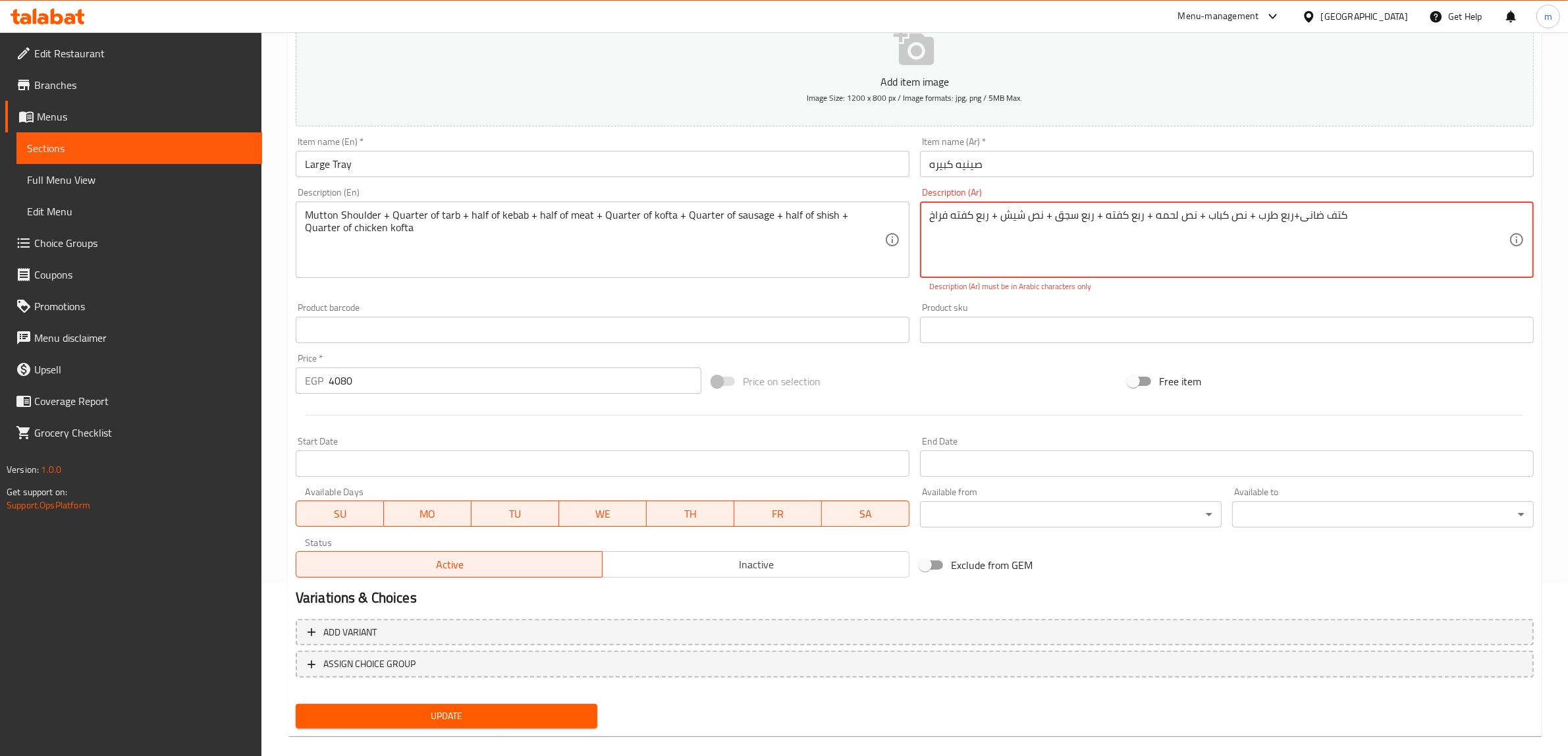
click at [1167, 218] on textarea "كتف ضانی+ربع طرب + نص كباب + نص لحمه + ربع كفته + ربع سجق + نص شیش + ربع كفته ف…" at bounding box center [1219, 240] width 579 height 62
click at [1082, 225] on textarea "كتف ضانی+ربع طرب + نص كباب + نص لحمه + ربع كفته + ربع سجق + نص شیش + ربع كفته ف…" at bounding box center [1219, 240] width 579 height 62
click at [1193, 216] on textarea "كتف ضانی+ربع طرب + نص كباب + نص لحمه + ربع كفته + ربع سجق + نص شیش + ربع كفته ف…" at bounding box center [1219, 240] width 579 height 62
click at [1271, 228] on textarea "كتف ضانی+ربع طرب + نص كباب + نص لحمه + ربع كفته + ربع سجق + نص شیش + ربع كفته ف…" at bounding box center [1219, 240] width 579 height 62
click at [1351, 214] on textarea "كتف ضانی+ربع طرب + نص كباب + نص لحمه + ربع كفته + ربع سجق + نص شیش + ربع كفته ف…" at bounding box center [1219, 240] width 579 height 62
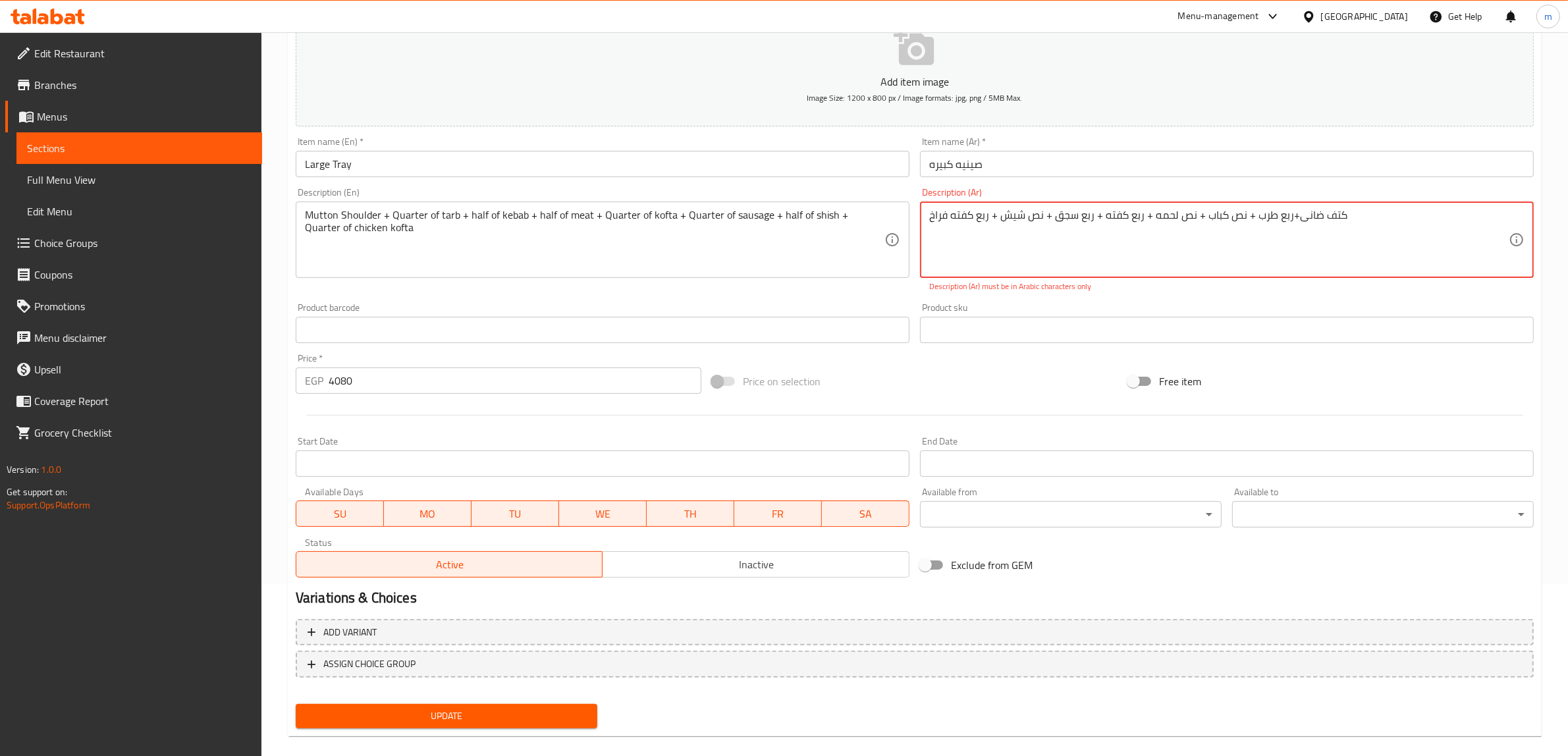
click at [1364, 217] on textarea "كتف ضانی+ربع طرب + نص كباب + نص لحمه + ربع كفته + ربع سجق + نص شیش + ربع كفته ف…" at bounding box center [1219, 240] width 579 height 62
click at [1289, 218] on textarea "كتف ضانی+ربع طرب + نص كباب + نص لحمه + ربع كفته + ربع سجق + نص شیش + ربع كفته ف…" at bounding box center [1219, 240] width 579 height 62
type textarea "كتف ضانی+ ربع طرب + نص كباب + نص لحمه + ربع كفته + ربع سجق + نص شیش + ربع كفته …"
click at [529, 717] on span "Update" at bounding box center [446, 715] width 280 height 16
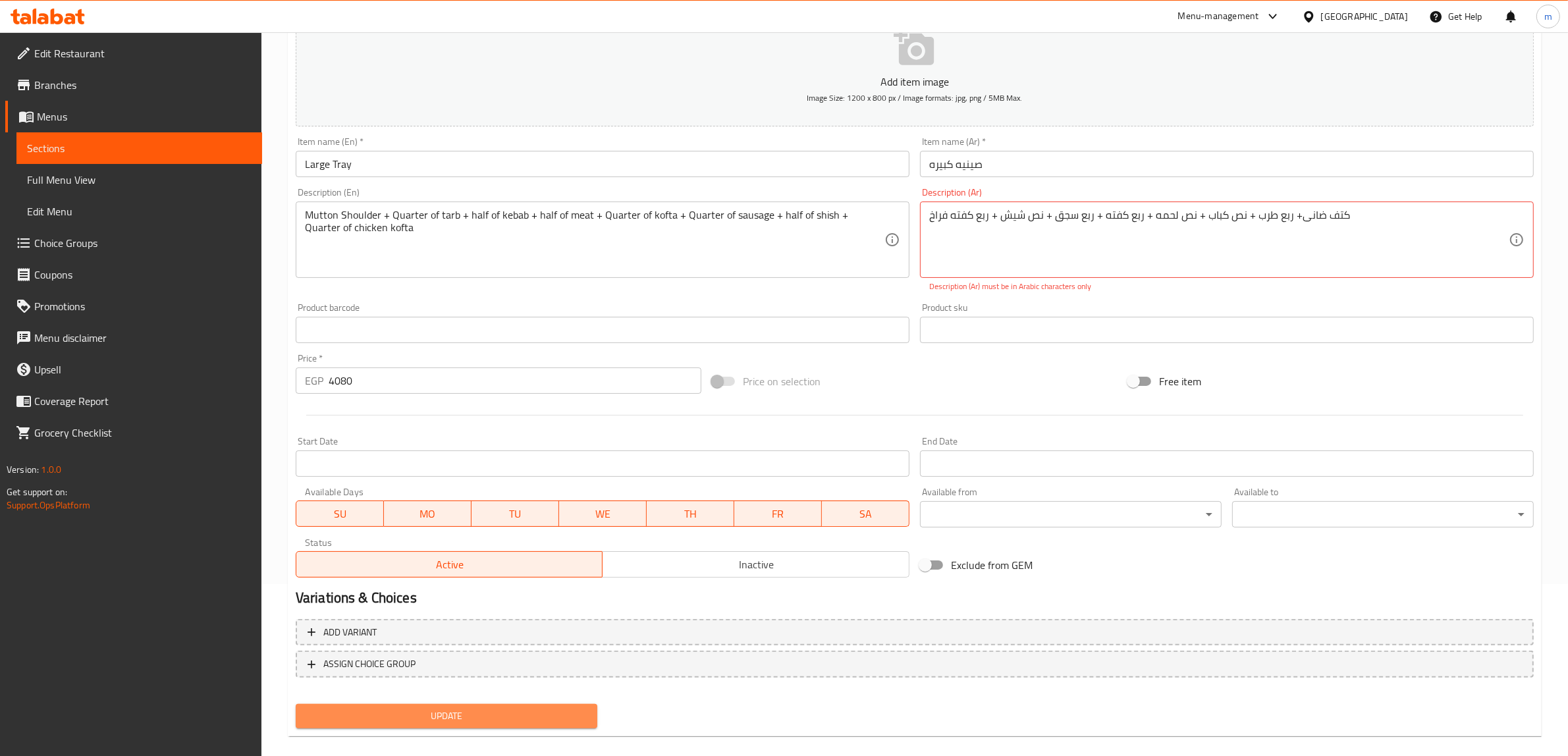
click at [529, 717] on span "Update" at bounding box center [446, 715] width 280 height 16
click at [1300, 227] on textarea "كتف ضانی+ ربع طرب + نص كباب + نص لحمه + ربع كفته + ربع سجق + نص شیش + ربع كفته …" at bounding box center [1219, 240] width 579 height 62
click at [1374, 211] on textarea "كتف ضانی+ ربع طرب + نص كباب + نص لحمه + ربع كفته + ربع سجق + نص شیش + ربع كفته …" at bounding box center [1219, 240] width 579 height 62
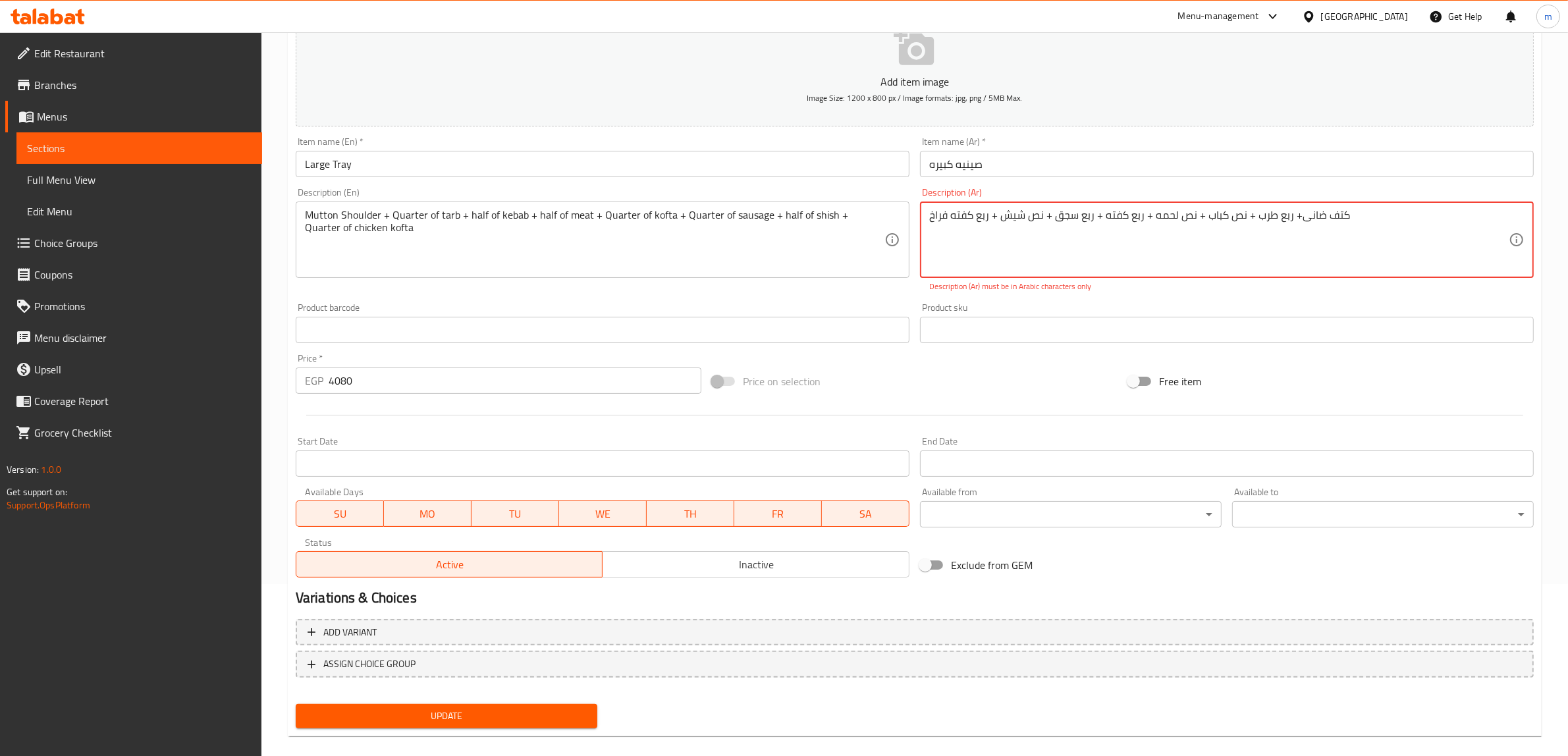
click at [1356, 212] on textarea "كتف ضانی+ ربع طرب + نص كباب + نص لحمه + ربع كفته + ربع سجق + نص شیش + ربع كفته …" at bounding box center [1219, 240] width 579 height 62
click at [1222, 227] on textarea "كتف ضانی+ ربع طرب + نص كباب + نص لحمه + ربع كفته + ربع سجق + نص شیش + ربع كفته …" at bounding box center [1219, 240] width 579 height 62
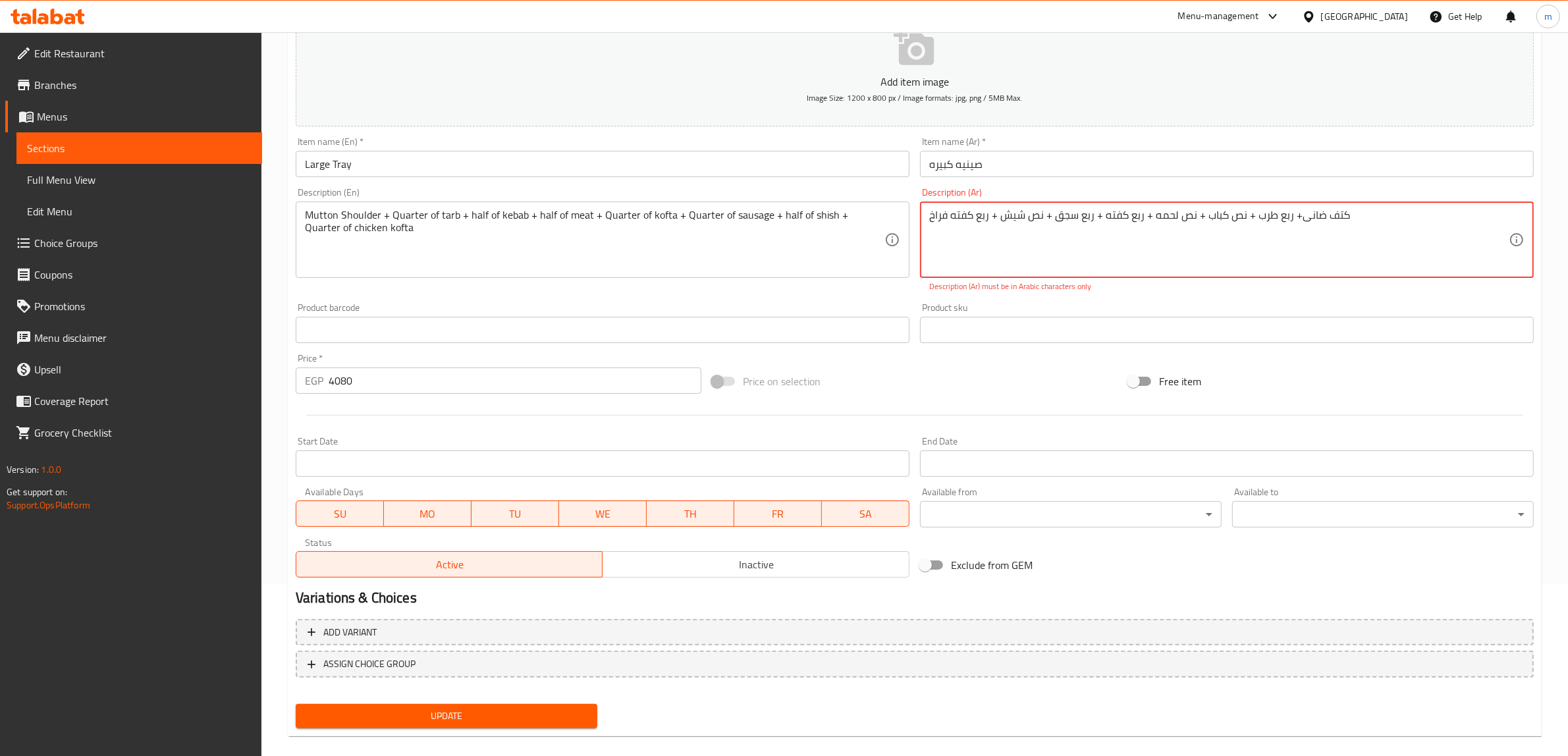
click at [1222, 227] on textarea "كتف ضانی+ ربع طرب + نص كباب + نص لحمه + ربع كفته + ربع سجق + نص شیش + ربع كفته …" at bounding box center [1219, 240] width 579 height 62
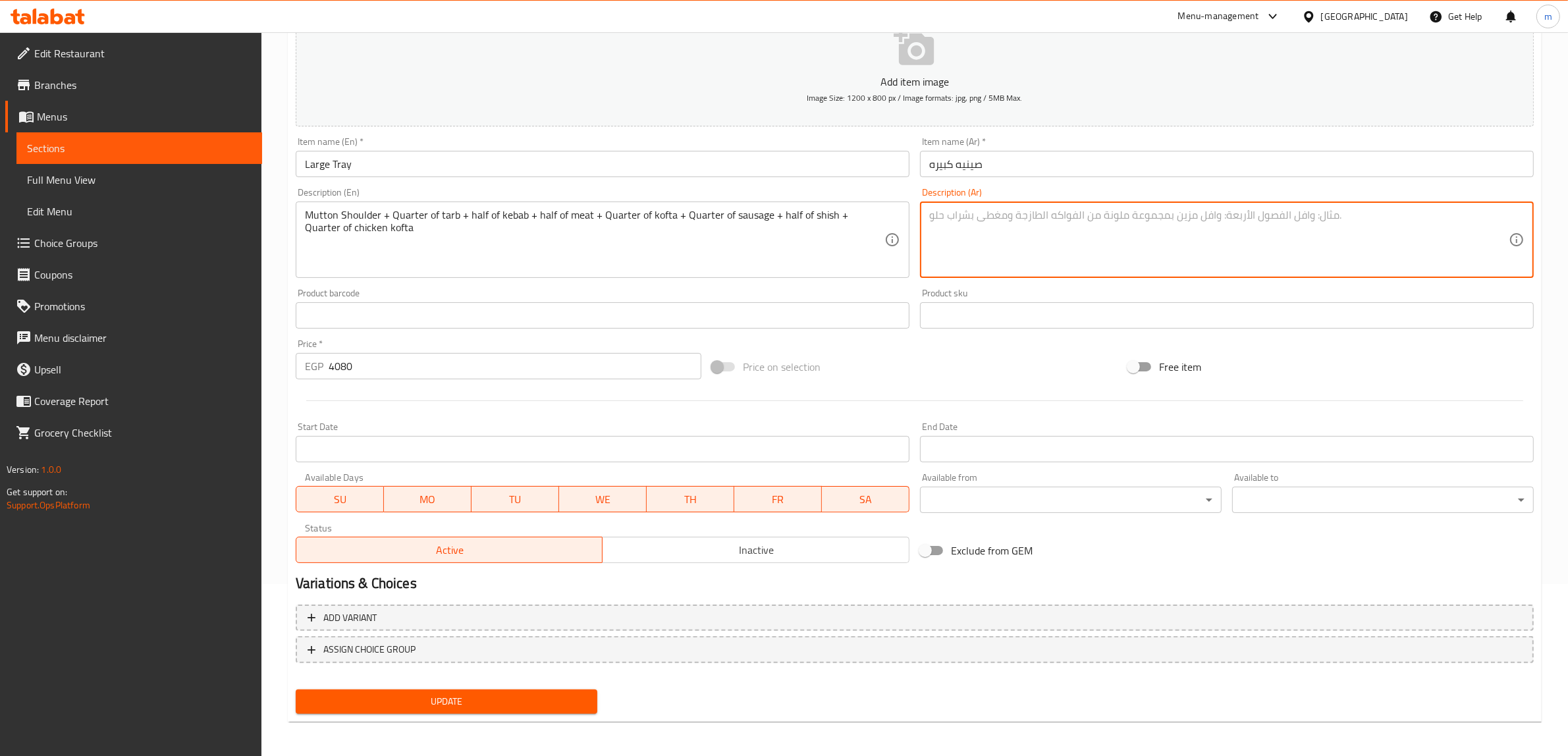
type textarea "ي"
type textarea "كتف ضاني + ربع طرب + نص كباب +نص لحمة + ربع كفته + ربع سجق + نص شيش + ربع كفته …"
click at [460, 709] on button "Update" at bounding box center [446, 701] width 302 height 24
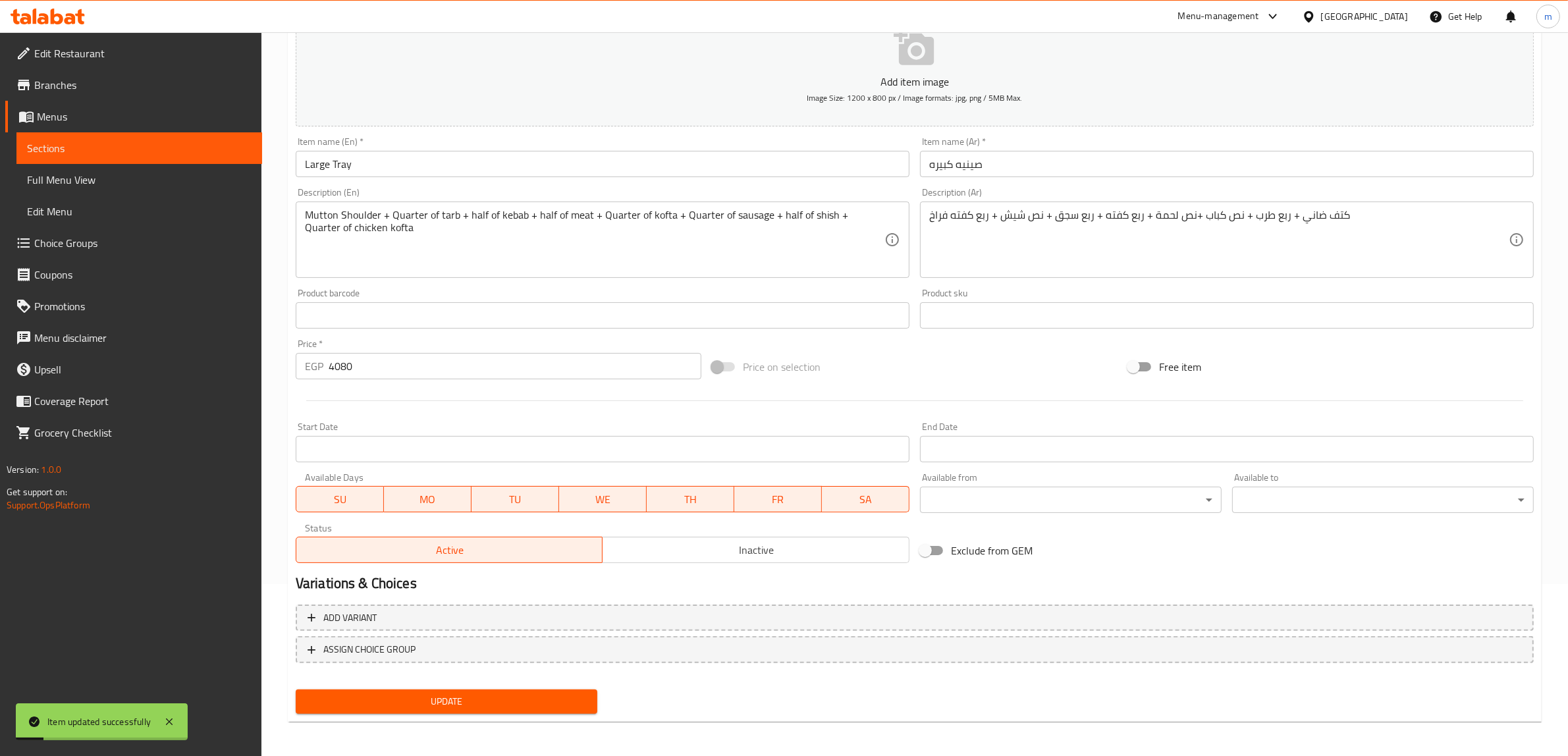
click at [667, 166] on input "Large Tray" at bounding box center [602, 164] width 613 height 26
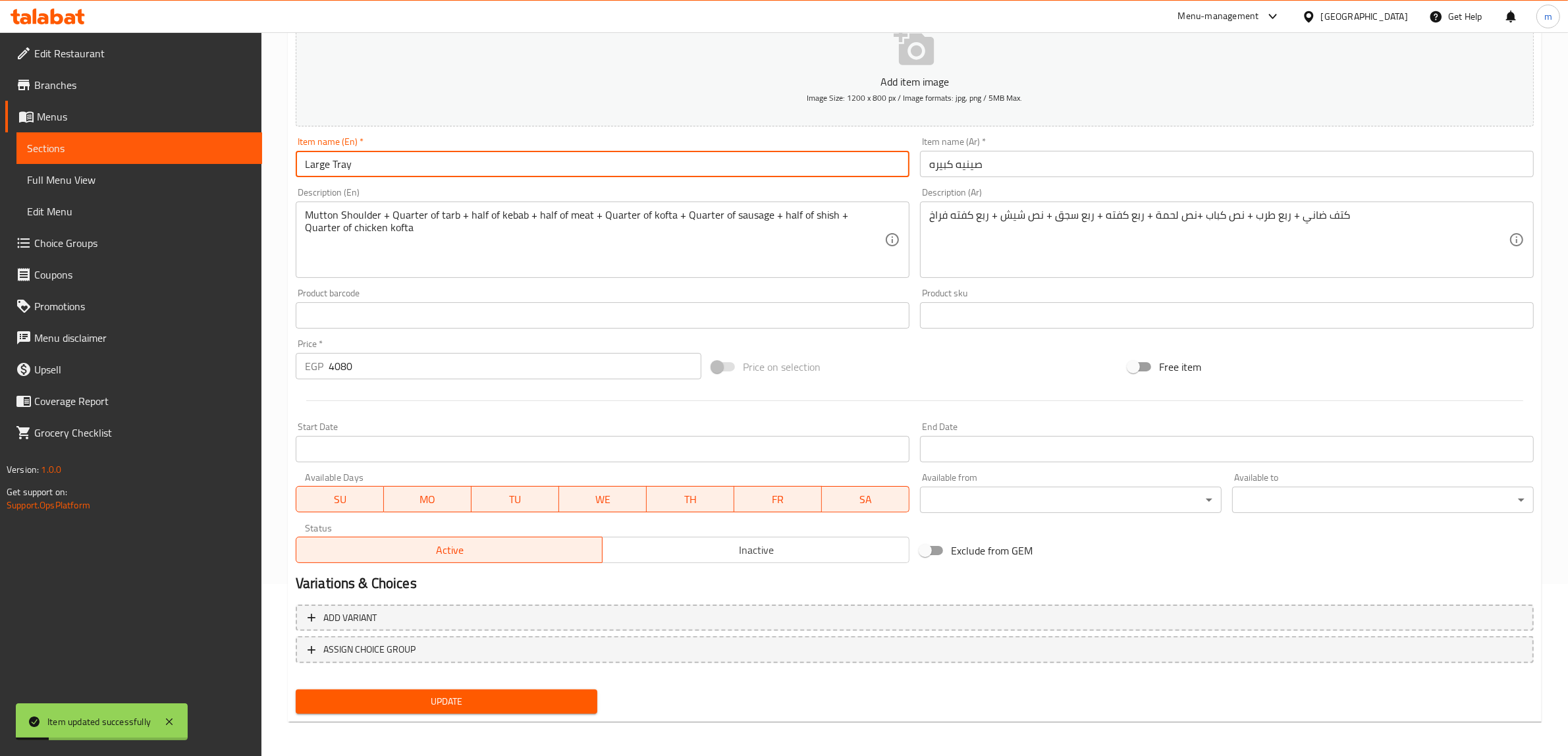
click at [667, 166] on input "Large Tray" at bounding box center [602, 164] width 613 height 26
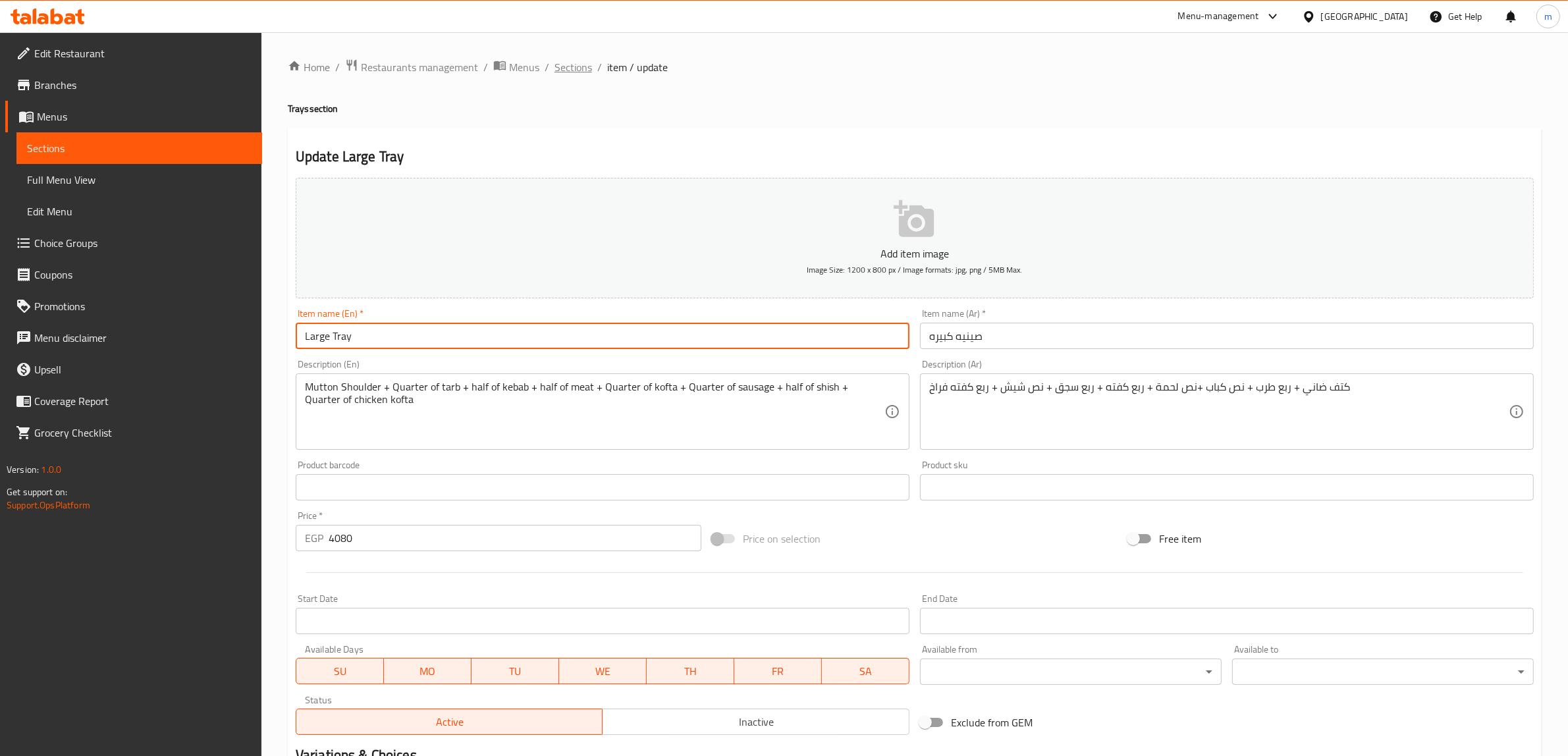
click at [574, 68] on span "Sections" at bounding box center [573, 67] width 38 height 16
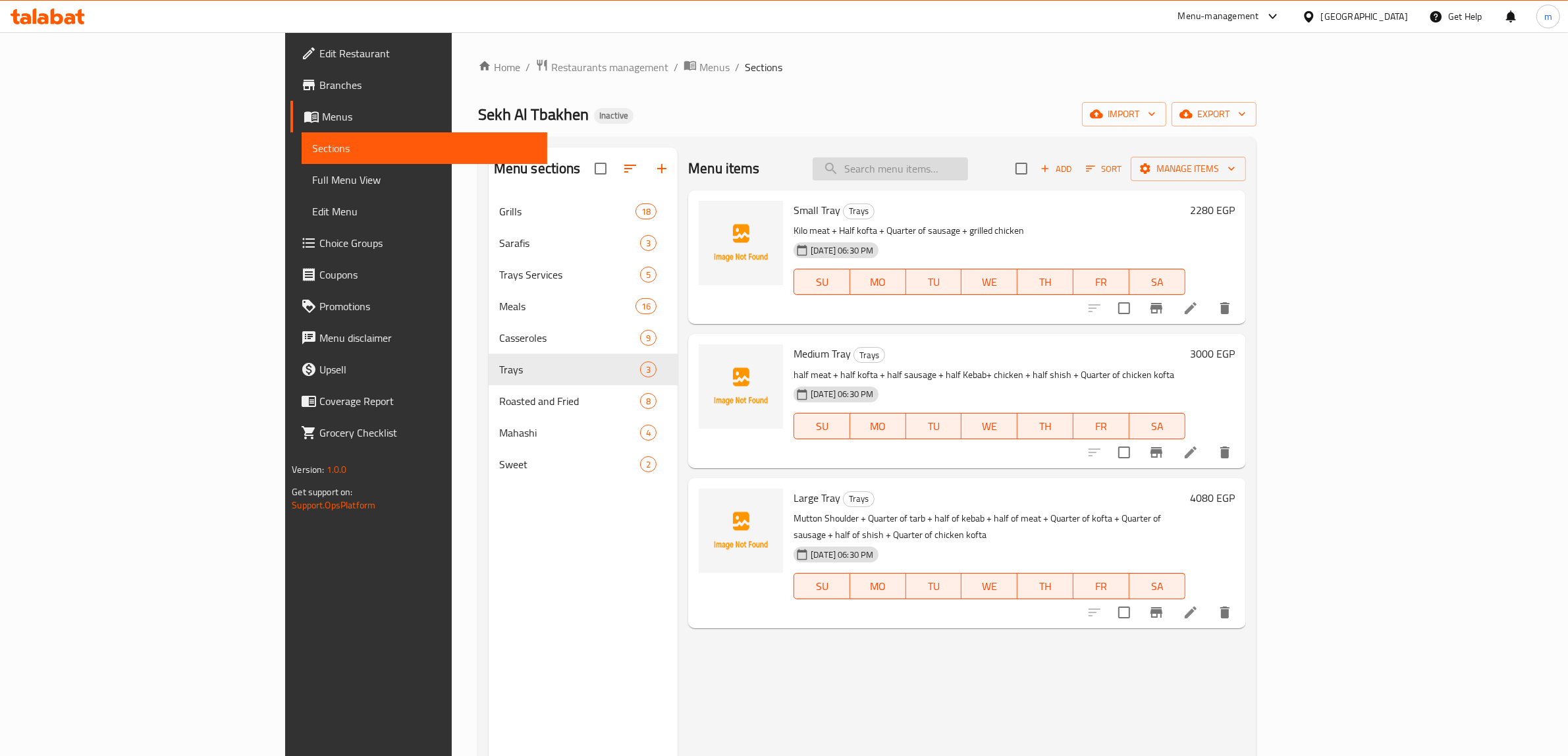
click at [968, 172] on input "search" at bounding box center [890, 168] width 155 height 23
paste input "[PERSON_NAME] Cheese"
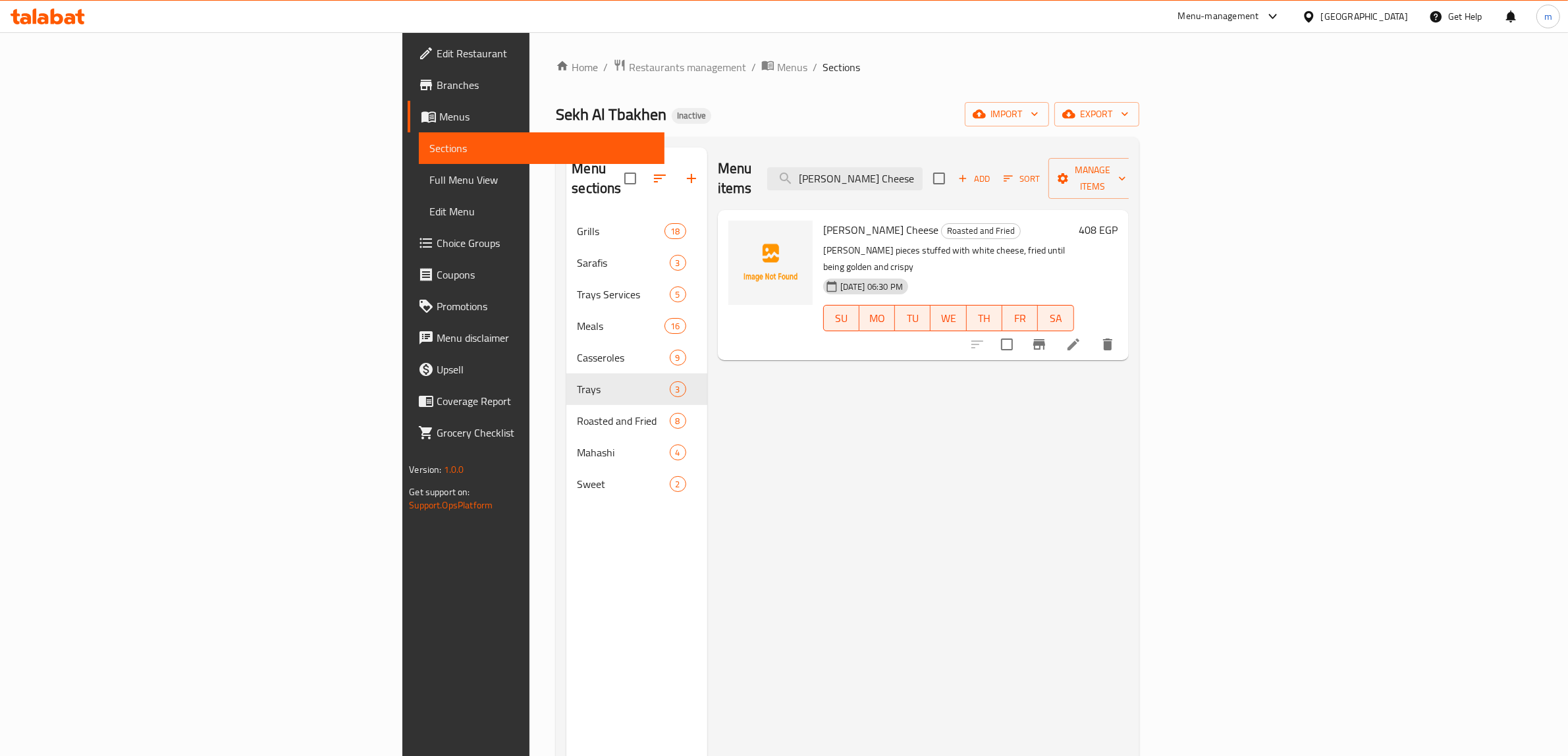
type input "[PERSON_NAME] Cheese"
click at [1081, 337] on icon at bounding box center [1073, 344] width 16 height 16
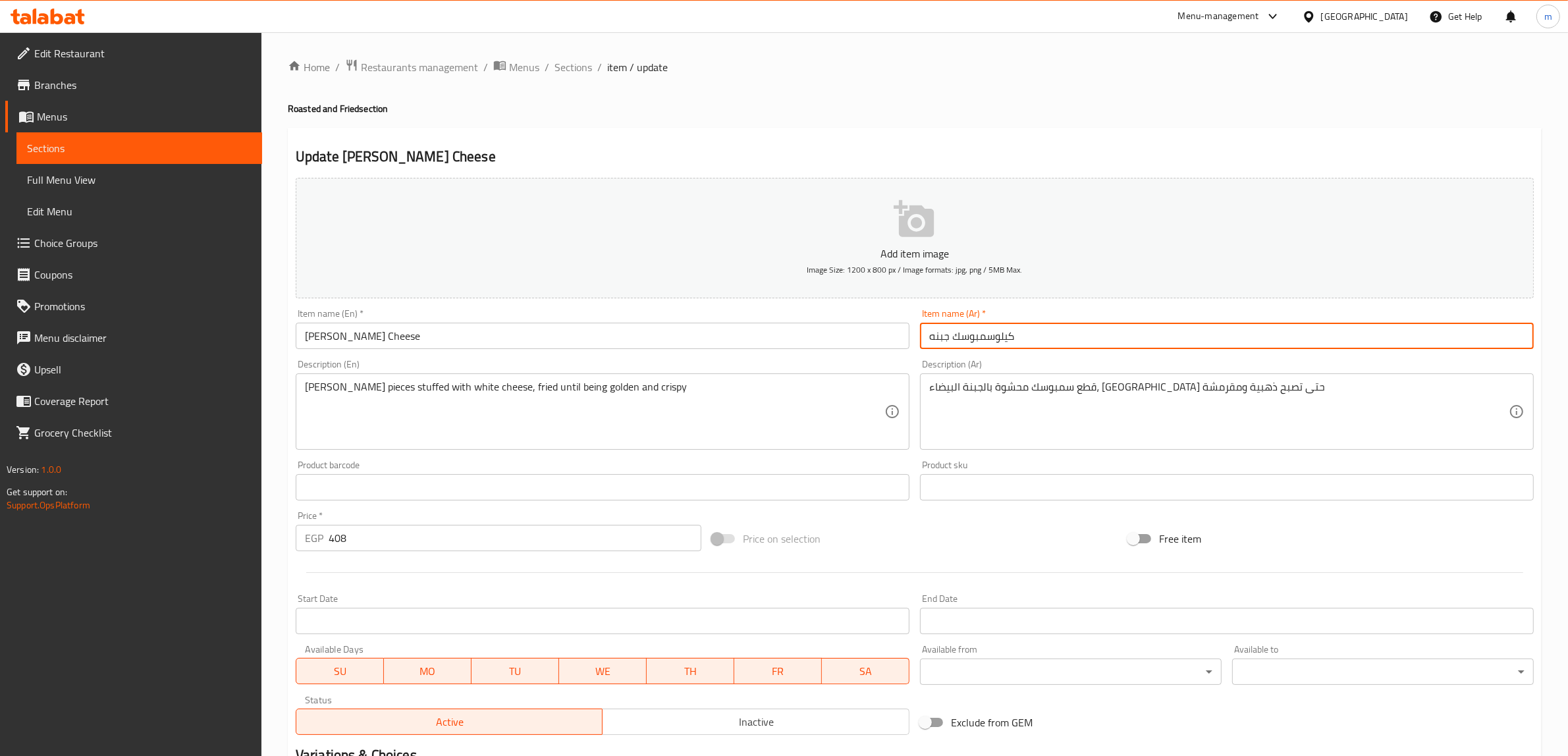
click at [1046, 340] on input "كيلوسمبوسك جبنه" at bounding box center [1227, 336] width 613 height 26
click at [1505, 336] on input "كيلوسمبوسك جبنه" at bounding box center [1227, 336] width 613 height 26
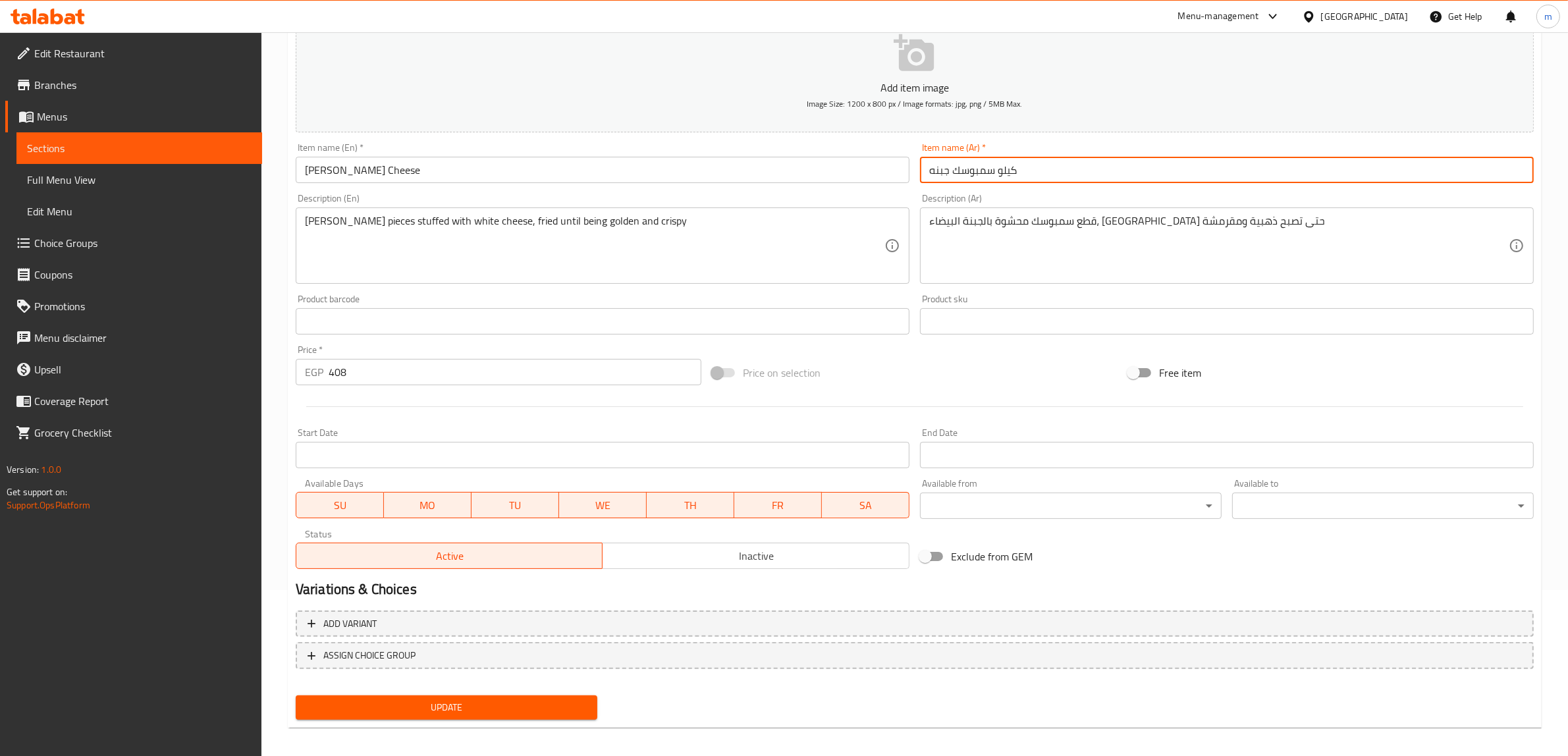
scroll to position [172, 0]
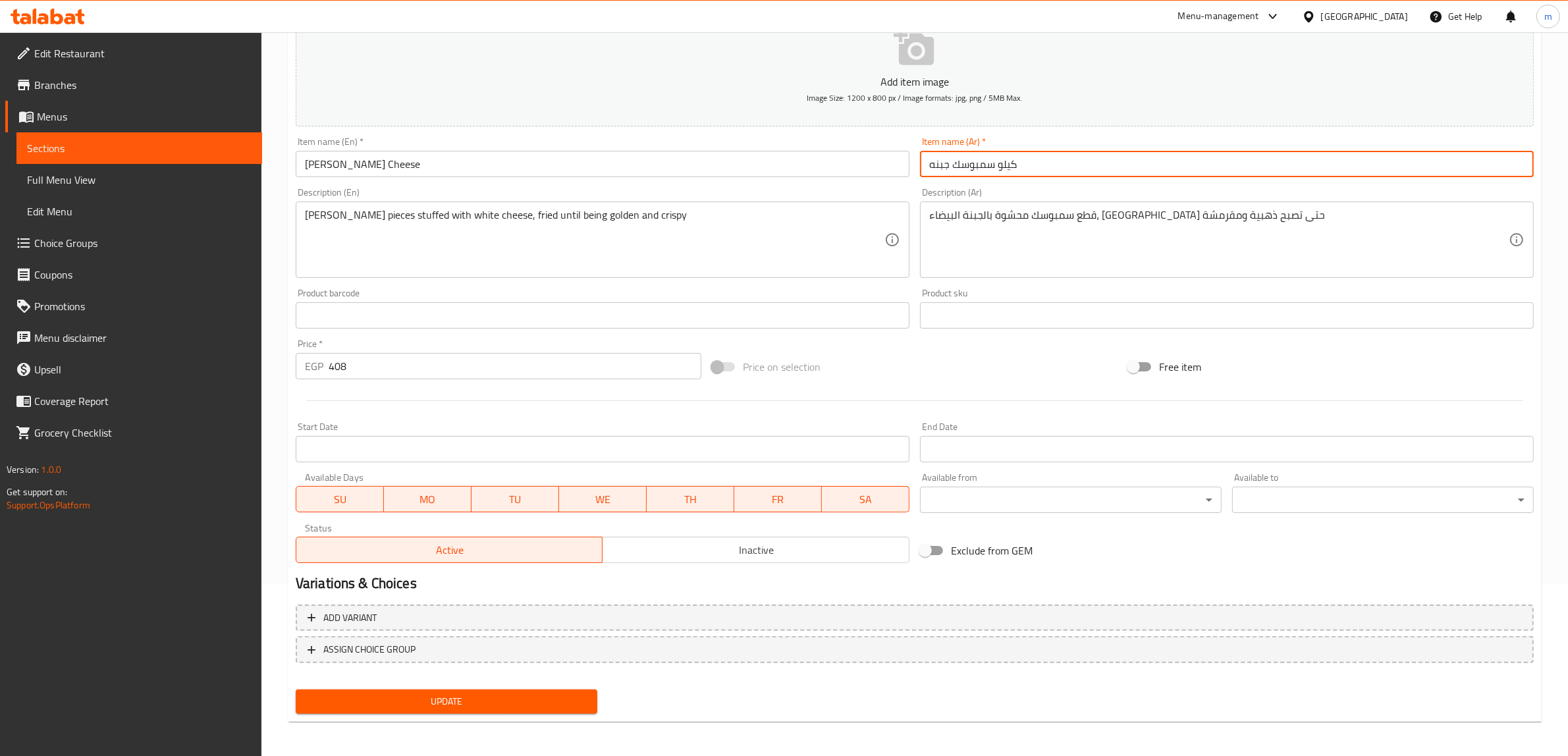
type input "كيلو سمبوسك جبنه"
click at [372, 701] on span "Update" at bounding box center [446, 701] width 280 height 16
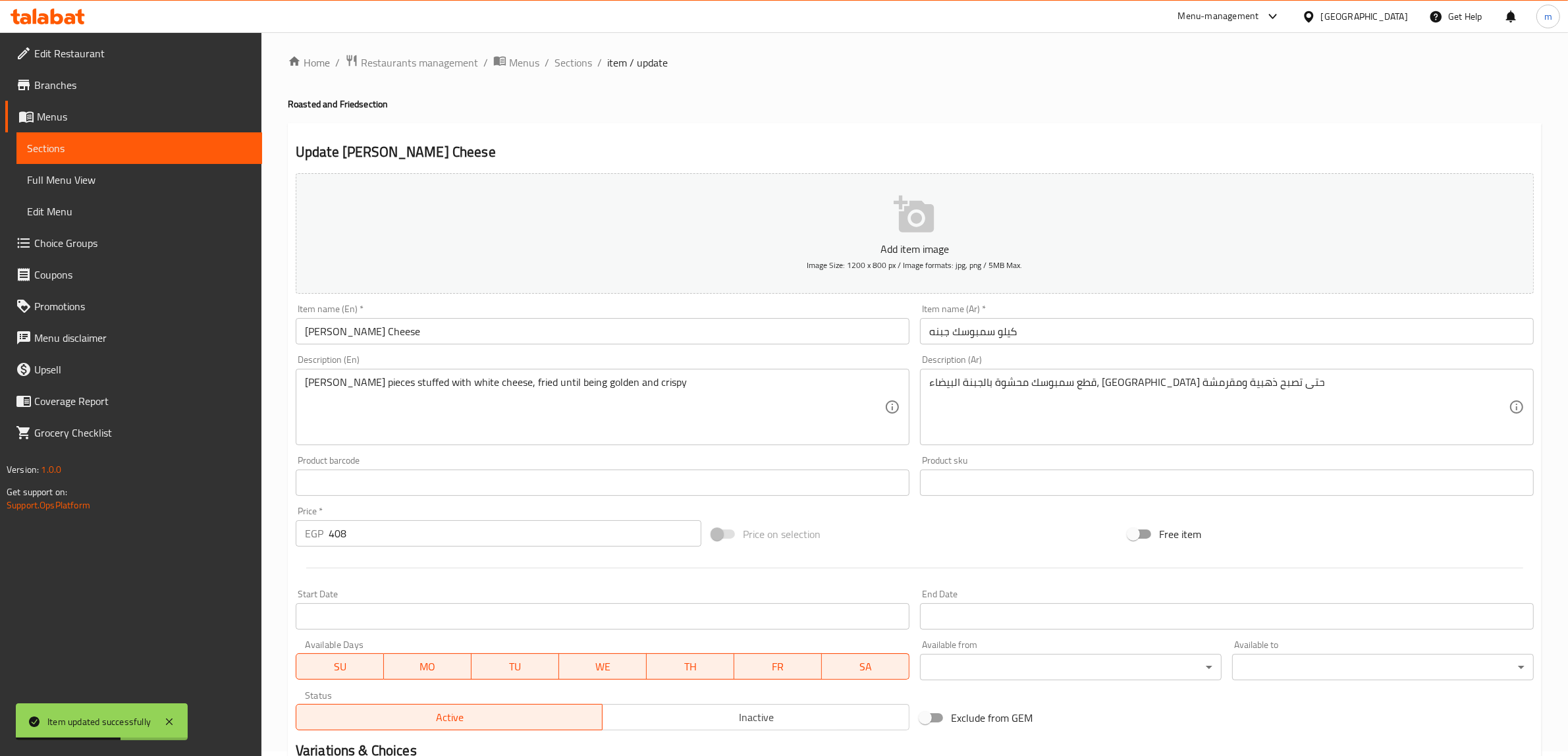
scroll to position [0, 0]
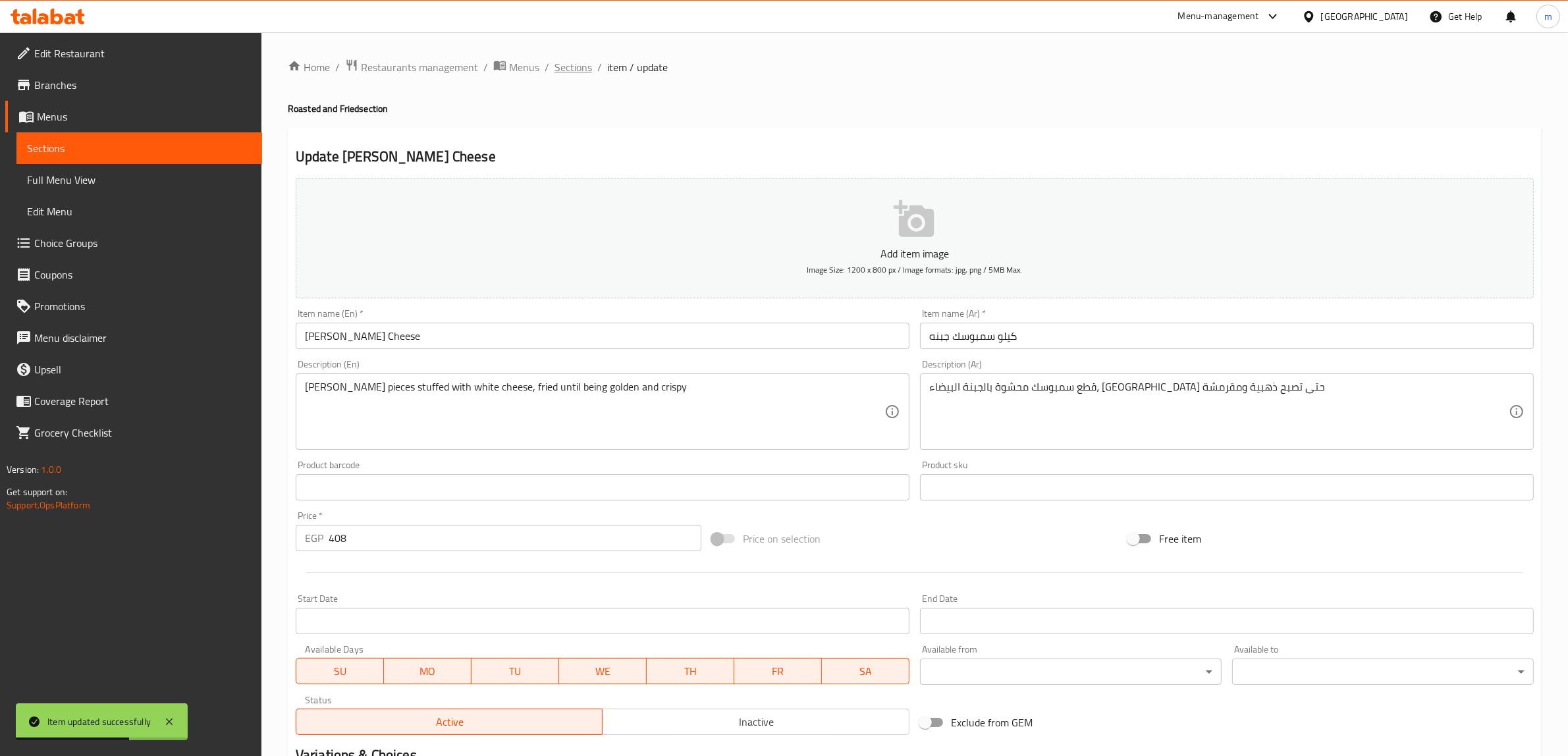
click at [584, 73] on span "Sections" at bounding box center [573, 67] width 38 height 16
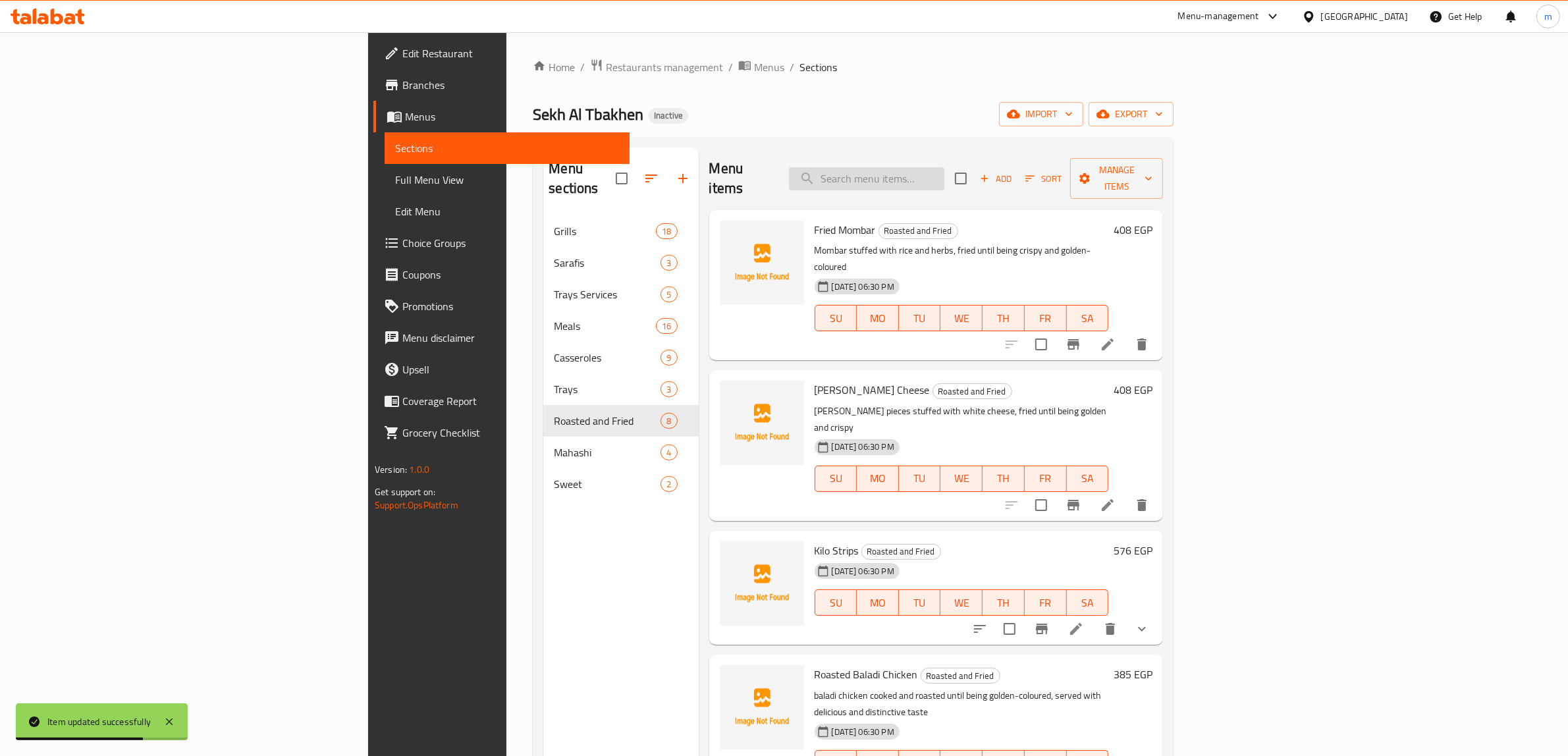
click at [944, 172] on input "search" at bounding box center [866, 179] width 155 height 23
paste input "Kilo Strips"
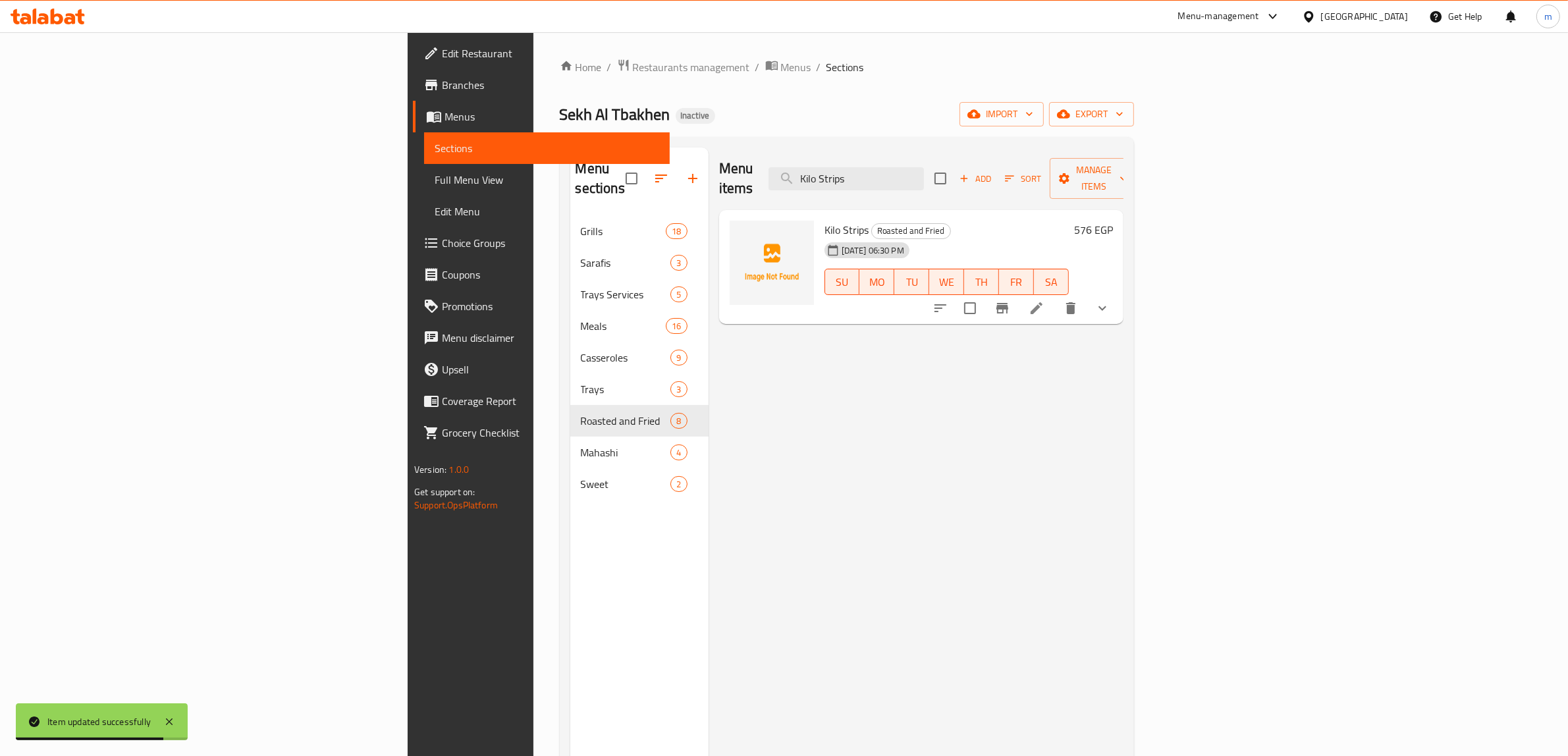
type input "Kilo Strips"
click at [1044, 300] on icon at bounding box center [1036, 307] width 16 height 16
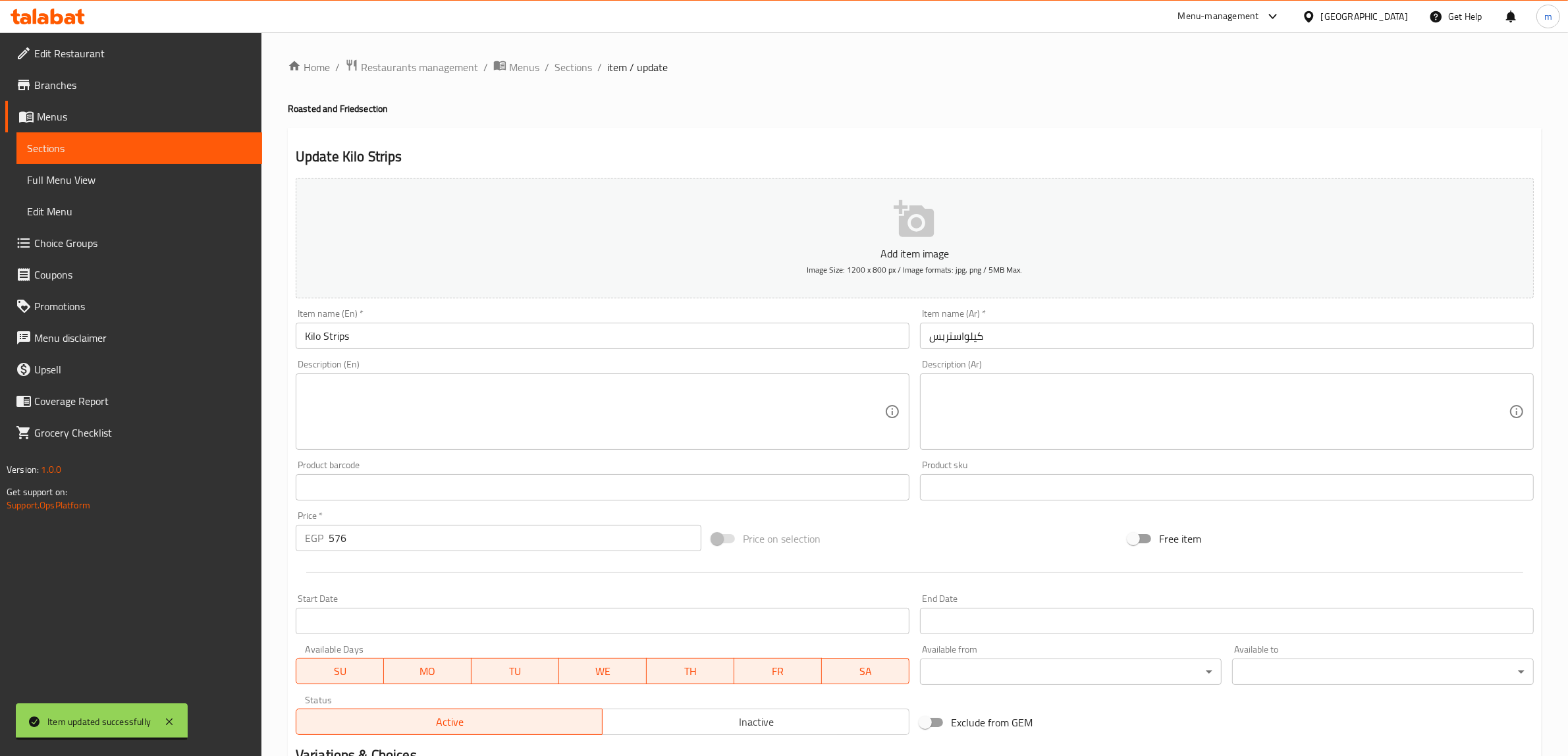
click at [1053, 339] on input "كيلواستربس" at bounding box center [1227, 336] width 613 height 26
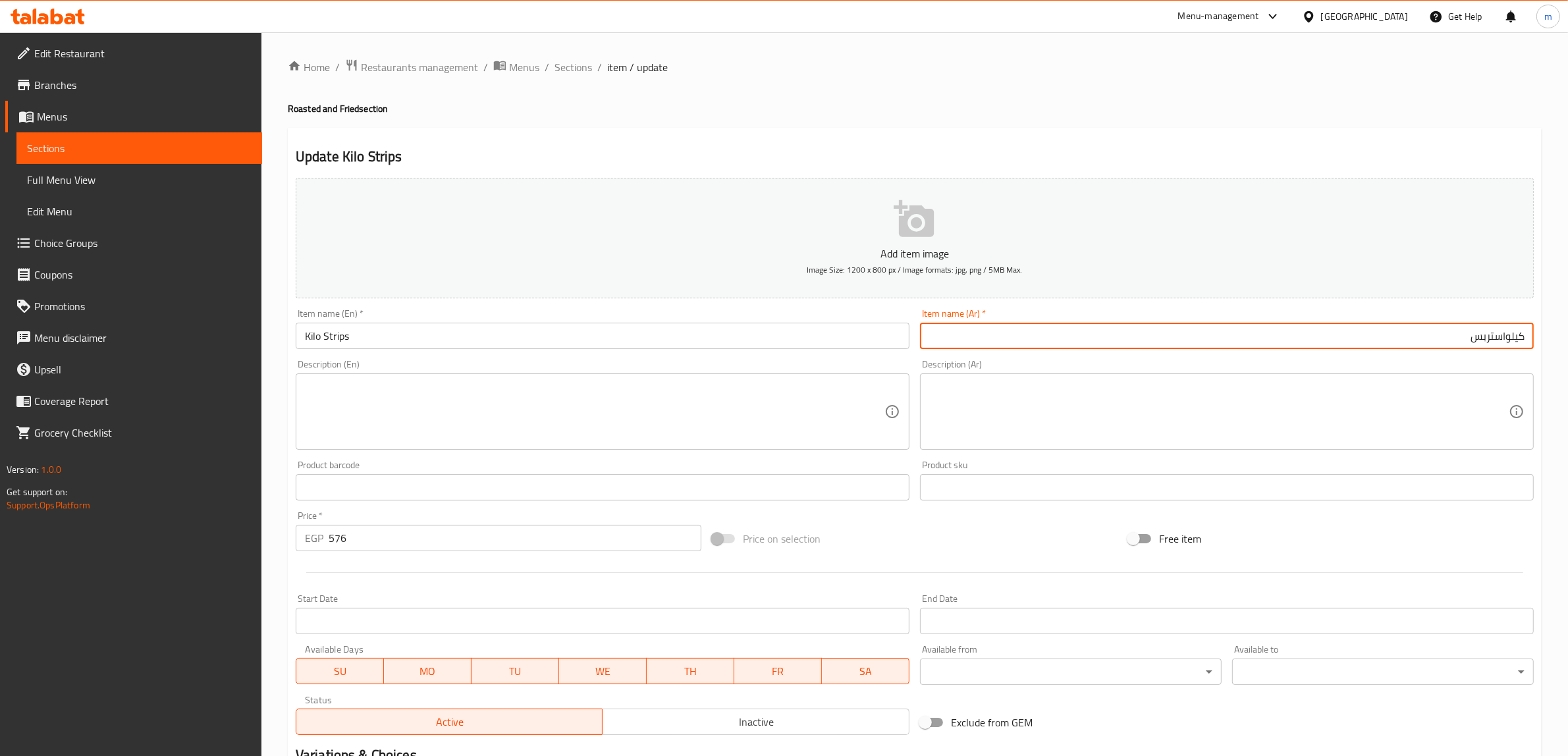
click at [1506, 338] on input "كيلواستربس" at bounding box center [1227, 336] width 613 height 26
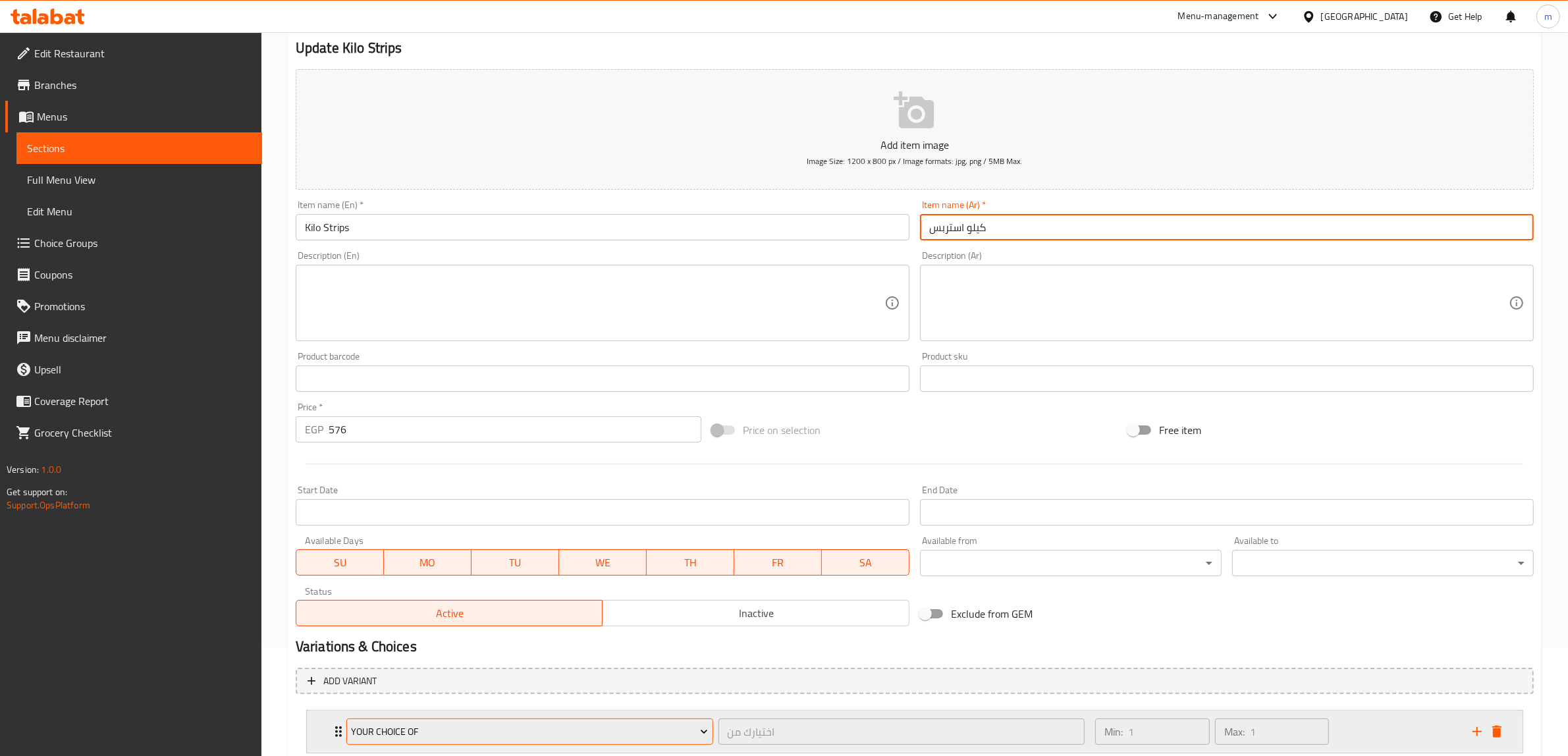
scroll to position [195, 0]
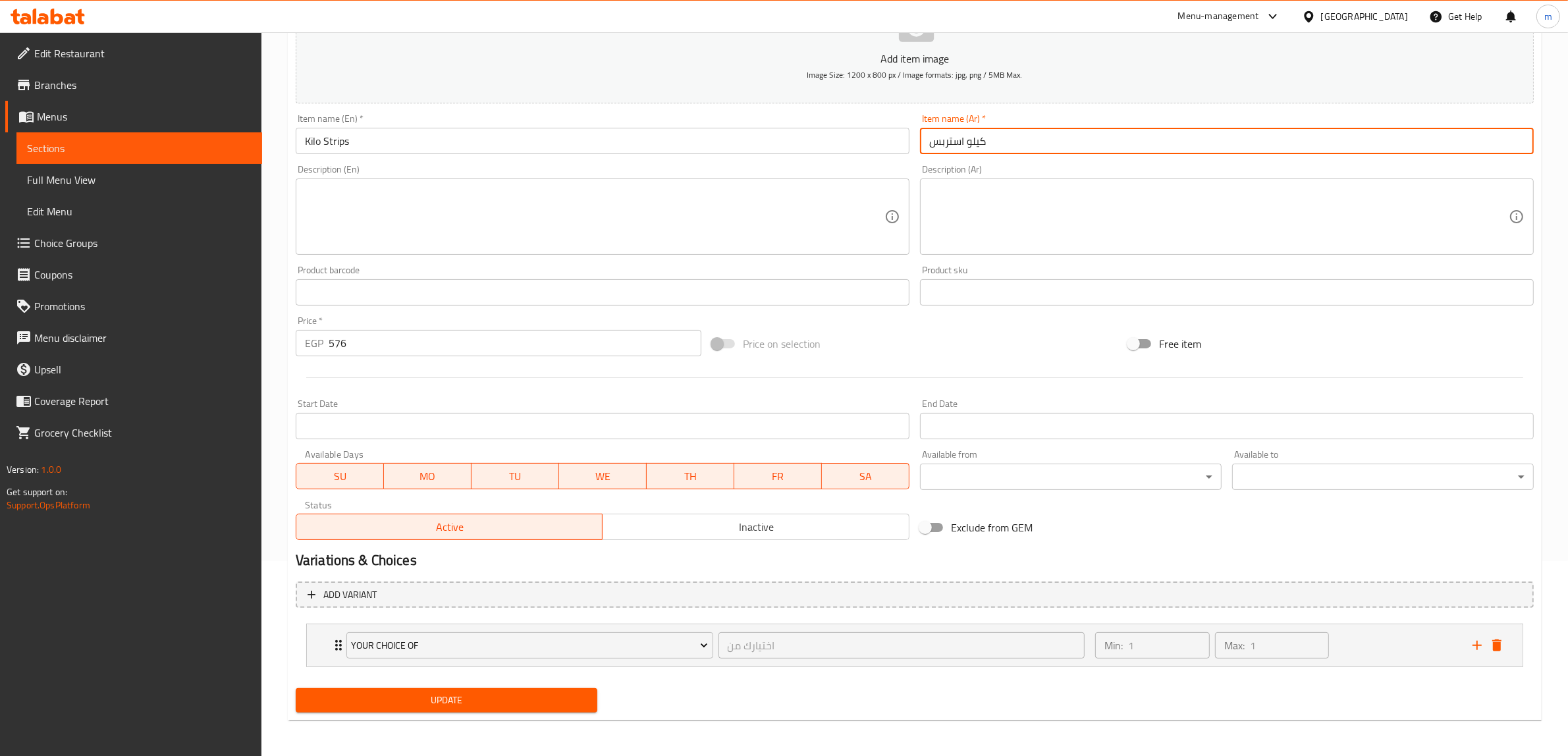
type input "كيلو استربس"
click at [492, 698] on span "Update" at bounding box center [446, 700] width 280 height 16
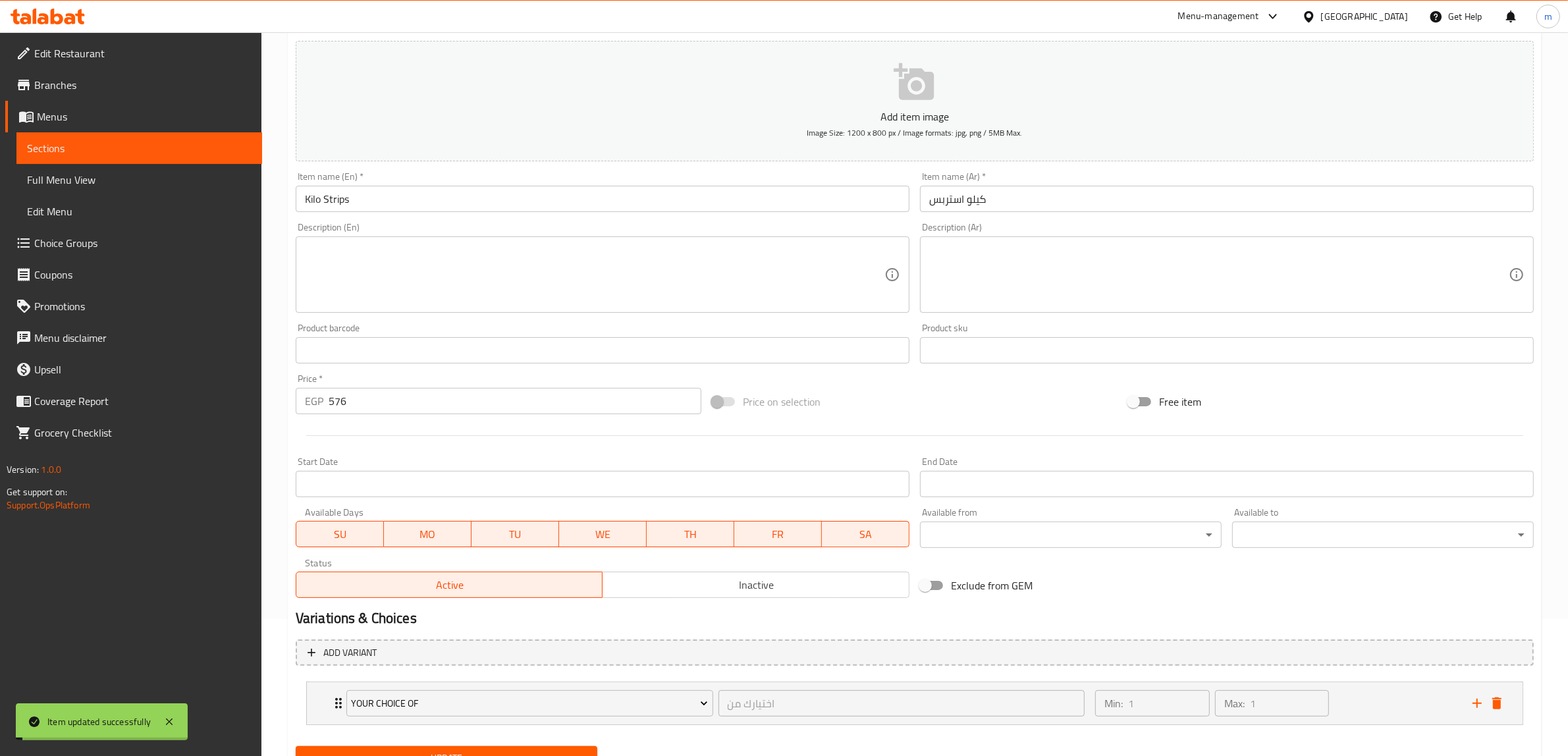
scroll to position [0, 0]
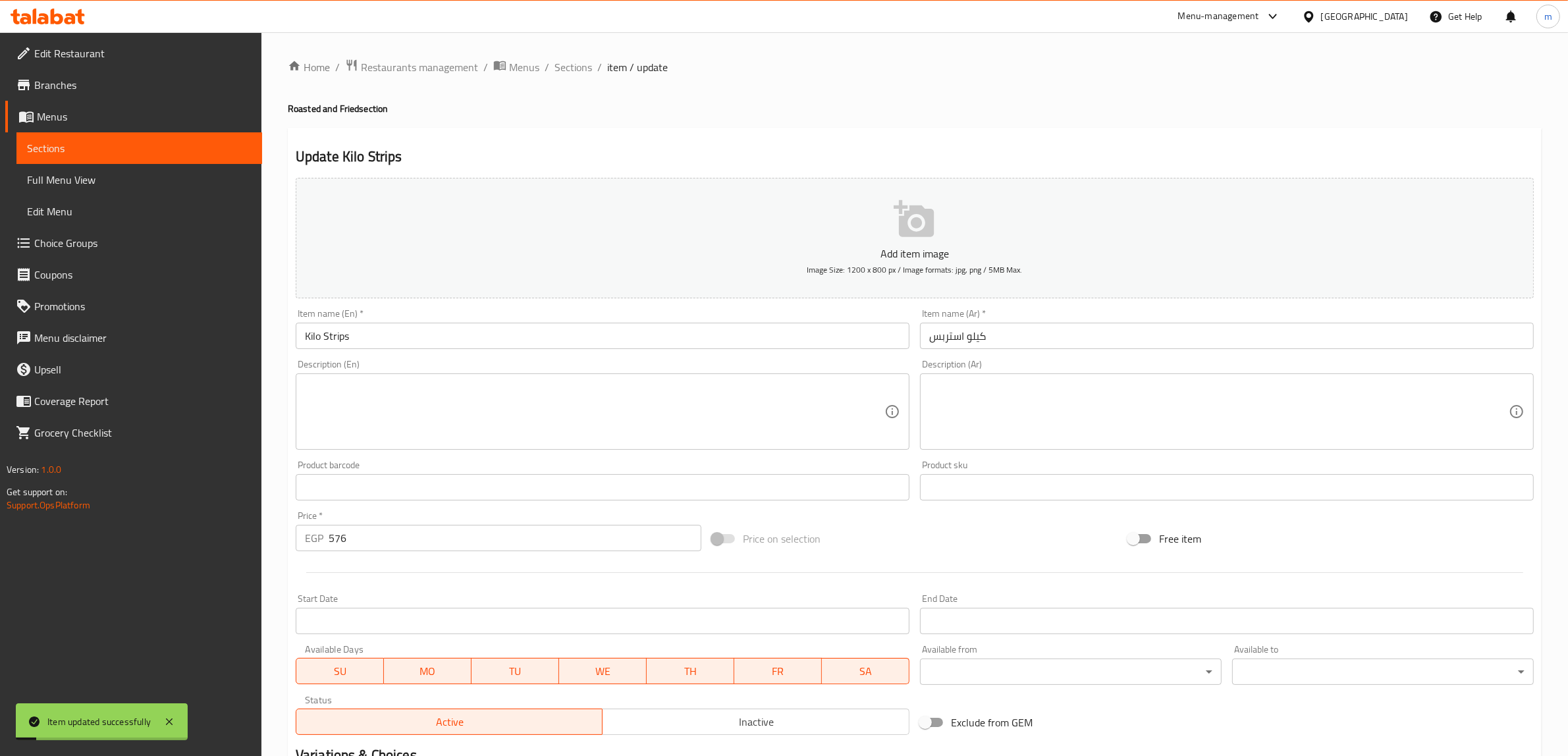
click at [376, 345] on input "Kilo Strips" at bounding box center [602, 336] width 613 height 26
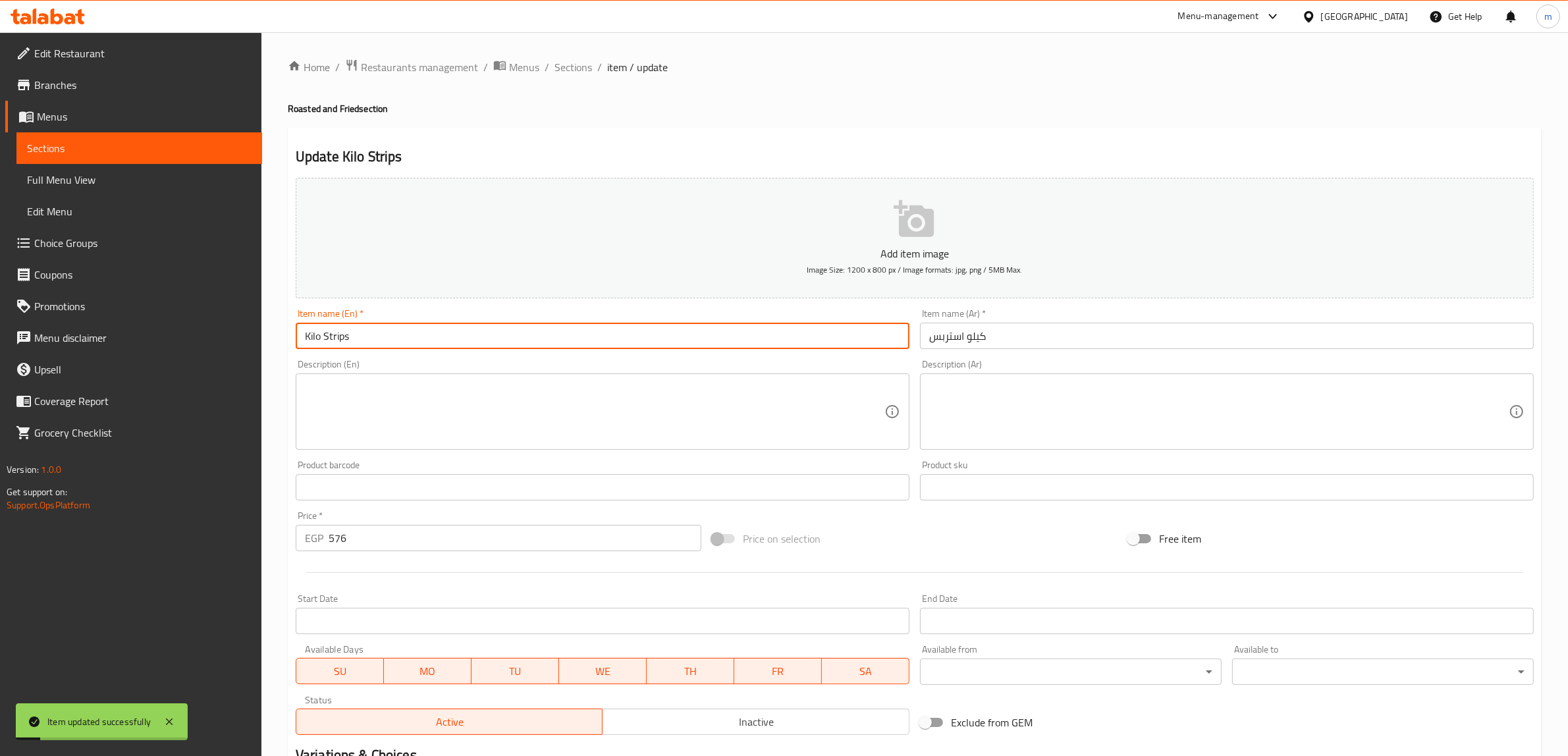
click at [376, 345] on input "Kilo Strips" at bounding box center [602, 336] width 613 height 26
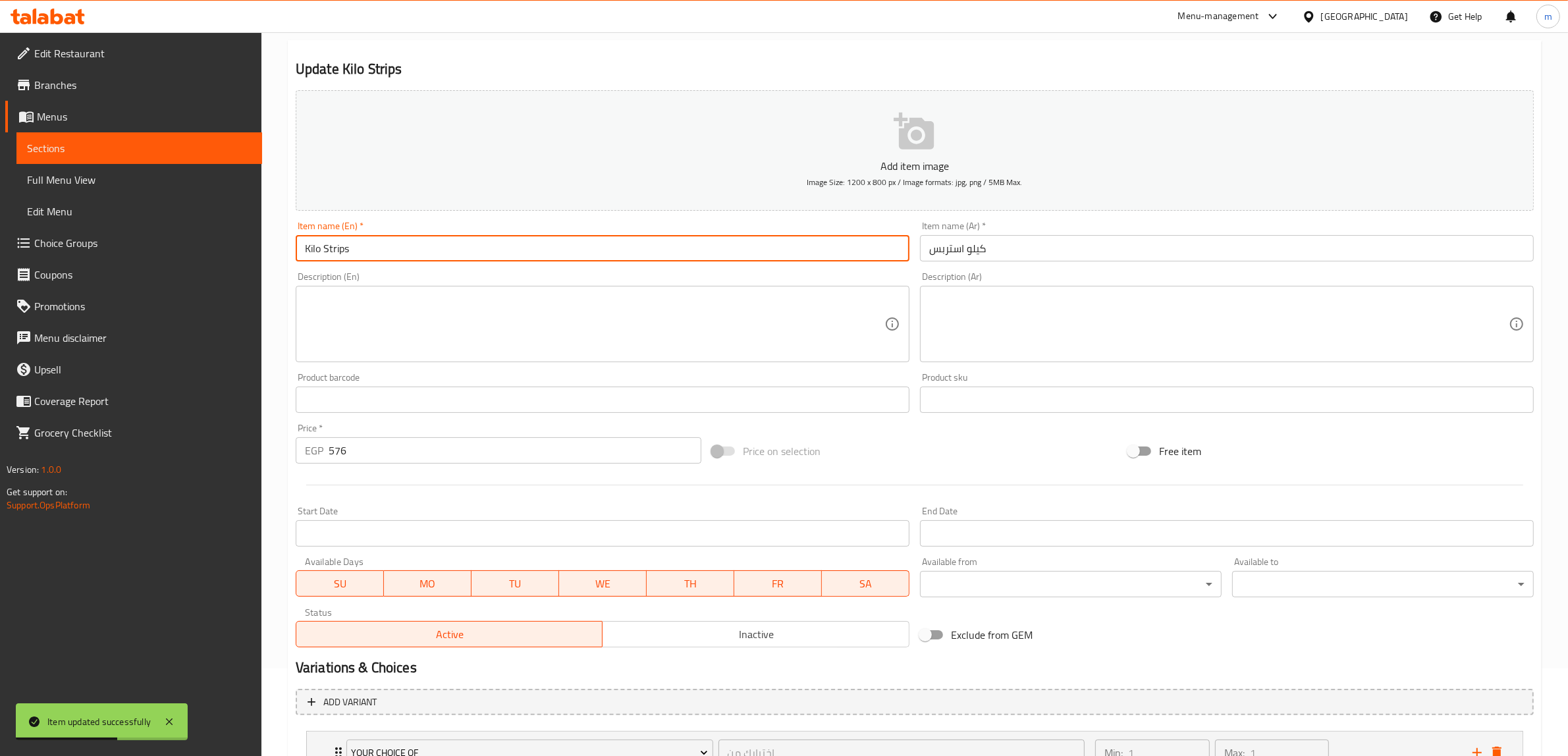
scroll to position [195, 0]
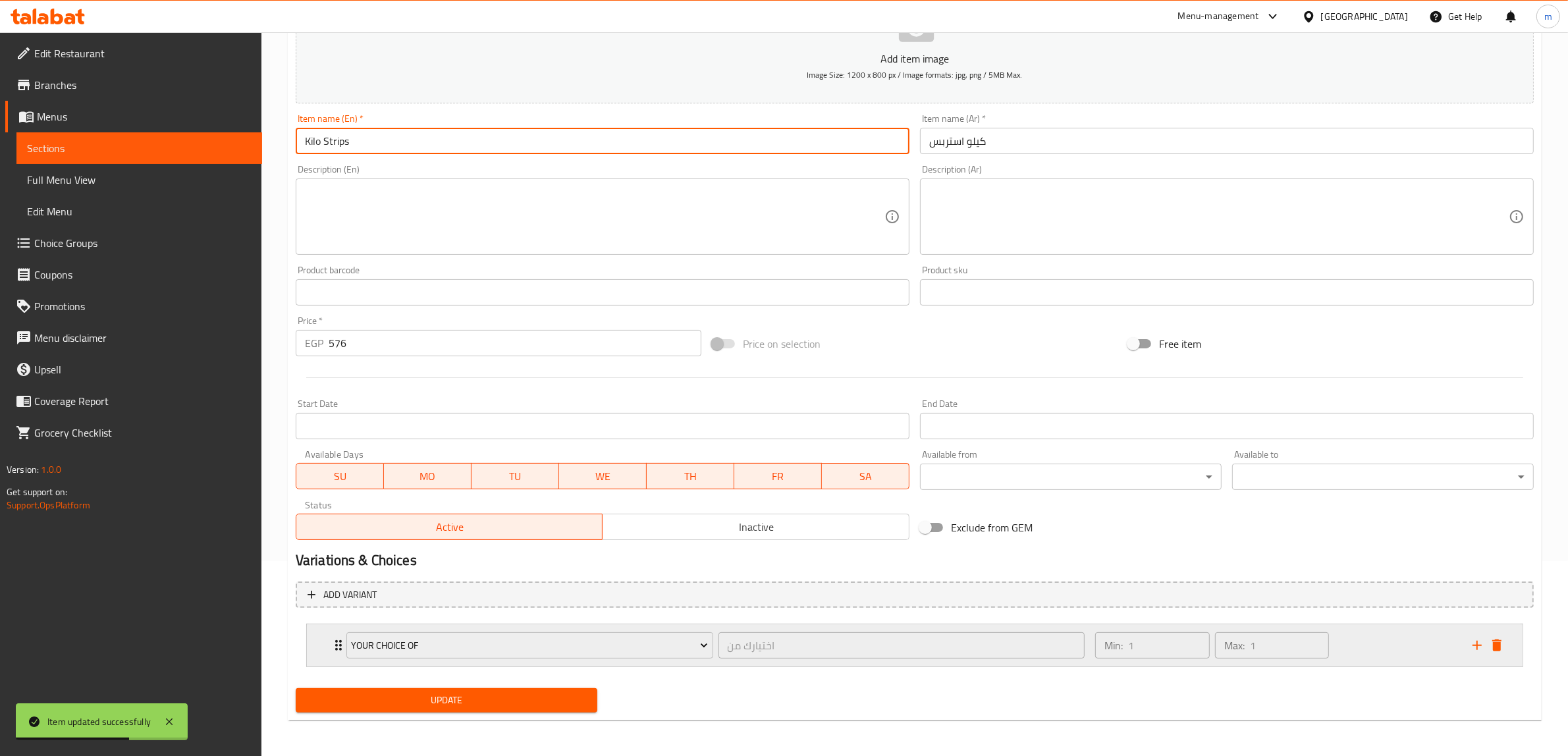
click at [1397, 641] on div "Min: 1 ​ Max: 1 ​" at bounding box center [1275, 645] width 377 height 42
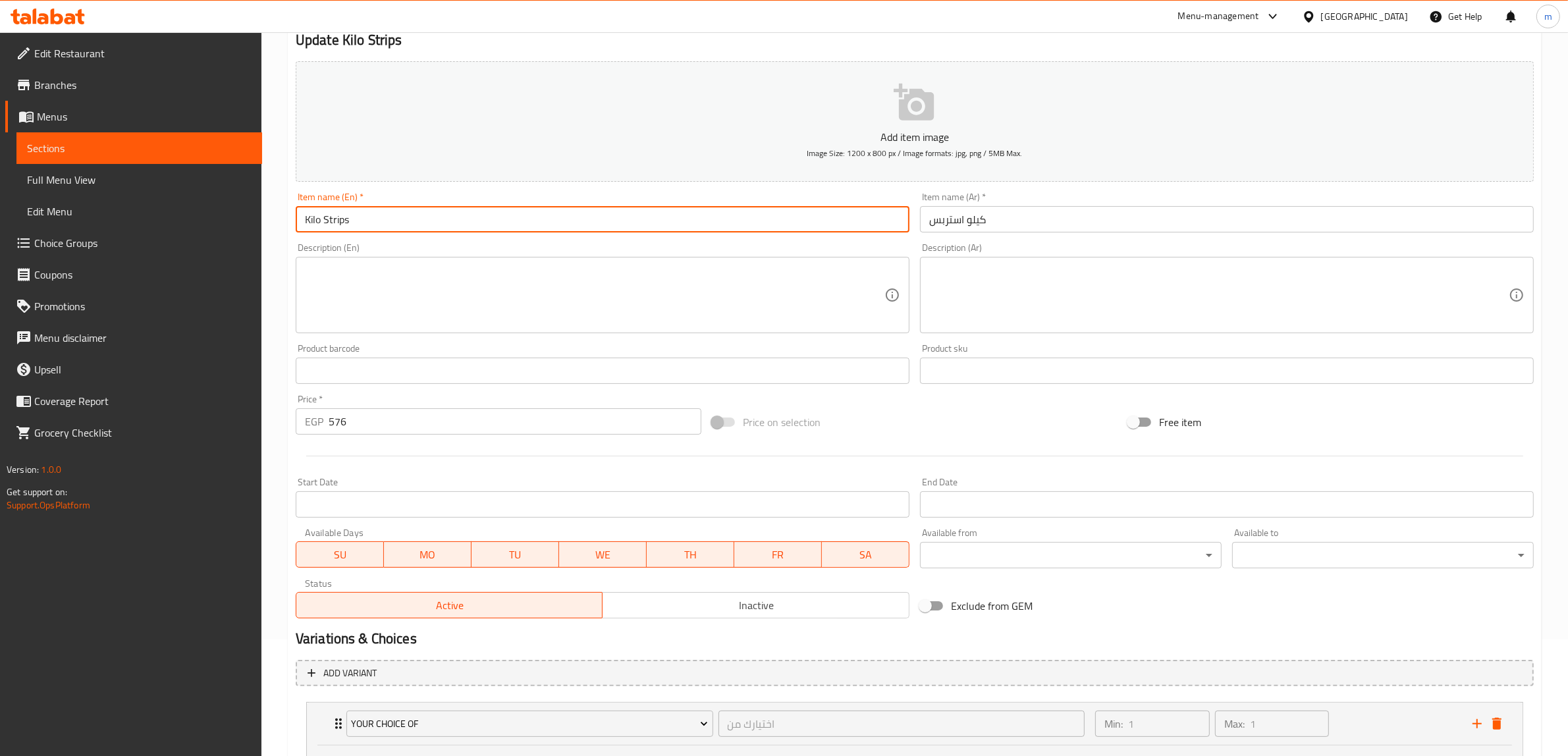
scroll to position [0, 0]
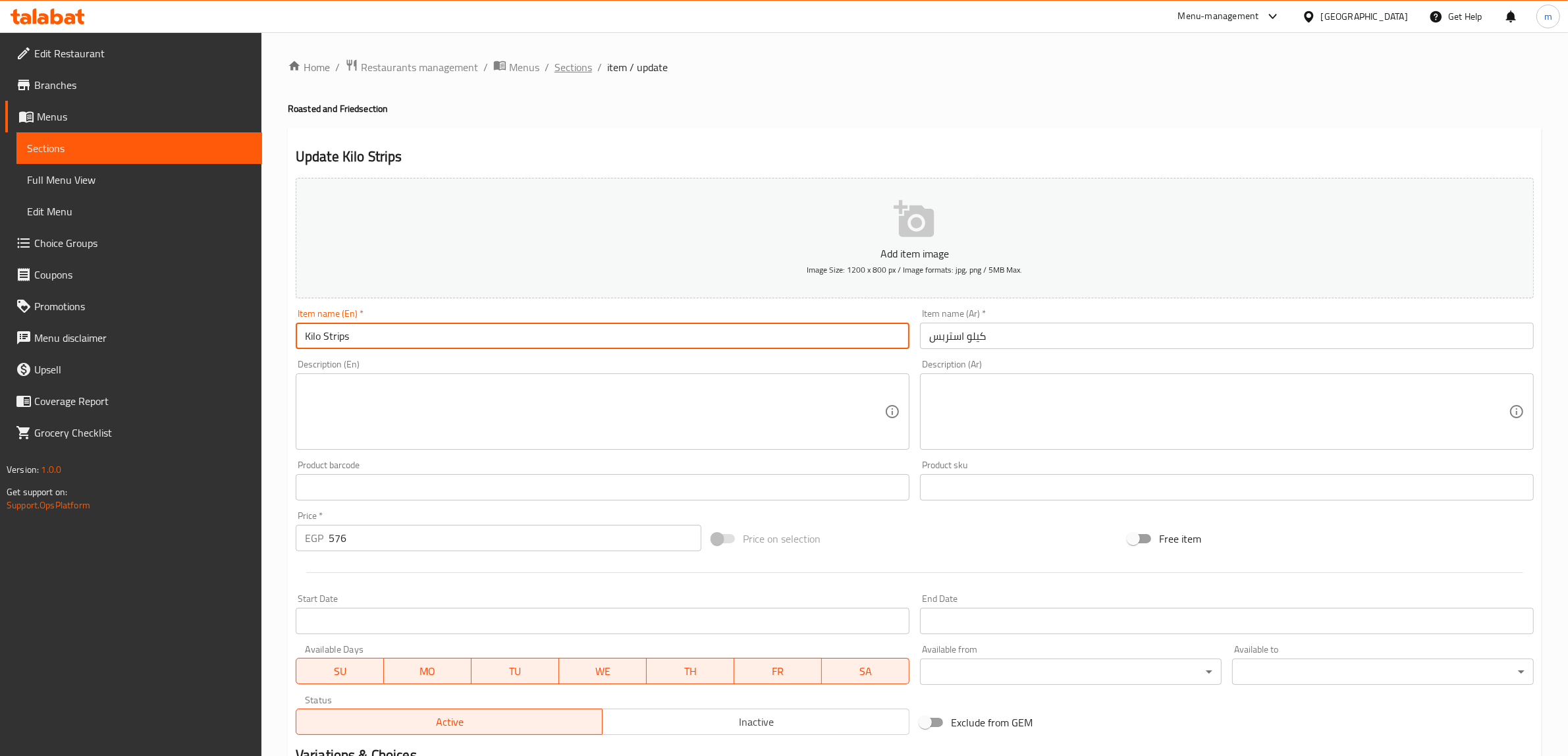
click at [560, 61] on span "Sections" at bounding box center [573, 67] width 38 height 16
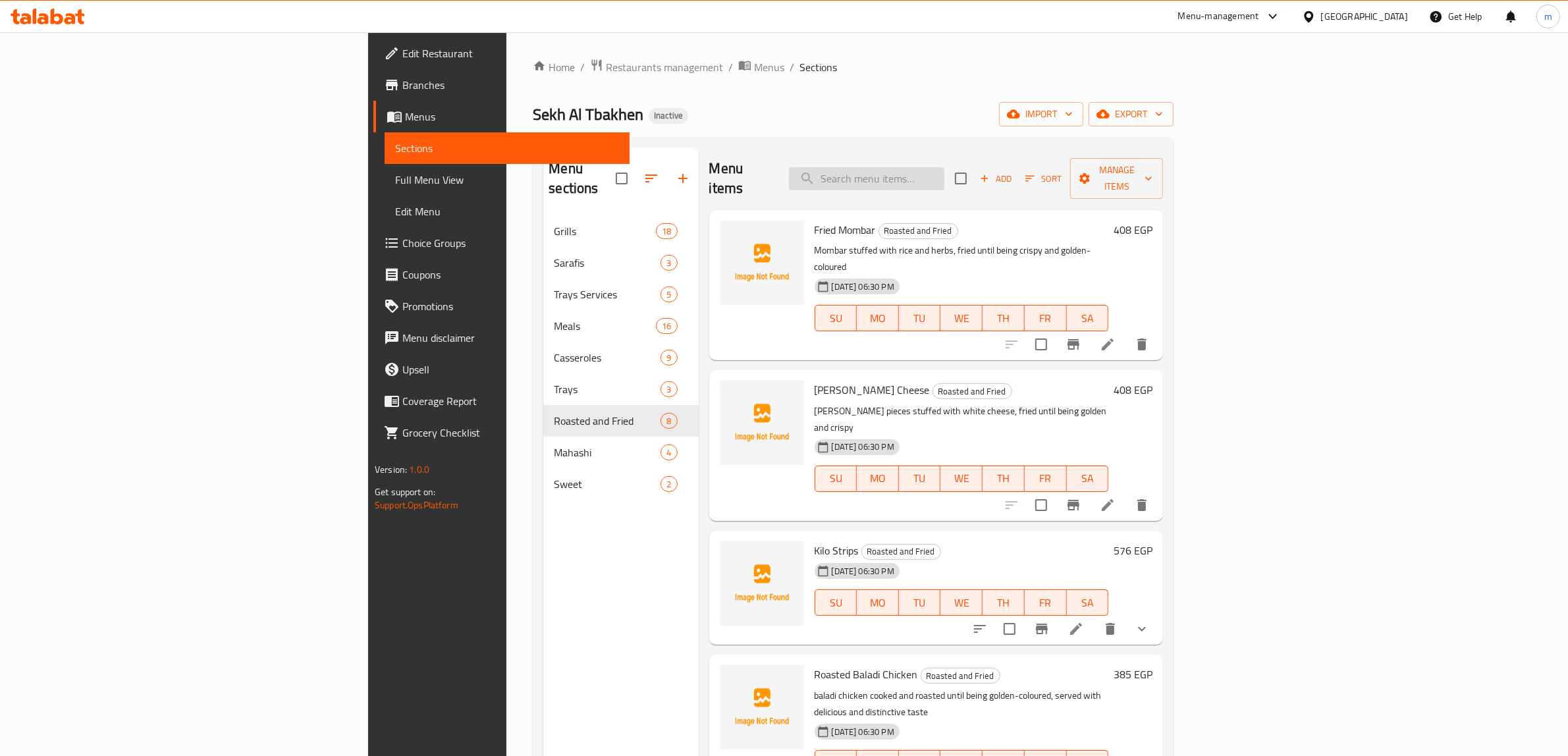
click at [944, 167] on input "search" at bounding box center [866, 179] width 155 height 23
paste input "Roasted Baladi Chicken"
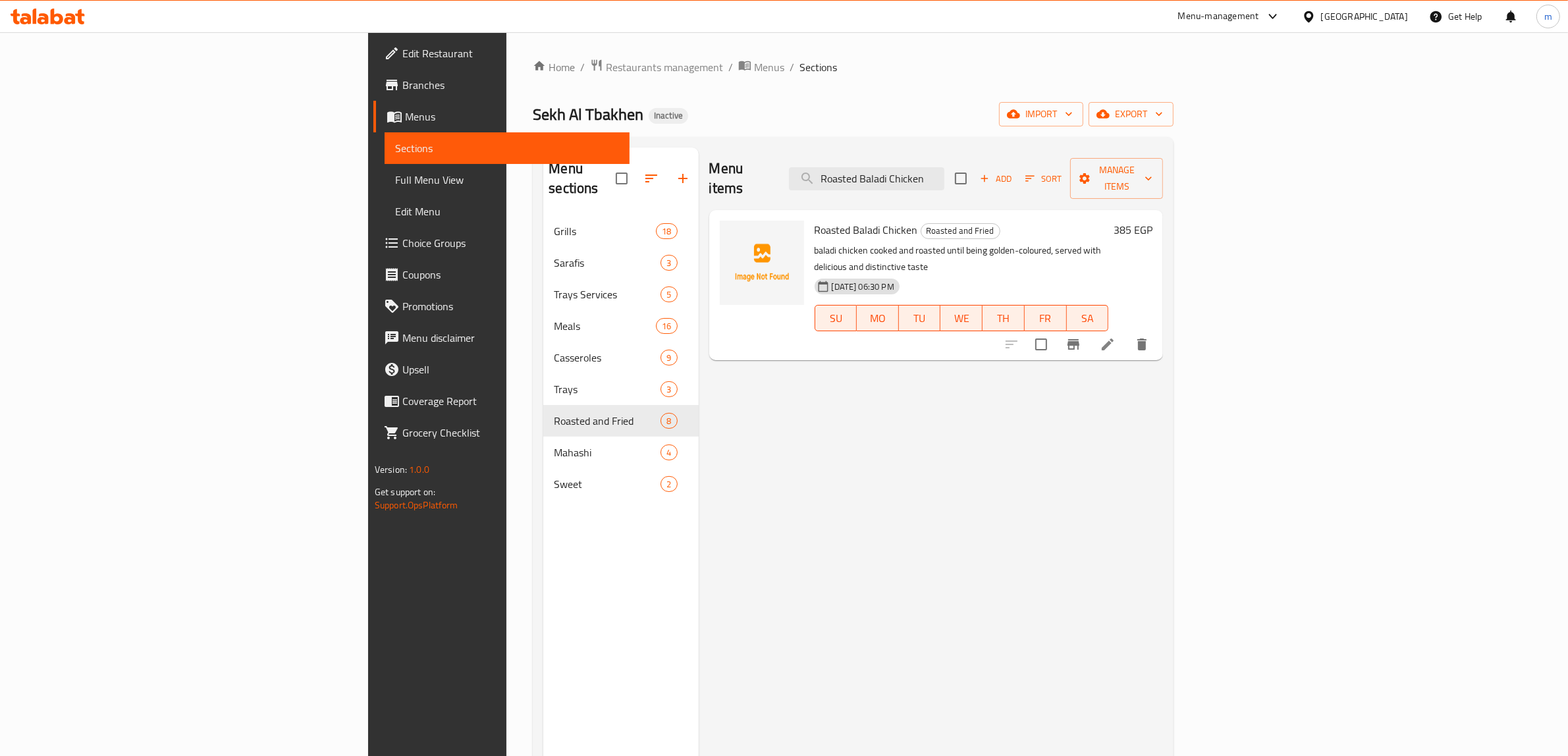
type input "Roasted Baladi Chicken"
click at [1126, 332] on li at bounding box center [1107, 343] width 37 height 24
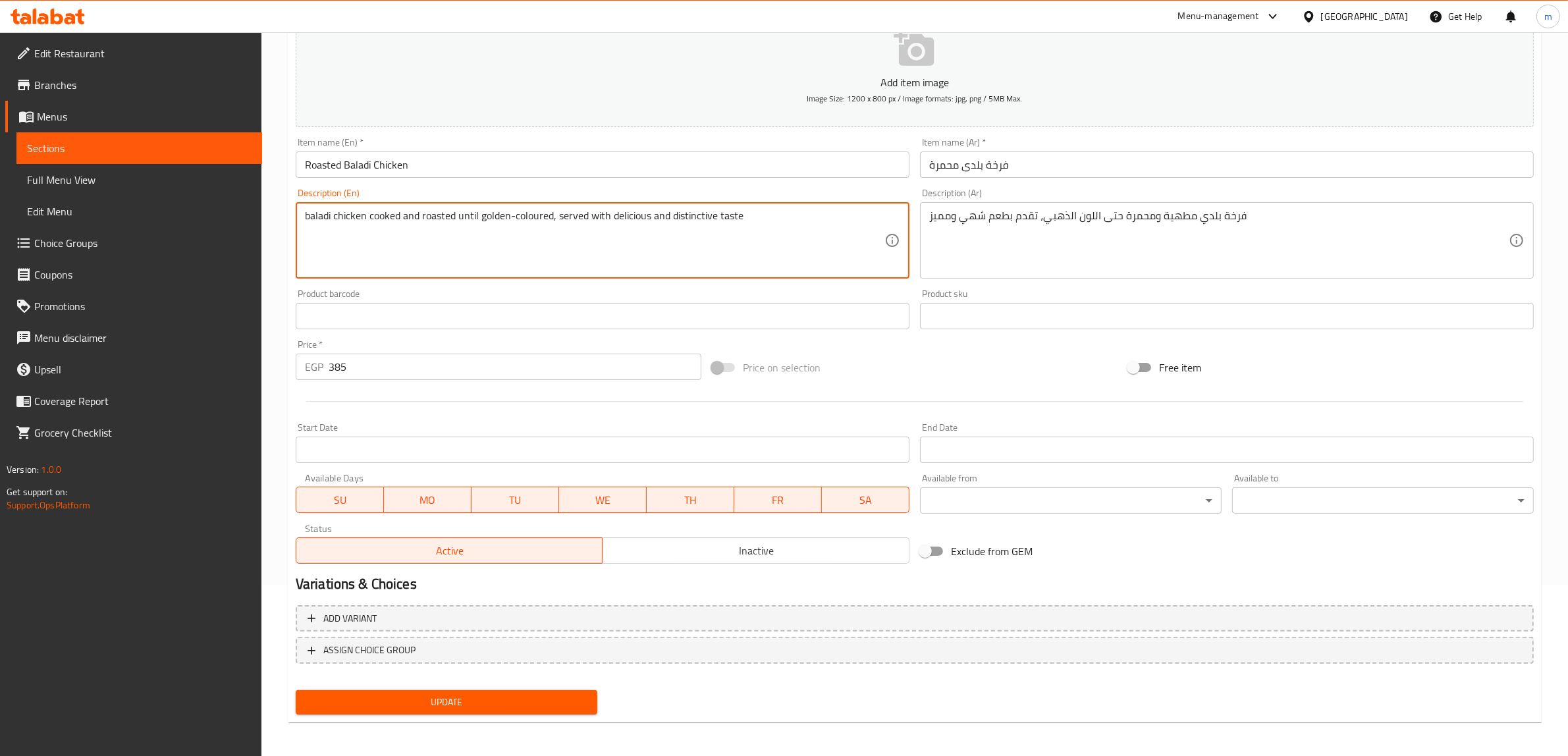
scroll to position [172, 0]
type textarea "baladi chicken cooked and roasted until golden-coloured, served with delicious …"
click at [523, 704] on span "Update" at bounding box center [446, 701] width 280 height 16
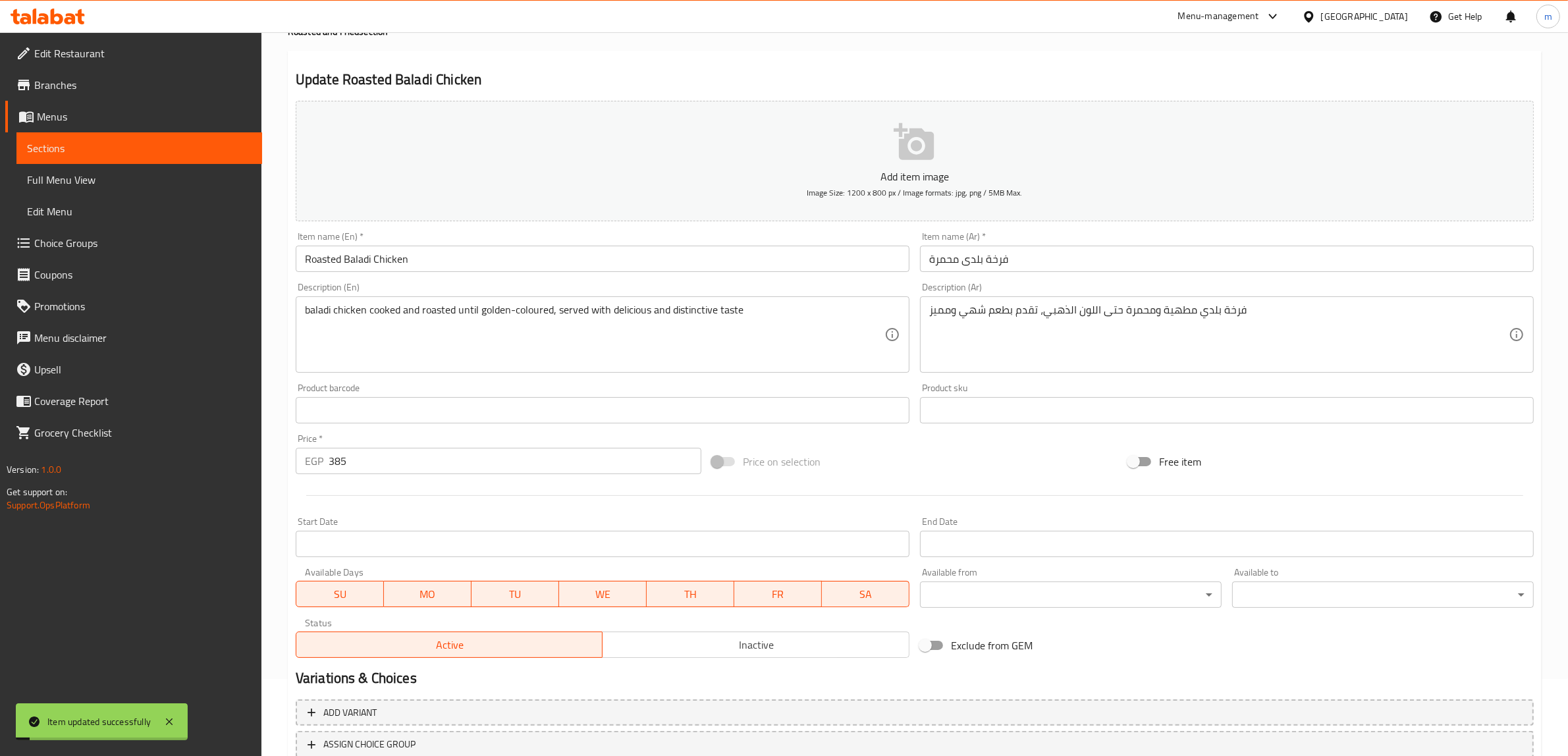
scroll to position [0, 0]
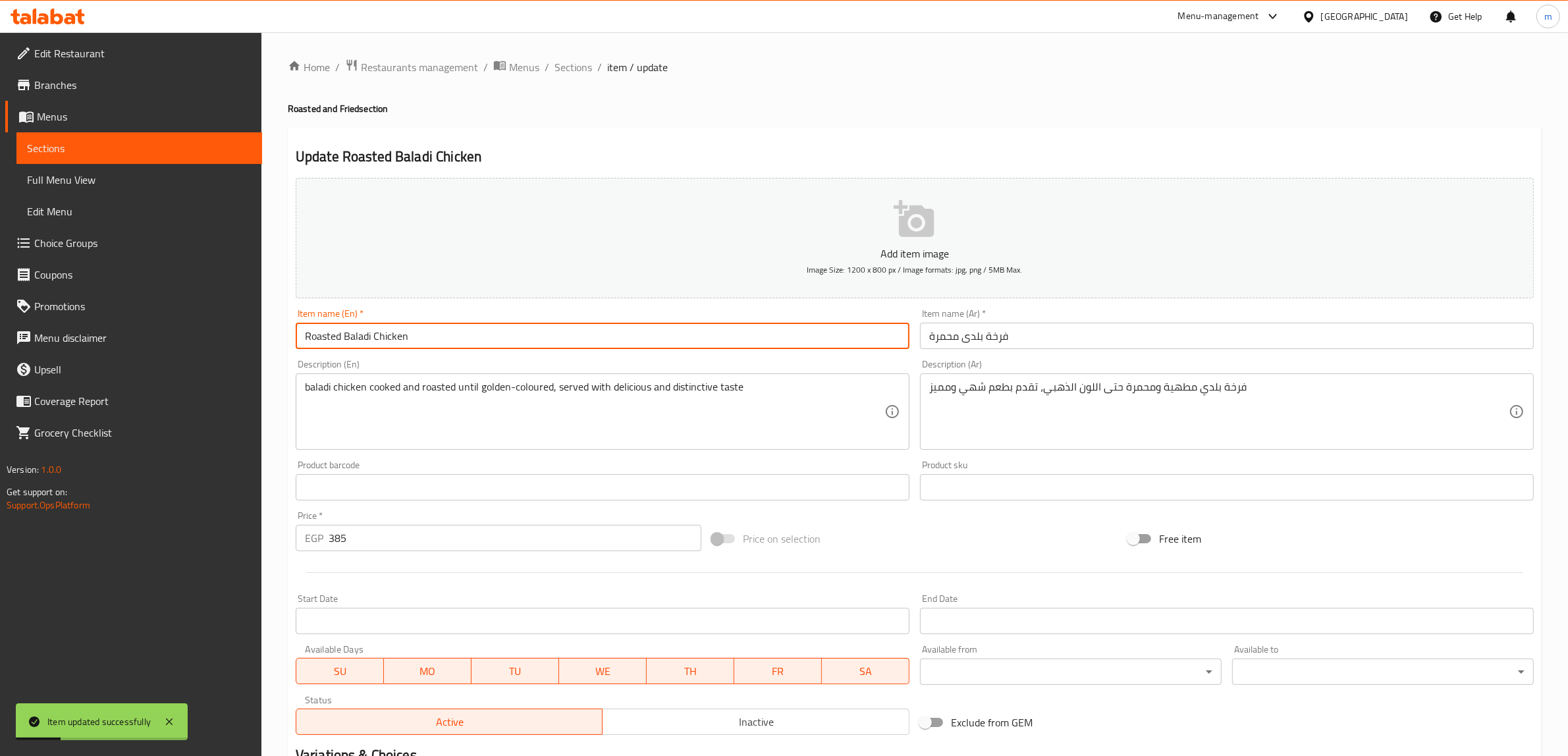
click at [597, 333] on input "Roasted Baladi Chicken" at bounding box center [602, 336] width 613 height 26
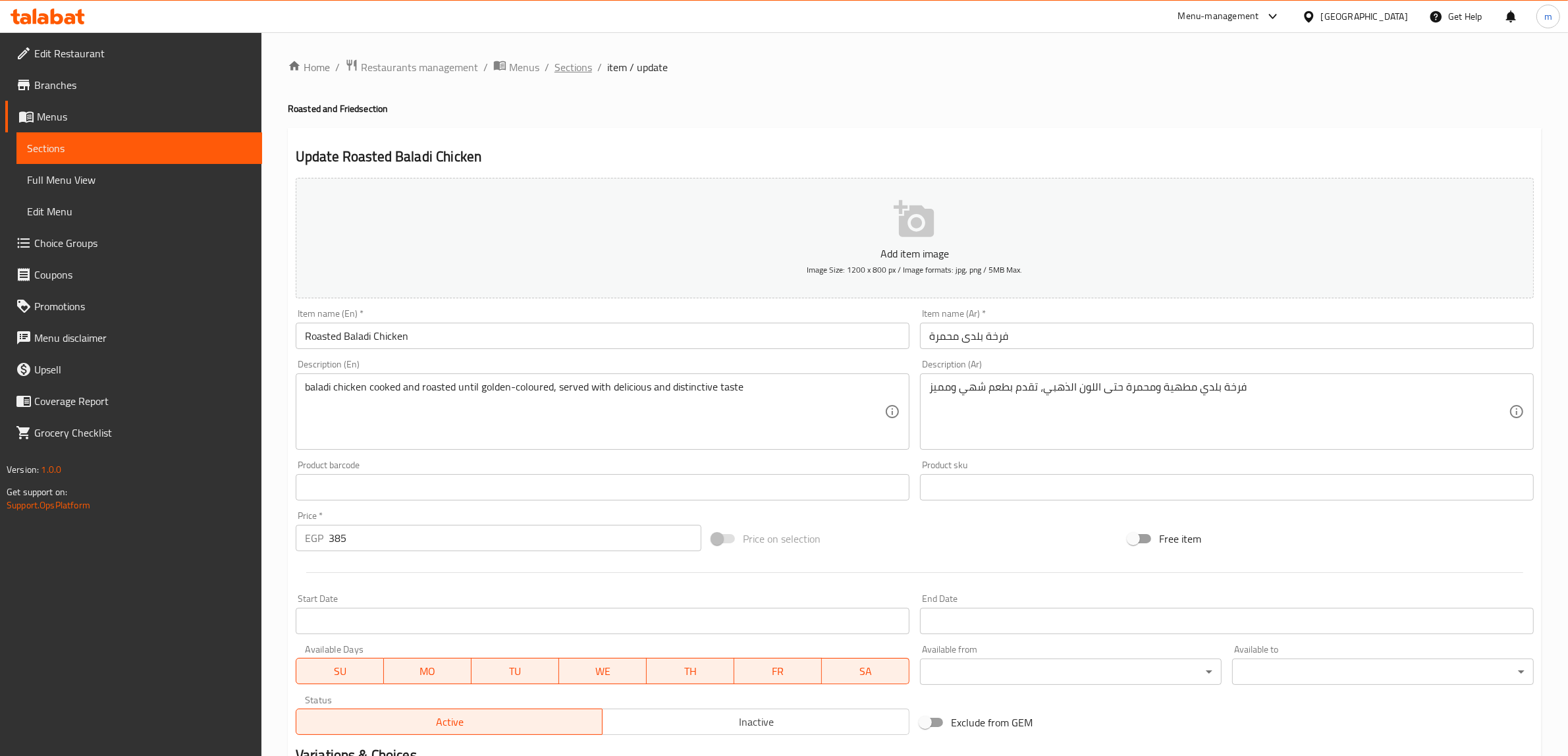
click at [577, 67] on span "Sections" at bounding box center [573, 67] width 38 height 16
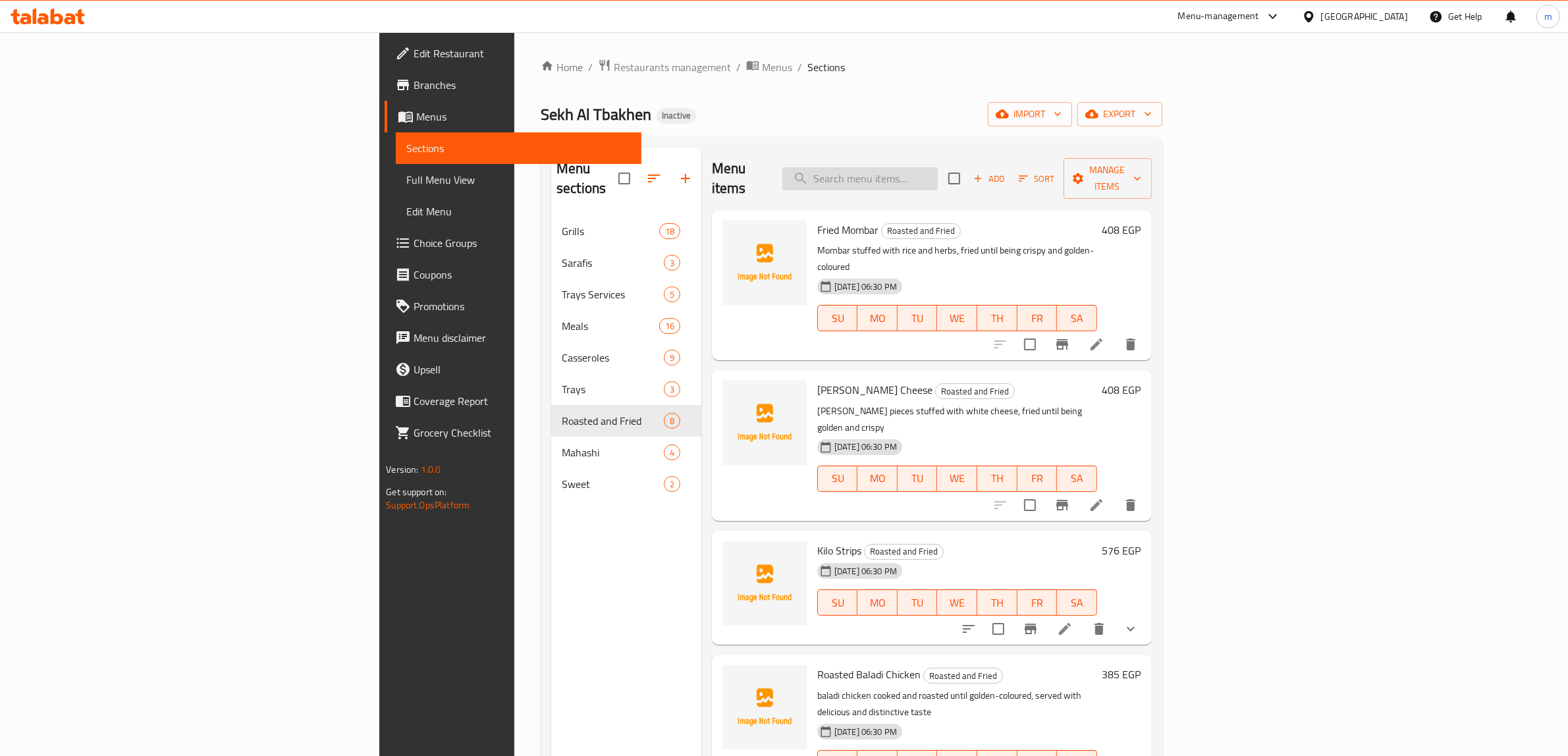
click at [938, 168] on input "search" at bounding box center [860, 179] width 155 height 23
paste input "[PERSON_NAME] Leaves"
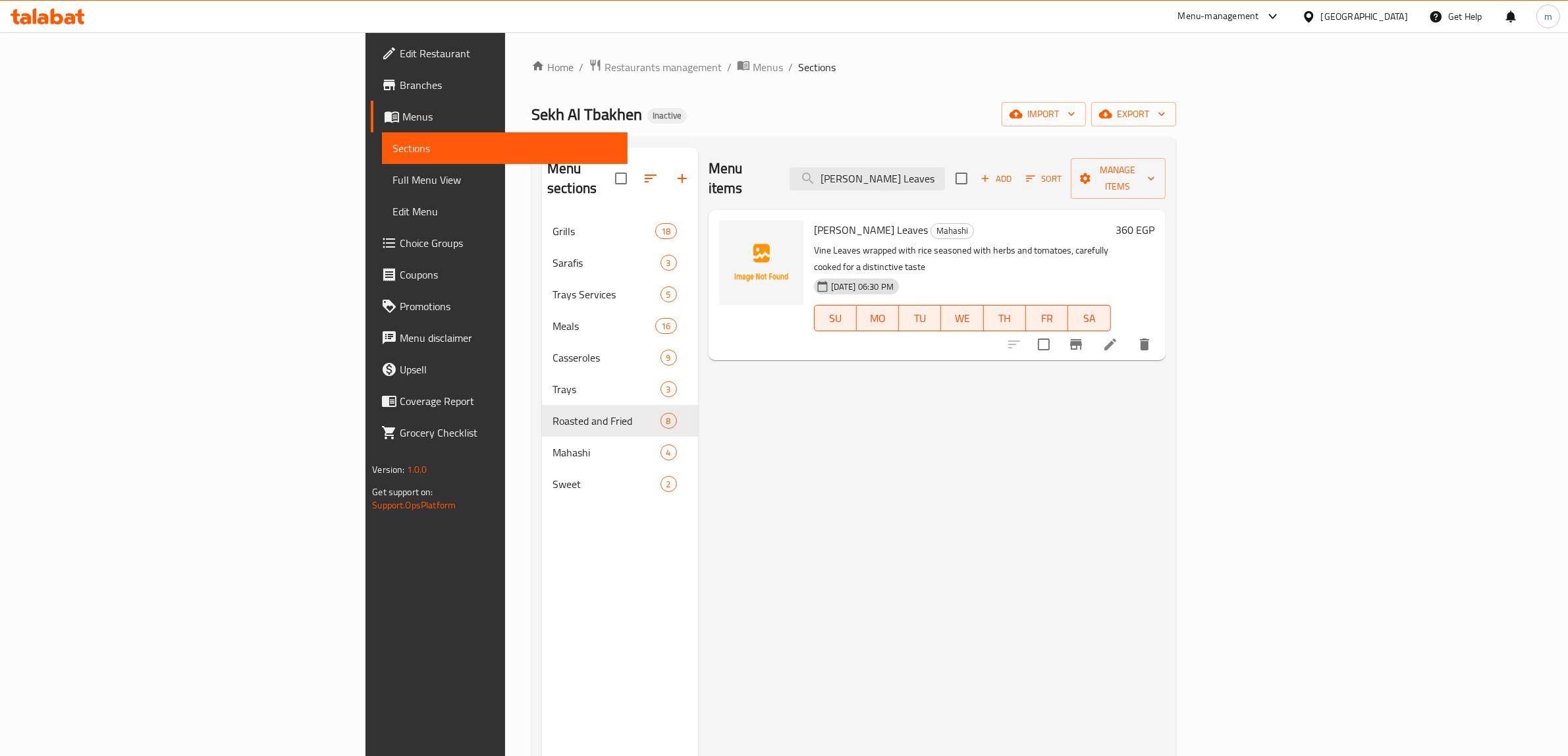
type input "[PERSON_NAME] Leaves"
click at [1118, 337] on icon at bounding box center [1110, 344] width 16 height 16
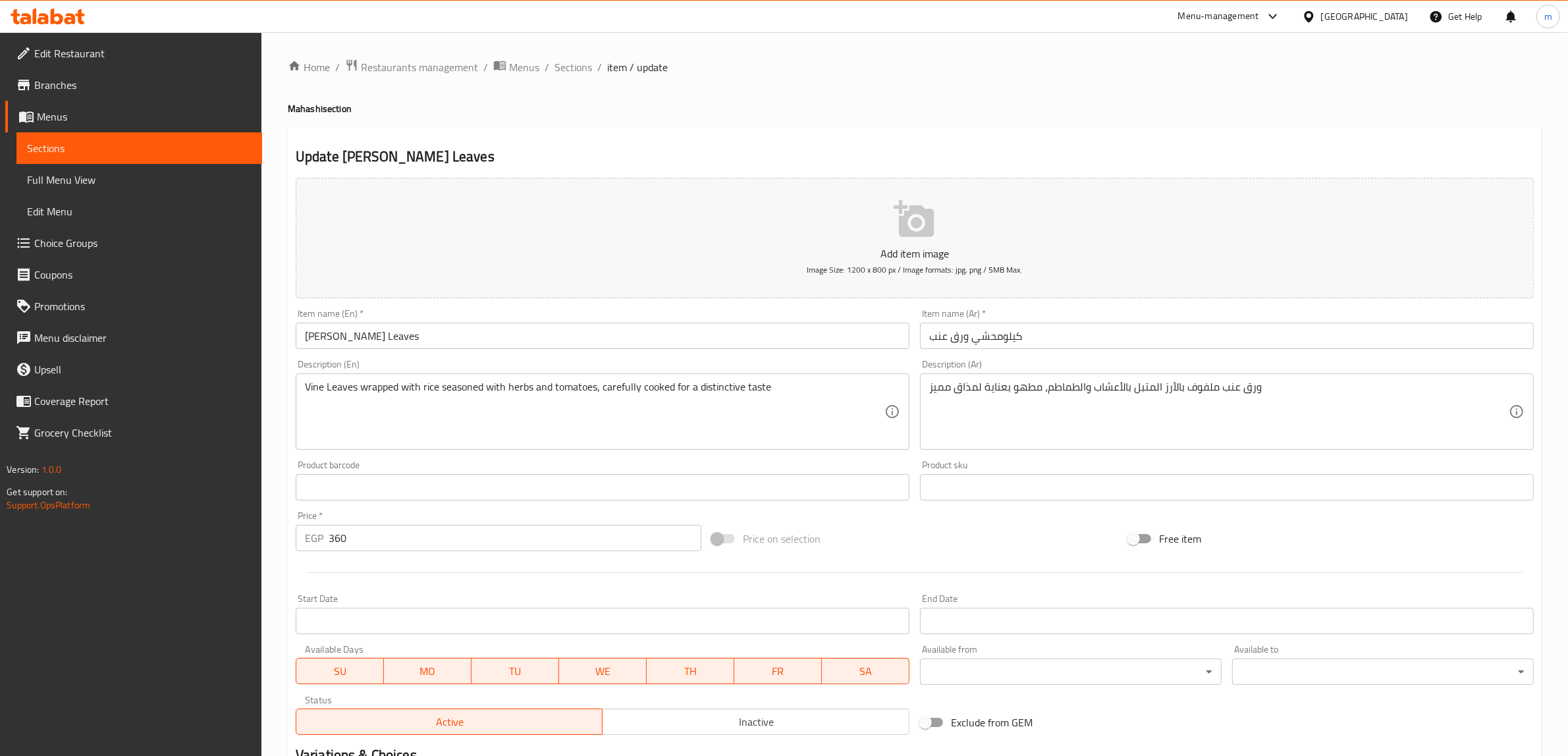
click at [1124, 339] on input "كيلومحشي ورق عنب" at bounding box center [1227, 336] width 613 height 26
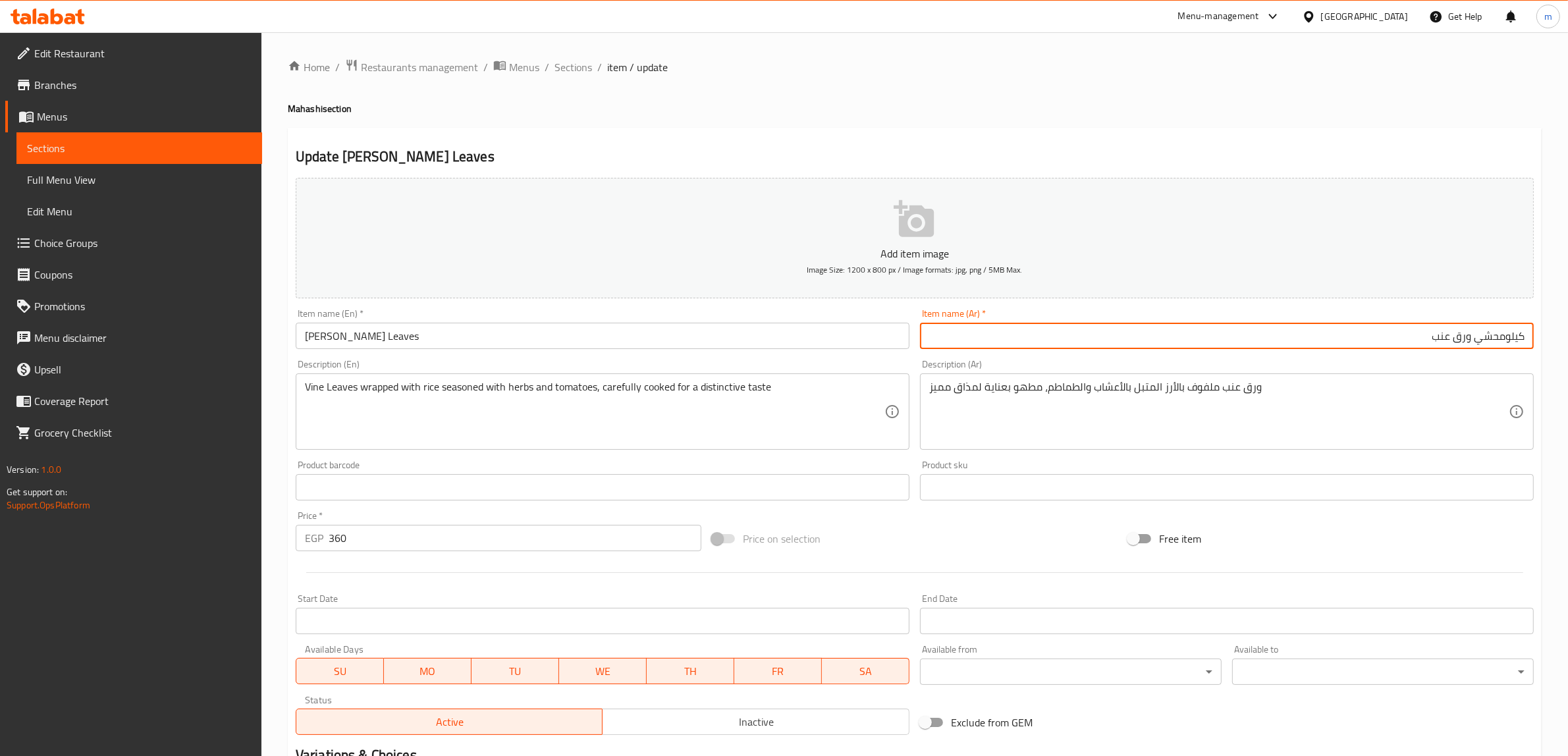
click at [1503, 332] on input "كيلومحشي ورق عنب" at bounding box center [1227, 336] width 613 height 26
drag, startPoint x: 1472, startPoint y: 333, endPoint x: 1468, endPoint y: 347, distance: 14.6
click at [1468, 347] on input "كيلو محشي ورق عنب" at bounding box center [1227, 336] width 613 height 26
click at [1414, 334] on input "كيلو محشي ورق عنب" at bounding box center [1227, 336] width 613 height 26
click at [1502, 333] on input "كيلو محشي ورق عنب" at bounding box center [1227, 336] width 613 height 26
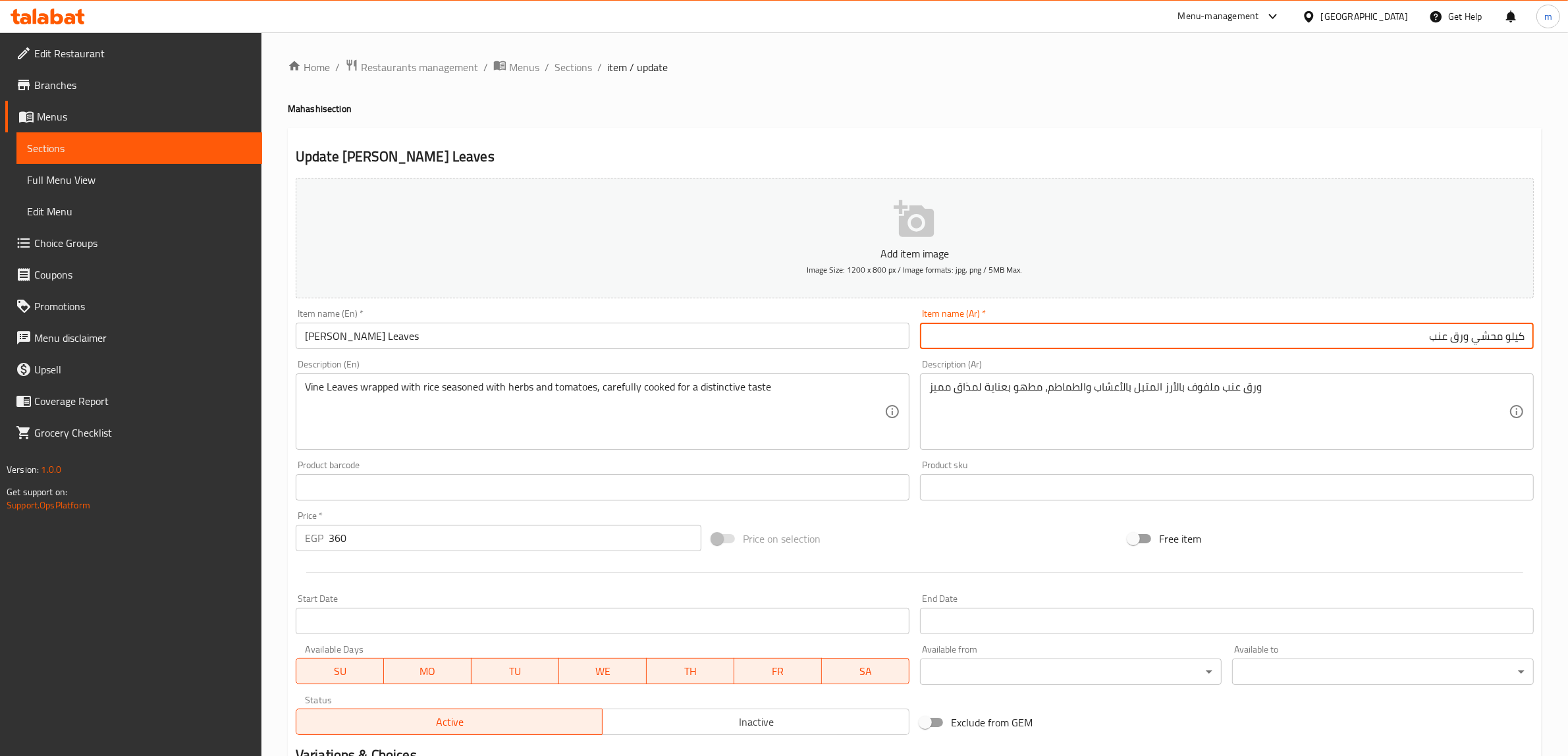
drag, startPoint x: 1508, startPoint y: 339, endPoint x: 1499, endPoint y: 340, distance: 9.1
click at [1499, 340] on input "كيلو محشي ورق عنب" at bounding box center [1227, 336] width 613 height 26
type input "كيلو محشي ورق عنب"
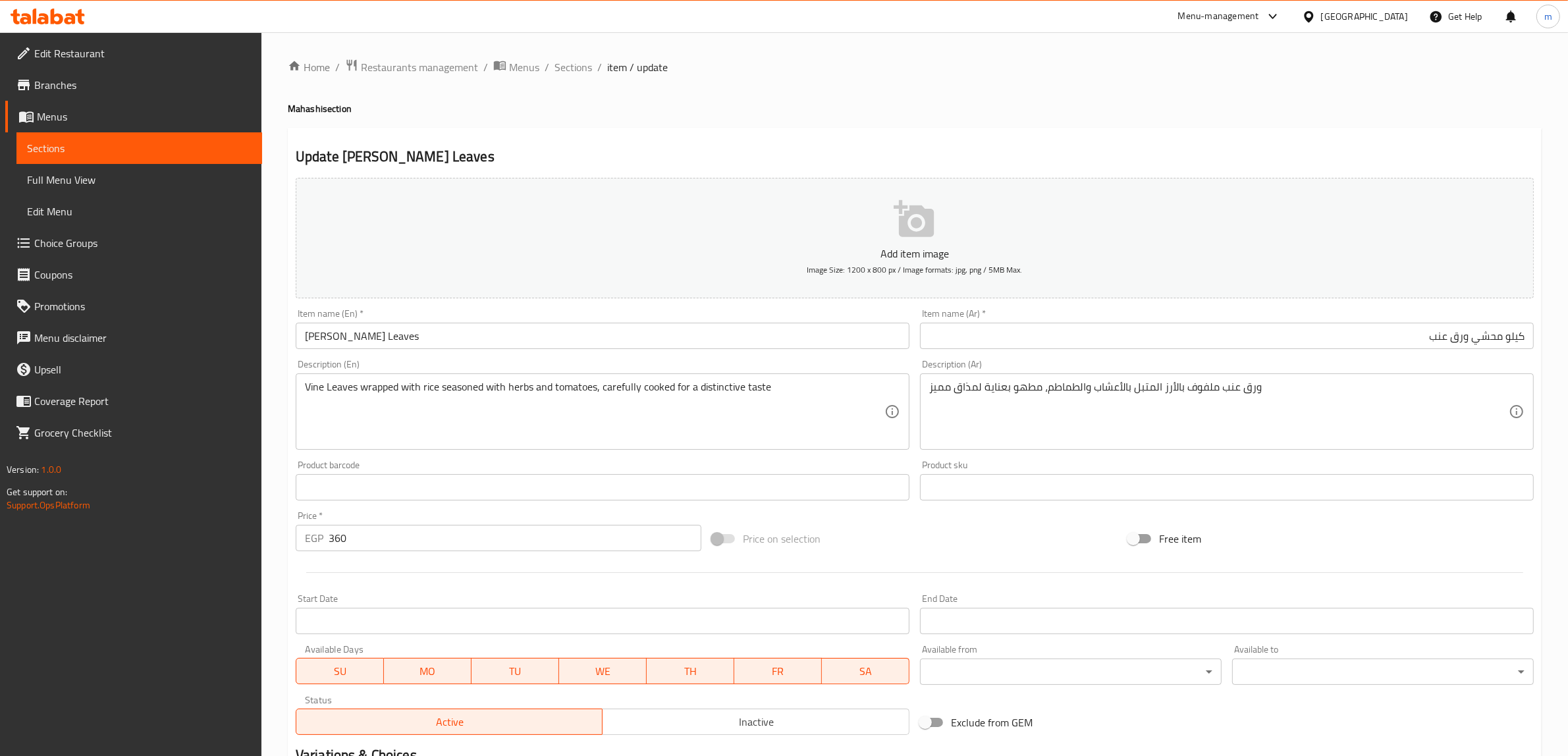
click at [1423, 322] on div "Item name (Ar)   * كيلو محشي ورق عنب Item name (Ar) *" at bounding box center [1227, 328] width 613 height 40
click at [1409, 337] on input "كيلو محشي ورق عنب" at bounding box center [1227, 336] width 613 height 26
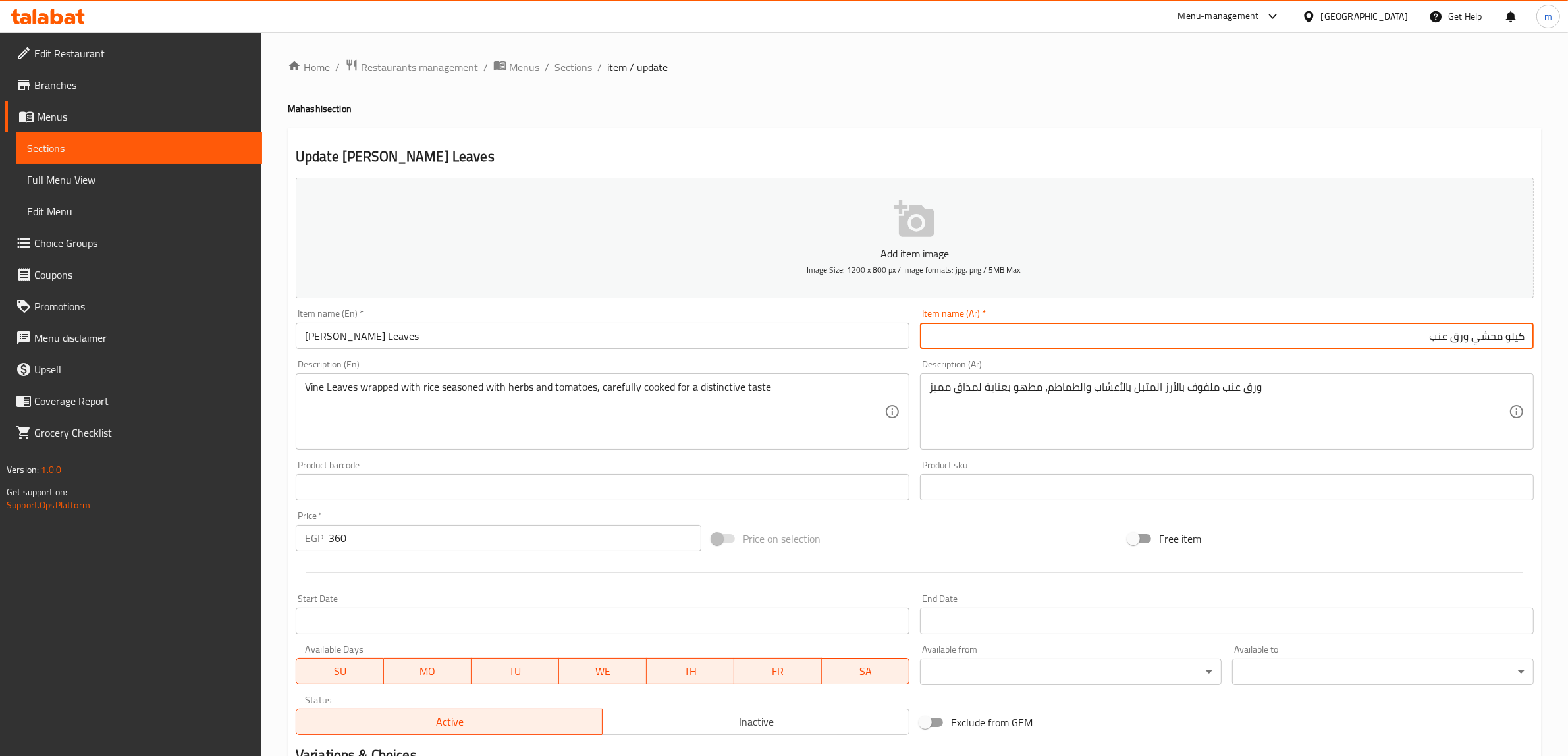
click at [1368, 338] on input "كيلو محشي ورق عنب" at bounding box center [1227, 336] width 613 height 26
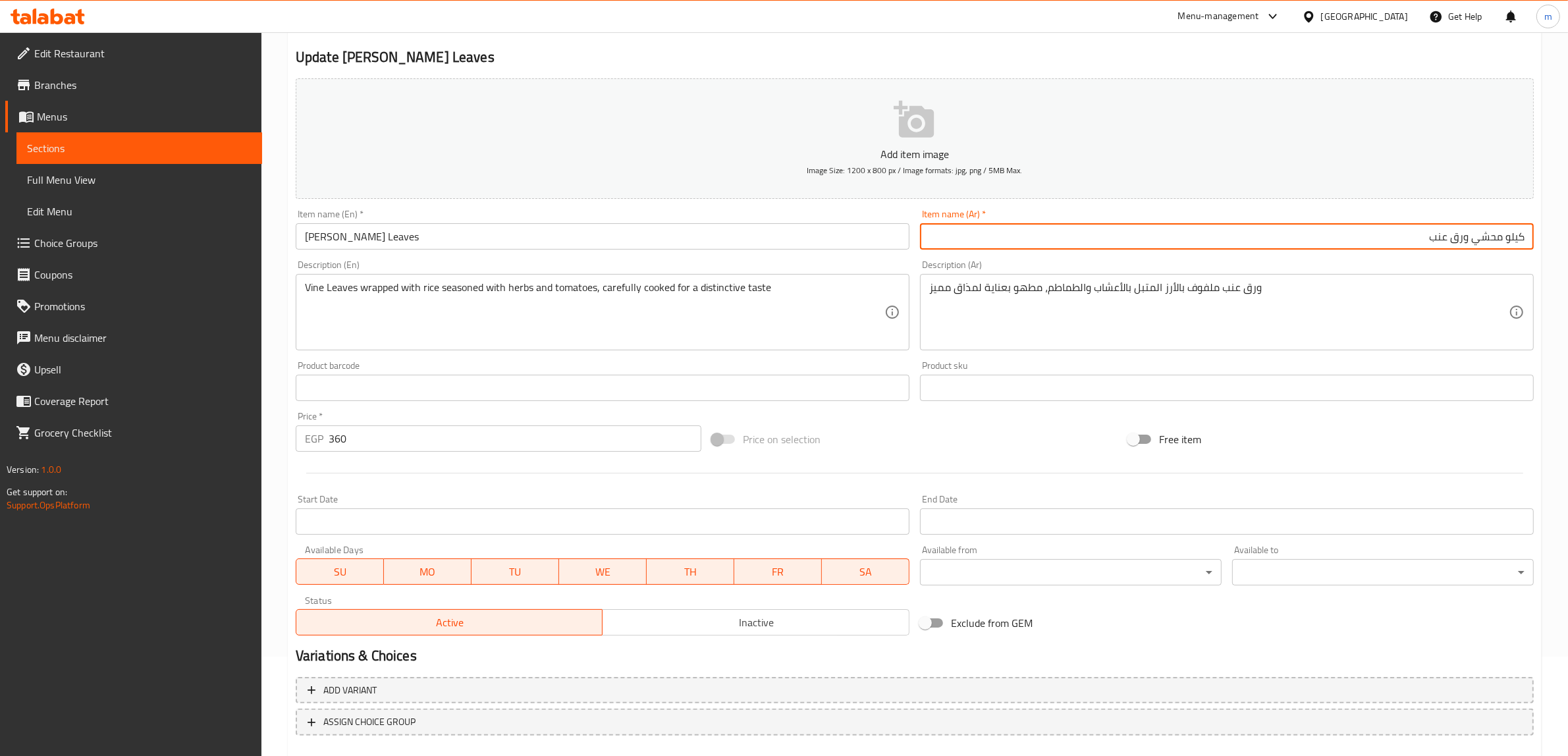
scroll to position [172, 0]
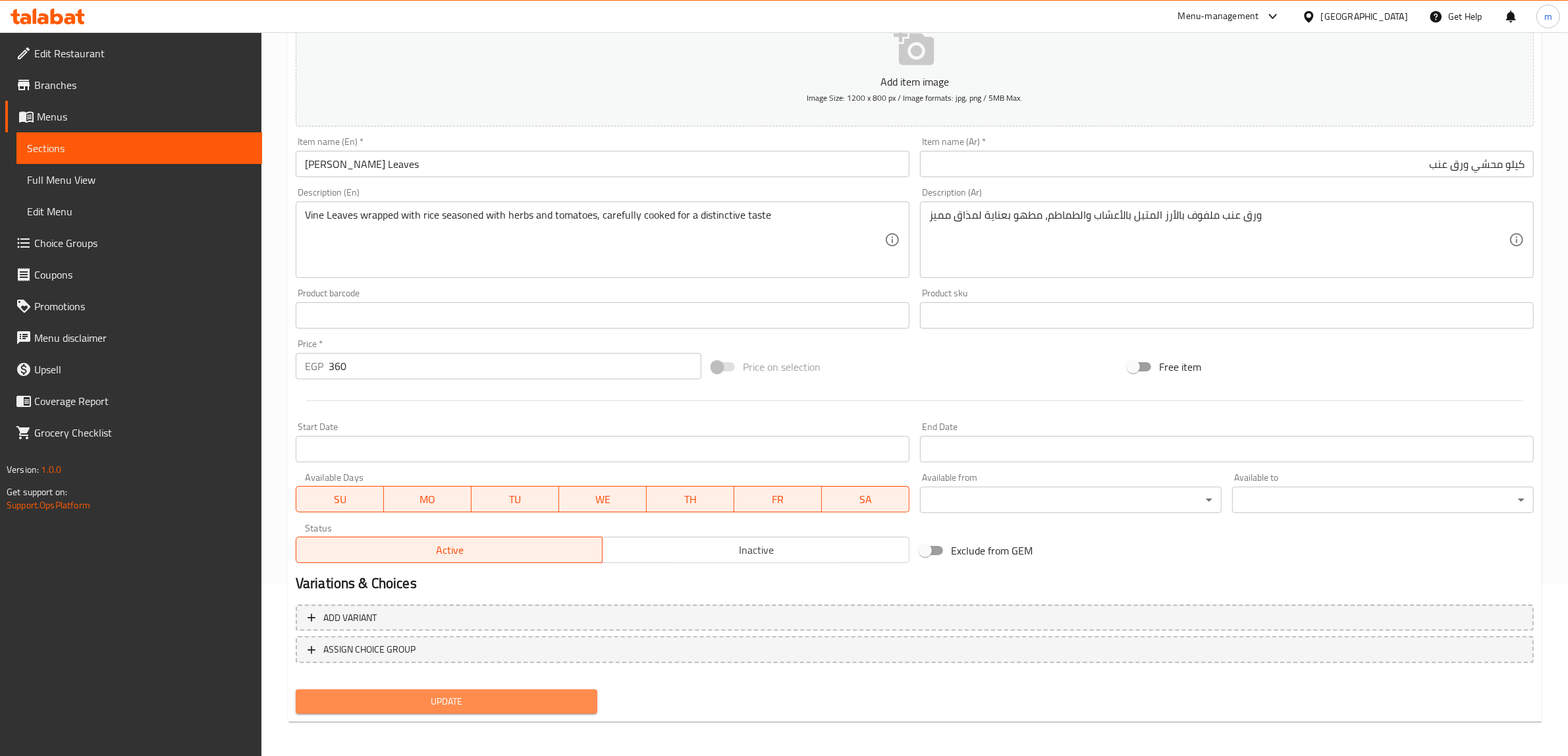
click at [495, 697] on span "Update" at bounding box center [446, 701] width 280 height 16
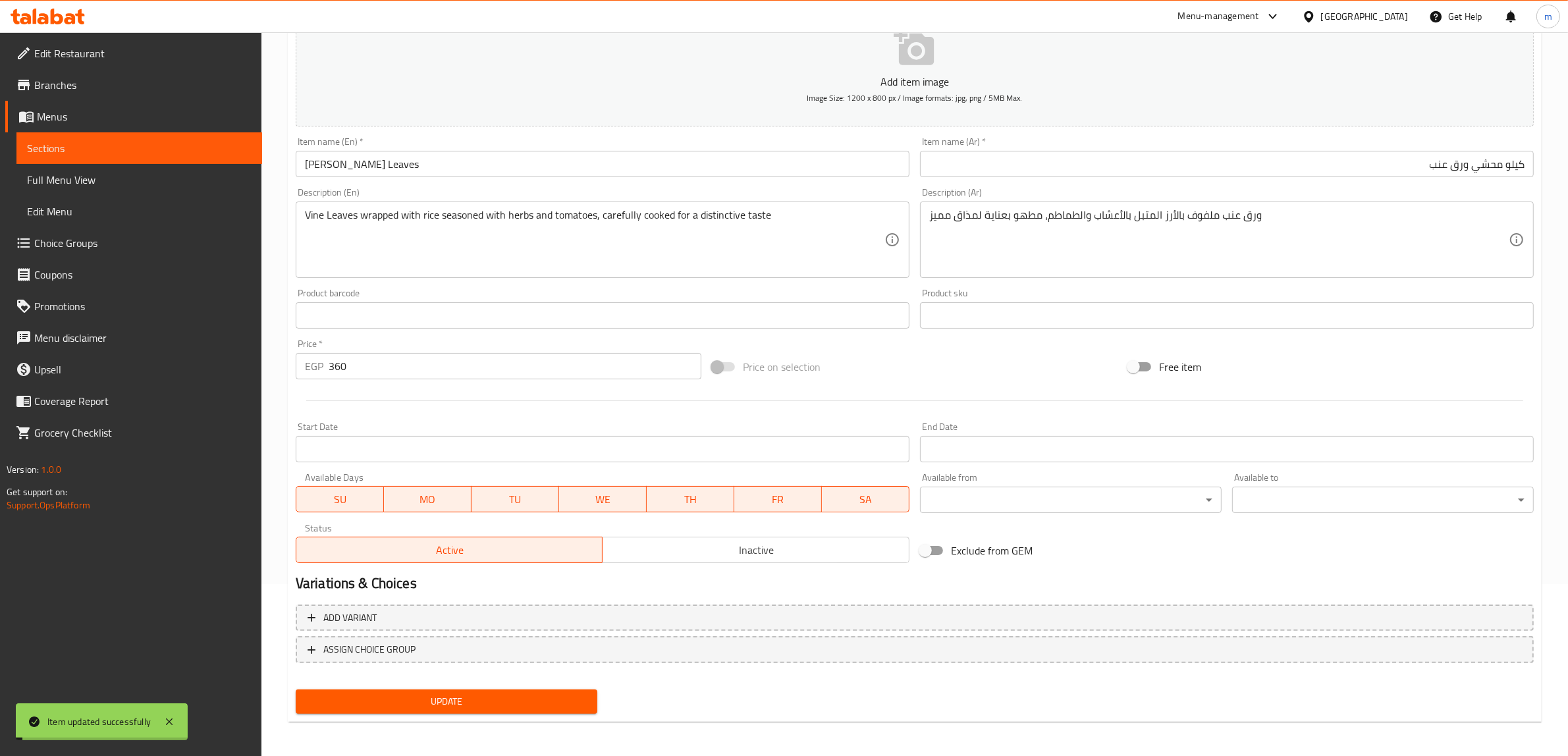
click at [450, 162] on input "[PERSON_NAME] Leaves" at bounding box center [602, 164] width 613 height 26
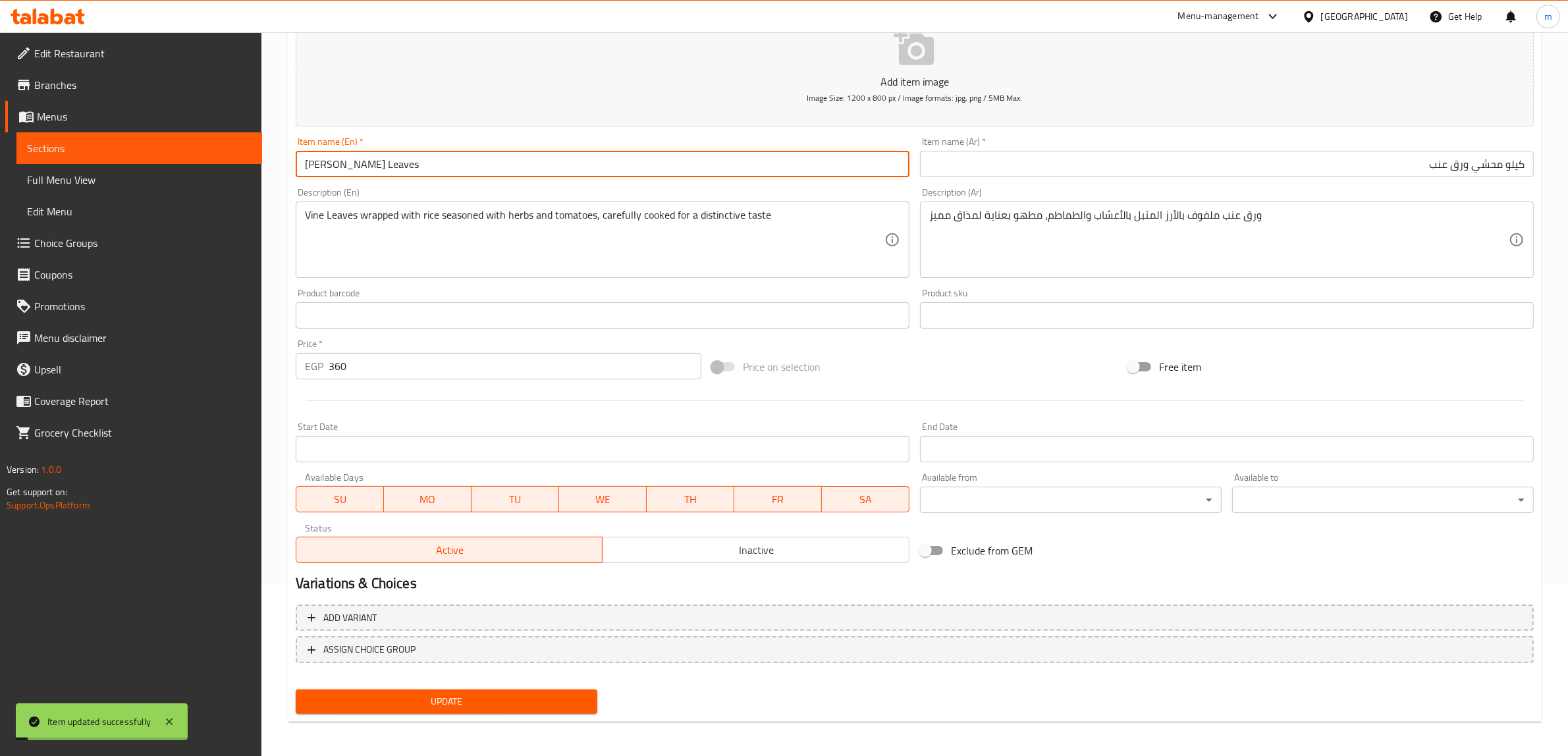
click at [450, 162] on input "[PERSON_NAME] Leaves" at bounding box center [602, 164] width 613 height 26
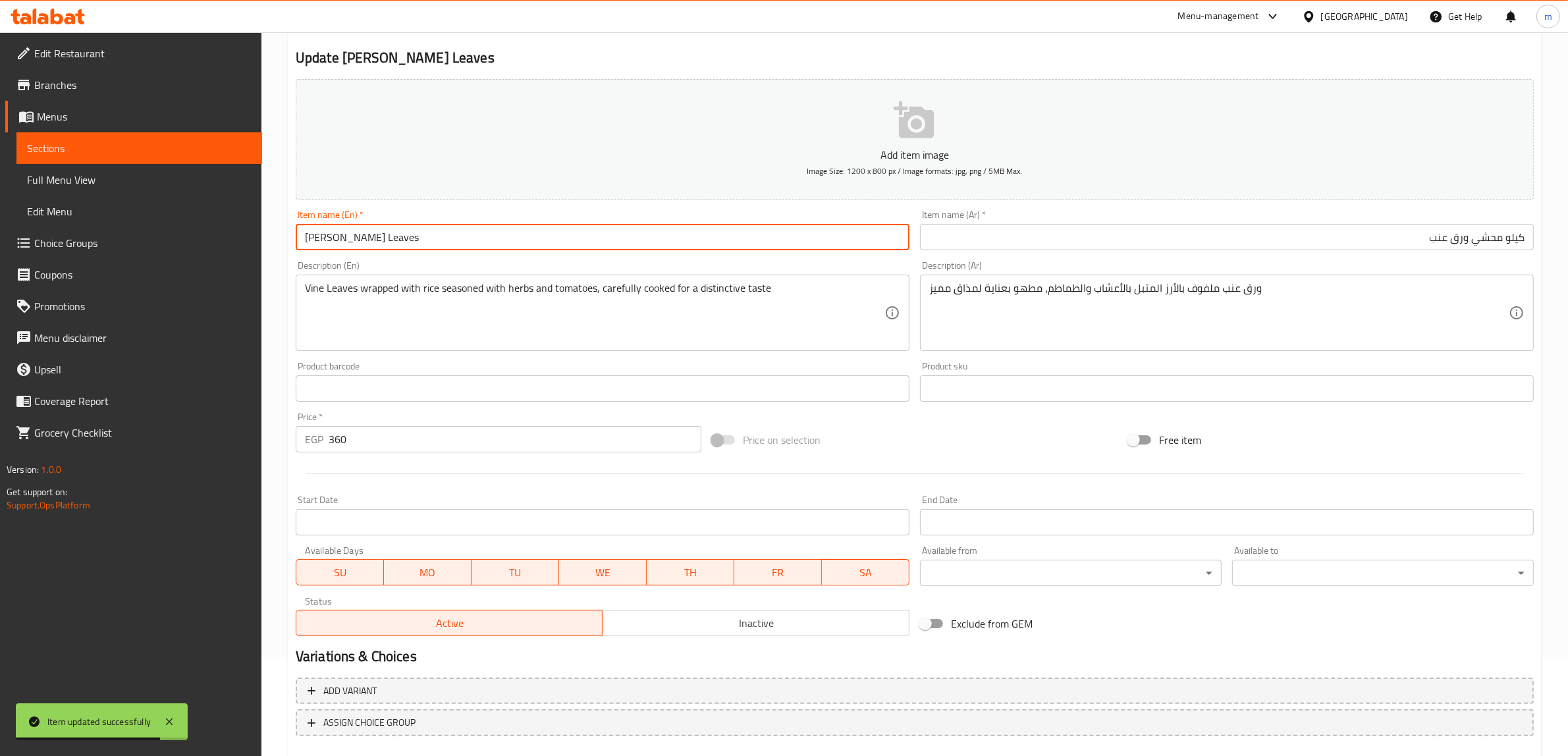
scroll to position [0, 0]
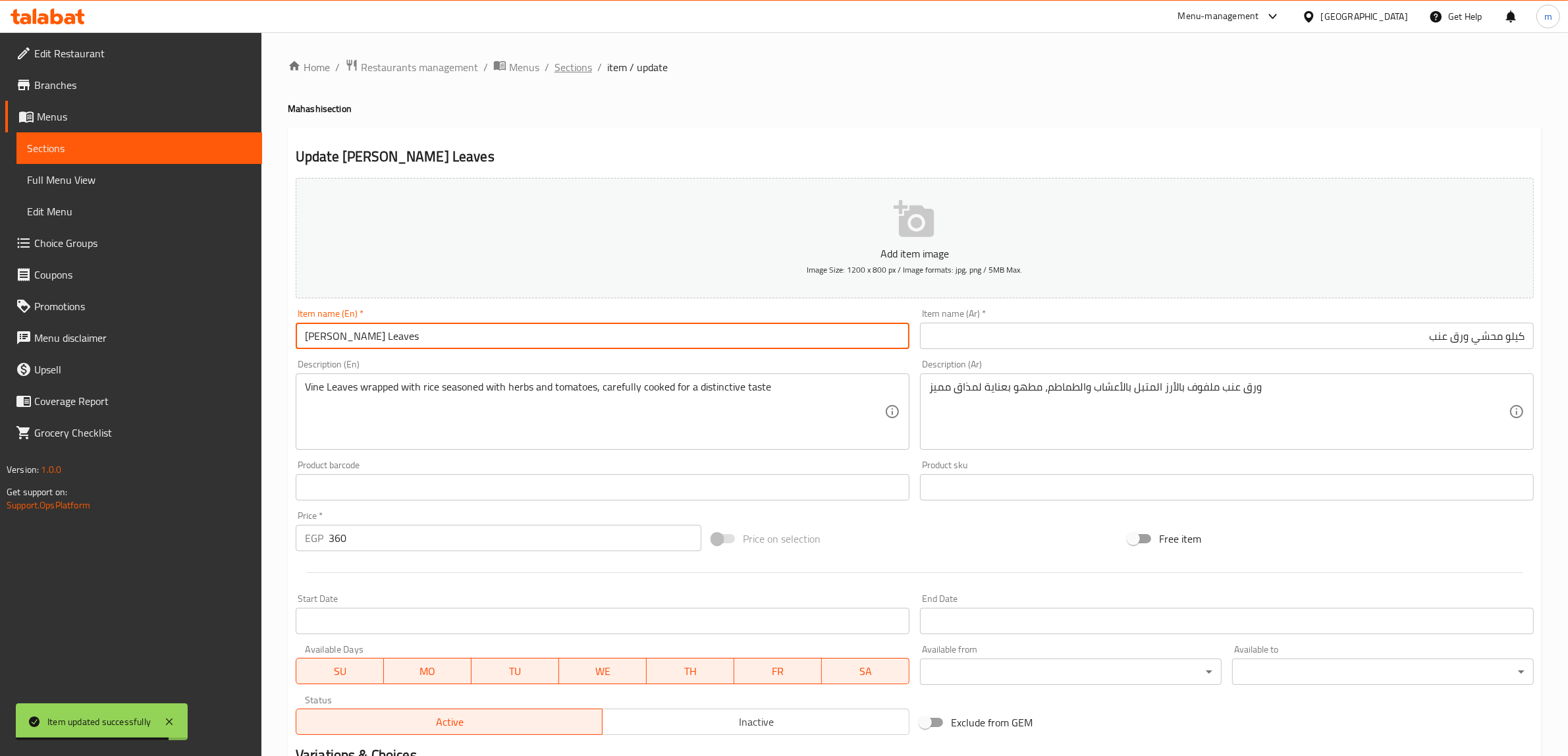
click at [567, 67] on span "Sections" at bounding box center [573, 67] width 38 height 16
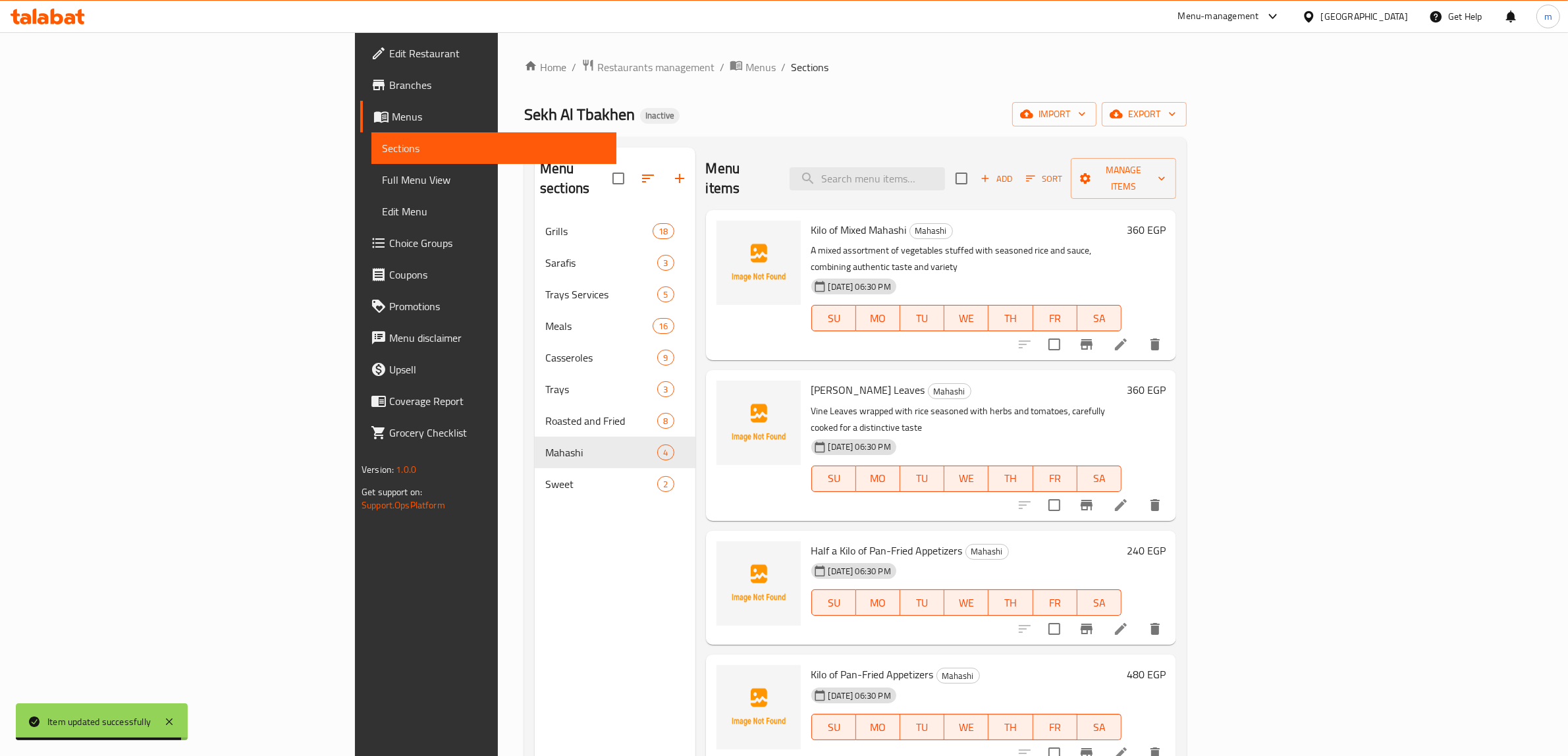
click at [983, 183] on div "Menu items Add Sort Manage items" at bounding box center [941, 179] width 470 height 62
paste input "Half a Kilo of Pan-Fried Appetizers"
click at [944, 173] on input "search" at bounding box center [866, 179] width 155 height 23
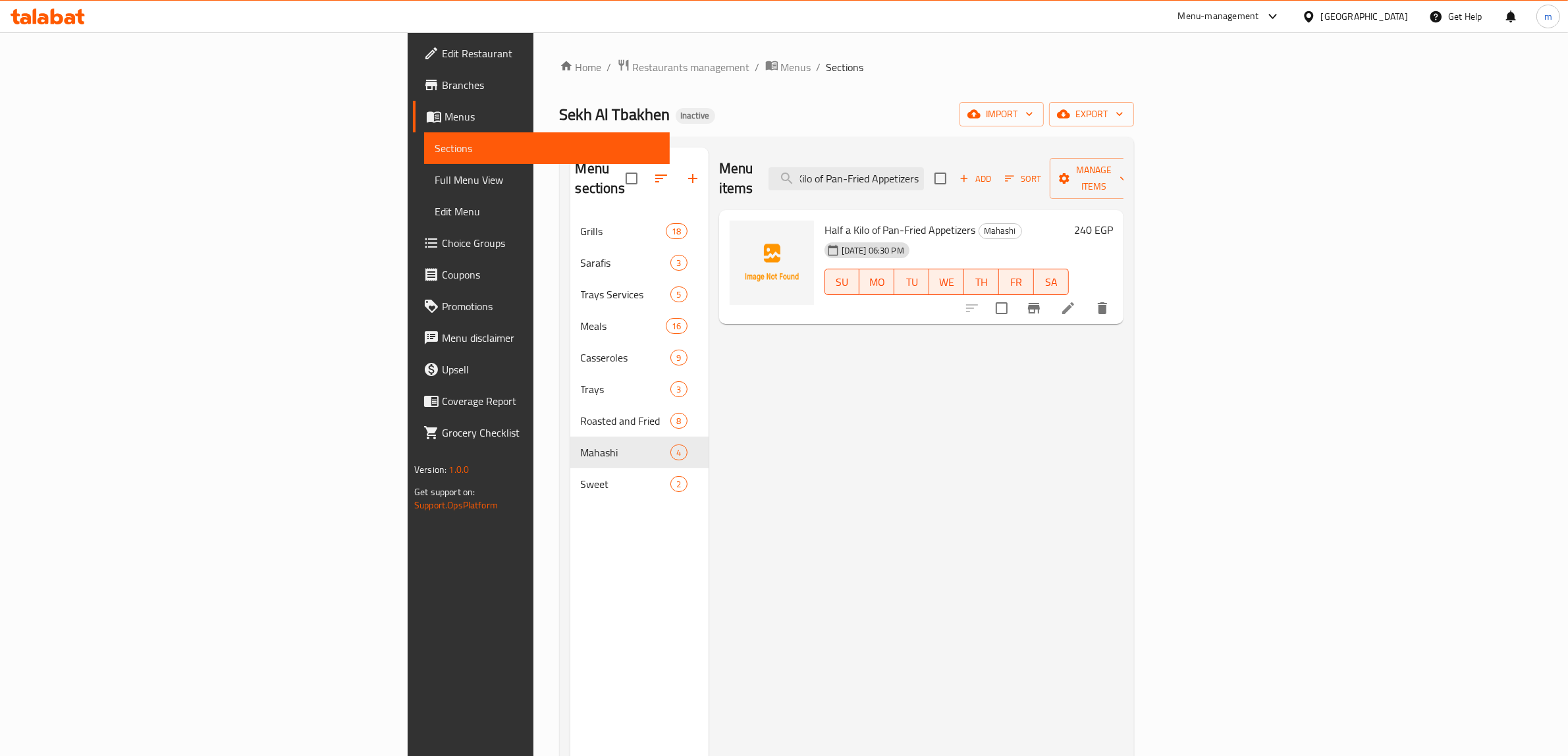
type input "Half a Kilo of Pan-Fried Appetizers"
click at [1076, 300] on icon at bounding box center [1068, 307] width 16 height 16
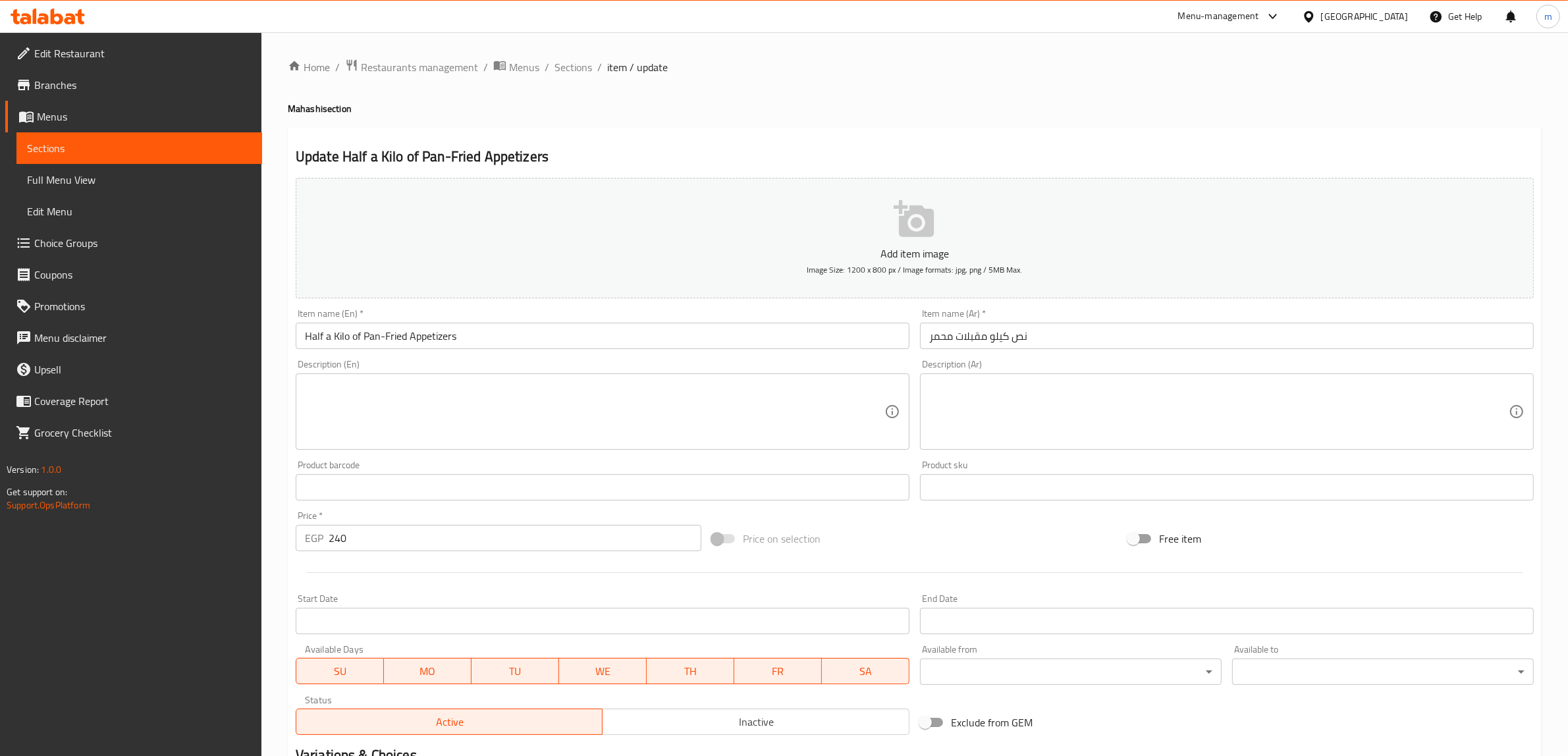
drag, startPoint x: 327, startPoint y: 333, endPoint x: 332, endPoint y: 359, distance: 26.5
click at [328, 334] on input "Half a Kilo of Pan-Fried Appetizers" at bounding box center [602, 336] width 613 height 26
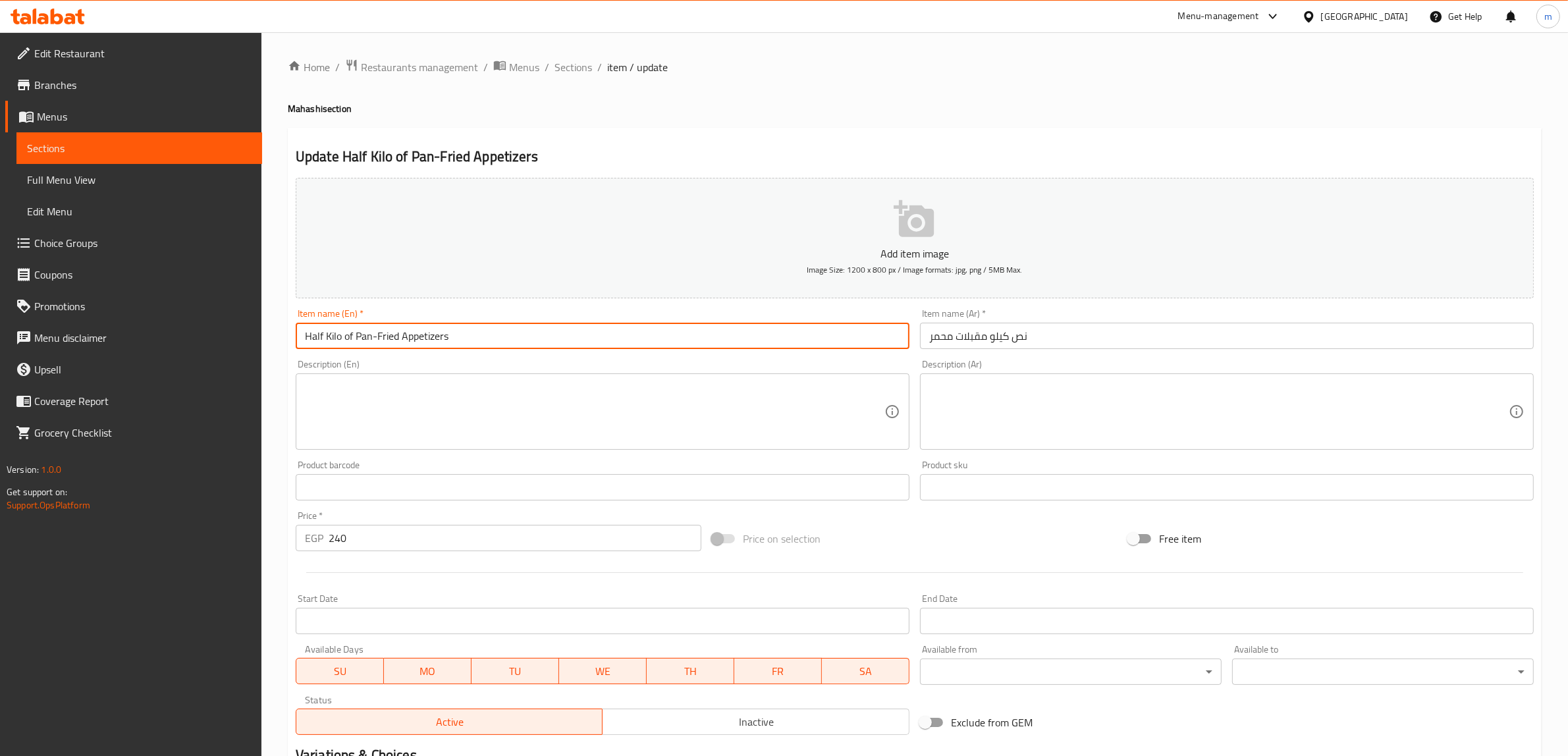
click at [353, 339] on input "Half Kilo of Pan-Fried Appetizers" at bounding box center [602, 336] width 613 height 26
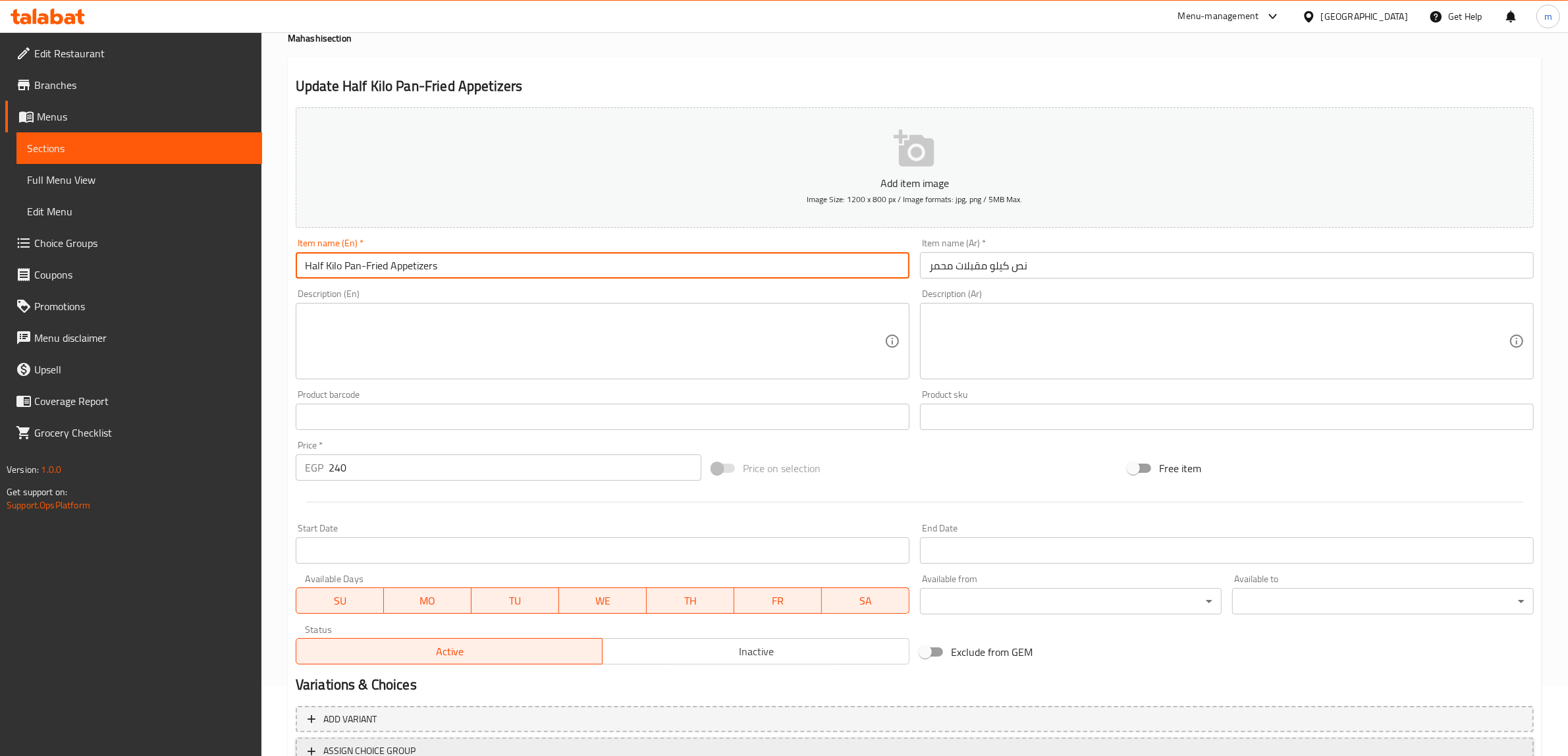
scroll to position [172, 0]
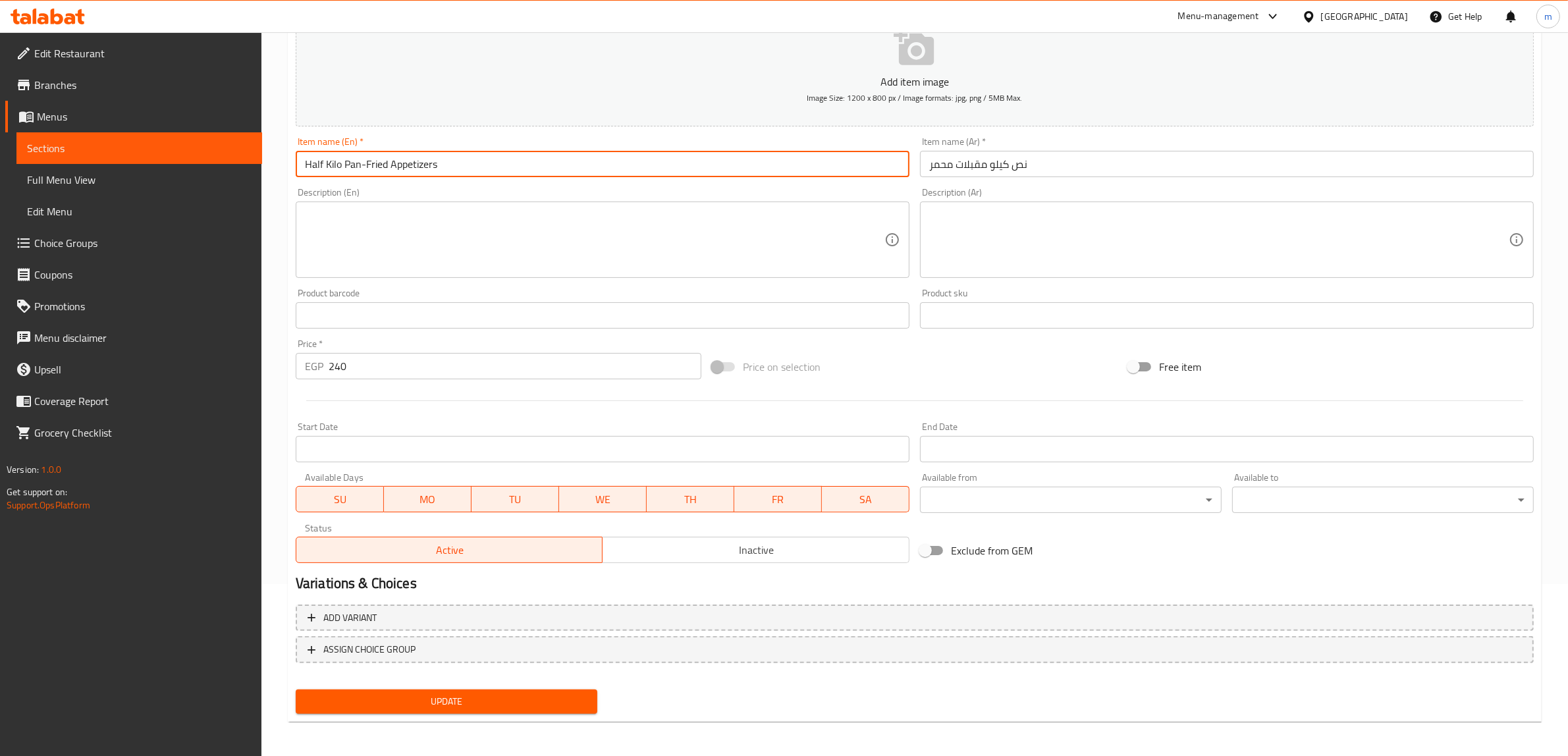
type input "Half Kilo Pan-Fried Appetizers"
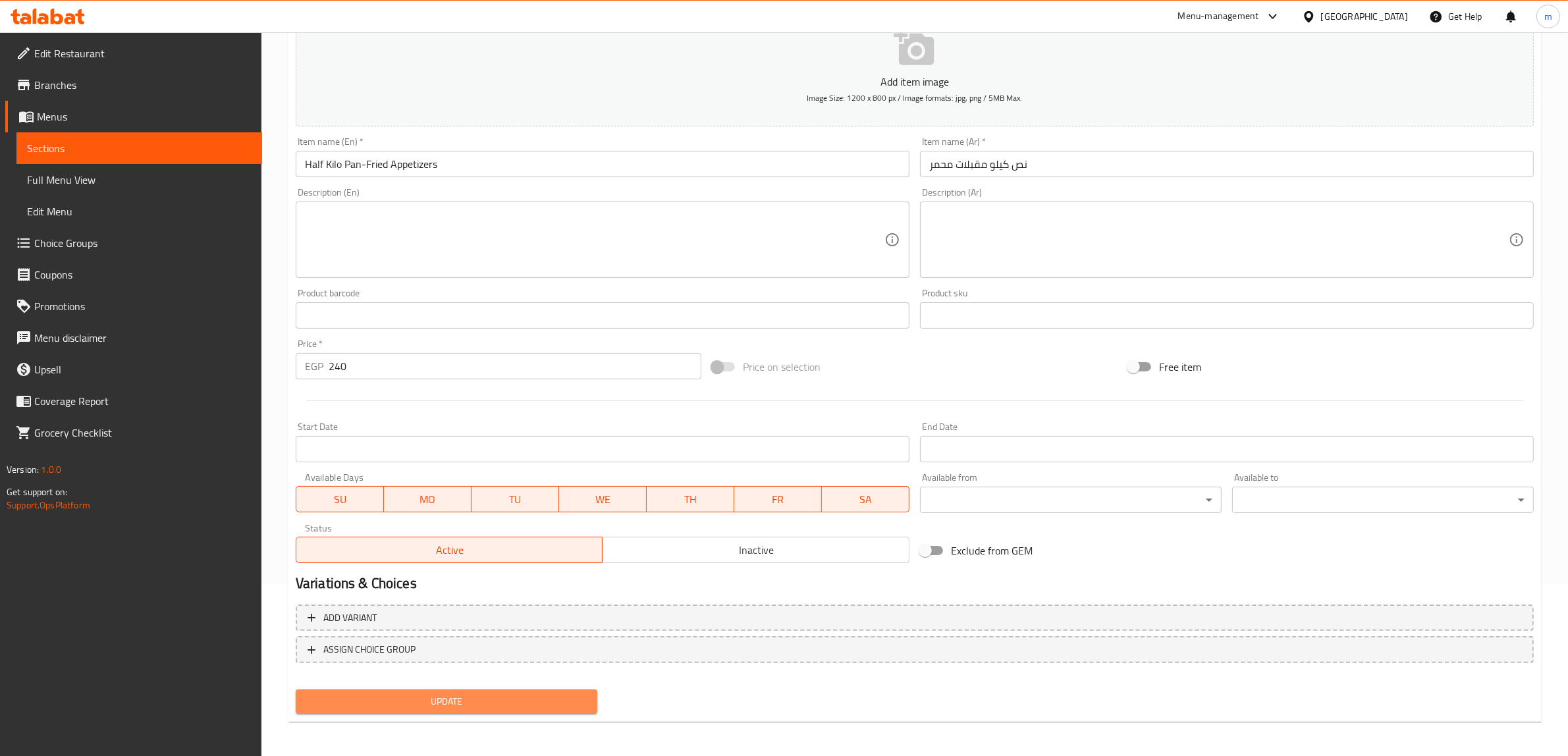
click at [501, 705] on span "Update" at bounding box center [446, 701] width 280 height 16
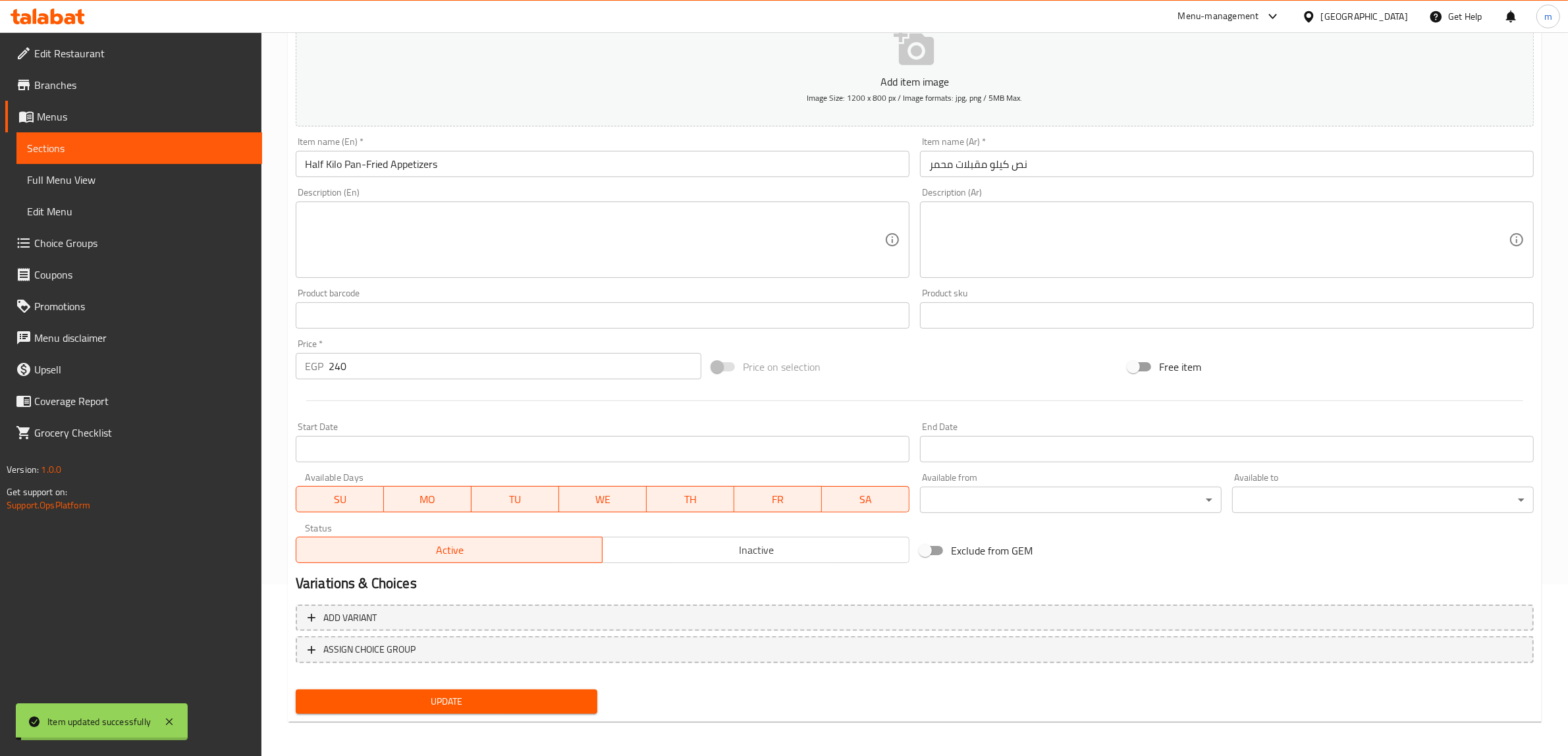
click at [440, 165] on input "Half Kilo Pan-Fried Appetizers" at bounding box center [602, 164] width 613 height 26
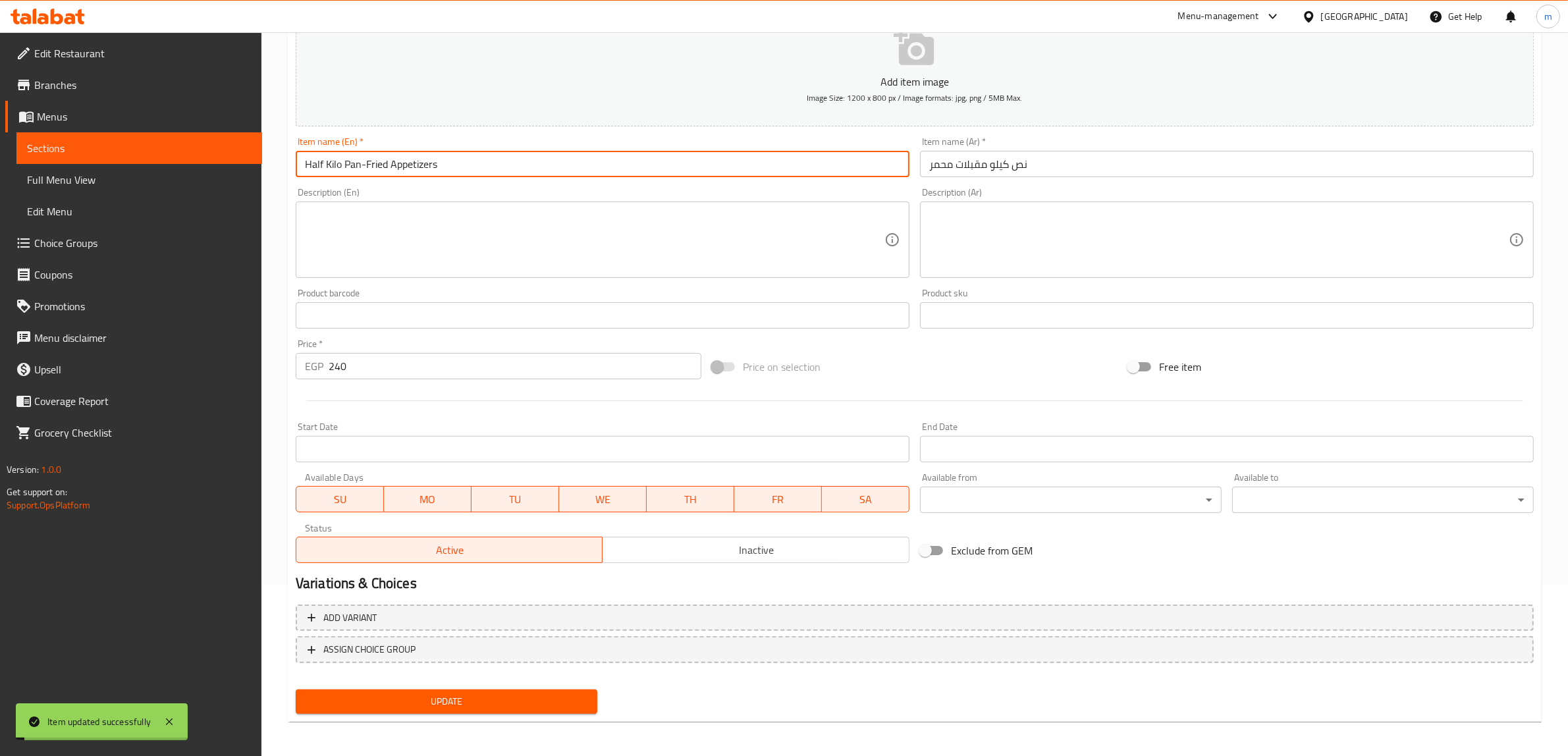
click at [440, 165] on input "Half Kilo Pan-Fried Appetizers" at bounding box center [602, 164] width 613 height 26
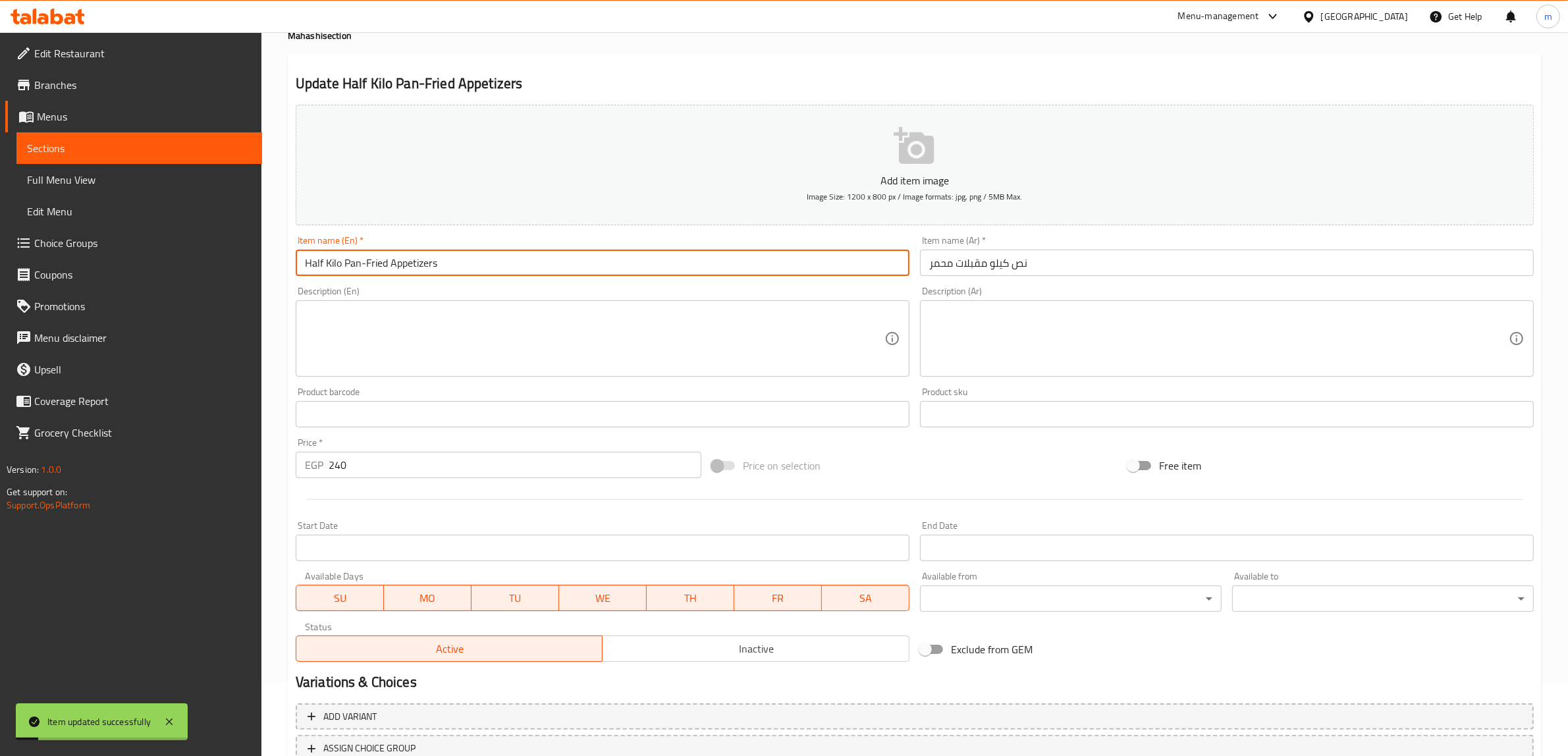
scroll to position [0, 0]
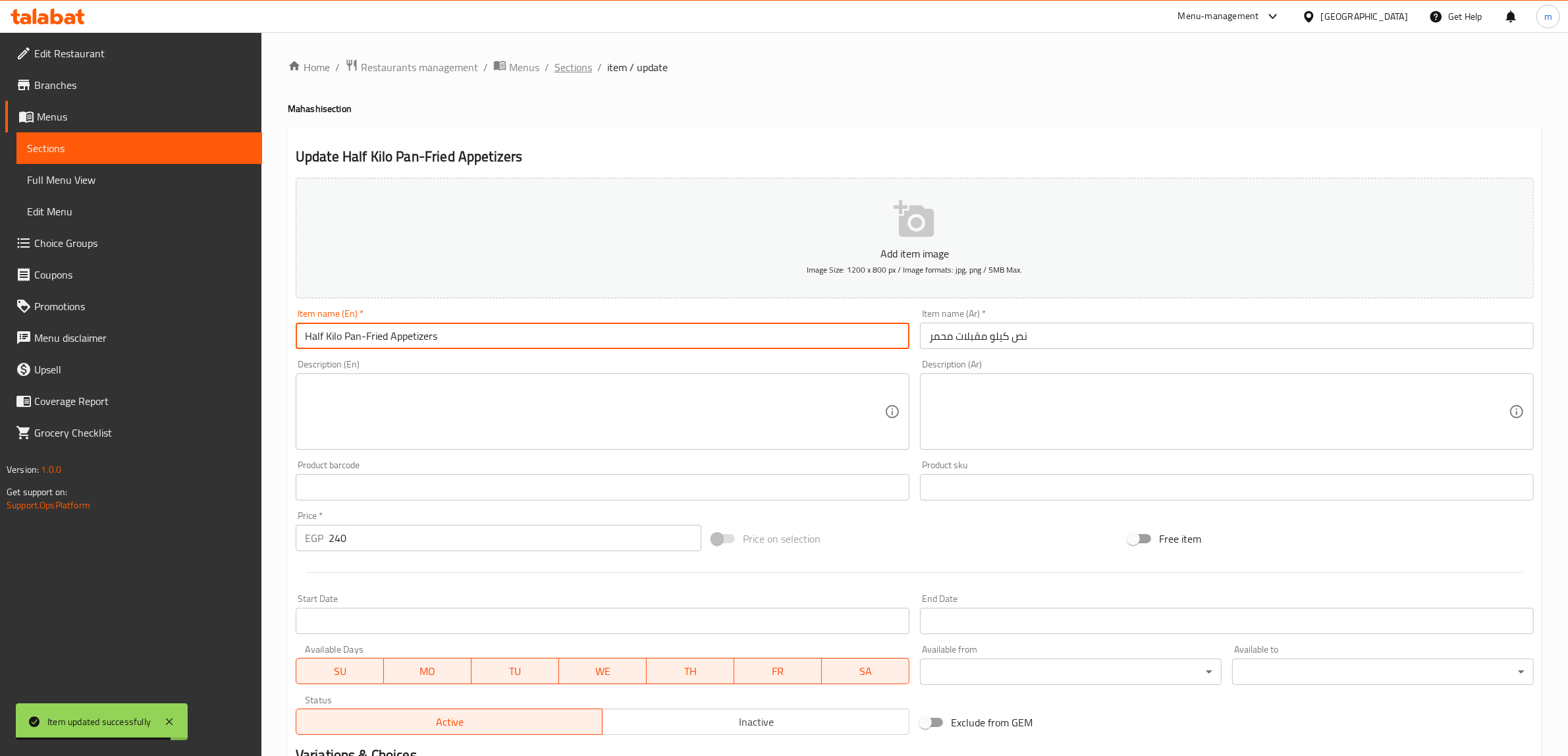
click at [568, 67] on span "Sections" at bounding box center [573, 67] width 38 height 16
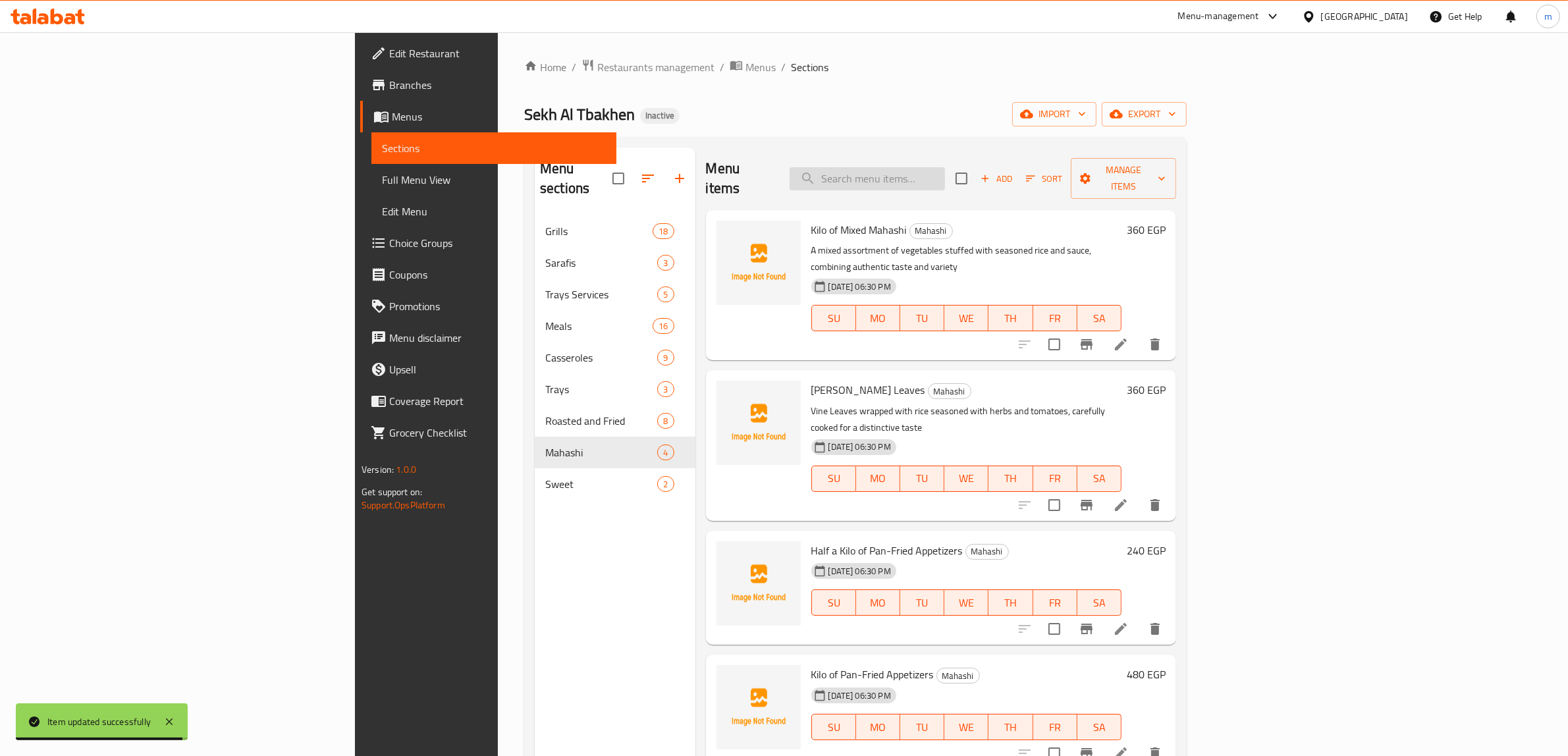
drag, startPoint x: 970, startPoint y: 185, endPoint x: 980, endPoint y: 177, distance: 12.8
click at [970, 185] on div "Menu items Add Sort Manage items" at bounding box center [941, 179] width 470 height 62
paste input "Kilo of Pan-Fried Appetizers"
click at [944, 176] on input "search" at bounding box center [866, 179] width 155 height 23
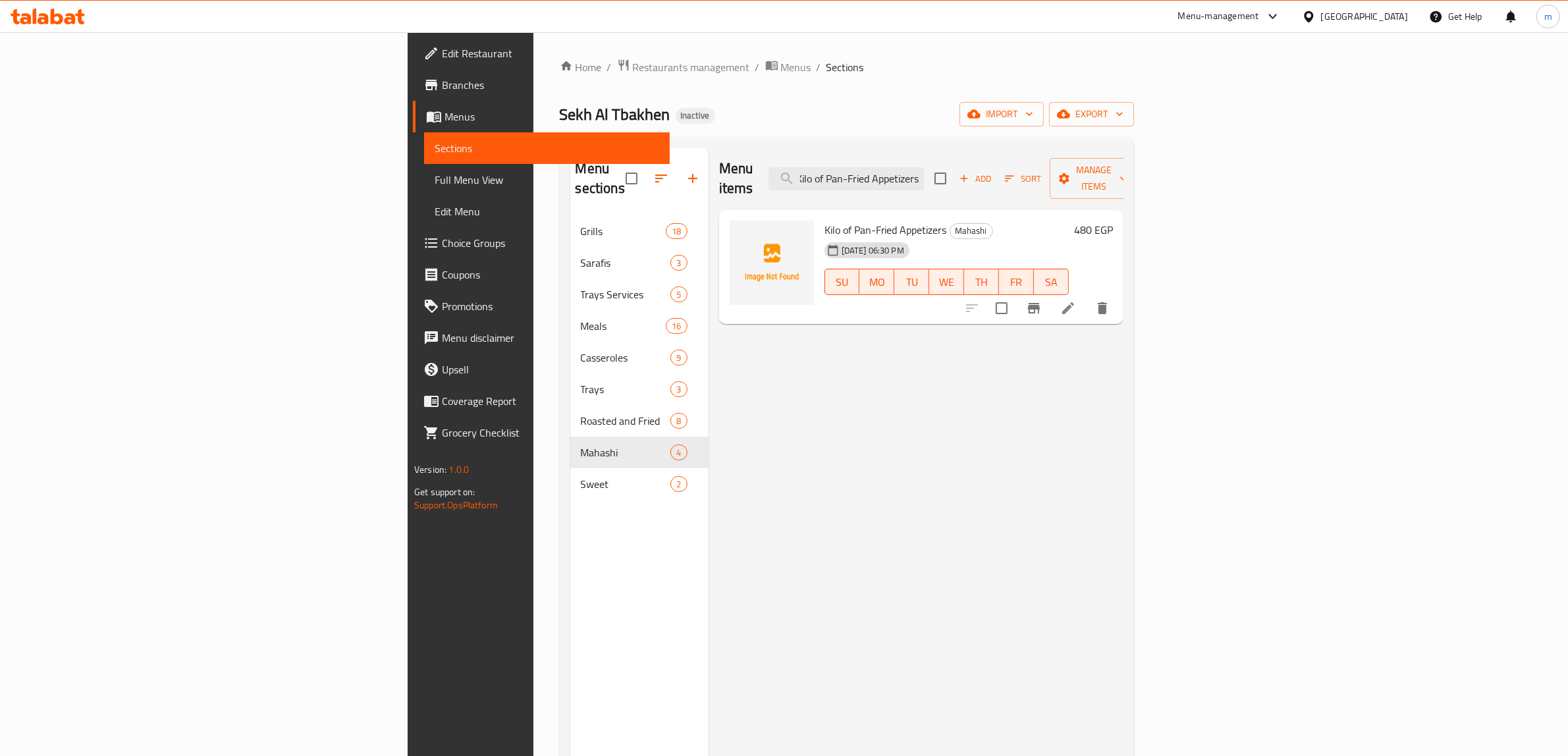
type input "Kilo of Pan-Fried Appetizers"
click at [1076, 300] on icon at bounding box center [1068, 307] width 16 height 16
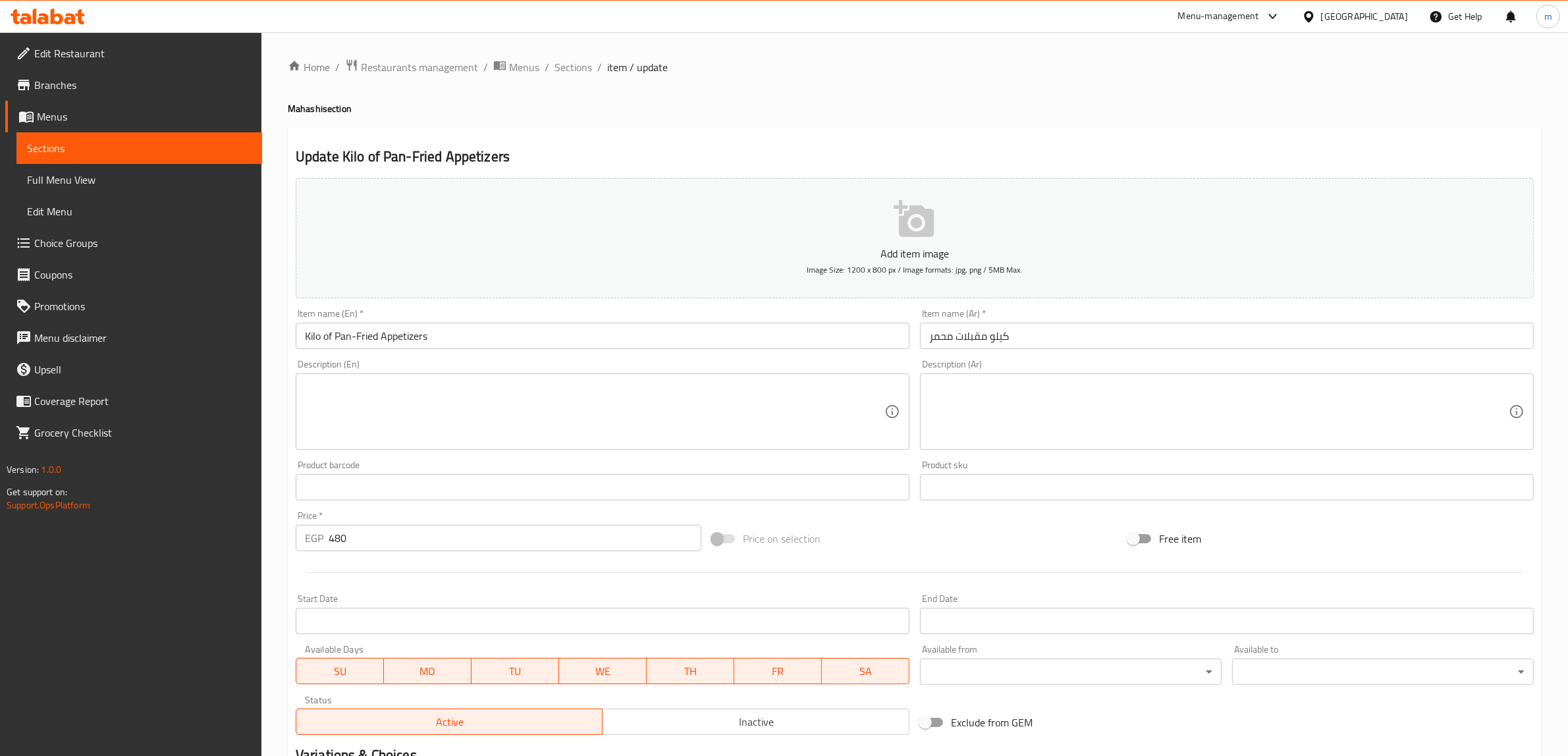
click at [330, 337] on input "Kilo of Pan-Fried Appetizers" at bounding box center [602, 336] width 613 height 26
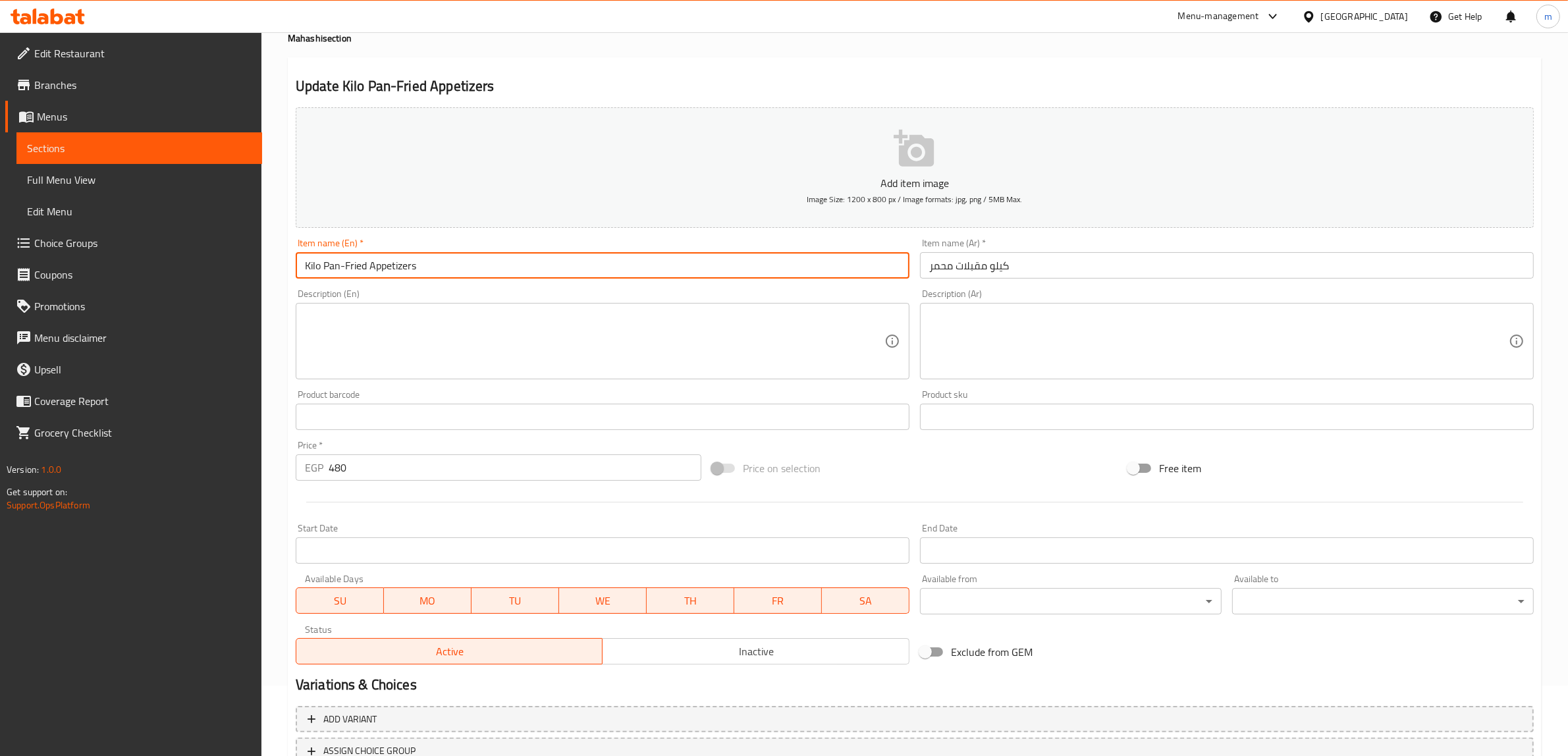
scroll to position [172, 0]
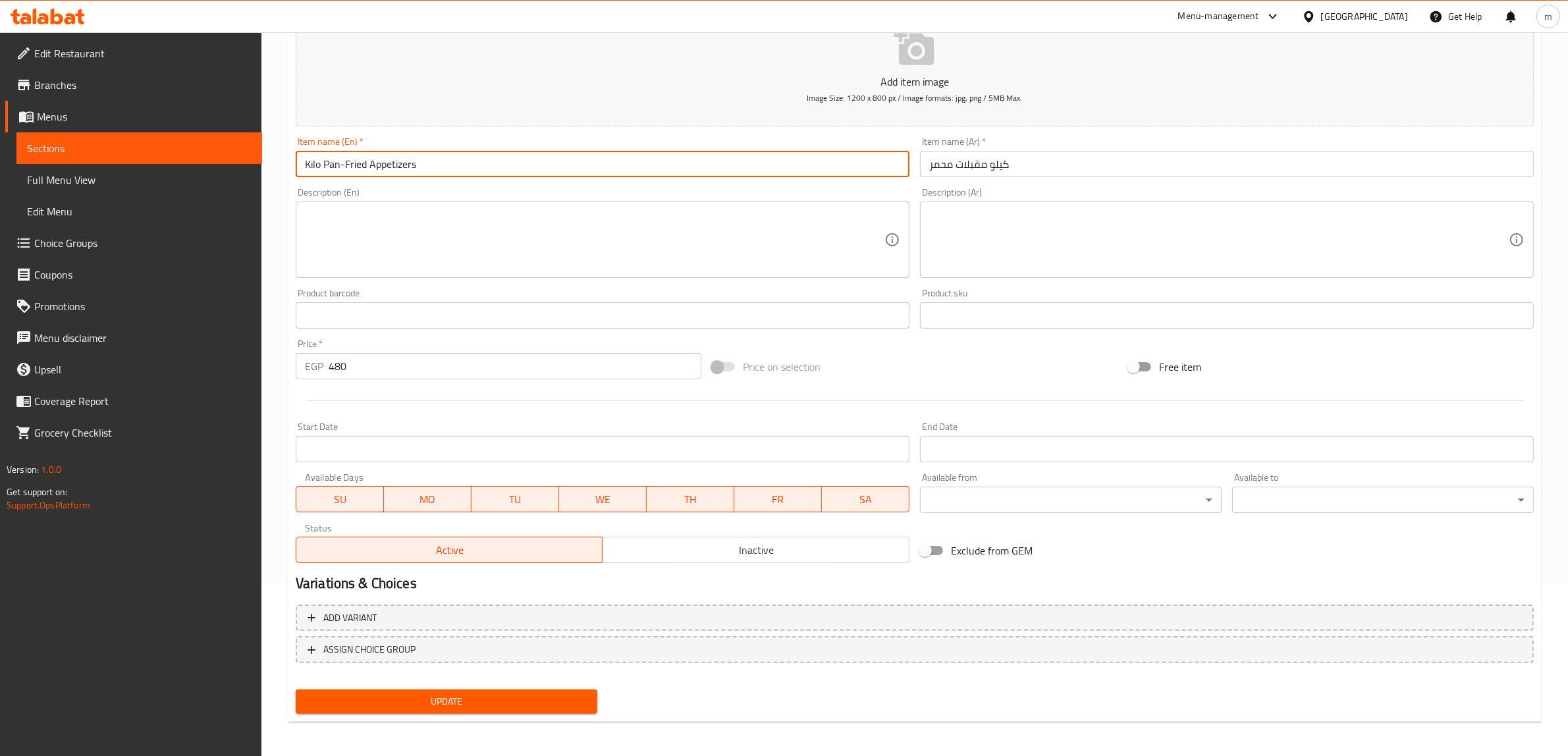
type input "Kilo Pan-Fried Appetizers"
click at [400, 699] on span "Update" at bounding box center [446, 701] width 280 height 16
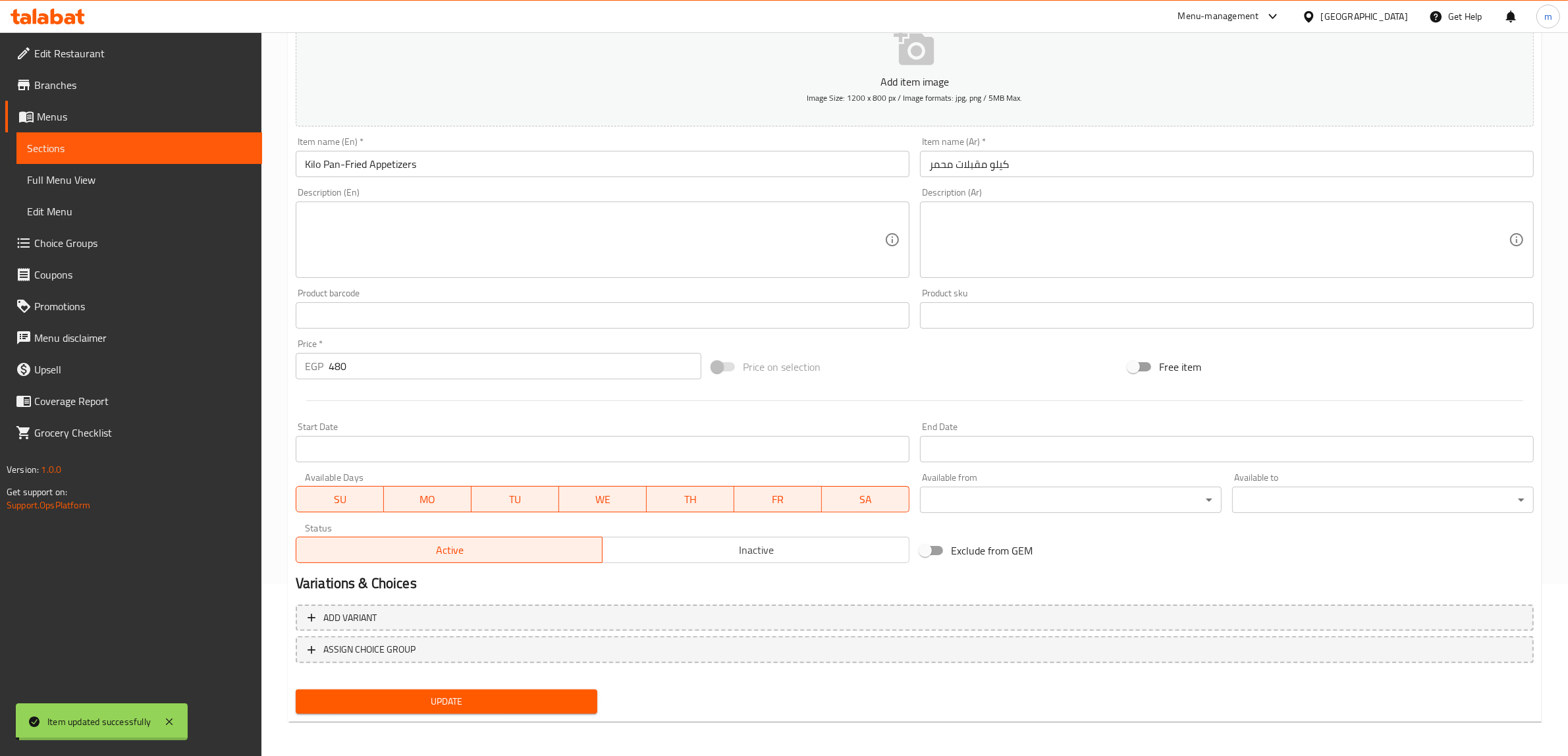
click at [475, 168] on input "Kilo Pan-Fried Appetizers" at bounding box center [602, 164] width 613 height 26
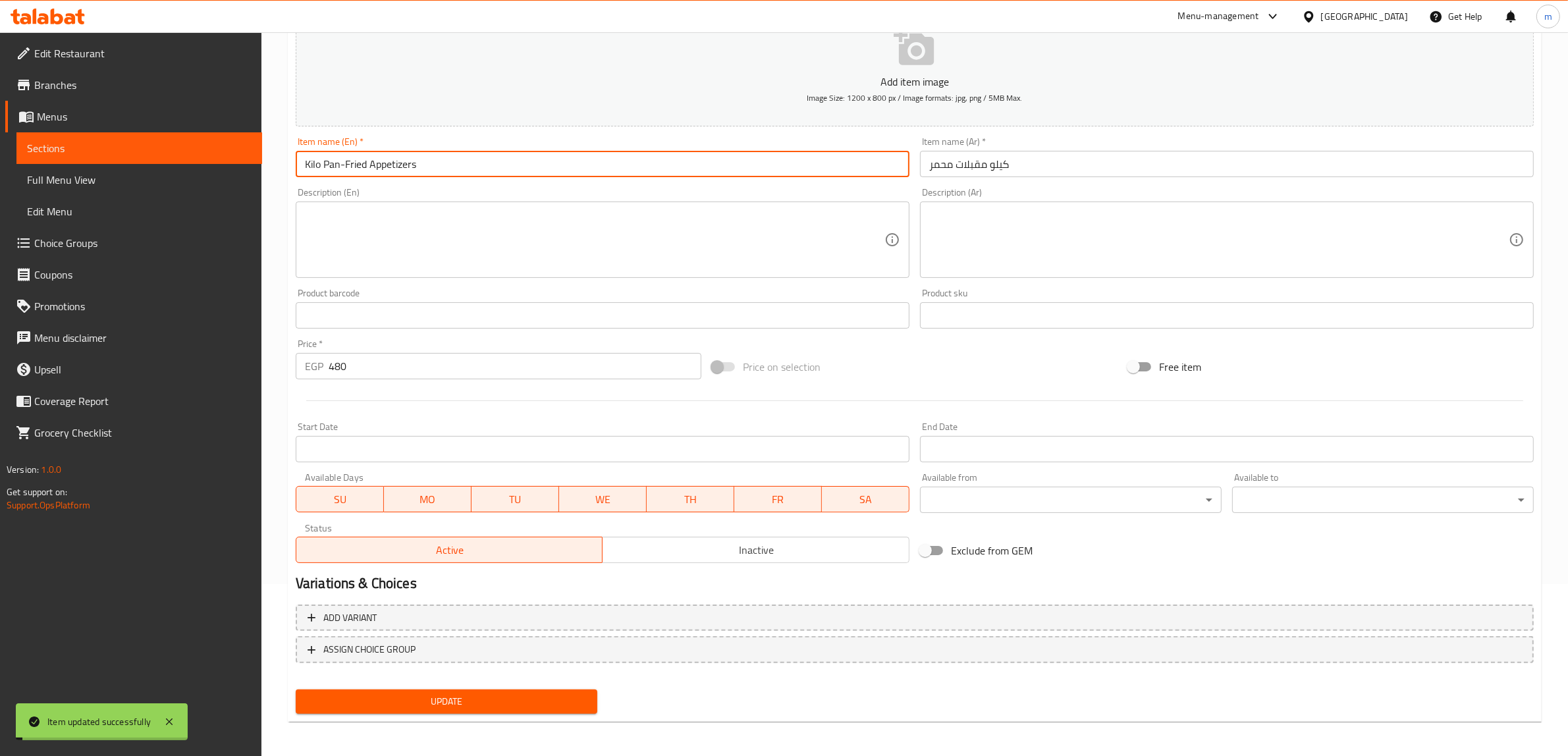
click at [475, 168] on input "Kilo Pan-Fried Appetizers" at bounding box center [602, 164] width 613 height 26
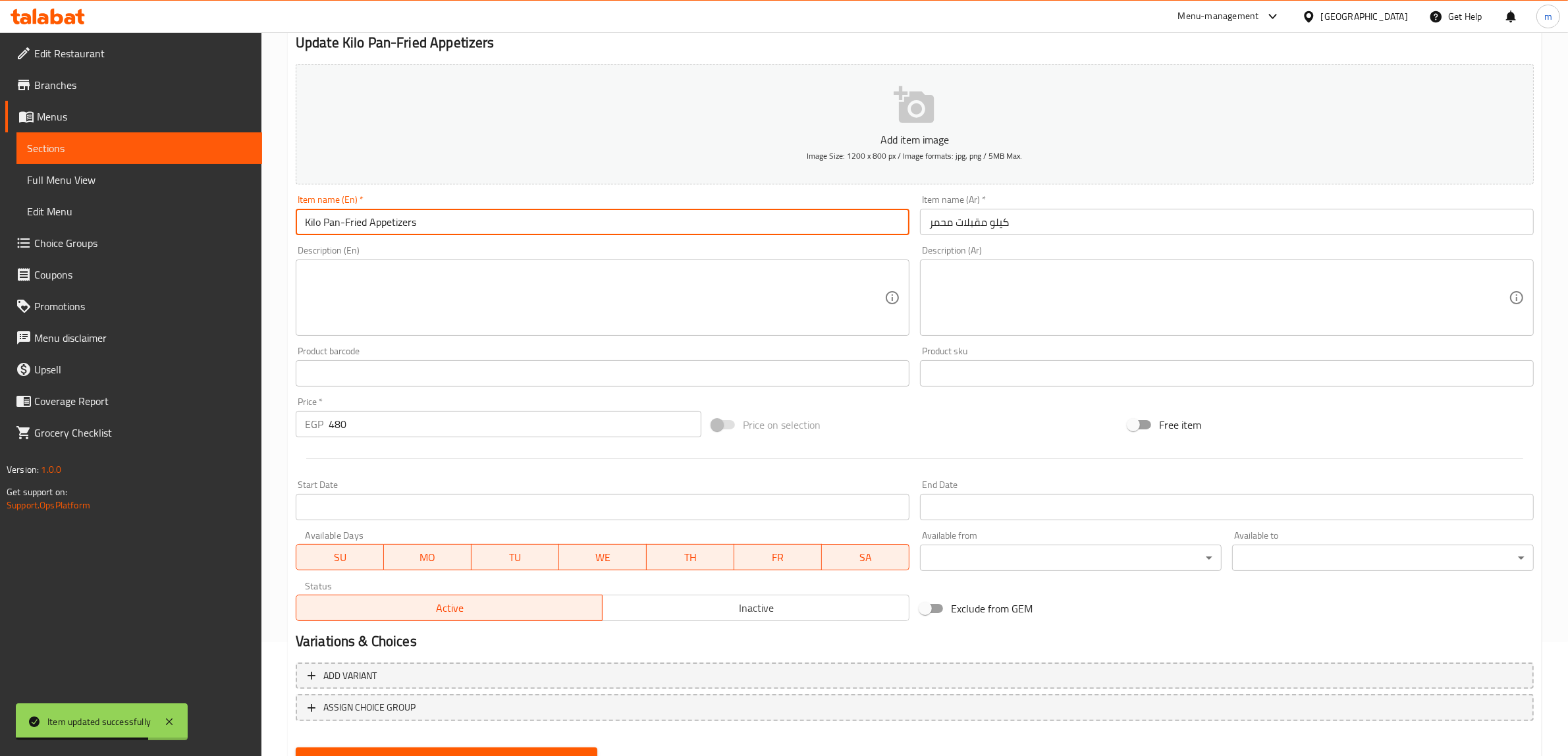
scroll to position [0, 0]
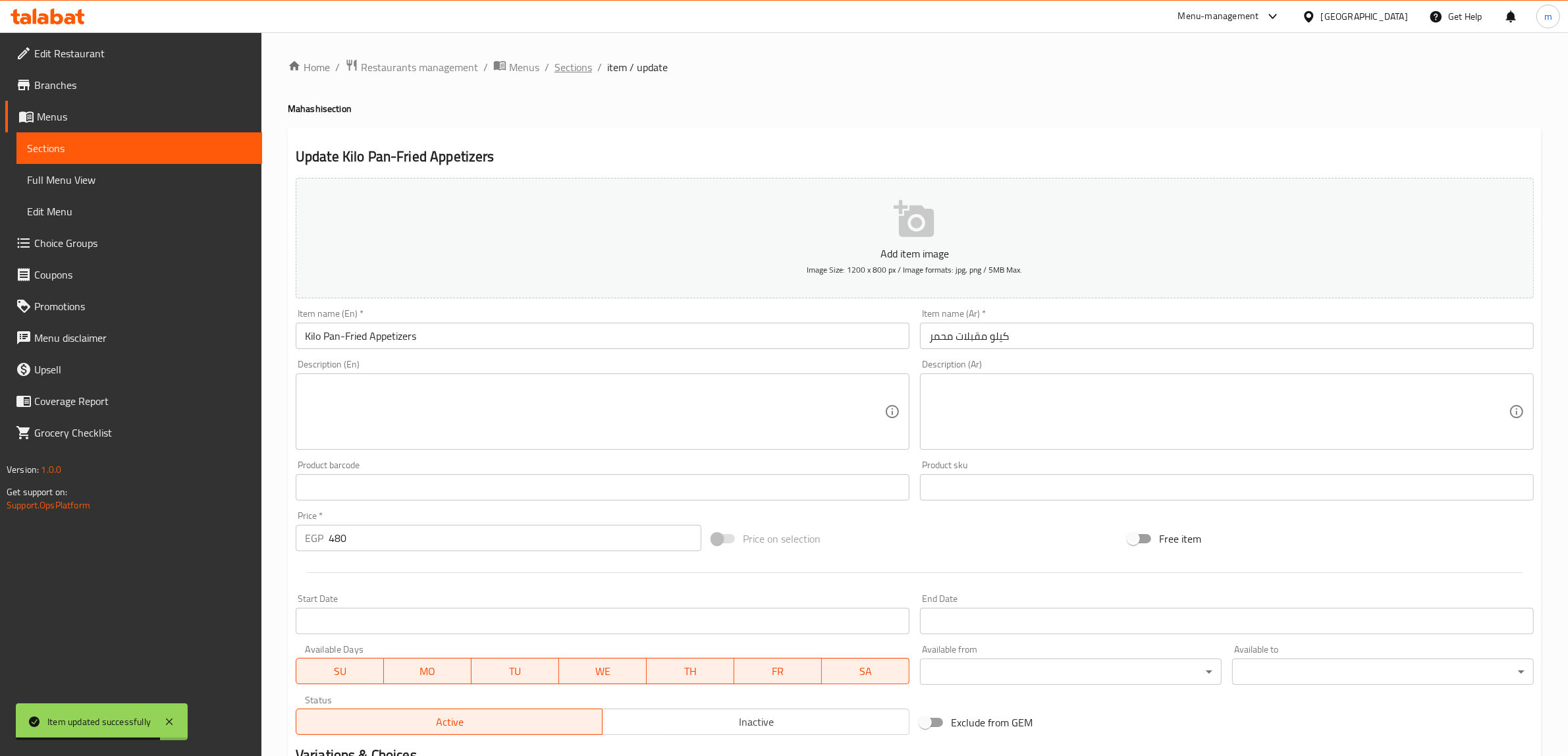
click at [555, 71] on span "Sections" at bounding box center [573, 67] width 38 height 16
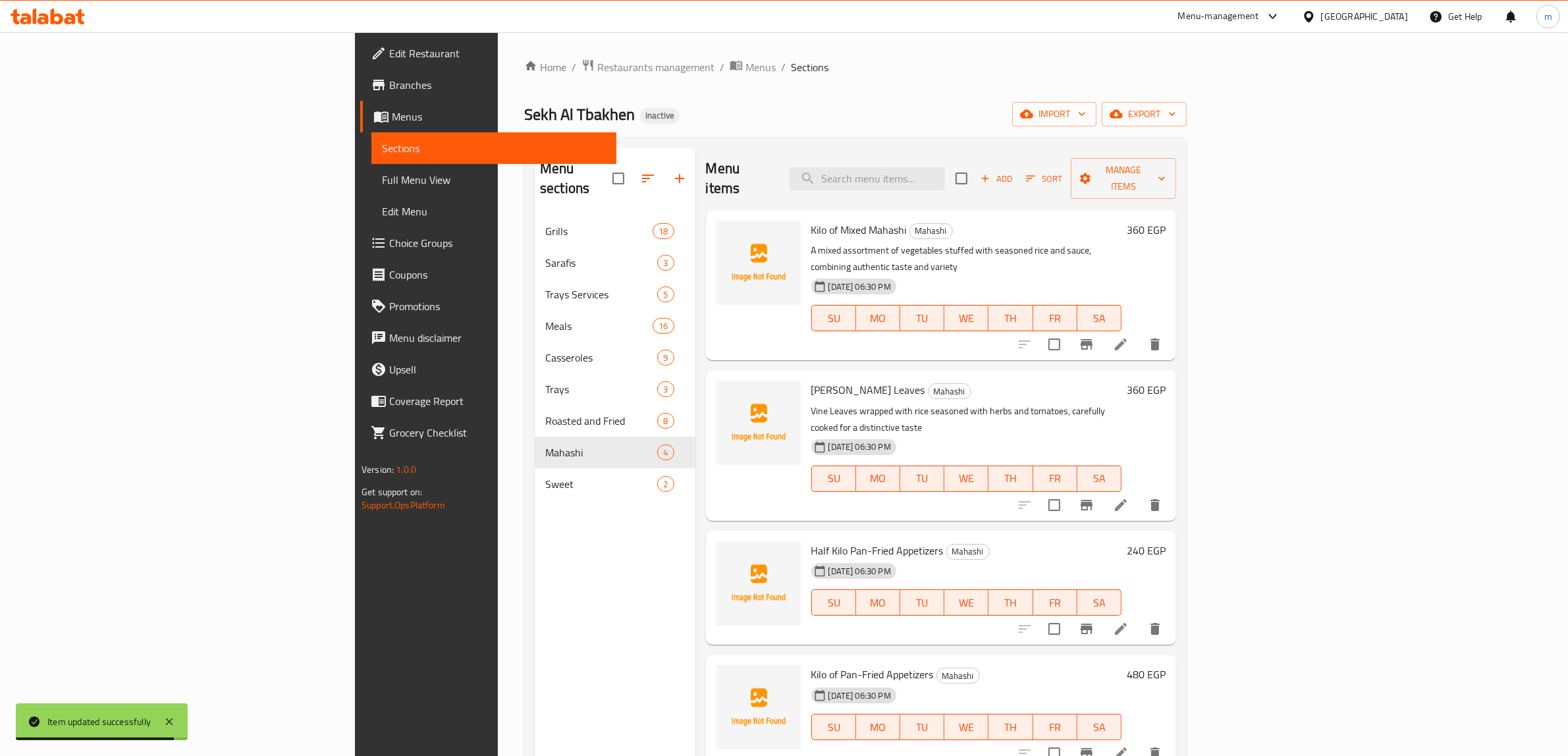
click at [791, 129] on div "Home / Restaurants management / Menus / Sections Sekh Al Tbakhen Inactive impor…" at bounding box center [855, 485] width 662 height 855
click at [944, 167] on input "search" at bounding box center [866, 179] width 155 height 23
paste input "Service Umm Ali."
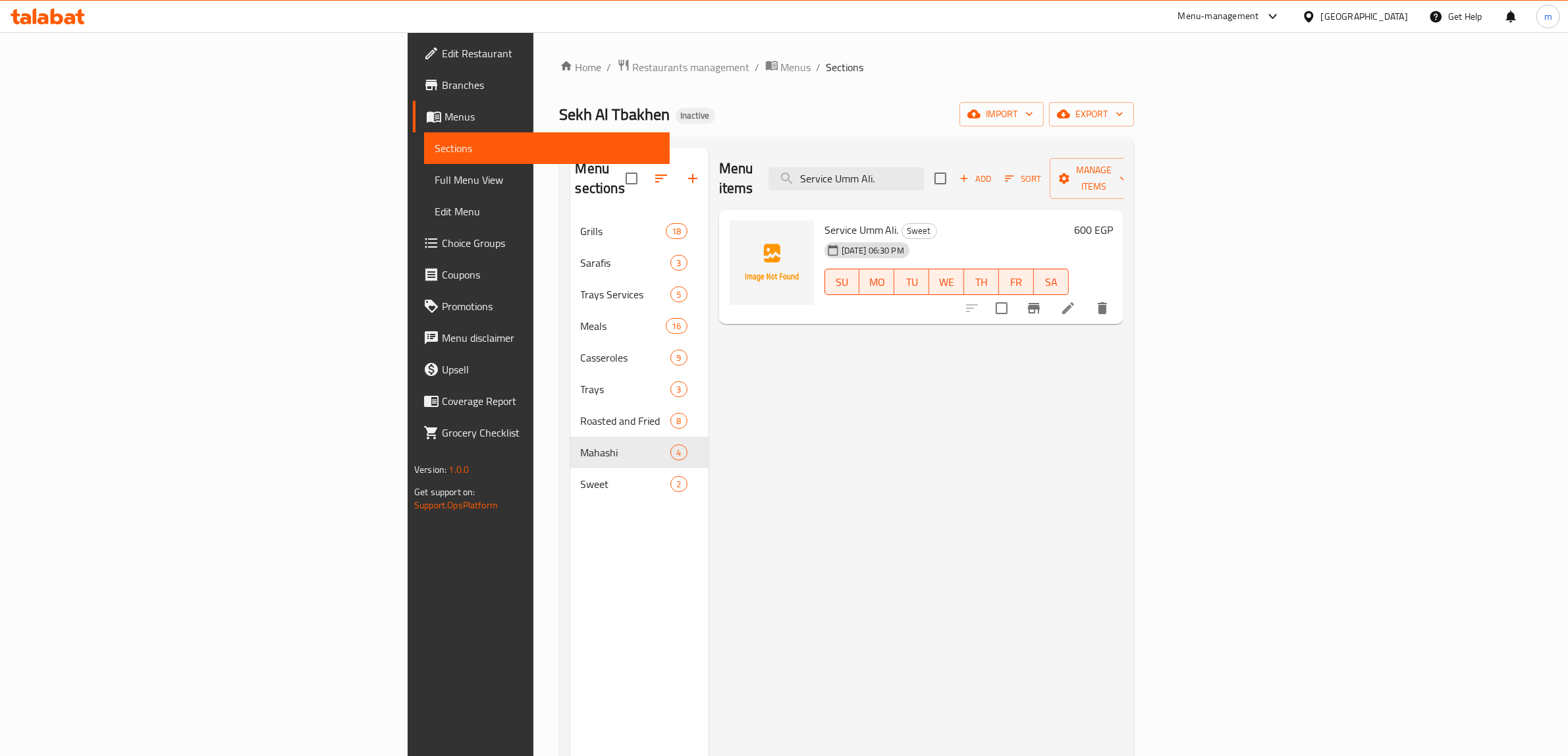
type input "Service Umm Ali."
click at [1076, 300] on icon at bounding box center [1068, 307] width 16 height 16
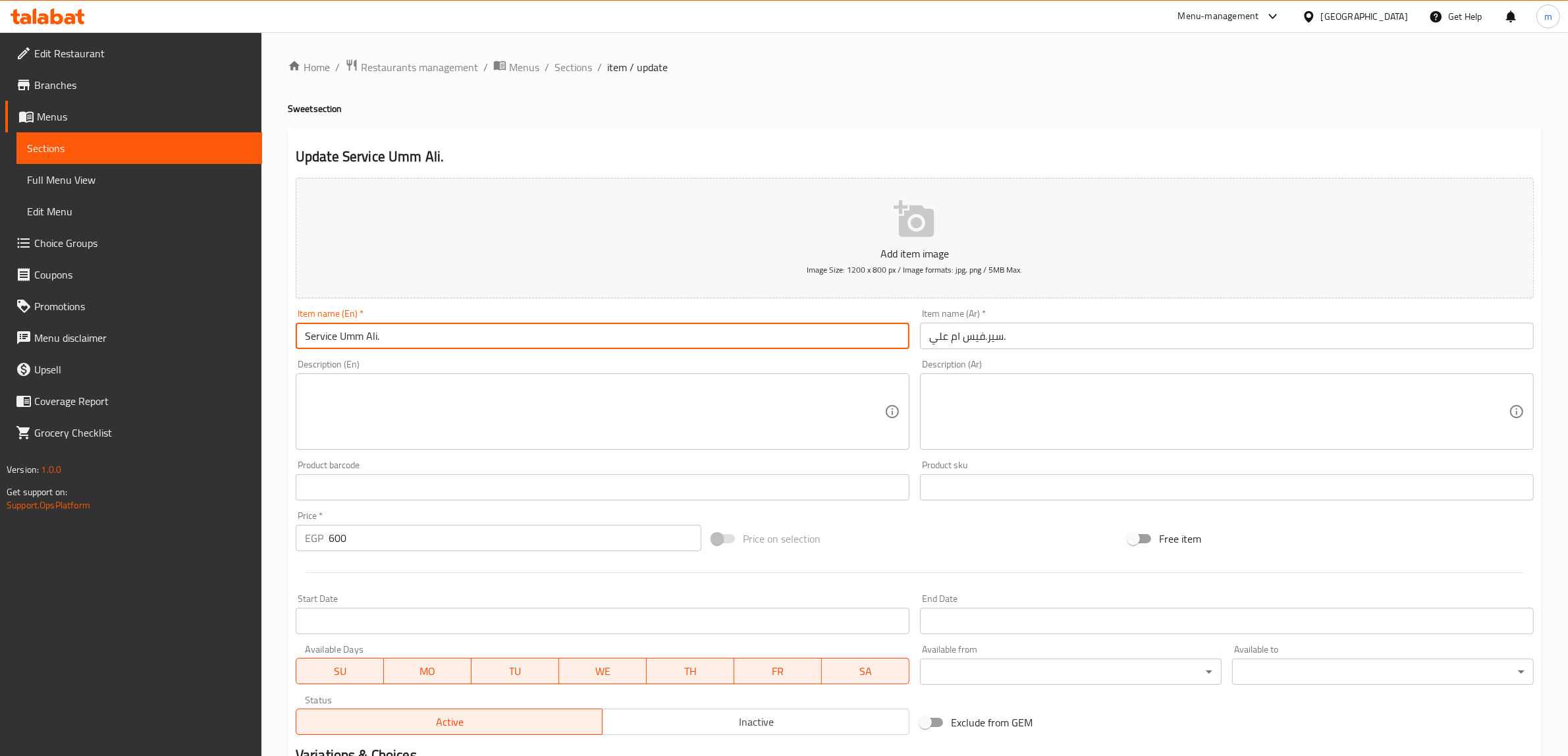
drag, startPoint x: 375, startPoint y: 338, endPoint x: 337, endPoint y: 349, distance: 39.6
click at [337, 349] on input "Service Umm Ali." at bounding box center [602, 336] width 613 height 26
click at [350, 344] on input "Service Umm Ali." at bounding box center [602, 336] width 613 height 26
drag, startPoint x: 341, startPoint y: 337, endPoint x: 376, endPoint y: 353, distance: 38.5
click at [376, 353] on div "Item name (En)   * Service Umm Ali. Item name (En) *" at bounding box center [603, 329] width 625 height 51
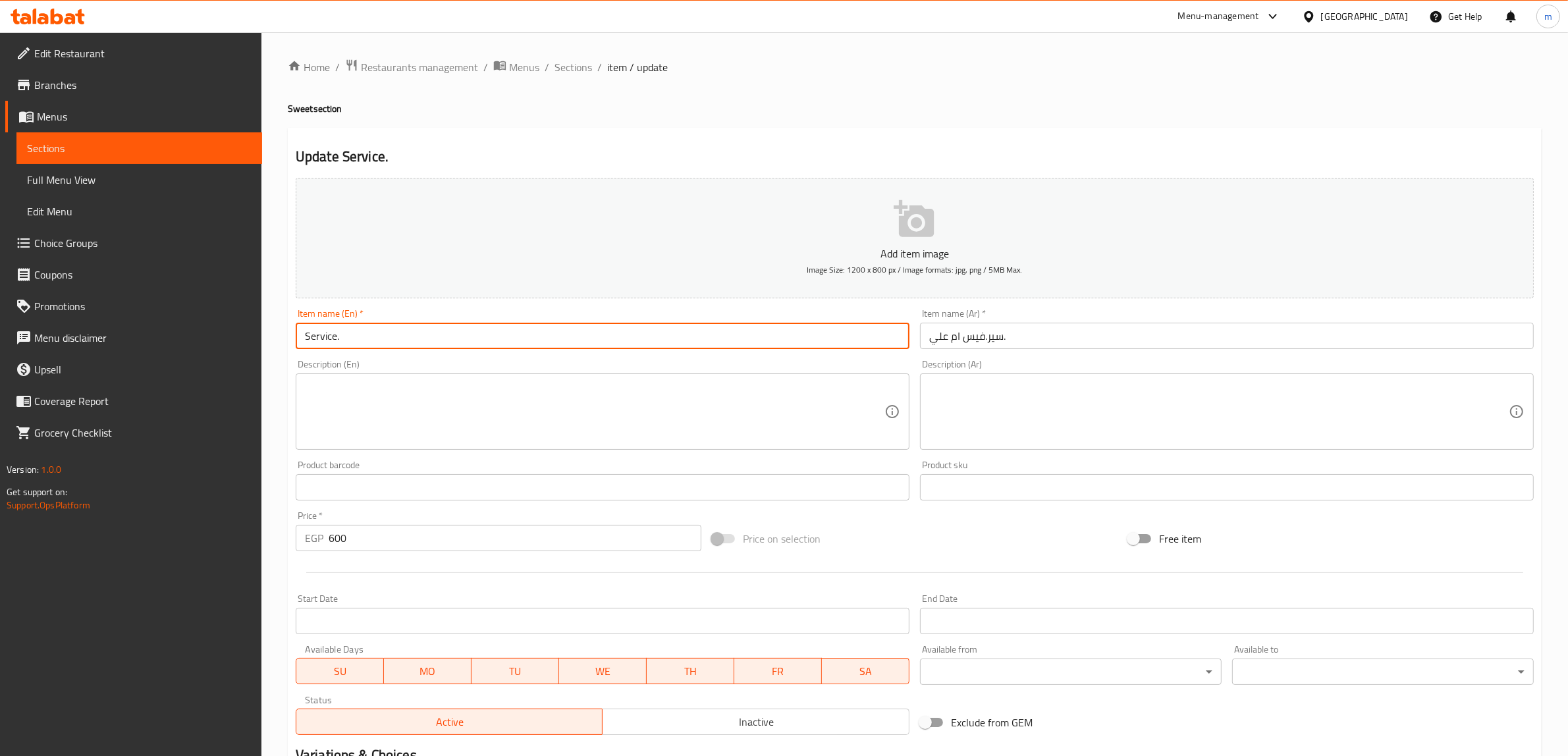
paste input "Umm Ali"
type input "Umm Ali Service."
click at [984, 340] on input "سير.فيس ام علي." at bounding box center [1227, 336] width 613 height 26
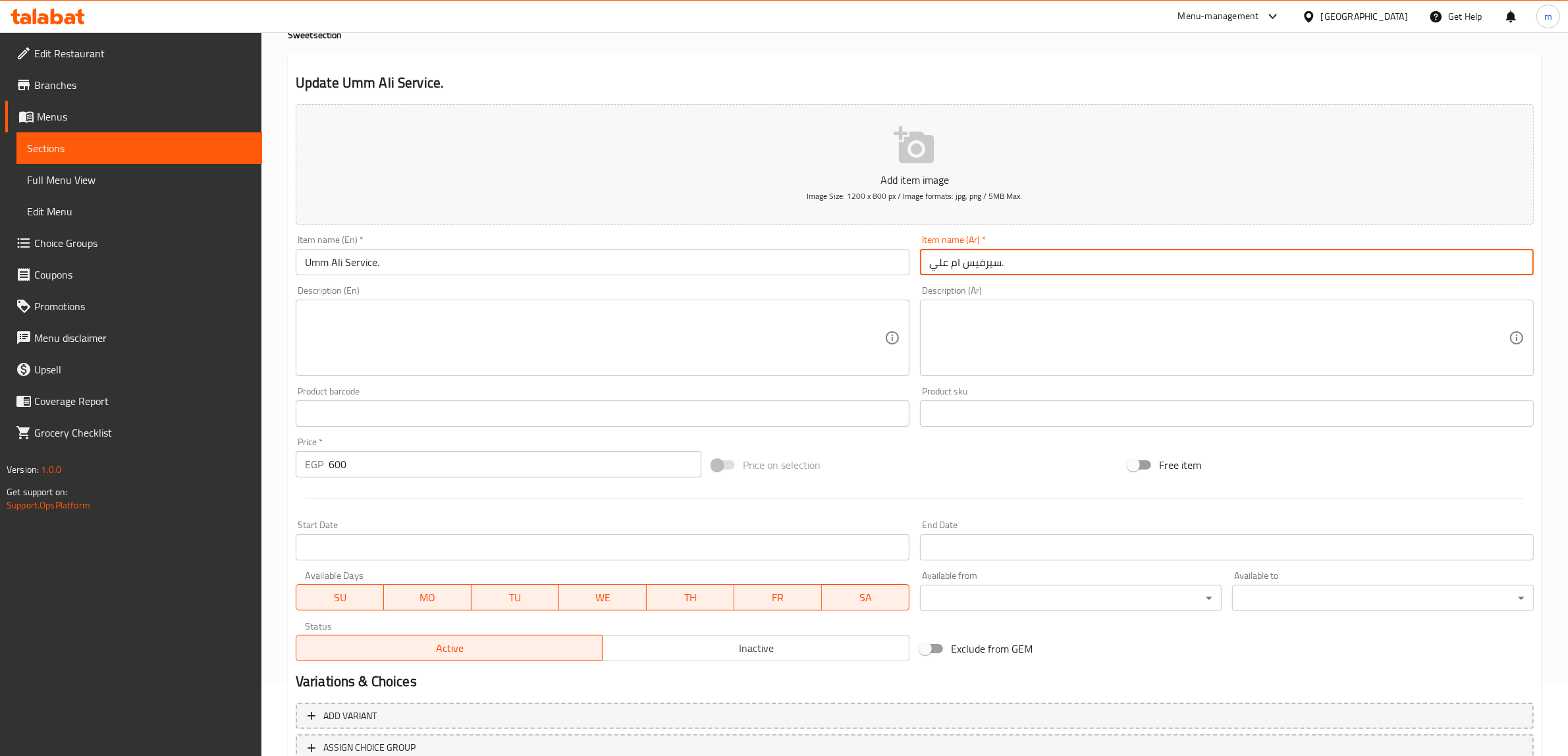
scroll to position [172, 0]
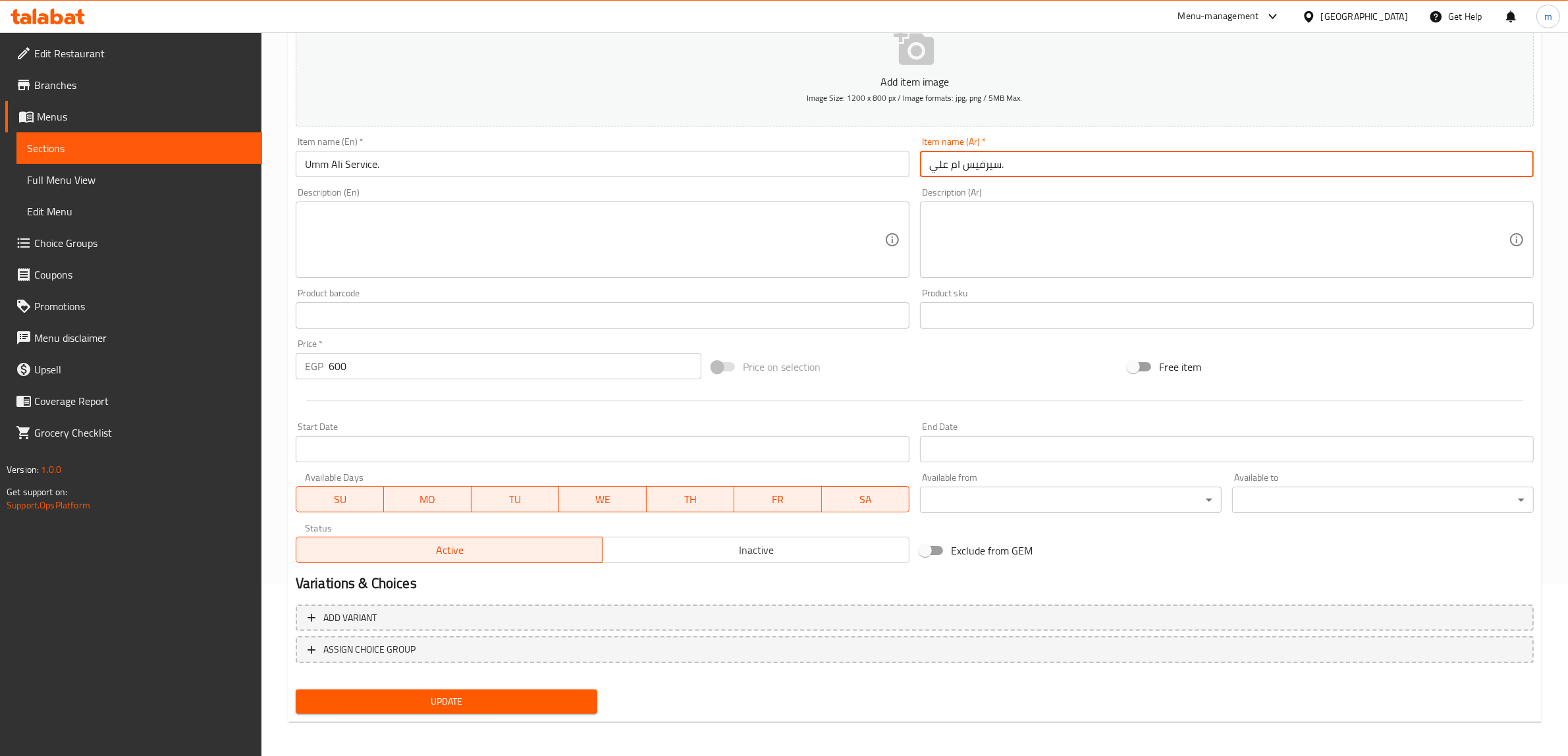
type input "سيرفيس ام علي."
click at [444, 705] on span "Update" at bounding box center [446, 701] width 280 height 16
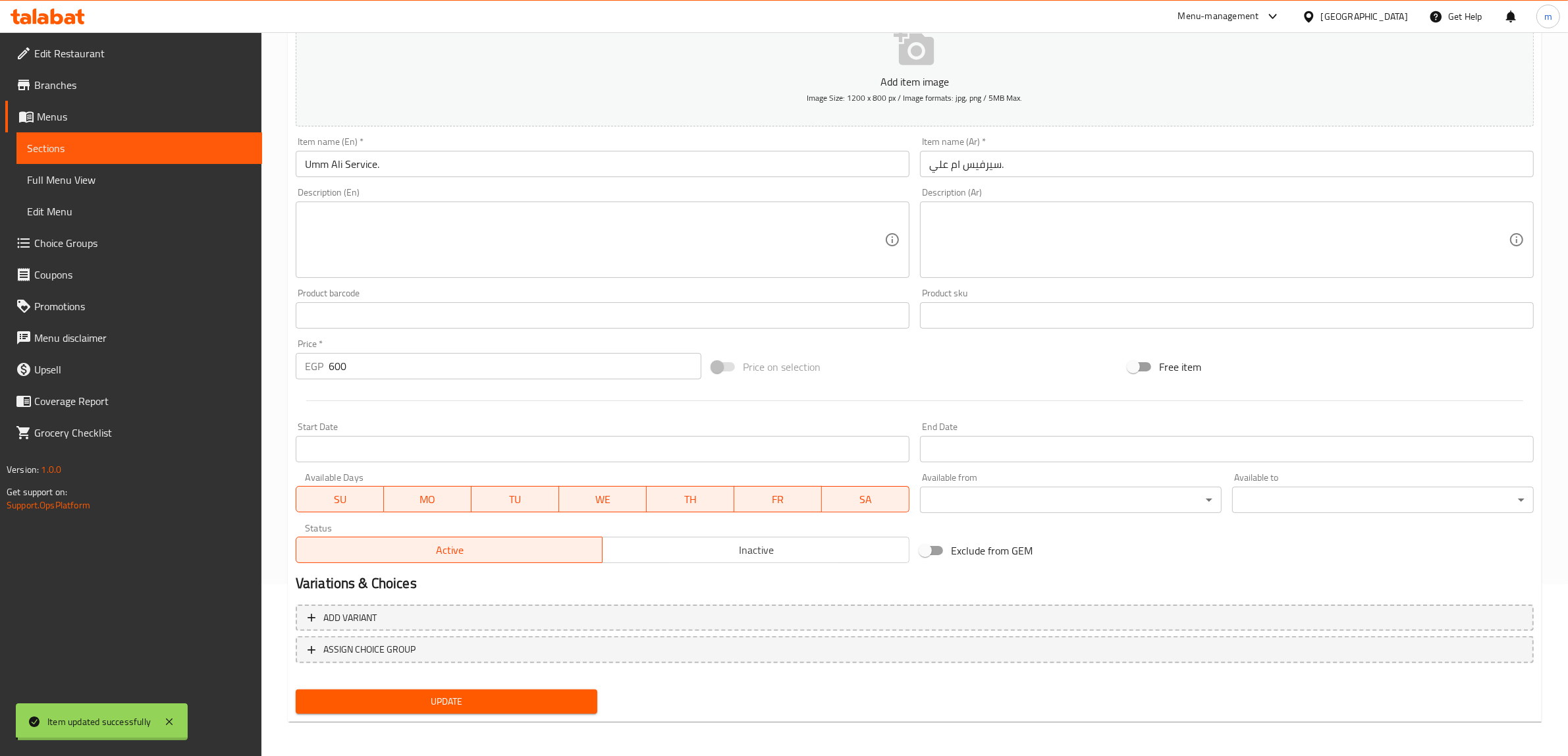
click at [398, 167] on input "Umm Ali Service." at bounding box center [602, 164] width 613 height 26
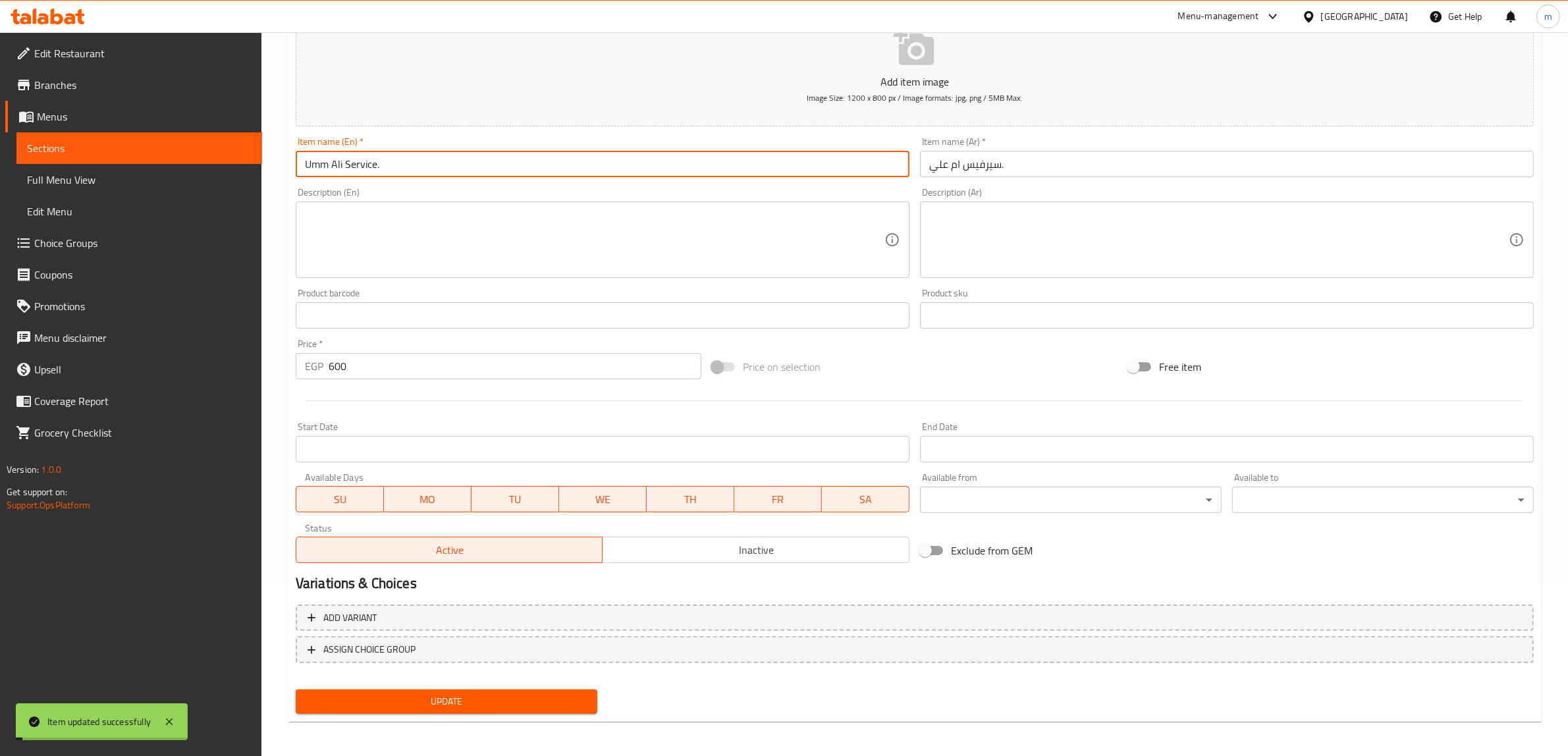
click at [398, 167] on input "Umm Ali Service." at bounding box center [602, 164] width 613 height 26
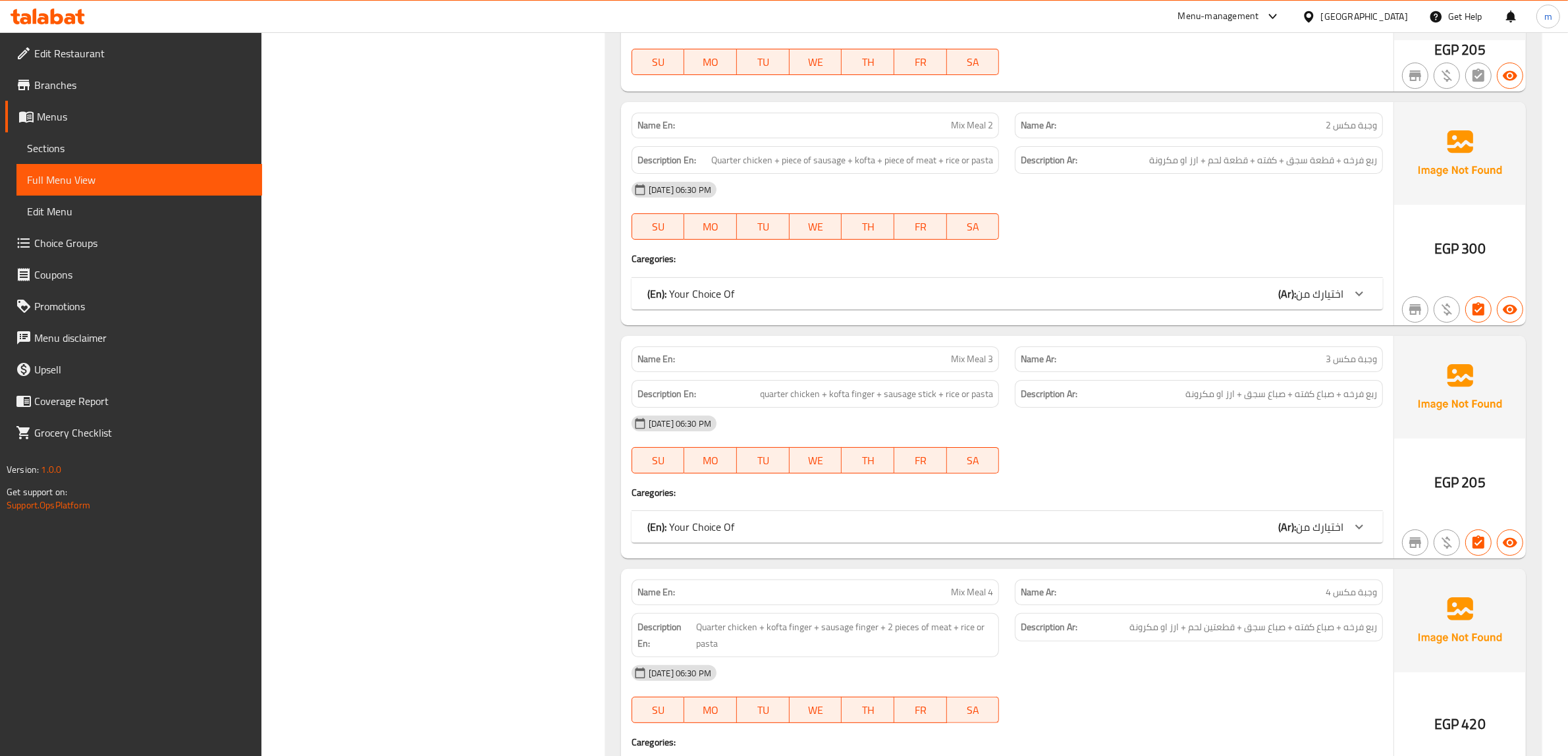
click at [1087, 439] on div "[DATE] 06:30 PM" at bounding box center [1006, 423] width 767 height 32
click at [860, 402] on span "quarter chicken + kofta finger + sausage stick + rice or pasta" at bounding box center [877, 393] width 233 height 16
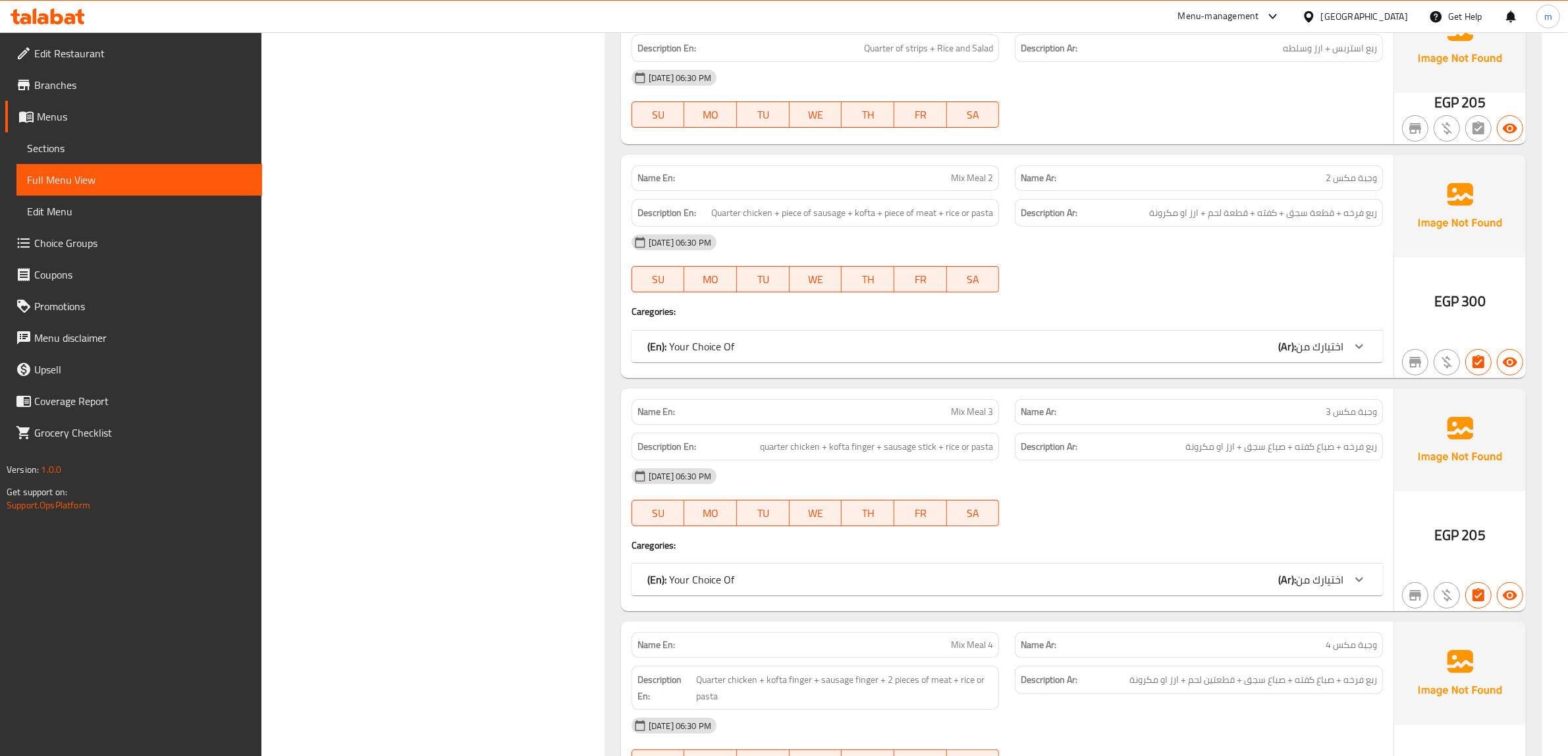
scroll to position [6415, 0]
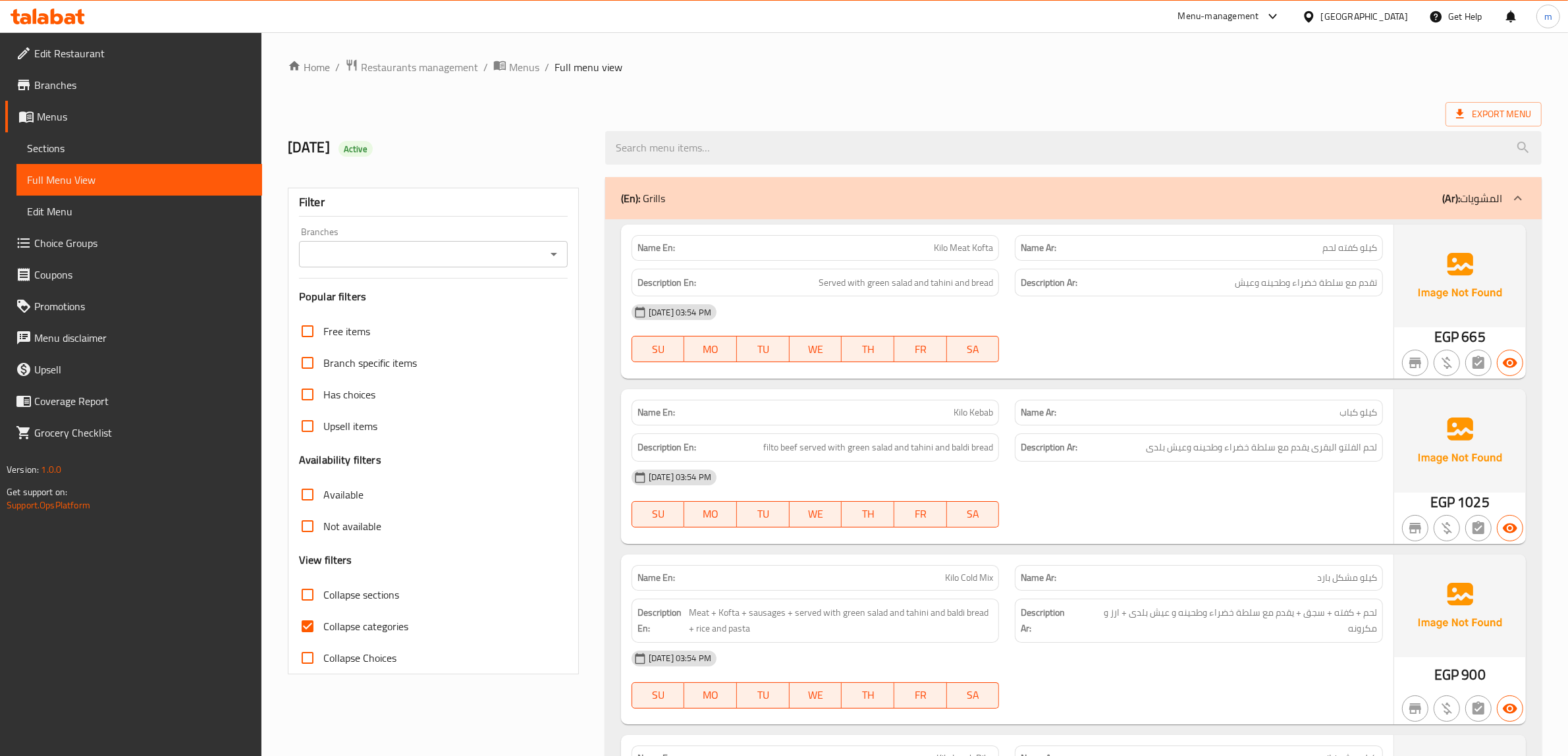
click at [341, 627] on span "Collapse categories" at bounding box center [366, 625] width 85 height 16
click at [324, 627] on input "Collapse categories" at bounding box center [308, 626] width 32 height 32
checkbox input "false"
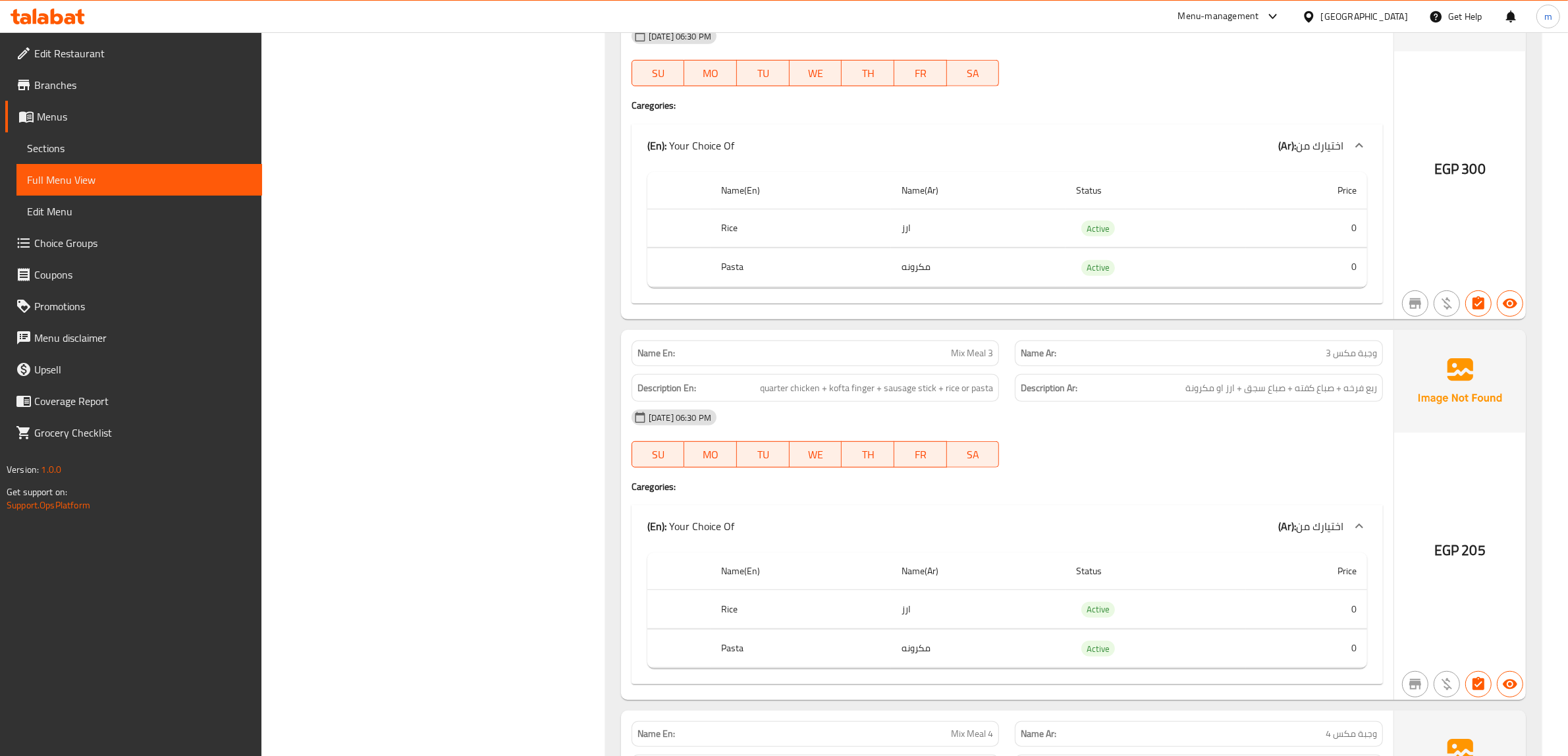
click at [1153, 475] on div "[DATE] 06:30 PM SU MO TU WE TH FR SA" at bounding box center [1006, 438] width 767 height 73
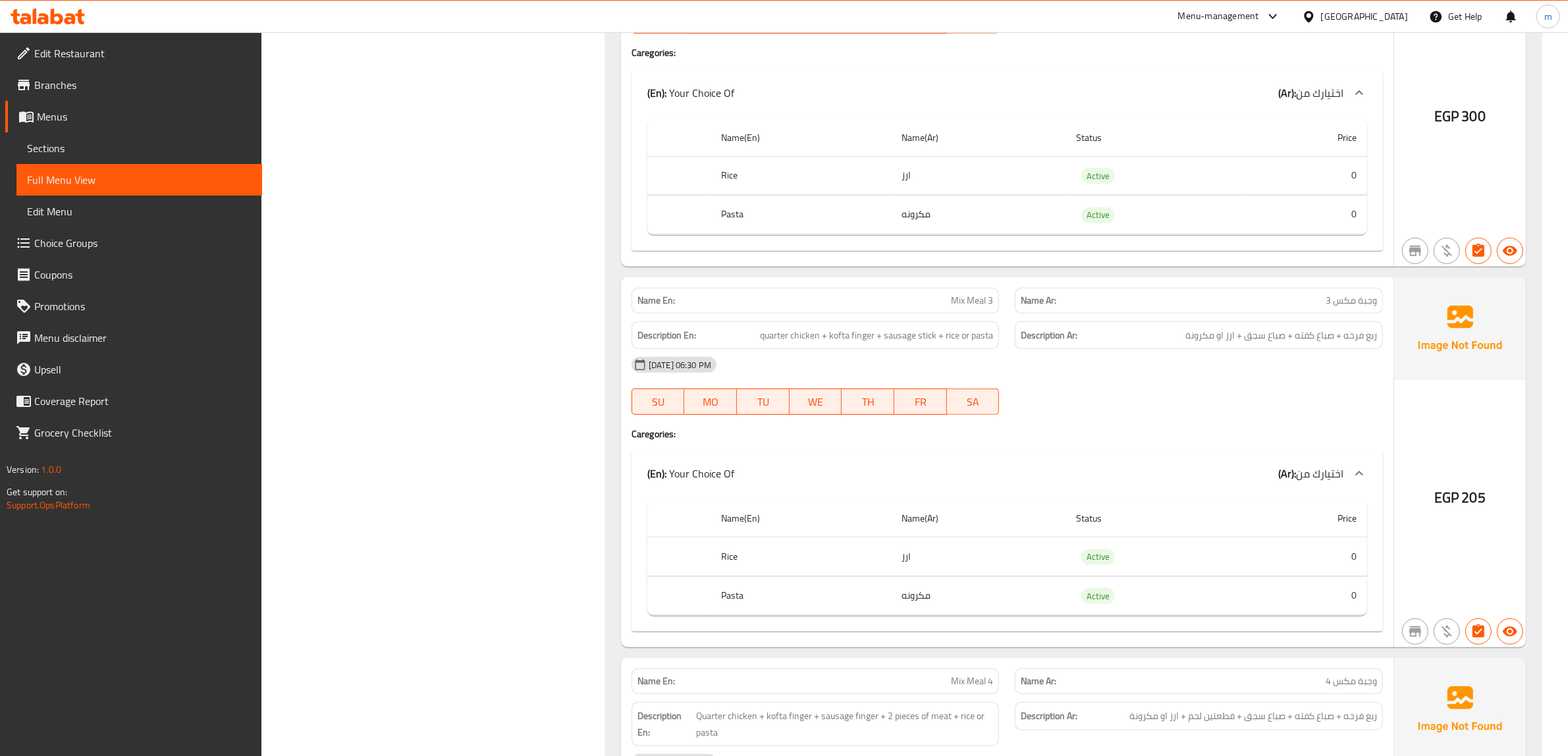
scroll to position [7175, 0]
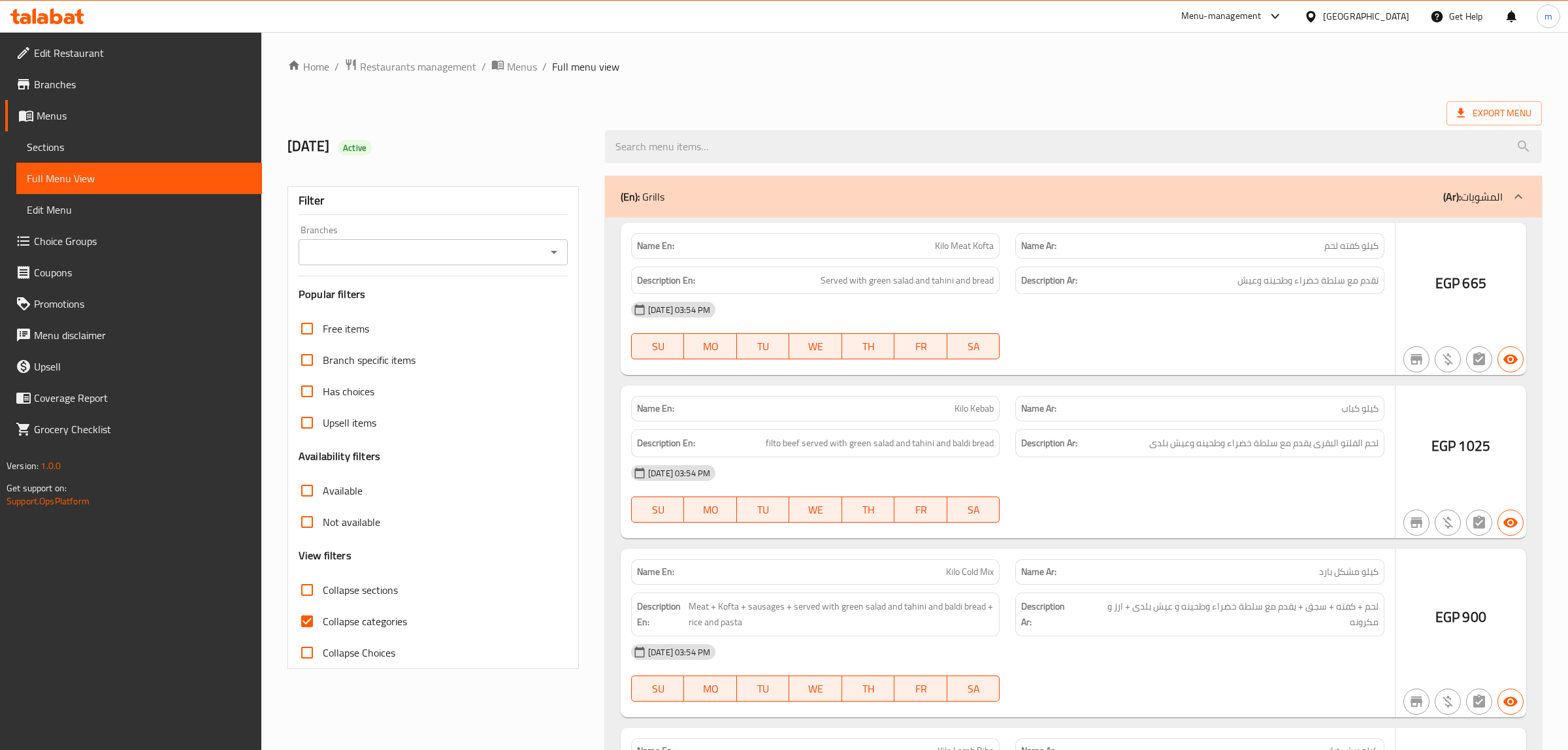
click at [366, 620] on div at bounding box center [784, 375] width 1568 height 750
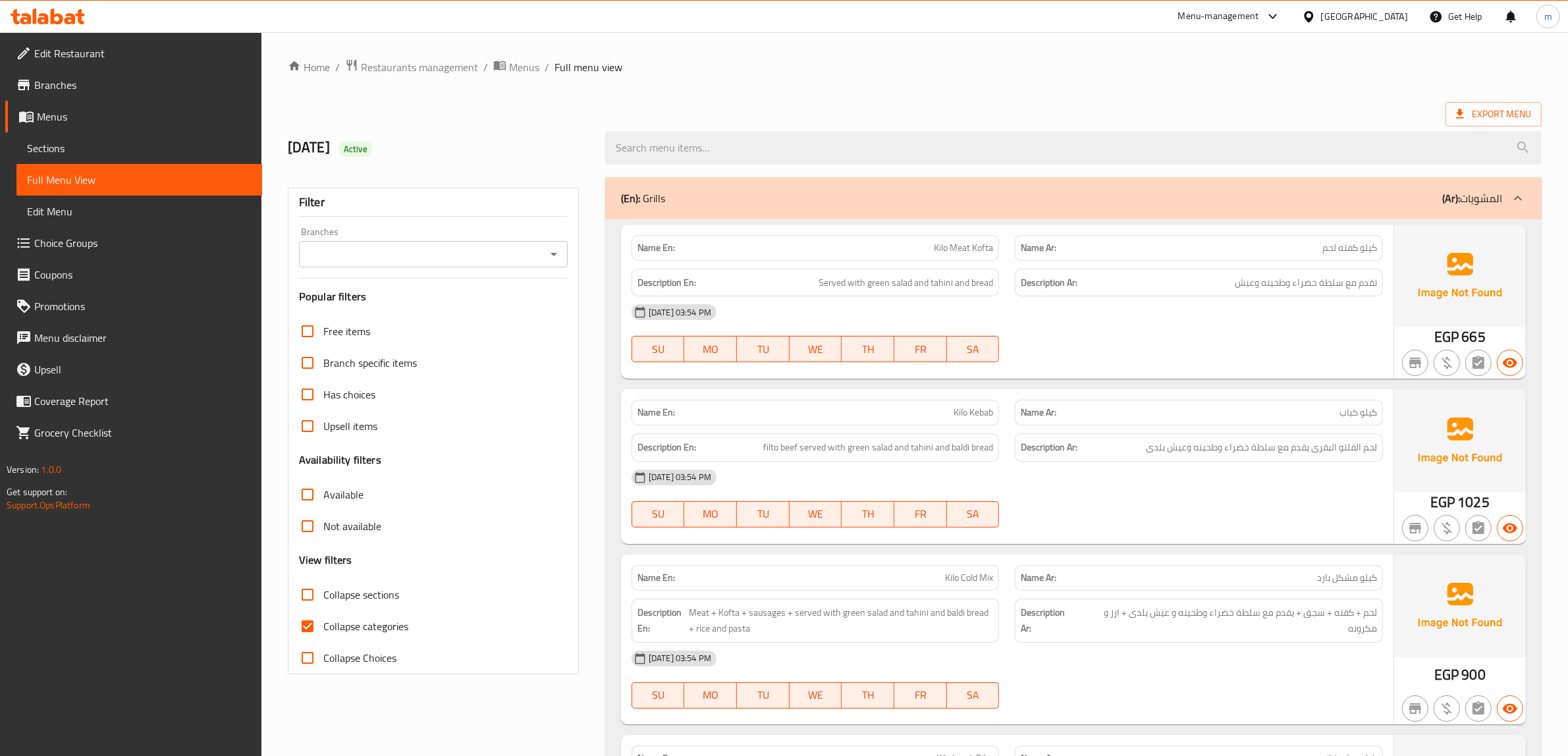
drag, startPoint x: 361, startPoint y: 630, endPoint x: 492, endPoint y: 607, distance: 133.0
click at [360, 630] on span "Collapse categories" at bounding box center [366, 625] width 85 height 16
click at [324, 630] on input "Collapse categories" at bounding box center [308, 626] width 32 height 32
checkbox input "false"
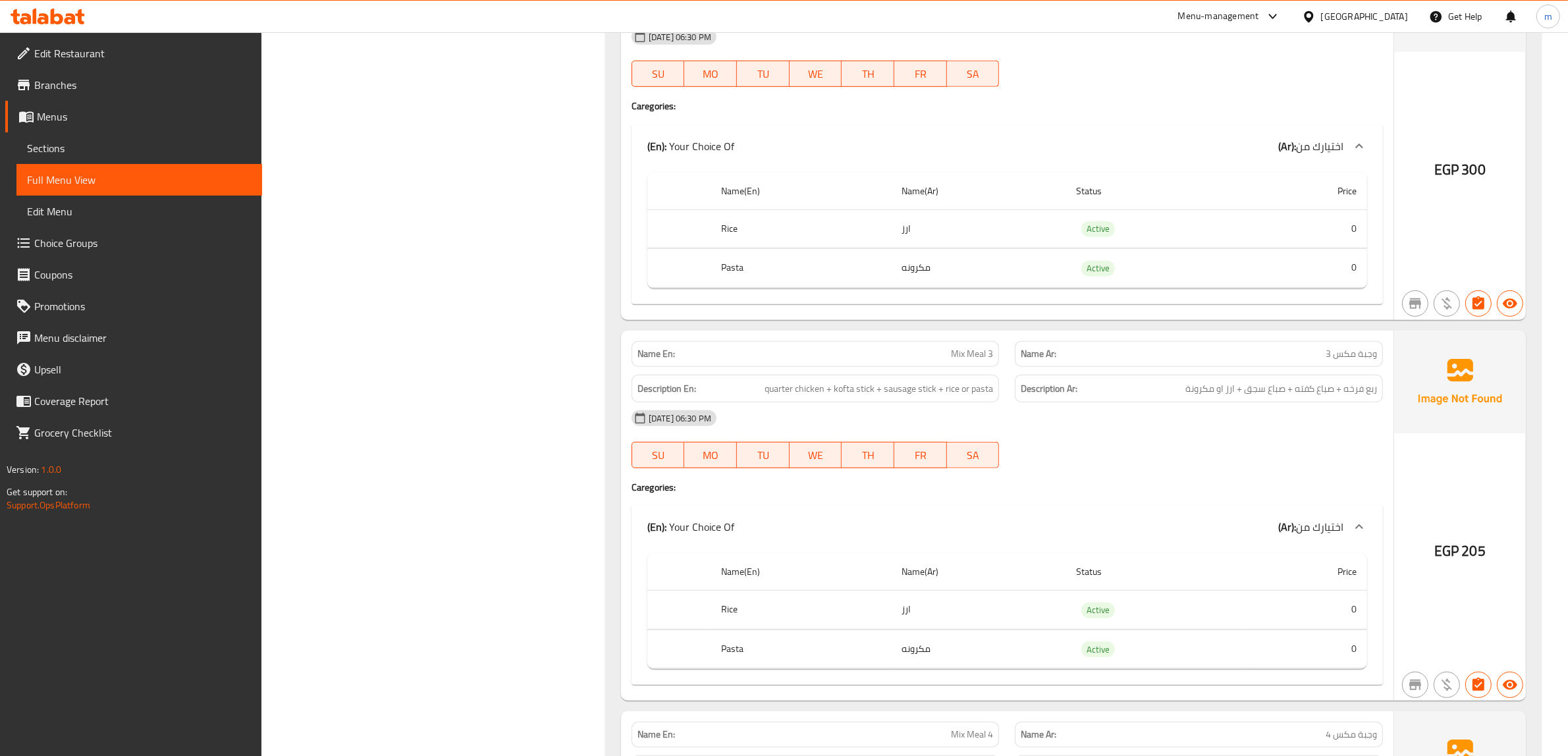
click at [1184, 476] on div at bounding box center [1198, 467] width 384 height 16
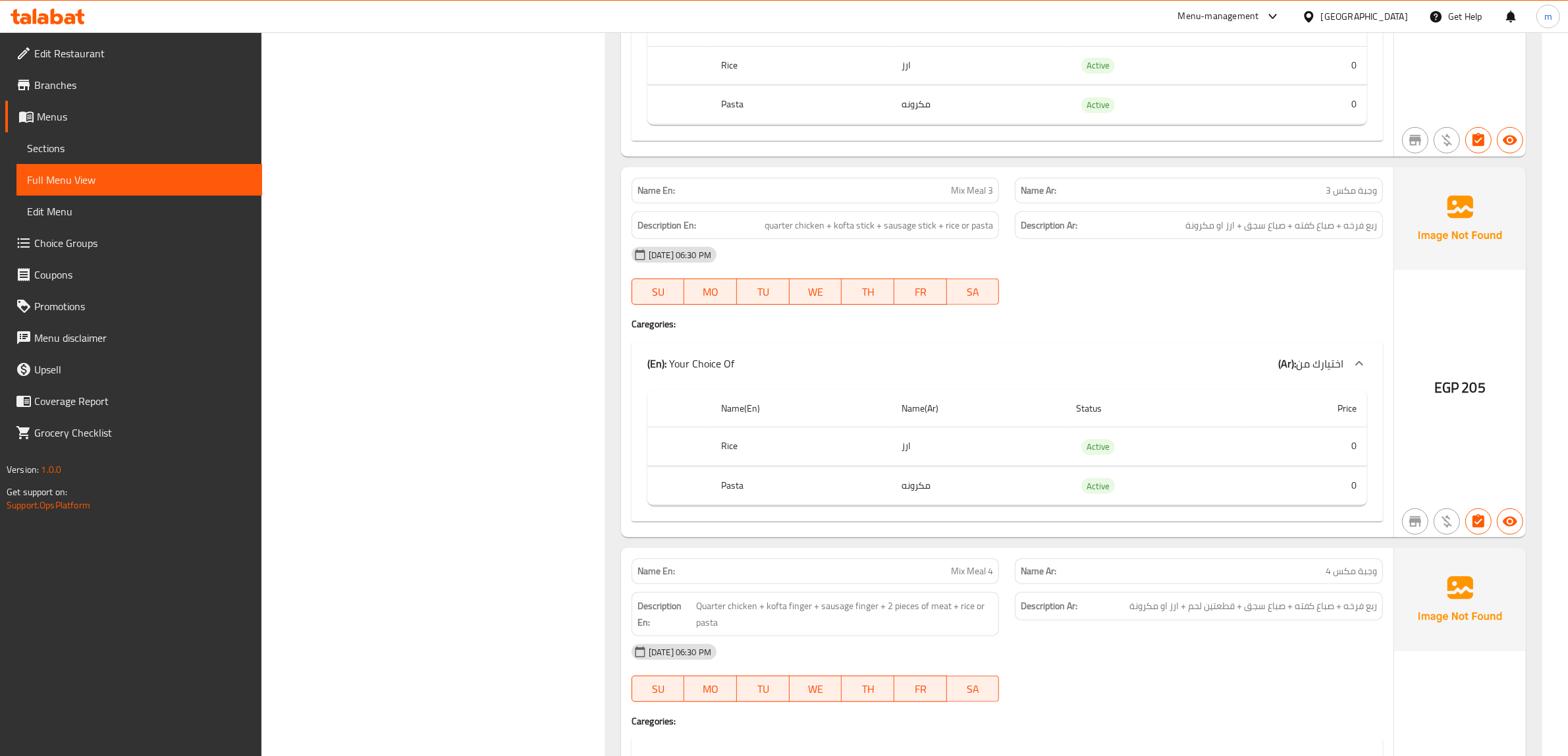
scroll to position [7257, 0]
click at [1129, 359] on div "Name En: Mix Meal 3 Name Ar: وجبة مكس 3 Description En: quarter chicken + kofta…" at bounding box center [1006, 351] width 772 height 370
click at [975, 197] on span "Mix Meal 3" at bounding box center [972, 189] width 42 height 14
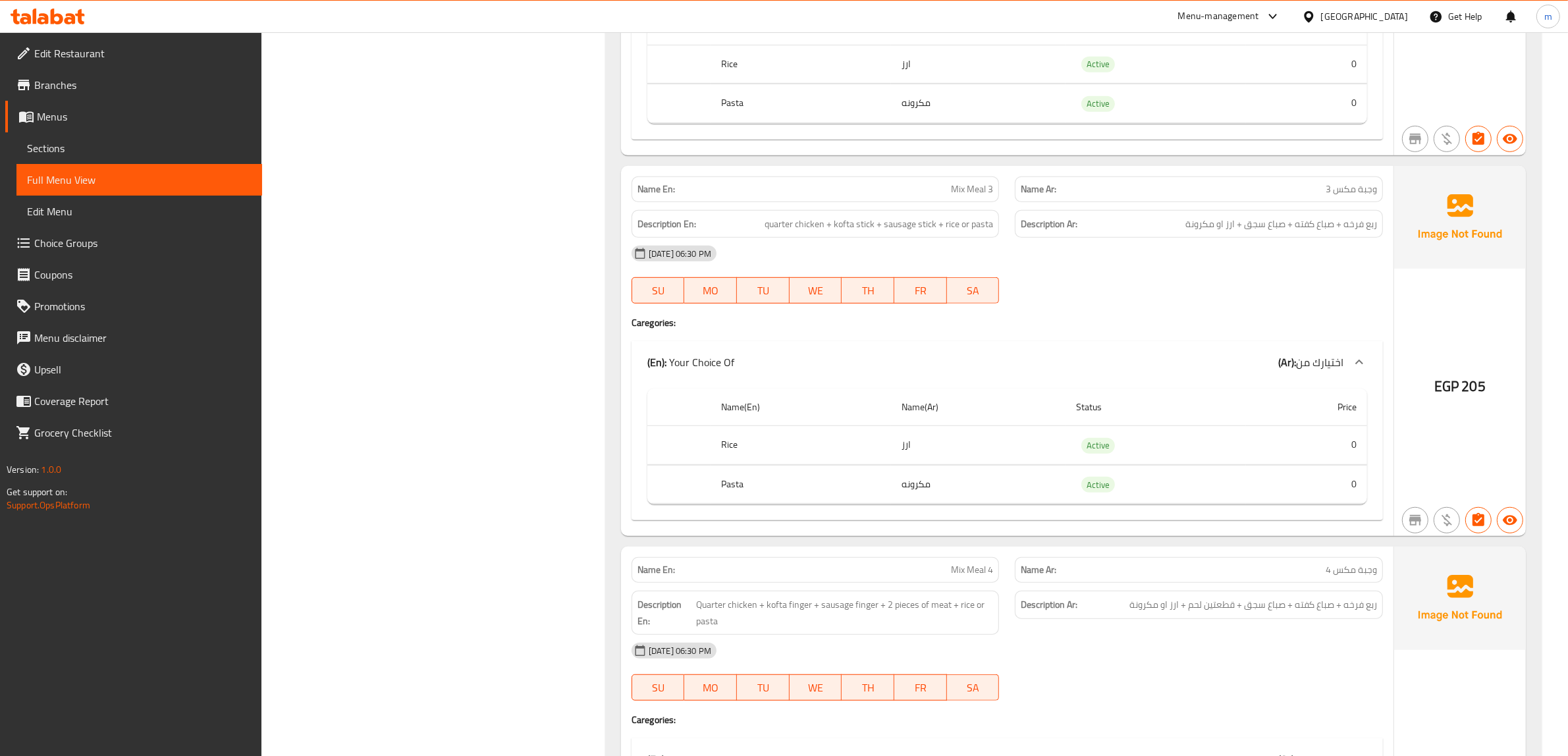
click at [1148, 329] on h4 "Caregories:" at bounding box center [1006, 323] width 752 height 13
click at [1107, 374] on div "(En): Your Choice Of (Ar): اختيارك من" at bounding box center [1006, 362] width 752 height 42
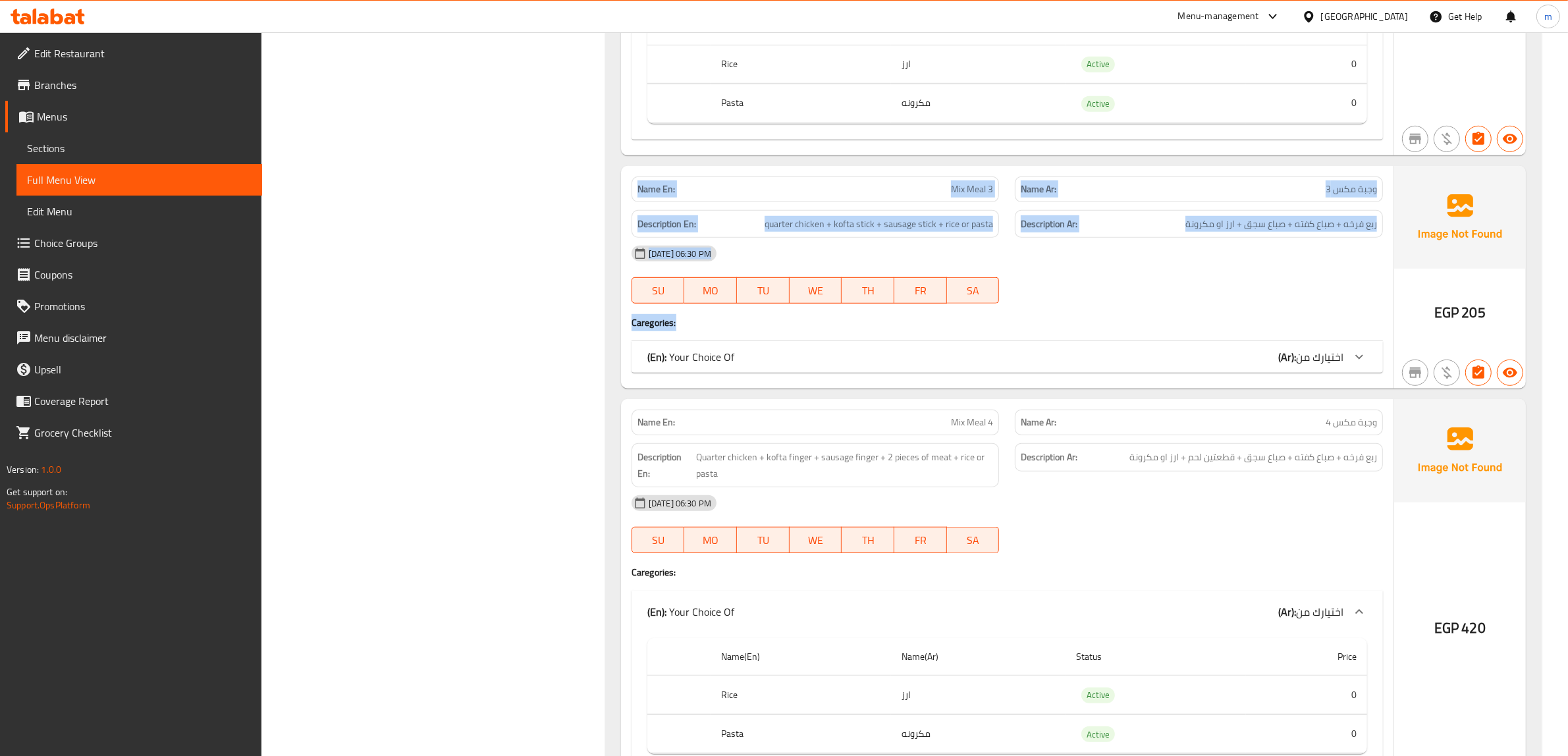
drag, startPoint x: 1280, startPoint y: 349, endPoint x: 1220, endPoint y: 323, distance: 65.4
click at [1232, 330] on div "Name En: Mix Meal 3 Name Ar: وجبة مكس 3 Description En: quarter chicken + kofta…" at bounding box center [1006, 276] width 772 height 223
click at [1187, 365] on div "(En): Your Choice Of (Ar): اختيارك من" at bounding box center [995, 356] width 696 height 16
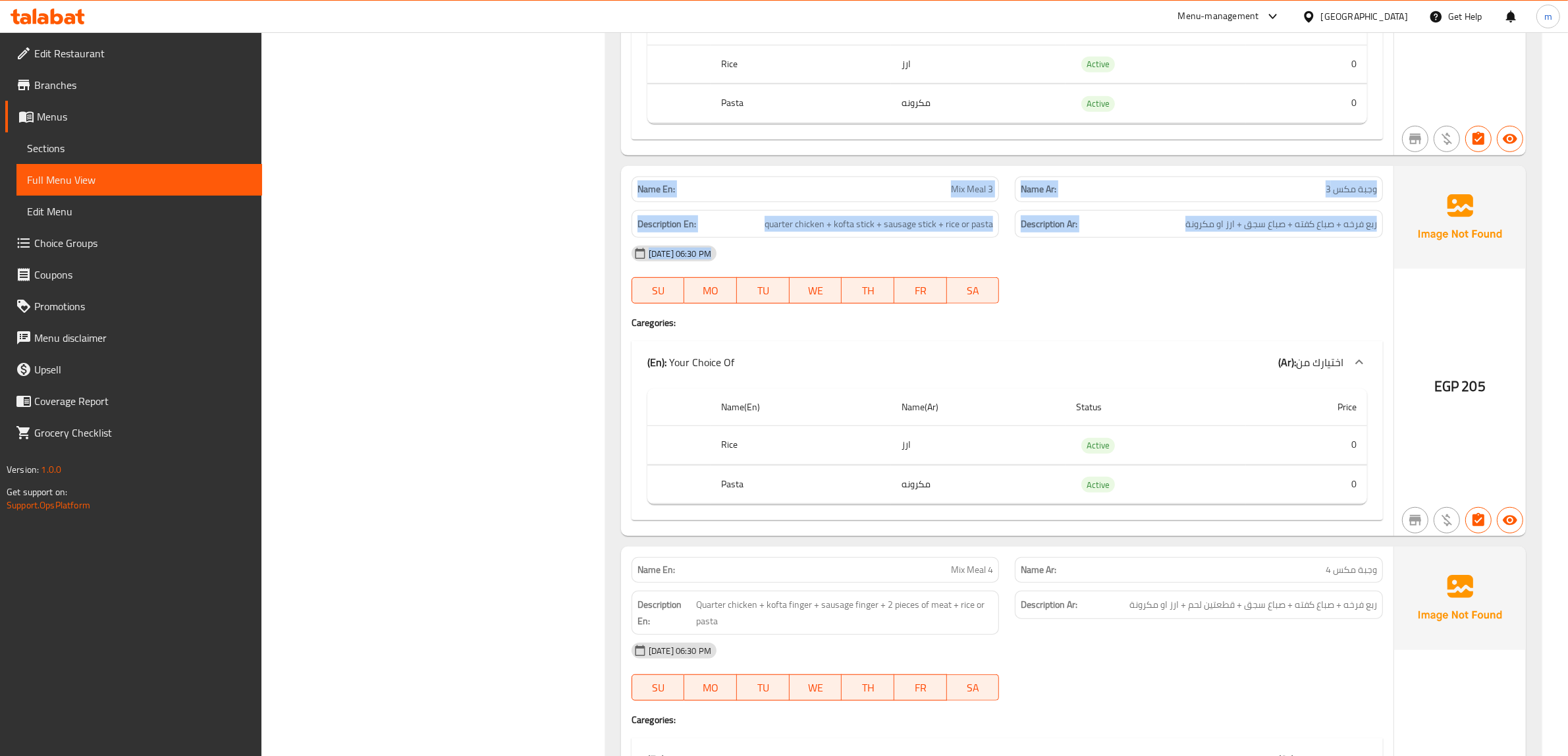
click at [1139, 311] on div at bounding box center [1198, 303] width 384 height 16
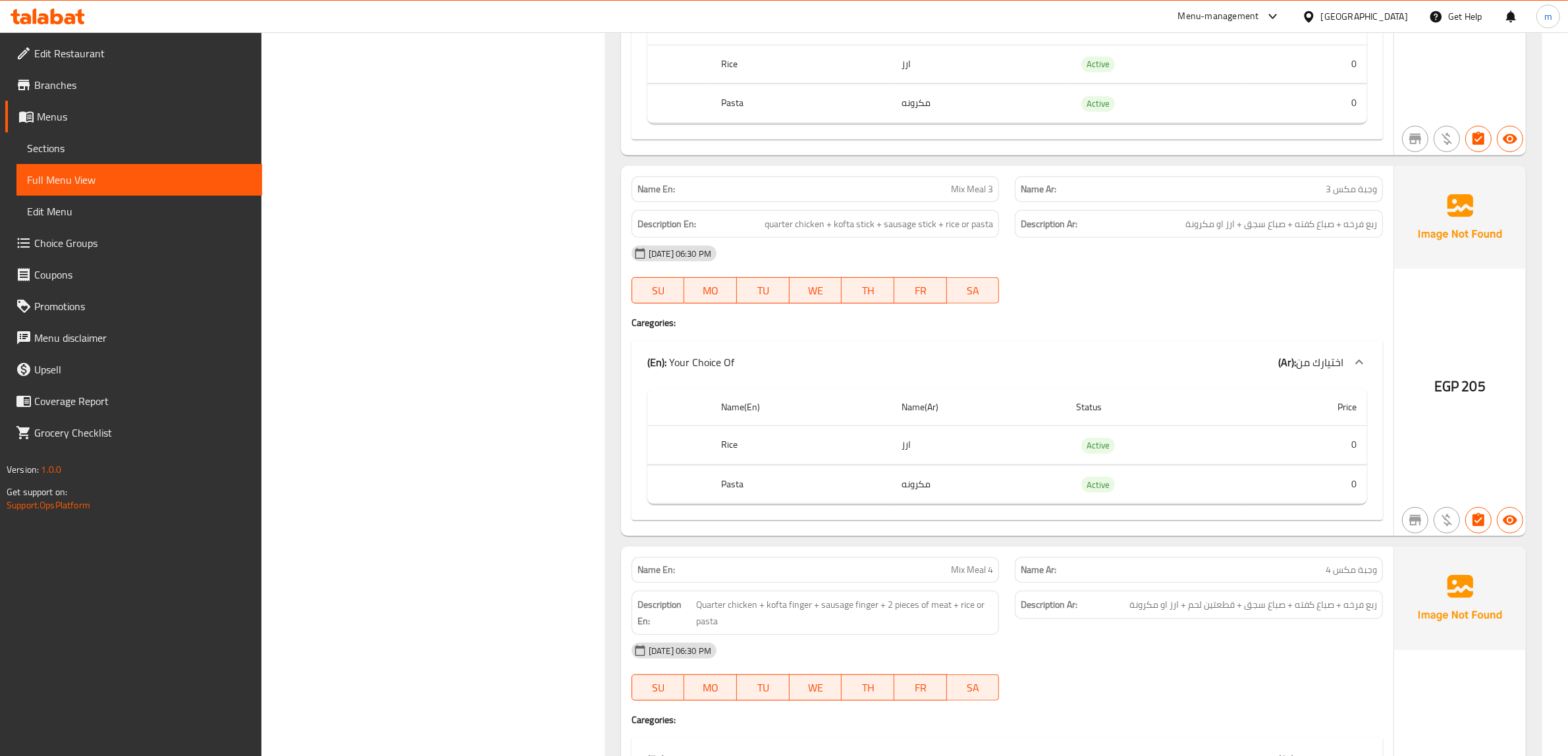
click at [1169, 329] on h4 "Caregories:" at bounding box center [1006, 323] width 752 height 13
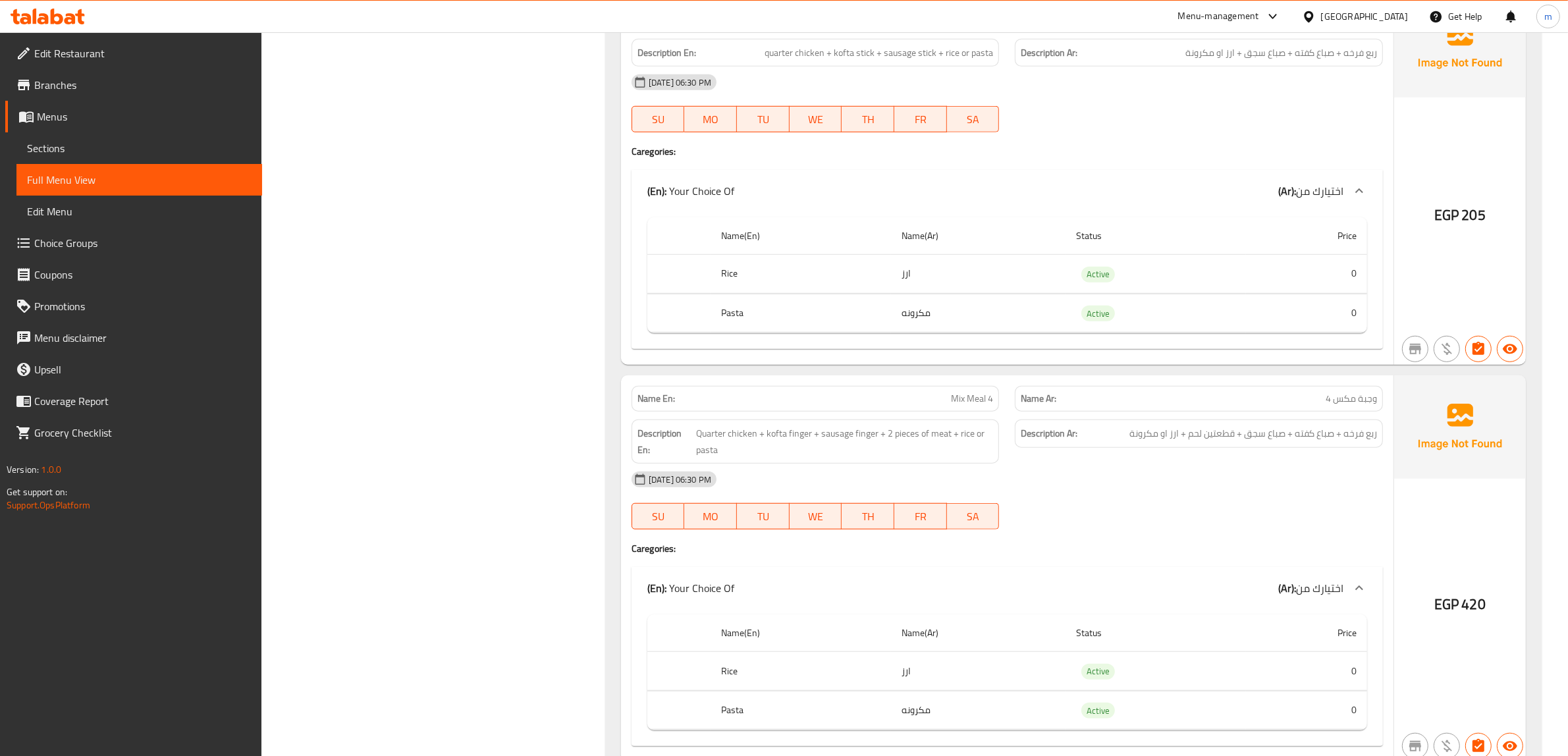
scroll to position [7586, 0]
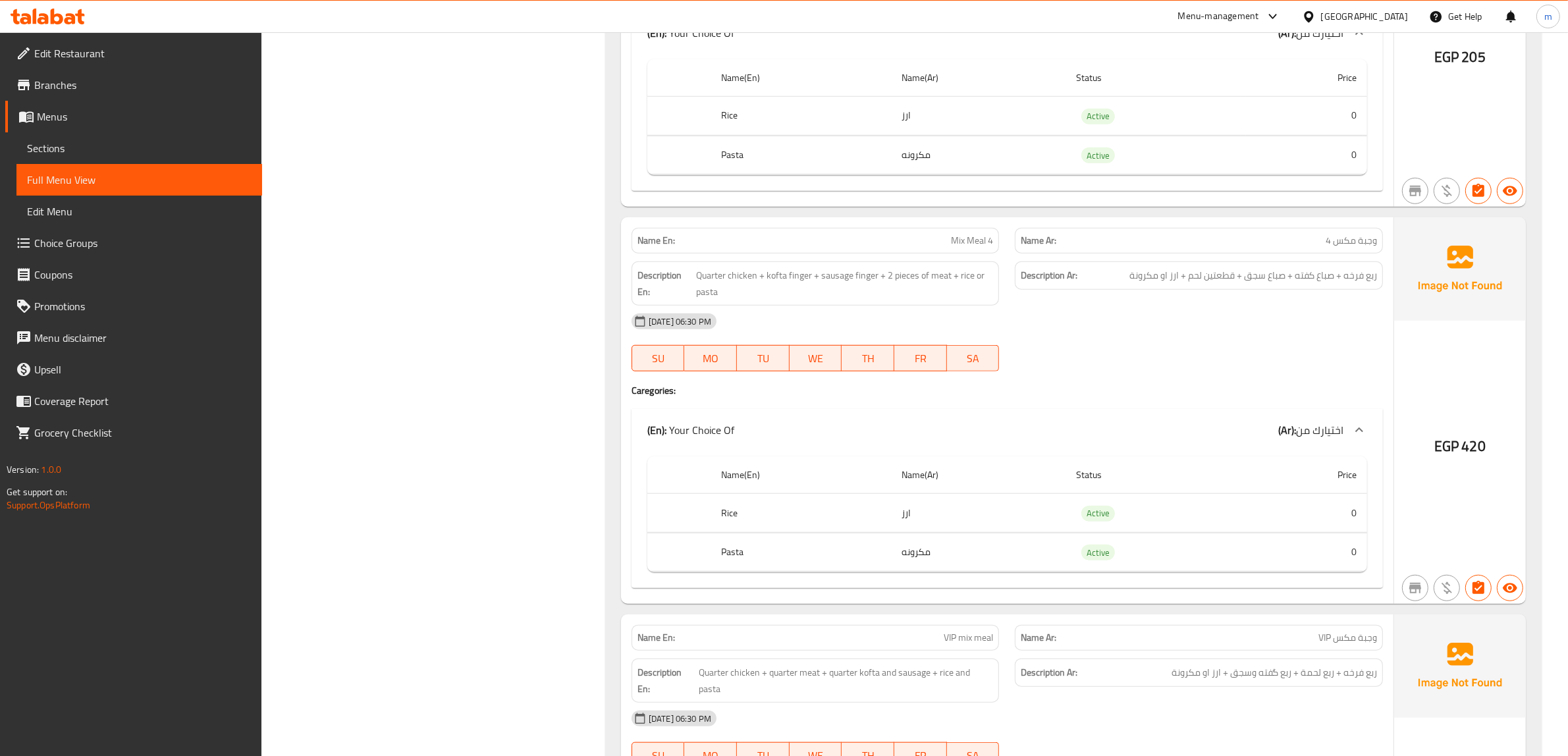
click at [968, 247] on span "Mix Meal 4" at bounding box center [972, 240] width 42 height 14
copy span "Mix Meal 4"
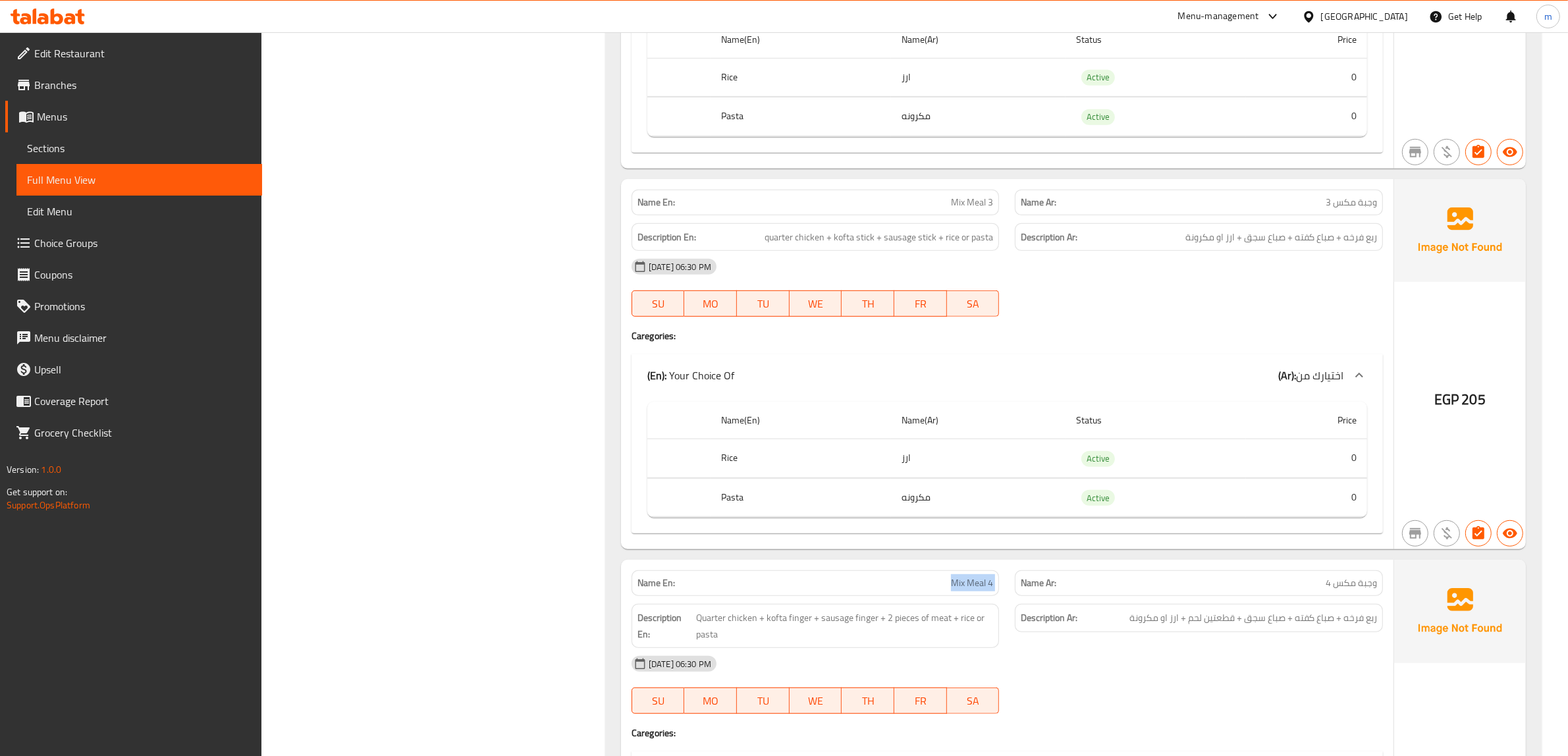
scroll to position [7011, 0]
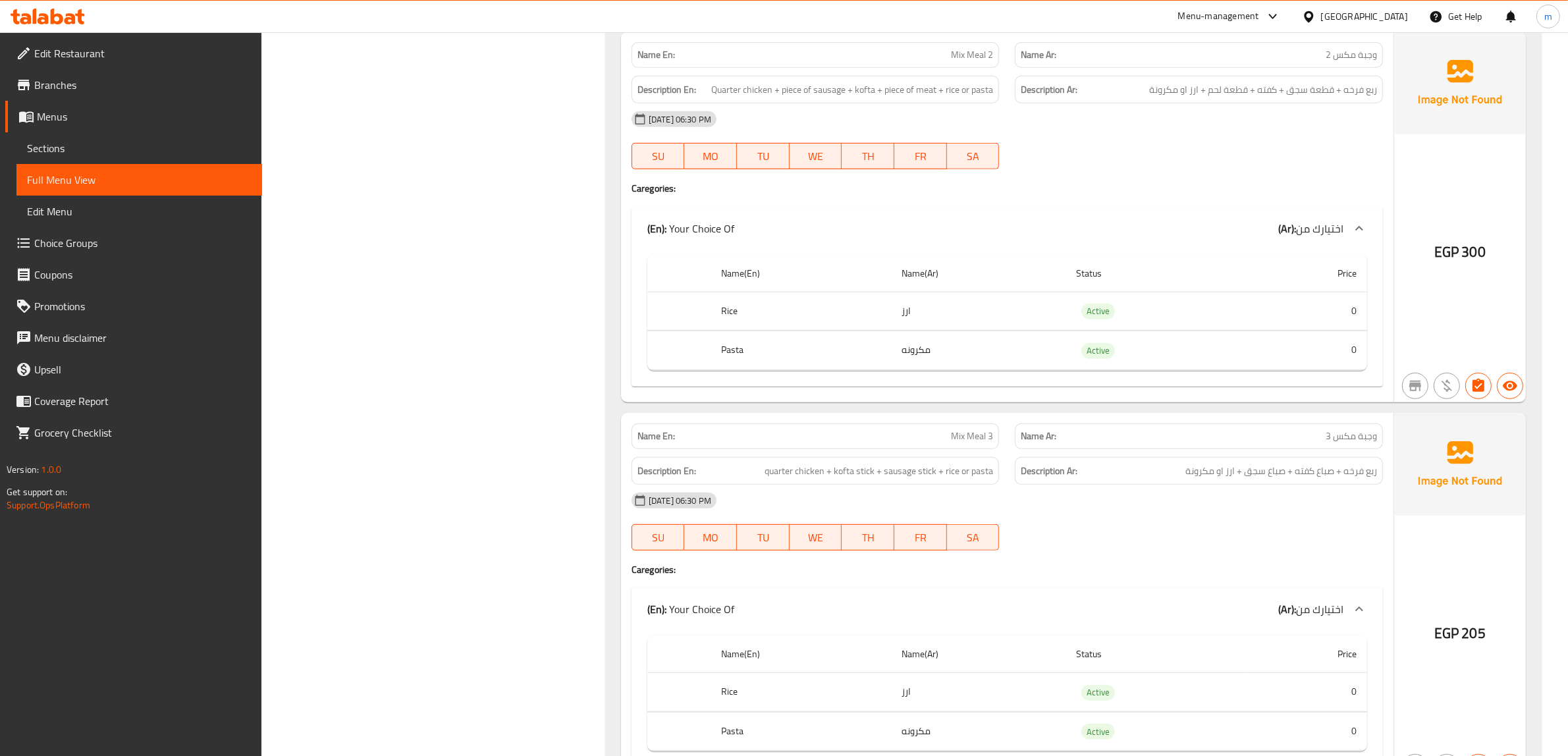
click at [508, 200] on div "Filter Branches Branches Popular filters Free items Branch specific items Has c…" at bounding box center [437, 173] width 317 height 14030
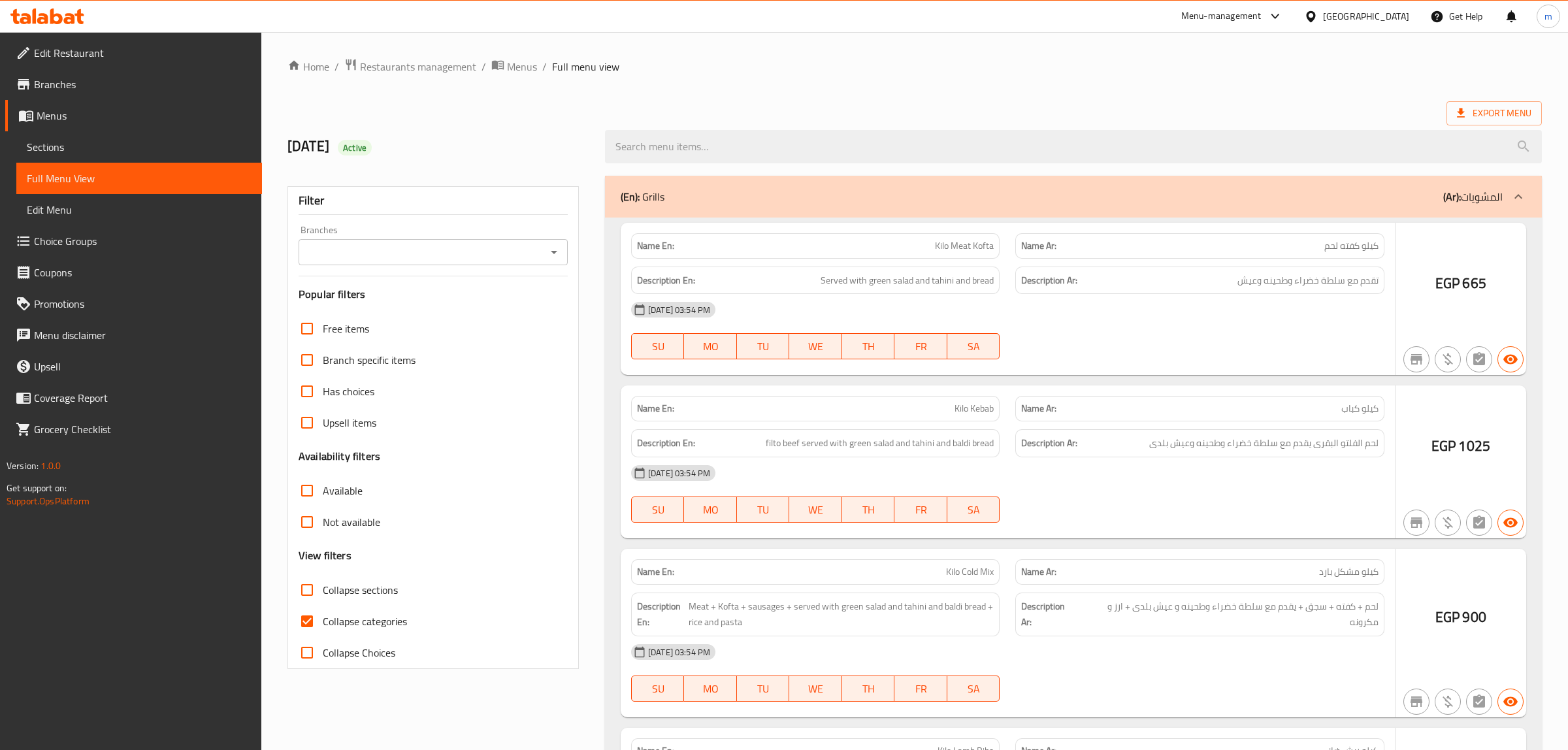
click at [758, 124] on div at bounding box center [784, 375] width 1568 height 750
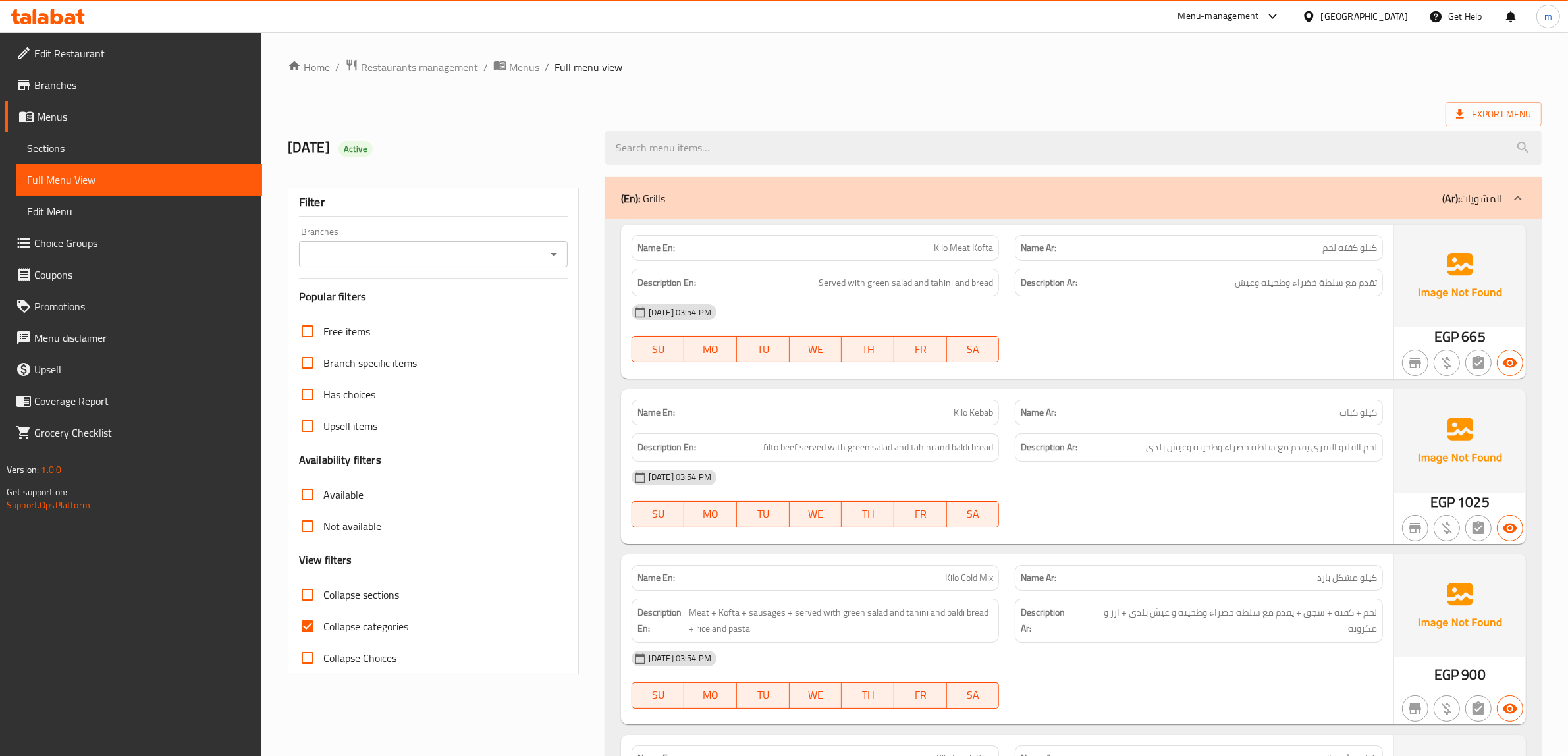
scroll to position [6731, 0]
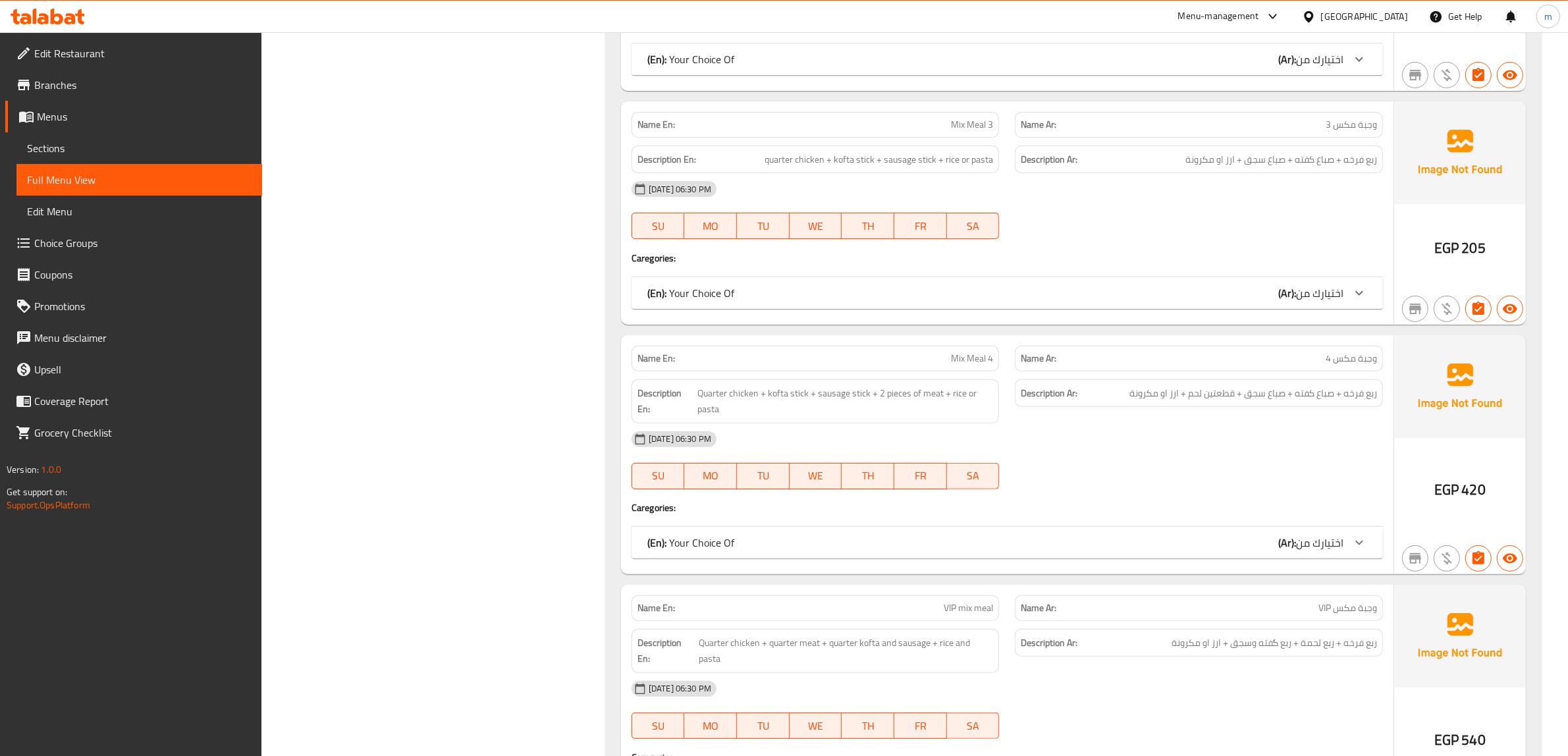
click at [1108, 455] on div "[DATE] 06:30 PM" at bounding box center [1006, 439] width 767 height 32
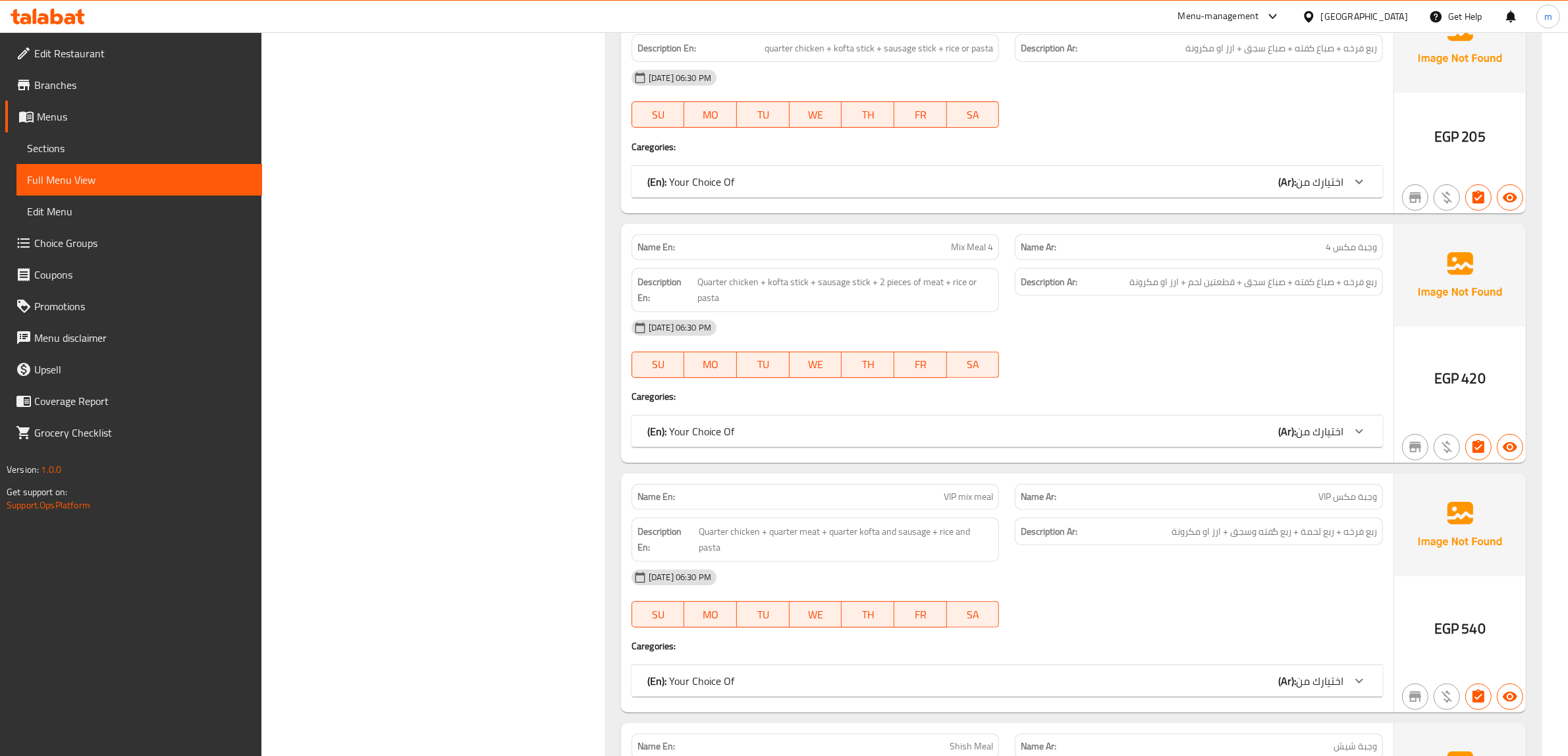
scroll to position [6813, 0]
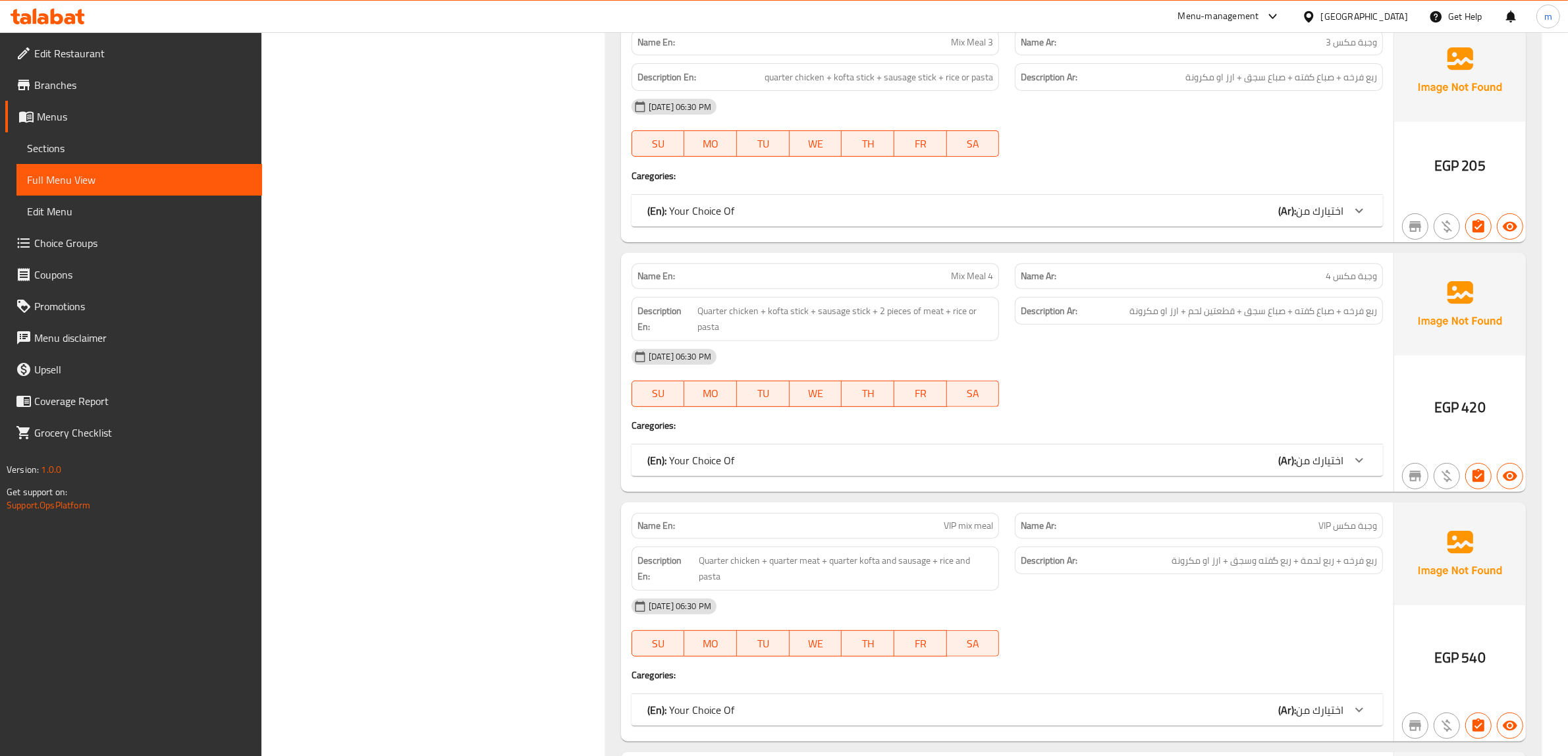
click at [1078, 402] on div "[DATE] 06:30 PM SU MO TU WE TH FR SA" at bounding box center [1006, 378] width 767 height 73
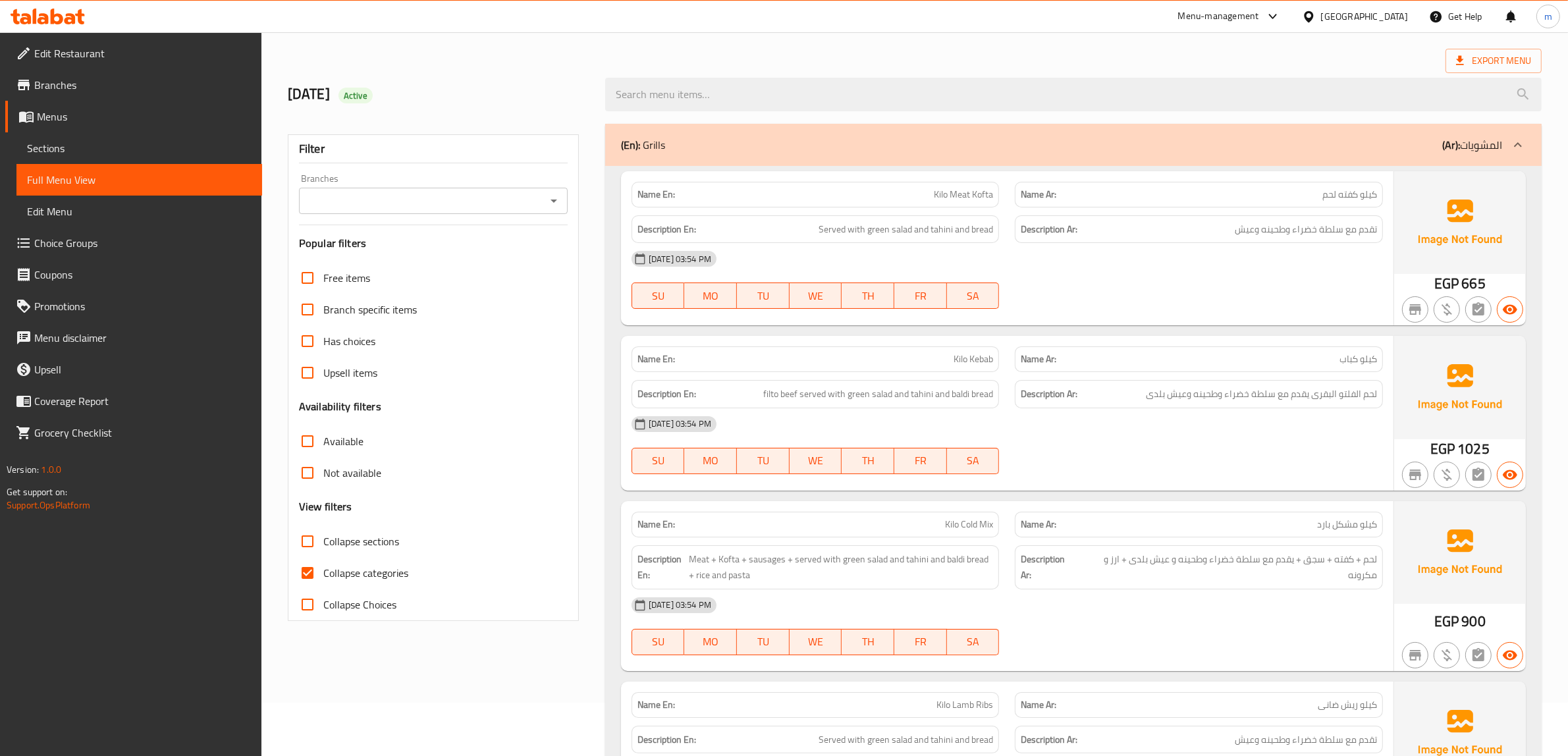
scroll to position [82, 0]
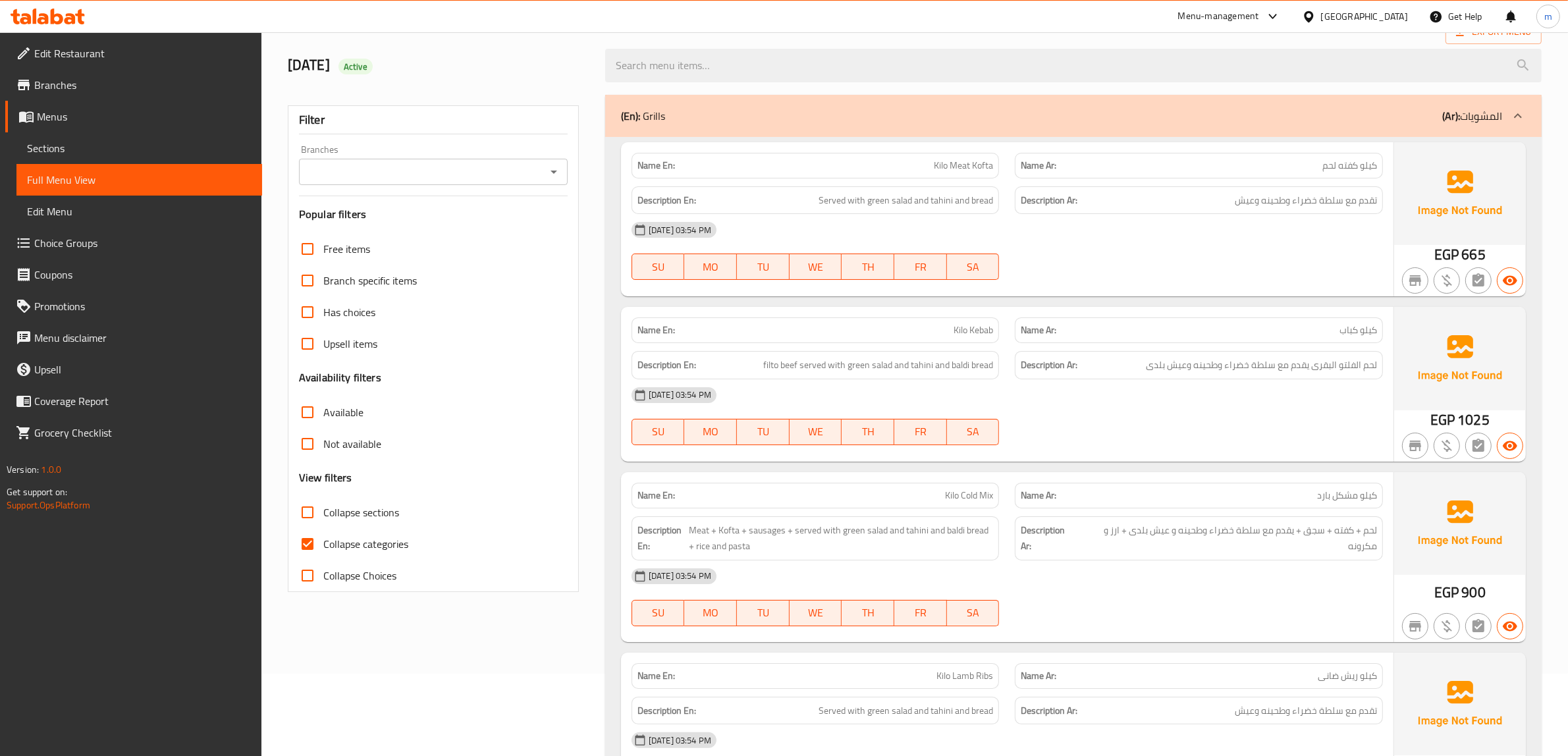
click at [356, 544] on span "Collapse categories" at bounding box center [366, 543] width 85 height 16
click at [324, 544] on input "Collapse categories" at bounding box center [308, 543] width 32 height 32
checkbox input "false"
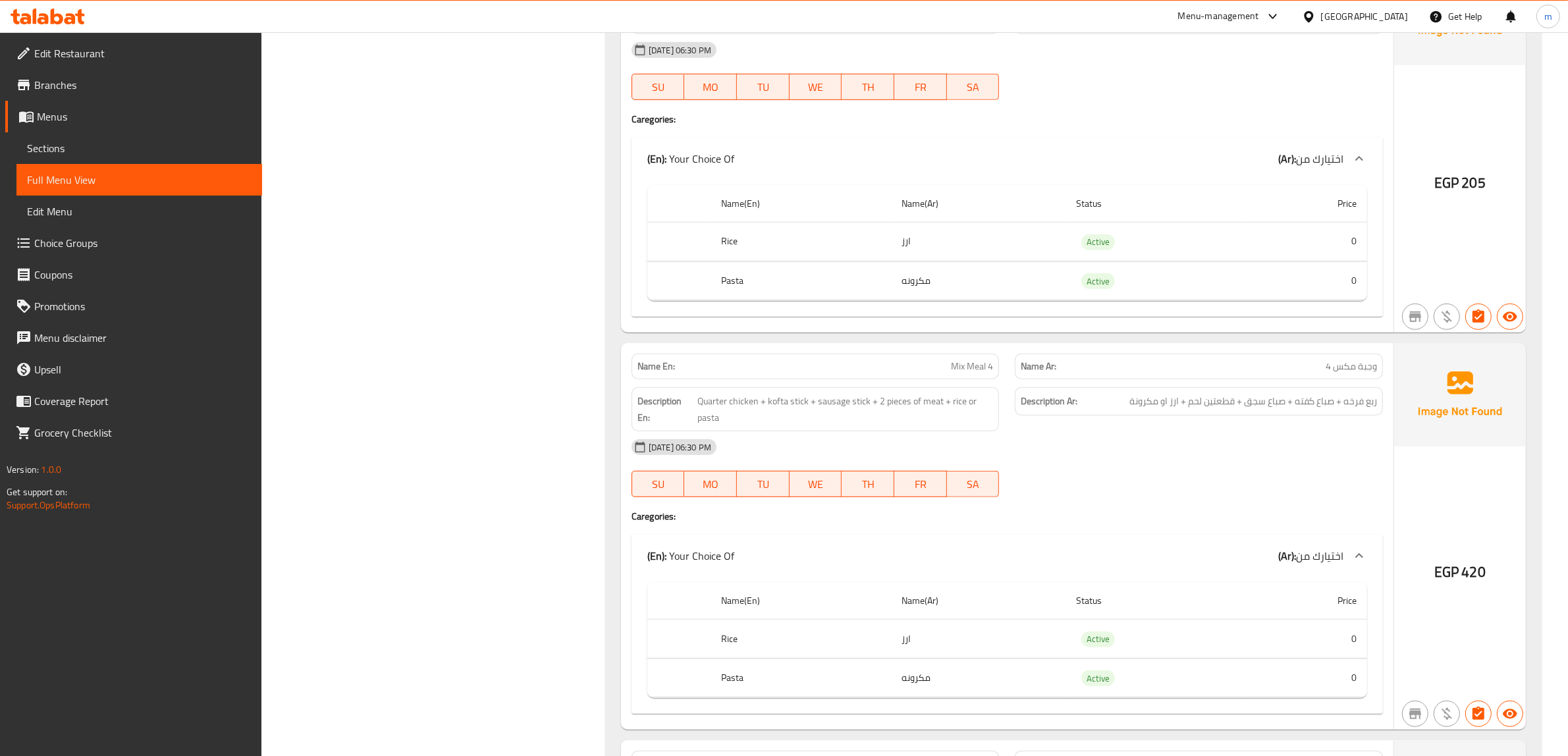
click at [979, 390] on div "Description En: Quarter chicken + kofta stick + sausage stick + 2 pieces of mea…" at bounding box center [816, 409] width 384 height 60
click at [970, 373] on span "Mix Meal 4" at bounding box center [972, 366] width 42 height 14
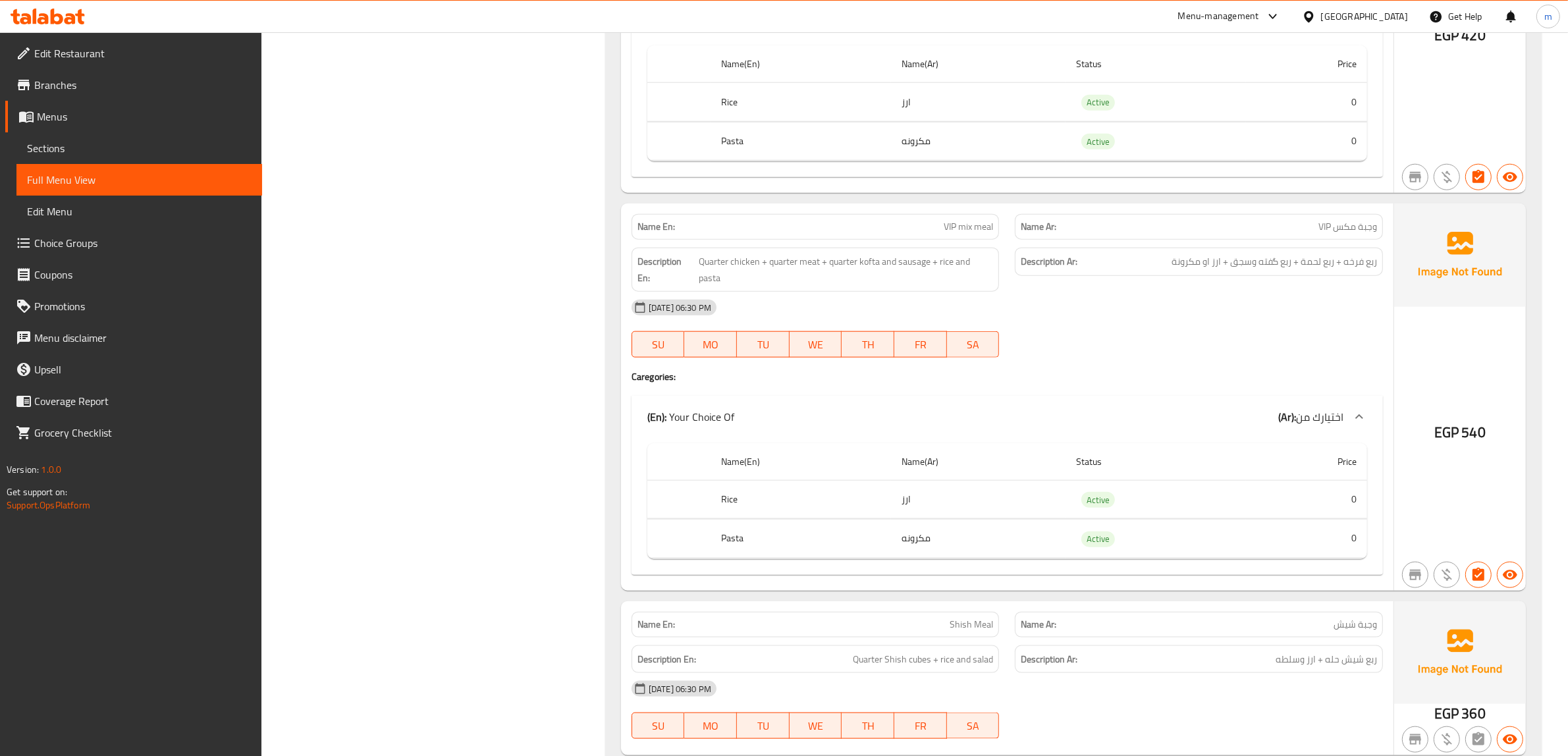
scroll to position [8051, 0]
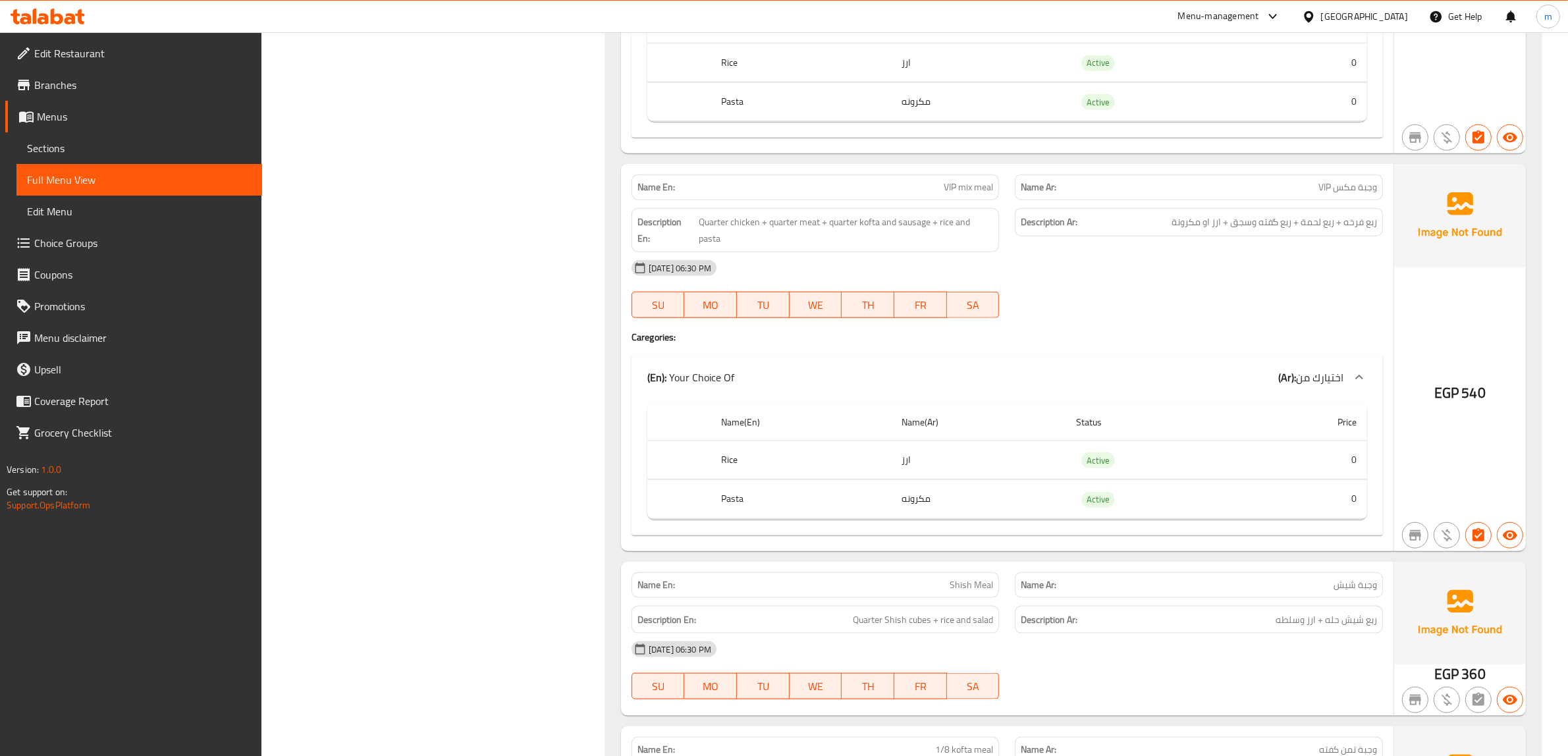
click at [956, 192] on span "VIP mix meal" at bounding box center [968, 187] width 49 height 14
copy span "VIP mix meal"
drag, startPoint x: 1175, startPoint y: 343, endPoint x: 1166, endPoint y: 348, distance: 10.3
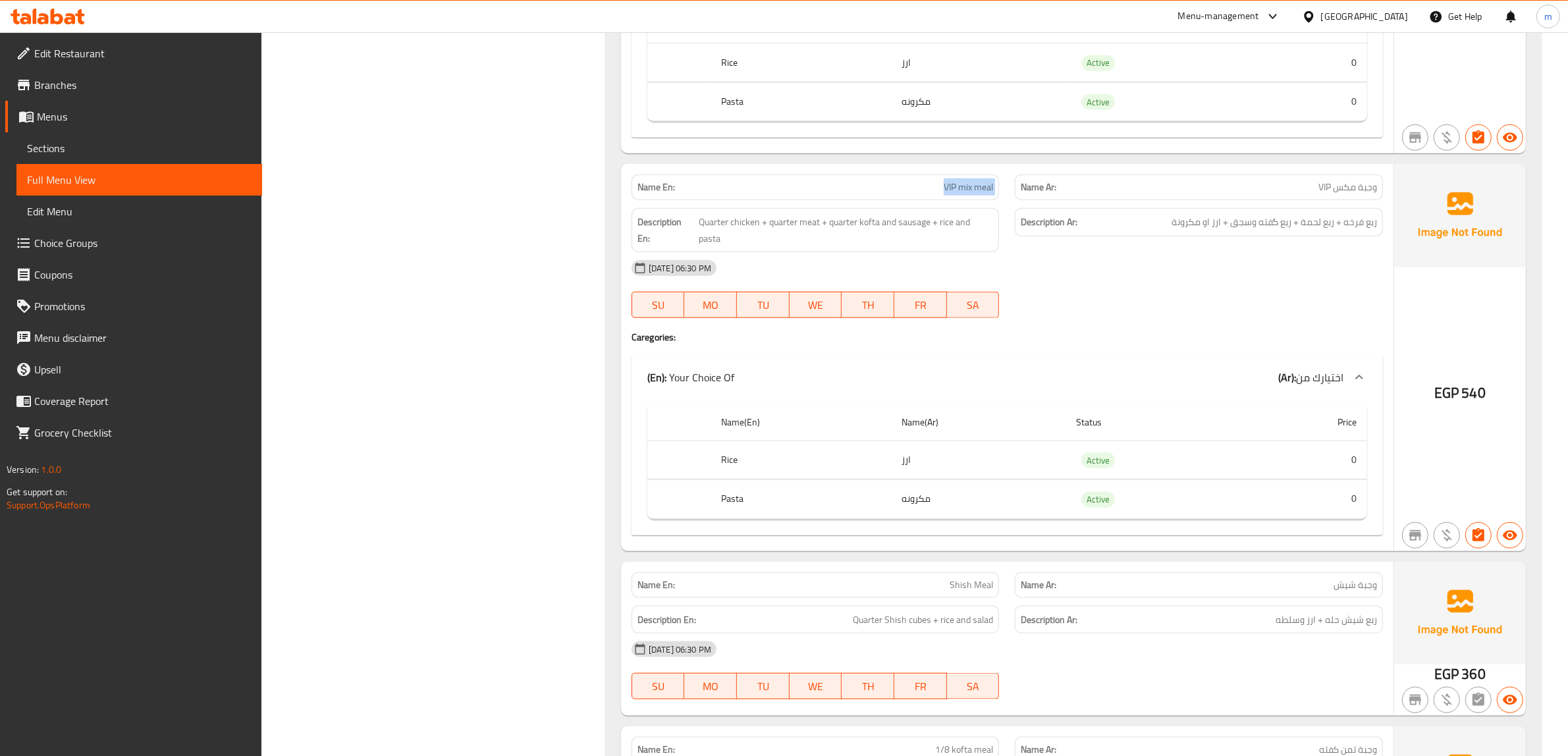
click at [1173, 344] on div "Name En: VIP mix meal Name Ar: وجبة مكس VIP Description En: Quarter chicken + q…" at bounding box center [1006, 356] width 772 height 386
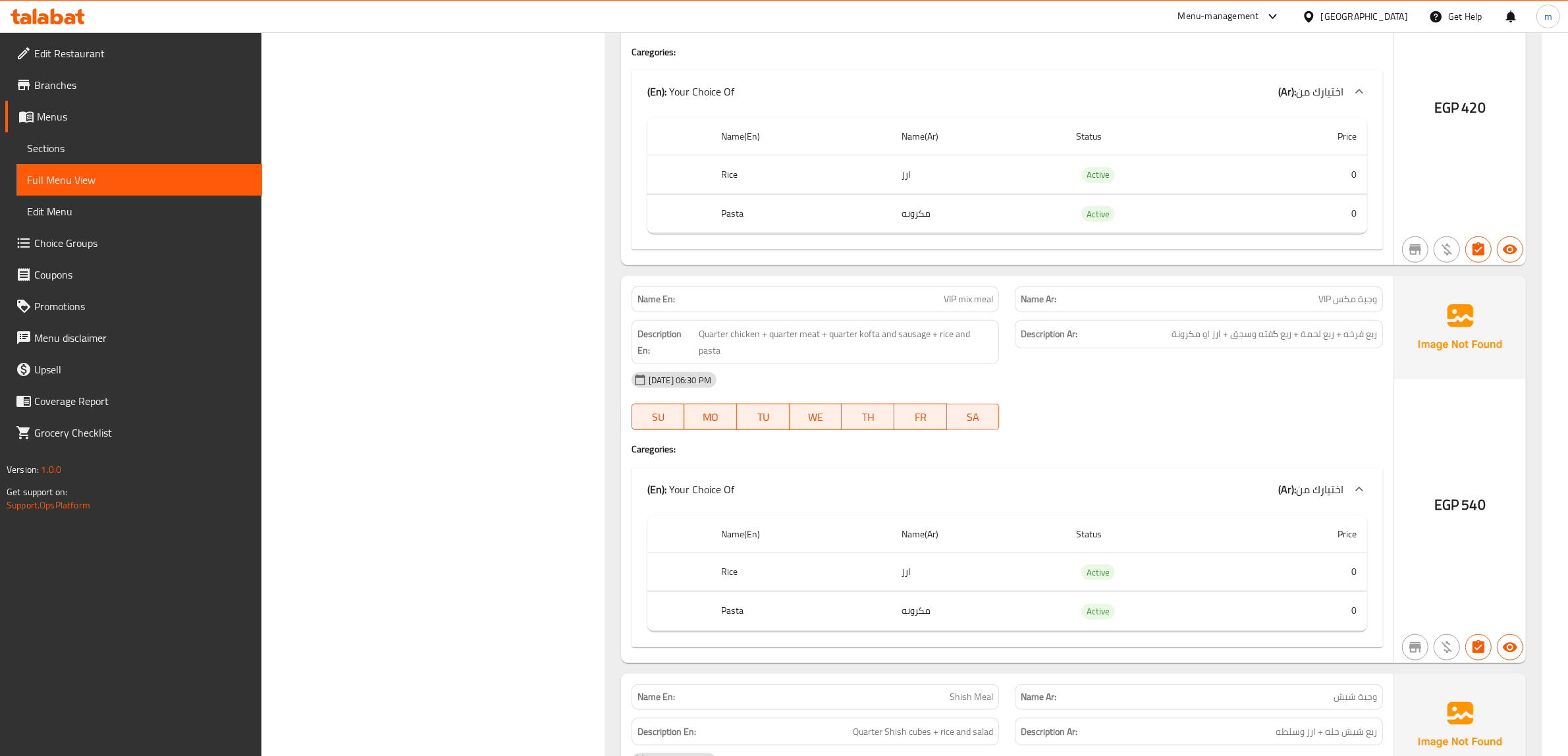
scroll to position [7969, 0]
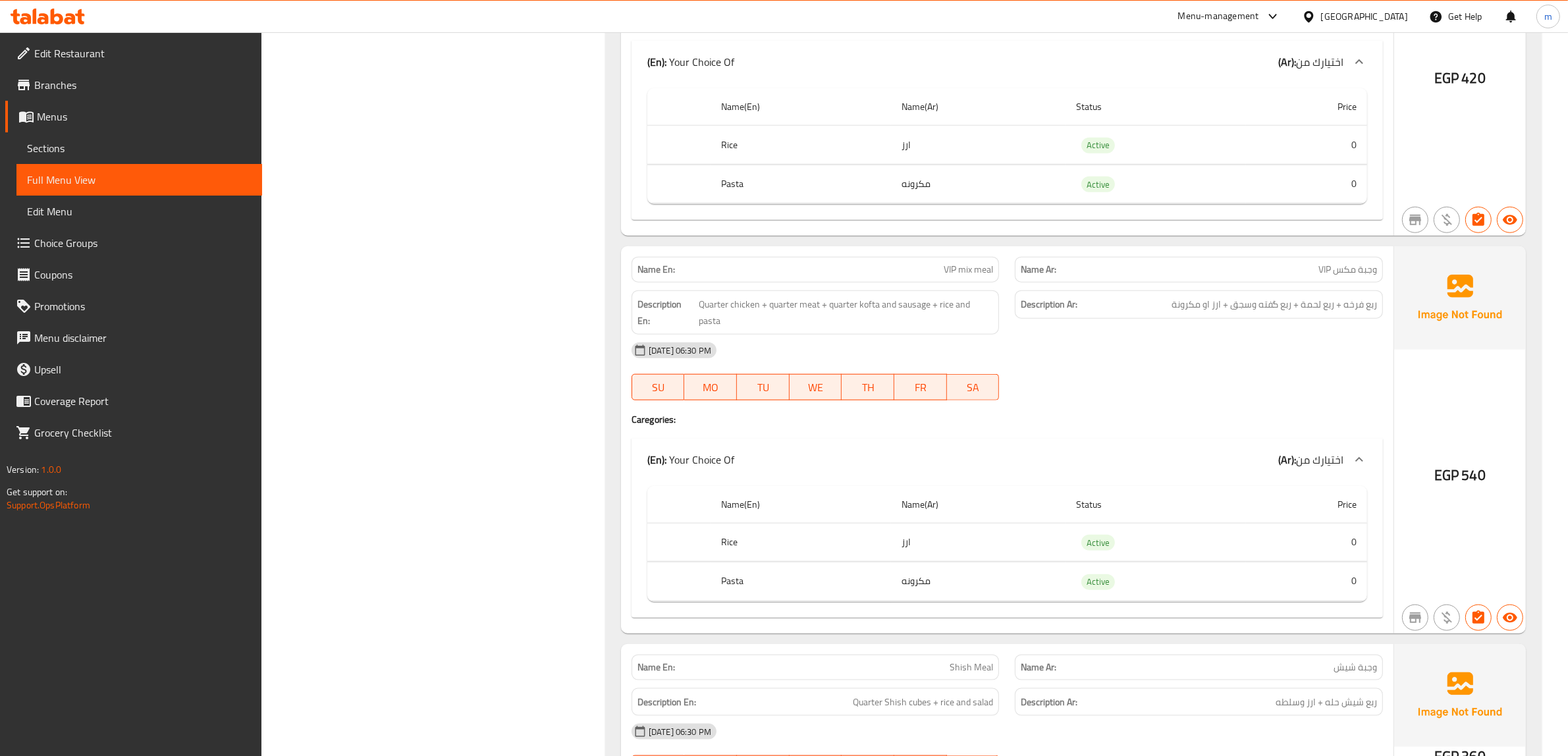
click at [956, 276] on span "VIP mix meal" at bounding box center [968, 269] width 49 height 14
copy span "VIP mix meal"
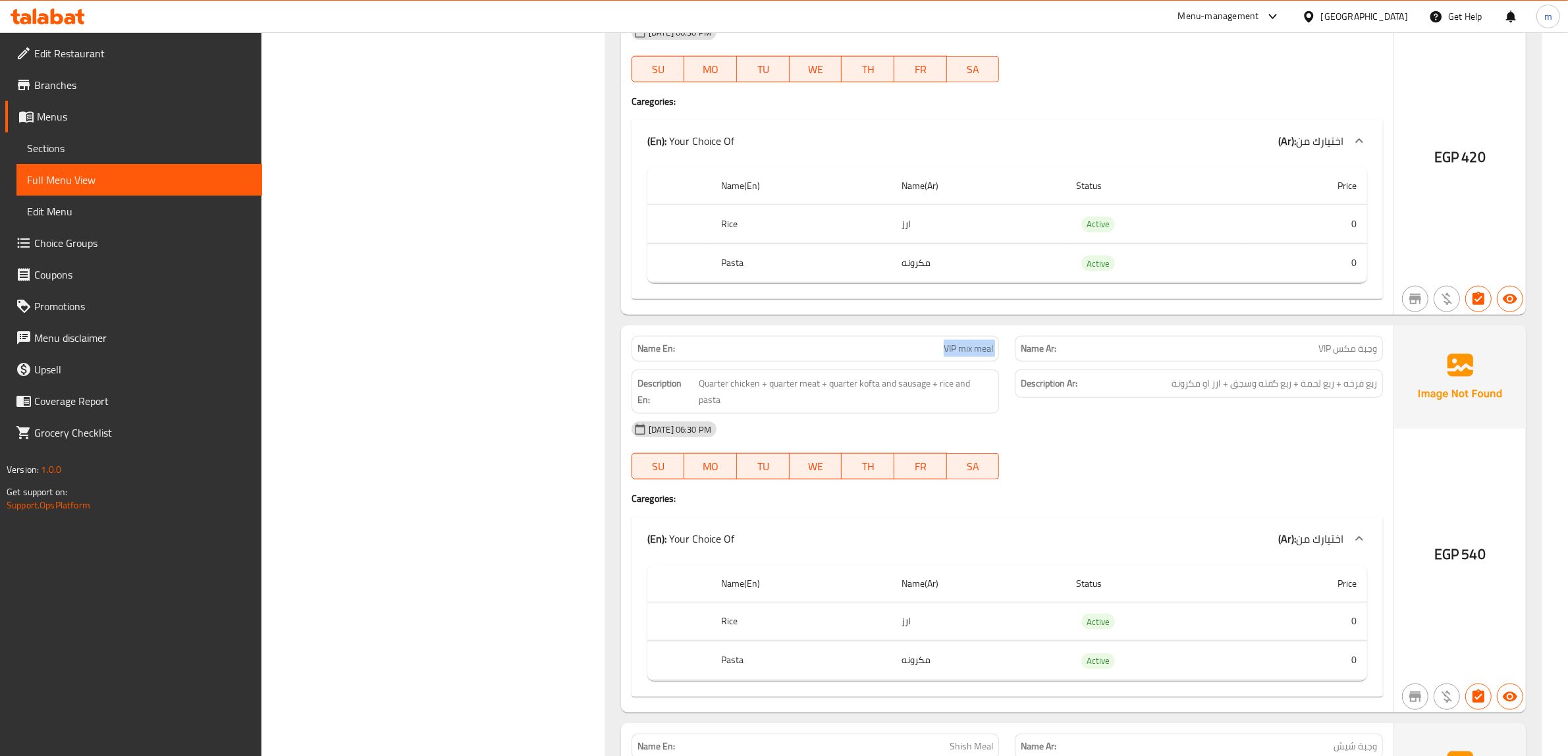
scroll to position [7804, 0]
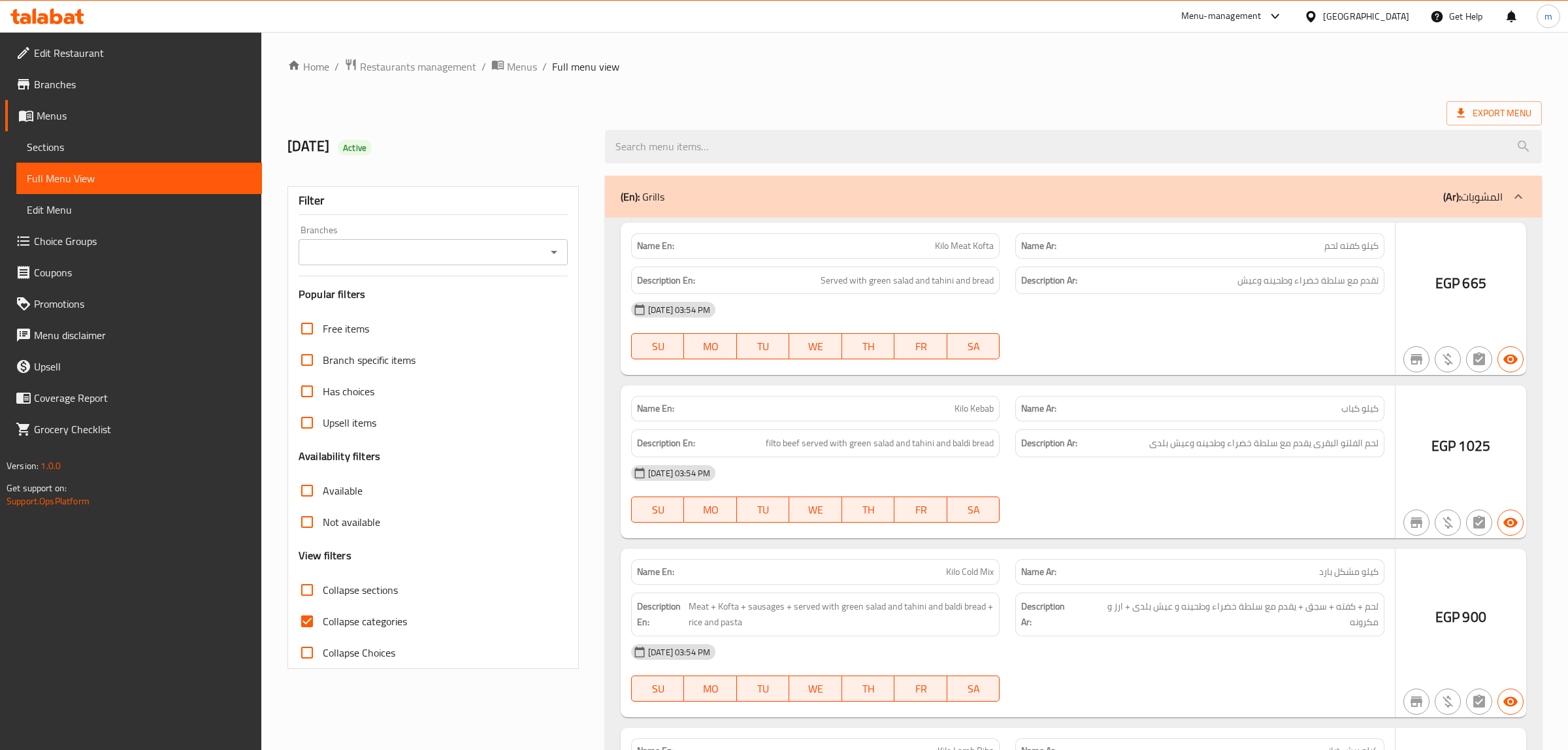
click at [342, 621] on div at bounding box center [784, 375] width 1568 height 750
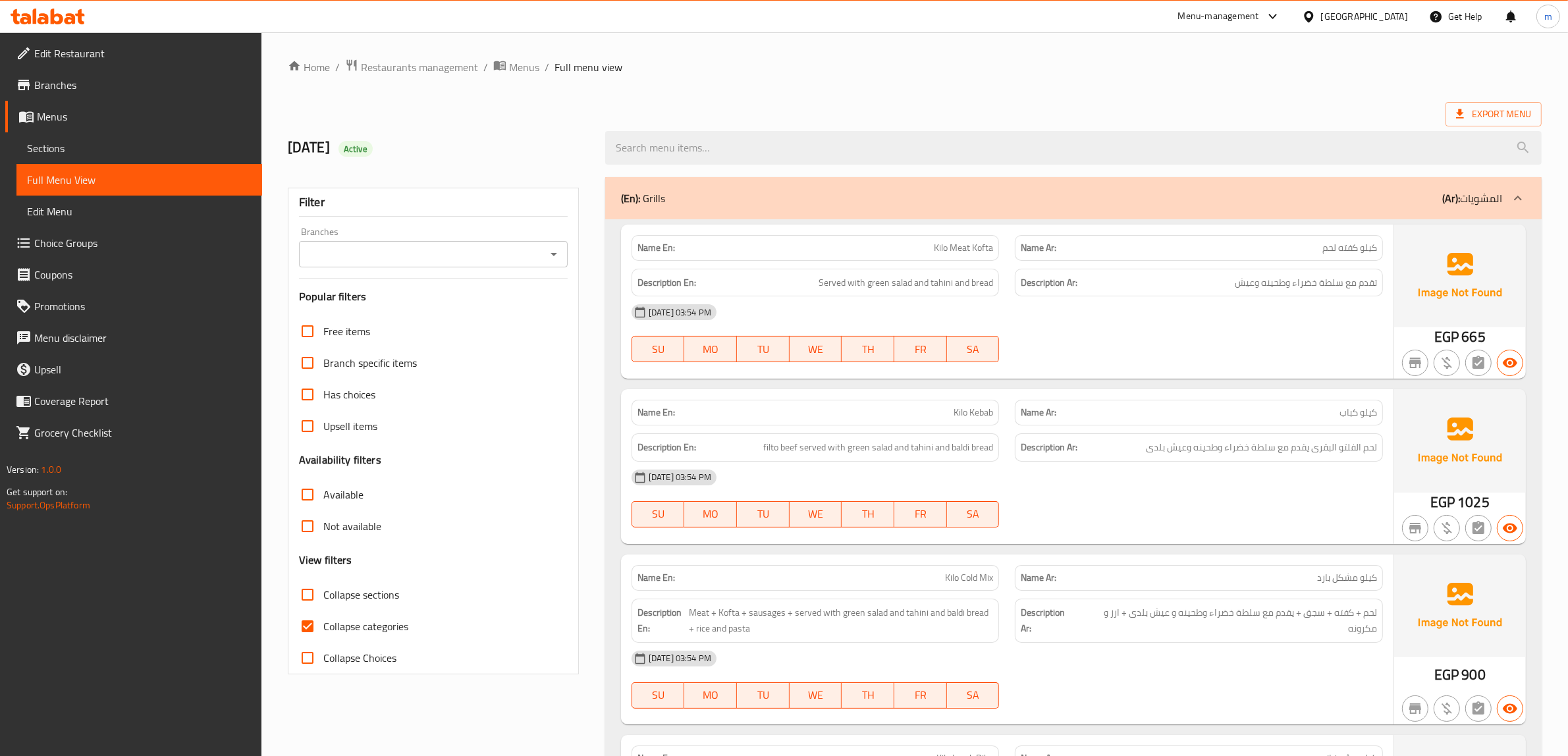
click at [309, 623] on input "Collapse categories" at bounding box center [308, 626] width 32 height 32
checkbox input "false"
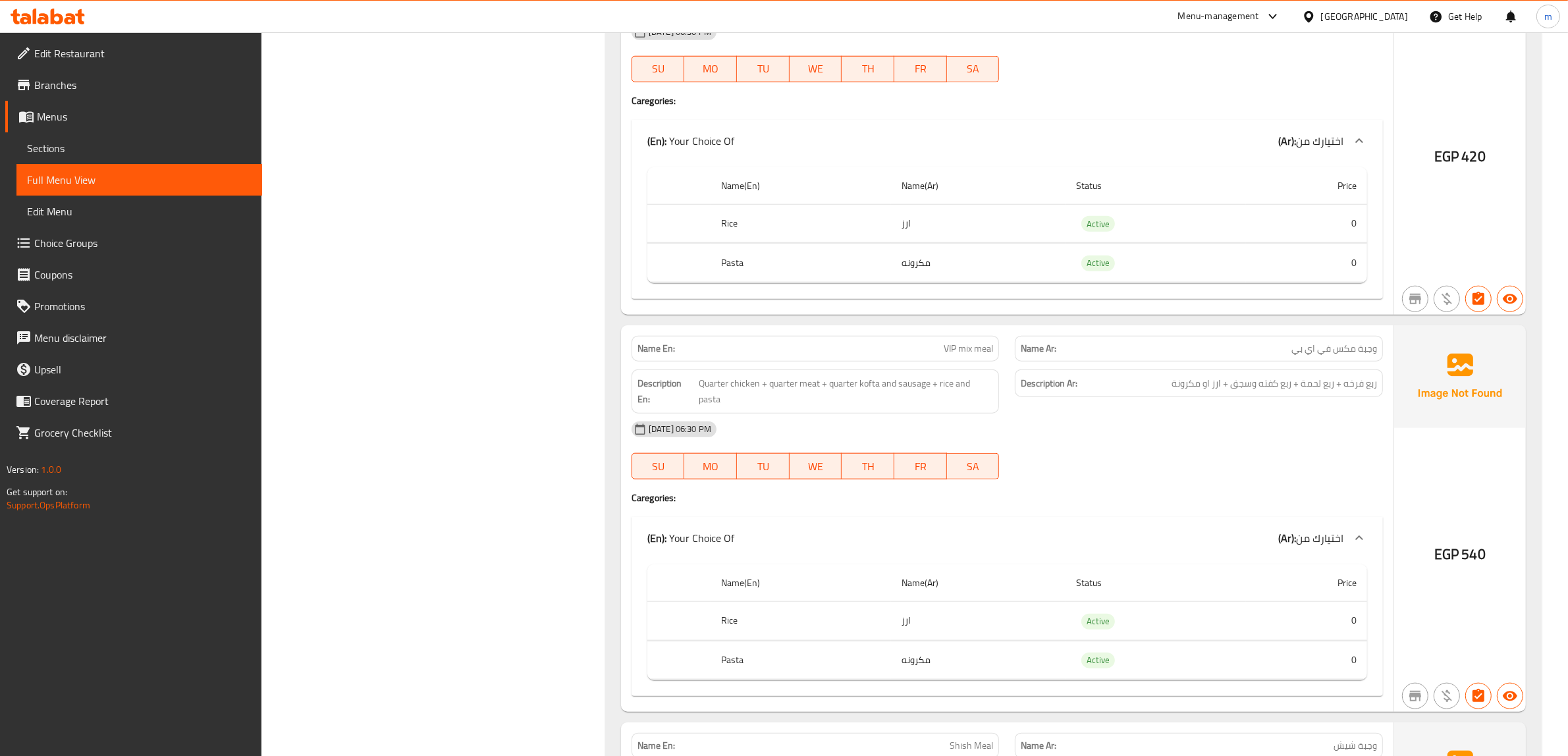
click at [1044, 398] on div "Description Ar: ربع فرخه + ربع لحمة + ربع كفته وسجق + ارز او مكرونة" at bounding box center [1198, 384] width 368 height 28
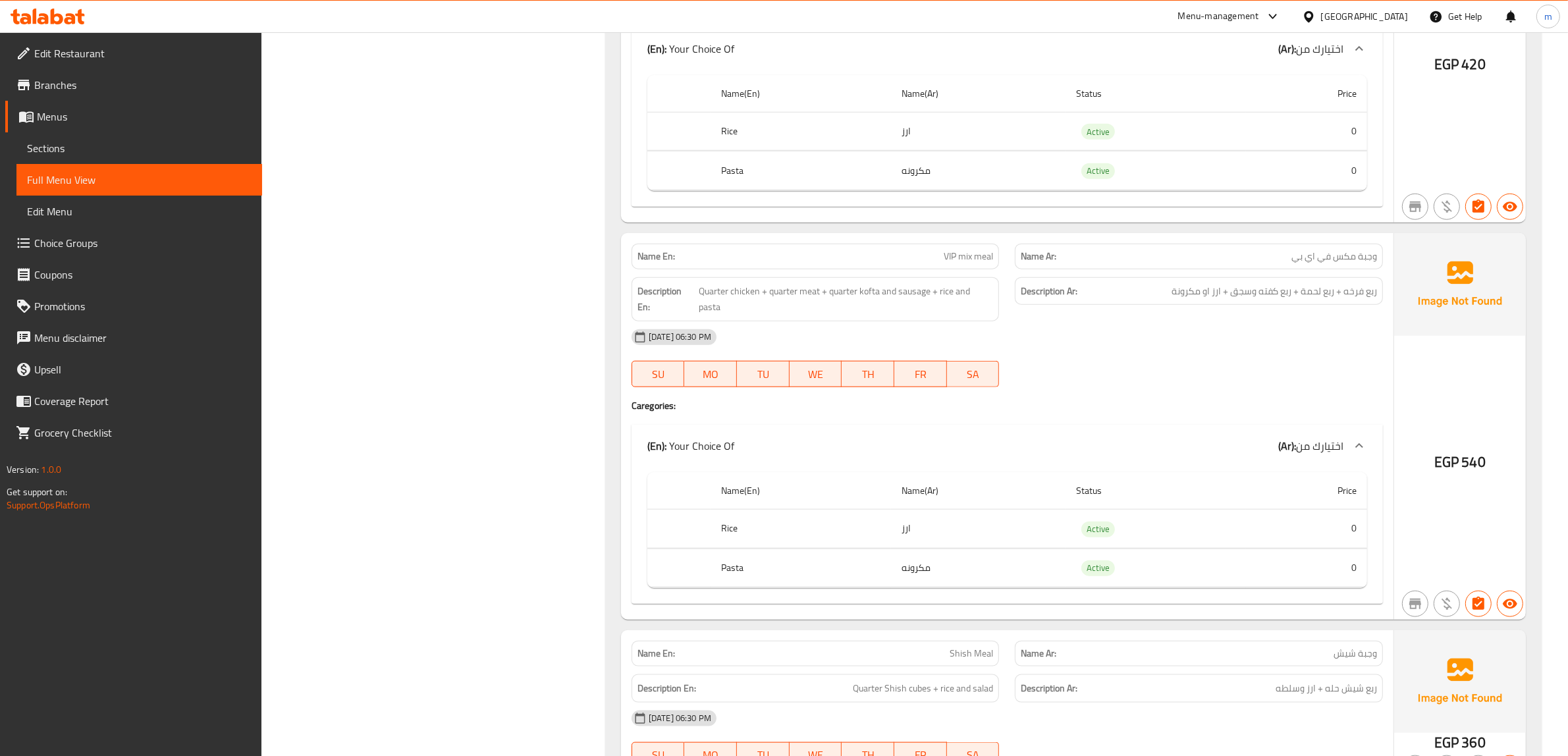
scroll to position [8040, 0]
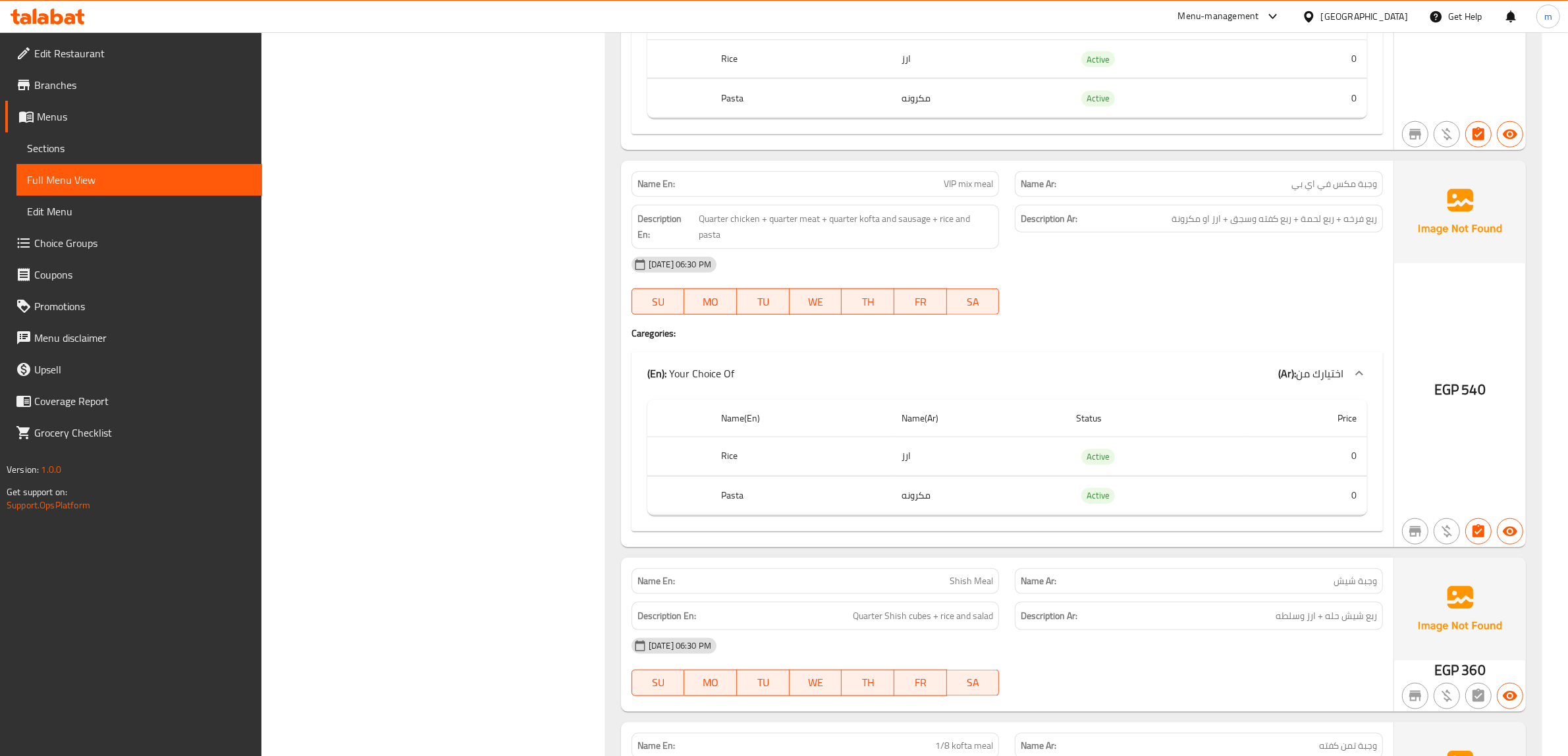
click at [1114, 317] on div "[DATE] 06:30 PM SU MO TU WE TH FR SA" at bounding box center [1006, 286] width 767 height 73
click at [1203, 296] on div "[DATE] 06:30 PM SU MO TU WE TH FR SA" at bounding box center [1006, 286] width 767 height 73
click at [1148, 304] on div "[DATE] 06:30 PM SU MO TU WE TH FR SA" at bounding box center [1006, 286] width 767 height 73
click at [991, 280] on div "[DATE] 06:30 PM" at bounding box center [1006, 265] width 767 height 32
click at [1078, 280] on div "[DATE] 06:30 PM" at bounding box center [1006, 265] width 767 height 32
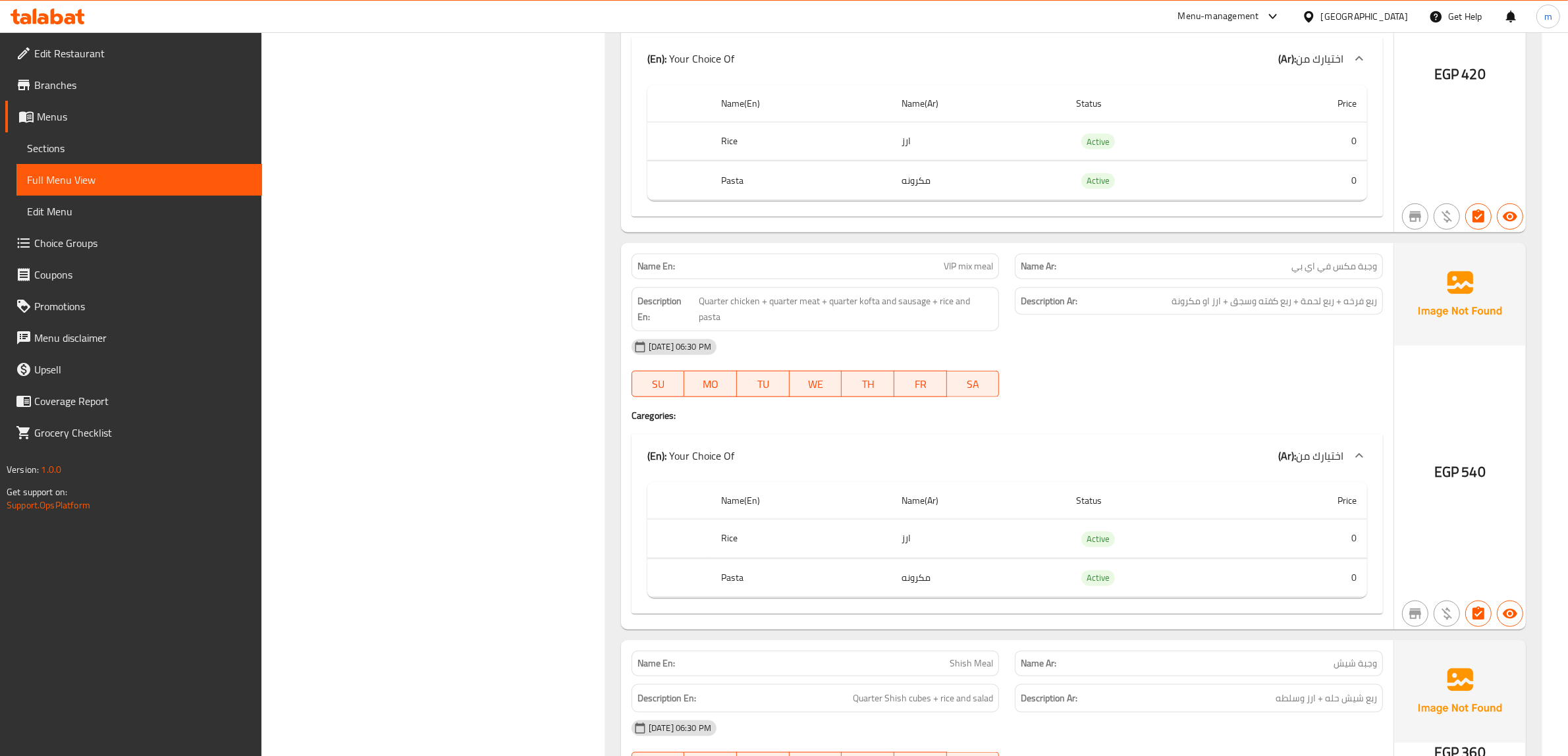
scroll to position [7792, 0]
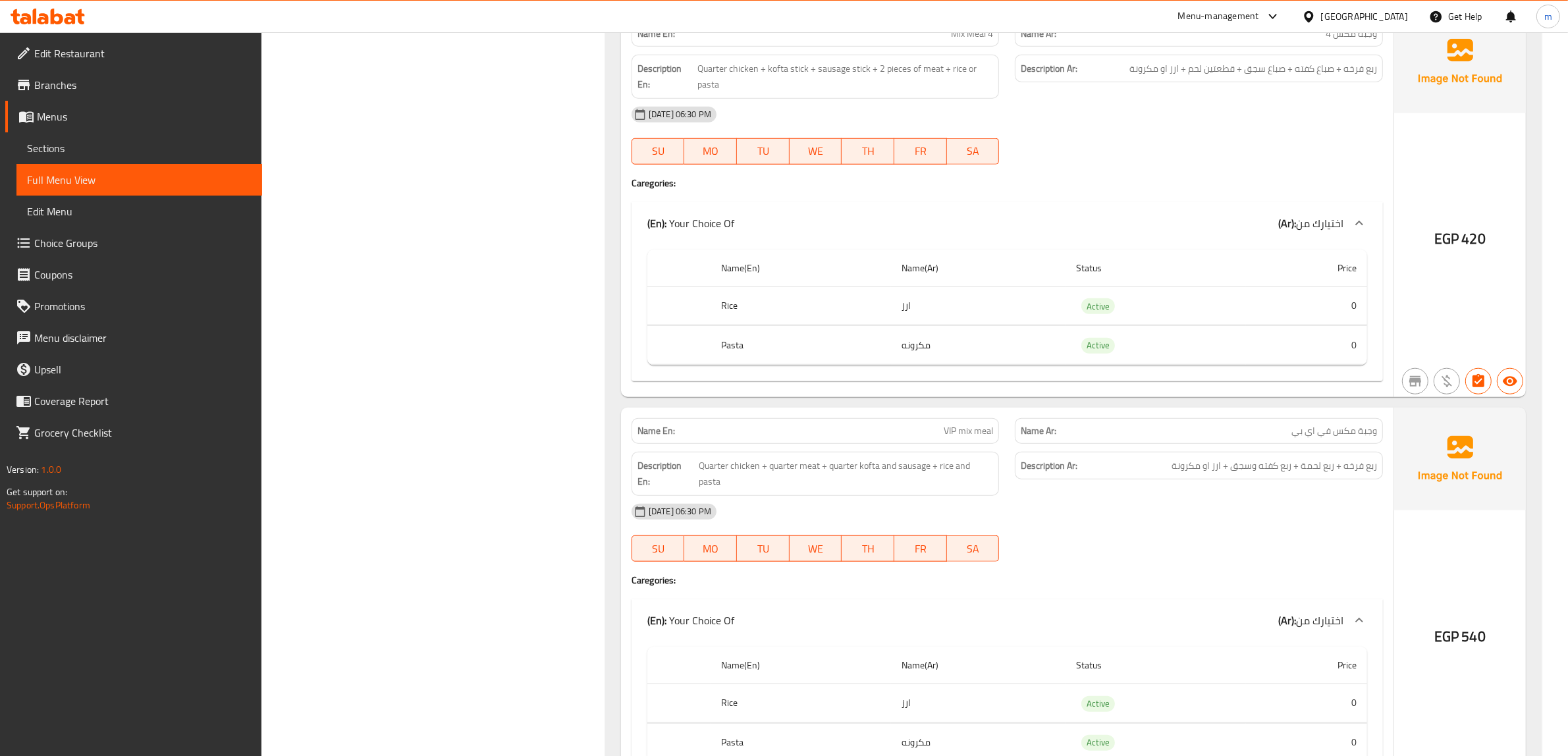
click at [980, 490] on span "Quarter chicken + quarter meat + quarter kofta and sausage + rice and pasta" at bounding box center [847, 473] width 295 height 32
click at [1042, 515] on div "[DATE] 06:30 PM" at bounding box center [1006, 512] width 767 height 32
click at [1158, 556] on div "[DATE] 06:30 PM SU MO TU WE TH FR SA" at bounding box center [1006, 532] width 767 height 73
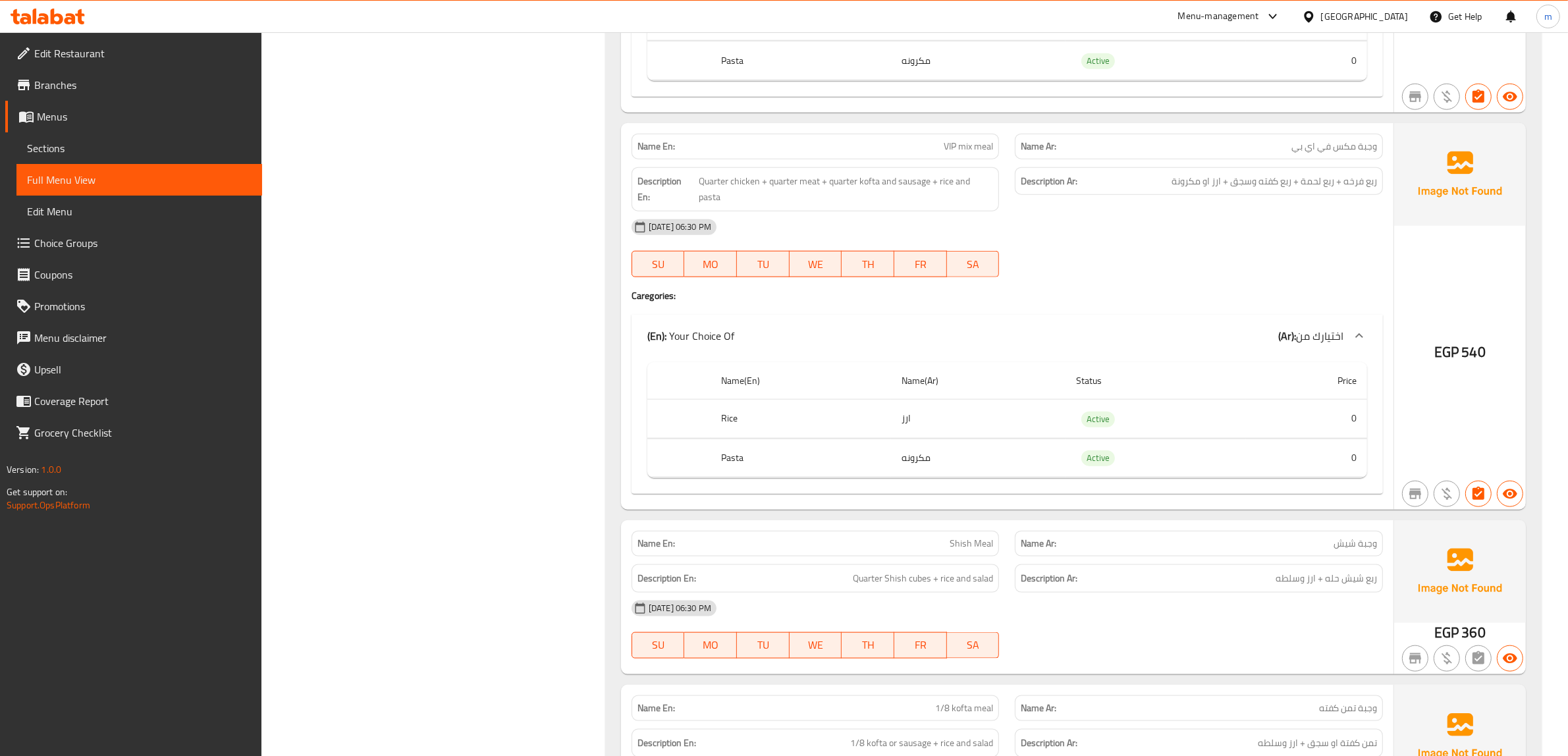
scroll to position [8040, 0]
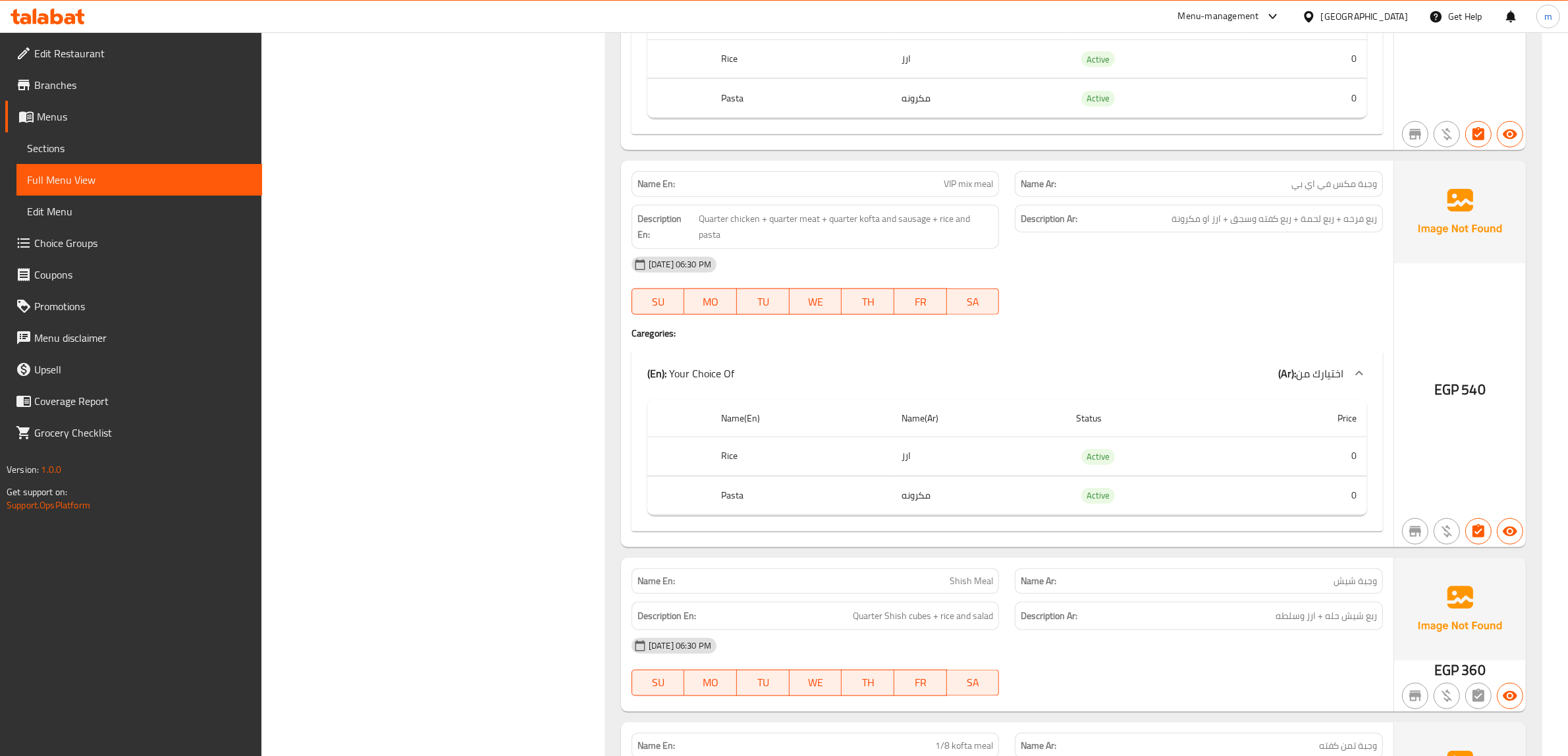
click at [1123, 303] on div "[DATE] 06:30 PM SU MO TU WE TH FR SA" at bounding box center [1006, 286] width 767 height 73
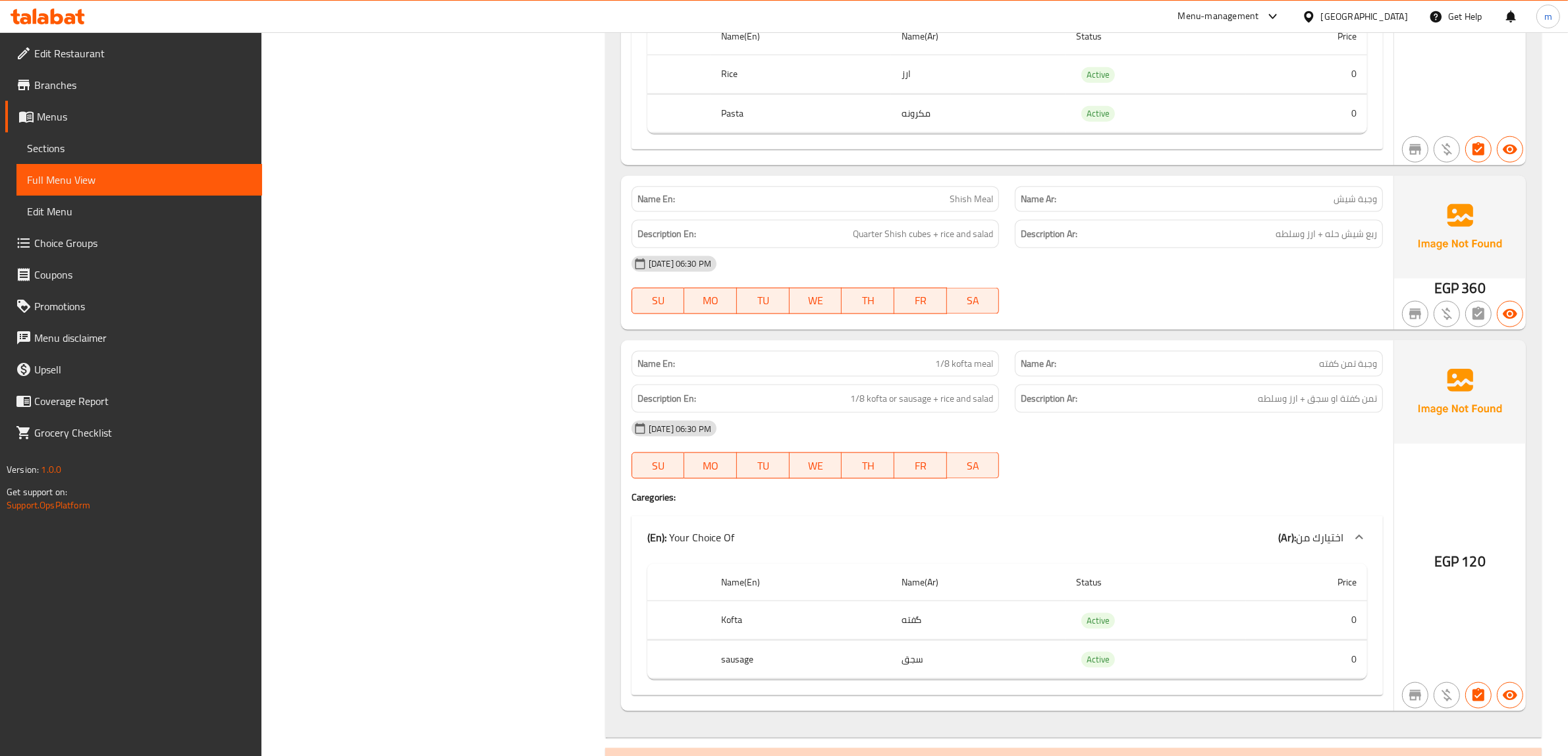
scroll to position [8450, 0]
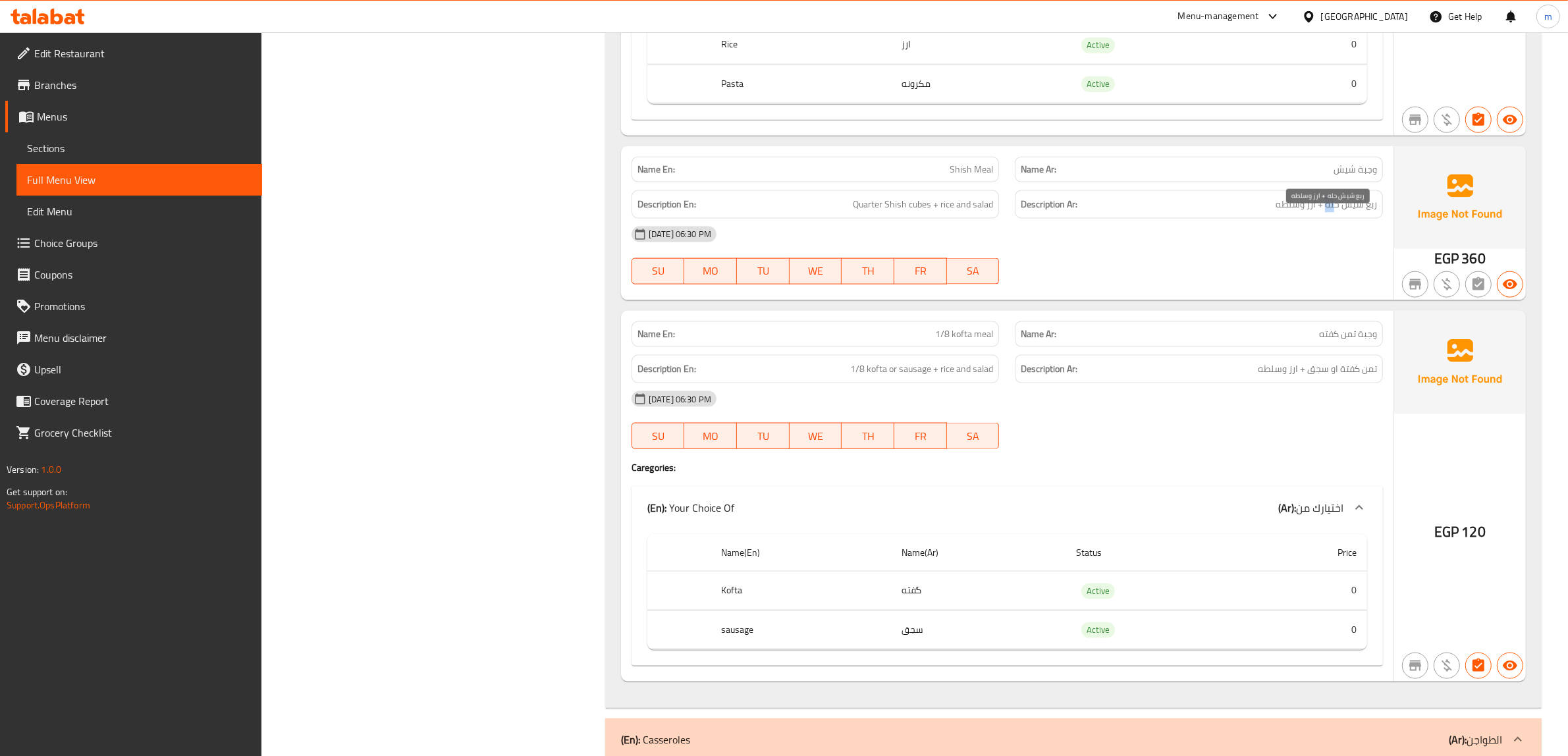
drag, startPoint x: 1326, startPoint y: 224, endPoint x: 1339, endPoint y: 222, distance: 13.2
click at [1339, 213] on span "ربع شیش حله + ارز وسلطه" at bounding box center [1326, 204] width 102 height 16
click at [923, 213] on span "Quarter Shish cubes + rice and salad" at bounding box center [922, 204] width 140 height 16
copy span "cubes"
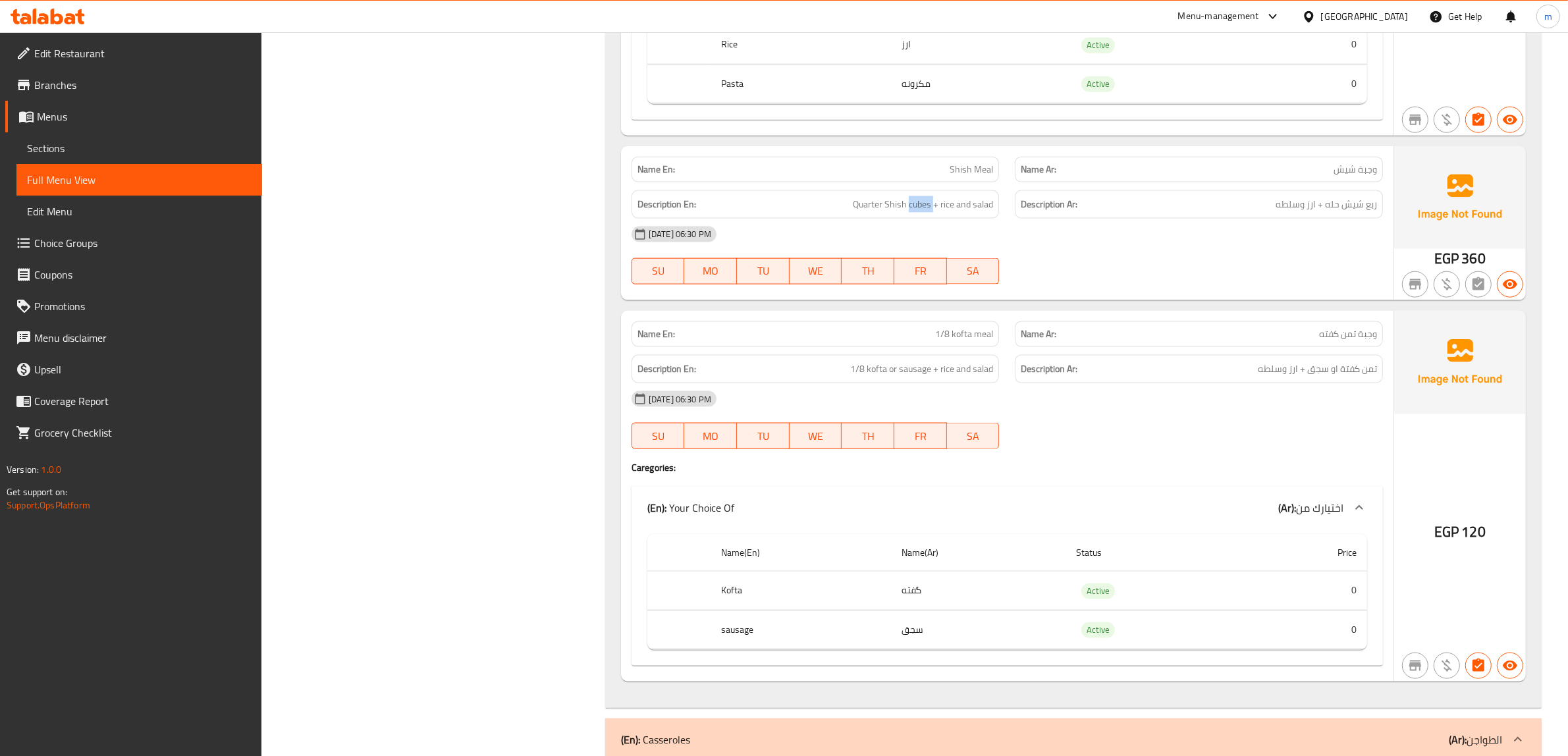
click at [920, 218] on div "Description En: Quarter Shish cubes + rice and salad" at bounding box center [815, 204] width 368 height 28
click at [883, 213] on span "Quarter Shish cubes + rice and salad" at bounding box center [922, 204] width 140 height 16
drag, startPoint x: 884, startPoint y: 221, endPoint x: 929, endPoint y: 230, distance: 45.9
click at [929, 218] on div "Description En: Quarter Shish cubes + rice and salad" at bounding box center [815, 204] width 368 height 28
copy span "Shish cubes"
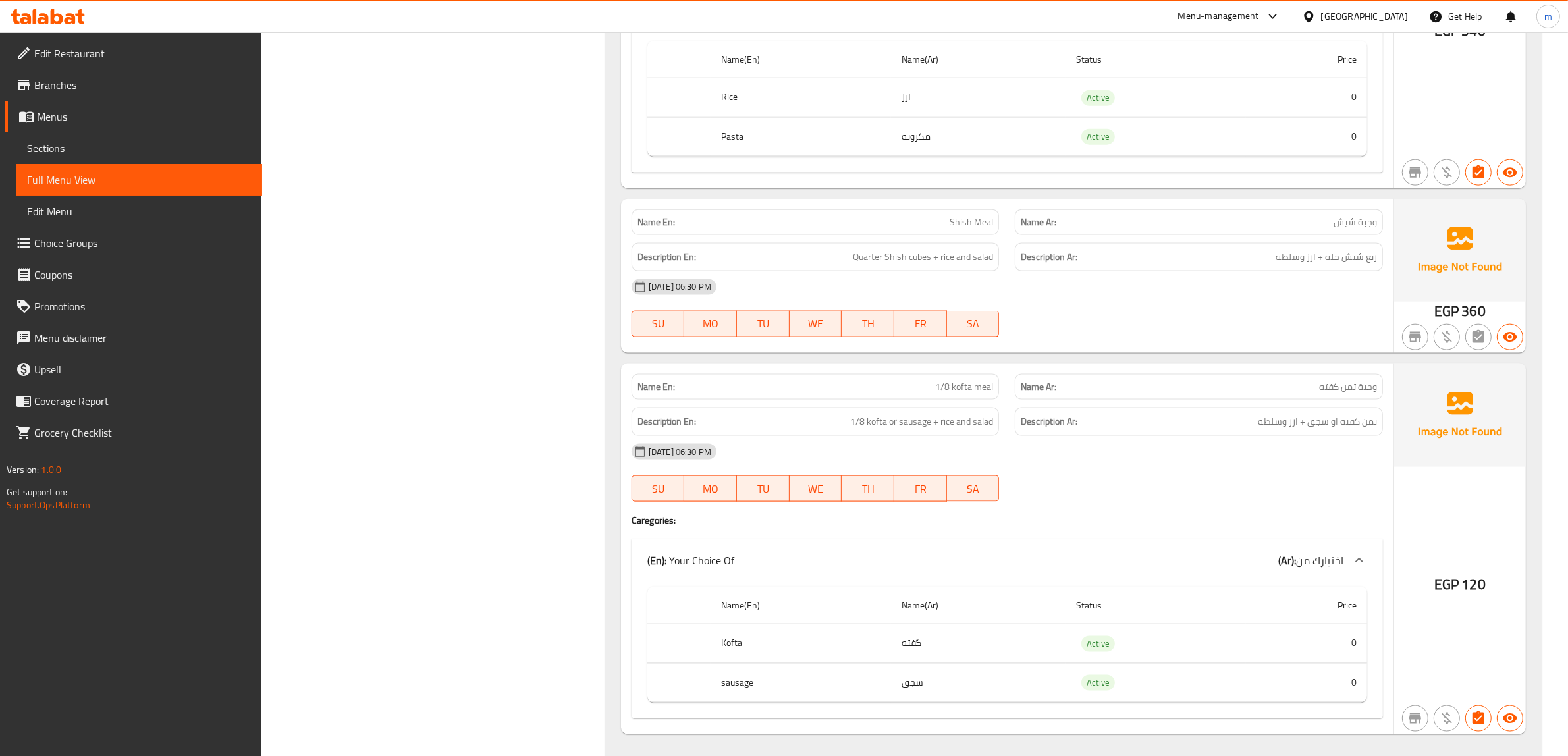
scroll to position [8369, 0]
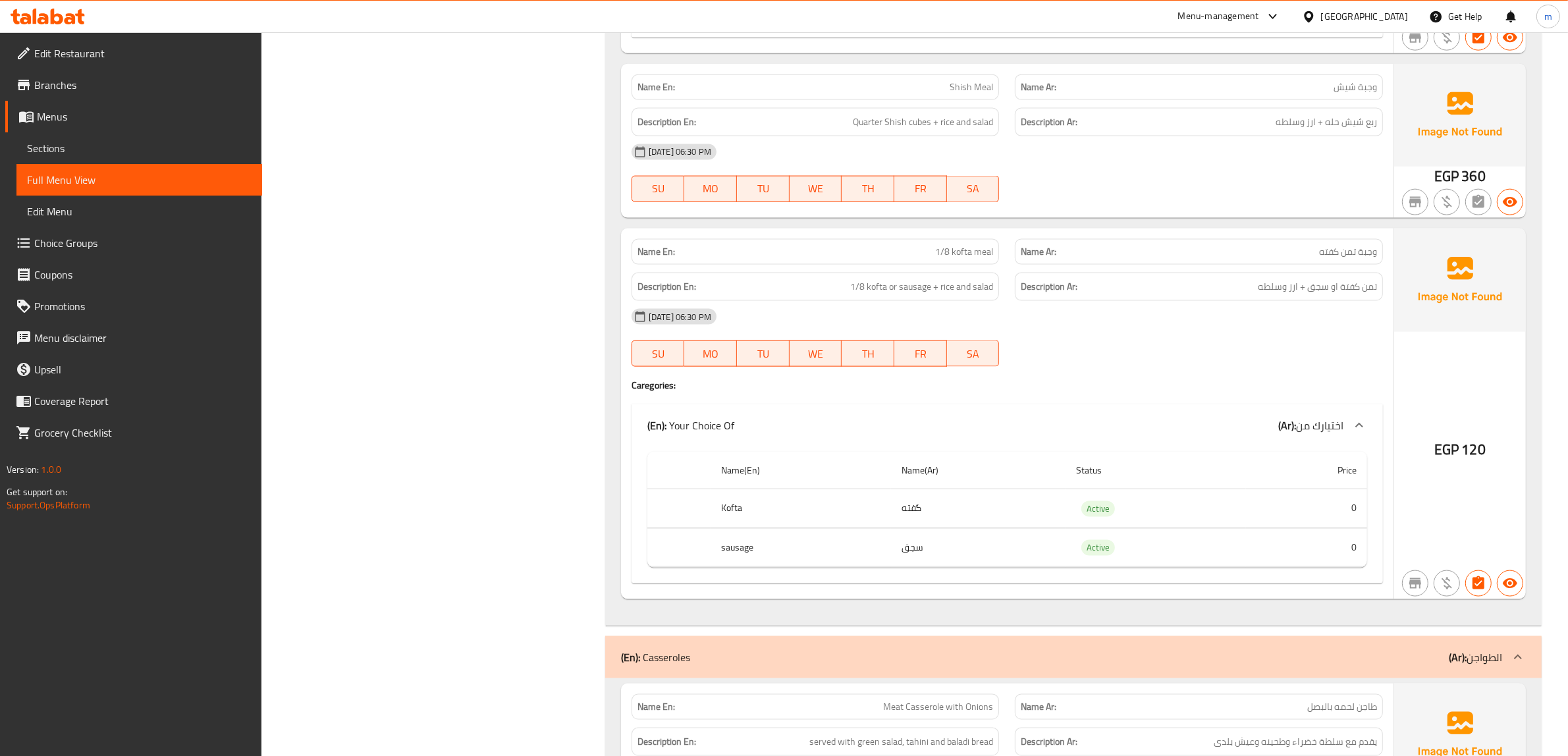
click at [1110, 208] on div "[DATE] 06:30 PM SU MO TU WE TH FR SA" at bounding box center [1006, 173] width 767 height 73
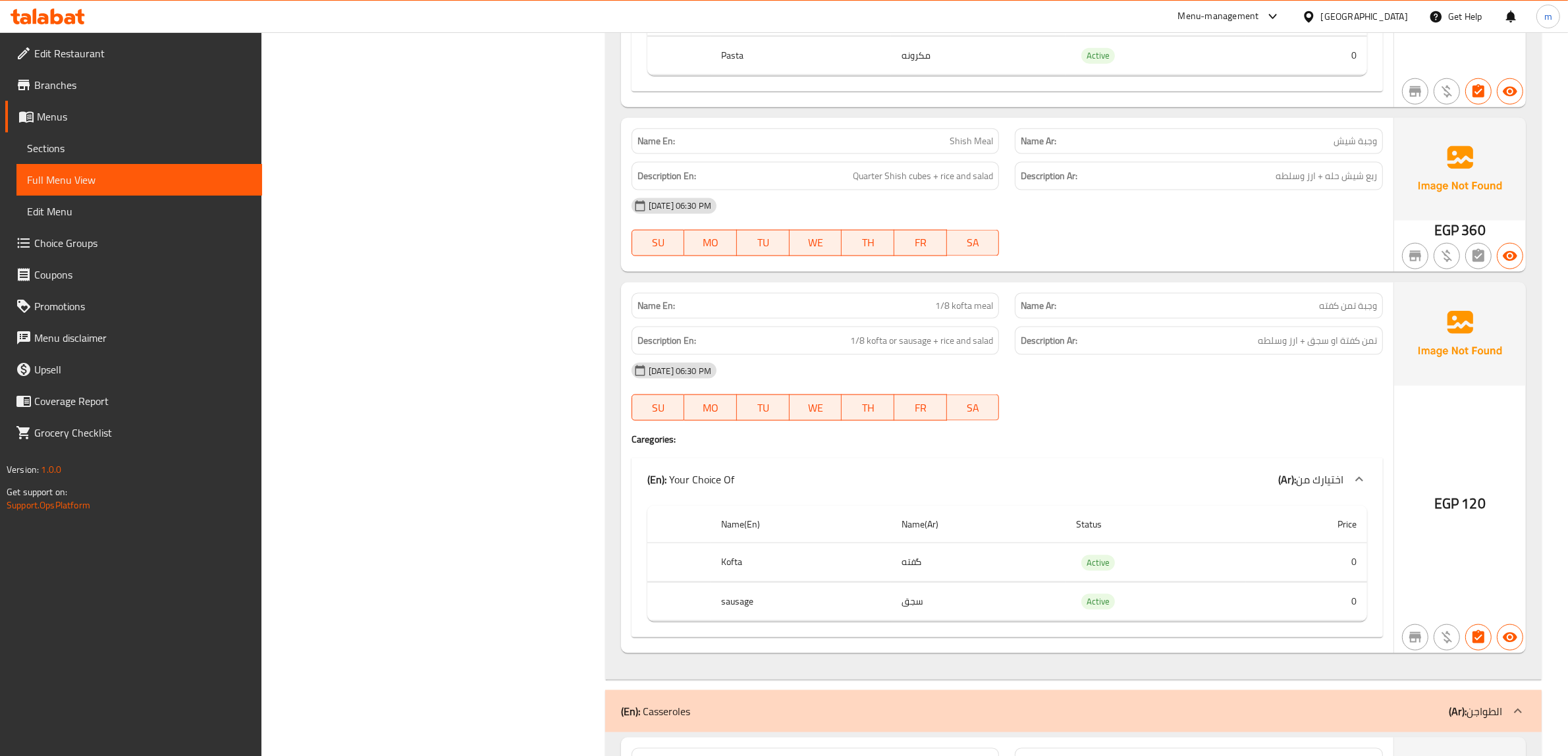
scroll to position [8450, 0]
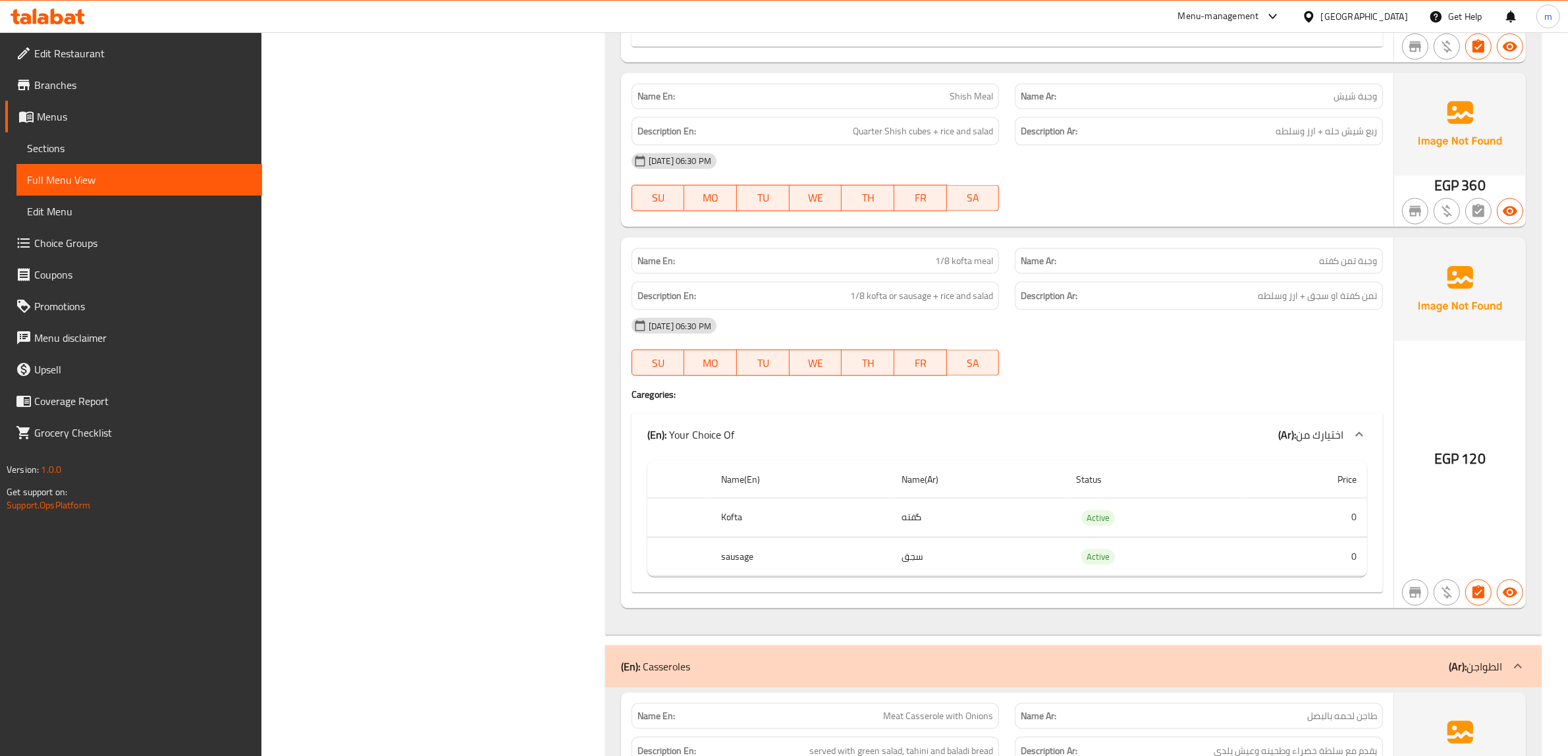
scroll to position [8533, 0]
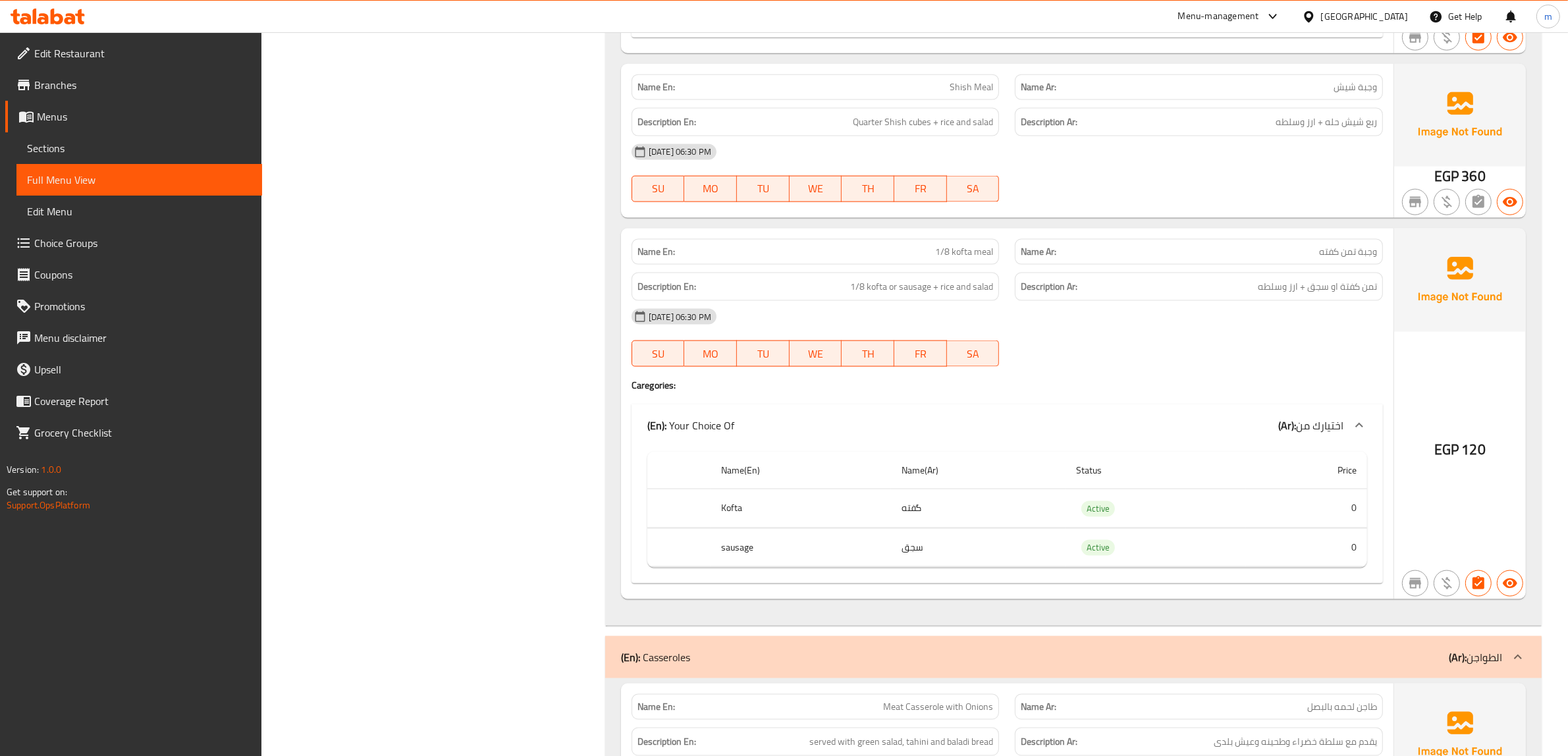
click at [990, 259] on span "1/8 kofta meal" at bounding box center [964, 251] width 58 height 14
copy span "1/8 kofta meal"
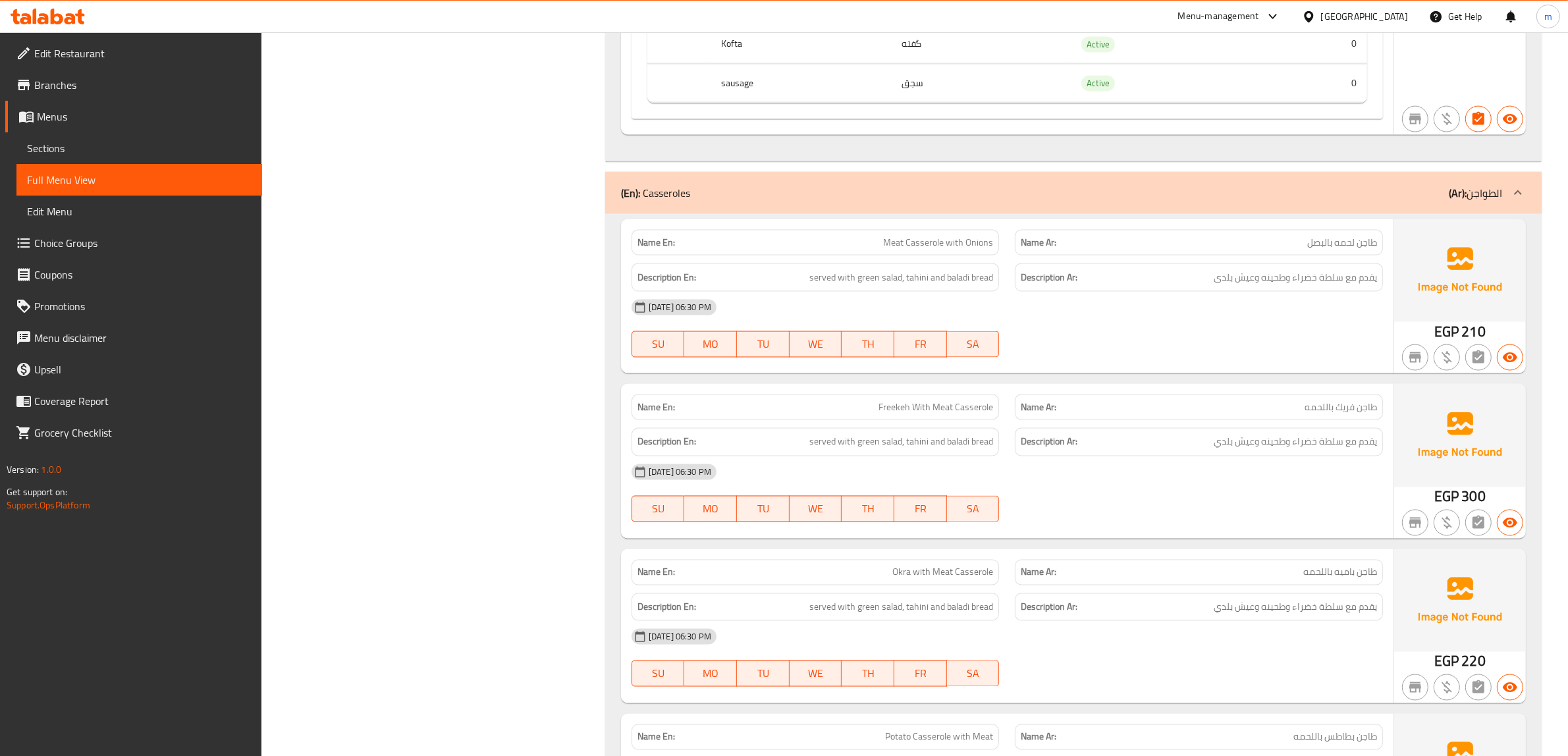
scroll to position [9027, 0]
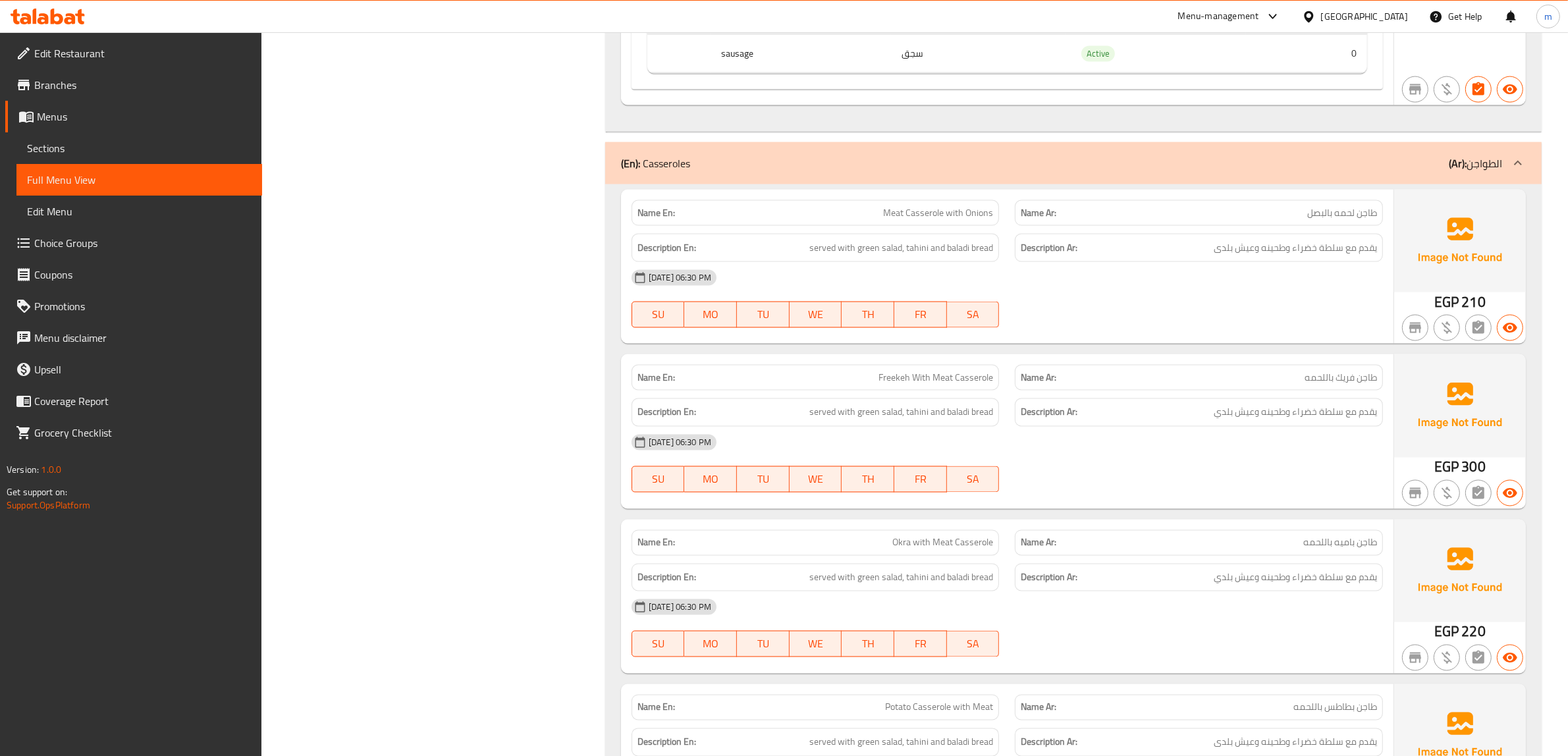
drag, startPoint x: 494, startPoint y: 444, endPoint x: 592, endPoint y: 327, distance: 152.6
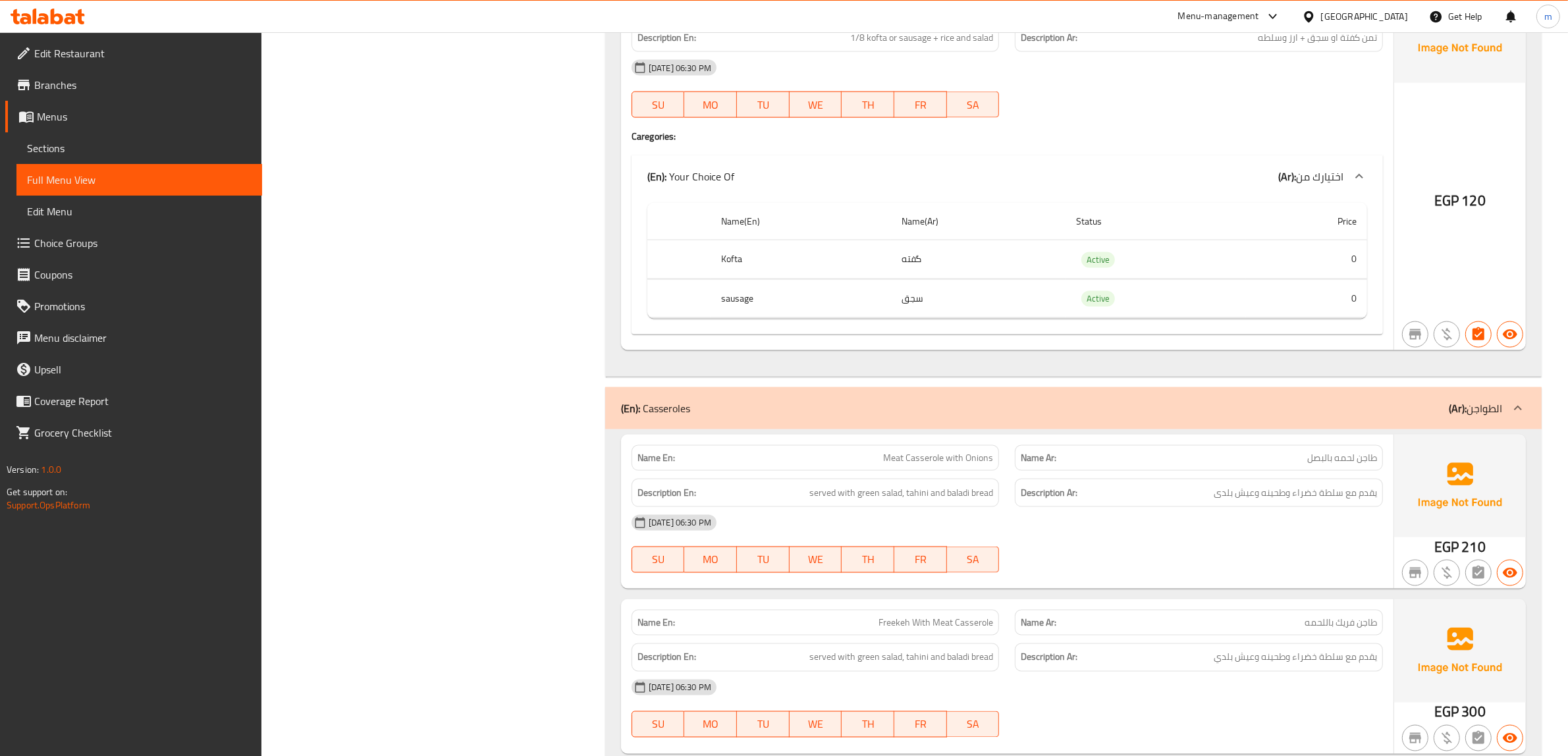
scroll to position [9109, 0]
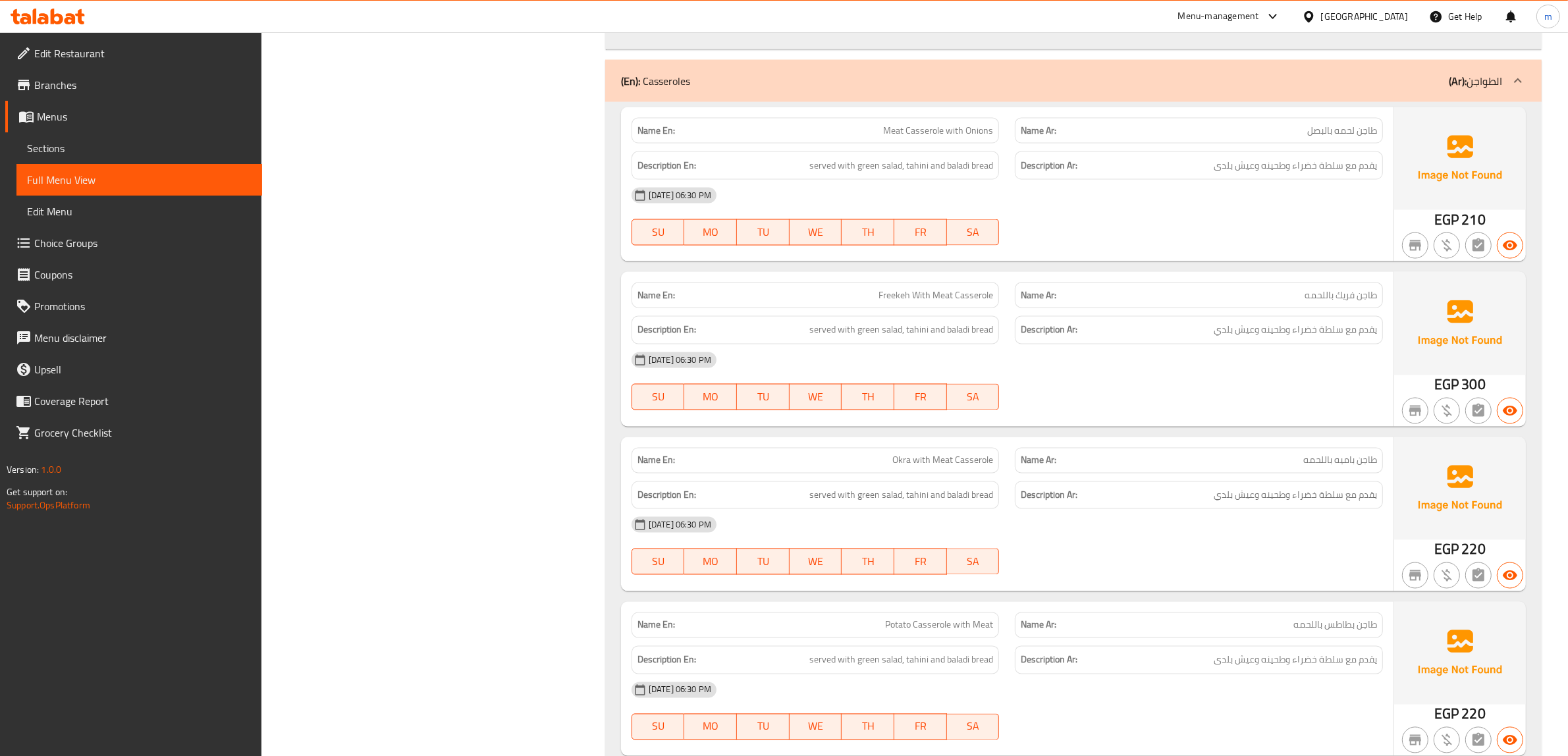
click at [1280, 250] on div "[DATE] 06:30 PM SU MO TU WE TH FR SA" at bounding box center [1006, 216] width 767 height 73
click at [1322, 174] on span "يقدم مع سلطة خضراء وطحينه وعيش بلدی" at bounding box center [1295, 165] width 164 height 16
copy div "يقدم مع سلطة خضراء وطحينه وعيش بلدی"
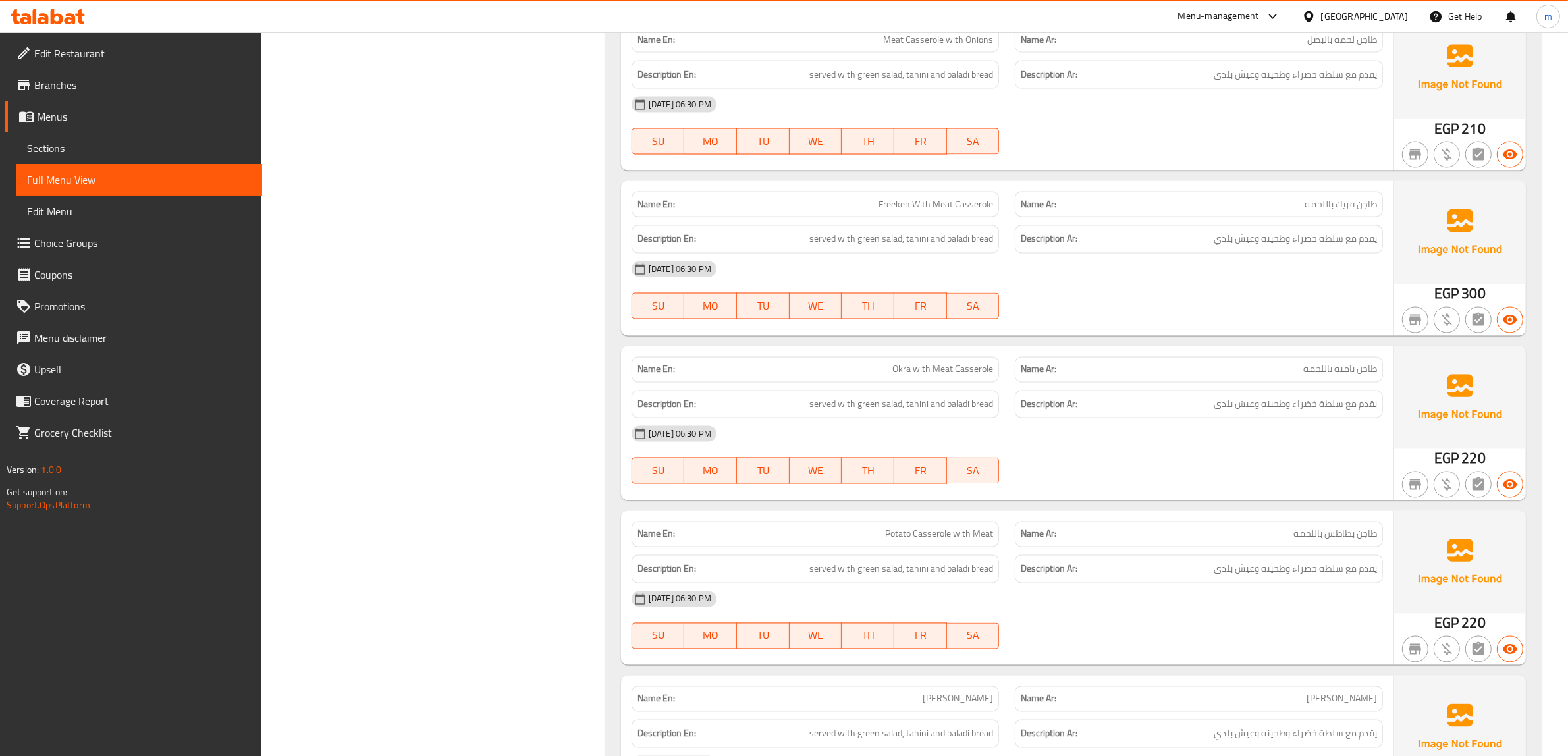
scroll to position [9080, 0]
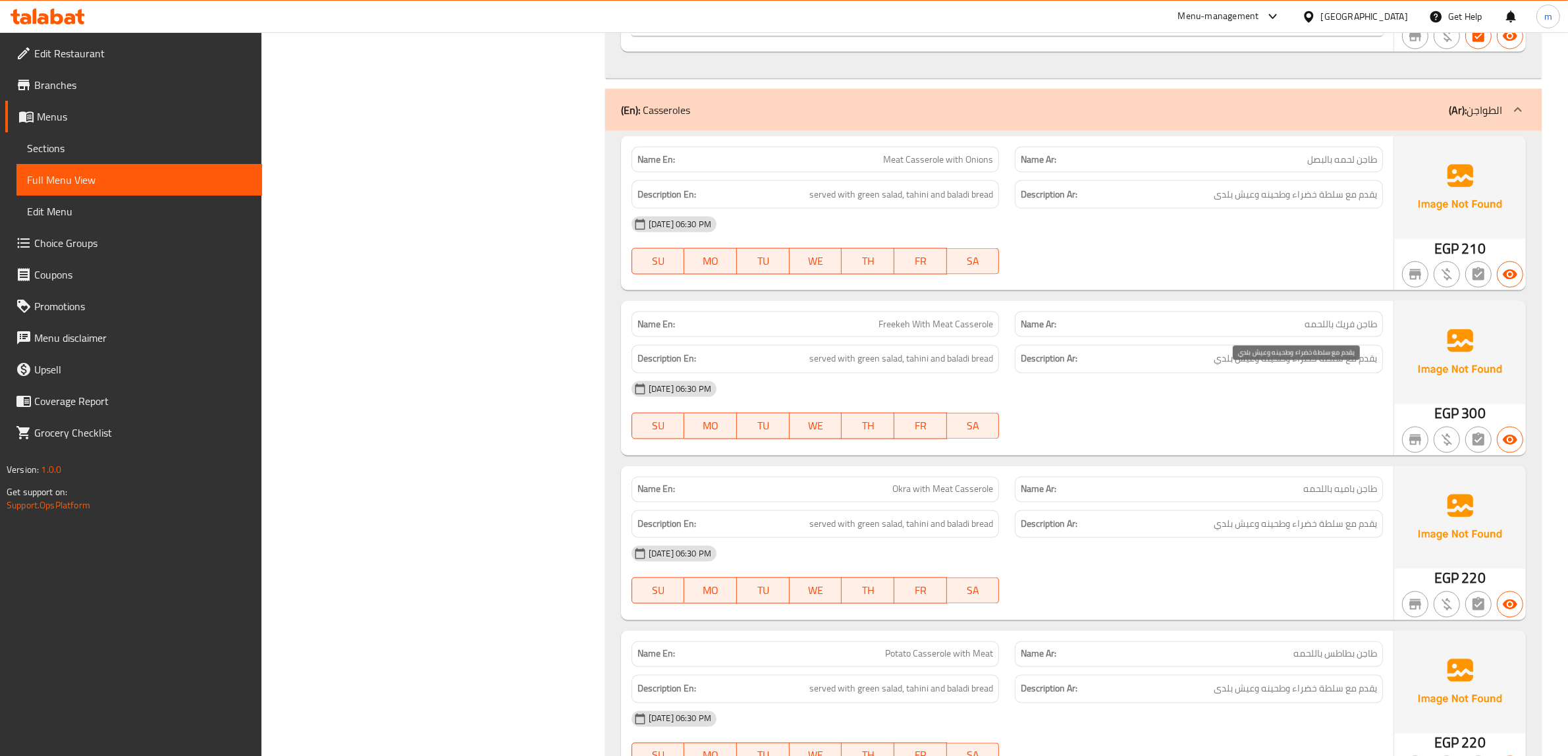
click at [1298, 368] on span "يقدم مع سلطة خضراء وطحينه وعيش بلدي" at bounding box center [1295, 358] width 164 height 16
copy div "يقدم مع سلطة خضراء وطحينه وعيش بلدي"
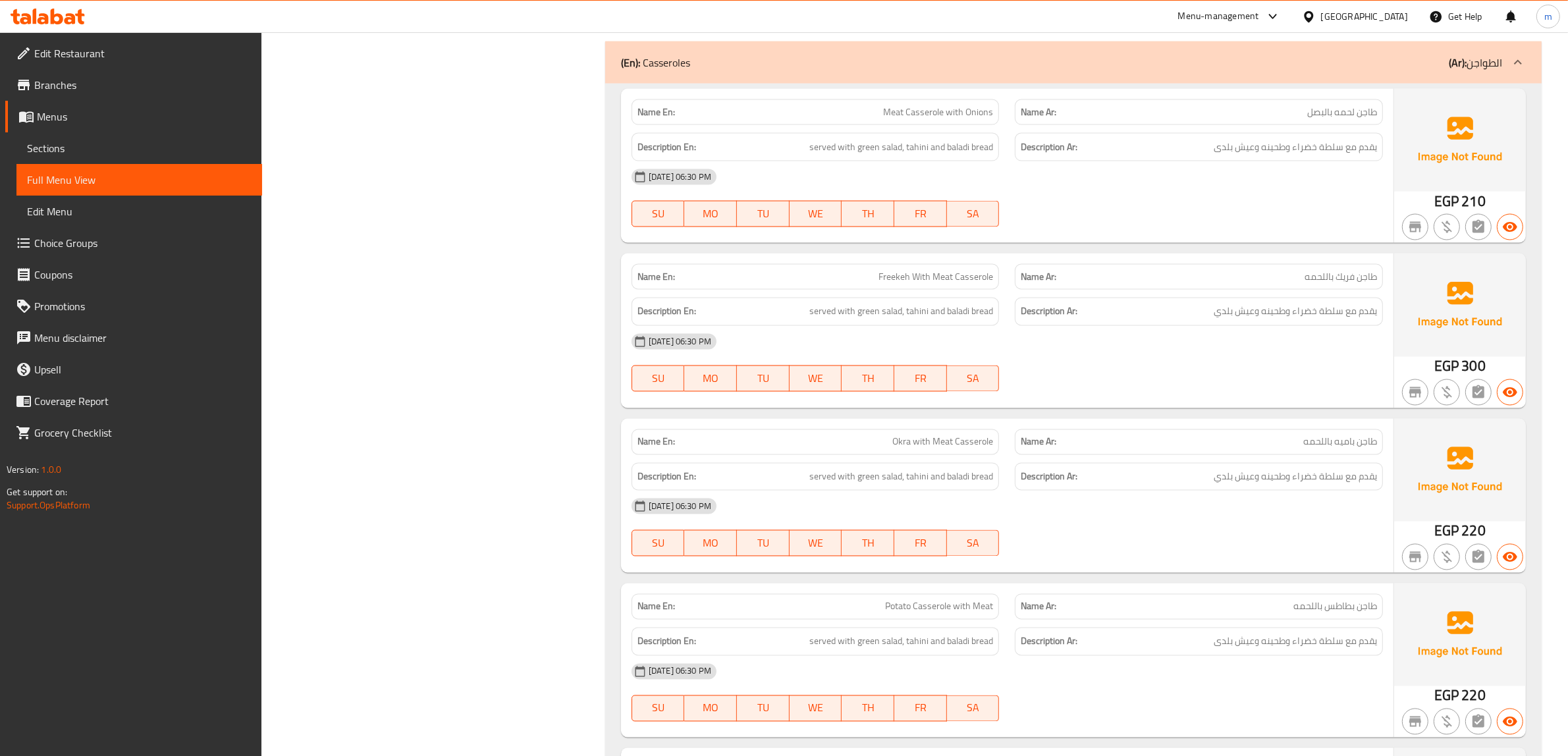
scroll to position [8915, 0]
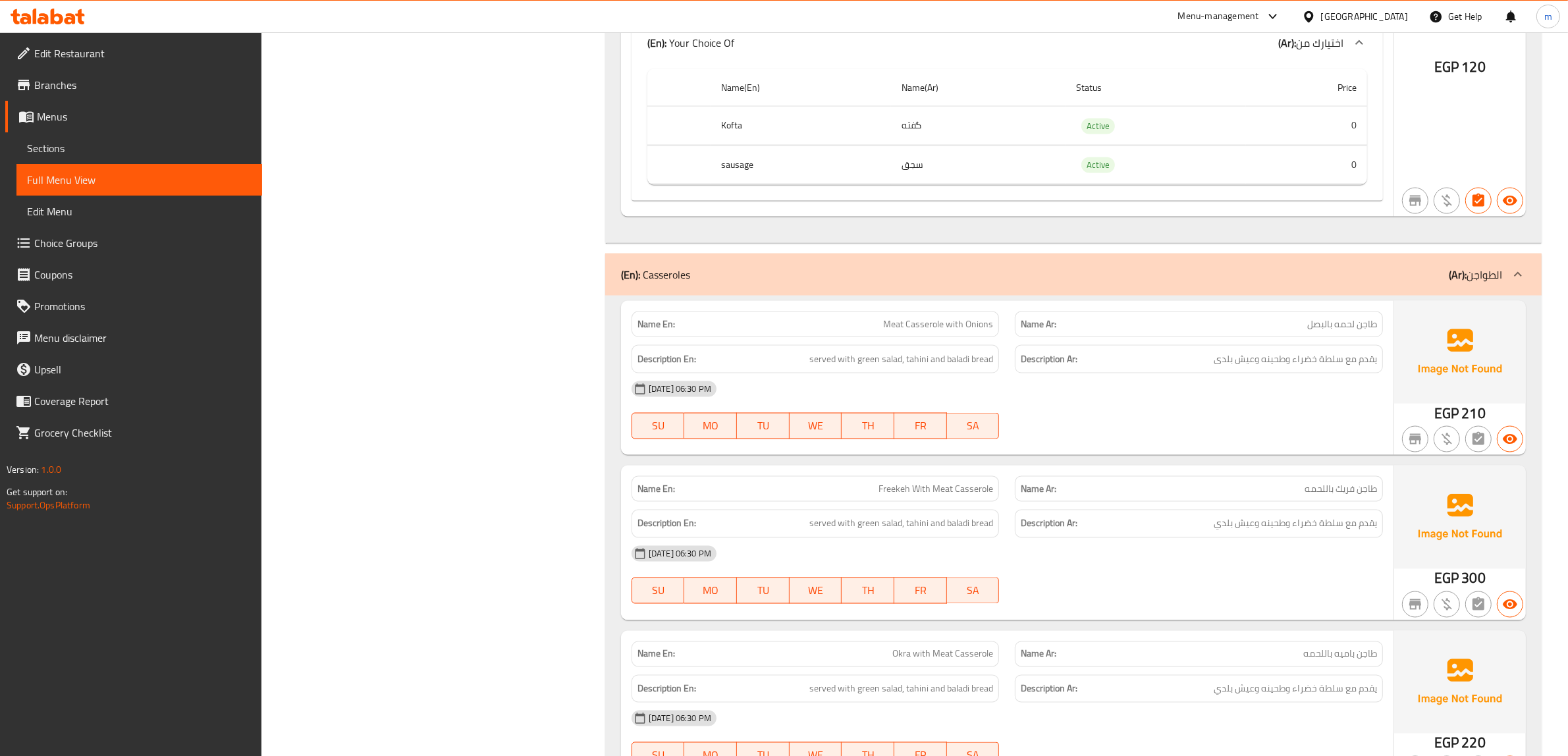
click at [1132, 364] on div "Description Ar: يقدم مع سلطة خضراء وطحينه وعيش بلدی" at bounding box center [1198, 359] width 368 height 28
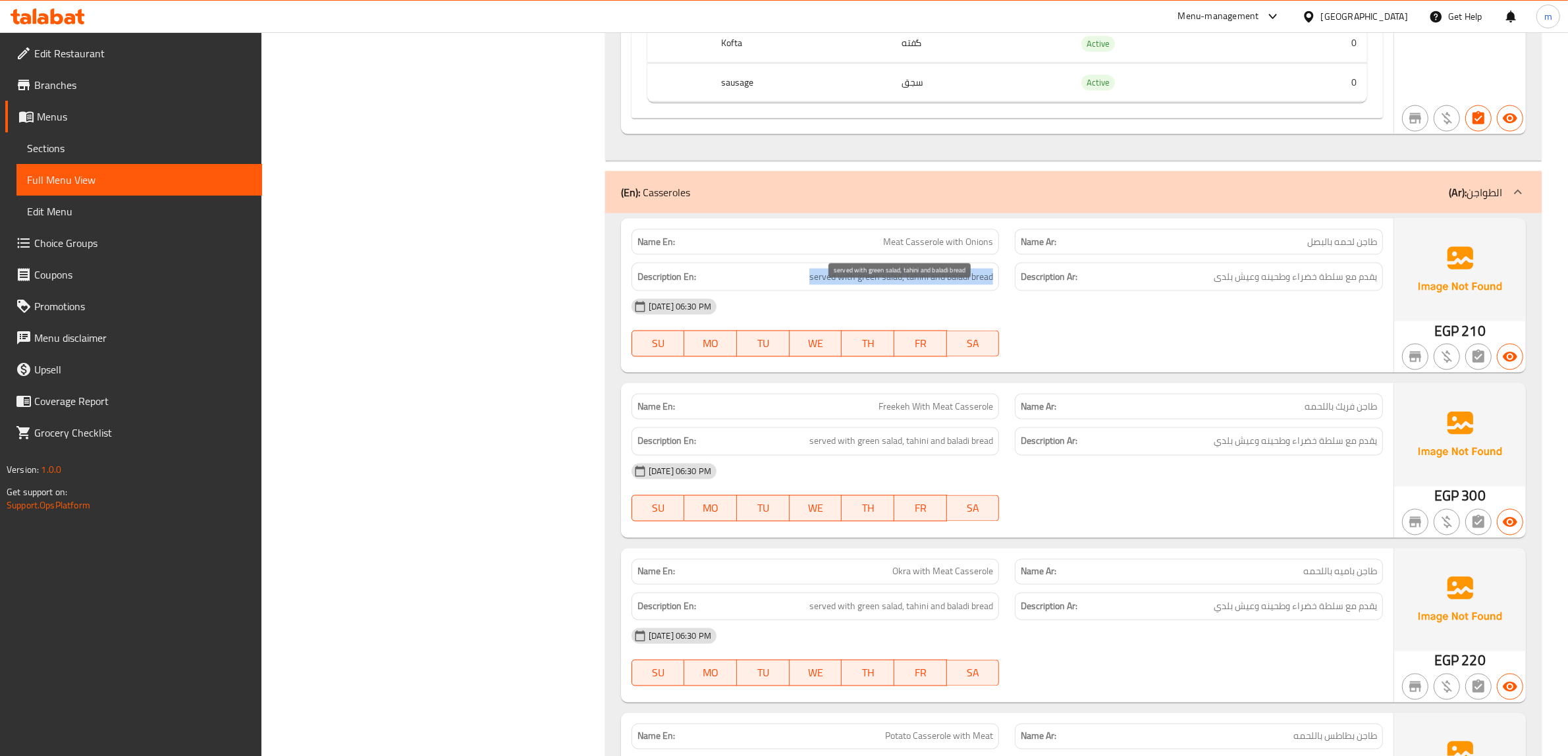
drag, startPoint x: 811, startPoint y: 296, endPoint x: 990, endPoint y: 298, distance: 179.0
click at [990, 285] on span "served with green salad, tahini and baladi bread" at bounding box center [900, 276] width 183 height 16
copy span "served with green salad, tahini and baladi bread"
click at [966, 291] on div "Description En: served with green salad, tahini and baladi bread" at bounding box center [815, 276] width 368 height 28
drag, startPoint x: 992, startPoint y: 300, endPoint x: 809, endPoint y: 304, distance: 183.0
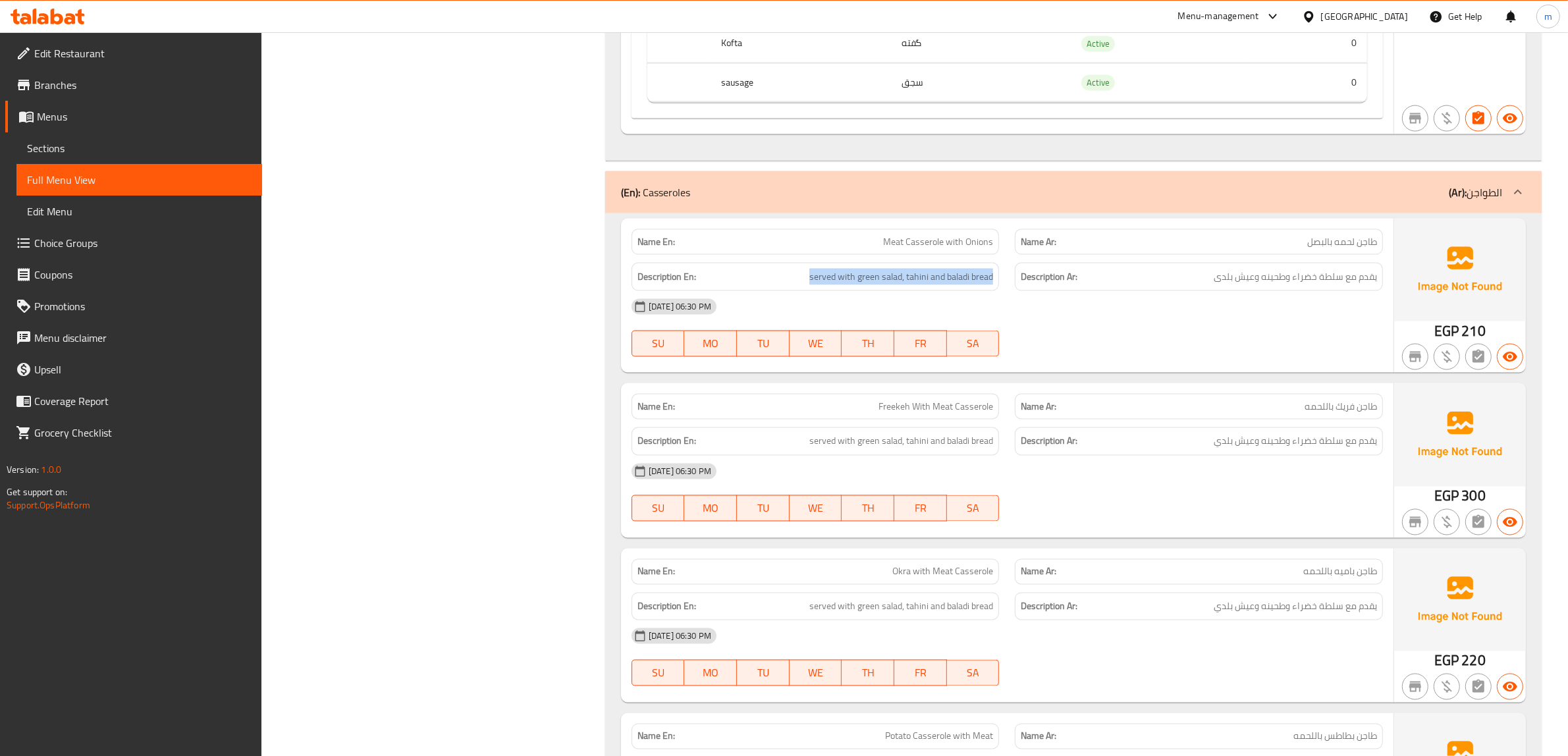
click at [809, 291] on div "Description En: served with green salad, tahini and baladi bread" at bounding box center [815, 276] width 368 height 28
copy span "served with green salad, tahini and baladi bread"
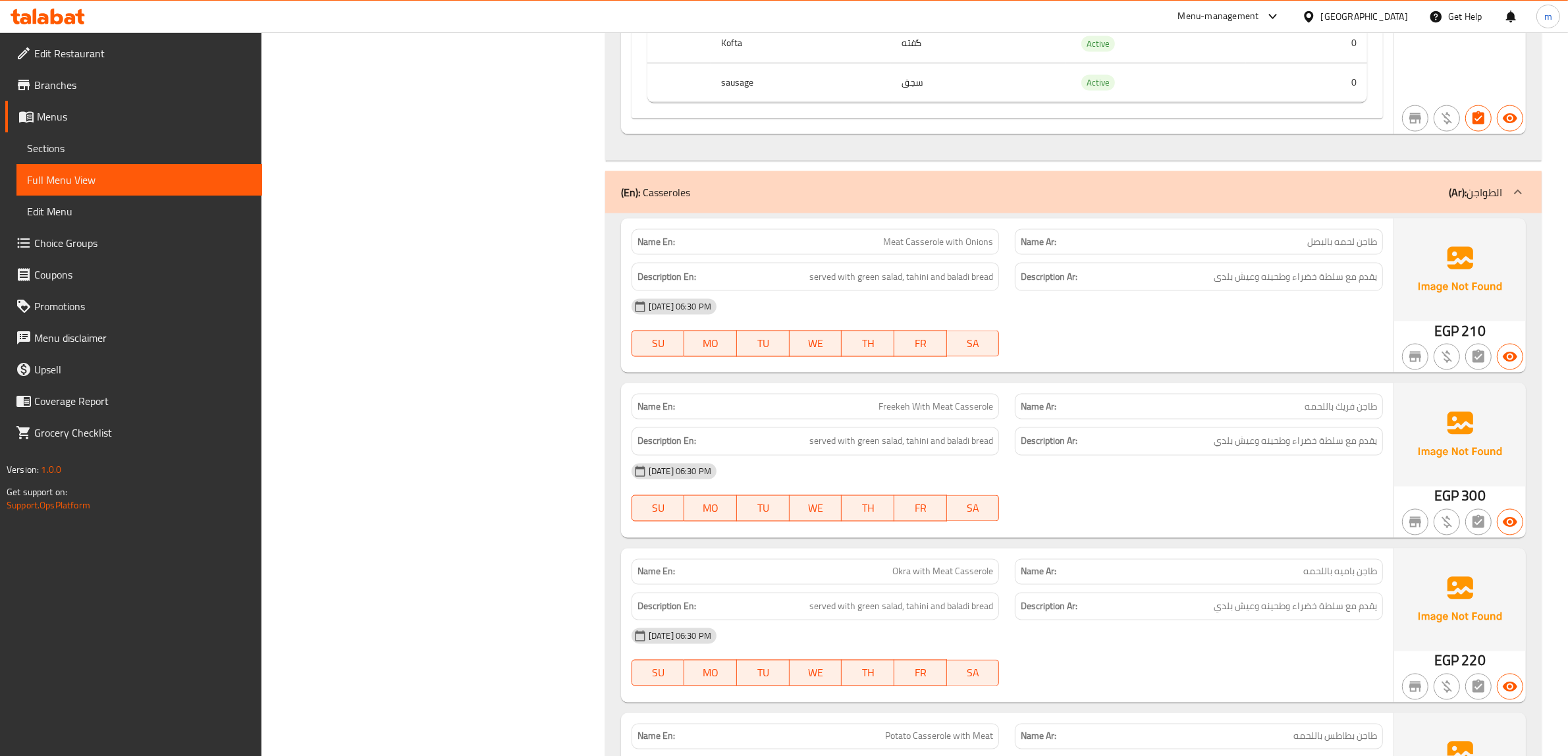
click at [1072, 323] on div "[DATE] 06:30 PM" at bounding box center [1006, 307] width 767 height 32
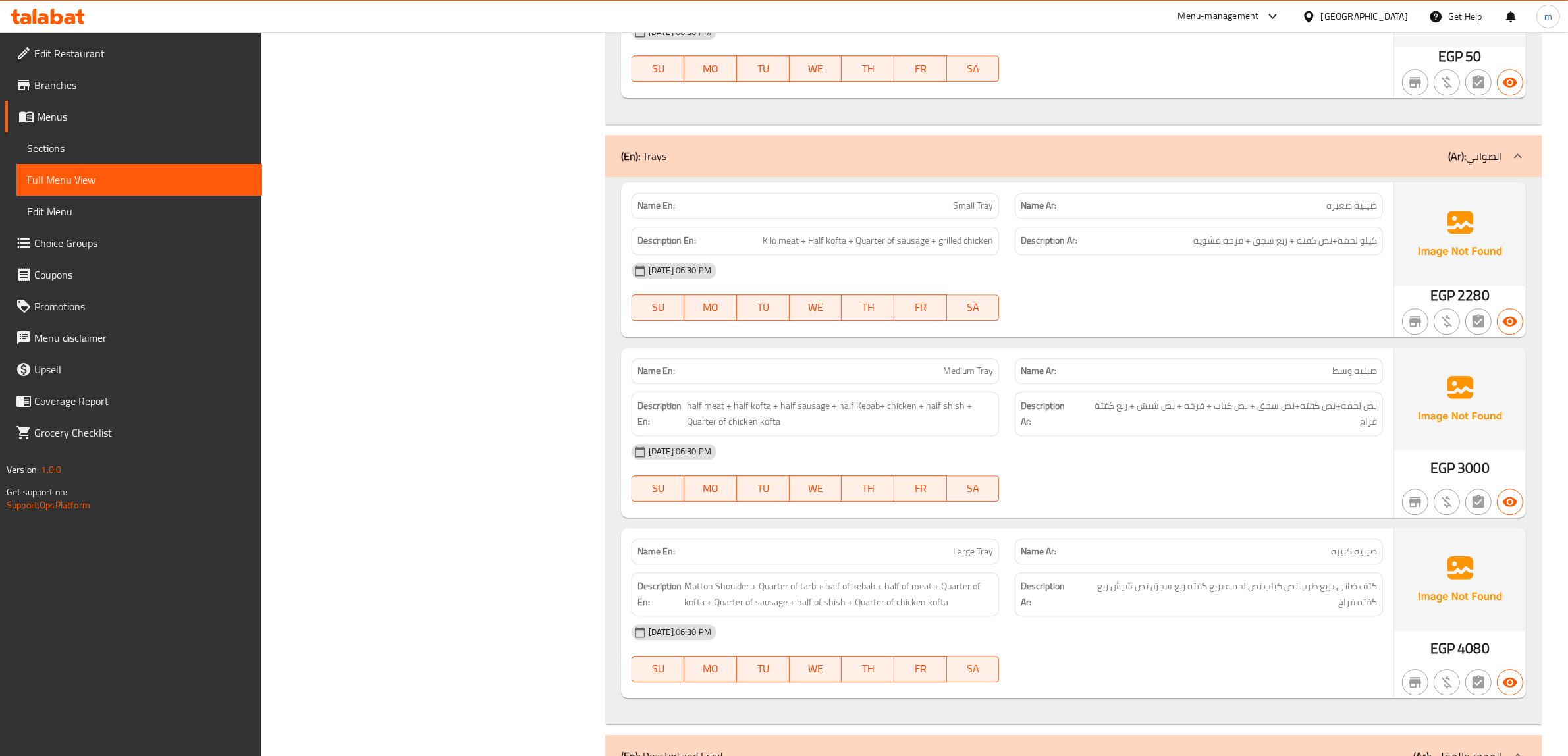
scroll to position [10560, 0]
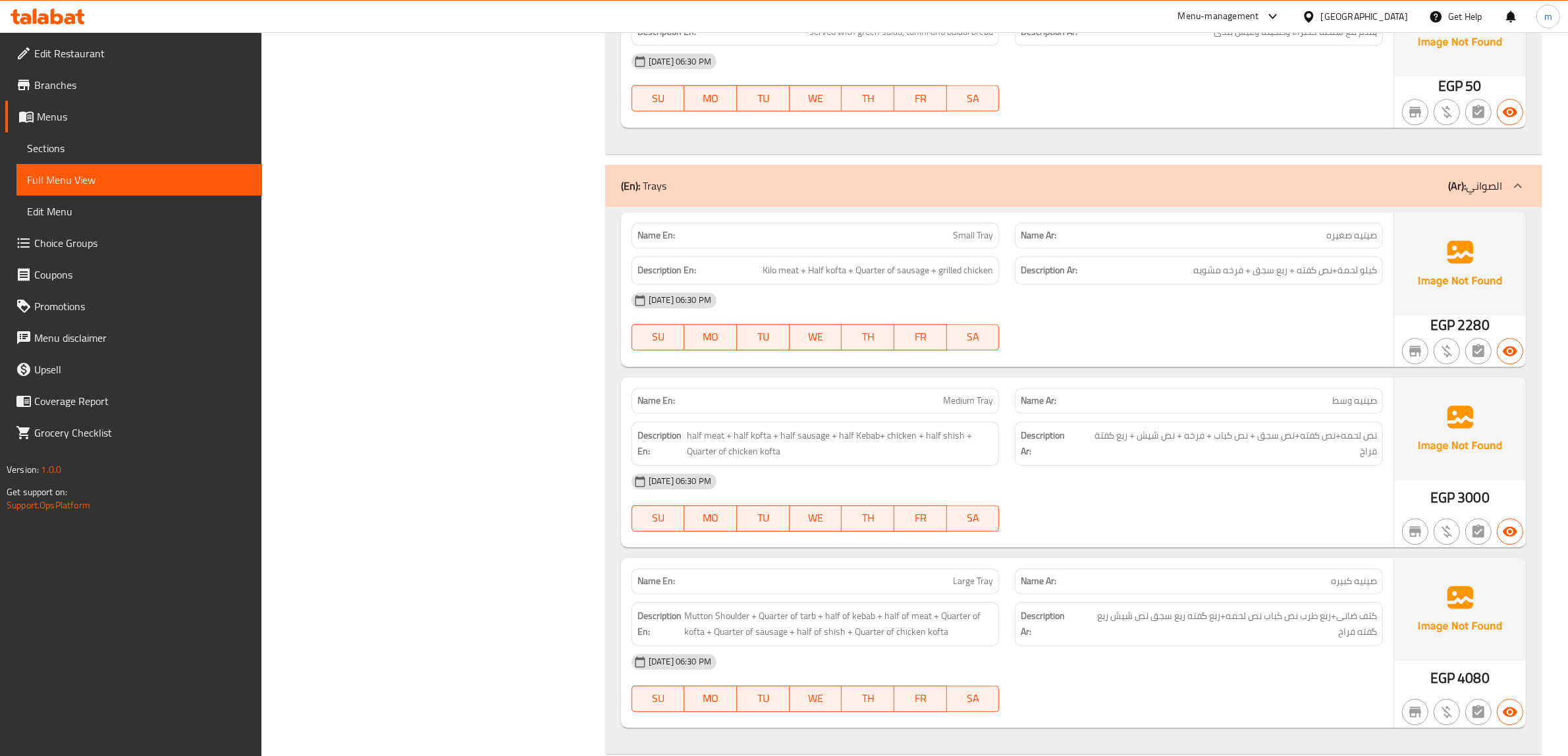
click at [956, 248] on div "Name En: Small Tray" at bounding box center [815, 235] width 368 height 25
click at [959, 243] on span "Small Tray" at bounding box center [973, 235] width 40 height 14
click at [1138, 316] on div "[DATE] 06:30 PM" at bounding box center [1006, 300] width 767 height 32
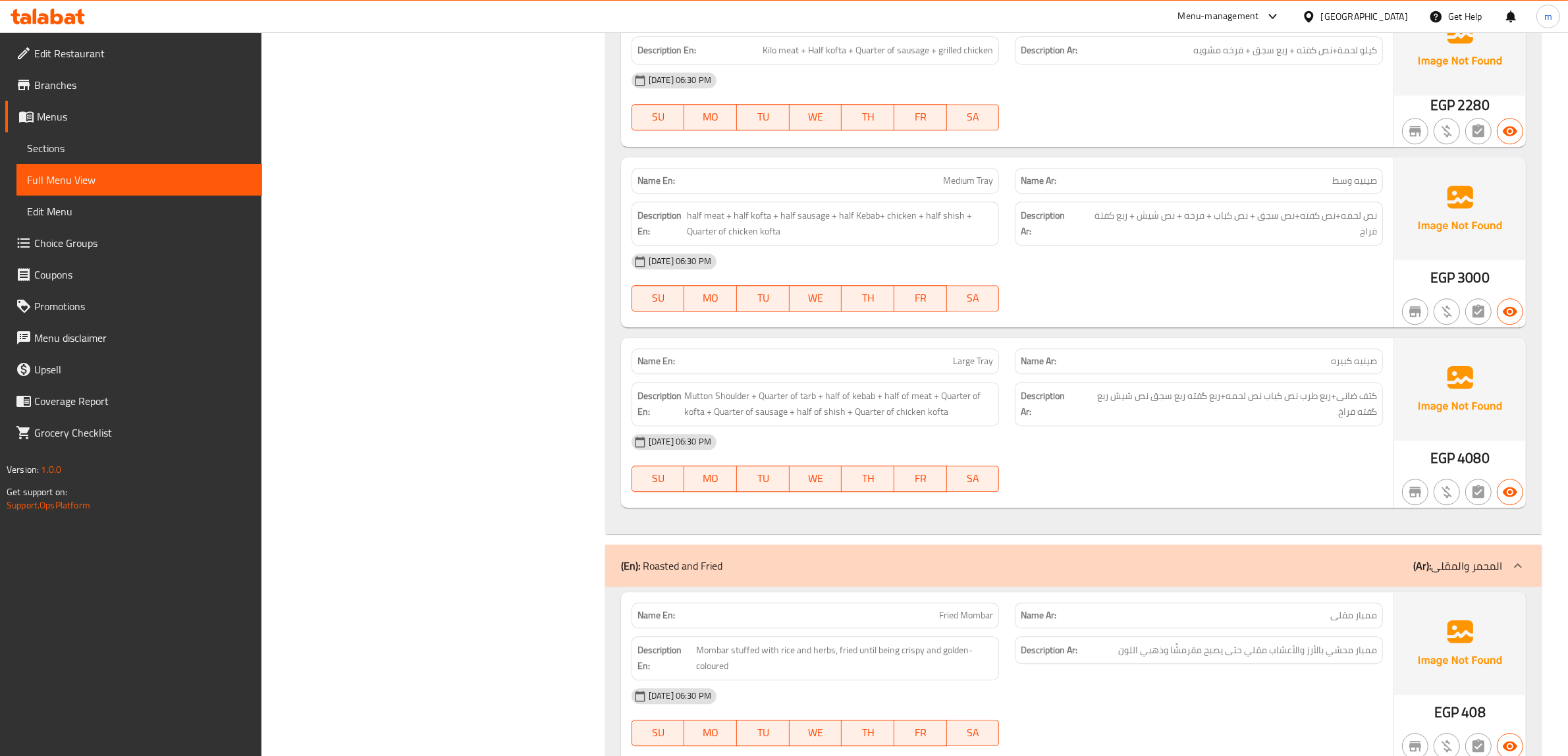
scroll to position [10808, 0]
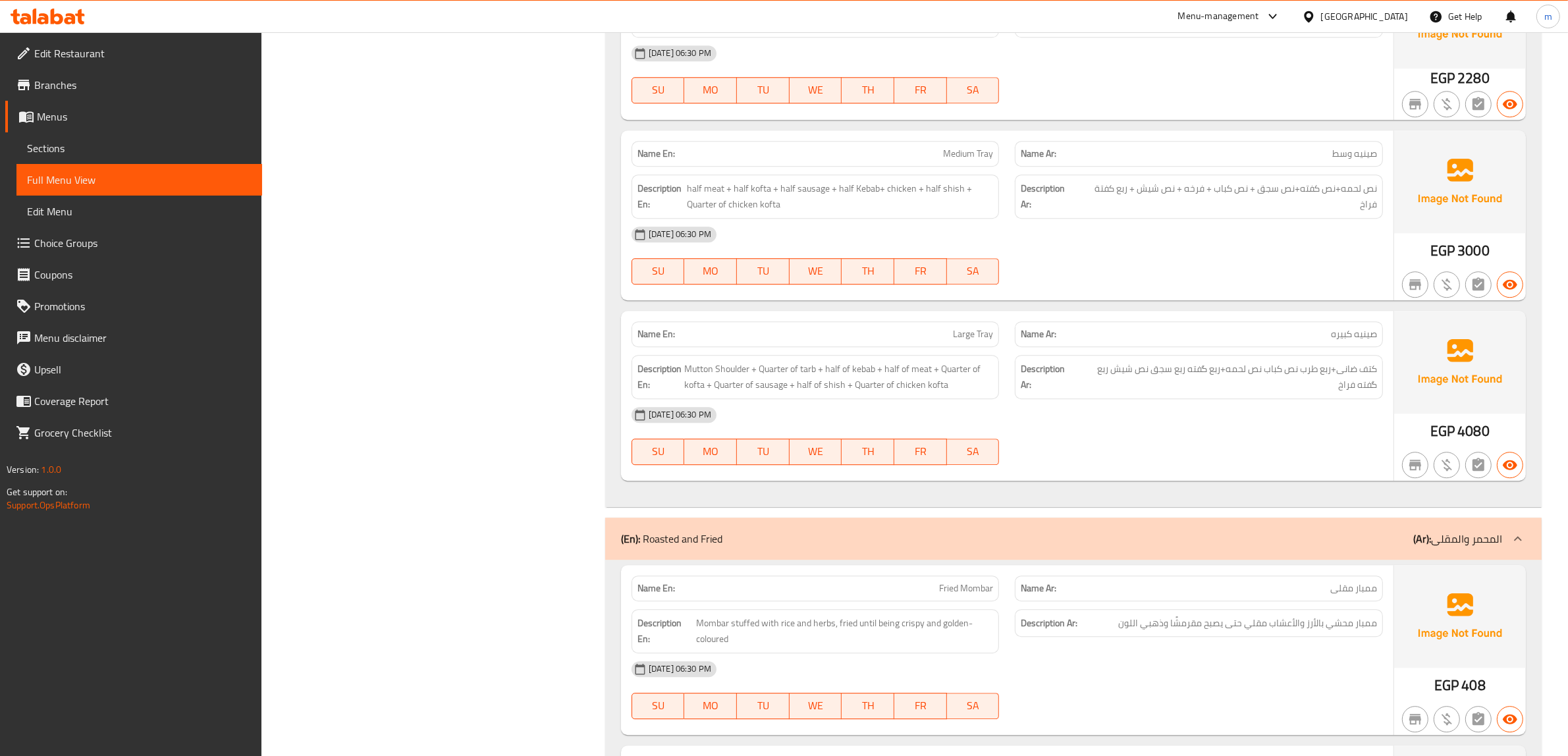
click at [973, 347] on div "Name En: Large Tray" at bounding box center [815, 334] width 368 height 25
click at [974, 341] on span "Large Tray" at bounding box center [973, 334] width 40 height 14
click at [1196, 393] on span "کتف ضانی+ربع طرب نص كباب نص لحمه+ربع گفته ربع سجق نص شیش ربع گفته فراخ" at bounding box center [1226, 377] width 300 height 32
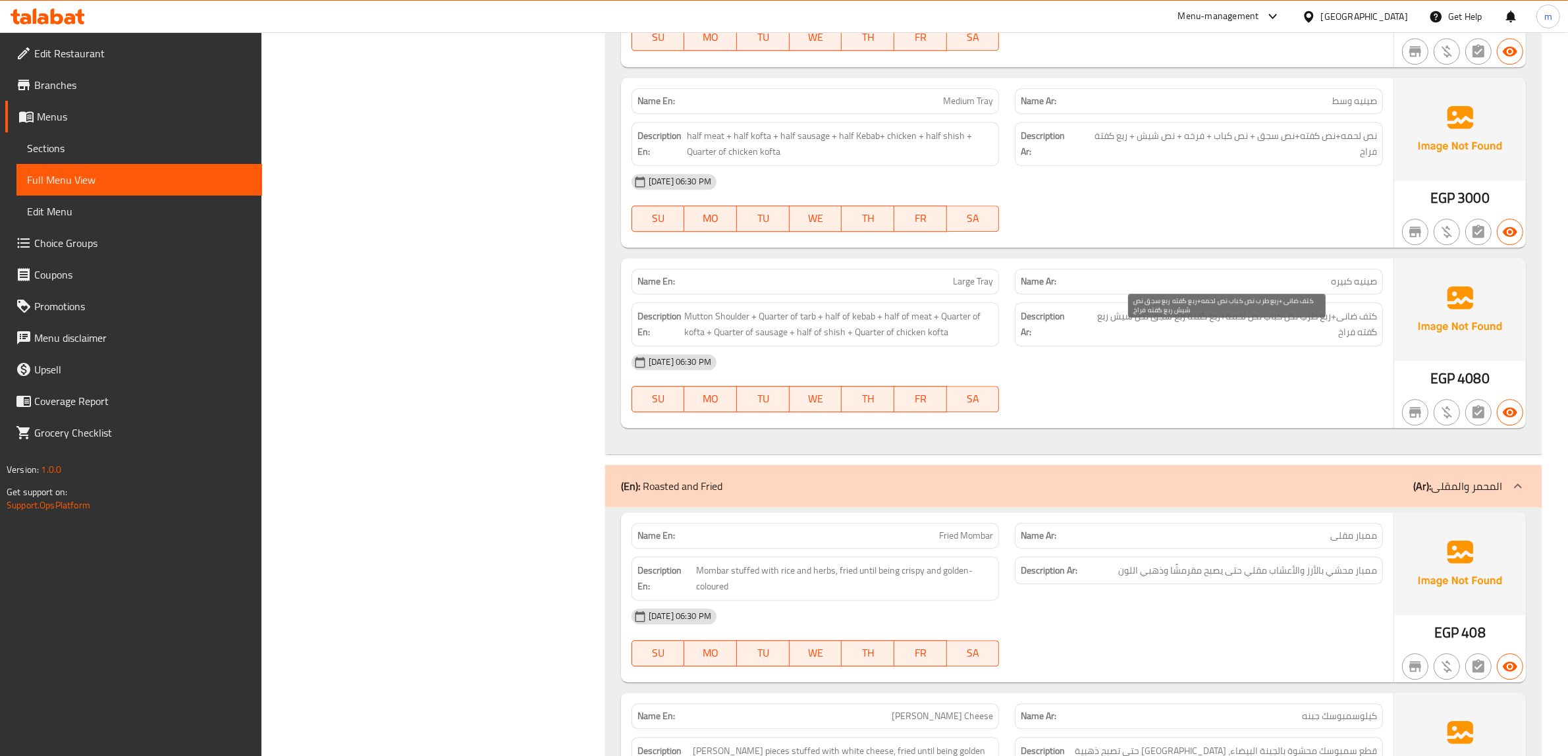
scroll to position [10890, 0]
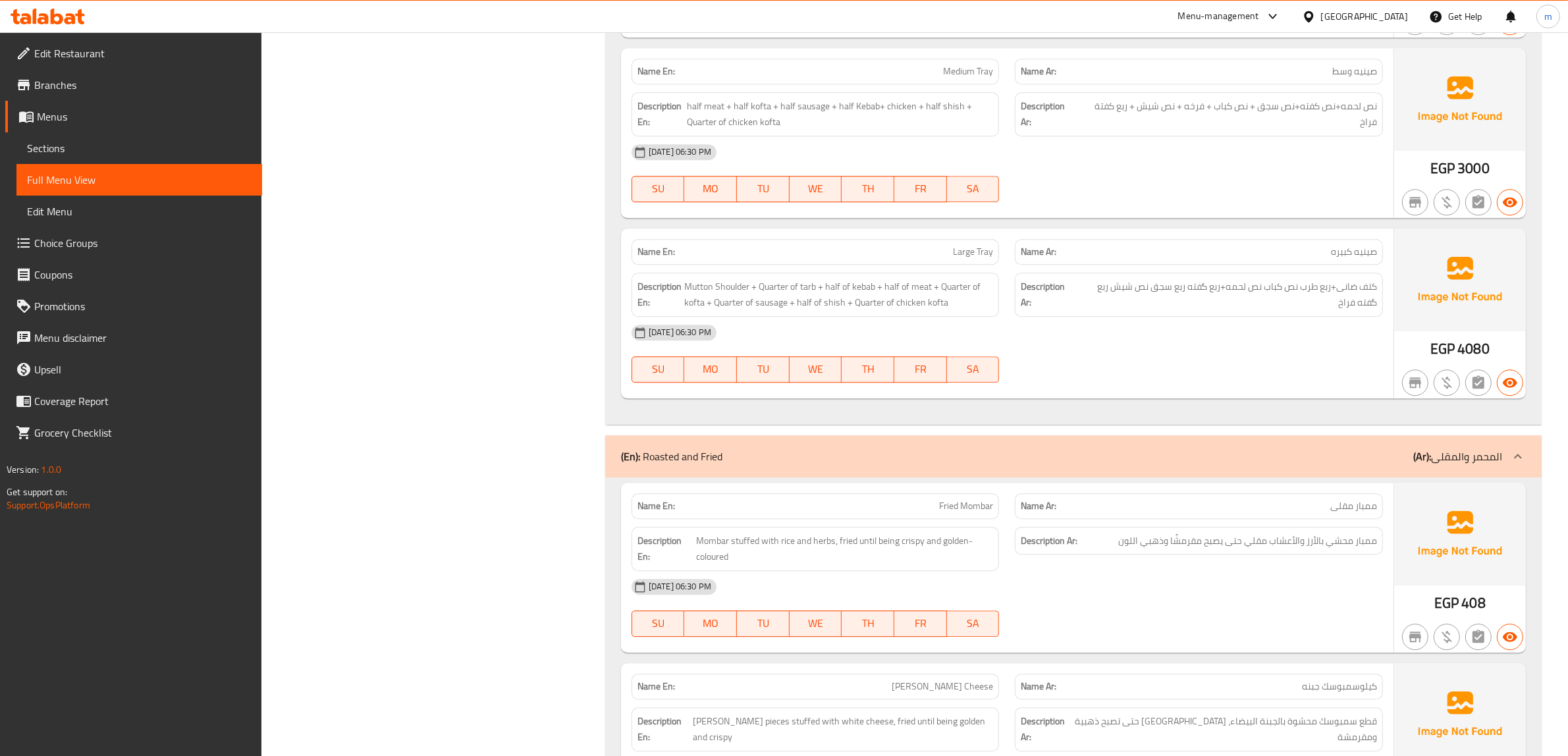
click at [964, 259] on span "Large Tray" at bounding box center [973, 251] width 40 height 14
copy span "Large Tray"
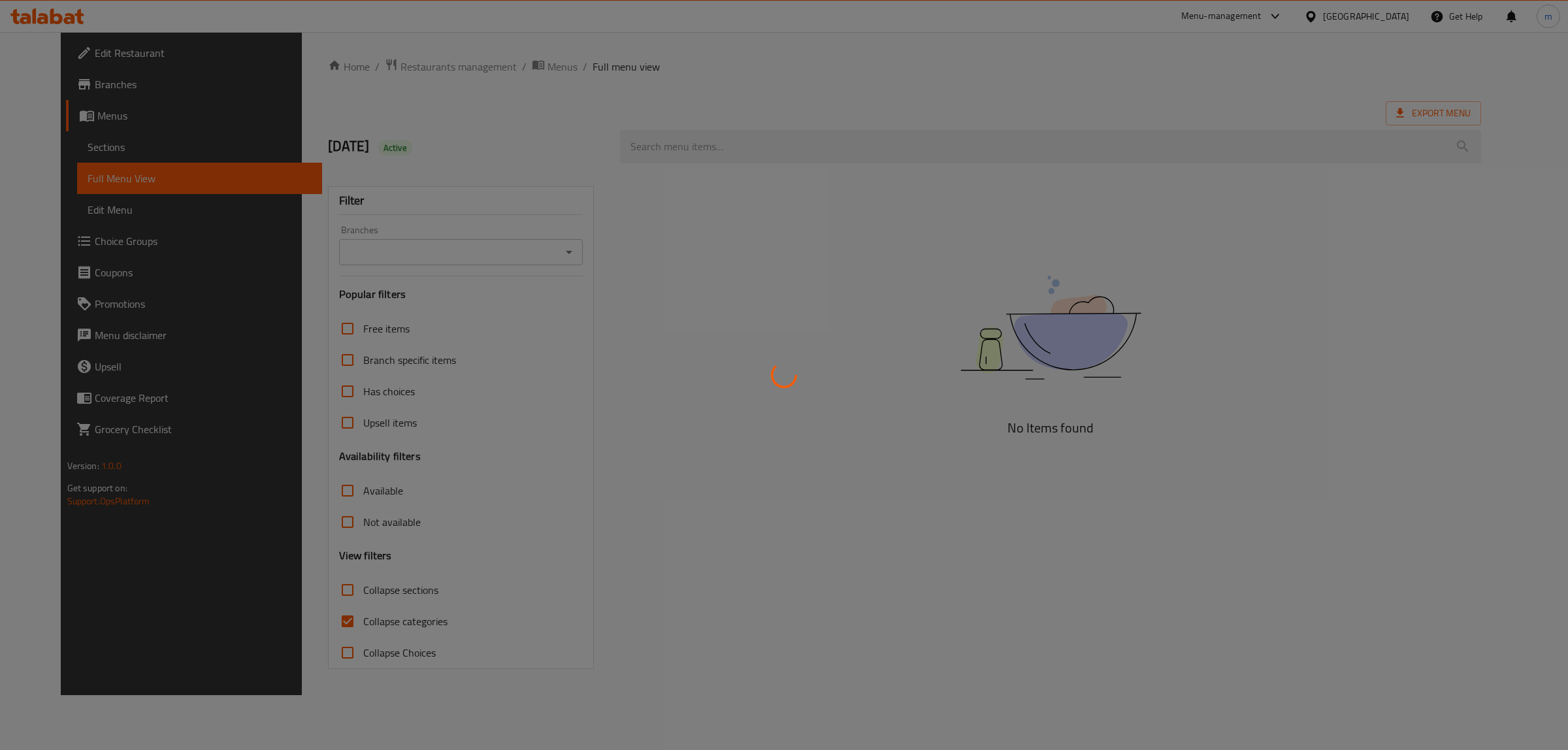
click at [302, 621] on div at bounding box center [784, 375] width 1568 height 750
click at [304, 621] on div at bounding box center [784, 375] width 1568 height 750
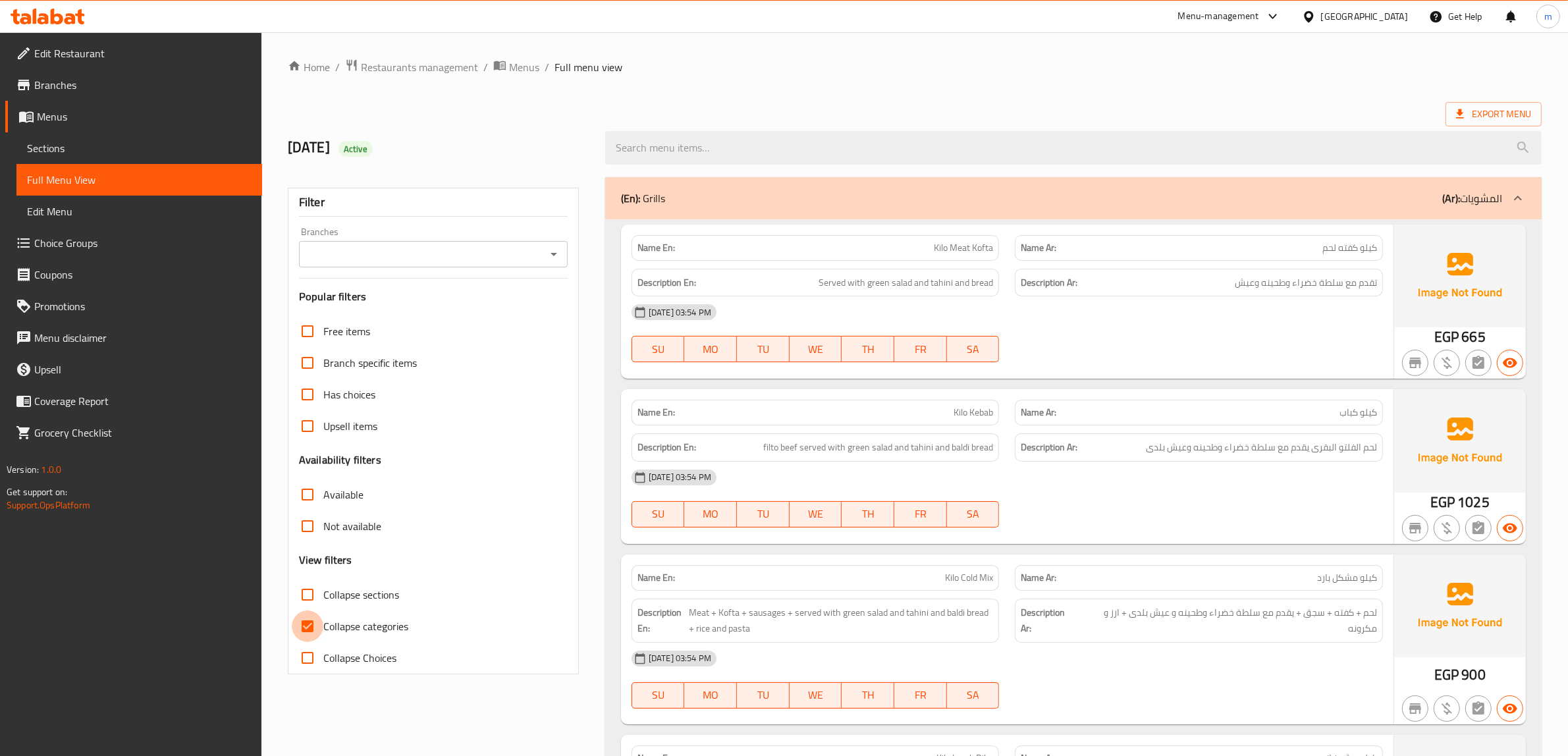
click at [307, 626] on input "Collapse categories" at bounding box center [308, 626] width 32 height 32
checkbox input "false"
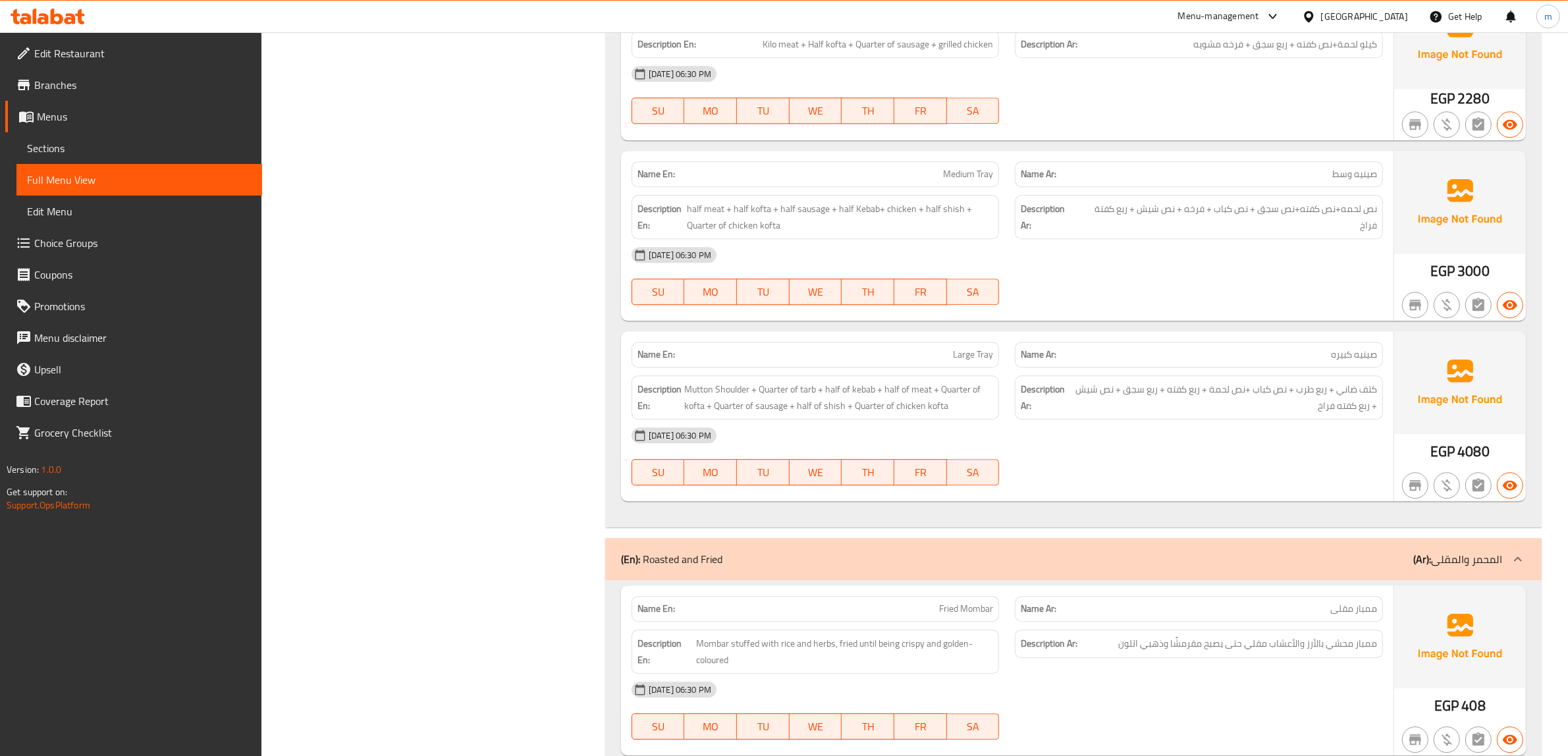
click at [1111, 450] on div "[DATE] 06:30 PM" at bounding box center [1006, 435] width 767 height 32
click at [1119, 450] on div "[DATE] 06:30 PM" at bounding box center [1006, 435] width 767 height 32
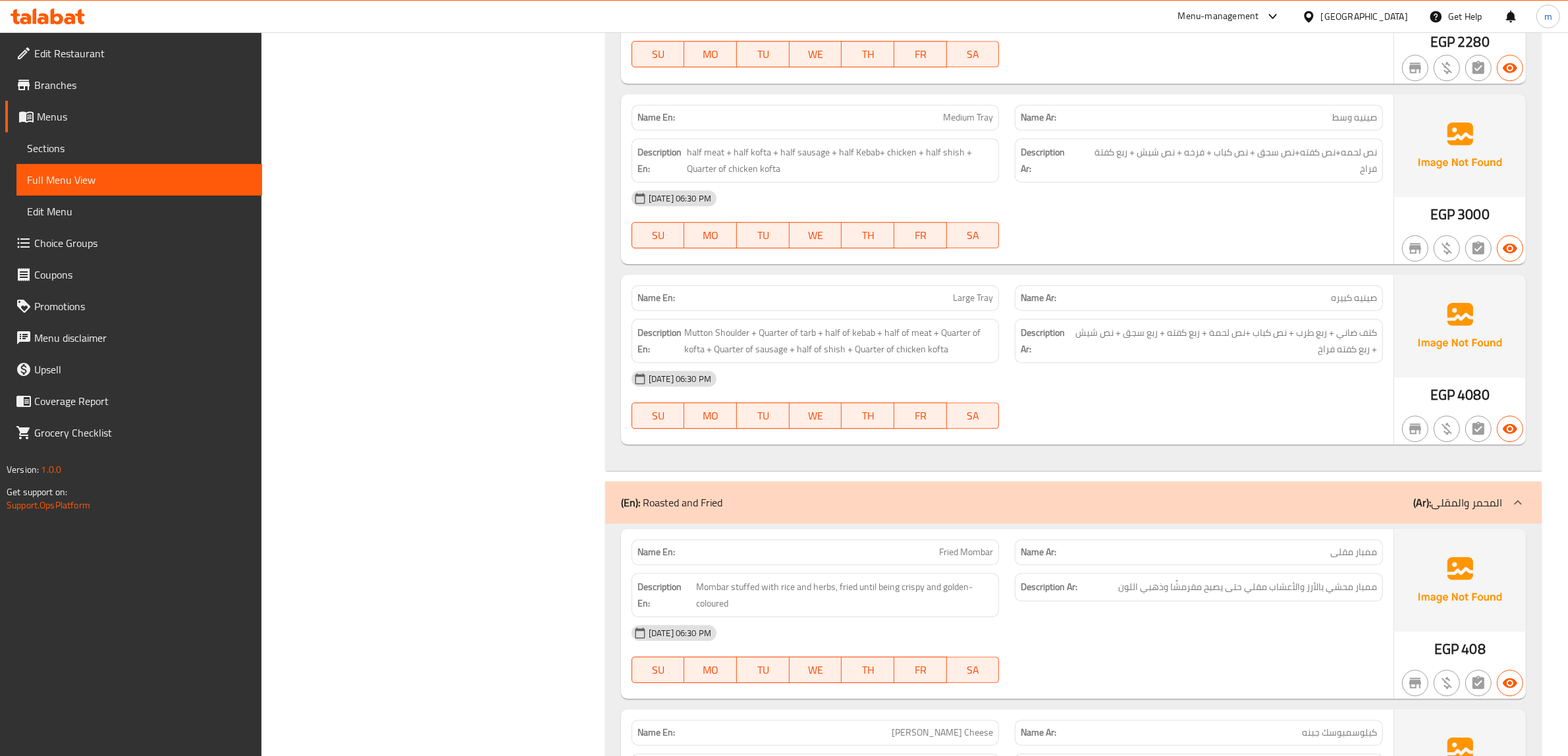
scroll to position [10863, 0]
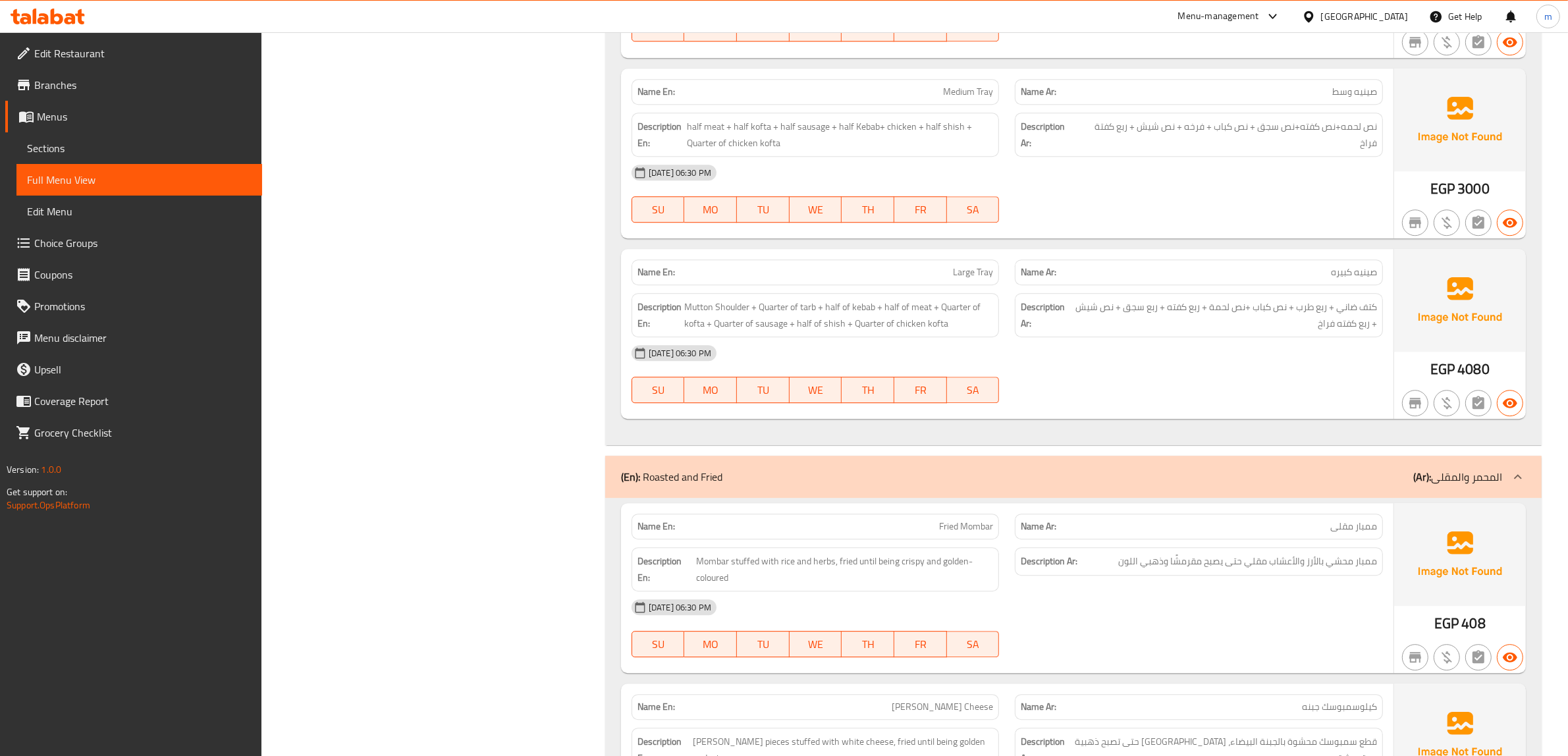
click at [868, 337] on div "Description En: Mutton Shoulder + Quarter of tarb + half of kebab + half of mea…" at bounding box center [815, 314] width 368 height 44
click at [935, 331] on span "Mutton Shoulder + Quarter of tarb + half of kebab + half of meat + Quarter of k…" at bounding box center [838, 315] width 309 height 32
click at [918, 331] on span "Mutton Shoulder + Quarter of tarb + half of kebab + half of meat + Quarter of k…" at bounding box center [838, 315] width 309 height 32
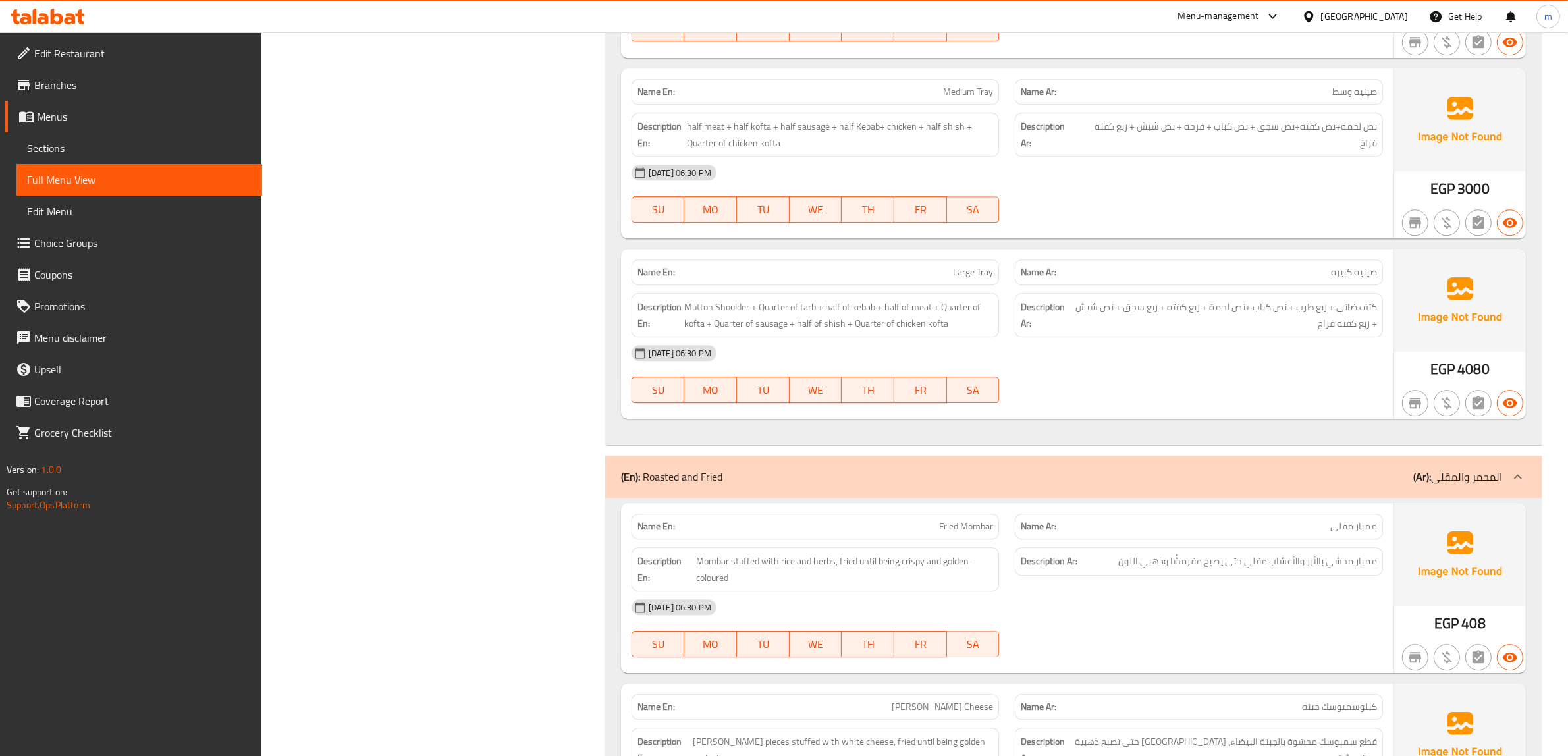
click at [1179, 369] on div "[DATE] 06:30 PM" at bounding box center [1006, 353] width 767 height 32
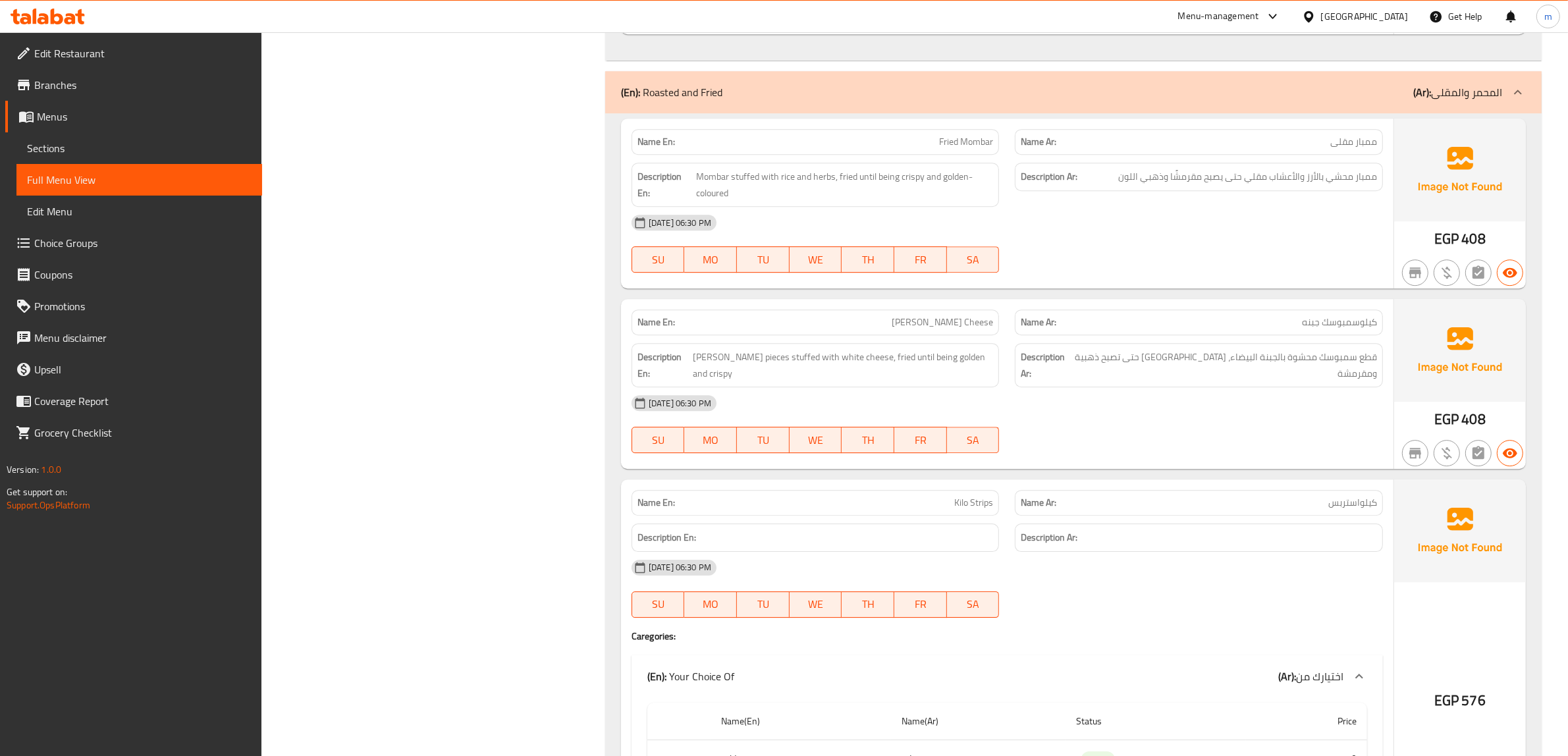
scroll to position [11275, 0]
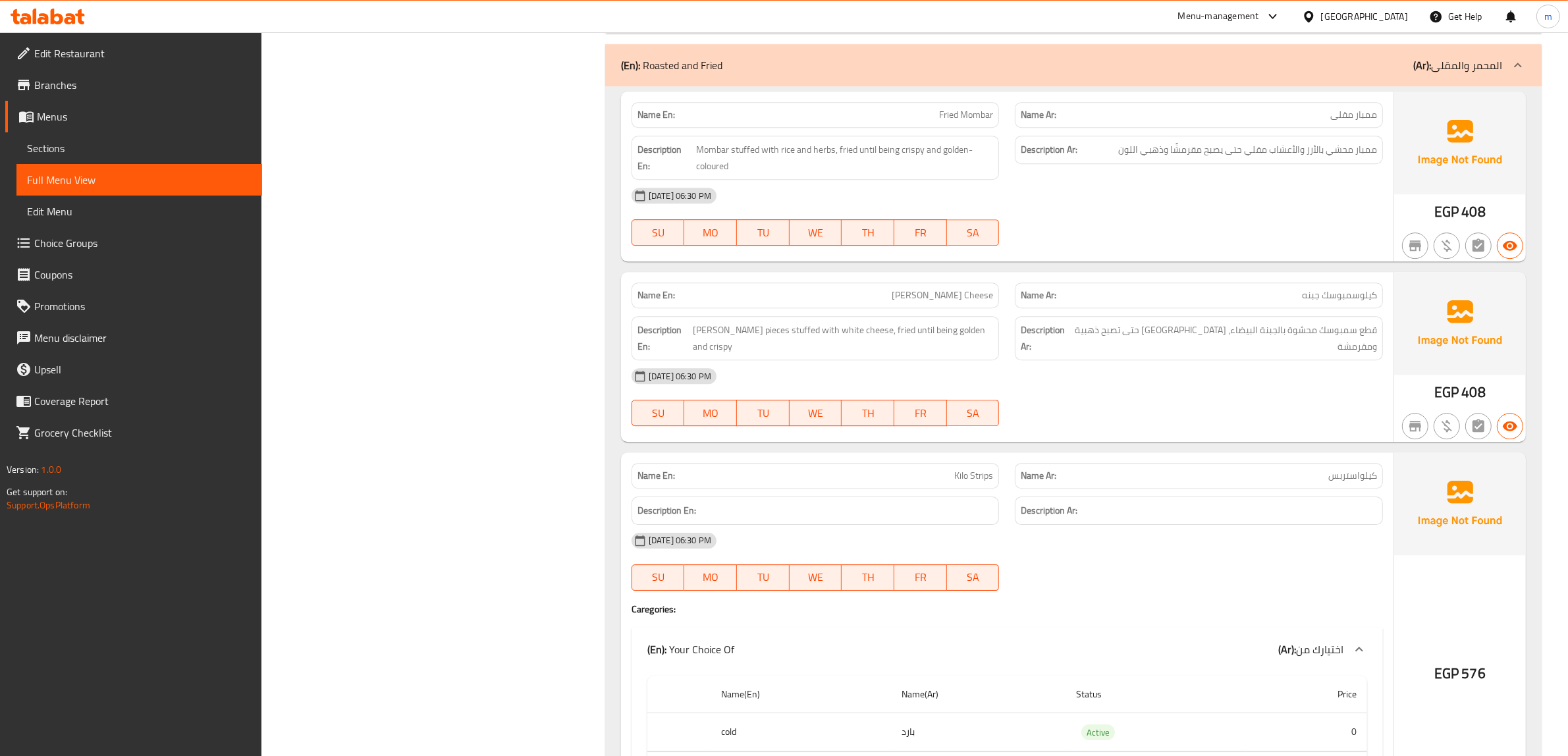
click at [1291, 248] on div "[DATE] 06:30 PM SU MO TU WE TH FR SA" at bounding box center [1006, 216] width 767 height 73
click at [1100, 255] on div "[DATE] 06:30 PM SU MO TU WE TH FR SA" at bounding box center [1006, 217] width 767 height 73
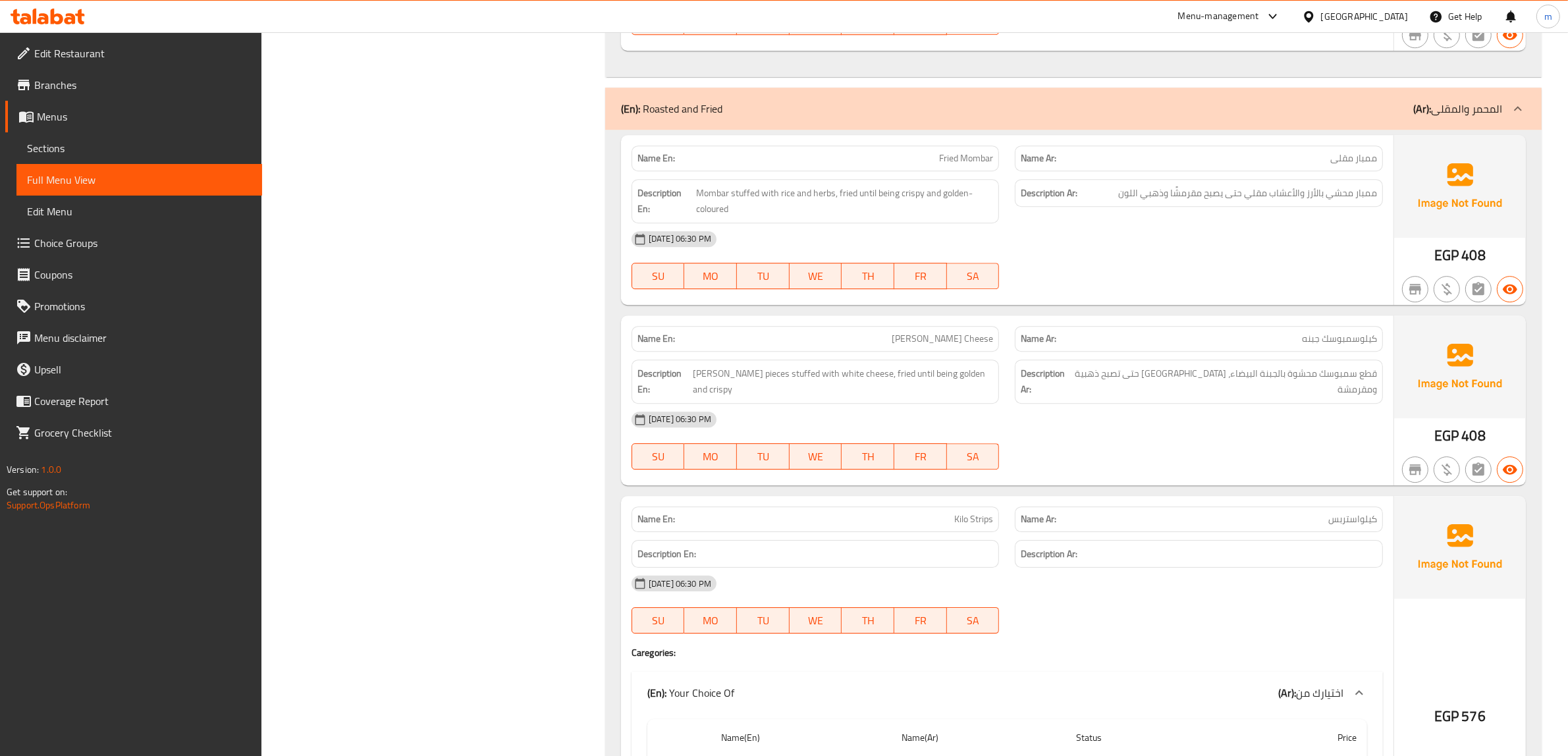
scroll to position [11192, 0]
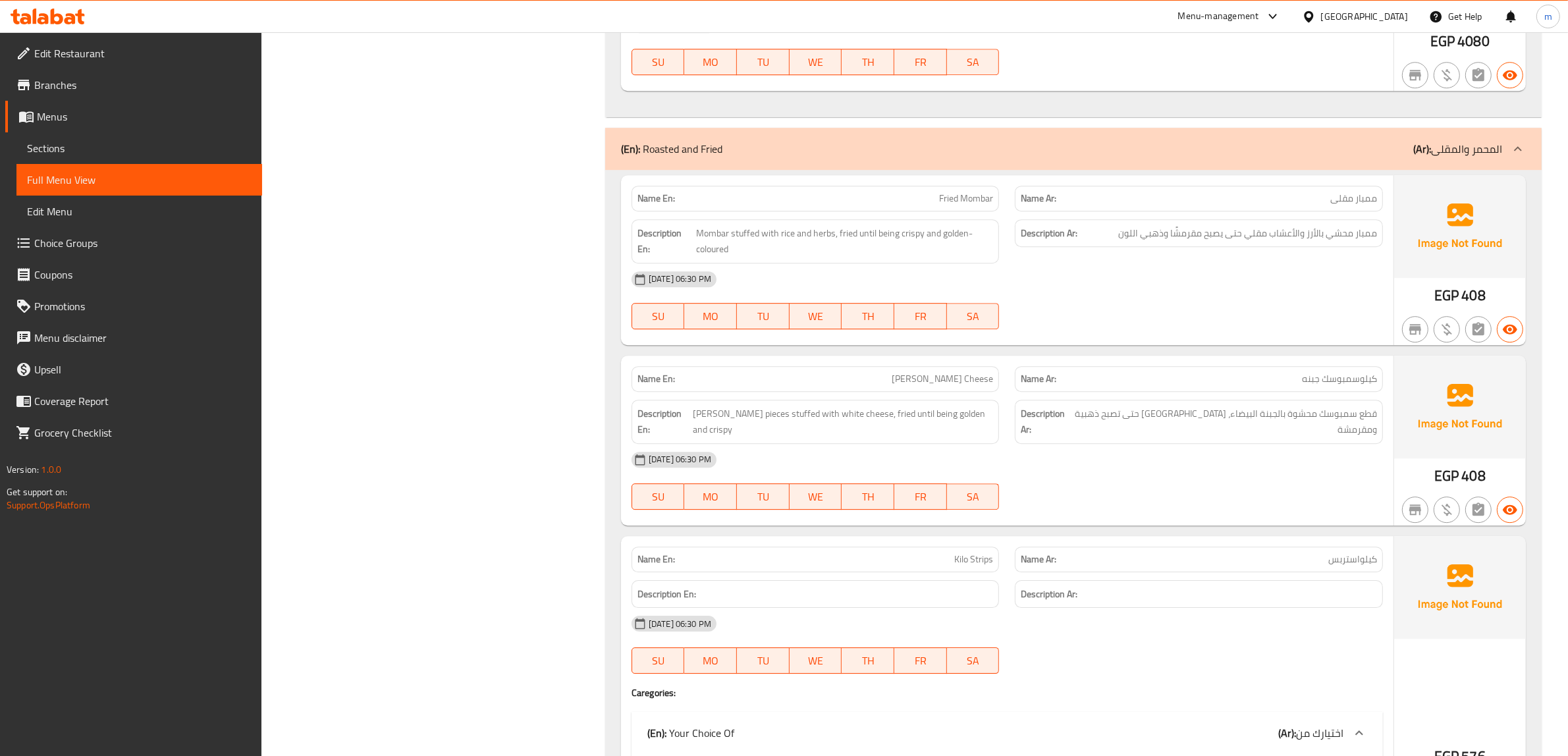
click at [1123, 295] on div "[DATE] 06:30 PM" at bounding box center [1006, 279] width 767 height 32
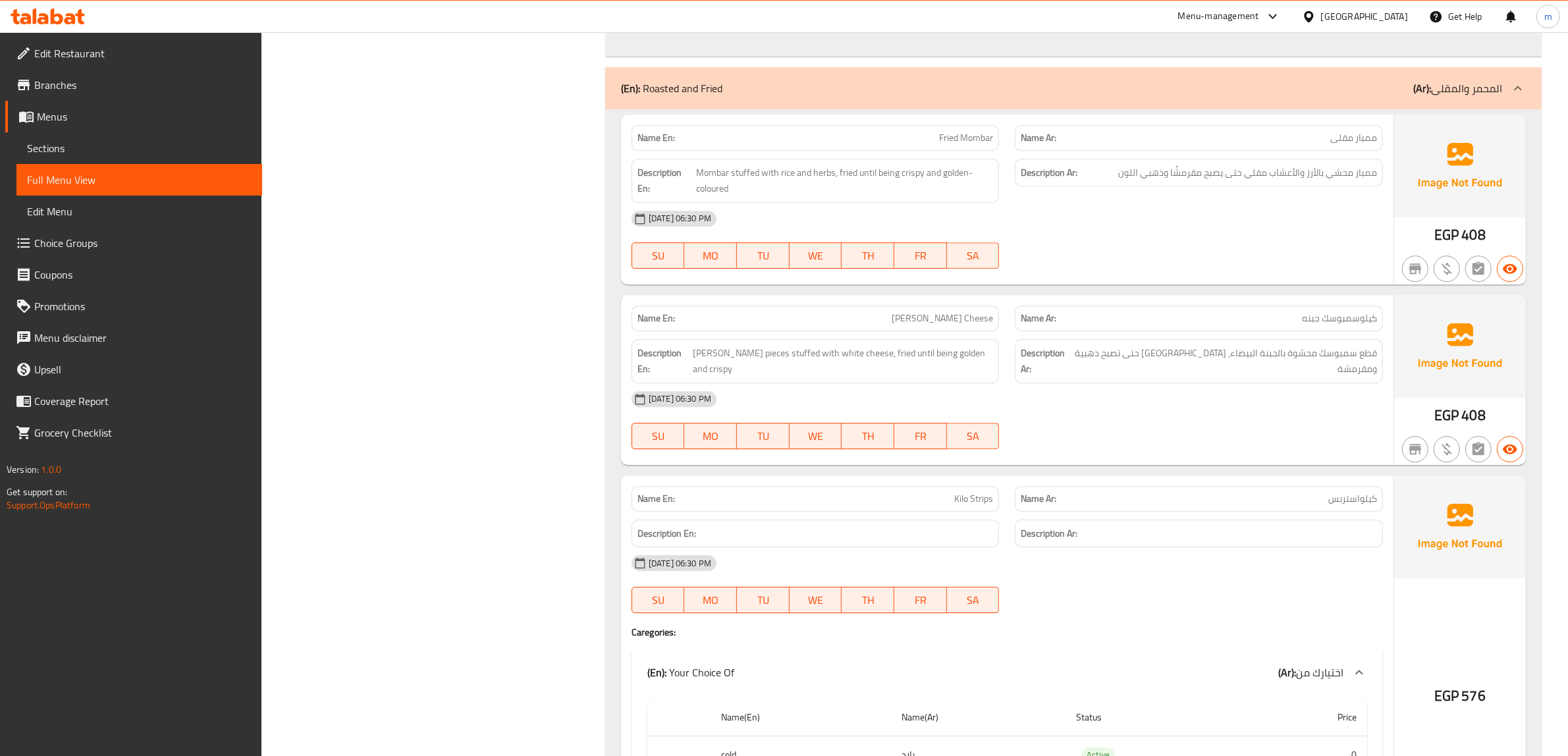
scroll to position [11357, 0]
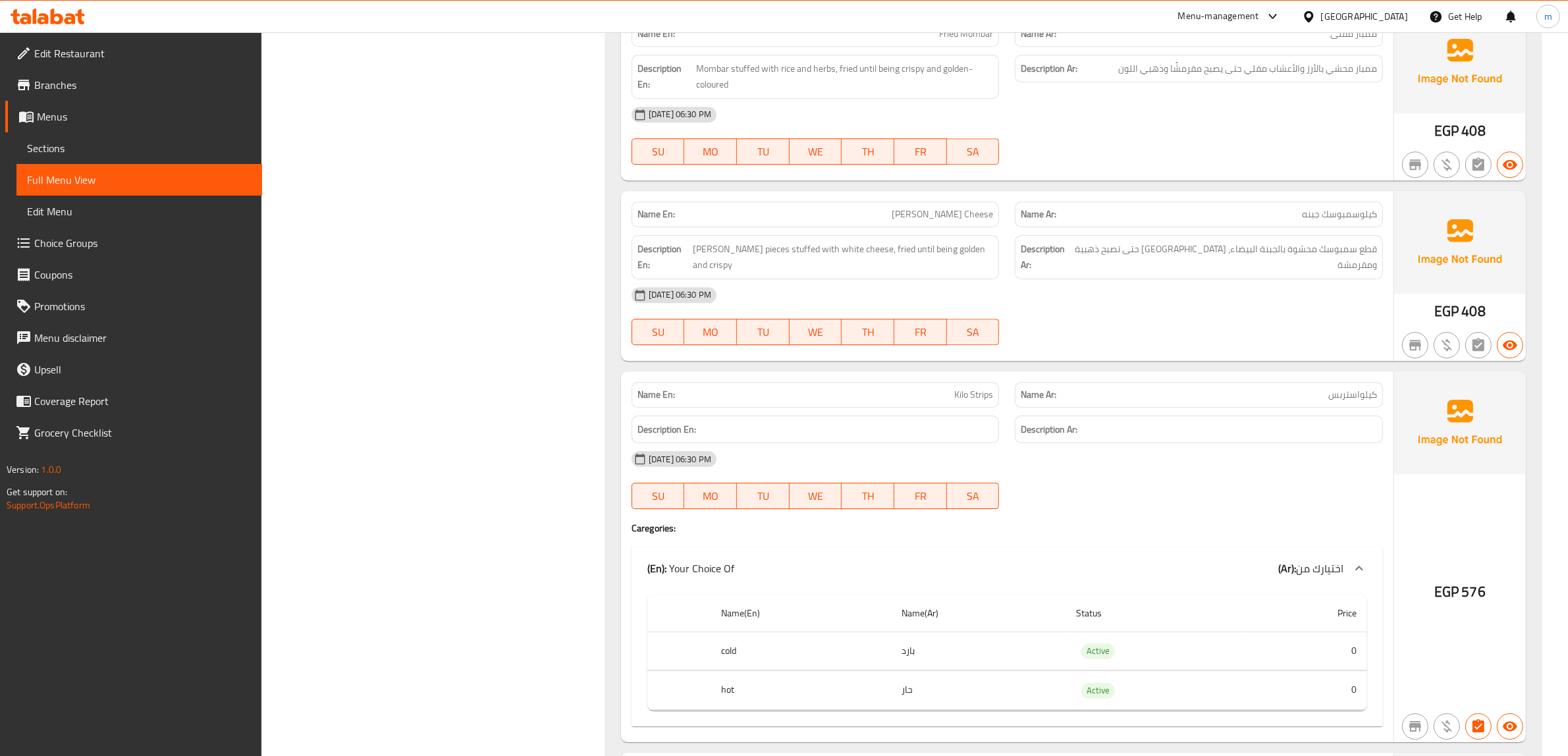
click at [945, 221] on span "[PERSON_NAME] Cheese" at bounding box center [942, 213] width 102 height 14
copy span "[PERSON_NAME] Cheese"
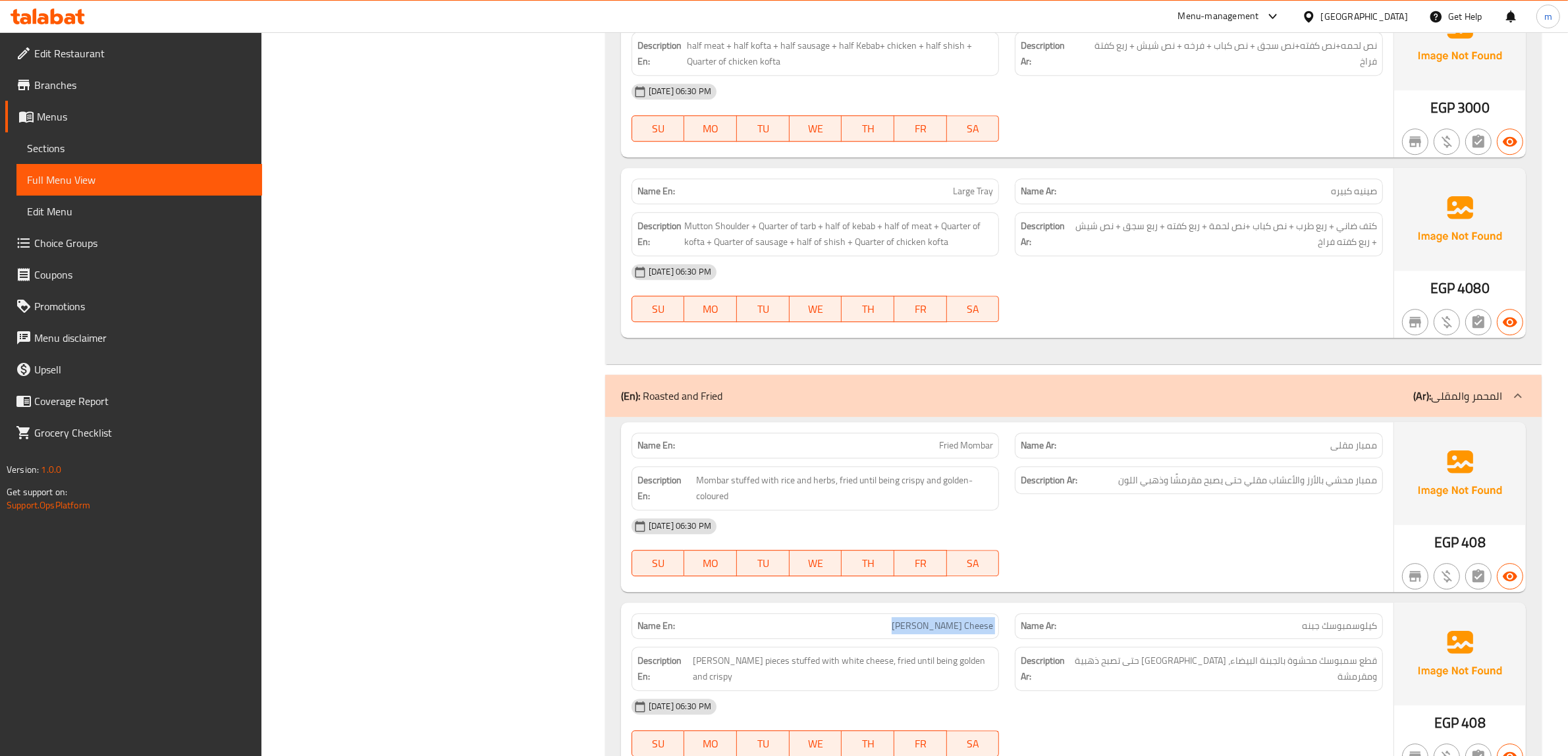
scroll to position [11192, 0]
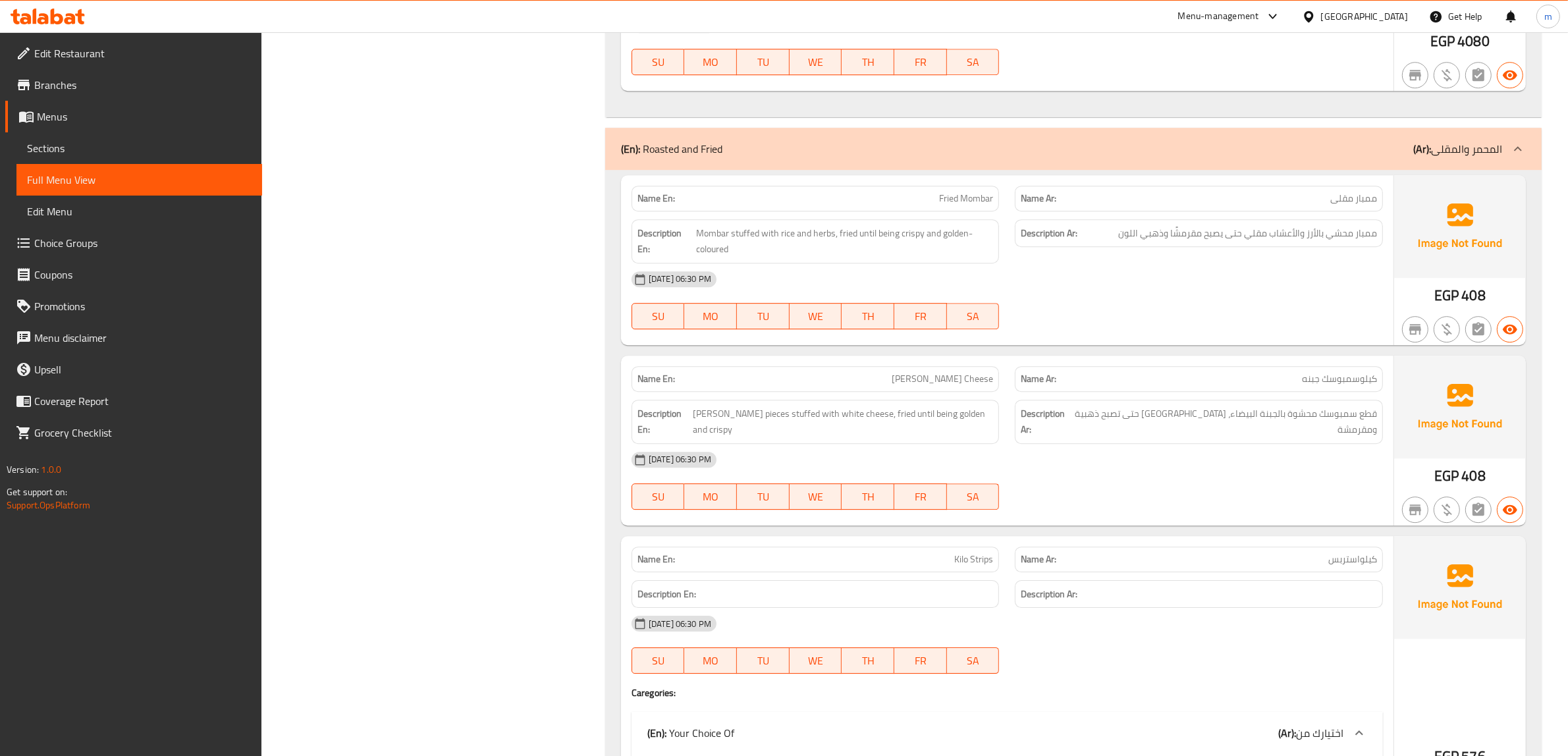
click at [937, 417] on div "Description En: Sambousek pieces stuffed with white cheese, fried until being g…" at bounding box center [816, 421] width 384 height 60
click at [943, 386] on span "[PERSON_NAME] Cheese" at bounding box center [942, 378] width 102 height 14
copy span "[PERSON_NAME] Cheese"
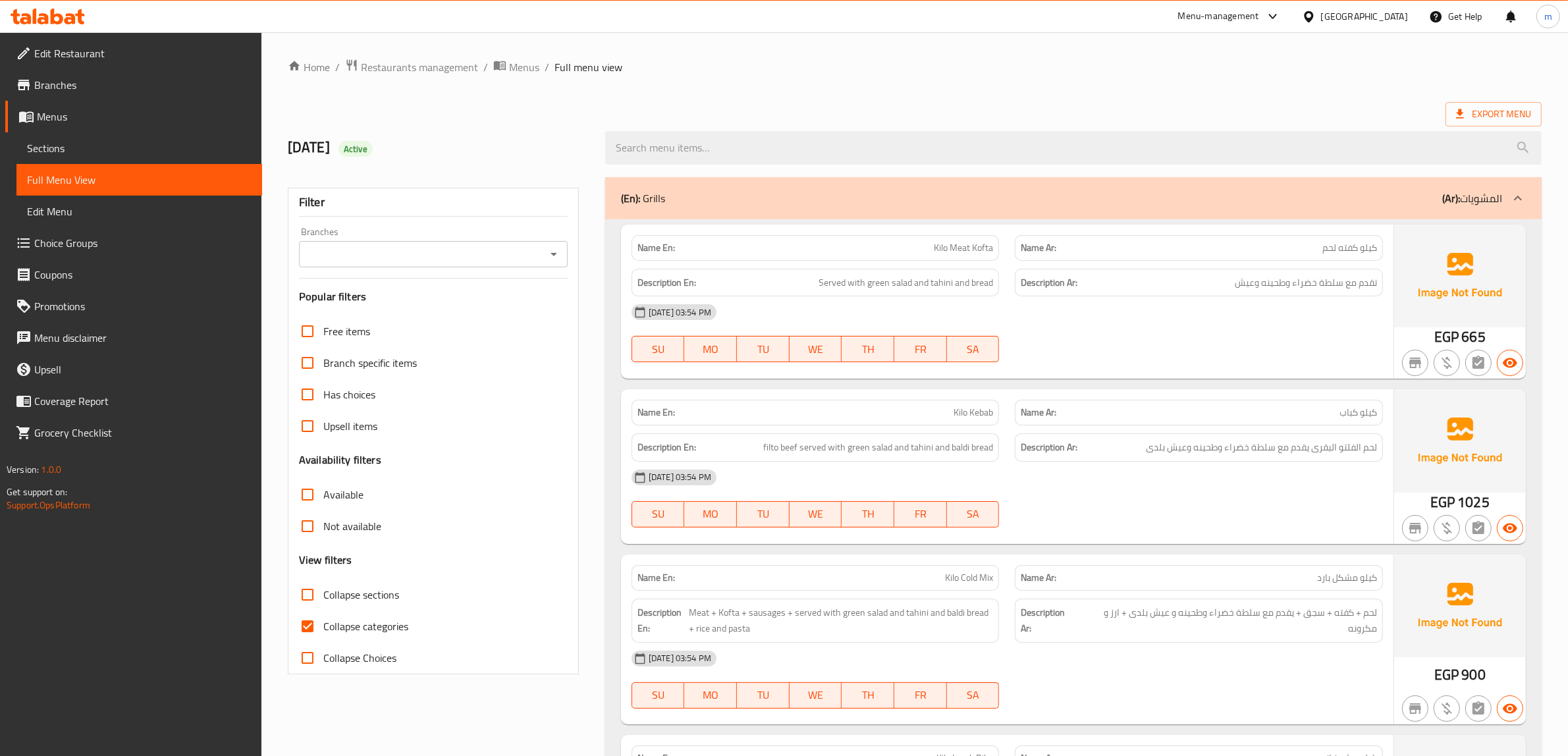
click at [327, 623] on span "Collapse categories" at bounding box center [366, 625] width 85 height 16
click at [324, 623] on input "Collapse categories" at bounding box center [308, 626] width 32 height 32
checkbox input "false"
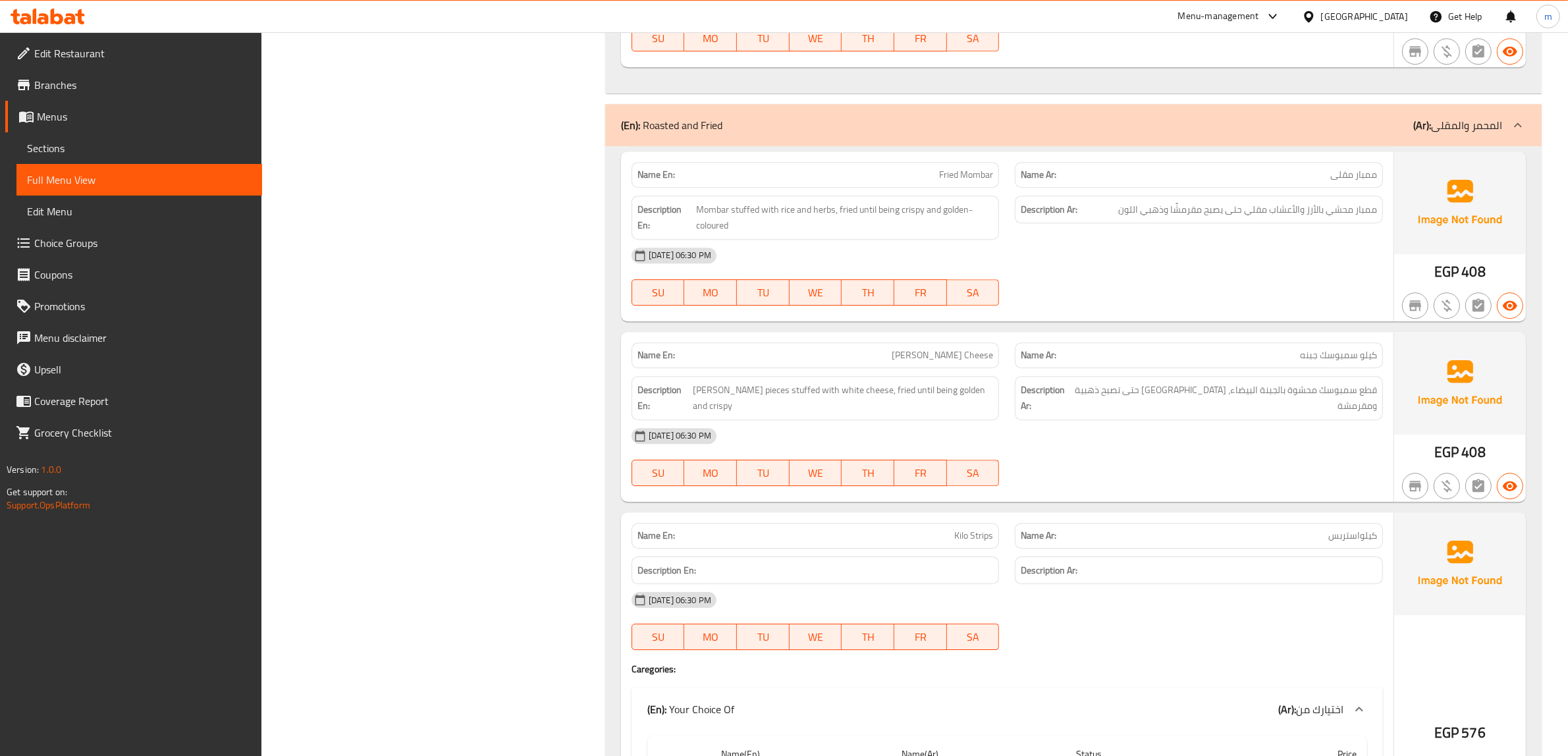
click at [1210, 451] on div "[DATE] 06:30 PM" at bounding box center [1006, 436] width 767 height 32
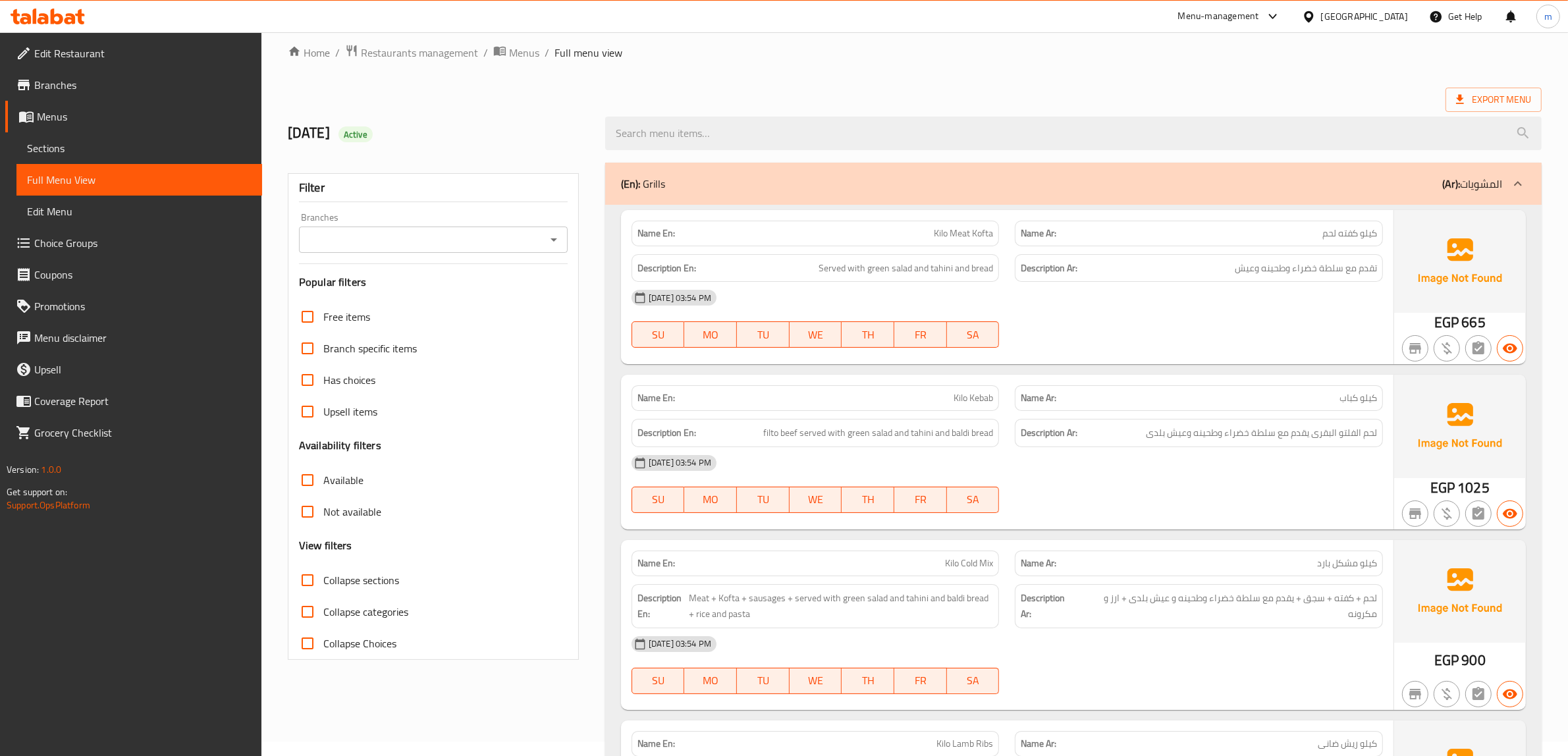
scroll to position [0, 0]
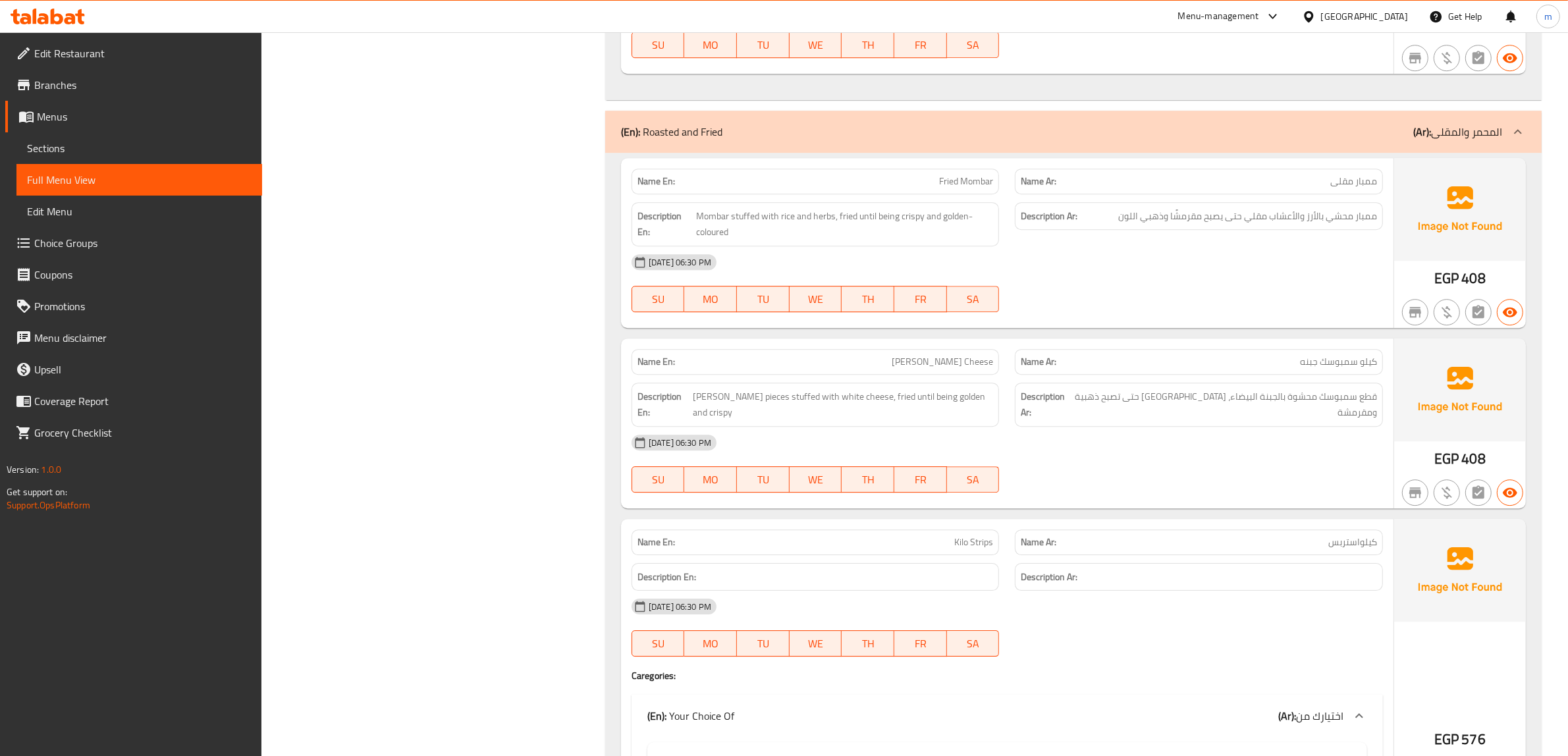
click at [1113, 475] on div "[DATE] 06:30 PM SU MO TU WE TH FR SA" at bounding box center [1006, 464] width 767 height 73
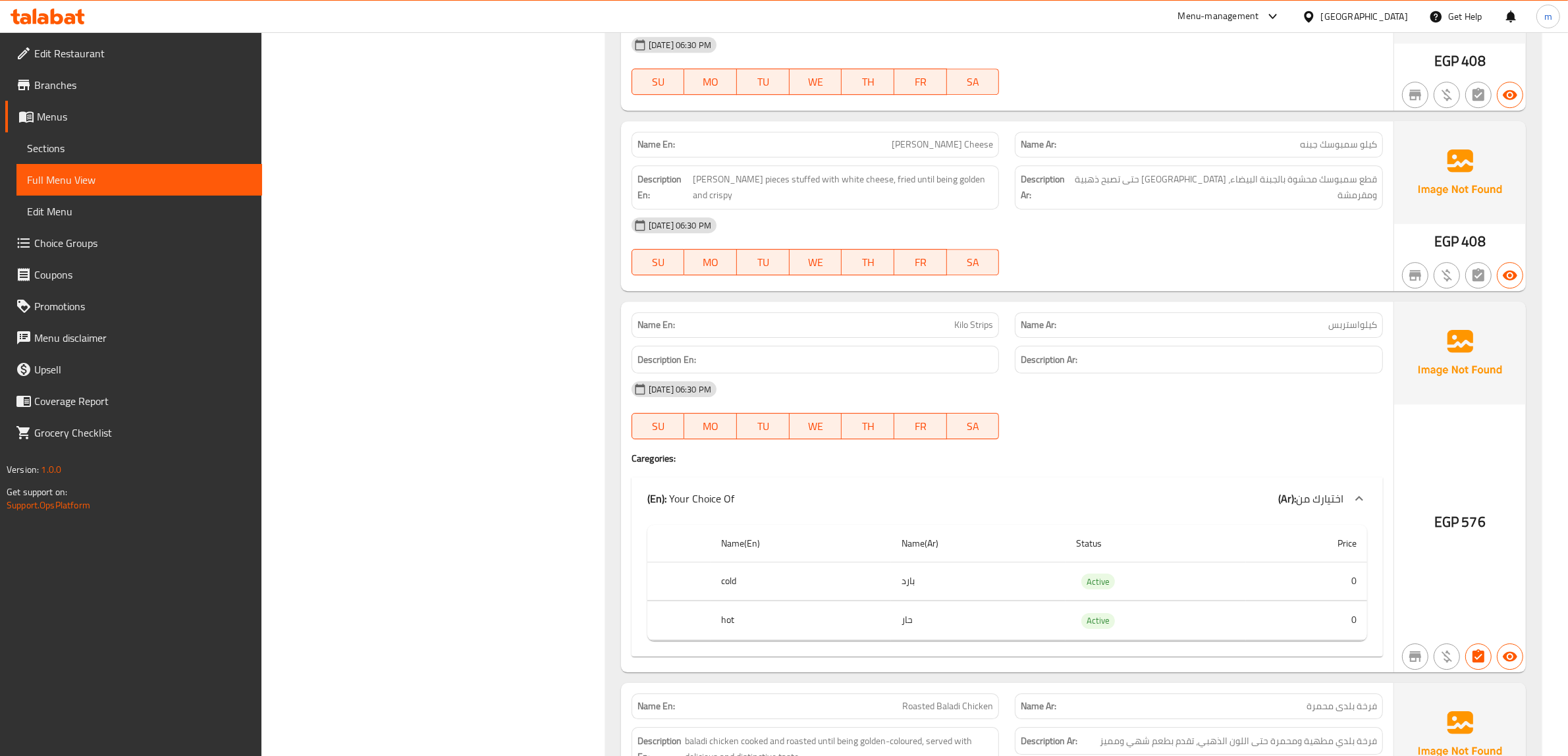
scroll to position [11463, 0]
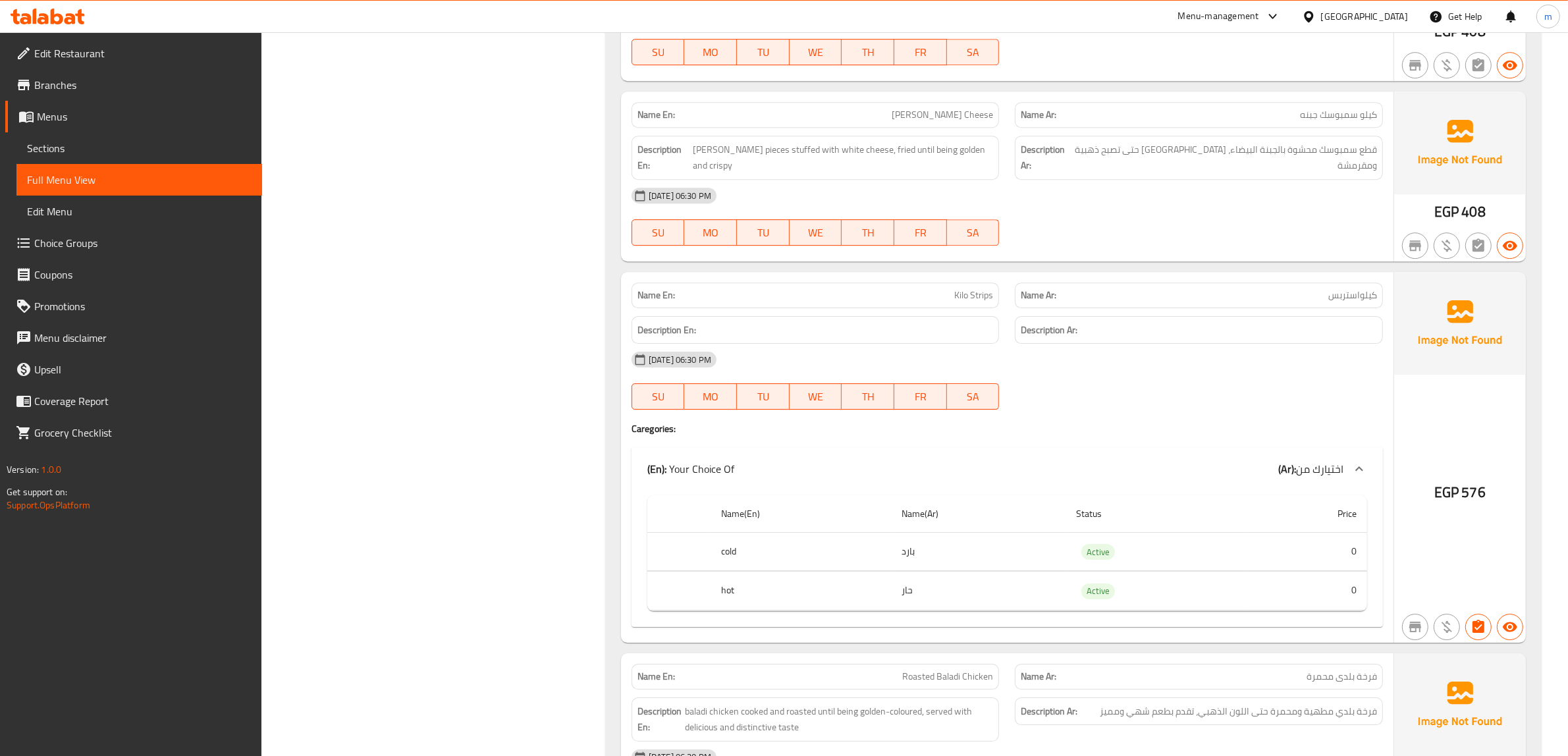
click at [1160, 375] on div "[DATE] 06:30 PM" at bounding box center [1006, 359] width 767 height 32
click at [973, 303] on div "Name En: Kilo Strips" at bounding box center [815, 294] width 368 height 25
copy span "Kilo Strips"
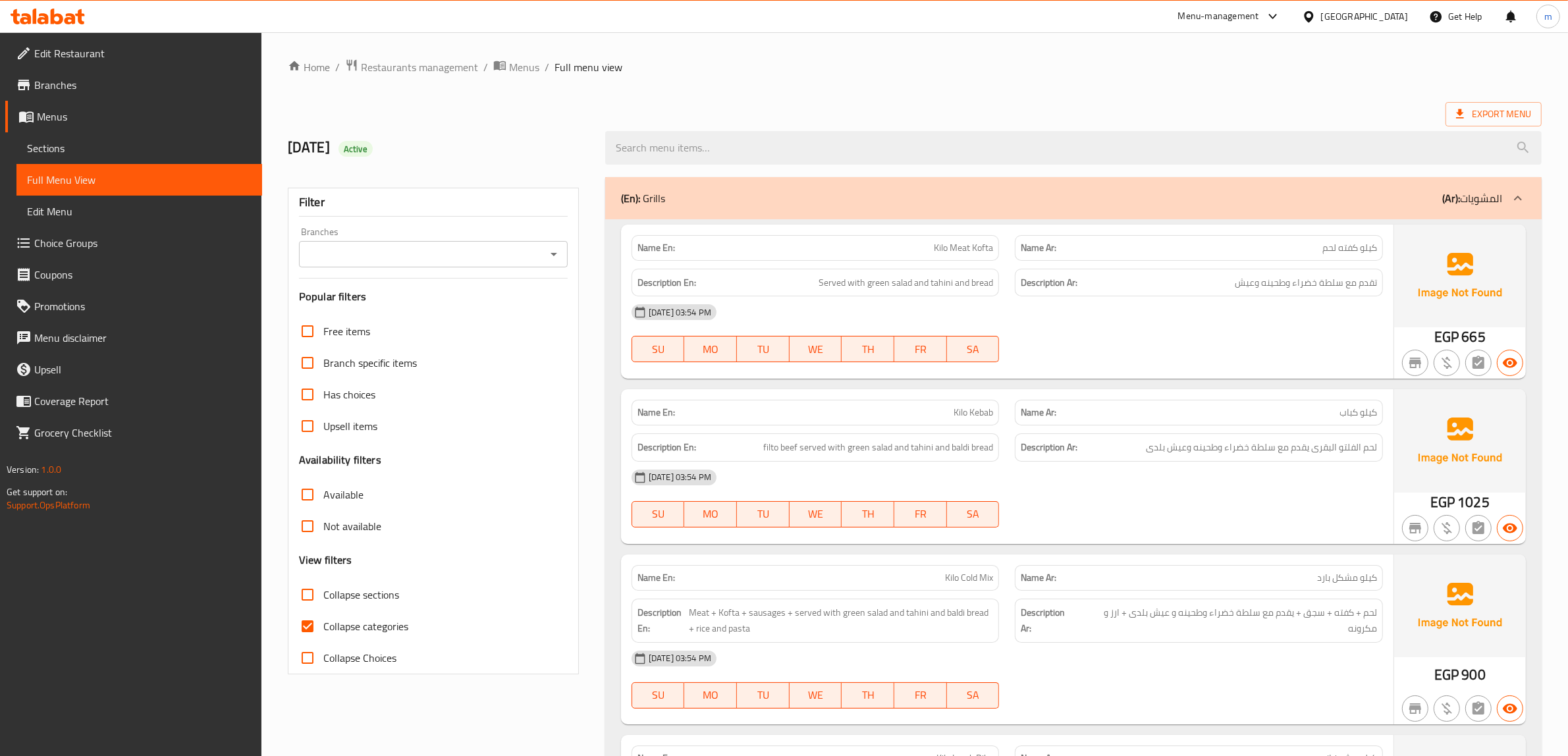
click at [356, 623] on span "Collapse categories" at bounding box center [366, 625] width 85 height 16
click at [324, 623] on input "Collapse categories" at bounding box center [308, 626] width 32 height 32
checkbox input "false"
click at [574, 135] on div "11/10/2025 Active" at bounding box center [437, 148] width 317 height 58
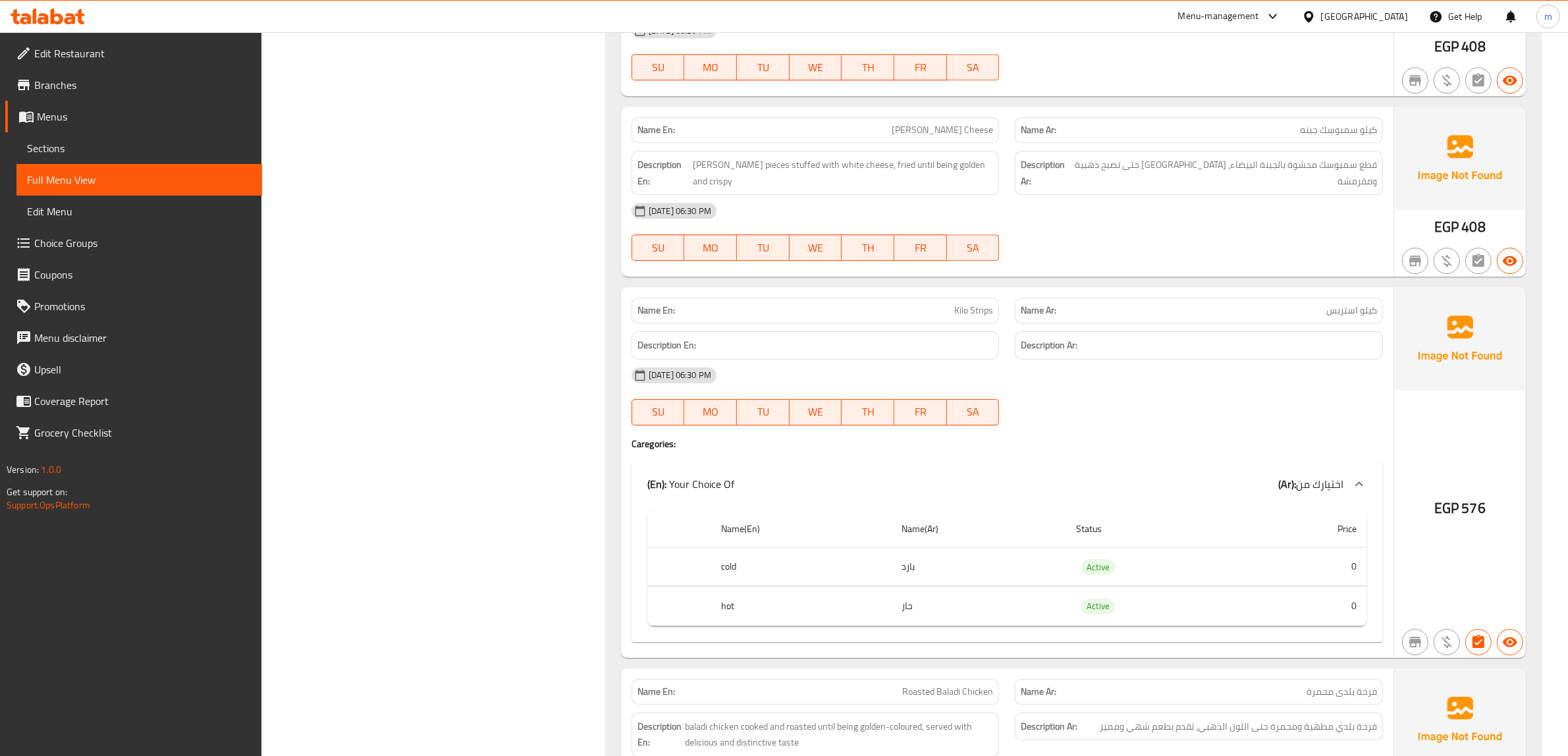
scroll to position [11479, 0]
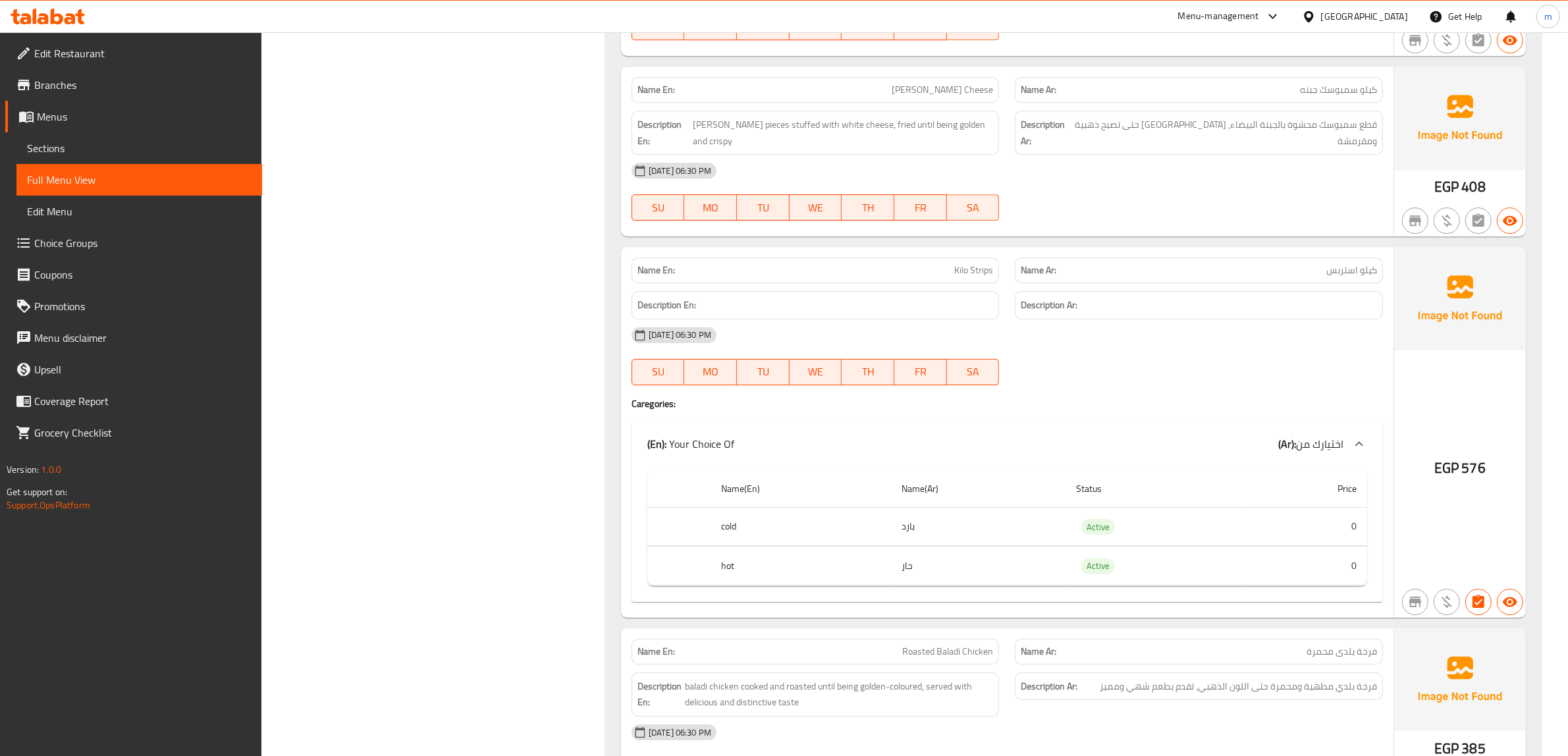
click at [975, 313] on h6 "Description En:" at bounding box center [816, 305] width 356 height 16
click at [1286, 277] on p "Name Ar: كيلو استربس" at bounding box center [1198, 270] width 356 height 14
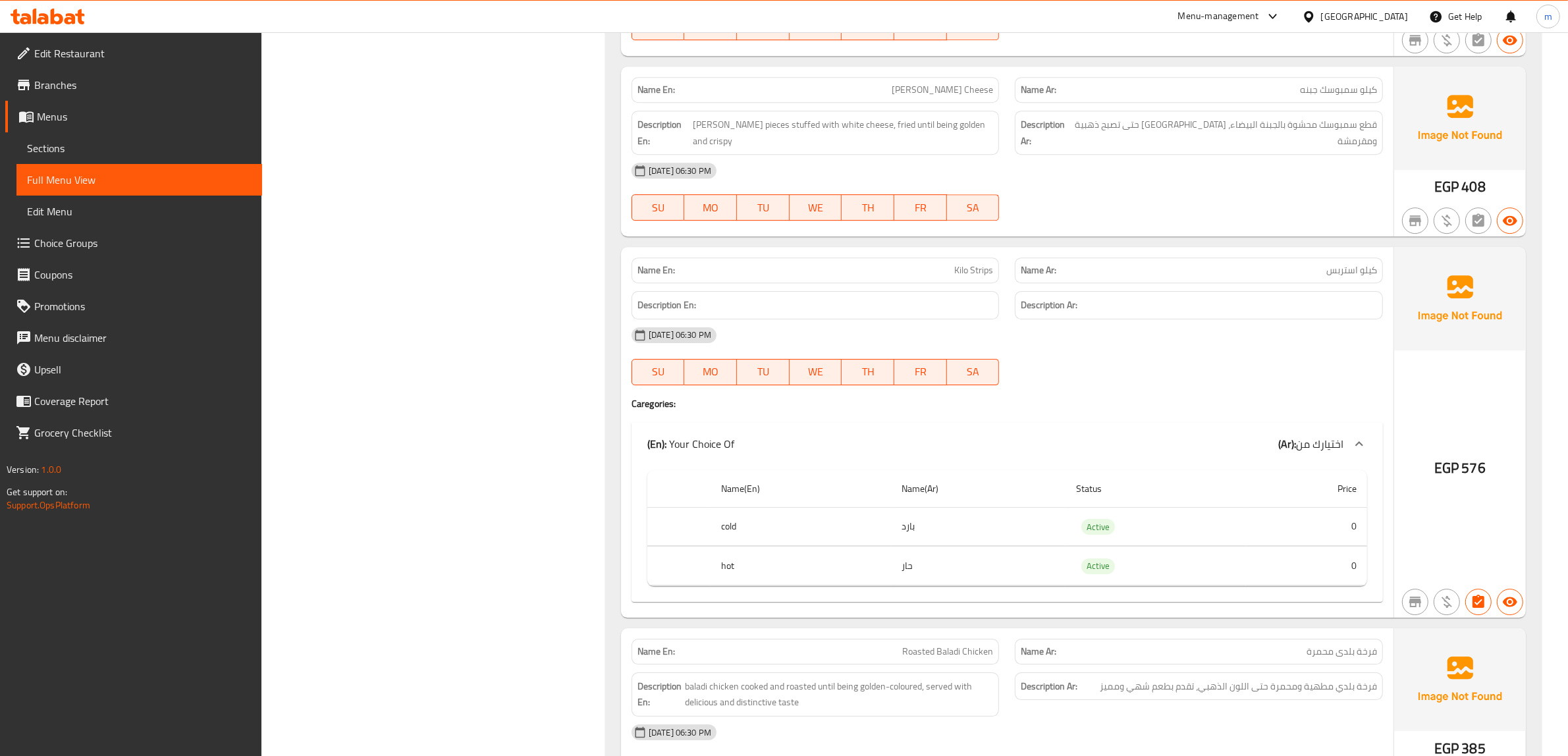
click at [1119, 393] on div at bounding box center [1198, 385] width 384 height 16
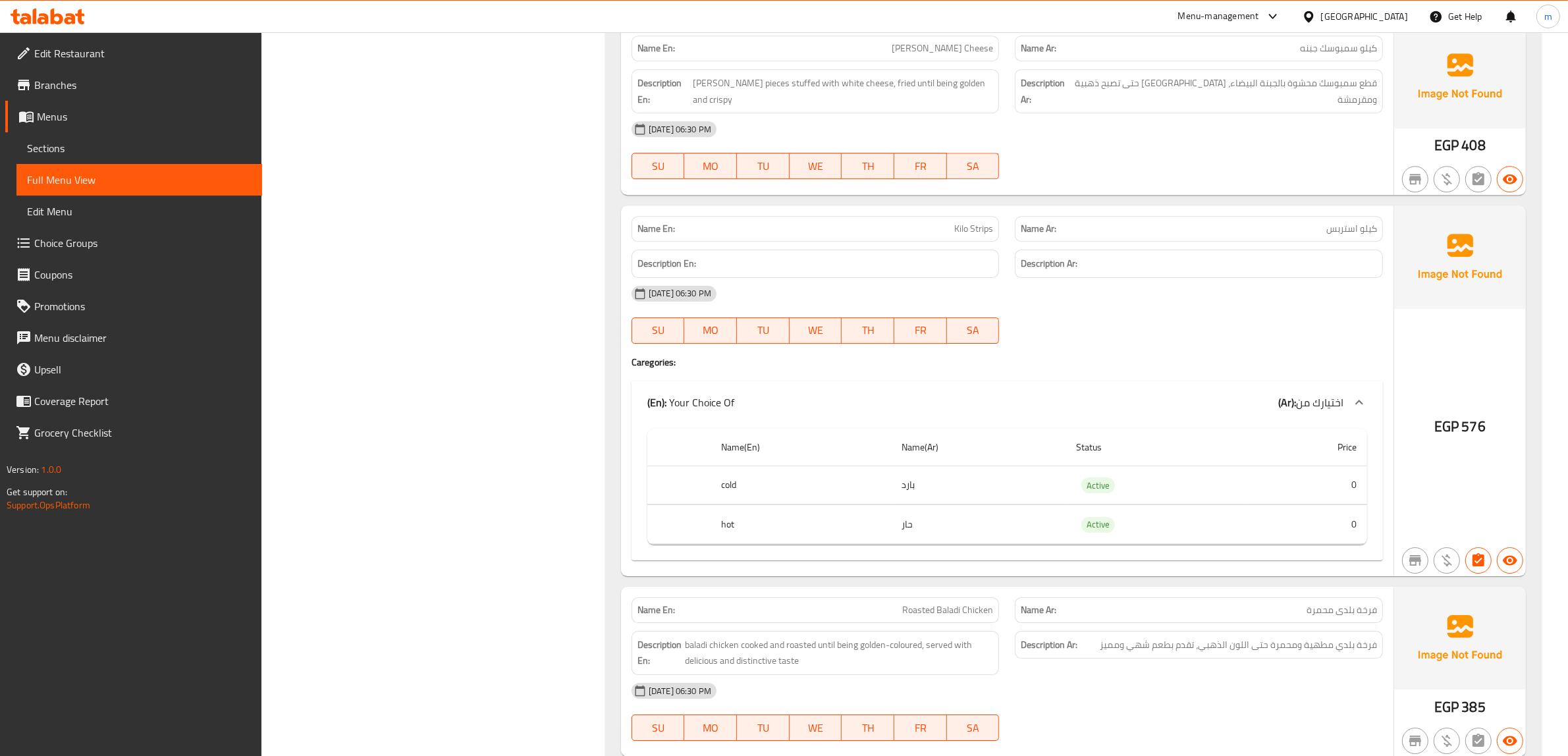
scroll to position [11562, 0]
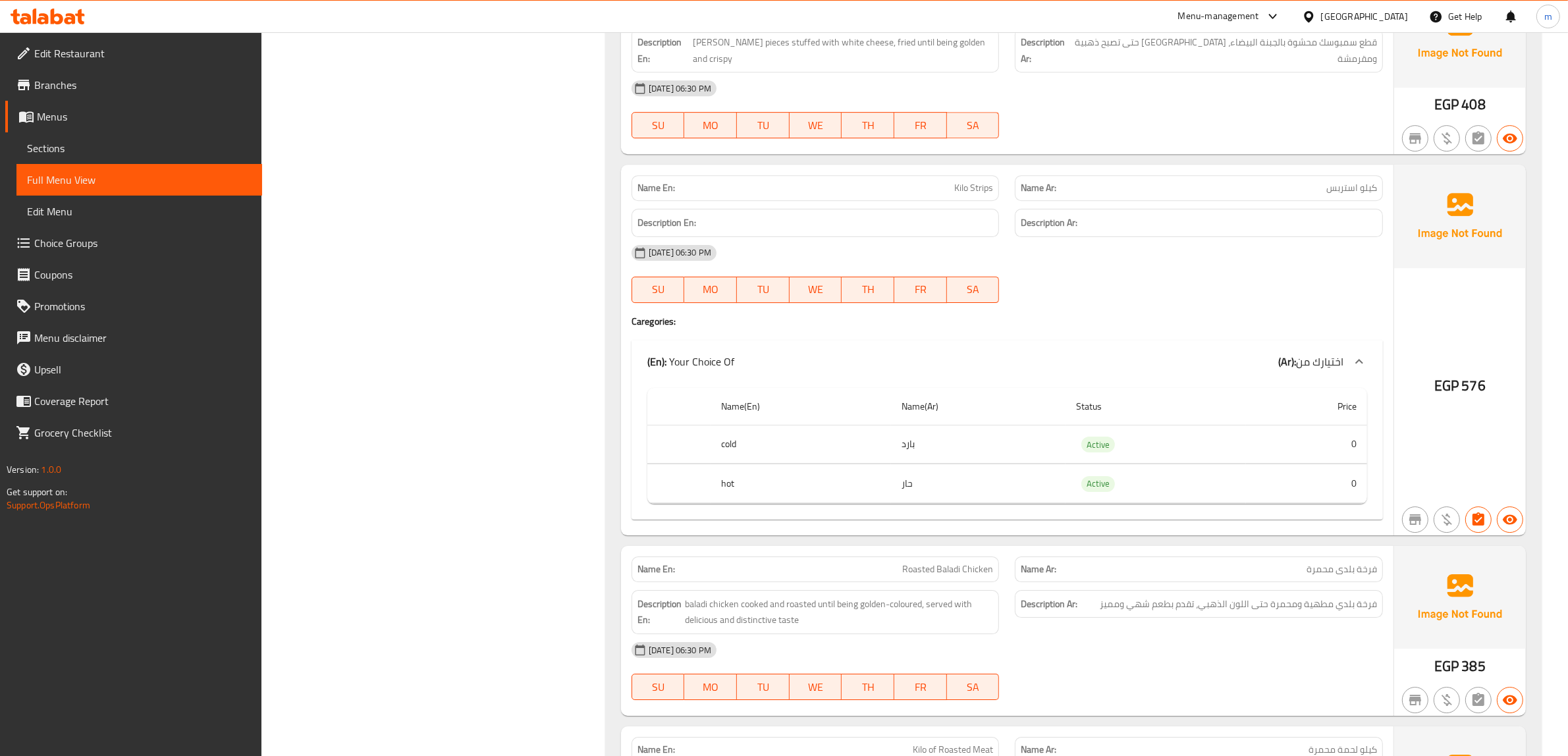
click at [1118, 355] on div "Name En: Kilo Strips Name Ar: كيلو استربس Description En: Description Ar: 11-10…" at bounding box center [1006, 350] width 772 height 370
click at [1205, 310] on div at bounding box center [1198, 303] width 384 height 16
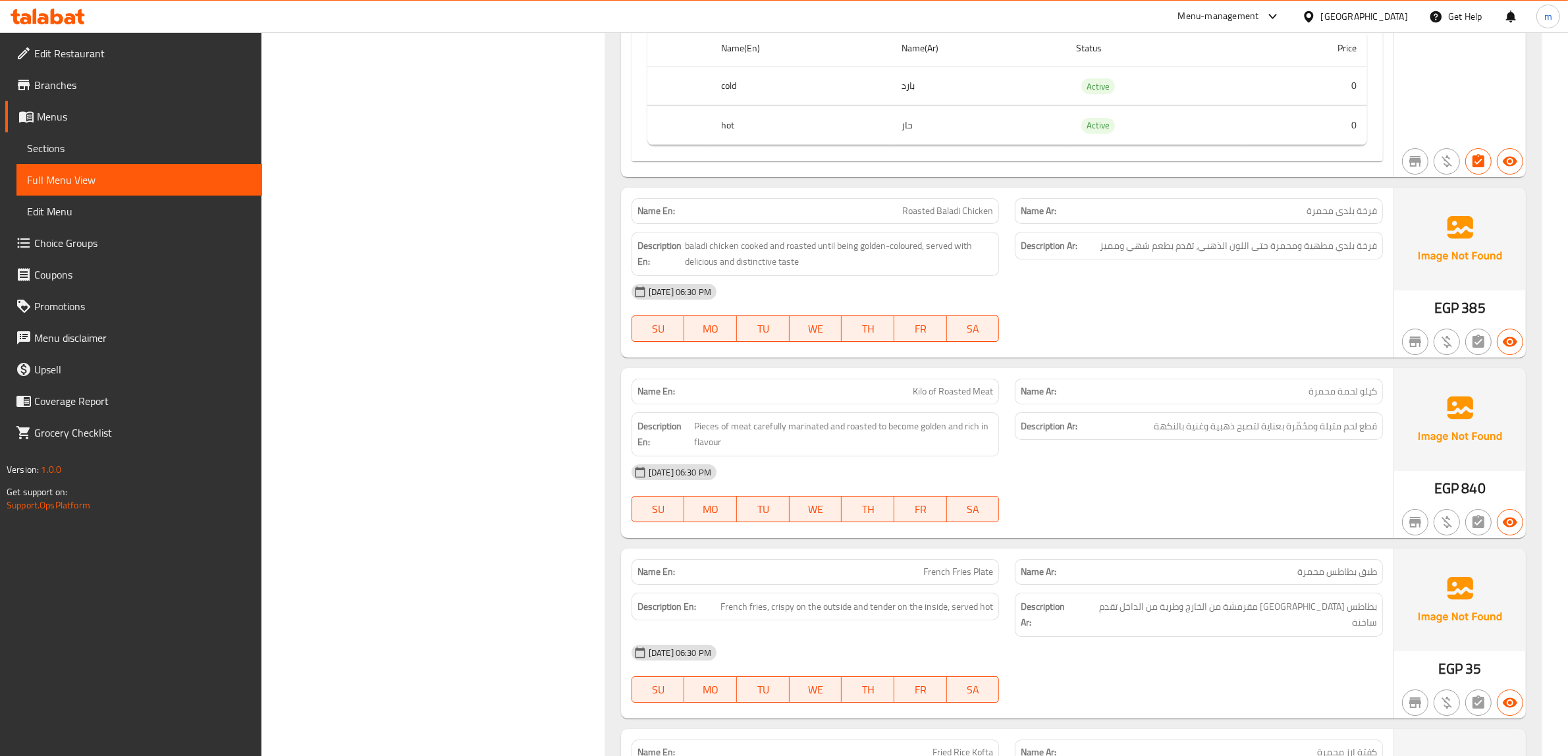
scroll to position [11891, 0]
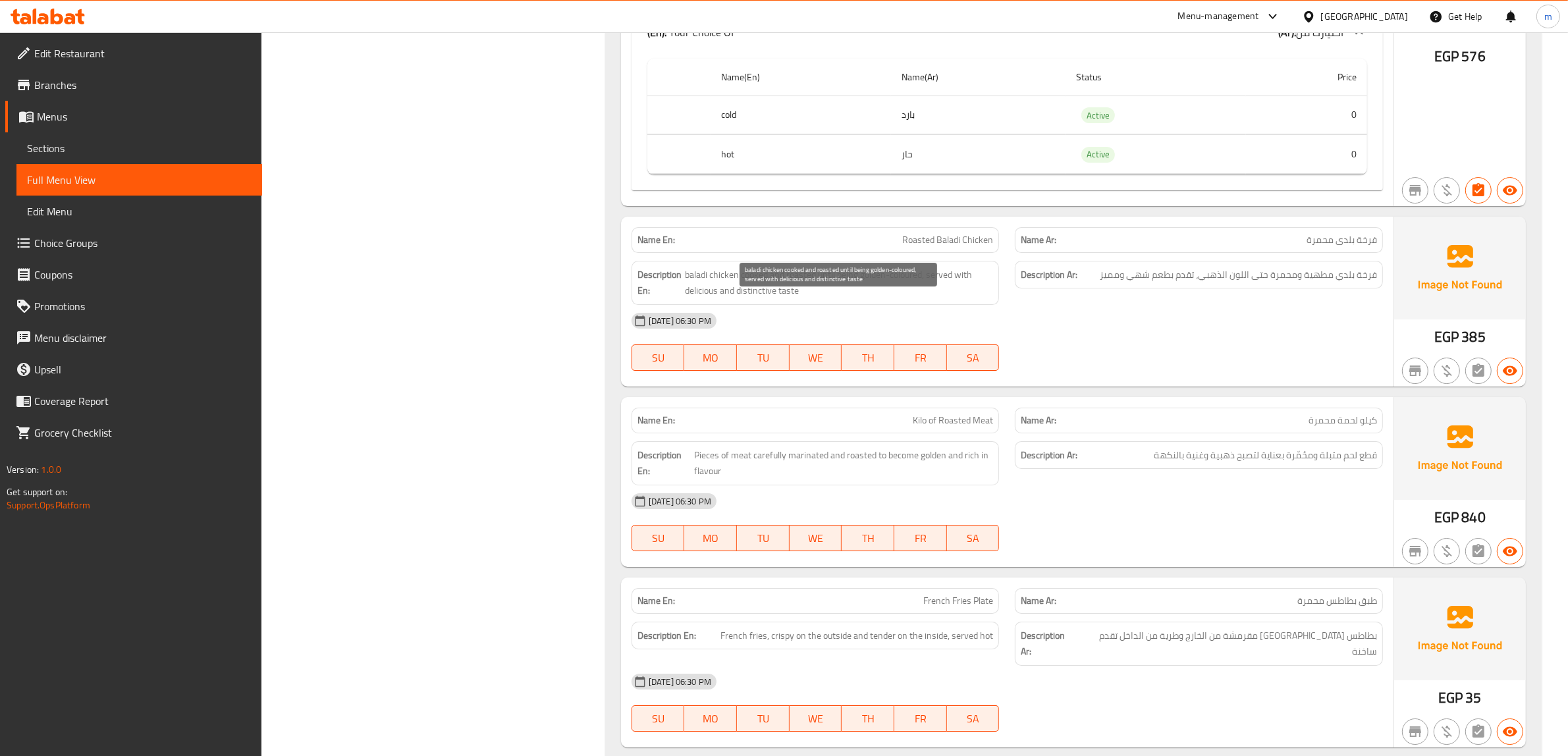
click at [842, 299] on span "baladi chicken cooked and roasted until being golden-coloured, served with deli…" at bounding box center [839, 282] width 309 height 32
click at [879, 299] on span "baladi chicken cooked and roasted until being golden-coloured, served with deli…" at bounding box center [839, 282] width 309 height 32
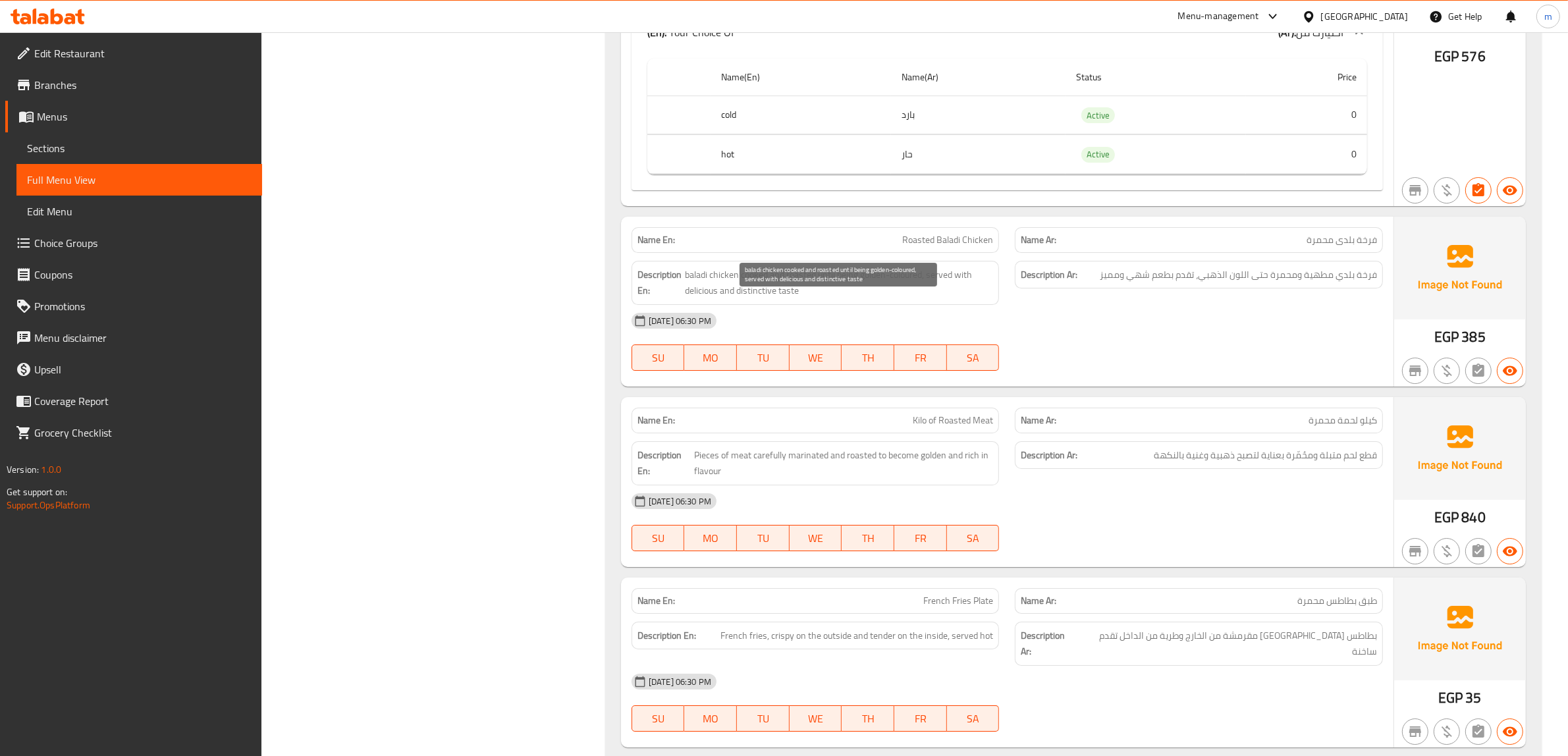
click at [819, 299] on span "baladi chicken cooked and roasted until being golden-coloured, served with deli…" at bounding box center [839, 282] width 309 height 32
drag, startPoint x: 817, startPoint y: 307, endPoint x: 923, endPoint y: 308, distance: 106.0
click at [923, 299] on span "baladi chicken cooked and roasted until being golden-coloured, served with deli…" at bounding box center [839, 282] width 309 height 32
copy span "until being golden-coloured"
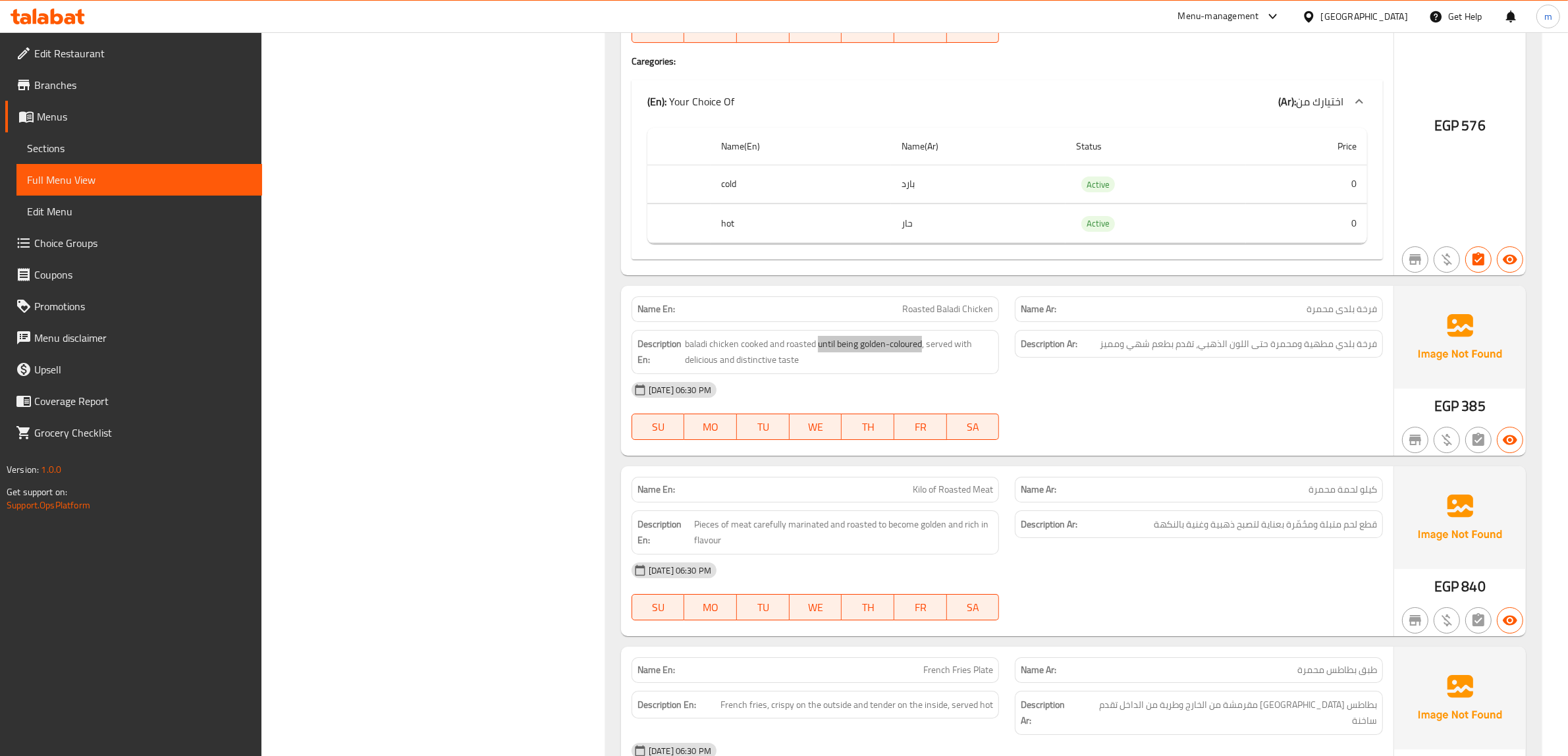
scroll to position [11726, 0]
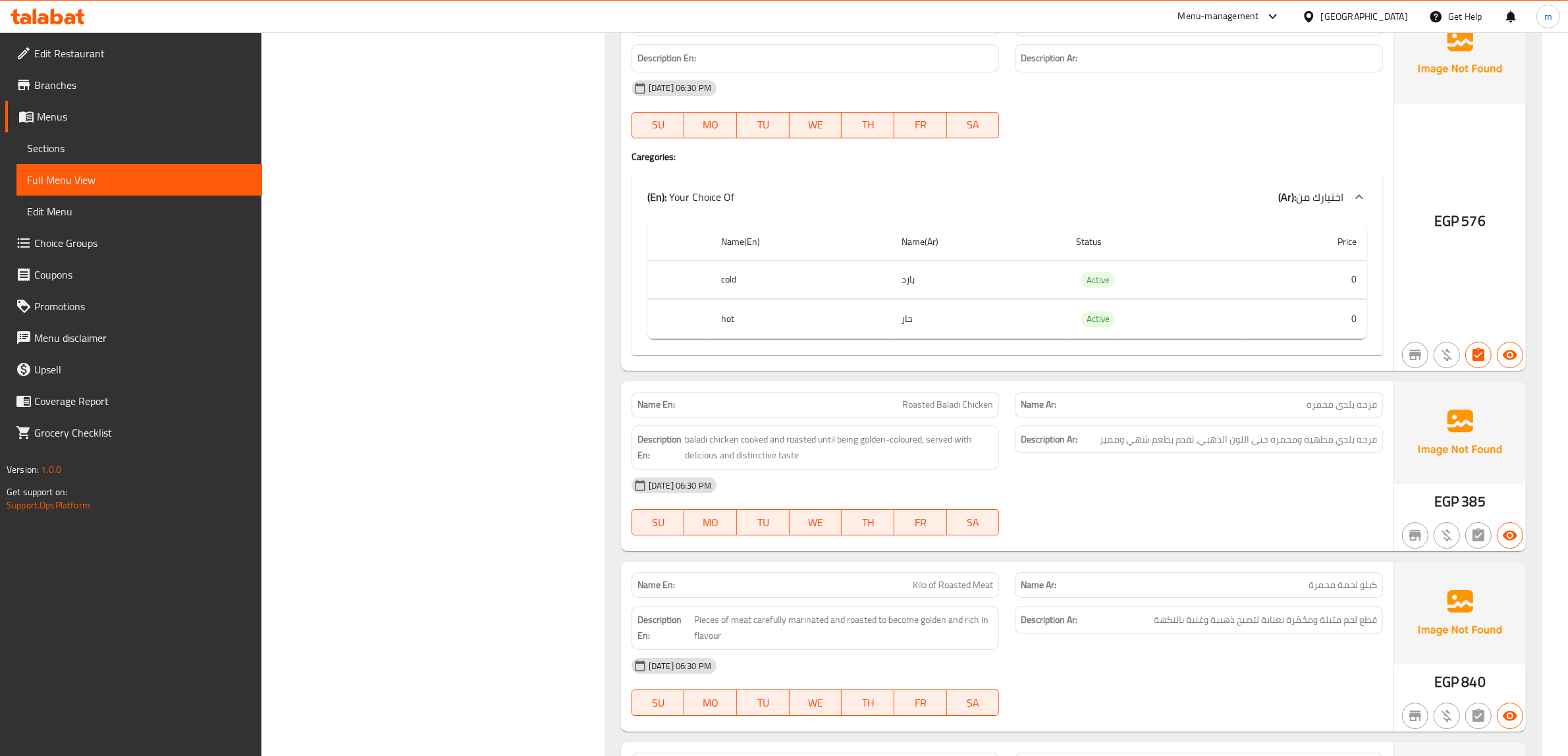
click at [1305, 411] on p "Name Ar: فرخة بلدى محمرة" at bounding box center [1198, 404] width 356 height 14
click at [1171, 477] on div "Description Ar: فرخة بلدي مطهية ومحمرة حتى اللون الذهبي، تقدم بطعم شهي ومميز" at bounding box center [1198, 448] width 384 height 60
drag, startPoint x: 1269, startPoint y: 472, endPoint x: 1203, endPoint y: 474, distance: 66.0
click at [1203, 448] on span "فرخة بلدي مطهية ومحمرة حتى اللون الذهبي، تقدم بطعم شهي ومميز" at bounding box center [1238, 438] width 277 height 16
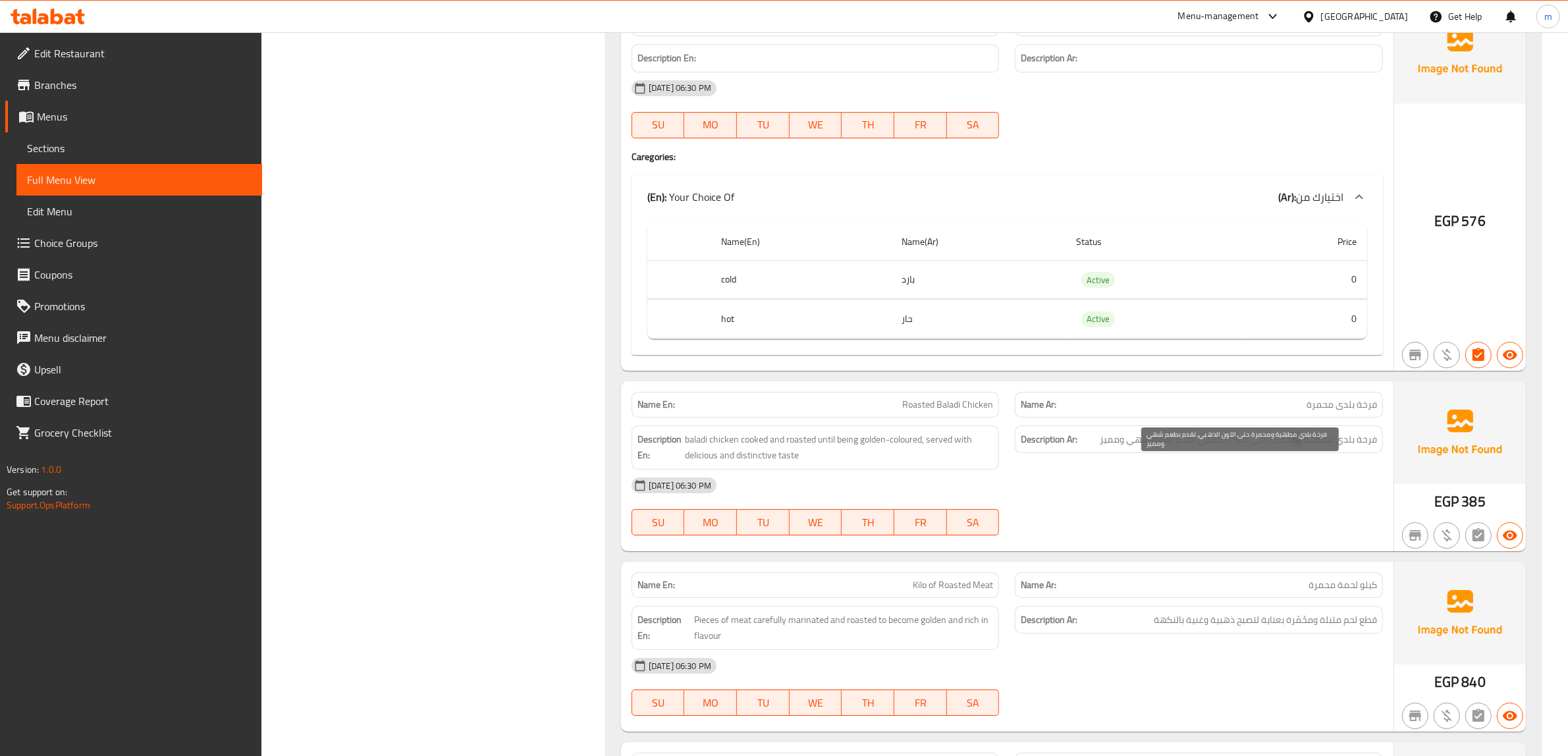
drag, startPoint x: 1301, startPoint y: 468, endPoint x: 1292, endPoint y: 468, distance: 9.0
click at [1292, 448] on span "فرخة بلدي مطهية ومحمرة حتى اللون الذهبي، تقدم بطعم شهي ومميز" at bounding box center [1238, 438] width 277 height 16
click at [1249, 453] on div "Description Ar: فرخة بلدي مطهية ومحمرة حتى اللون الذهبي، تقدم بطعم شهي ومميز" at bounding box center [1198, 439] width 368 height 28
drag, startPoint x: 1307, startPoint y: 473, endPoint x: 1199, endPoint y: 477, distance: 108.1
click at [1199, 453] on div "Description Ar: فرخة بلدي مطهية ومحمرة حتى اللون الذهبي، تقدم بطعم شهي ومميز" at bounding box center [1198, 439] width 368 height 28
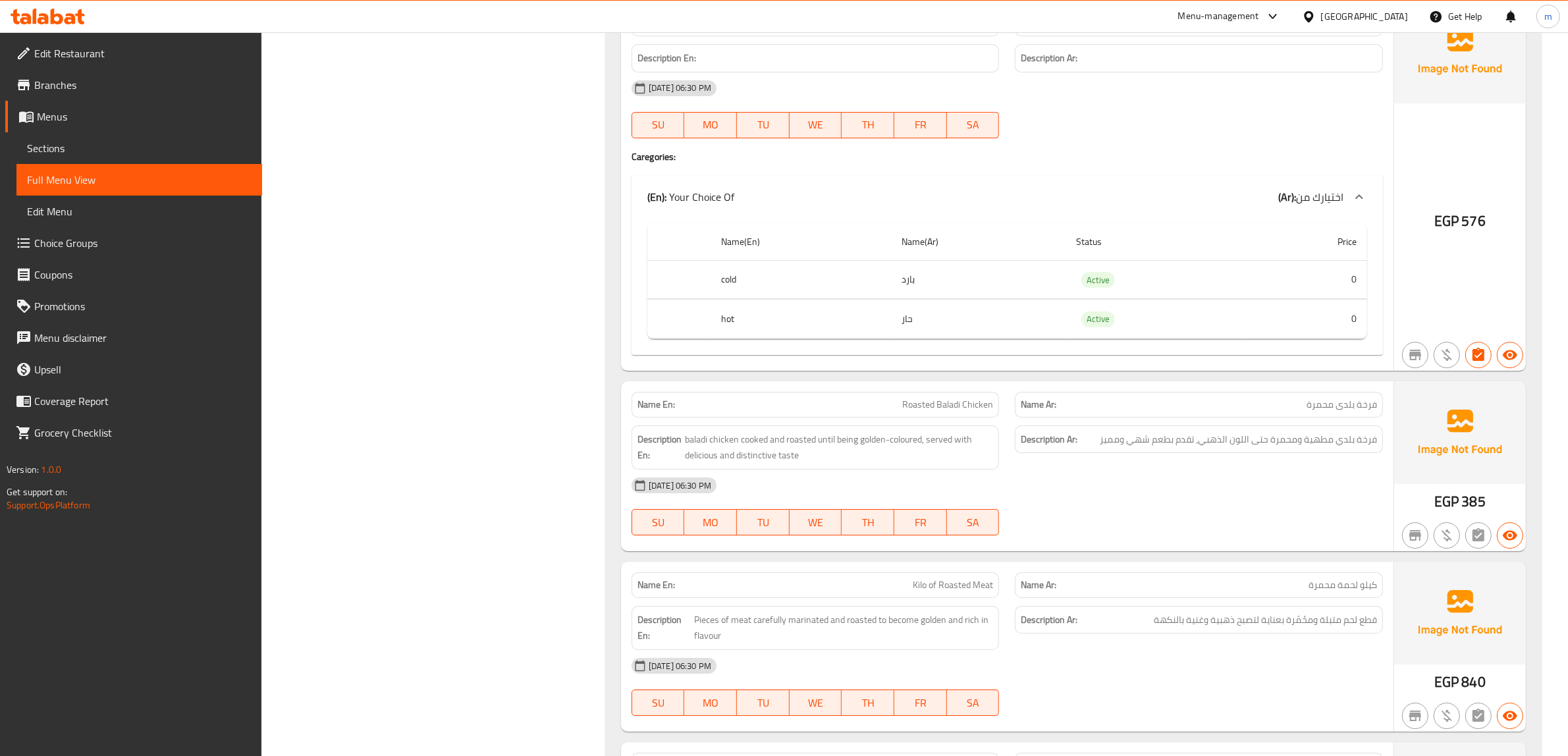
click at [928, 464] on span "baladi chicken cooked and roasted until being golden-coloured, served with deli…" at bounding box center [839, 447] width 309 height 32
drag, startPoint x: 859, startPoint y: 470, endPoint x: 834, endPoint y: 468, distance: 25.1
click at [834, 464] on span "baladi chicken cooked and roasted until being golden-coloured, served with deli…" at bounding box center [839, 447] width 309 height 32
click at [811, 464] on span "baladi chicken cooked and roasted until being golden-coloured, served with deli…" at bounding box center [839, 447] width 309 height 32
drag, startPoint x: 817, startPoint y: 468, endPoint x: 924, endPoint y: 473, distance: 107.1
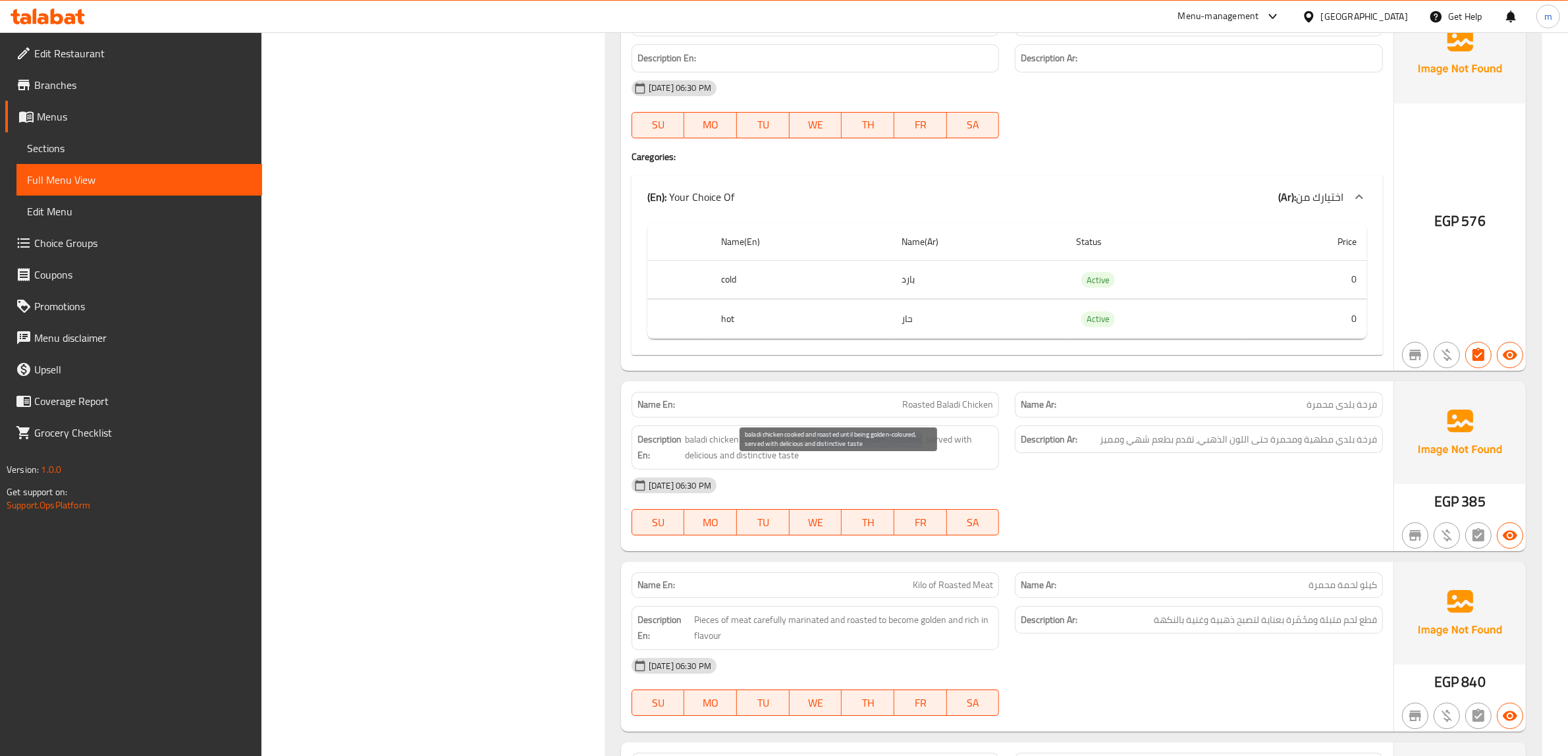
click at [924, 464] on span "baladi chicken cooked and roasted until being golden-coloured, served with deli…" at bounding box center [839, 447] width 309 height 32
copy span "until being golden-coloured"
click at [913, 411] on span "Roasted Baladi Chicken" at bounding box center [947, 404] width 91 height 14
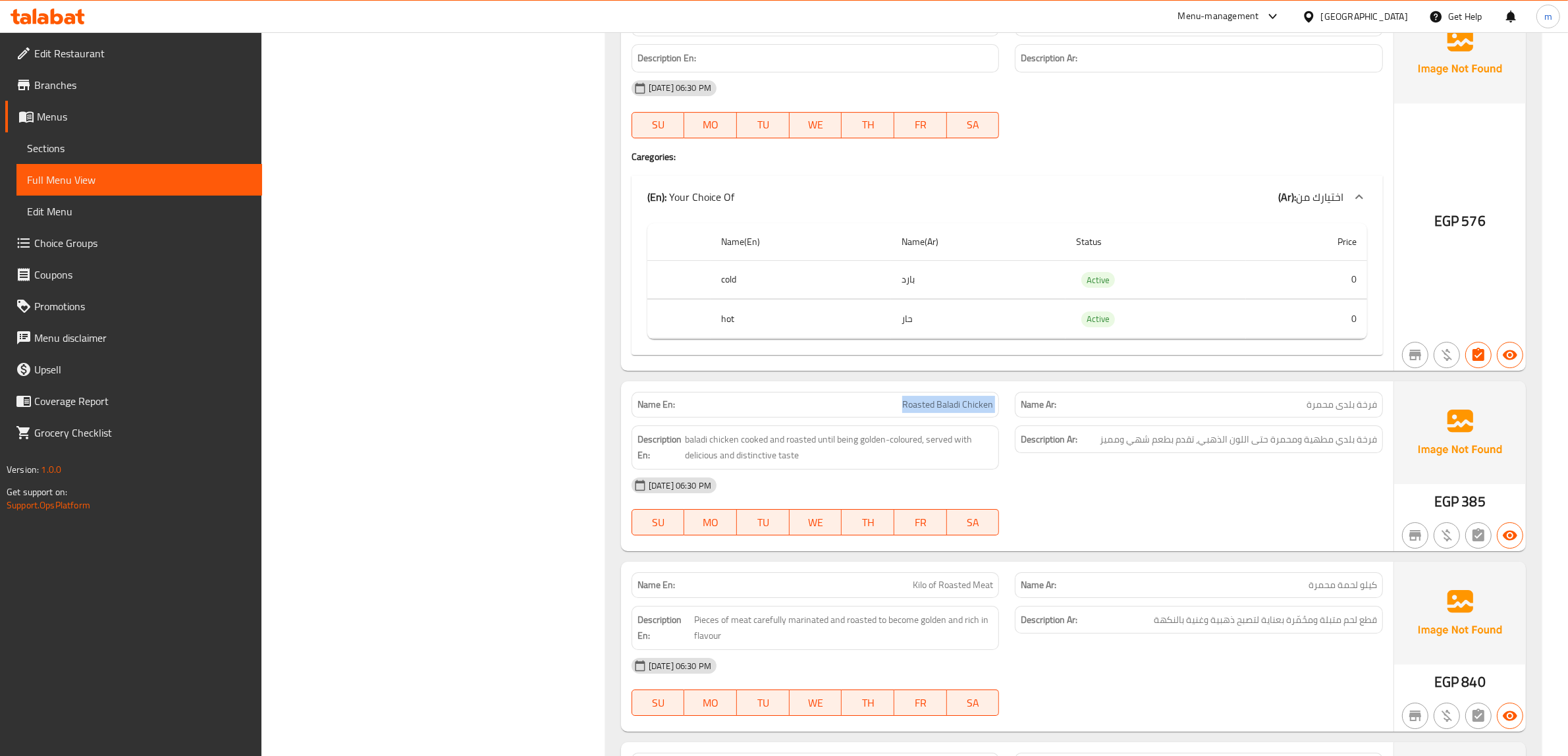
click at [913, 411] on span "Roasted Baladi Chicken" at bounding box center [947, 404] width 91 height 14
copy span "Roasted Baladi Chicken"
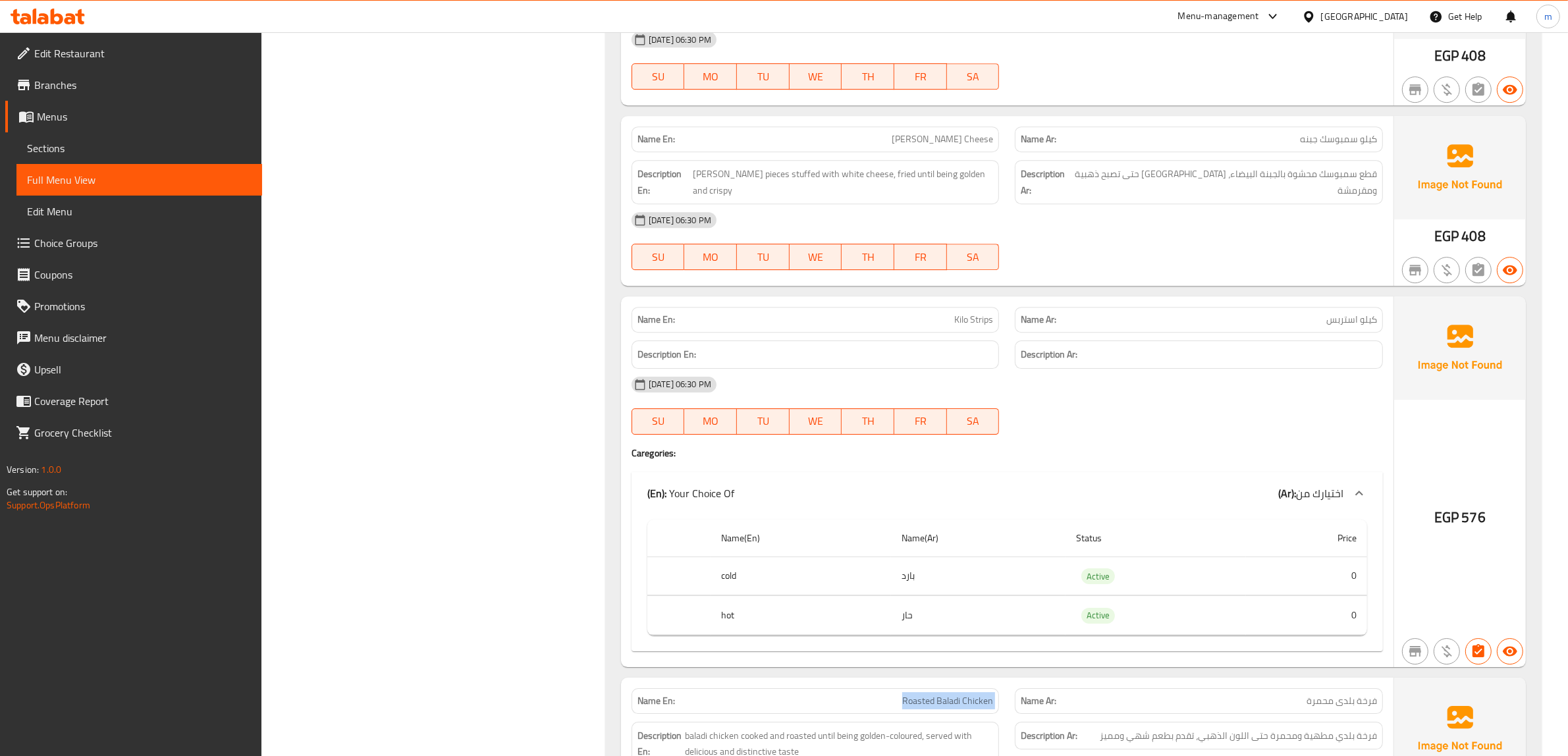
scroll to position [11150, 0]
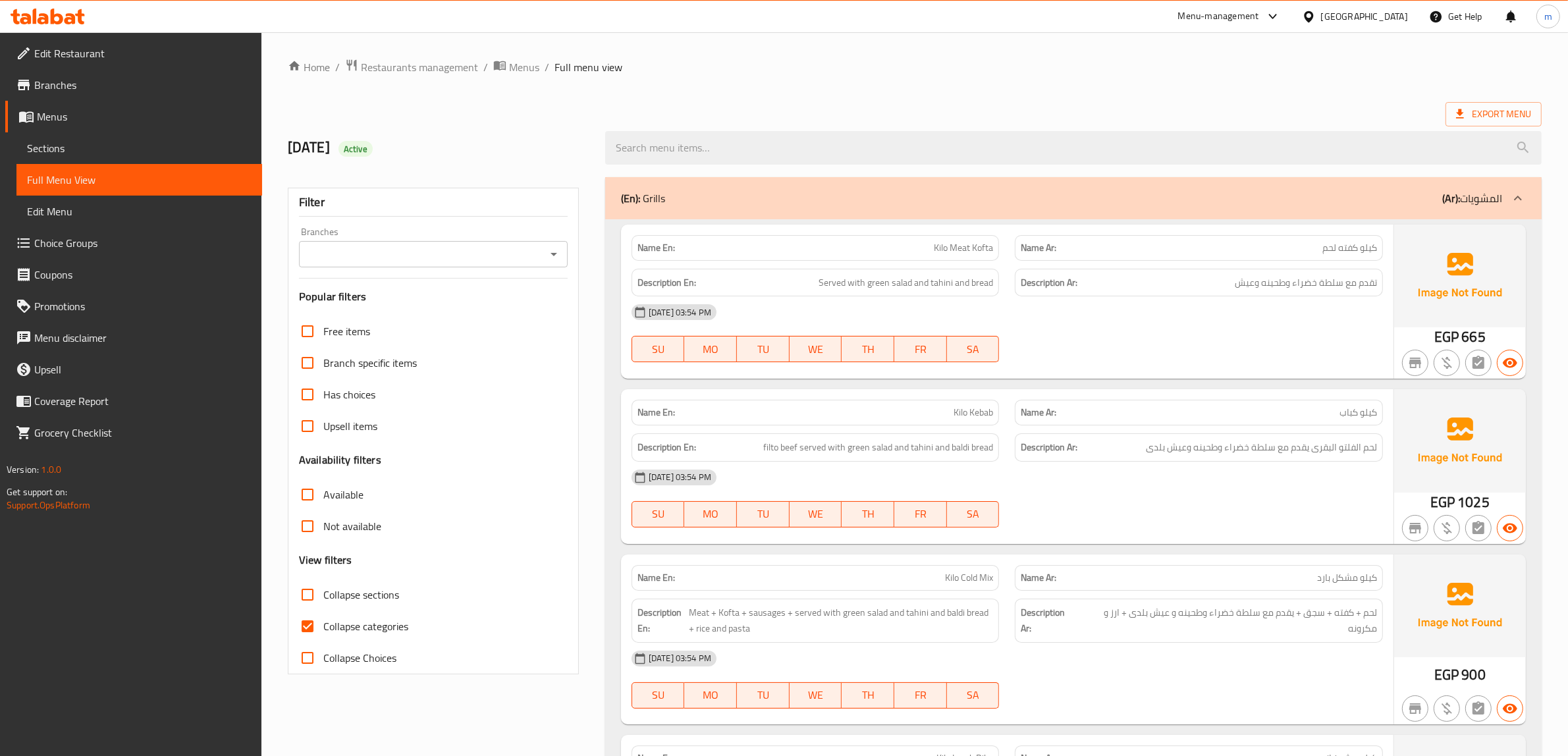
click at [381, 627] on span "Collapse categories" at bounding box center [366, 625] width 85 height 16
click at [324, 627] on input "Collapse categories" at bounding box center [308, 626] width 32 height 32
checkbox input "false"
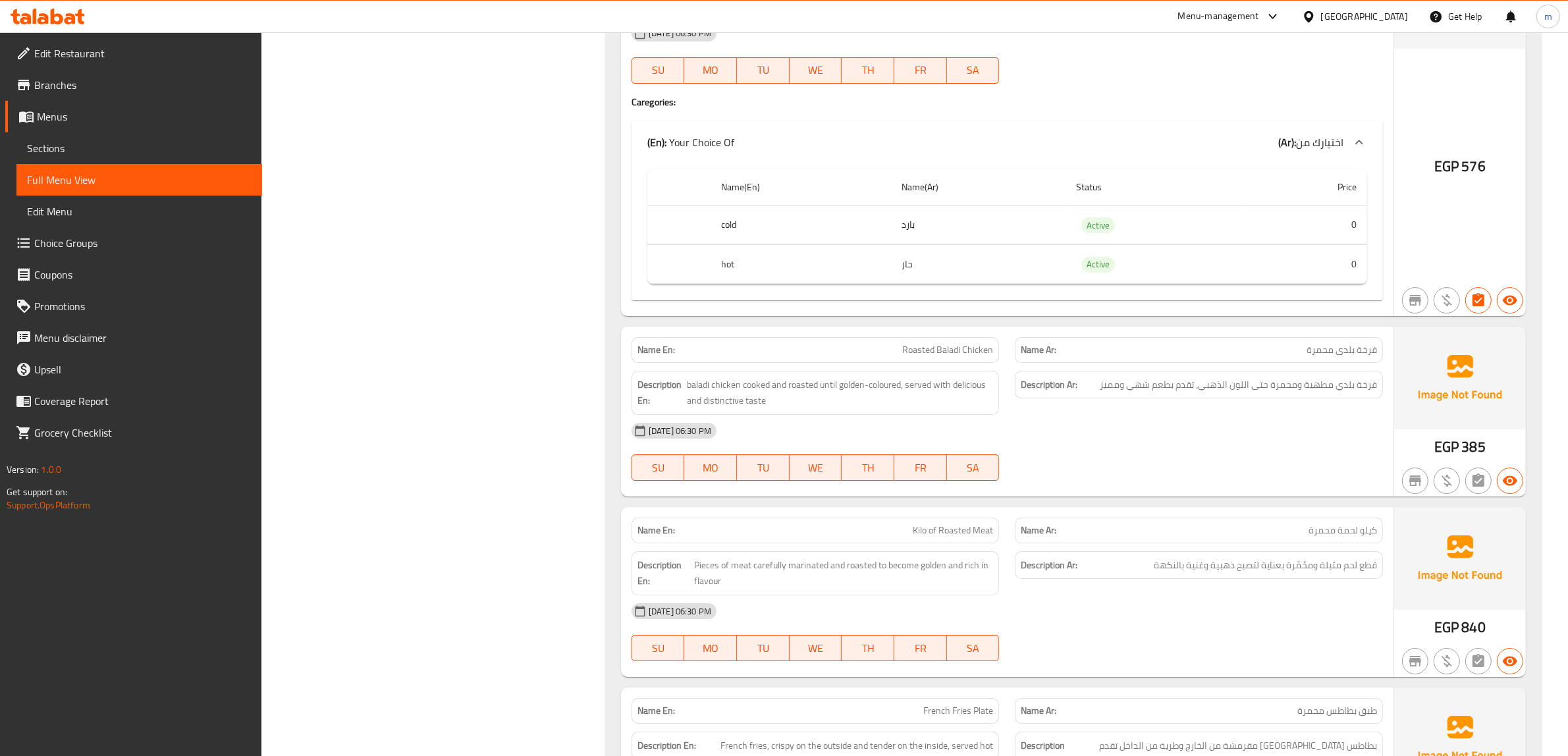
click at [1189, 447] on div "[DATE] 06:30 PM" at bounding box center [1006, 431] width 767 height 32
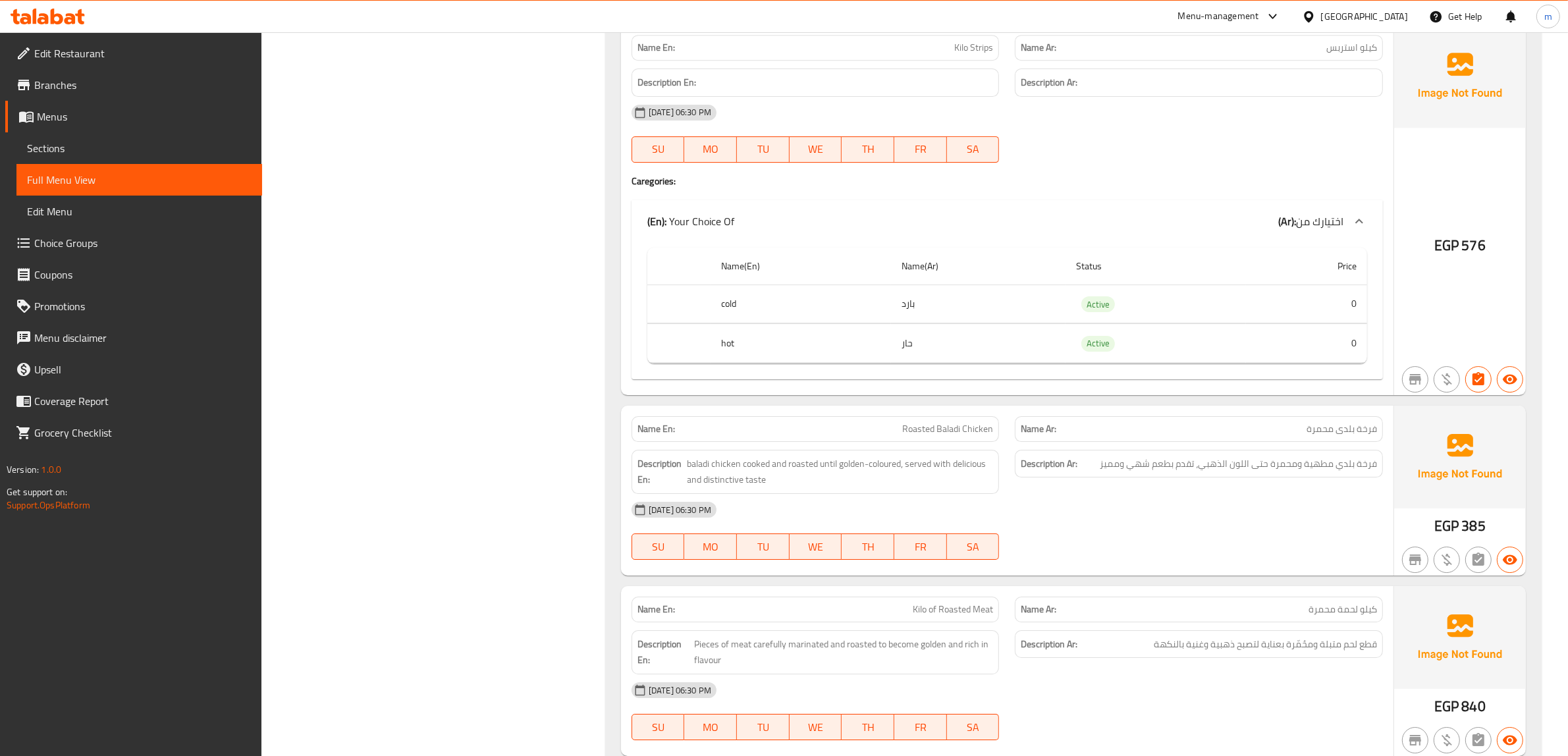
scroll to position [11699, 0]
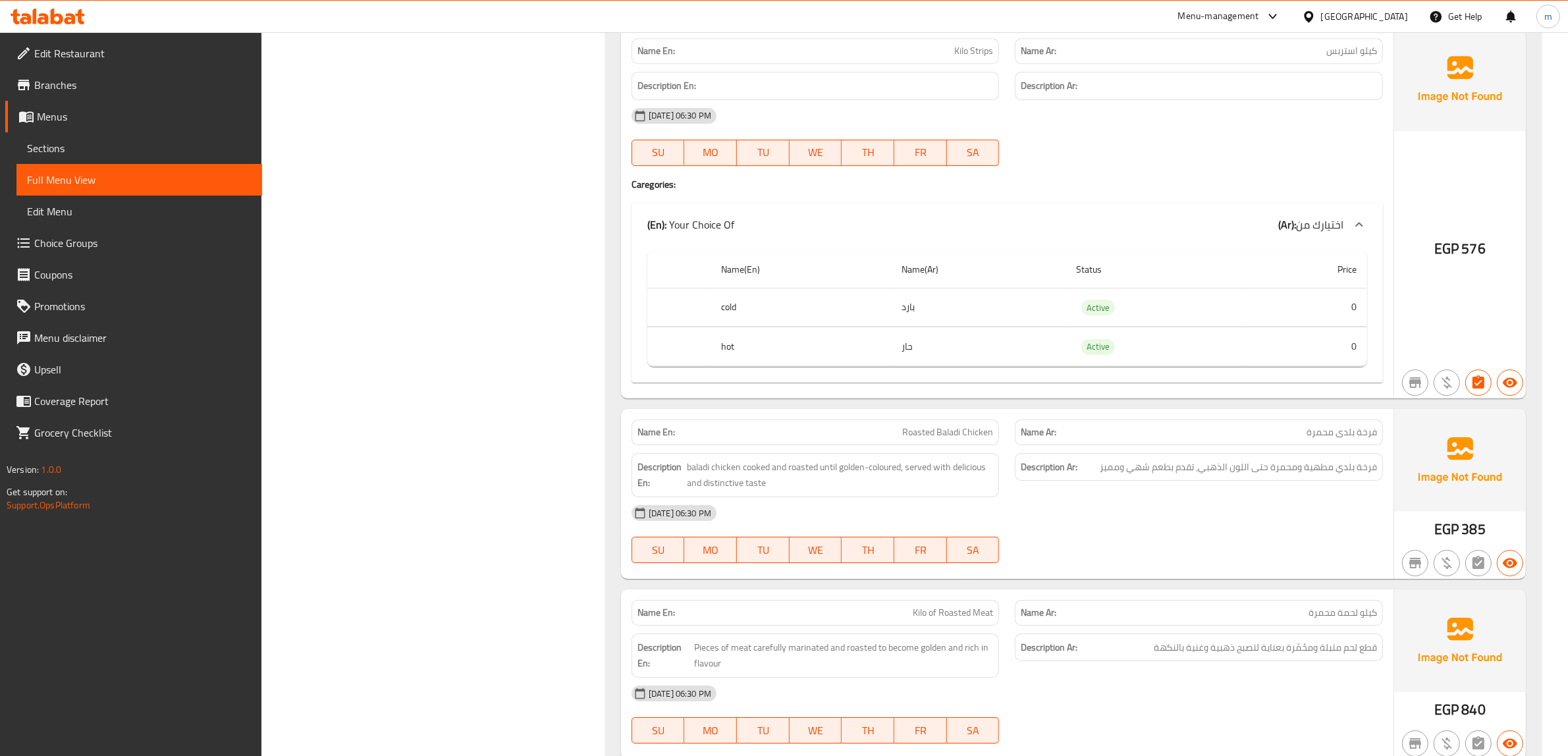
drag, startPoint x: 989, startPoint y: 429, endPoint x: 990, endPoint y: 443, distance: 14.0
click at [989, 433] on div "Name En: Fried Mombar Name Ar: ممبار مقلی Description En: Mombar stuffed with r…" at bounding box center [1072, 485] width 936 height 1648
click at [990, 439] on span "Roasted Baladi Chicken" at bounding box center [947, 432] width 91 height 14
click at [1007, 481] on div "Description Ar: فرخة بلدي مطهية ومحمرة حتى اللون الذهبي، تقدم بطعم شهي ومميز" at bounding box center [1198, 475] width 384 height 60
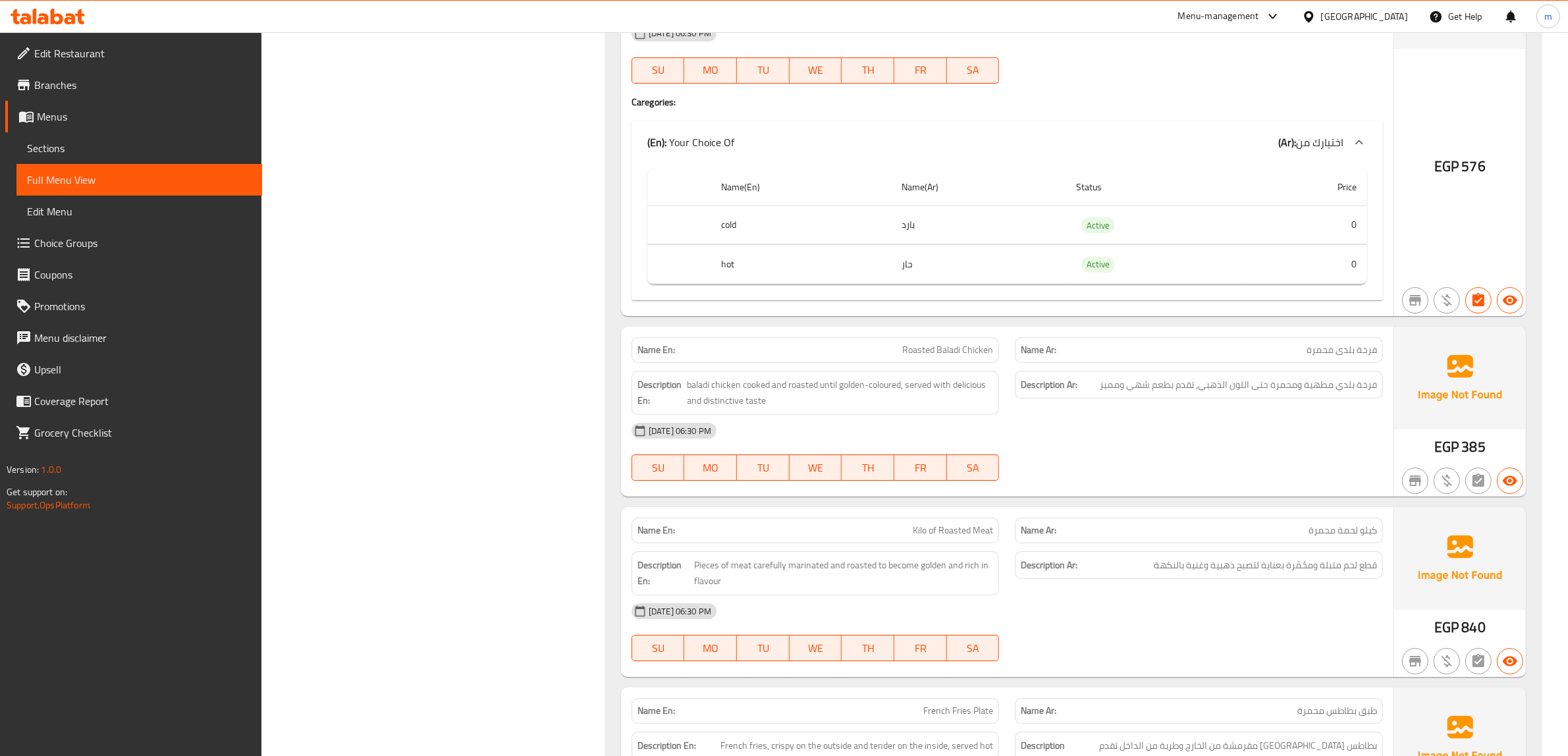
click at [1081, 447] on div "[DATE] 06:30 PM" at bounding box center [1006, 431] width 767 height 32
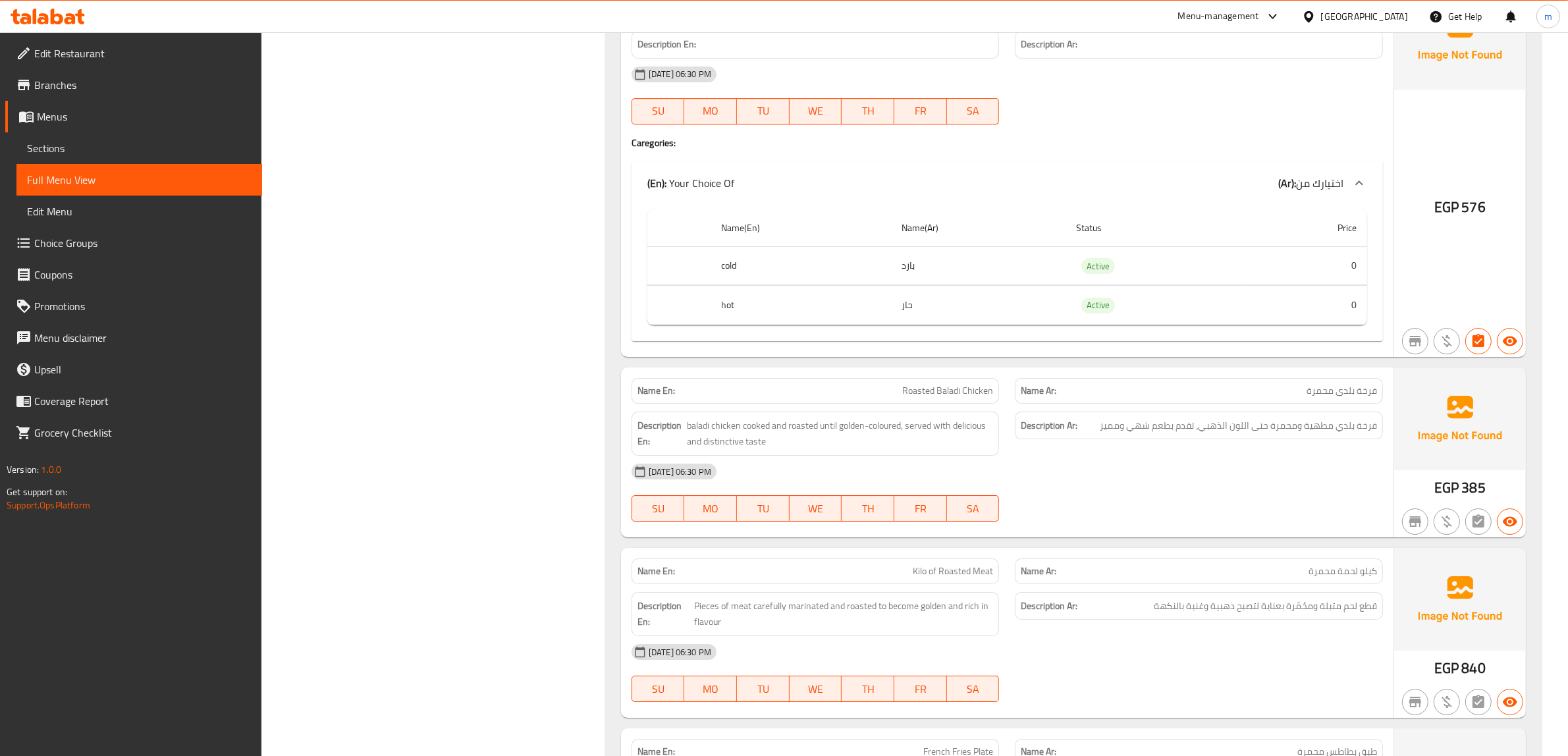
scroll to position [11781, 0]
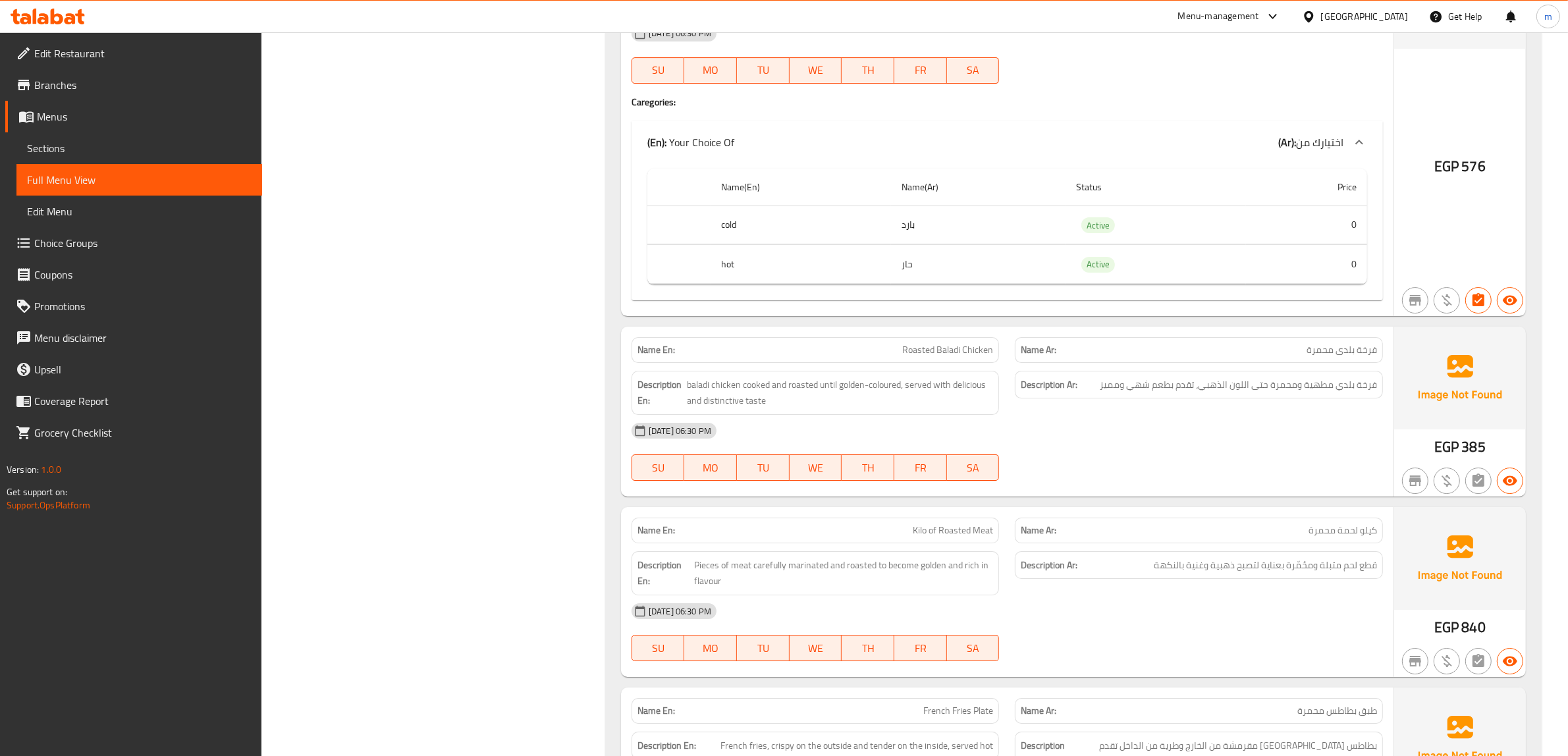
click at [1018, 399] on div "Description Ar: فرخة بلدي مطهية ومحمرة حتى اللون الذهبي، تقدم بطعم شهي ومميز" at bounding box center [1198, 385] width 368 height 28
click at [982, 409] on span "baladi chicken cooked and roasted until golden-coloured, served with delicious …" at bounding box center [840, 392] width 306 height 32
click at [981, 409] on span "baladi chicken cooked and roasted until golden-coloured, served with delicious …" at bounding box center [840, 392] width 306 height 32
click at [1061, 422] on div "Description Ar: فرخة بلدي مطهية ومحمرة حتى اللون الذهبي، تقدم بطعم شهي ومميز" at bounding box center [1198, 393] width 384 height 60
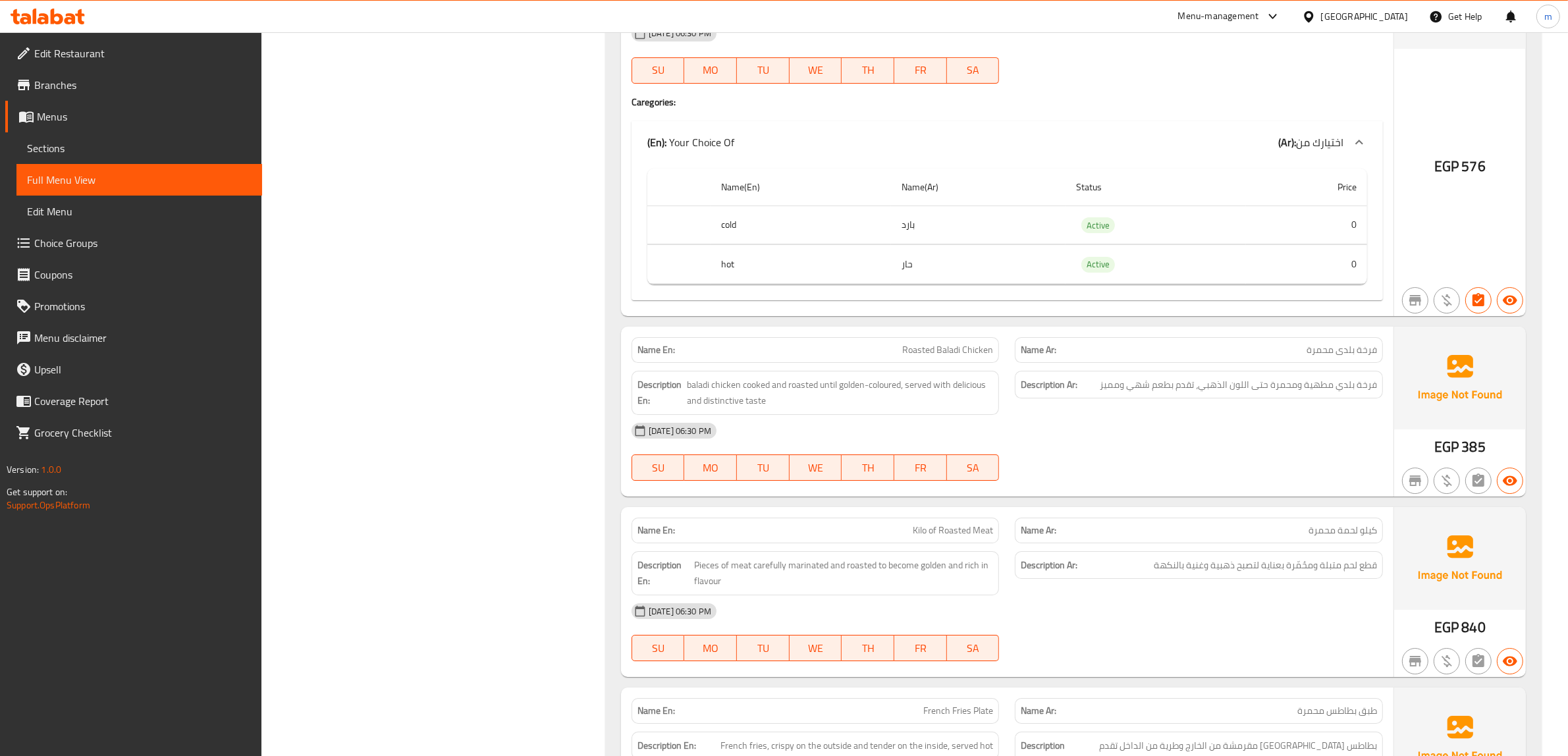
click at [1068, 447] on div "[DATE] 06:30 PM" at bounding box center [1006, 431] width 767 height 32
click at [1035, 422] on div "Description Ar: فرخة بلدي مطهية ومحمرة حتى اللون الذهبي، تقدم بطعم شهي ومميز" at bounding box center [1198, 393] width 384 height 60
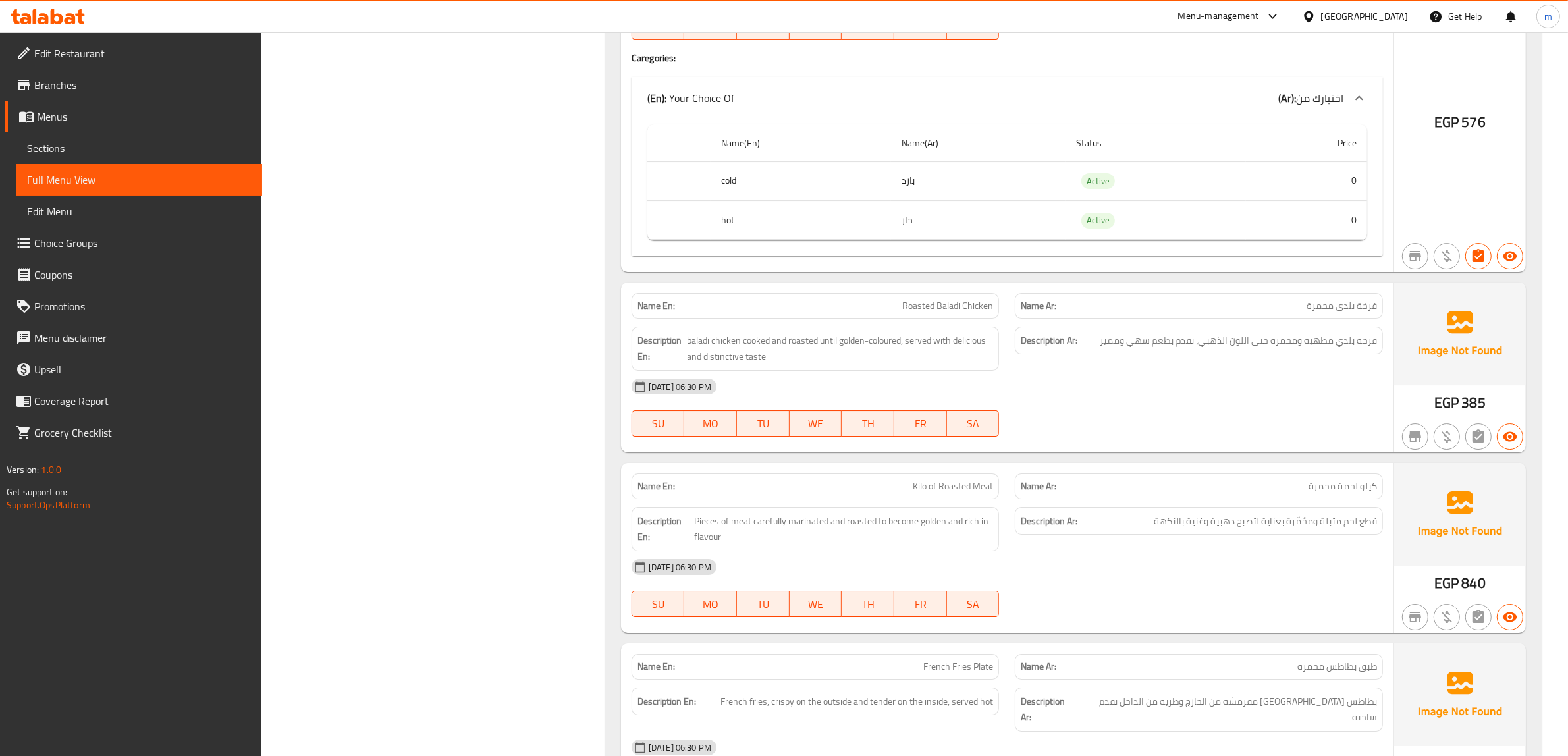
scroll to position [11864, 0]
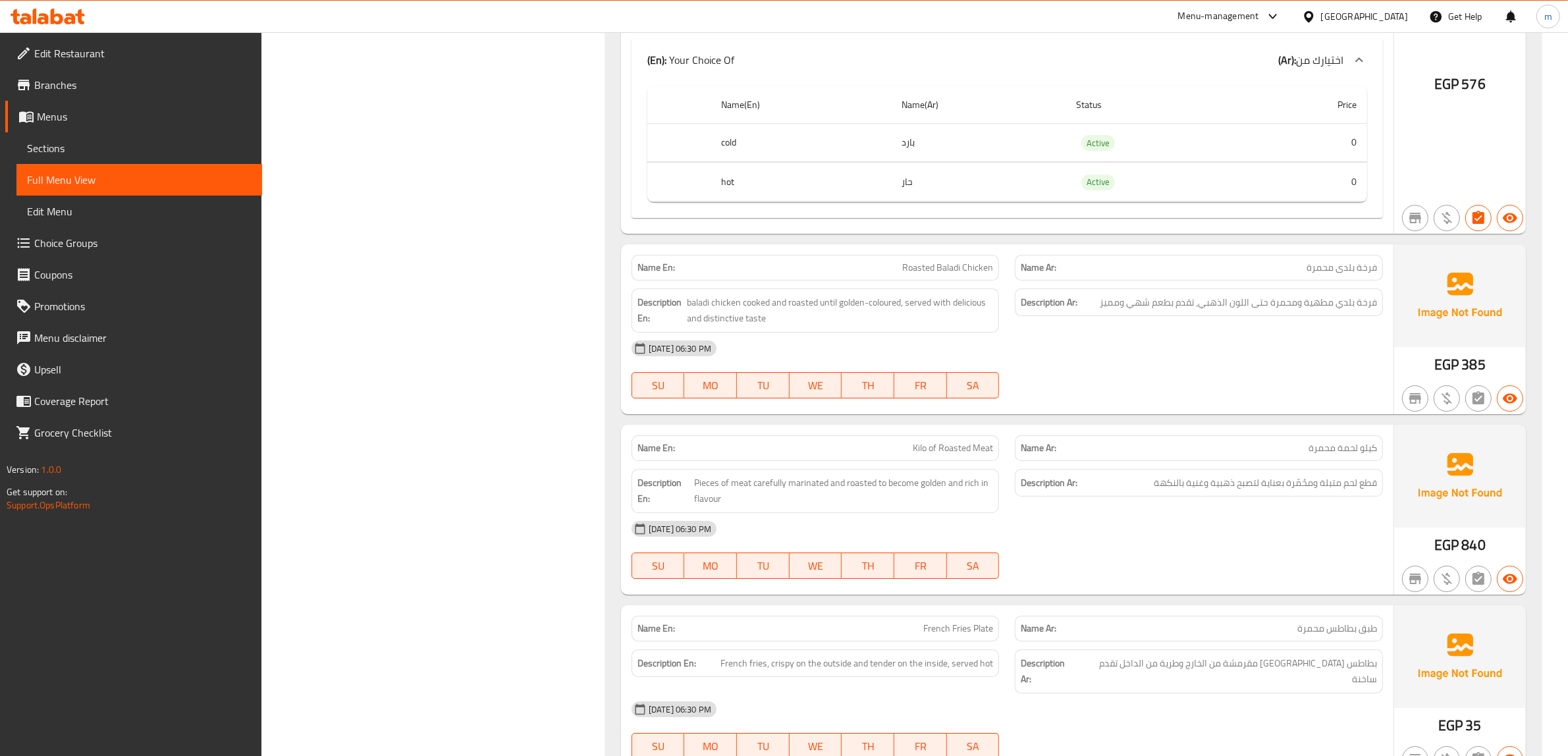
click at [1101, 395] on div "[DATE] 06:30 PM SU MO TU WE TH FR SA" at bounding box center [1006, 369] width 767 height 73
click at [1084, 399] on div "[DATE] 06:30 PM SU MO TU WE TH FR SA" at bounding box center [1006, 369] width 767 height 73
click at [1114, 396] on div "[DATE] 06:30 PM SU MO TU WE TH FR SA" at bounding box center [1006, 369] width 767 height 73
click at [1041, 340] on div "Description Ar: فرخة بلدي مطهية ومحمرة حتى اللون الذهبي، تقدم بطعم شهي ومميز" at bounding box center [1198, 310] width 384 height 60
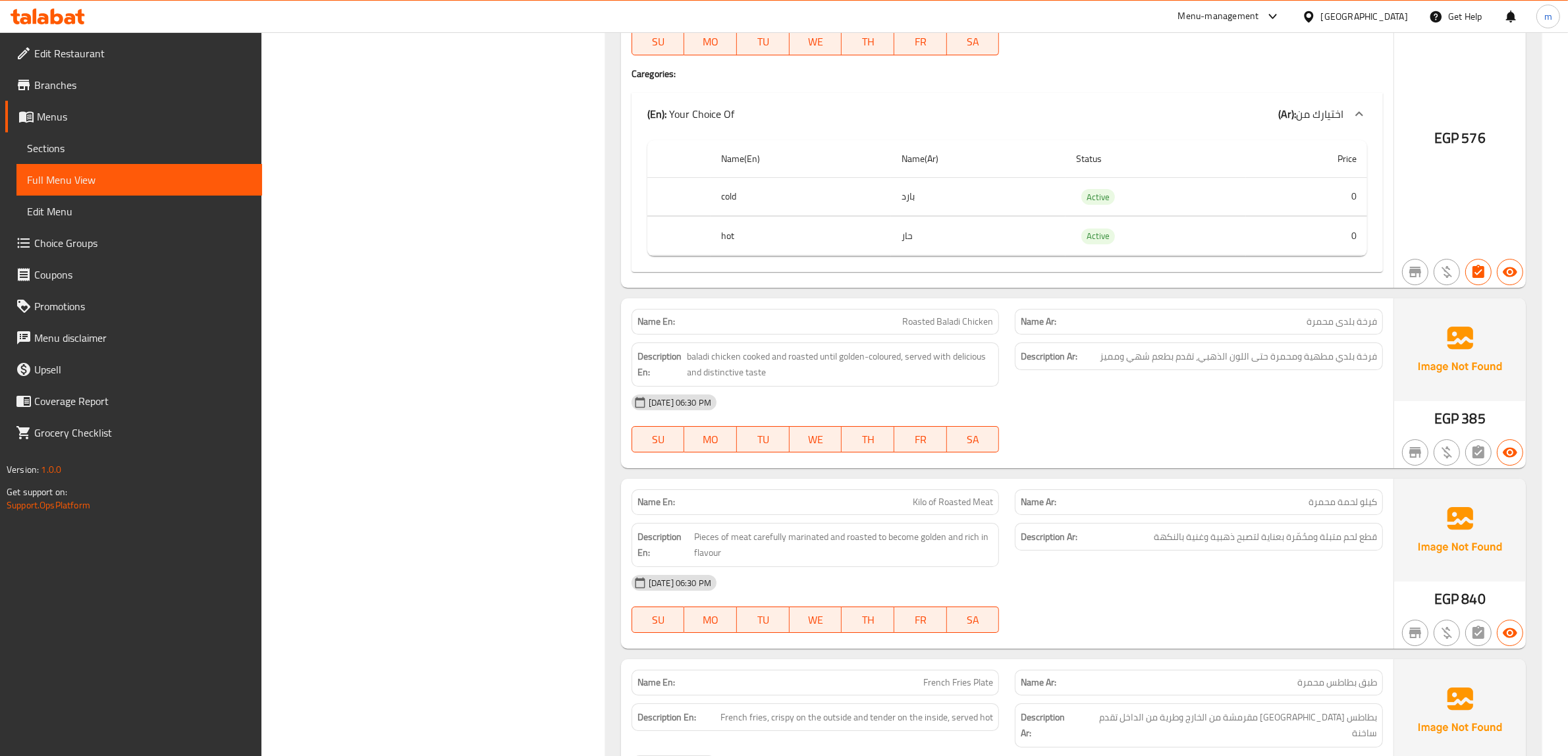
scroll to position [11781, 0]
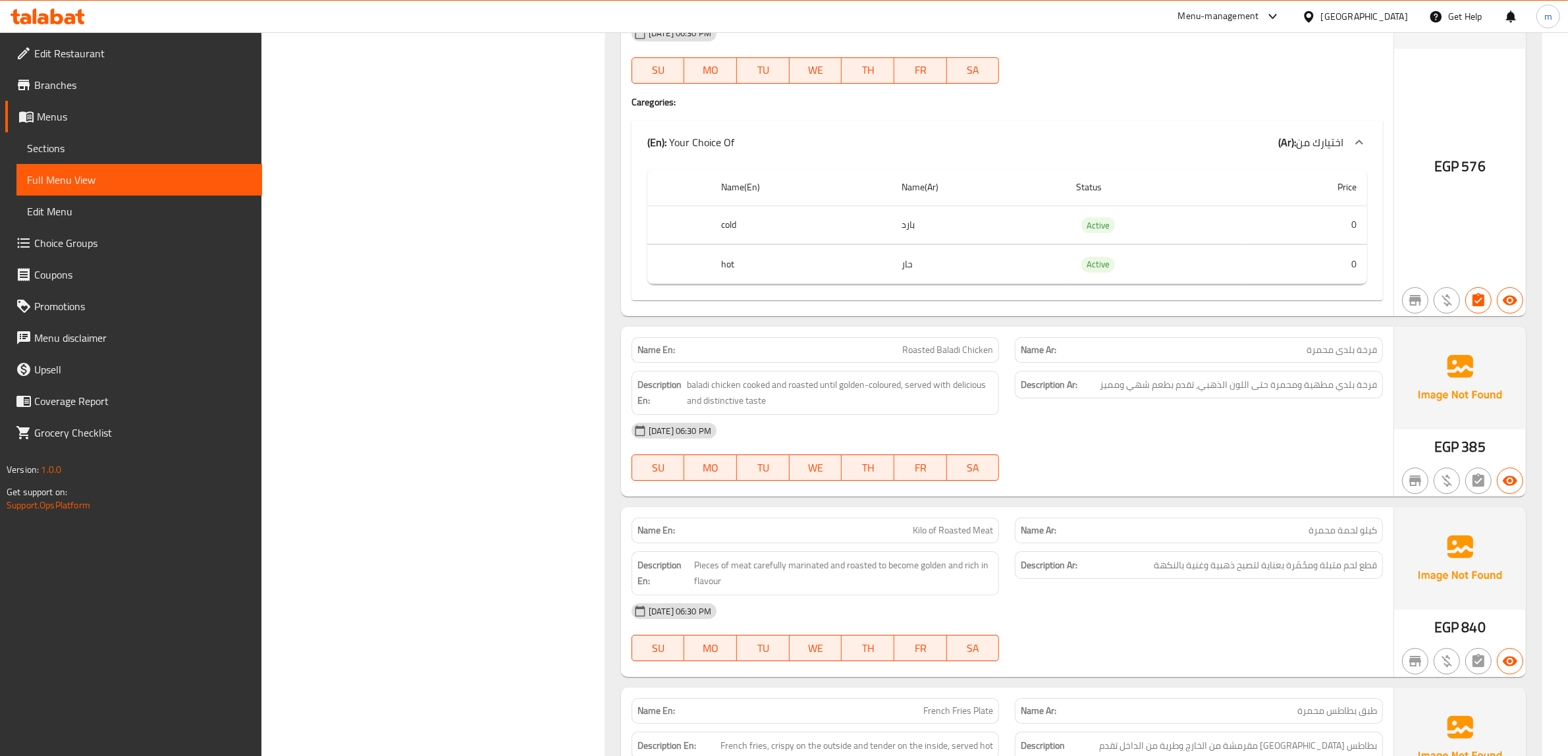
click at [1196, 479] on div "[DATE] 06:30 PM SU MO TU WE TH FR SA" at bounding box center [1006, 451] width 767 height 73
click at [916, 409] on span "baladi chicken cooked and roasted until golden-coloured, served with delicious …" at bounding box center [840, 392] width 306 height 32
click at [936, 409] on span "baladi chicken cooked and roasted until golden-coloured, served with delicious …" at bounding box center [840, 392] width 306 height 32
click at [938, 409] on span "baladi chicken cooked and roasted until golden-coloured, served with delicious …" at bounding box center [840, 392] width 306 height 32
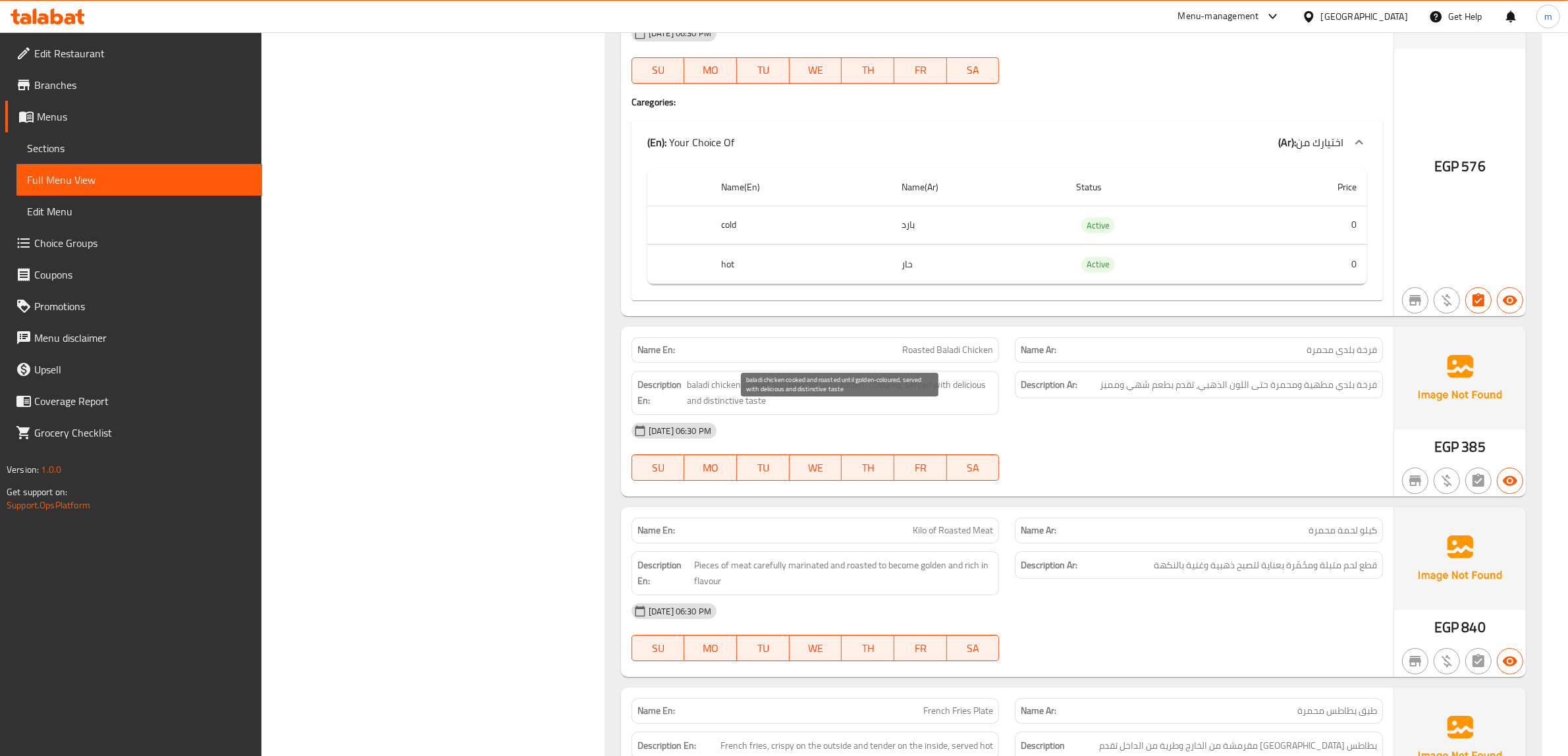
click at [767, 409] on span "baladi chicken cooked and roasted until golden-coloured, served with delicious …" at bounding box center [840, 392] width 306 height 32
click at [982, 402] on div "Description En: baladi chicken cooked and roasted until golden-coloured, served…" at bounding box center [815, 392] width 368 height 44
click at [714, 415] on div "Description En: baladi chicken cooked and roasted until golden-coloured, served…" at bounding box center [815, 392] width 368 height 44
click at [1095, 447] on div "[DATE] 06:30 PM" at bounding box center [1006, 431] width 767 height 32
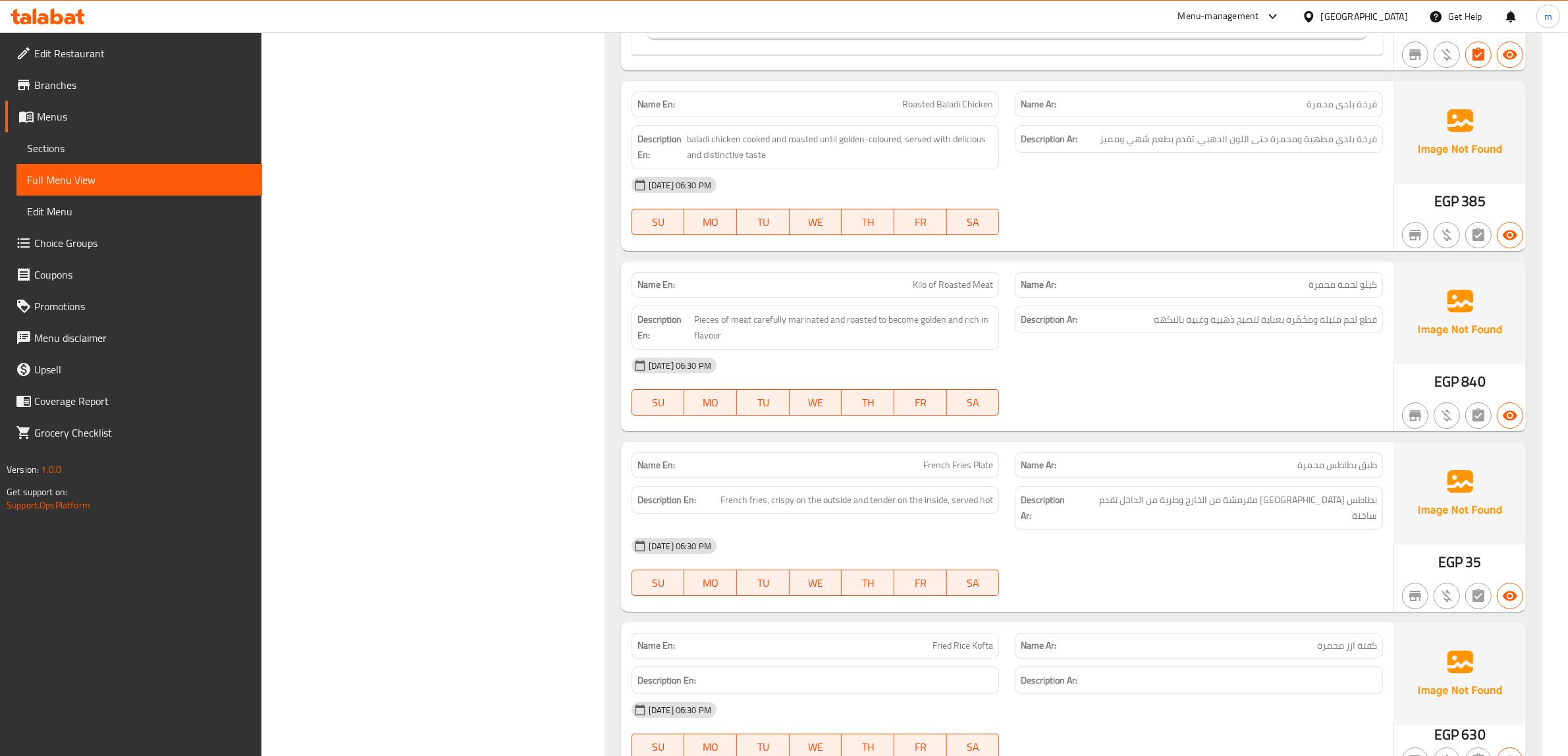
scroll to position [12027, 0]
click at [1091, 422] on div "[DATE] 06:30 PM SU MO TU WE TH FR SA" at bounding box center [1006, 385] width 767 height 73
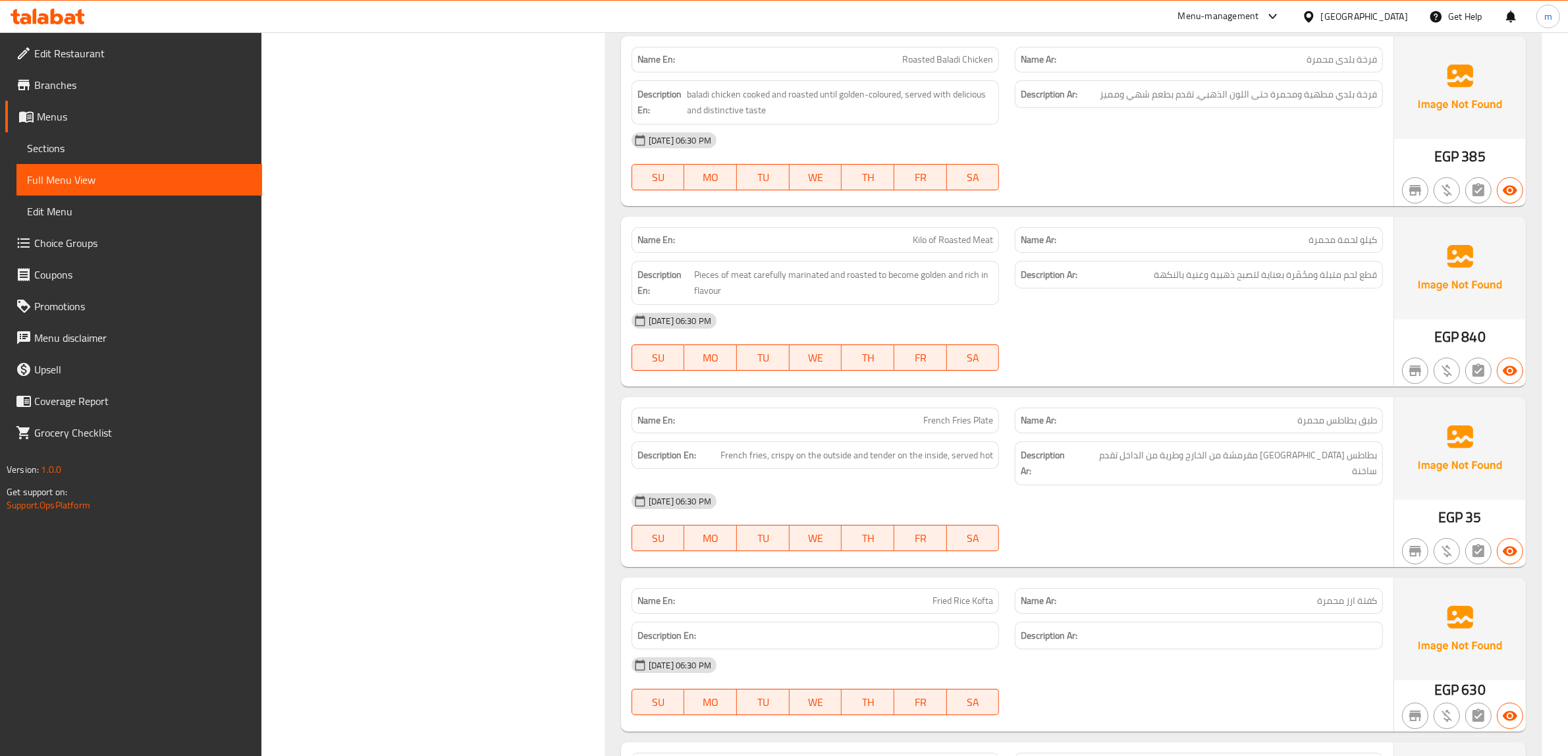
scroll to position [12110, 0]
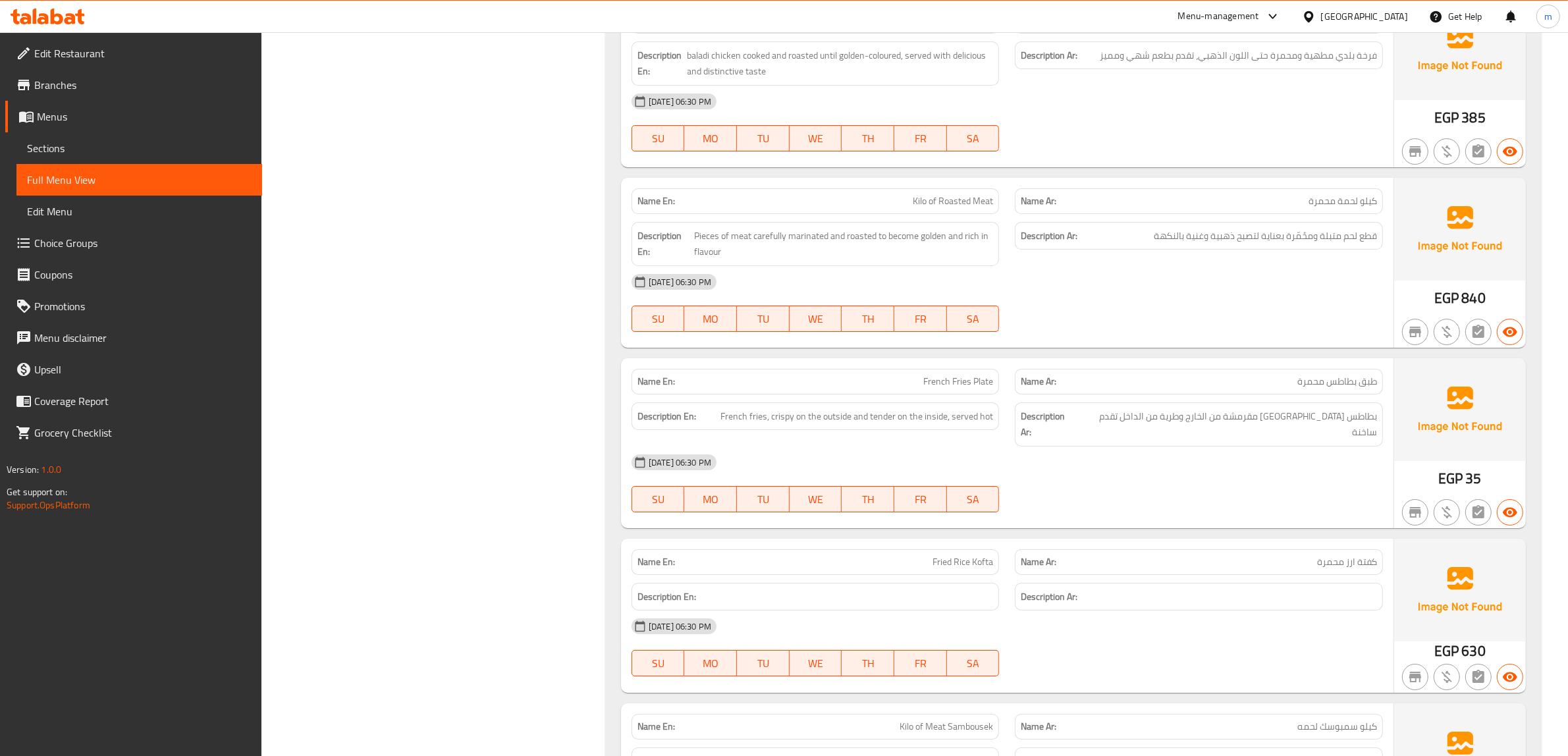
click at [1064, 328] on div "[DATE] 06:30 PM SU MO TU WE TH FR SA" at bounding box center [1006, 303] width 767 height 73
click at [1062, 297] on div "[DATE] 06:30 PM" at bounding box center [1006, 282] width 767 height 32
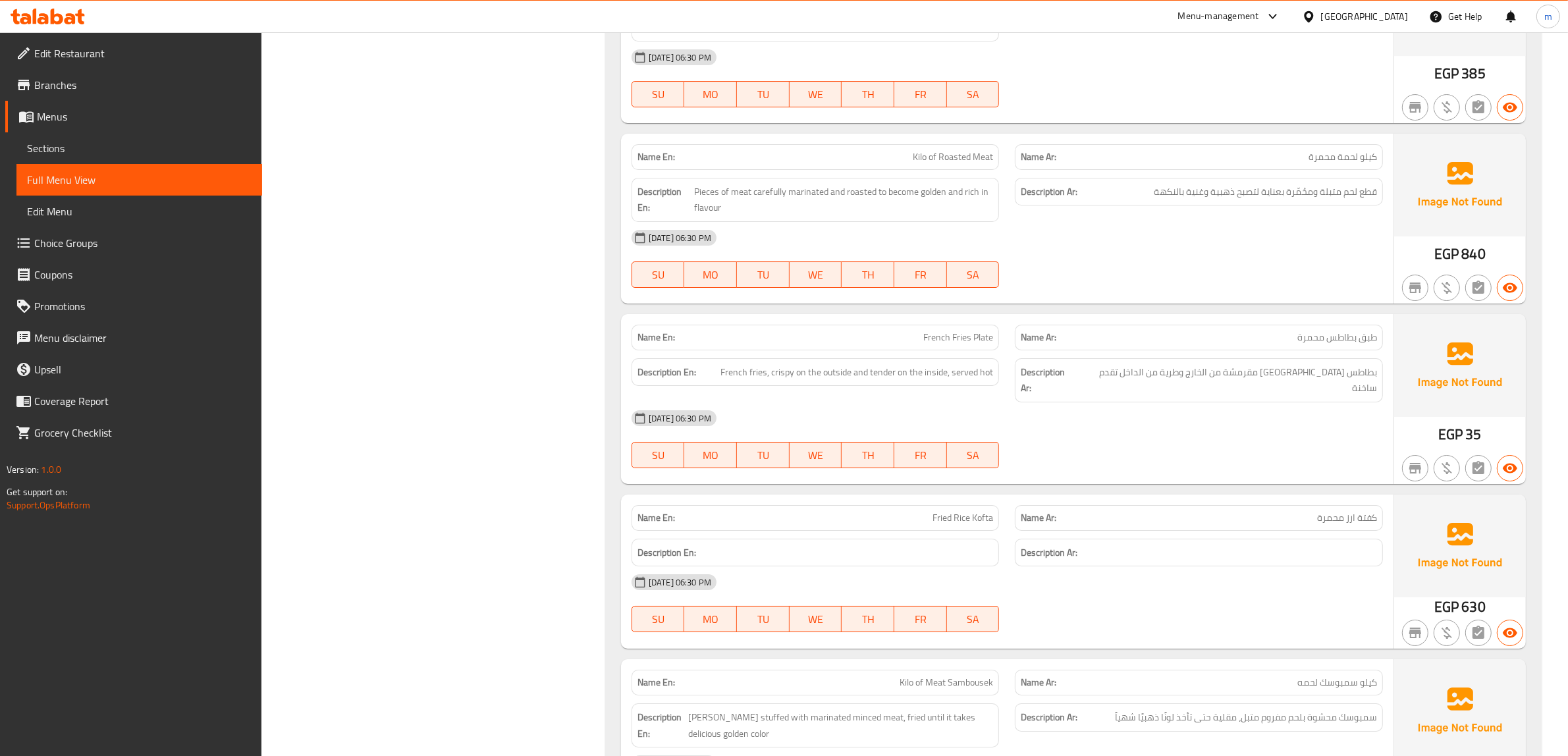
scroll to position [12192, 0]
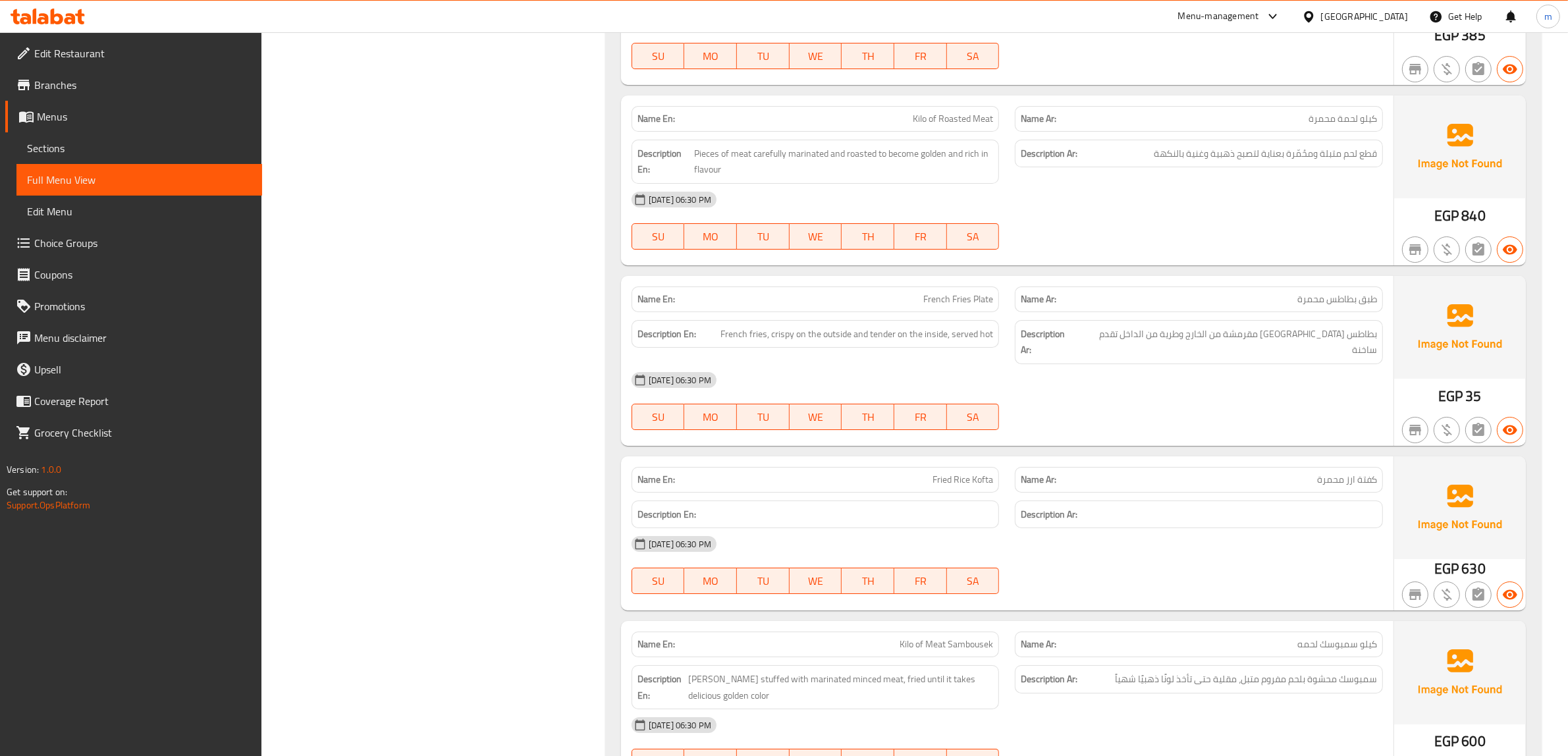
click at [1264, 412] on div "[DATE] 06:30 PM SU MO TU WE TH FR SA" at bounding box center [1006, 401] width 767 height 73
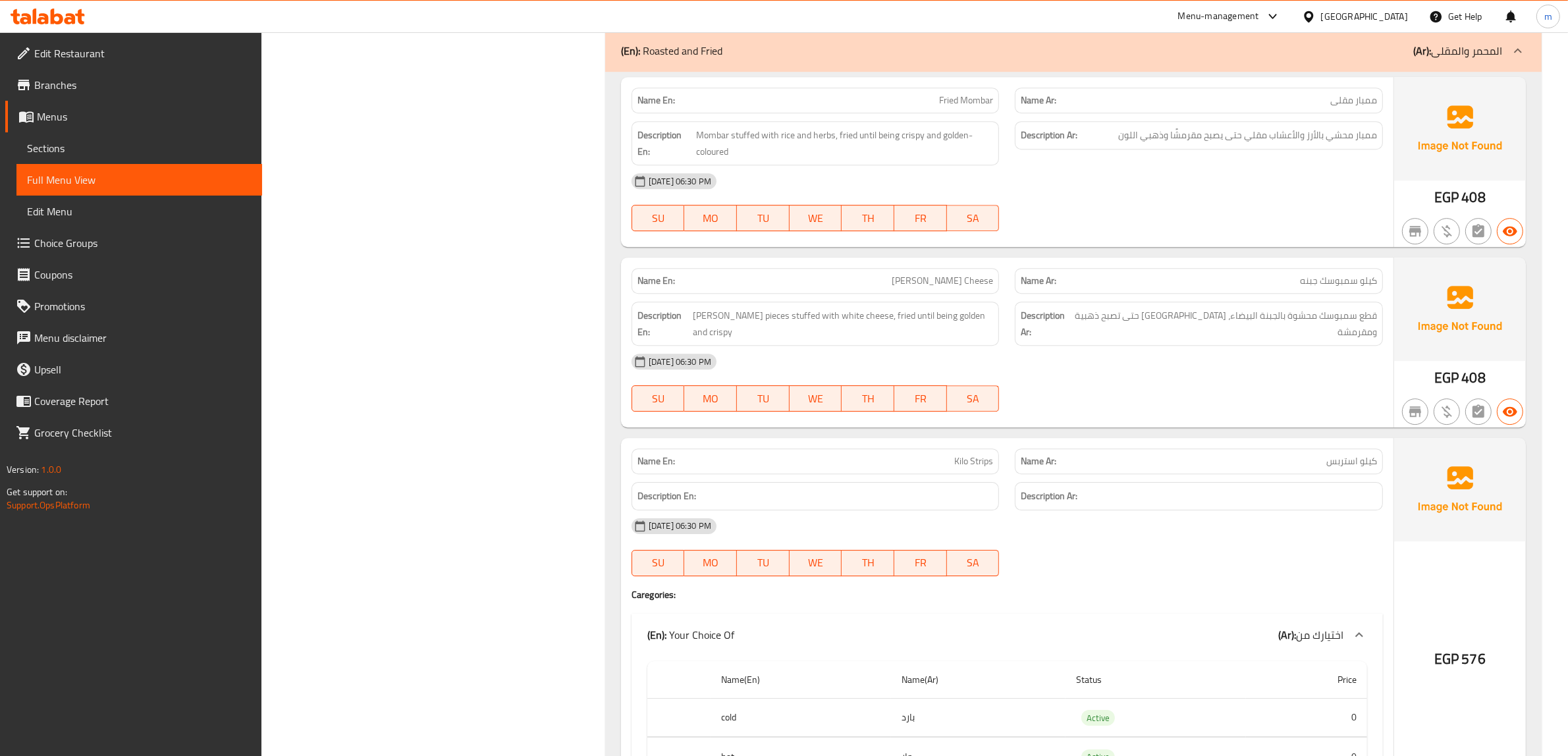
scroll to position [11287, 0]
drag, startPoint x: 1221, startPoint y: 163, endPoint x: 1188, endPoint y: 170, distance: 33.7
click at [1188, 150] on div "Description Ar: ممبار محشي بالأرز والأعشاب مقلي حتى يصبح مقرمشًا وذهبي اللون" at bounding box center [1198, 136] width 368 height 28
click at [1190, 150] on div "Description Ar: ممبار محشي بالأرز والأعشاب مقلي حتى يصبح مقرمشًا وذهبي اللون" at bounding box center [1198, 136] width 368 height 28
click at [1206, 145] on span "ممبار محشي بالأرز والأعشاب مقلي حتى يصبح مقرمشًا وذهبي اللون" at bounding box center [1247, 135] width 259 height 16
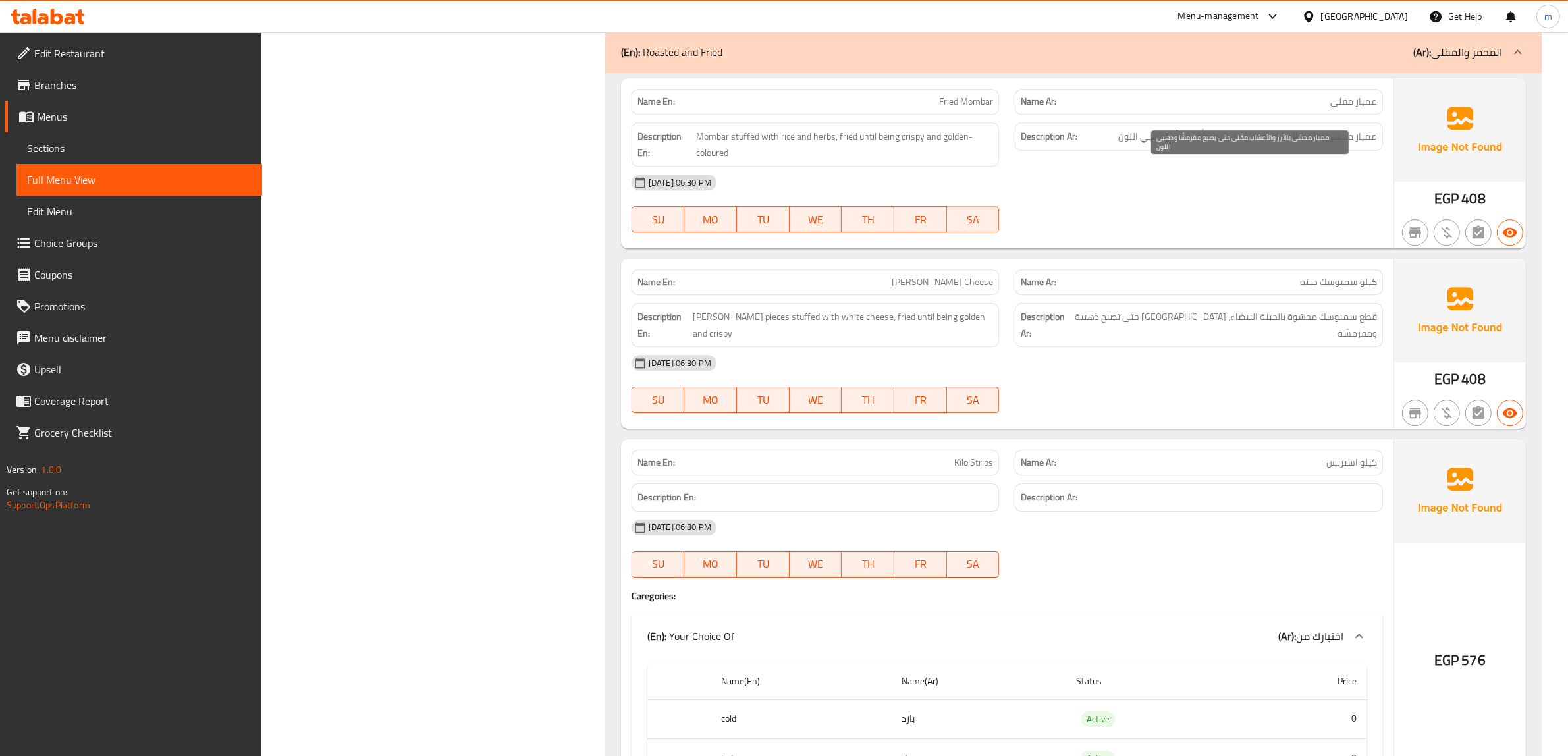
click at [1206, 145] on span "ممبار محشي بالأرز والأعشاب مقلي حتى يصبح مقرمشًا وذهبي اللون" at bounding box center [1247, 135] width 259 height 16
click at [1216, 145] on span "ممبار محشي بالأرز والأعشاب مقلي حتى يصبح مقرمشًا وذهبي اللون" at bounding box center [1247, 135] width 259 height 16
drag, startPoint x: 896, startPoint y: 346, endPoint x: 939, endPoint y: 350, distance: 43.2
click at [939, 341] on span "[PERSON_NAME] pieces stuffed with white cheese, fried until being golden and cr…" at bounding box center [842, 324] width 300 height 32
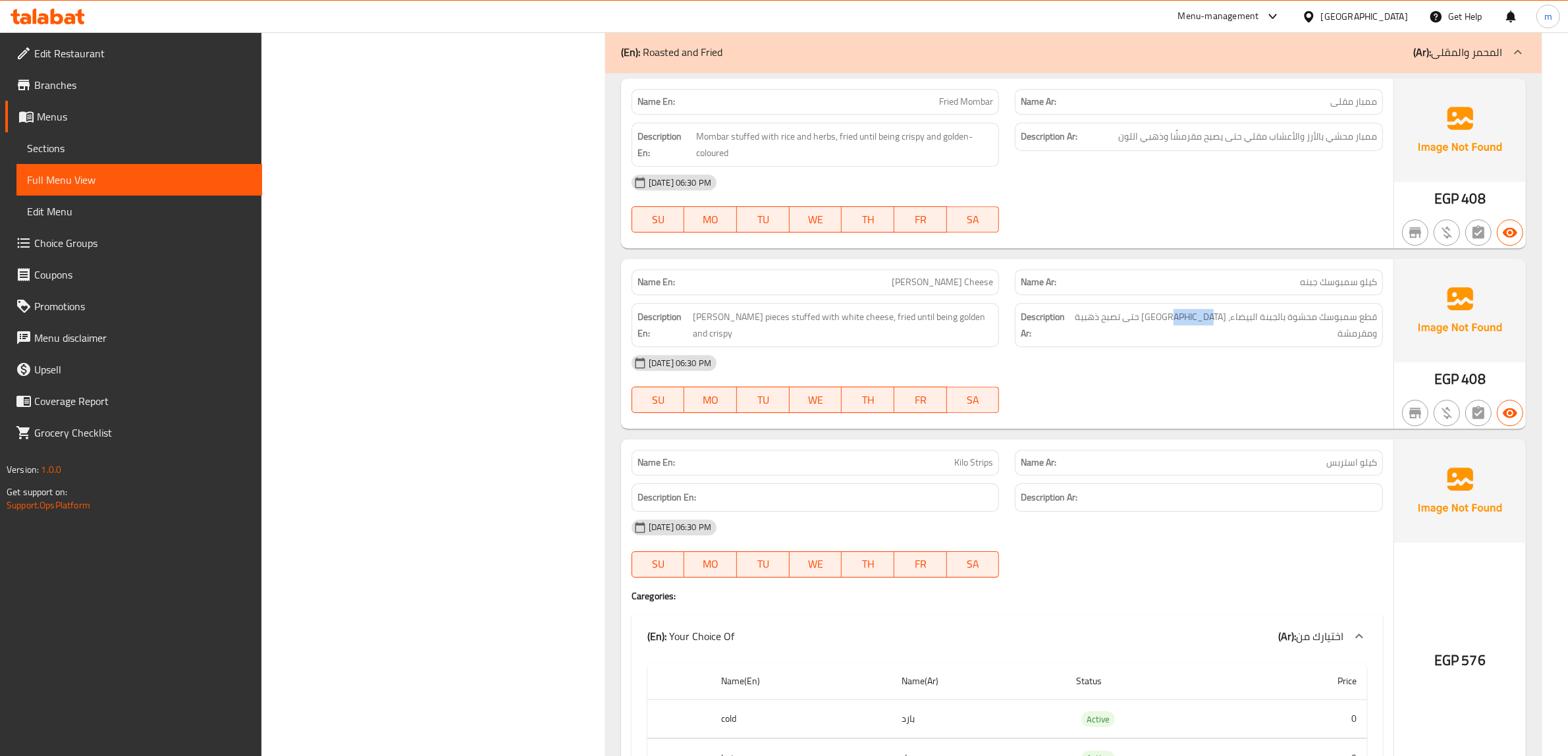
drag, startPoint x: 1199, startPoint y: 347, endPoint x: 1163, endPoint y: 358, distance: 37.6
click at [1163, 354] on div "Description Ar: قطع سمبوسك محشوة بالجبنة البيضاء، مقلية حتى تصبح ذهبية ومقرمشة" at bounding box center [1198, 325] width 384 height 60
click at [1157, 375] on div "[DATE] 06:30 PM" at bounding box center [1006, 363] width 767 height 32
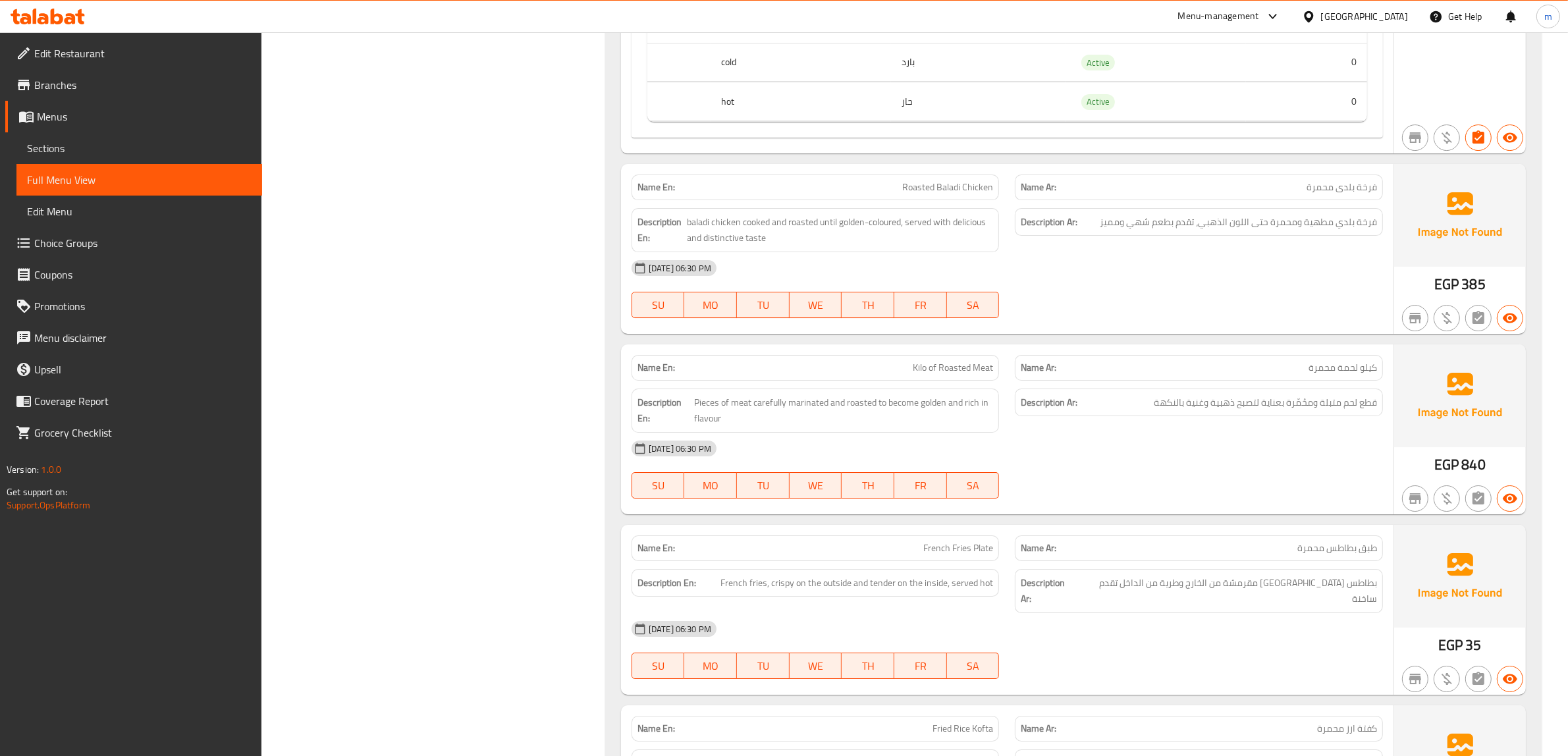
scroll to position [11946, 0]
click at [1171, 317] on div "[DATE] 06:30 PM SU MO TU WE TH FR SA" at bounding box center [1006, 287] width 767 height 73
click at [1209, 323] on div "[DATE] 06:30 PM SU MO TU WE TH FR SA" at bounding box center [1006, 287] width 767 height 73
click at [1105, 282] on div "[DATE] 06:30 PM" at bounding box center [1006, 266] width 767 height 32
click at [1101, 282] on div "[DATE] 06:30 PM" at bounding box center [1006, 266] width 767 height 32
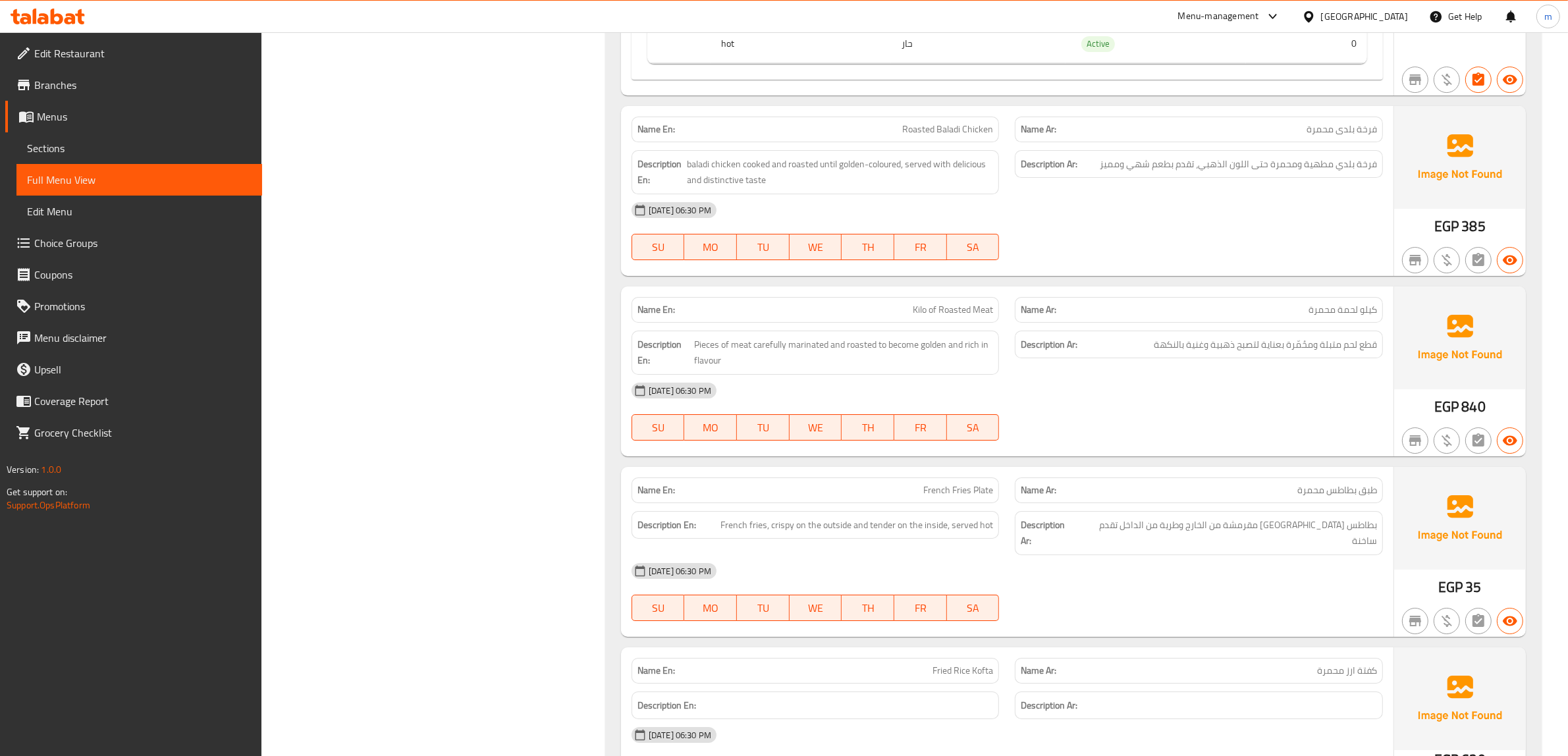
scroll to position [12027, 0]
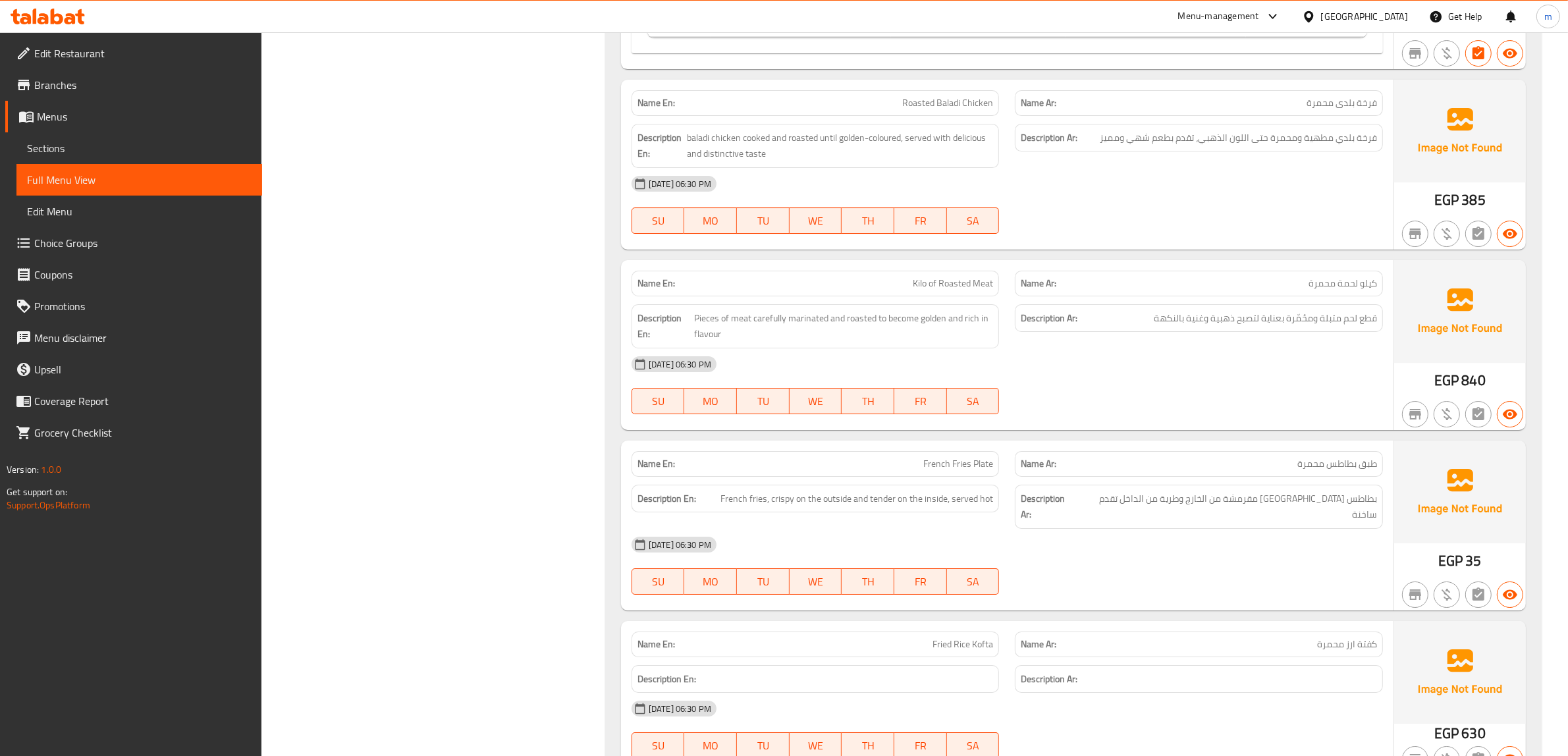
click at [1081, 332] on div "Description Ar: قطع لحم متبلة ومحُمّرة بعناية لتصبح ذهبية وغنية بالنكهة" at bounding box center [1198, 318] width 368 height 28
click at [1081, 379] on div "[DATE] 06:30 PM" at bounding box center [1006, 364] width 767 height 32
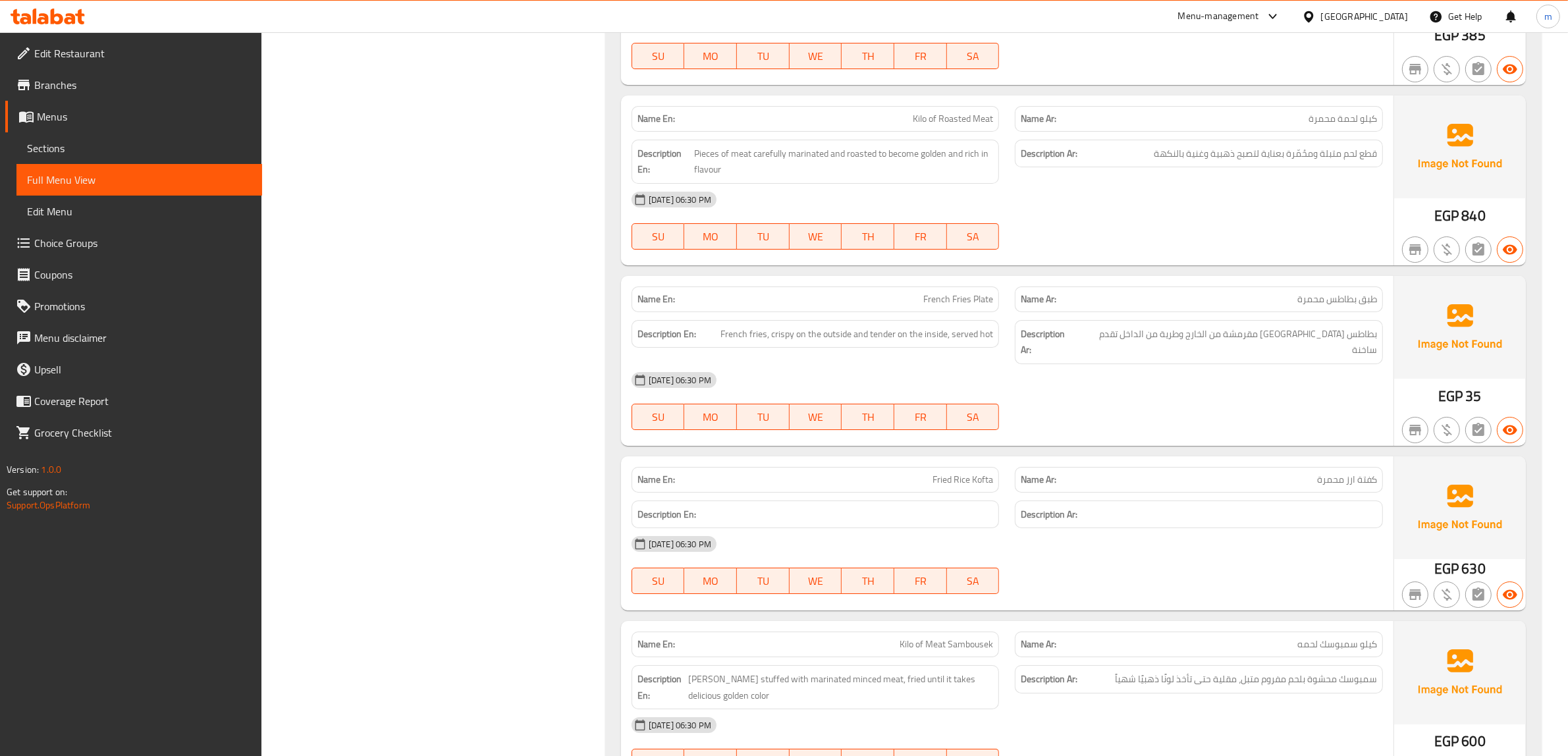
scroll to position [12110, 0]
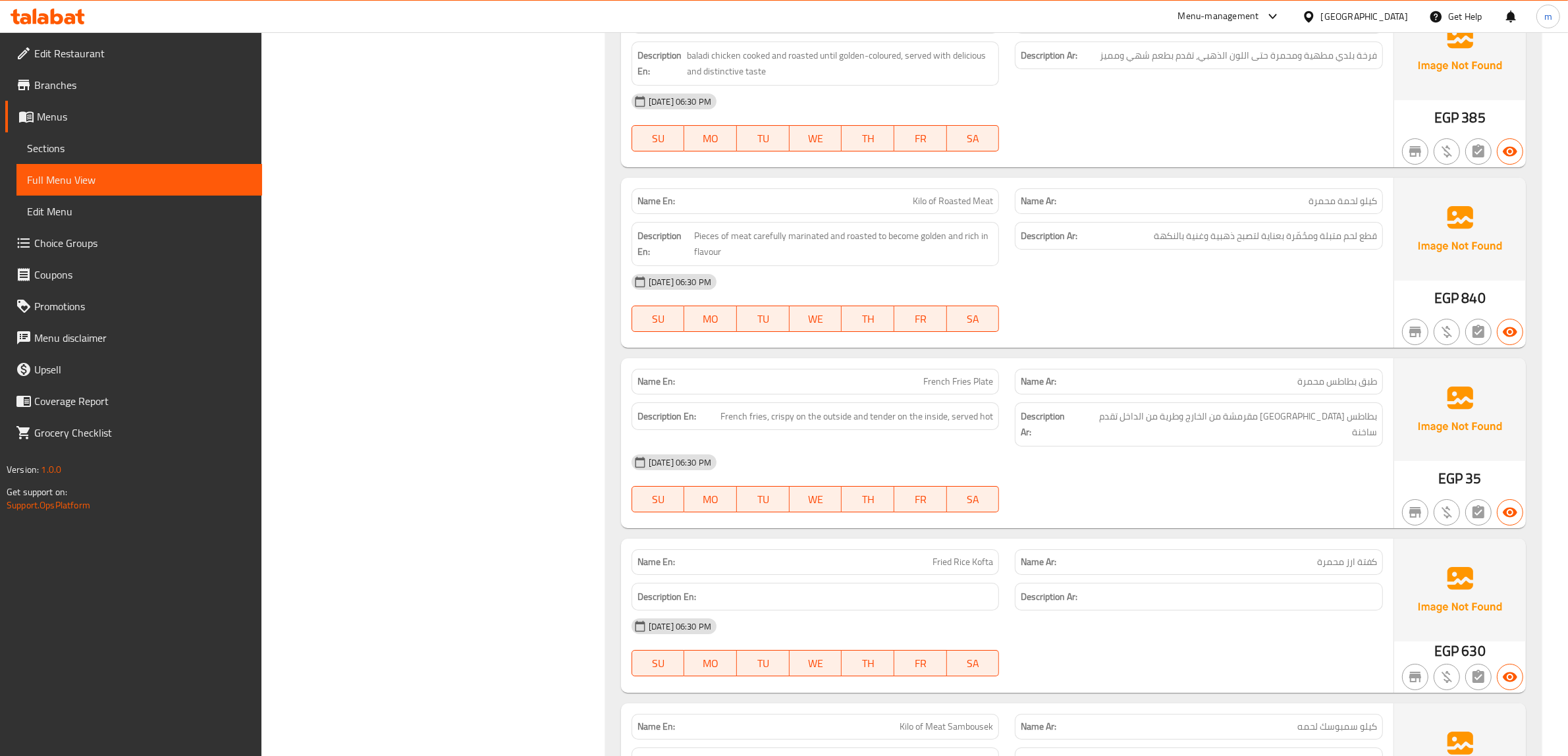
click at [1104, 330] on div "[DATE] 06:30 PM SU MO TU WE TH FR SA" at bounding box center [1006, 303] width 767 height 73
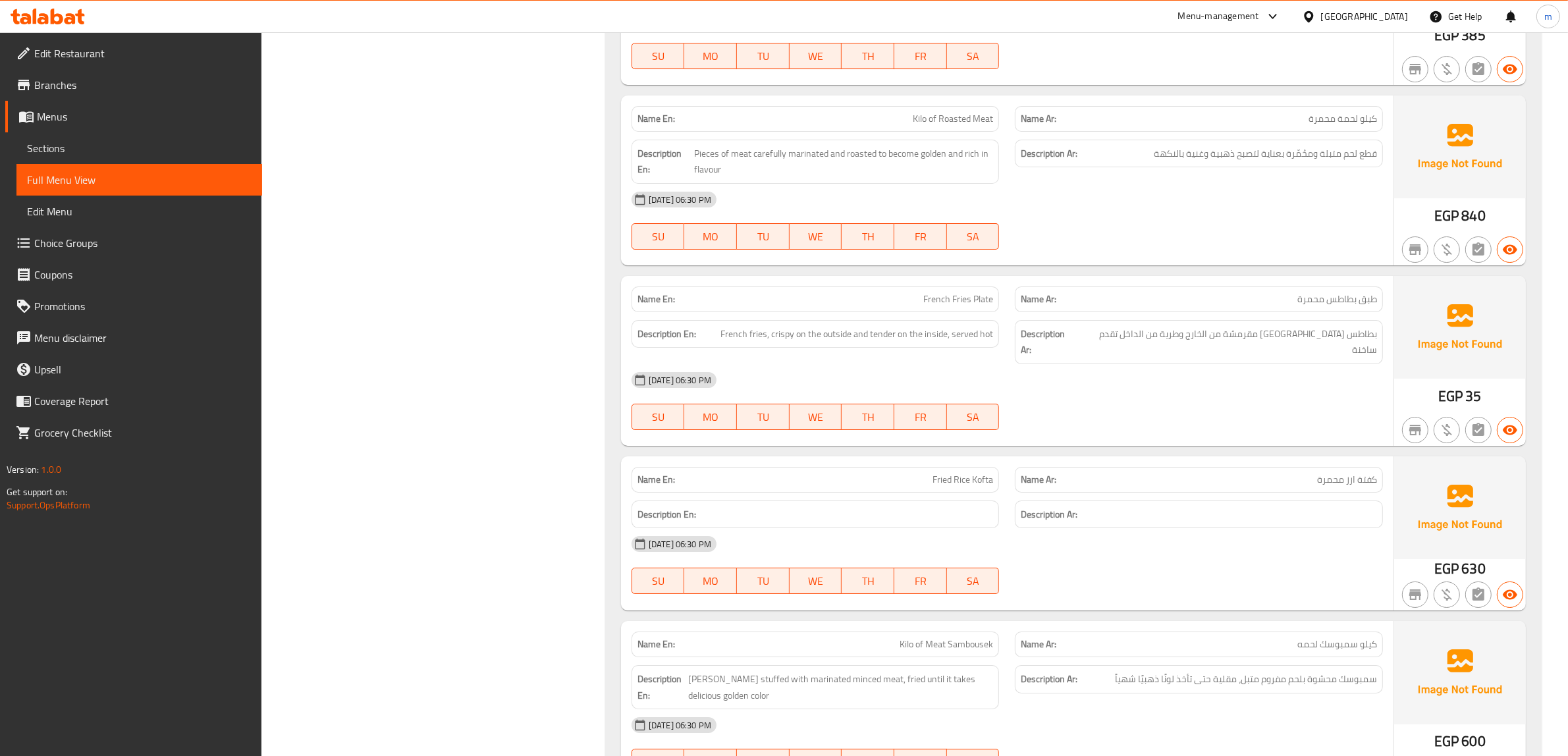
click at [1082, 386] on div "[DATE] 06:30 PM" at bounding box center [1006, 380] width 767 height 32
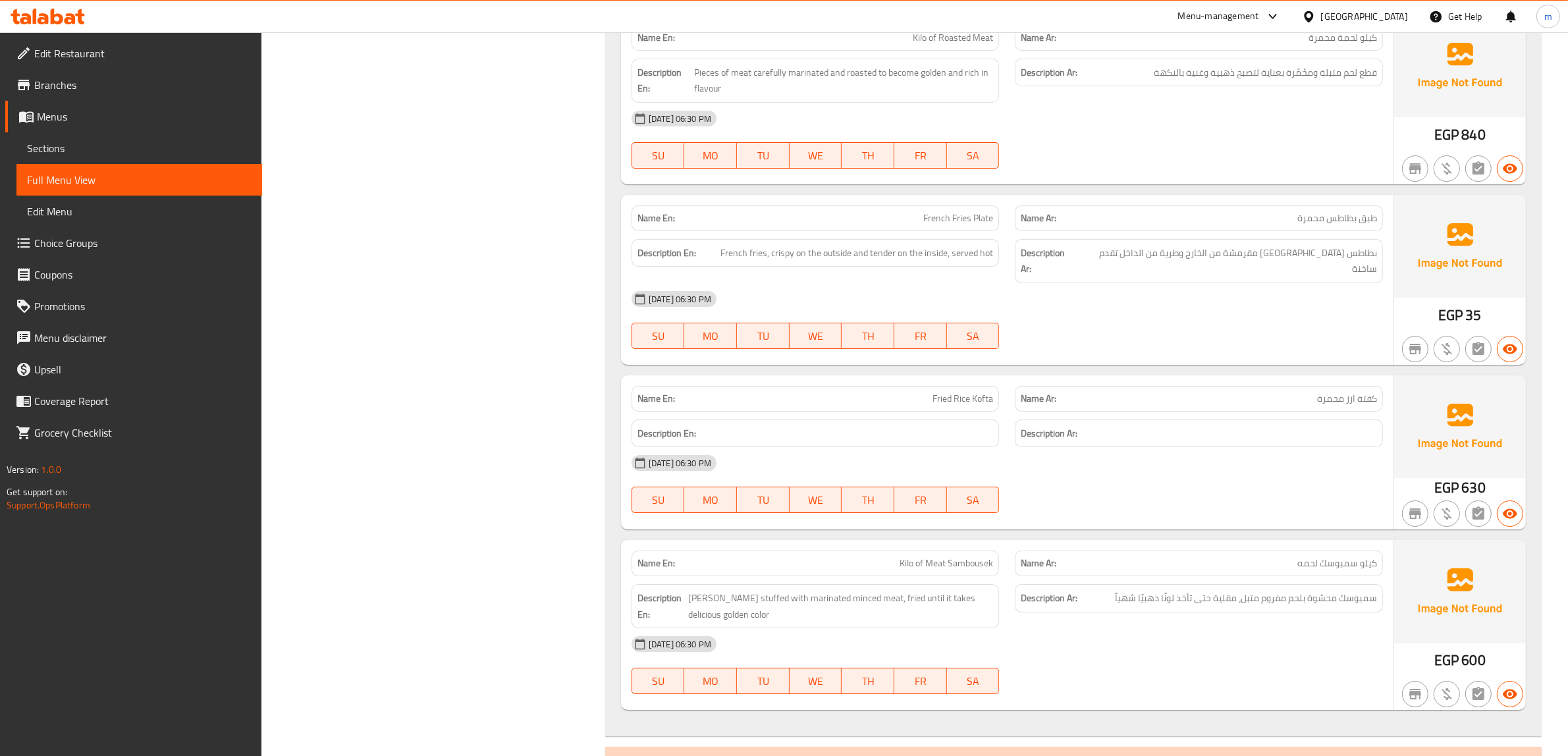
scroll to position [12275, 0]
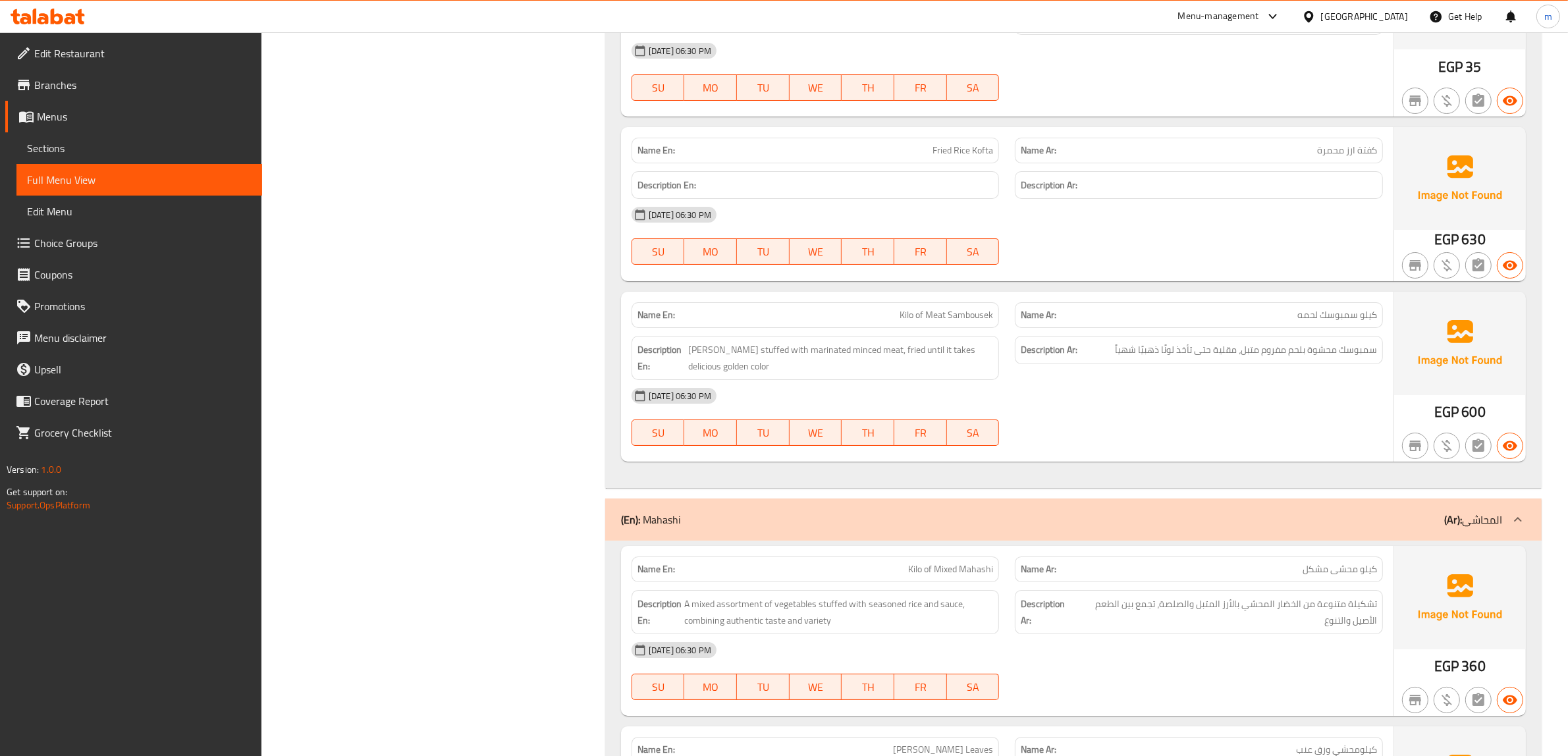
click at [1068, 230] on div "[DATE] 06:30 PM" at bounding box center [1006, 214] width 767 height 32
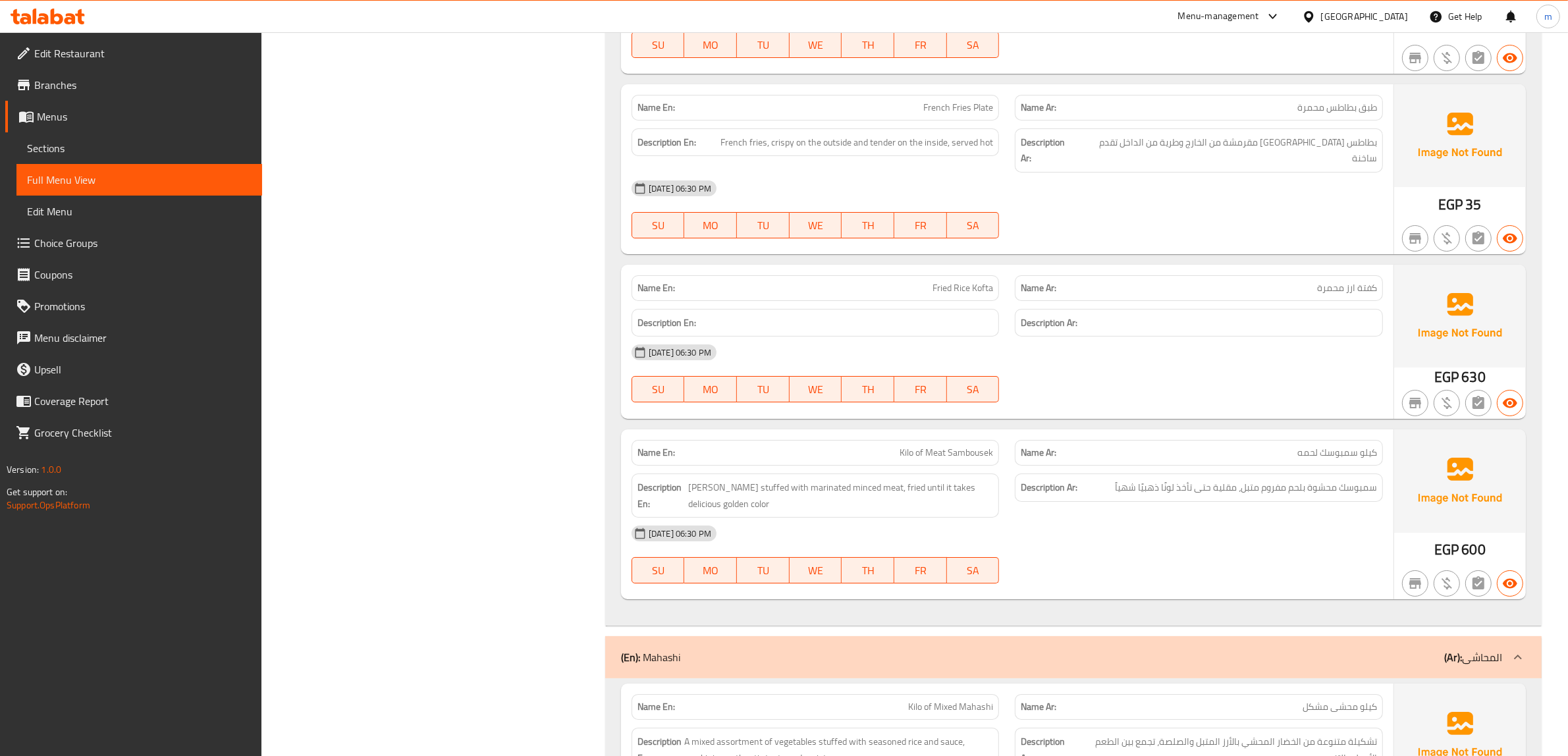
scroll to position [12356, 0]
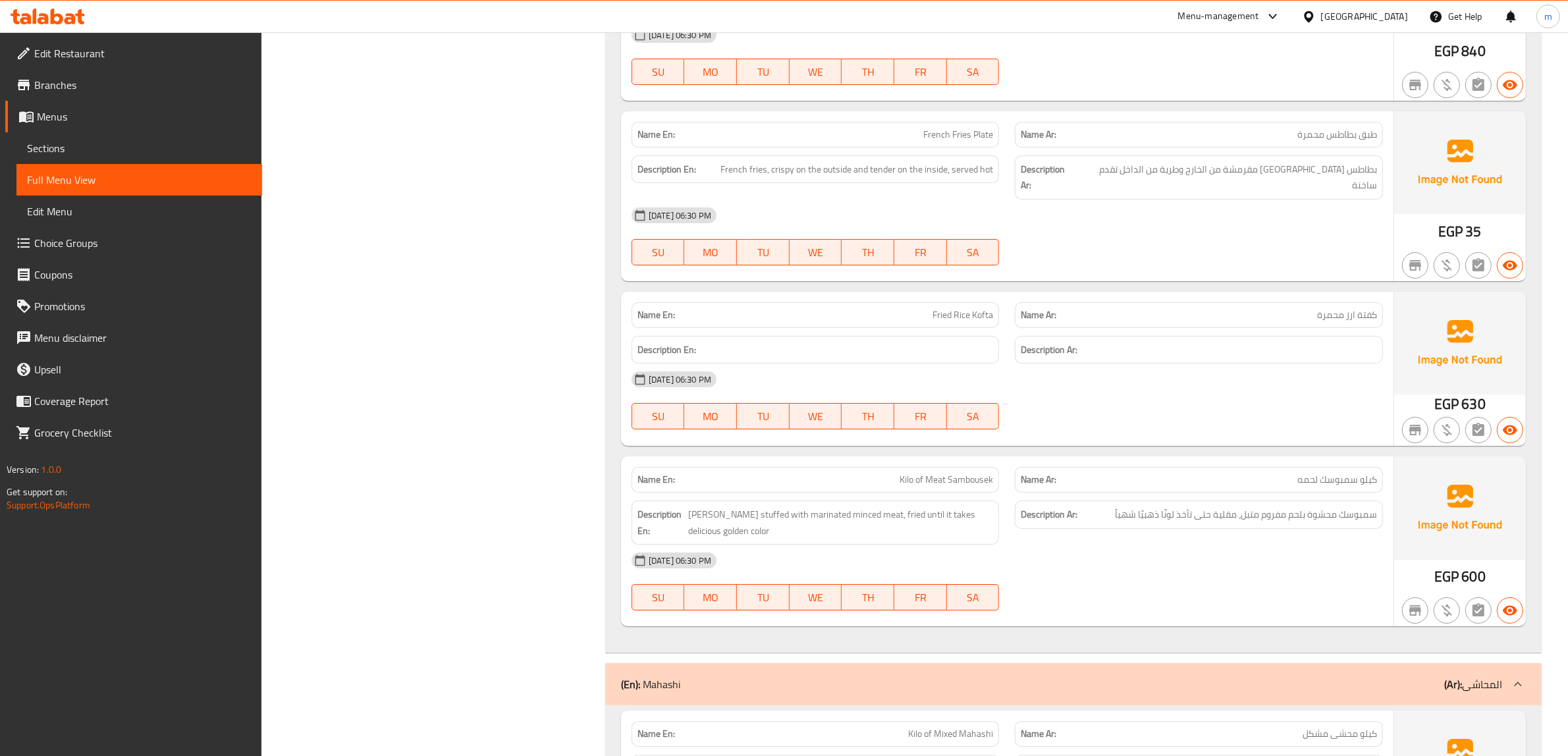
click at [981, 322] on span "Fried Rice Kofta" at bounding box center [962, 315] width 60 height 14
click at [953, 328] on div "Name En: Fried Rice Kofta" at bounding box center [815, 314] width 368 height 25
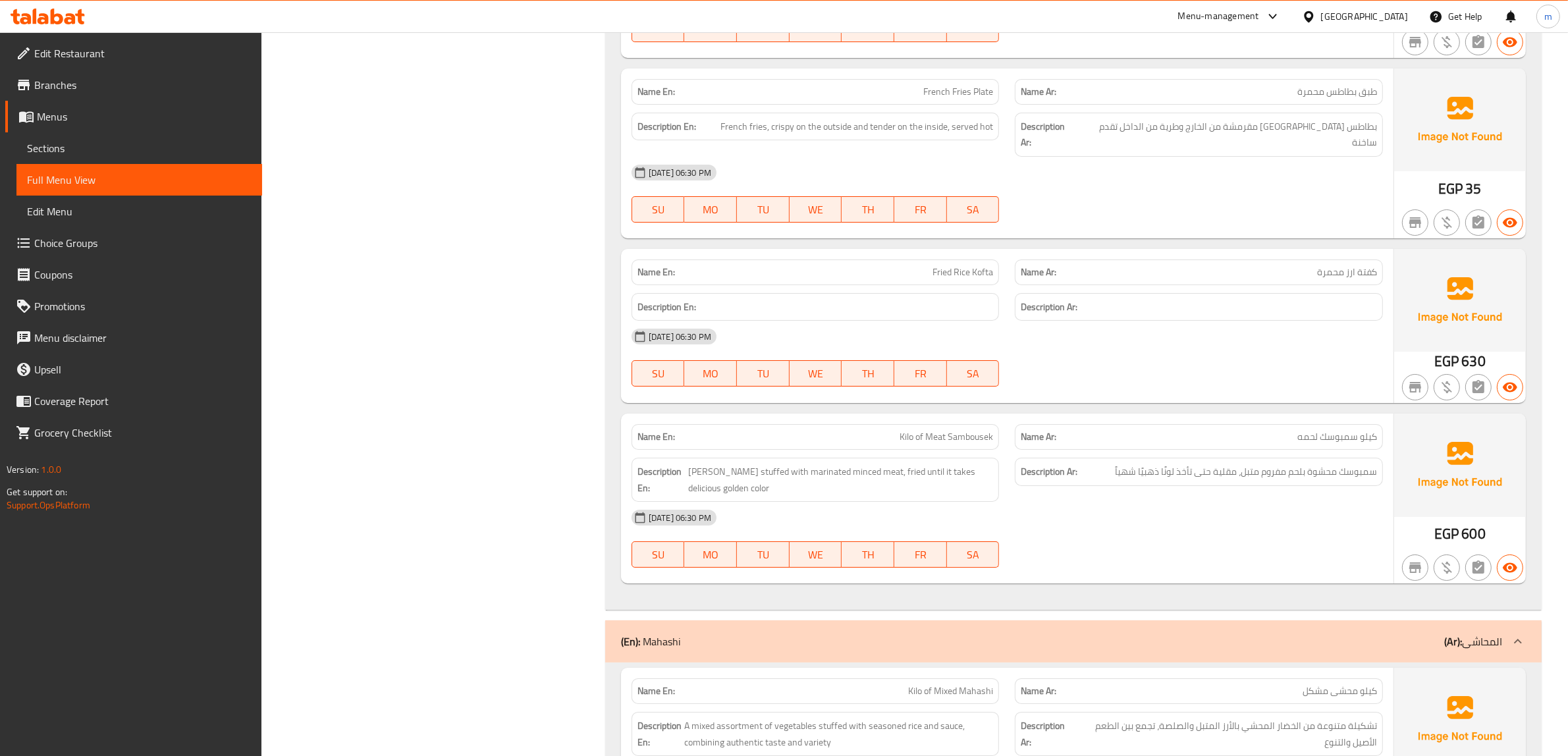
scroll to position [12439, 0]
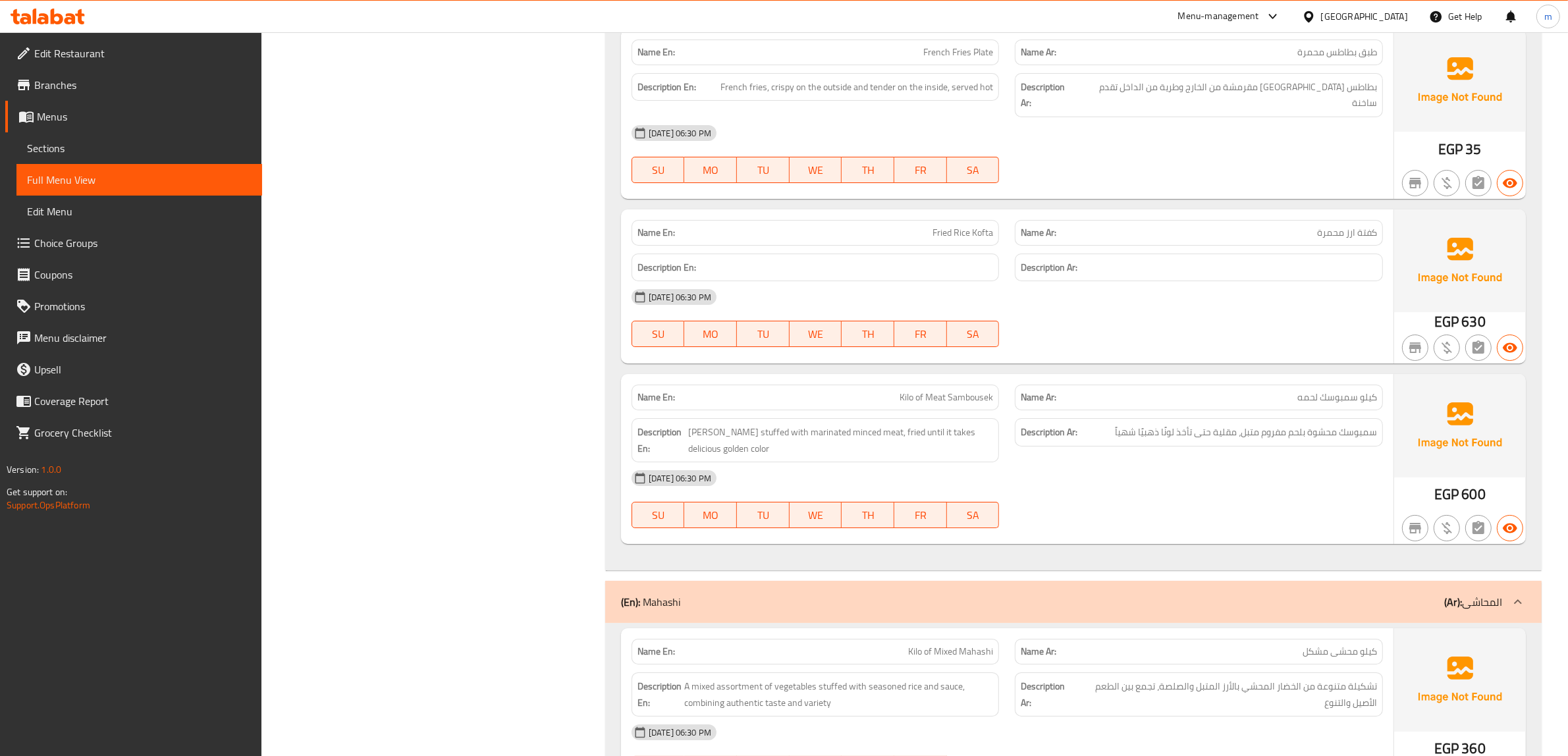
click at [1142, 312] on div "[DATE] 06:30 PM" at bounding box center [1006, 297] width 767 height 32
click at [1233, 307] on div "[DATE] 06:30 PM" at bounding box center [1006, 297] width 767 height 32
click at [1205, 312] on div "[DATE] 06:30 PM" at bounding box center [1006, 297] width 767 height 32
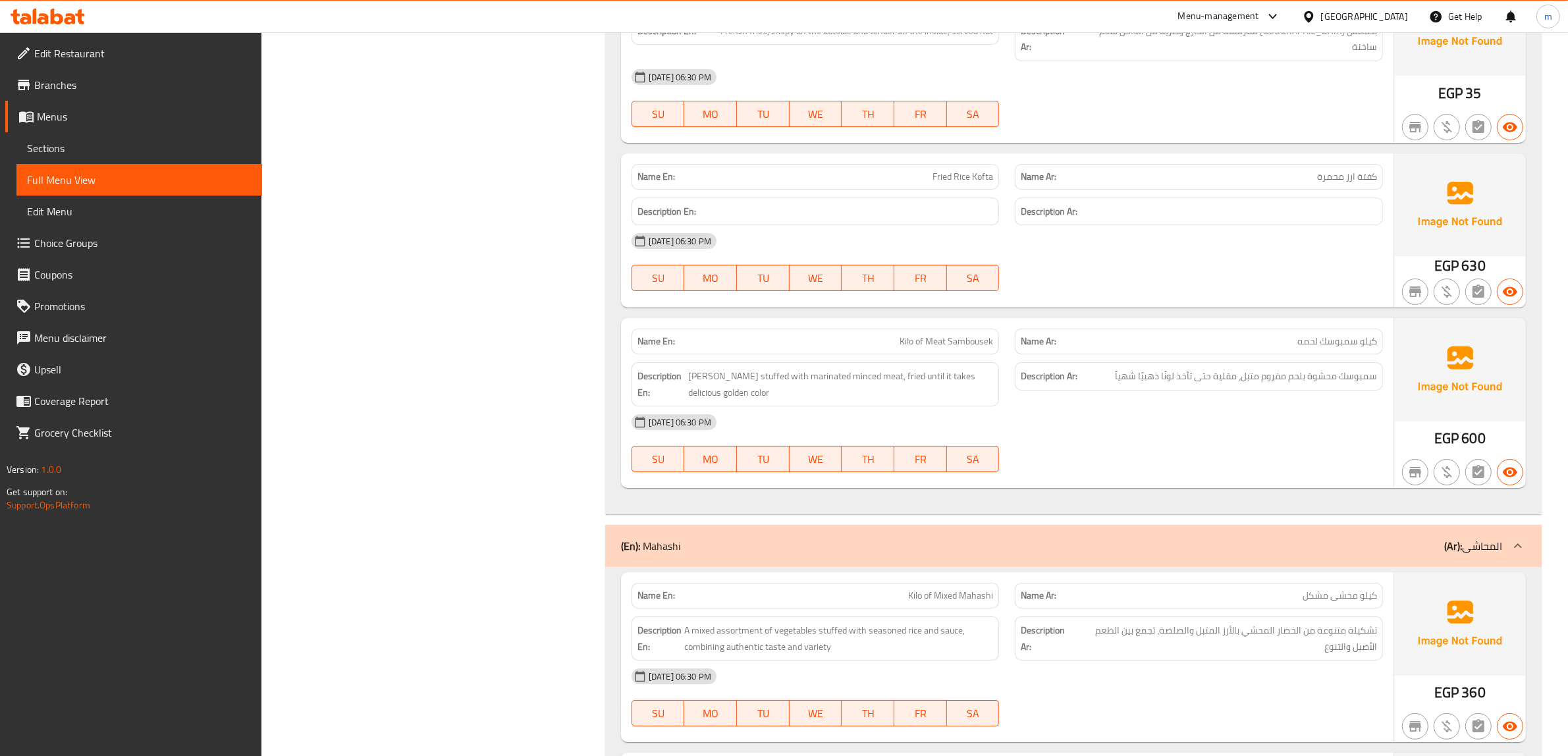
scroll to position [12521, 0]
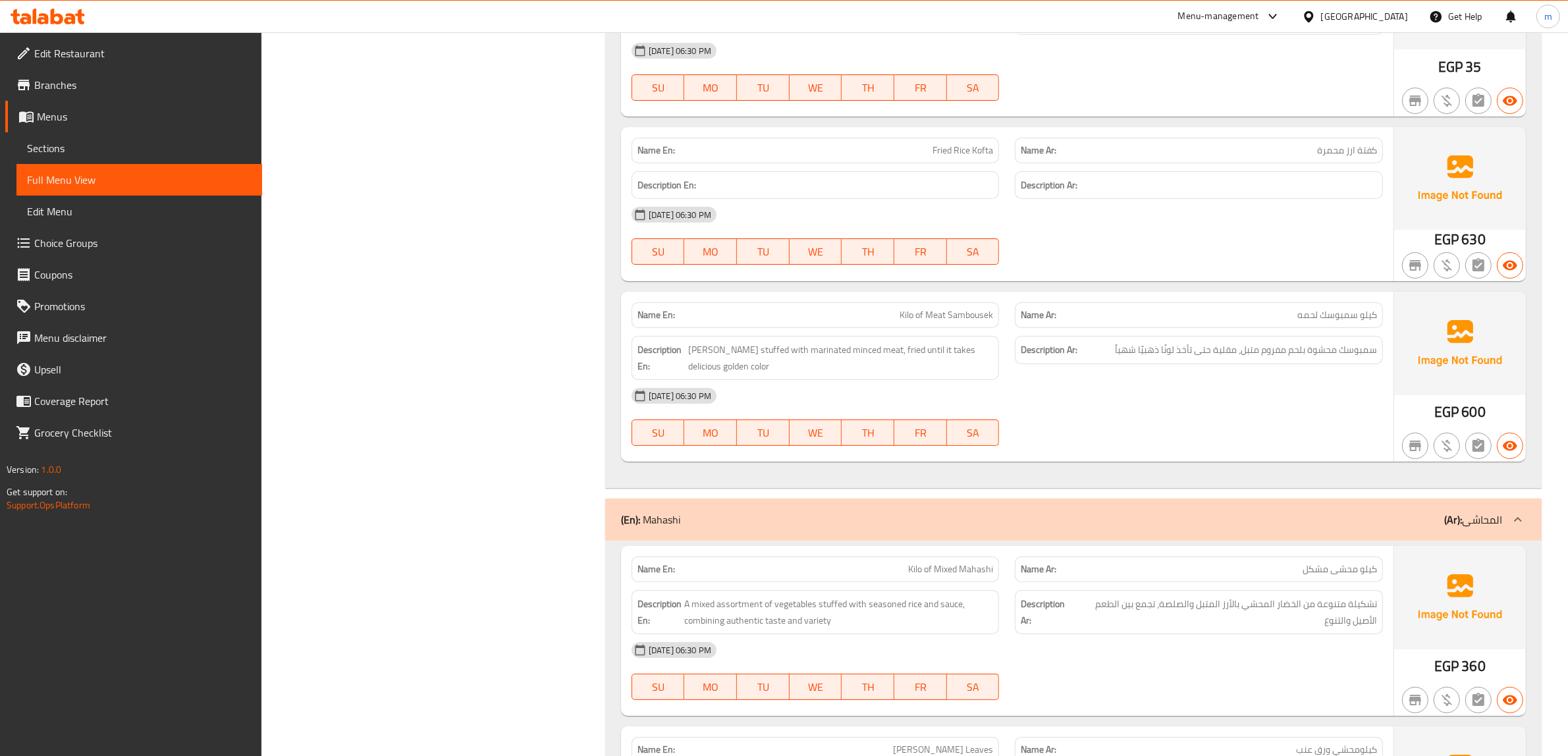
click at [905, 322] on span "Kilo of Meat Sambousek" at bounding box center [945, 315] width 93 height 14
click at [973, 322] on span "Kilo of Meat Sambousek" at bounding box center [945, 315] width 93 height 14
click at [923, 322] on span "Kilo of Meat Sambousek" at bounding box center [945, 315] width 93 height 14
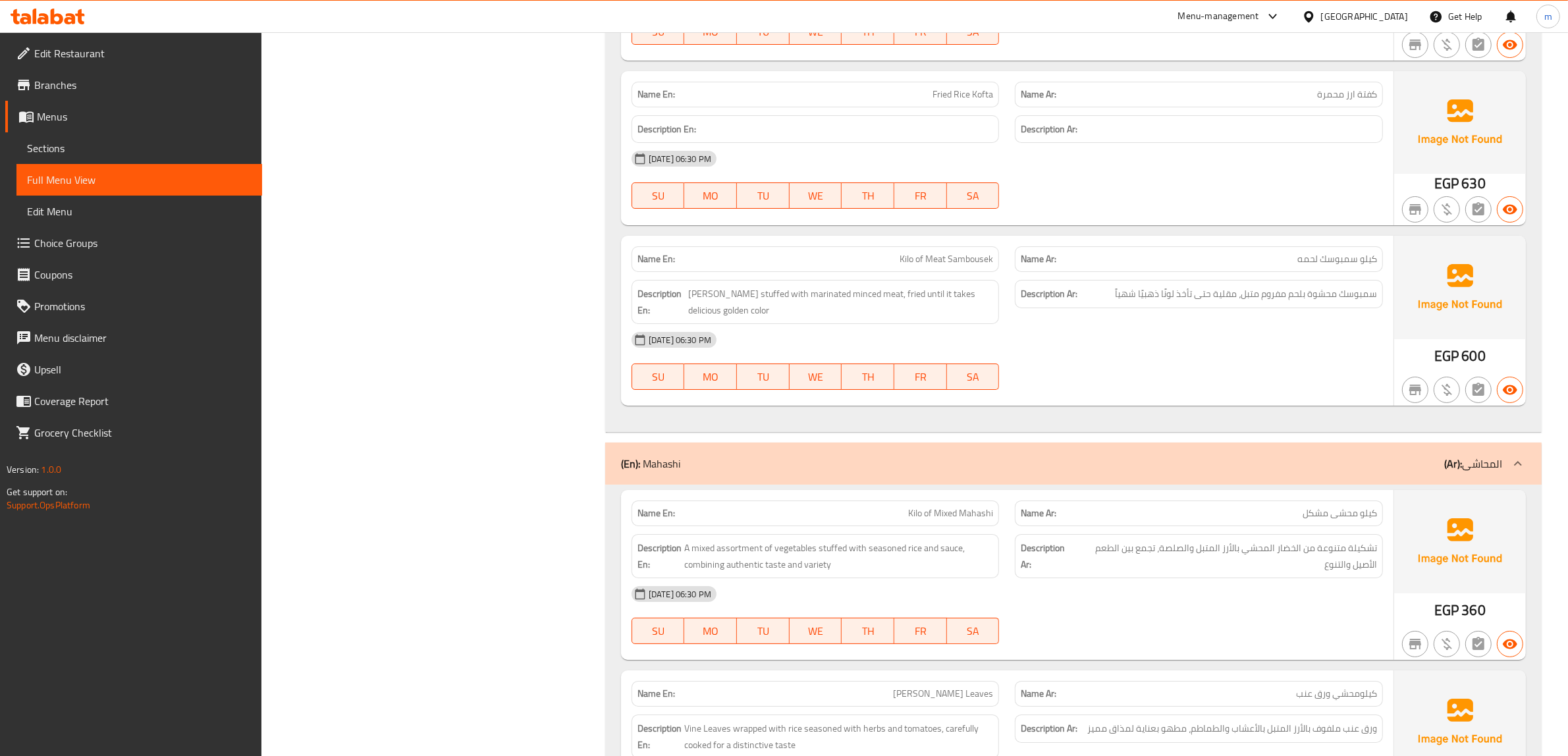
scroll to position [12604, 0]
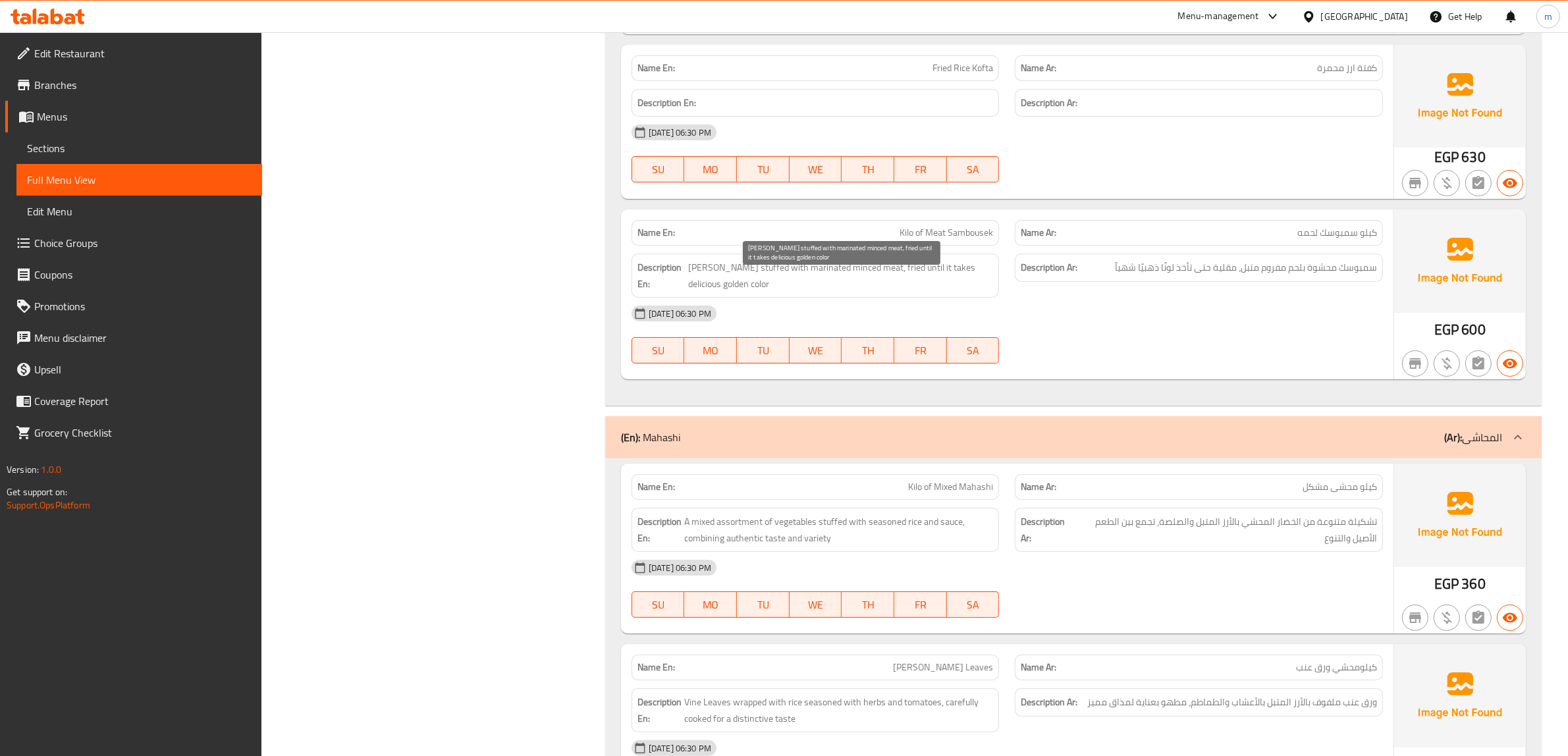
click at [712, 285] on span "[PERSON_NAME] stuffed with marinated minced meat, fried until it takes deliciou…" at bounding box center [840, 276] width 305 height 32
click at [755, 283] on span "[PERSON_NAME] stuffed with marinated minced meat, fried until it takes deliciou…" at bounding box center [840, 276] width 305 height 32
click at [853, 286] on span "[PERSON_NAME] stuffed with marinated minced meat, fried until it takes deliciou…" at bounding box center [840, 276] width 305 height 32
click at [829, 287] on span "[PERSON_NAME] stuffed with marinated minced meat, fried until it takes deliciou…" at bounding box center [840, 276] width 305 height 32
click at [784, 285] on span "[PERSON_NAME] stuffed with marinated minced meat, fried until it takes deliciou…" at bounding box center [840, 276] width 305 height 32
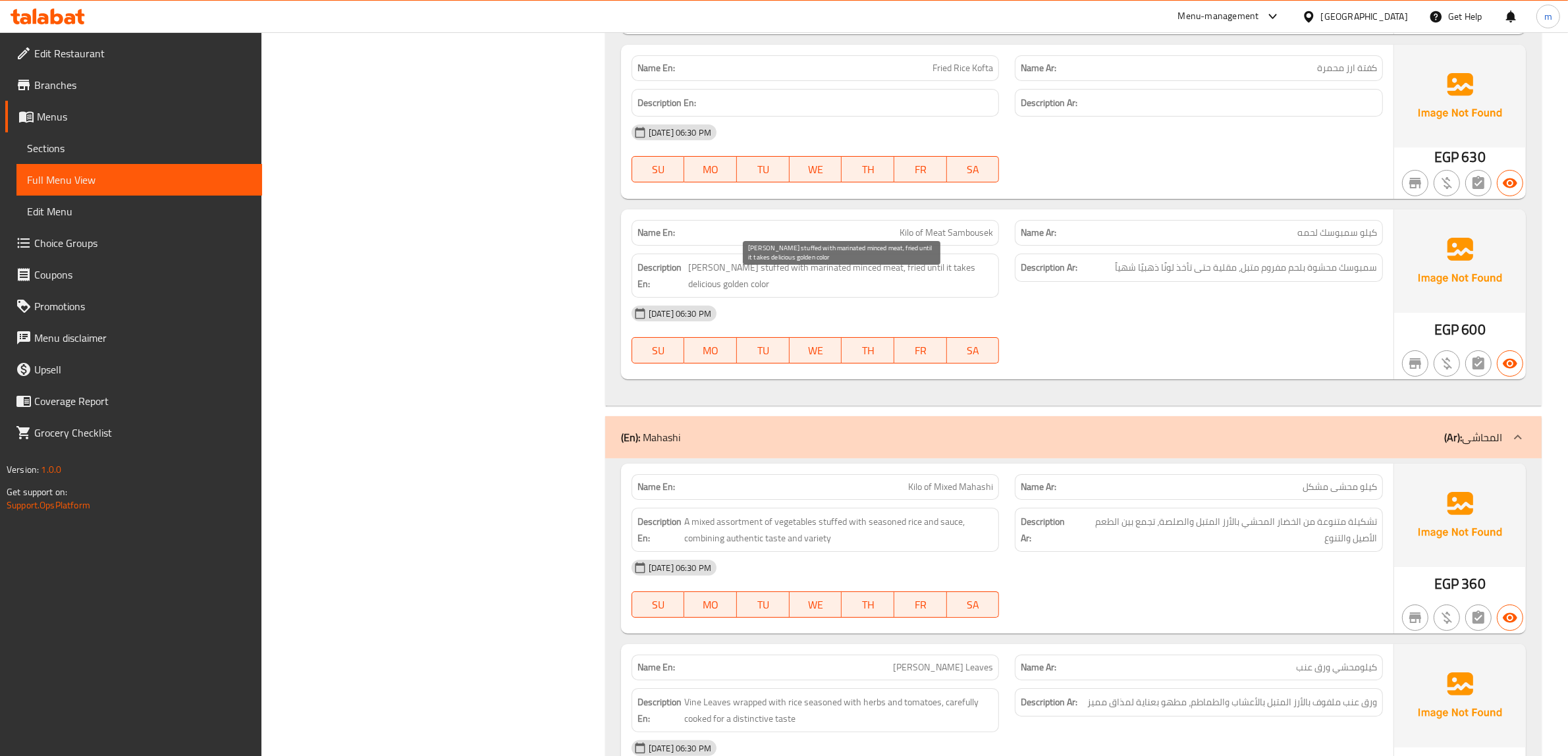
click at [891, 287] on span "[PERSON_NAME] stuffed with marinated minced meat, fried until it takes deliciou…" at bounding box center [840, 276] width 305 height 32
click at [910, 289] on span "[PERSON_NAME] stuffed with marinated minced meat, fried until it takes deliciou…" at bounding box center [840, 276] width 305 height 32
click at [947, 291] on span "[PERSON_NAME] stuffed with marinated minced meat, fried until it takes deliciou…" at bounding box center [840, 276] width 305 height 32
click at [732, 291] on span "[PERSON_NAME] stuffed with marinated minced meat, fried until it takes deliciou…" at bounding box center [840, 276] width 305 height 32
click at [705, 291] on span "[PERSON_NAME] stuffed with marinated minced meat, fried until it takes deliciou…" at bounding box center [840, 276] width 305 height 32
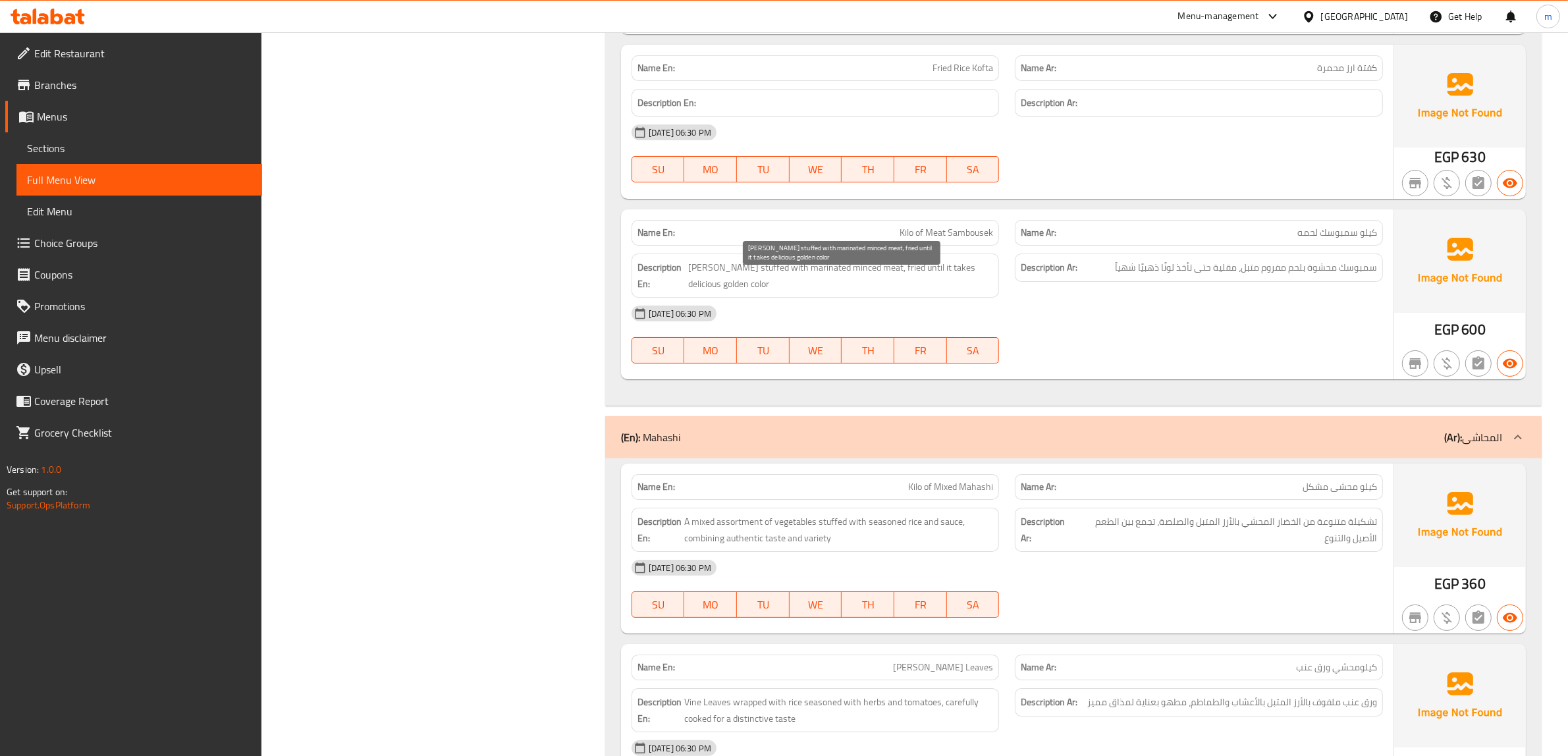
click at [942, 291] on span "[PERSON_NAME] stuffed with marinated minced meat, fried until it takes deliciou…" at bounding box center [840, 276] width 305 height 32
click at [1153, 329] on div "[DATE] 06:30 PM" at bounding box center [1006, 313] width 767 height 32
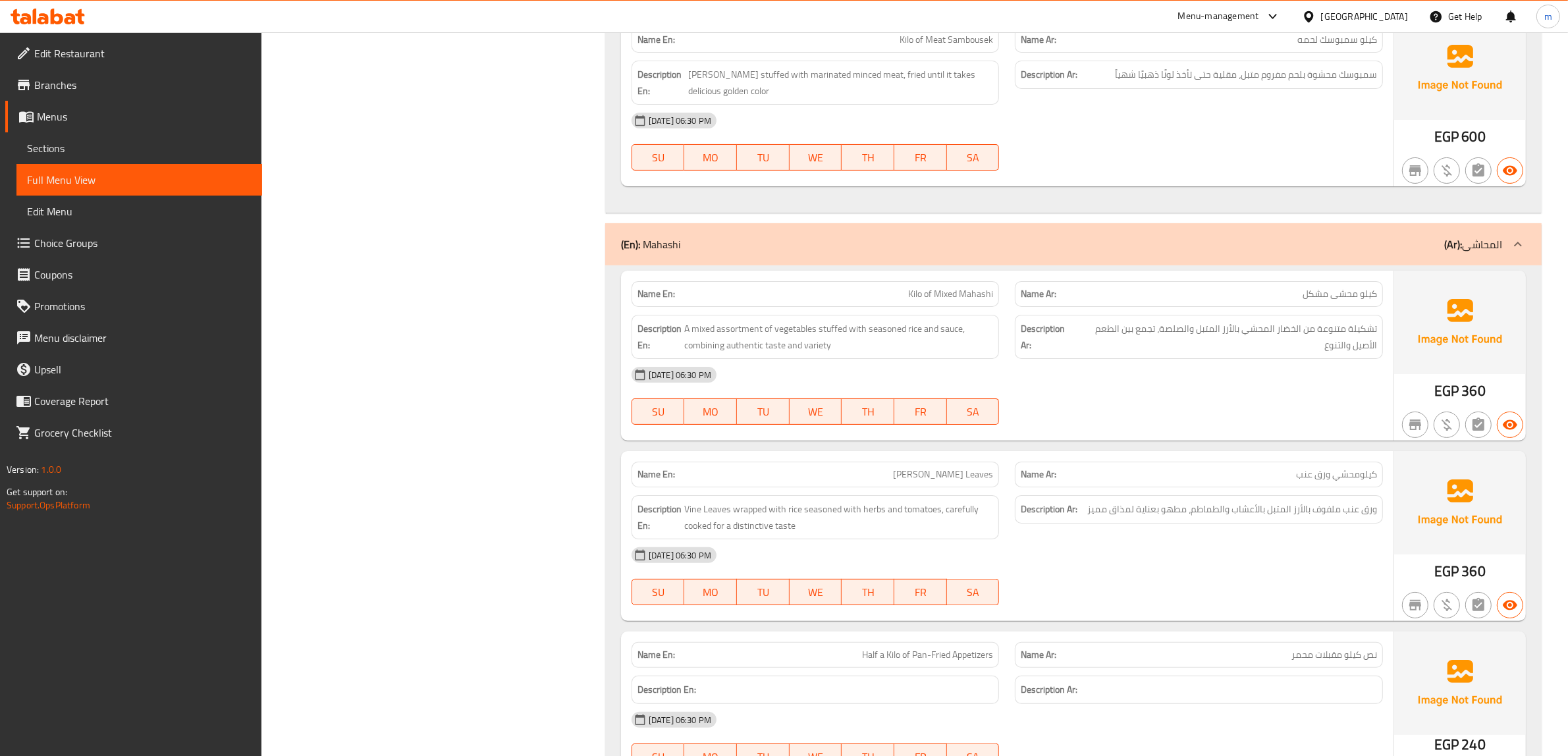
scroll to position [12768, 0]
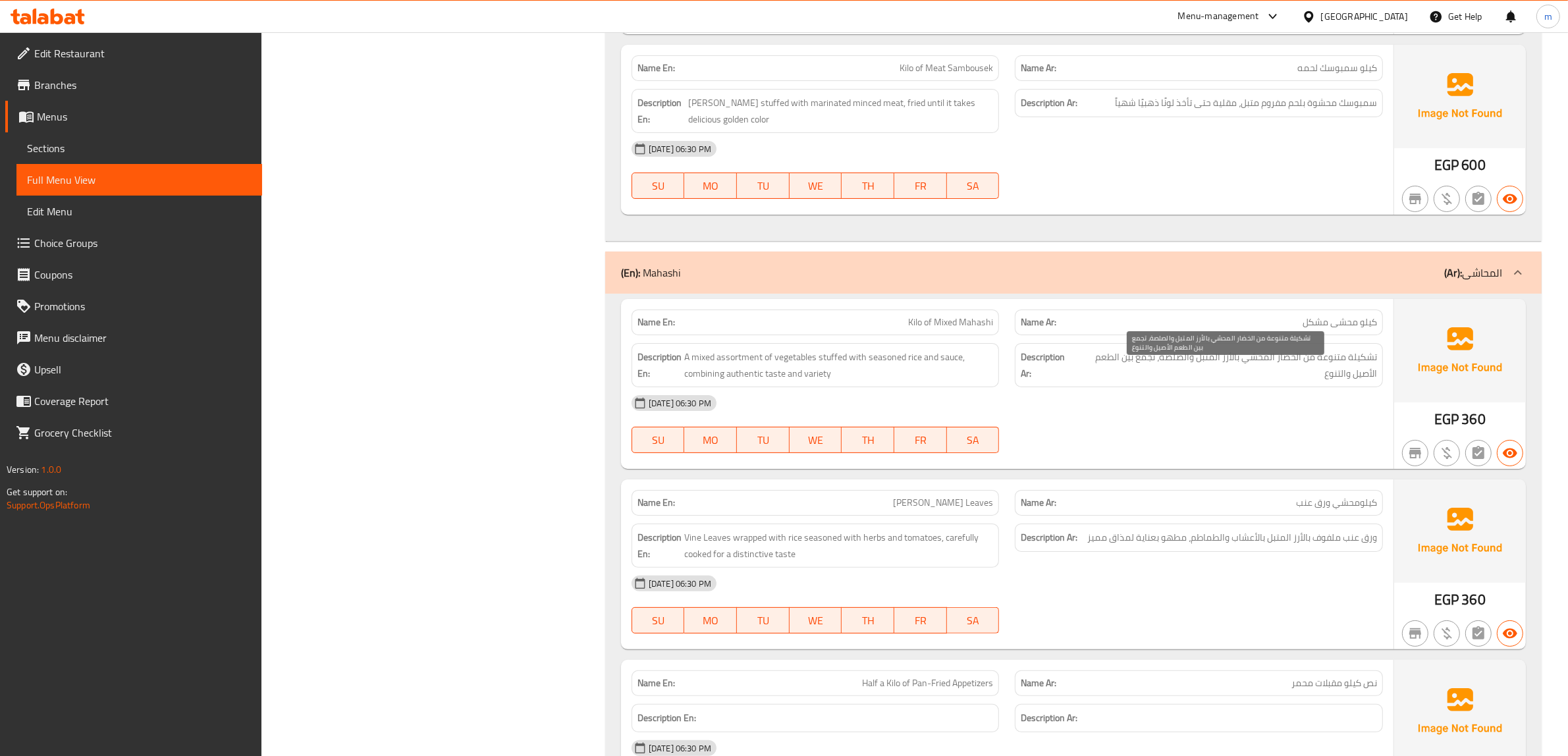
click at [1297, 376] on span "تشكيلة متنوعة من الخضار المحشي بالأرز المتبل والصلصة، تجمع بين الطعم الأصيل وال…" at bounding box center [1225, 365] width 302 height 32
click at [1256, 417] on div "[DATE] 06:30 PM" at bounding box center [1006, 403] width 767 height 32
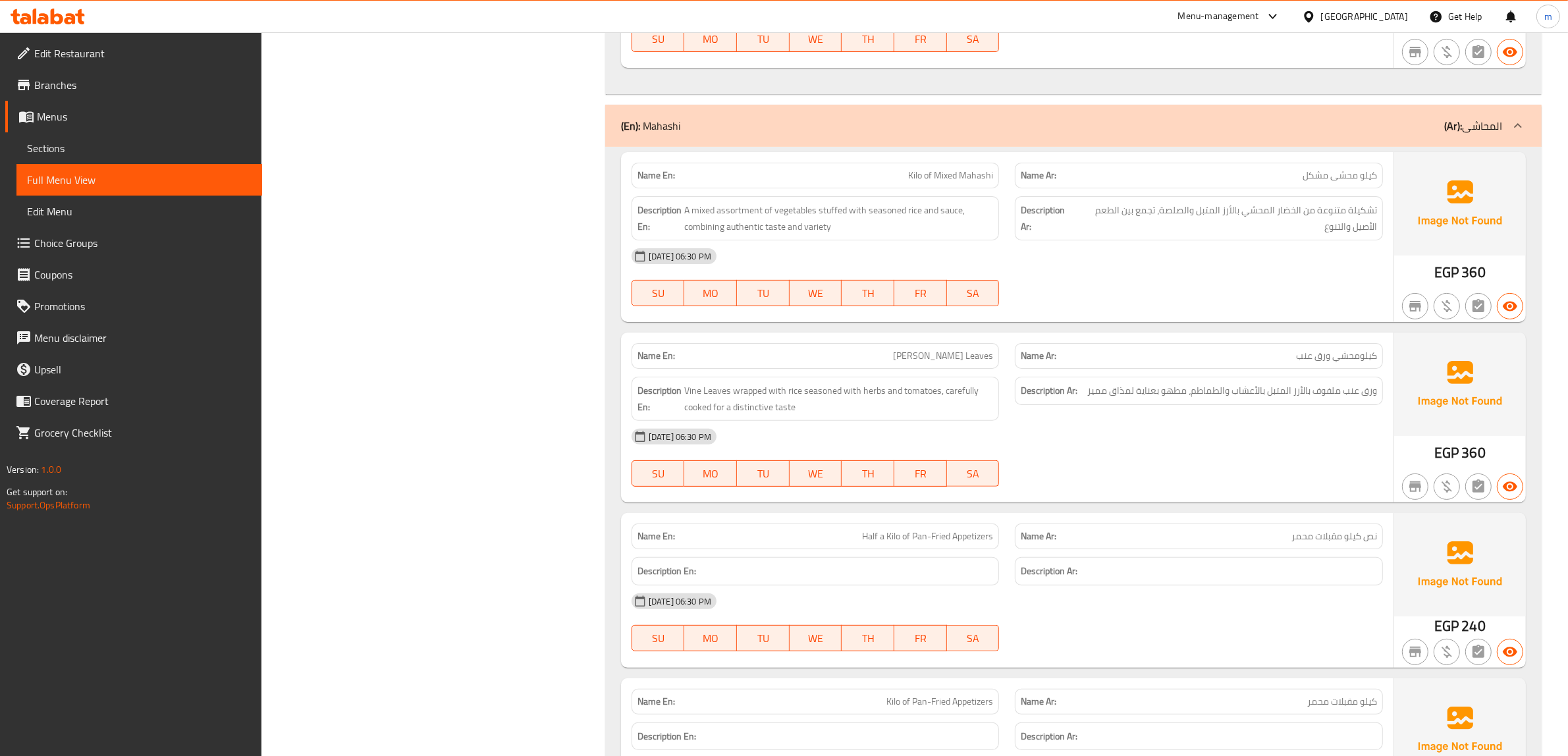
scroll to position [12933, 0]
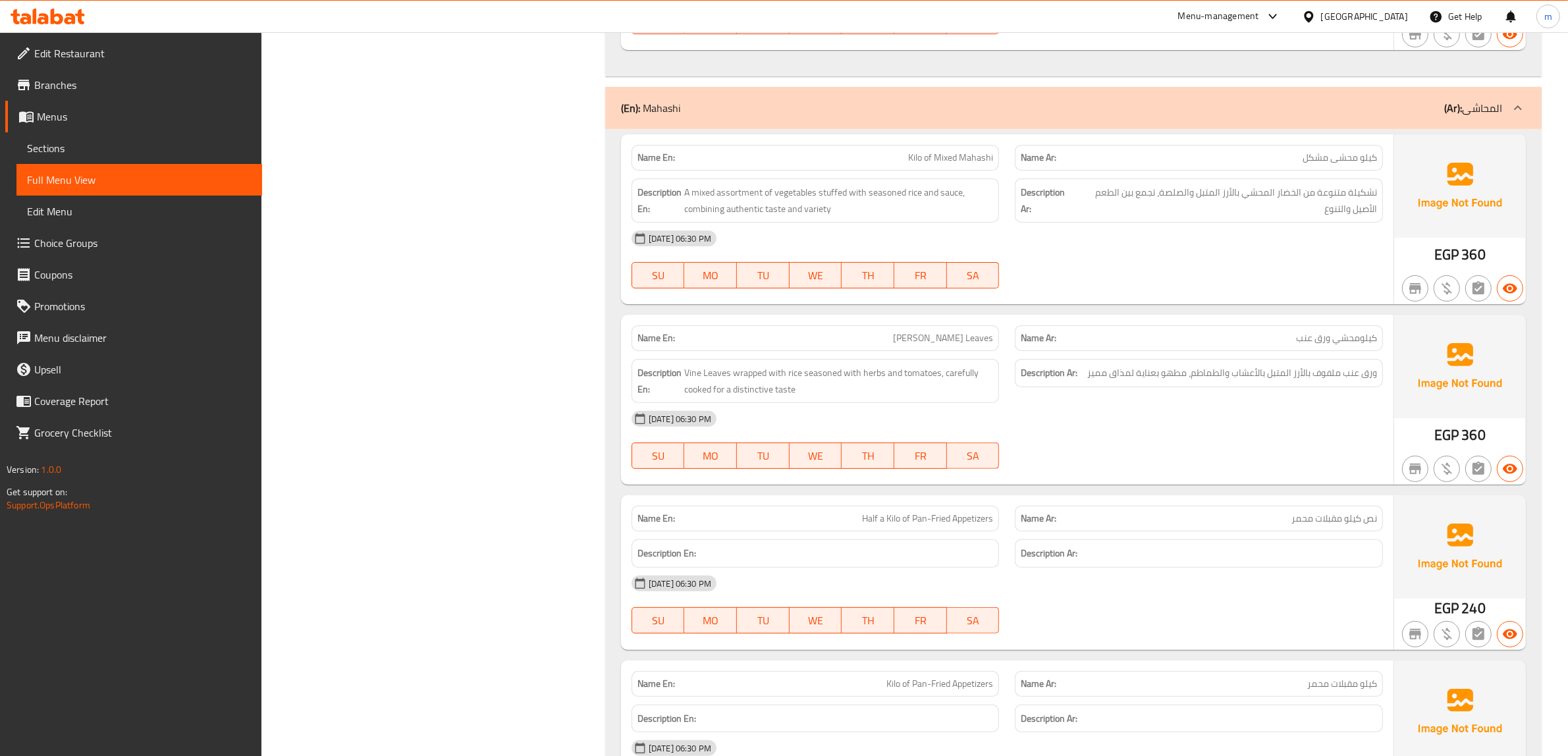
click at [942, 345] on span "[PERSON_NAME] Leaves" at bounding box center [942, 338] width 100 height 14
copy span "[PERSON_NAME] Leaves"
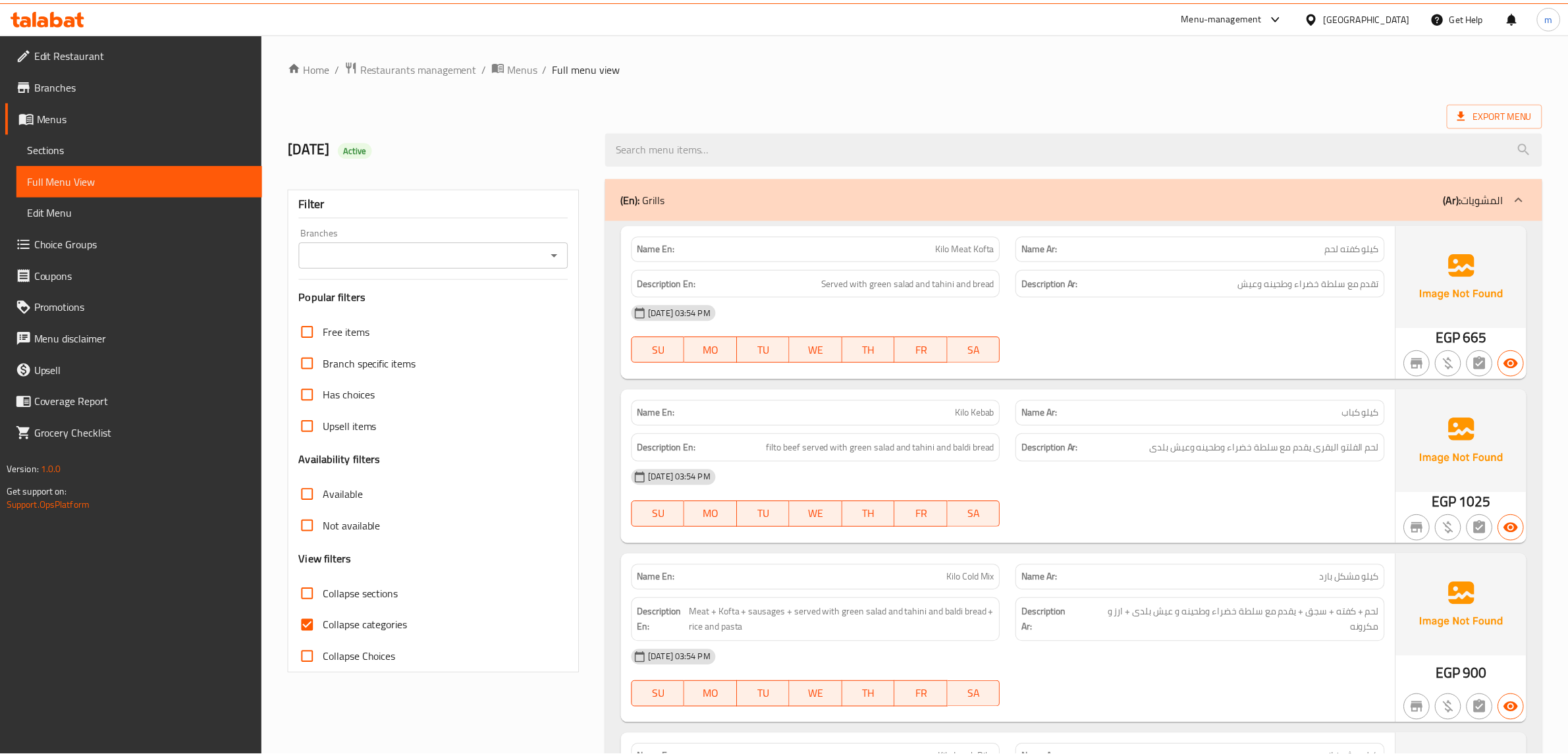
scroll to position [82, 0]
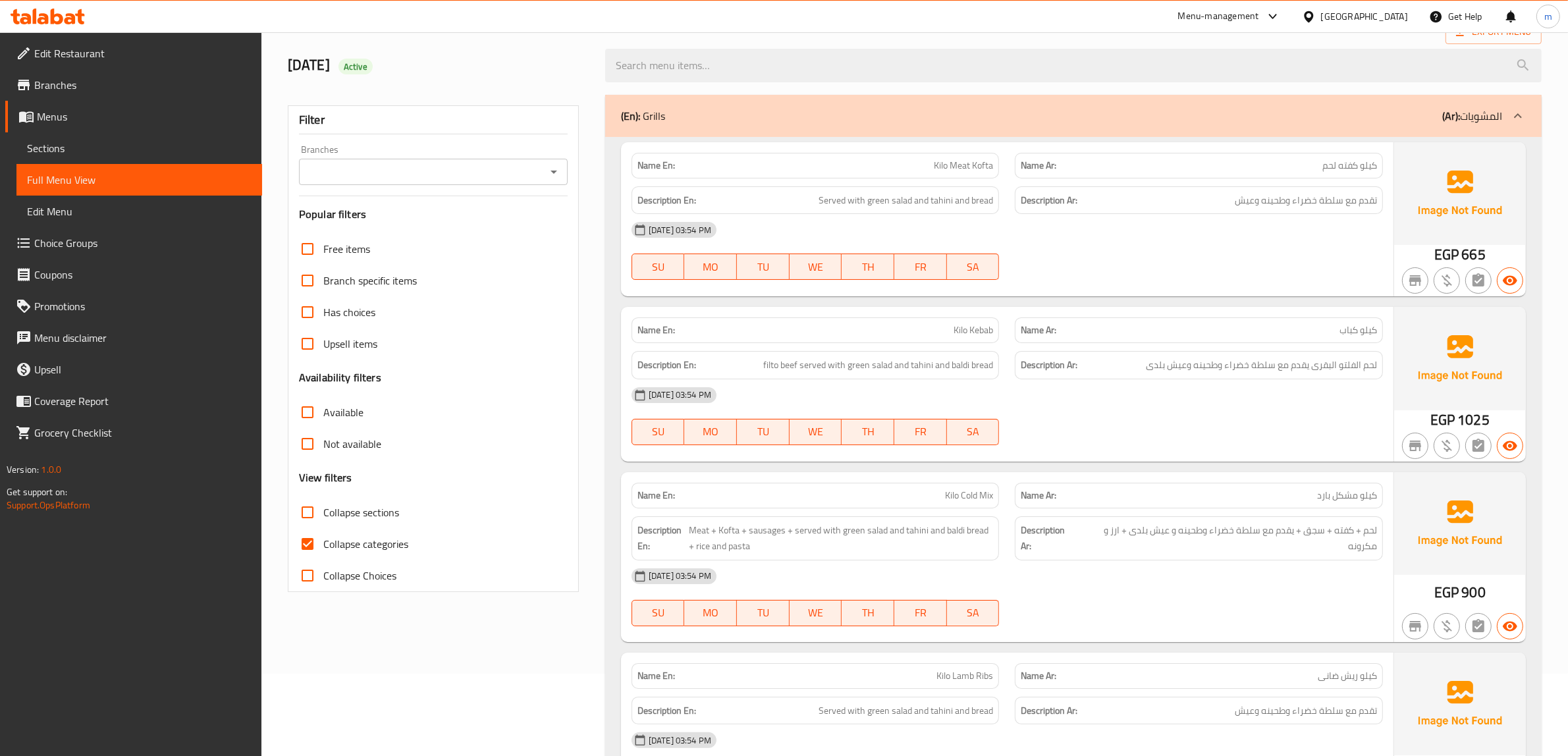
click at [339, 542] on span "Collapse categories" at bounding box center [366, 543] width 85 height 16
click at [324, 542] on input "Collapse categories" at bounding box center [308, 543] width 32 height 32
checkbox input "false"
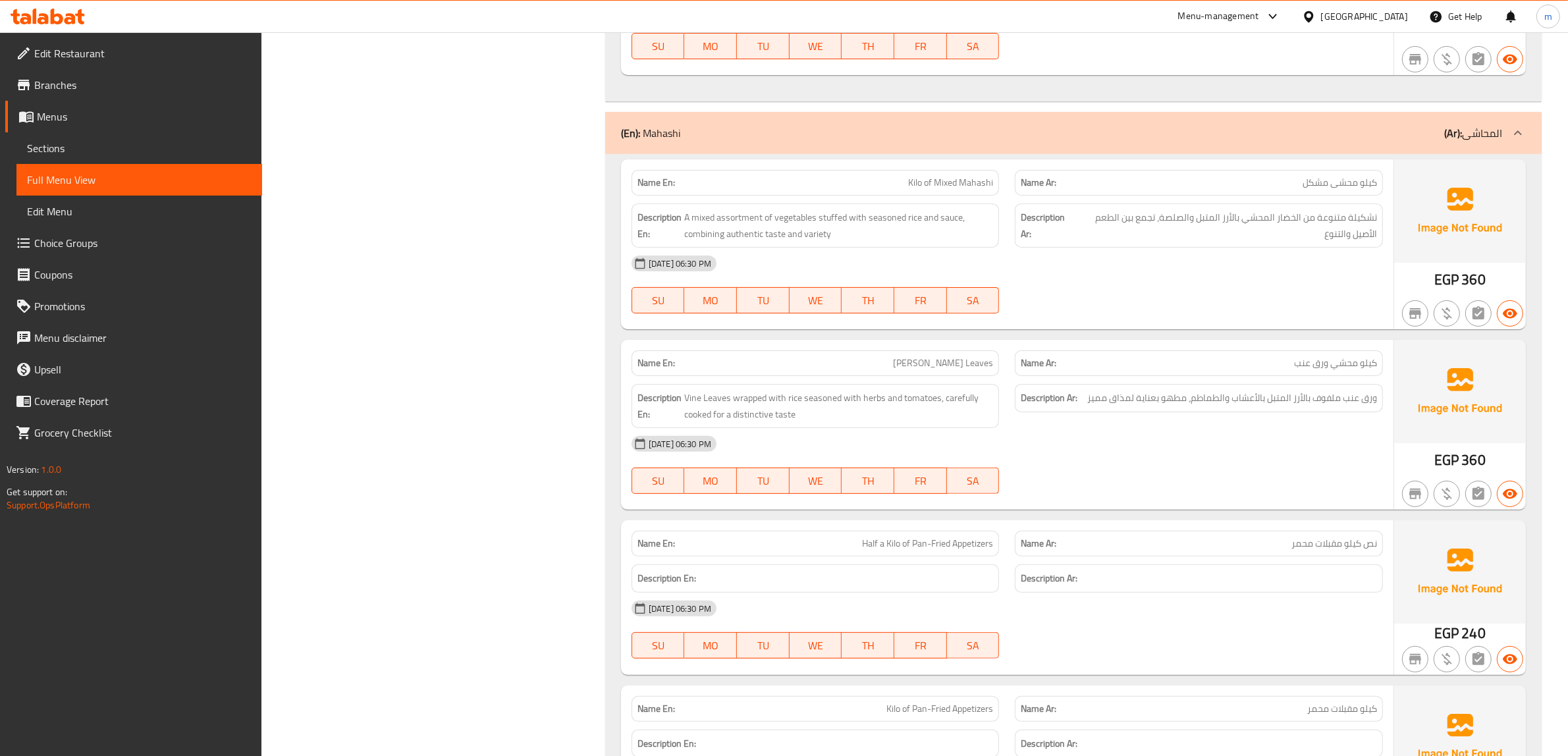
click at [1344, 484] on div "[DATE] 06:30 PM SU MO TU WE TH FR SA" at bounding box center [1006, 465] width 767 height 73
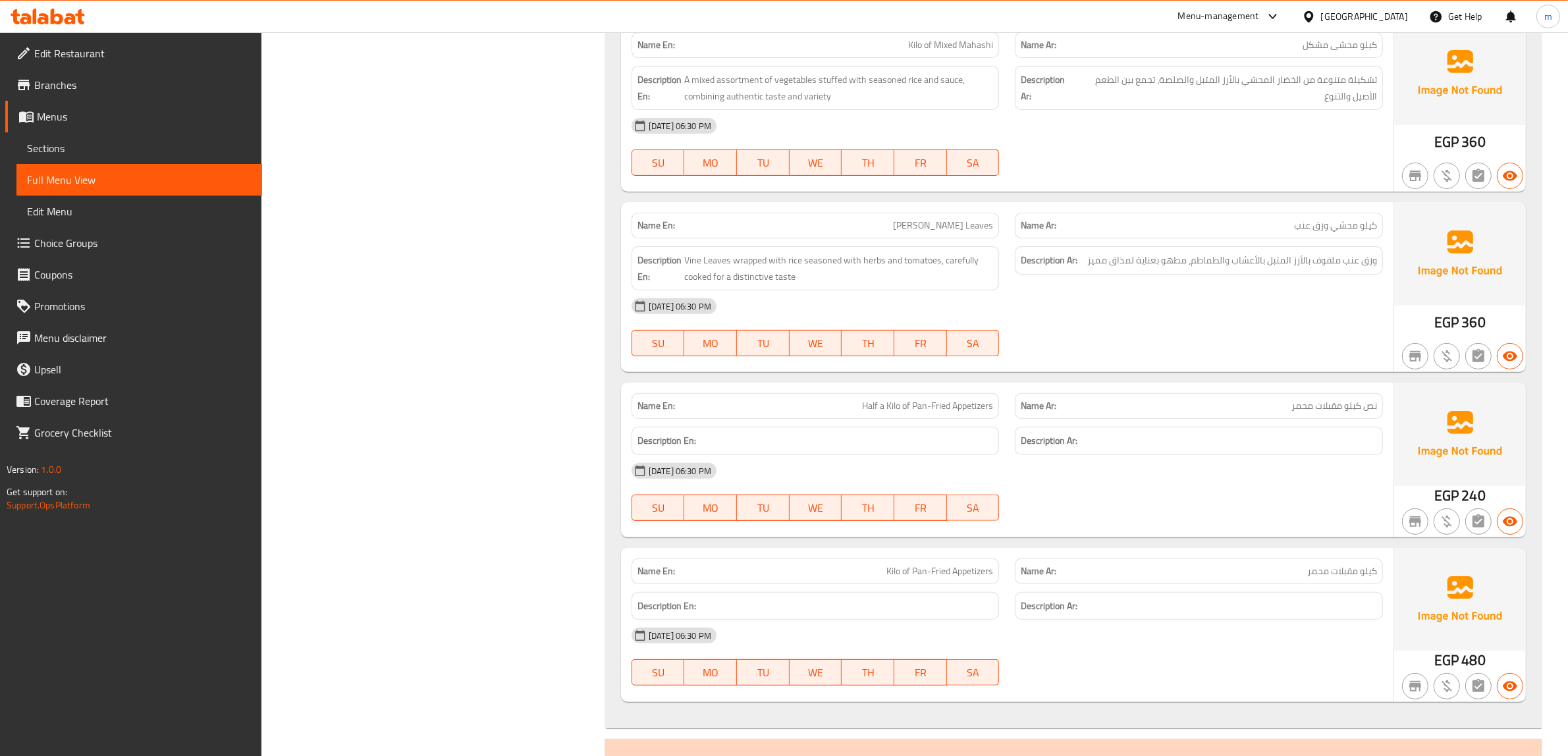
scroll to position [13072, 0]
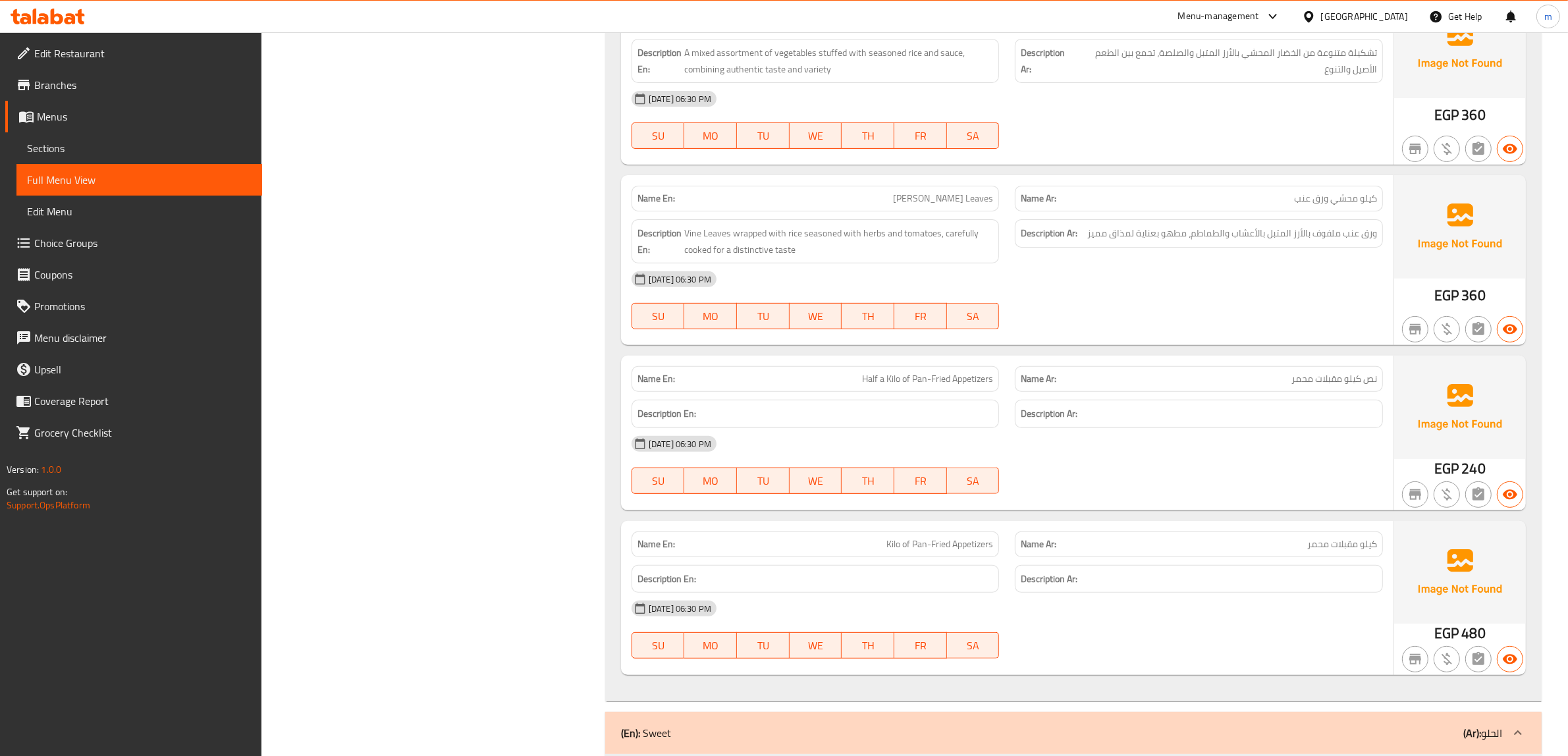
click at [1052, 291] on div "[DATE] 06:30 PM" at bounding box center [1006, 279] width 767 height 32
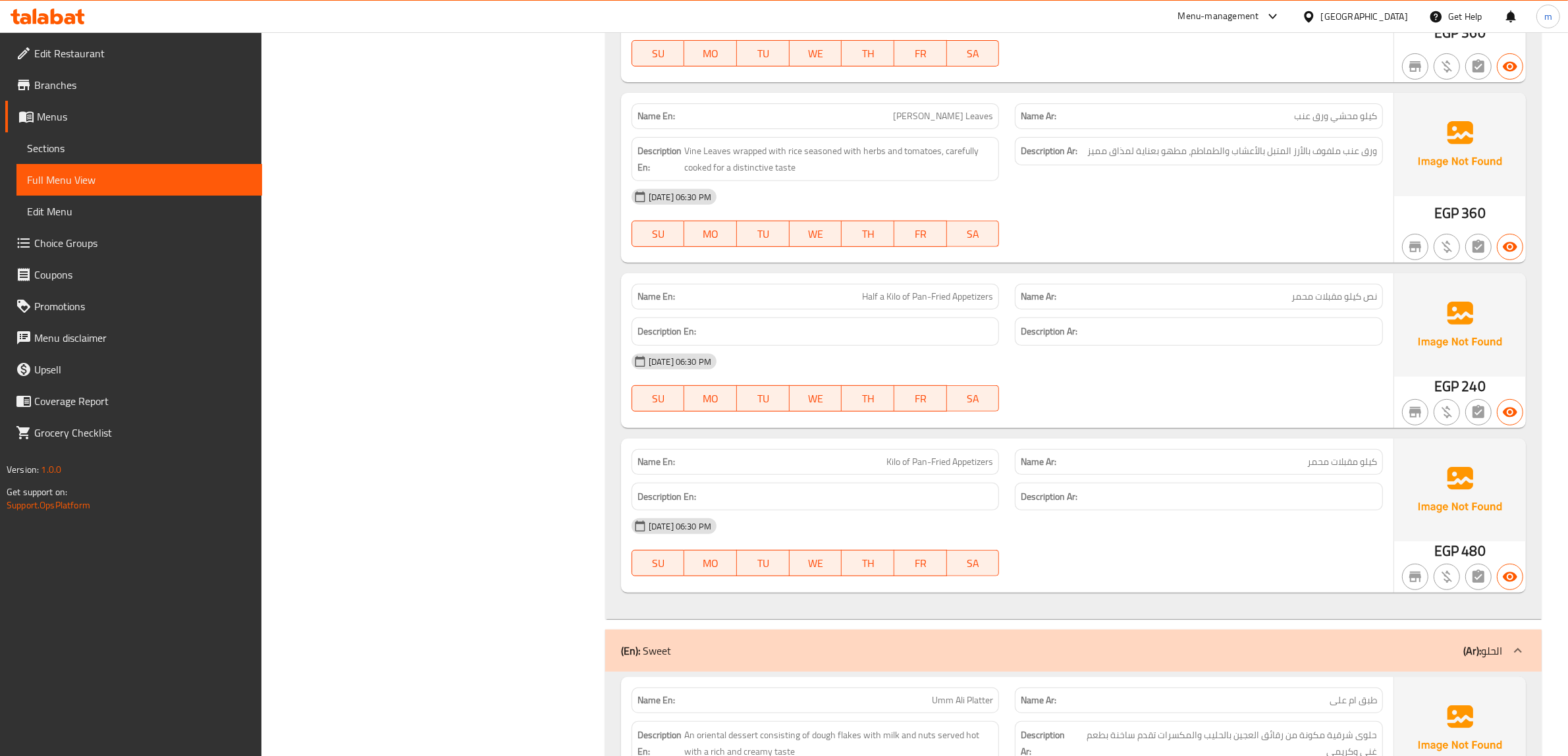
click at [1118, 345] on div "Description Ar:" at bounding box center [1198, 331] width 368 height 28
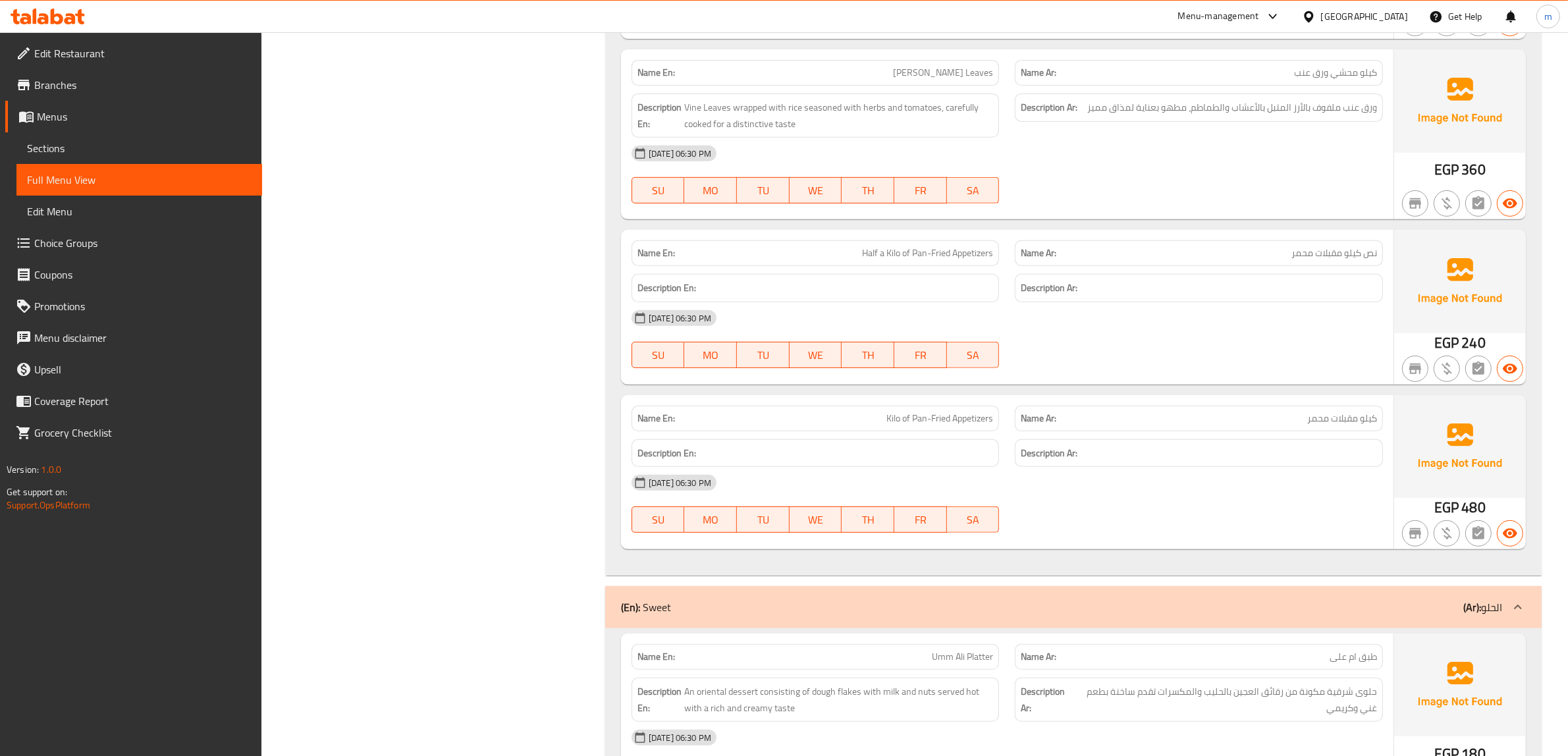
scroll to position [13237, 0]
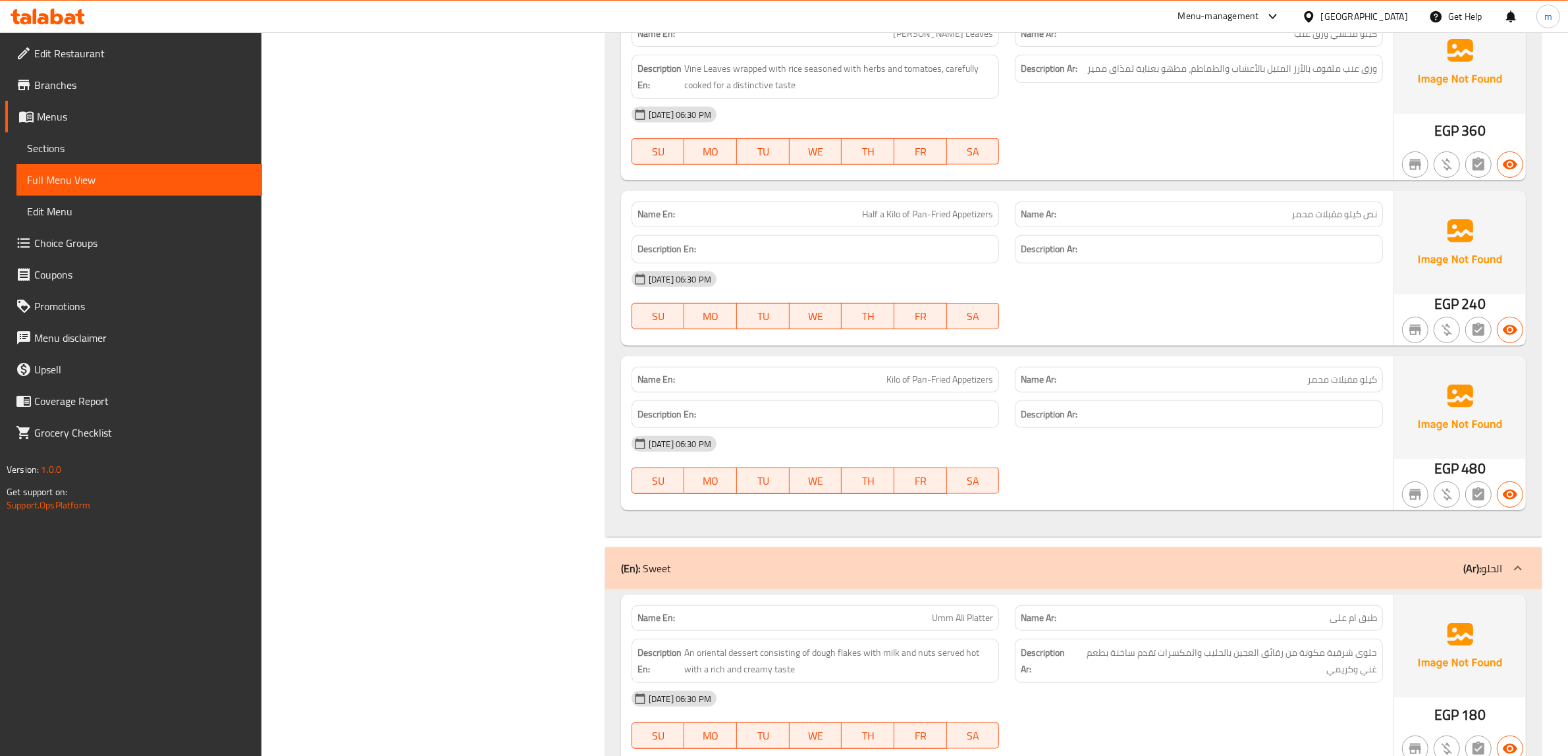
click at [871, 221] on span "Half a Kilo of Pan-Fried Appetizers" at bounding box center [927, 213] width 131 height 14
click at [892, 221] on span "Half a Kilo of Pan-Fried Appetizers" at bounding box center [927, 213] width 131 height 14
click at [921, 221] on span "Half a Kilo of Pan-Fried Appetizers" at bounding box center [927, 213] width 131 height 14
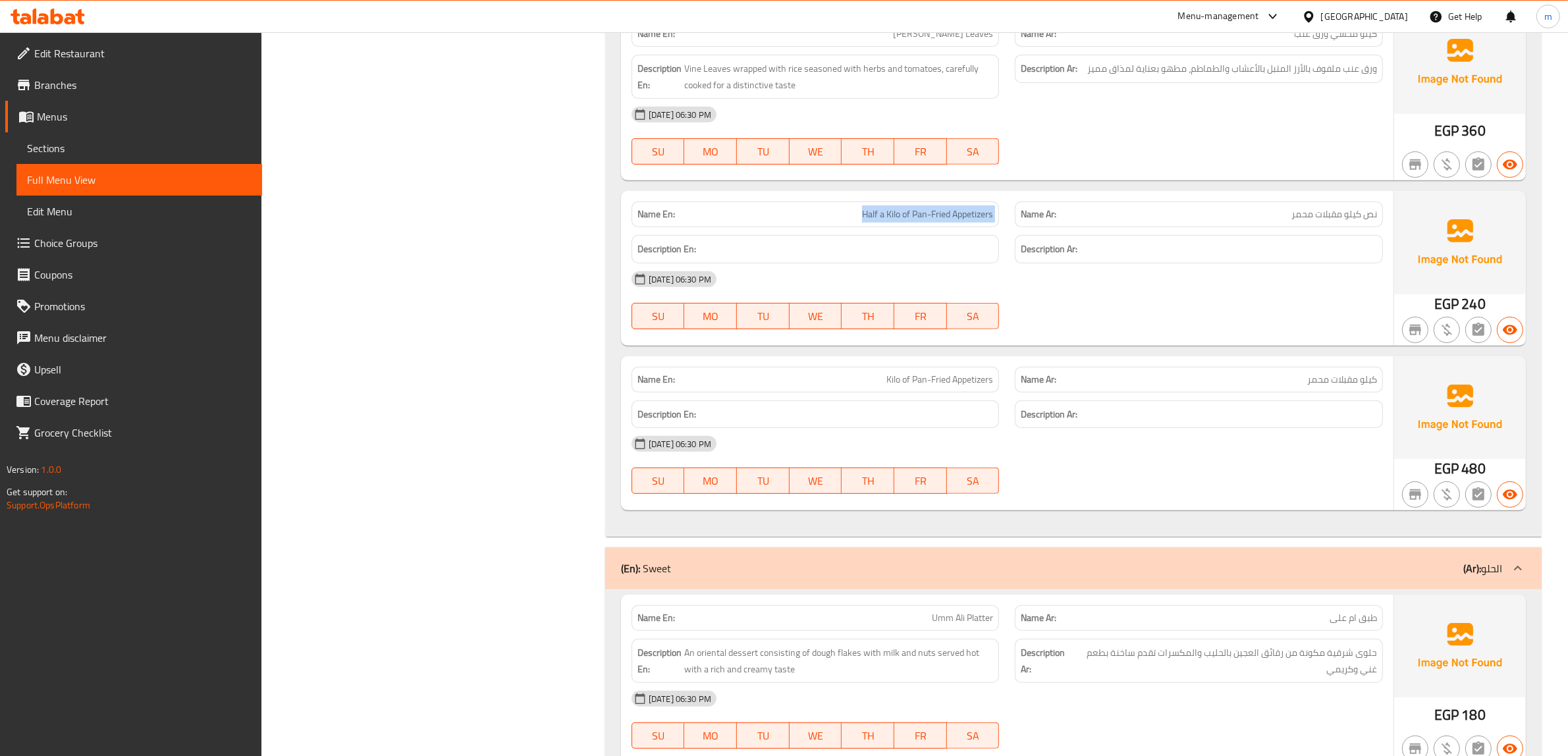
click at [921, 221] on span "Half a Kilo of Pan-Fried Appetizers" at bounding box center [927, 213] width 131 height 14
copy span "Half a Kilo of Pan-Fried Appetizers"
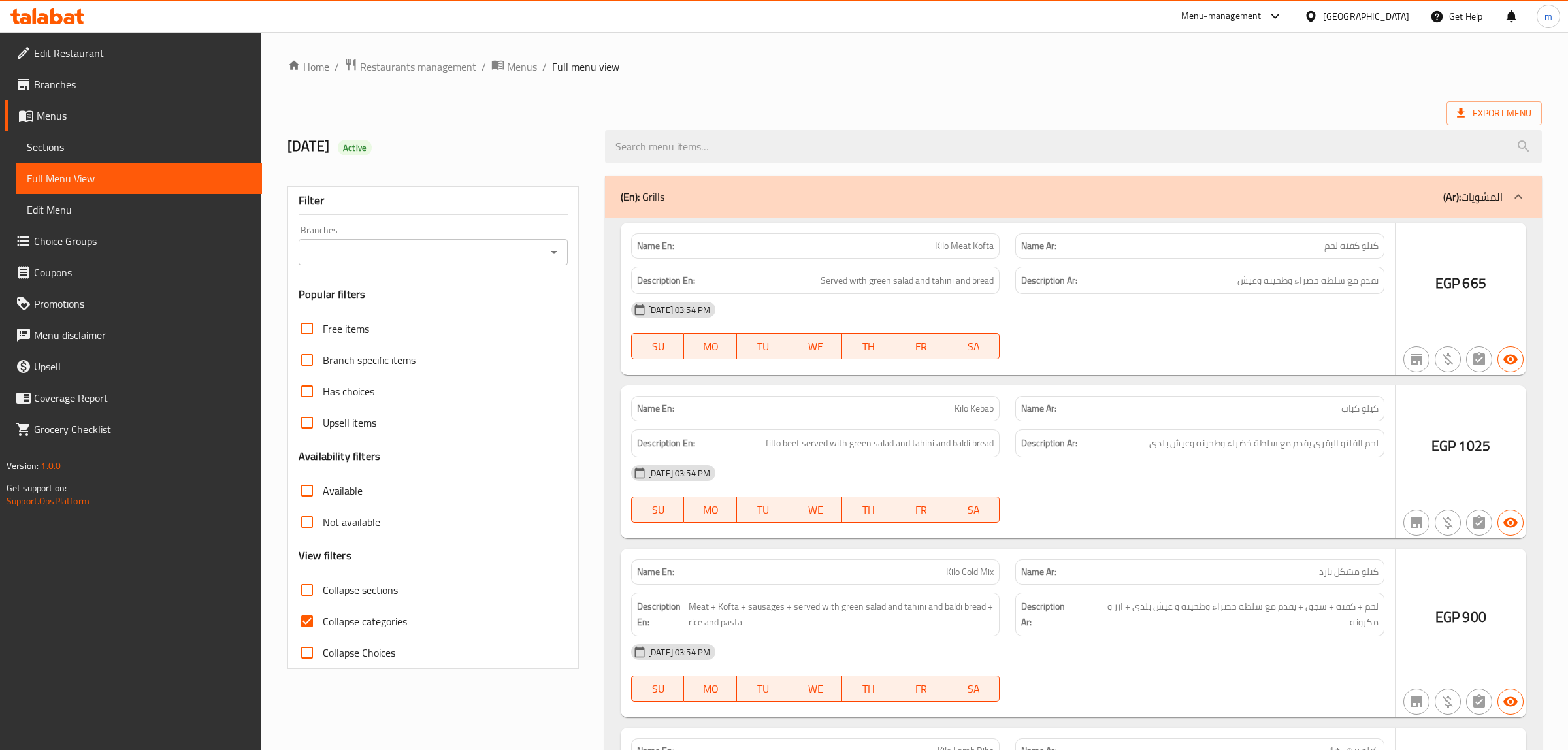
click at [359, 623] on div at bounding box center [784, 375] width 1568 height 750
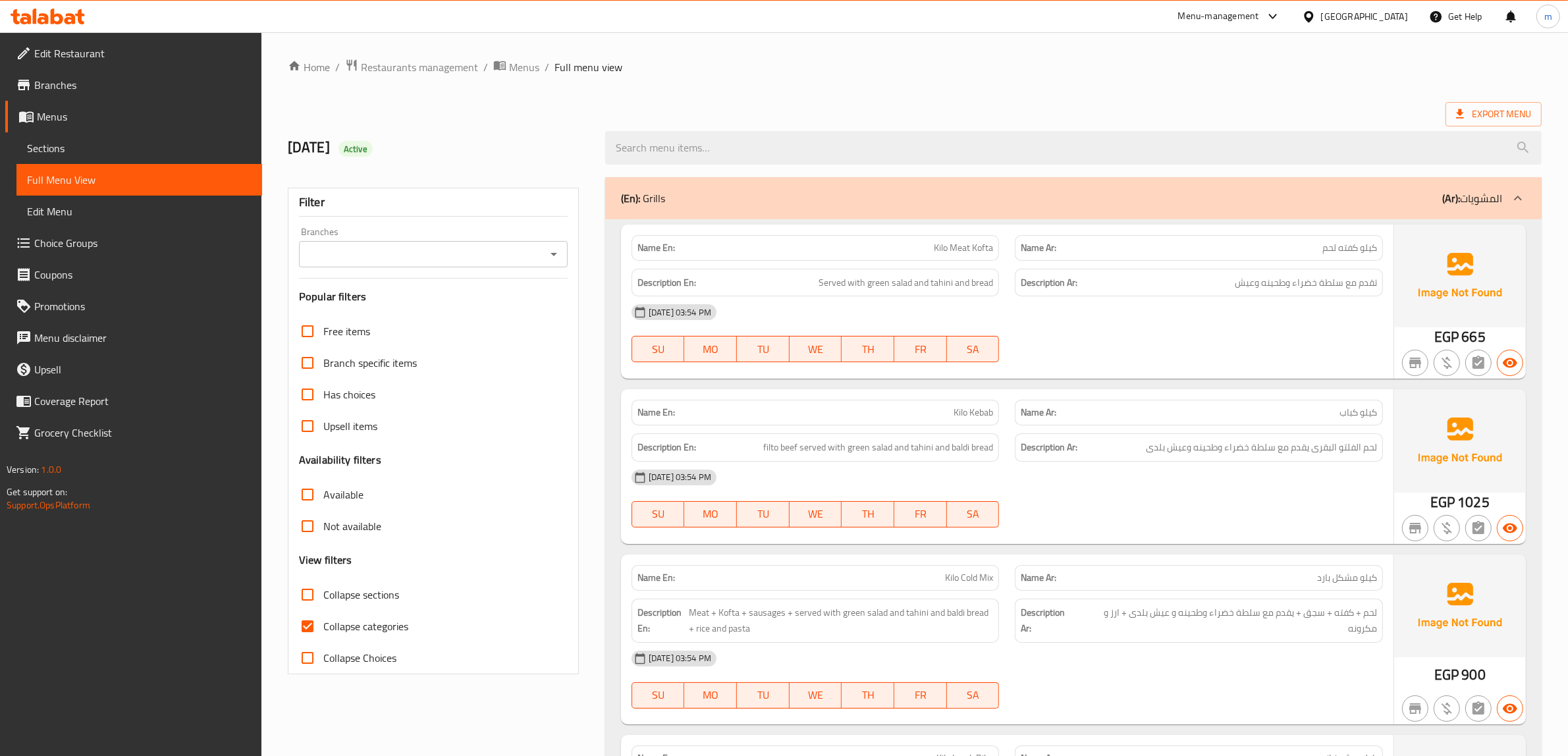
click at [316, 622] on input "Collapse categories" at bounding box center [308, 626] width 32 height 32
checkbox input "false"
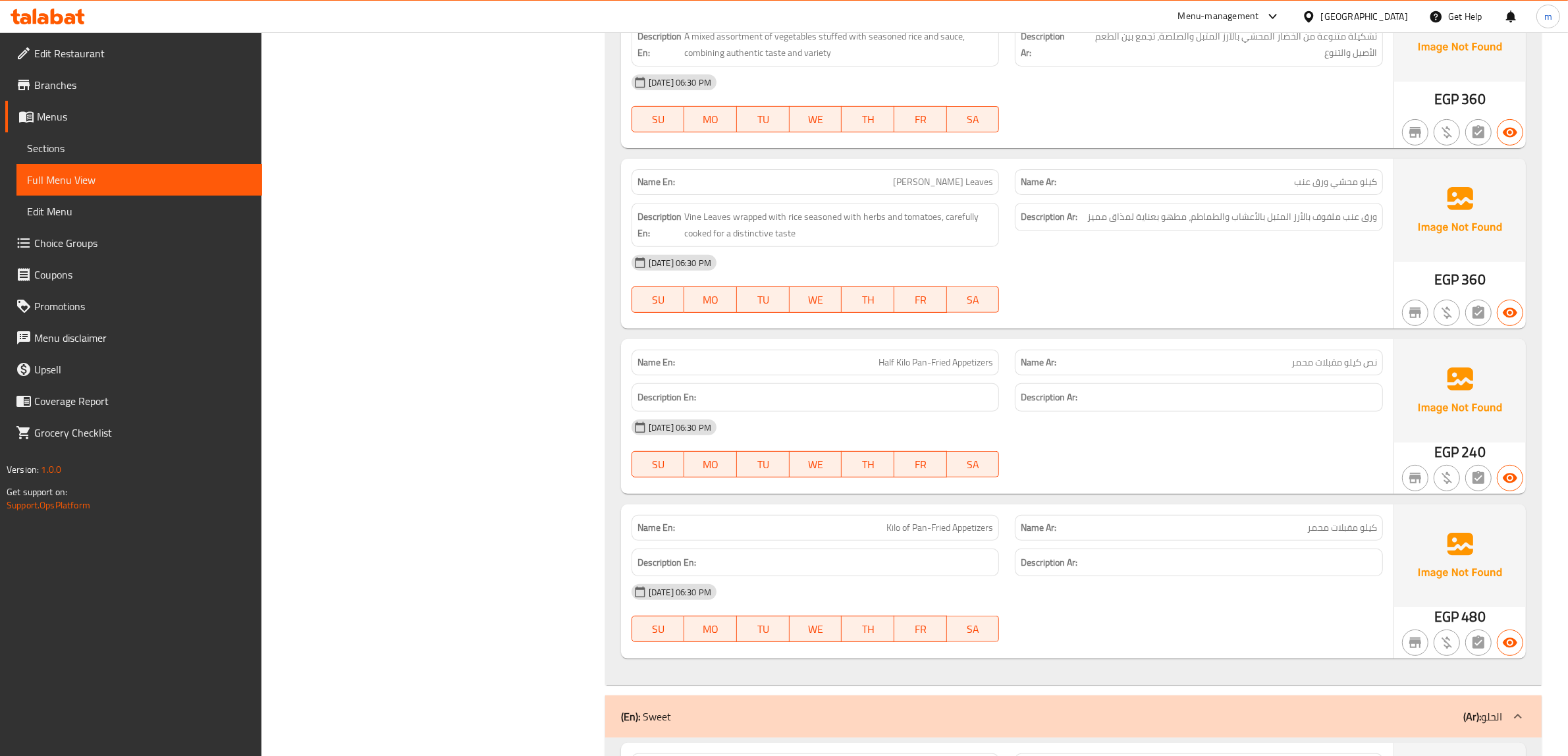
click at [1164, 433] on div "[DATE] 06:30 PM" at bounding box center [1006, 427] width 767 height 32
click at [1322, 370] on span "نص كيلو مقبلات محمر" at bounding box center [1334, 362] width 86 height 14
click at [1180, 375] on div "Name Ar: نص كيلو مقبلات محمر" at bounding box center [1198, 362] width 368 height 25
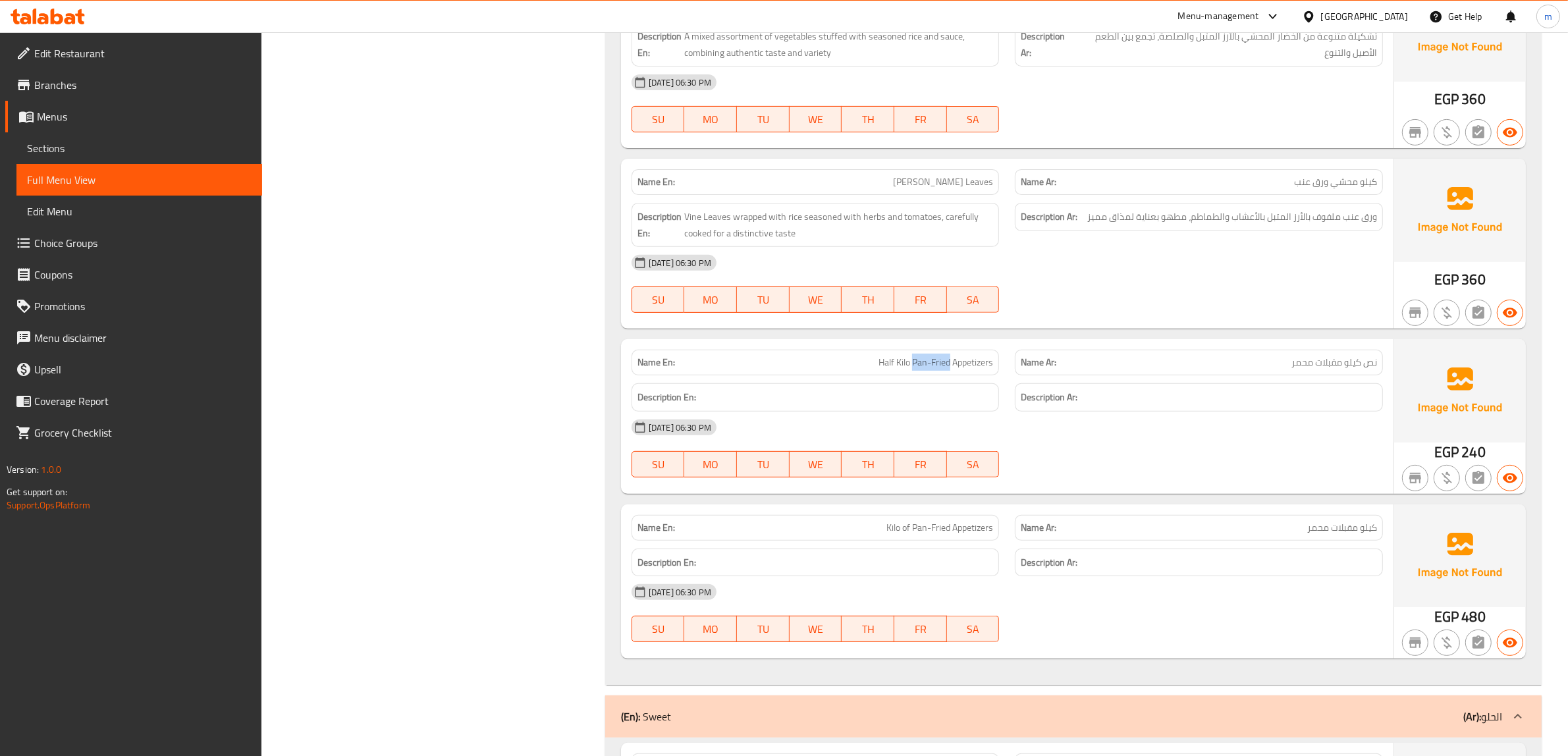
drag, startPoint x: 949, startPoint y: 378, endPoint x: 913, endPoint y: 386, distance: 36.9
click at [913, 375] on div "Name En: Half Kilo Pan-Fried Appetizers" at bounding box center [815, 362] width 368 height 25
copy span "Pan-Fried"
click at [904, 394] on div "Description En:" at bounding box center [816, 397] width 384 height 44
drag, startPoint x: 953, startPoint y: 383, endPoint x: 993, endPoint y: 388, distance: 40.3
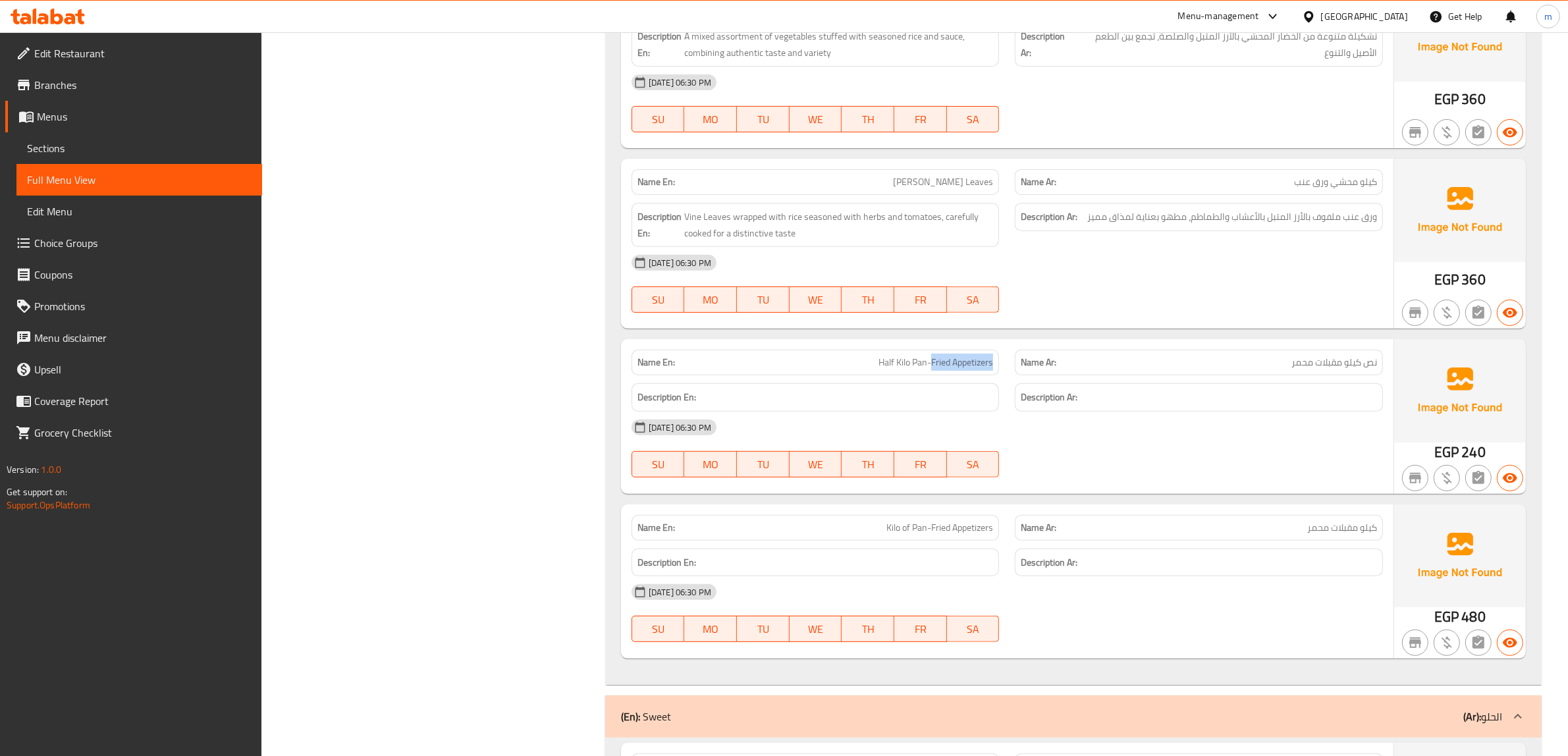
click at [993, 375] on div "Name En: Half Kilo Pan-Fried Appetizers" at bounding box center [815, 362] width 368 height 25
copy span "Fried Appetizers"
click at [1293, 370] on span "نص كيلو مقبلات محمر" at bounding box center [1334, 362] width 86 height 14
click at [1291, 370] on span "نص كيلو مقبلات محمر" at bounding box center [1334, 362] width 86 height 14
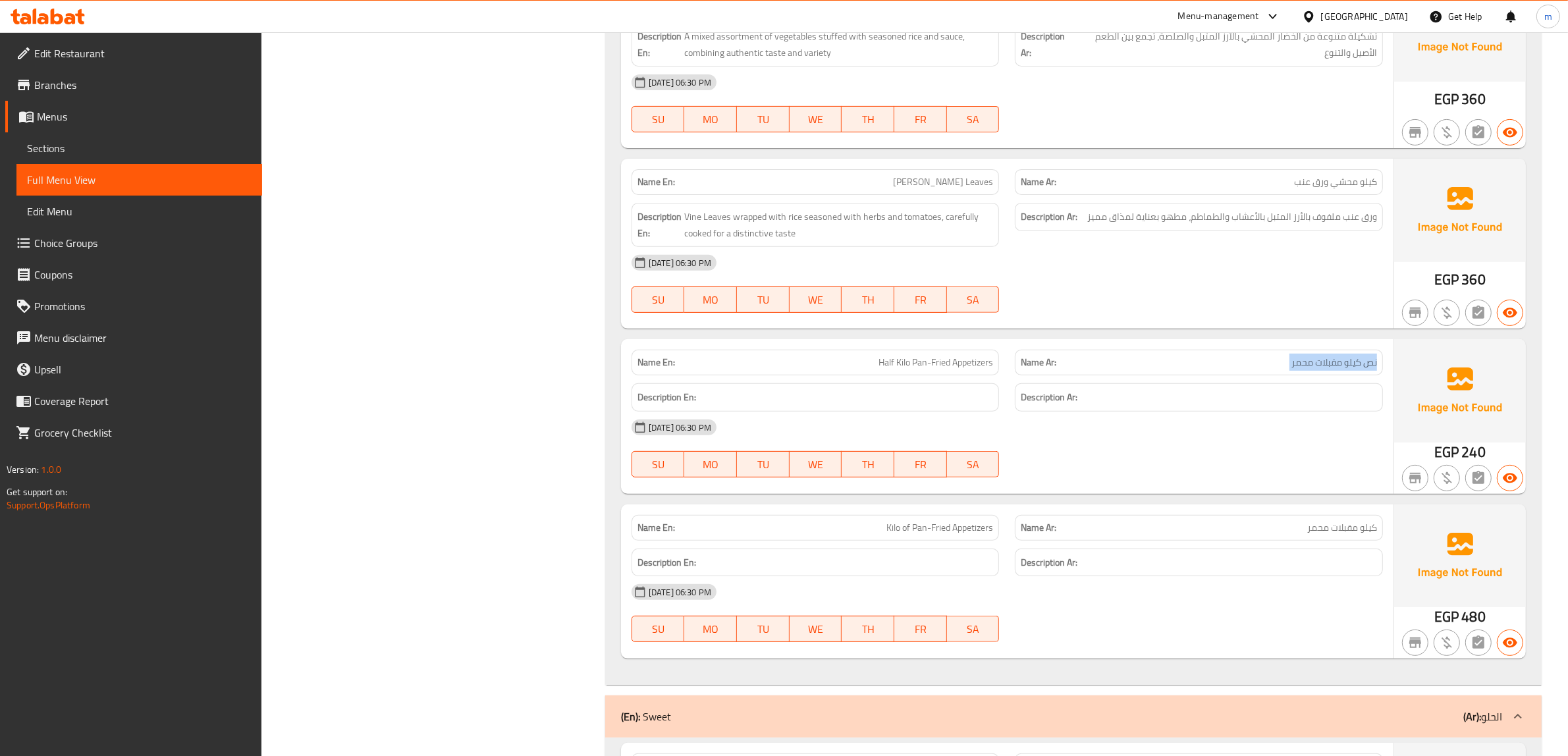
click at [1308, 370] on span "نص كيلو مقبلات محمر" at bounding box center [1334, 362] width 86 height 14
click at [1302, 370] on span "نص كيلو مقبلات محمر" at bounding box center [1334, 362] width 86 height 14
drag, startPoint x: 1311, startPoint y: 380, endPoint x: 1265, endPoint y: 375, distance: 46.3
click at [1265, 370] on p "Name Ar: نص كيلو مقبلات محمر" at bounding box center [1198, 362] width 356 height 14
click at [1089, 375] on div "Name Ar: نص كيلو مقبلات محمر" at bounding box center [1198, 362] width 368 height 25
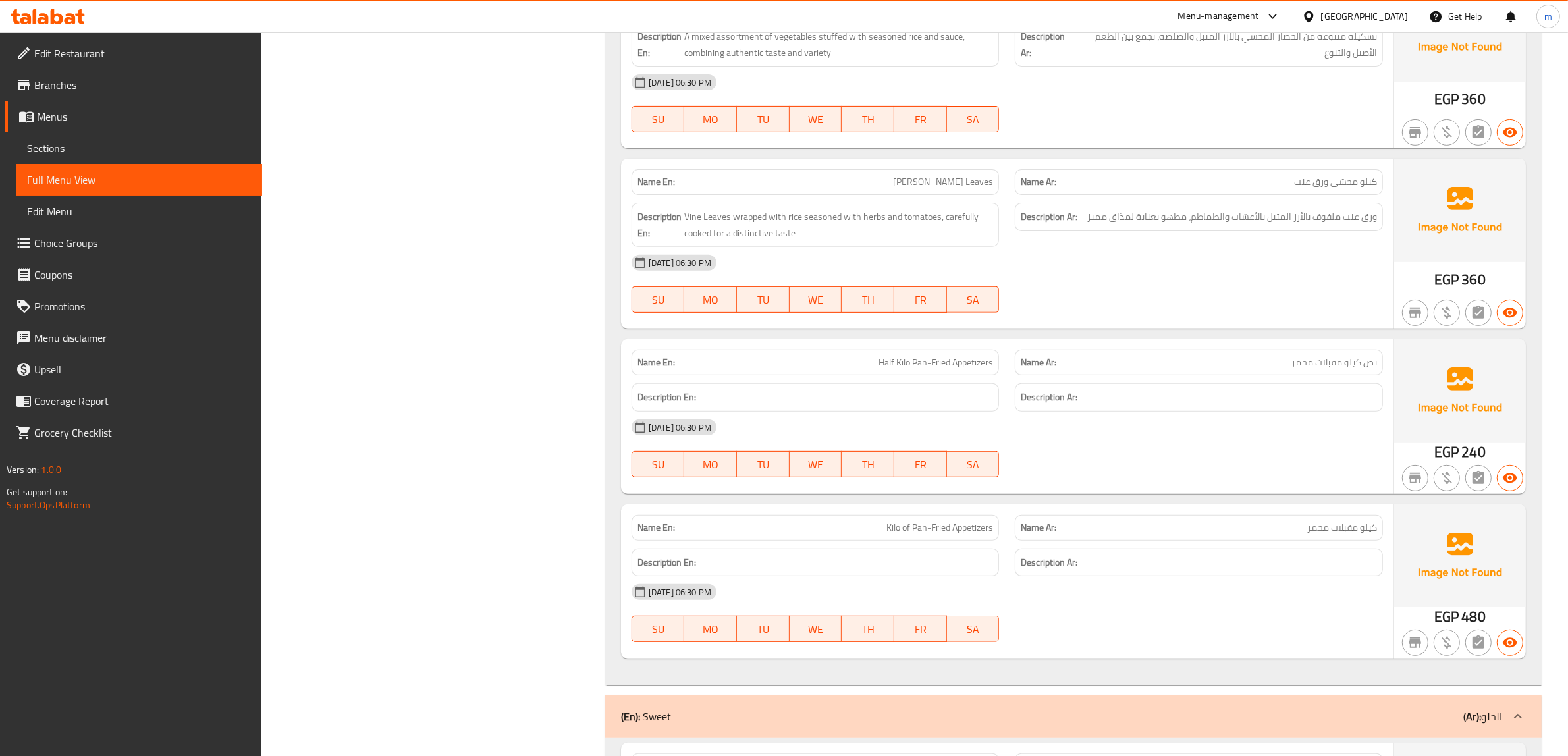
click at [1037, 370] on strong "Name Ar:" at bounding box center [1038, 362] width 36 height 14
click at [907, 370] on span "Half Kilo Pan-Fried Appetizers" at bounding box center [936, 362] width 115 height 14
click at [883, 370] on span "Half Kilo Pan-Fried Appetizers" at bounding box center [936, 362] width 115 height 14
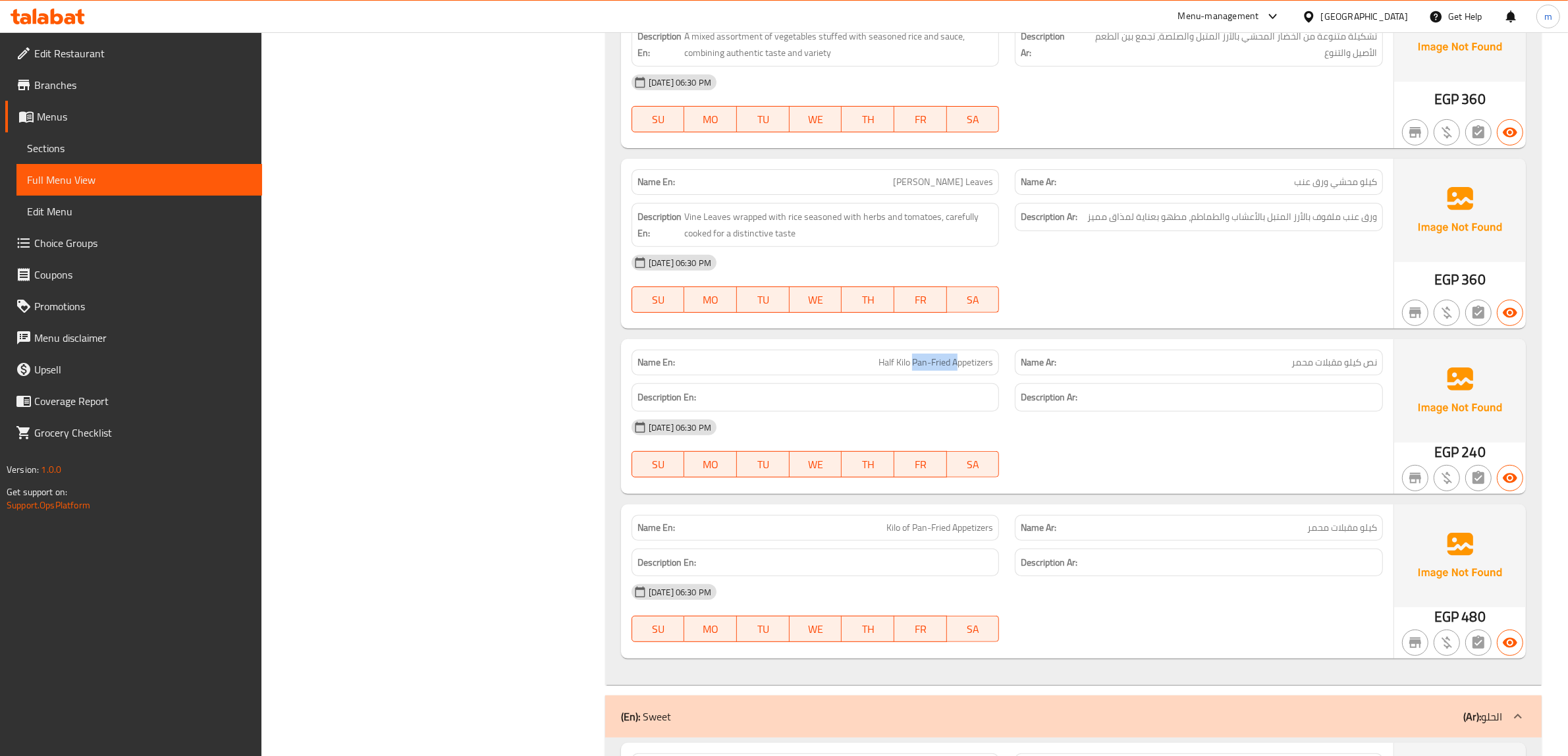
drag, startPoint x: 911, startPoint y: 380, endPoint x: 956, endPoint y: 385, distance: 45.3
click at [956, 370] on span "Half Kilo Pan-Fried Appetizers" at bounding box center [936, 362] width 115 height 14
click at [1210, 462] on div "11-10-2025 06:30 PM SU MO TU WE TH FR SA" at bounding box center [1006, 448] width 767 height 73
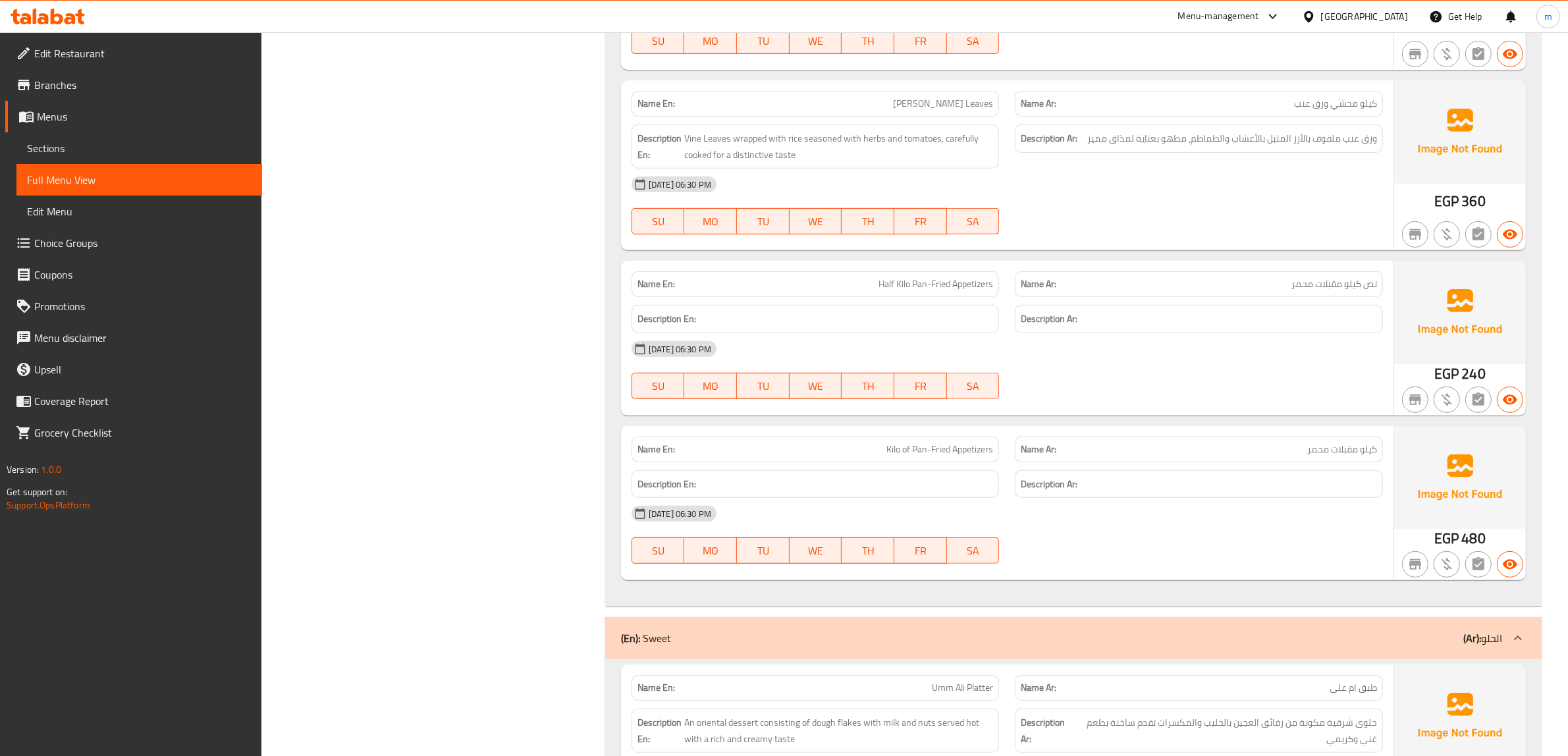
scroll to position [13171, 0]
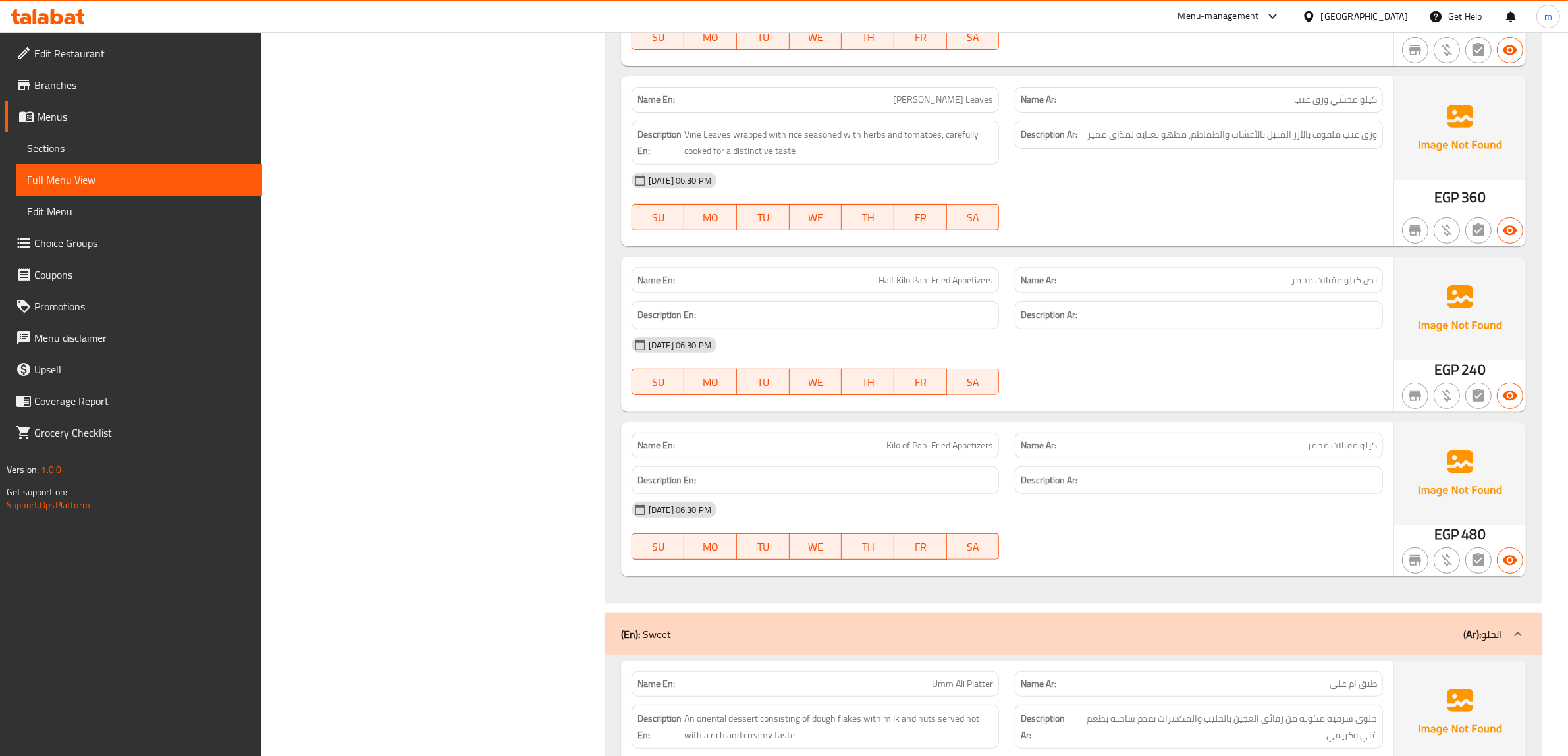
click at [1188, 361] on div "[DATE] 06:30 PM" at bounding box center [1006, 345] width 767 height 32
click at [1166, 402] on div at bounding box center [1198, 395] width 384 height 16
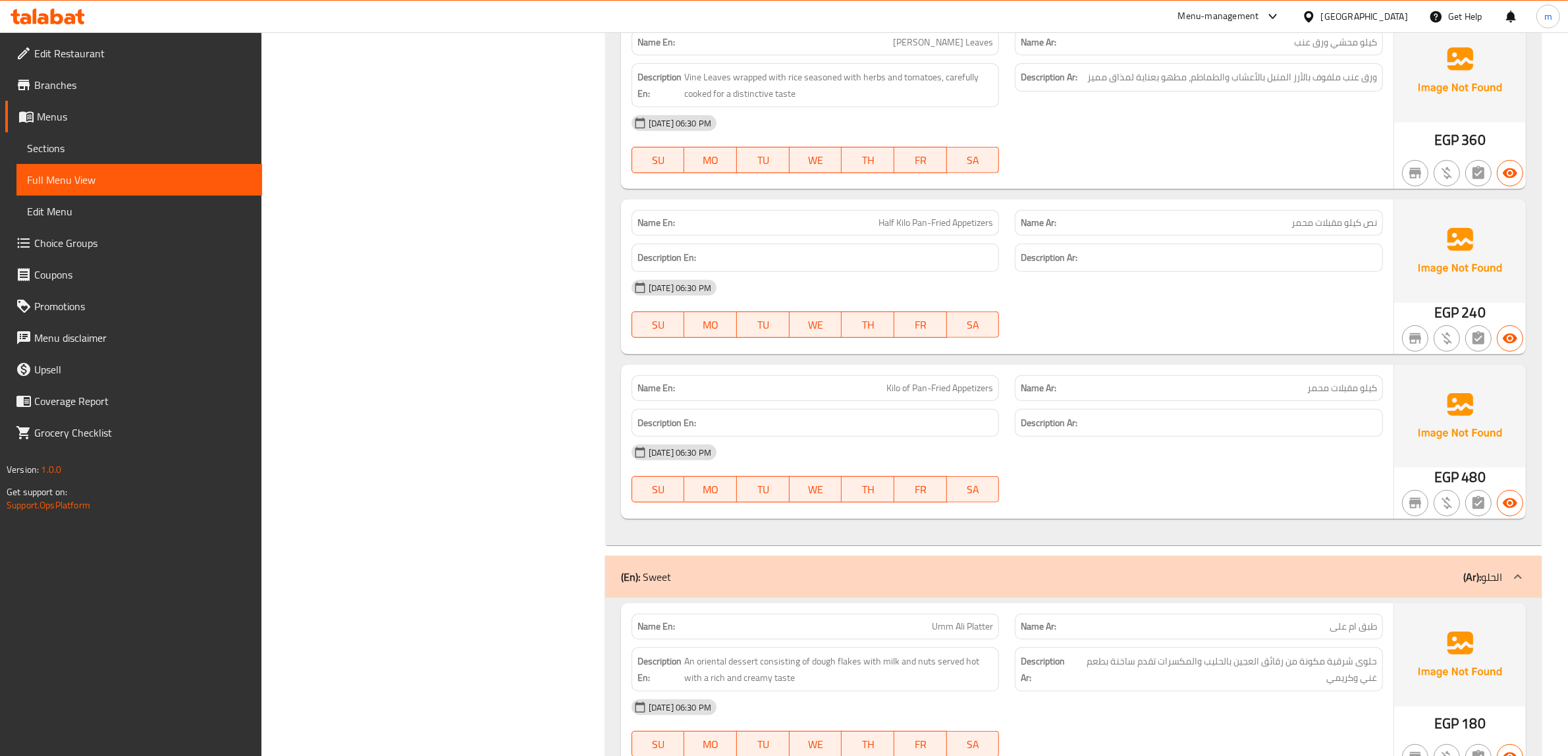
scroll to position [13253, 0]
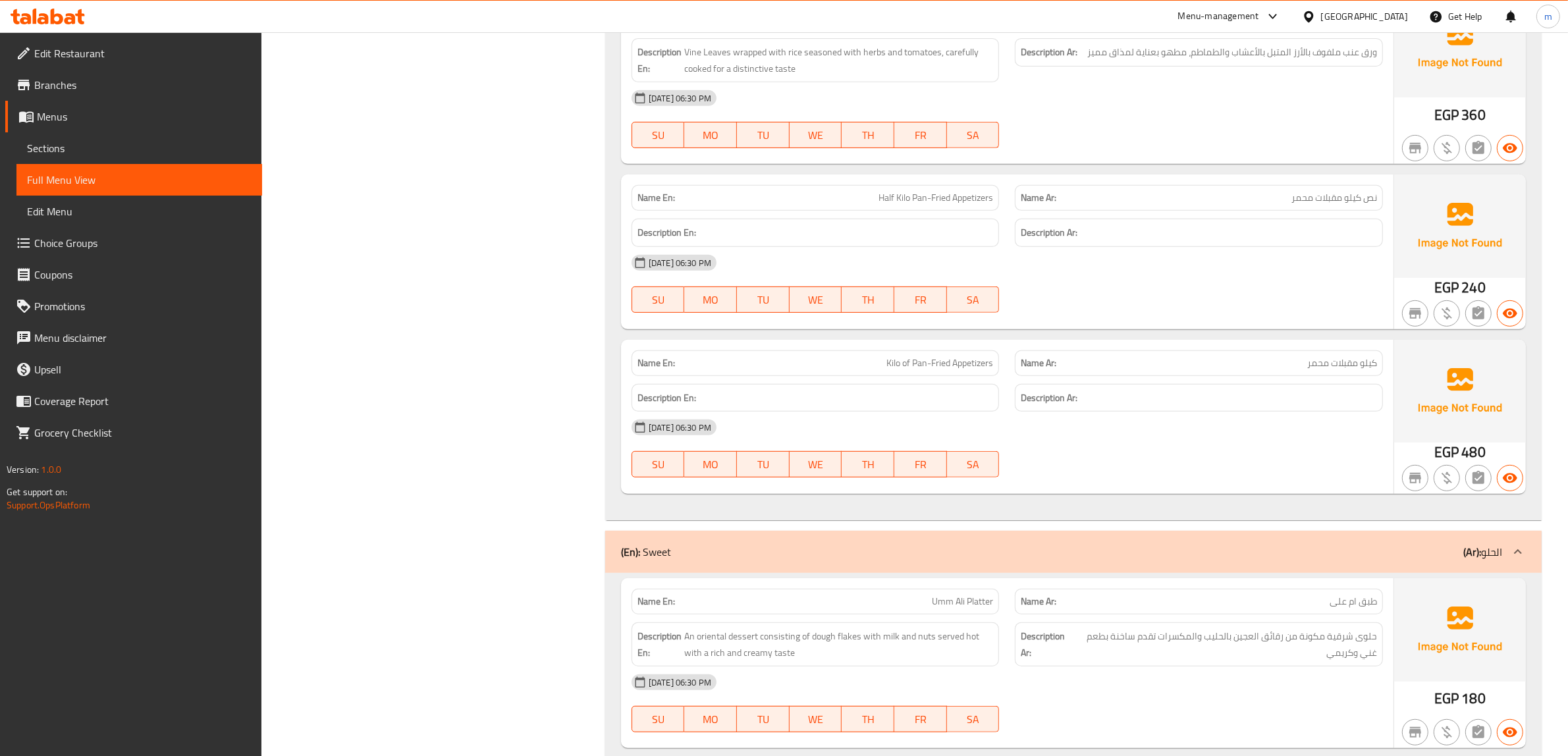
click at [945, 370] on span "Kilo of Pan-Fried Appetizers" at bounding box center [939, 363] width 106 height 14
copy span "Kilo of Pan-Fried Appetizers"
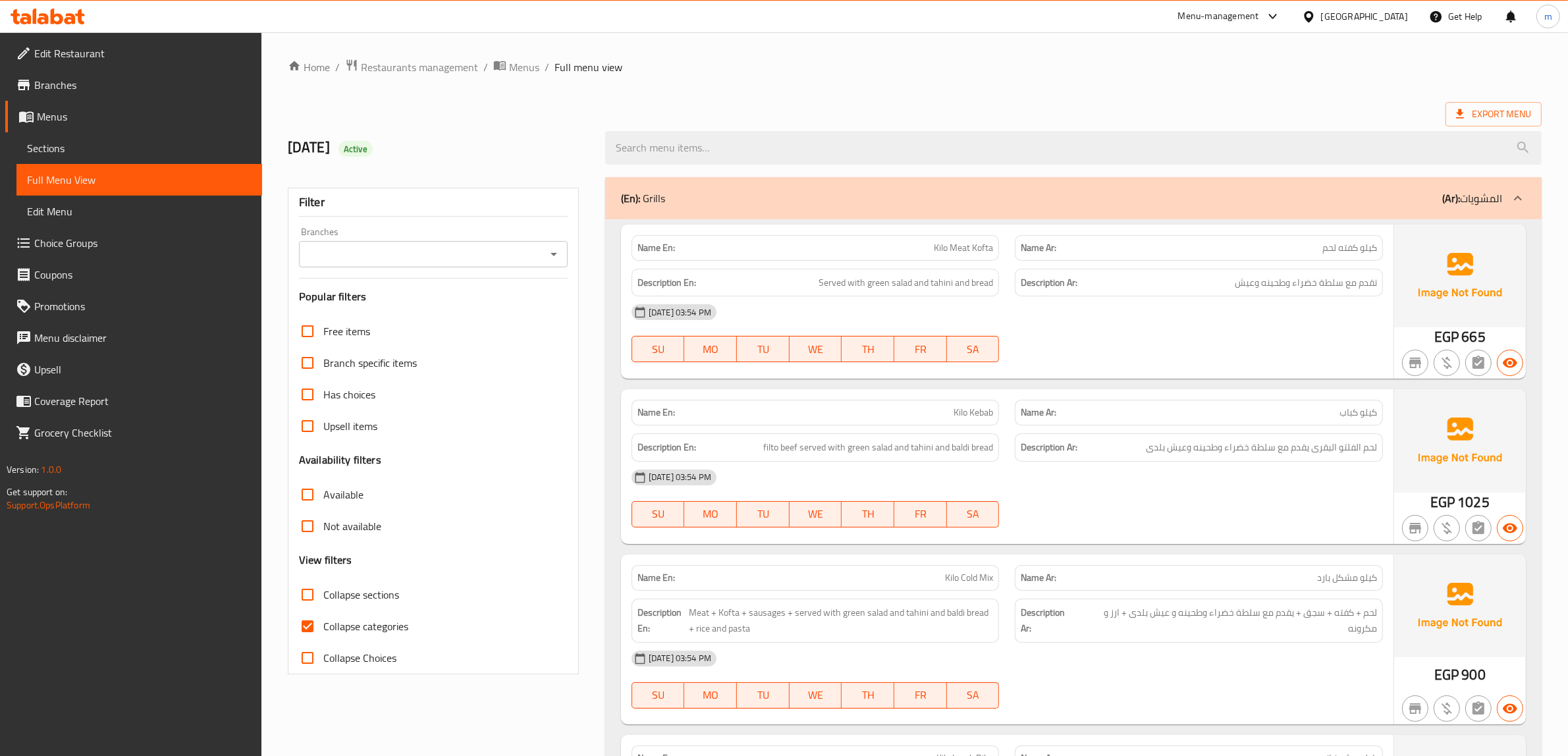
click at [376, 625] on span "Collapse categories" at bounding box center [366, 625] width 85 height 16
click at [324, 625] on input "Collapse categories" at bounding box center [308, 626] width 32 height 32
checkbox input "false"
click at [513, 152] on h2 "[DATE] Active" at bounding box center [438, 147] width 302 height 20
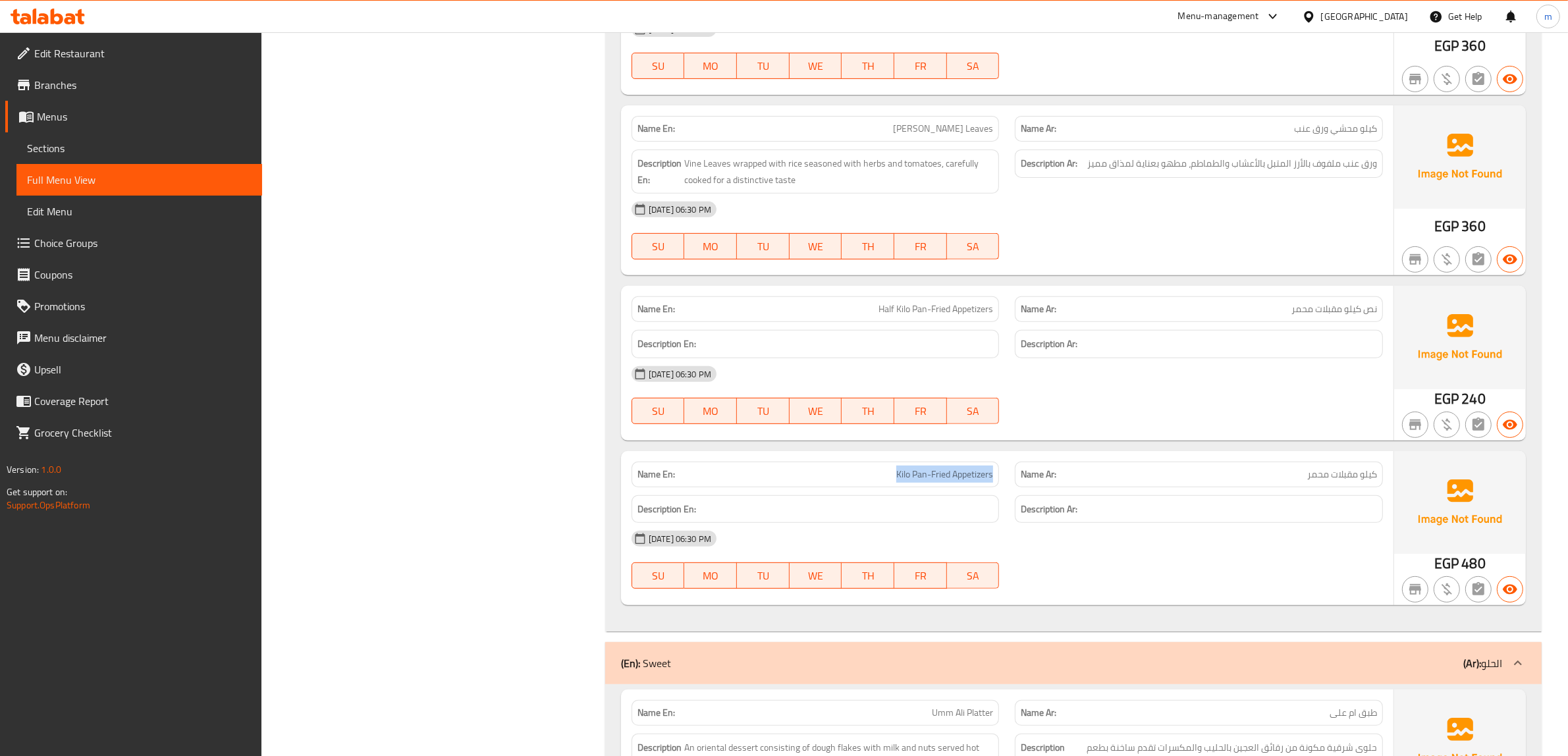
scroll to position [13171, 0]
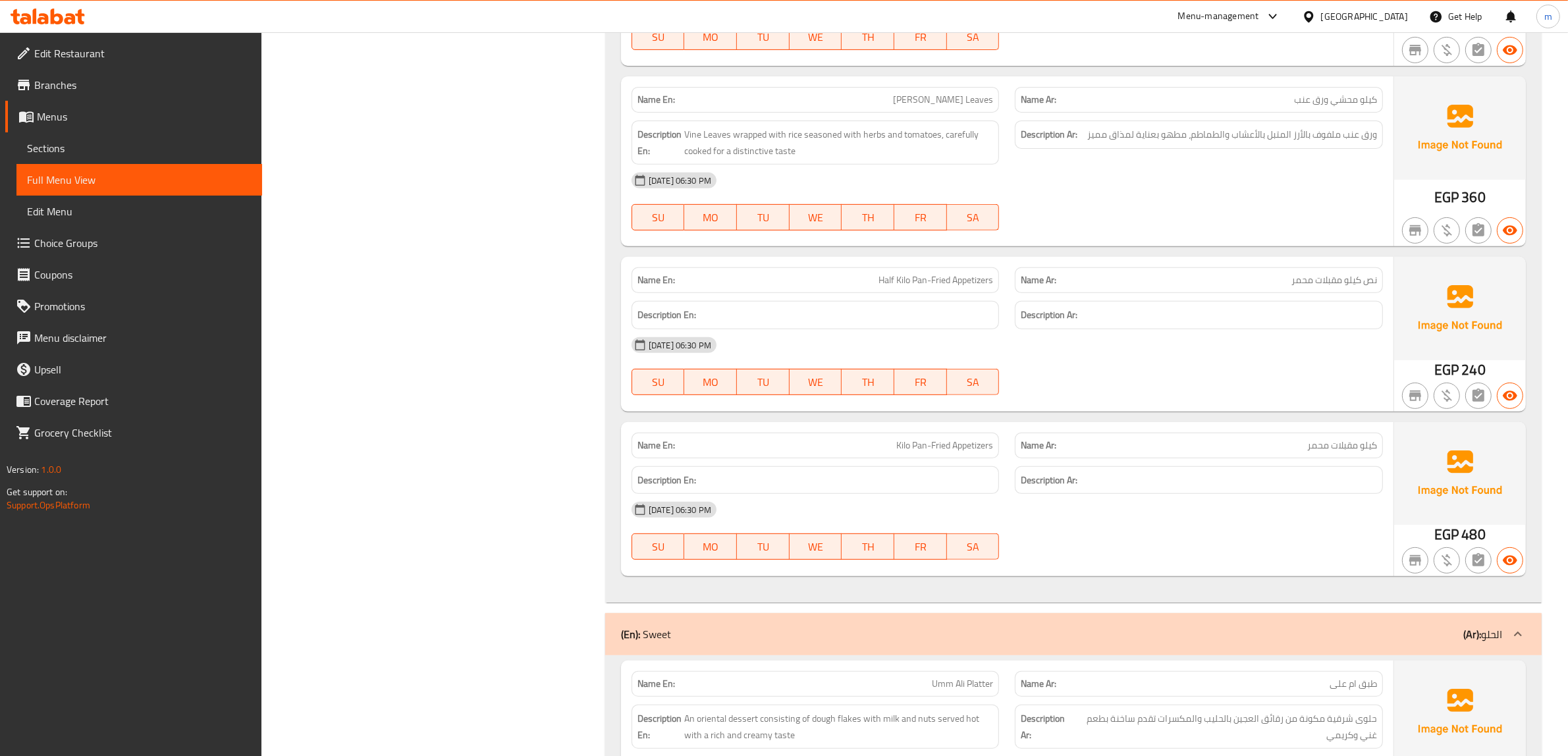
click at [1112, 526] on div "[DATE] 06:30 PM" at bounding box center [1006, 510] width 767 height 32
drag, startPoint x: 1291, startPoint y: 283, endPoint x: 1389, endPoint y: 287, distance: 98.1
click at [1385, 285] on div "Name Ar: نص كيلو مقبلات محمر" at bounding box center [1198, 280] width 384 height 41
click at [1332, 287] on span "نص كيلو مقبلات محمر" at bounding box center [1334, 279] width 86 height 14
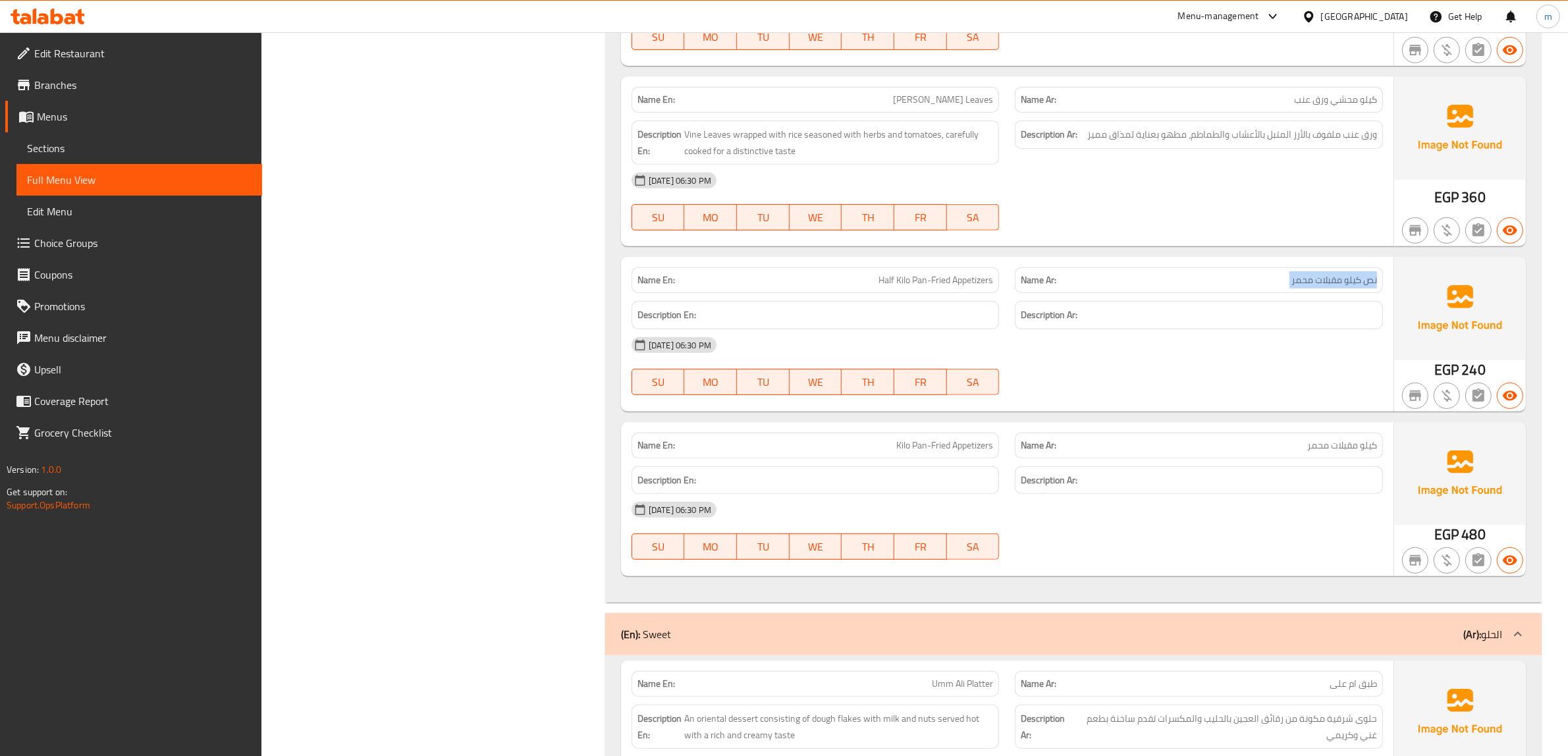
click at [1332, 287] on span "نص كيلو مقبلات محمر" at bounding box center [1334, 279] width 86 height 14
click at [1178, 452] on p "Name Ar: كيلو مقبلات محمر" at bounding box center [1198, 445] width 356 height 14
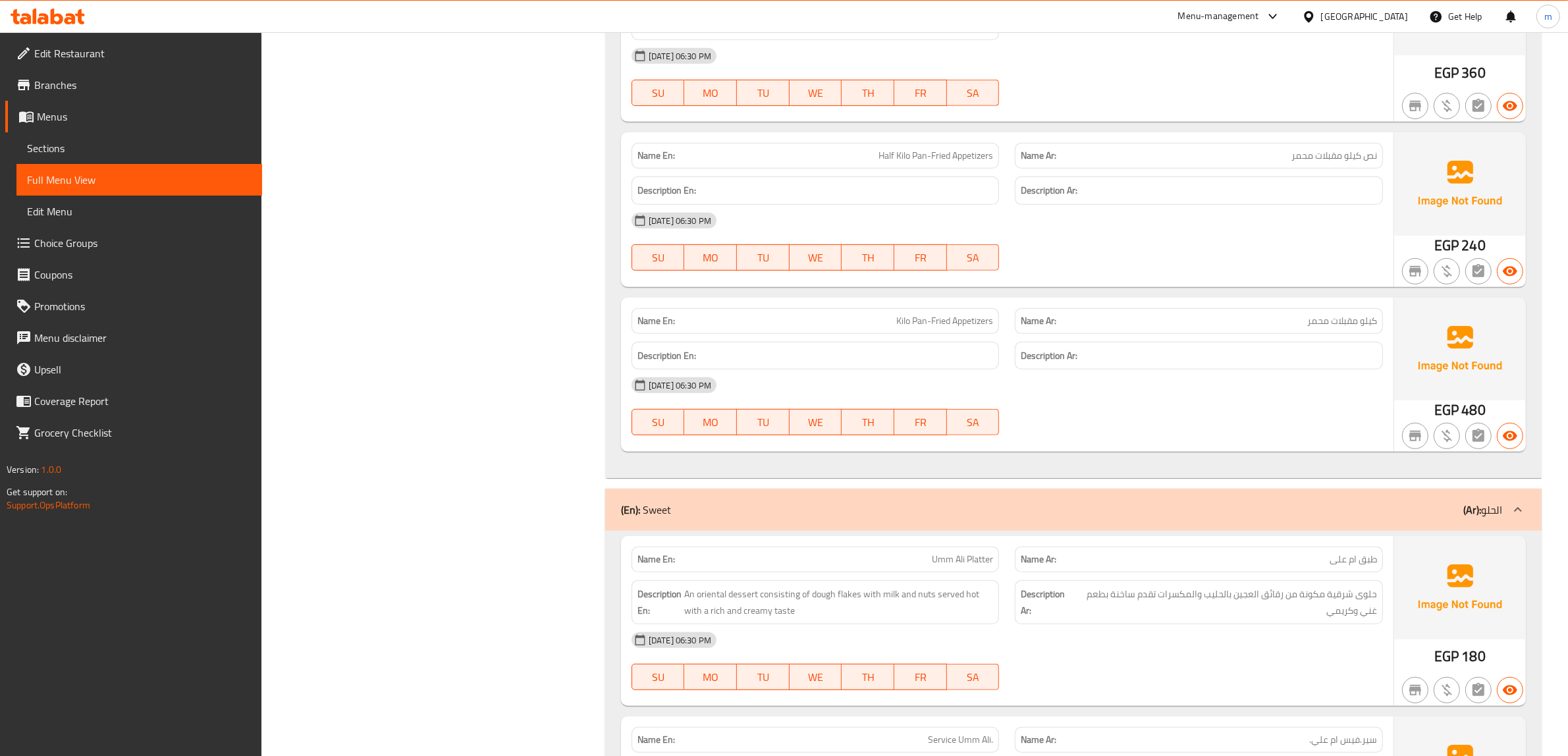
scroll to position [13335, 0]
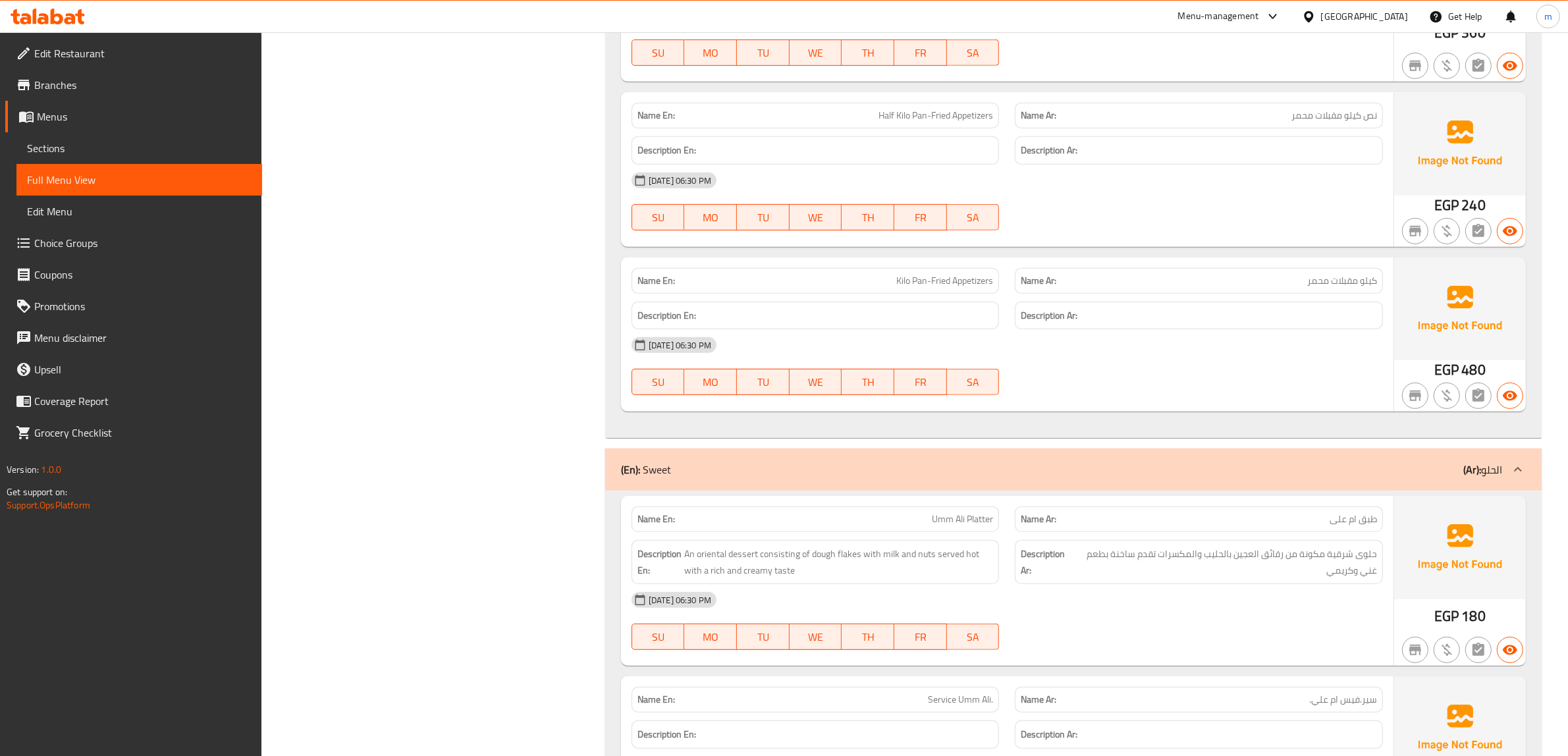
click at [1165, 361] on div "[DATE] 06:30 PM" at bounding box center [1006, 345] width 767 height 32
click at [1220, 348] on div "[DATE] 06:30 PM" at bounding box center [1006, 345] width 767 height 32
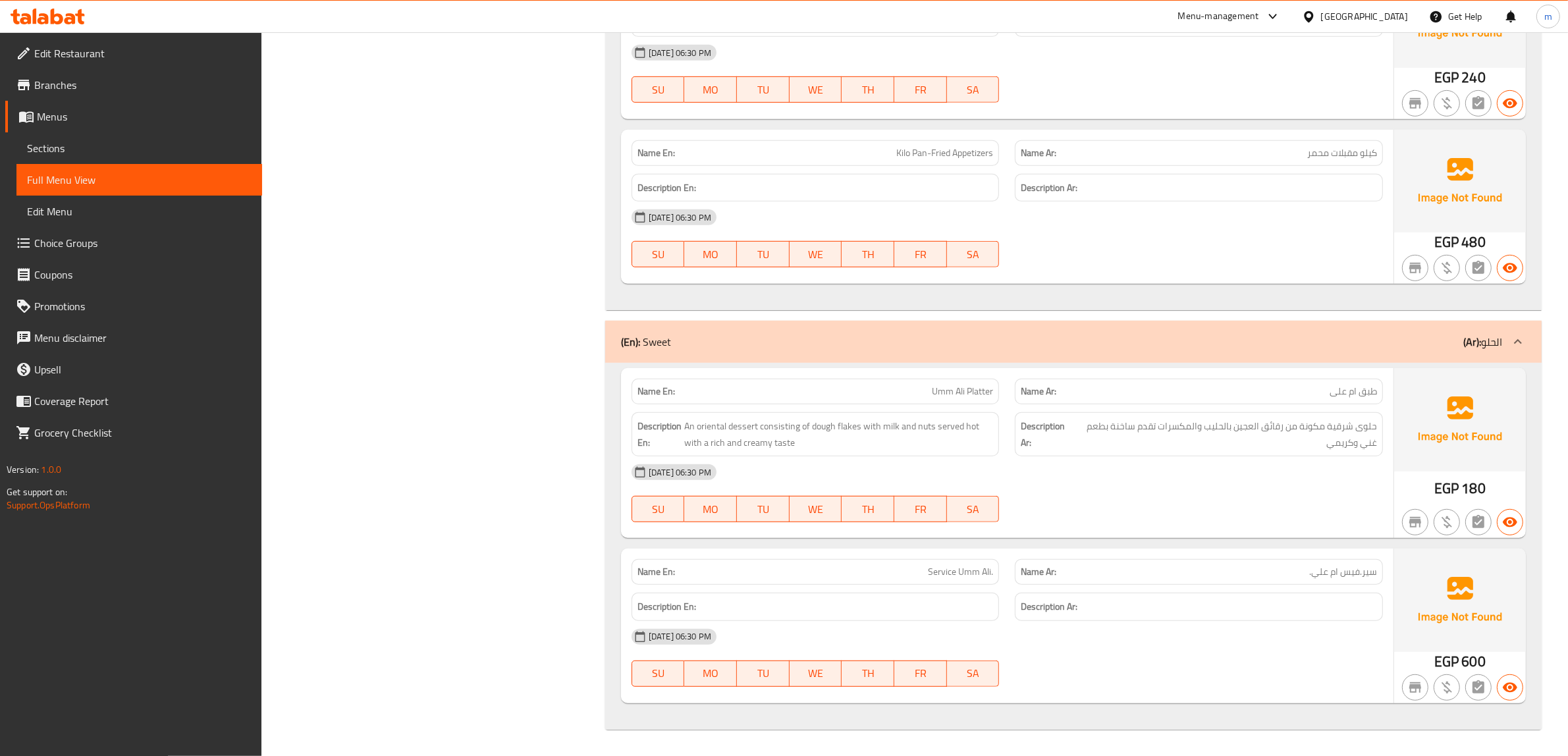
scroll to position [13477, 0]
click at [1262, 501] on div "[DATE] 06:30 PM SU MO TU WE TH FR SA" at bounding box center [1006, 493] width 767 height 73
click at [1114, 419] on span "حلوى شرقية مكونة من رقائق العجين بالحليب والمكسرات تقدم ساخنة بطعم غني وكريمي" at bounding box center [1225, 433] width 304 height 32
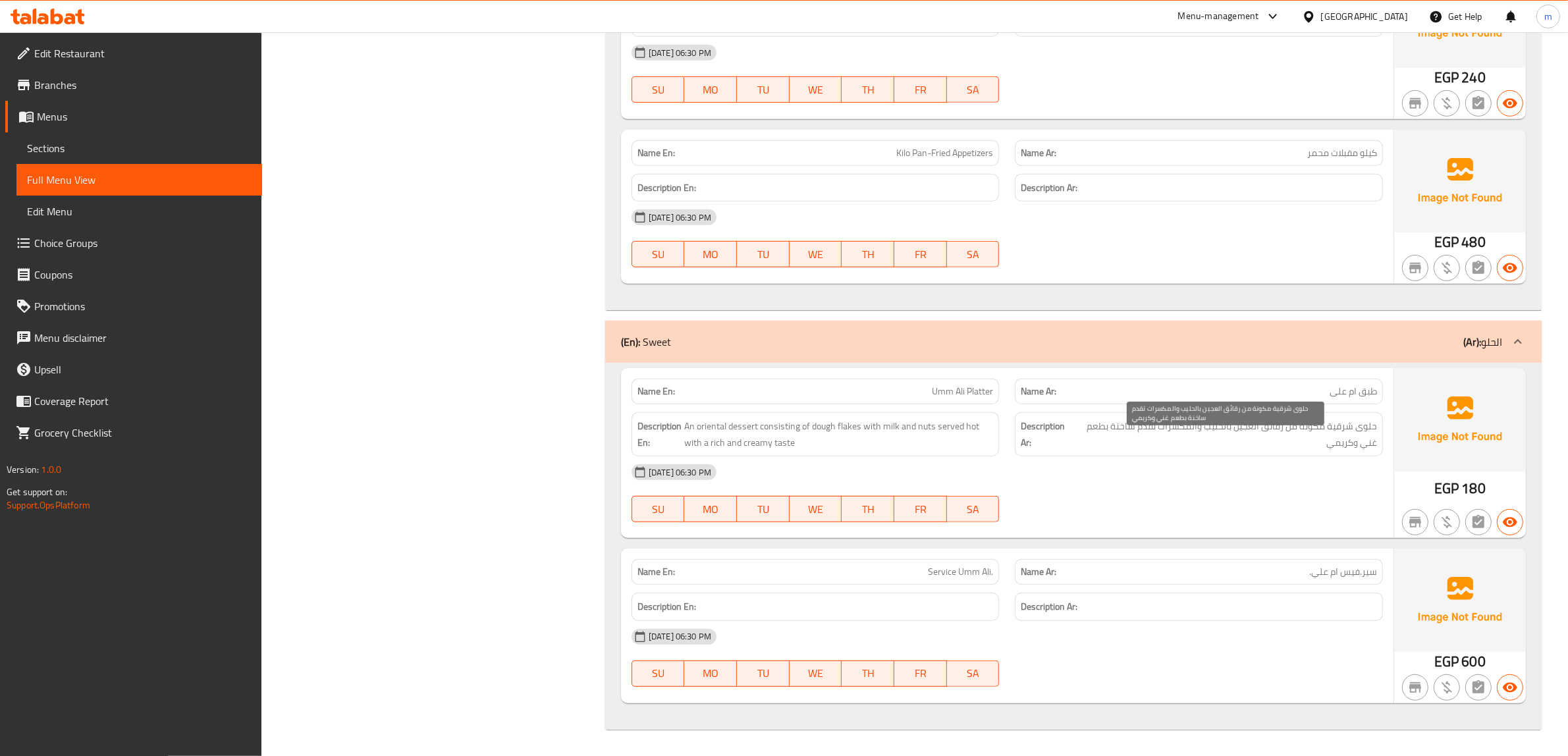
click at [1190, 471] on div "[DATE] 06:30 PM" at bounding box center [1006, 472] width 767 height 32
click at [1152, 600] on h6 "Description Ar:" at bounding box center [1198, 606] width 356 height 16
click at [978, 574] on span "Service Umm Ali." at bounding box center [959, 572] width 65 height 14
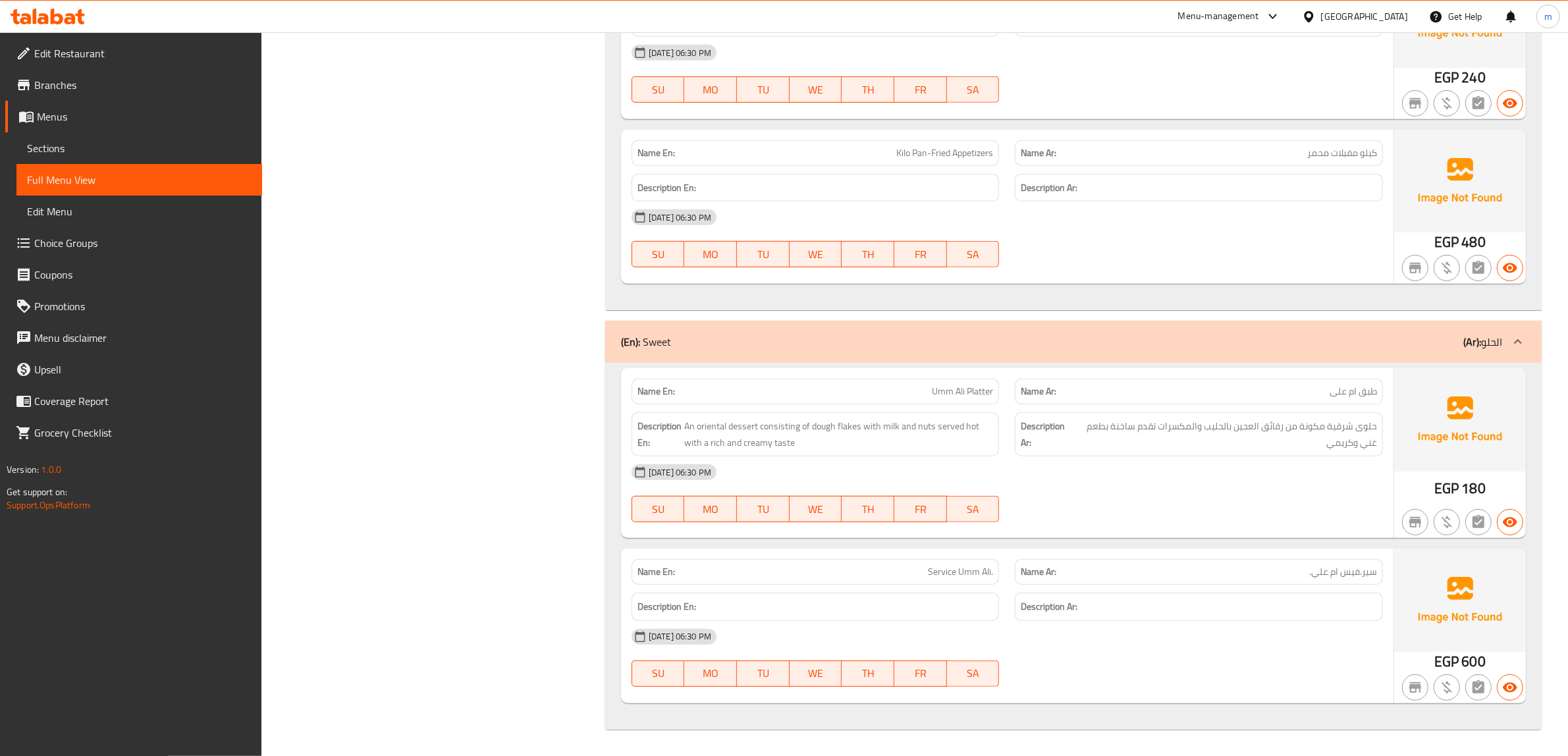
click at [1348, 577] on span "سير.فيس ام علي." at bounding box center [1342, 572] width 68 height 14
click at [1323, 578] on span "سير.فيس ام علي." at bounding box center [1342, 572] width 68 height 14
click at [1311, 583] on div "Name Ar: سير.فيس ام علي." at bounding box center [1198, 571] width 368 height 25
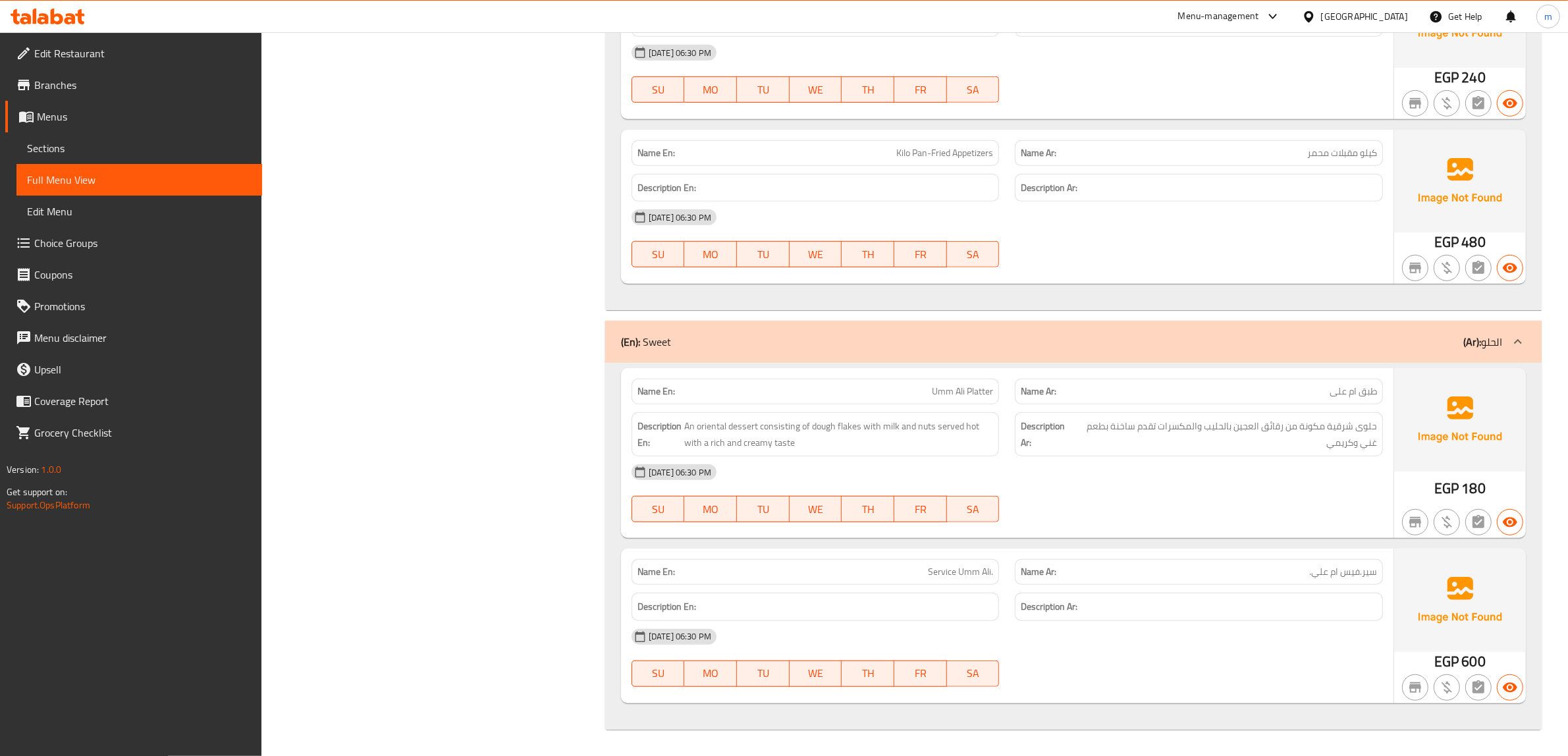
click at [1311, 575] on span "سير.فيس ام علي." at bounding box center [1342, 572] width 68 height 14
click at [957, 578] on span "Service Umm Ali." at bounding box center [959, 572] width 65 height 14
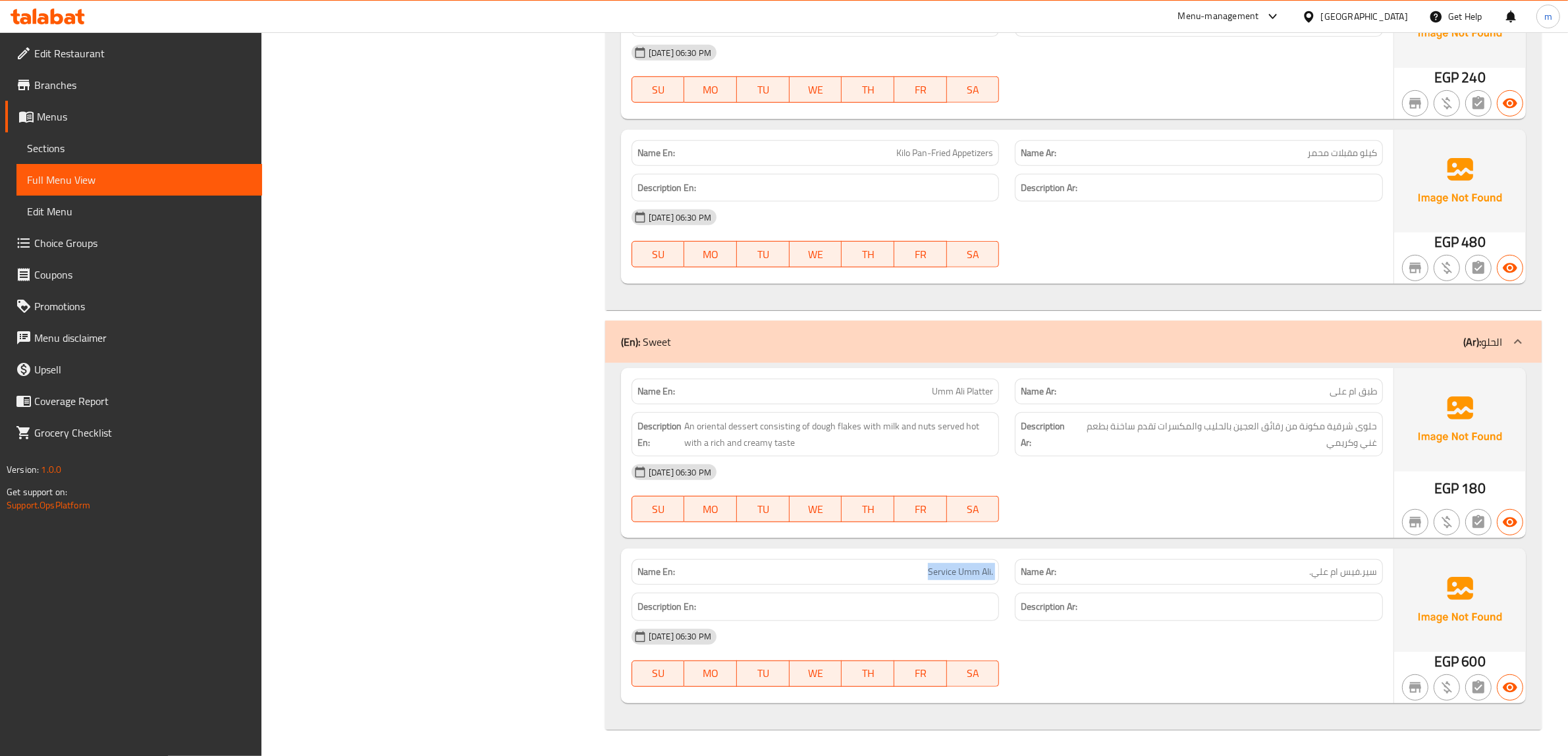
copy span "Service Umm Ali."
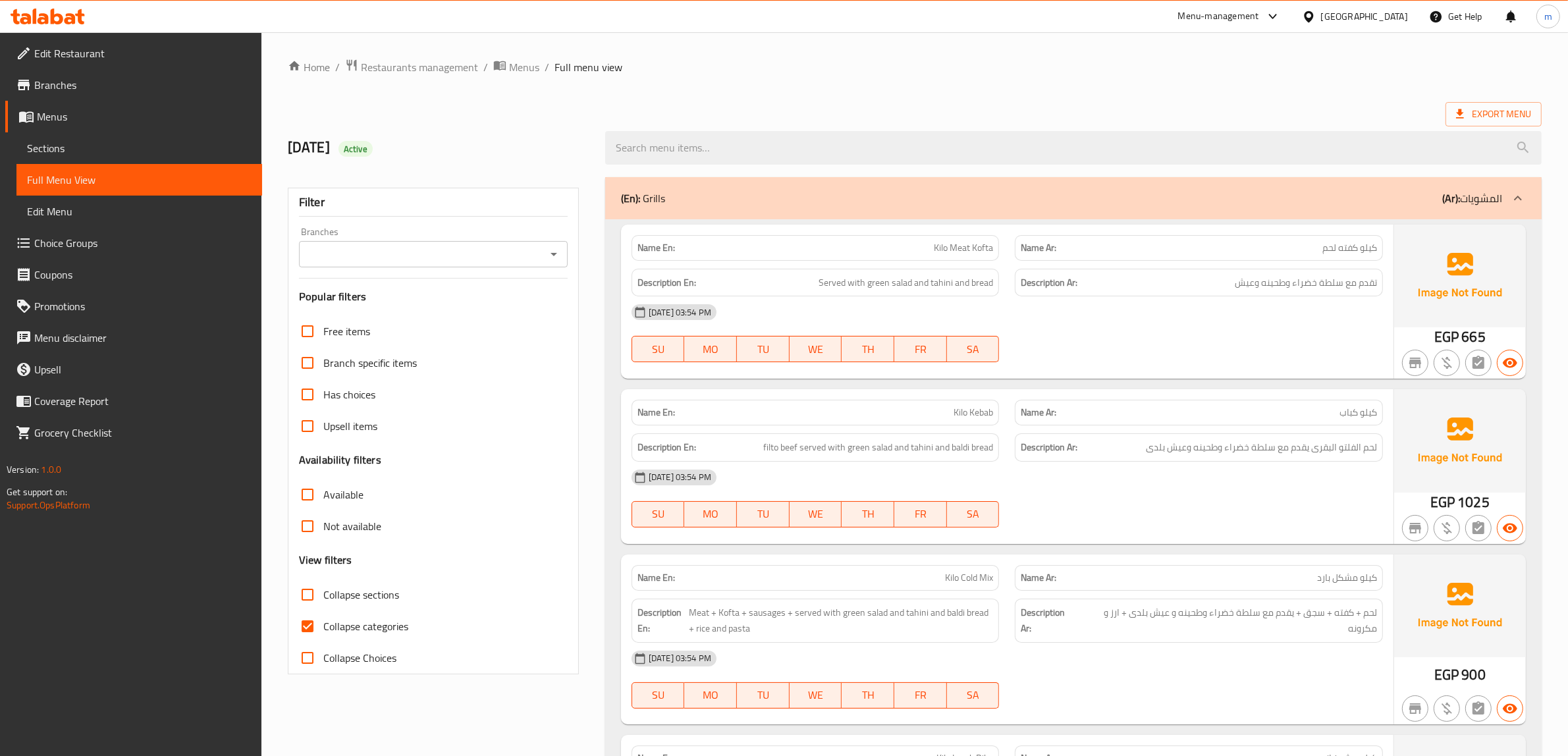
click at [354, 626] on span "Collapse categories" at bounding box center [366, 625] width 85 height 16
click at [324, 626] on input "Collapse categories" at bounding box center [308, 626] width 32 height 32
checkbox input "false"
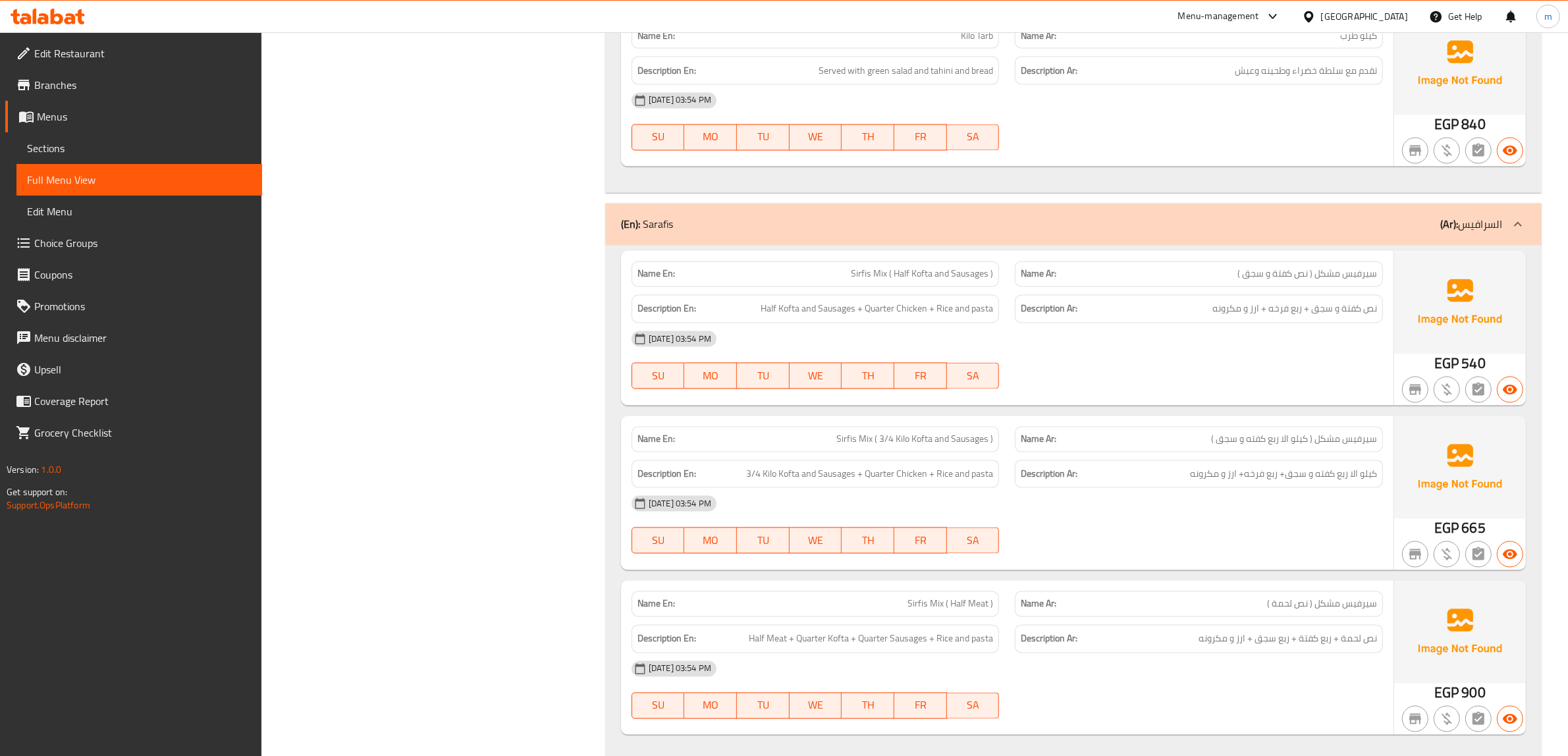
scroll to position [0, 0]
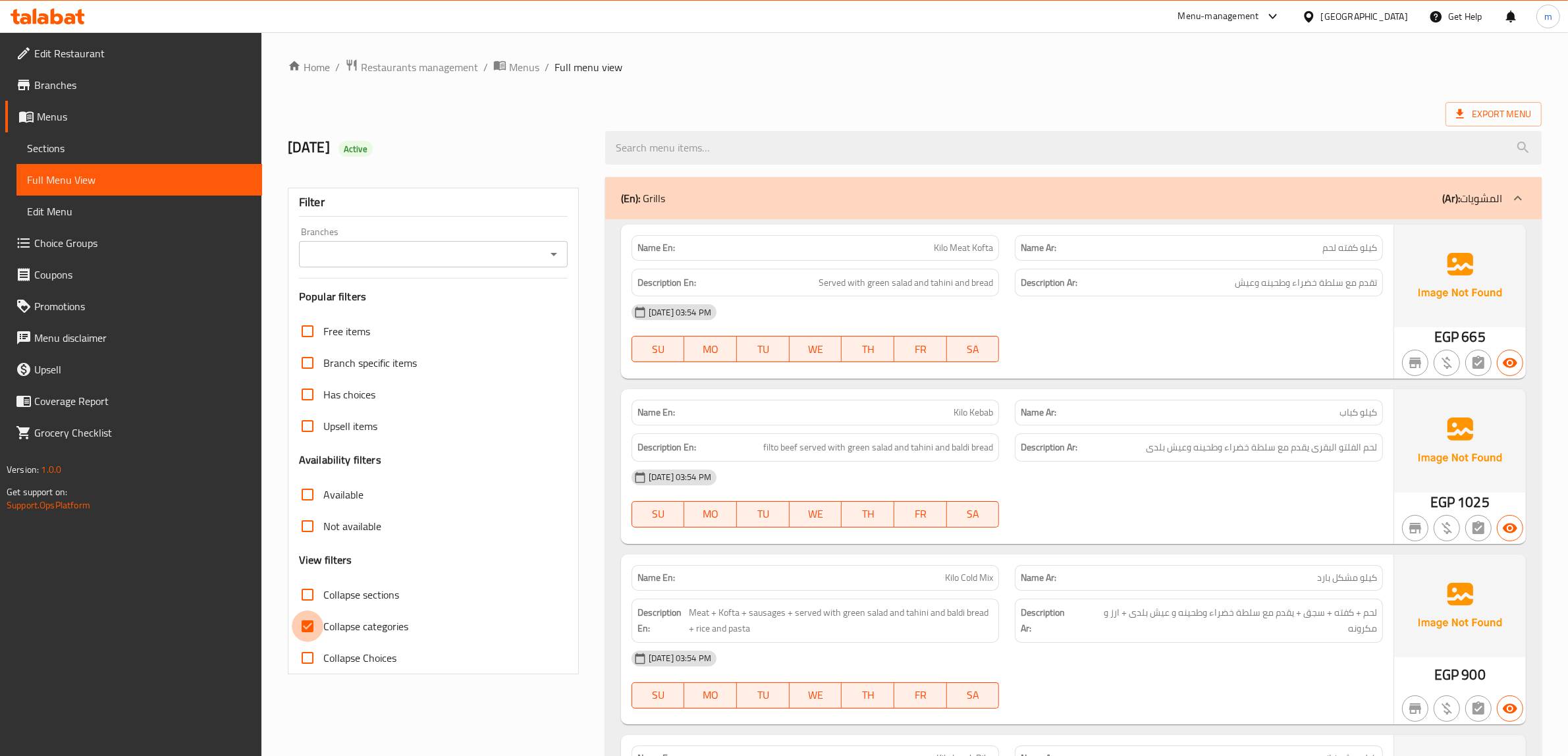
click at [317, 629] on input "Collapse categories" at bounding box center [308, 626] width 32 height 32
checkbox input "false"
click at [1516, 112] on span "Export Menu" at bounding box center [1494, 114] width 75 height 16
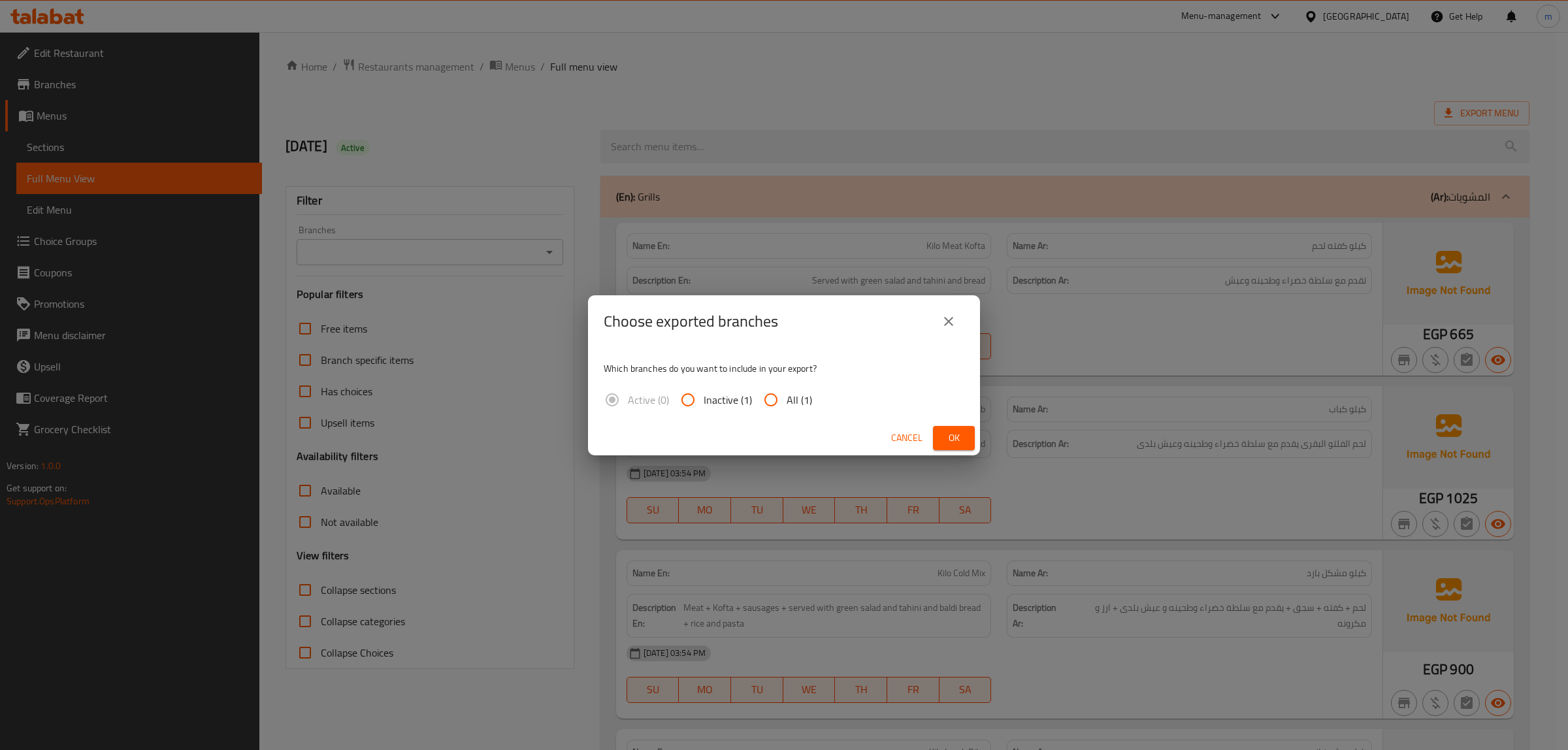
click at [805, 403] on span "All (1)" at bounding box center [799, 399] width 25 height 16
click at [787, 403] on input "All (1)" at bounding box center [771, 400] width 32 height 32
radio input "true"
click at [970, 430] on button "Ok" at bounding box center [954, 438] width 42 height 24
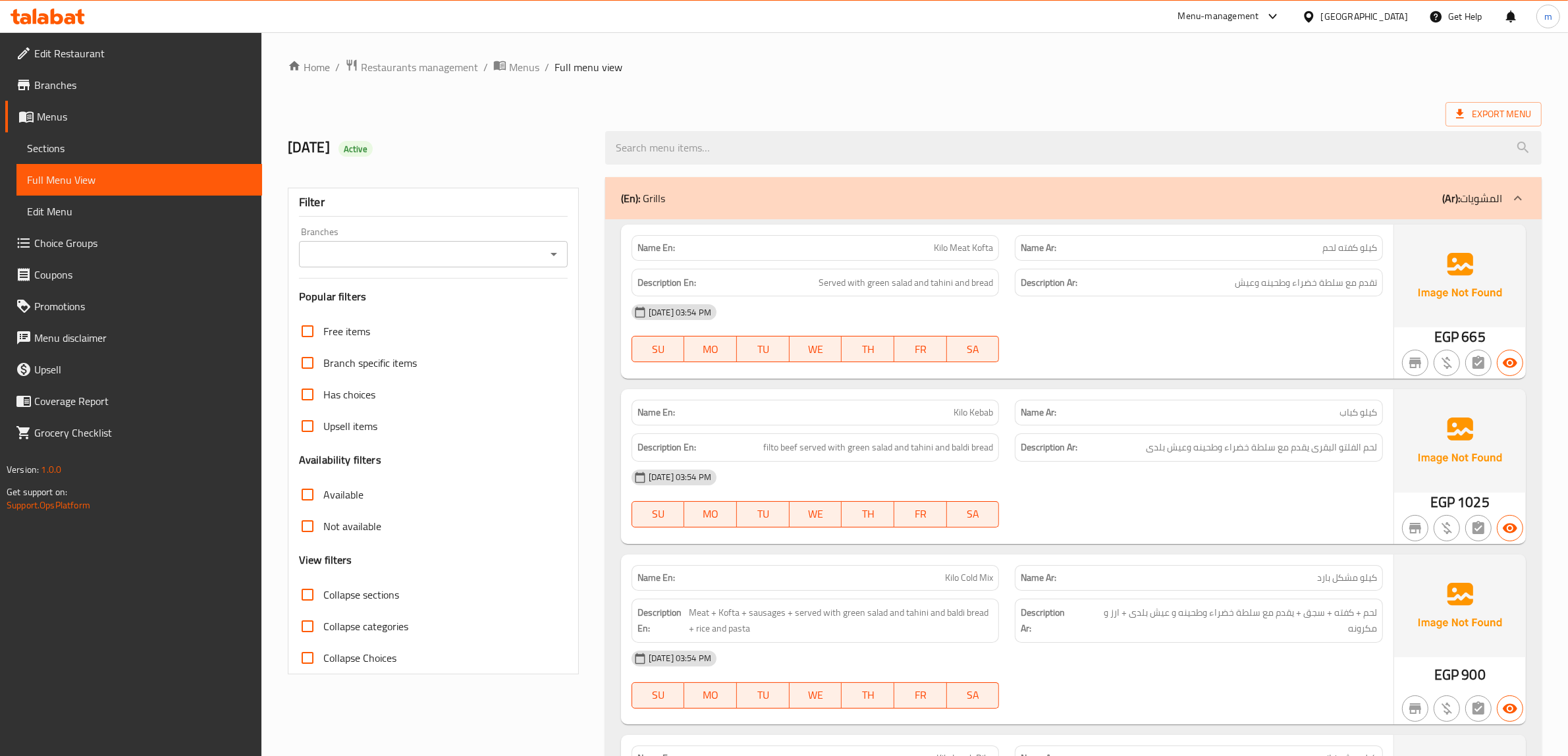
click at [63, 140] on span "Sections" at bounding box center [139, 148] width 225 height 16
